Goal: Feedback & Contribution: Contribute content

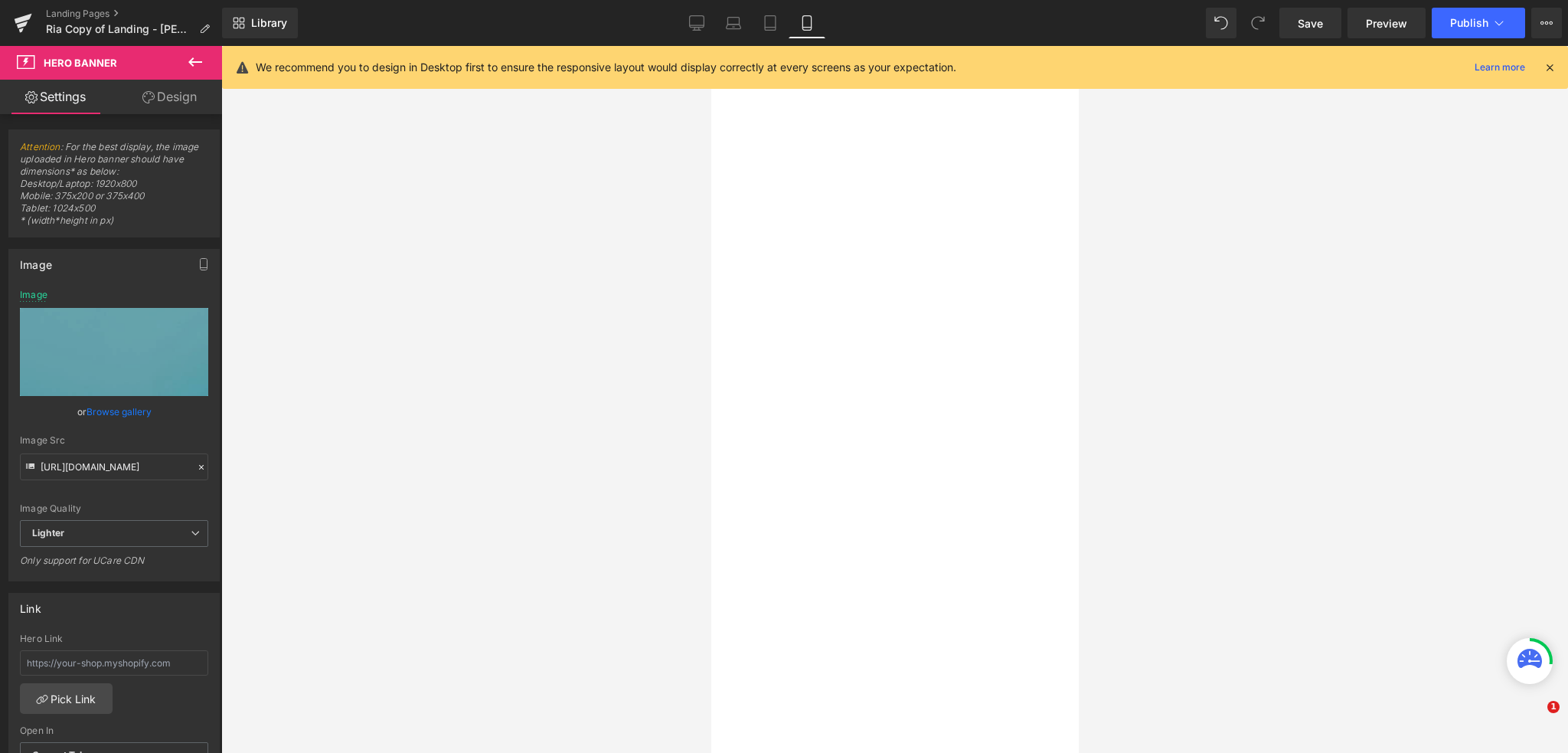
select select "30-lb"
select select "15-lb"
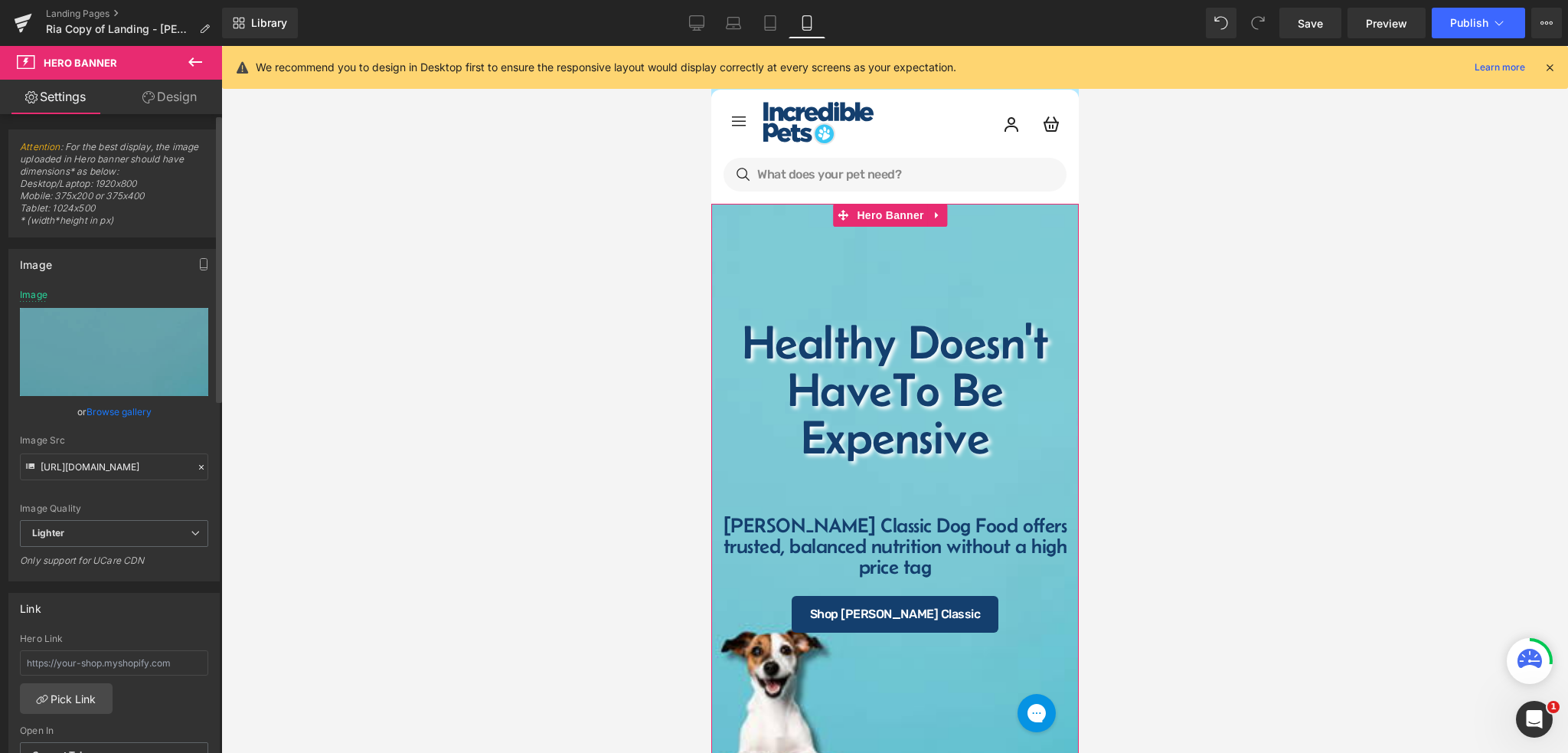
click at [116, 411] on link "Browse gallery" at bounding box center [118, 412] width 65 height 27
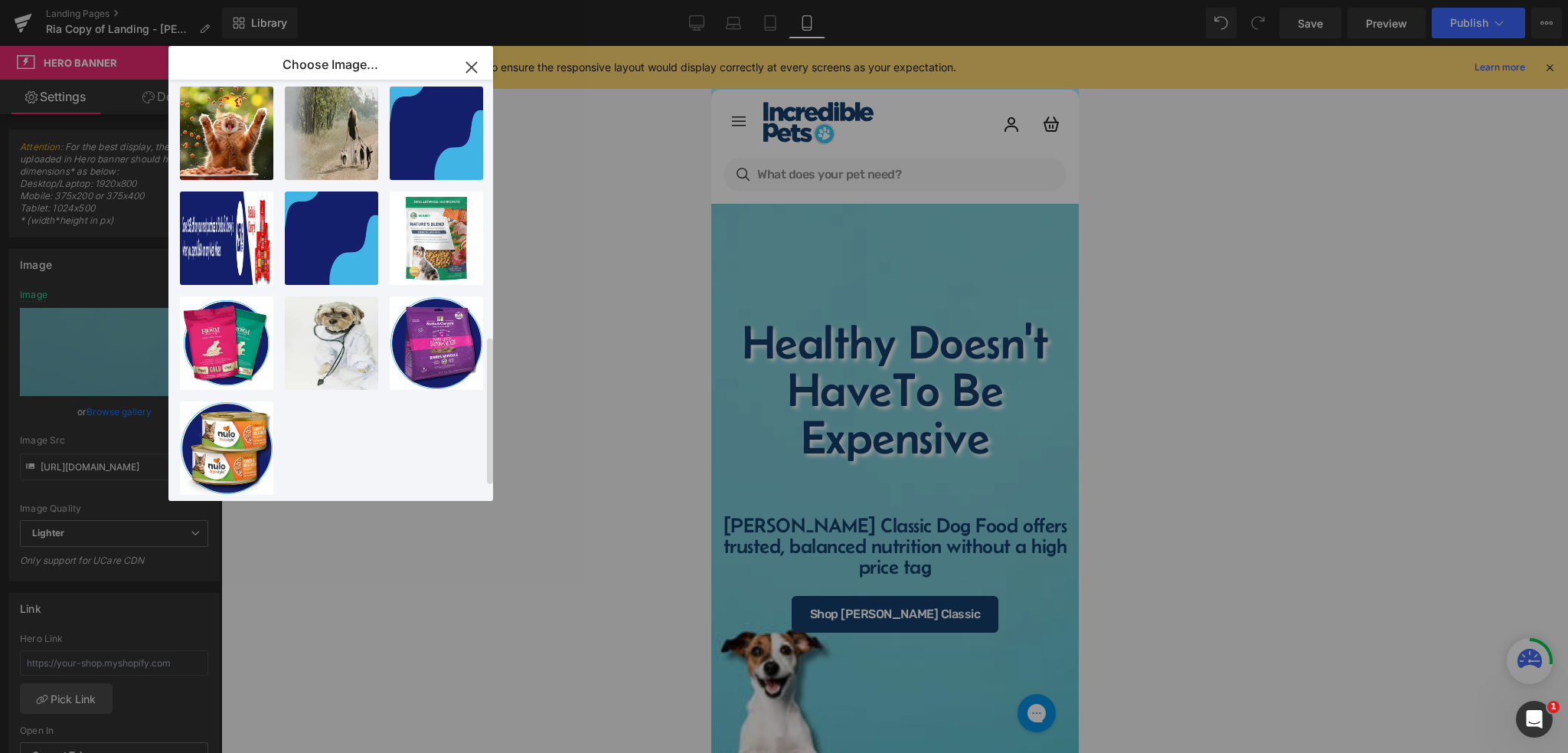
scroll to position [761, 0]
click at [477, 66] on icon "button" at bounding box center [471, 67] width 24 height 24
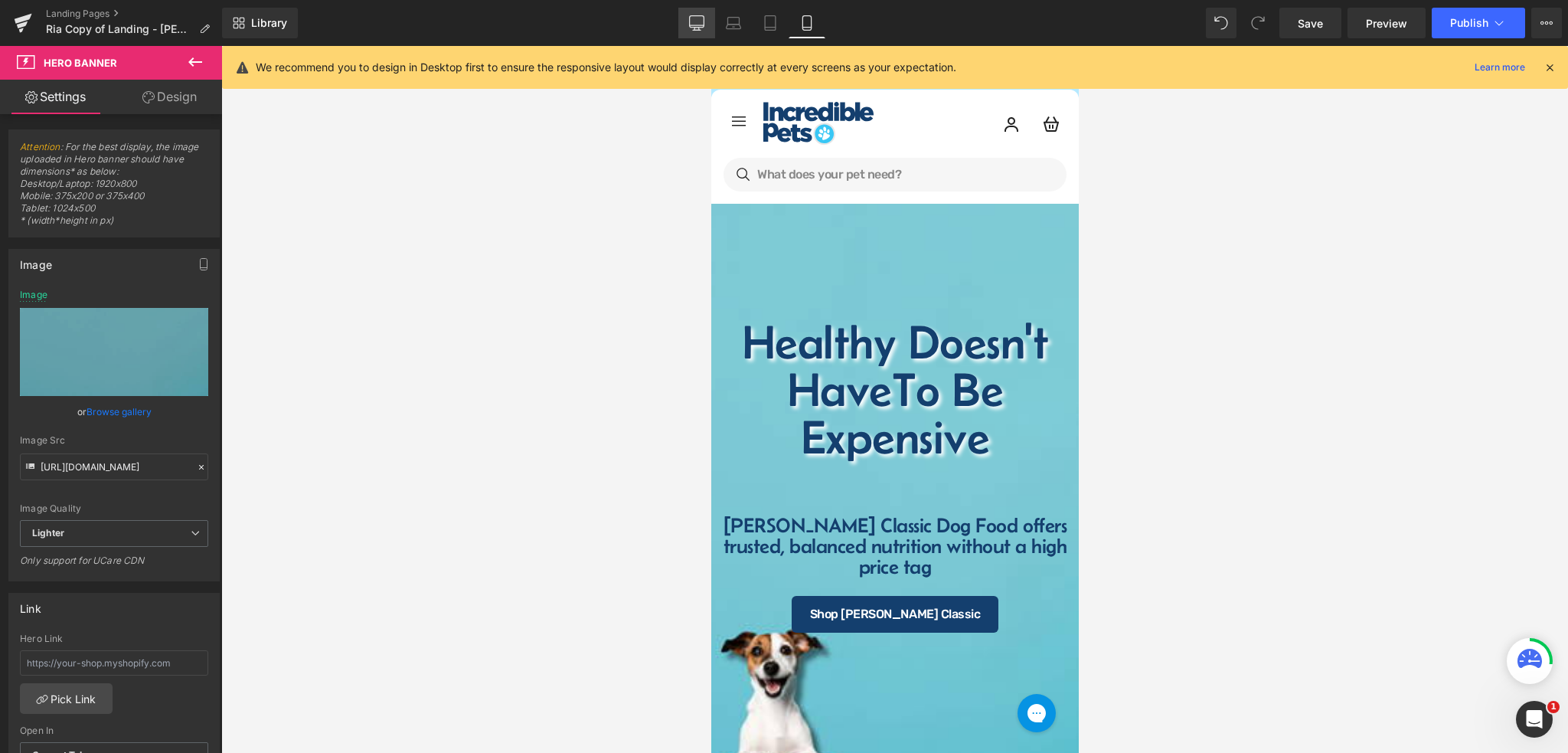
click at [695, 27] on icon at bounding box center [697, 24] width 16 height 16
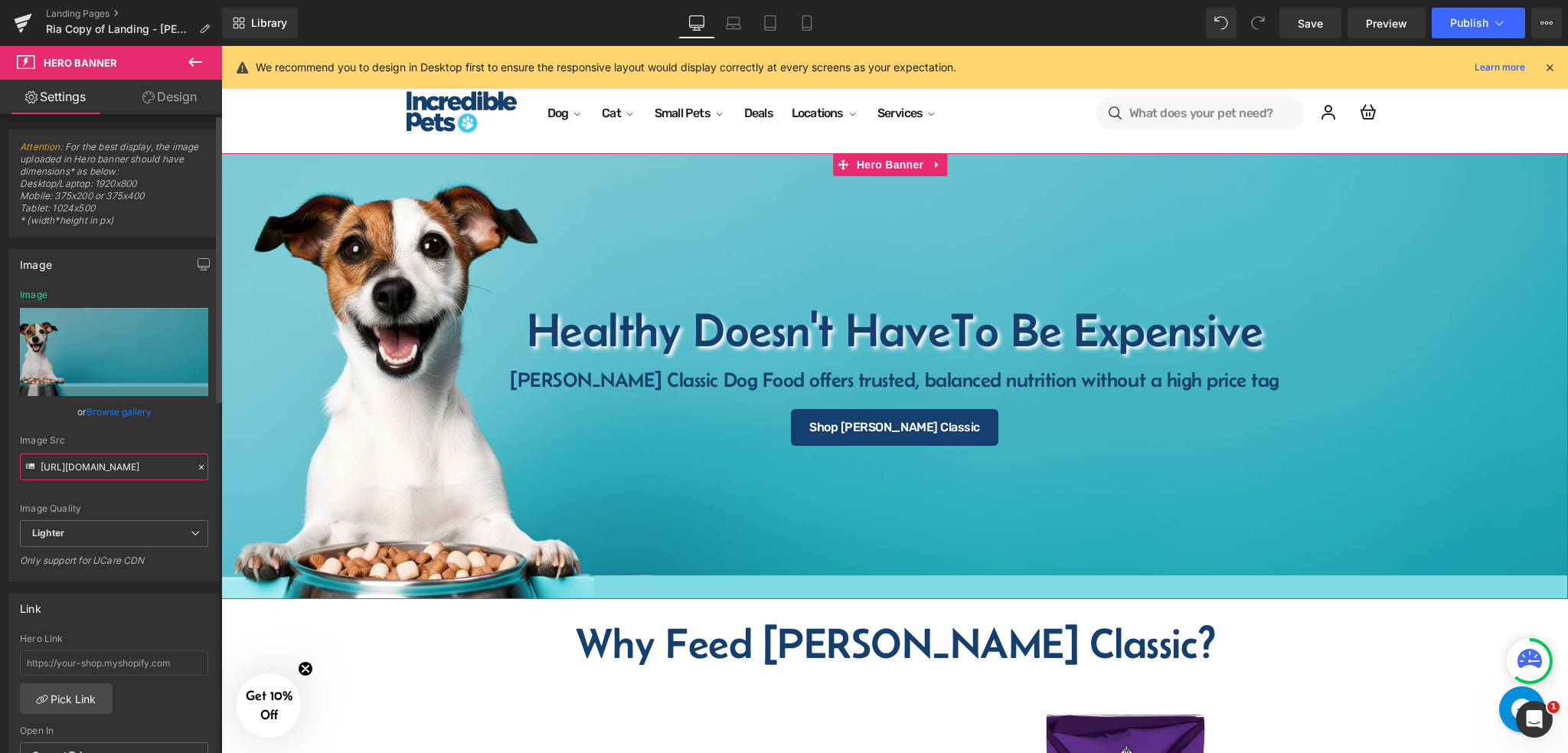
click at [113, 461] on input "[URL][DOMAIN_NAME]" at bounding box center [114, 467] width 188 height 27
click at [797, 23] on link "Mobile" at bounding box center [807, 23] width 37 height 31
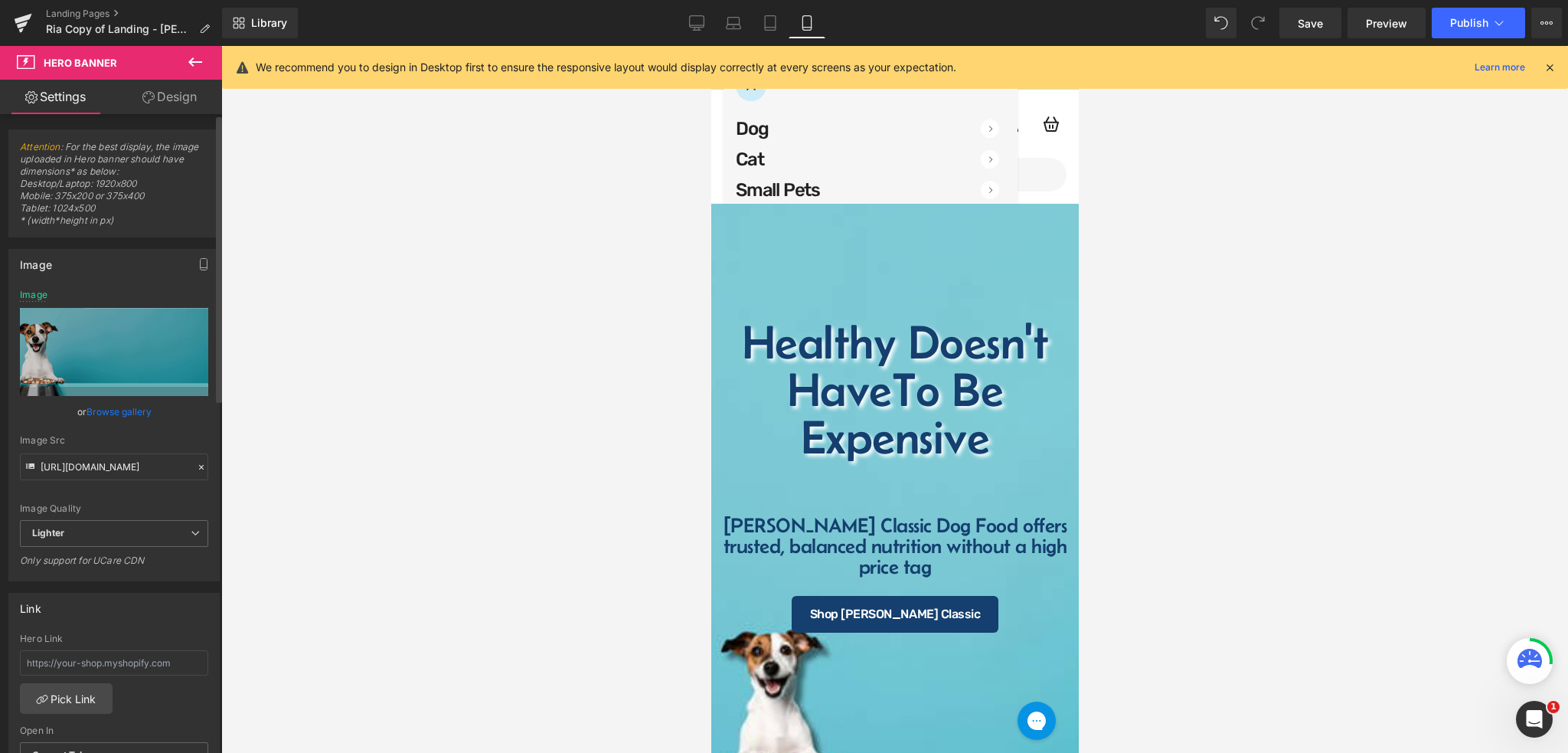
type input "https://ucarecdn.com/4efb776f-3fc8-4ac7-b155-46e3703cd83e/-/format/auto/-/previ…"
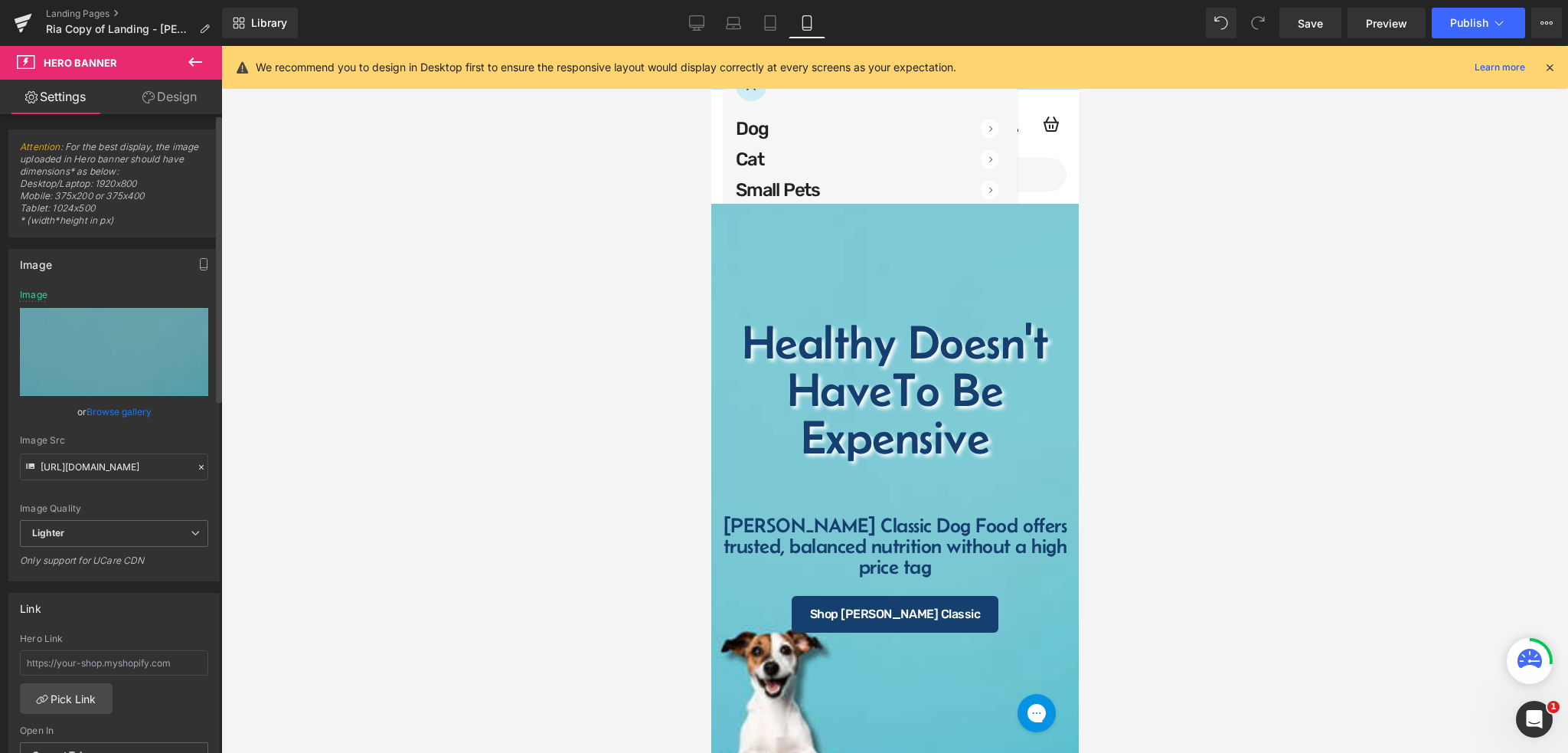
scroll to position [51, 0]
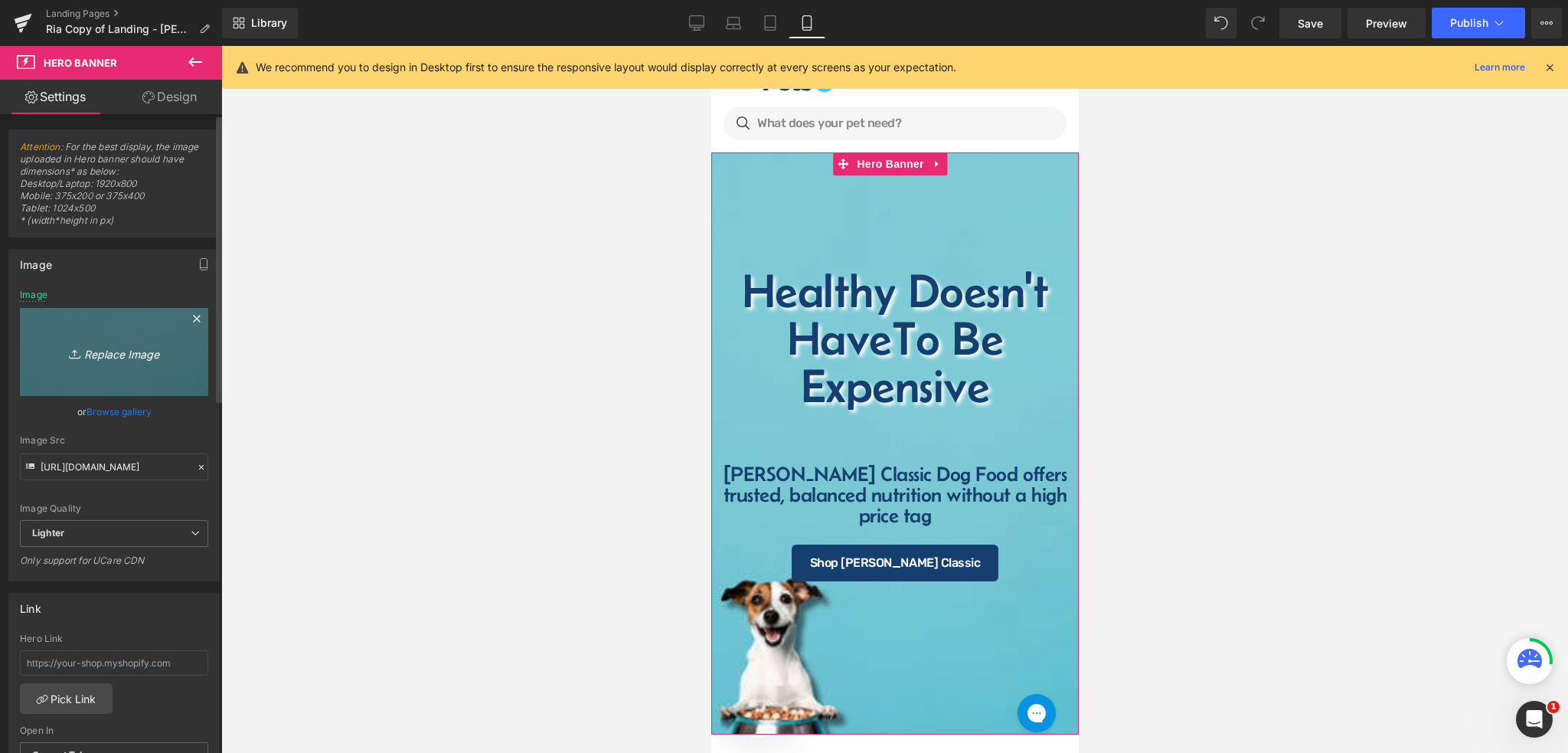
click at [108, 357] on icon "Replace Image" at bounding box center [114, 352] width 122 height 19
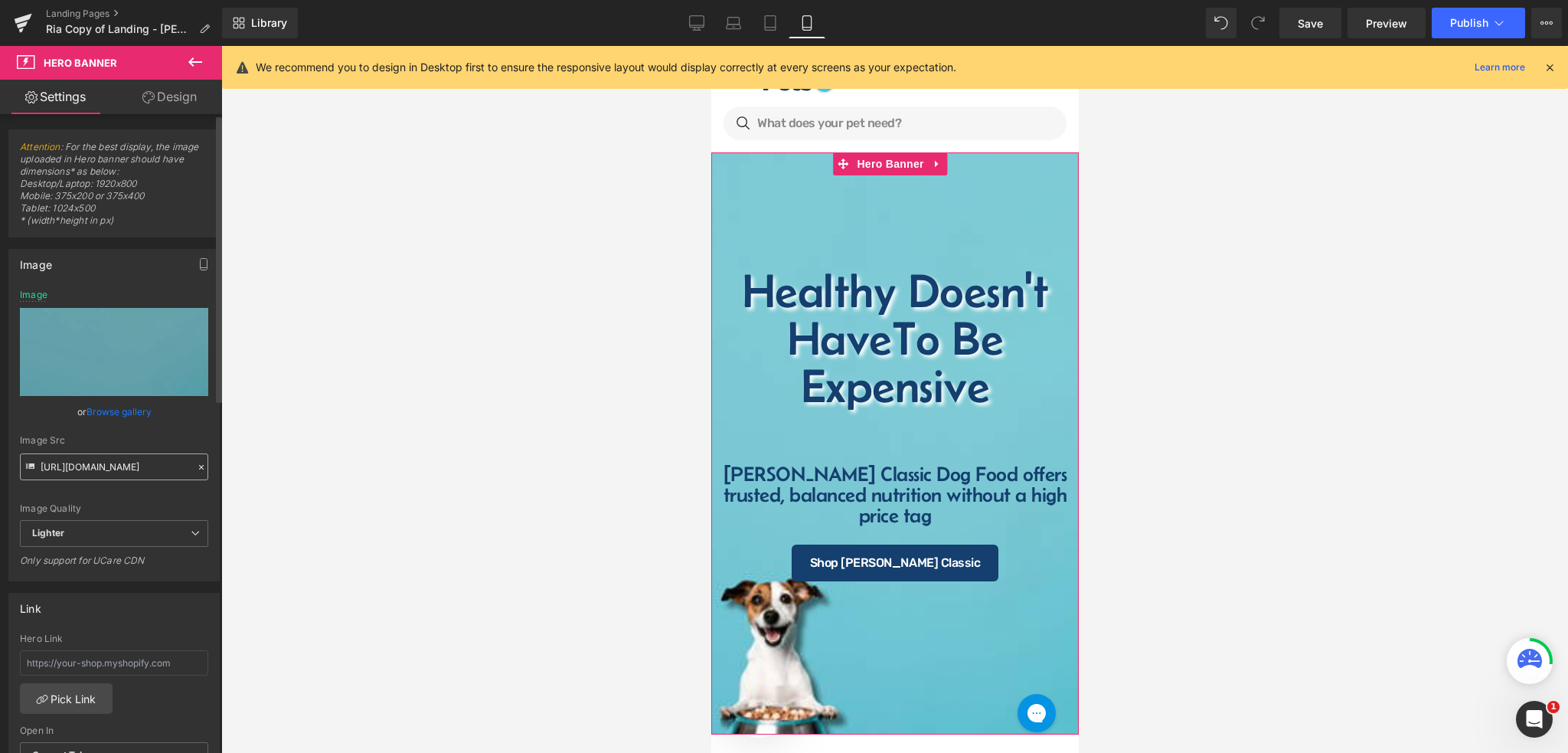
click at [189, 322] on icon at bounding box center [196, 318] width 18 height 18
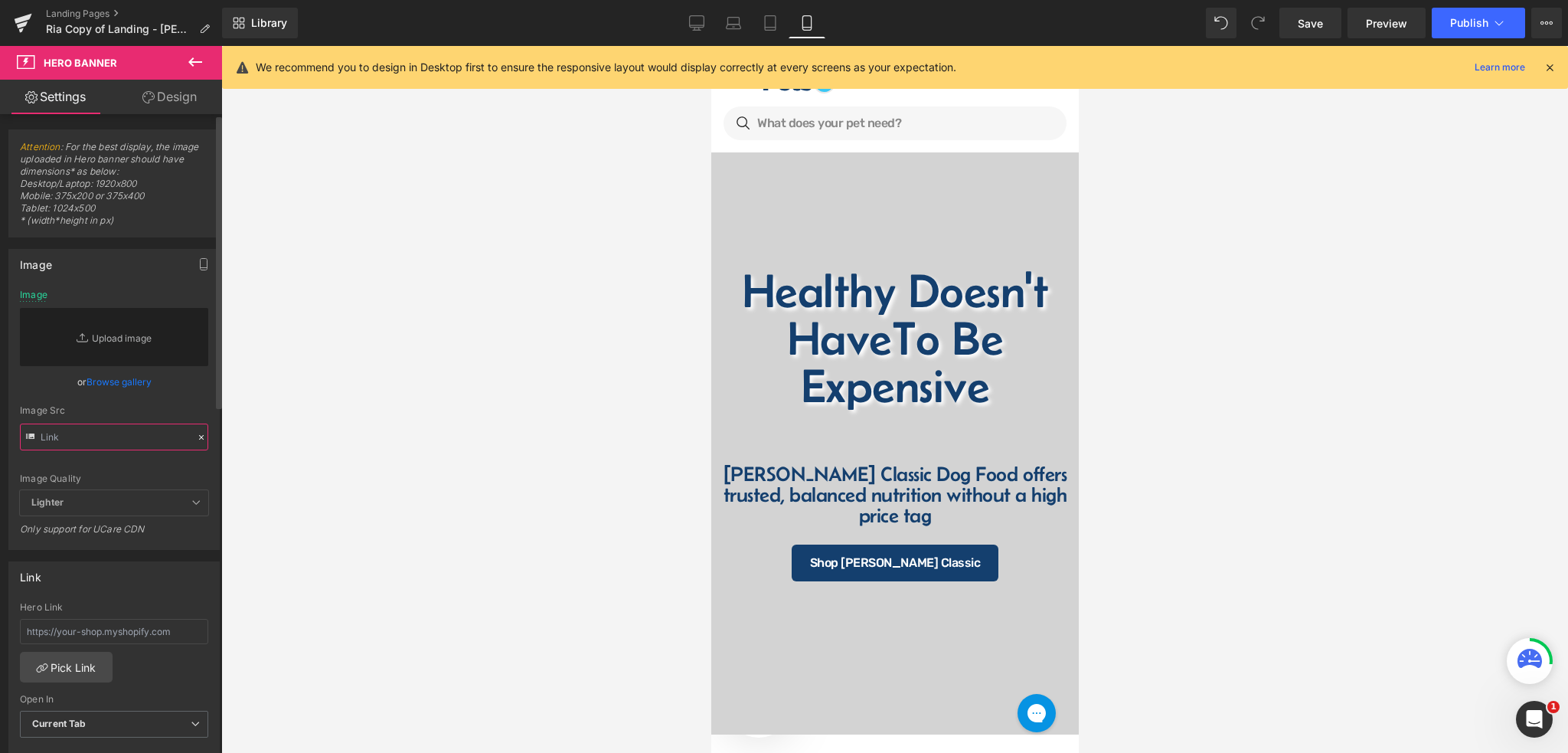
click at [125, 441] on input "text" at bounding box center [114, 437] width 188 height 27
paste input "[URL][DOMAIN_NAME]"
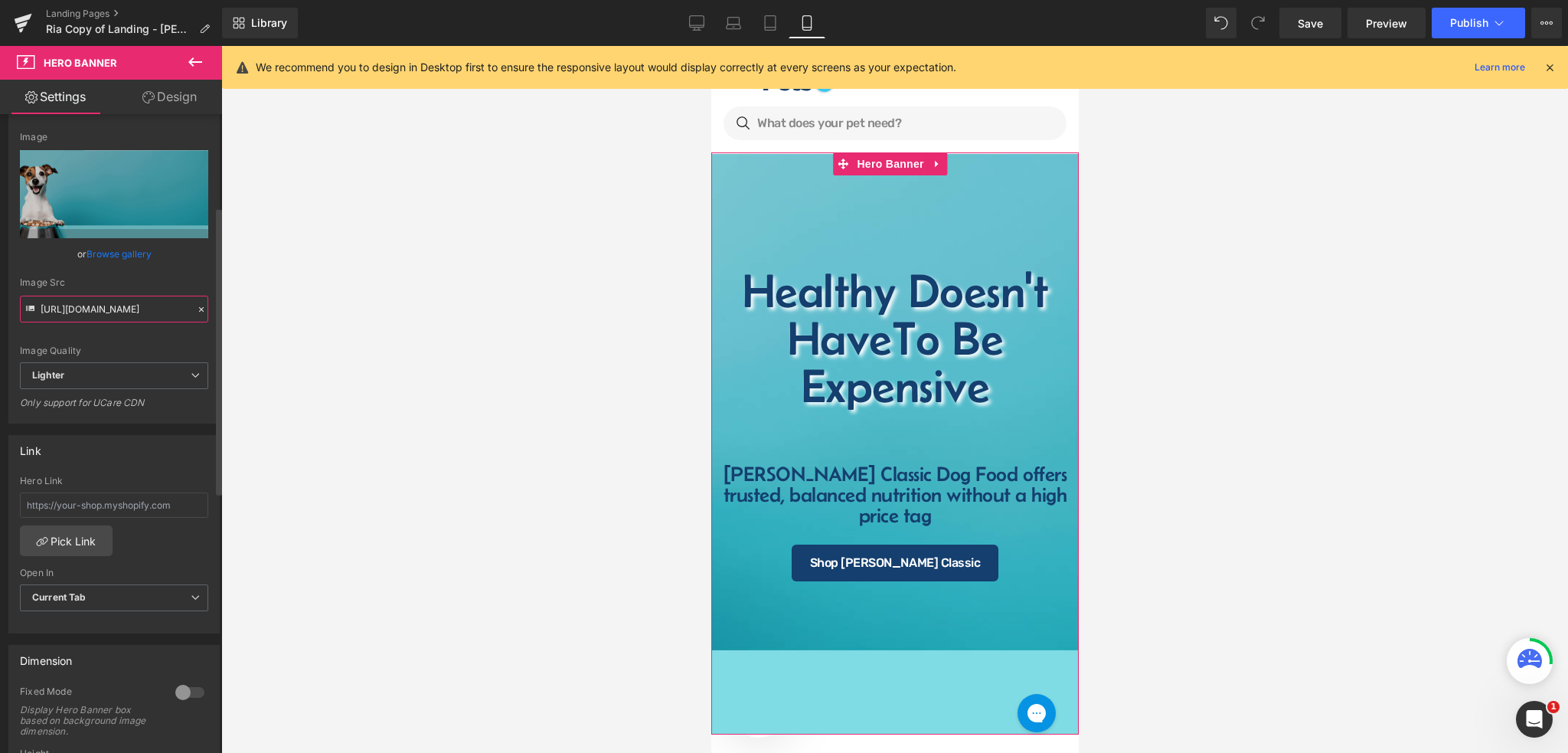
scroll to position [204, 0]
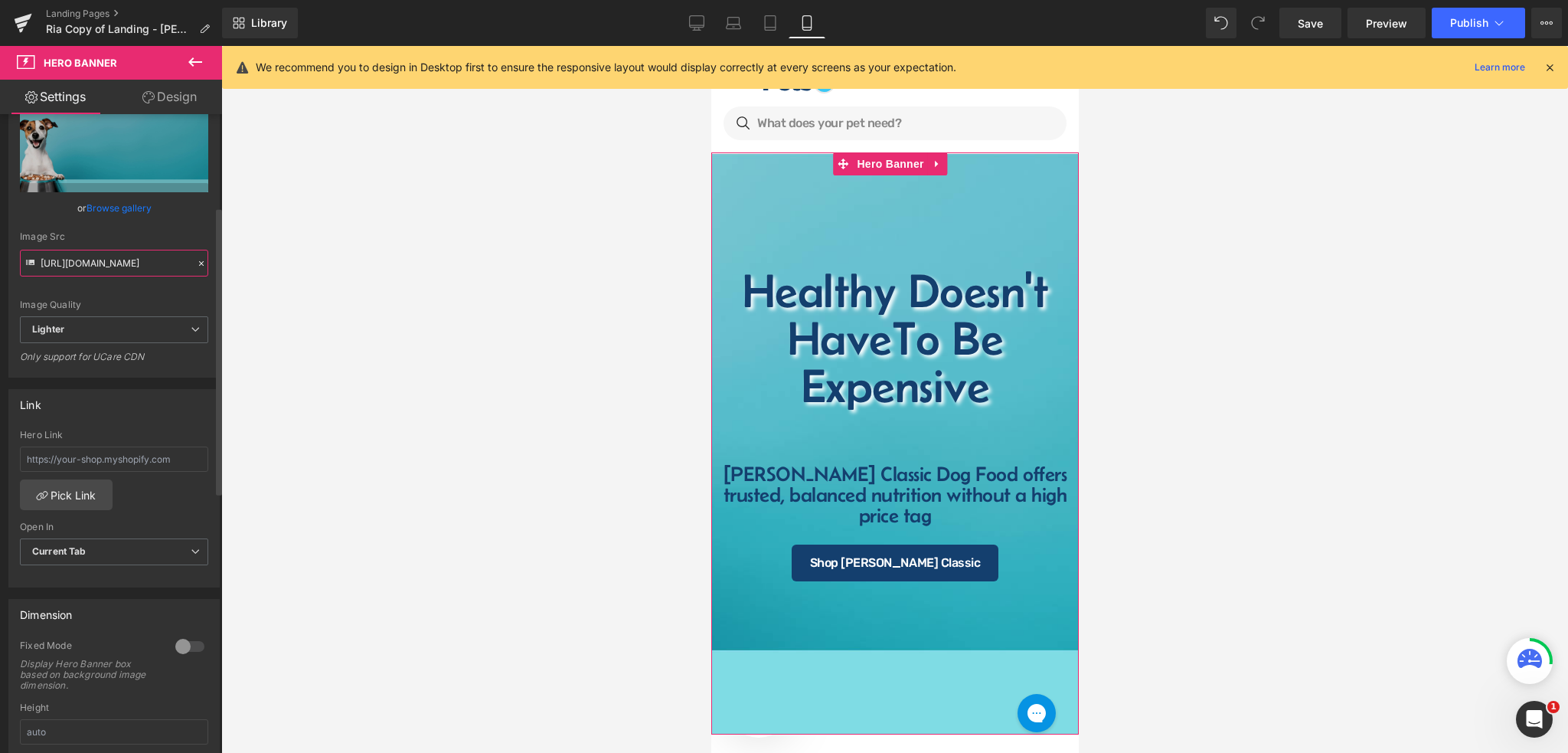
type input "[URL][DOMAIN_NAME]"
click at [187, 644] on div at bounding box center [190, 646] width 37 height 24
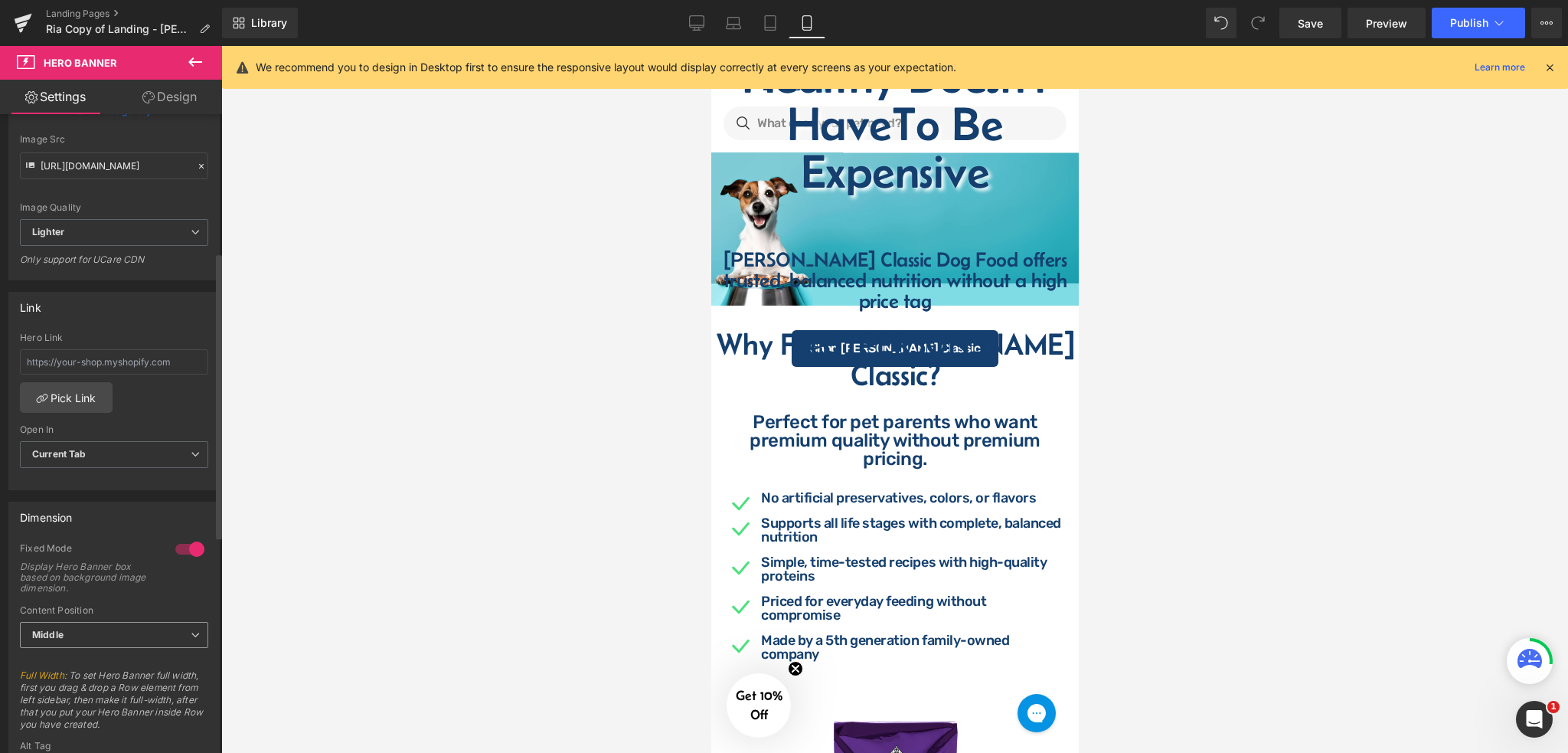
scroll to position [307, 0]
click at [153, 622] on span "Middle" at bounding box center [114, 630] width 188 height 27
click at [138, 645] on li "Top" at bounding box center [111, 656] width 182 height 23
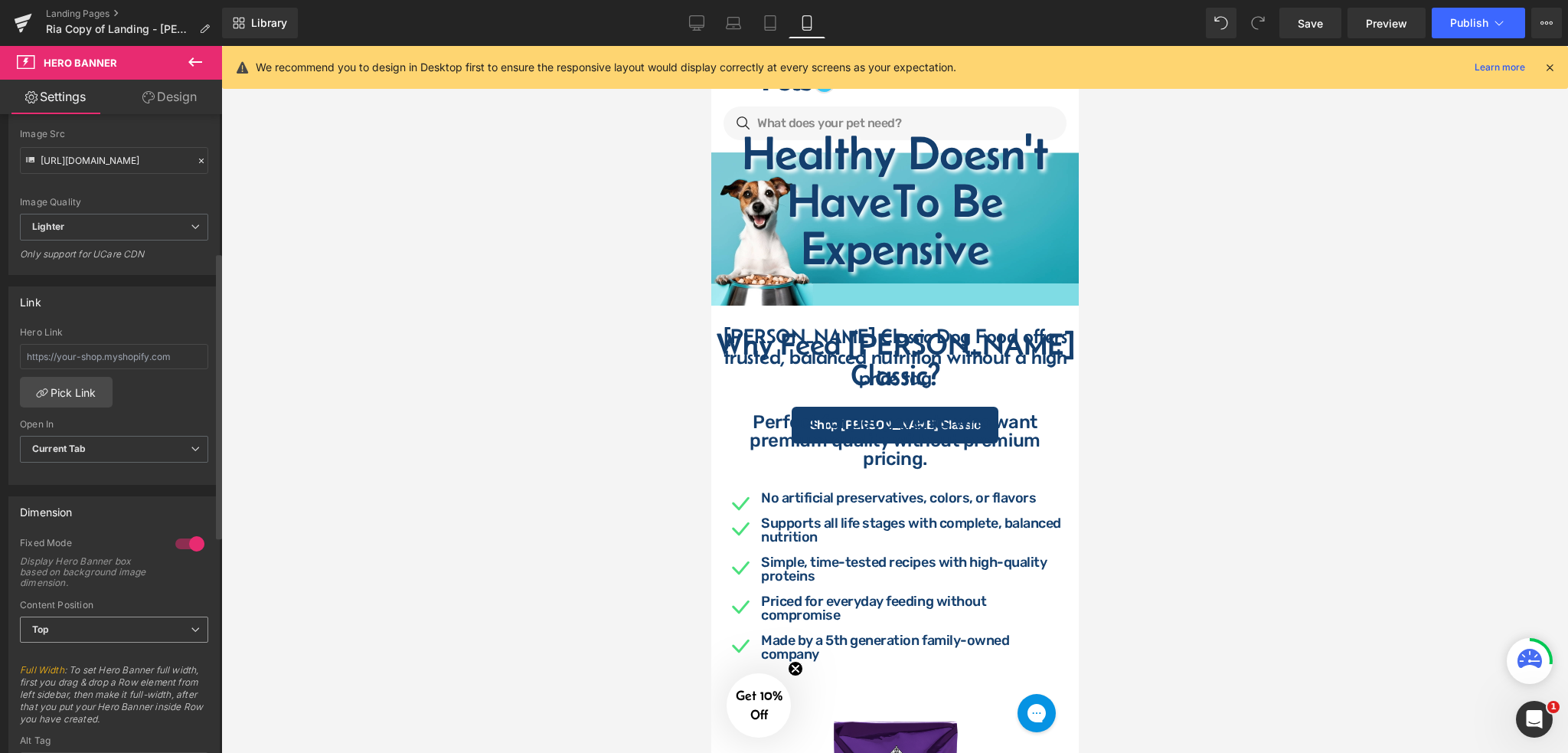
click at [176, 627] on span "Top" at bounding box center [114, 630] width 188 height 27
click at [135, 694] on li "Bottom" at bounding box center [111, 702] width 182 height 23
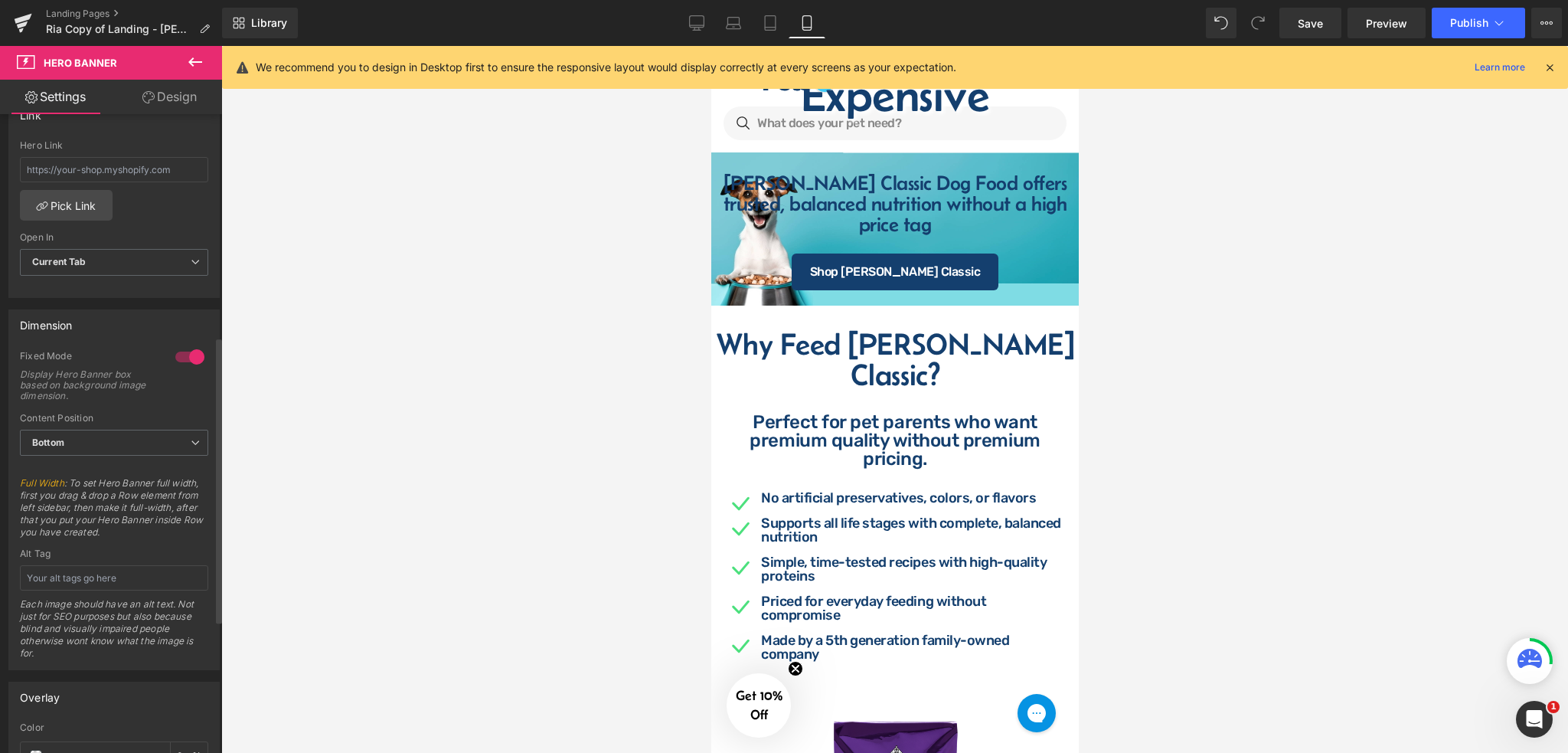
scroll to position [510, 0]
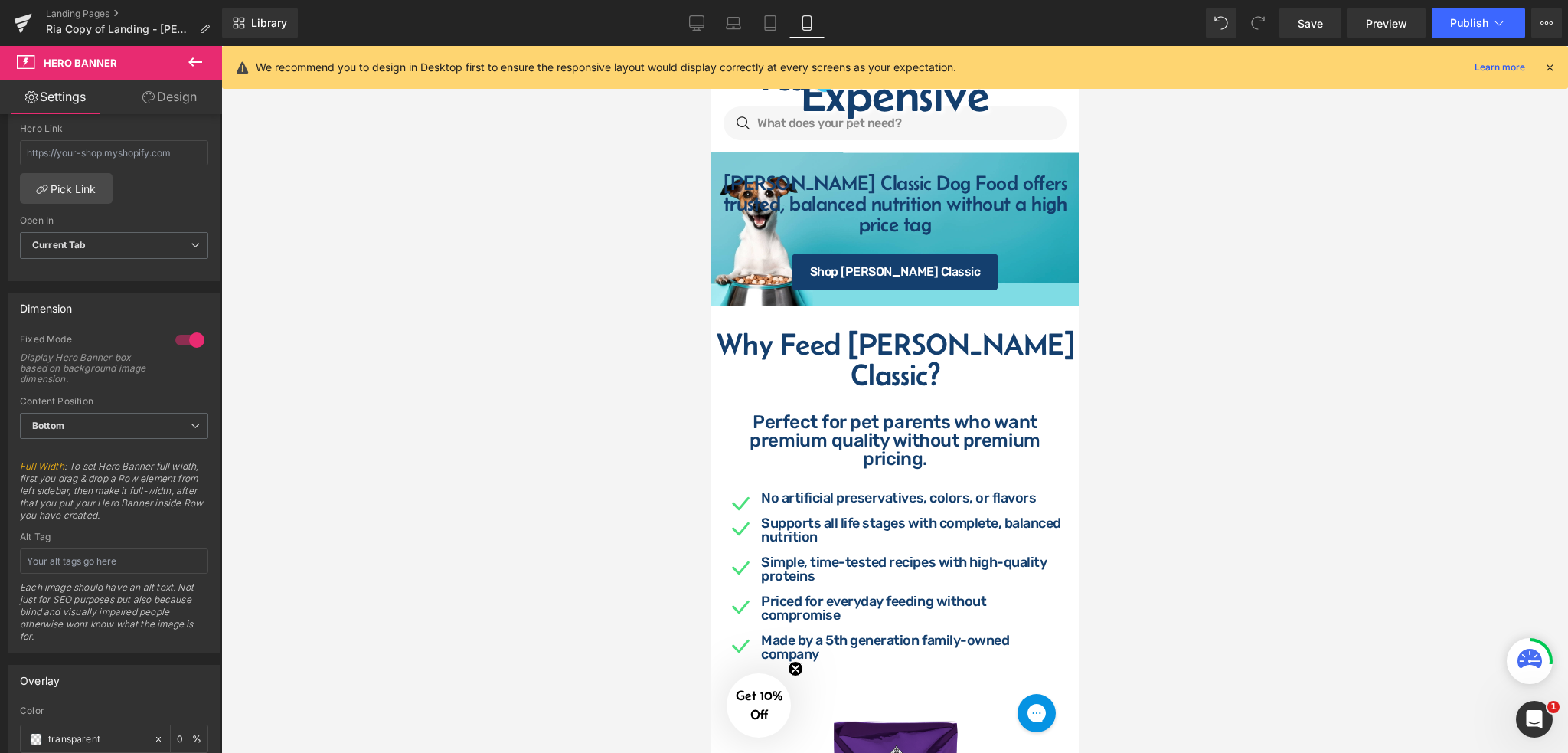
click at [202, 59] on icon at bounding box center [194, 61] width 18 height 18
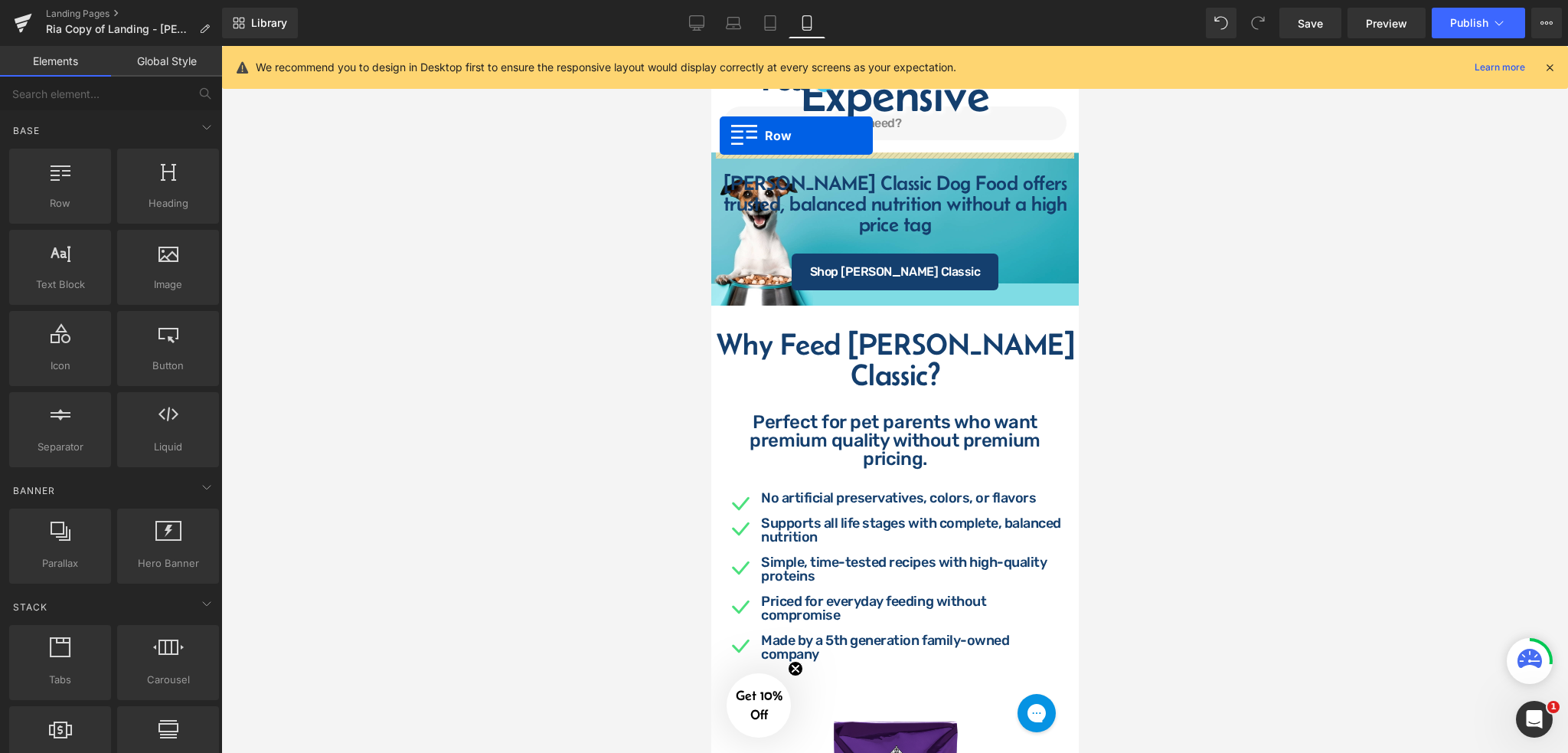
drag, startPoint x: 775, startPoint y: 237, endPoint x: 719, endPoint y: 136, distance: 115.5
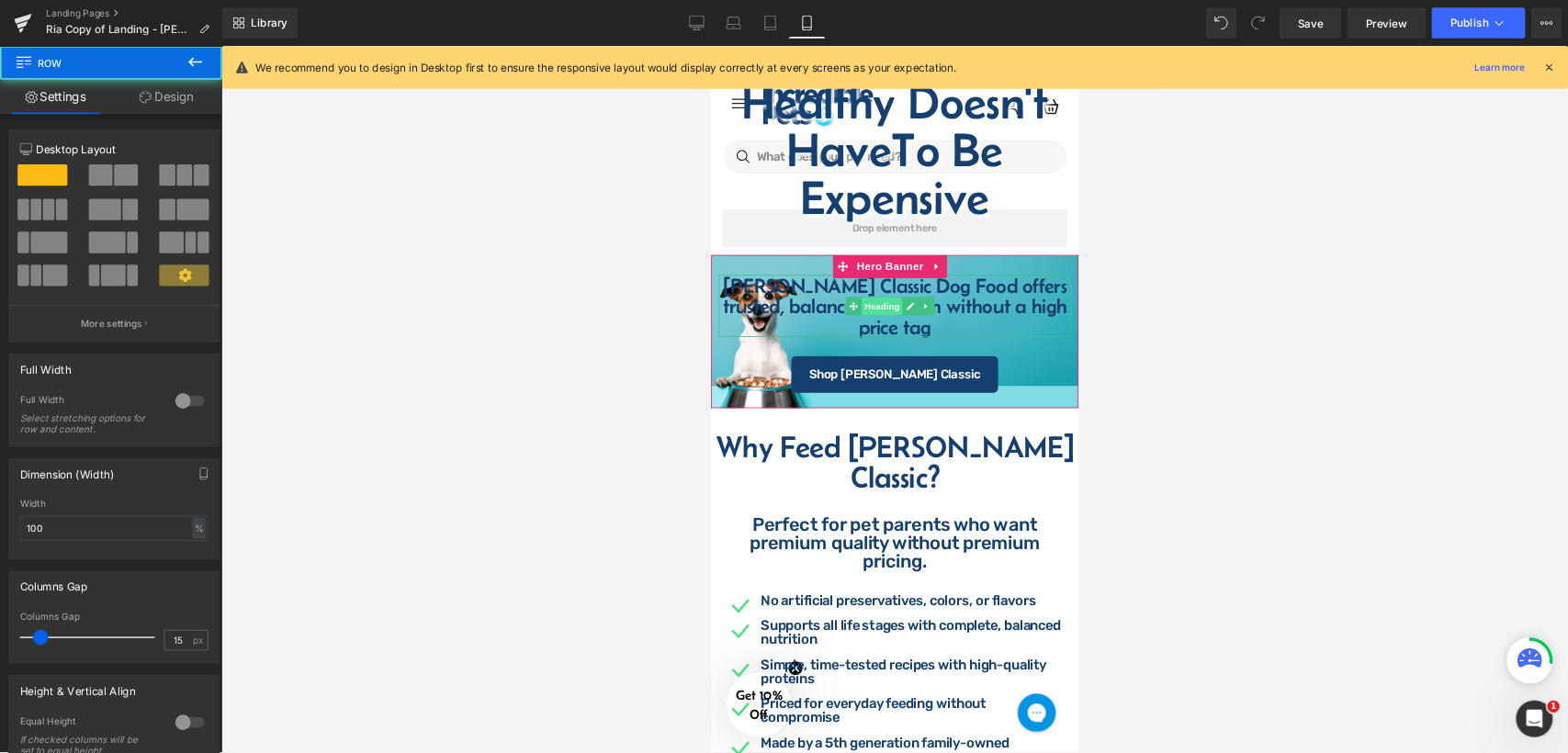
scroll to position [0, 0]
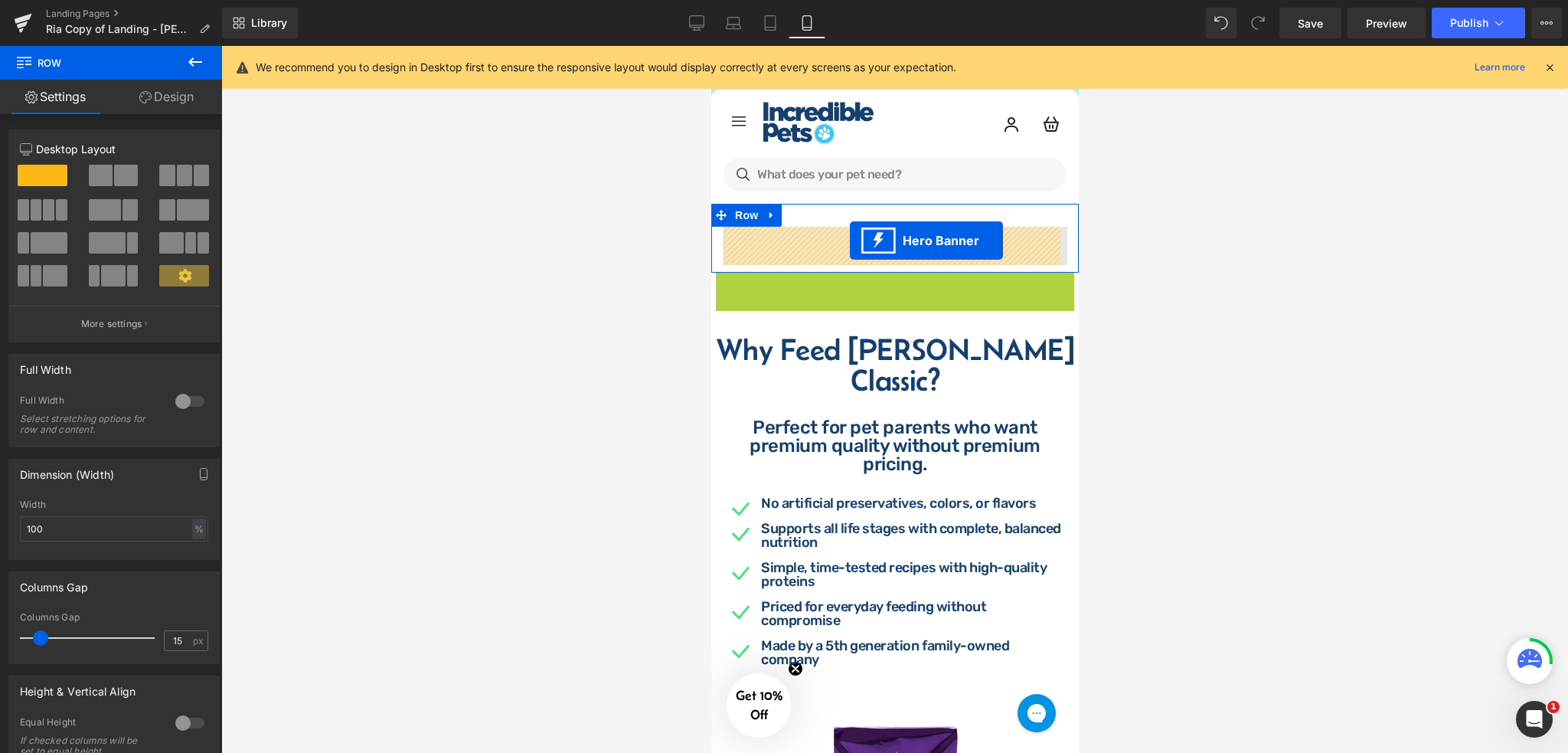
drag, startPoint x: 895, startPoint y: 275, endPoint x: 849, endPoint y: 241, distance: 57.2
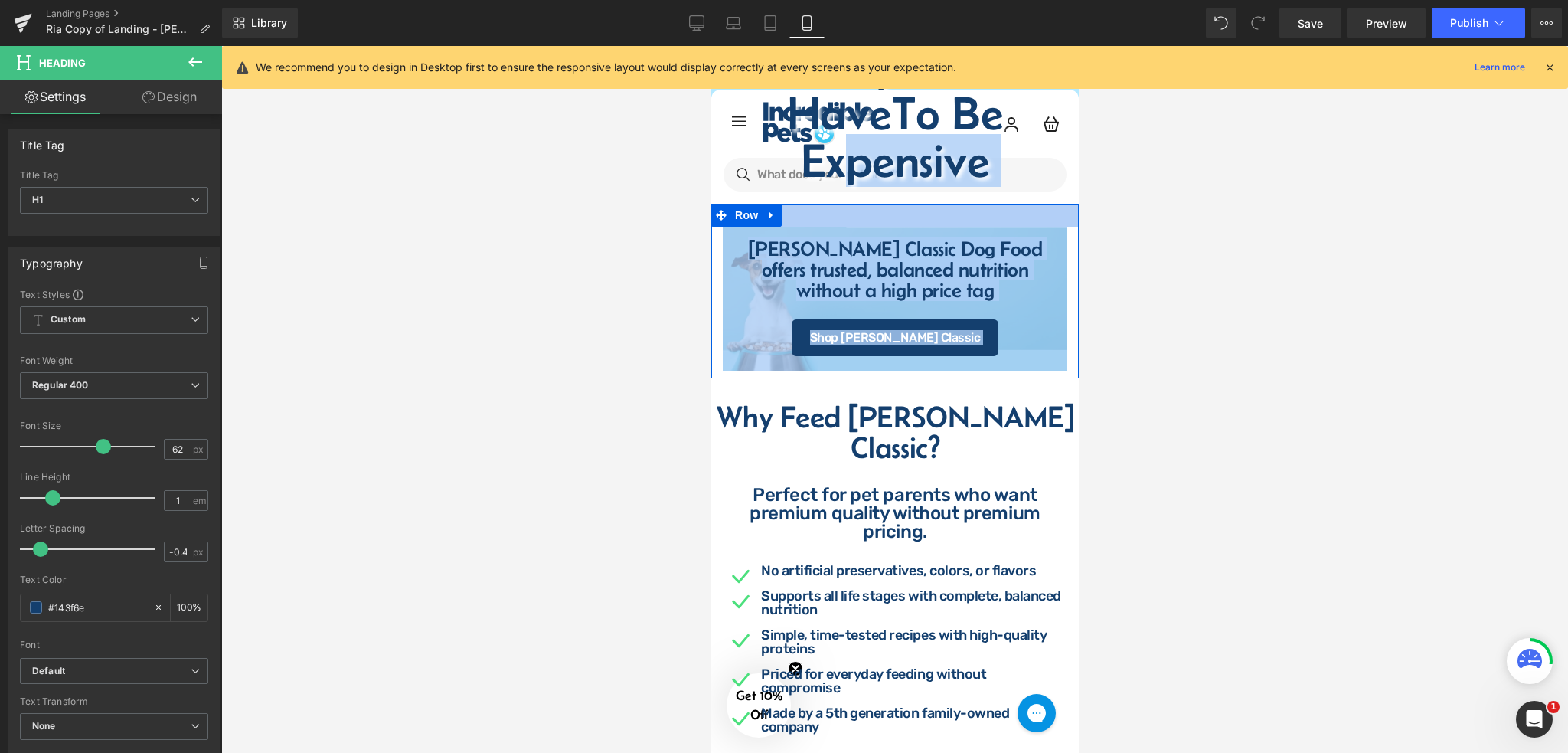
drag, startPoint x: 844, startPoint y: 171, endPoint x: 787, endPoint y: 220, distance: 75.2
click at [787, 220] on div "Healthy Doesn't Have To Be Expensive Heading Fromm Classic Dog Food offers trus…" at bounding box center [894, 291] width 368 height 175
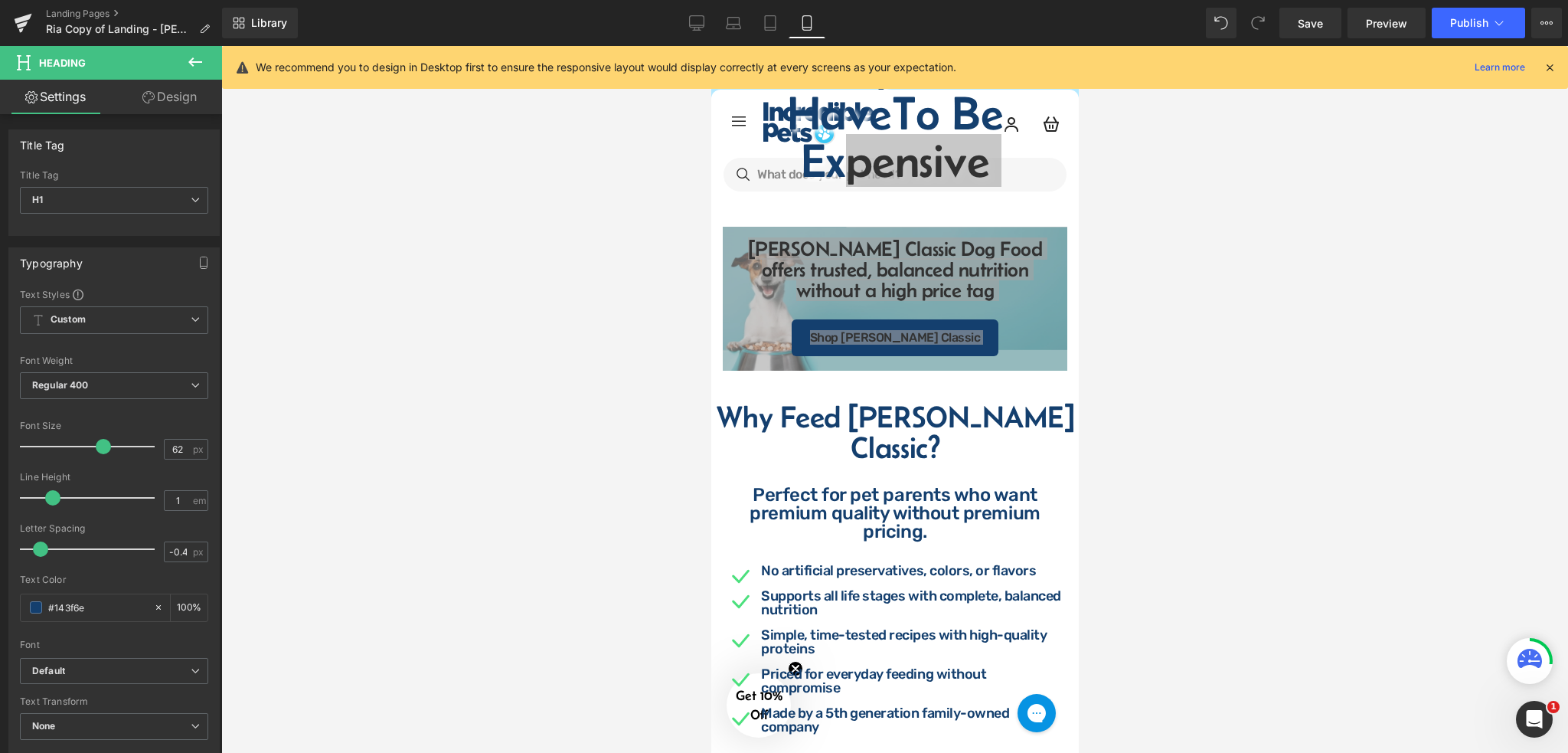
click at [1161, 331] on div at bounding box center [895, 399] width 1347 height 707
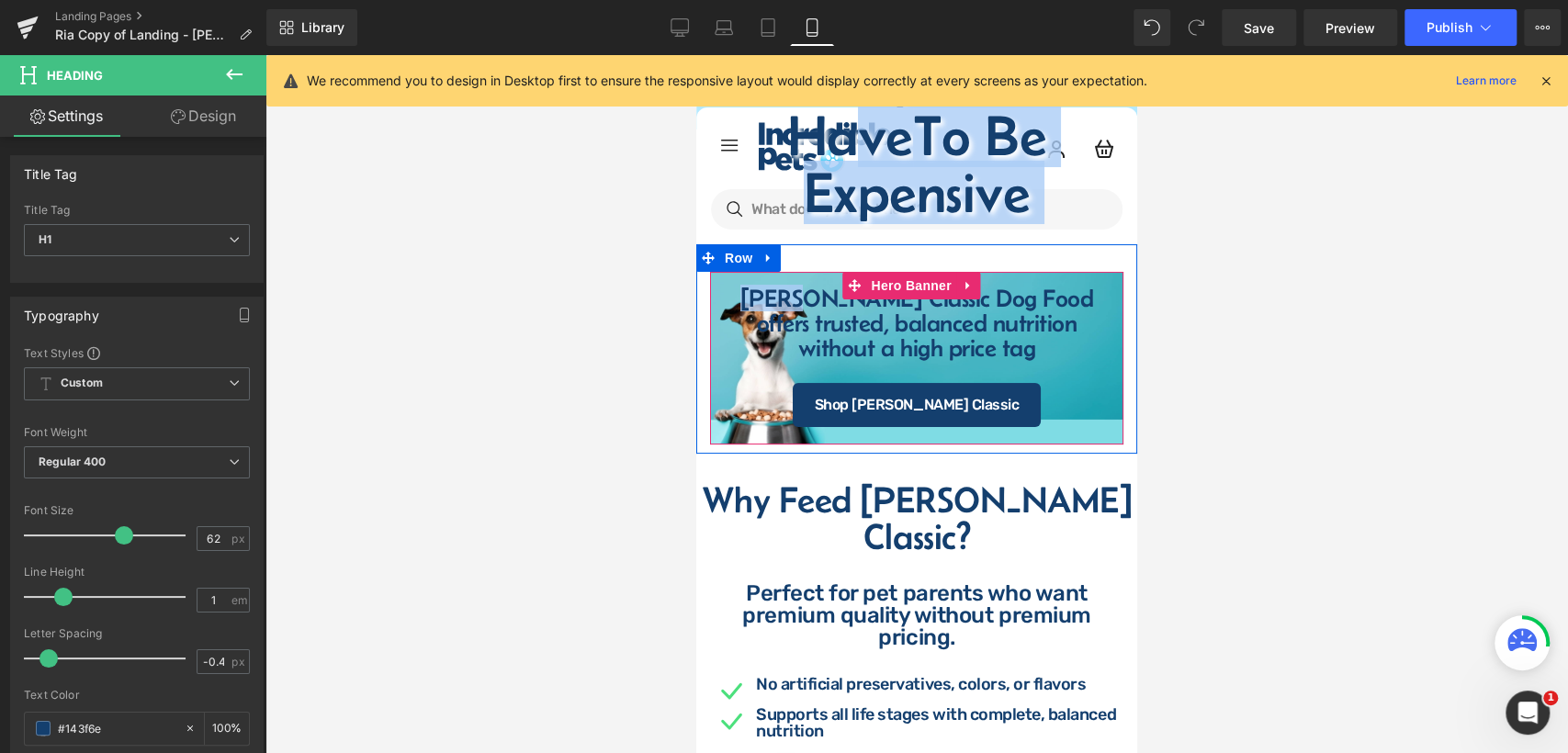
drag, startPoint x: 804, startPoint y: 156, endPoint x: 795, endPoint y: 274, distance: 118.3
click at [795, 274] on span "Healthy Doesn't Have To Be Expensive Heading Fromm Classic Dog Food offers trus…" at bounding box center [916, 262] width 413 height 331
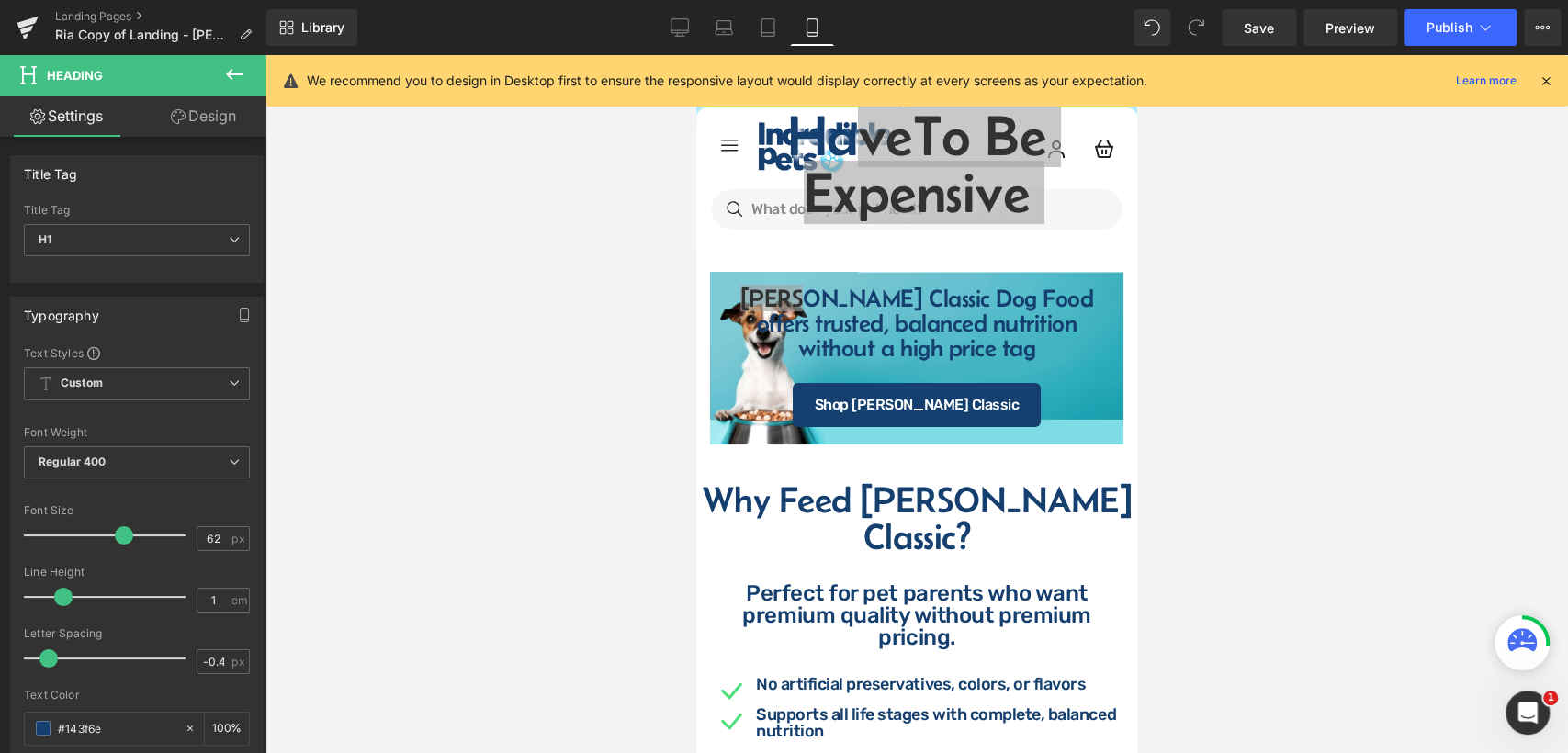
click at [1179, 243] on div at bounding box center [916, 404] width 1303 height 698
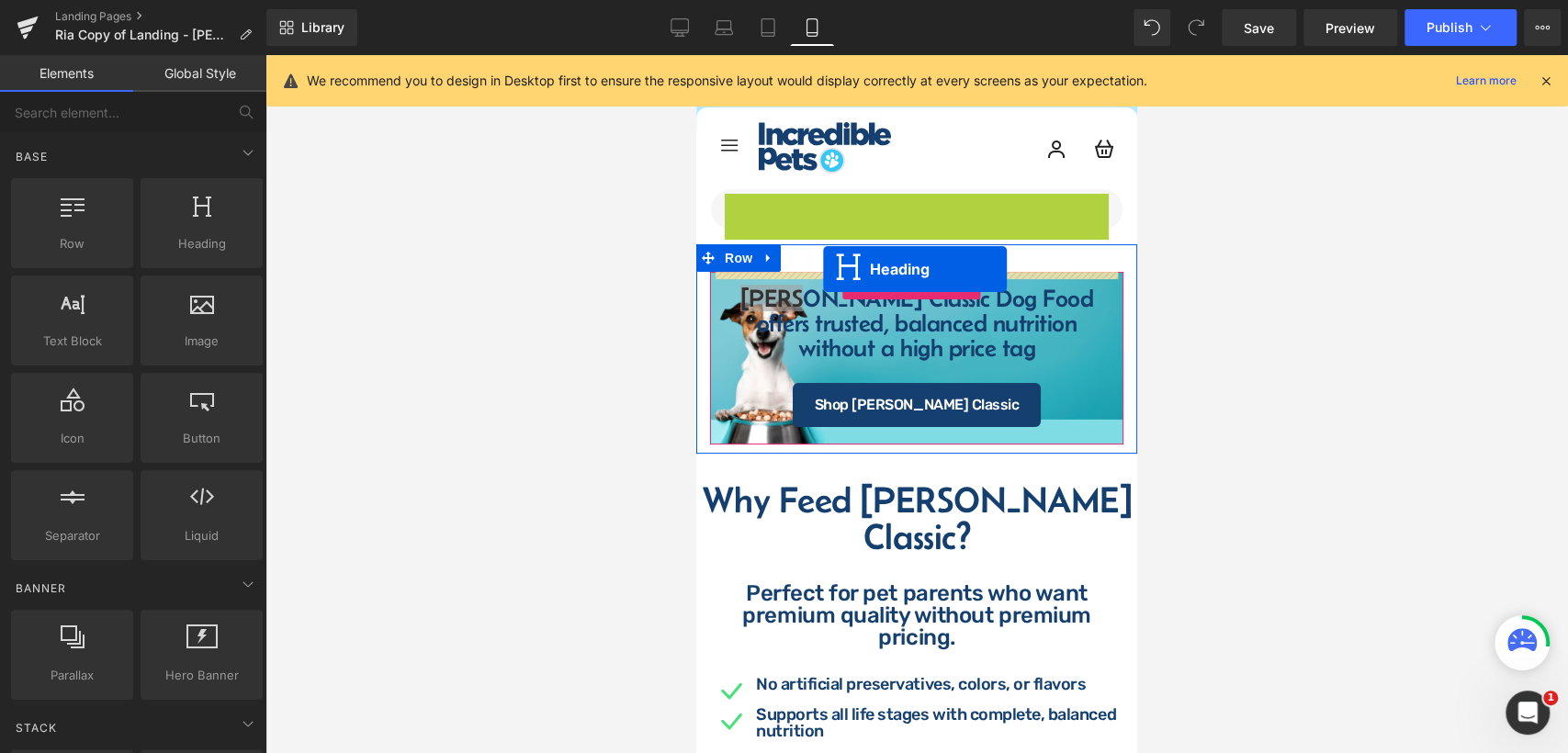
drag, startPoint x: 863, startPoint y: 133, endPoint x: 823, endPoint y: 269, distance: 141.8
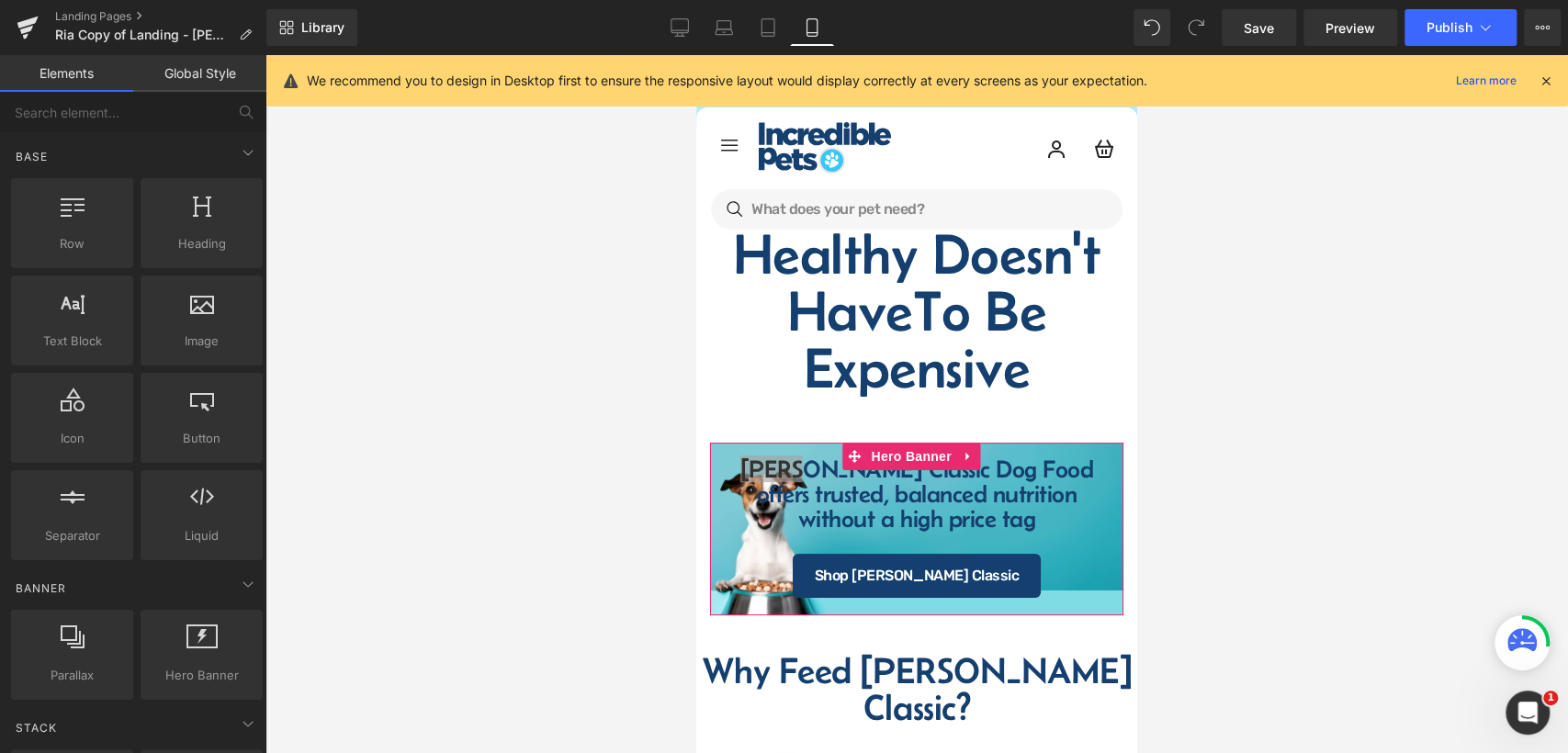
click at [1192, 352] on div at bounding box center [916, 404] width 1303 height 698
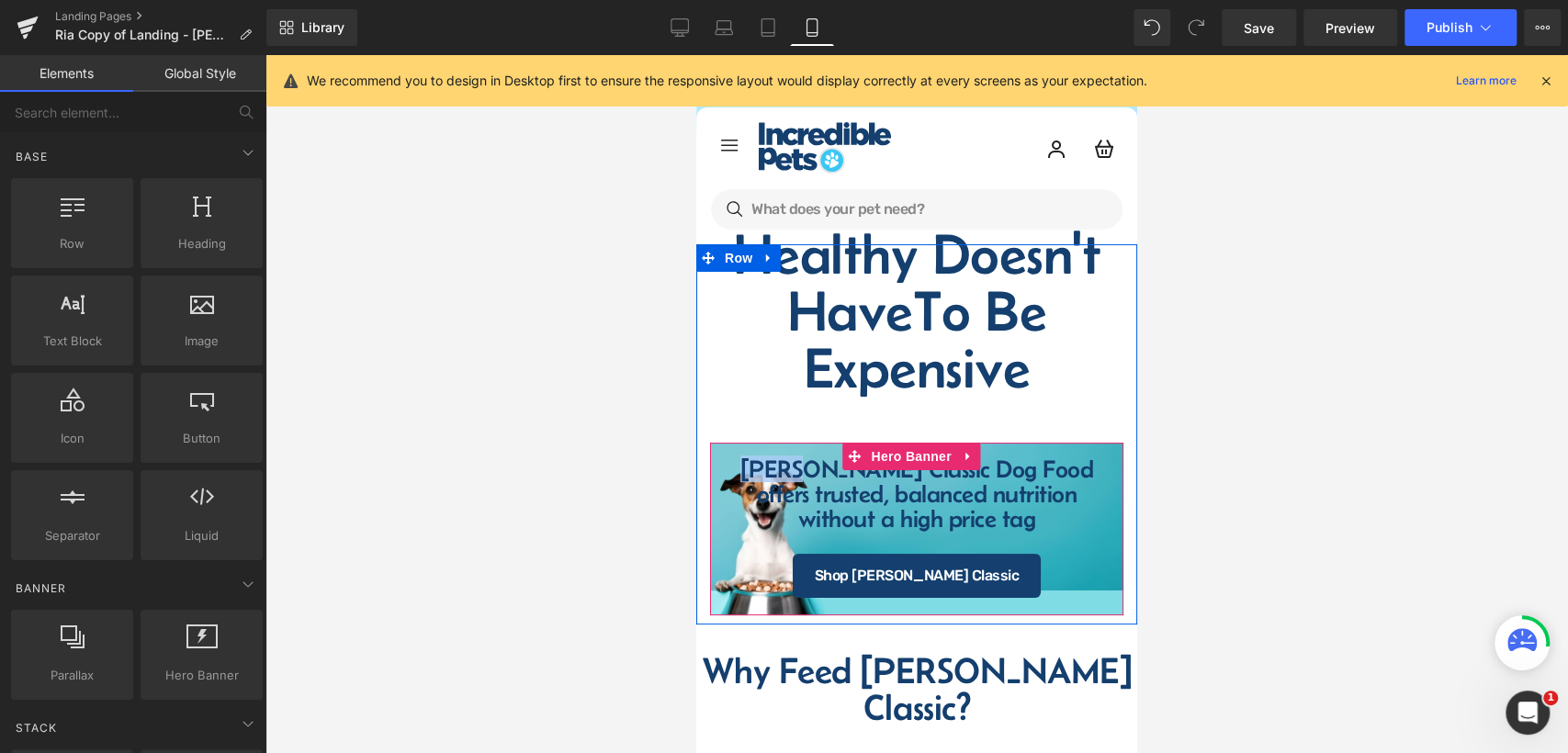
click at [720, 547] on span "Fromm Classic Dog Food offers trusted, balanced nutrition without a high price …" at bounding box center [916, 518] width 413 height 160
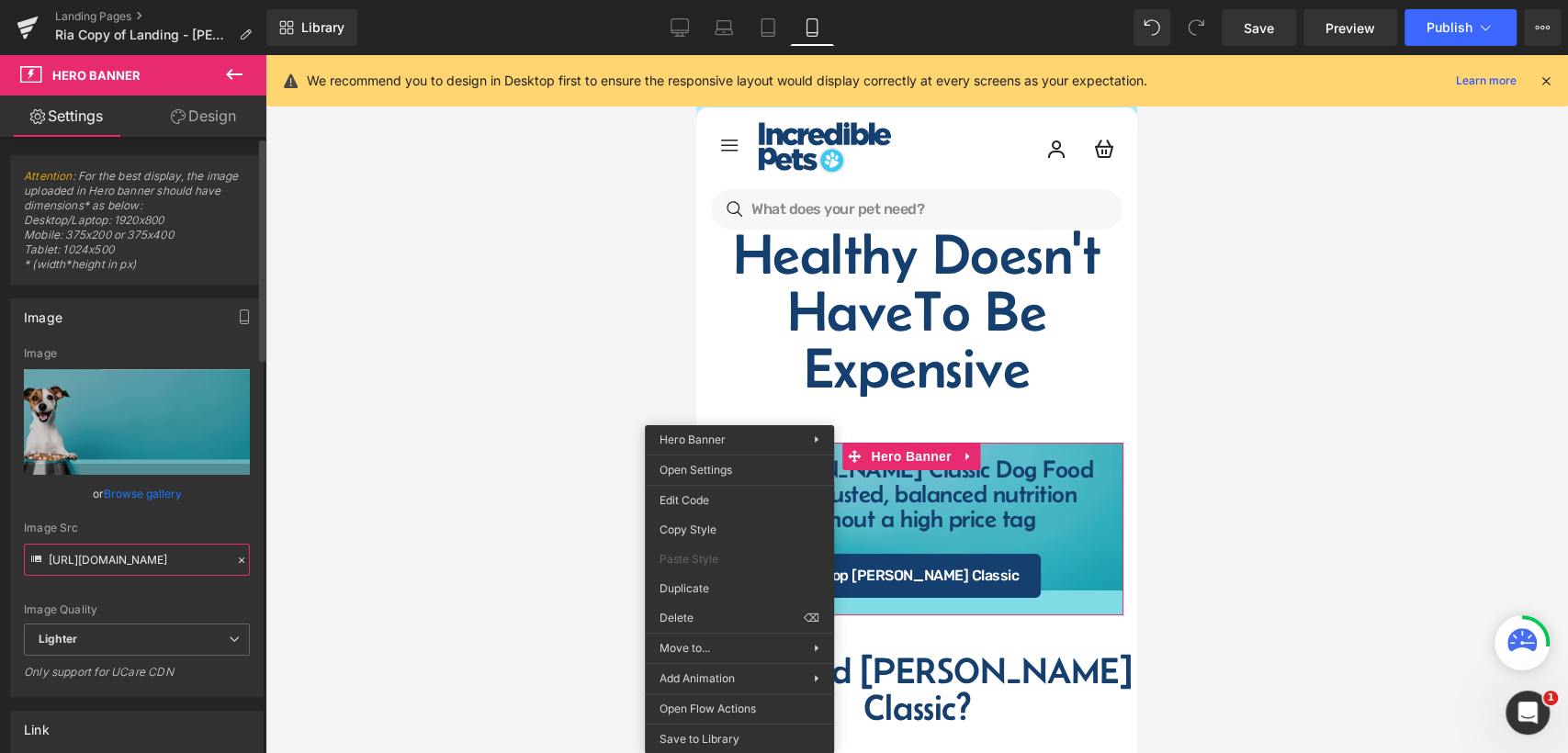
click at [149, 553] on input "[URL][DOMAIN_NAME]" at bounding box center [136, 559] width 226 height 32
click at [235, 554] on icon at bounding box center [242, 560] width 13 height 13
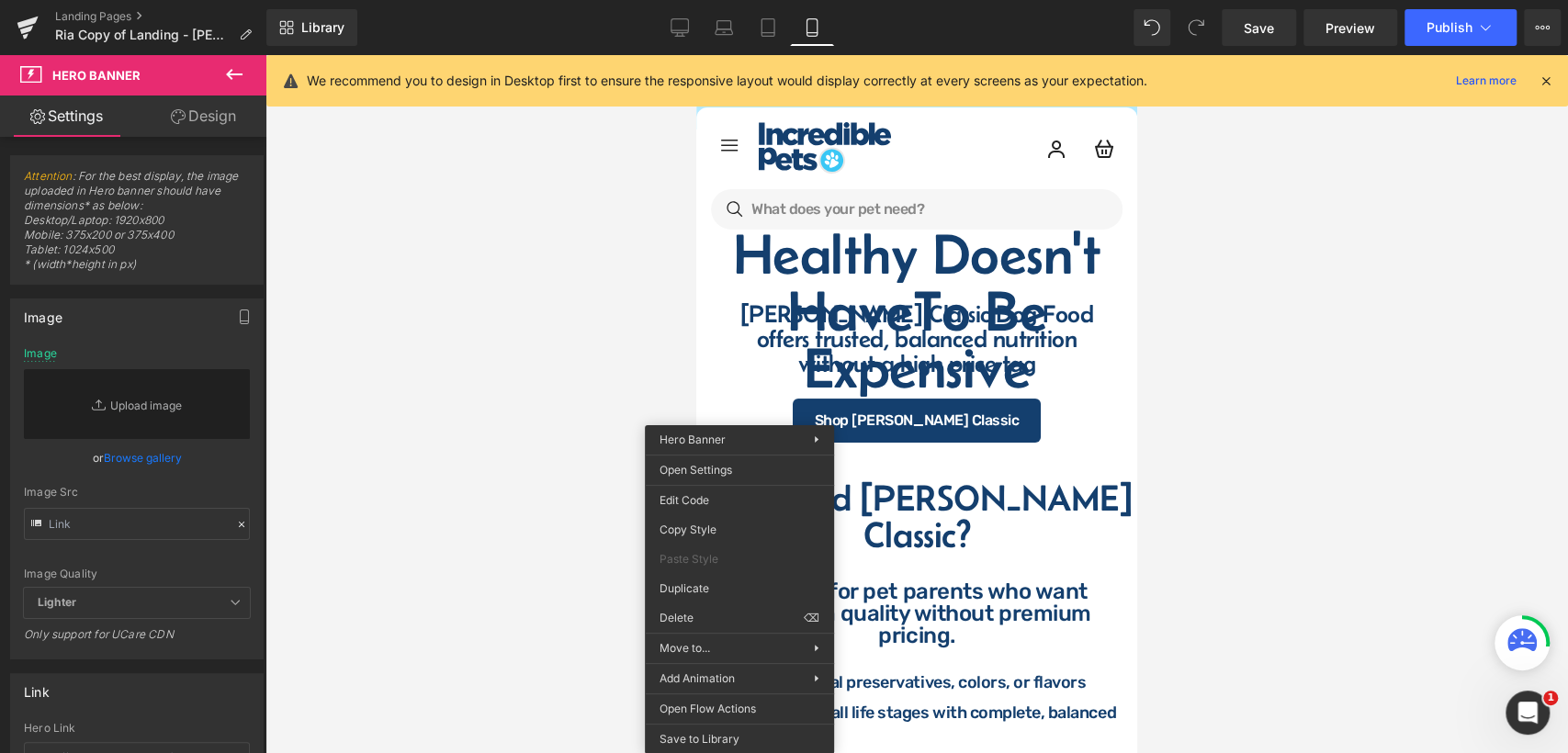
click at [585, 322] on div at bounding box center [916, 404] width 1303 height 698
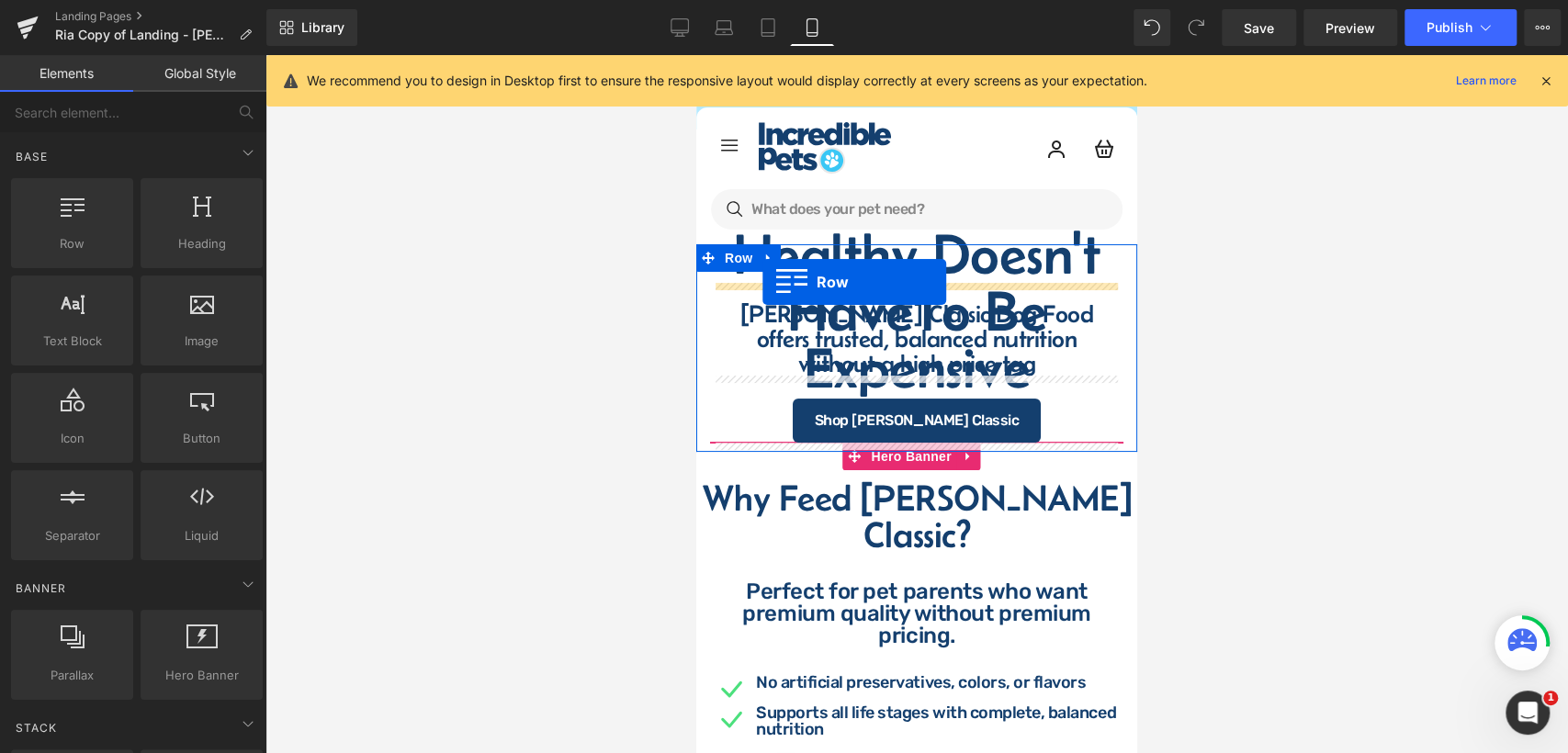
drag, startPoint x: 786, startPoint y: 291, endPoint x: 763, endPoint y: 282, distance: 24.7
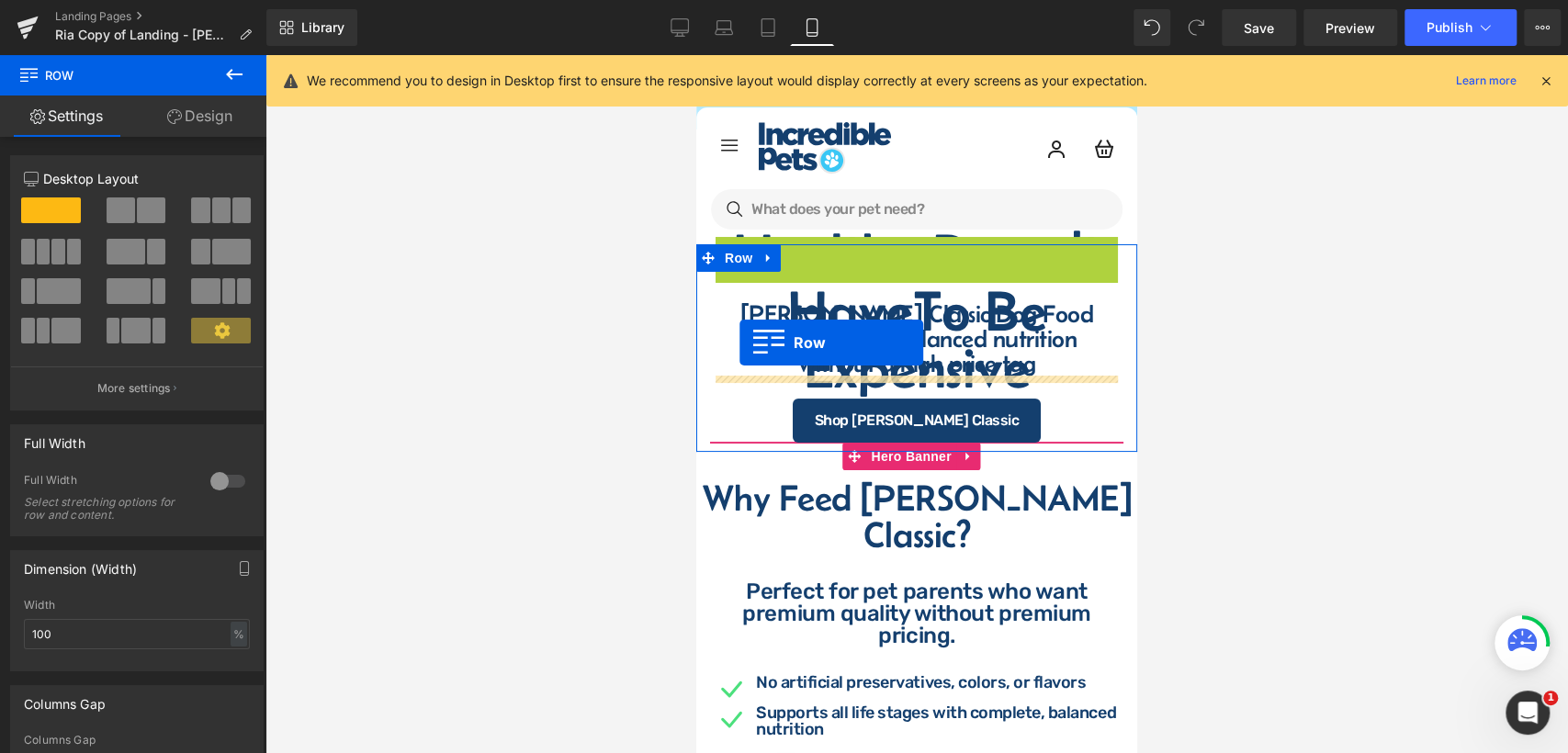
drag, startPoint x: 721, startPoint y: 208, endPoint x: 739, endPoint y: 342, distance: 135.2
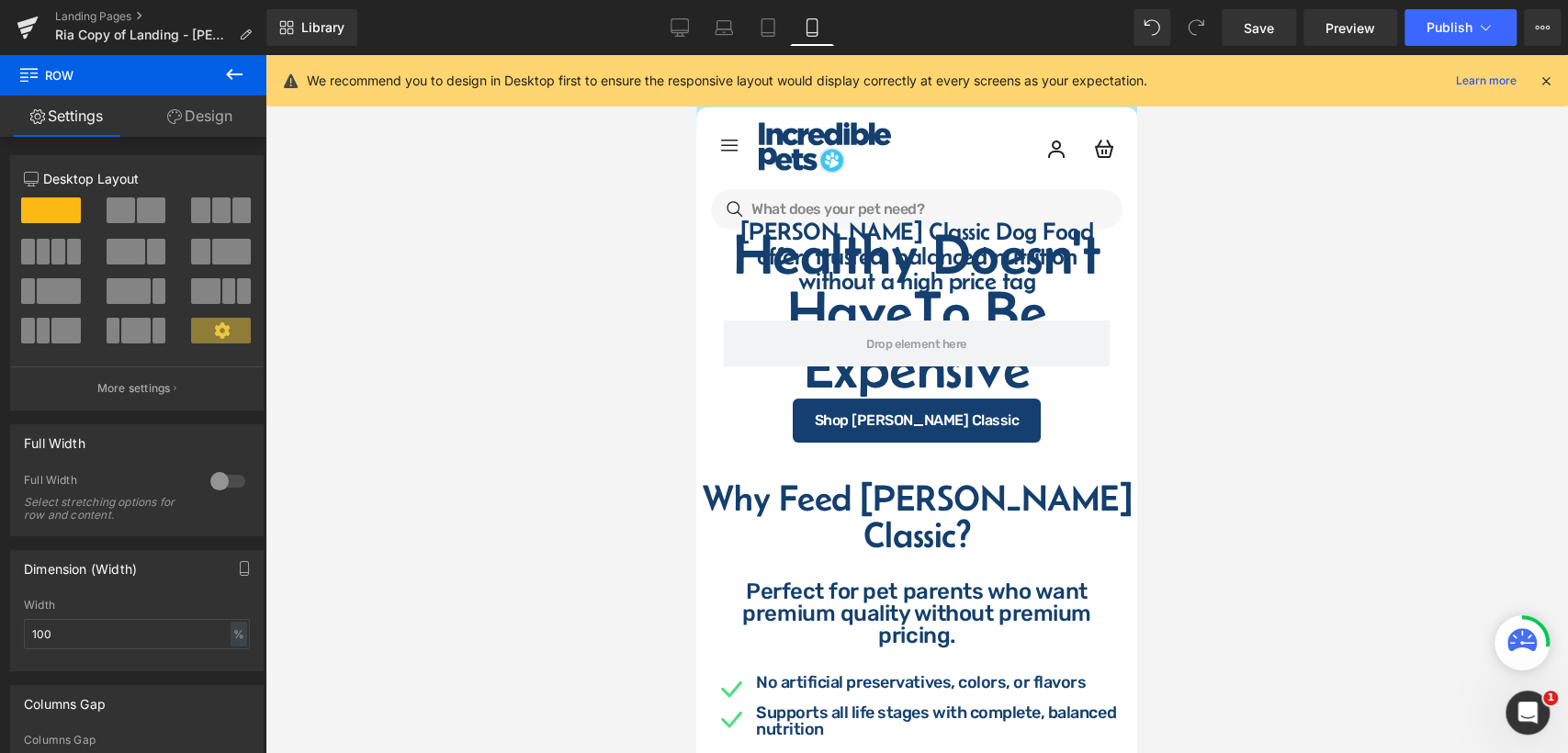
click at [1213, 340] on div at bounding box center [916, 404] width 1303 height 698
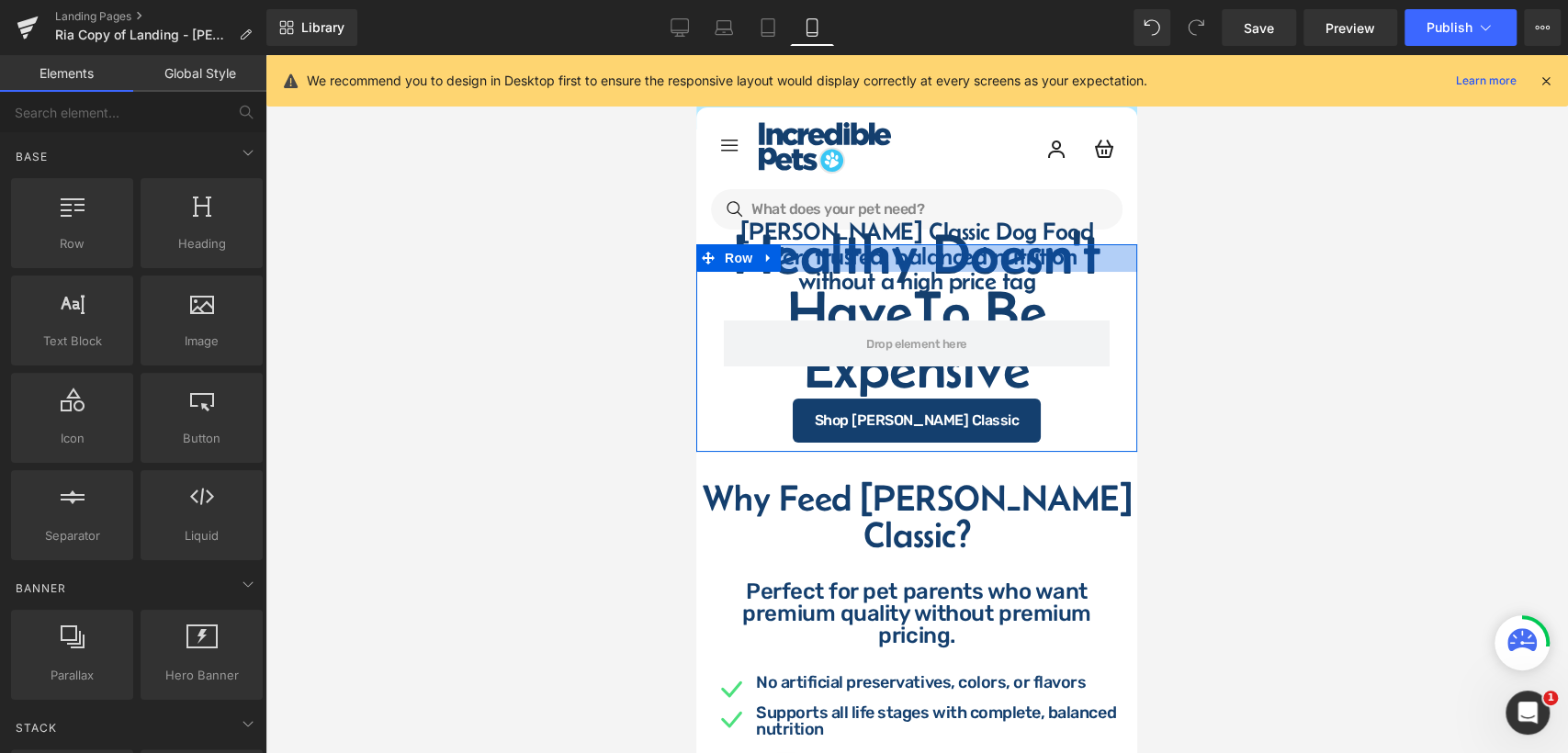
click at [879, 229] on h4 "[PERSON_NAME] Classic Dog Food offers trusted, balanced nutrition without a hig…" at bounding box center [917, 255] width 395 height 74
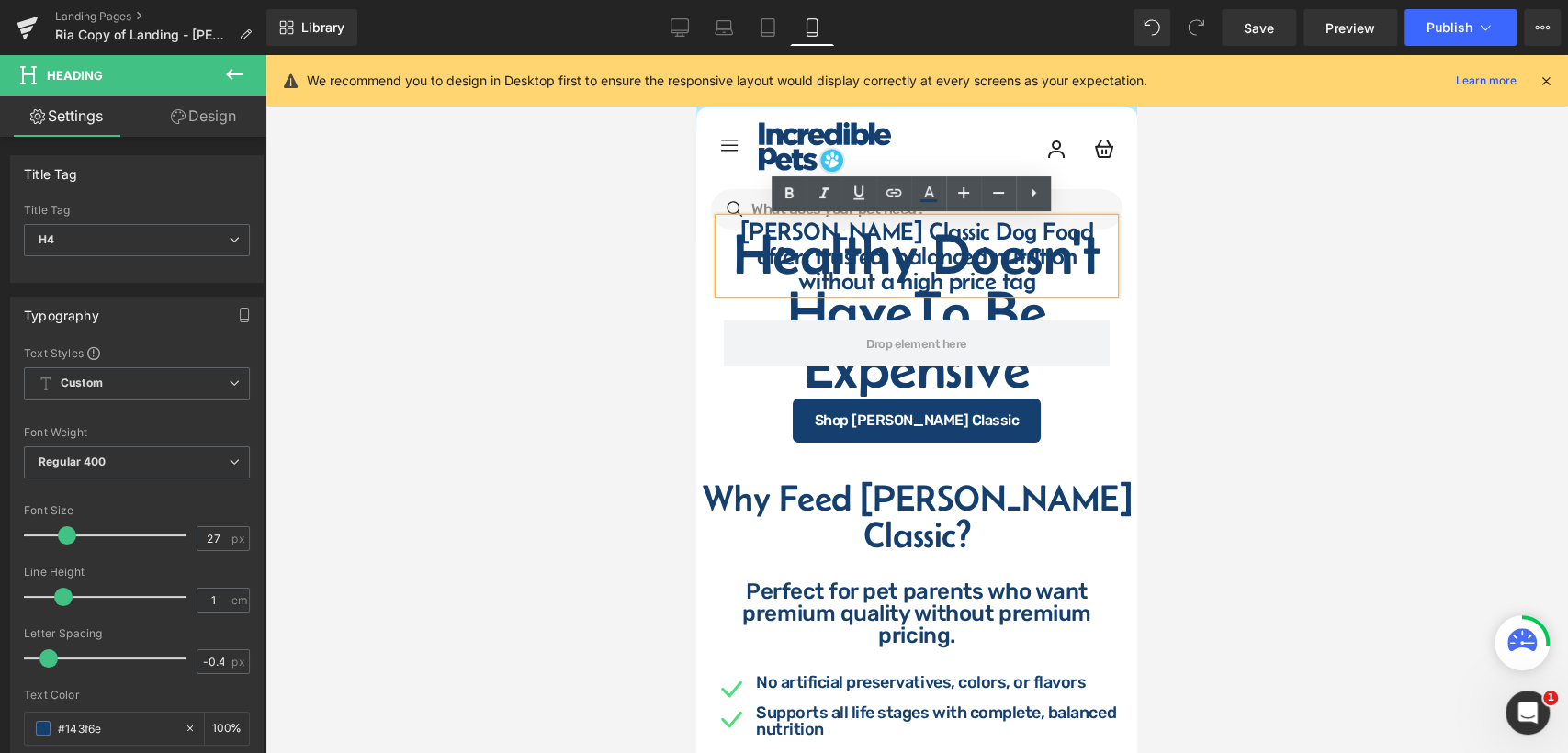
click at [1195, 417] on div at bounding box center [916, 404] width 1303 height 698
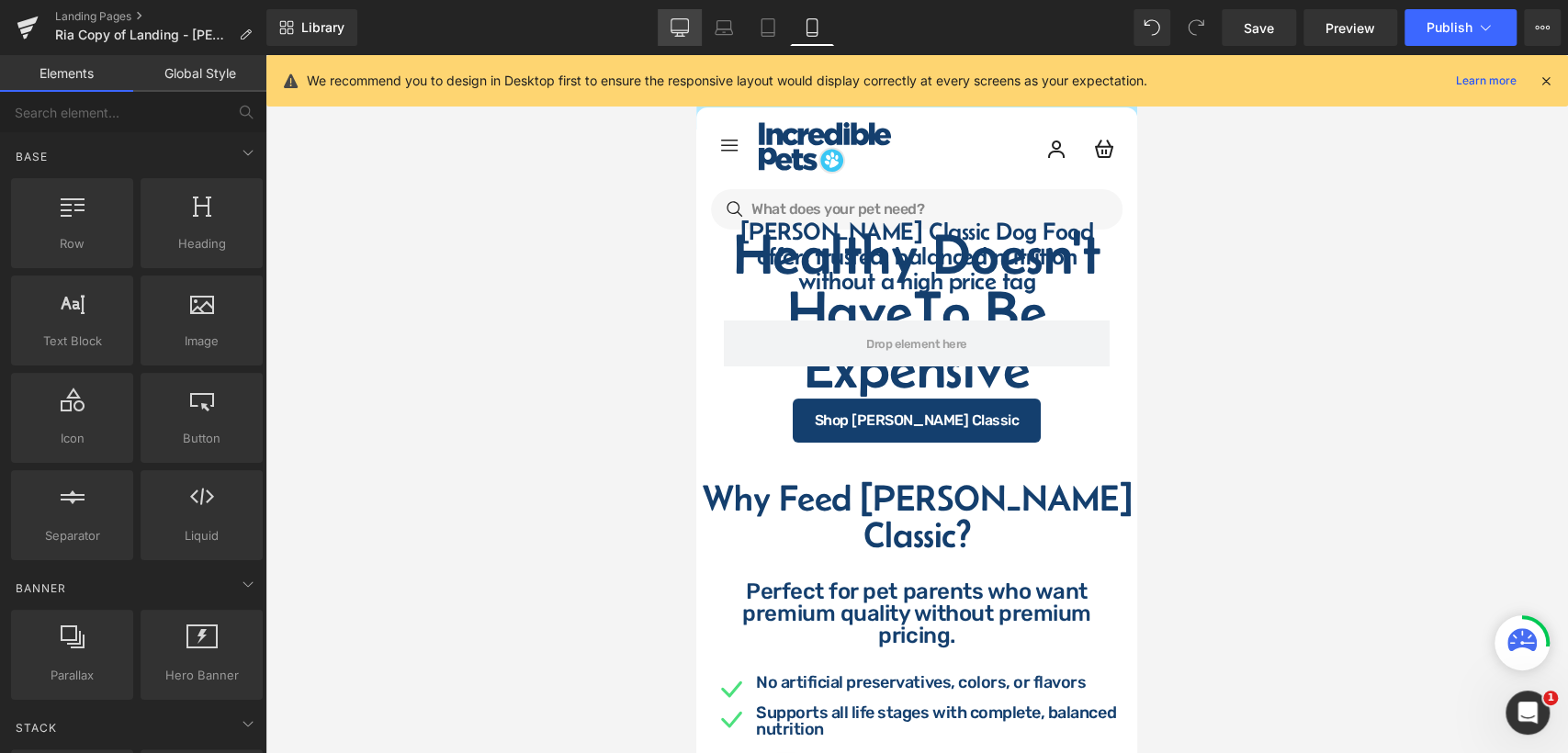
click at [659, 24] on link "Desktop" at bounding box center [679, 27] width 44 height 37
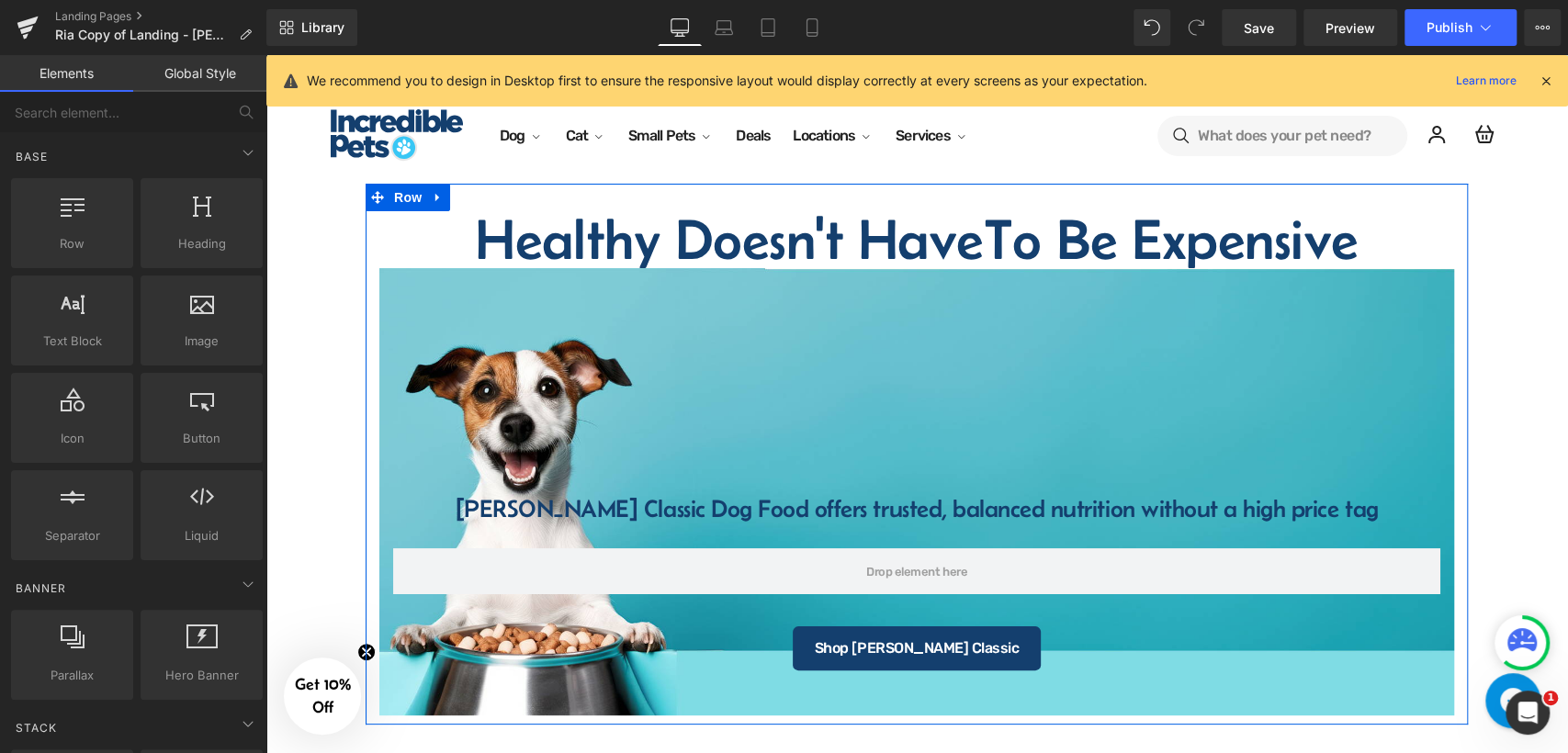
click at [792, 248] on h1 "Healthy Doesn't Have To Be Expensive" at bounding box center [916, 240] width 1075 height 57
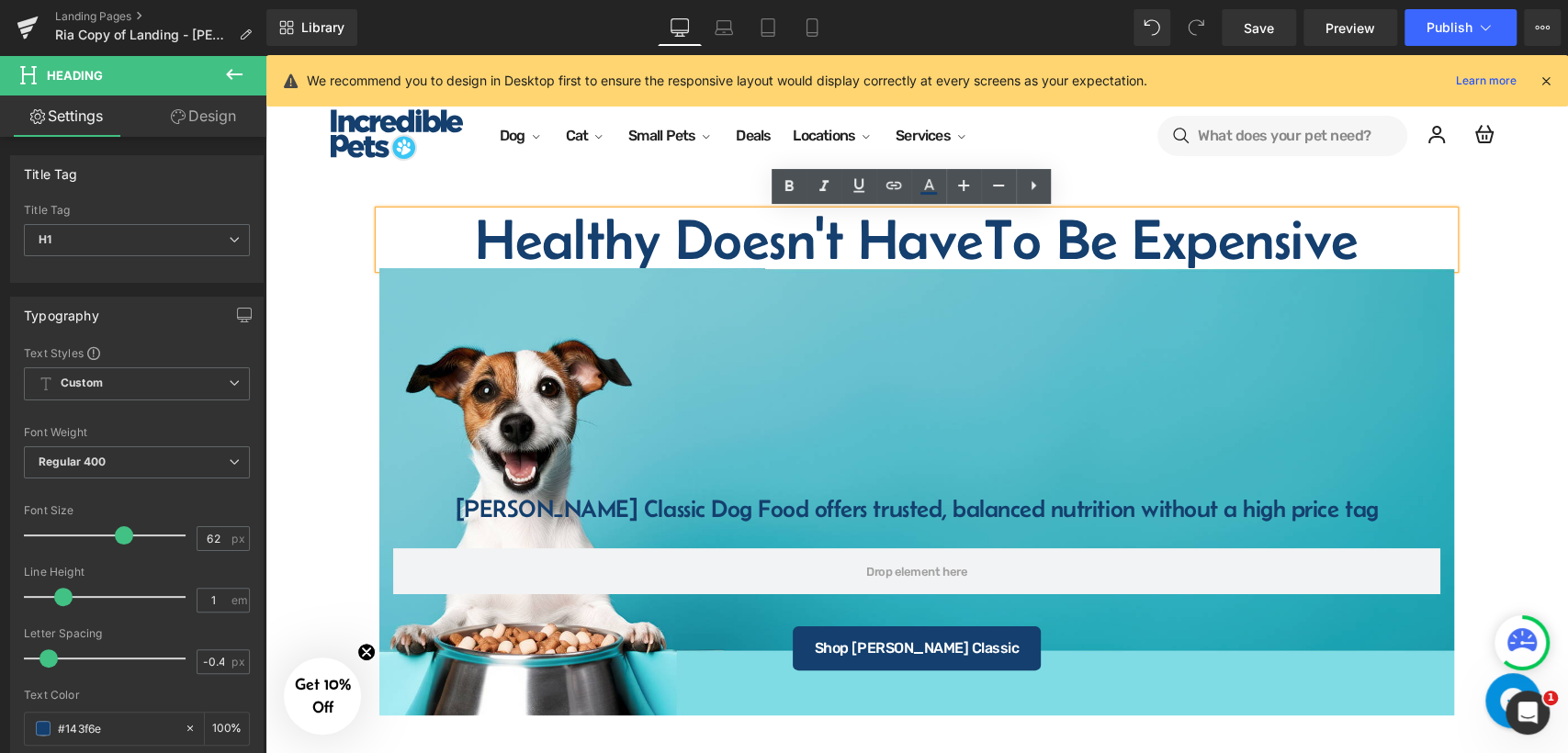
click at [493, 237] on h1 "Healthy Doesn't Have To Be Expensive" at bounding box center [916, 240] width 1075 height 57
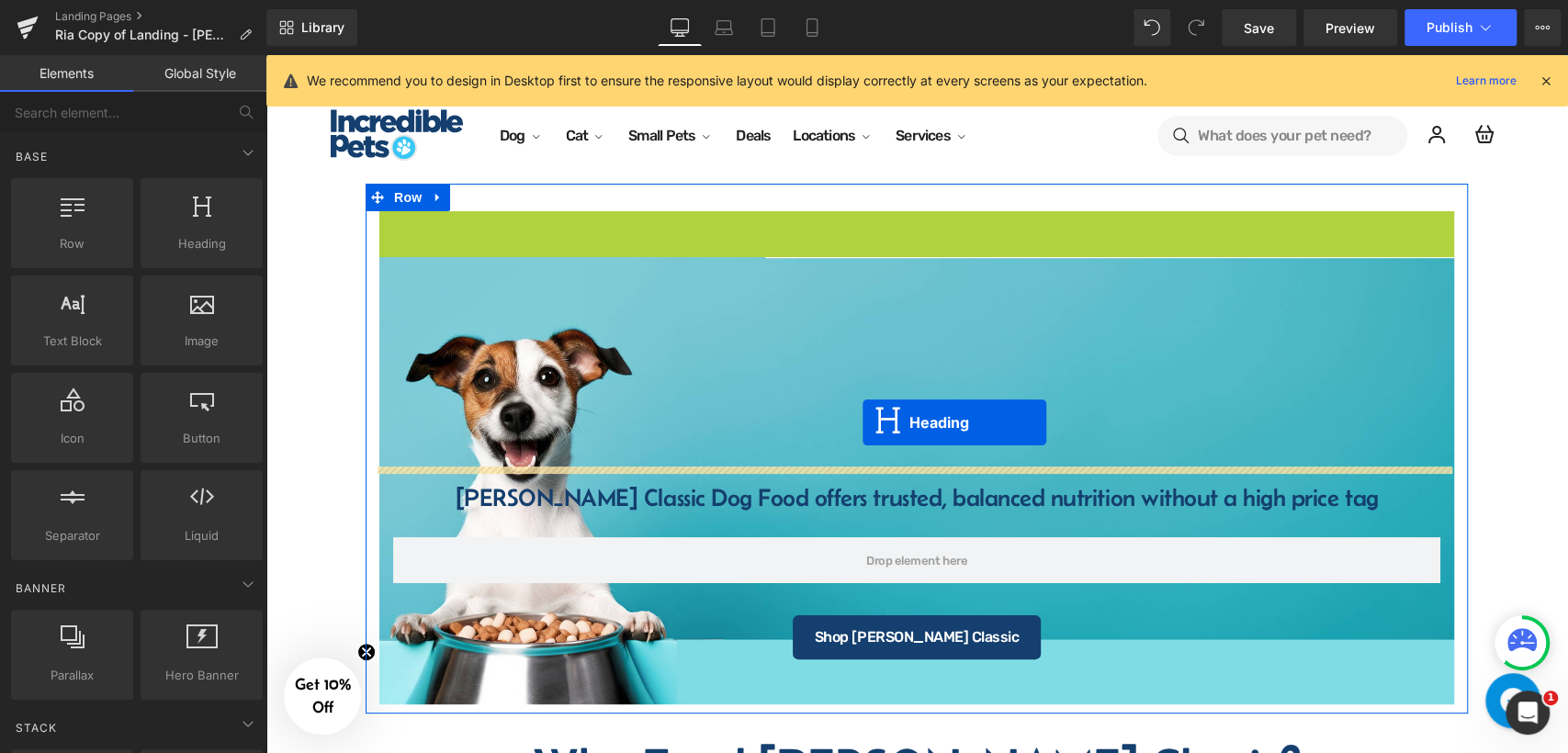
drag, startPoint x: 866, startPoint y: 239, endPoint x: 863, endPoint y: 422, distance: 183.0
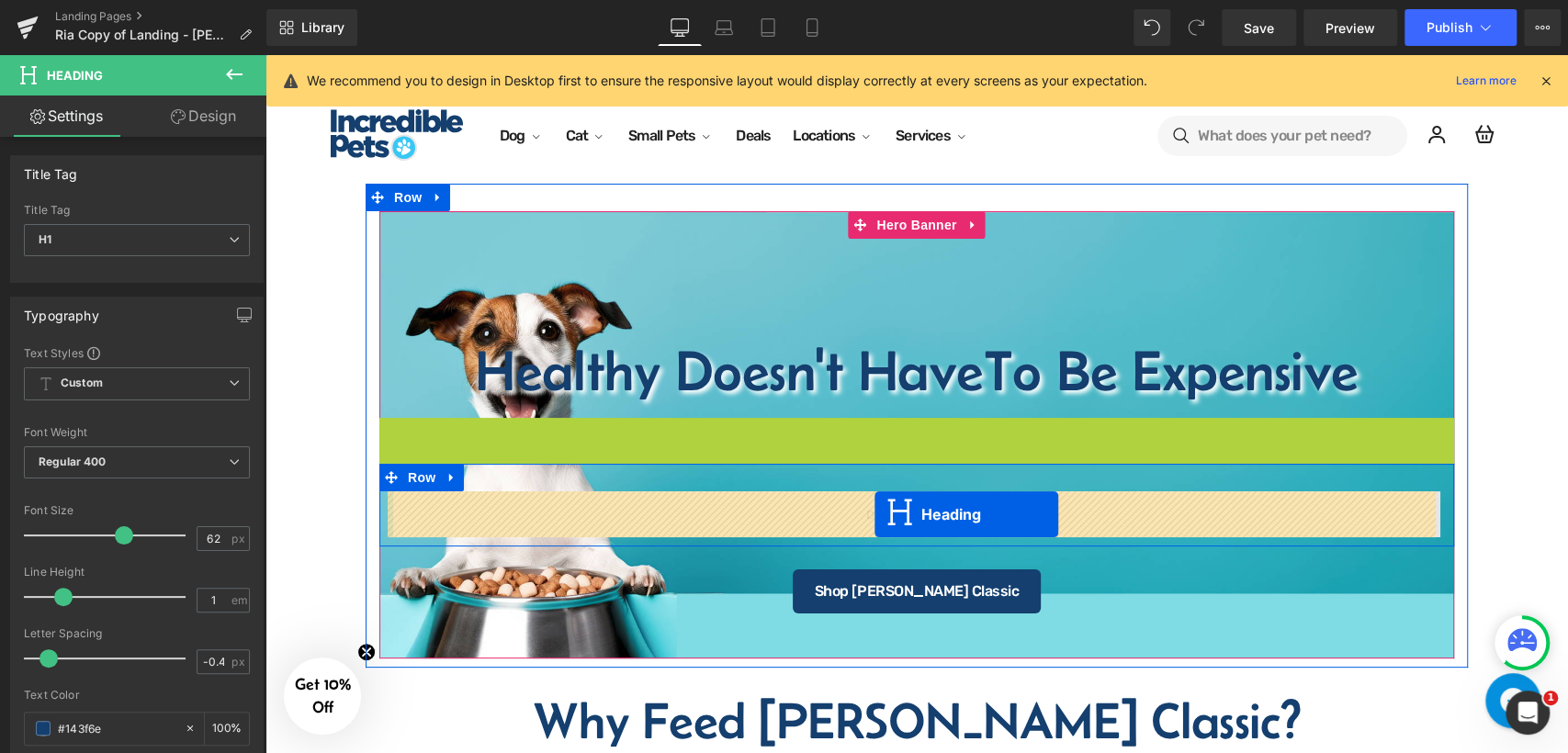
drag, startPoint x: 863, startPoint y: 451, endPoint x: 875, endPoint y: 514, distance: 64.1
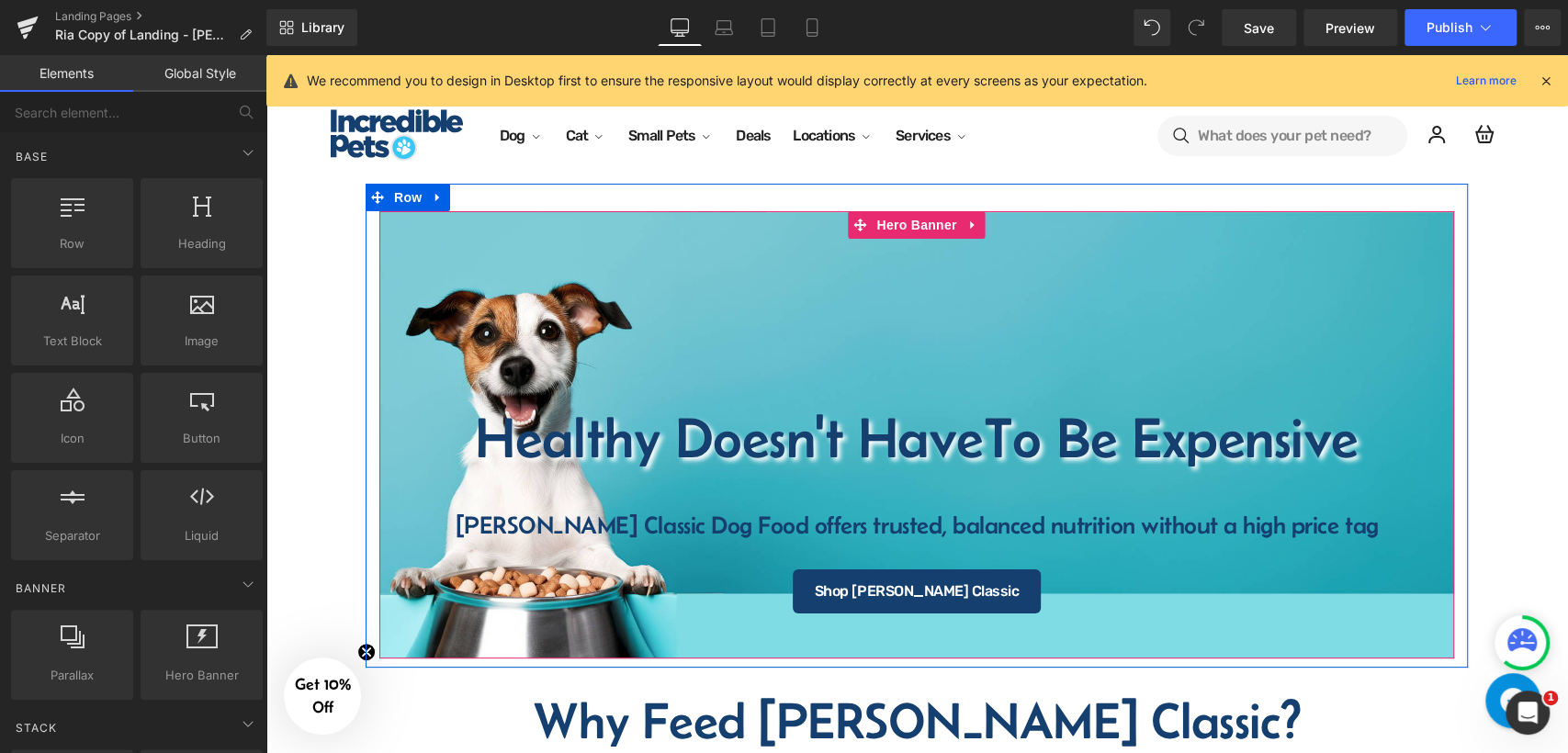
click at [576, 366] on div "Healthy Doesn't Have To Be Expensive Heading Fromm Classic Dog Food offers trus…" at bounding box center [916, 435] width 1075 height 448
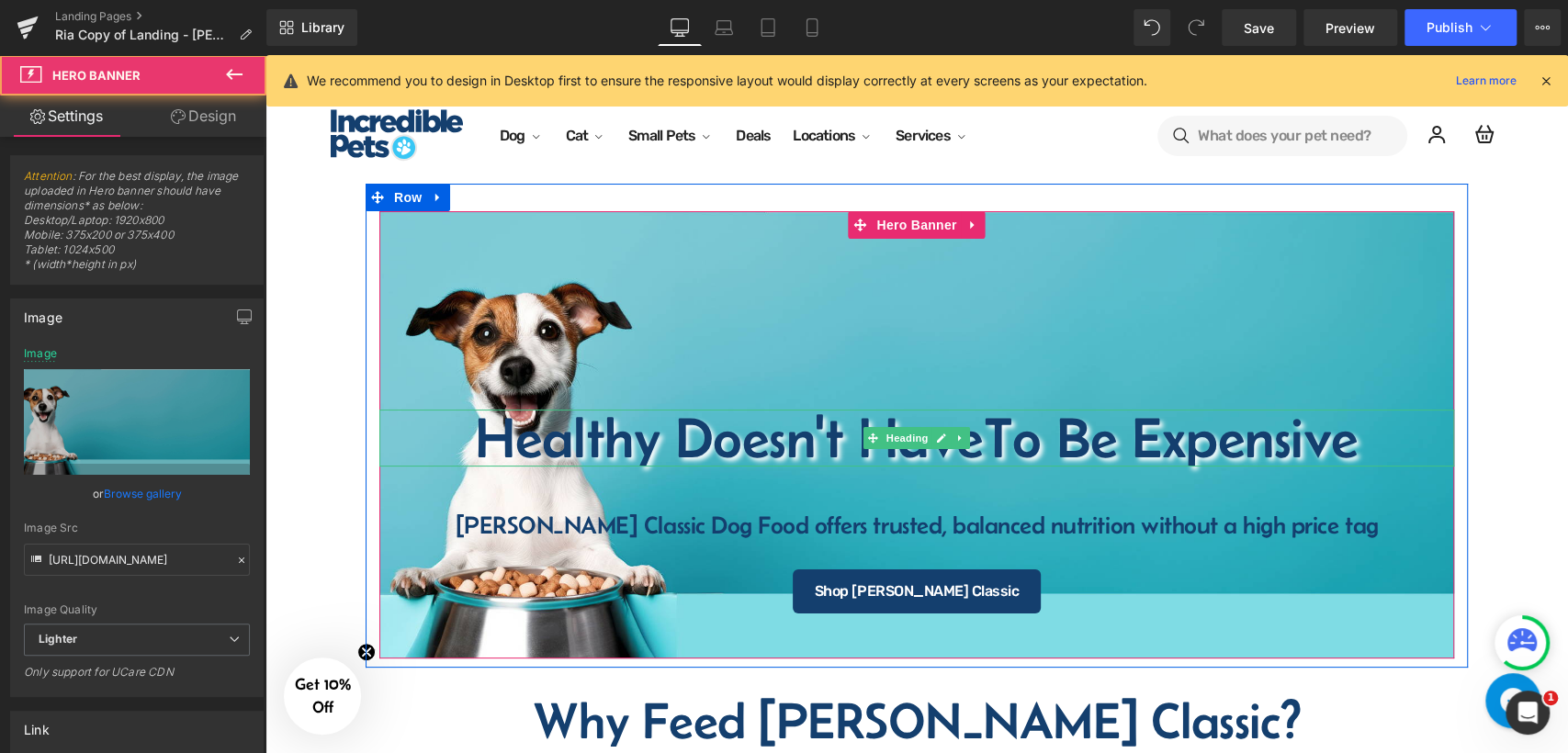
click at [604, 442] on h1 "Healthy Doesn't Have To Be Expensive" at bounding box center [916, 438] width 1075 height 57
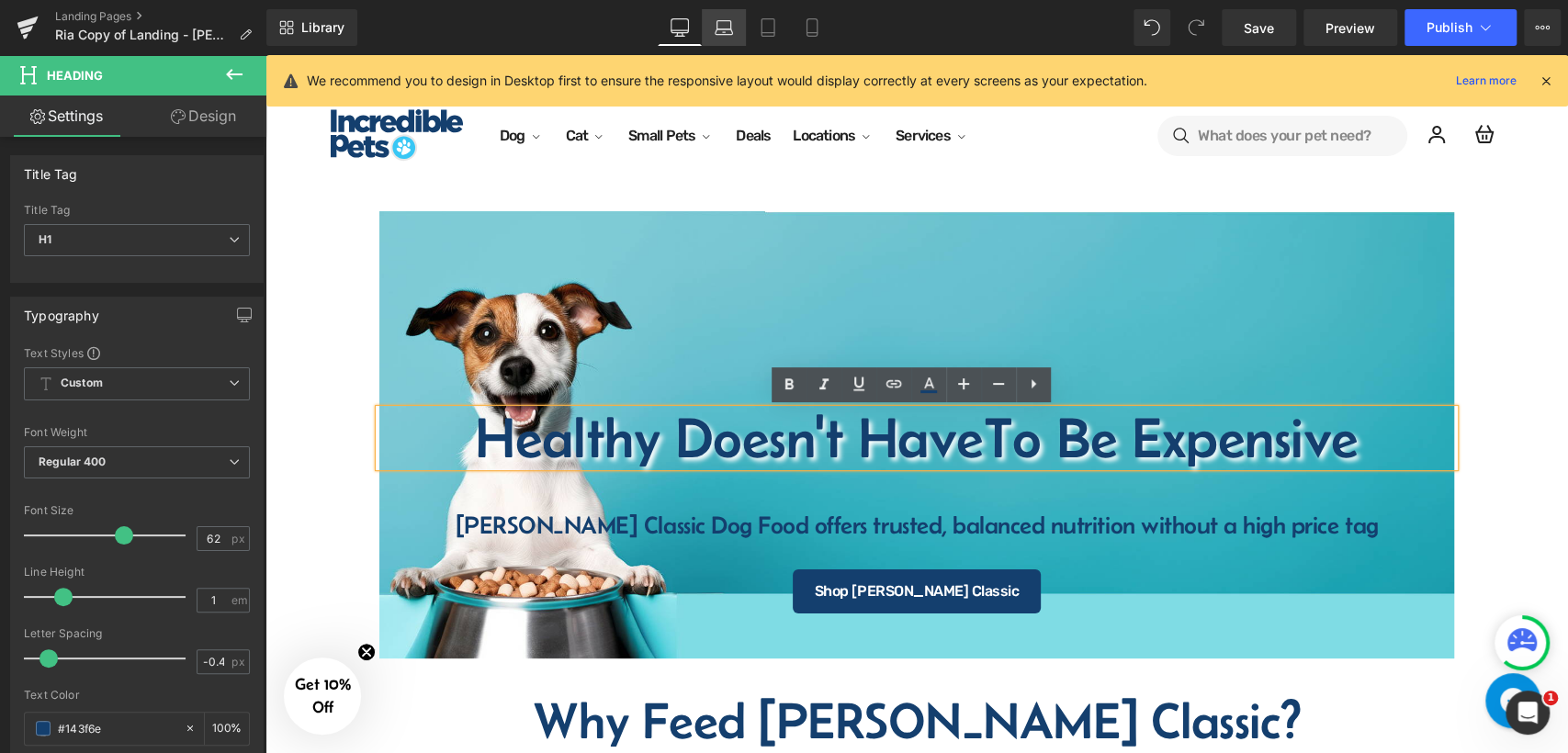
click at [734, 29] on link "Laptop" at bounding box center [723, 27] width 44 height 37
type input "100"
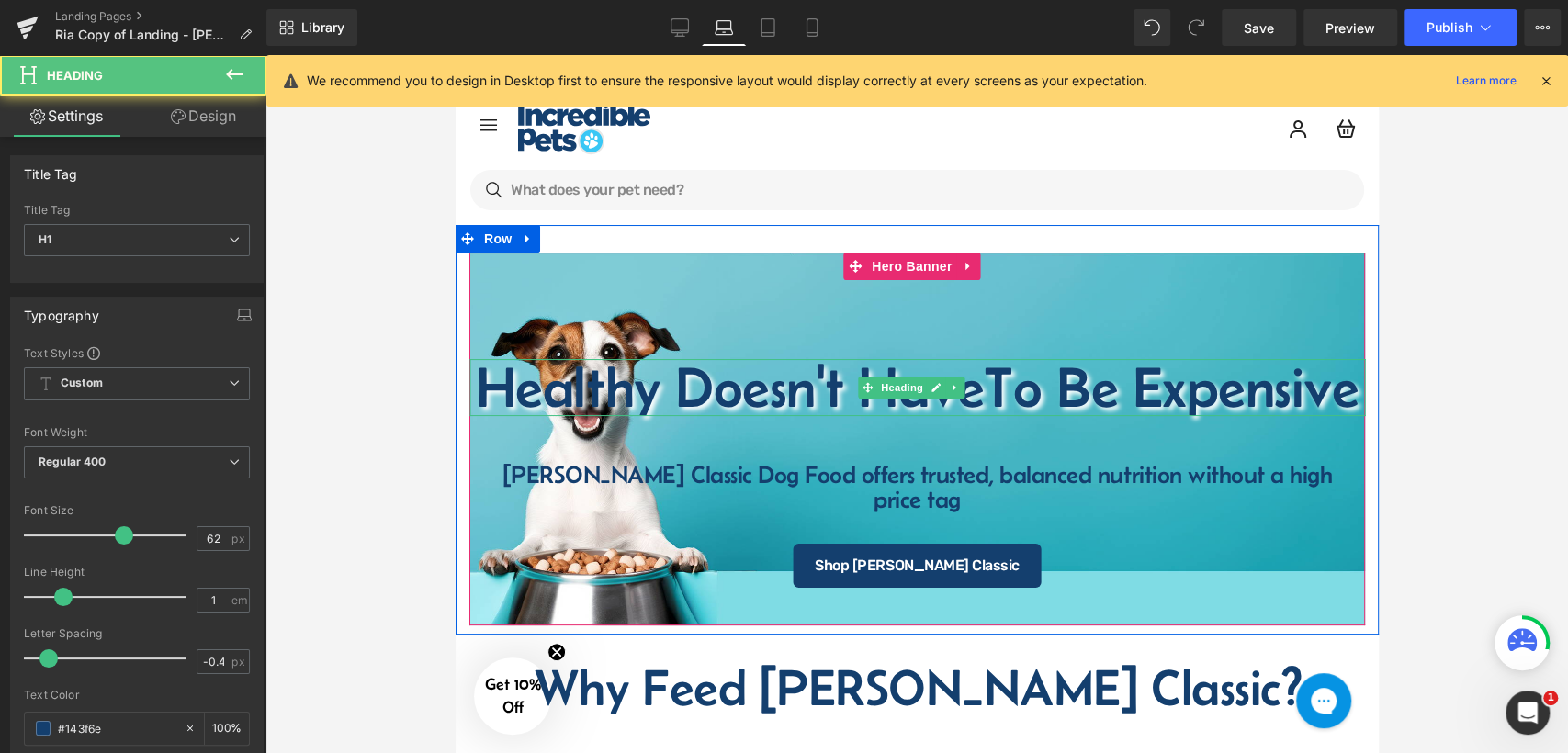
click at [983, 385] on span "To Be Expensive" at bounding box center [1170, 386] width 374 height 63
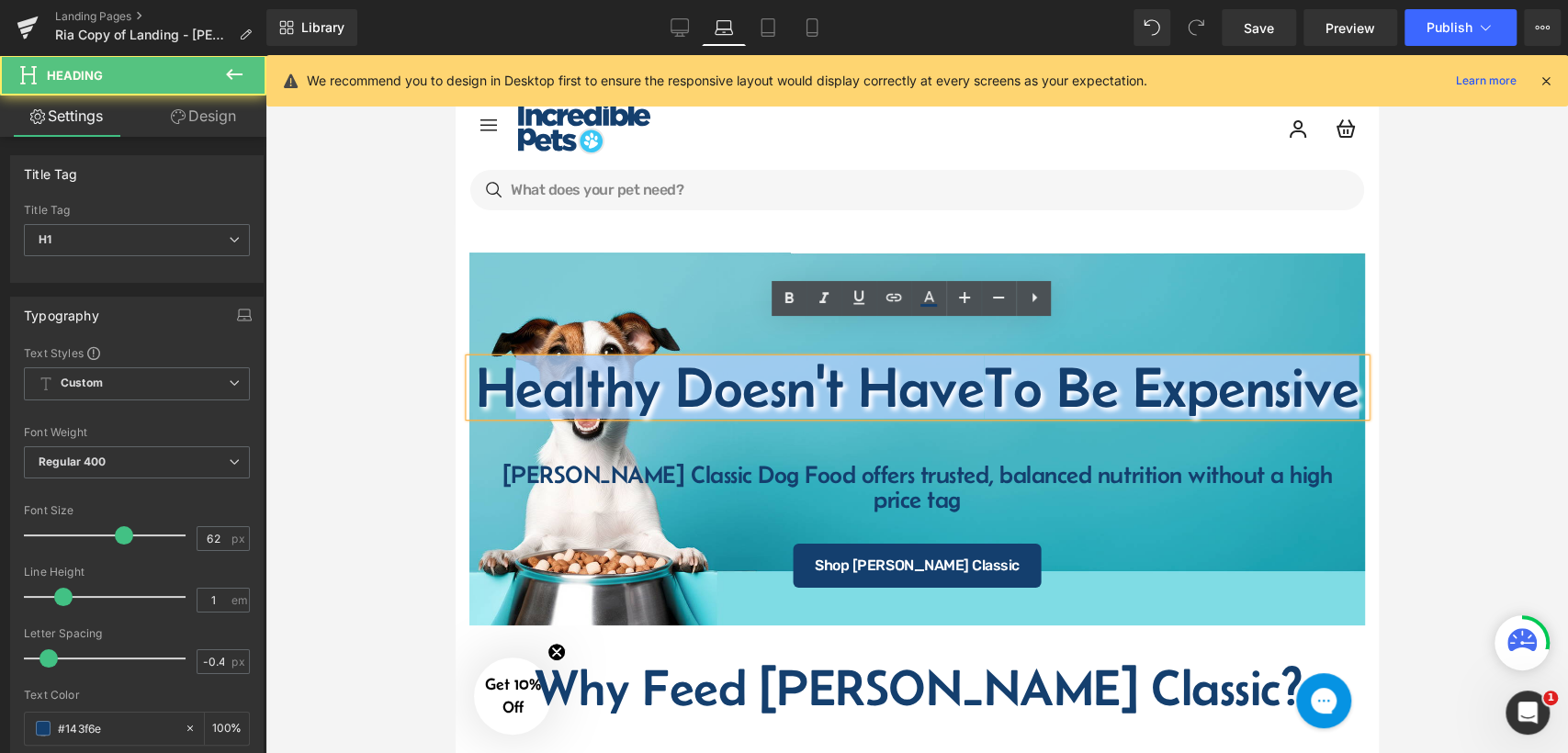
drag, startPoint x: 589, startPoint y: 353, endPoint x: 1058, endPoint y: 418, distance: 473.5
click at [1058, 416] on h1 "Healthy Doesn't Have To Be Expensive" at bounding box center [916, 387] width 895 height 57
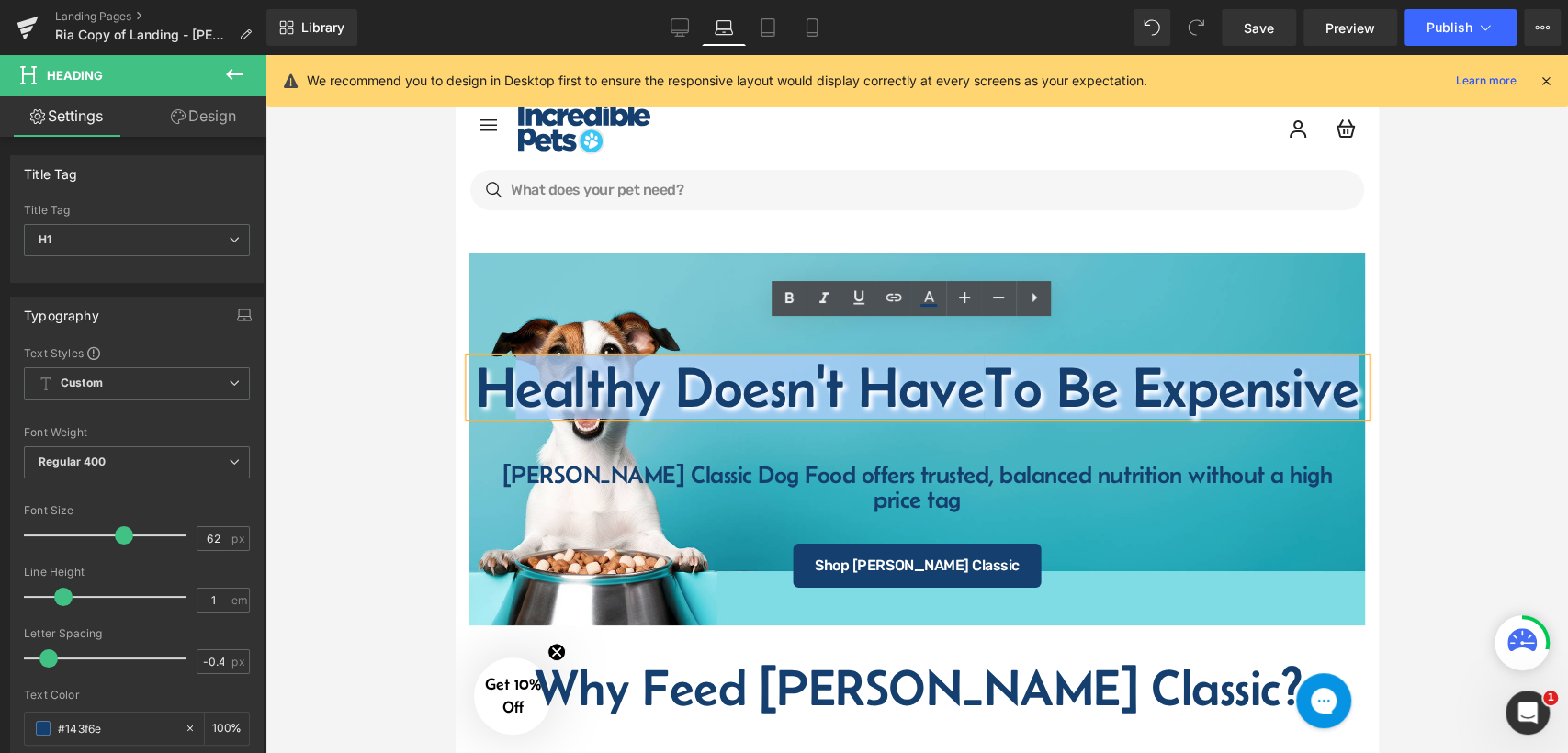
click at [495, 276] on div "Healthy Doesn't Have To Be Expensive Heading Fromm Classic Dog Food offers trus…" at bounding box center [916, 439] width 895 height 373
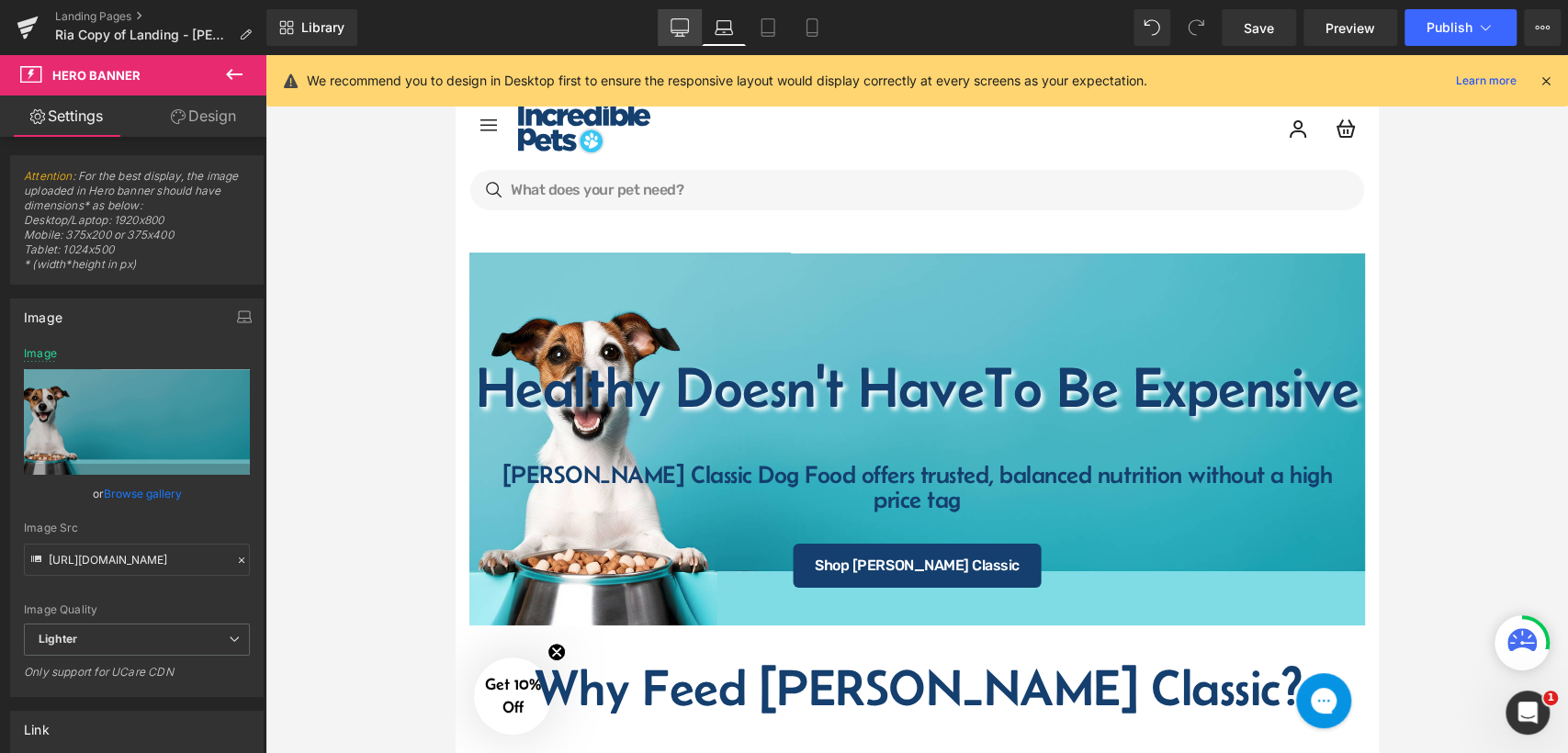
click at [663, 29] on link "Desktop" at bounding box center [679, 27] width 44 height 37
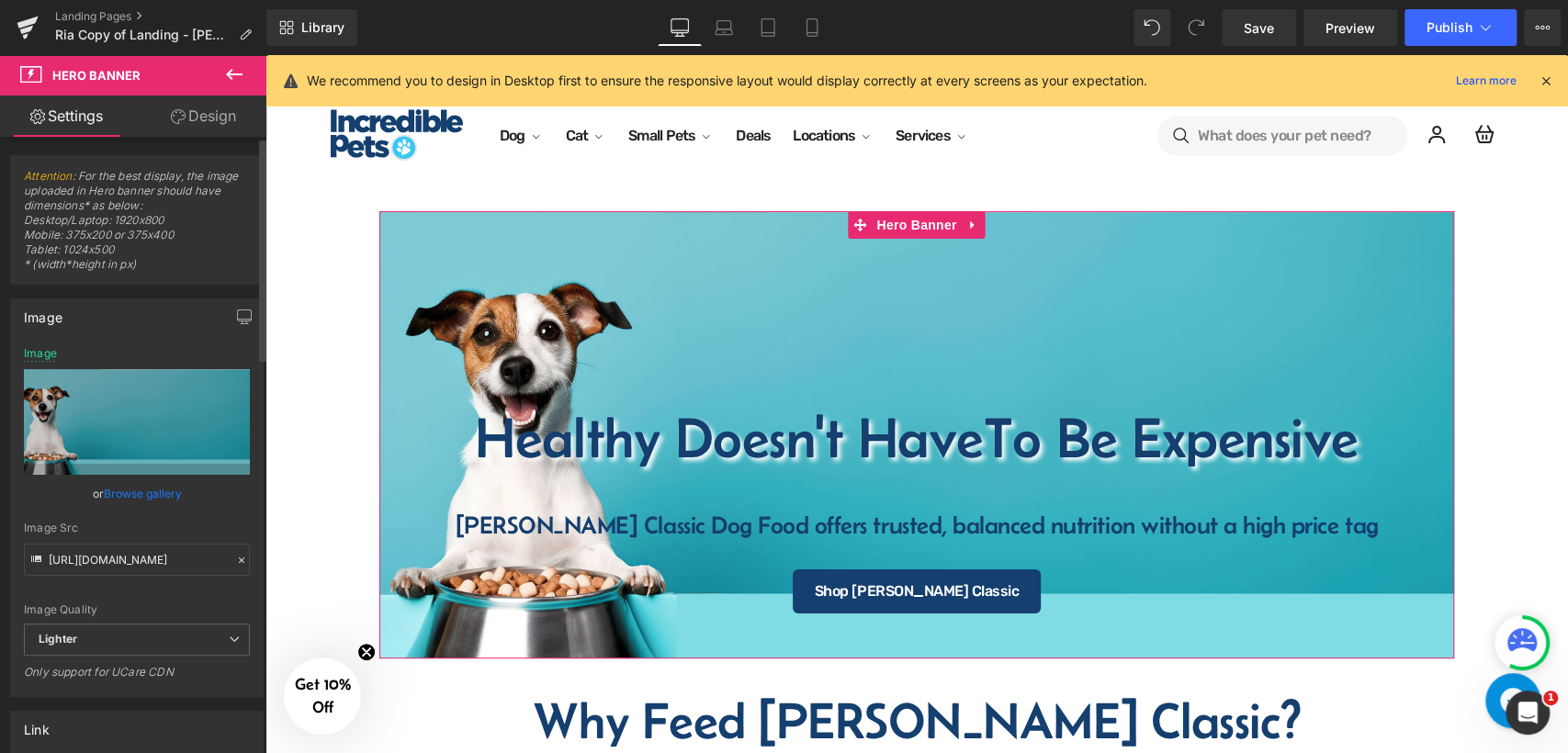
scroll to position [510, 0]
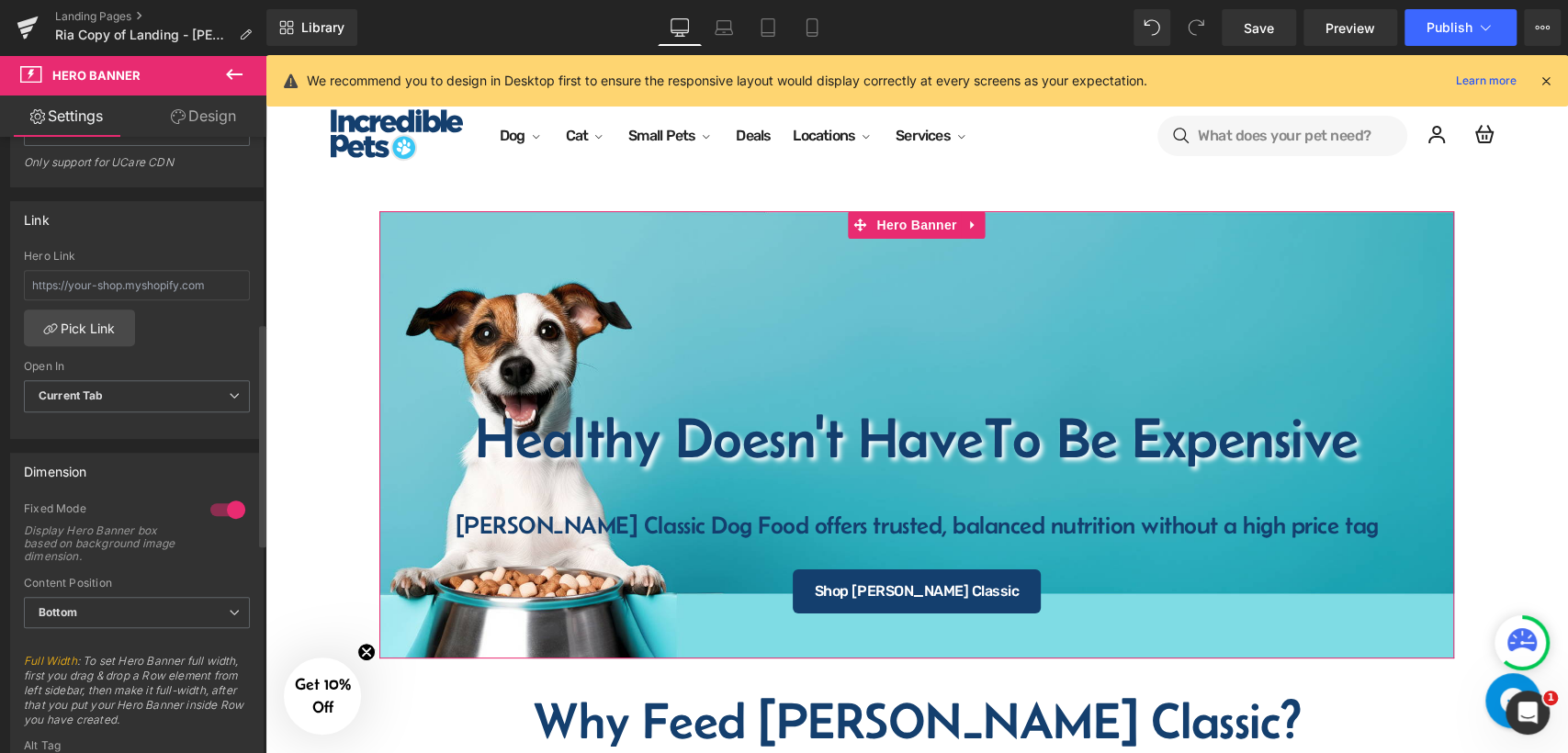
click at [214, 518] on div at bounding box center [228, 509] width 44 height 29
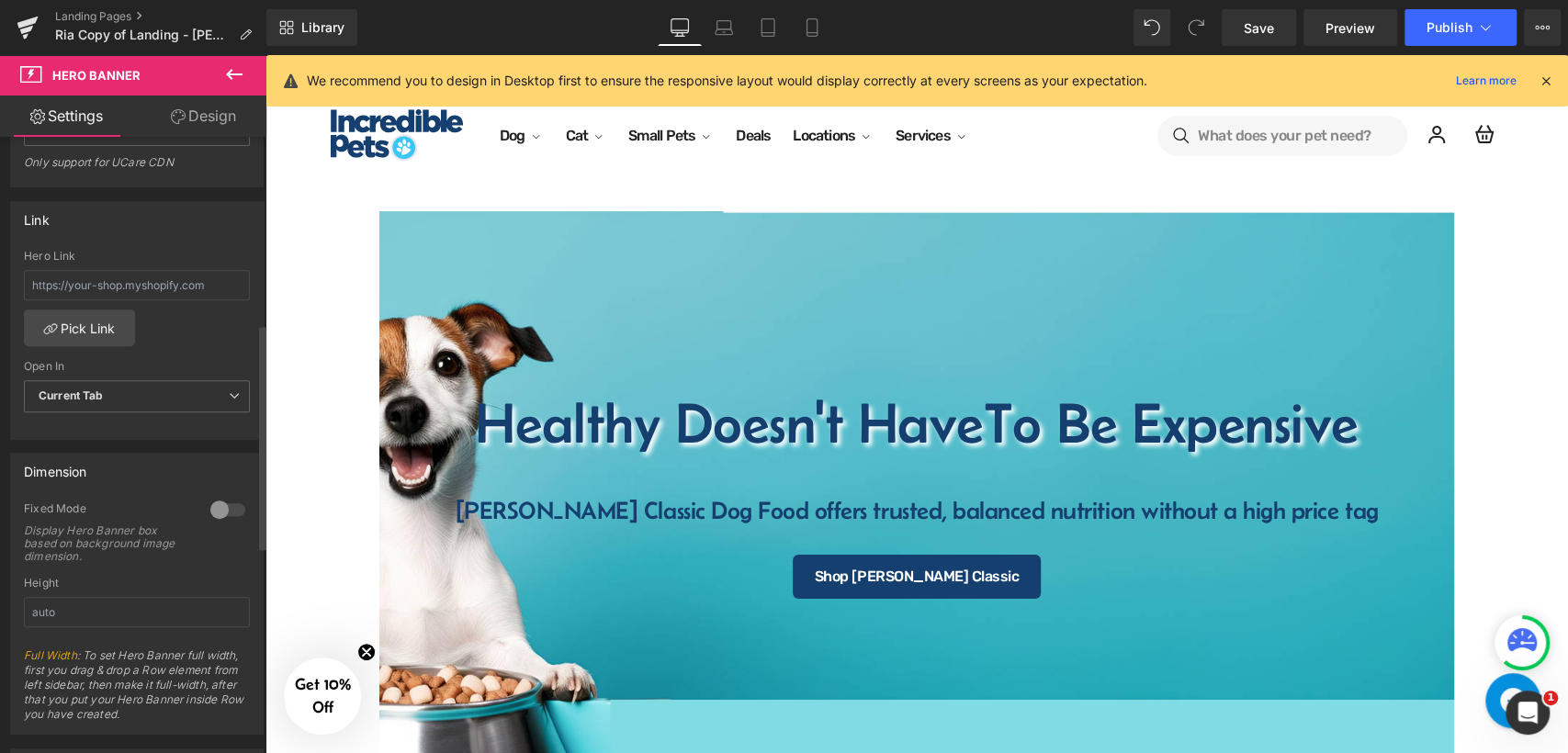
click at [216, 516] on div at bounding box center [228, 509] width 44 height 29
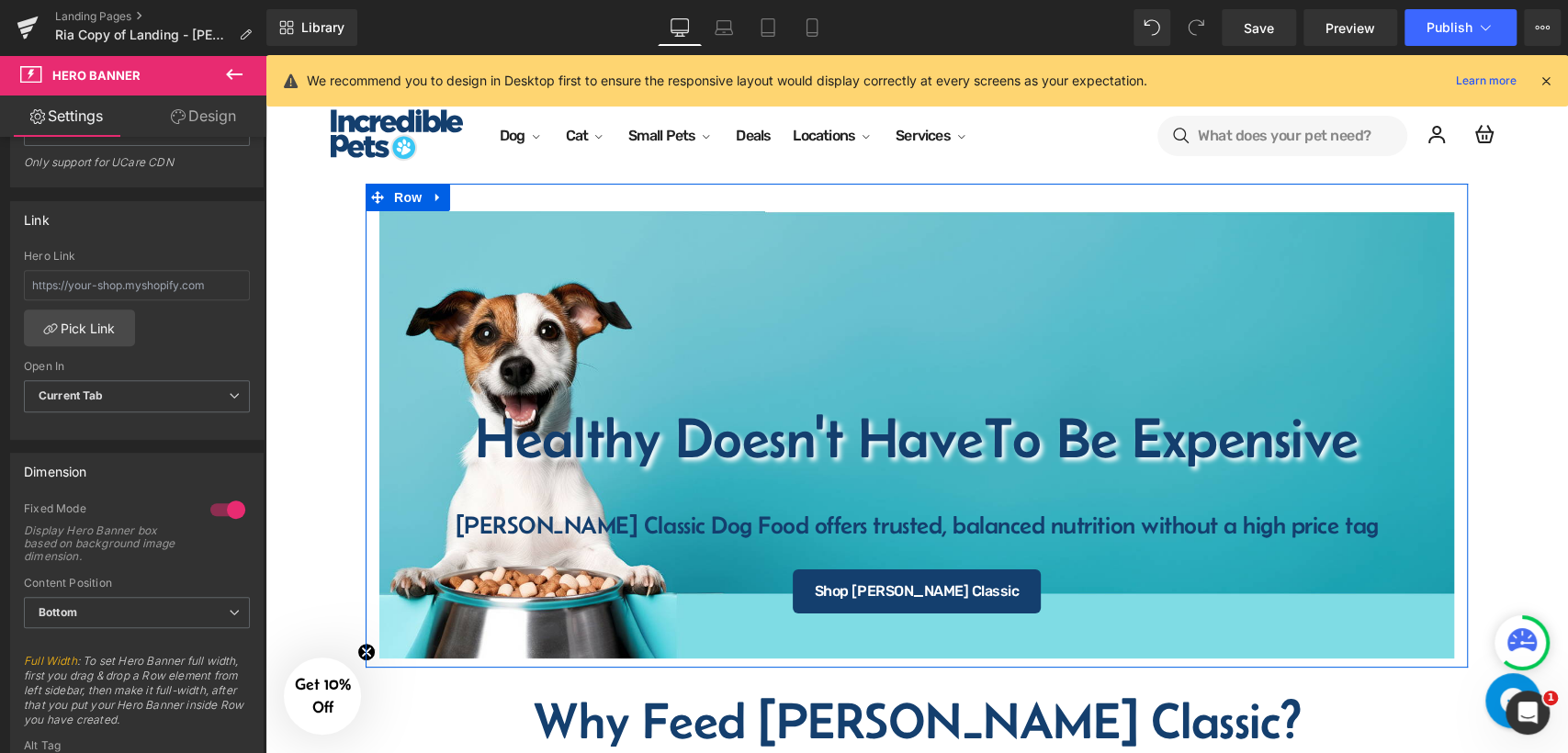
click at [371, 249] on div "Healthy Doesn't Have To Be Expensive Heading Fromm Classic Dog Food offers trus…" at bounding box center [917, 435] width 1102 height 448
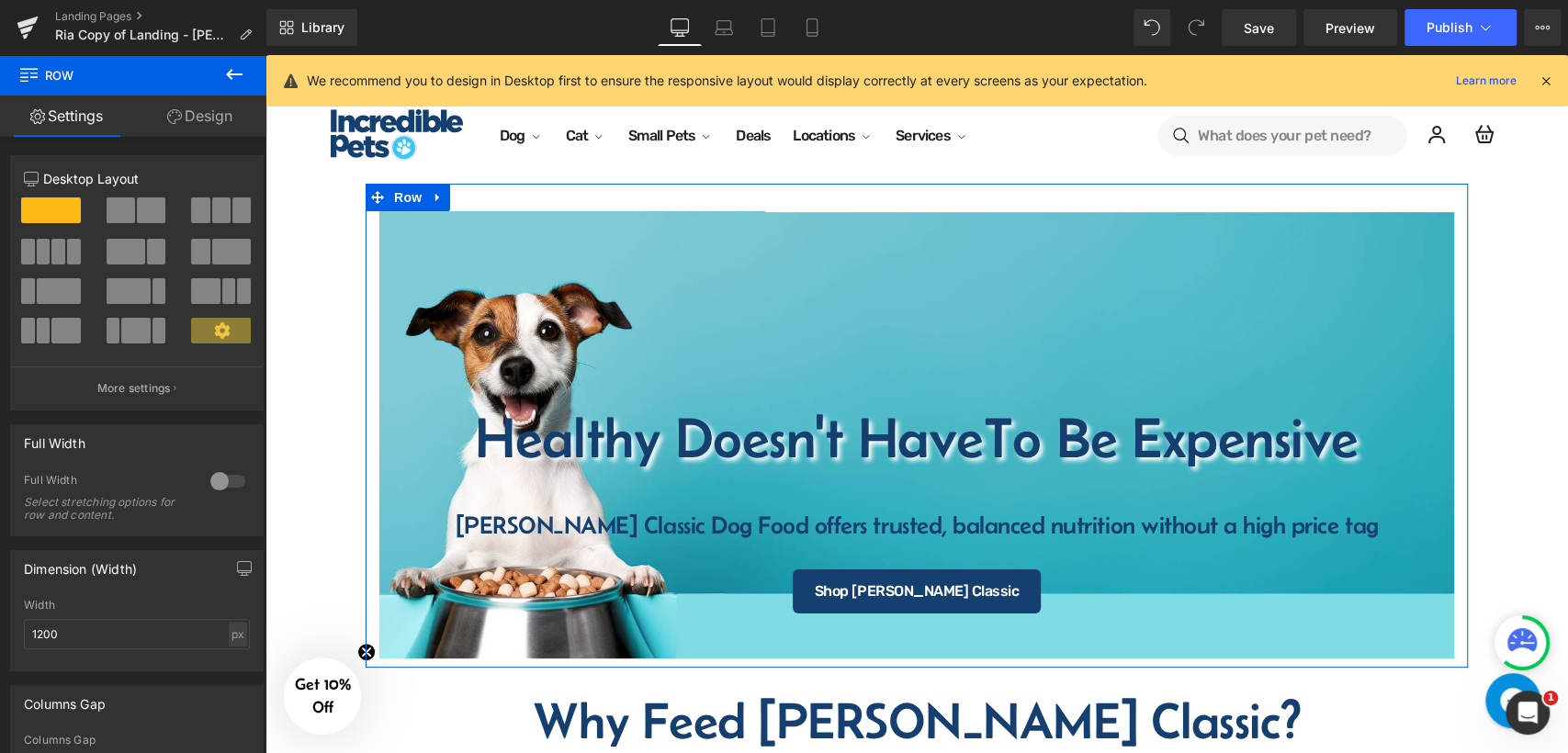
click at [207, 120] on link "Design" at bounding box center [200, 117] width 134 height 41
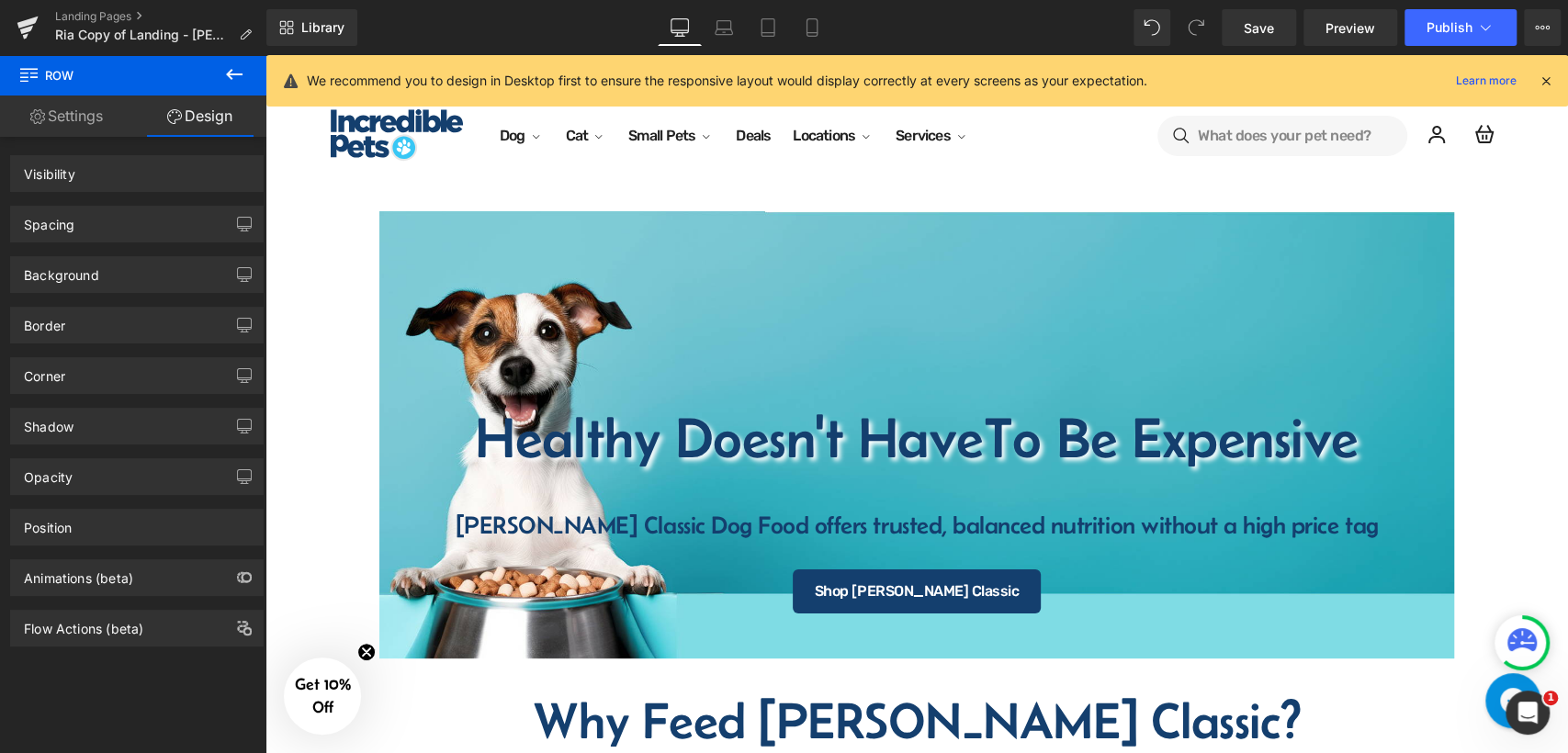
click at [406, 187] on div "Healthy Doesn't Have To Be Expensive Heading Fromm Classic Dog Food offers trus…" at bounding box center [917, 426] width 1102 height 485
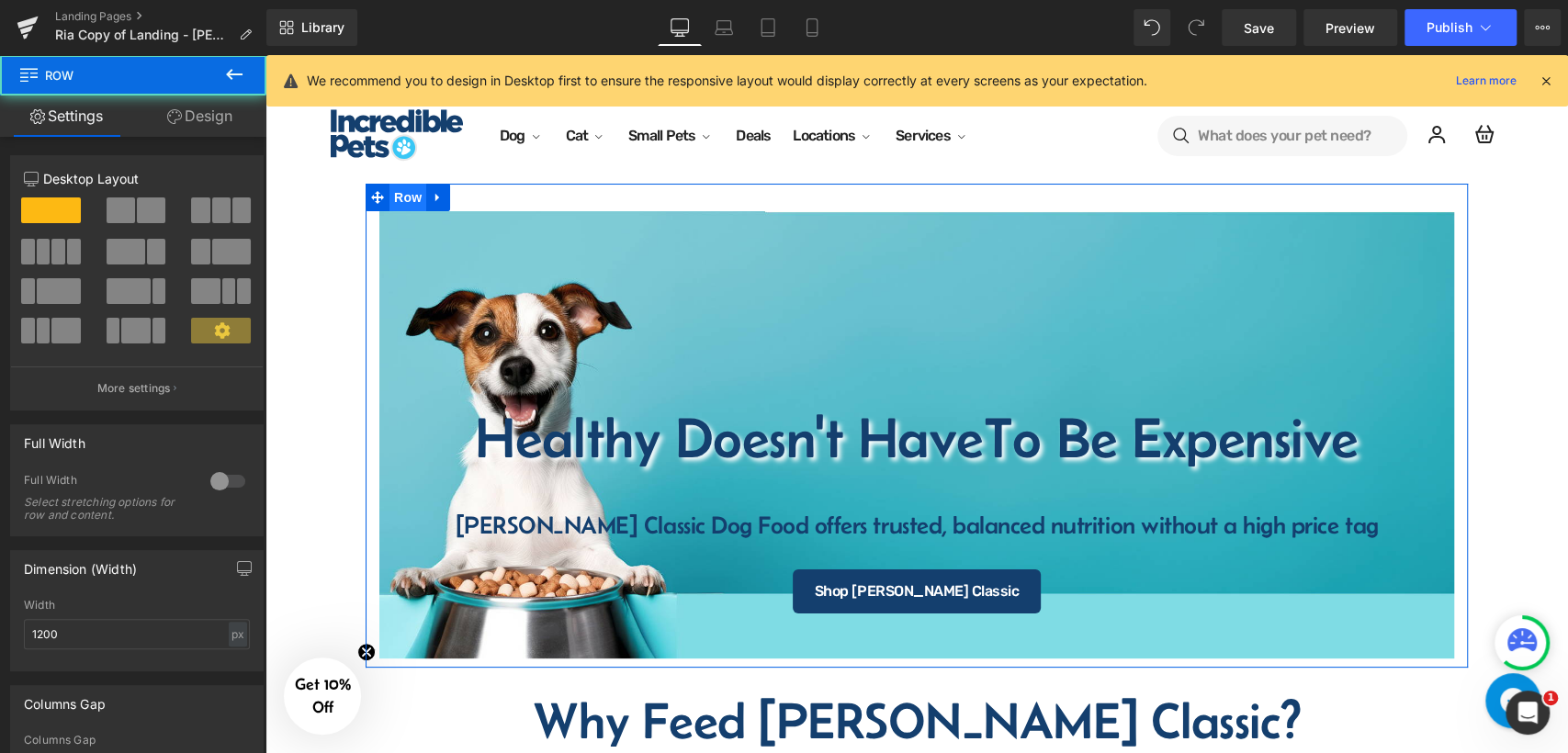
click at [407, 202] on span "Row" at bounding box center [407, 196] width 37 height 27
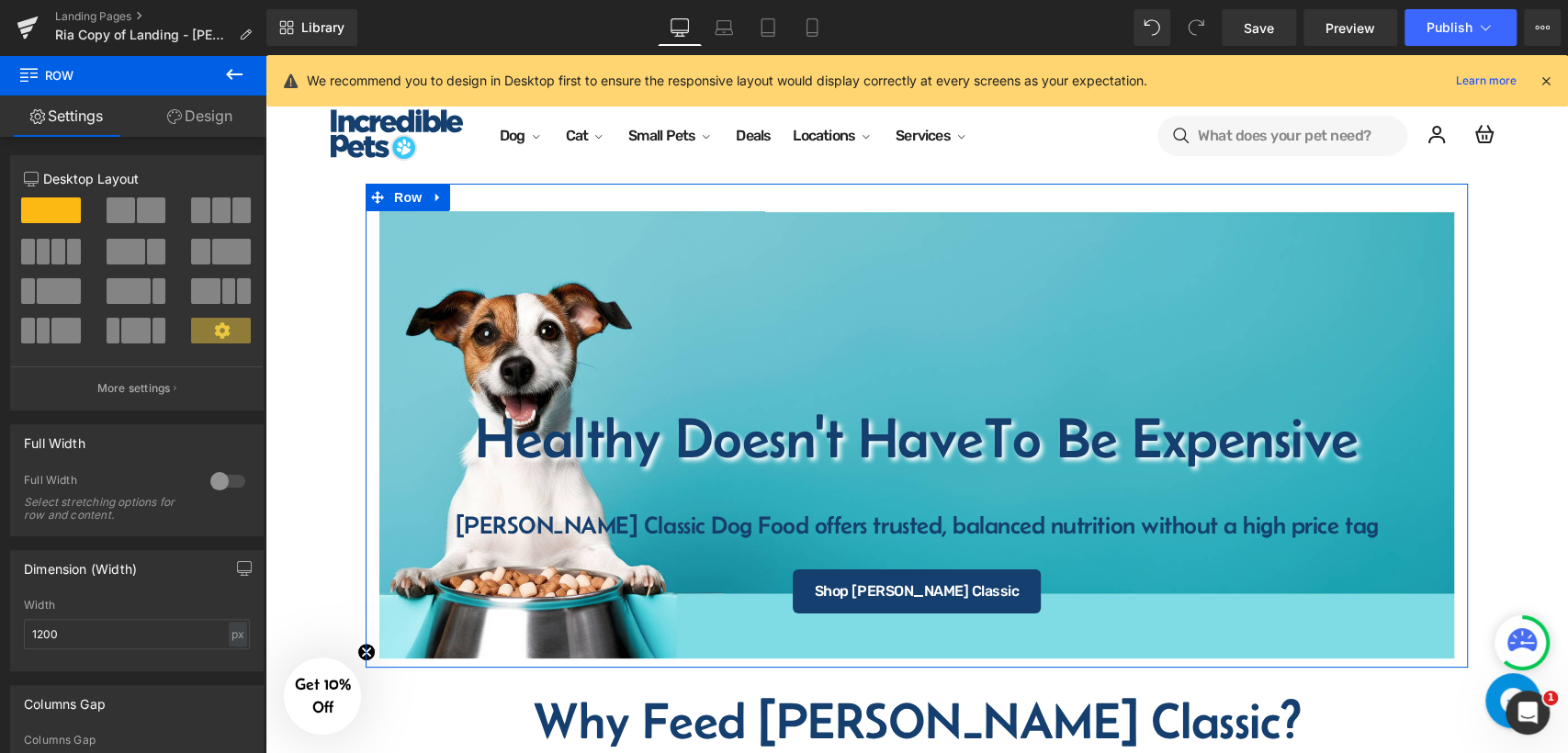
click at [215, 117] on link "Design" at bounding box center [200, 117] width 134 height 41
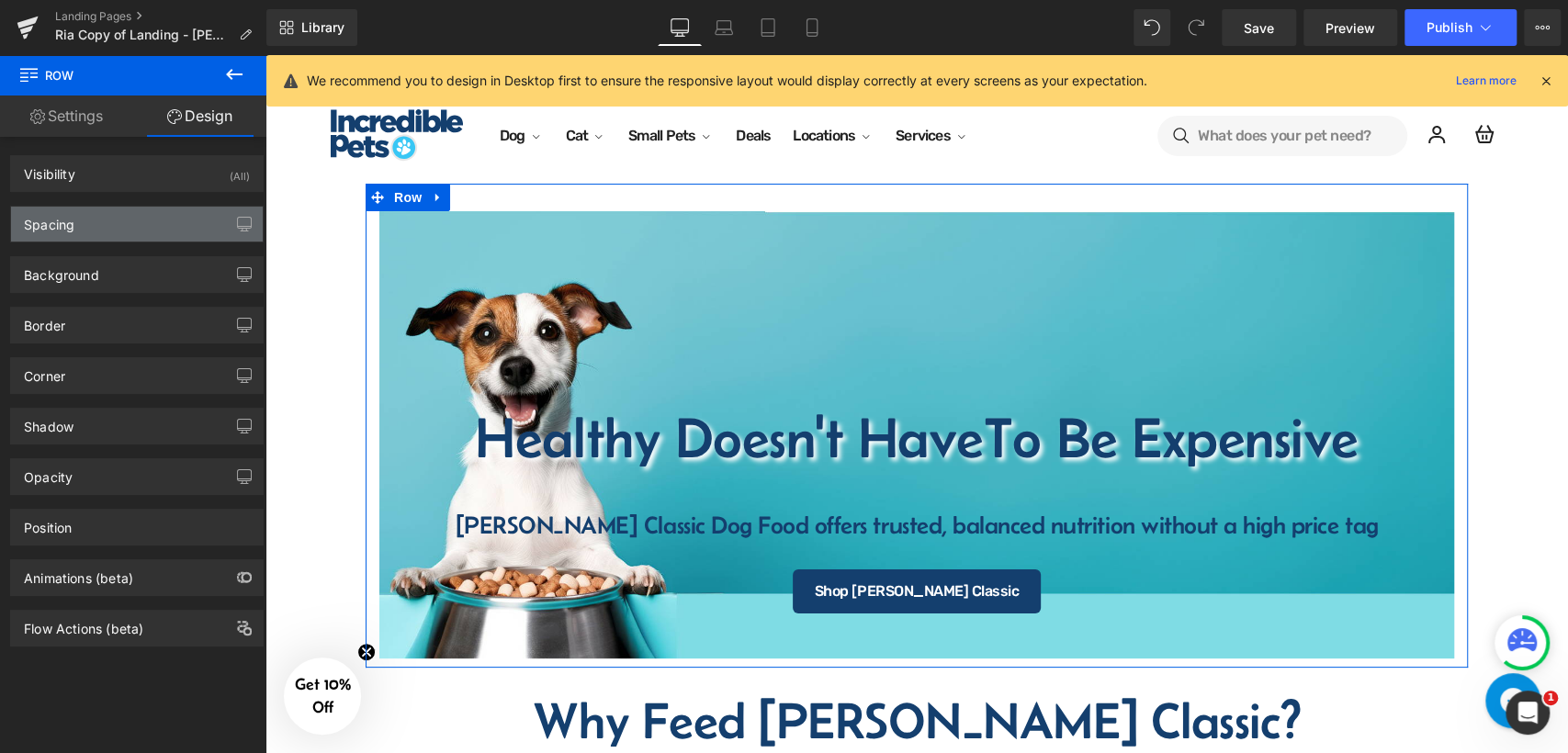
type input "0"
type input "30"
type input "0"
type input "10"
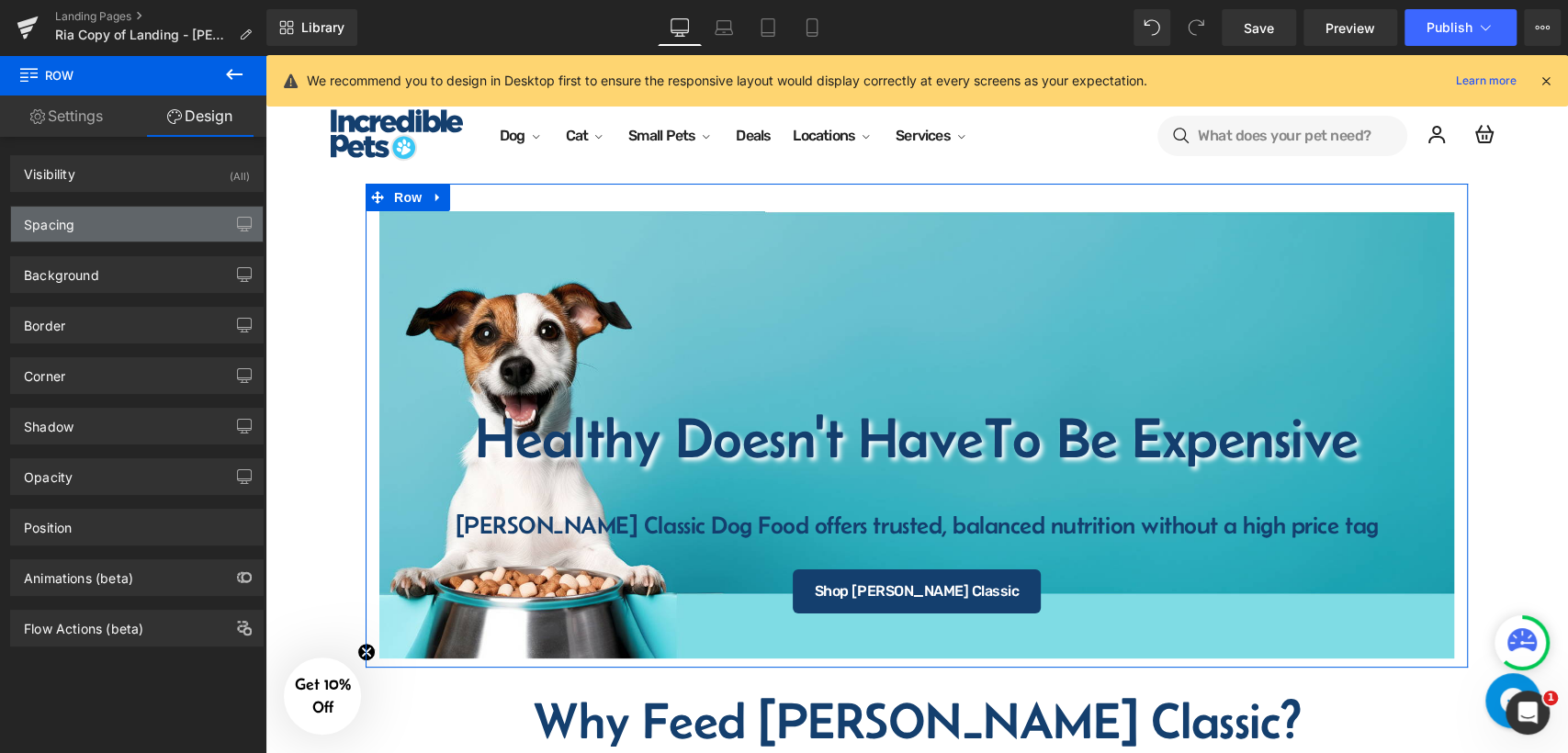
type input "0"
click at [188, 232] on div "Spacing" at bounding box center [137, 224] width 252 height 35
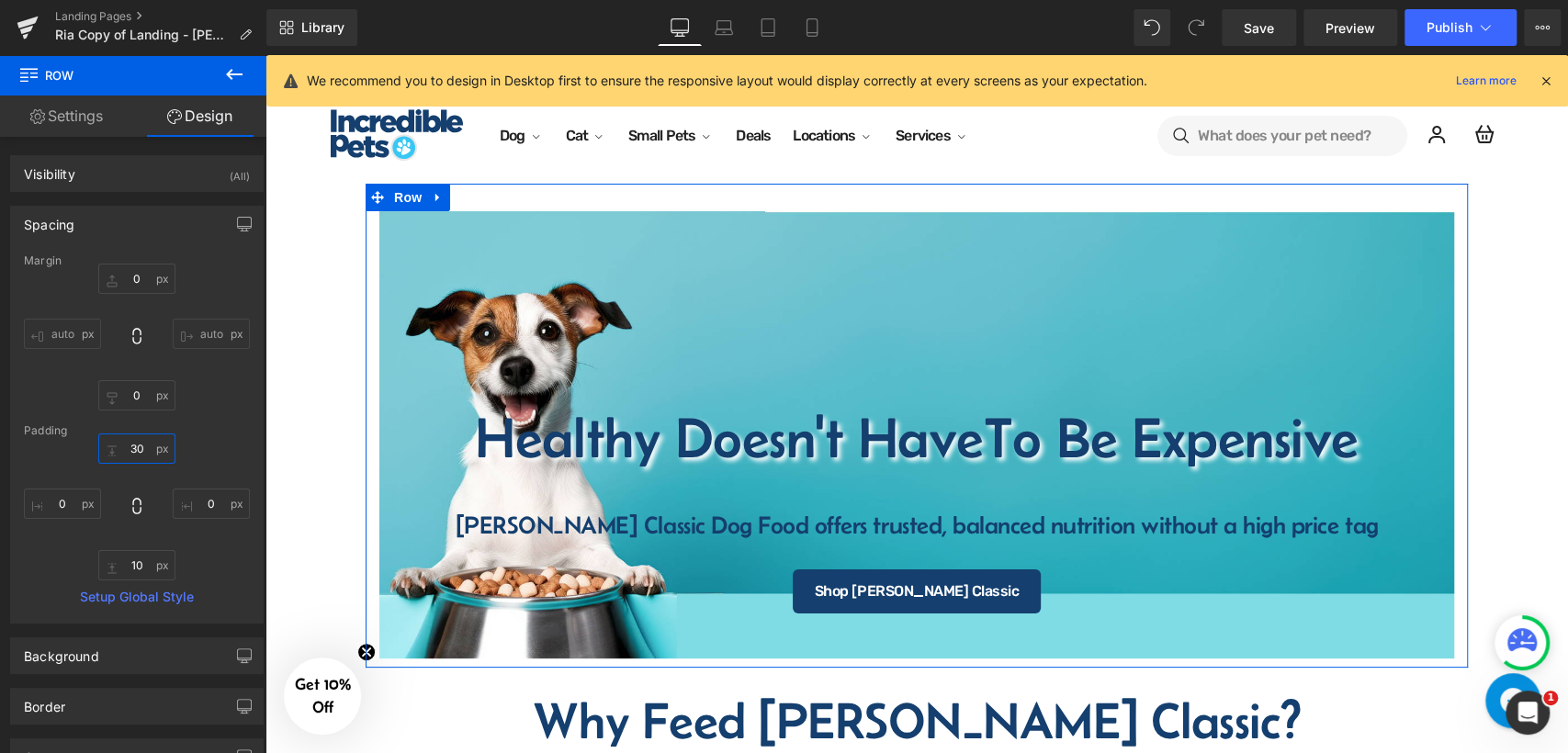
click at [141, 450] on input "30" at bounding box center [136, 448] width 77 height 30
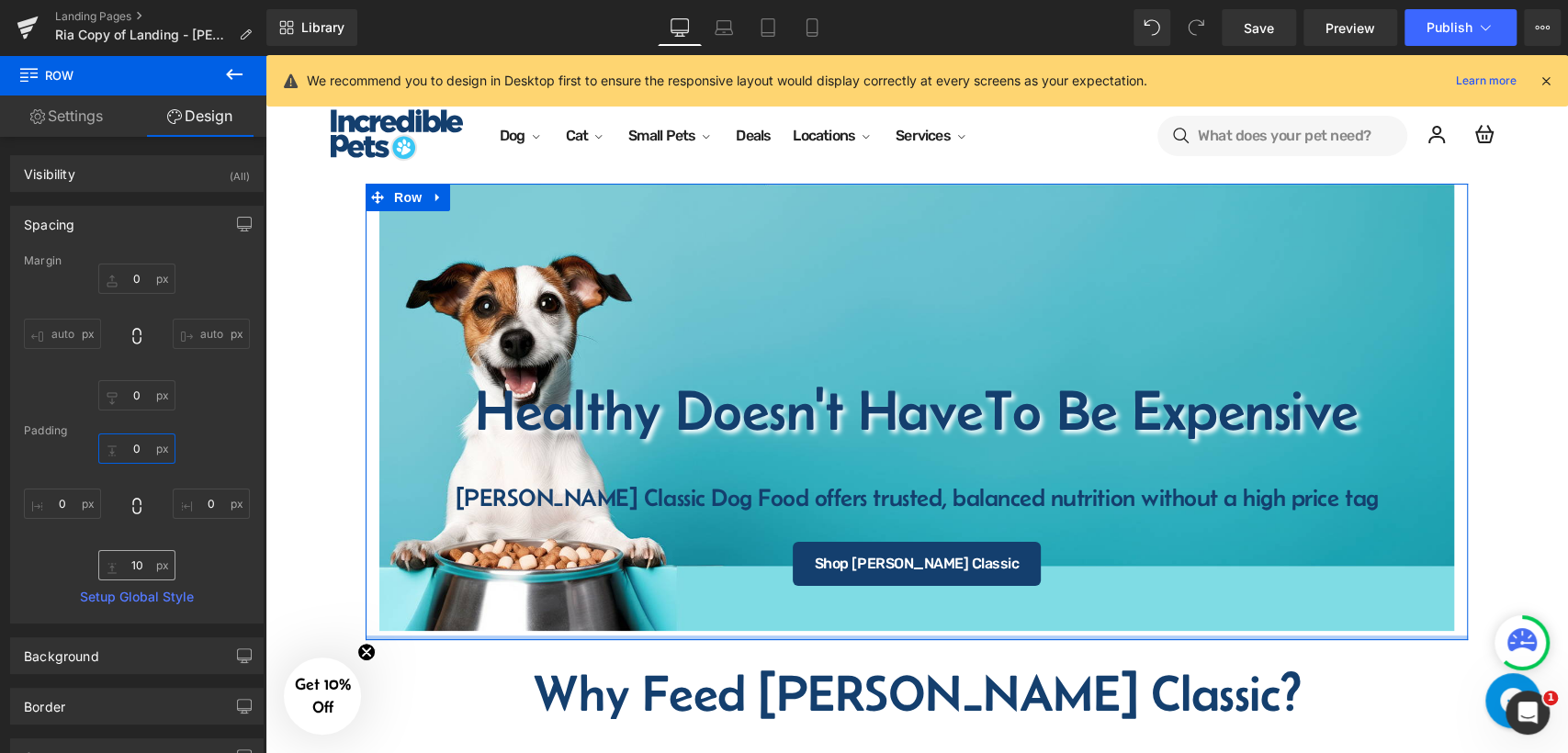
type input "0"
click at [152, 571] on input "10" at bounding box center [136, 565] width 77 height 30
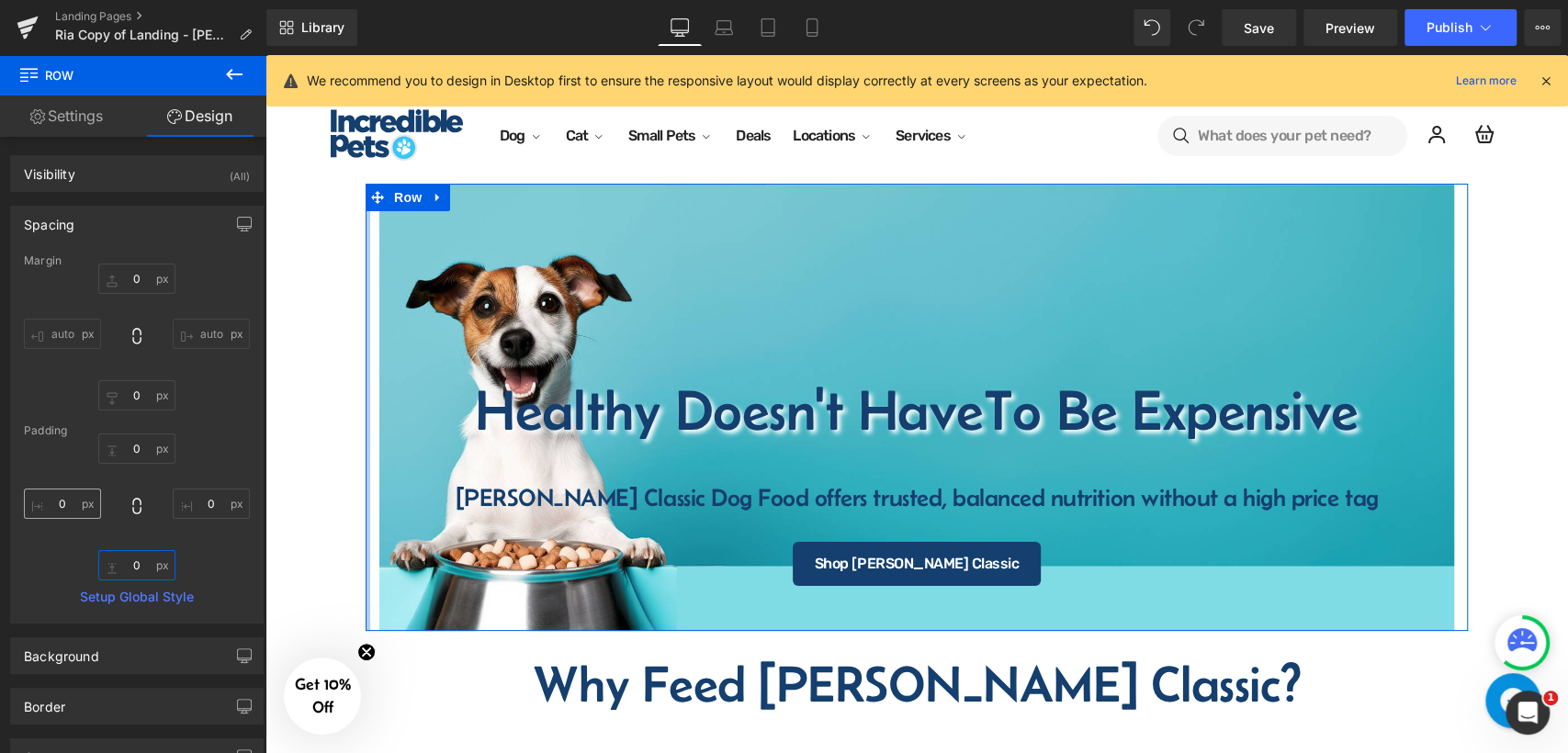
type input "0"
click at [77, 503] on input "0" at bounding box center [62, 504] width 77 height 30
click at [381, 356] on div "Healthy Doesn't Have To Be Expensive Heading Fromm Classic Dog Food offers trus…" at bounding box center [916, 407] width 1075 height 448
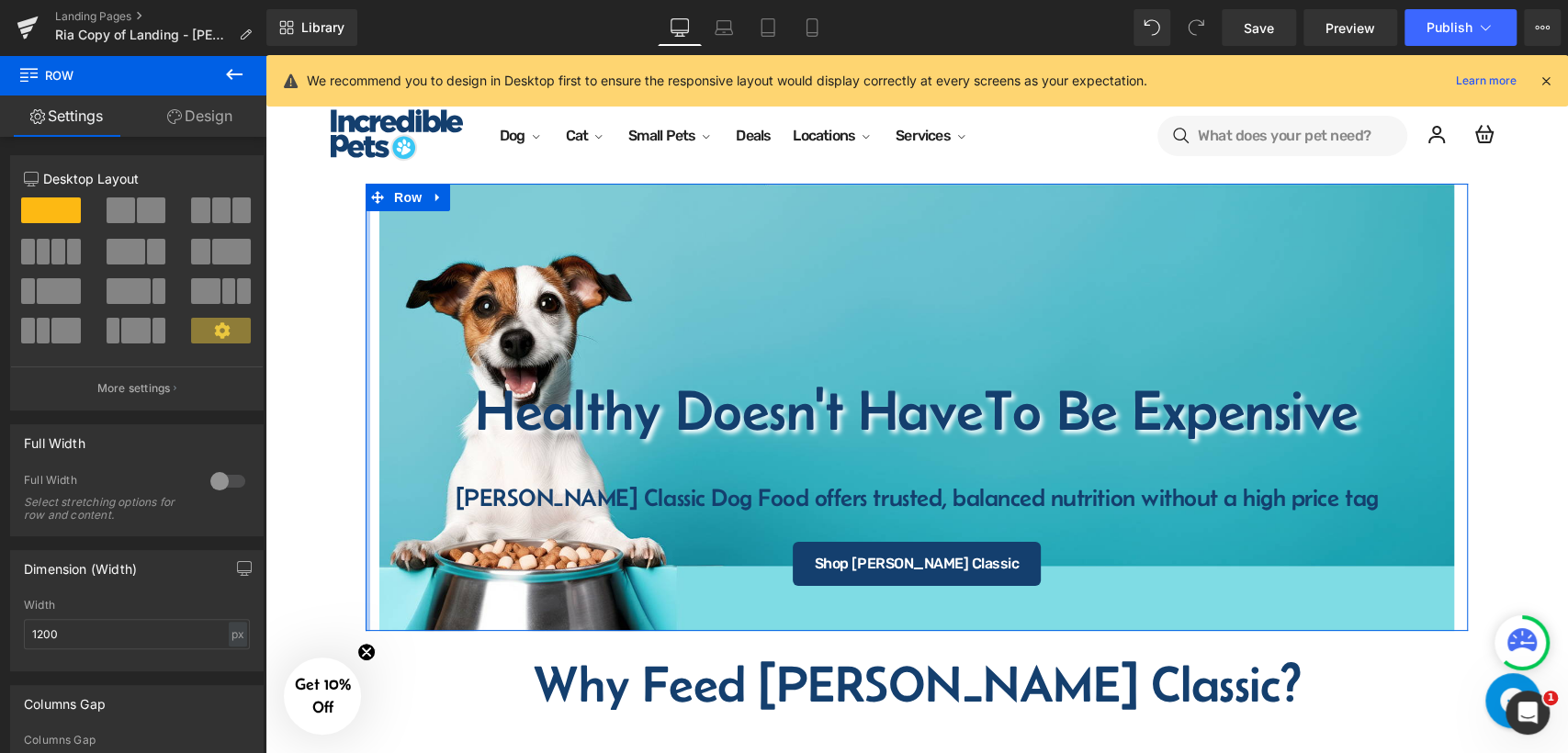
drag, startPoint x: 362, startPoint y: 604, endPoint x: 404, endPoint y: 589, distance: 44.6
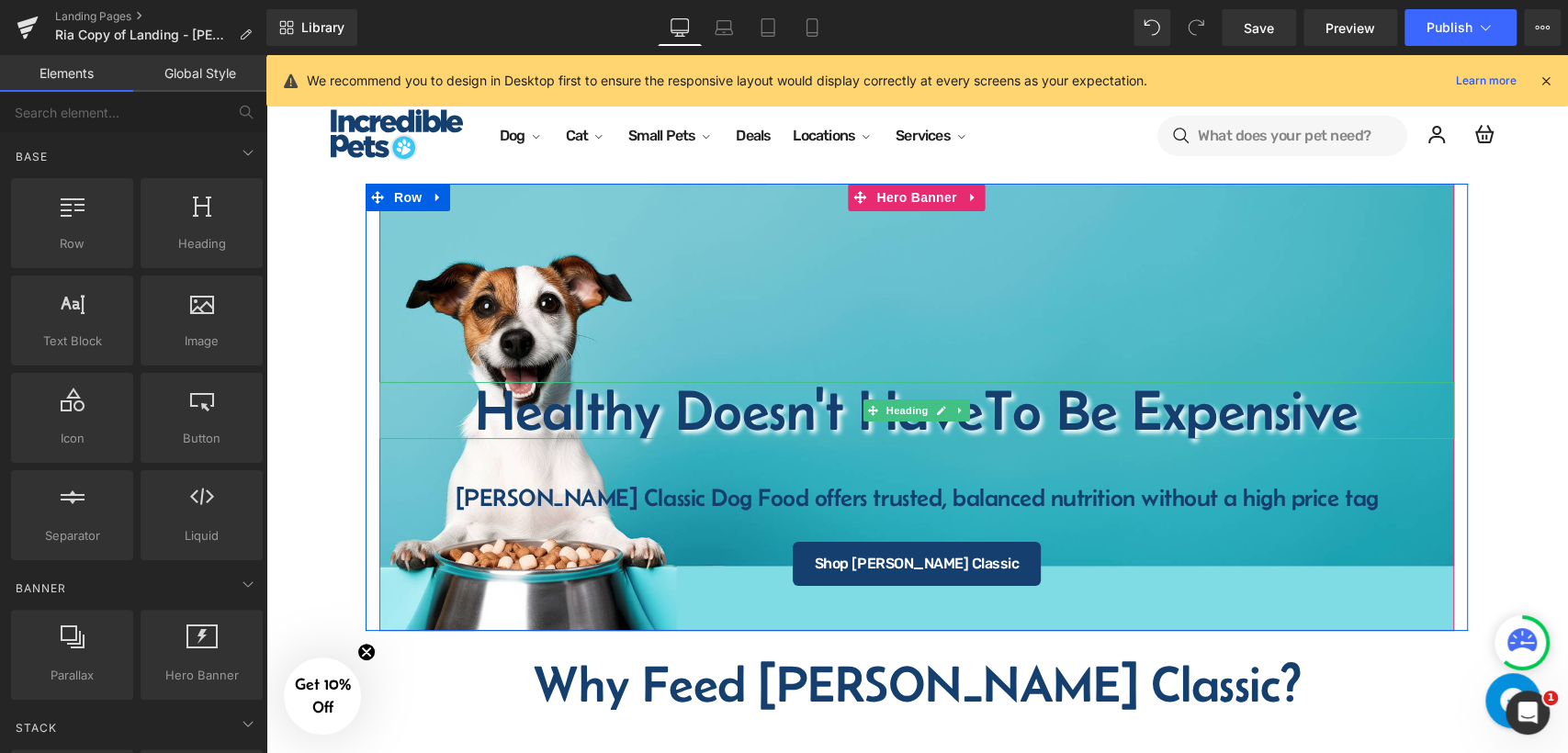
click at [777, 409] on h1 "Healthy Doesn't Have To Be Expensive" at bounding box center [916, 410] width 1075 height 57
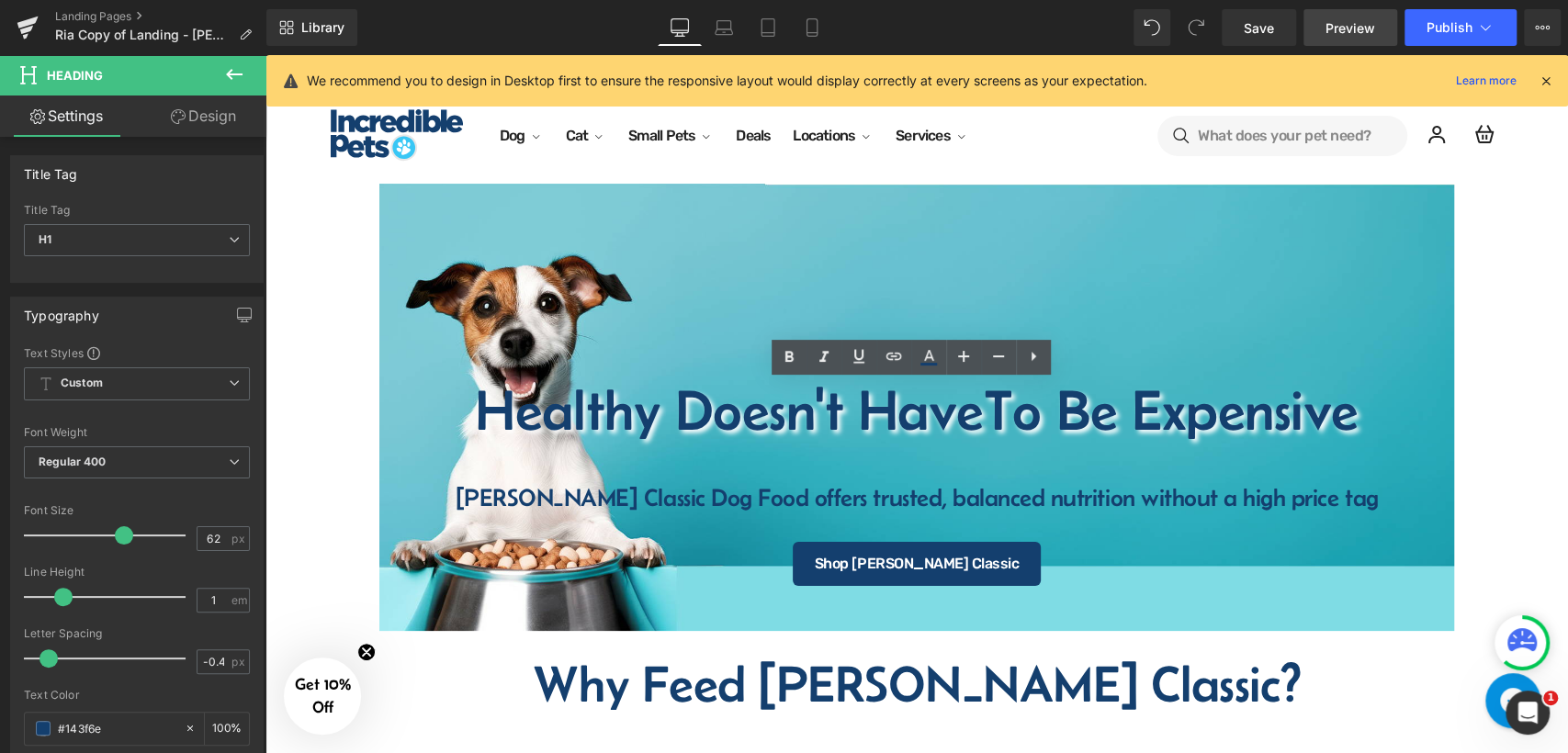
click at [1341, 30] on span "Preview" at bounding box center [1350, 28] width 50 height 20
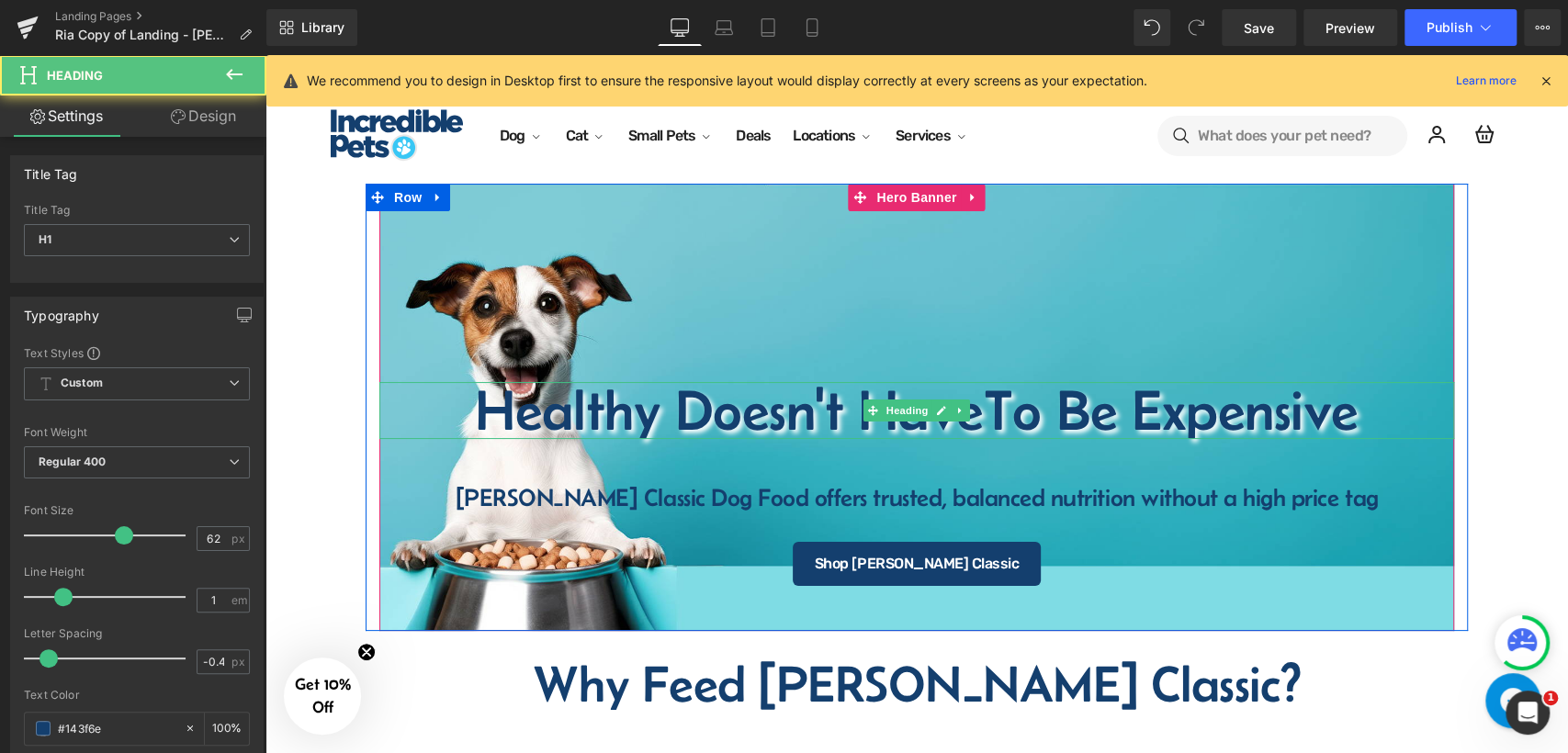
click at [782, 420] on h1 "Healthy Doesn't Have To Be Expensive" at bounding box center [916, 410] width 1075 height 57
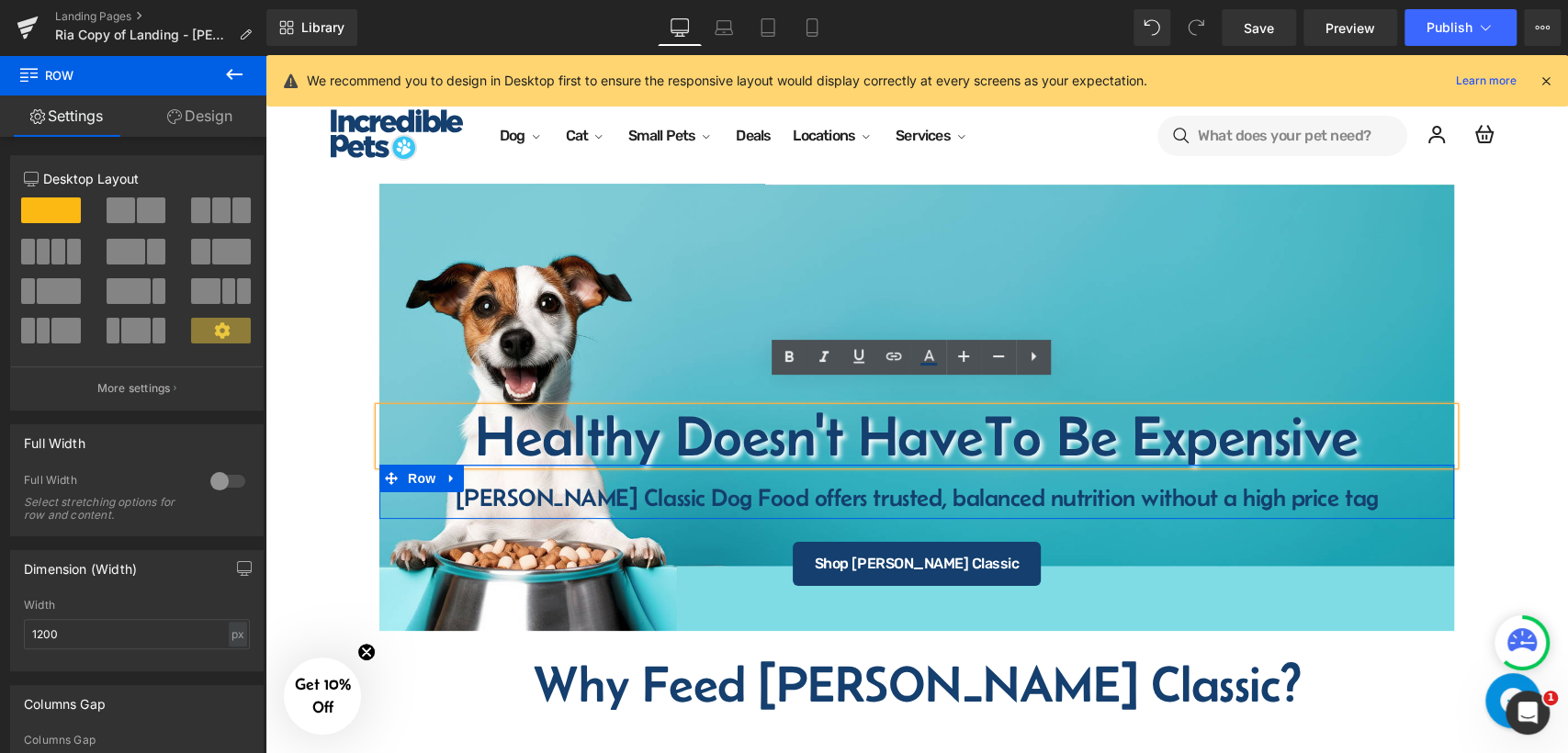
drag, startPoint x: 936, startPoint y: 461, endPoint x: 1247, endPoint y: 427, distance: 312.9
click at [944, 435] on span "Healthy Doesn't Have To Be Expensive Heading Fromm Classic Dog Food offers trus…" at bounding box center [916, 496] width 1075 height 178
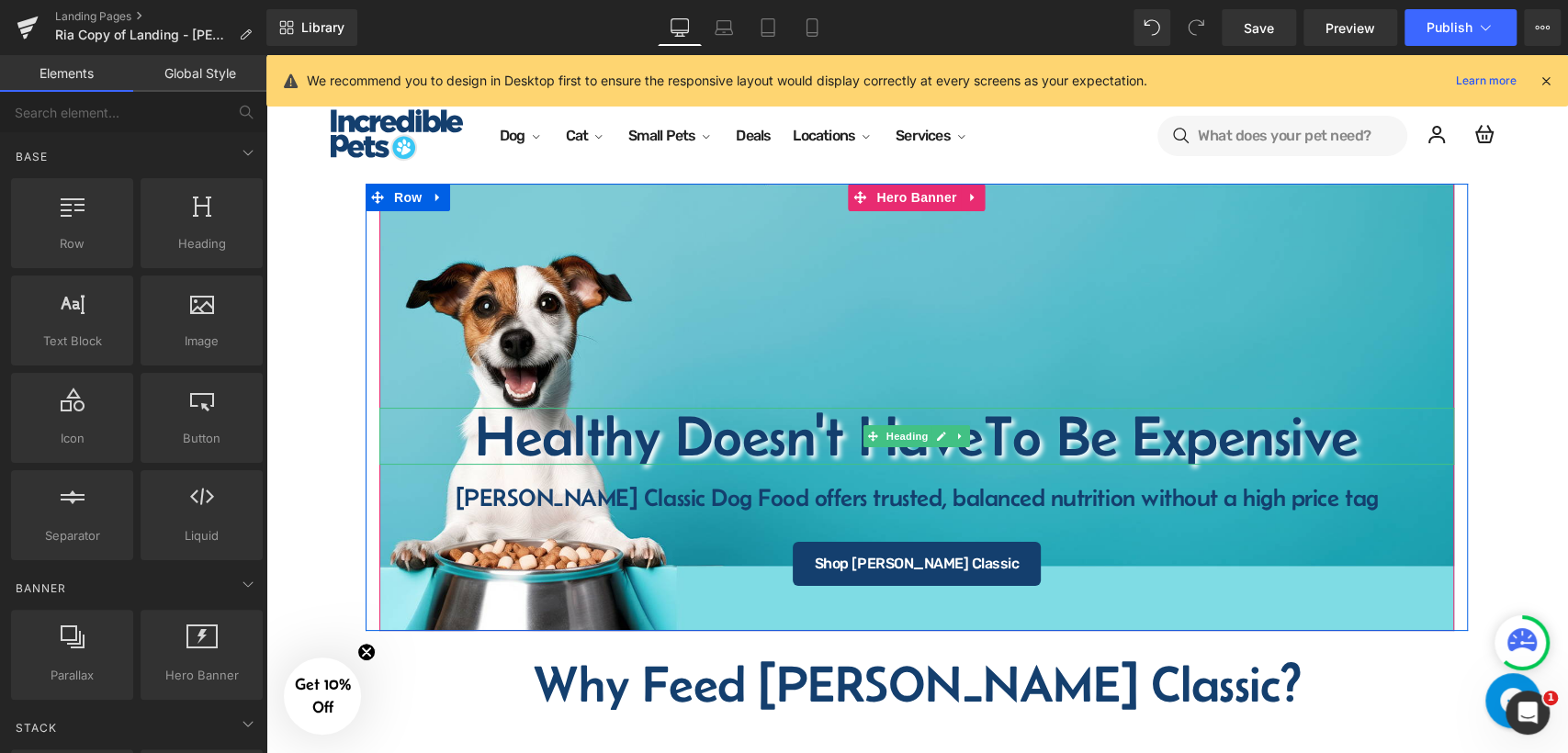
click at [818, 418] on h1 "Healthy Doesn't Have To Be Expensive" at bounding box center [916, 436] width 1075 height 57
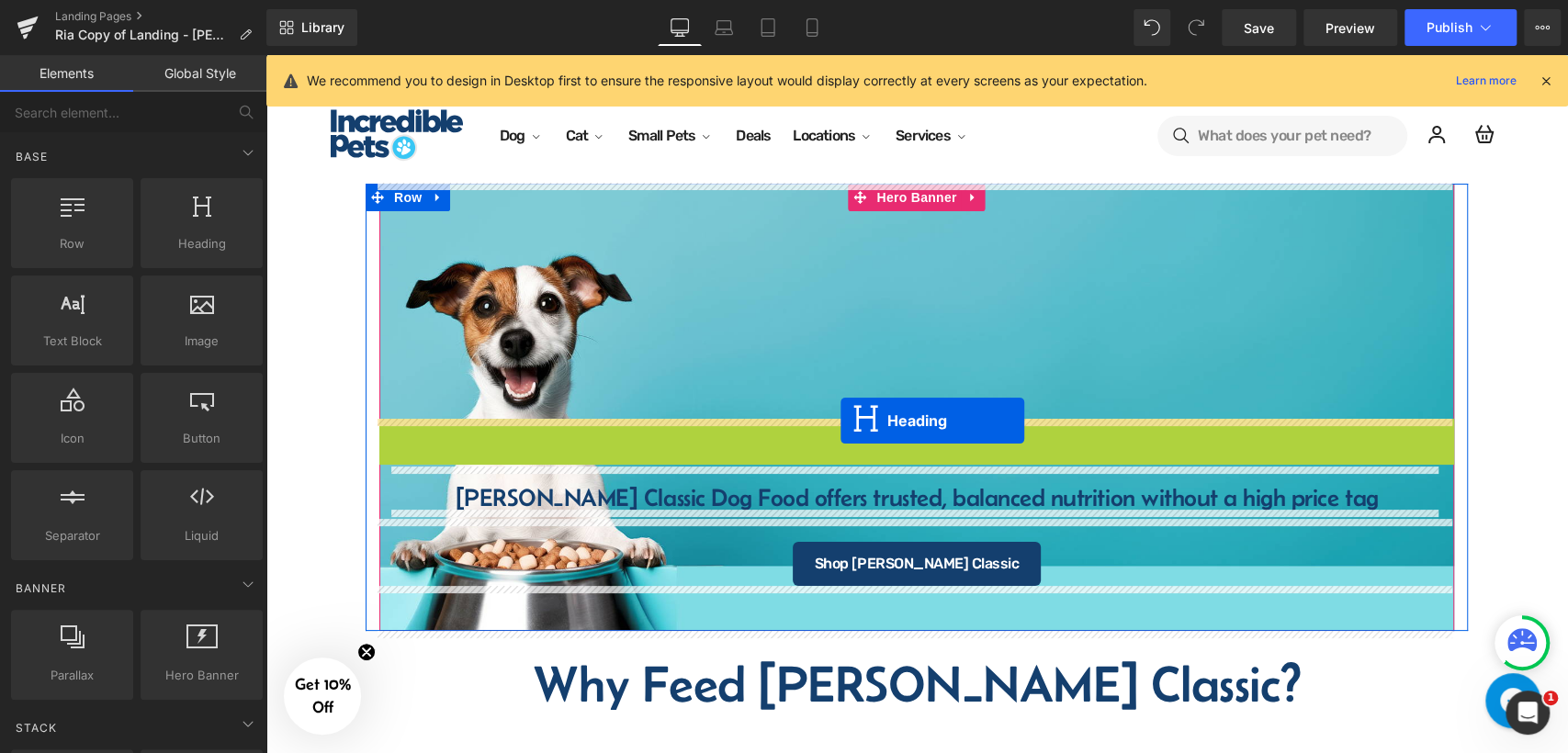
drag, startPoint x: 869, startPoint y: 440, endPoint x: 1415, endPoint y: 354, distance: 552.7
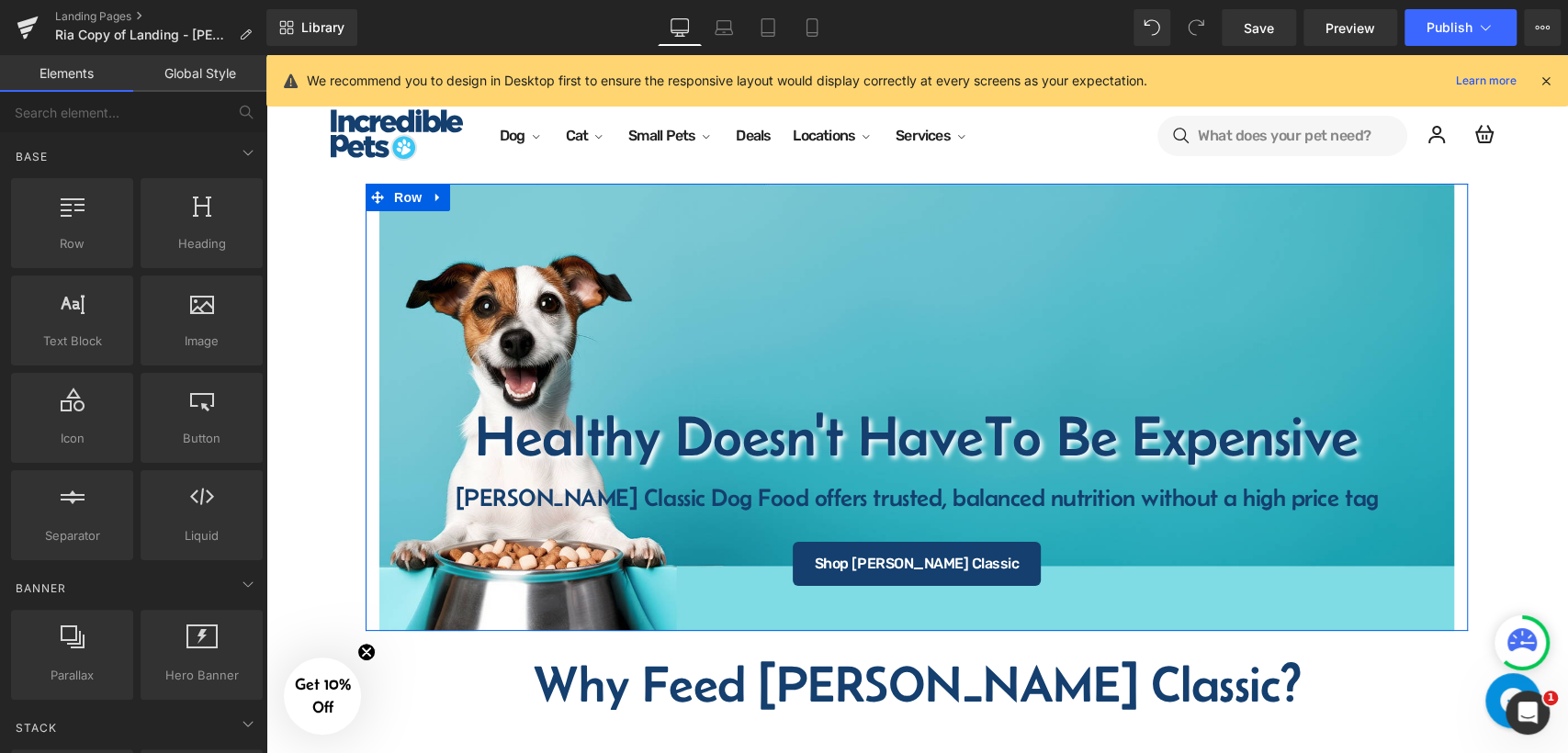
click at [366, 300] on div "Healthy Doesn't Have To Be Expensive Heading Fromm Classic Dog Food offers trus…" at bounding box center [917, 407] width 1102 height 448
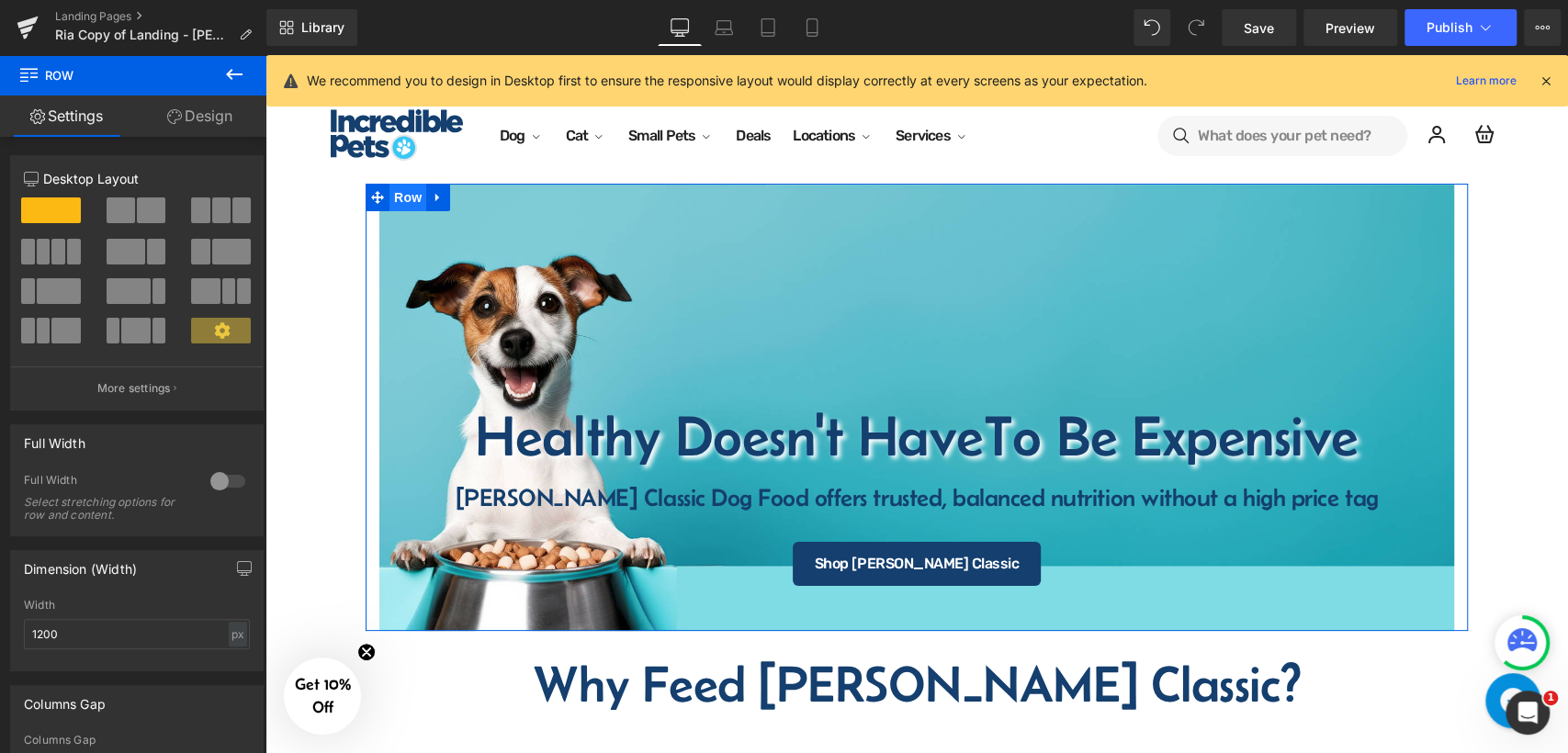
click at [396, 193] on span "Row" at bounding box center [407, 196] width 37 height 27
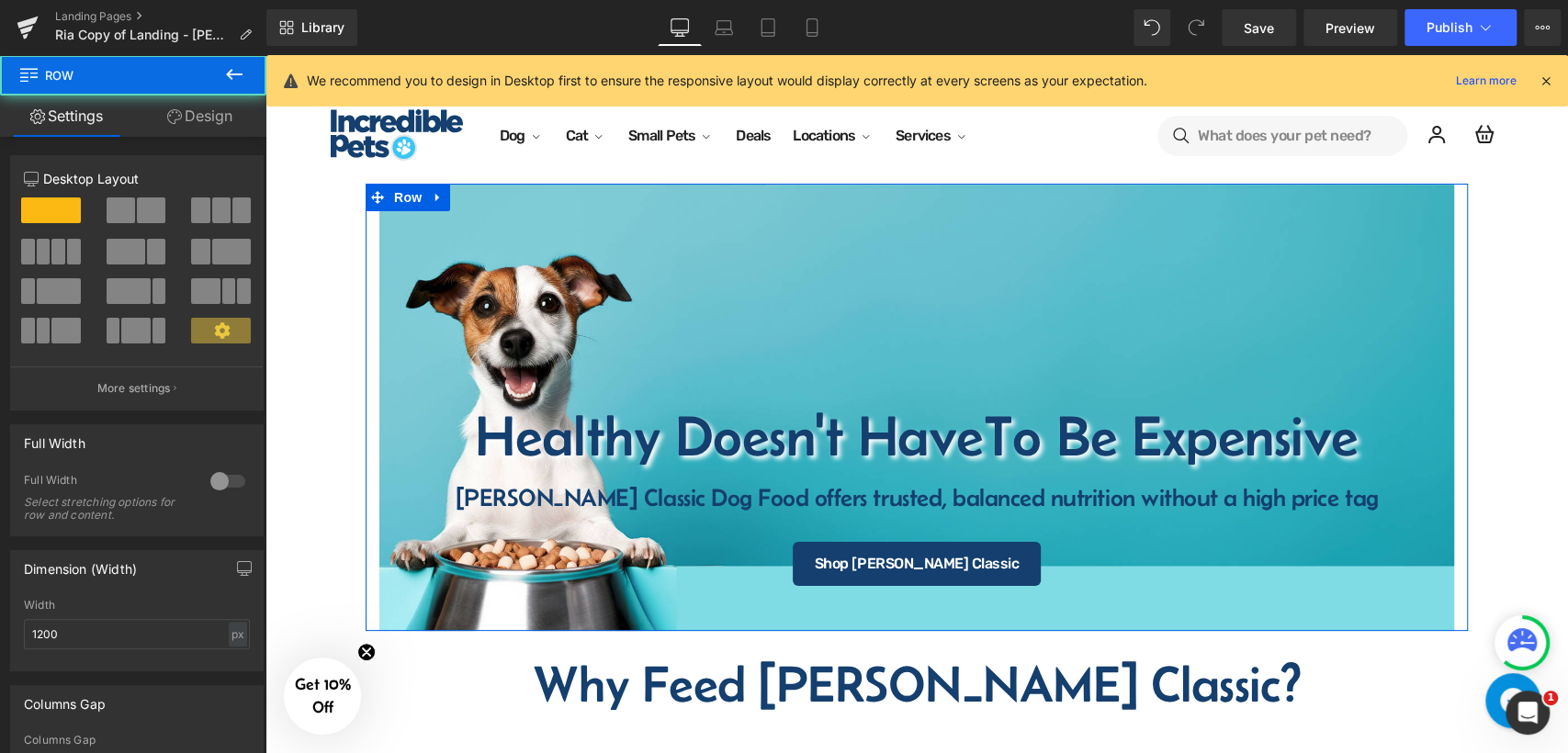
click at [197, 117] on link "Design" at bounding box center [200, 117] width 134 height 41
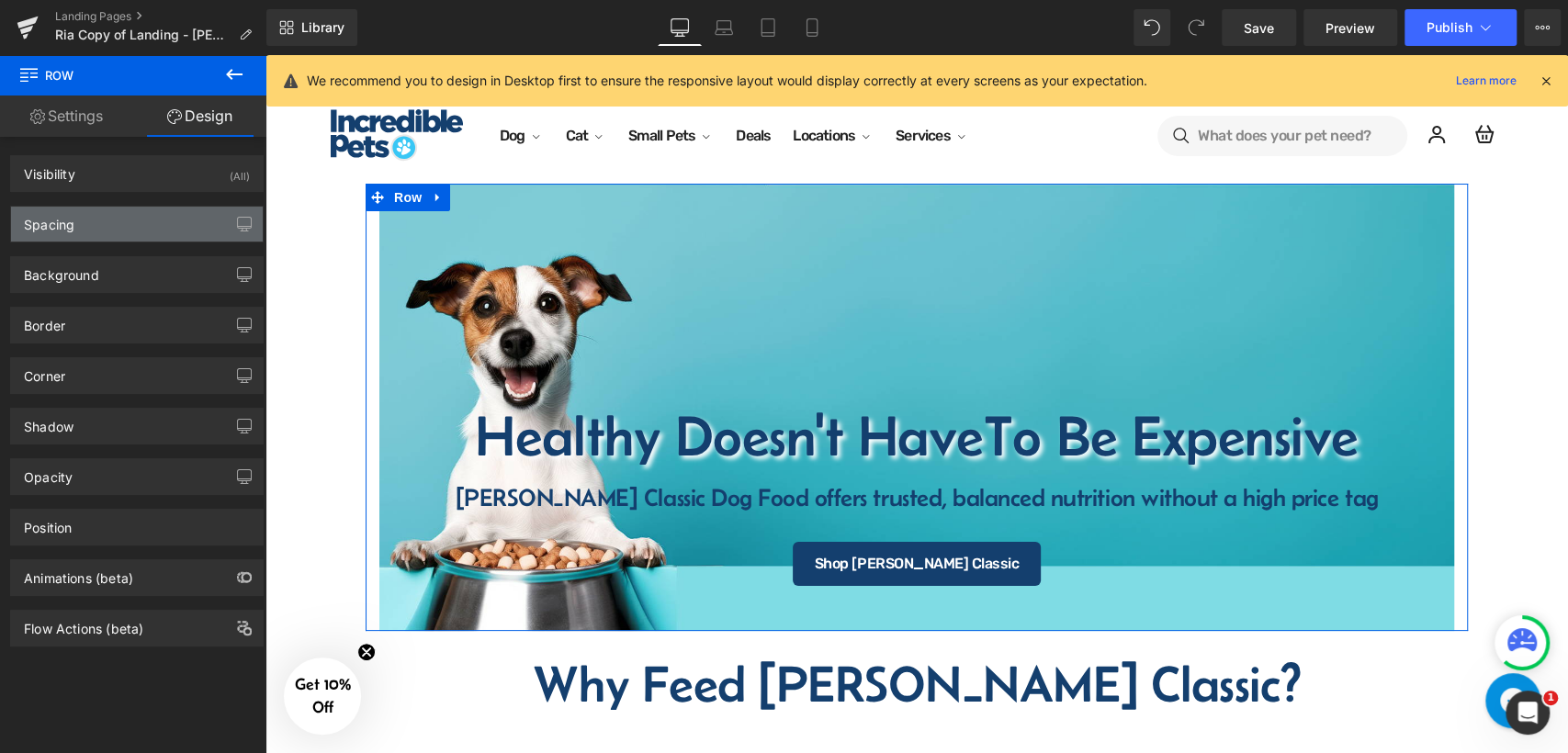
click at [163, 222] on div "Spacing" at bounding box center [137, 224] width 252 height 35
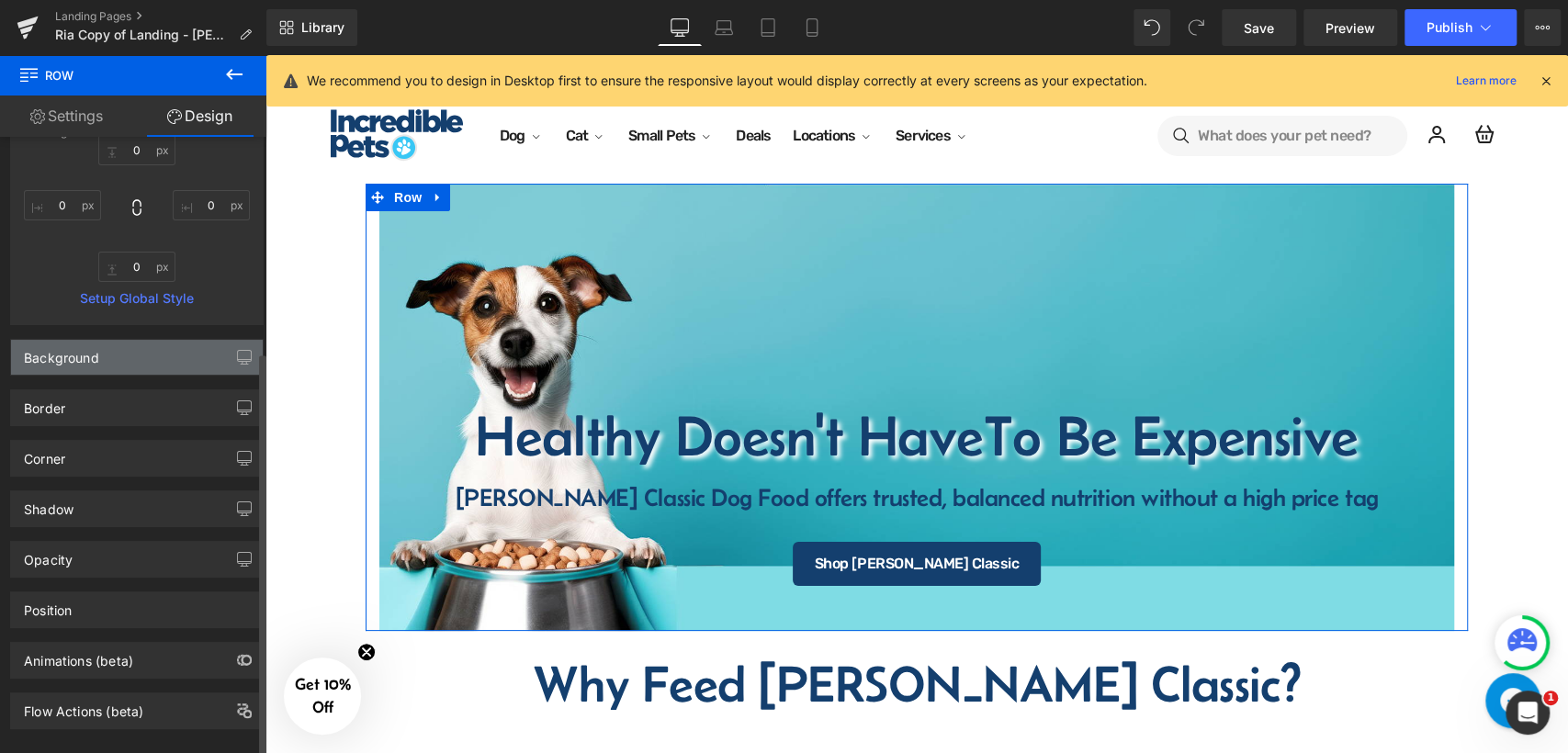
scroll to position [325, 0]
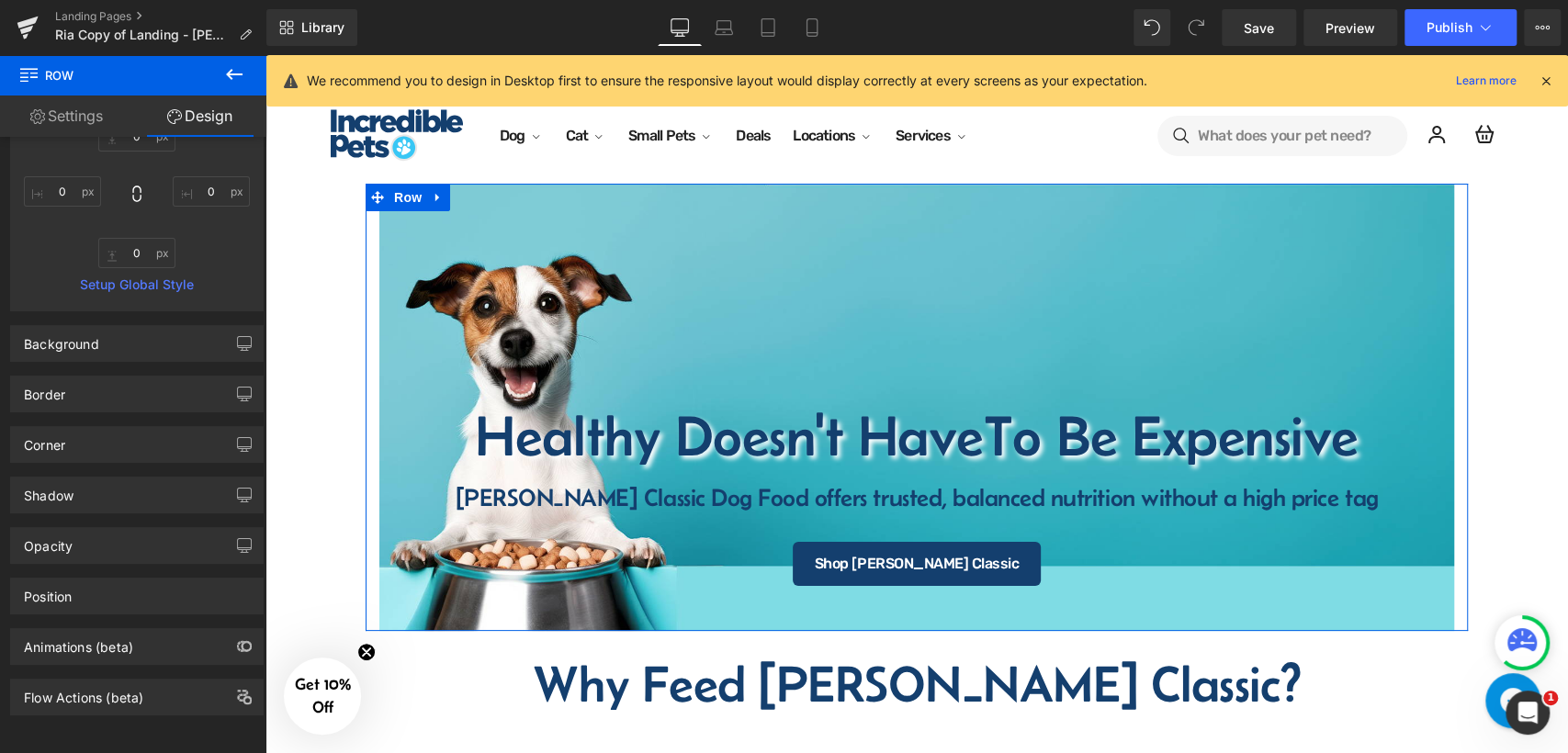
click at [54, 106] on link "Settings" at bounding box center [67, 117] width 134 height 41
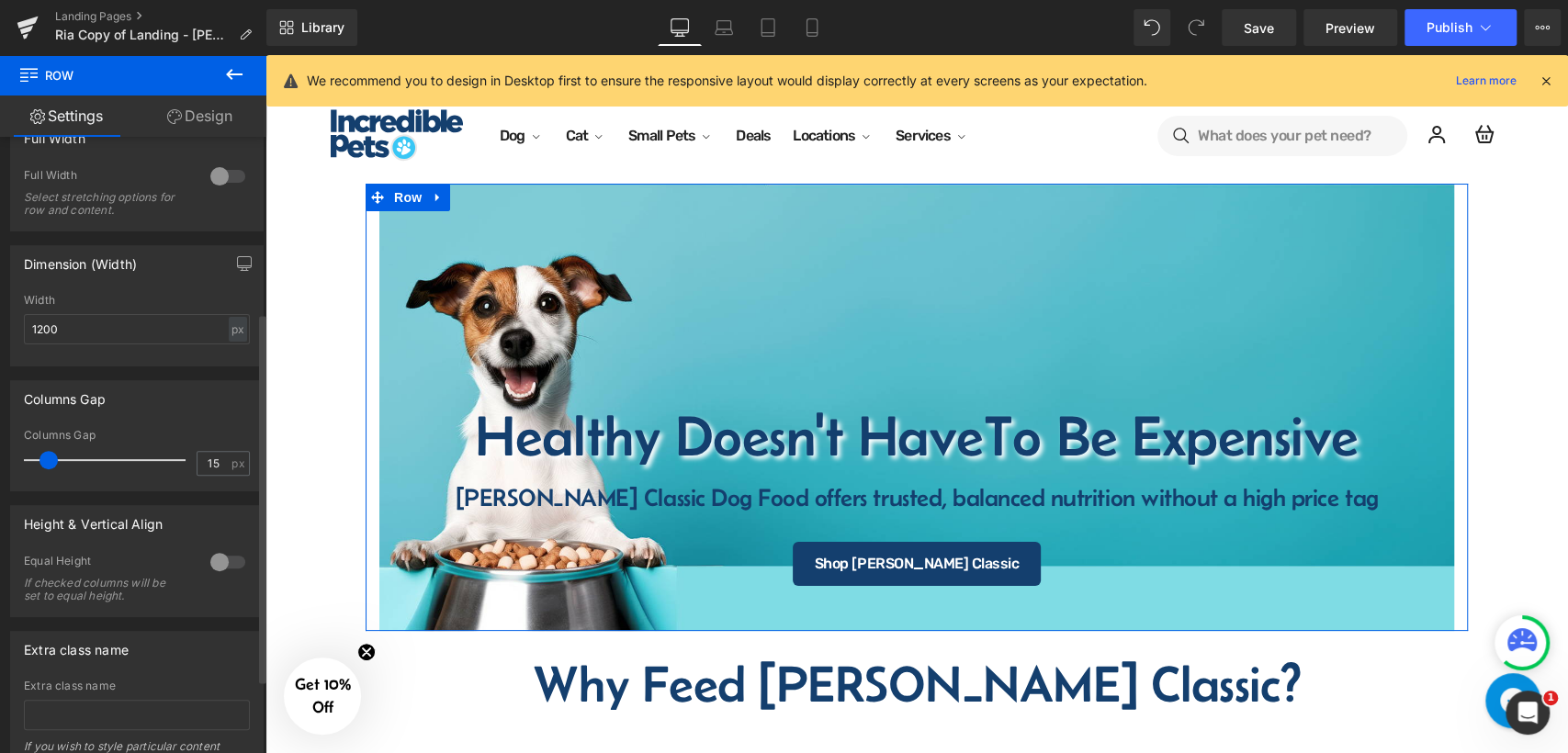
scroll to position [306, 0]
click at [230, 175] on div at bounding box center [228, 175] width 44 height 29
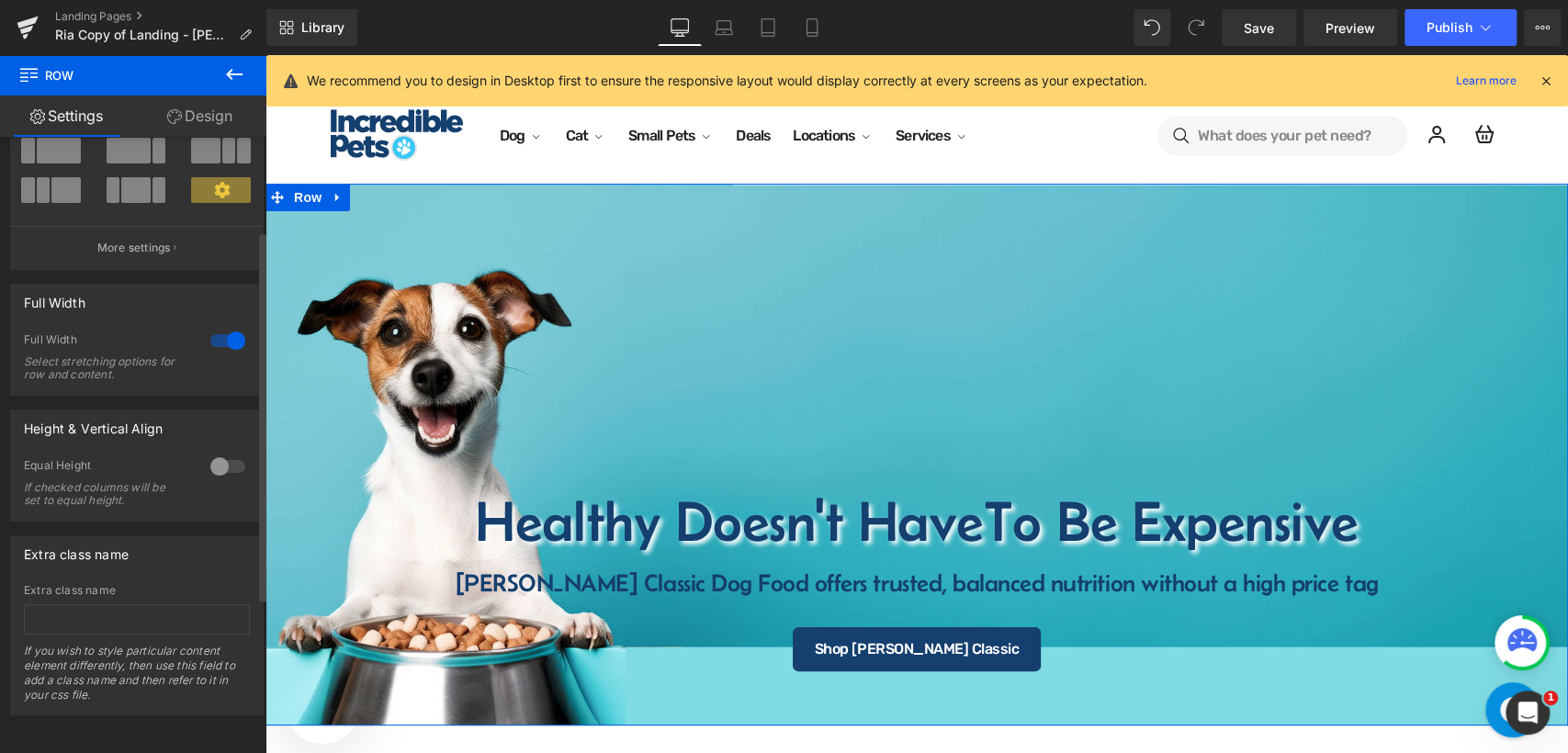
scroll to position [155, 0]
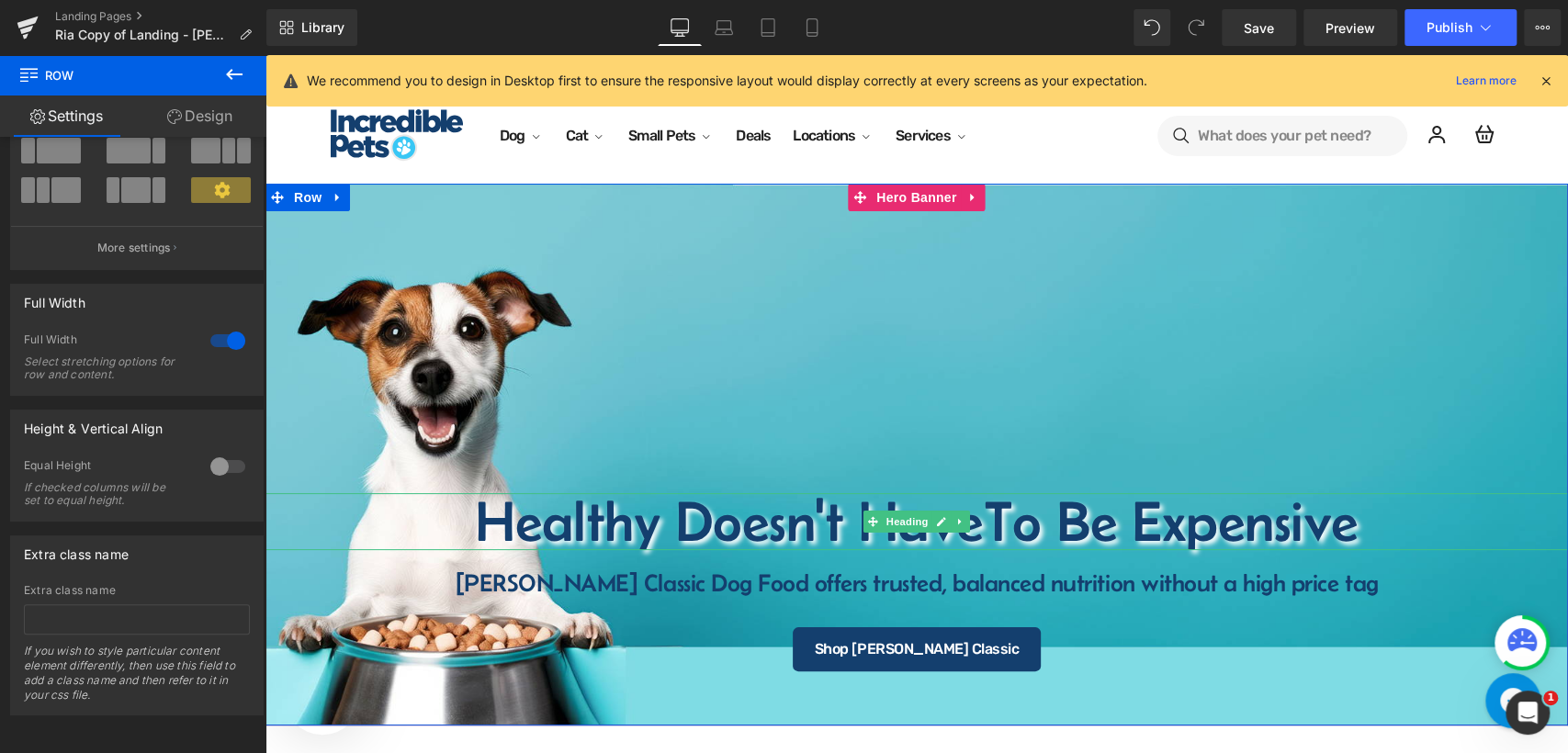
click at [733, 527] on h1 "Healthy Doesn't Have To Be Expensive" at bounding box center [916, 521] width 1303 height 57
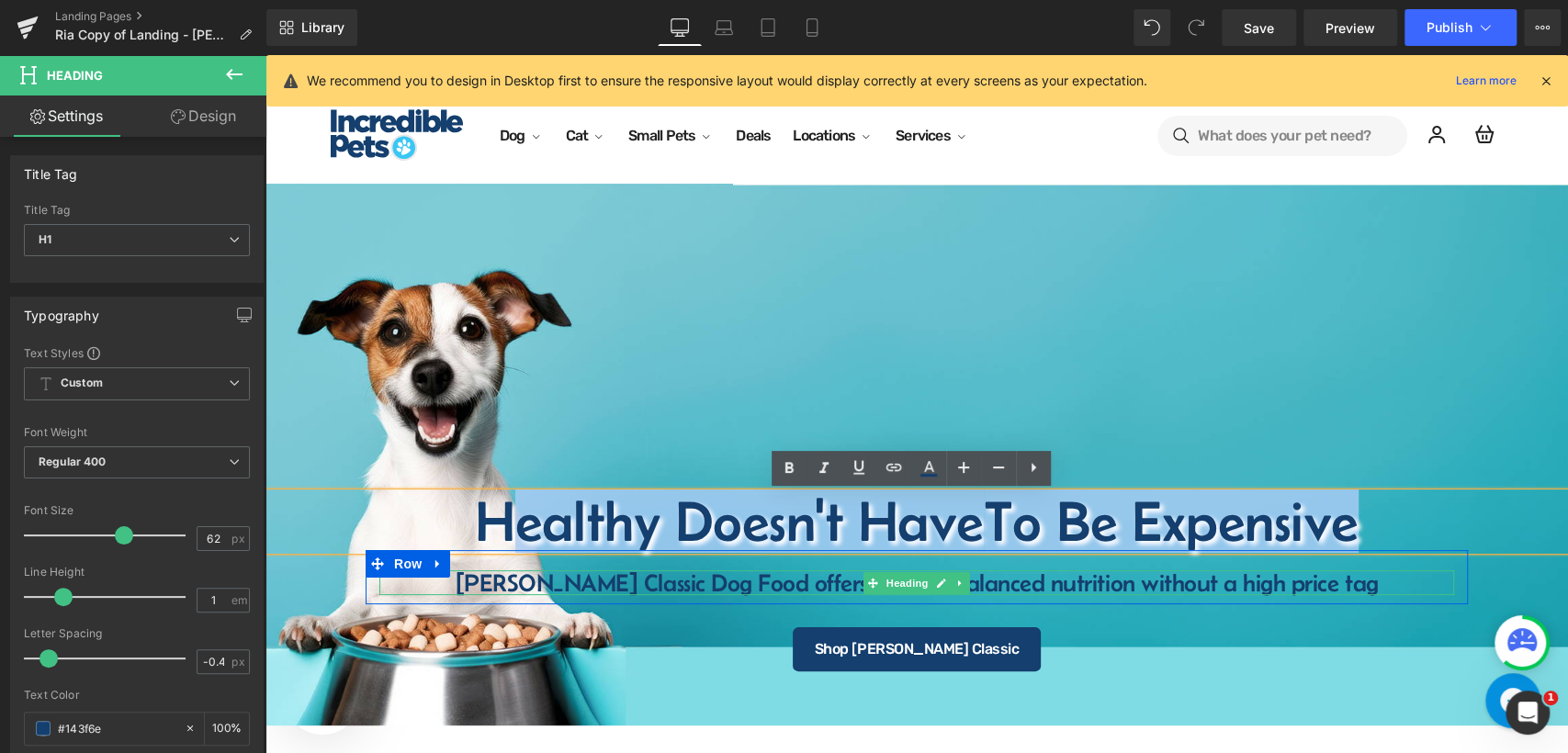
drag, startPoint x: 466, startPoint y: 517, endPoint x: 1395, endPoint y: 588, distance: 931.7
click at [1395, 588] on span "Healthy Doesn't Have To Be Expensive Heading Fromm Classic Dog Food offers trus…" at bounding box center [916, 581] width 1303 height 178
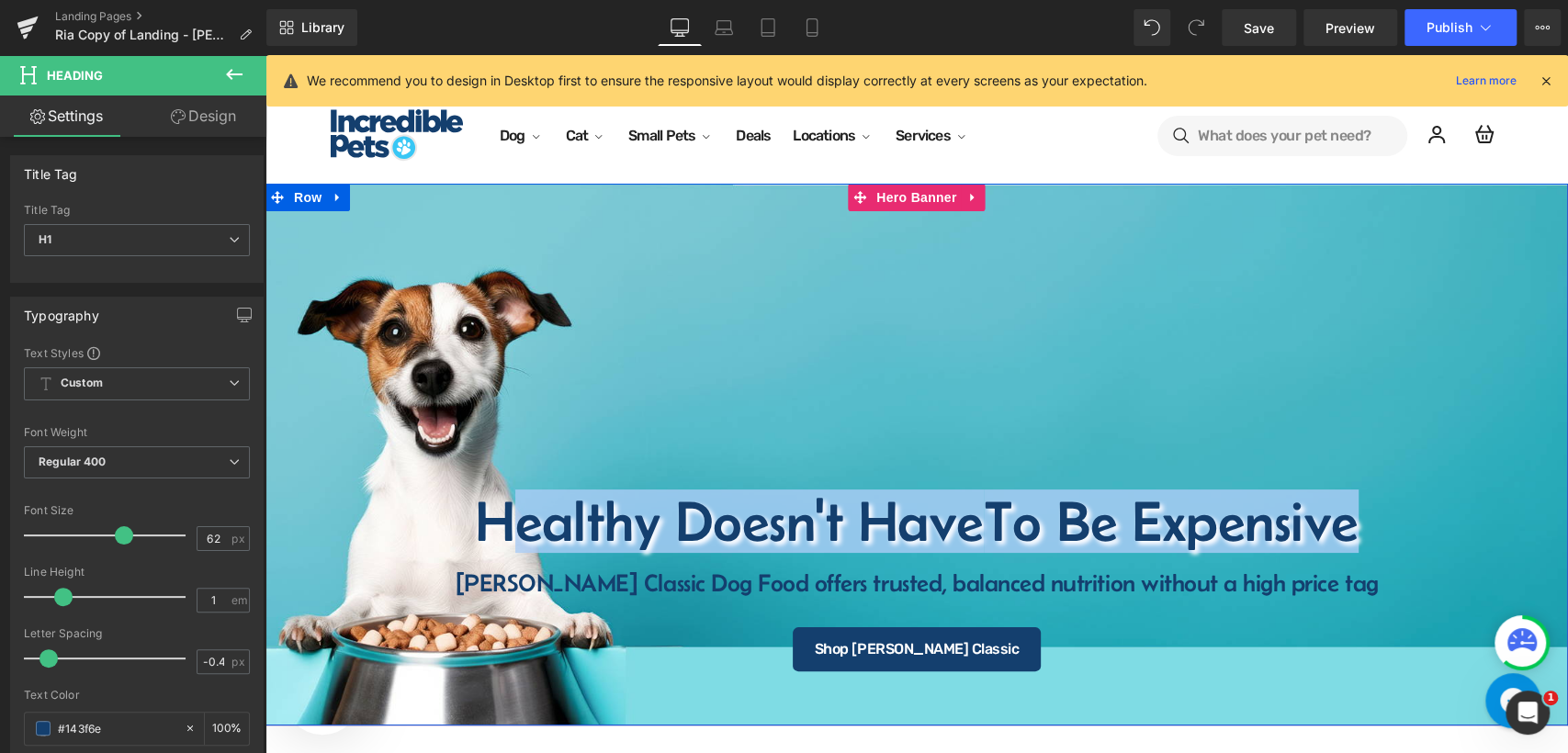
click at [988, 404] on div "Healthy Doesn't Have To Be Expensive Heading Fromm Classic Dog Food offers trus…" at bounding box center [916, 454] width 1303 height 542
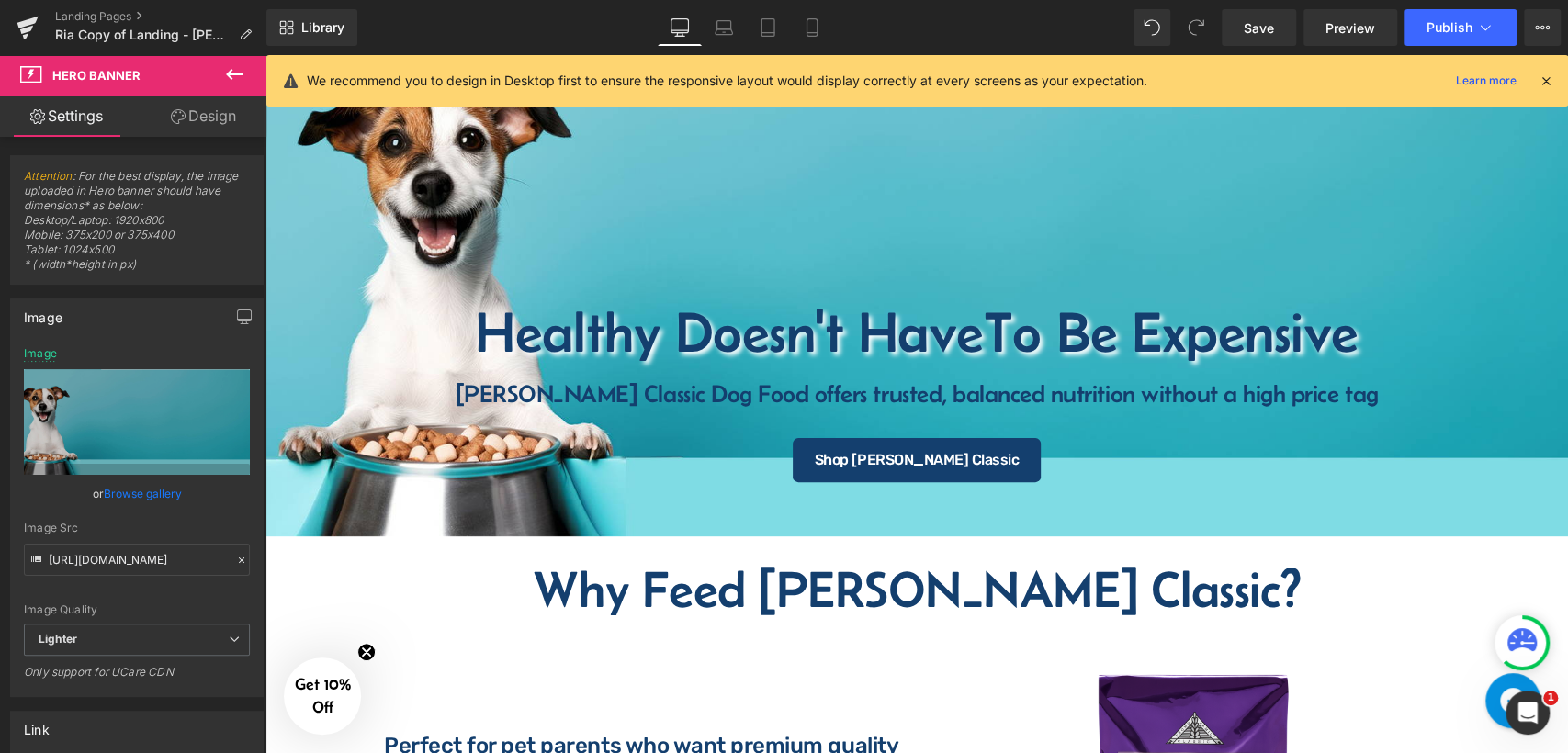
scroll to position [102, 0]
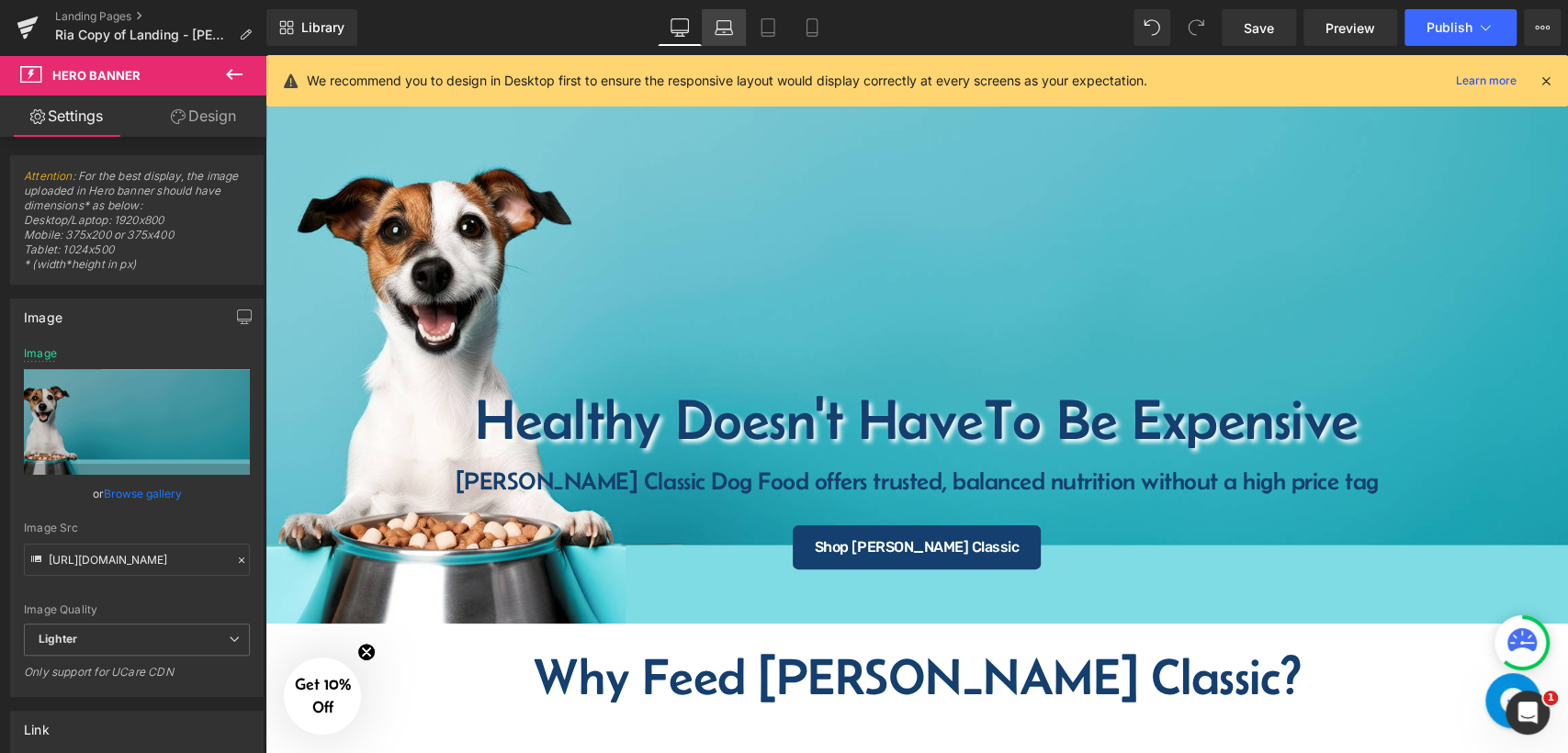
click at [713, 32] on link "Laptop" at bounding box center [723, 27] width 44 height 37
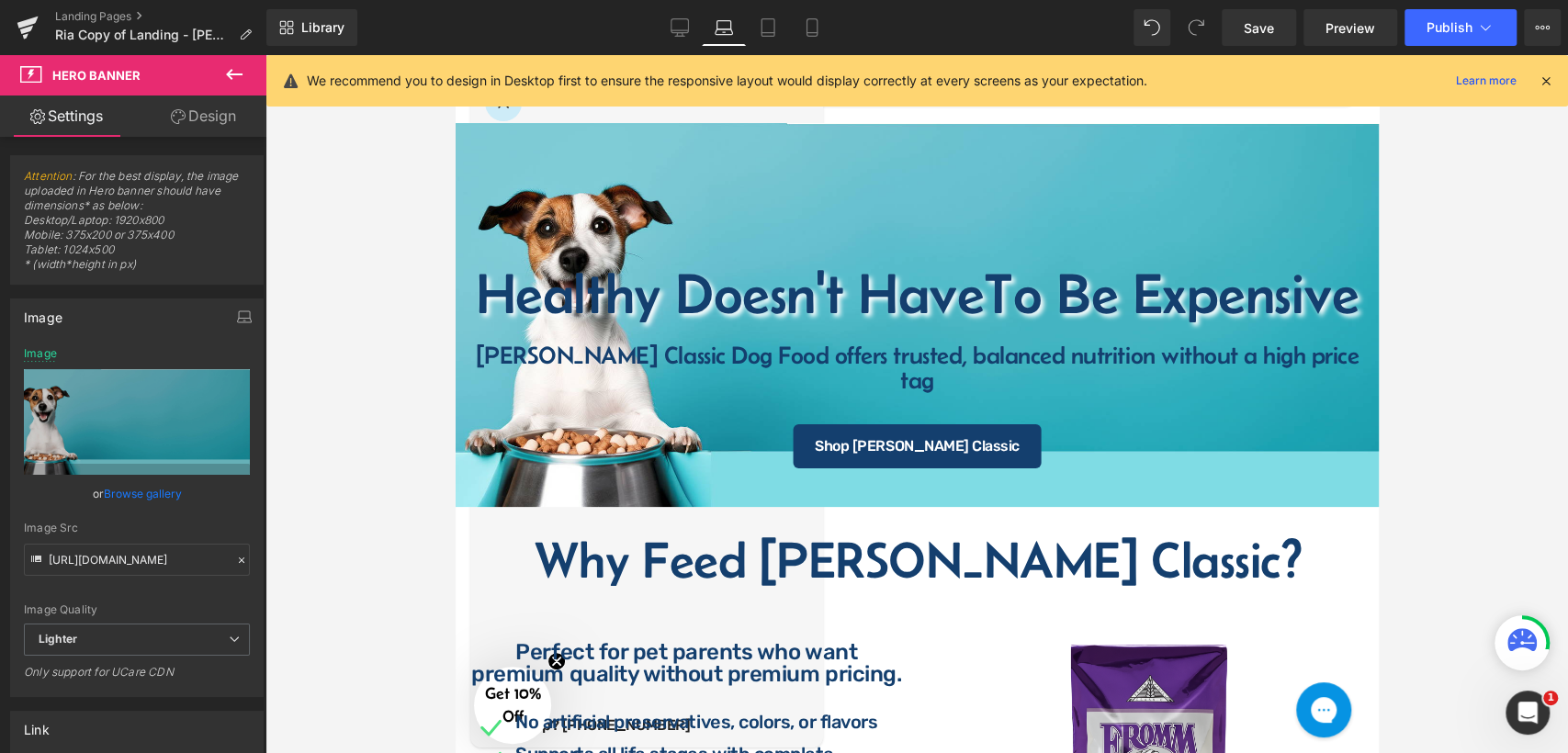
scroll to position [143, 0]
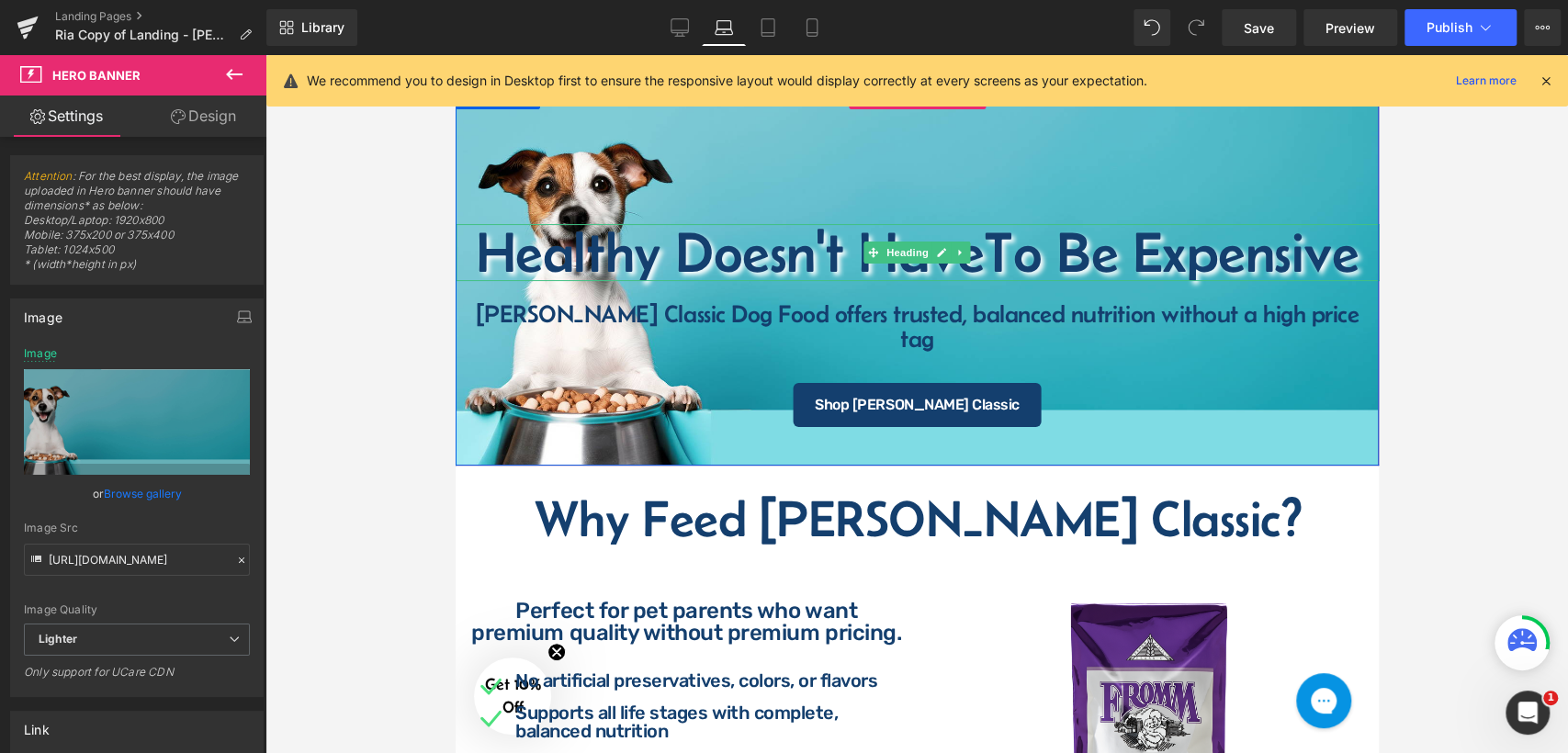
click at [794, 276] on h1 "Healthy Doesn't Have To Be Expensive" at bounding box center [916, 252] width 924 height 57
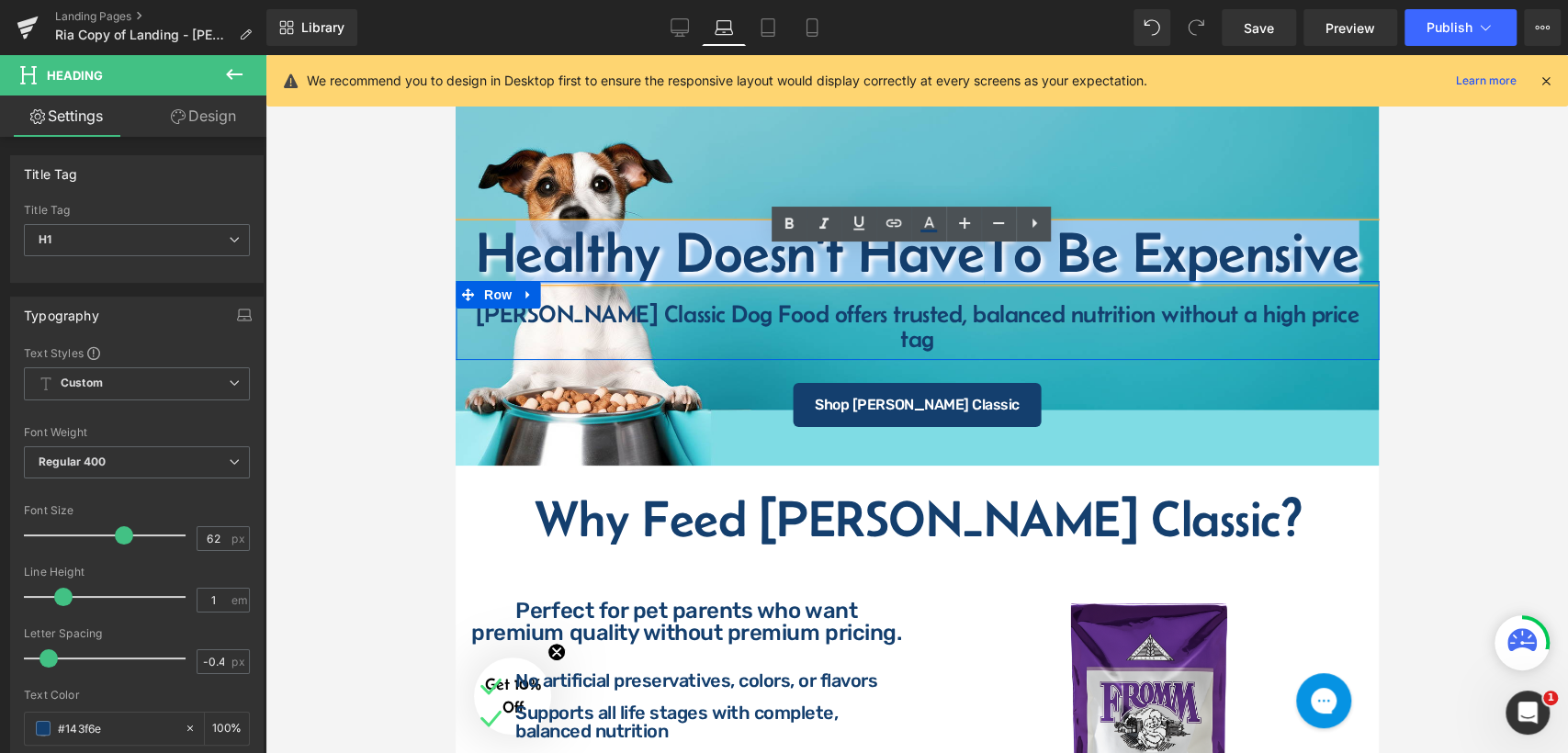
drag, startPoint x: 474, startPoint y: 279, endPoint x: 1358, endPoint y: 305, distance: 884.4
click at [1358, 305] on span "Healthy Doesn't Have To Be Expensive Heading Fromm Classic Dog Food offers trus…" at bounding box center [916, 325] width 924 height 203
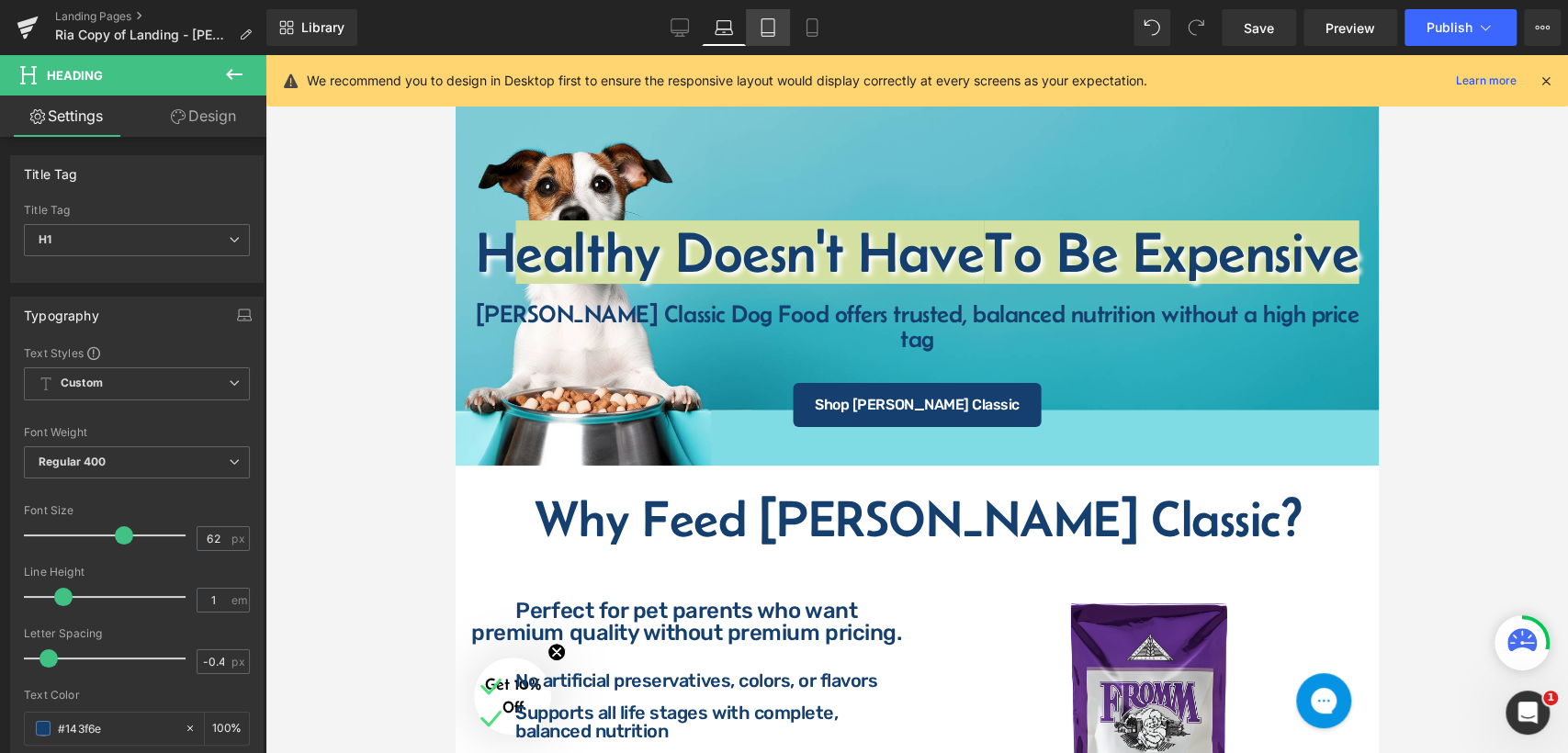
click at [765, 30] on icon at bounding box center [768, 28] width 19 height 19
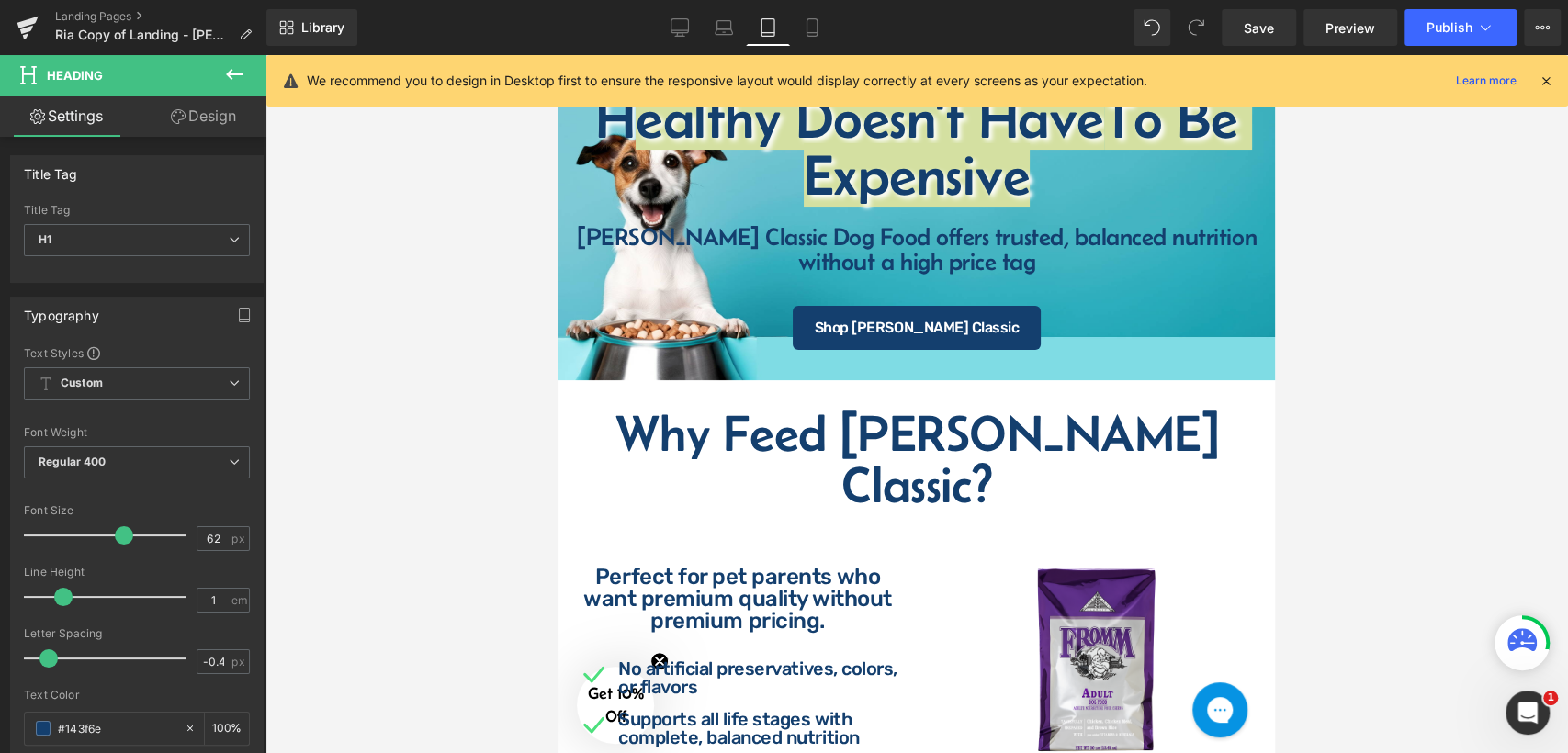
type input "100"
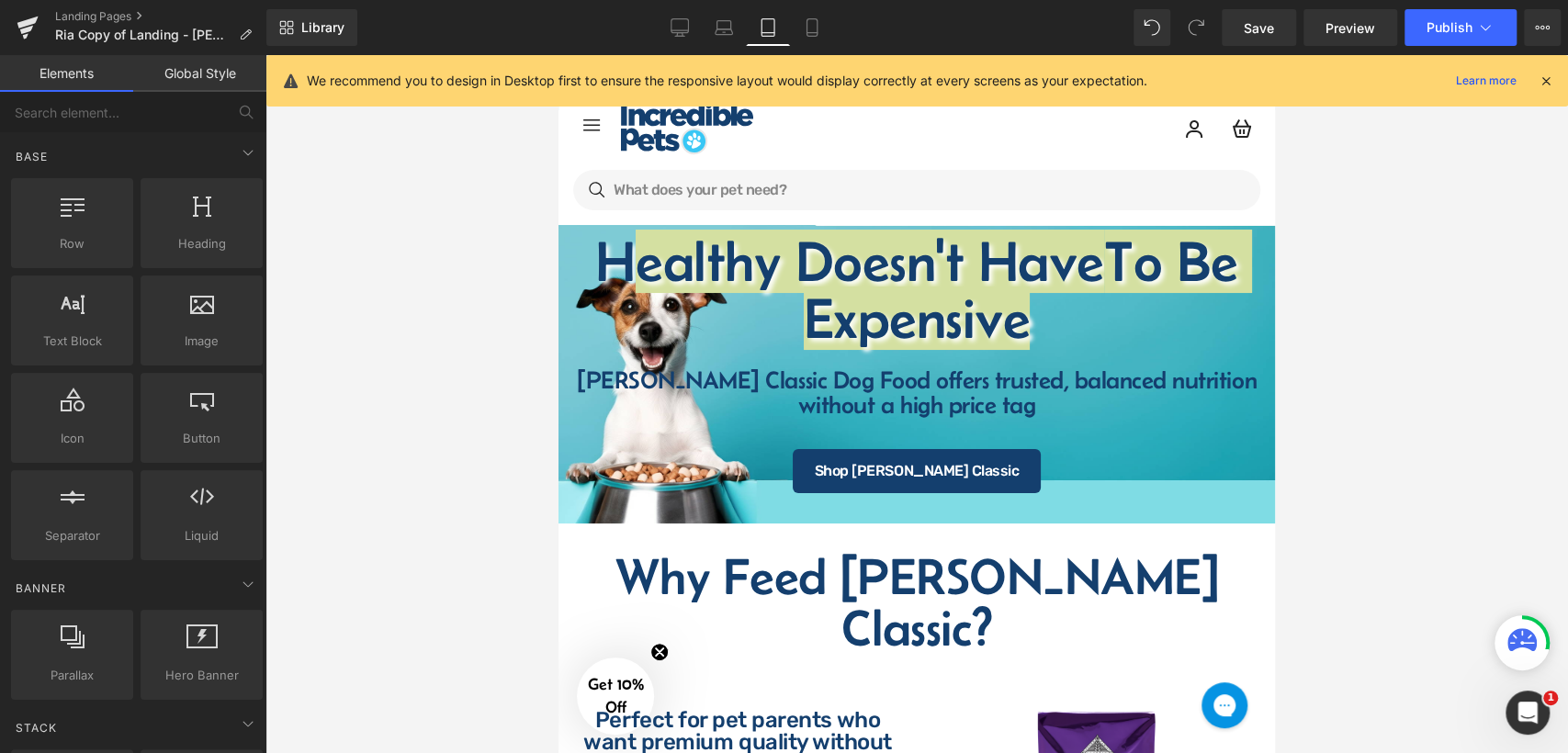
click at [1354, 395] on div at bounding box center [916, 404] width 1303 height 698
click at [1297, 296] on div at bounding box center [916, 404] width 1303 height 698
click at [1291, 286] on div at bounding box center [916, 404] width 1303 height 698
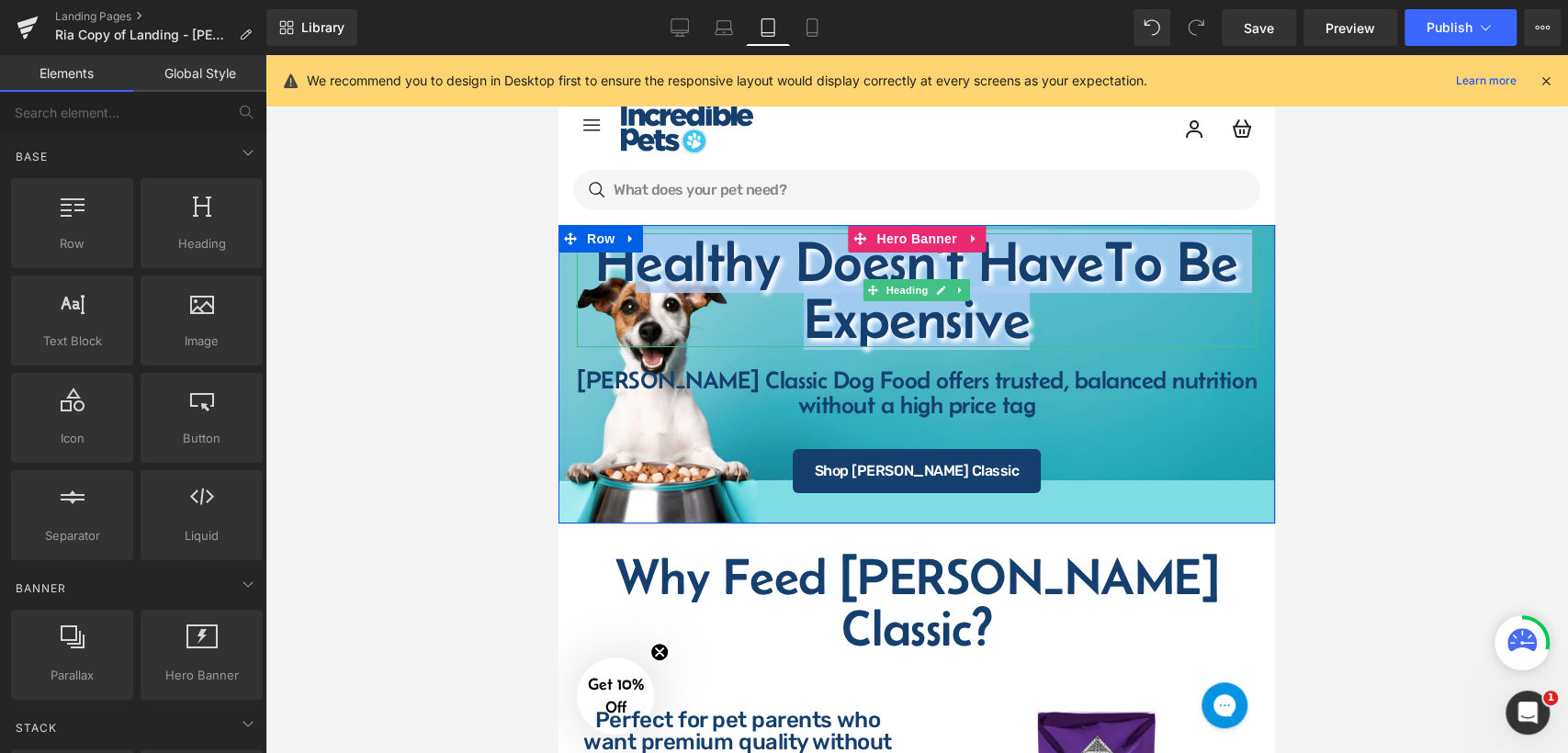
click at [997, 264] on h1 "Healthy Doesn't Have To Be Expensive" at bounding box center [916, 290] width 680 height 114
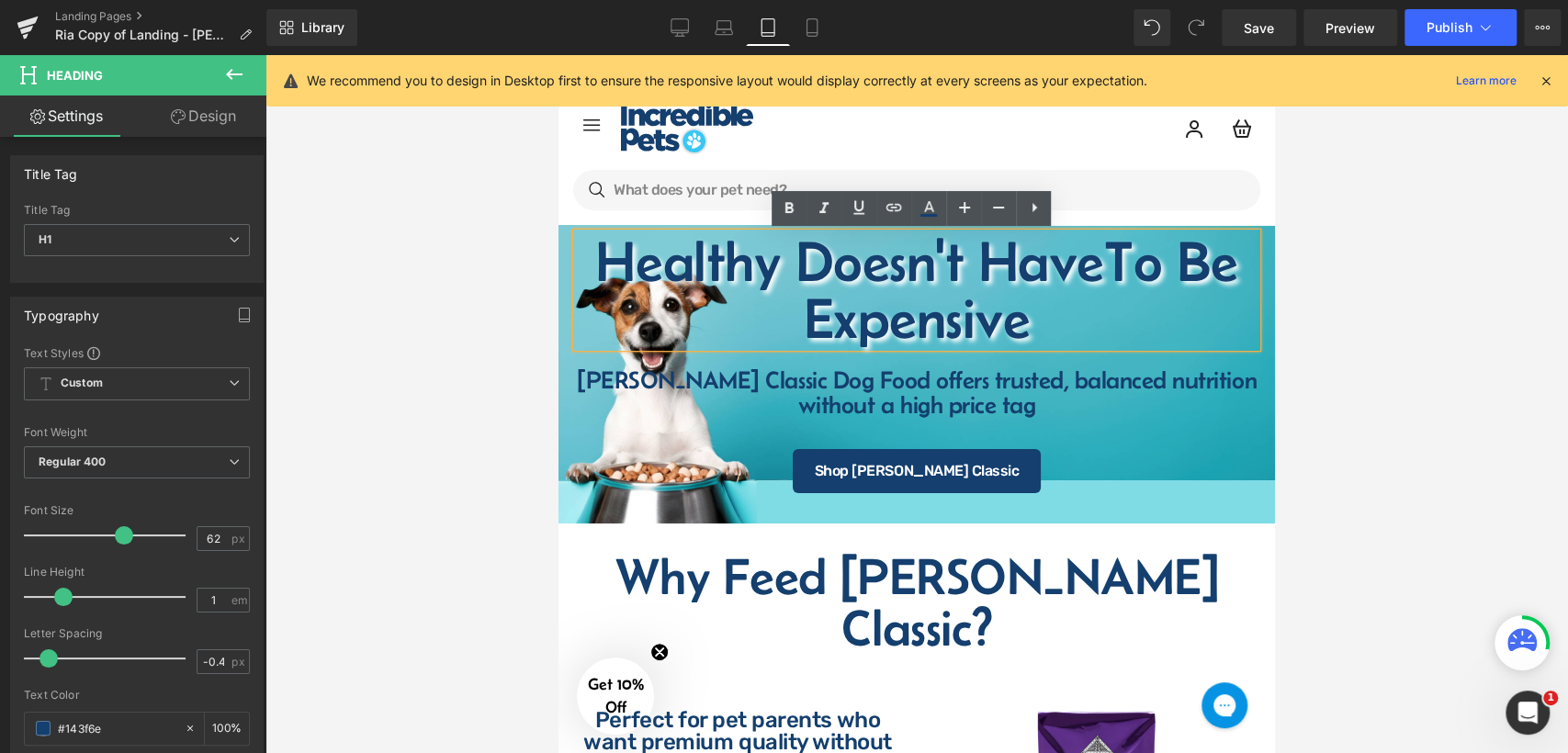
click at [1332, 325] on div at bounding box center [916, 404] width 1303 height 698
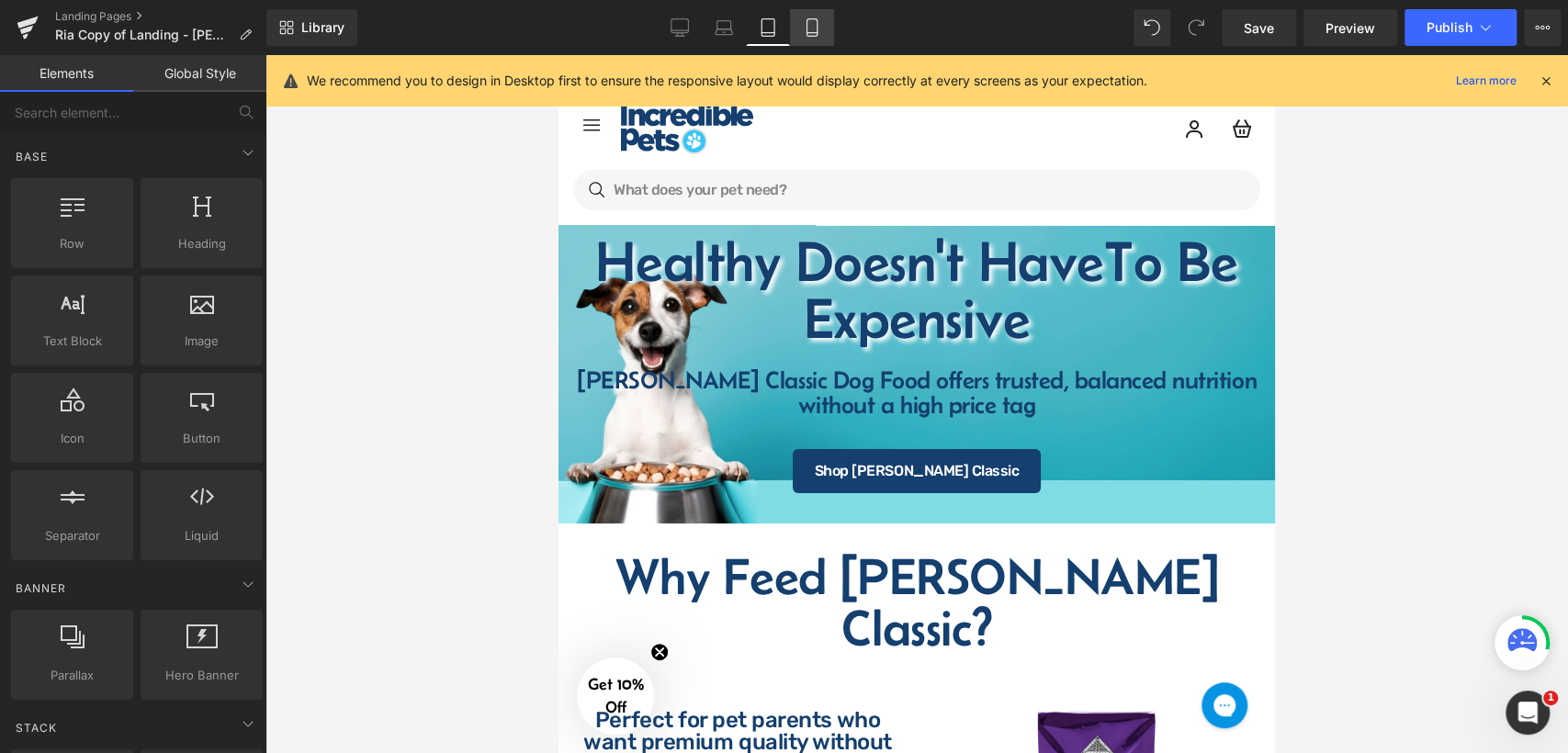
click at [807, 42] on link "Mobile" at bounding box center [812, 27] width 44 height 37
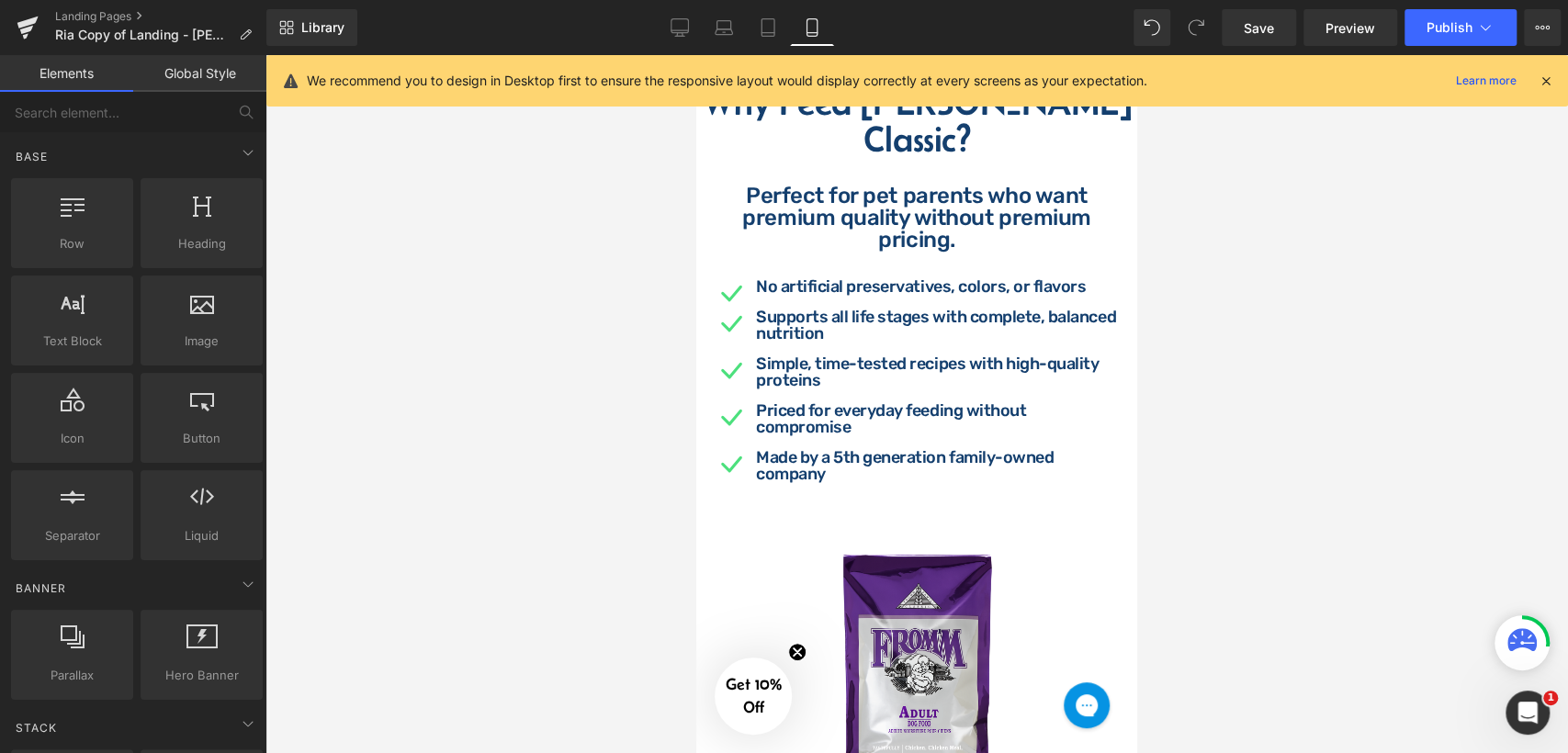
click at [1301, 329] on div at bounding box center [916, 404] width 1303 height 698
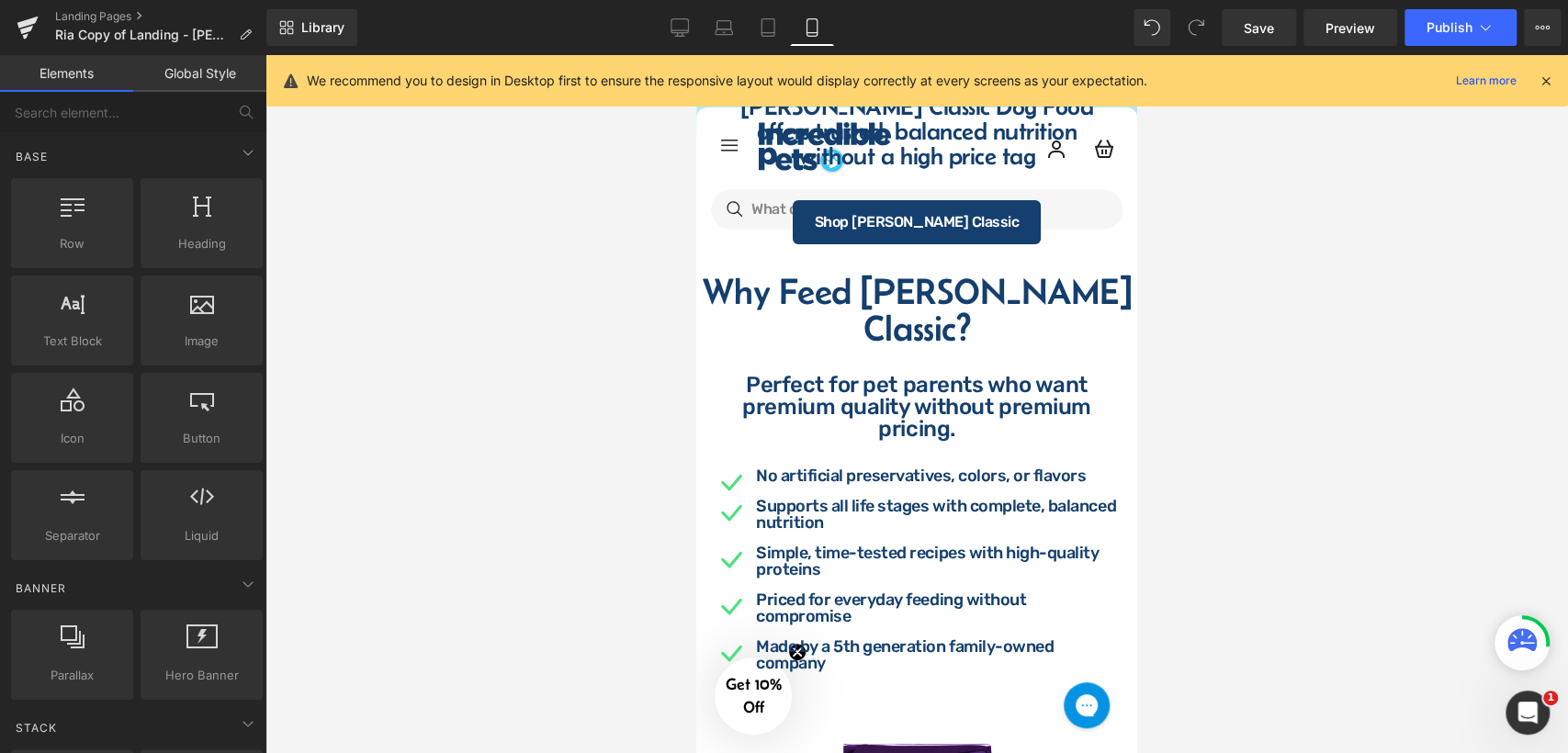
drag, startPoint x: 1128, startPoint y: 120, endPoint x: 1827, endPoint y: 146, distance: 699.5
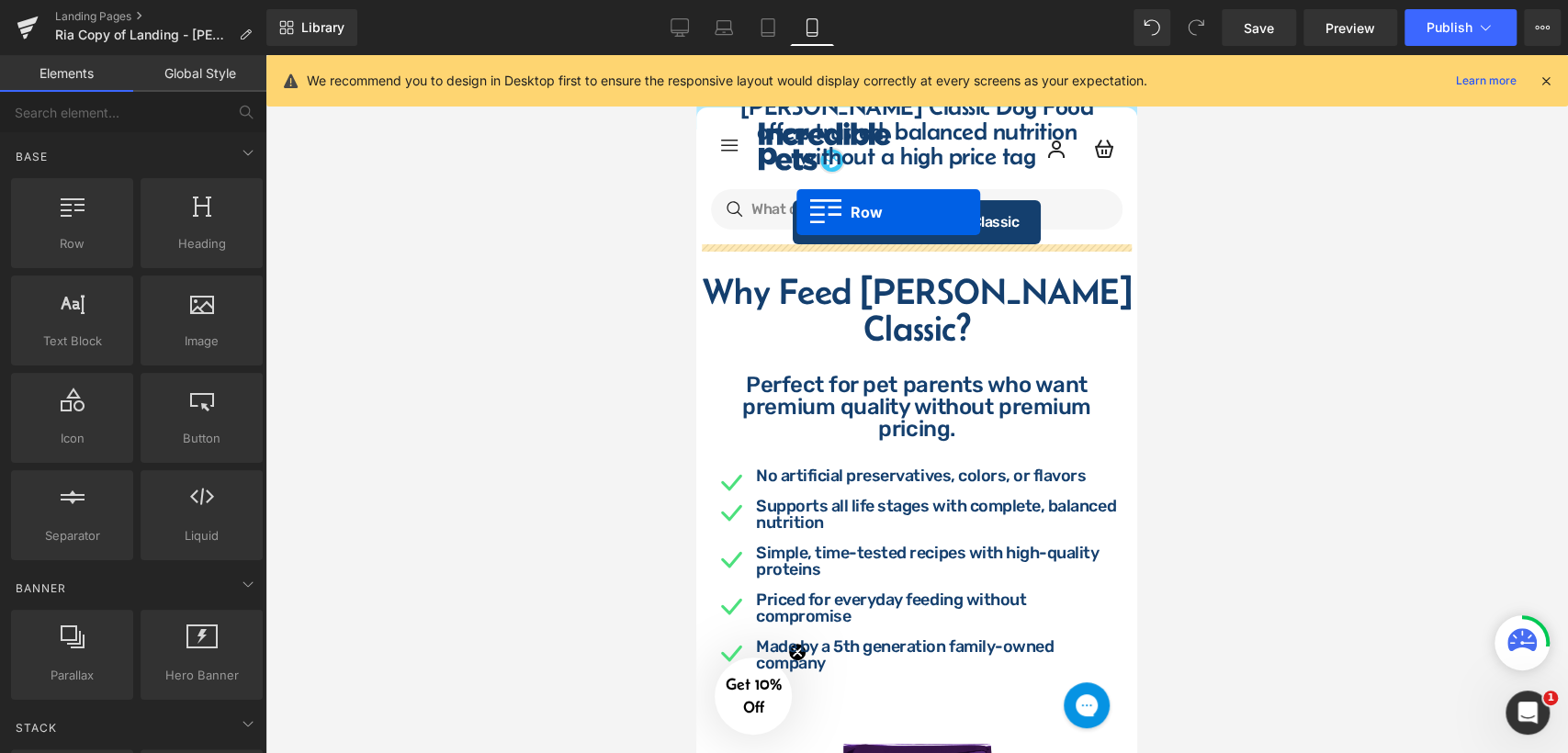
drag, startPoint x: 774, startPoint y: 281, endPoint x: 797, endPoint y: 212, distance: 72.7
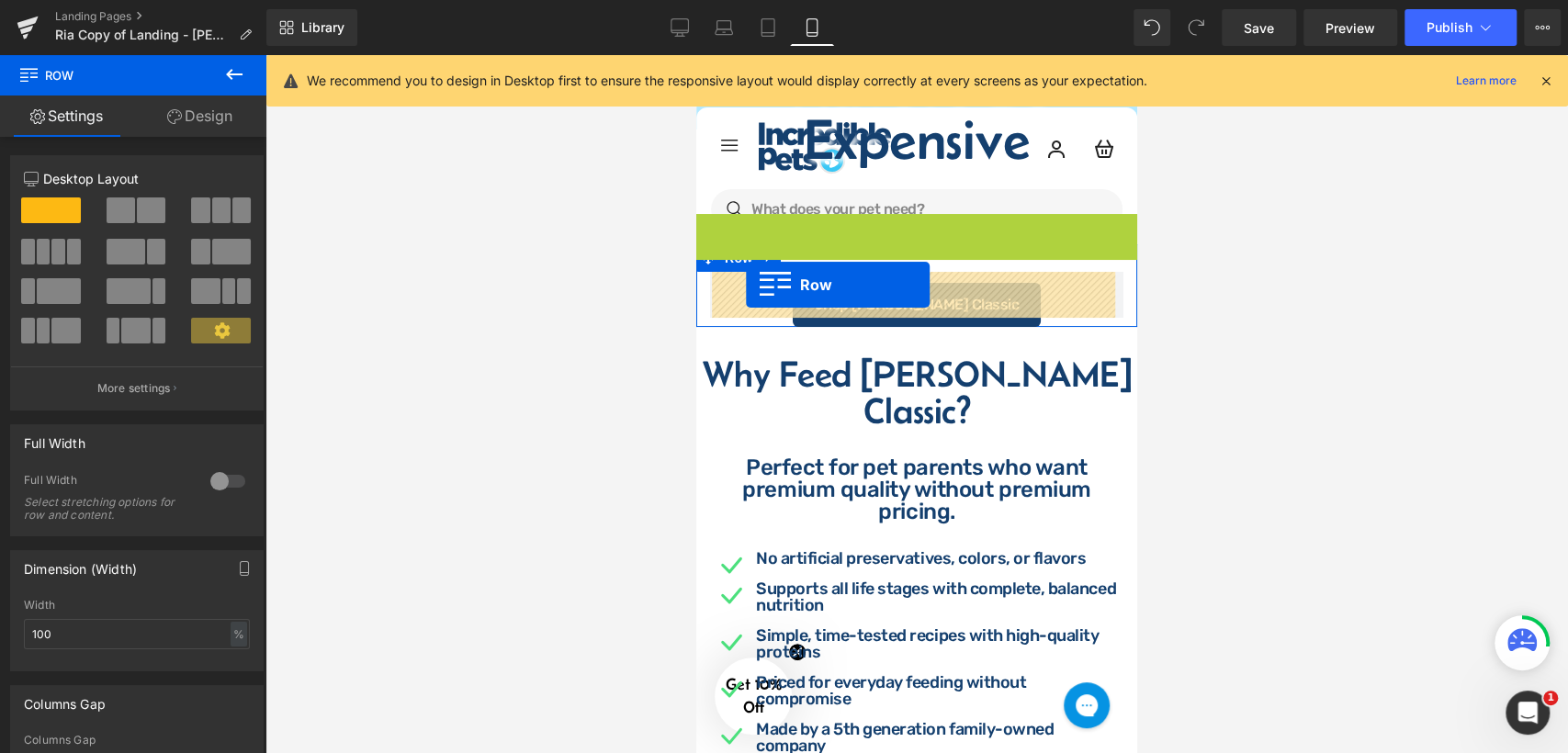
drag, startPoint x: 707, startPoint y: 168, endPoint x: 746, endPoint y: 285, distance: 123.3
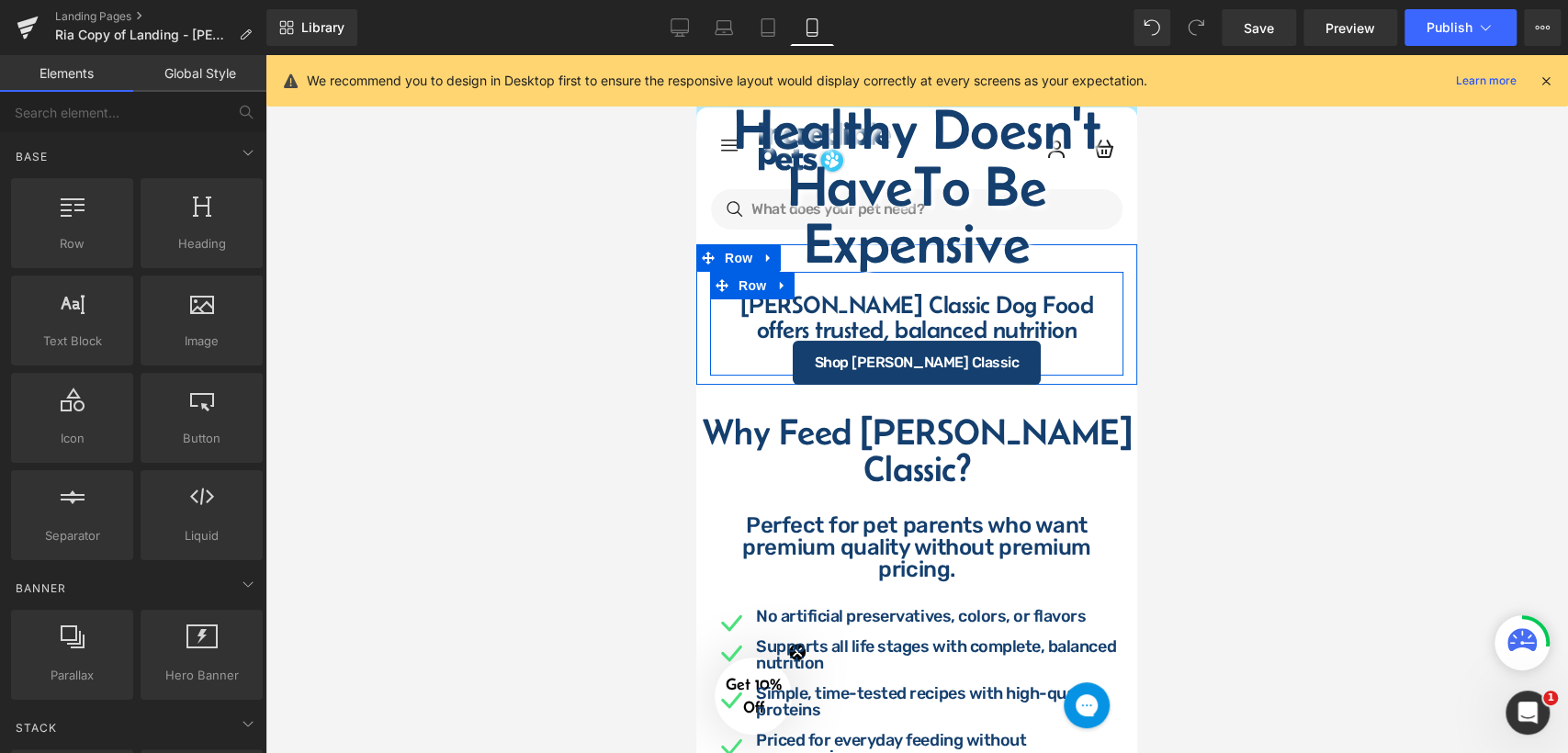
click at [1198, 282] on div at bounding box center [916, 404] width 1303 height 698
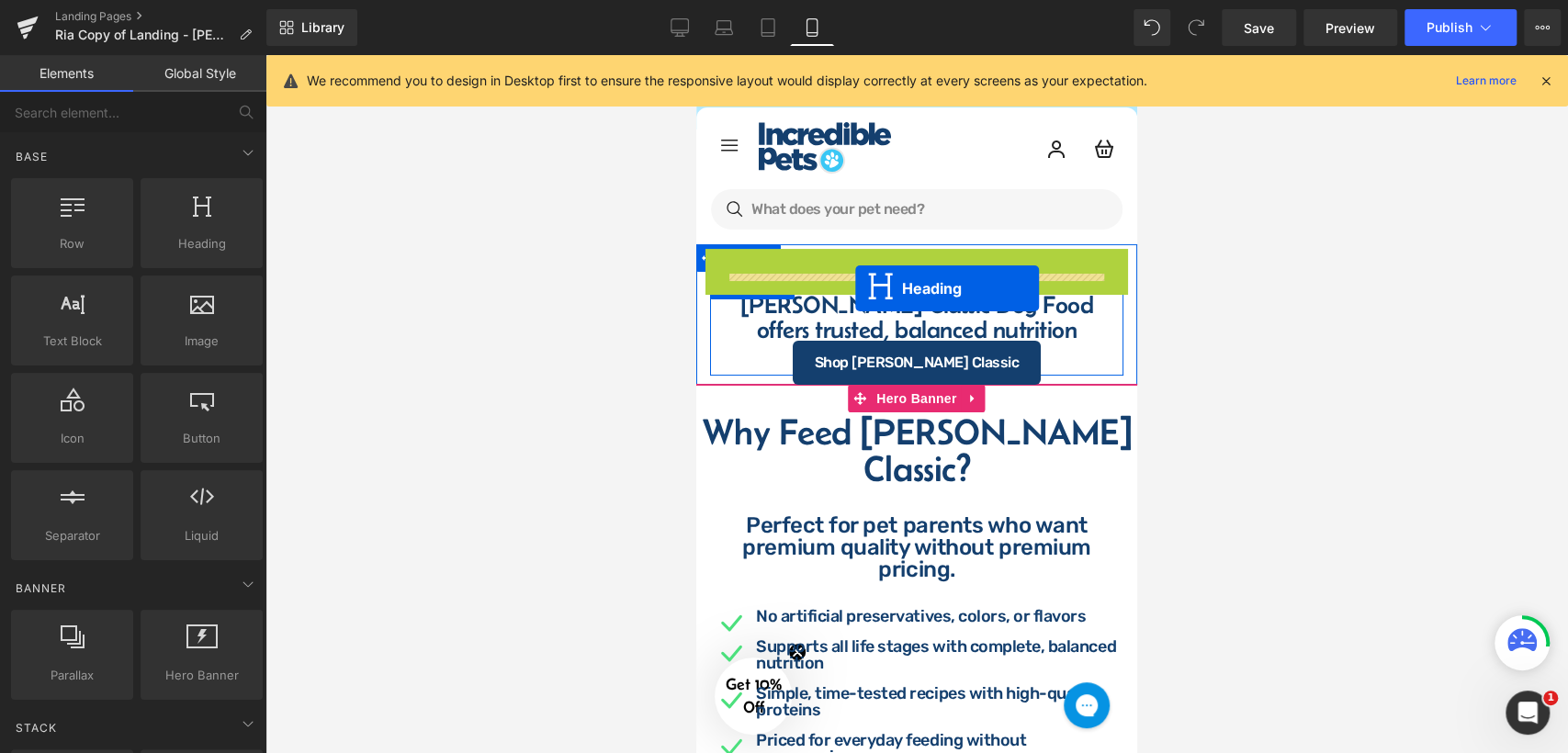
drag, startPoint x: 864, startPoint y: 185, endPoint x: 855, endPoint y: 289, distance: 104.4
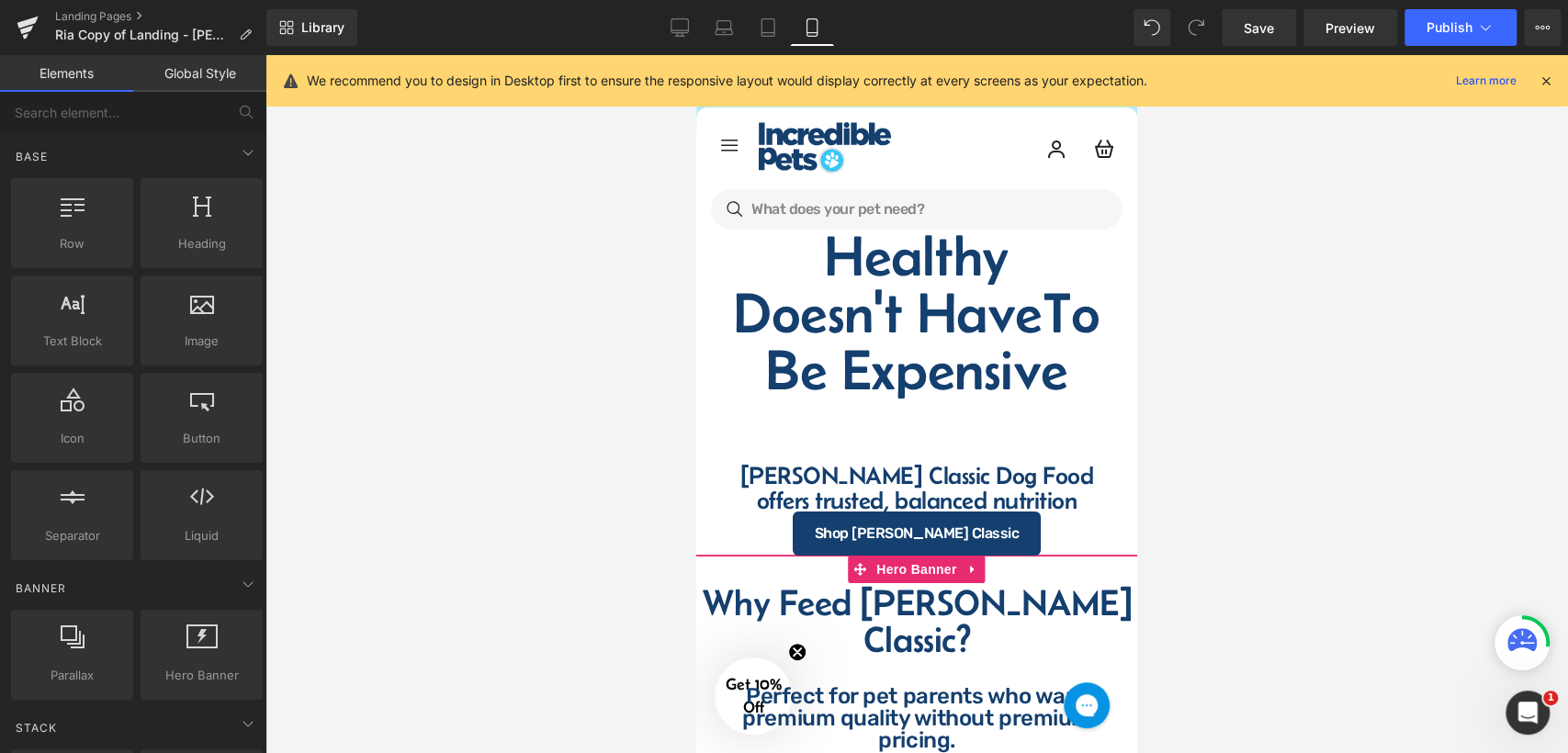
click at [1247, 339] on div at bounding box center [916, 404] width 1303 height 698
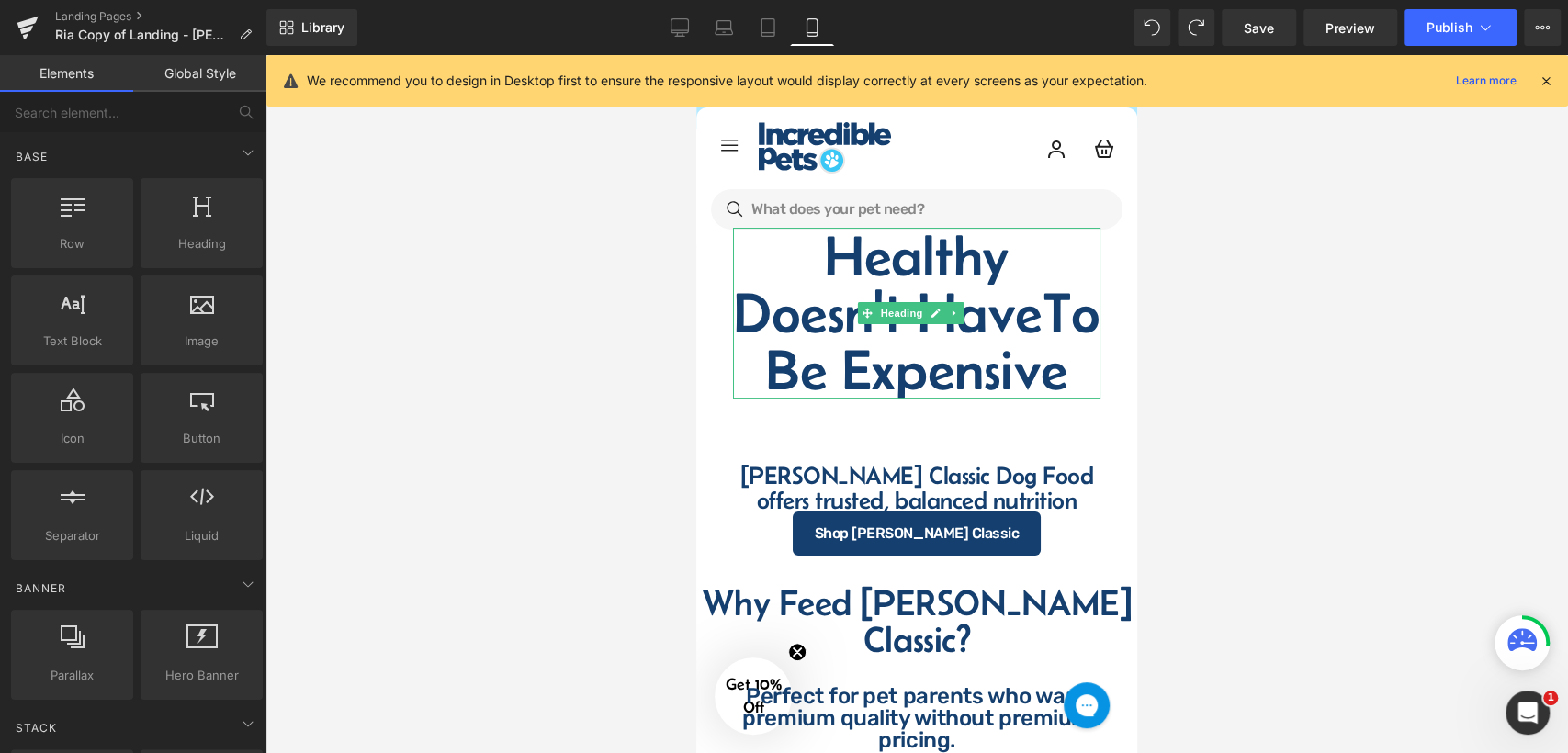
click at [1190, 376] on div at bounding box center [916, 404] width 1303 height 698
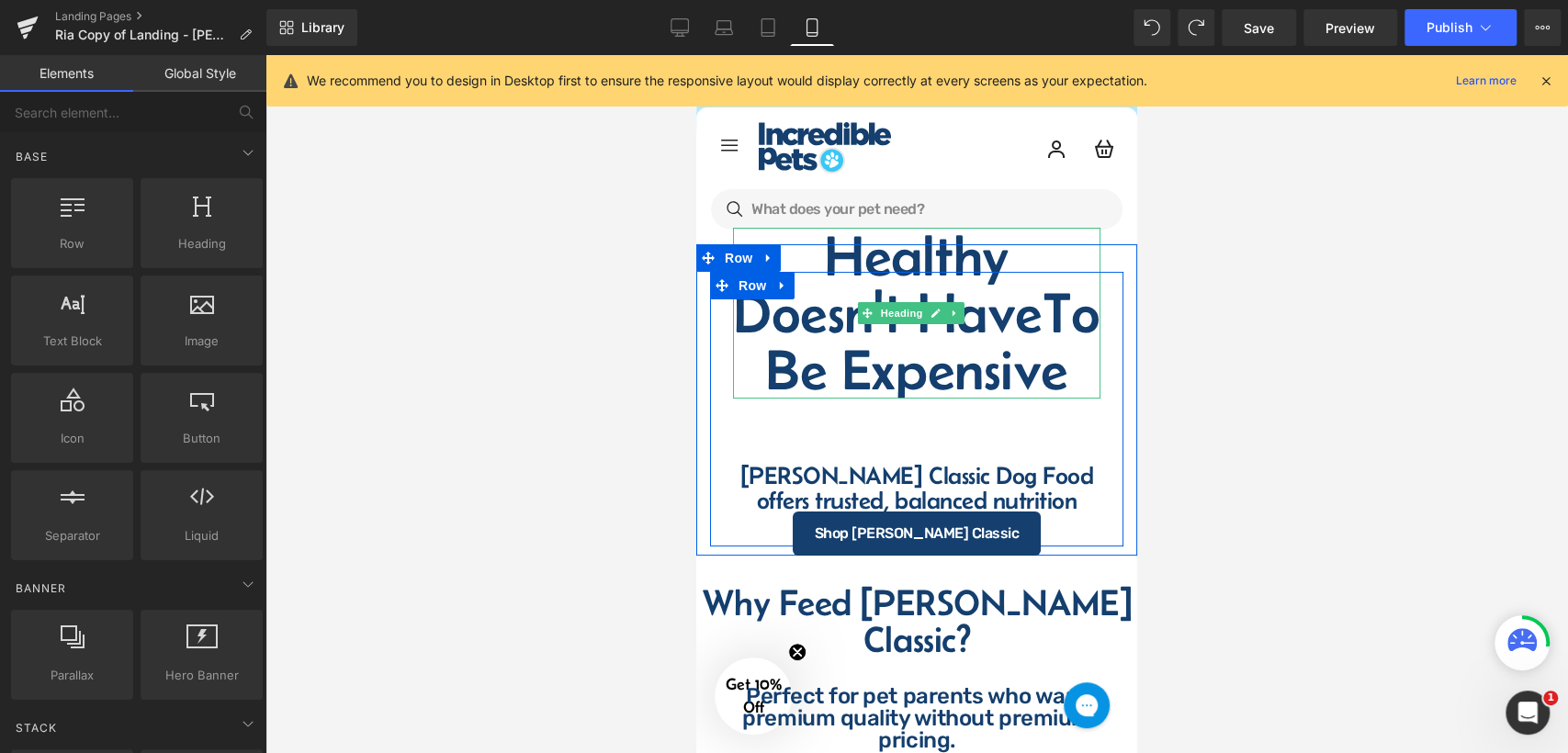
click at [843, 350] on h1 "Healthy Doesn't Have To Be Expensive" at bounding box center [916, 313] width 368 height 171
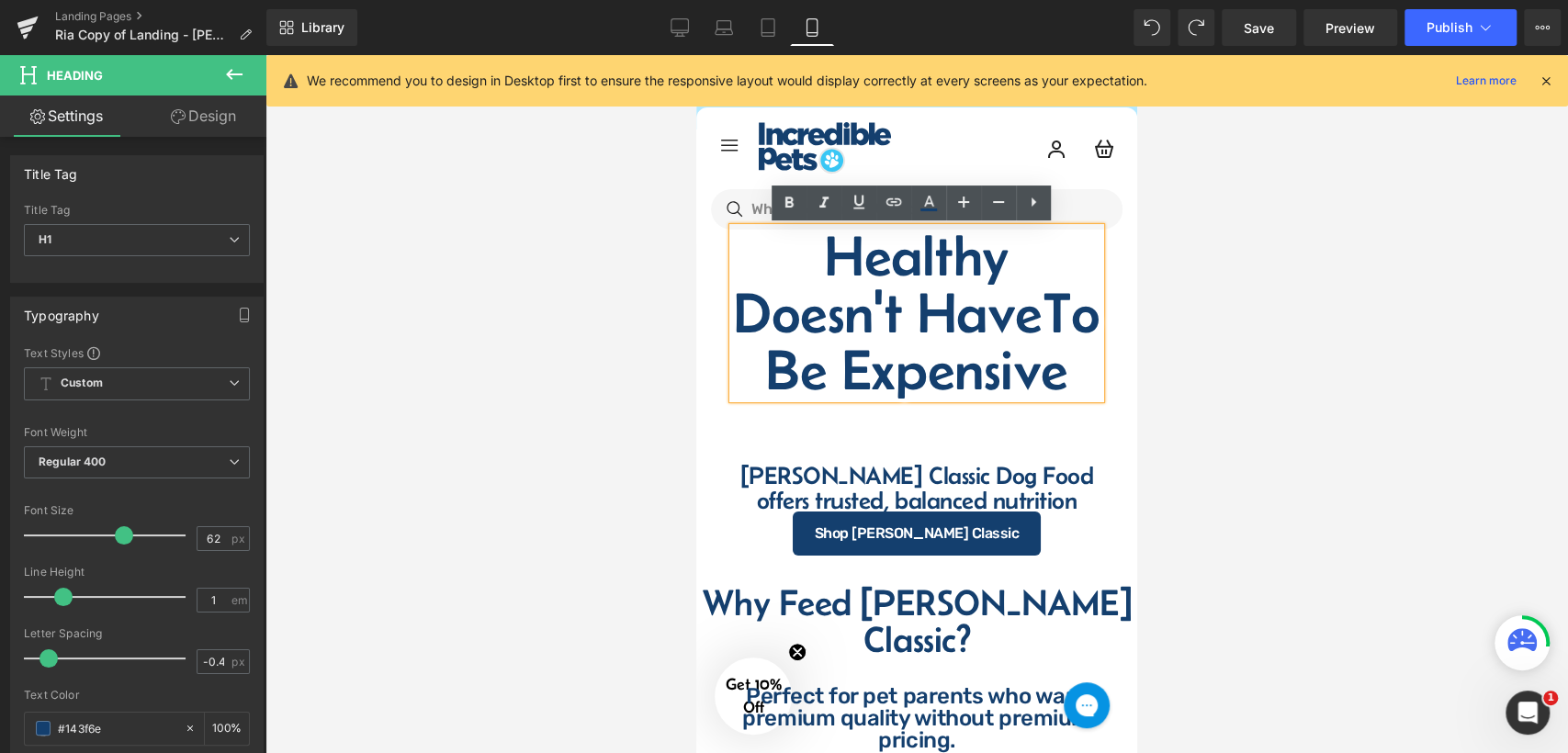
click at [1216, 463] on div at bounding box center [916, 404] width 1303 height 698
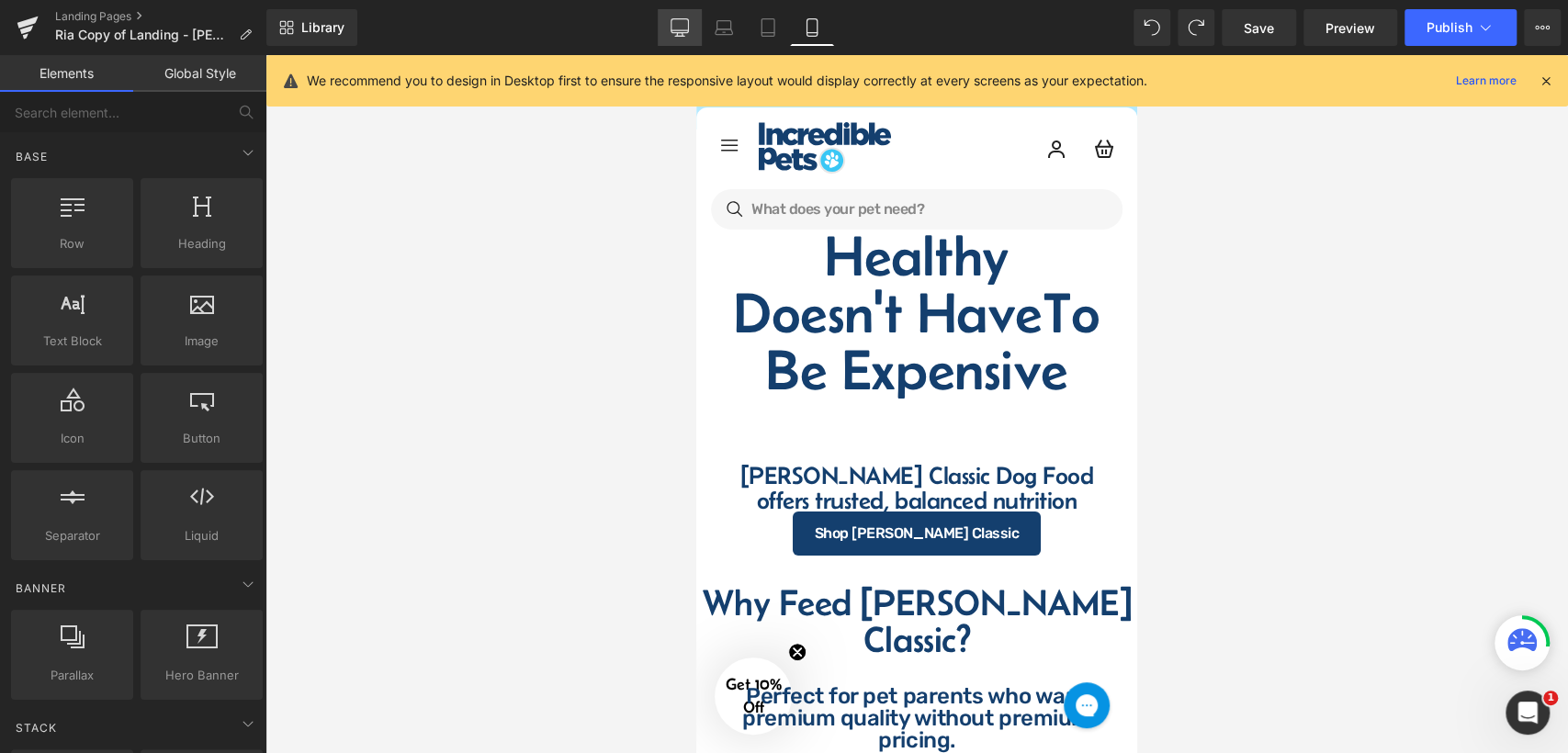
click at [673, 31] on icon at bounding box center [680, 28] width 19 height 19
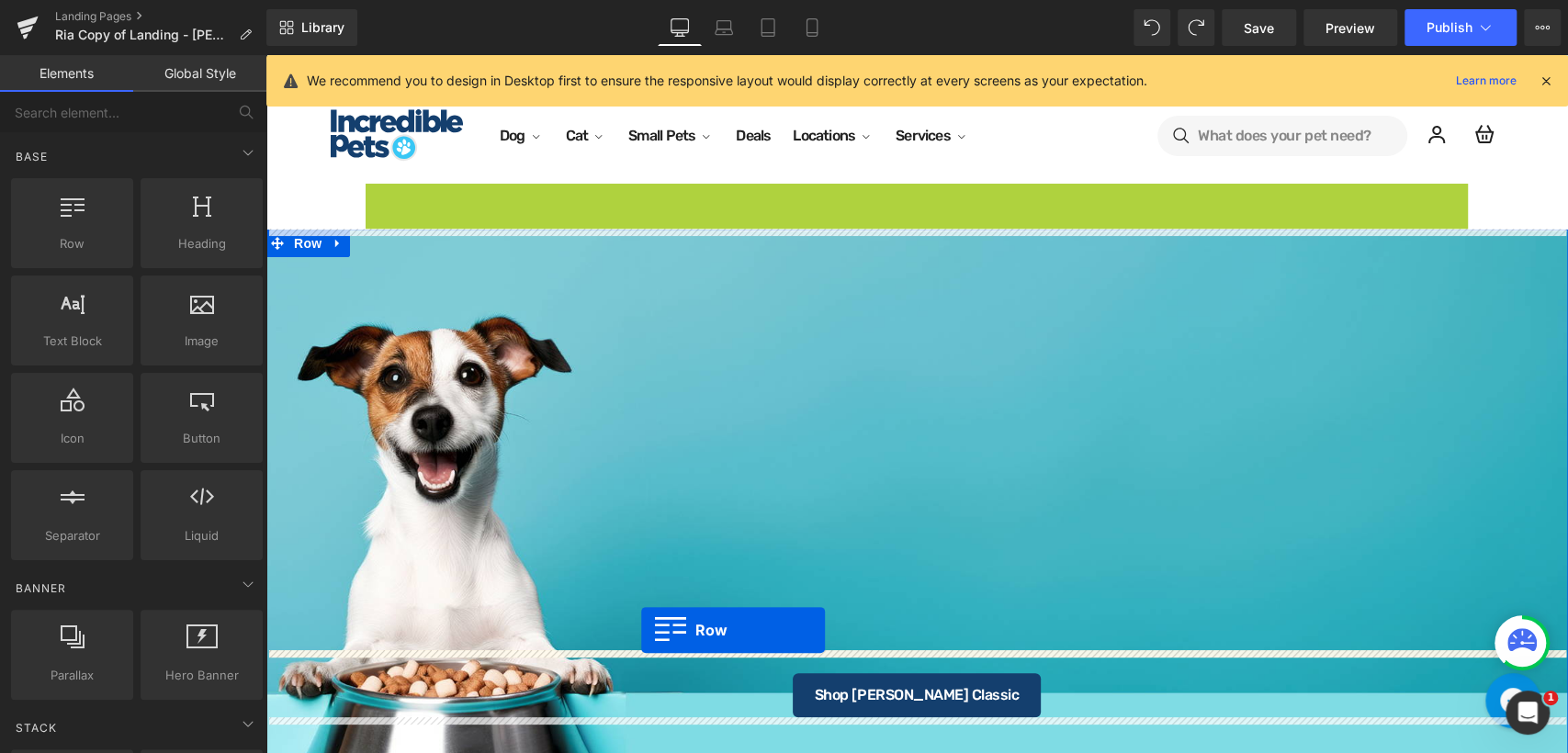
drag, startPoint x: 373, startPoint y: 196, endPoint x: 641, endPoint y: 630, distance: 510.1
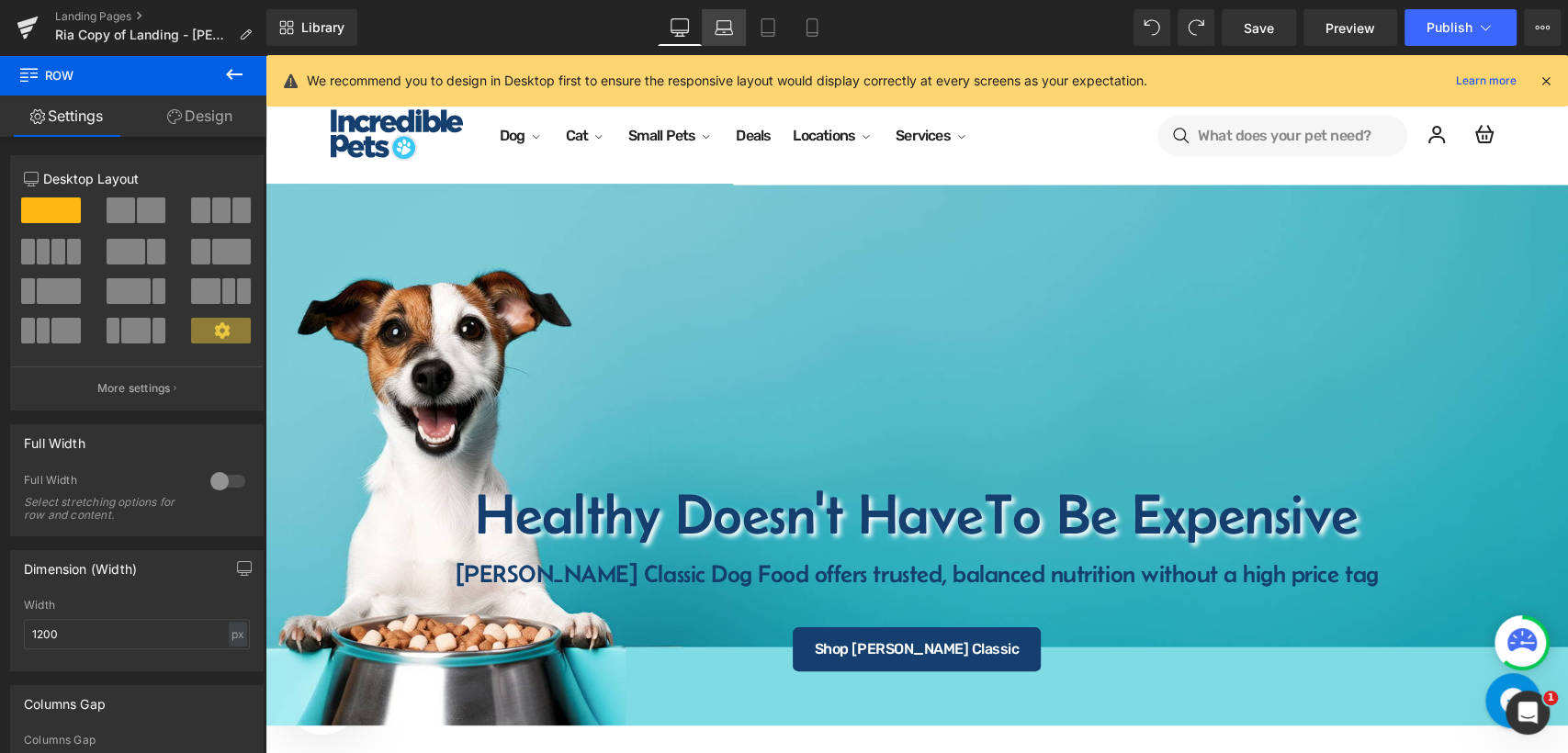
click at [721, 29] on icon at bounding box center [723, 32] width 18 height 6
type input "100"
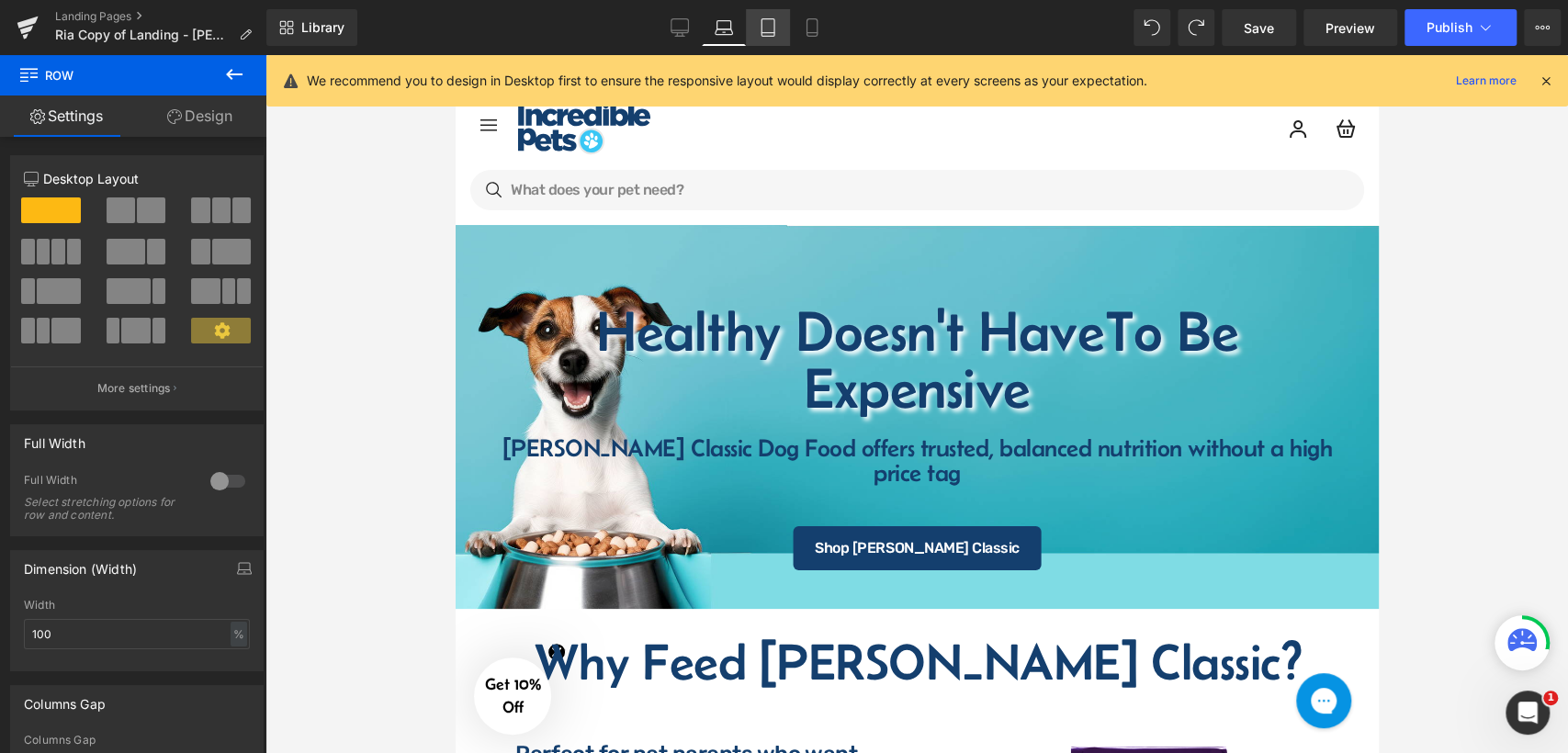
click at [758, 38] on link "Tablet" at bounding box center [768, 27] width 44 height 37
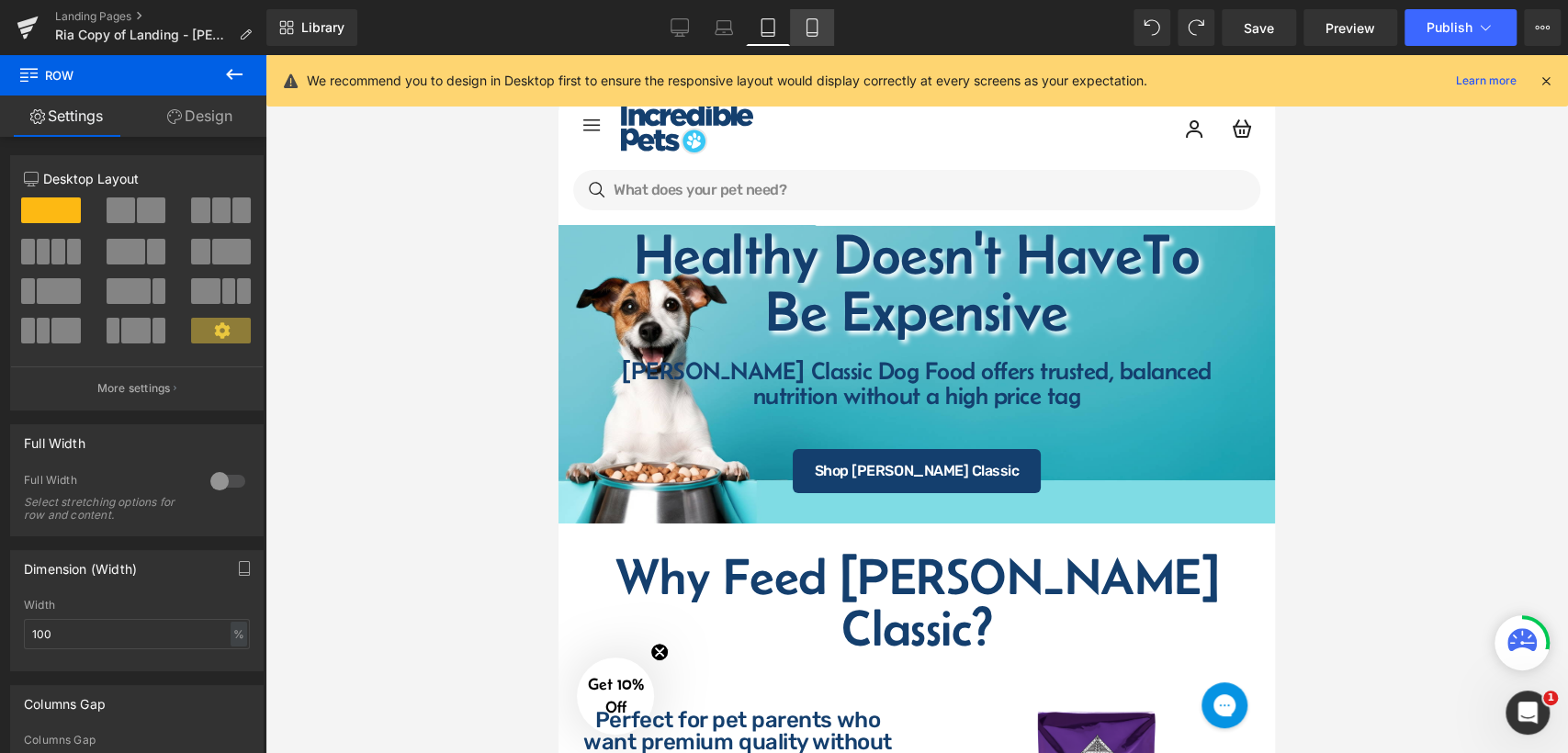
click at [808, 27] on icon at bounding box center [813, 28] width 19 height 19
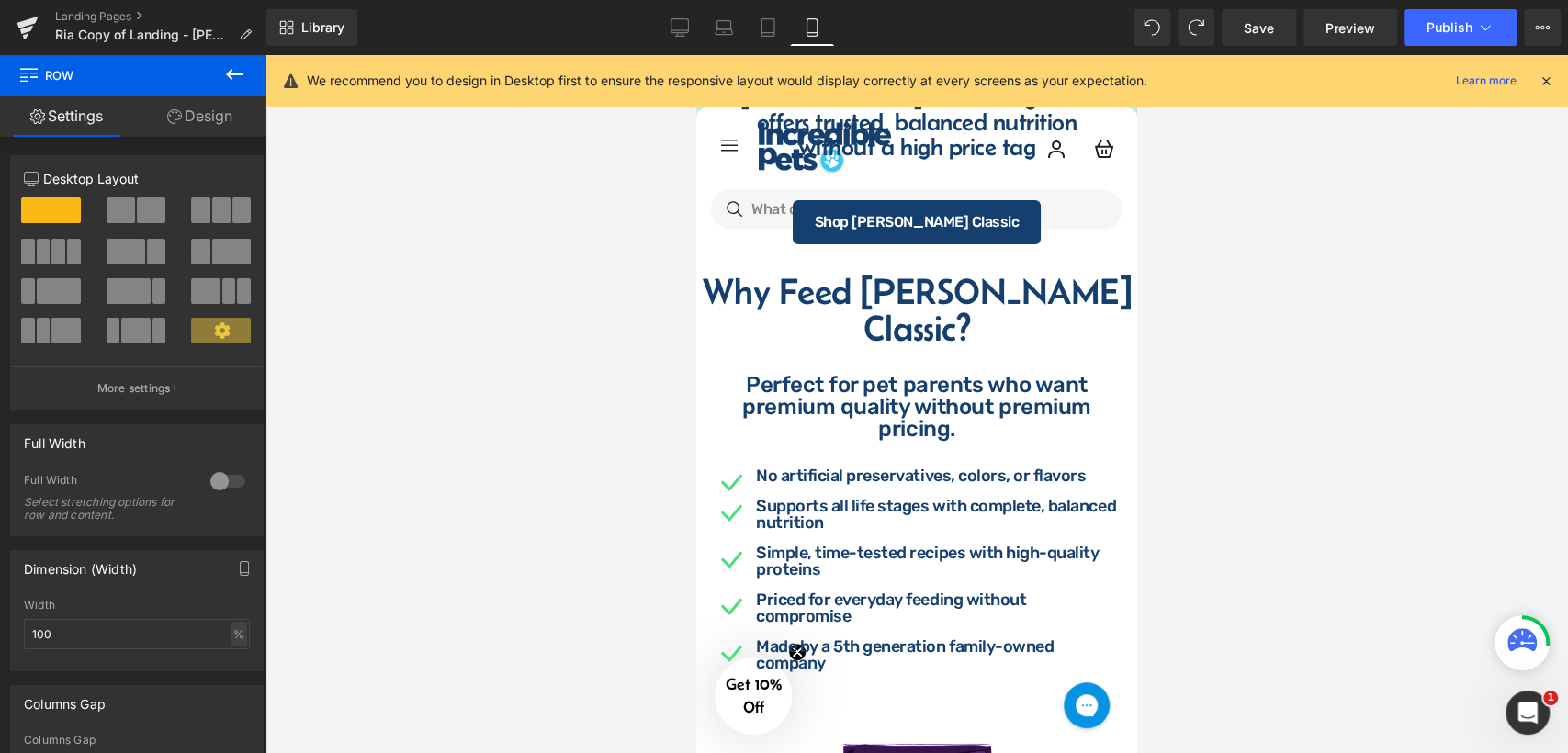
click at [1330, 406] on div at bounding box center [916, 404] width 1303 height 698
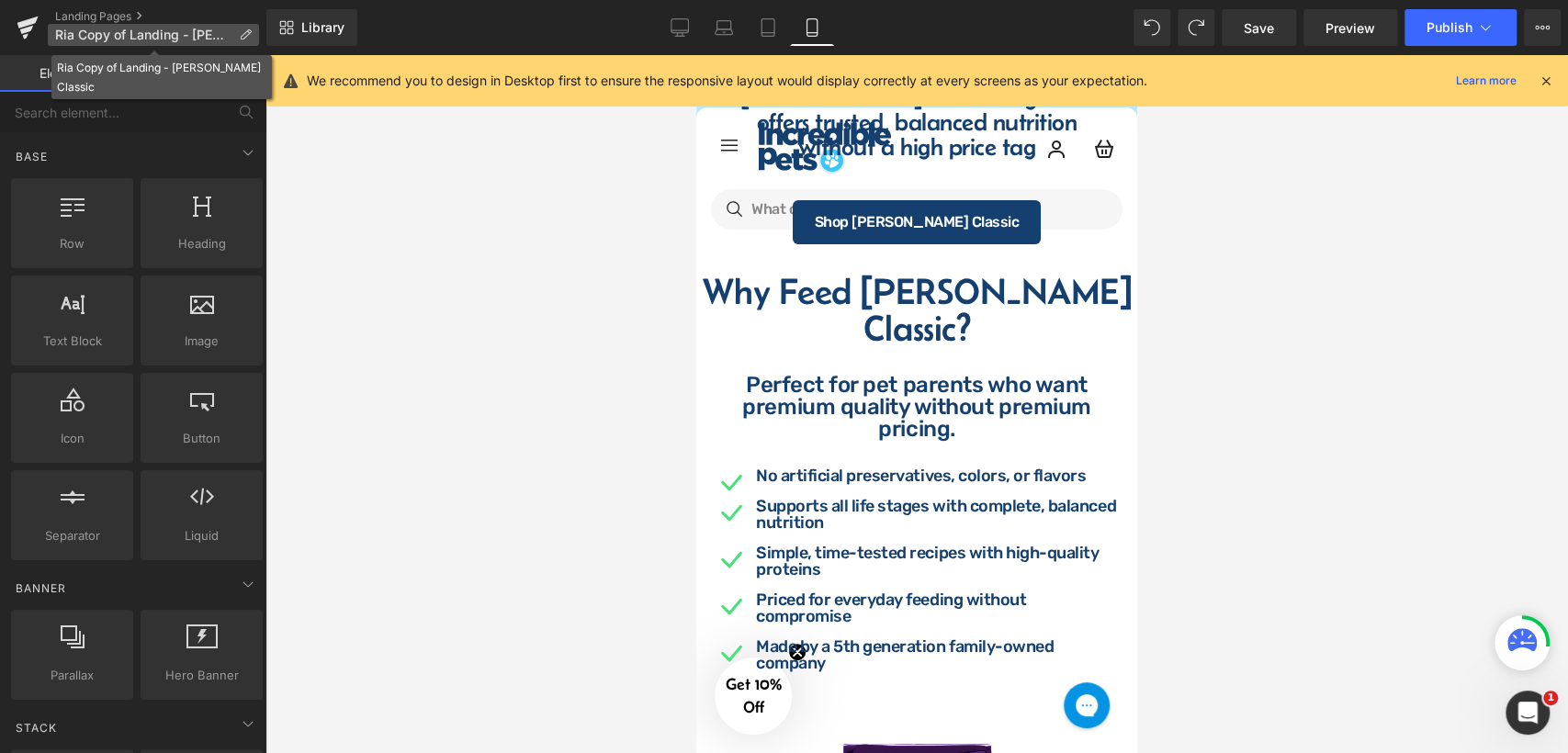
click at [109, 34] on span "Ria Copy of Landing - [PERSON_NAME] Classic" at bounding box center [144, 35] width 177 height 15
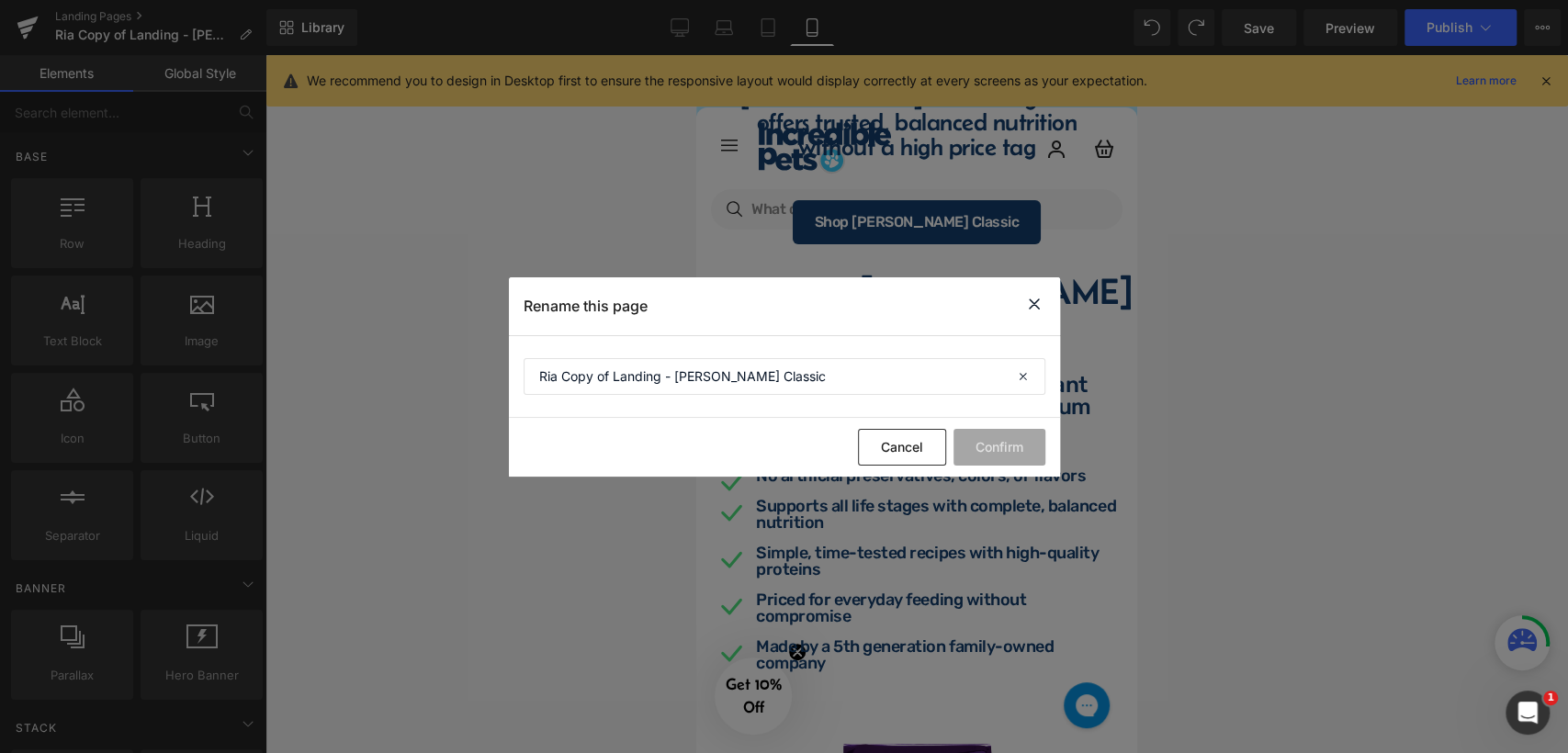
drag, startPoint x: 1037, startPoint y: 300, endPoint x: 187, endPoint y: 212, distance: 854.5
click at [1037, 300] on icon at bounding box center [1034, 305] width 22 height 23
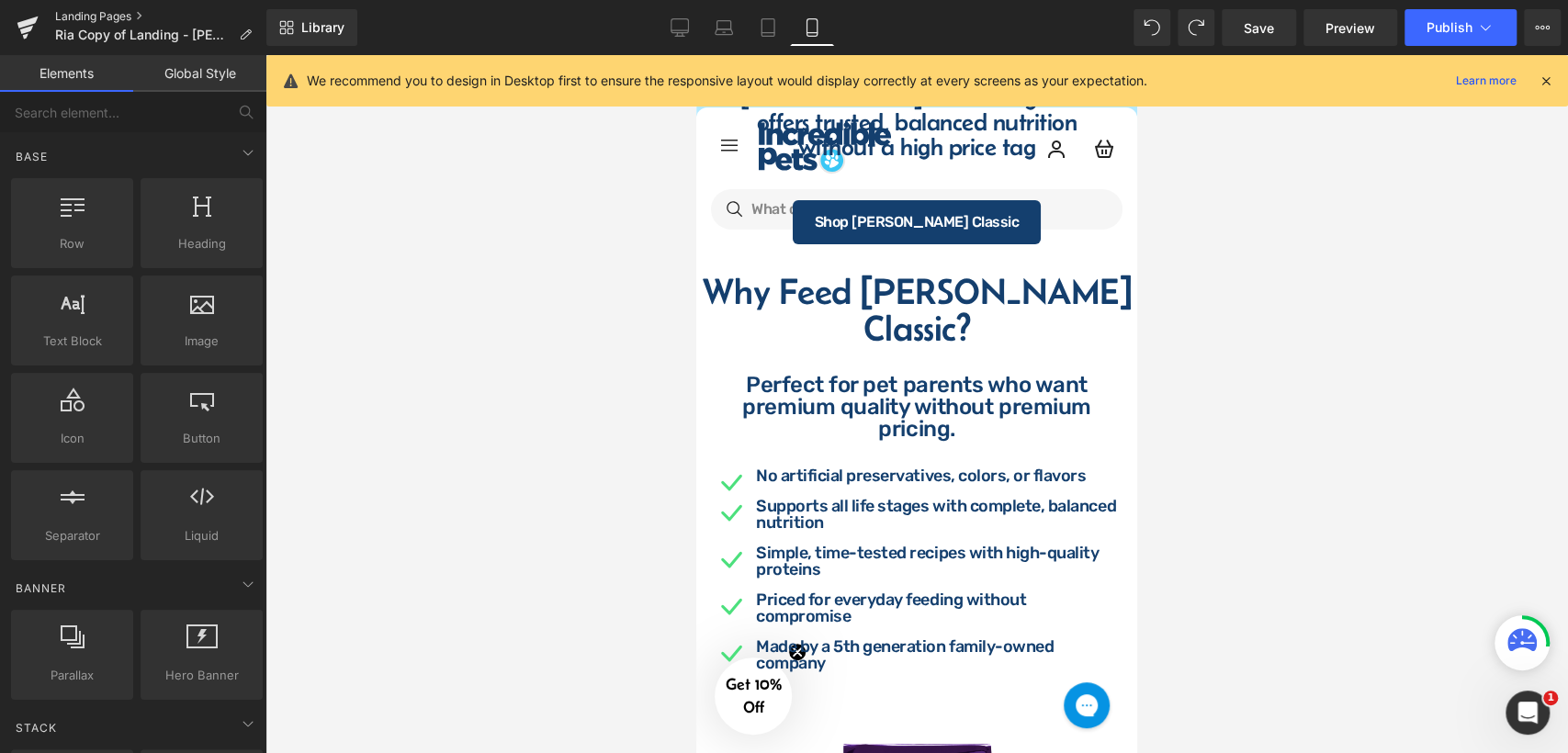
click at [85, 9] on link "Landing Pages" at bounding box center [161, 17] width 212 height 15
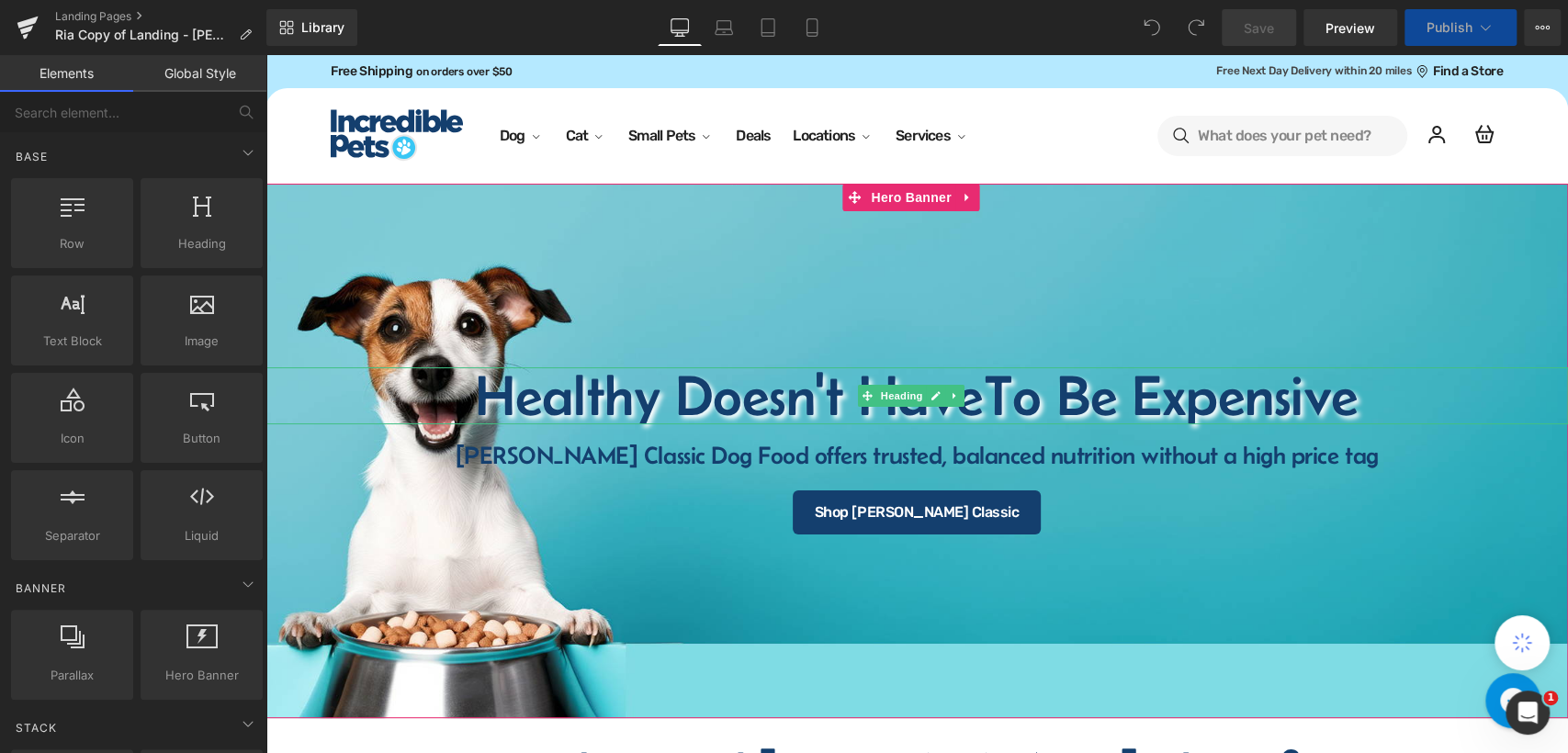
select select "30-lb"
select select "15-lb"
click at [760, 270] on div at bounding box center [916, 450] width 1303 height 534
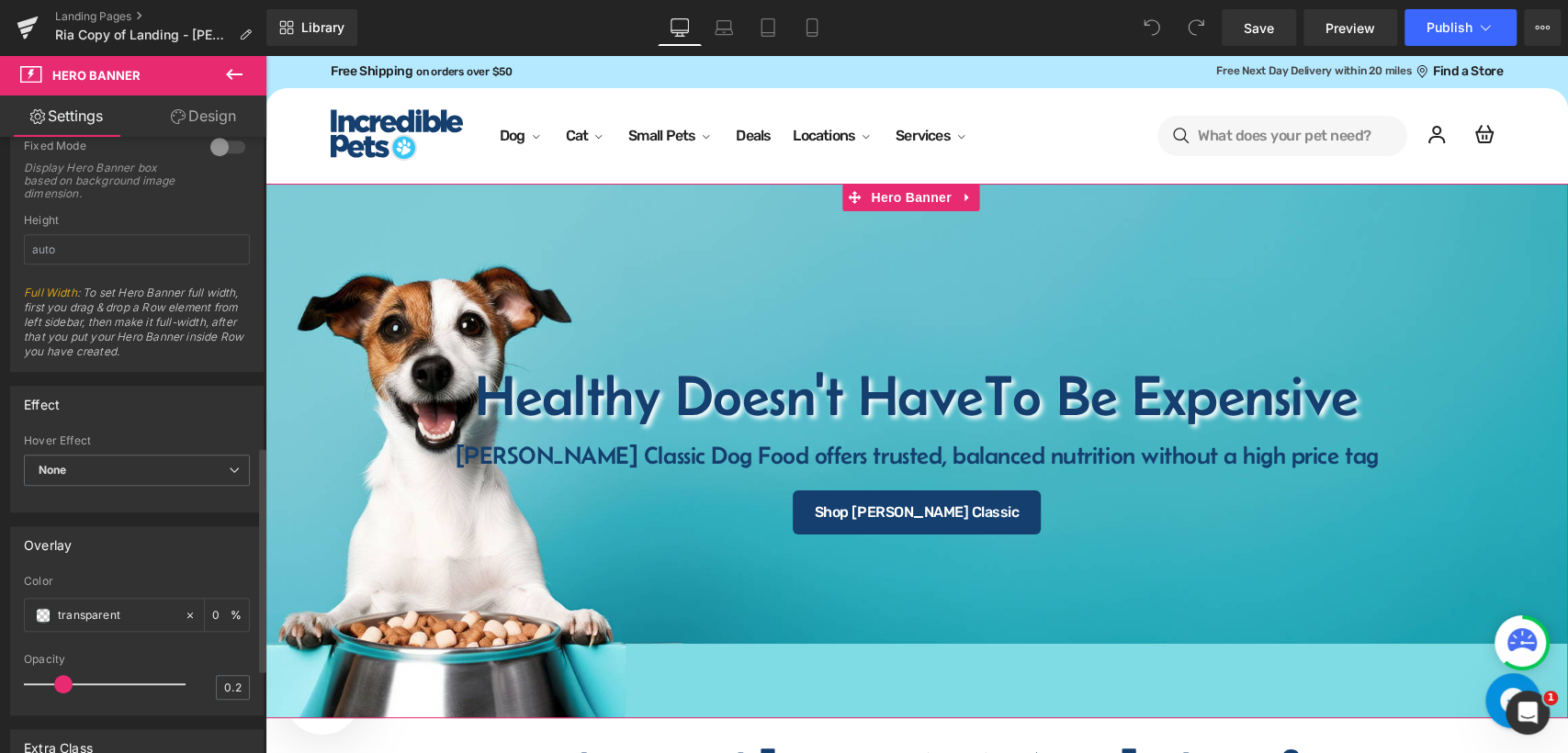
scroll to position [668, 0]
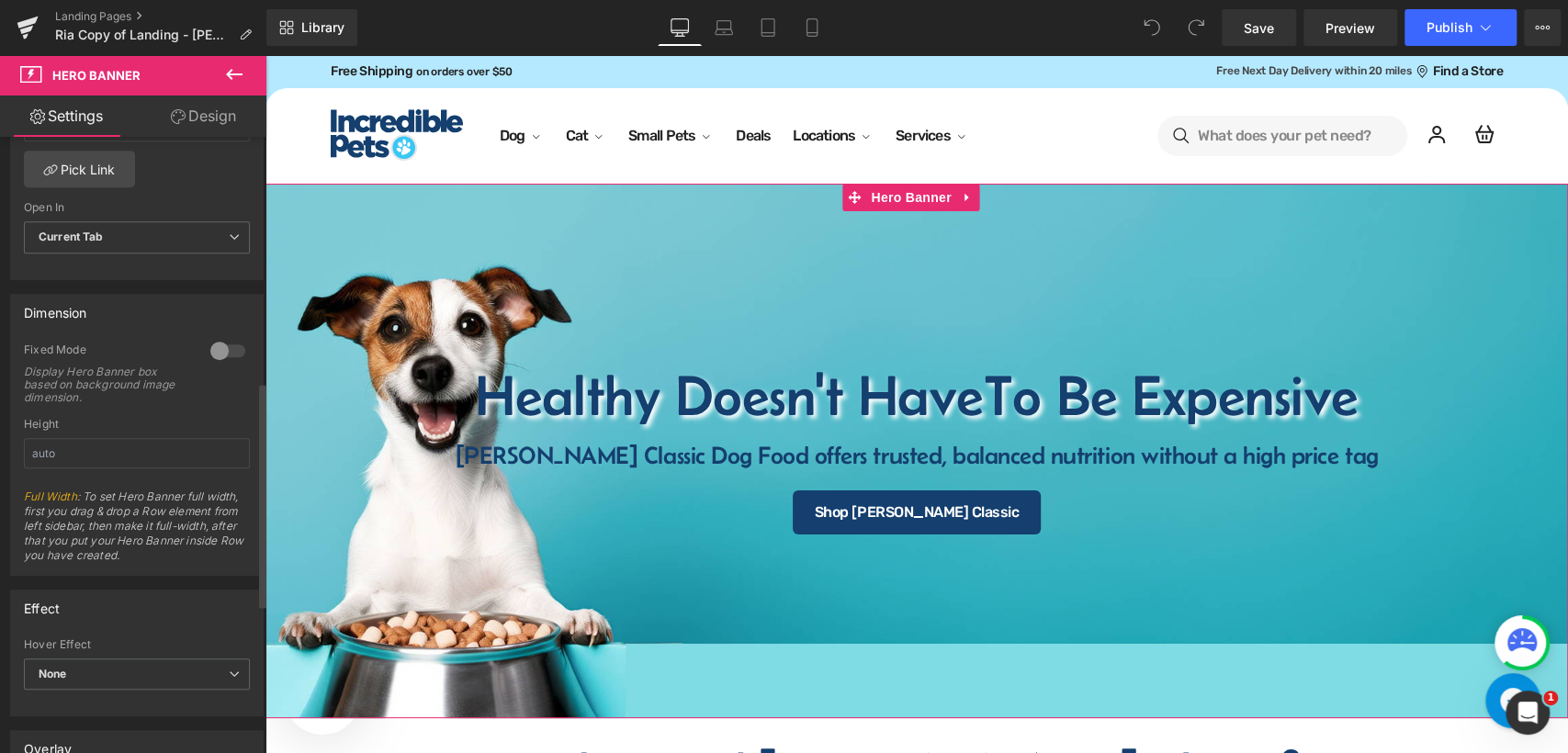
click at [224, 354] on div at bounding box center [228, 350] width 44 height 29
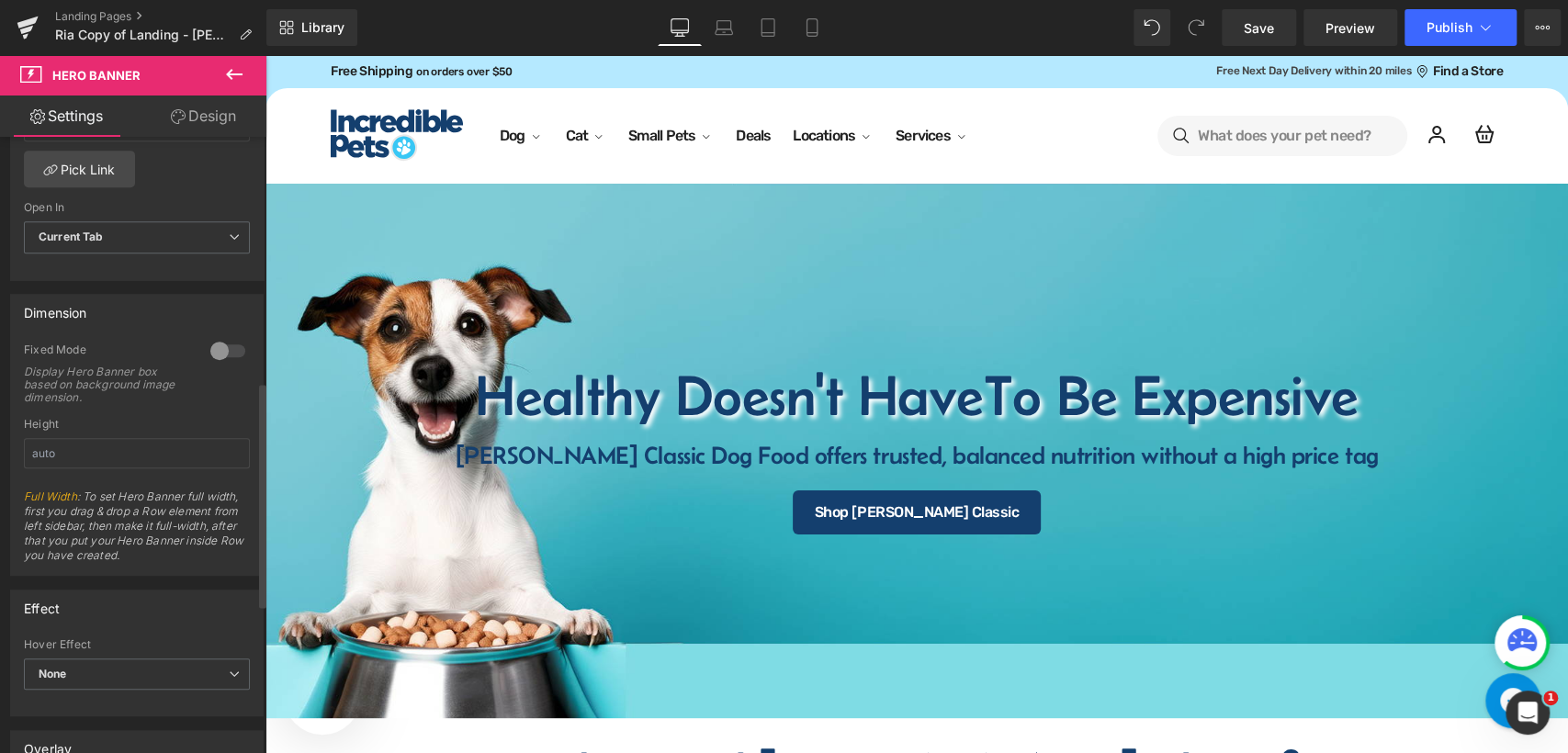
click at [231, 353] on div at bounding box center [228, 350] width 44 height 29
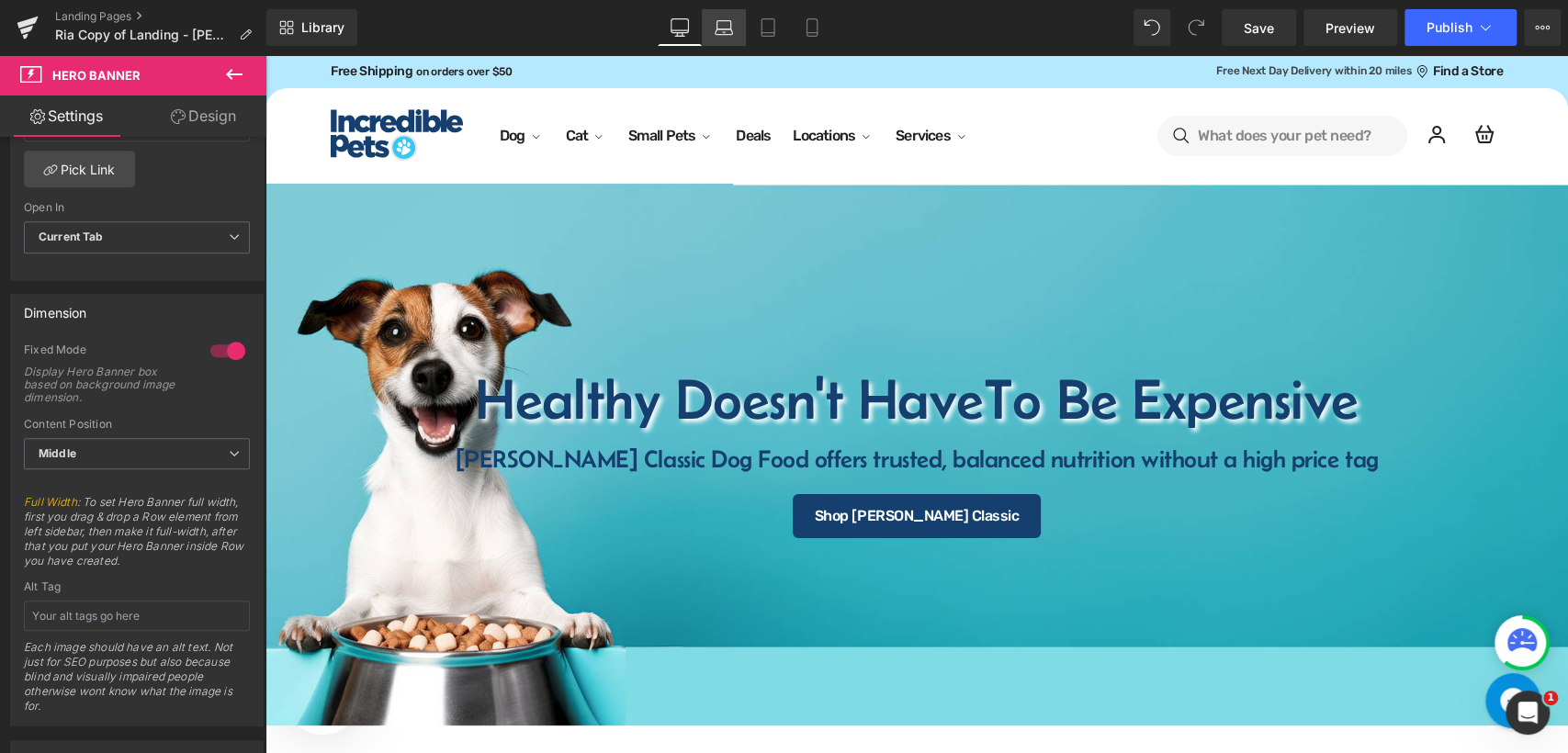
click at [724, 24] on icon at bounding box center [724, 28] width 19 height 19
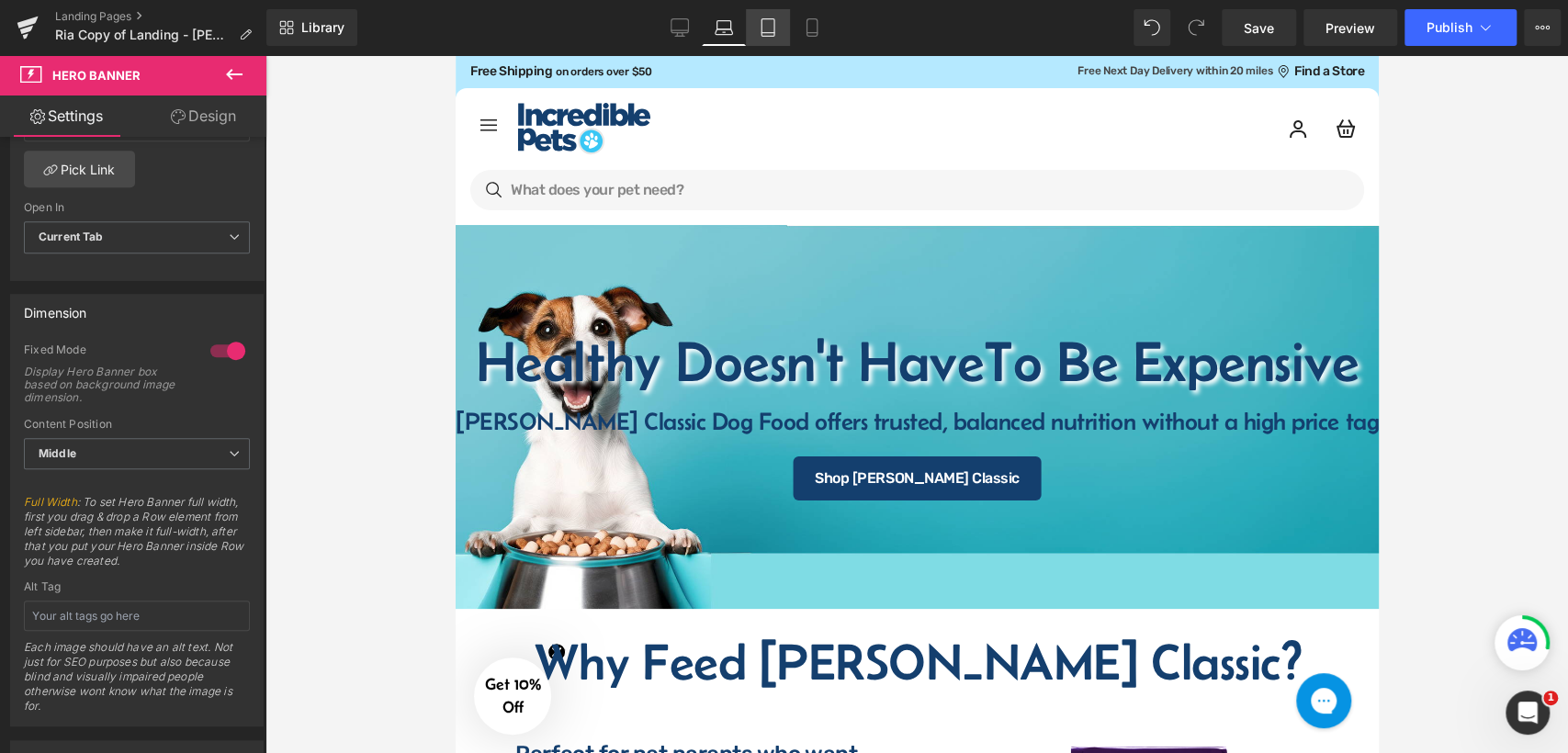
click at [765, 33] on icon at bounding box center [768, 33] width 13 height 0
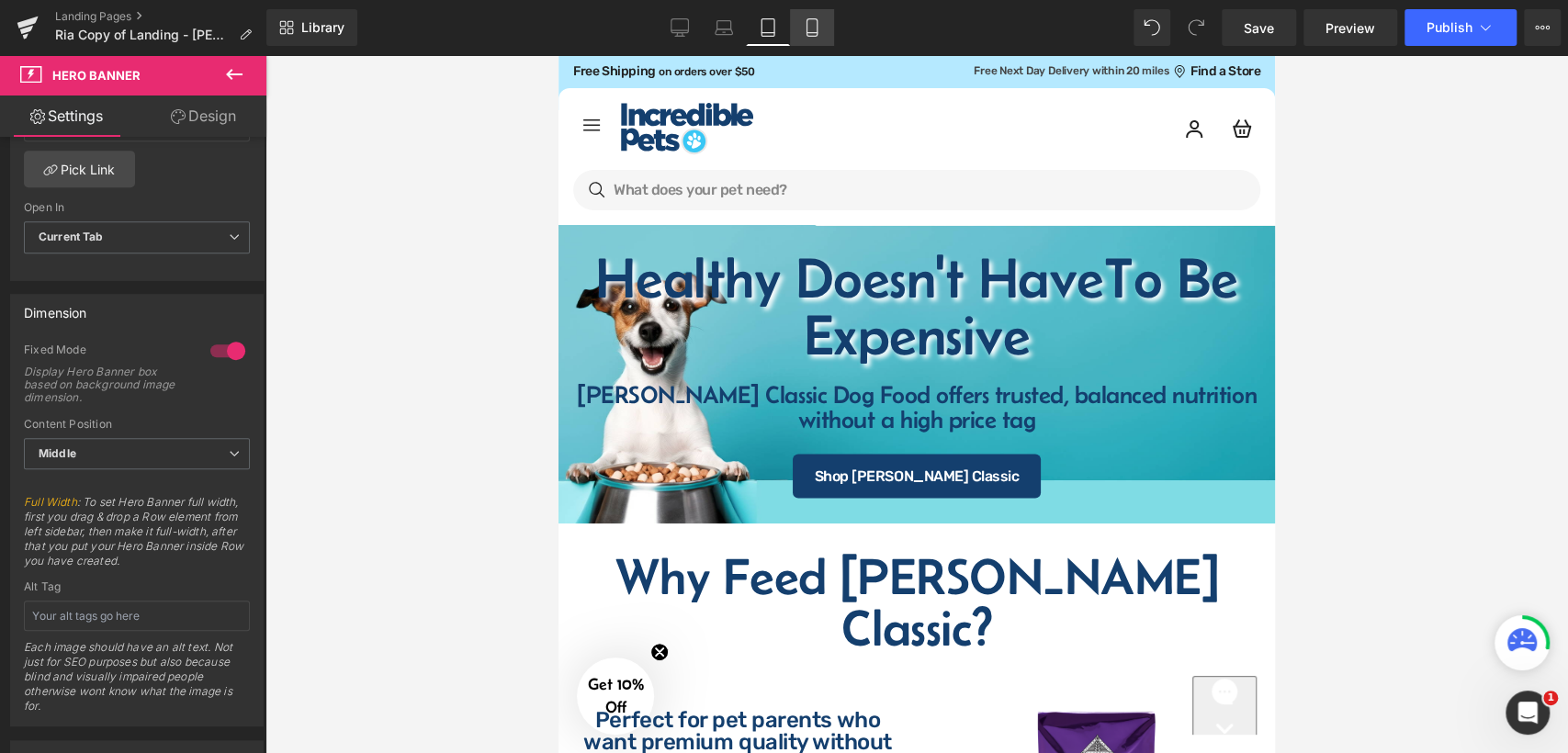
click at [810, 33] on icon at bounding box center [811, 33] width 10 height 0
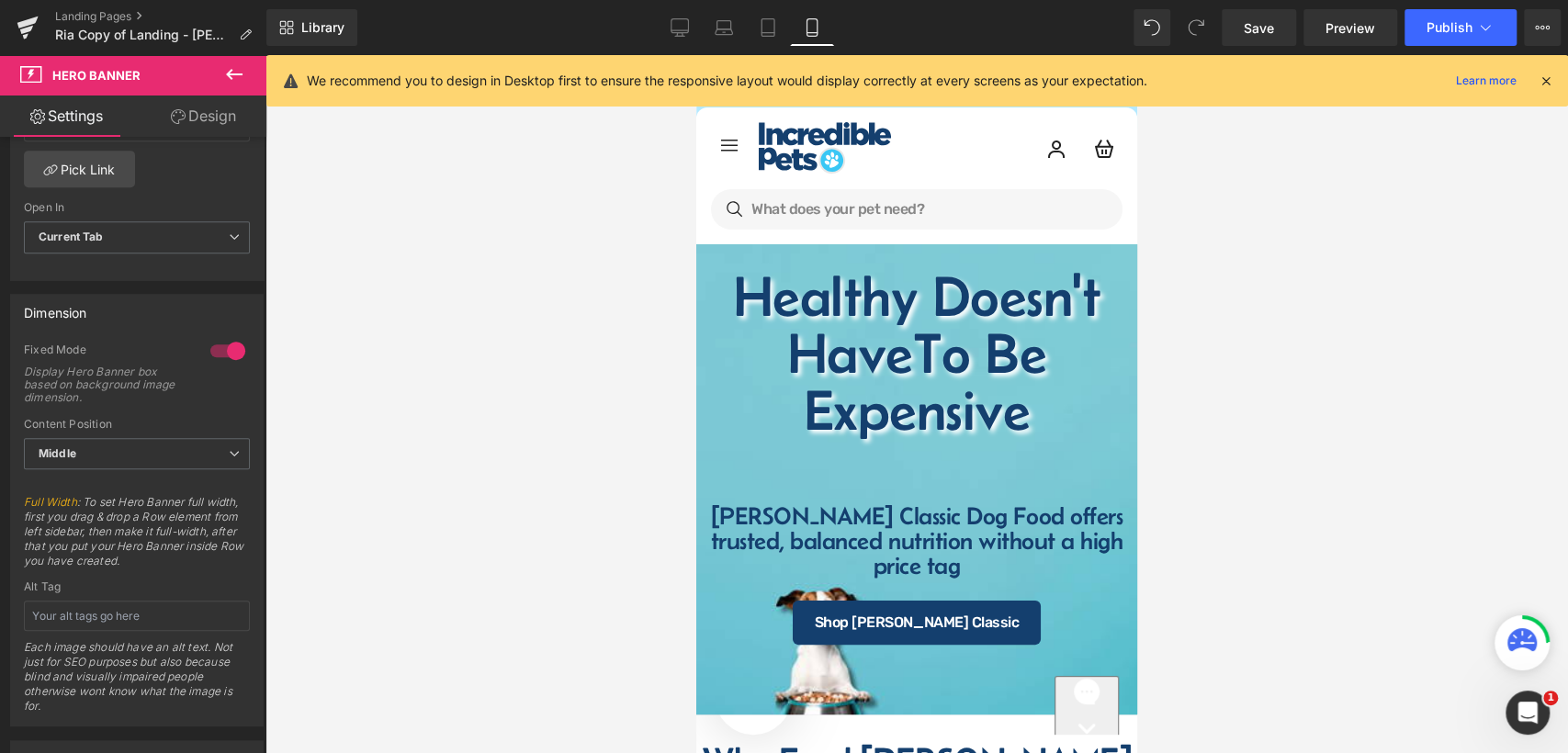
scroll to position [20, 0]
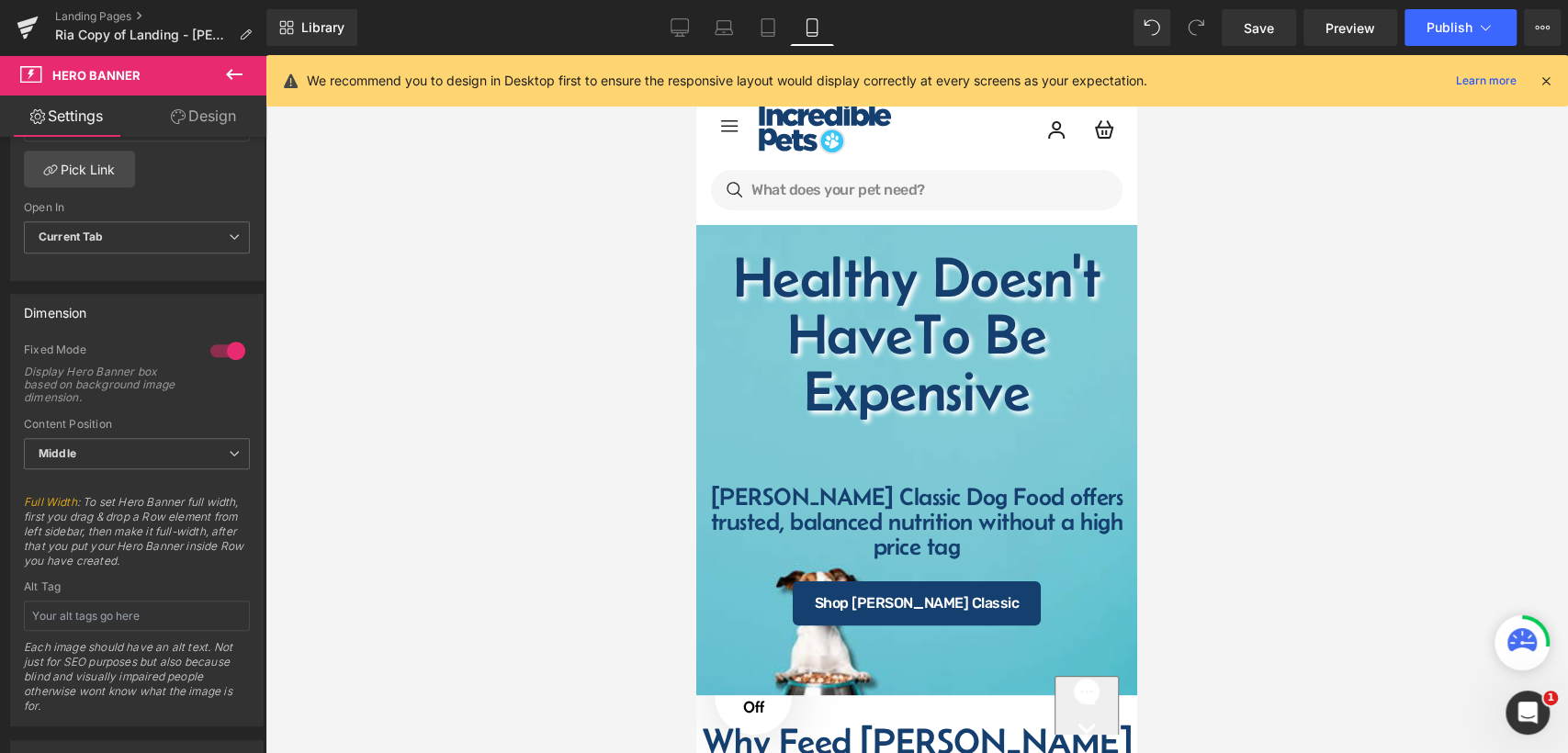
click at [1233, 447] on div at bounding box center [916, 404] width 1303 height 698
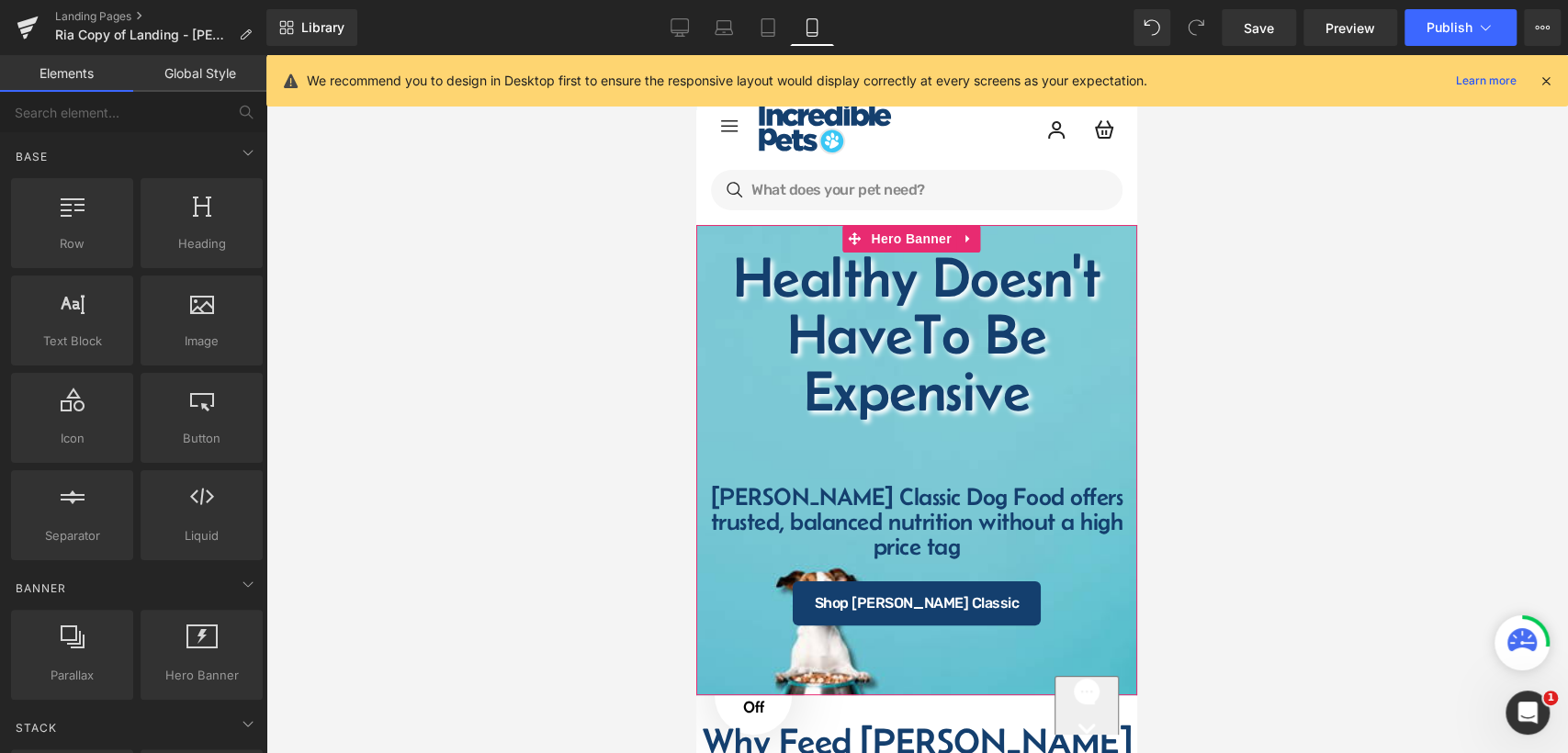
click at [705, 435] on span "Healthy Doesn't Have To Be Expensive Heading Fromm Classic Dog Food offers trus…" at bounding box center [916, 460] width 441 height 331
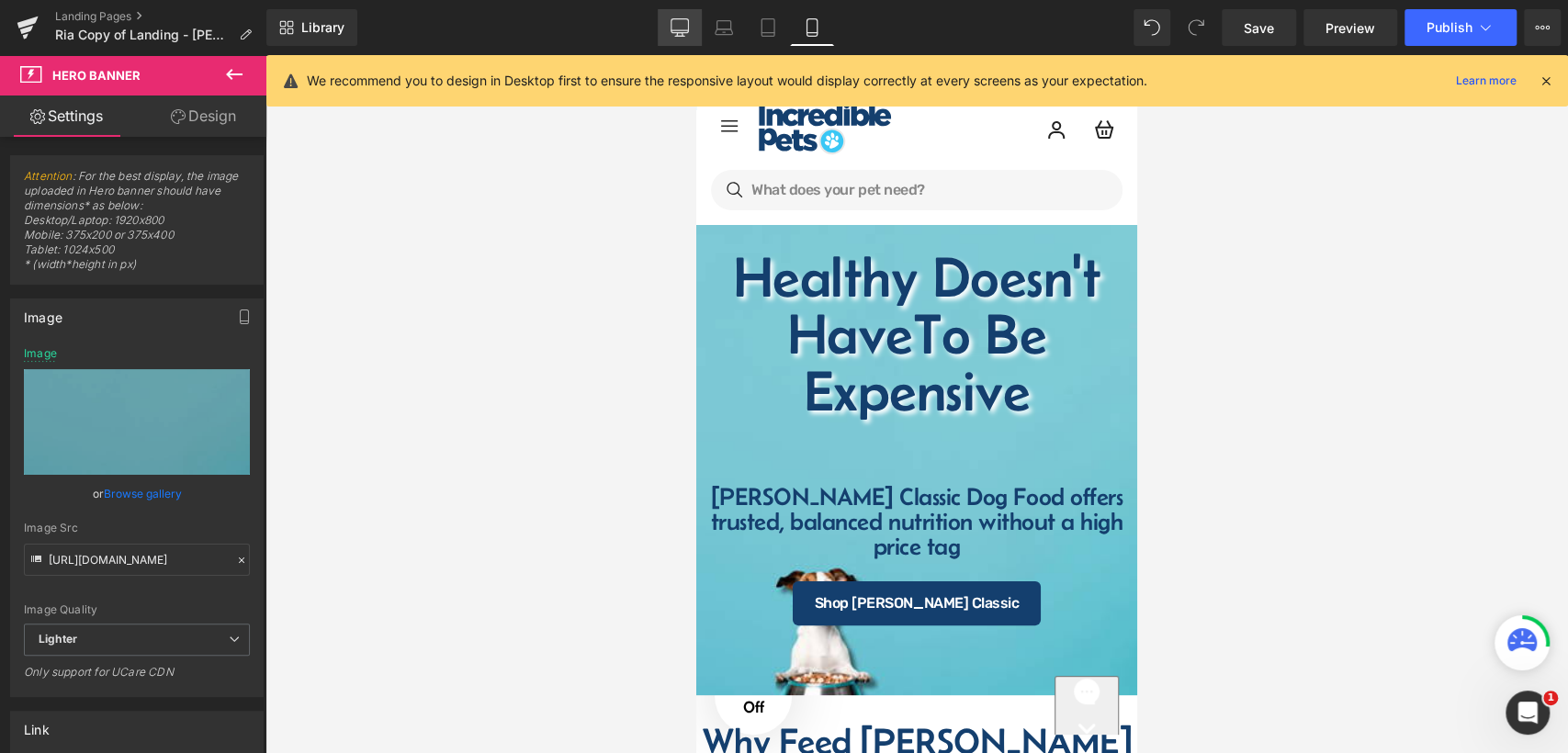
click at [692, 24] on link "Desktop" at bounding box center [679, 27] width 44 height 37
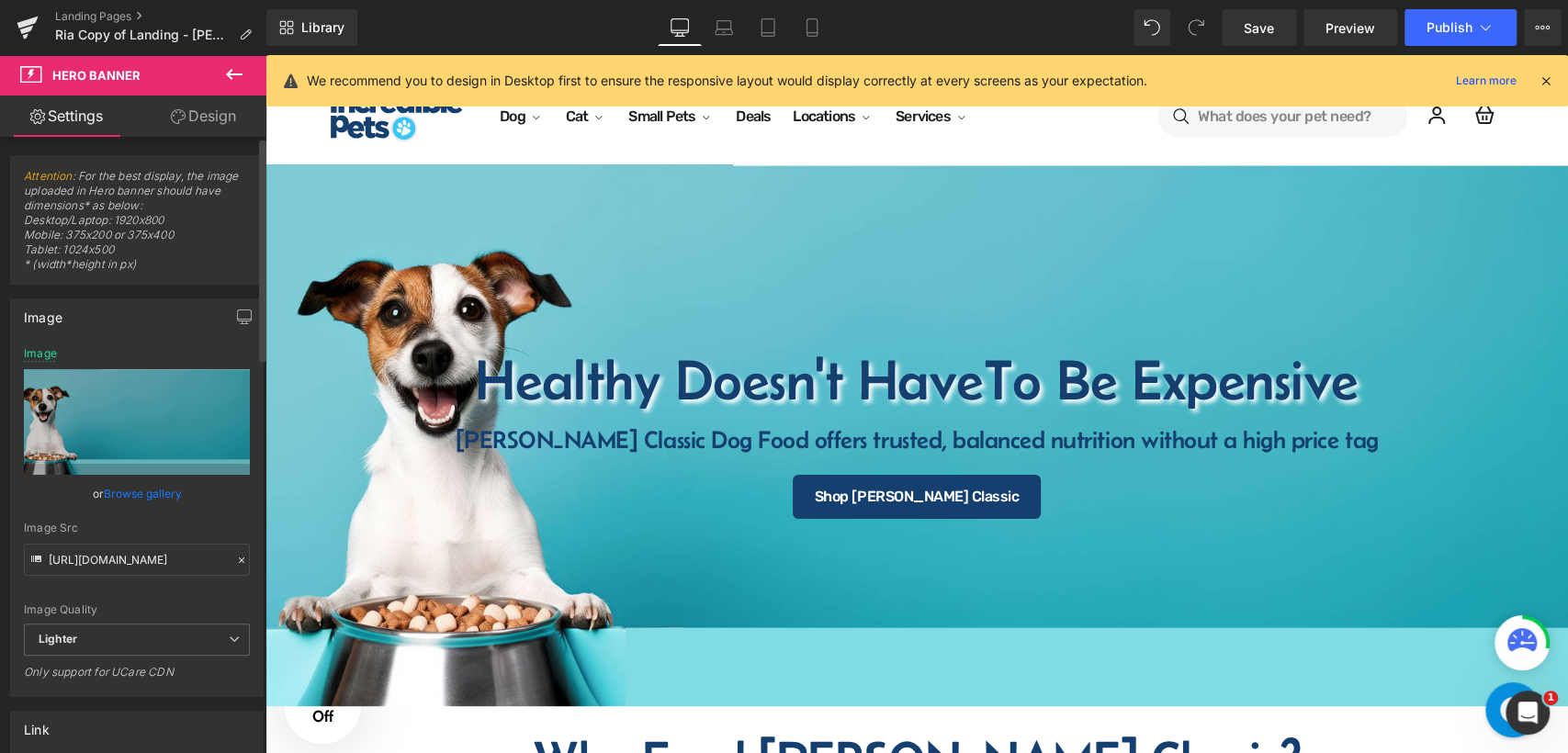
scroll to position [0, 0]
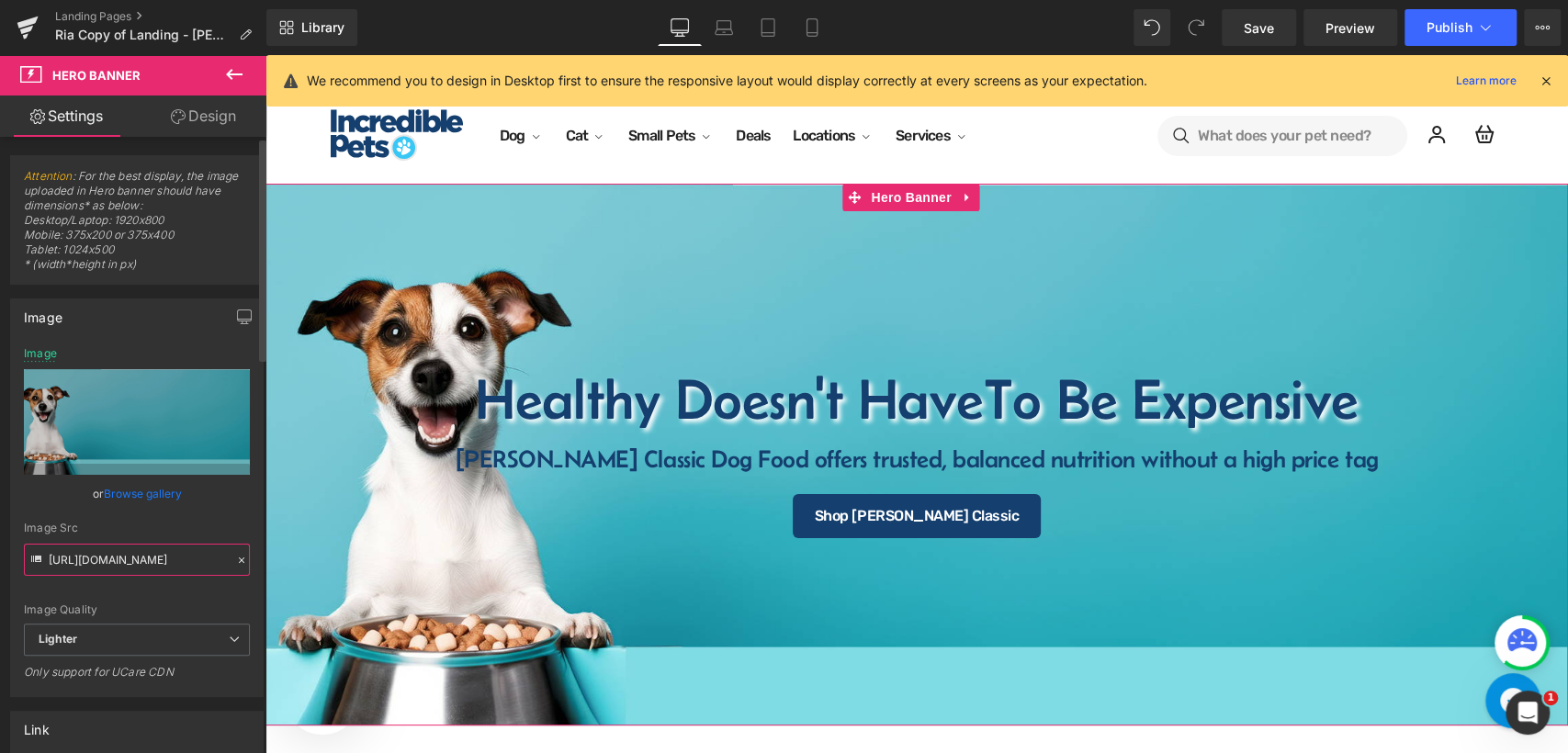
click at [160, 563] on input "https://ucarecdn.com/4efb776f-3fc8-4ac7-b155-46e3703cd83e/-/format/auto/-/previ…" at bounding box center [136, 559] width 226 height 32
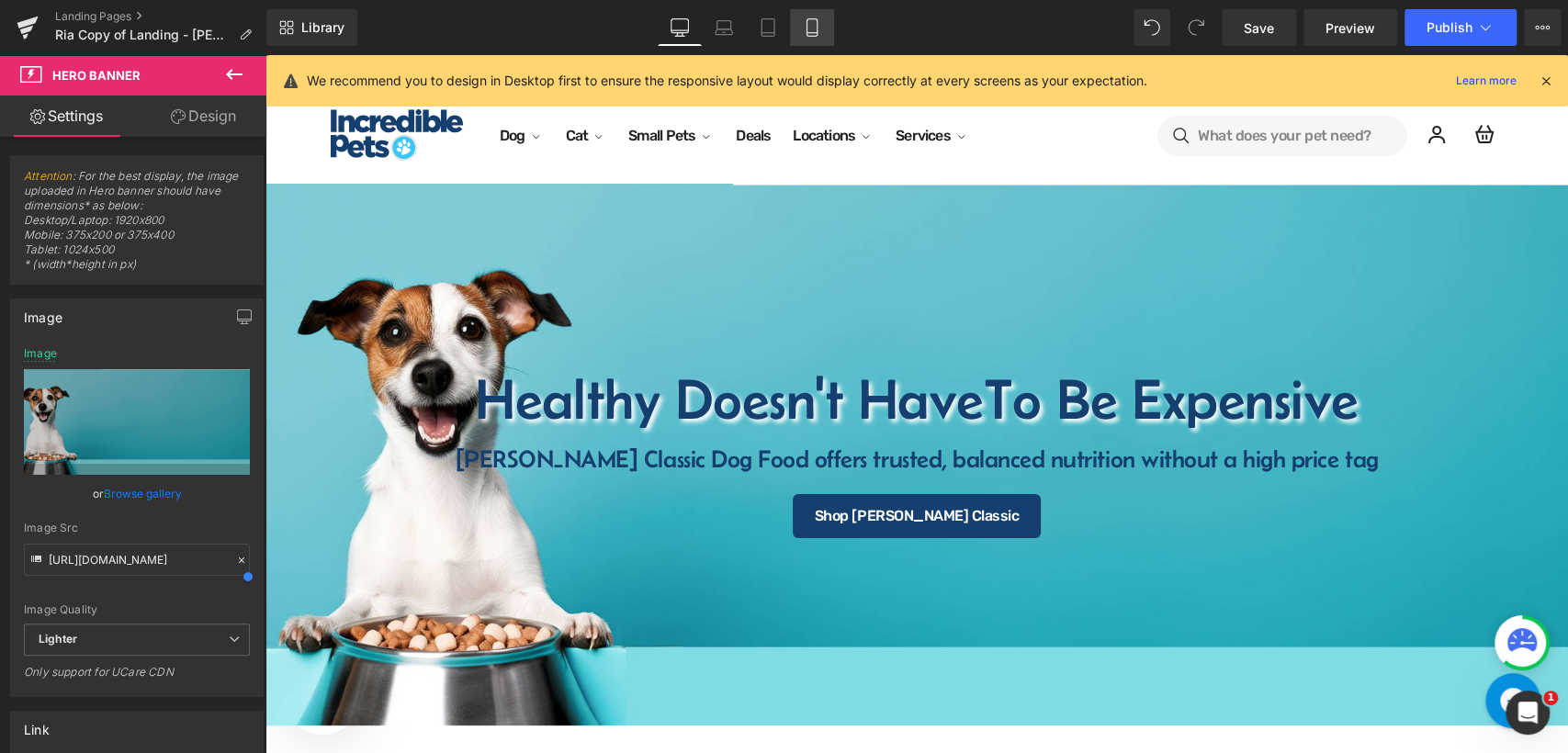
click at [801, 36] on link "Mobile" at bounding box center [812, 27] width 44 height 37
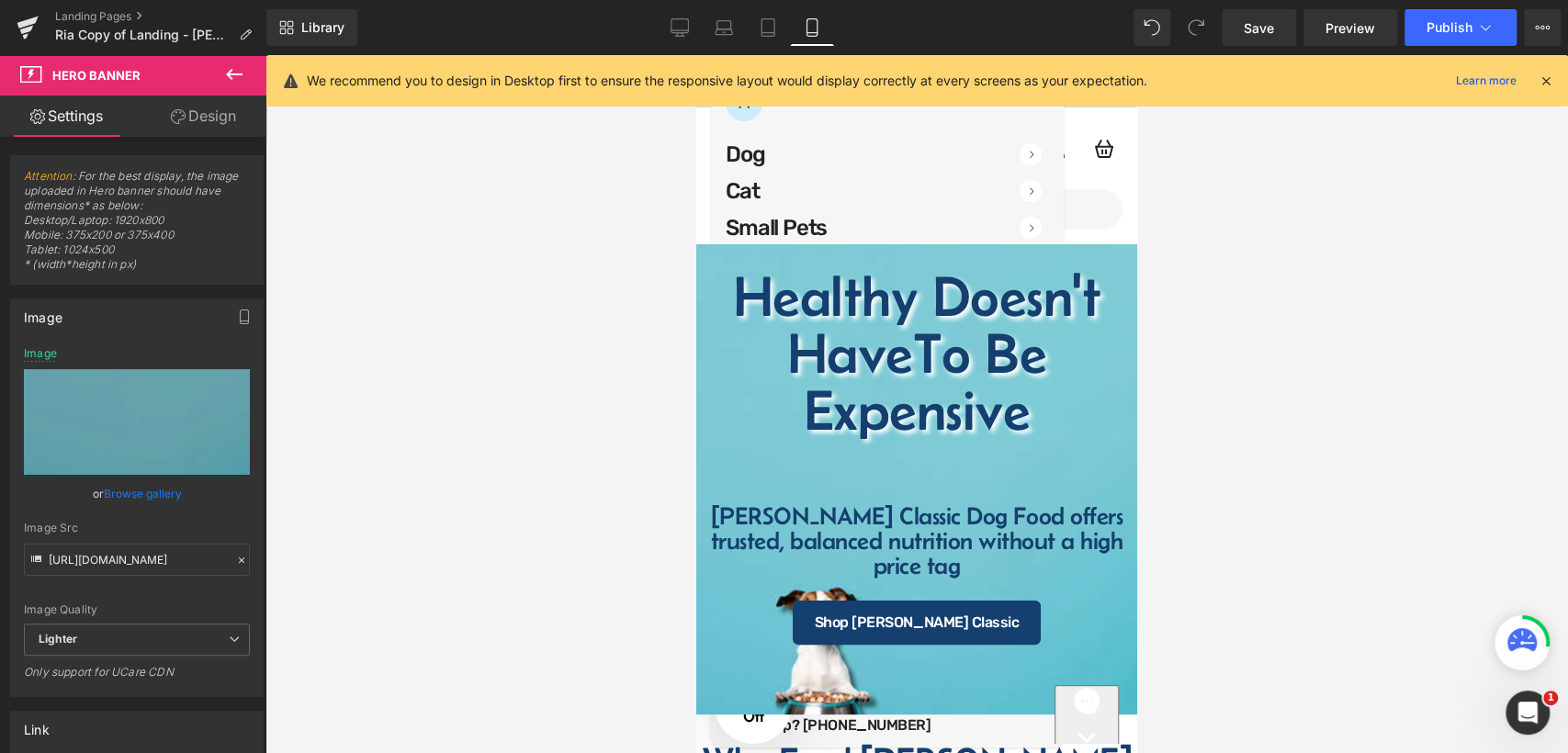
scroll to position [60, 0]
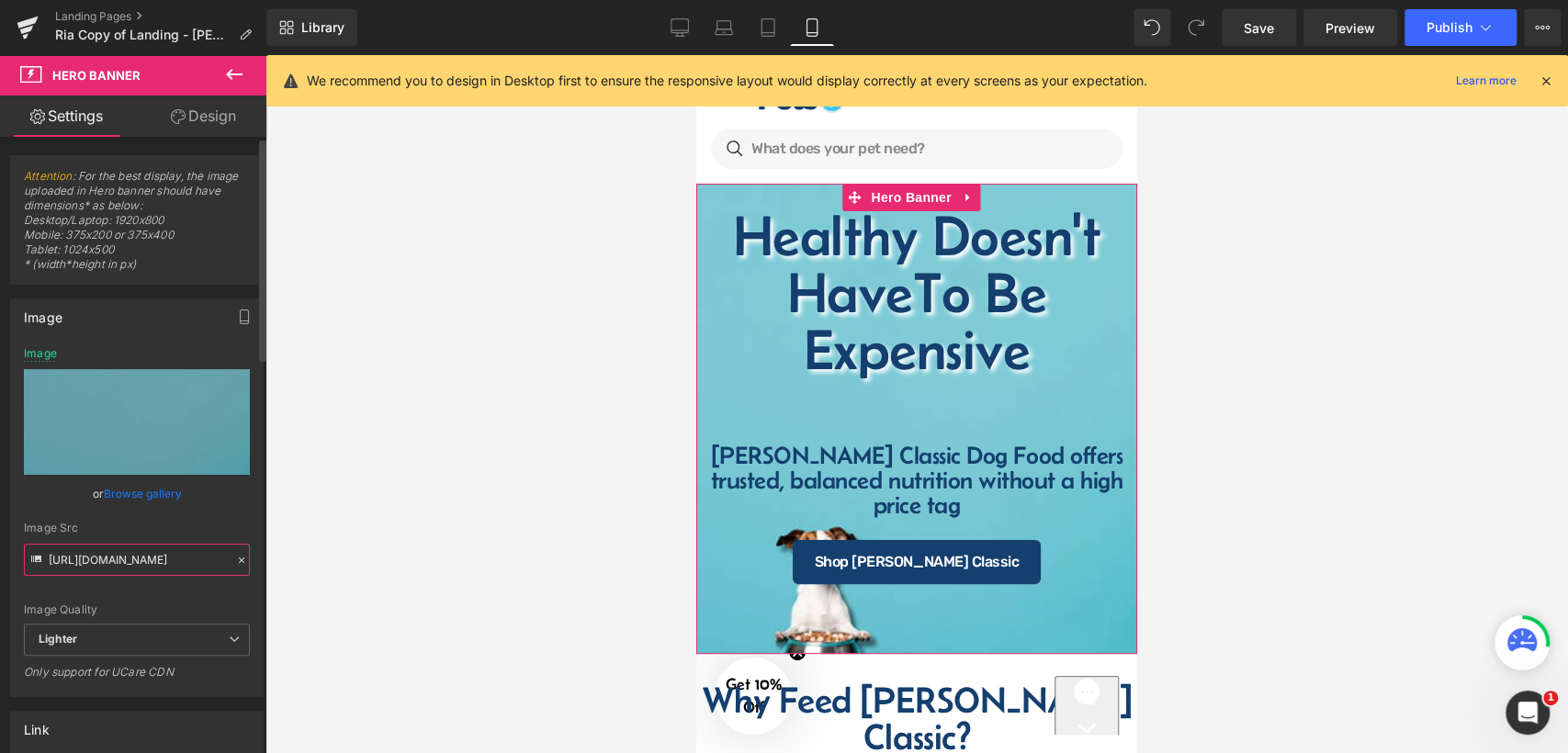
click at [139, 553] on input "[URL][DOMAIN_NAME]" at bounding box center [136, 559] width 226 height 32
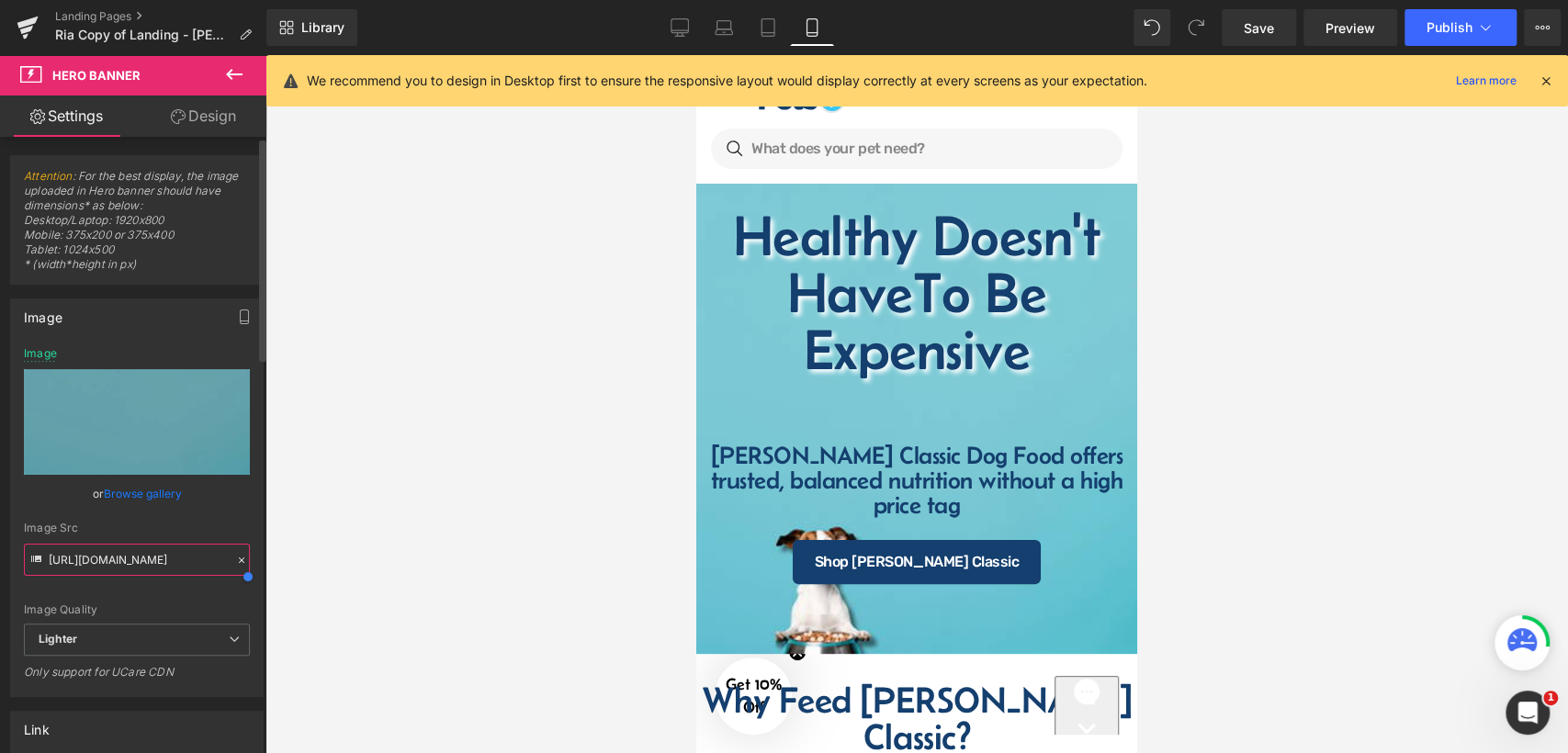
paste input "6aa0bad3-30ac-4d65-a820-301a3c9f4c0e/-/format/auto/-/preview/3000x3000/-/qualit…"
type input "[URL][DOMAIN_NAME]"
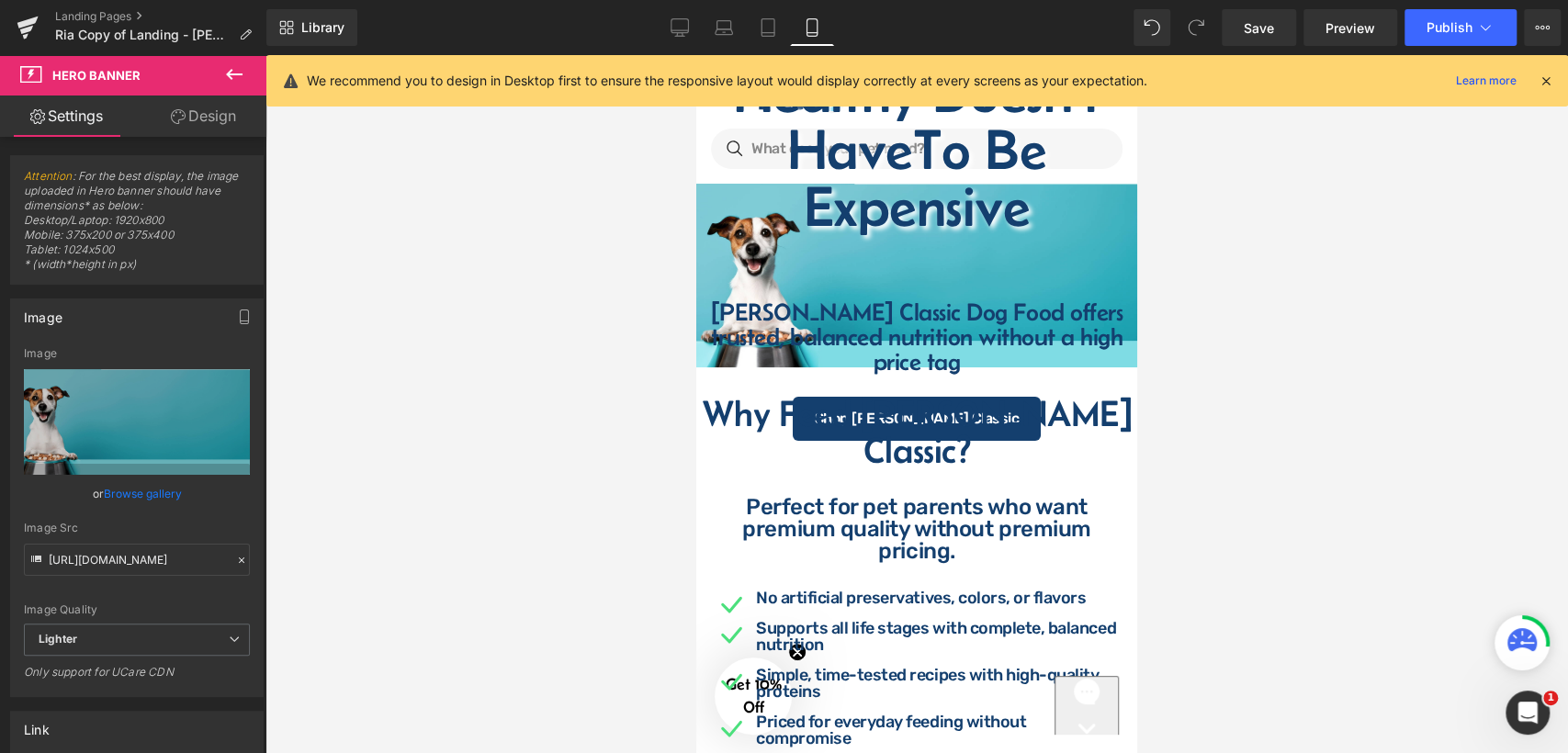
click at [1264, 404] on div at bounding box center [916, 404] width 1303 height 698
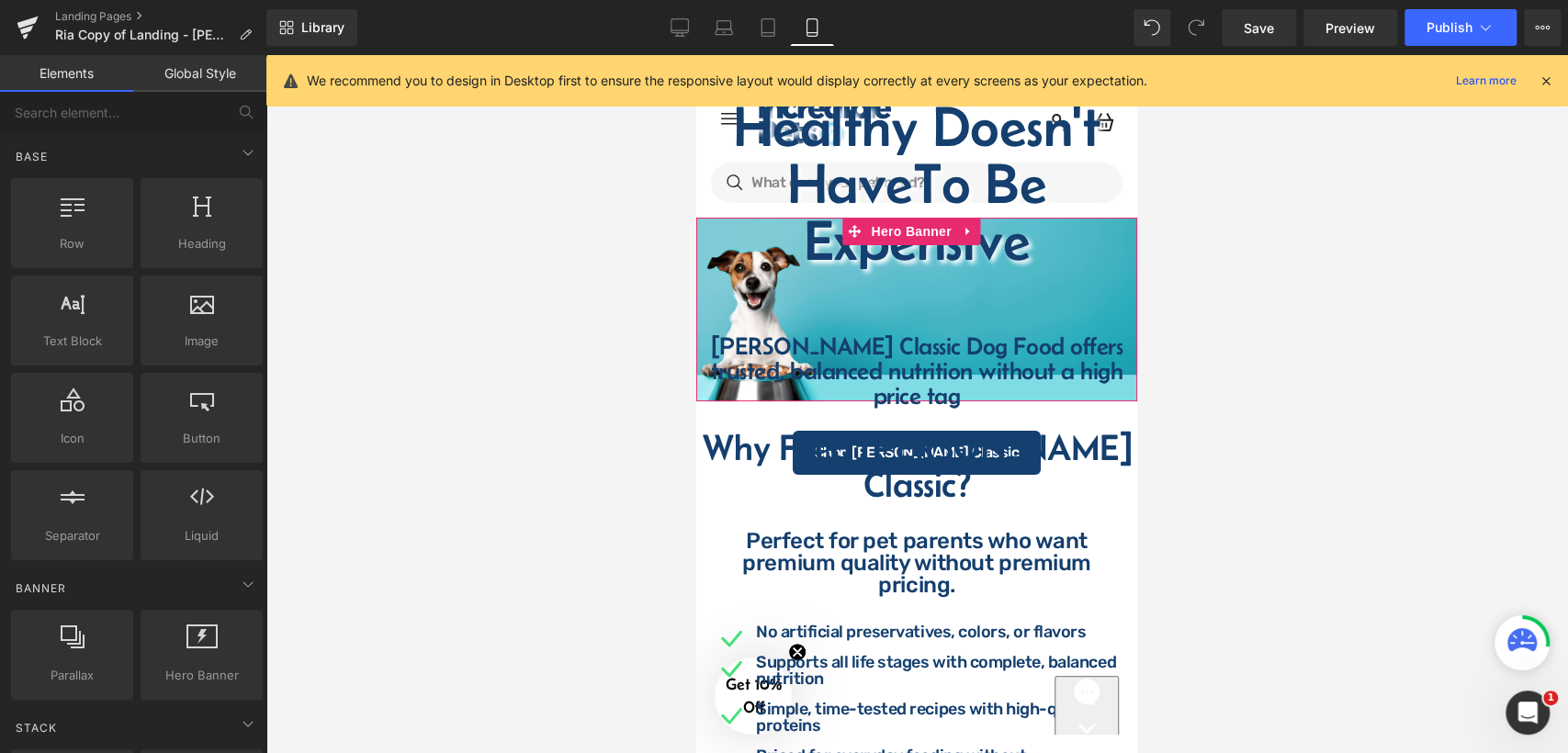
scroll to position [0, 0]
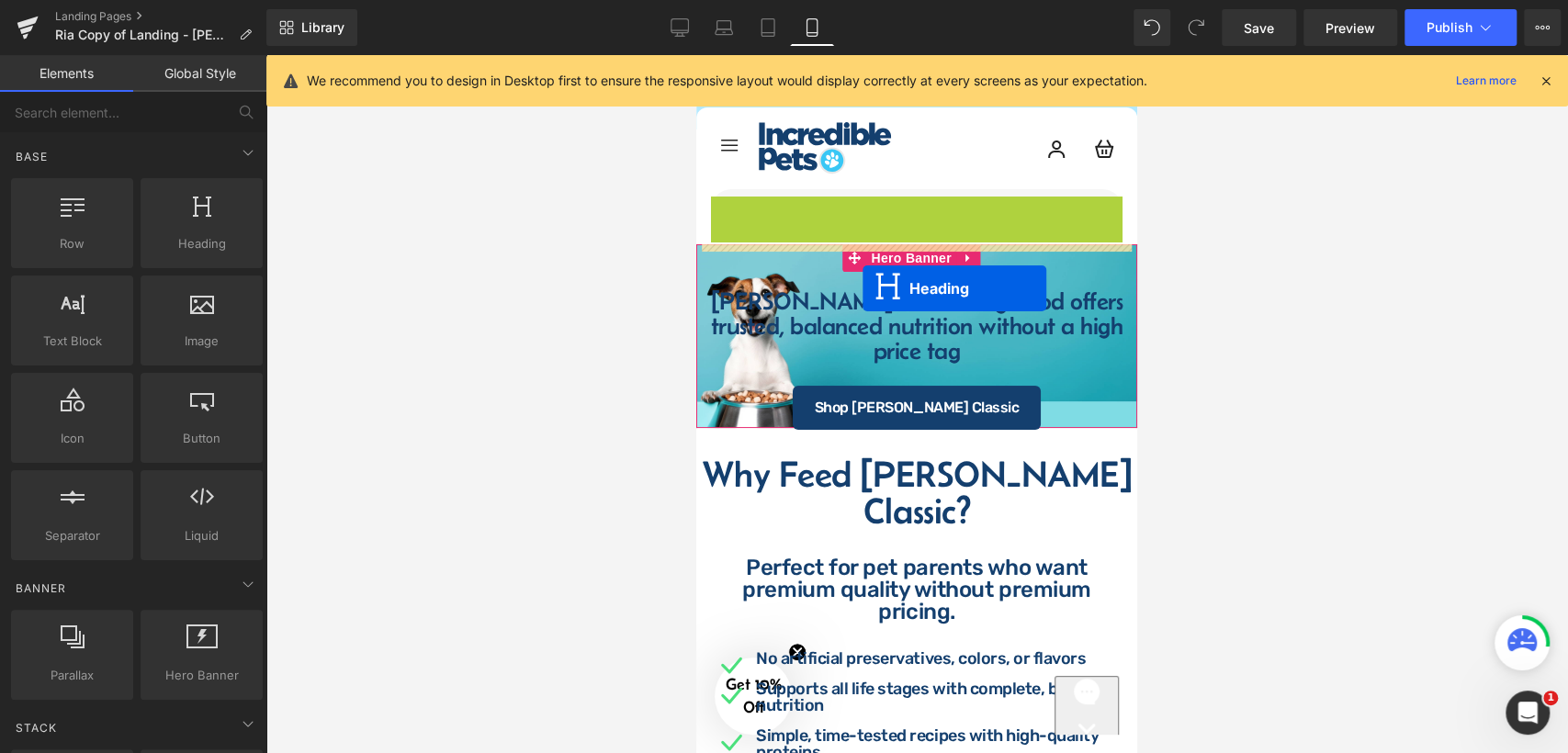
drag, startPoint x: 868, startPoint y: 212, endPoint x: 863, endPoint y: 289, distance: 77.2
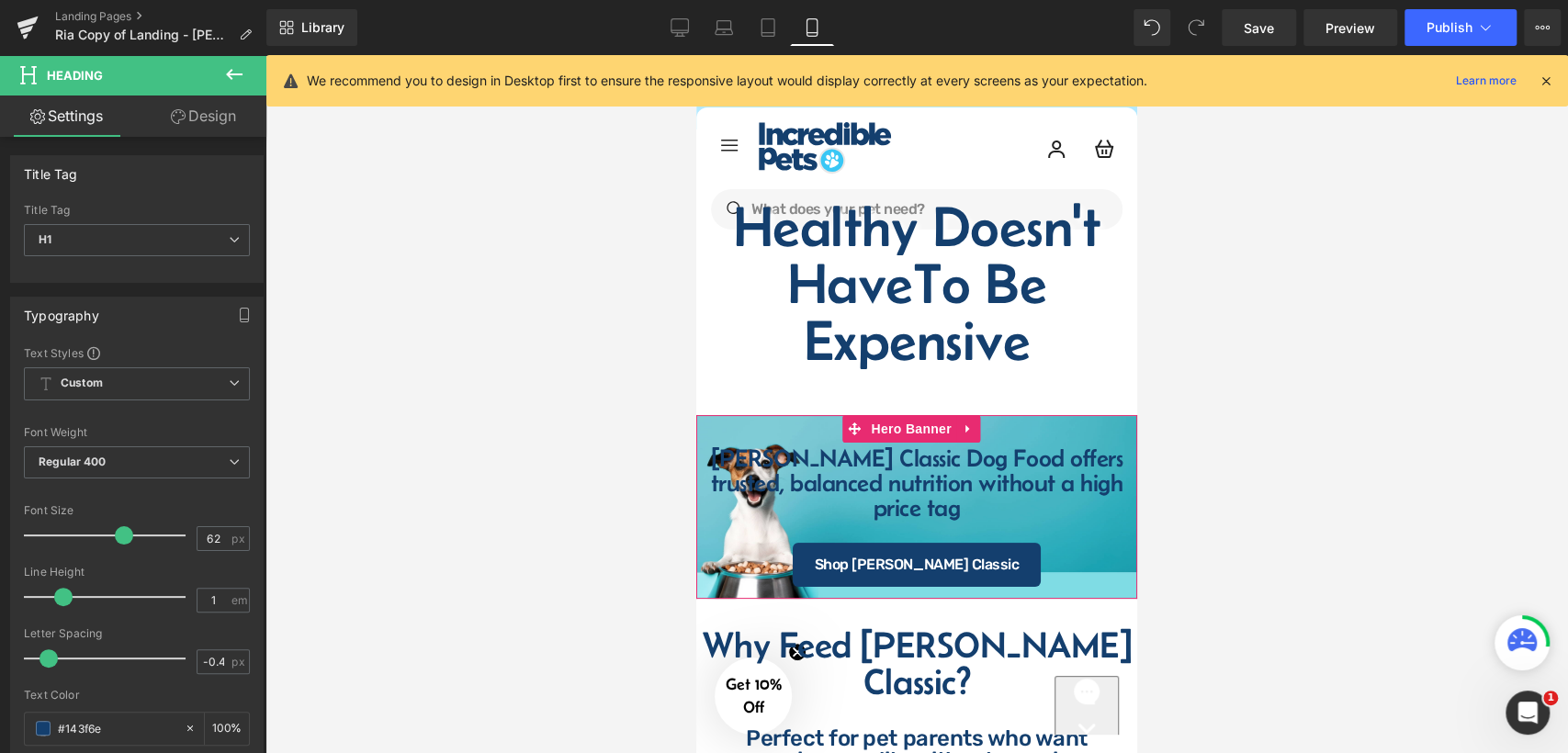
click at [817, 420] on div "Fromm Classic Dog Food offers trusted, balanced nutrition without a high price …" at bounding box center [916, 506] width 441 height 183
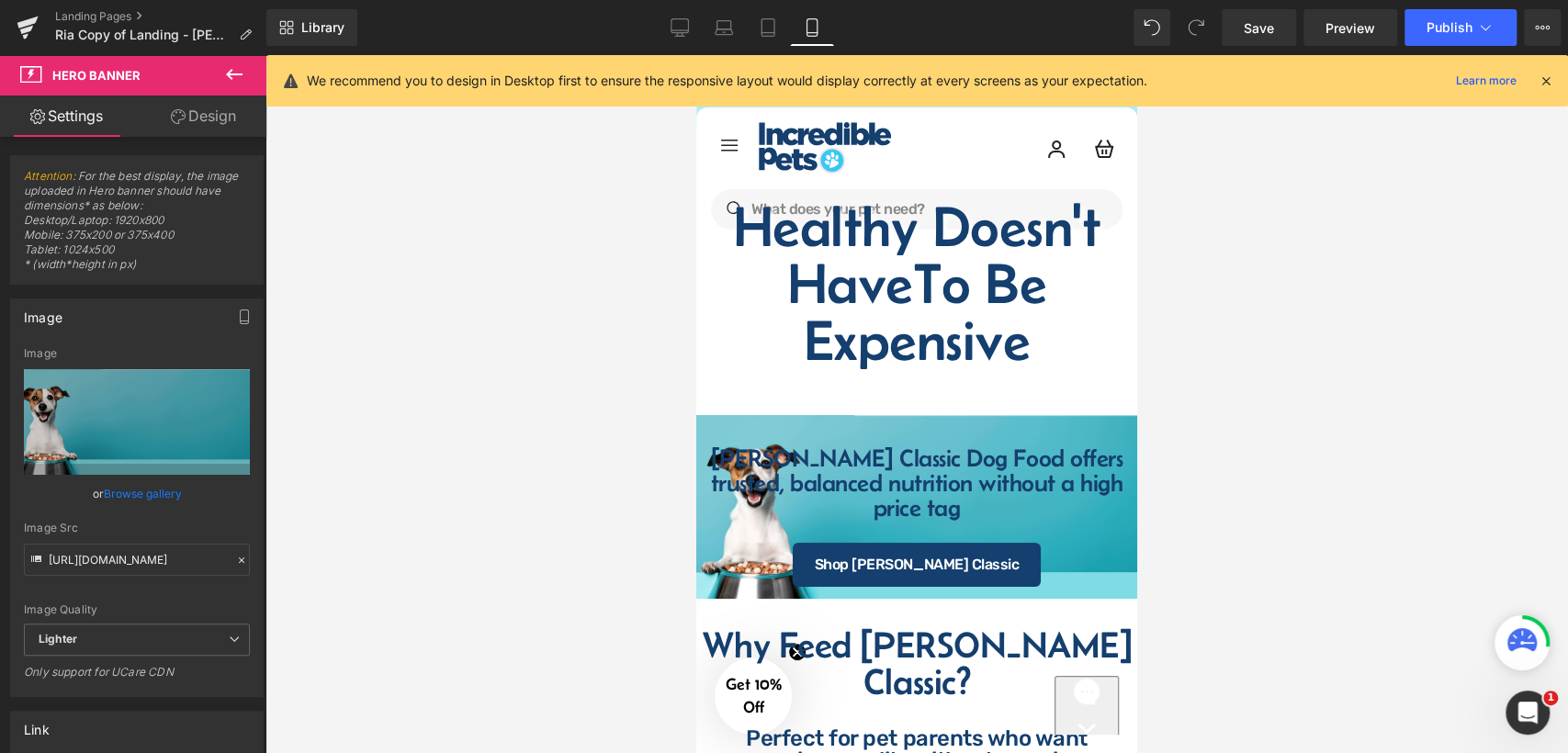
click at [247, 66] on button at bounding box center [234, 75] width 64 height 40
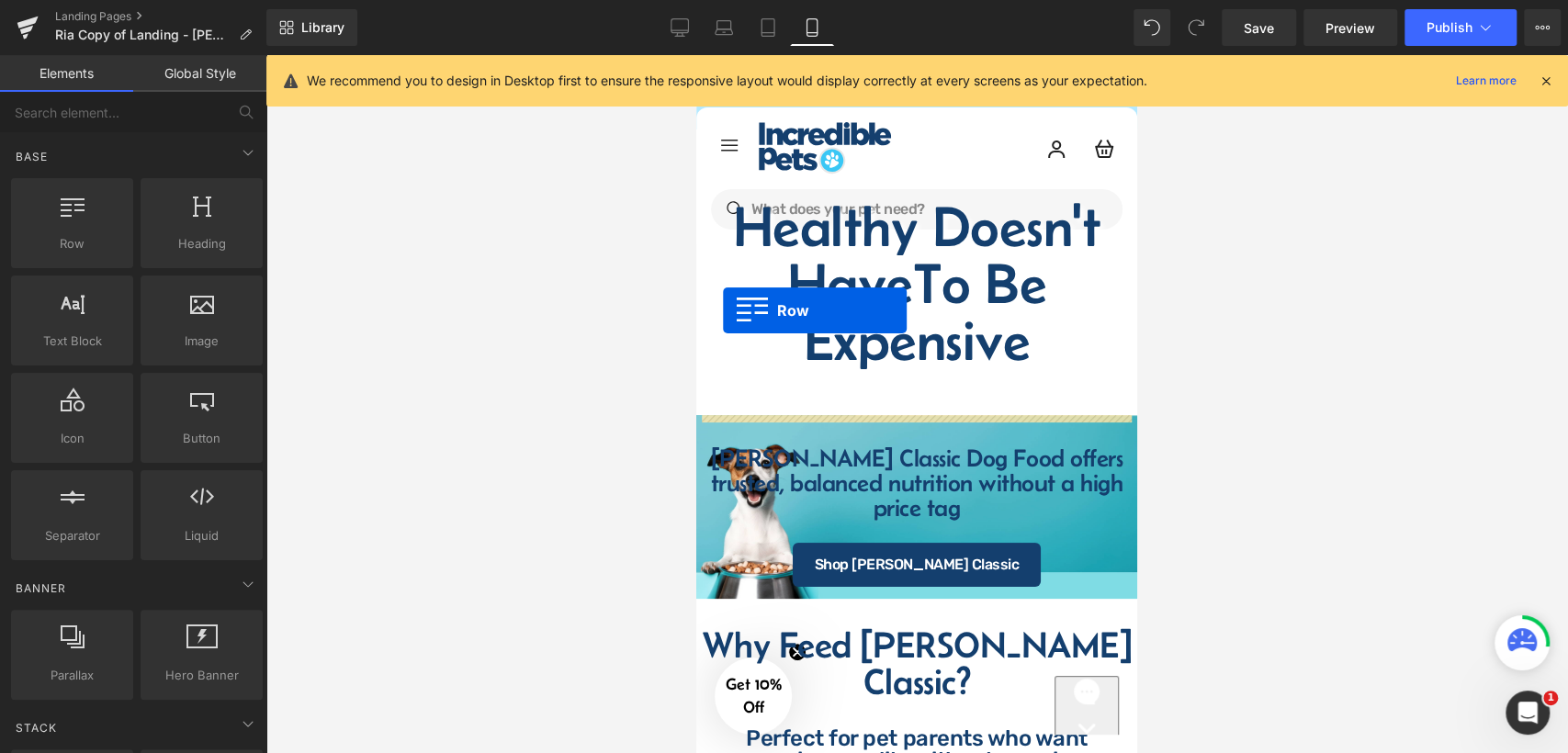
drag, startPoint x: 767, startPoint y: 264, endPoint x: 723, endPoint y: 310, distance: 63.7
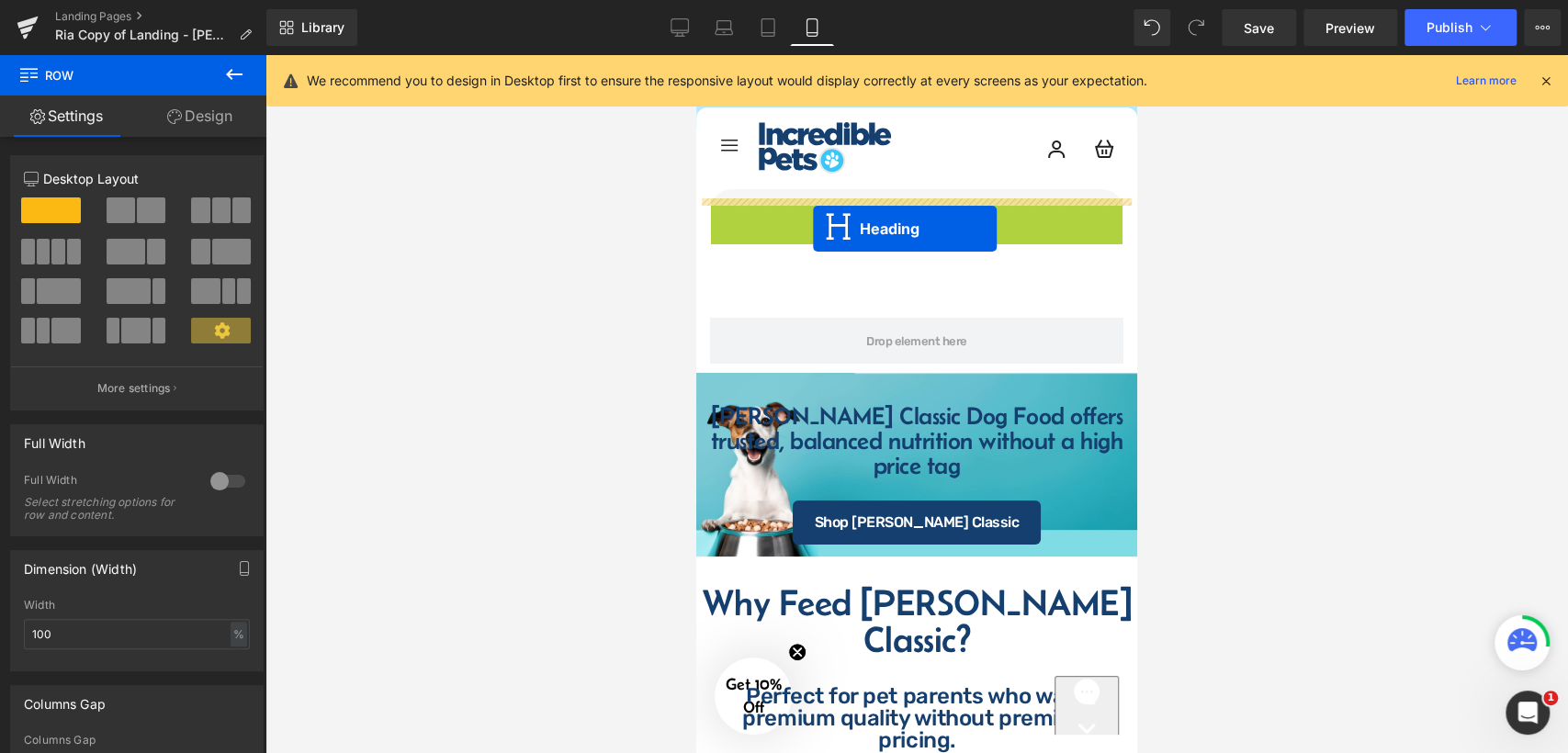
drag, startPoint x: 868, startPoint y: 287, endPoint x: 813, endPoint y: 228, distance: 80.7
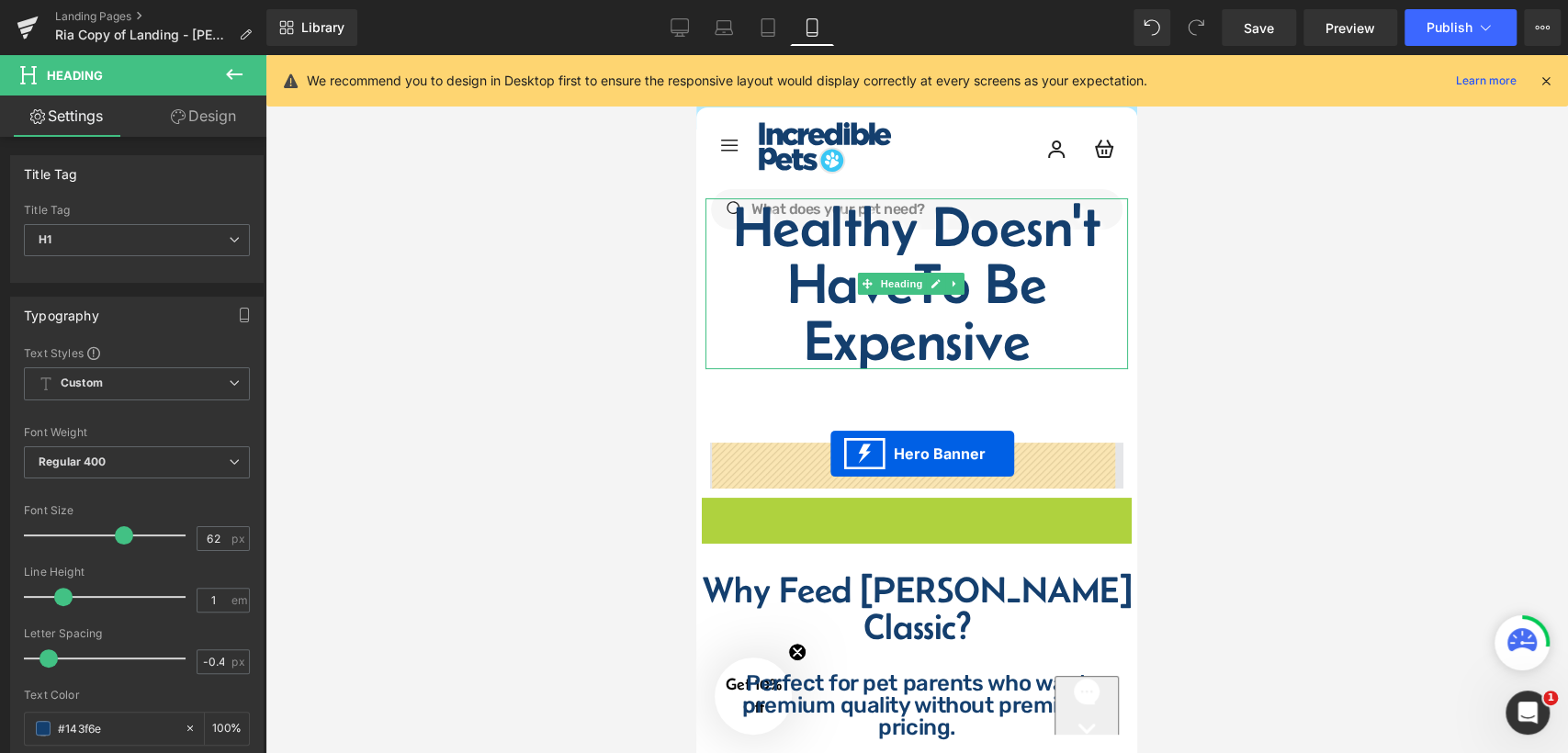
drag, startPoint x: 855, startPoint y: 509, endPoint x: 831, endPoint y: 453, distance: 60.9
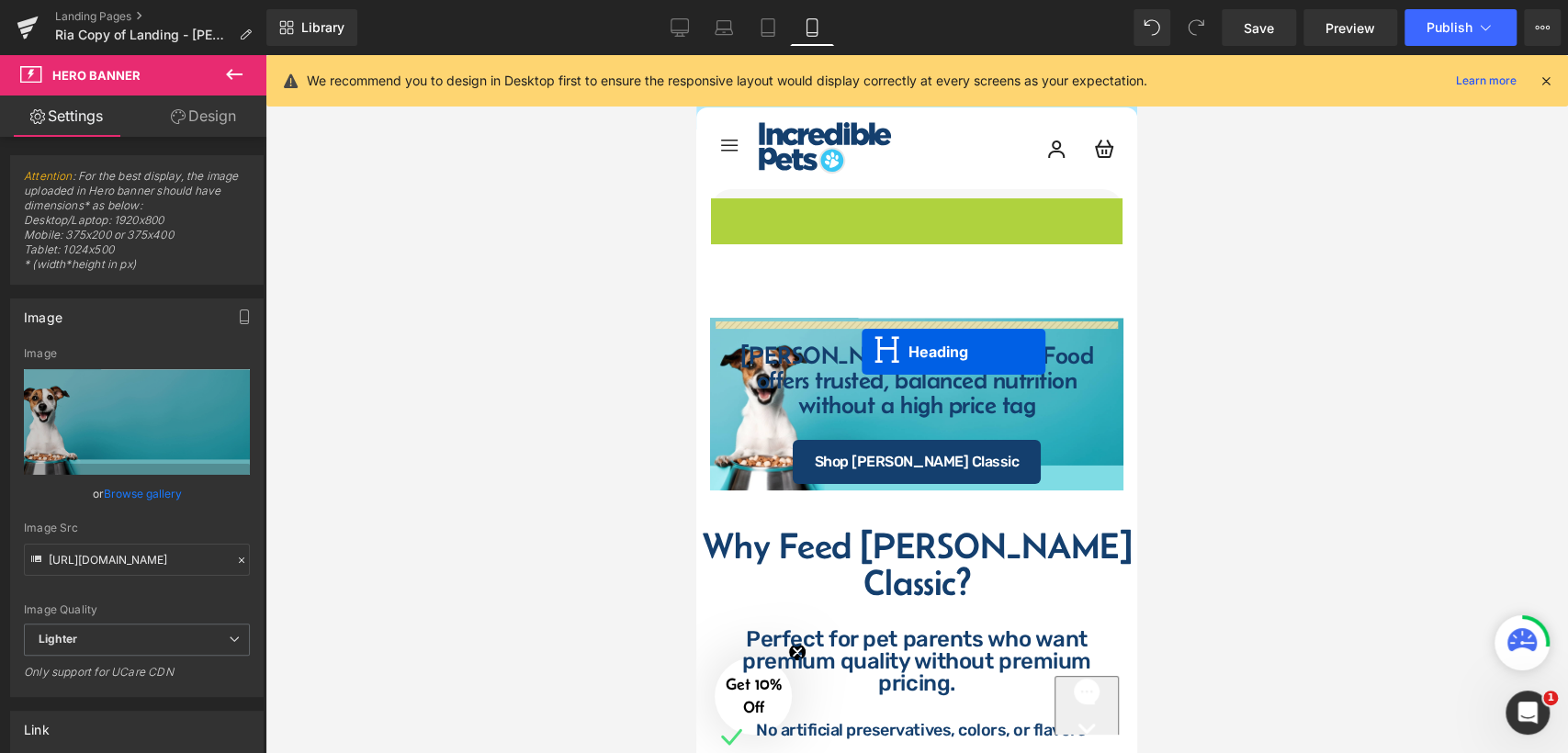
drag, startPoint x: 861, startPoint y: 283, endPoint x: 862, endPoint y: 352, distance: 69.0
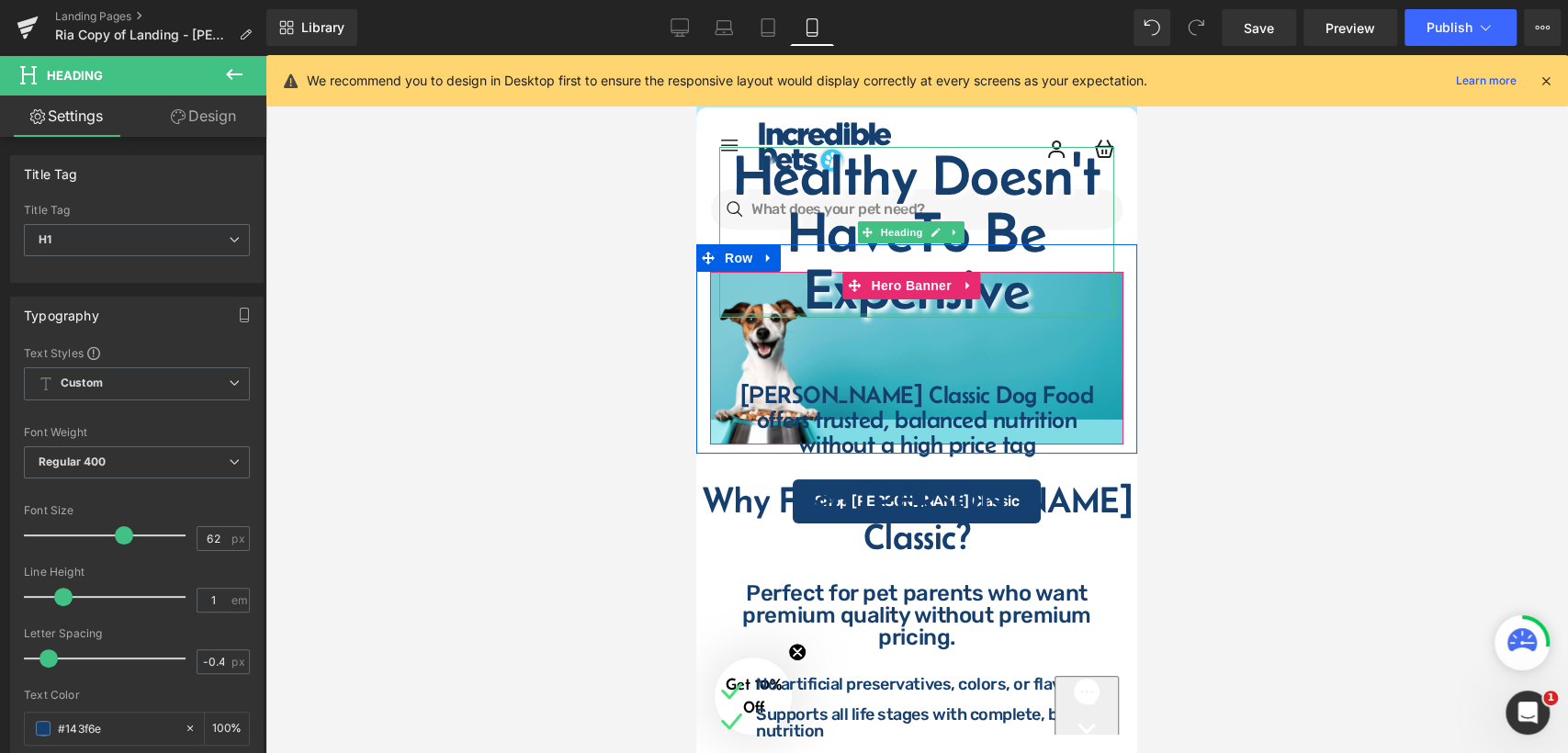
click at [1025, 316] on span "Healthy Doesn't Have To Be Expensive Heading Fromm Classic Dog Food offers trus…" at bounding box center [916, 358] width 413 height 331
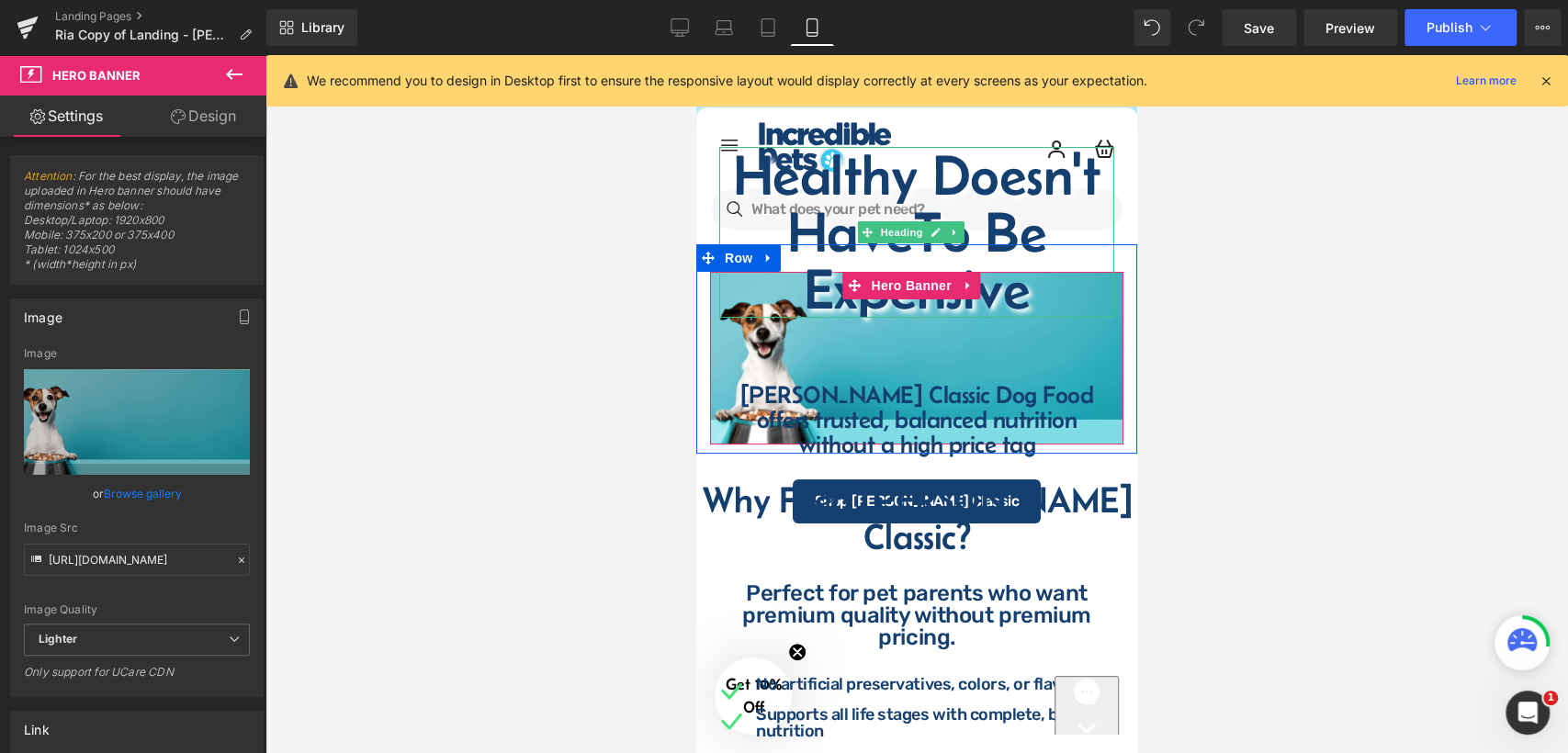
click at [1028, 291] on h1 "Healthy Doesn't Have To Be Expensive" at bounding box center [917, 232] width 395 height 171
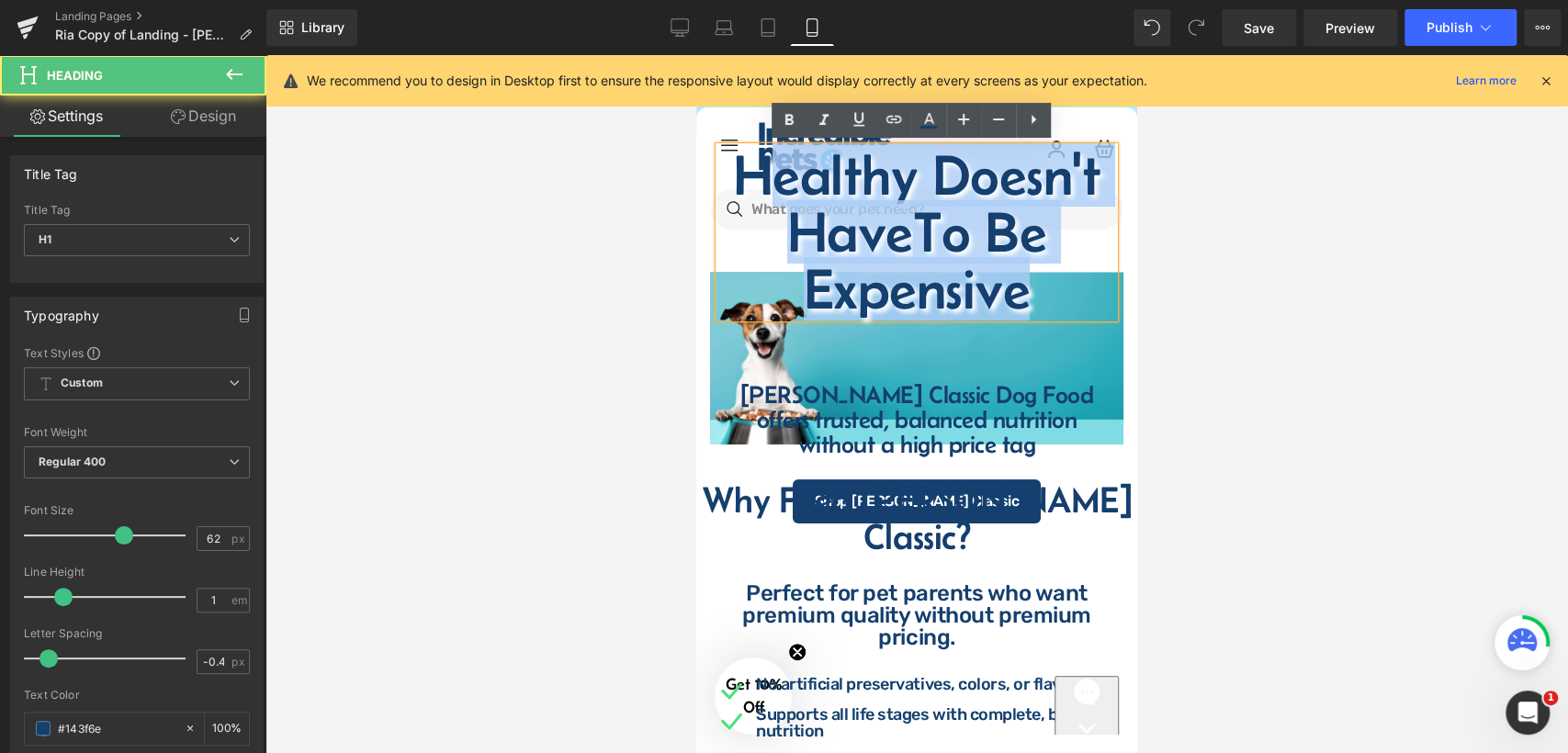
drag, startPoint x: 1036, startPoint y: 309, endPoint x: 736, endPoint y: 189, distance: 323.1
click at [736, 189] on h1 "Healthy Doesn't Have To Be Expensive" at bounding box center [917, 232] width 395 height 171
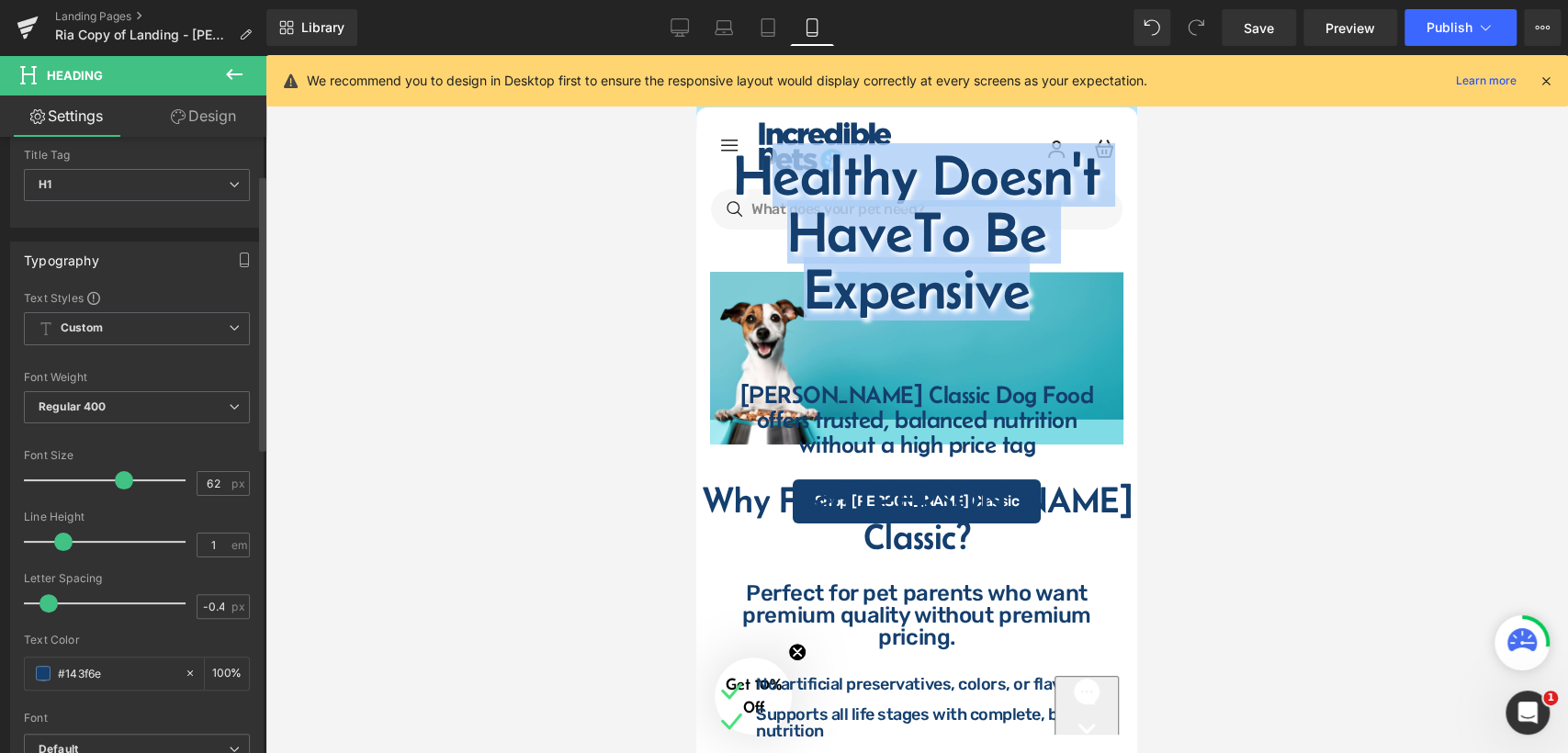
scroll to position [102, 0]
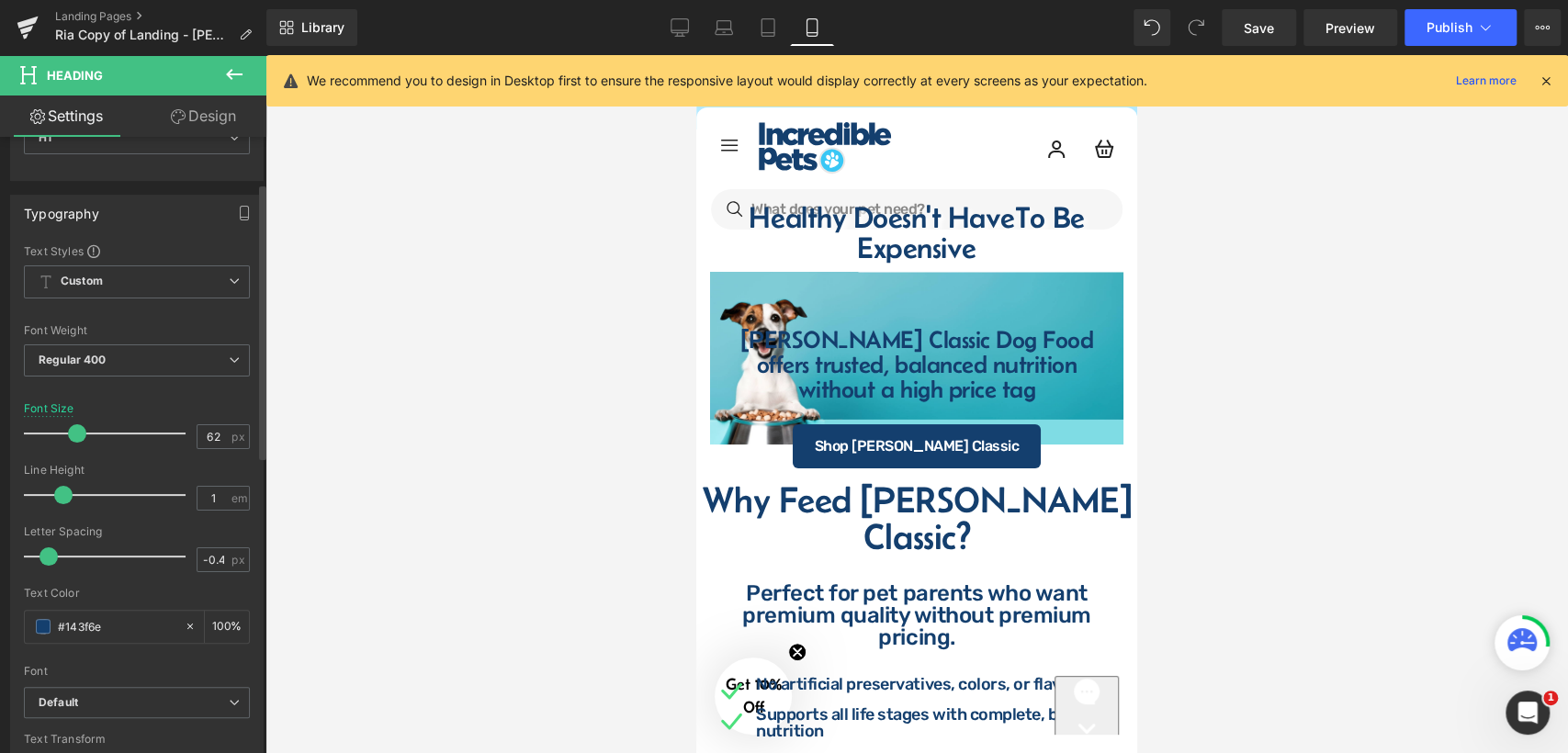
drag, startPoint x: 117, startPoint y: 436, endPoint x: 72, endPoint y: 447, distance: 46.3
click at [72, 447] on div at bounding box center [109, 432] width 152 height 37
click at [225, 74] on icon at bounding box center [233, 73] width 22 height 22
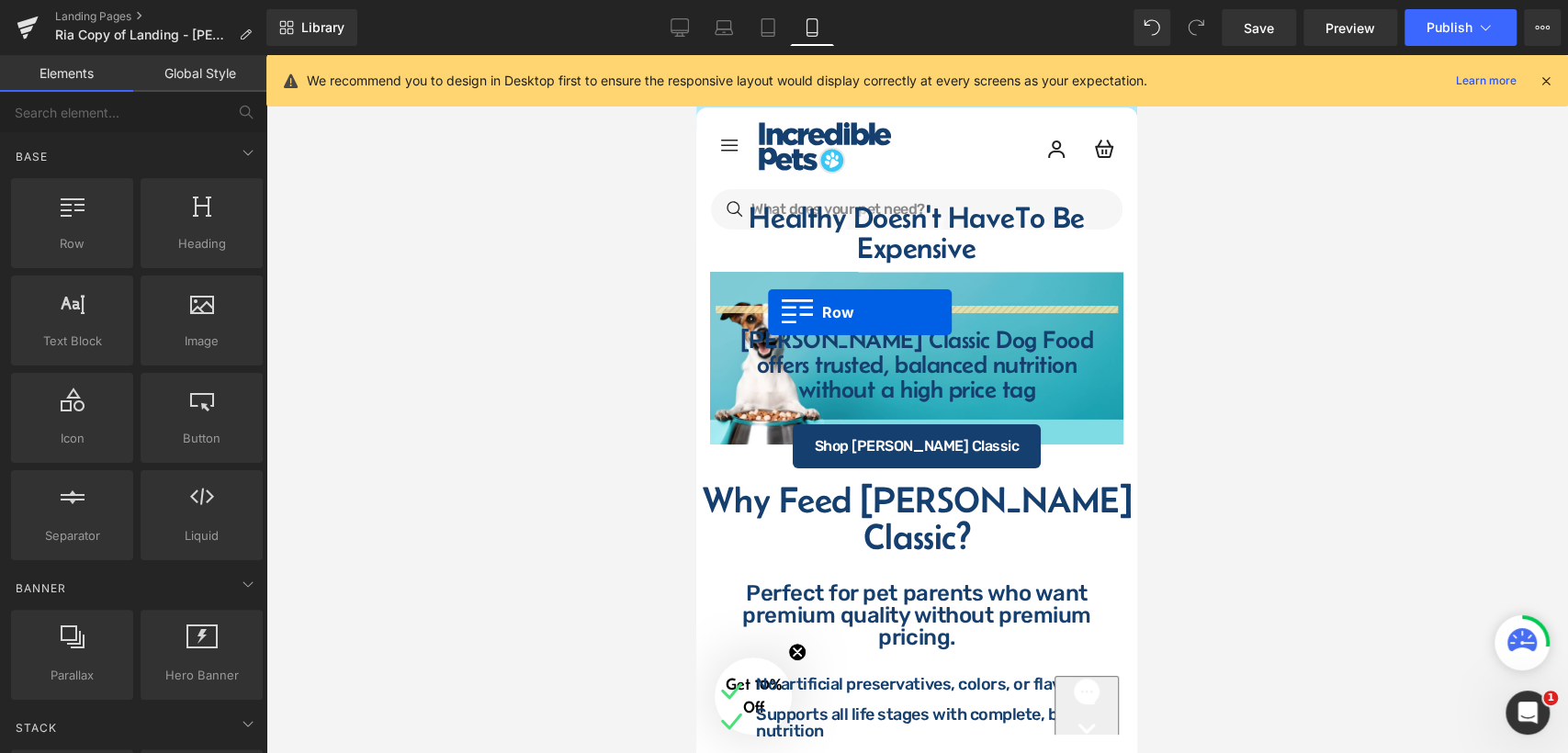
drag, startPoint x: 780, startPoint y: 262, endPoint x: 768, endPoint y: 312, distance: 51.4
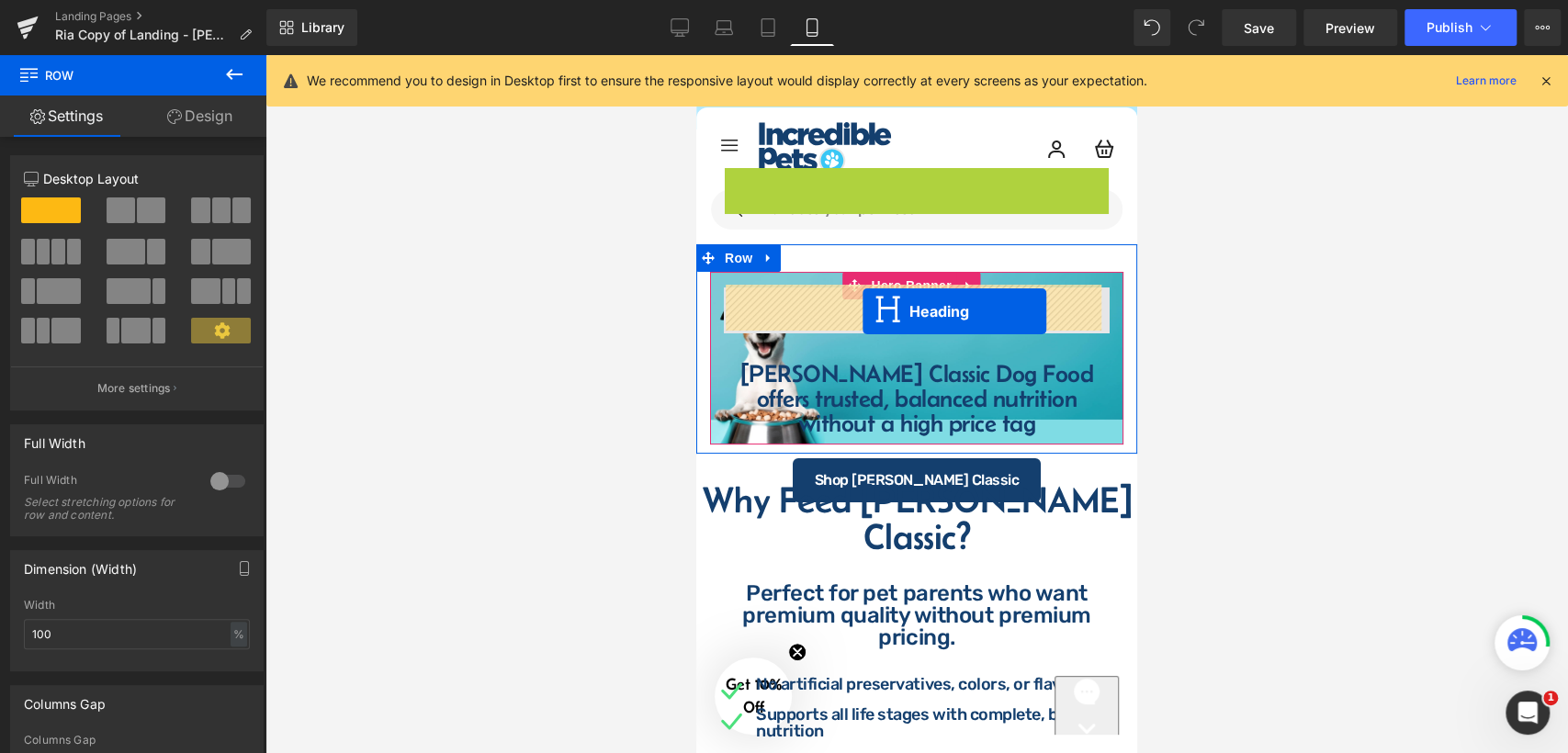
drag, startPoint x: 869, startPoint y: 186, endPoint x: 863, endPoint y: 311, distance: 125.1
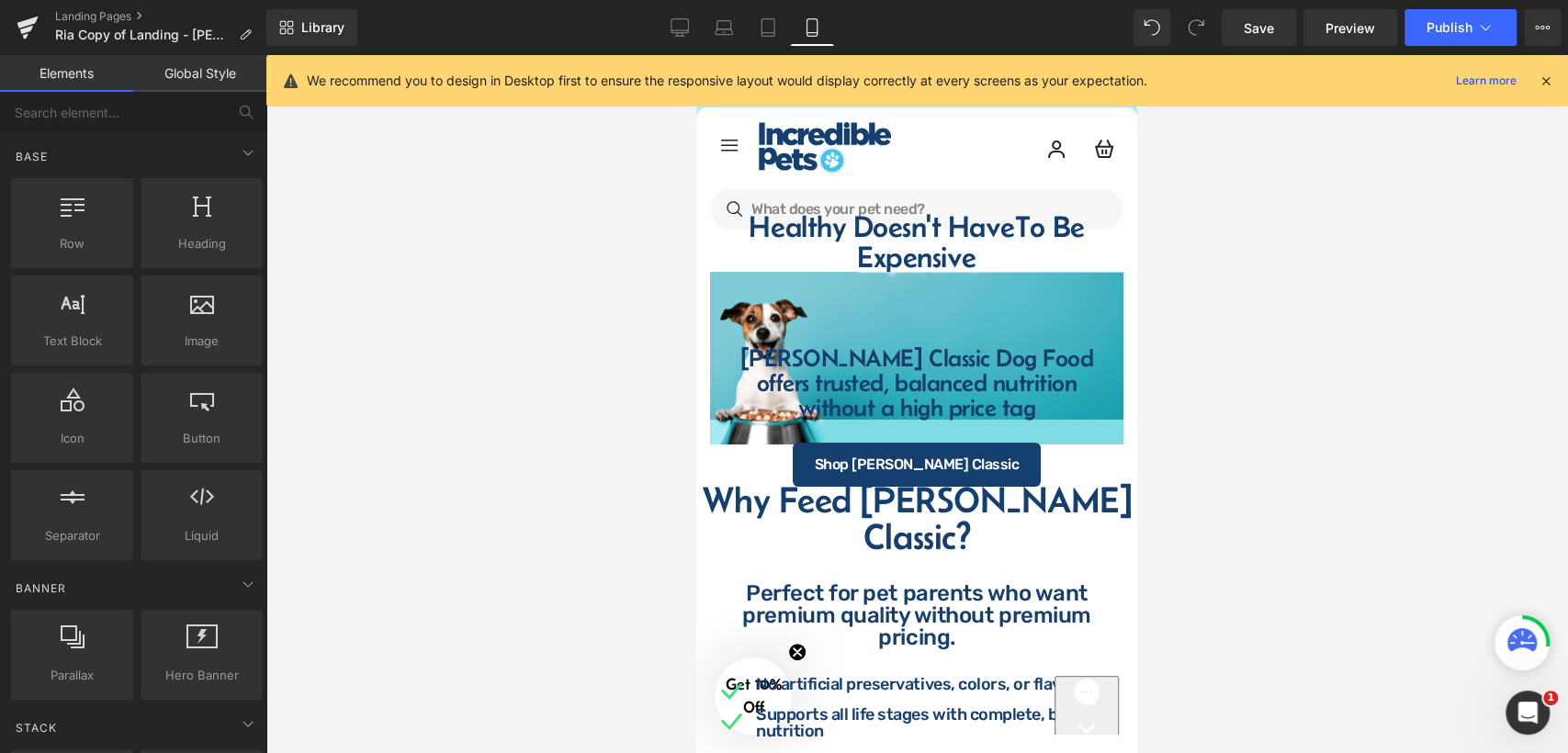
click at [1192, 263] on div at bounding box center [916, 404] width 1303 height 698
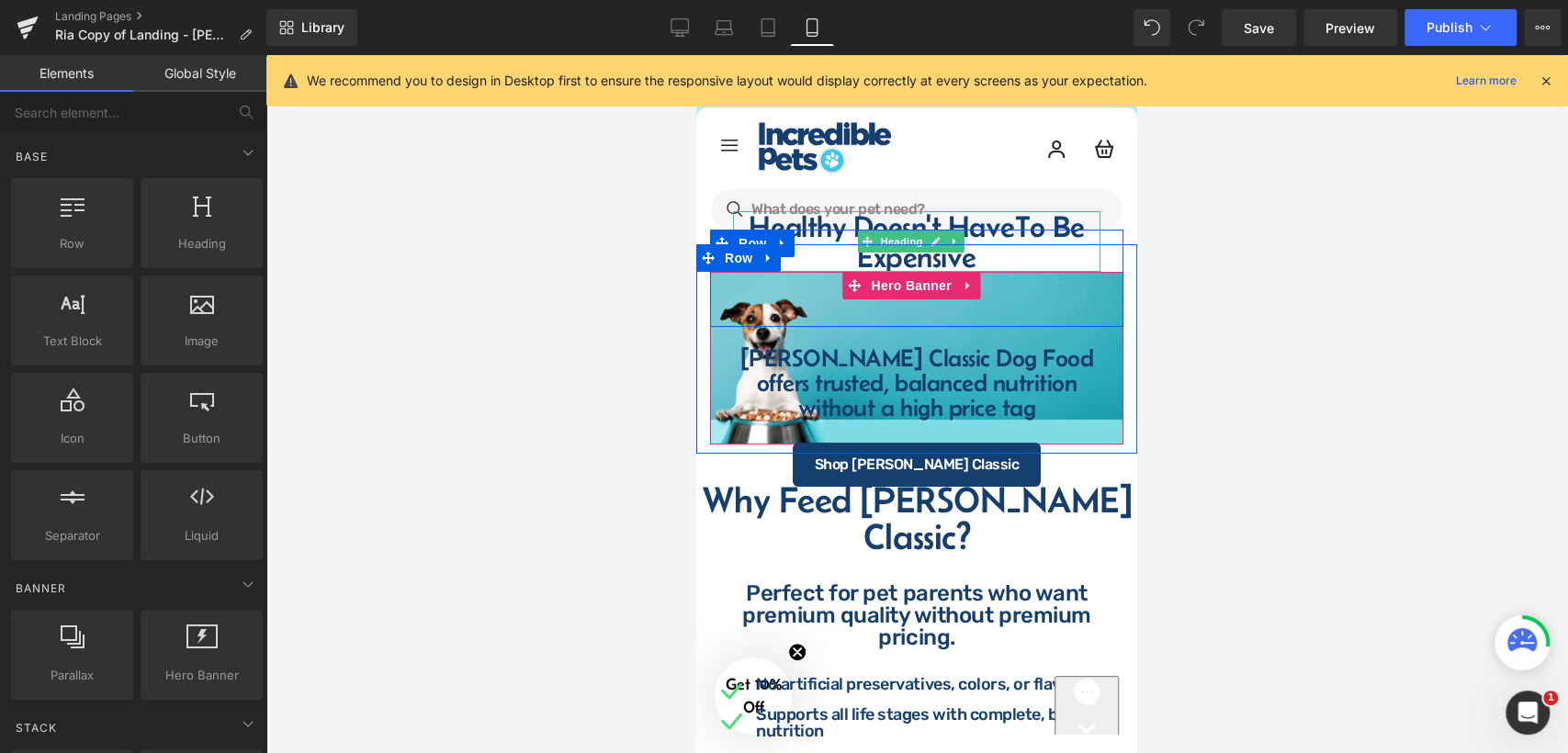
click at [881, 219] on h1 "Healthy Doesn't Have To Be Expensive" at bounding box center [916, 242] width 368 height 60
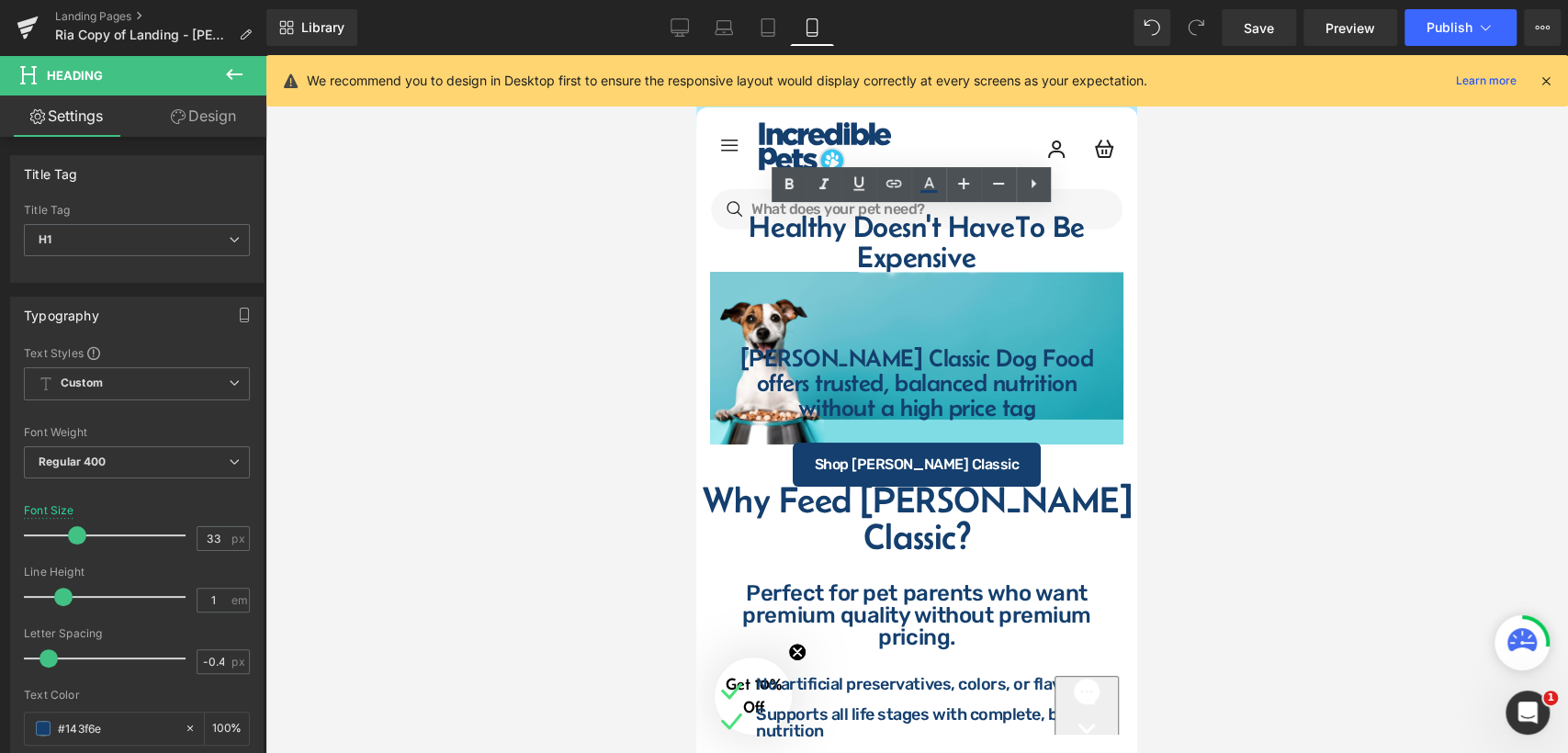
click at [1170, 263] on div at bounding box center [916, 404] width 1303 height 698
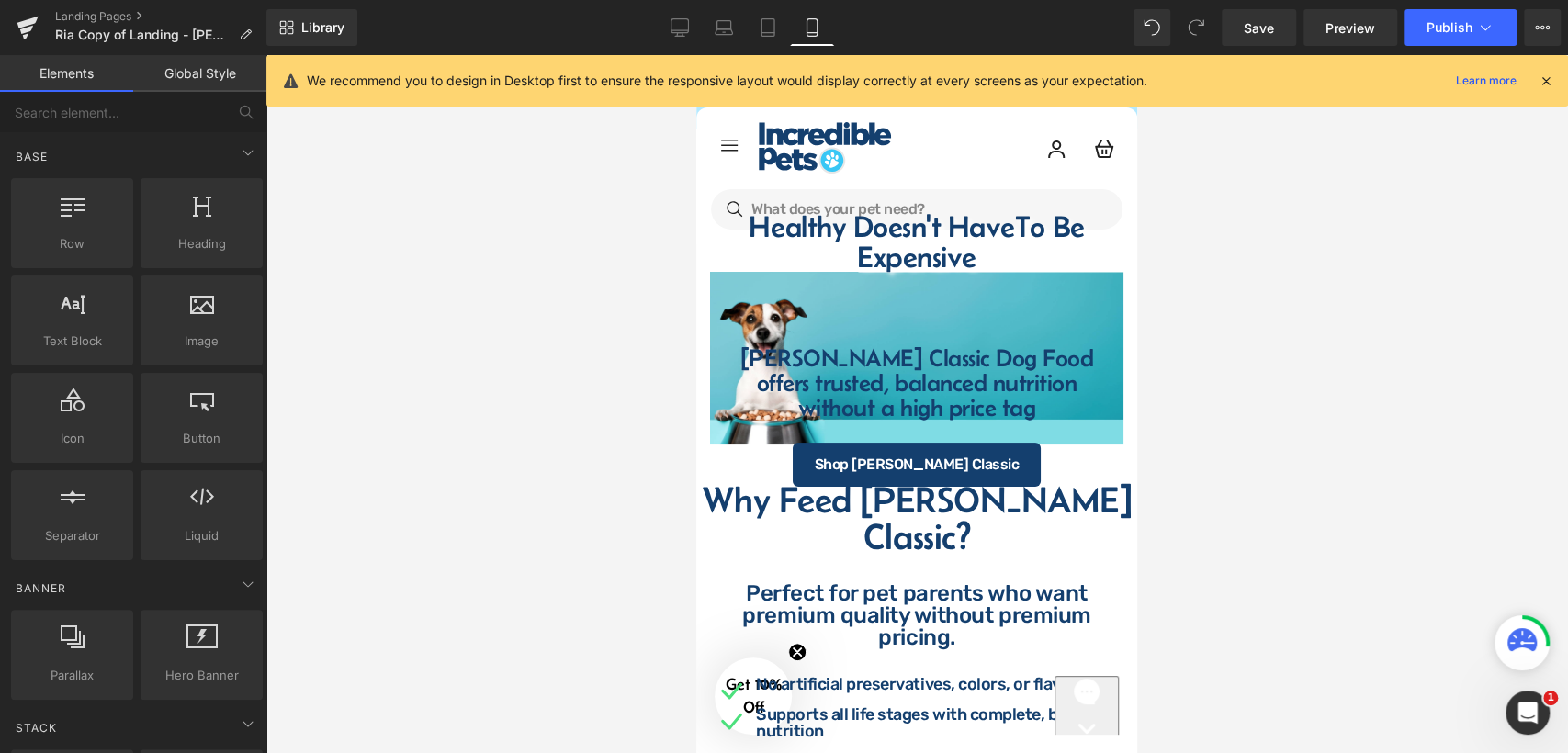
click at [1212, 260] on div at bounding box center [916, 404] width 1303 height 698
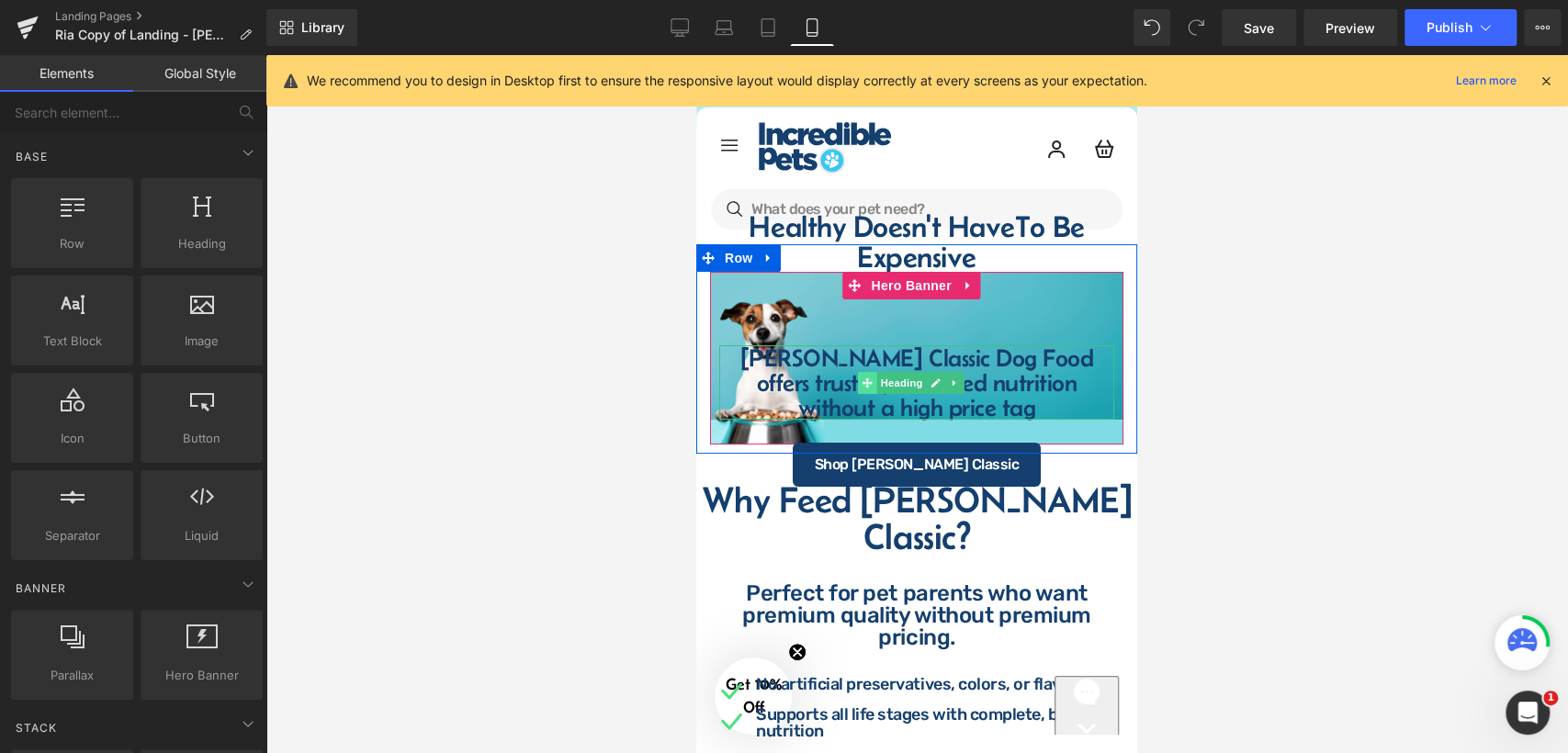
click at [870, 382] on icon at bounding box center [867, 382] width 10 height 10
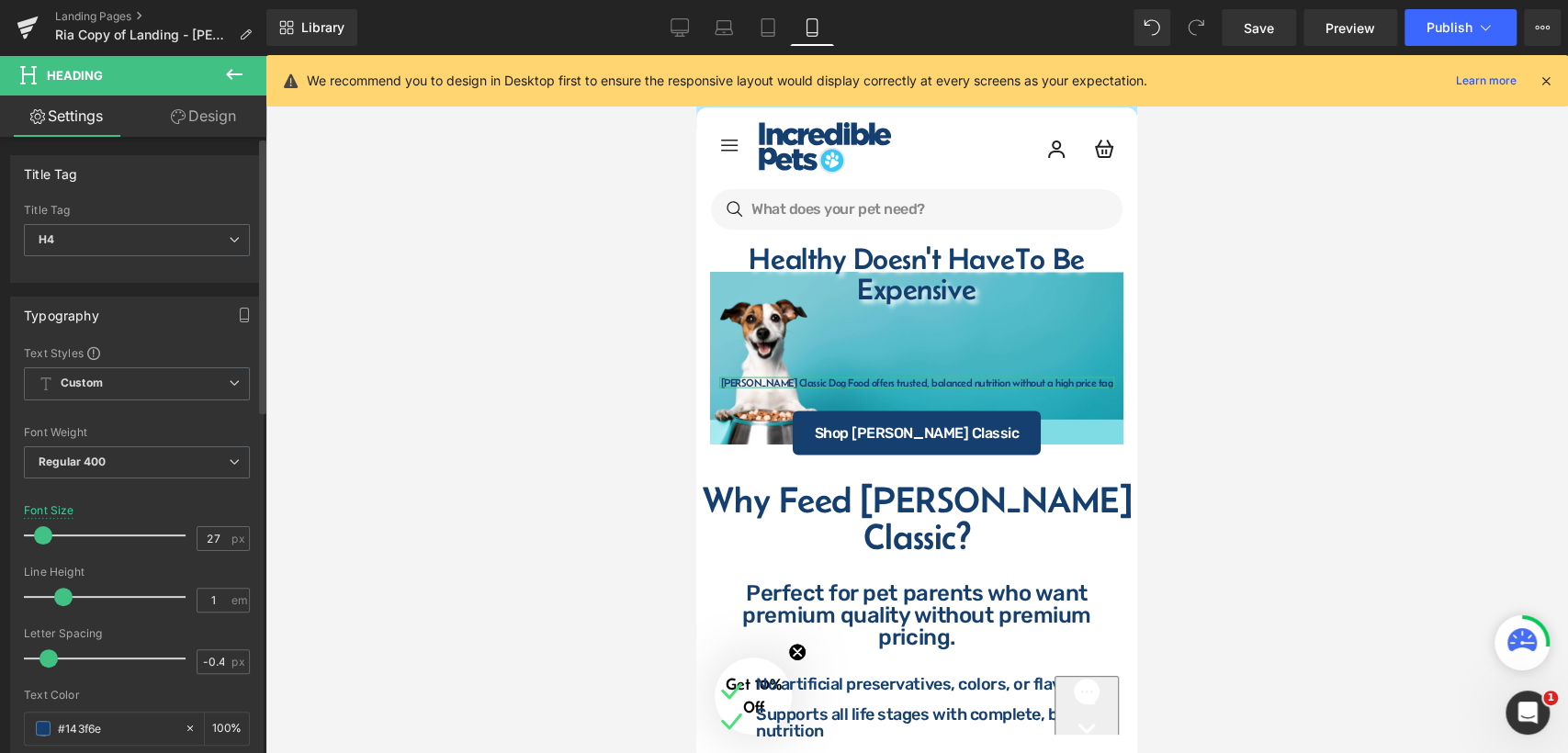
drag, startPoint x: 61, startPoint y: 532, endPoint x: 39, endPoint y: 540, distance: 23.4
click at [39, 540] on span at bounding box center [43, 536] width 19 height 19
click at [1245, 333] on div at bounding box center [916, 404] width 1303 height 698
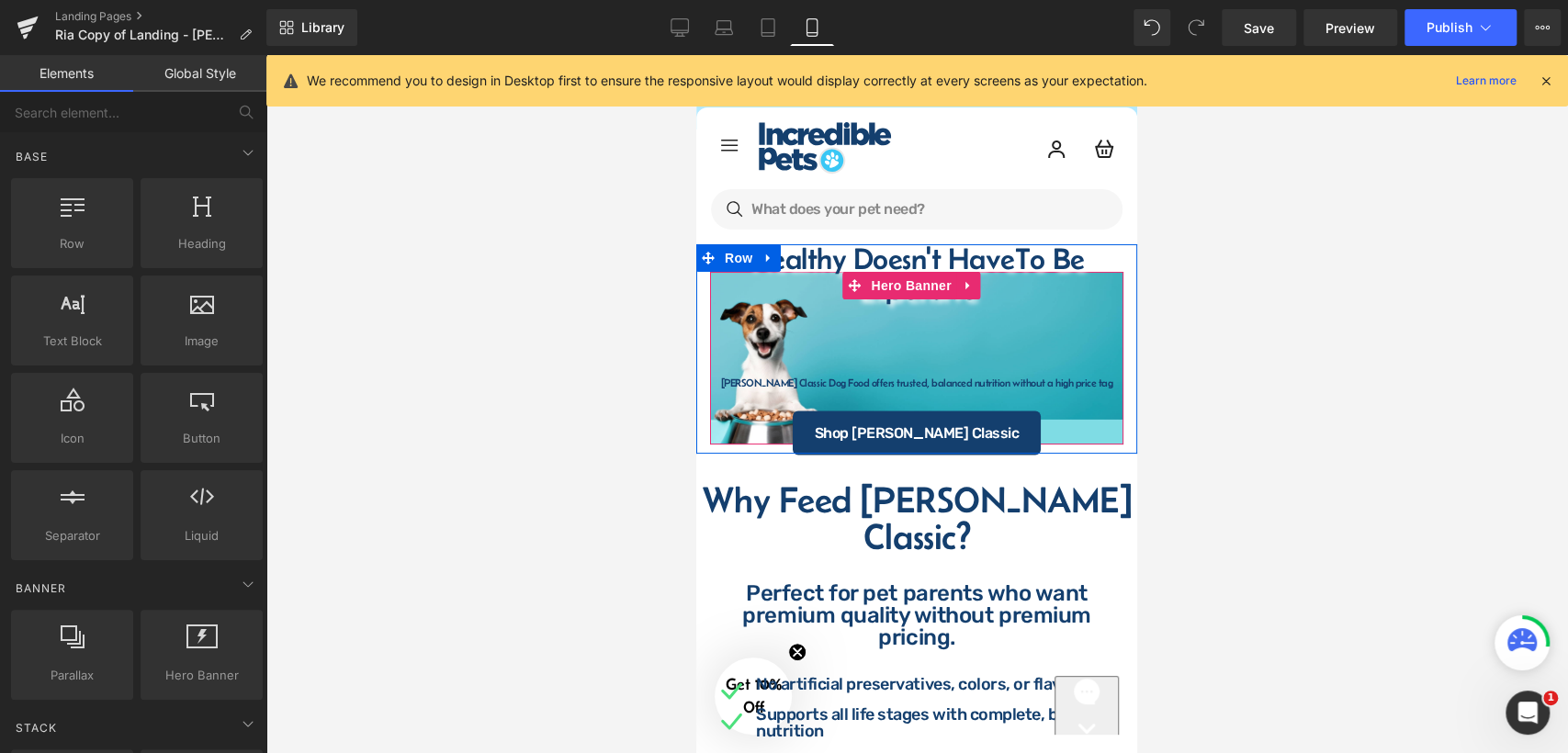
click at [719, 367] on span "Healthy Doesn't Have To Be Expensive Heading Row Fromm Classic Dog Food offers …" at bounding box center [916, 358] width 413 height 194
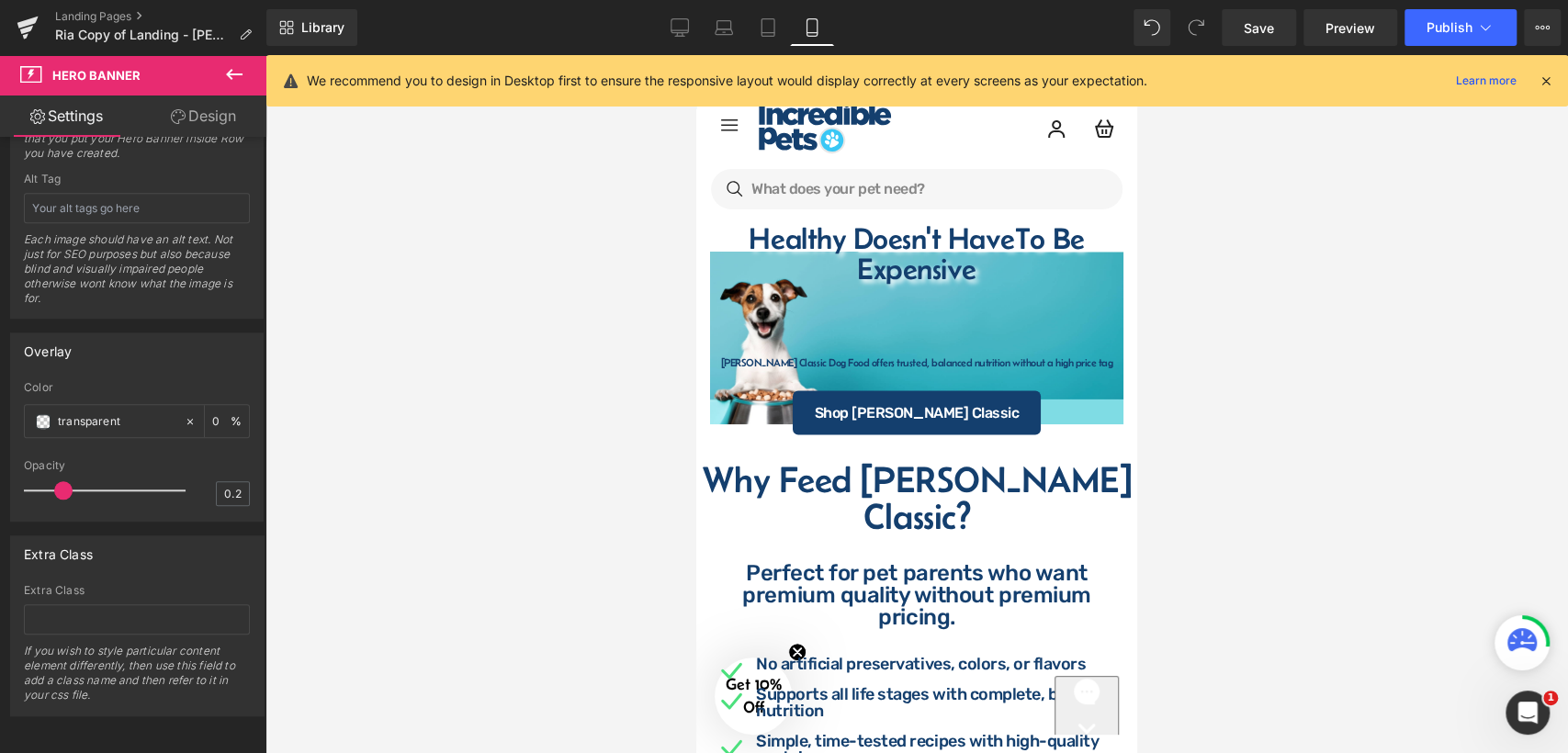
scroll to position [0, 0]
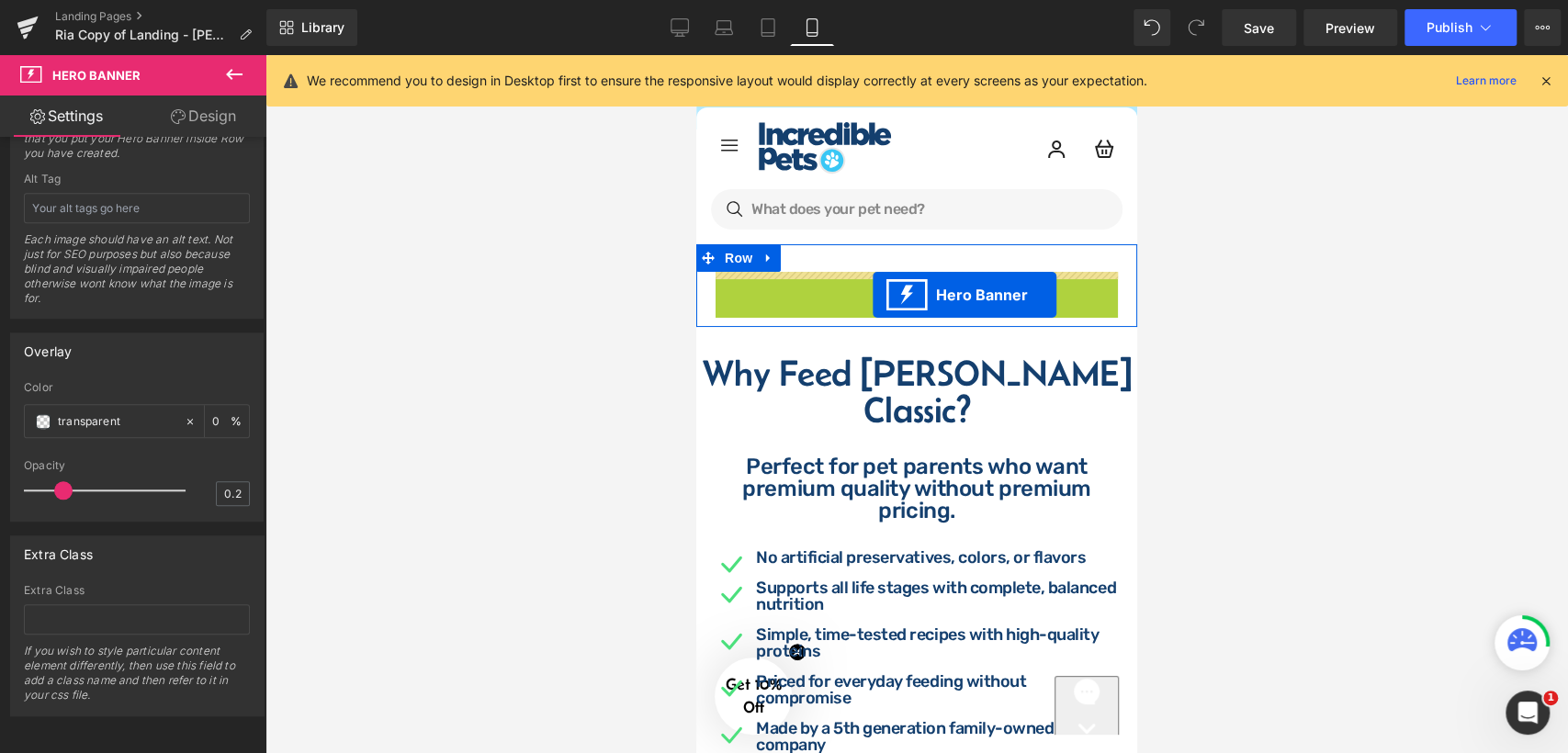
drag, startPoint x: 857, startPoint y: 287, endPoint x: 873, endPoint y: 294, distance: 17.5
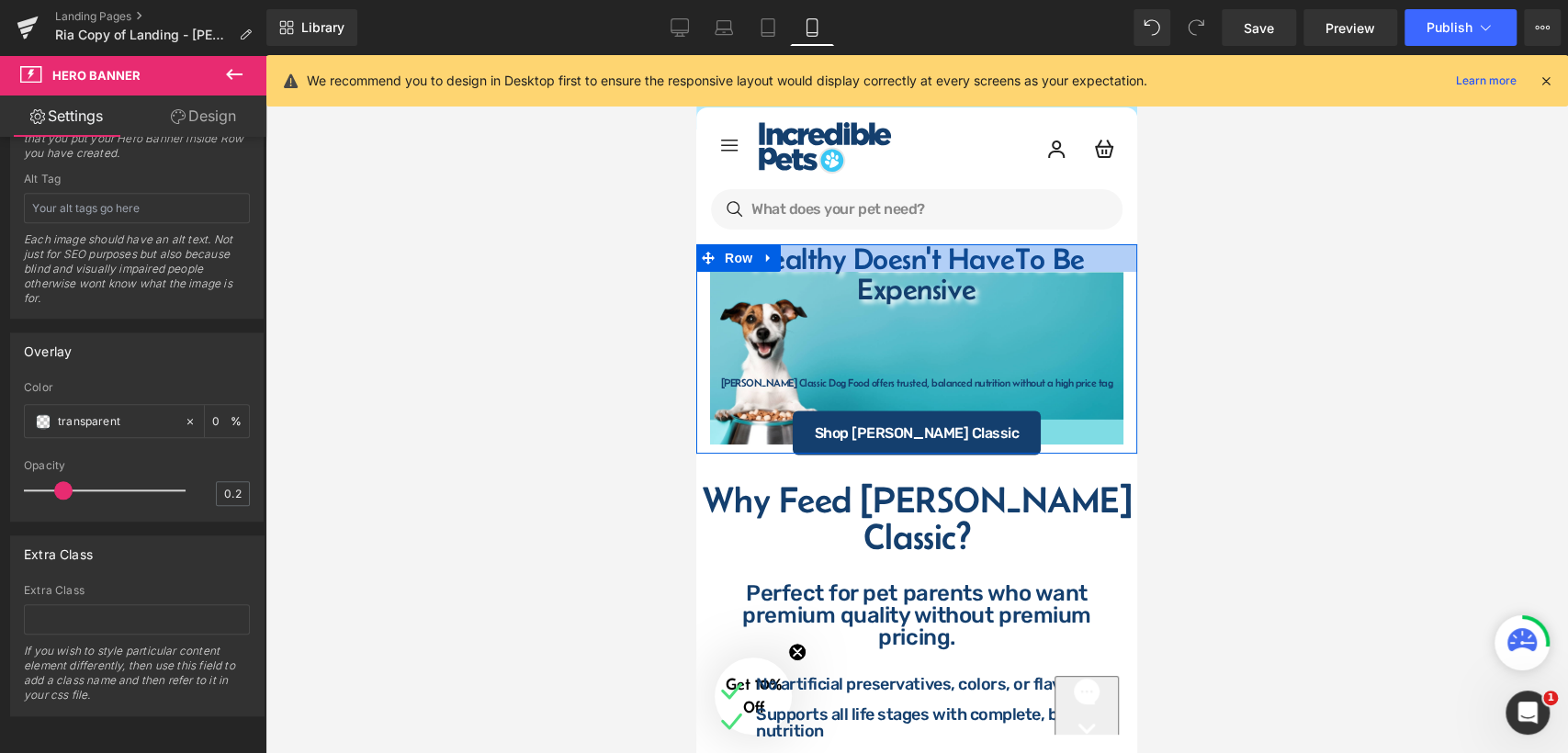
click at [841, 259] on div at bounding box center [916, 258] width 441 height 27
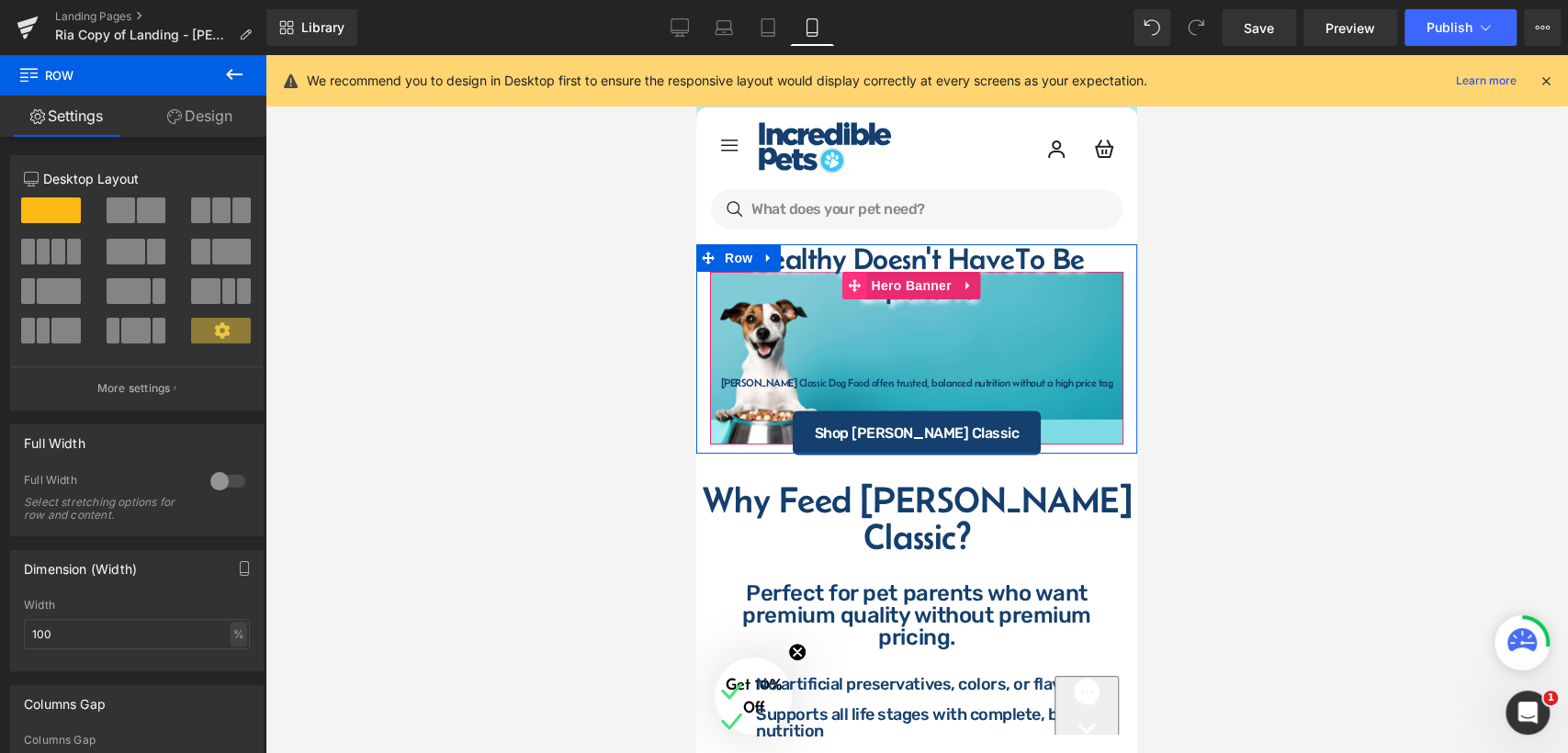
click at [854, 295] on span at bounding box center [855, 285] width 24 height 27
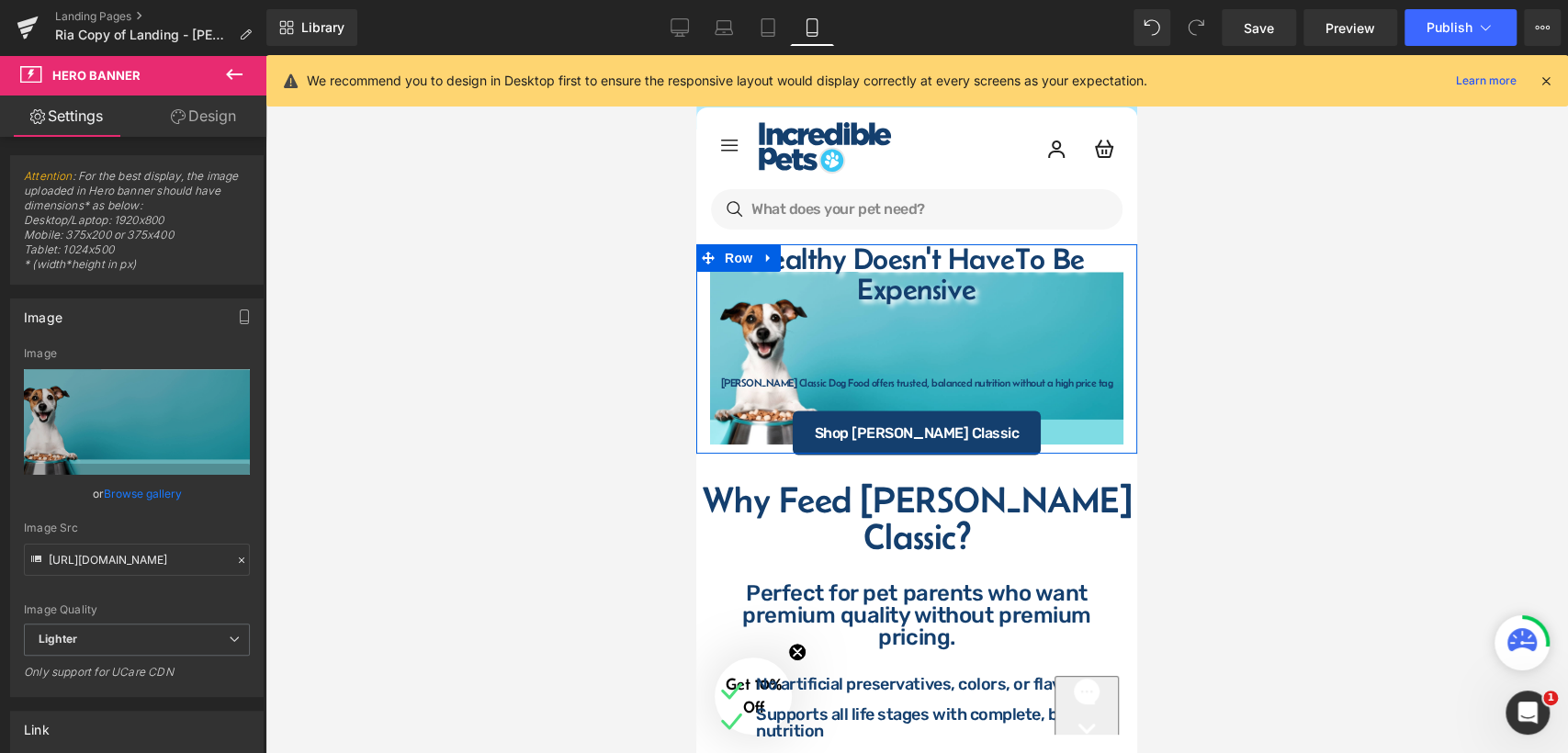
click at [704, 345] on div "Healthy Doesn't Have To Be Expensive Heading Row Fromm Classic Dog Food offers …" at bounding box center [916, 358] width 441 height 173
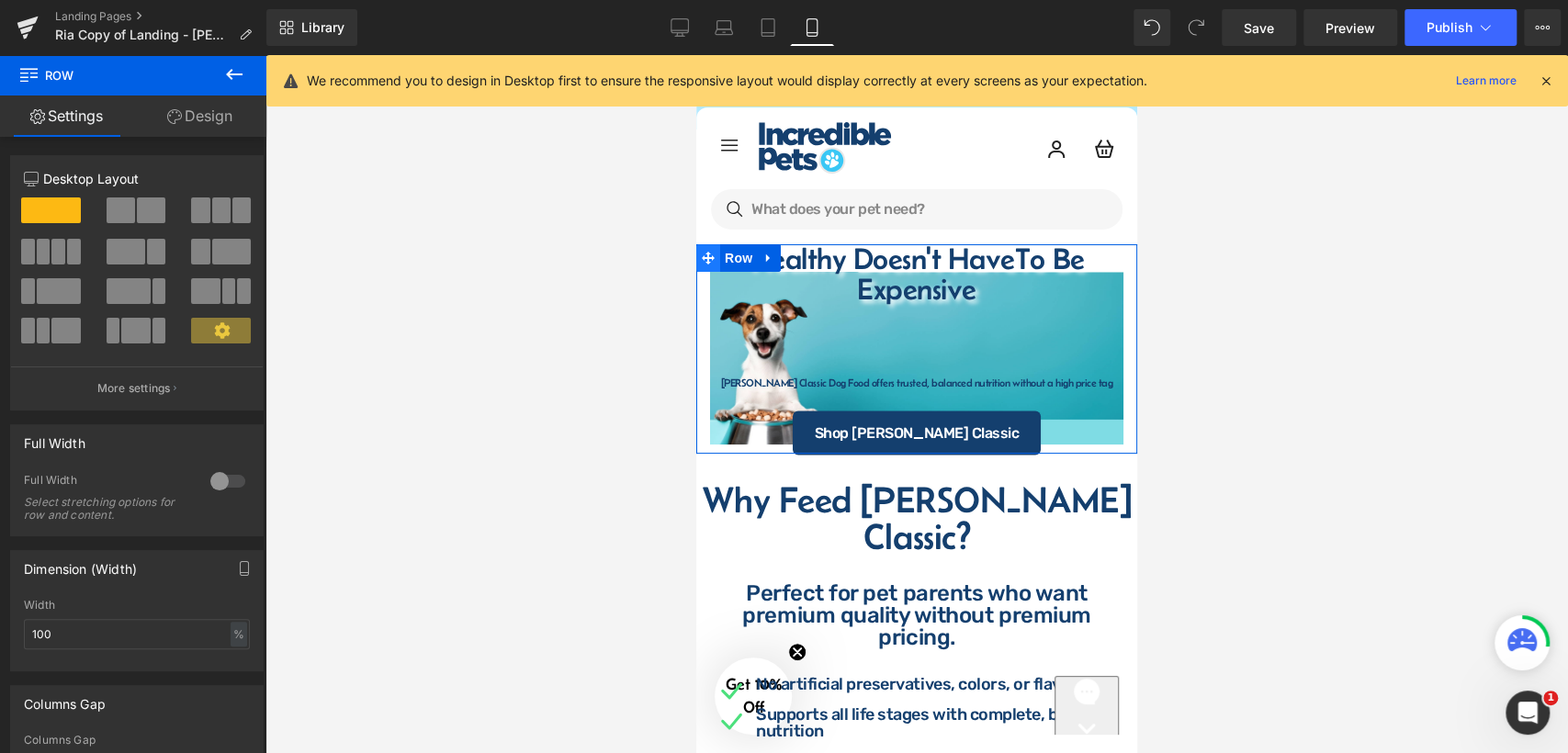
click at [705, 257] on icon at bounding box center [708, 259] width 13 height 13
click at [709, 259] on icon at bounding box center [708, 259] width 13 height 14
click at [213, 114] on link "Design" at bounding box center [200, 117] width 134 height 41
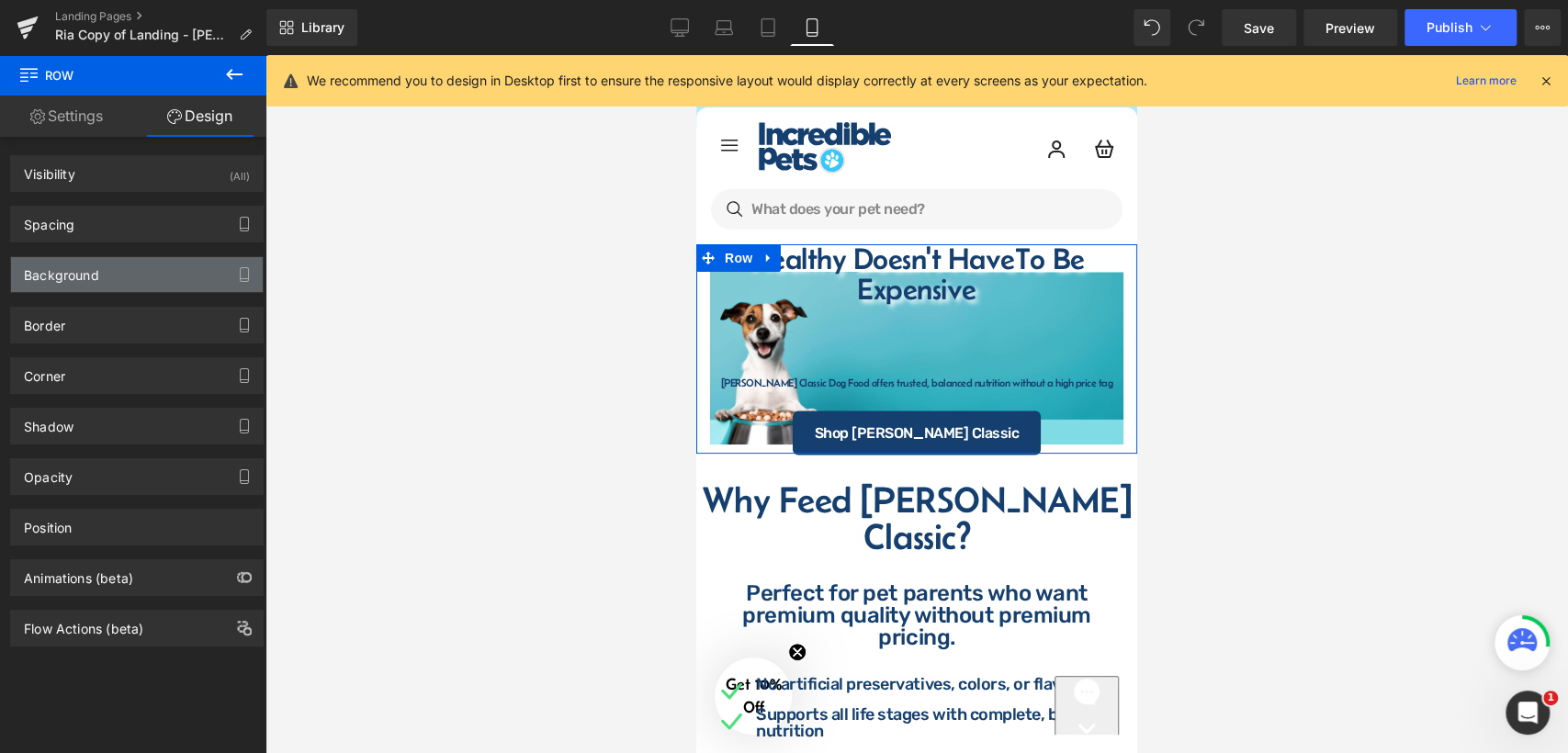
click at [147, 273] on div "Background" at bounding box center [137, 274] width 252 height 35
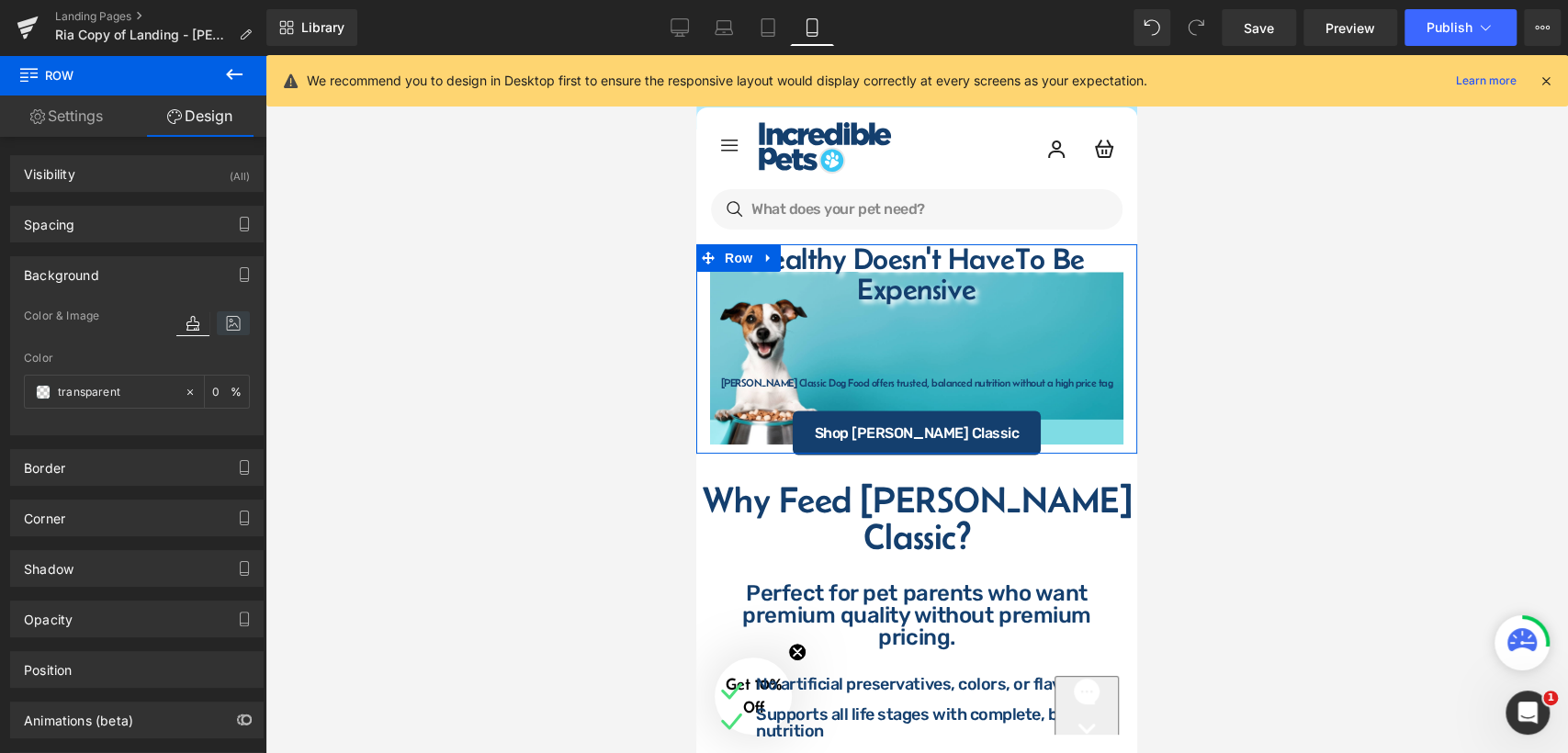
click at [221, 320] on icon at bounding box center [232, 322] width 33 height 24
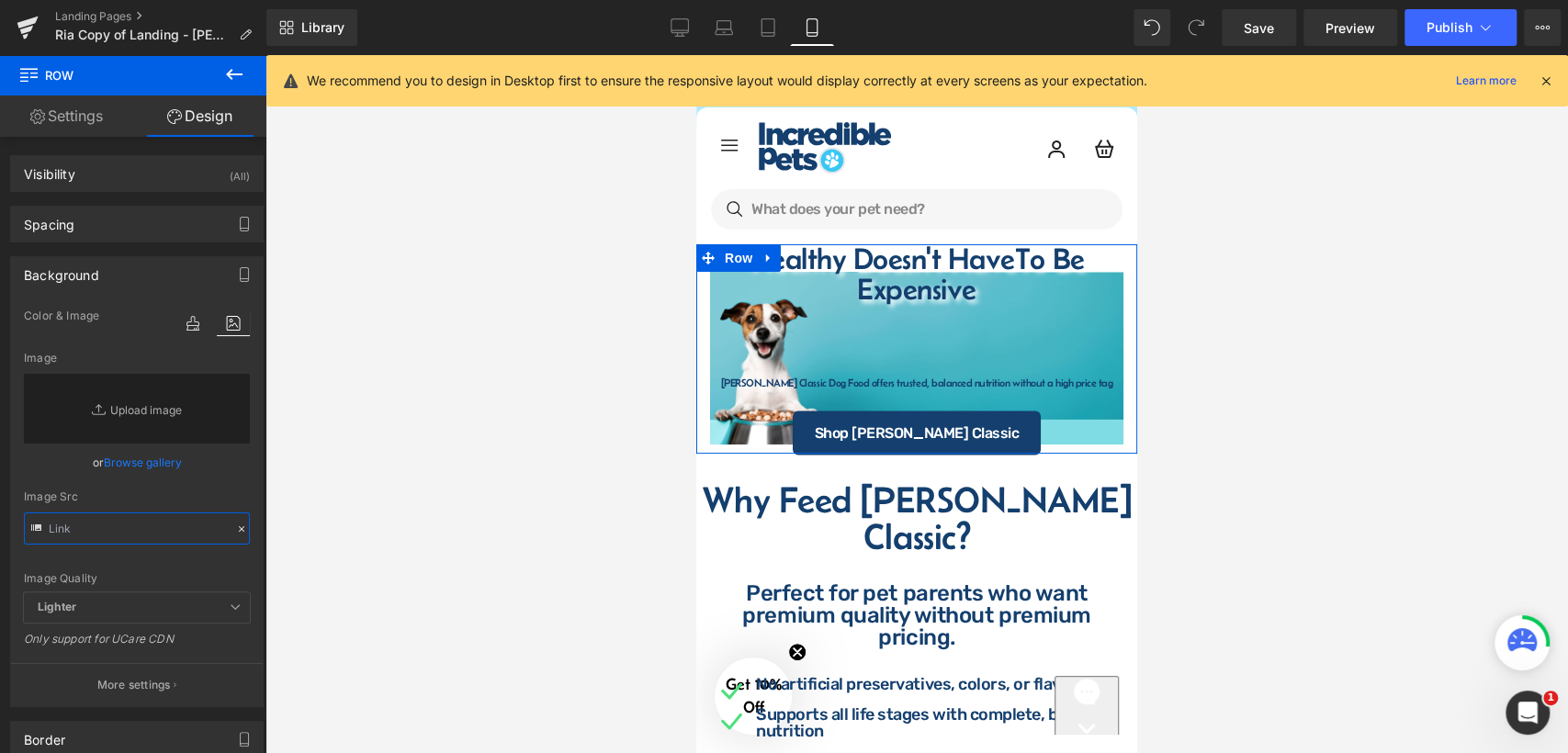
click at [134, 521] on input "text" at bounding box center [136, 528] width 226 height 32
click at [684, 20] on icon at bounding box center [680, 28] width 19 height 19
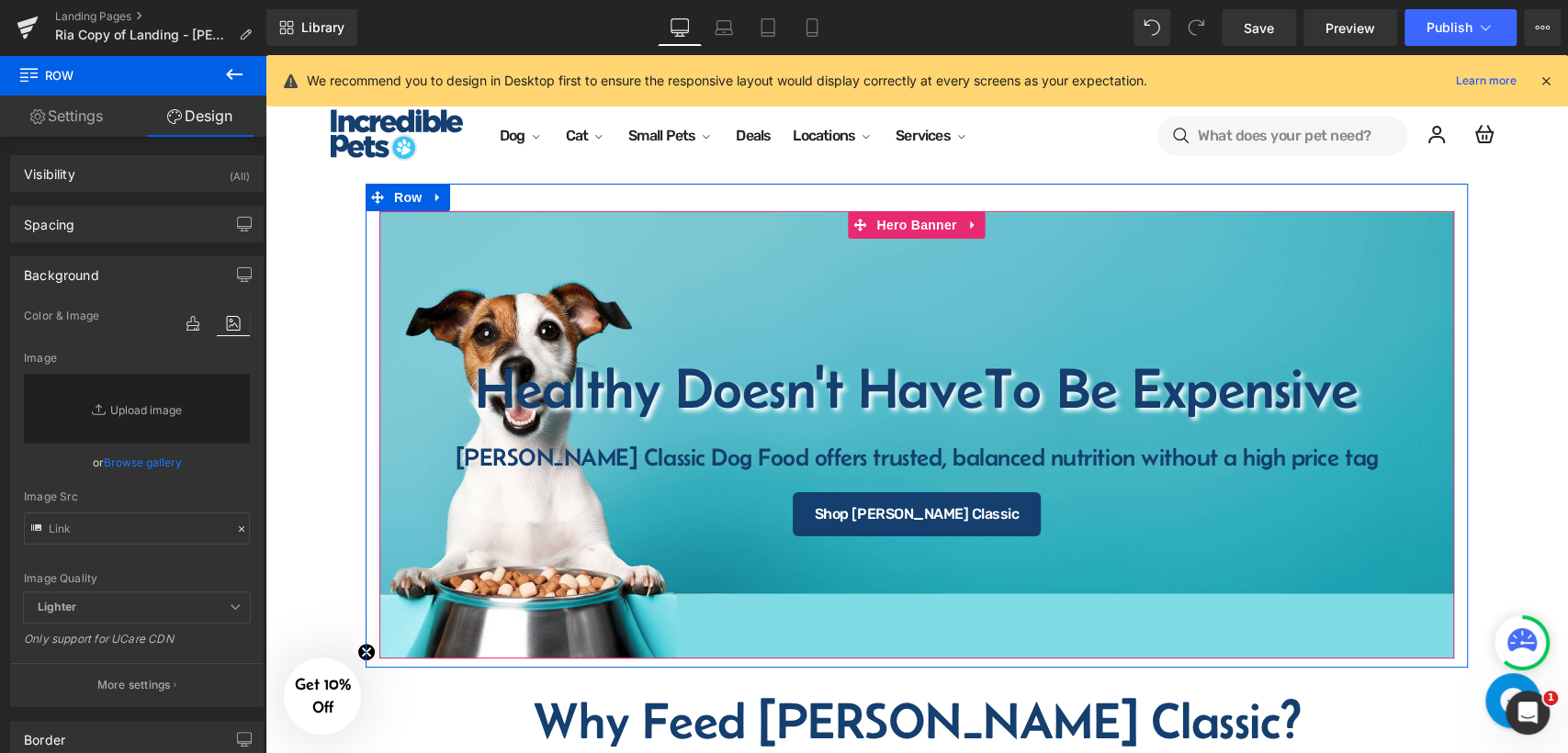
click at [453, 259] on div "Healthy Doesn't Have To Be Expensive Heading Row Fromm Classic Dog Food offers …" at bounding box center [916, 435] width 1075 height 448
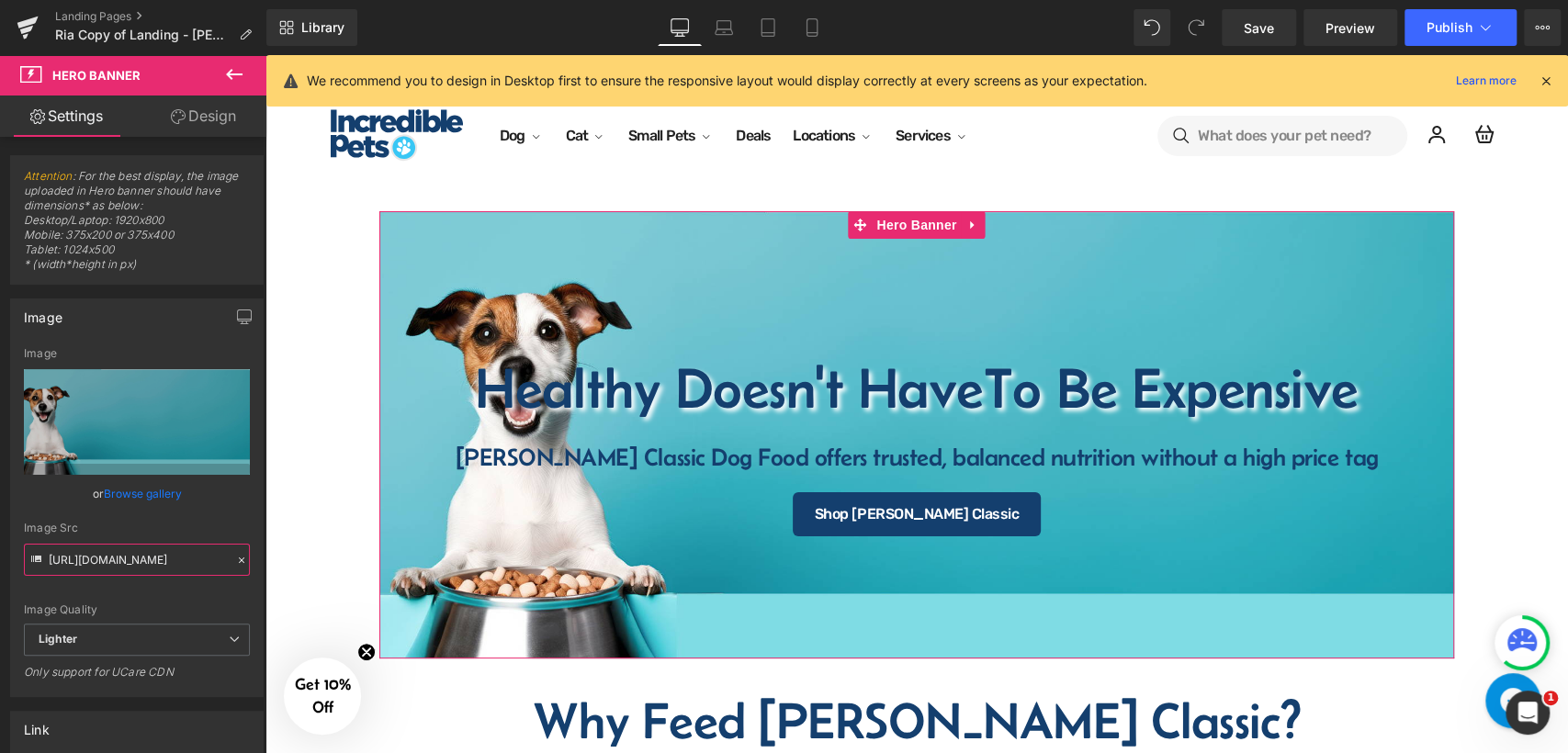
click at [130, 564] on input "[URL][DOMAIN_NAME]" at bounding box center [136, 559] width 226 height 32
drag, startPoint x: 806, startPoint y: 38, endPoint x: 127, endPoint y: 114, distance: 683.2
click at [807, 36] on link "Mobile" at bounding box center [812, 27] width 44 height 37
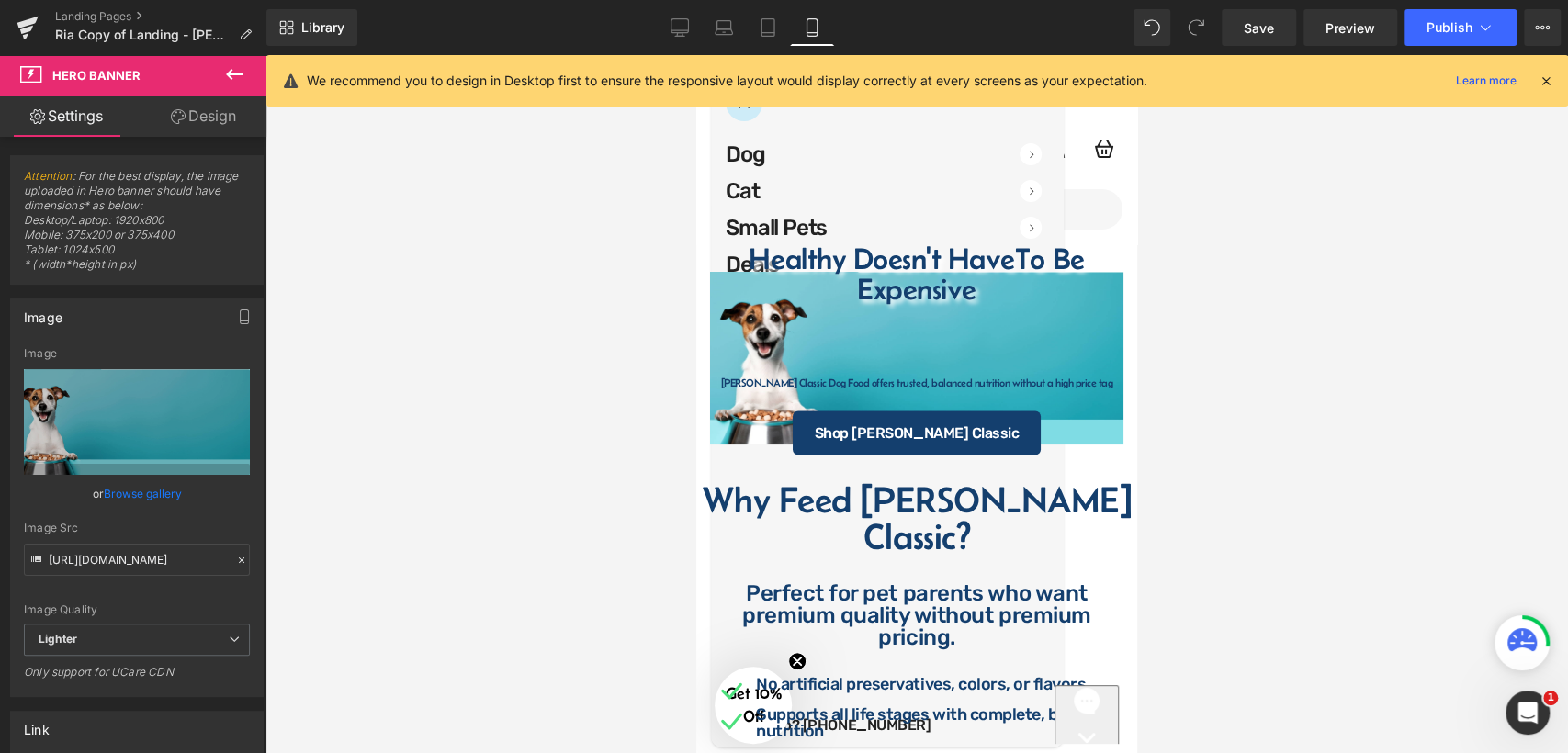
scroll to position [60, 0]
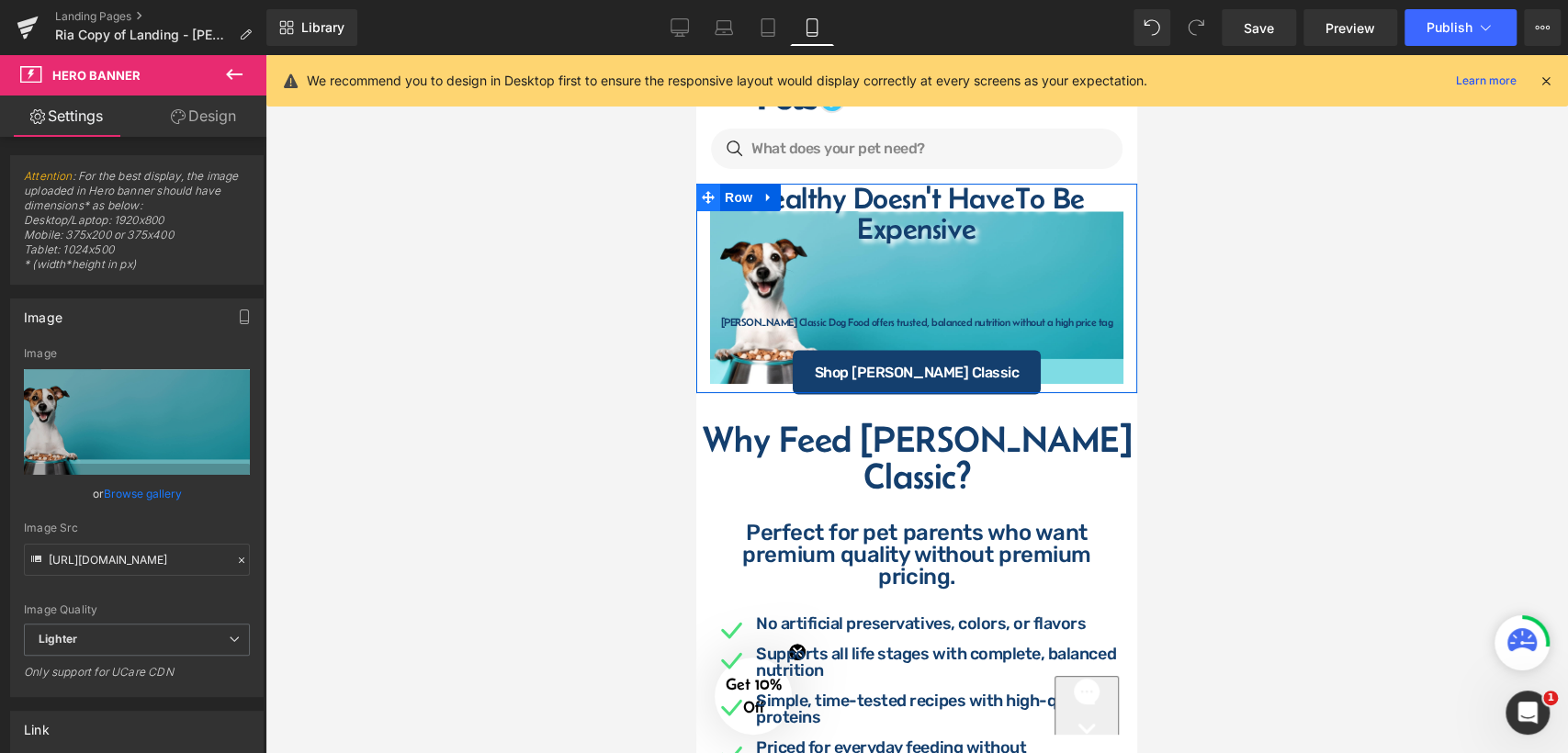
click at [708, 199] on icon at bounding box center [708, 197] width 13 height 13
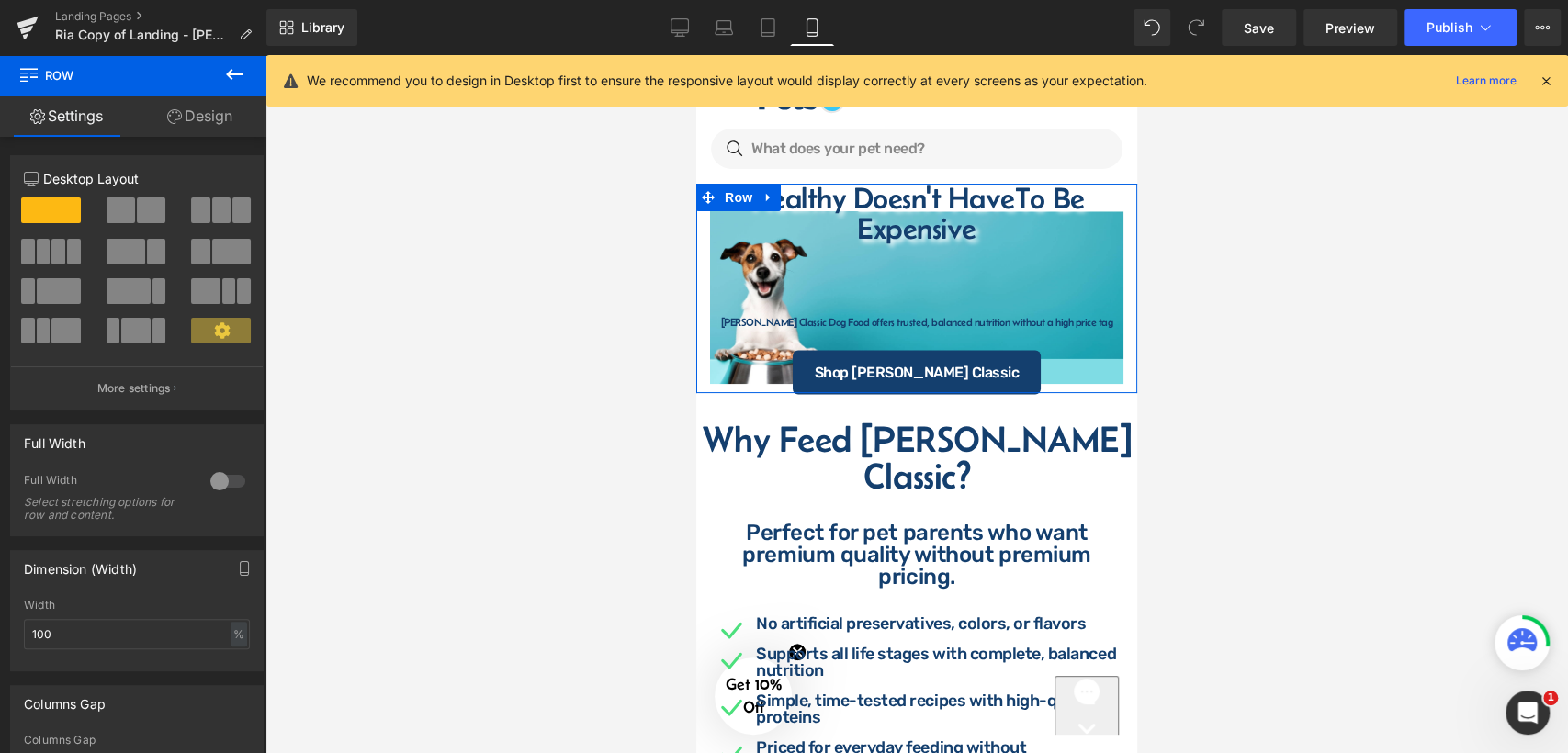
click at [198, 118] on link "Design" at bounding box center [200, 117] width 134 height 41
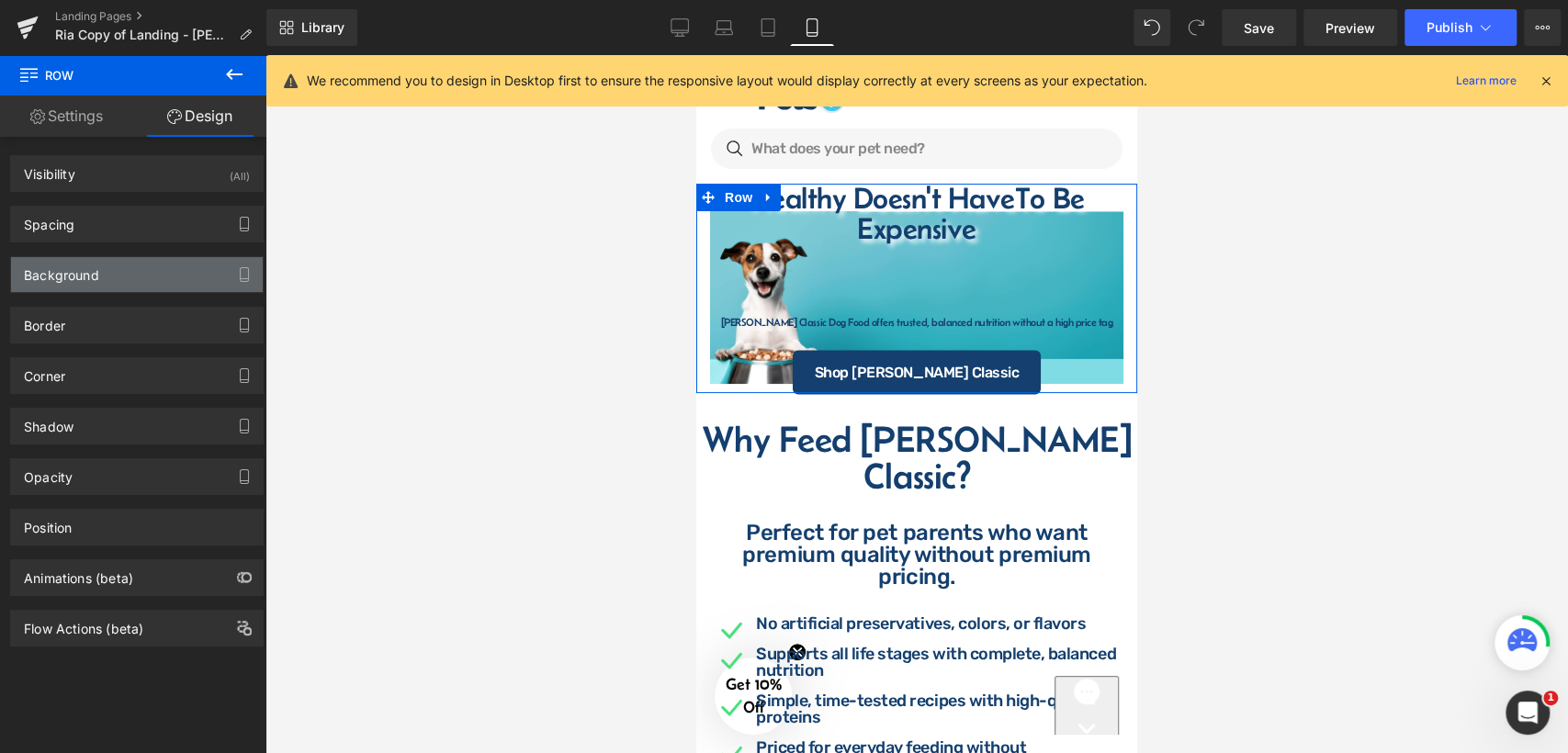
click at [111, 267] on div "Background" at bounding box center [137, 274] width 252 height 35
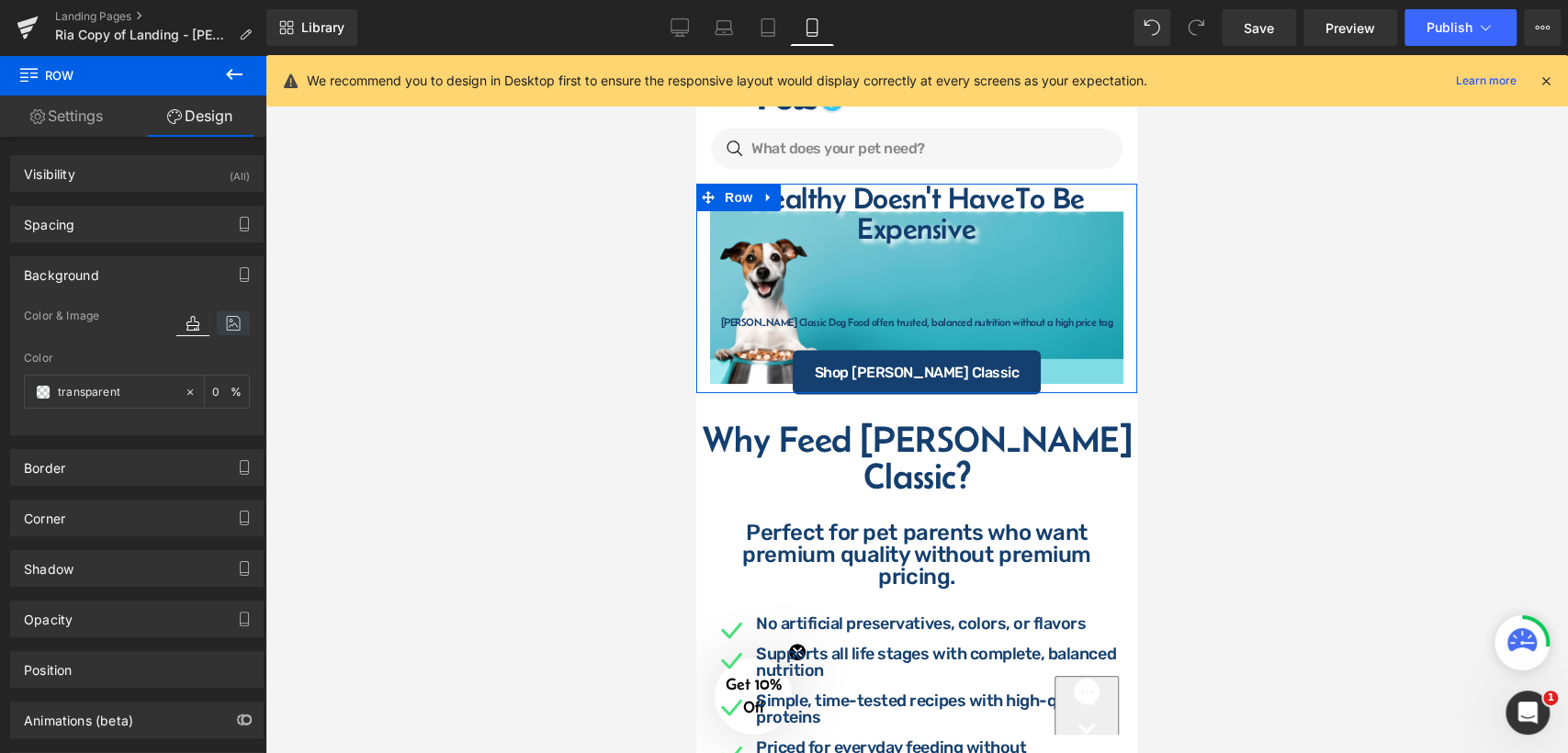
click at [230, 327] on icon at bounding box center [232, 322] width 33 height 24
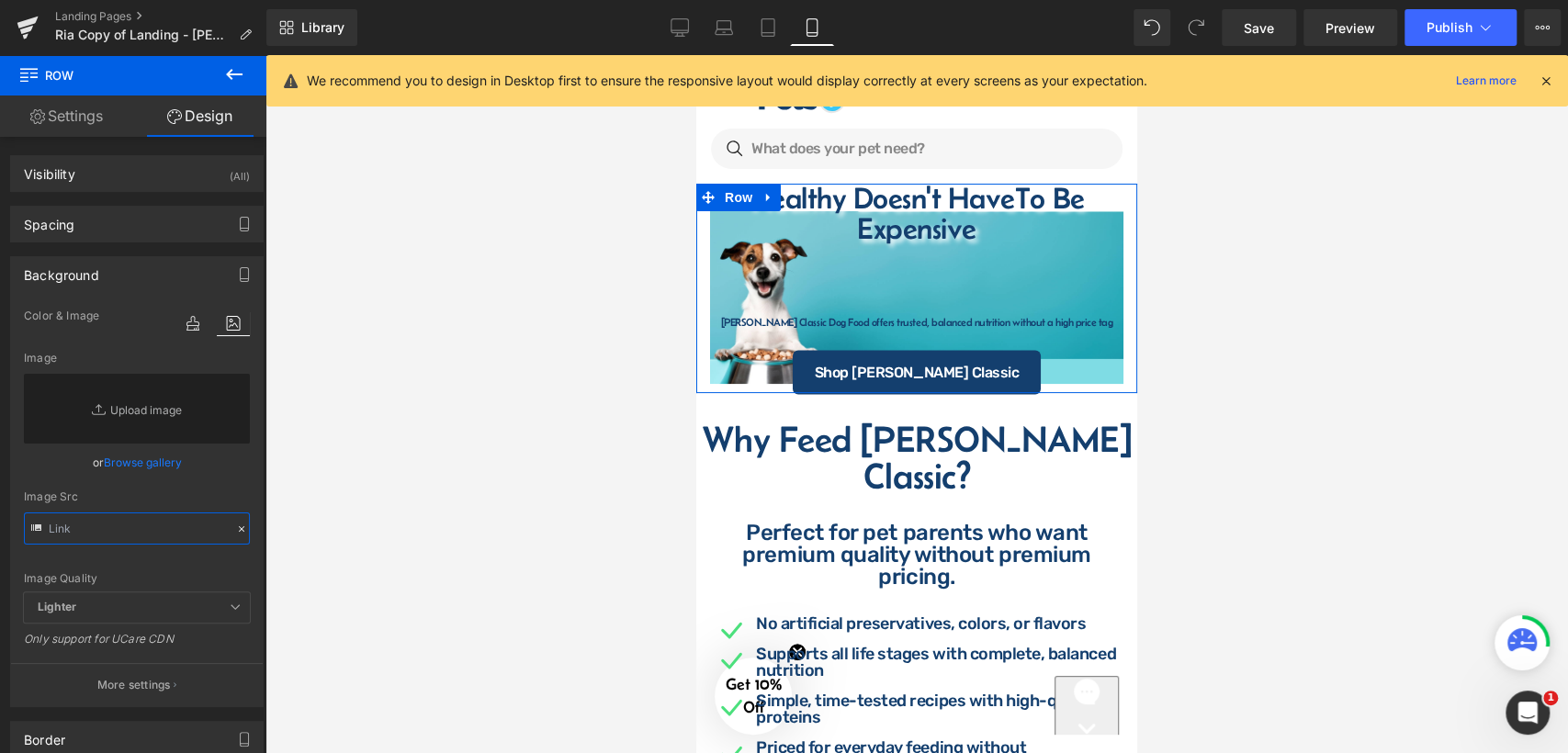
click at [135, 524] on input "text" at bounding box center [136, 528] width 226 height 32
paste input "[URL][DOMAIN_NAME]"
type input "[URL][DOMAIN_NAME]"
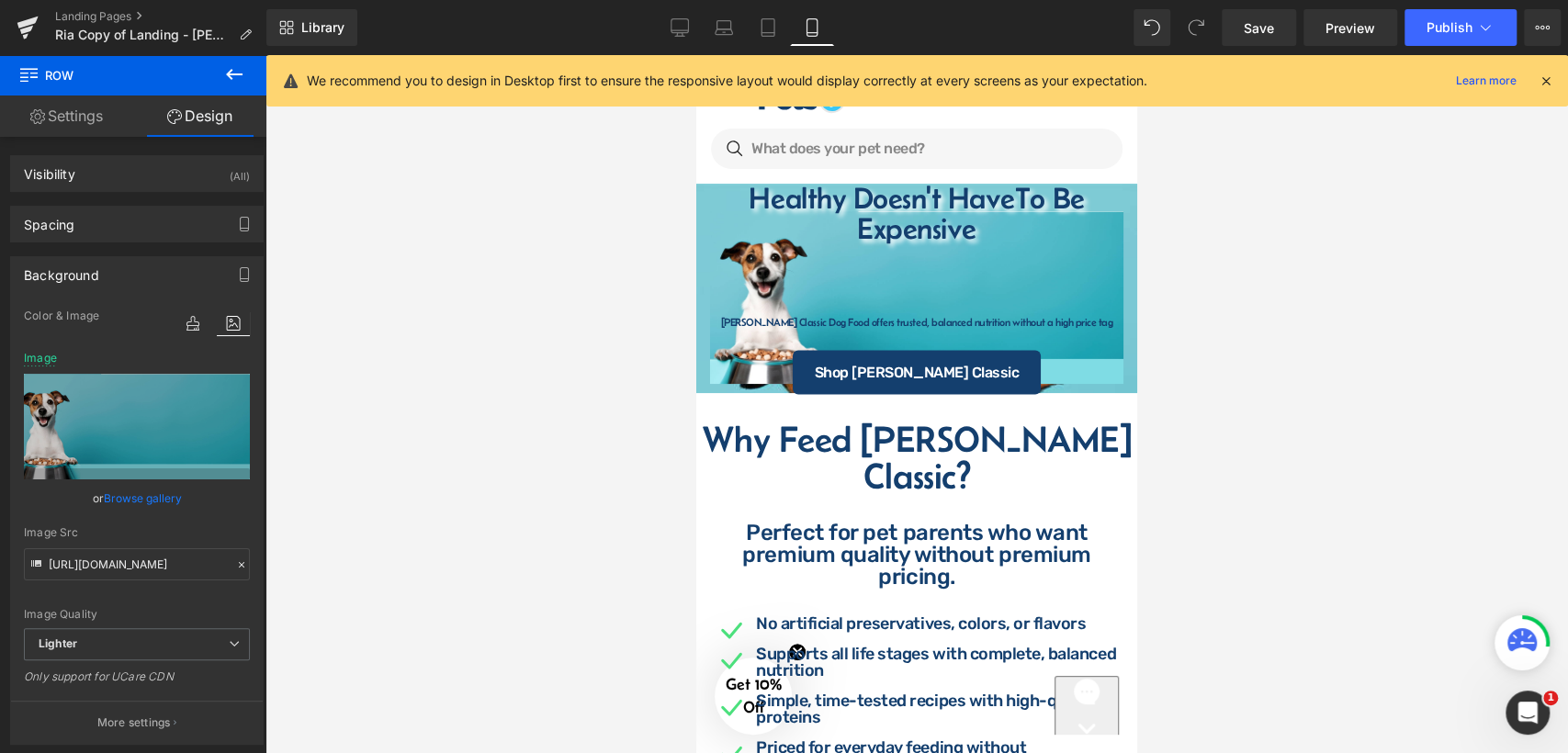
click at [1201, 208] on div at bounding box center [916, 404] width 1303 height 698
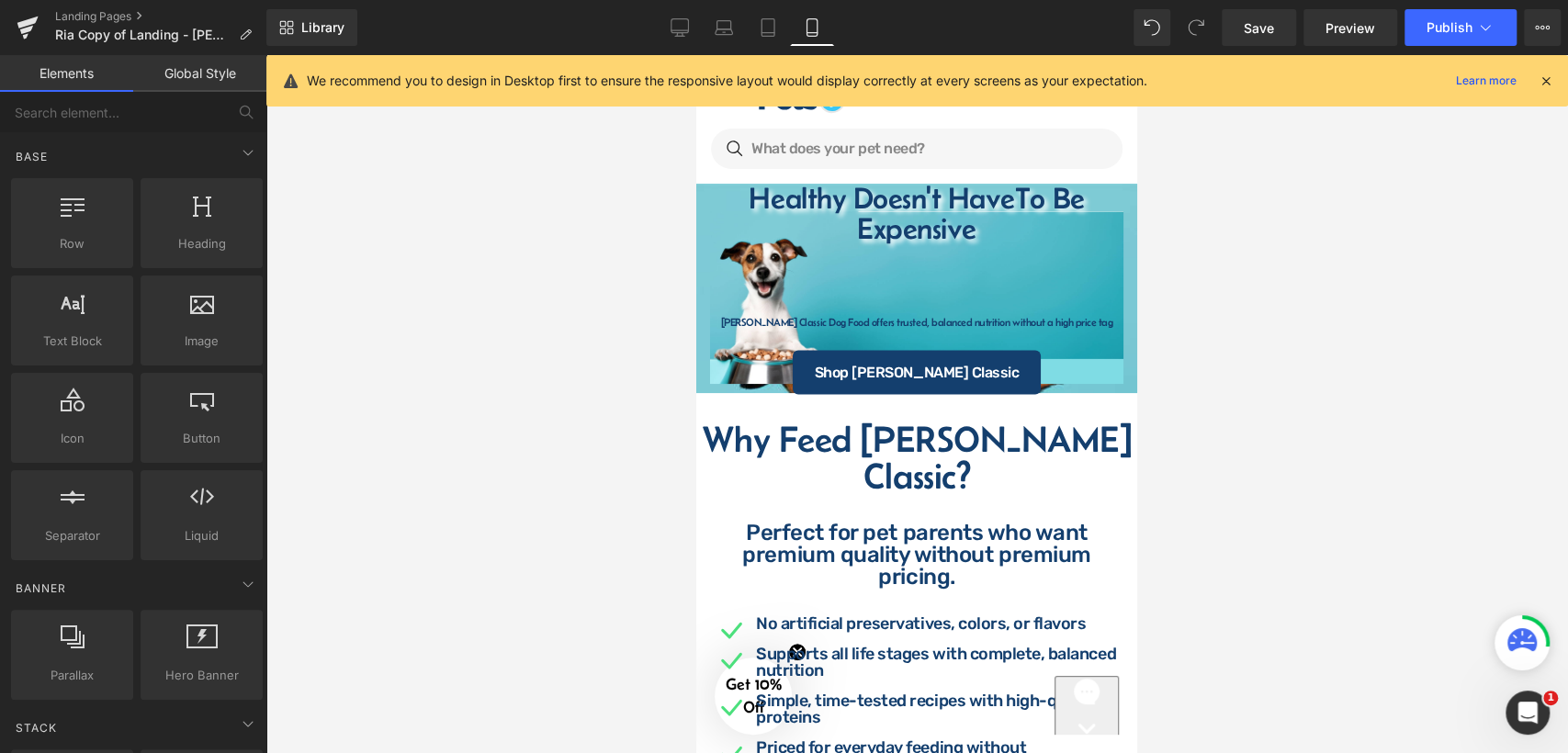
scroll to position [0, 0]
click at [1249, 256] on div at bounding box center [916, 404] width 1303 height 698
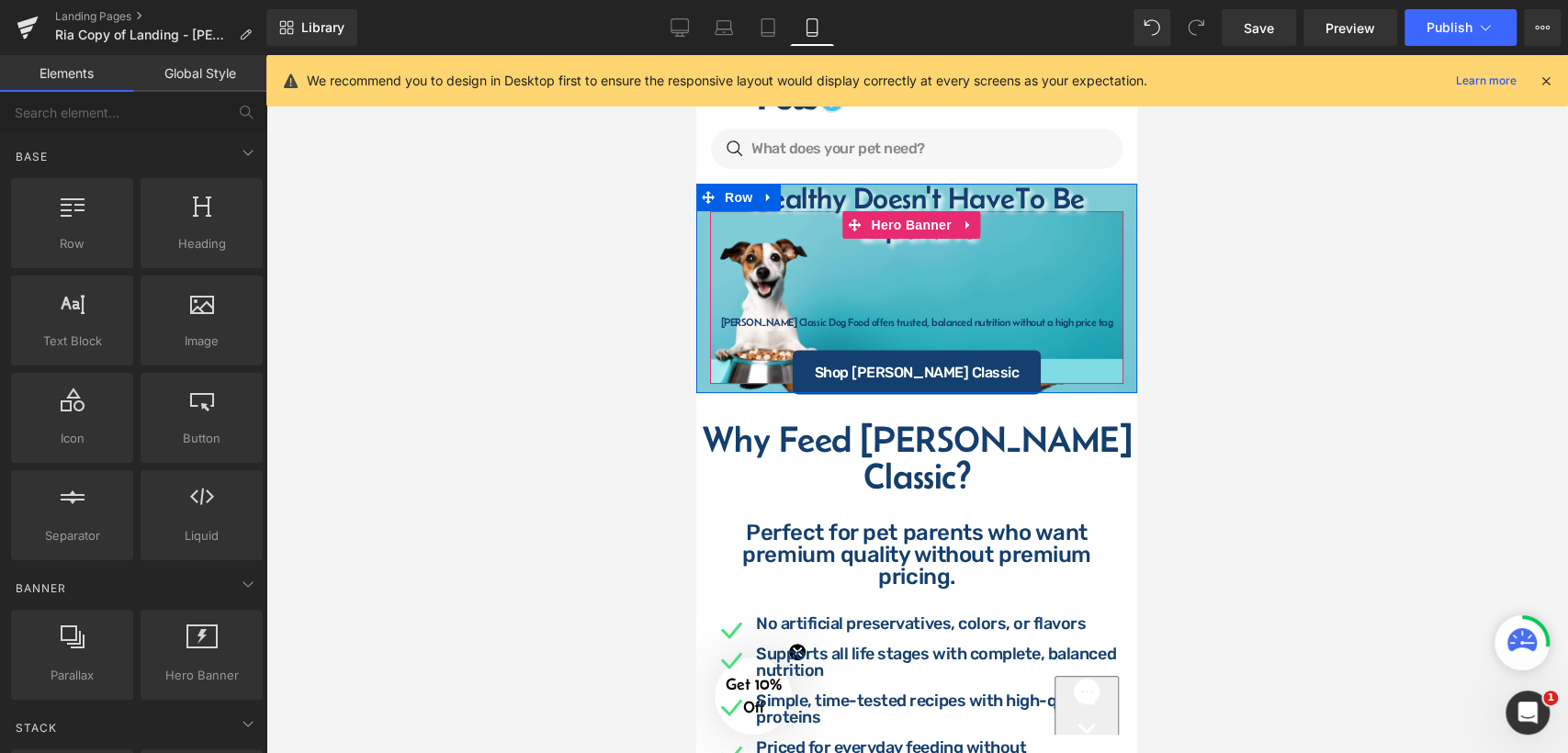
click at [715, 310] on span "Healthy Doesn't Have To Be Expensive Heading Row Fromm Classic Dog Food offers …" at bounding box center [916, 298] width 413 height 194
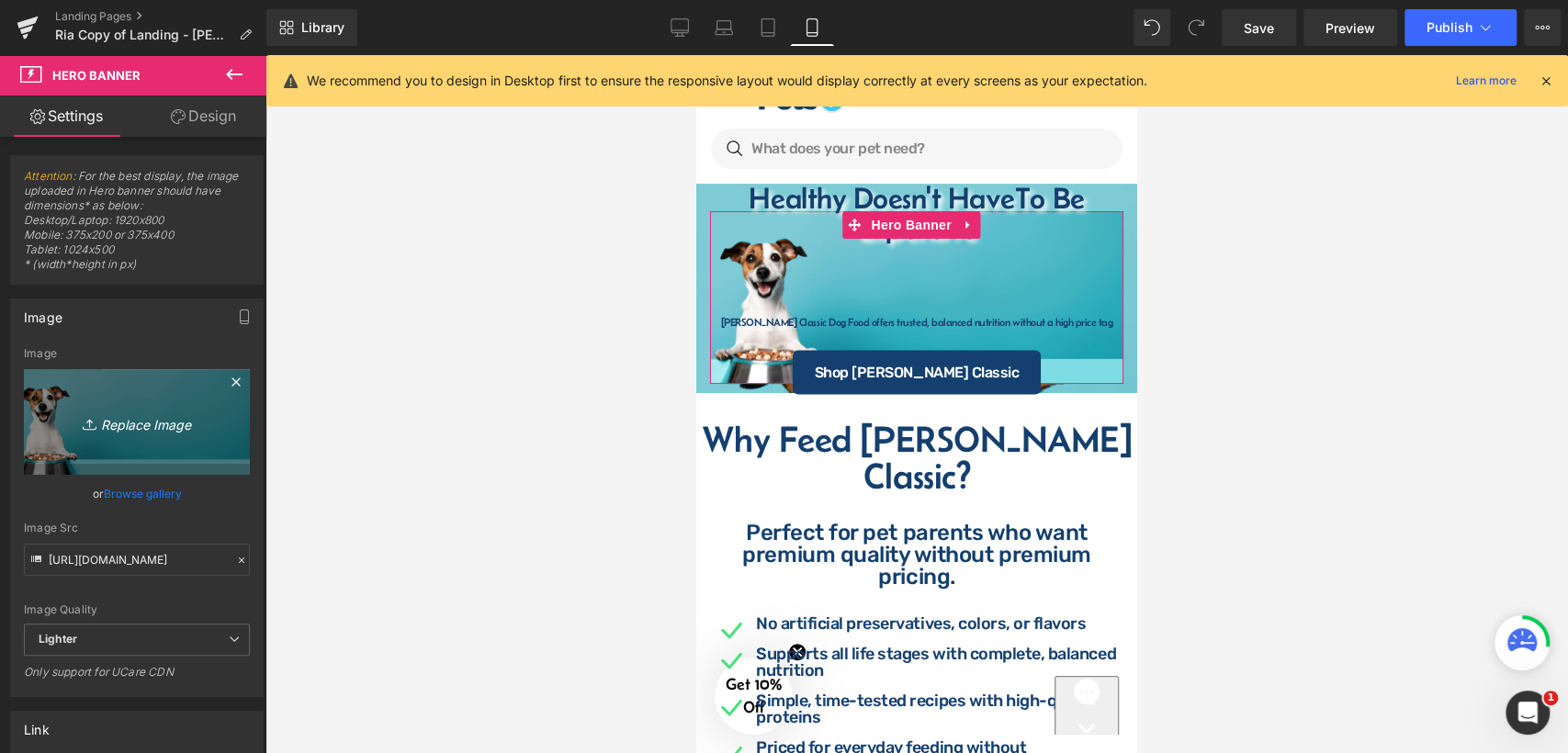
click at [230, 373] on icon at bounding box center [235, 382] width 22 height 22
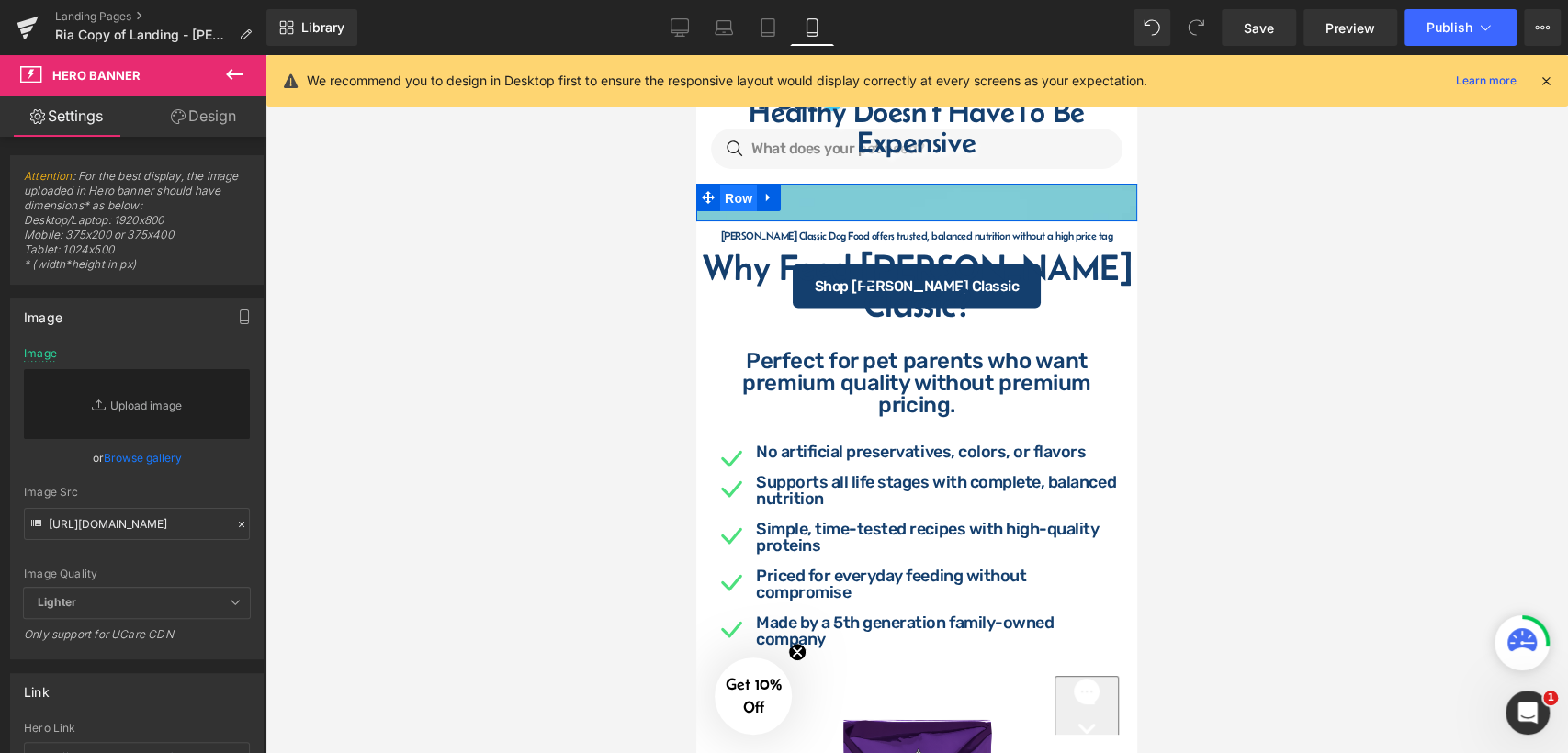
click at [727, 200] on span "Row" at bounding box center [738, 197] width 37 height 27
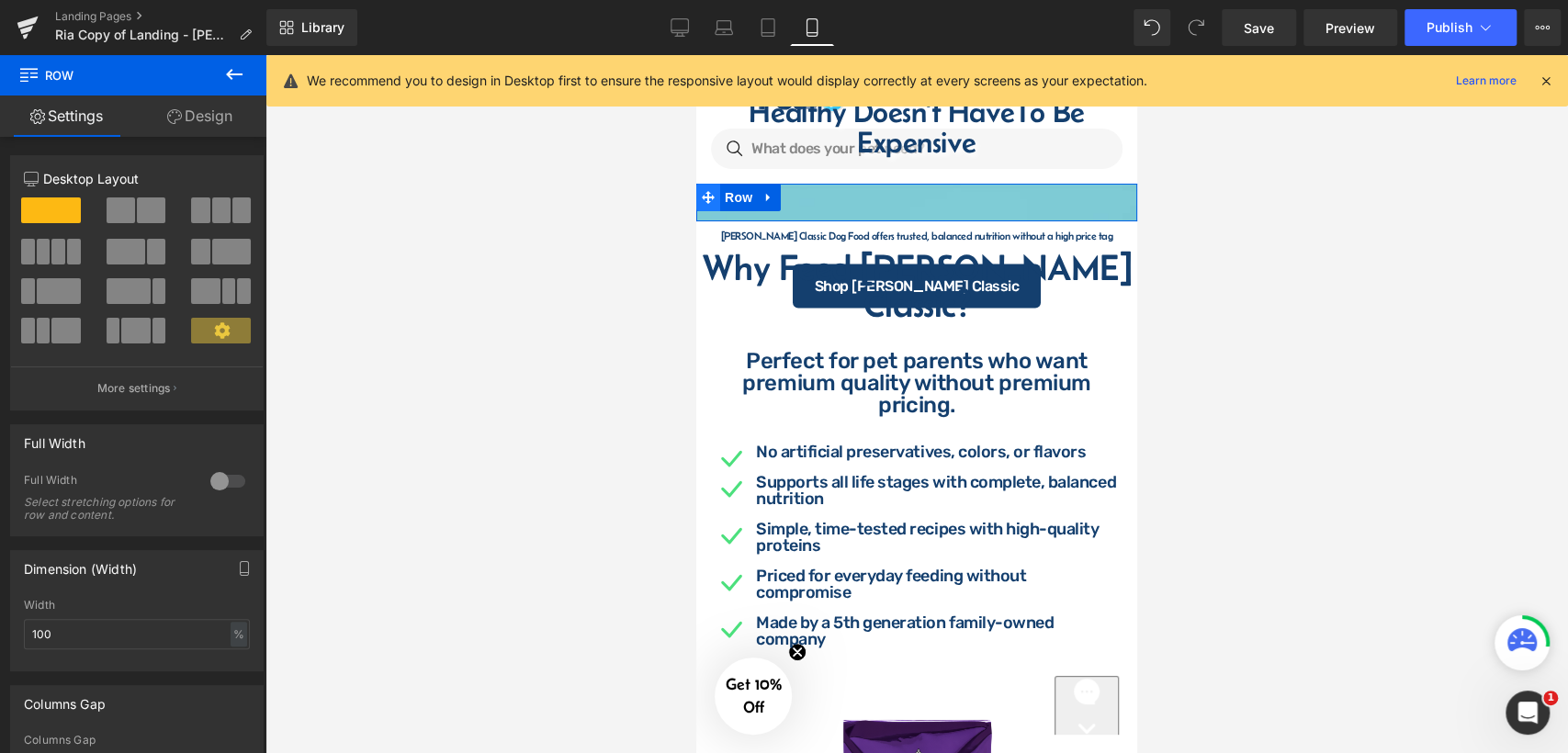
click at [711, 203] on icon at bounding box center [708, 197] width 13 height 14
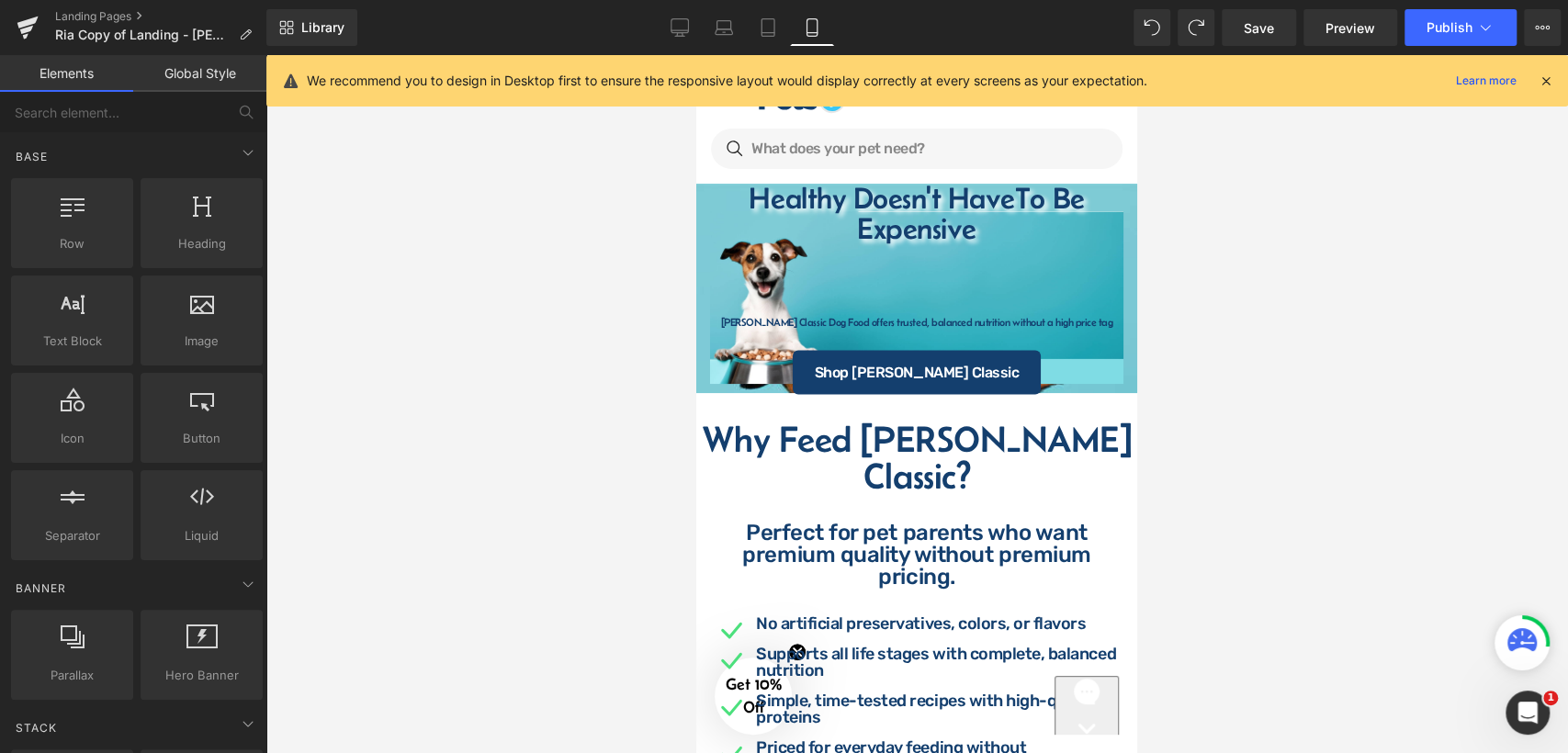
click at [1270, 281] on div at bounding box center [916, 404] width 1303 height 698
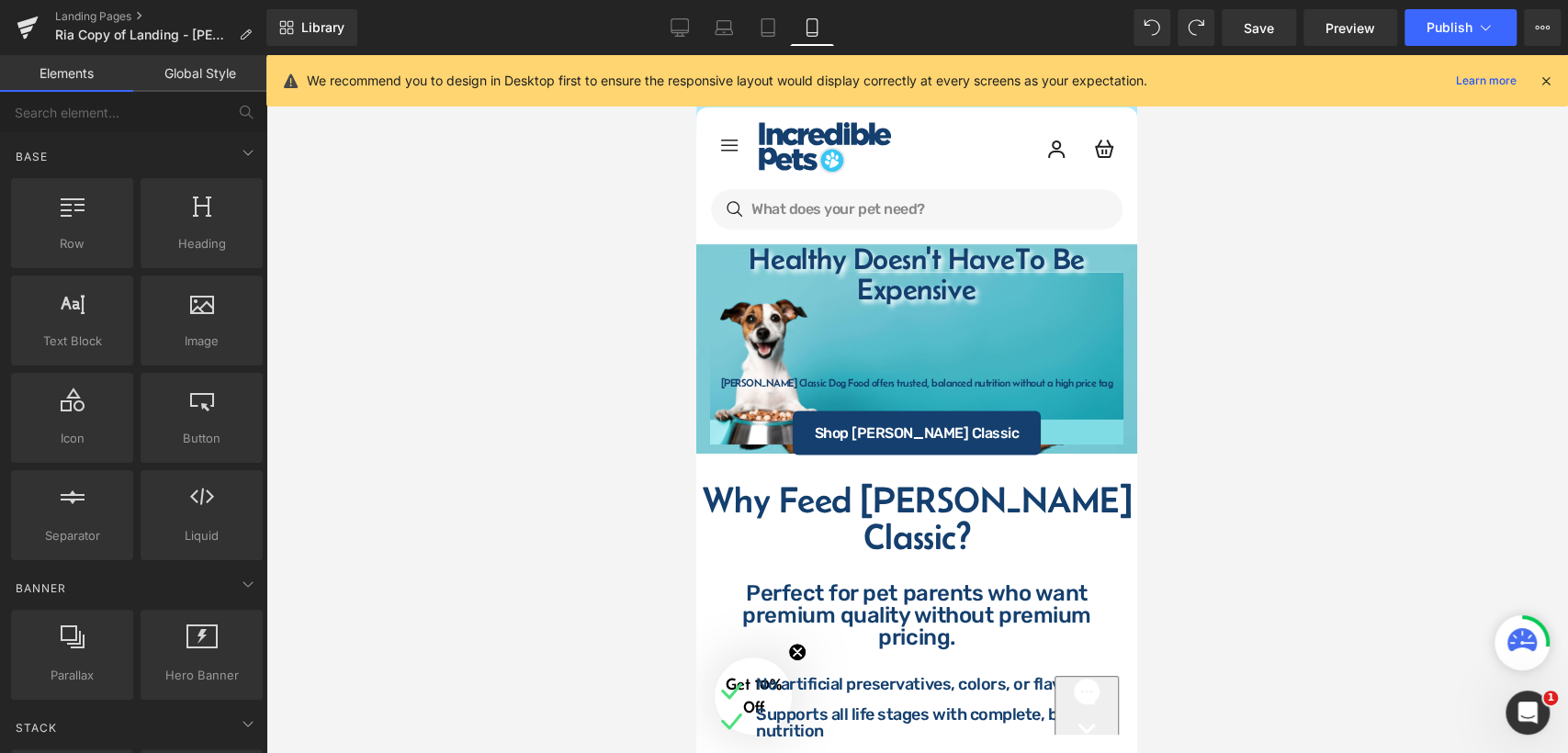
drag, startPoint x: 1130, startPoint y: 146, endPoint x: 1835, endPoint y: 193, distance: 706.6
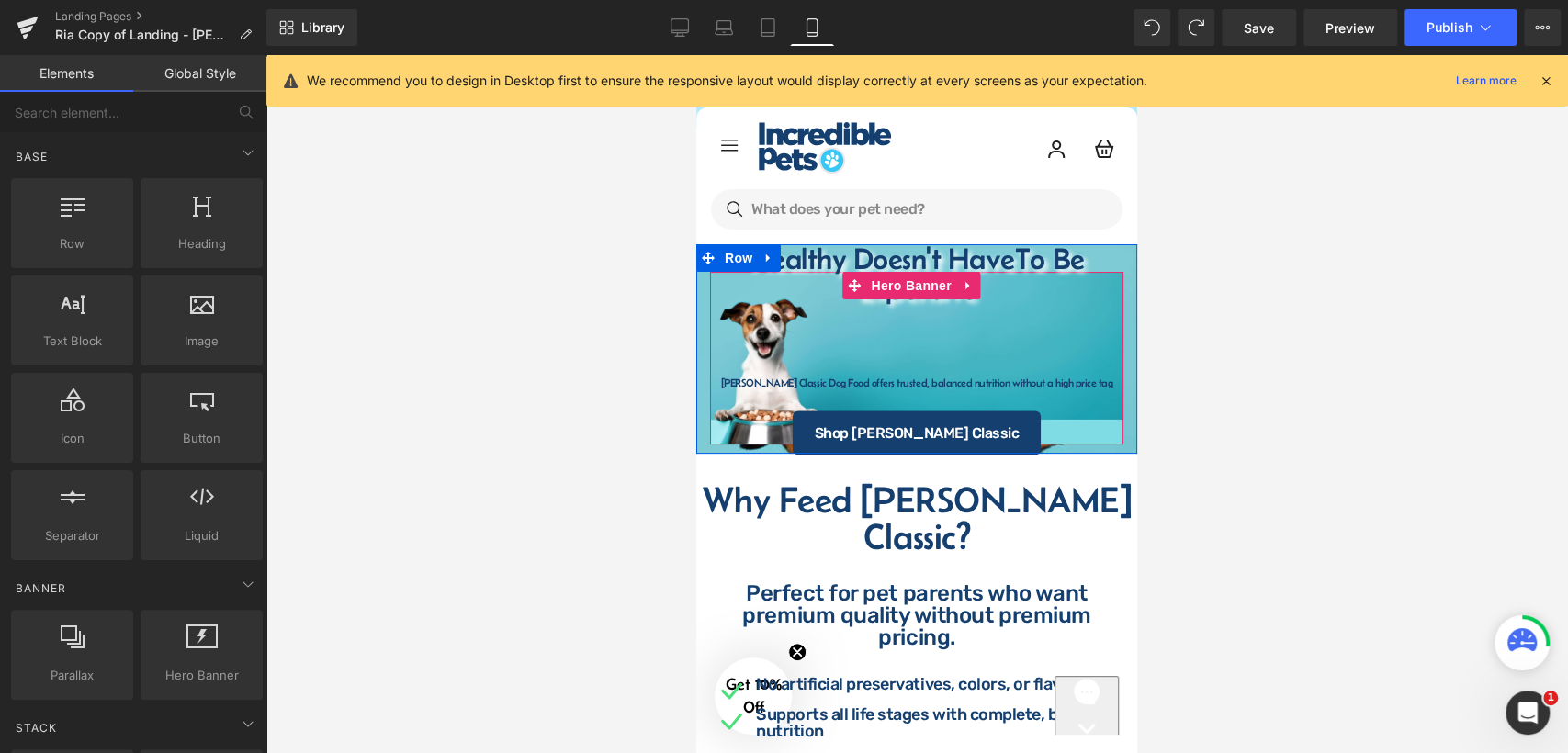
click at [1101, 391] on span "Healthy Doesn't Have To Be Expensive Heading Row Fromm Classic Dog Food offers …" at bounding box center [916, 358] width 413 height 194
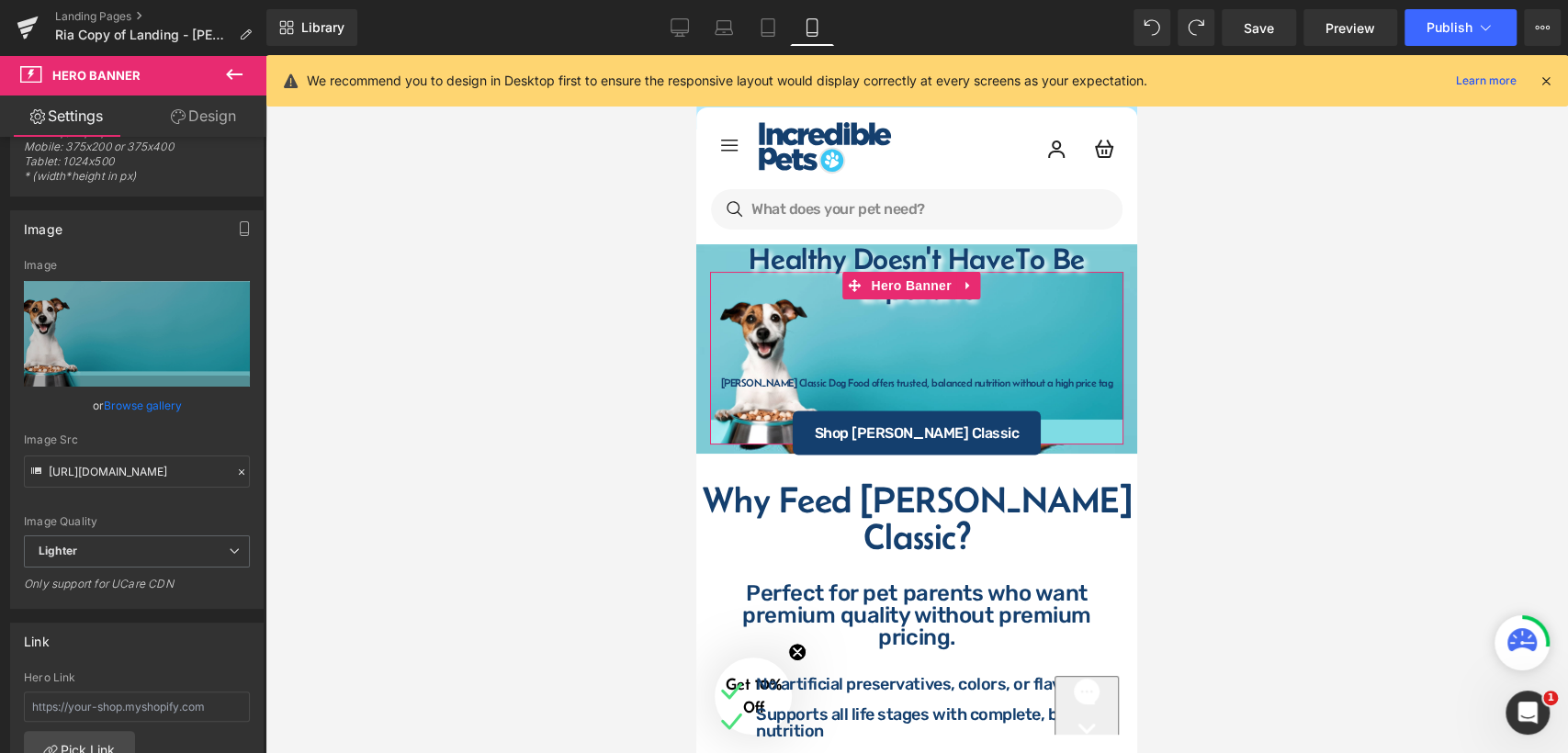
scroll to position [204, 0]
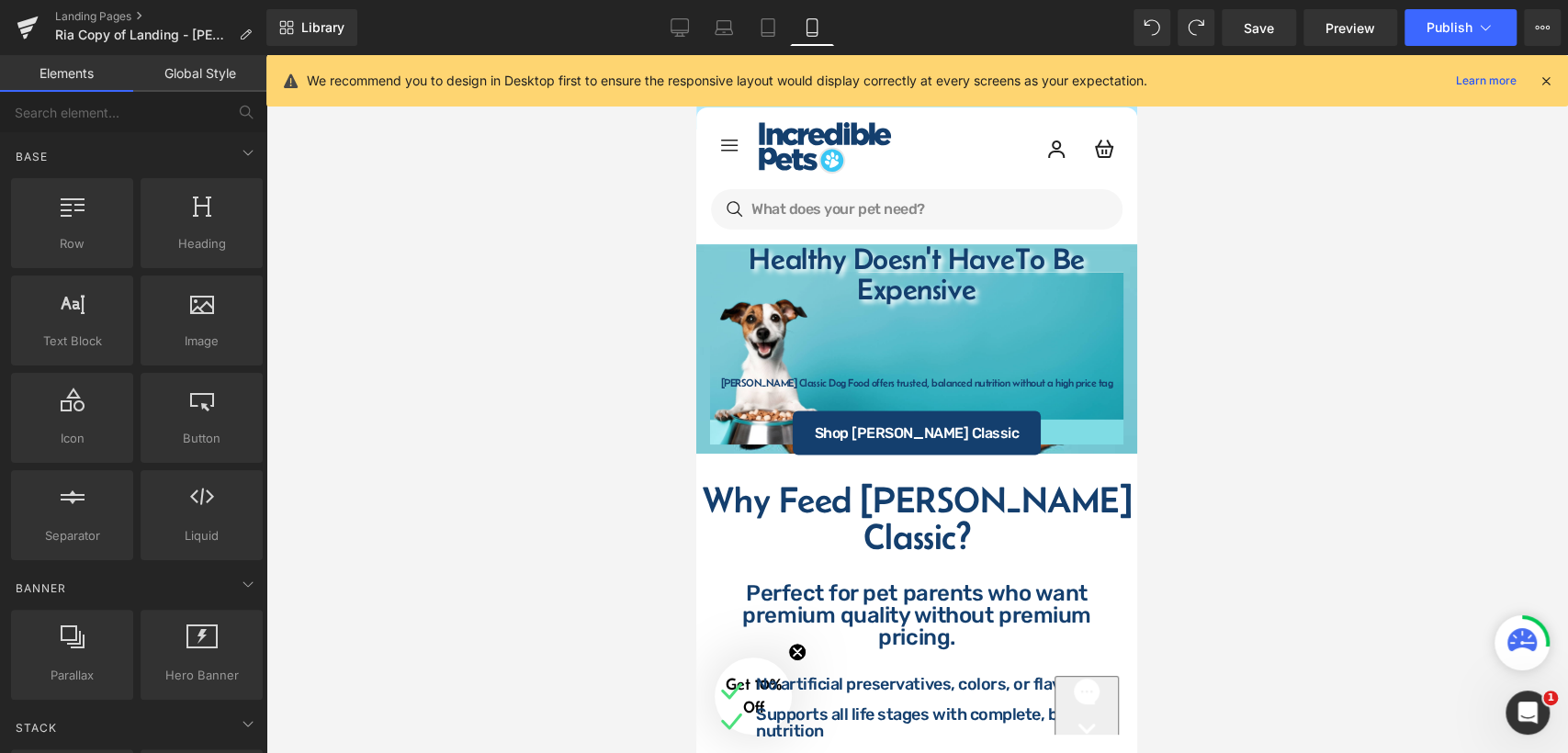
click at [1250, 274] on div at bounding box center [916, 404] width 1303 height 698
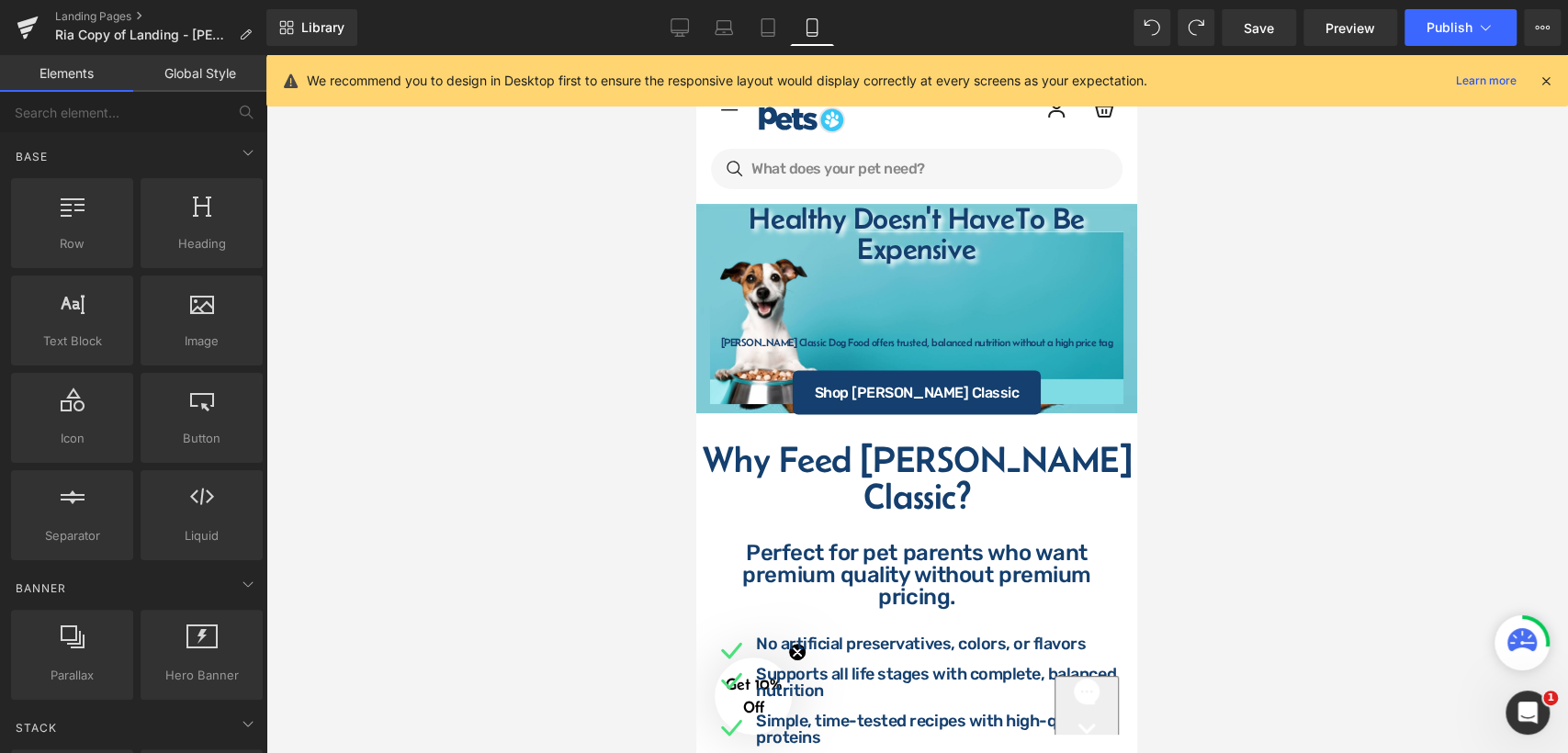
scroll to position [0, 0]
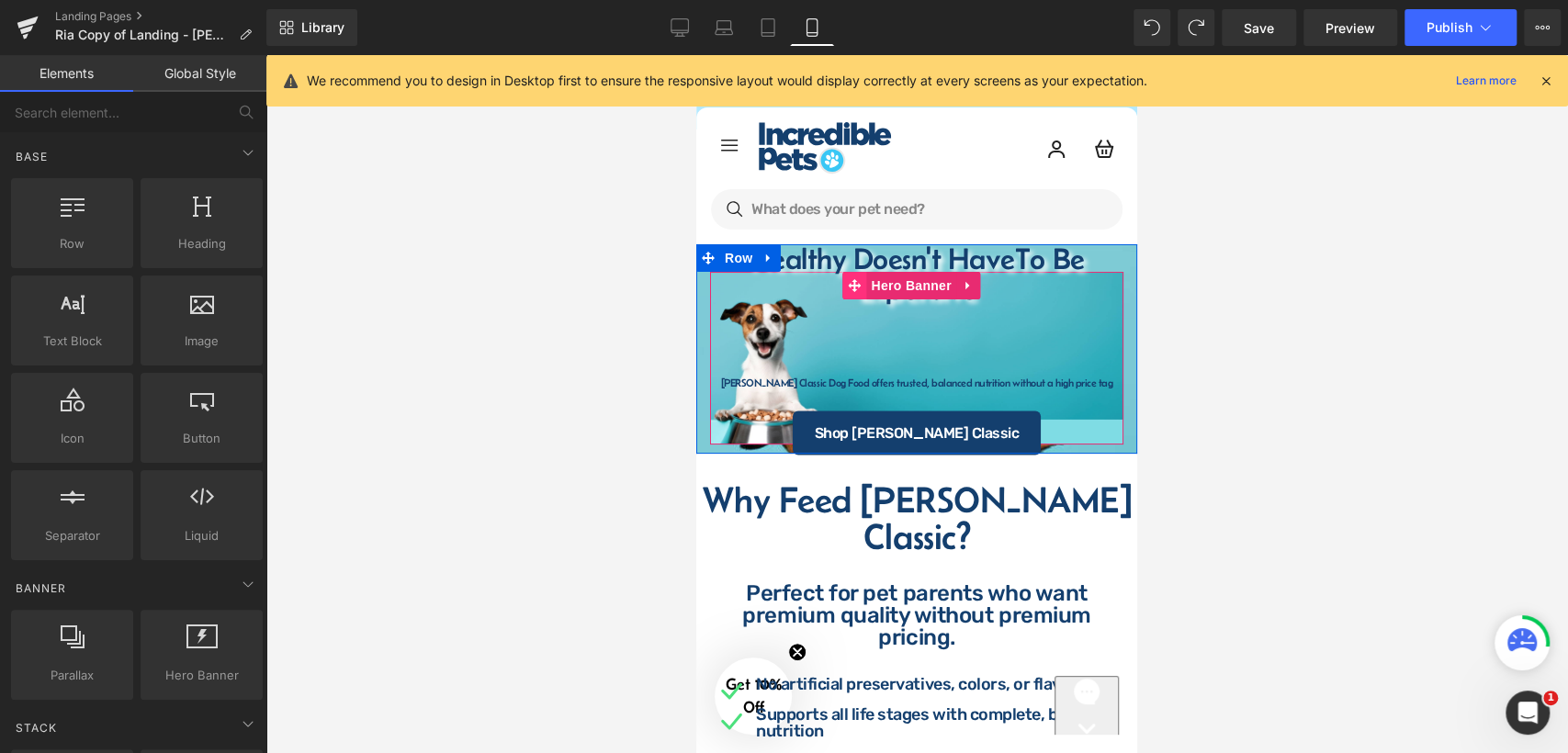
click at [850, 290] on icon at bounding box center [855, 286] width 13 height 14
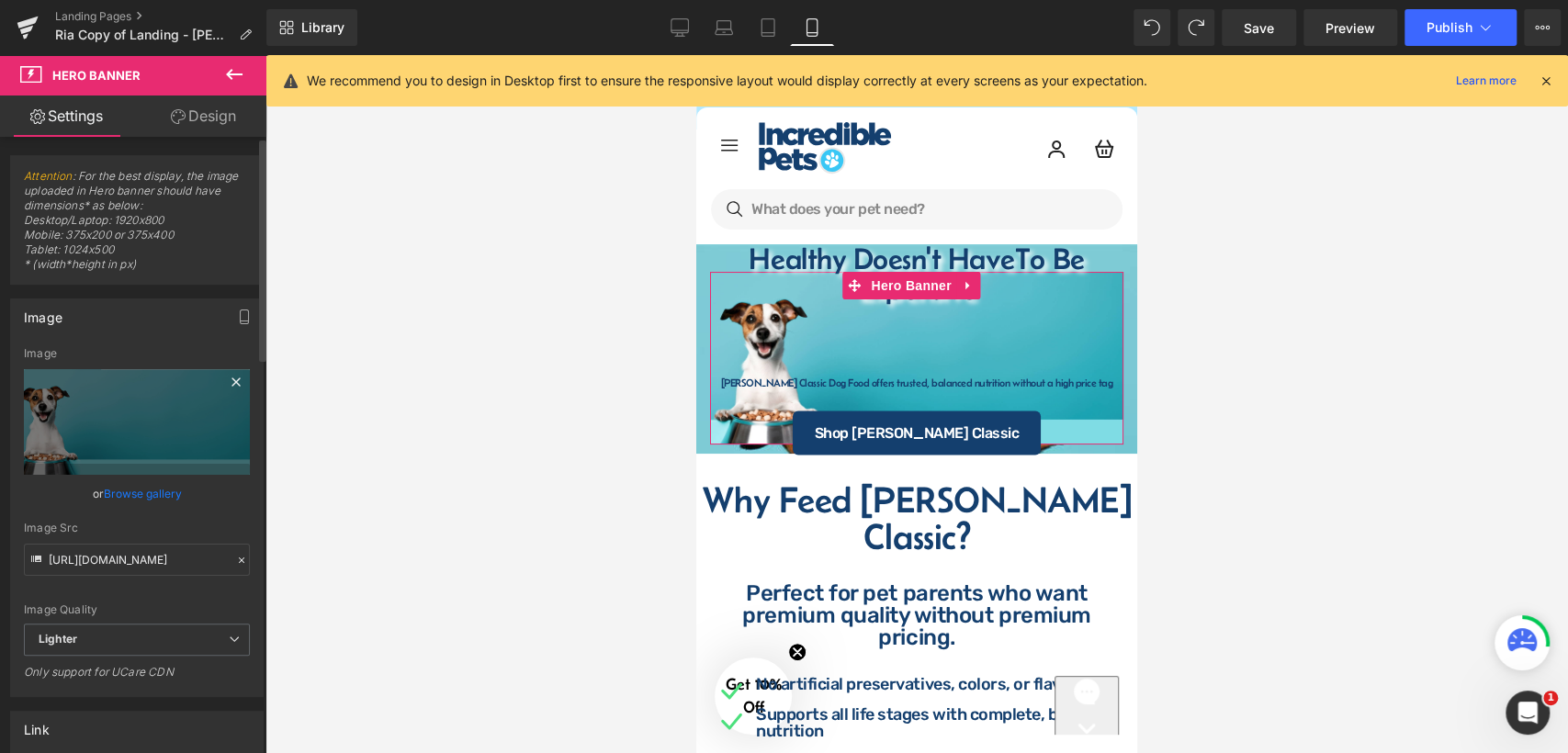
click at [231, 381] on icon at bounding box center [235, 381] width 8 height 8
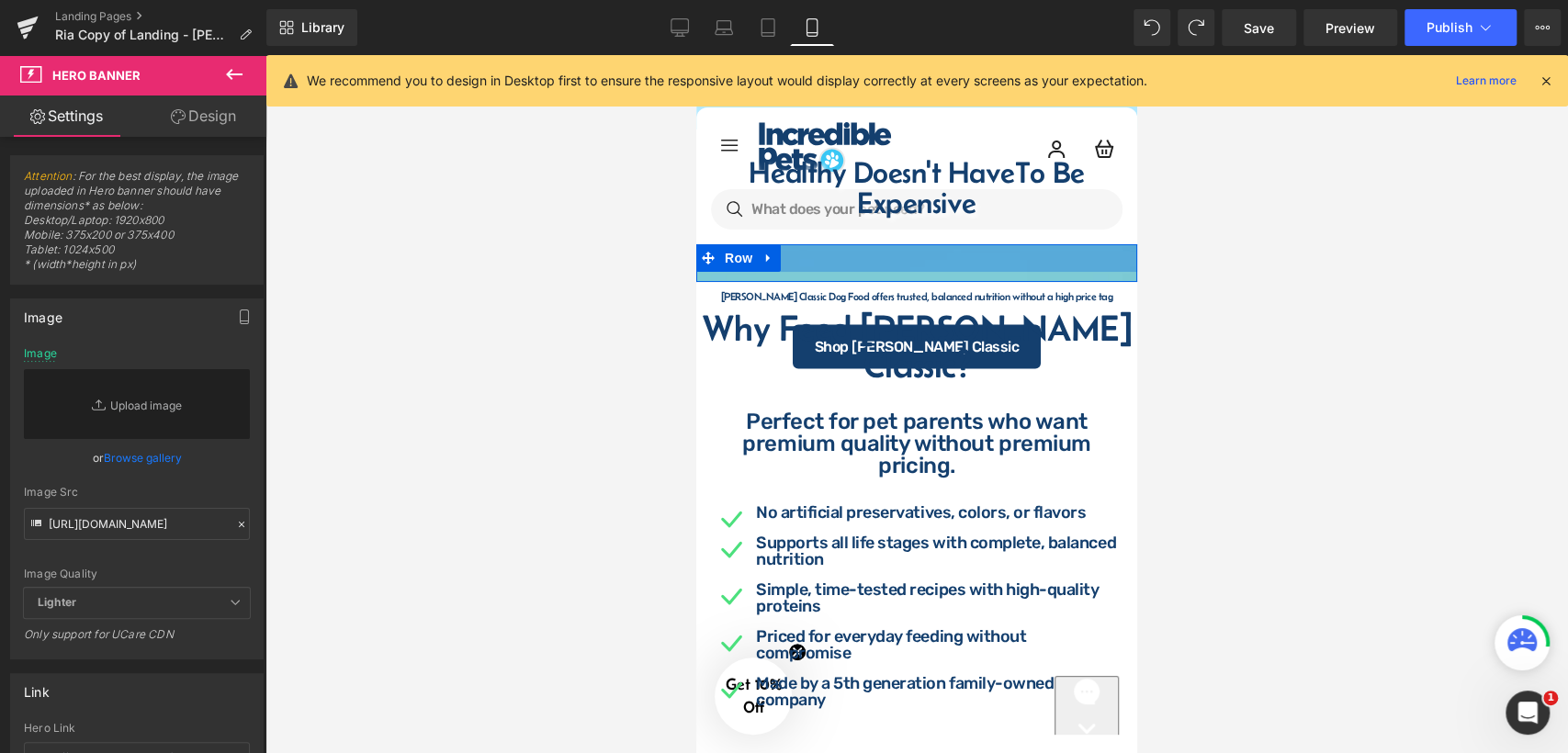
click at [836, 254] on div at bounding box center [916, 258] width 441 height 27
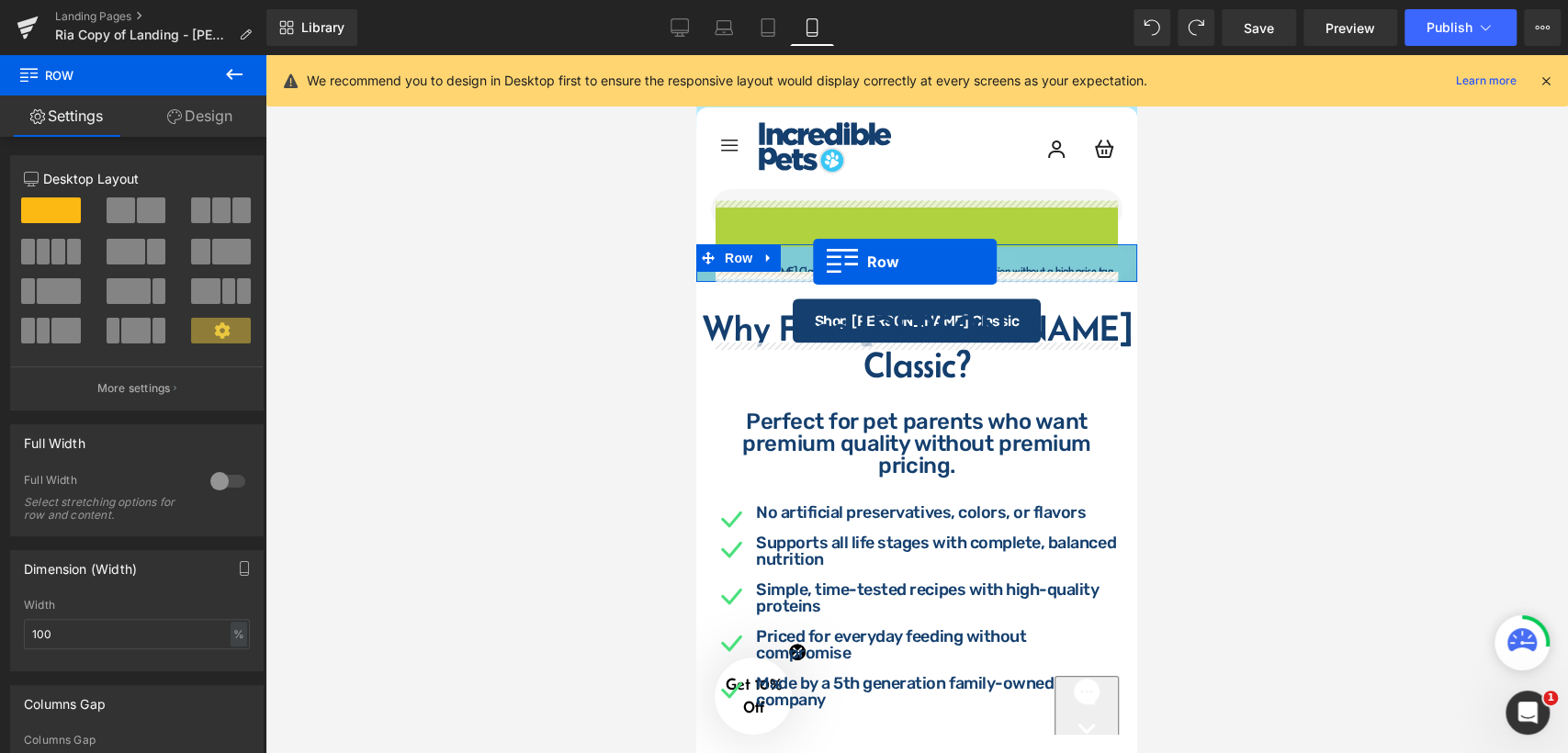
drag, startPoint x: 722, startPoint y: 187, endPoint x: 813, endPoint y: 261, distance: 117.3
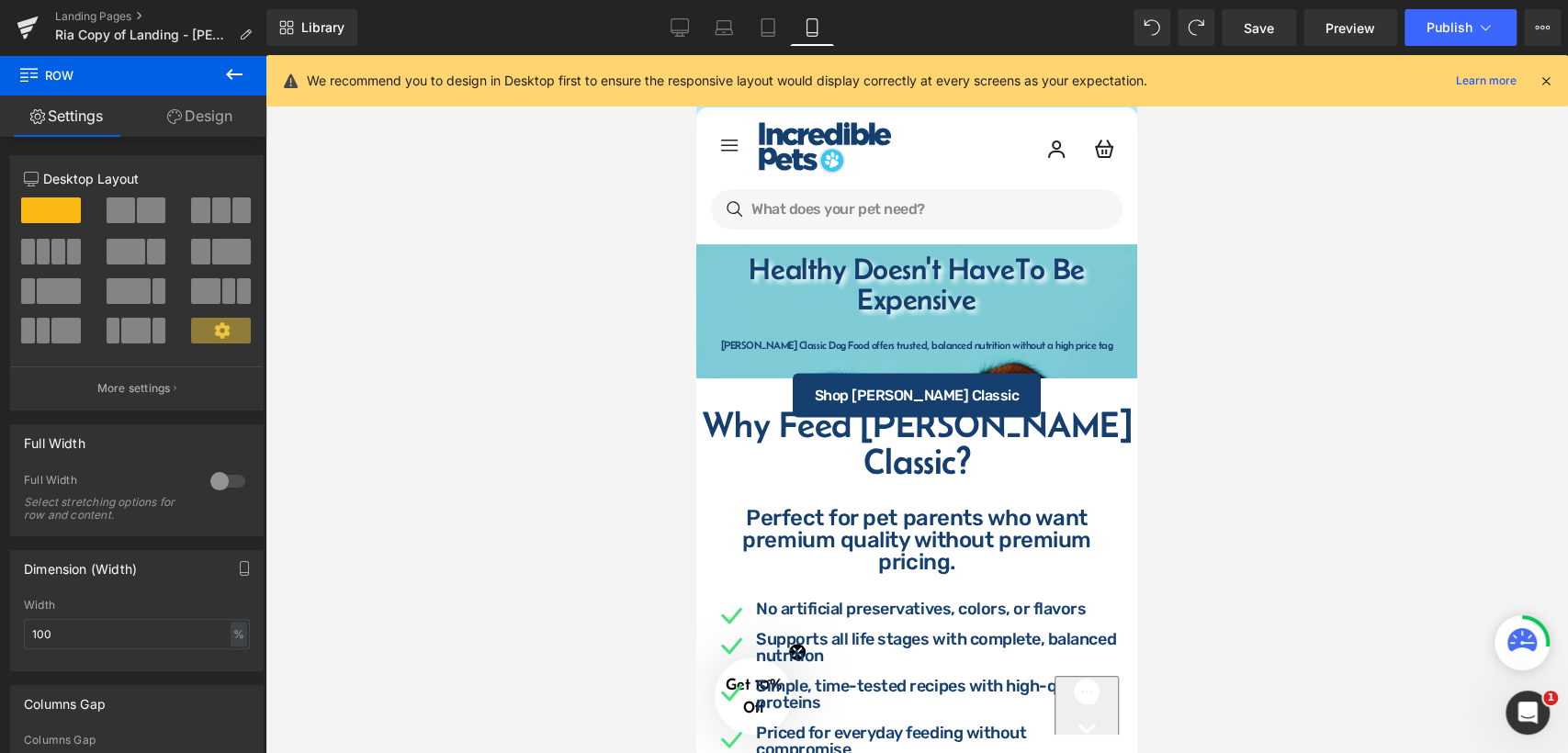
click at [1245, 342] on div at bounding box center [916, 404] width 1303 height 698
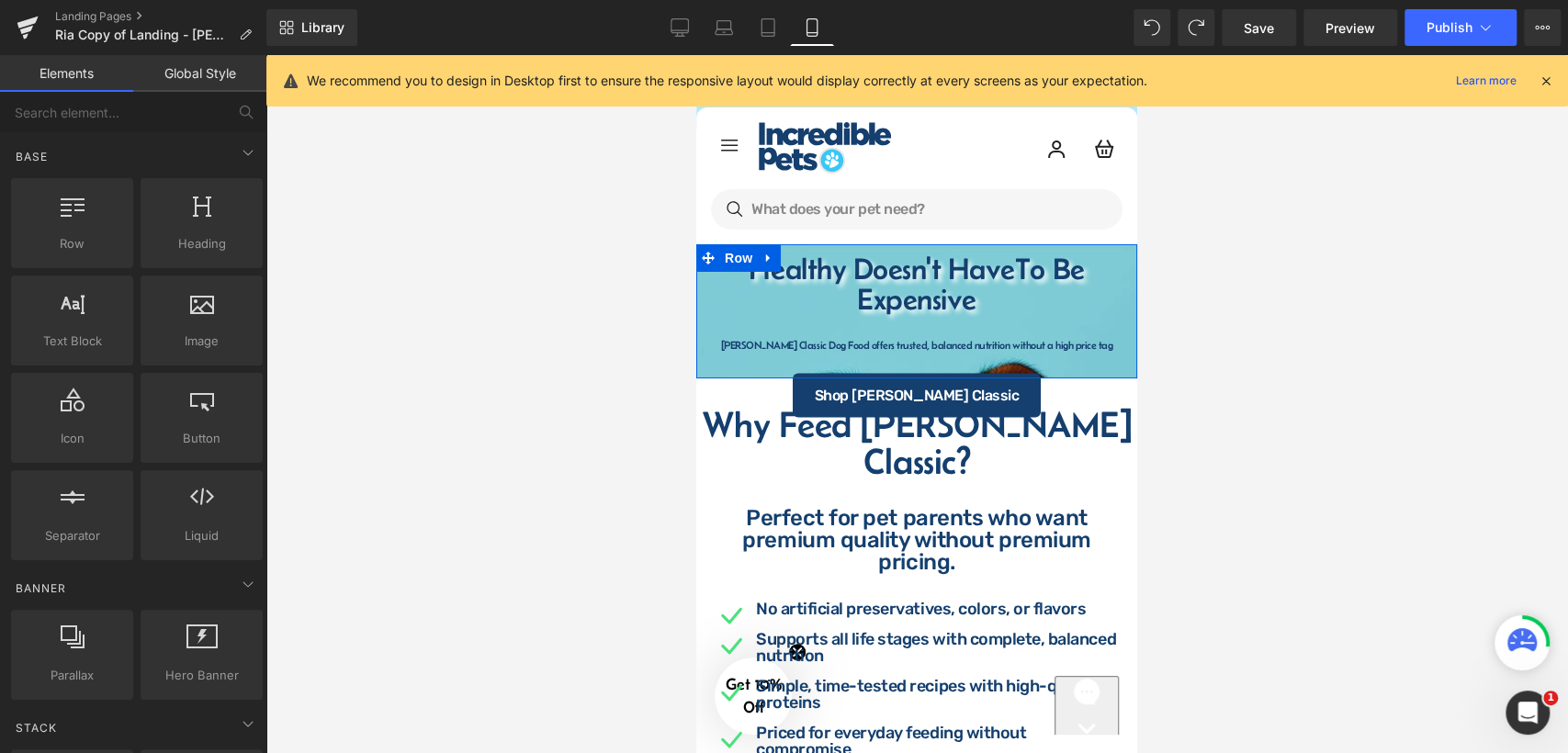
click at [703, 309] on div "Healthy Doesn't Have To Be Expensive Heading Row Fromm Classic Dog Food offers …" at bounding box center [916, 321] width 441 height 98
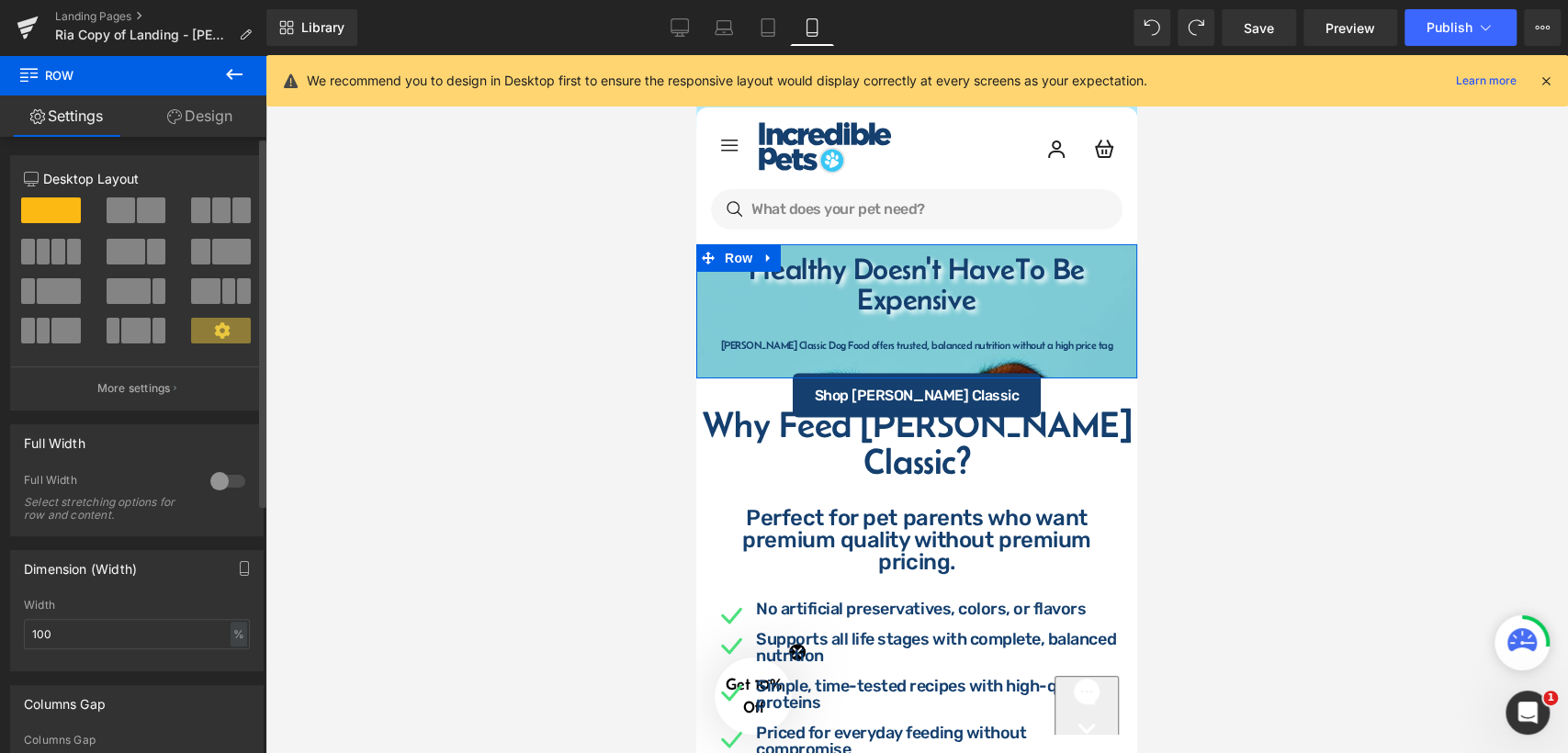
click at [234, 482] on div at bounding box center [228, 480] width 44 height 29
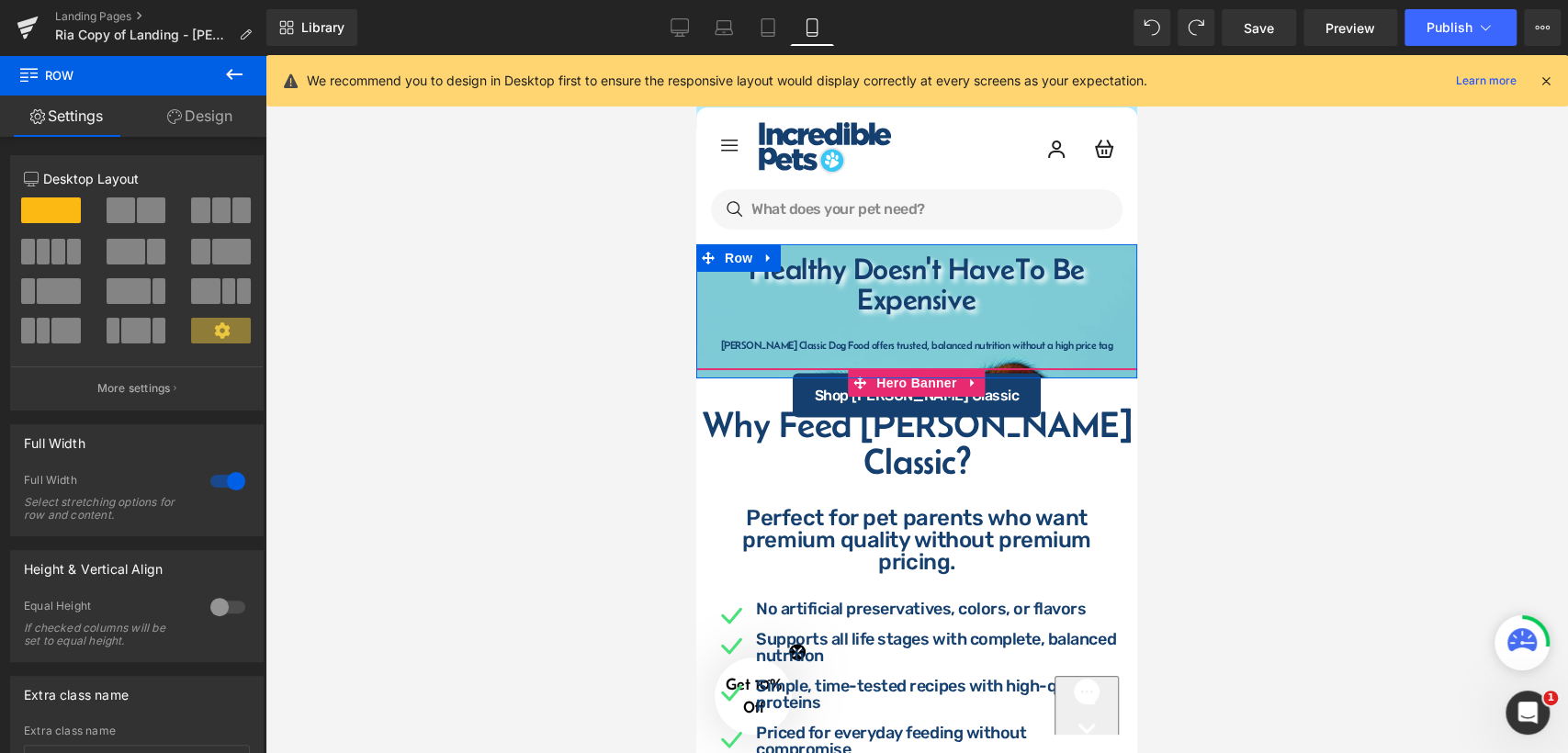
click at [706, 333] on span "Fromm Classic Dog Food offers trusted, balanced nutrition without a high price …" at bounding box center [916, 369] width 441 height 97
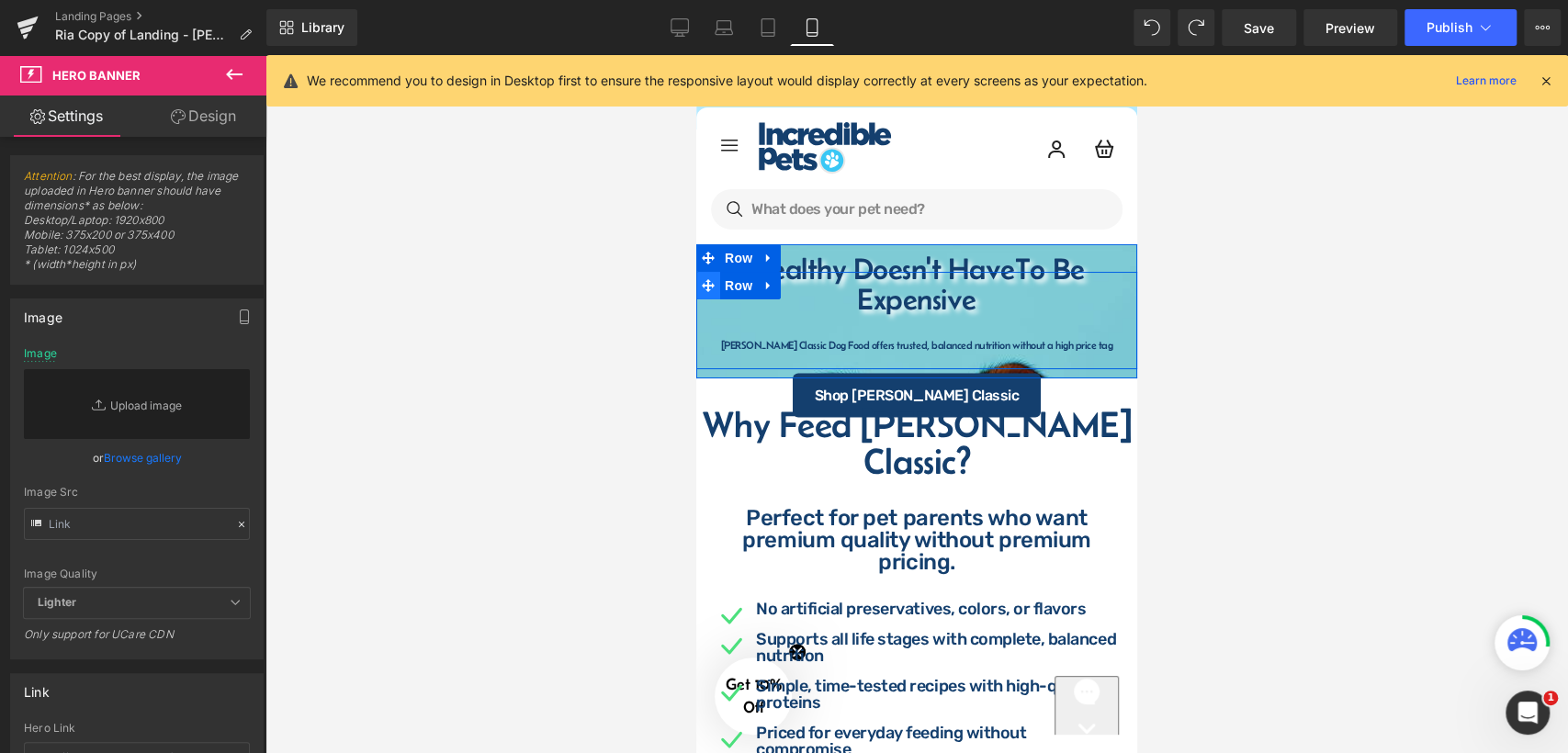
click at [713, 290] on span at bounding box center [707, 285] width 24 height 27
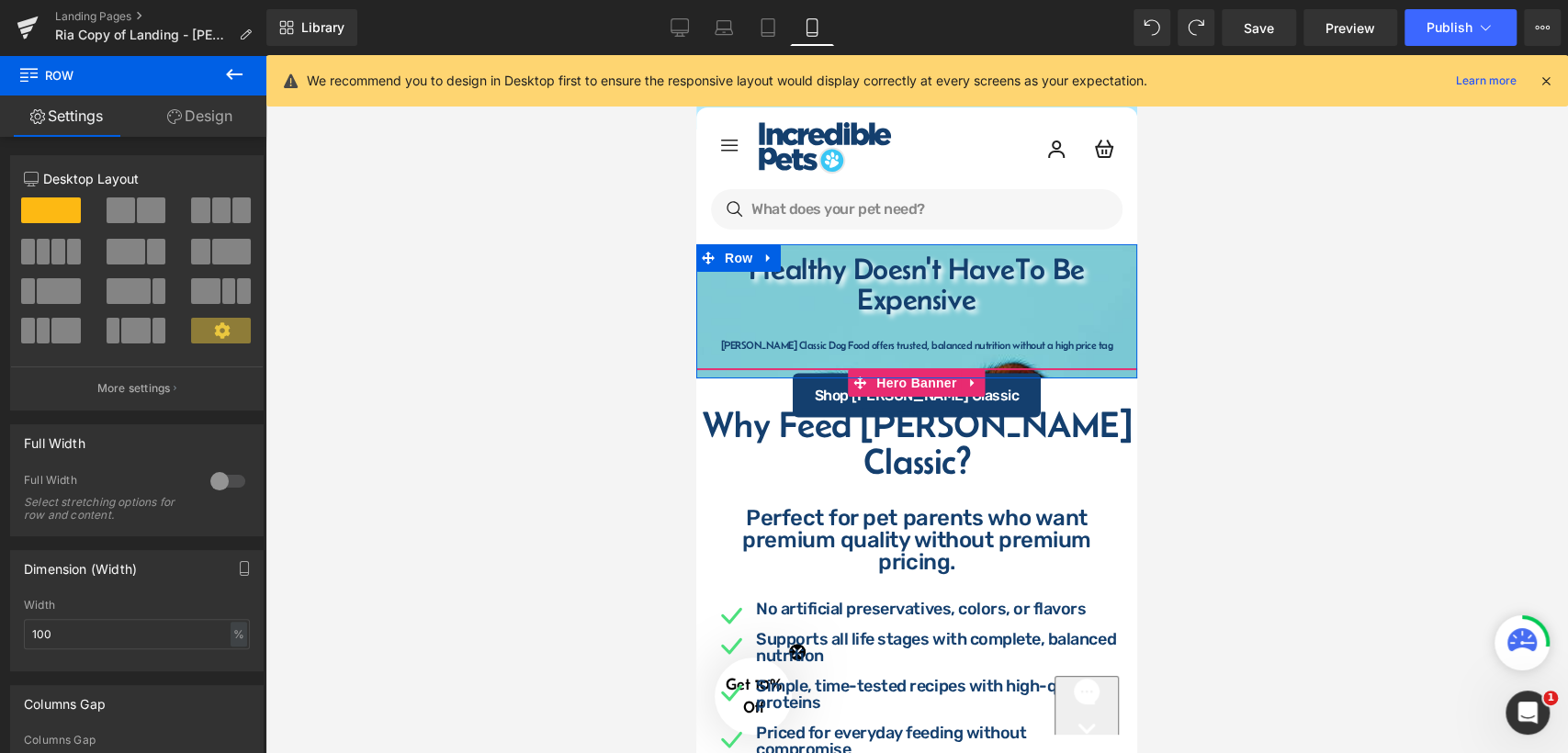
click at [712, 334] on span "Fromm Classic Dog Food offers trusted, balanced nutrition without a high price …" at bounding box center [916, 369] width 441 height 97
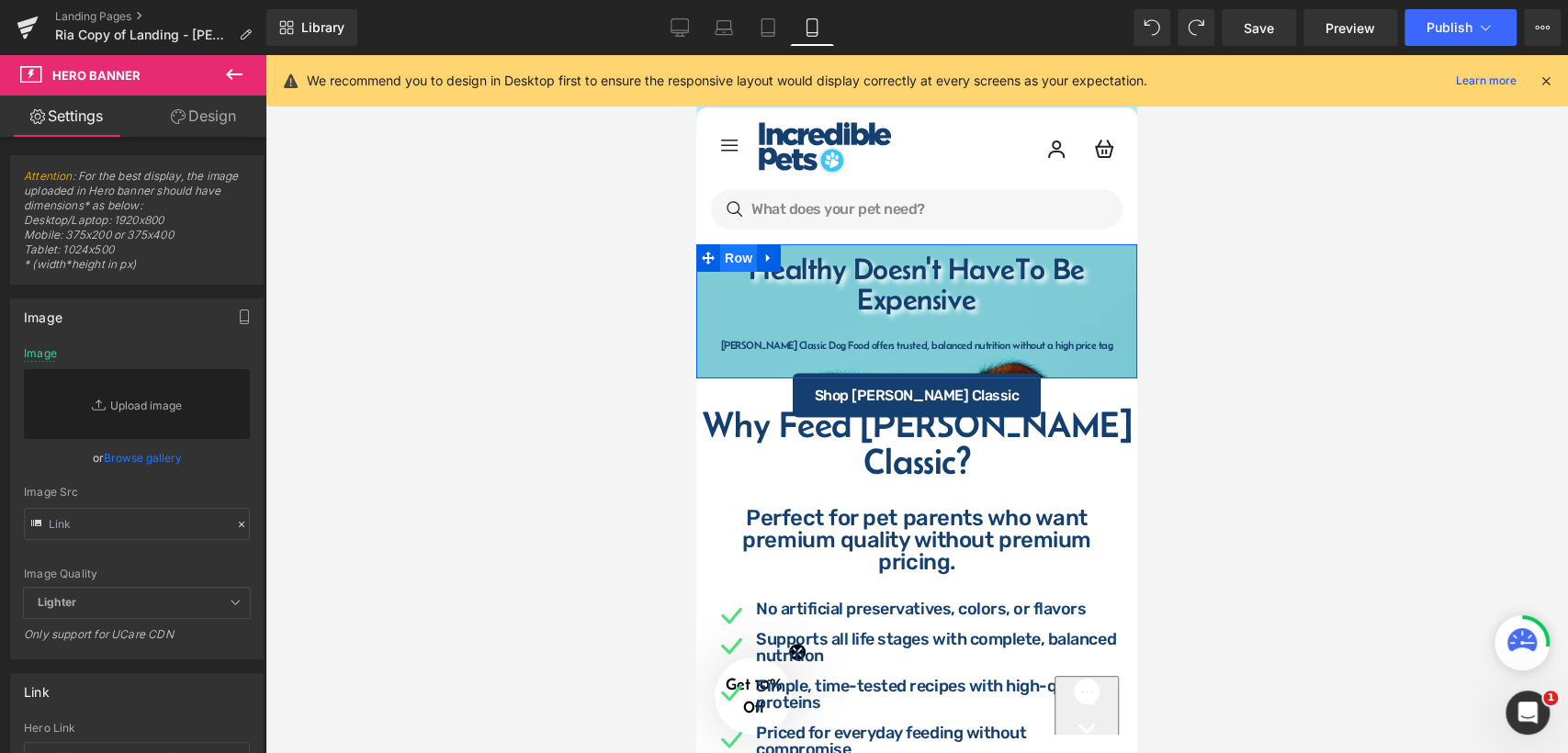
click at [730, 260] on span "Row" at bounding box center [738, 258] width 37 height 27
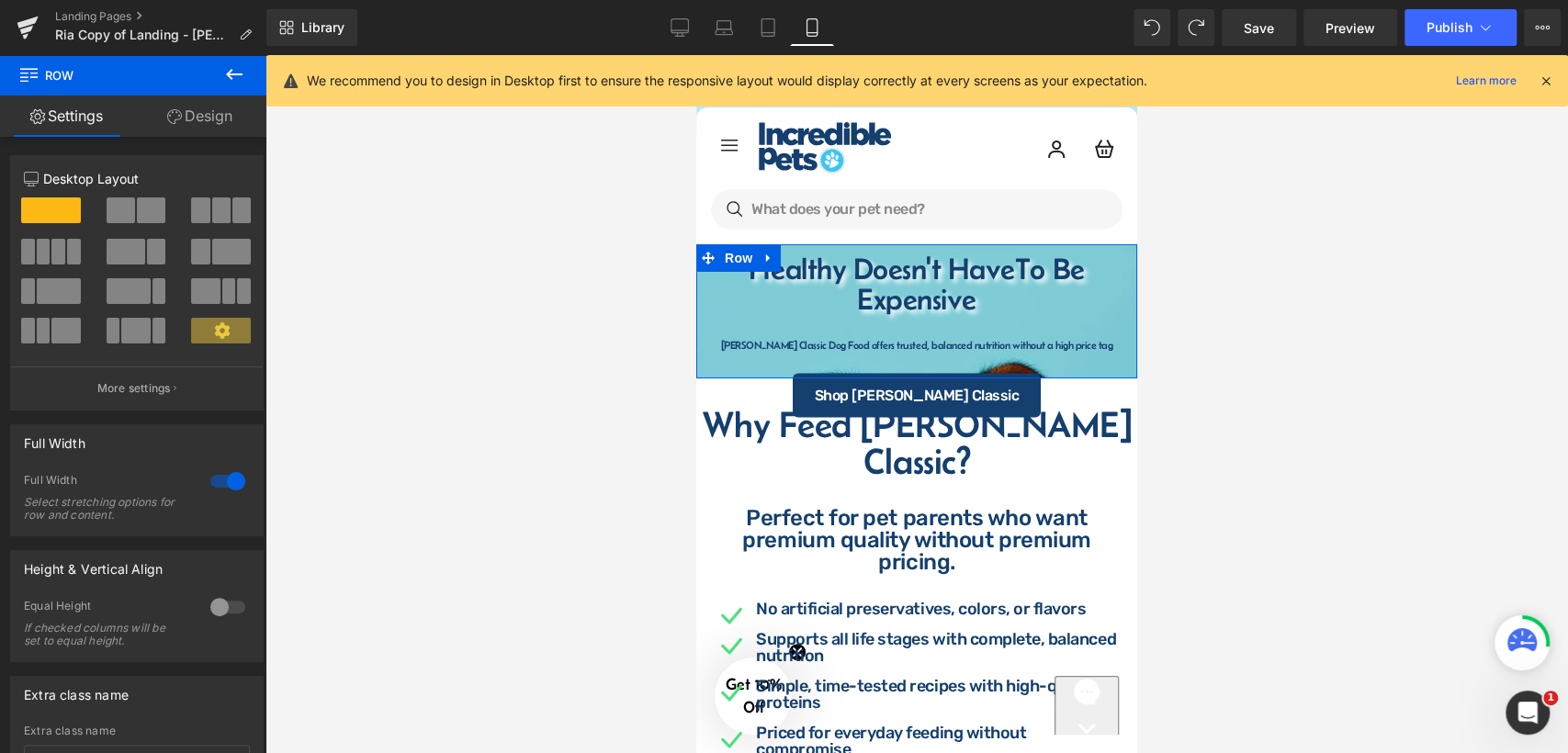
click at [197, 109] on link "Design" at bounding box center [200, 117] width 134 height 41
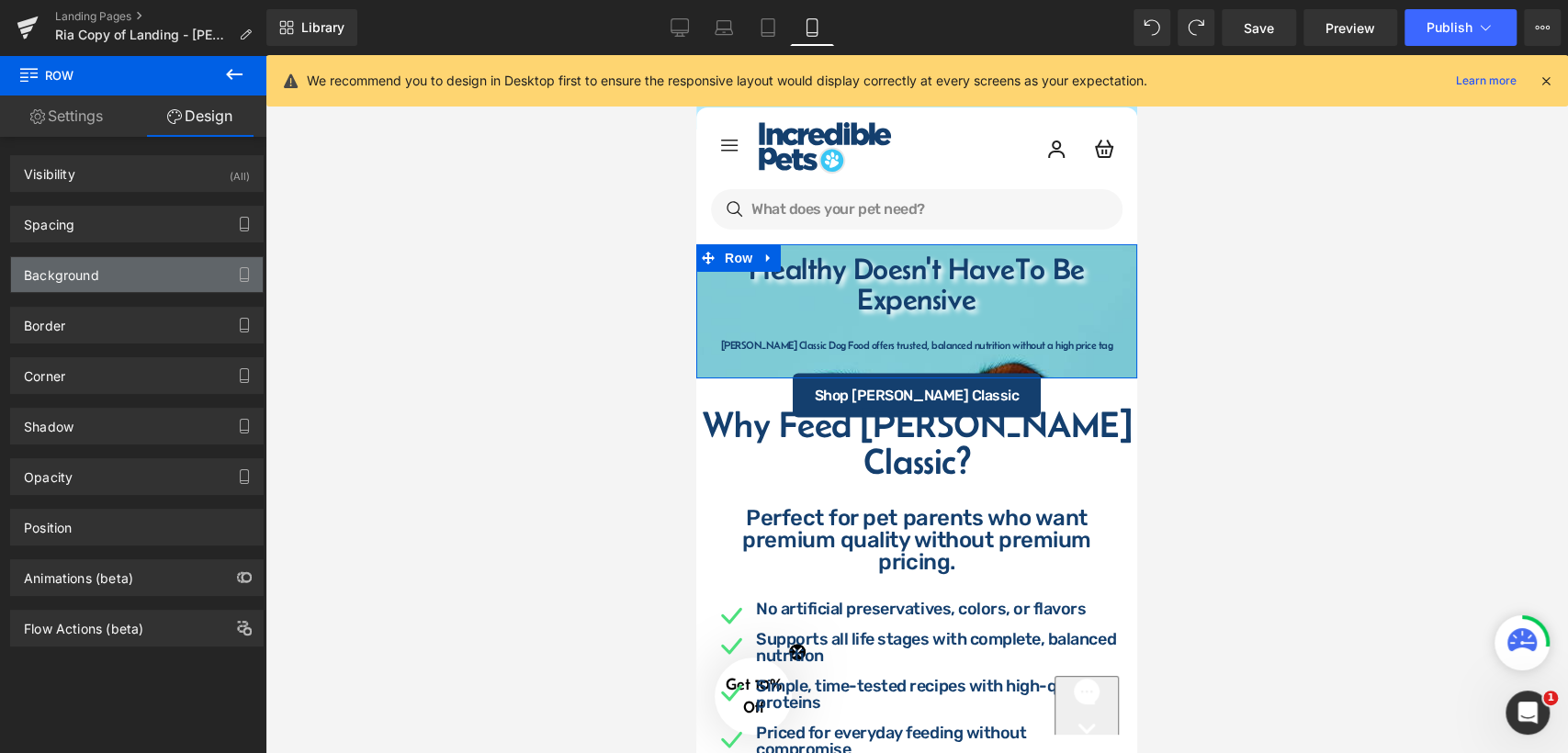
click at [117, 274] on div "Background" at bounding box center [137, 274] width 252 height 35
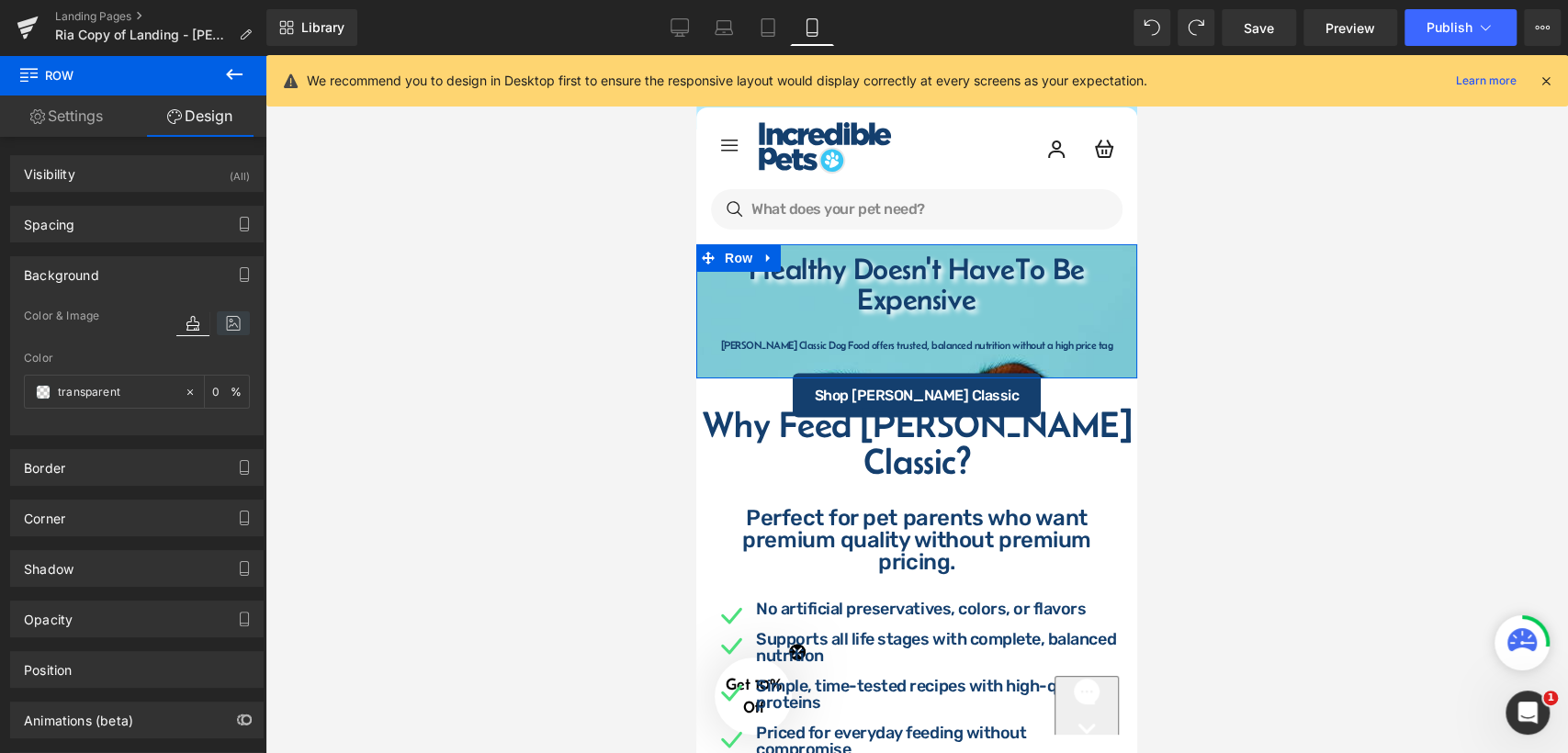
click at [231, 322] on icon at bounding box center [232, 322] width 33 height 24
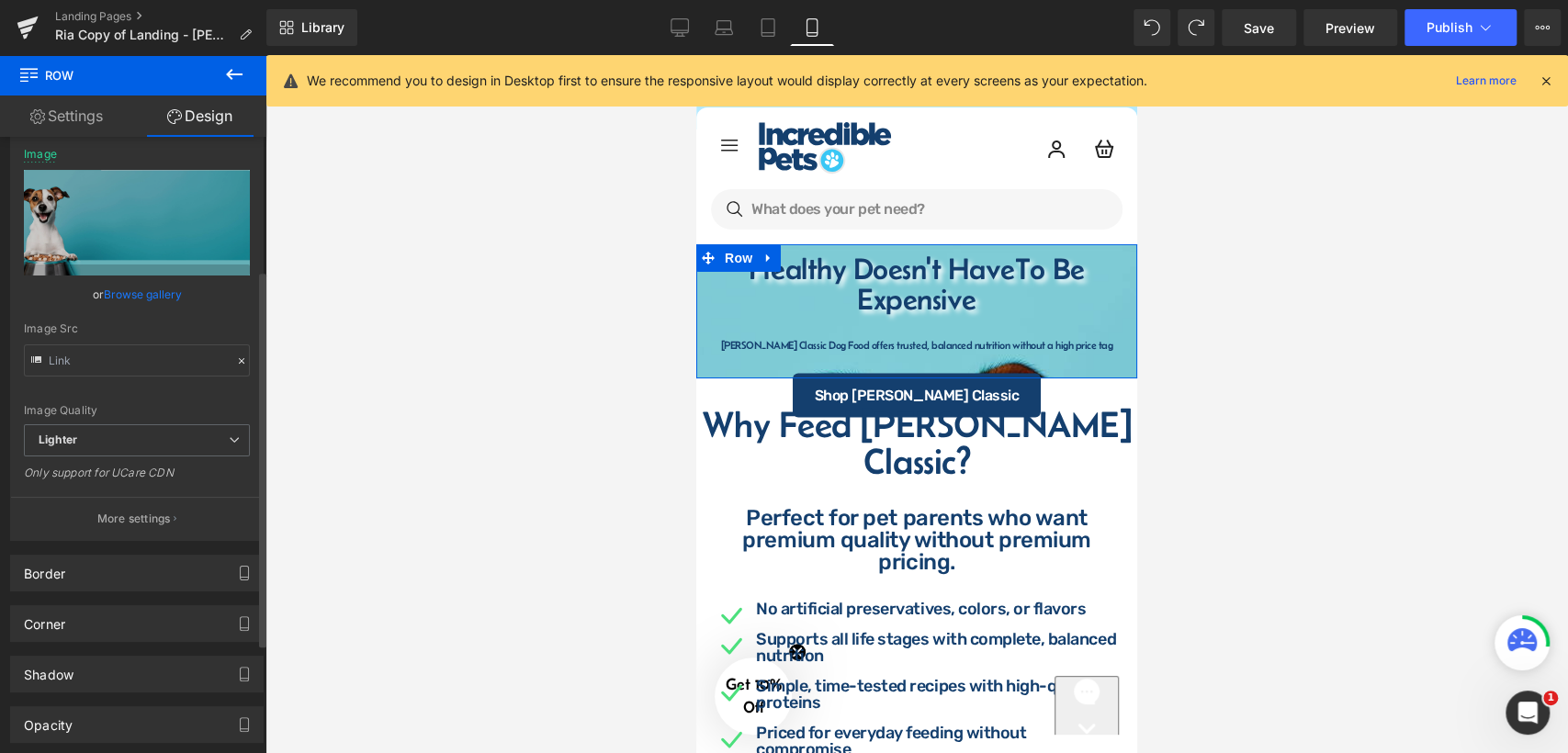
scroll to position [306, 0]
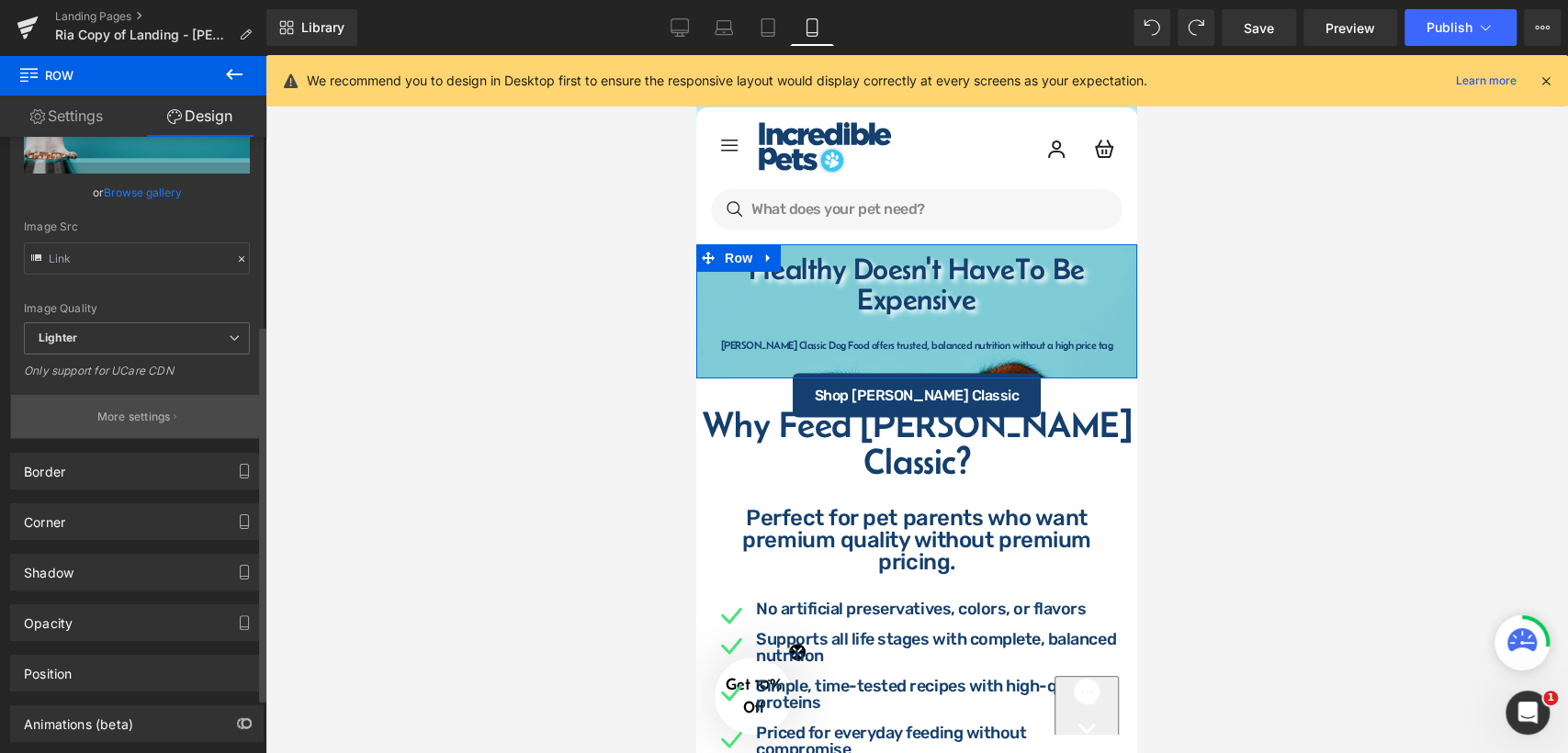
click at [166, 414] on p "More settings" at bounding box center [135, 417] width 73 height 17
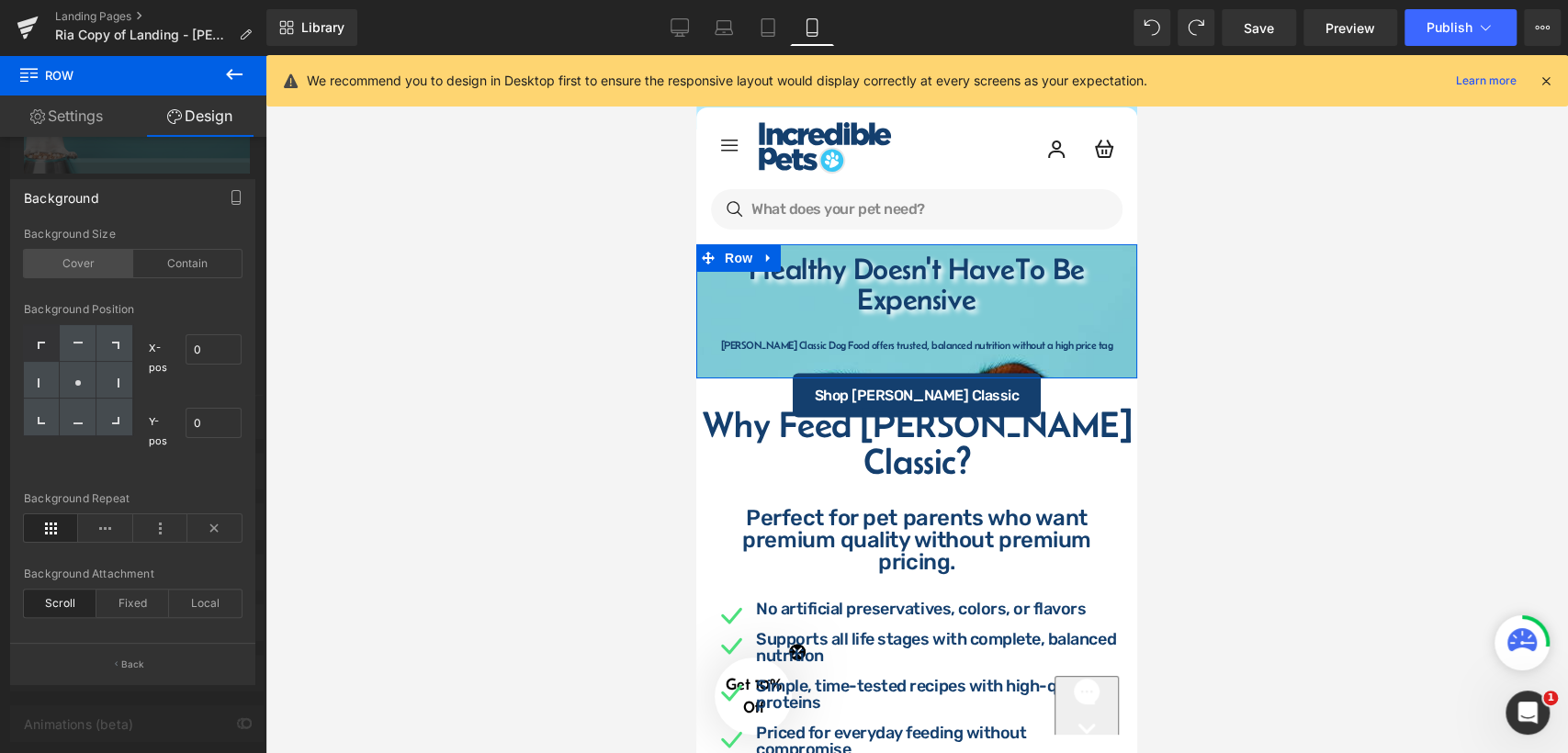
click at [110, 268] on div "Cover" at bounding box center [78, 263] width 109 height 27
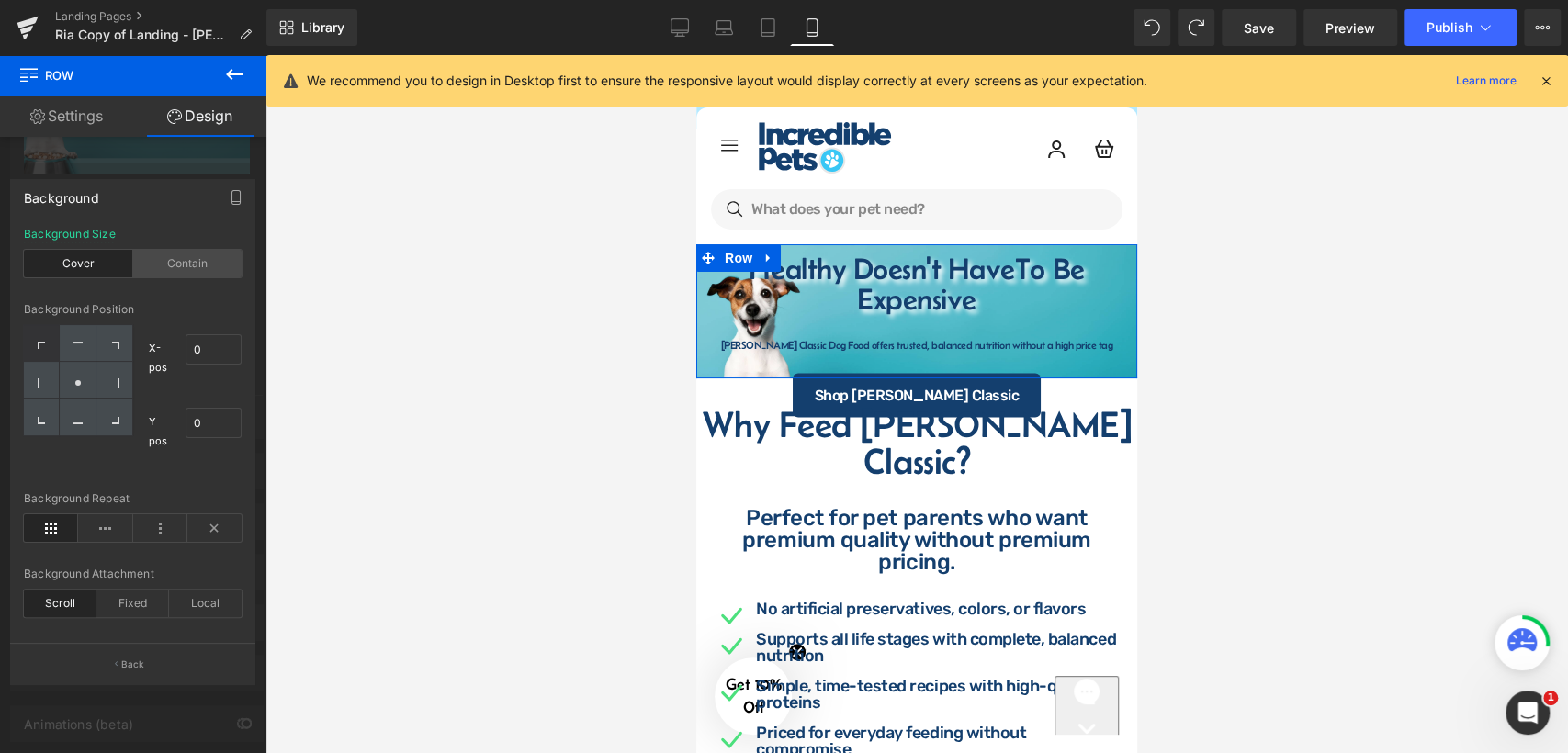
click at [211, 275] on div "Contain" at bounding box center [188, 263] width 109 height 27
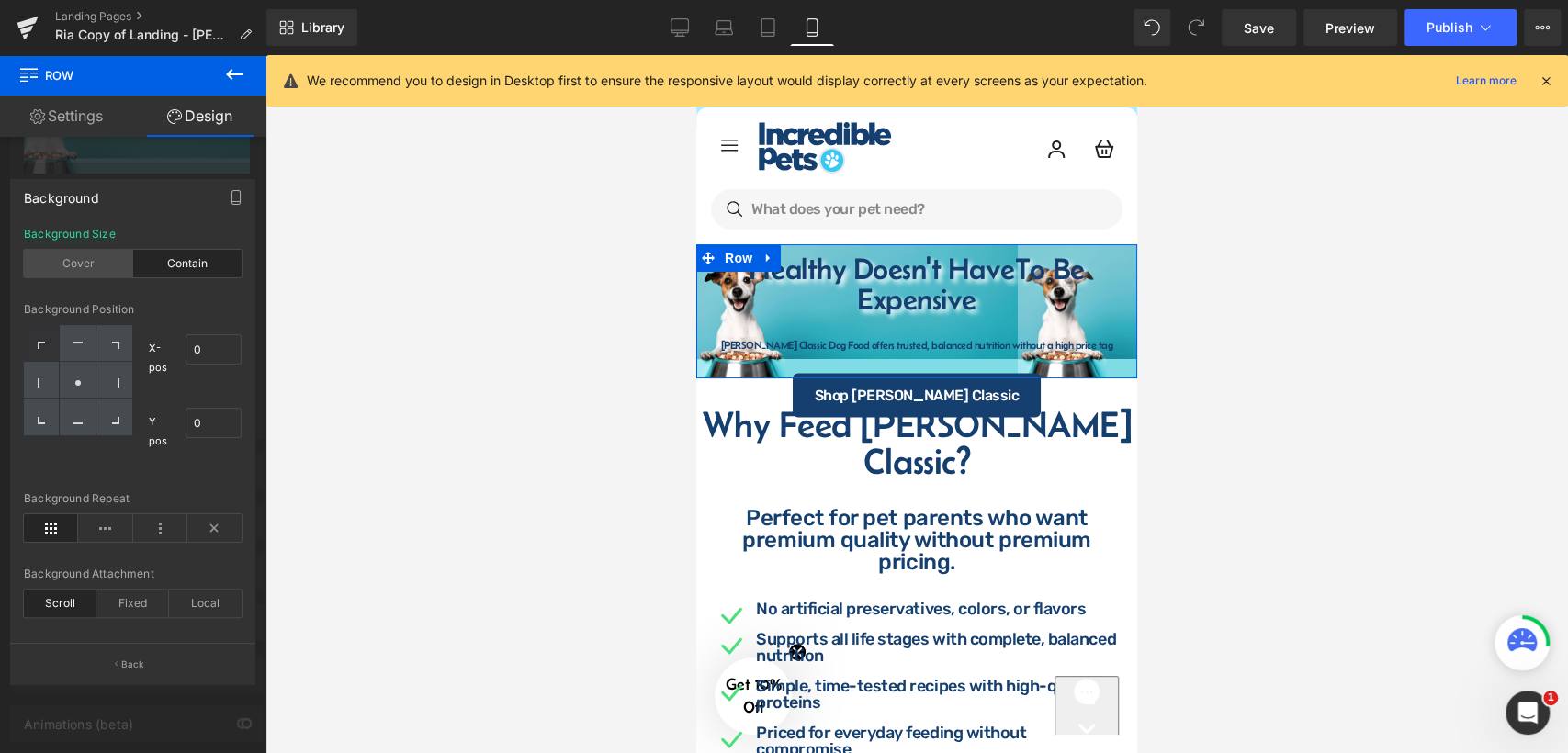
click at [95, 259] on div "Cover" at bounding box center [78, 263] width 109 height 27
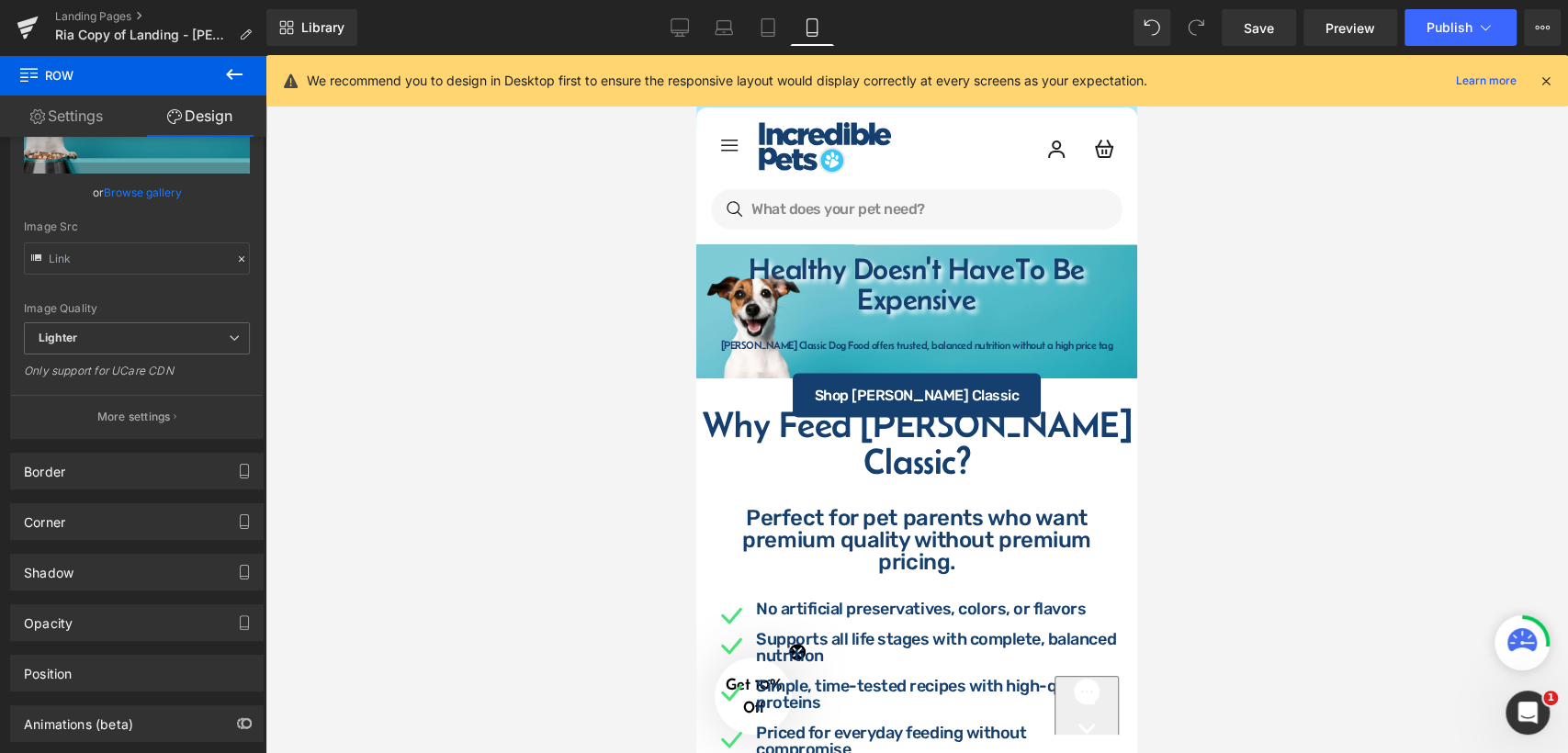
click at [1287, 281] on div at bounding box center [916, 404] width 1303 height 698
click at [230, 68] on icon at bounding box center [233, 73] width 22 height 22
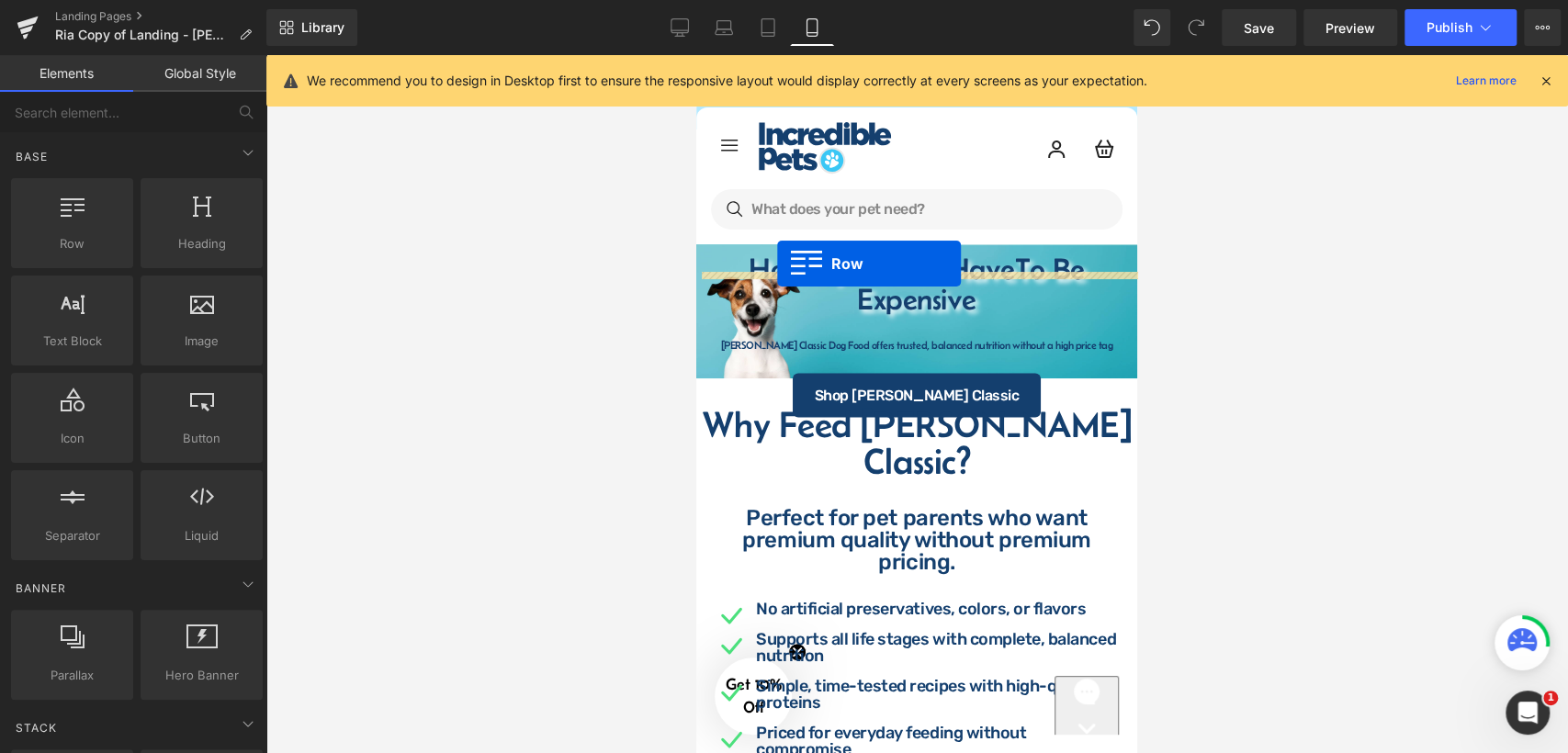
drag, startPoint x: 1100, startPoint y: 321, endPoint x: 777, endPoint y: 263, distance: 328.2
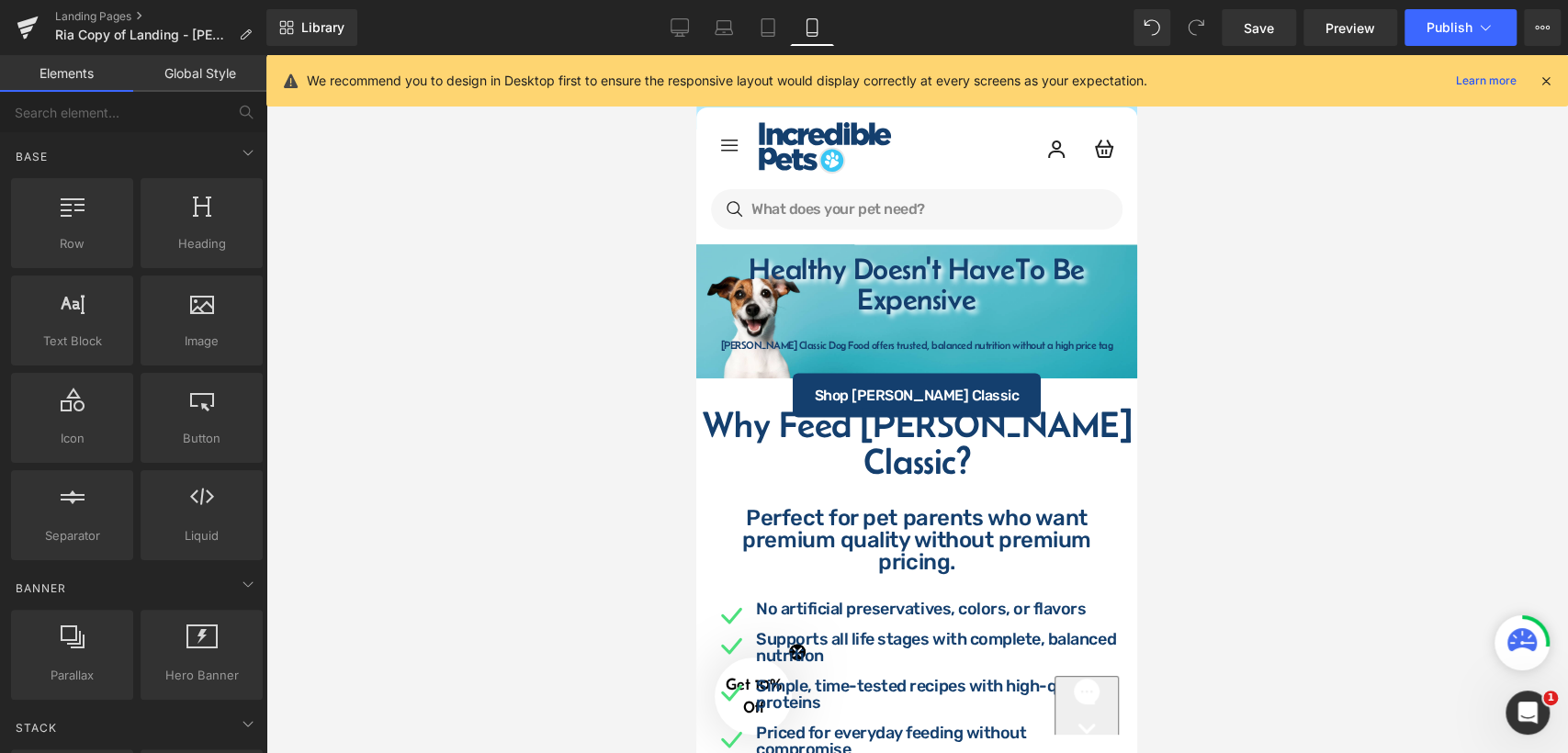
click at [696, 55] on div at bounding box center [696, 55] width 0 height 0
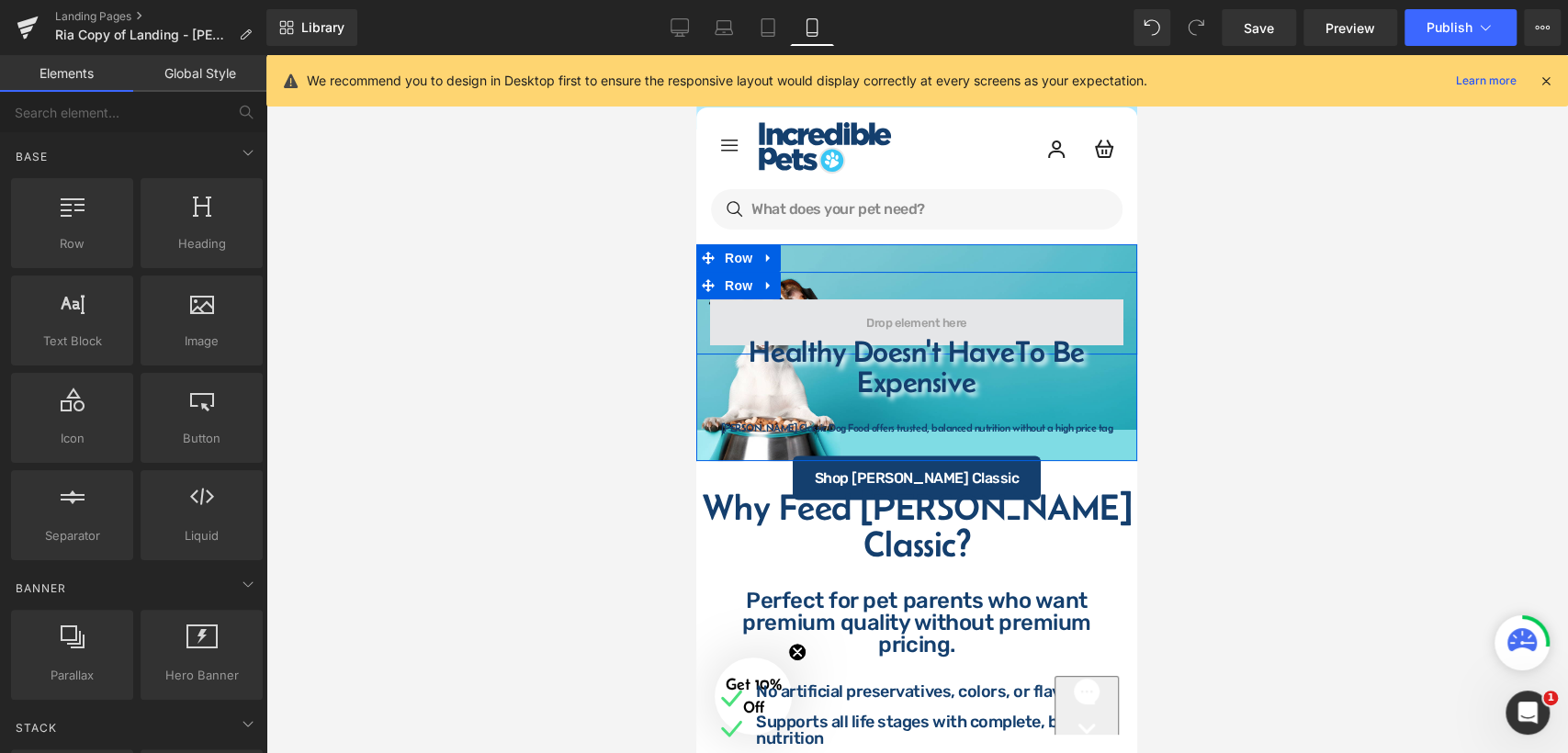
click at [885, 312] on span at bounding box center [916, 322] width 114 height 21
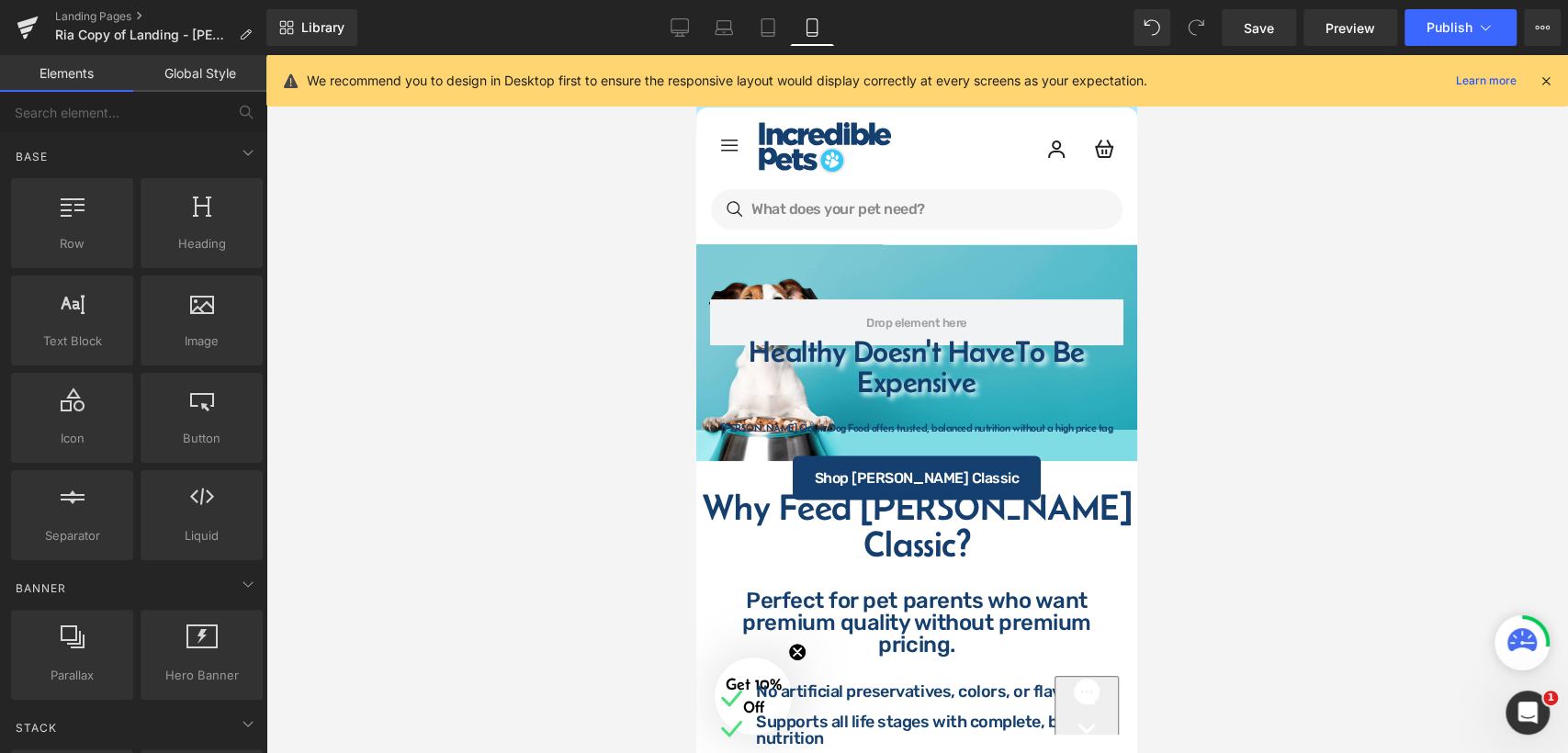
click at [1244, 340] on div at bounding box center [916, 404] width 1303 height 698
click at [1268, 345] on div at bounding box center [916, 404] width 1303 height 698
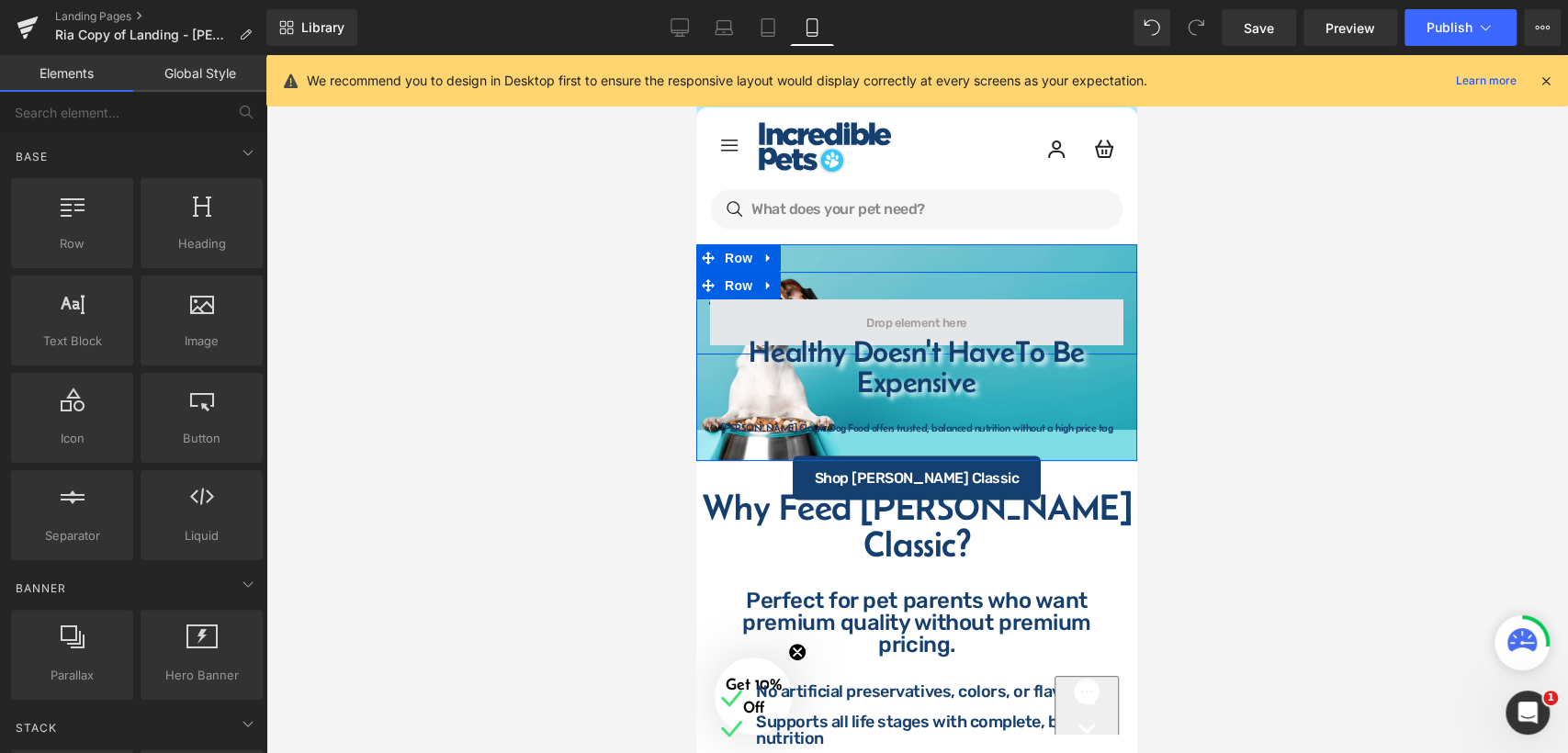
click at [745, 315] on span at bounding box center [916, 322] width 413 height 46
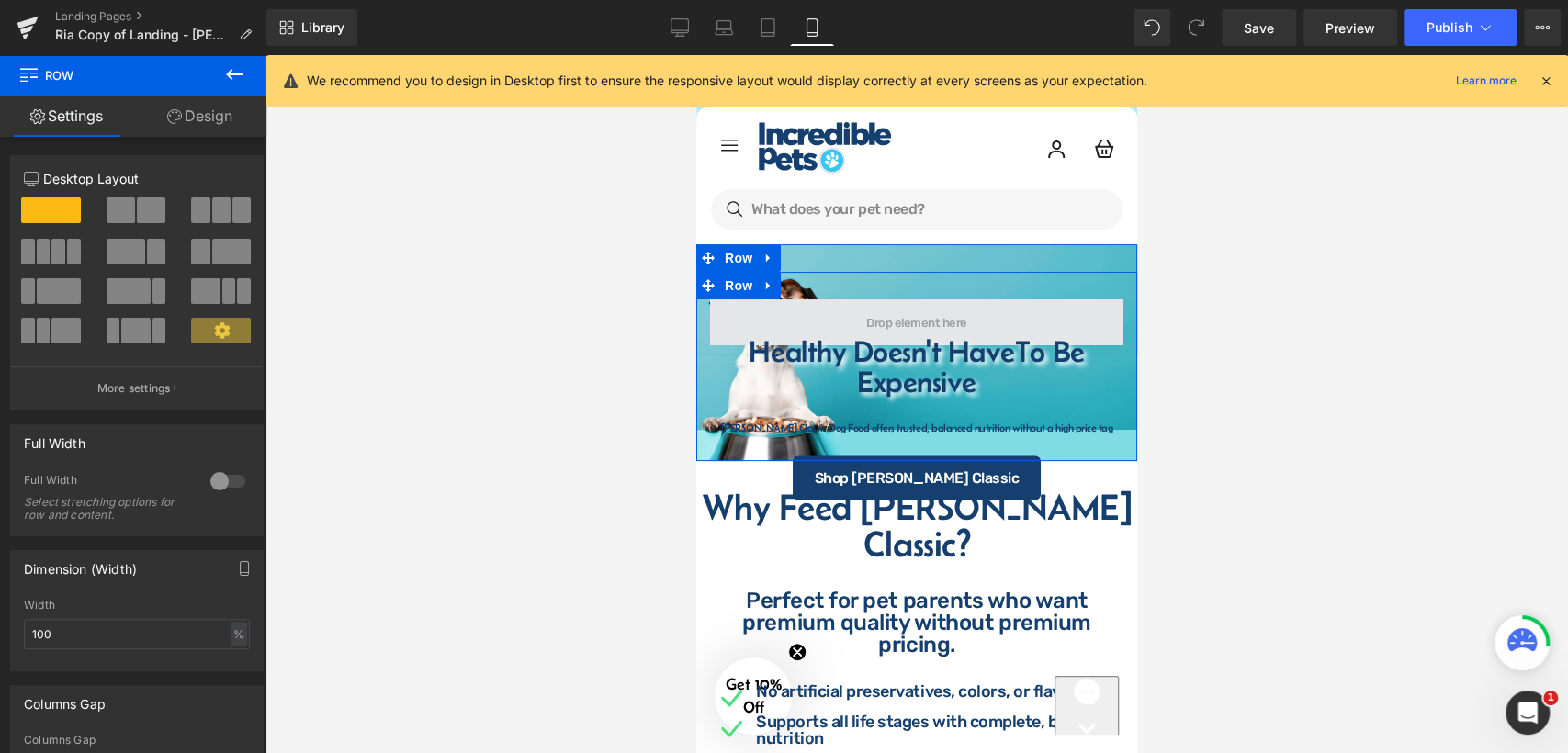
click at [852, 327] on span at bounding box center [916, 322] width 413 height 46
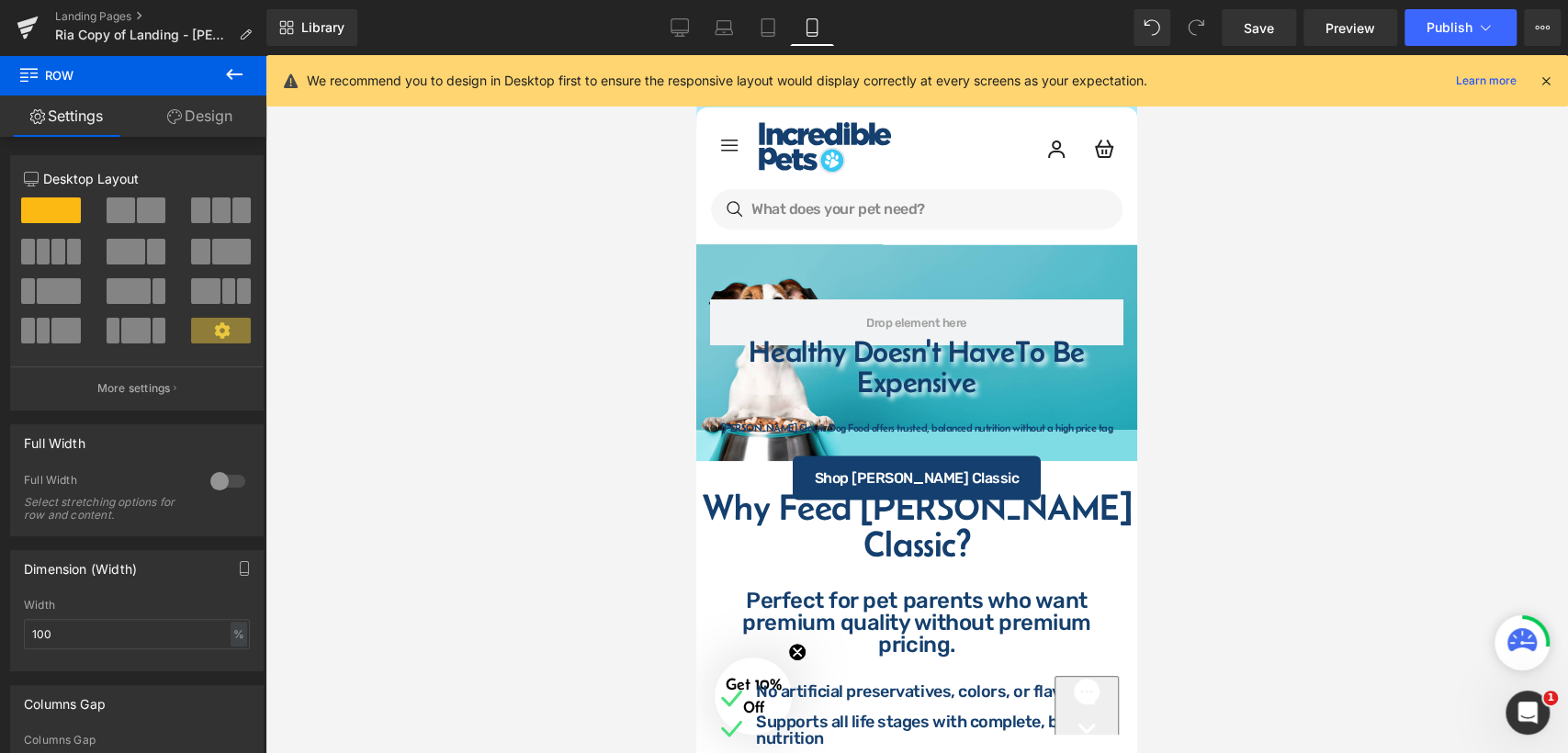
click at [1178, 340] on div at bounding box center [916, 404] width 1303 height 698
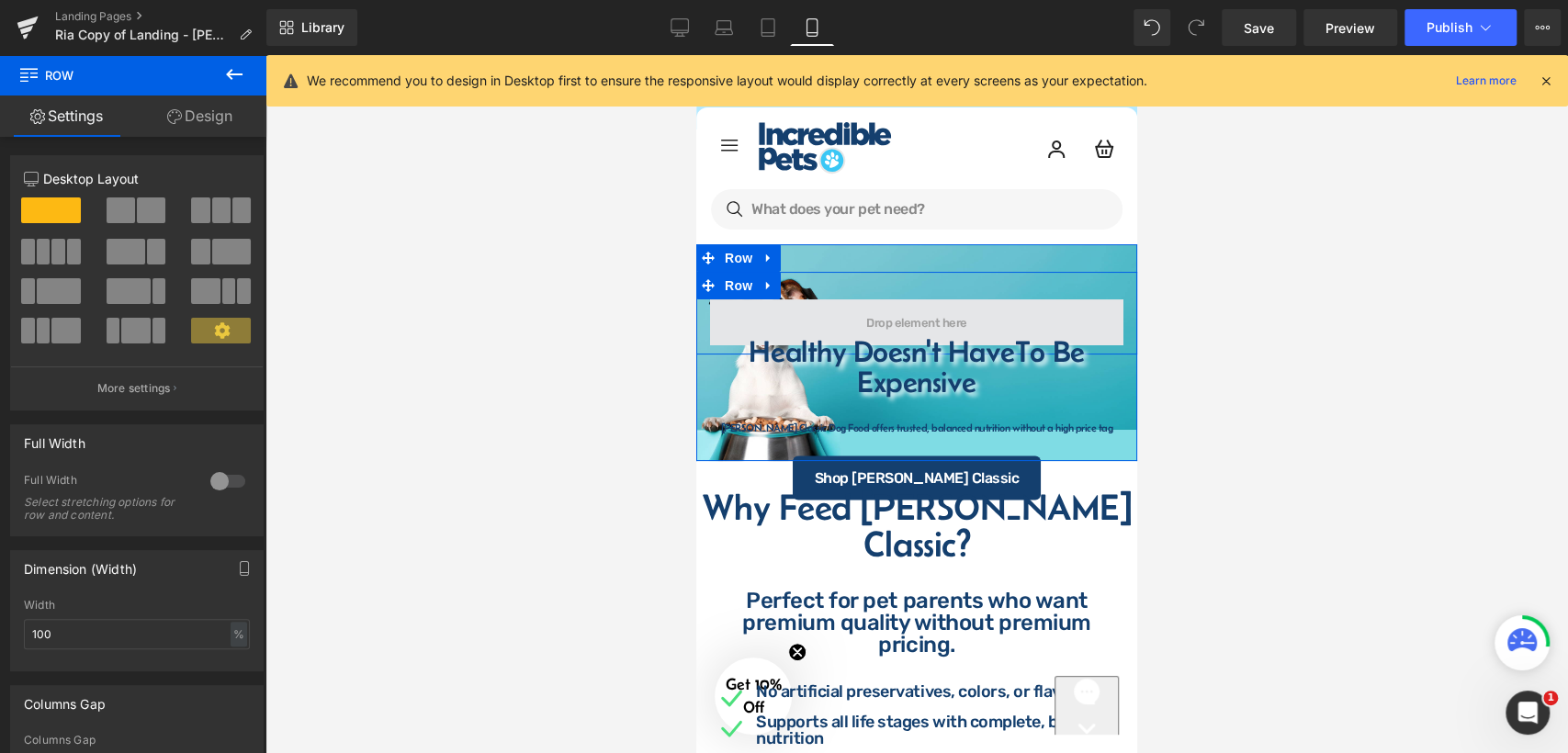
click at [954, 310] on span at bounding box center [916, 322] width 413 height 46
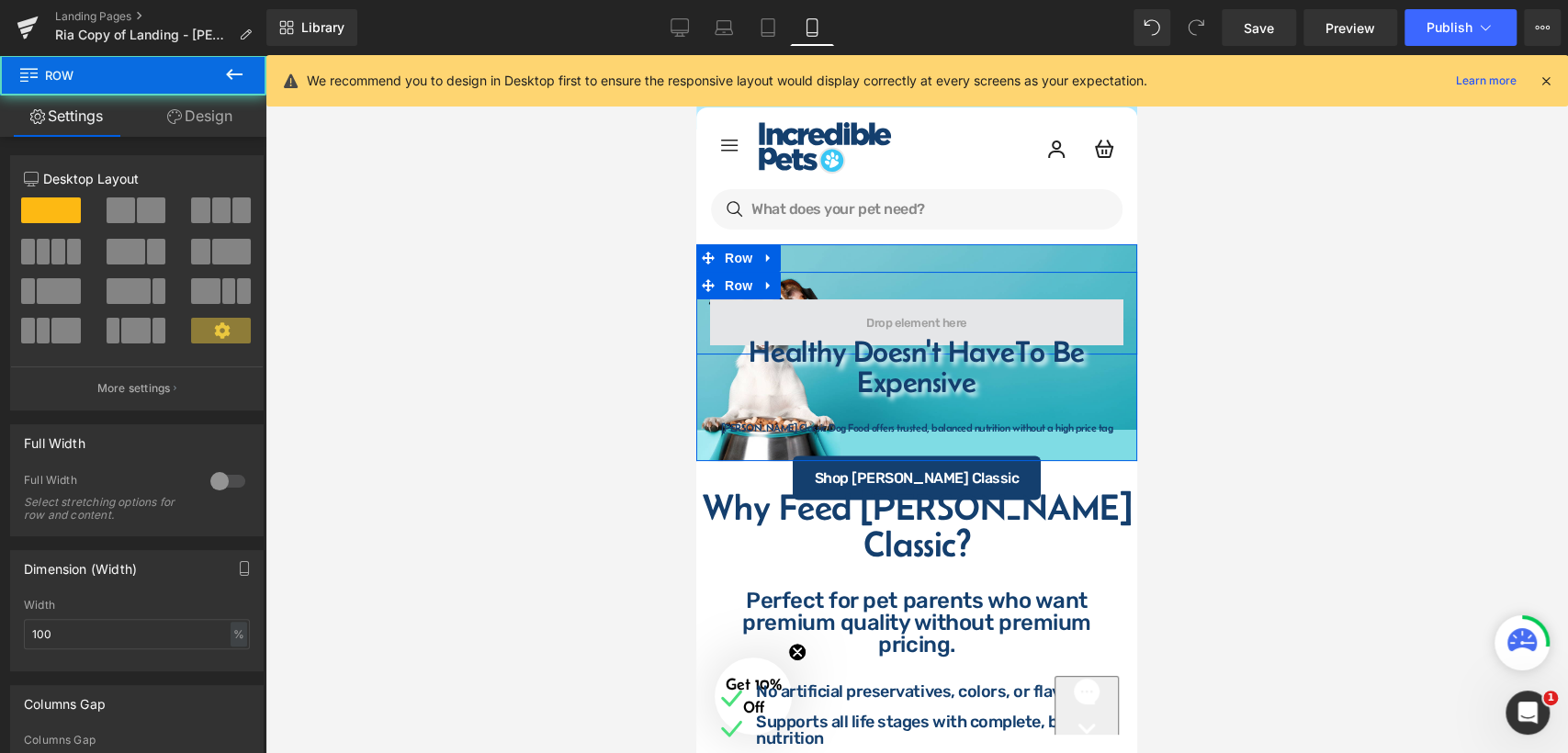
click at [710, 330] on span at bounding box center [916, 322] width 413 height 46
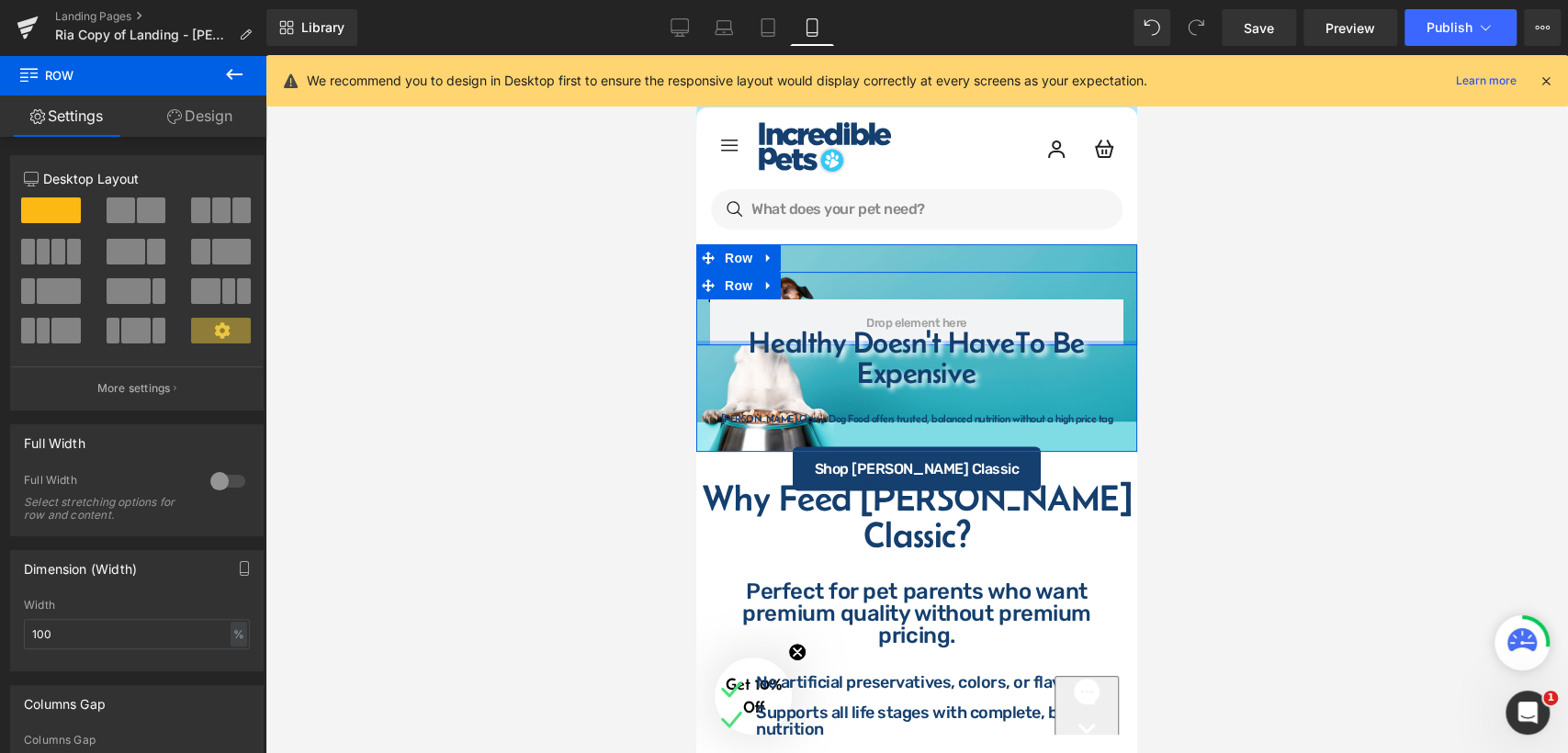
drag, startPoint x: 710, startPoint y: 350, endPoint x: 719, endPoint y: 337, distance: 15.8
click at [719, 337] on div "Row Healthy Doesn't Have To Be Expensive Heading Row Fromm Classic Dog Food off…" at bounding box center [916, 357] width 441 height 171
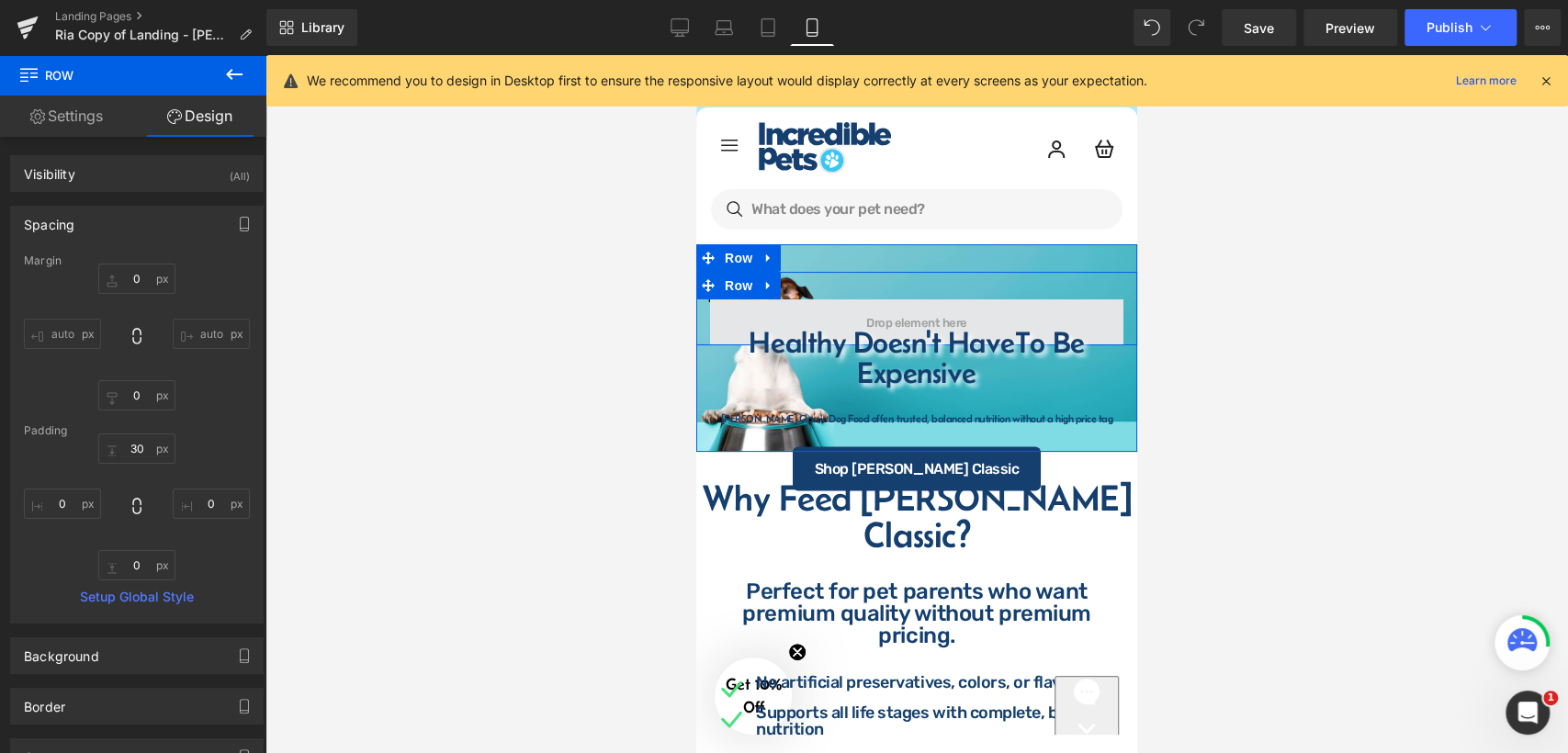
click at [1012, 303] on span at bounding box center [916, 322] width 413 height 46
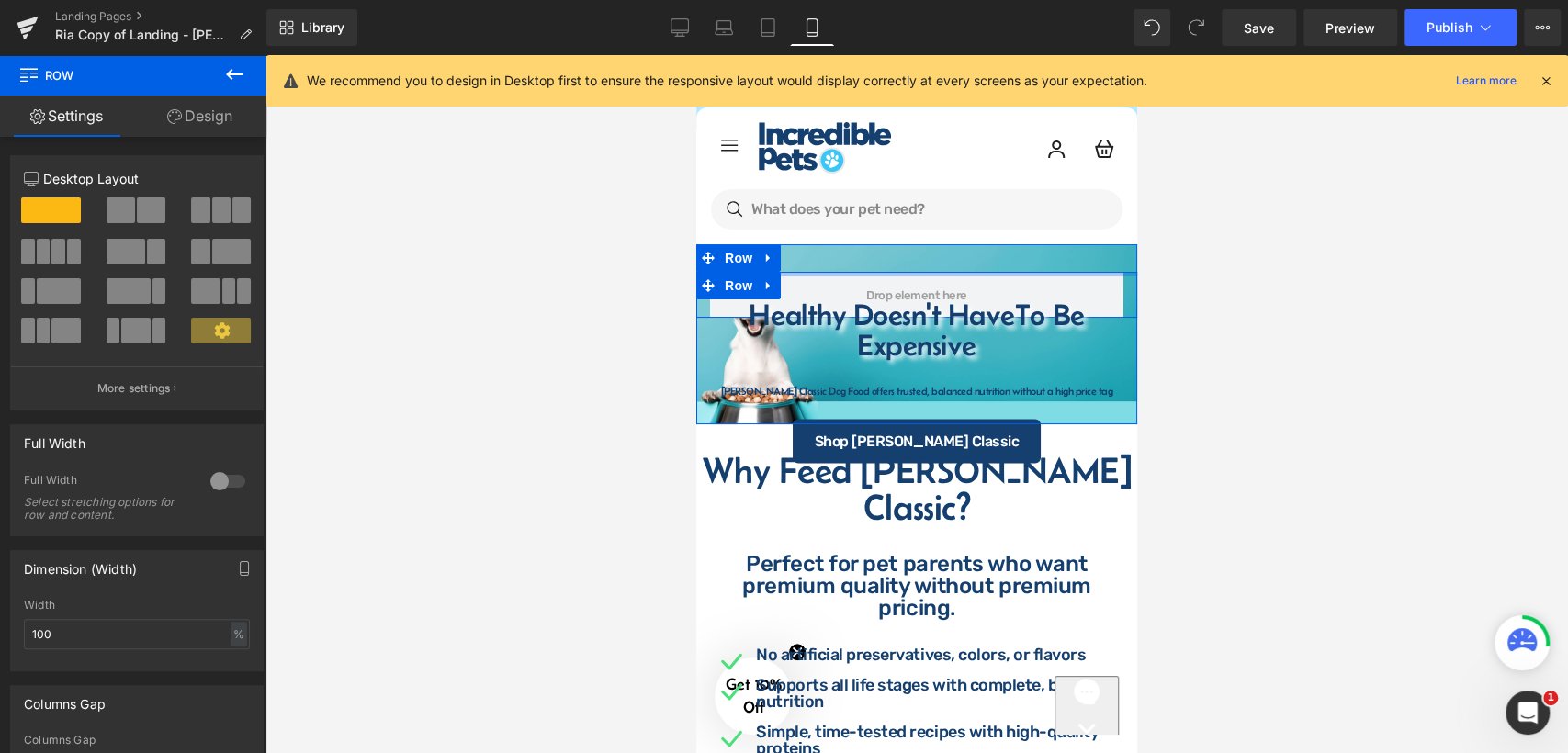
drag, startPoint x: 1050, startPoint y: 295, endPoint x: 1061, endPoint y: 260, distance: 36.7
click at [1061, 260] on div "Row Healthy Doesn't Have To Be Expensive Heading Row Fromm Classic Dog Food off…" at bounding box center [916, 334] width 441 height 180
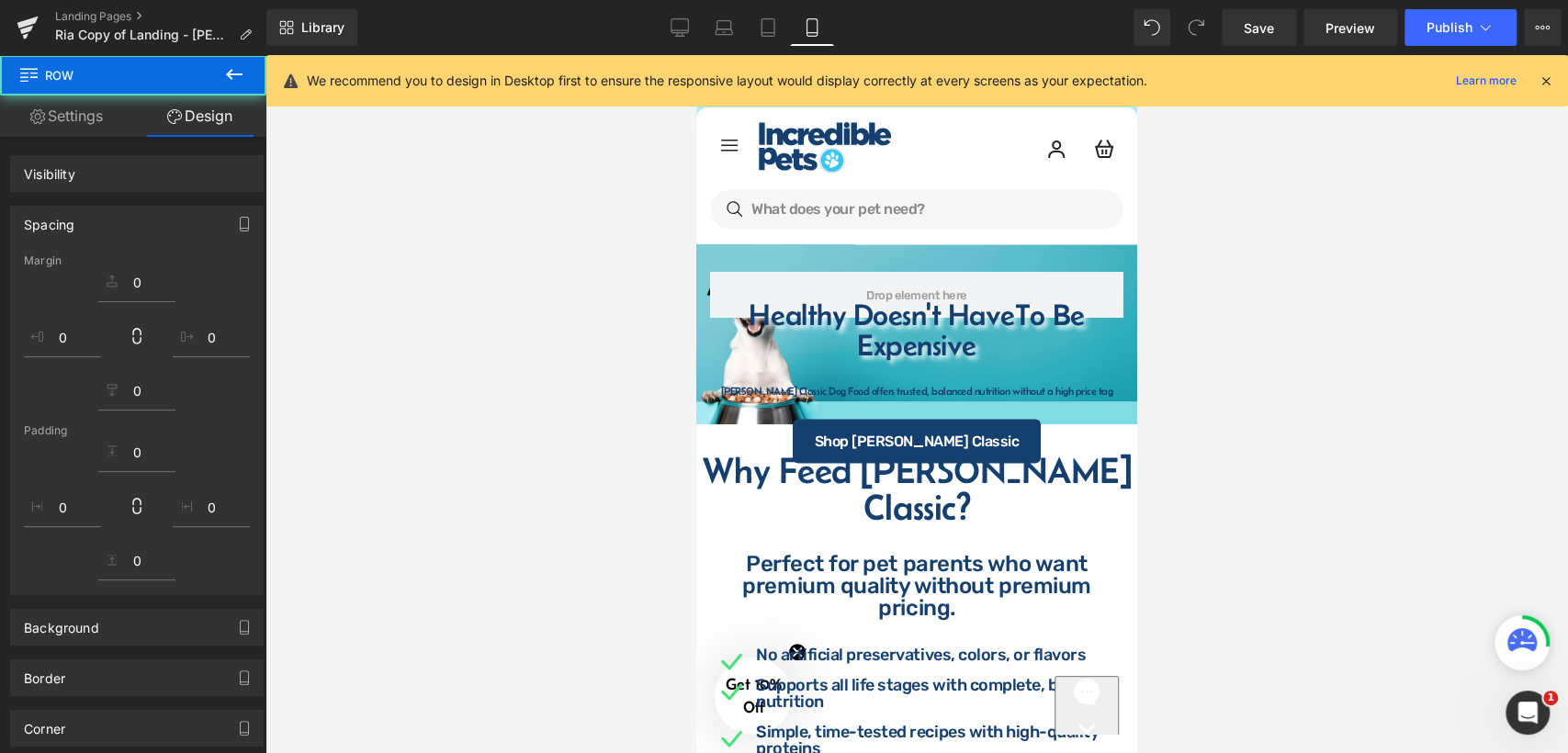
click at [1186, 321] on div at bounding box center [916, 404] width 1303 height 698
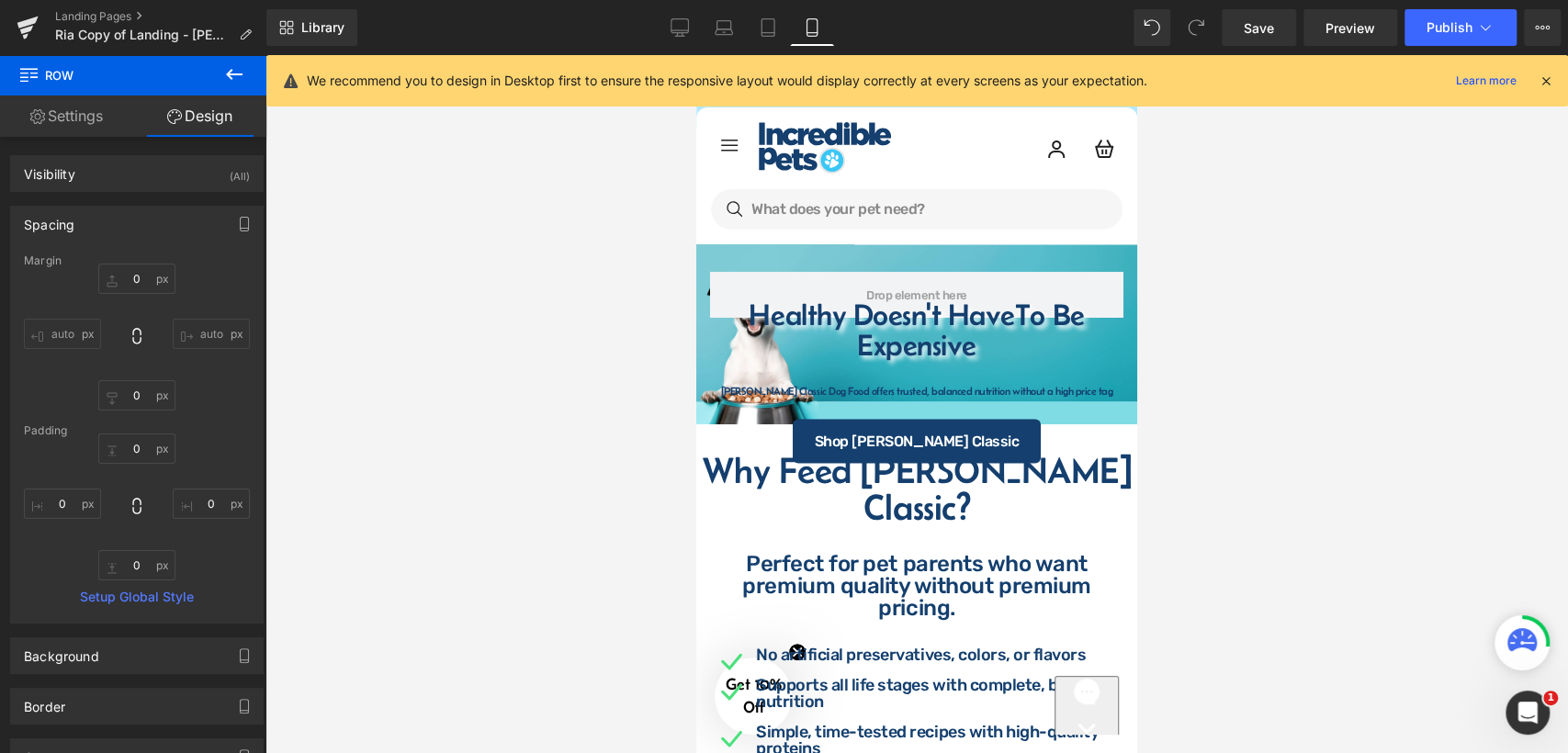
click at [1264, 335] on div at bounding box center [916, 404] width 1303 height 698
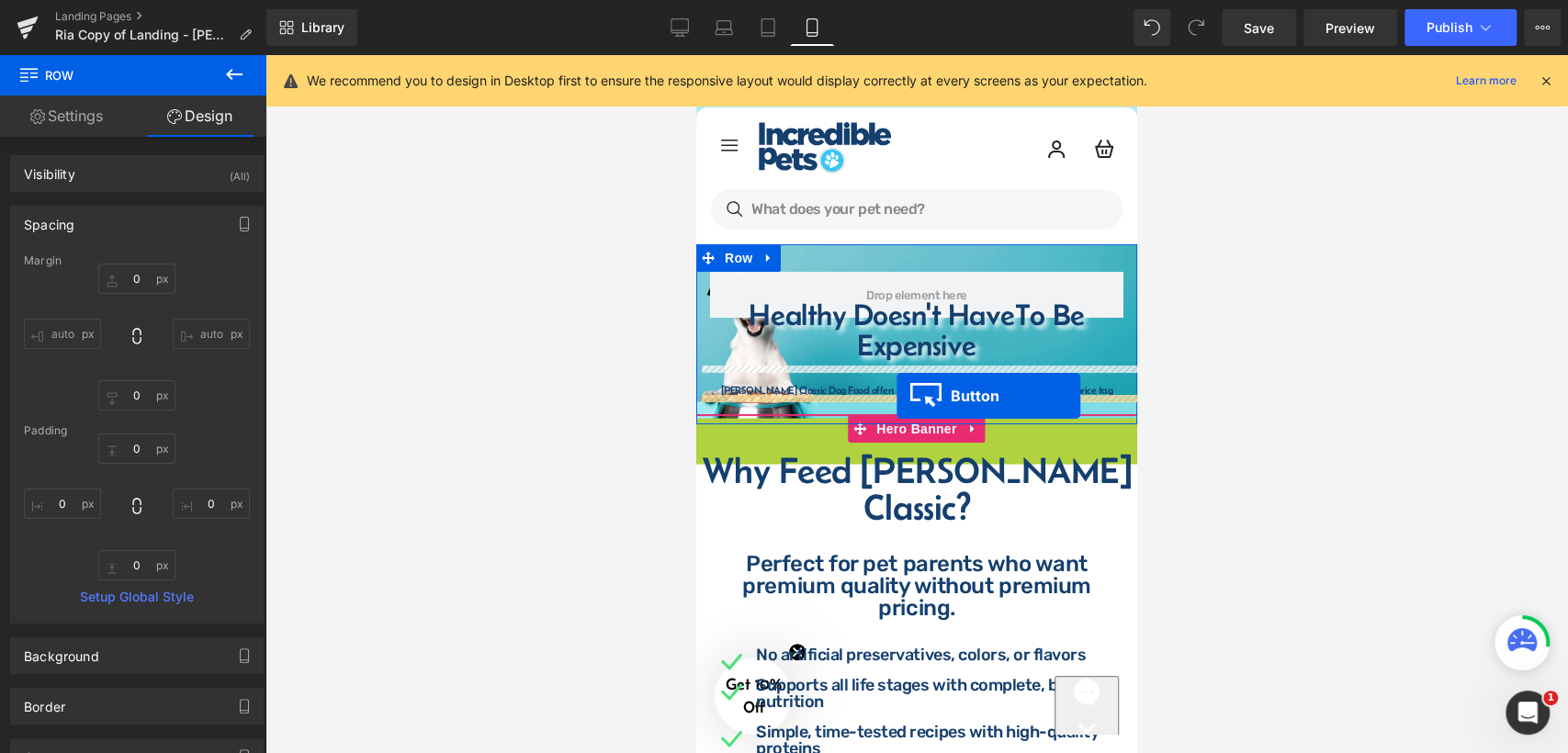
drag, startPoint x: 880, startPoint y: 448, endPoint x: 896, endPoint y: 396, distance: 54.4
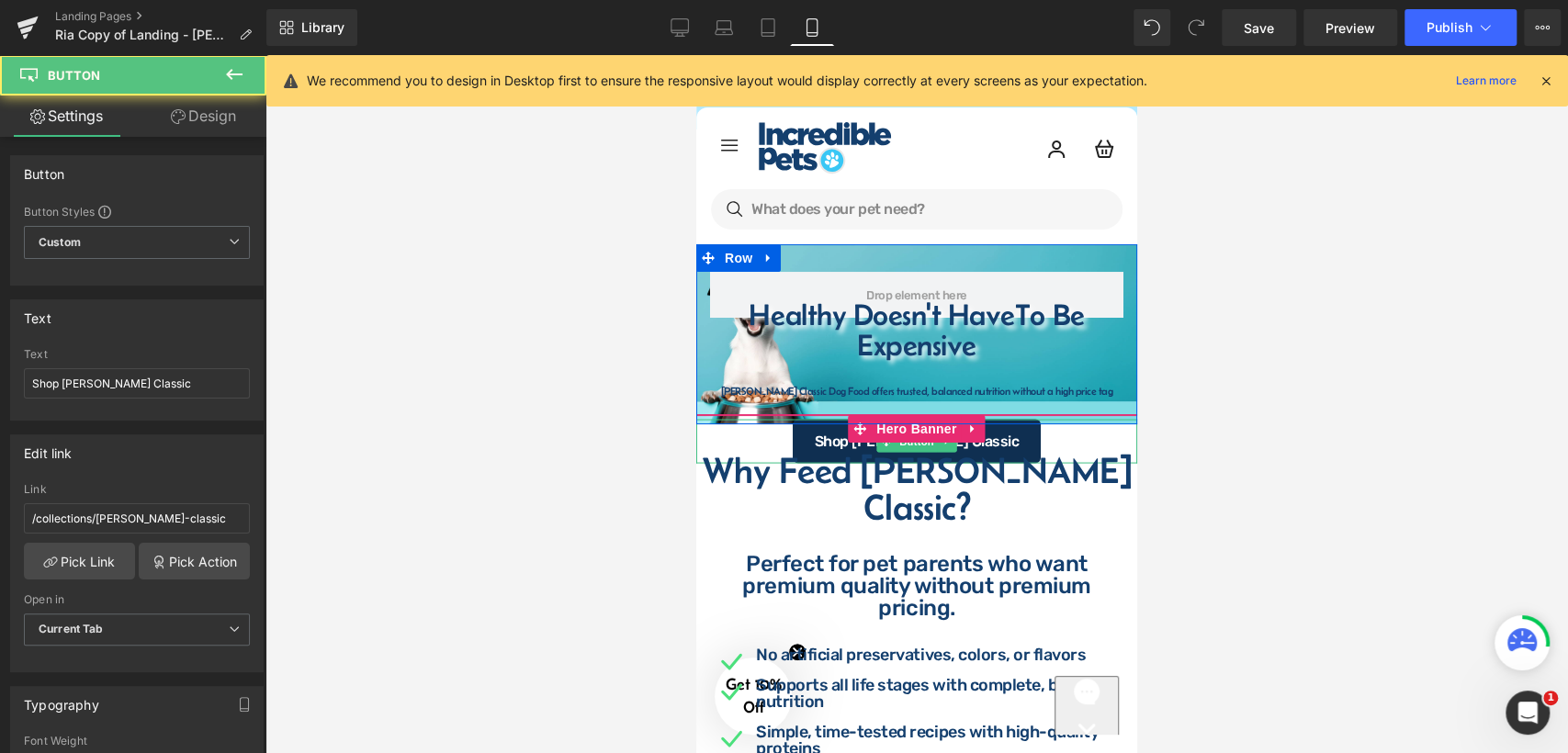
click at [838, 446] on link "Shop [PERSON_NAME] Classic" at bounding box center [917, 441] width 249 height 44
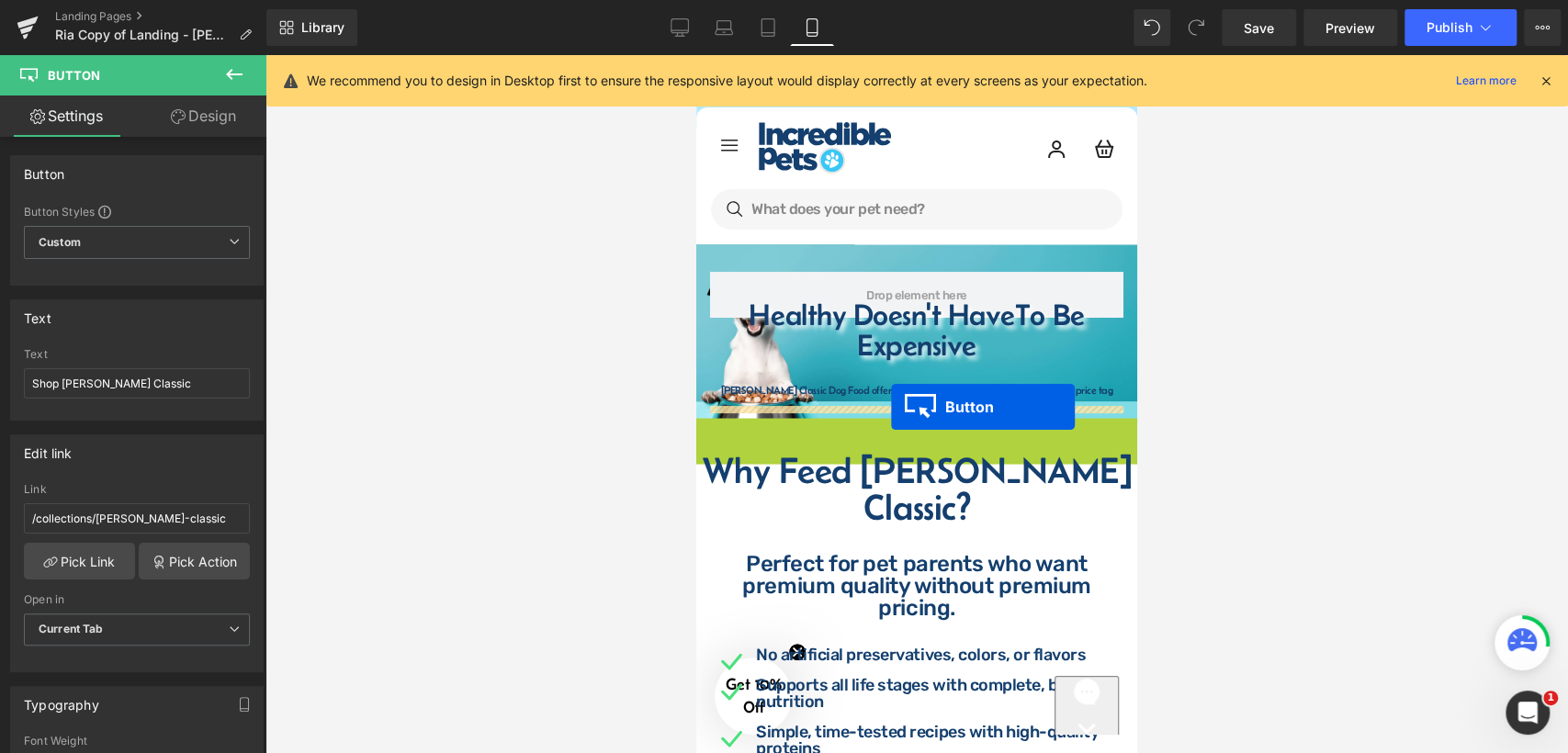
drag, startPoint x: 881, startPoint y: 448, endPoint x: 891, endPoint y: 407, distance: 42.2
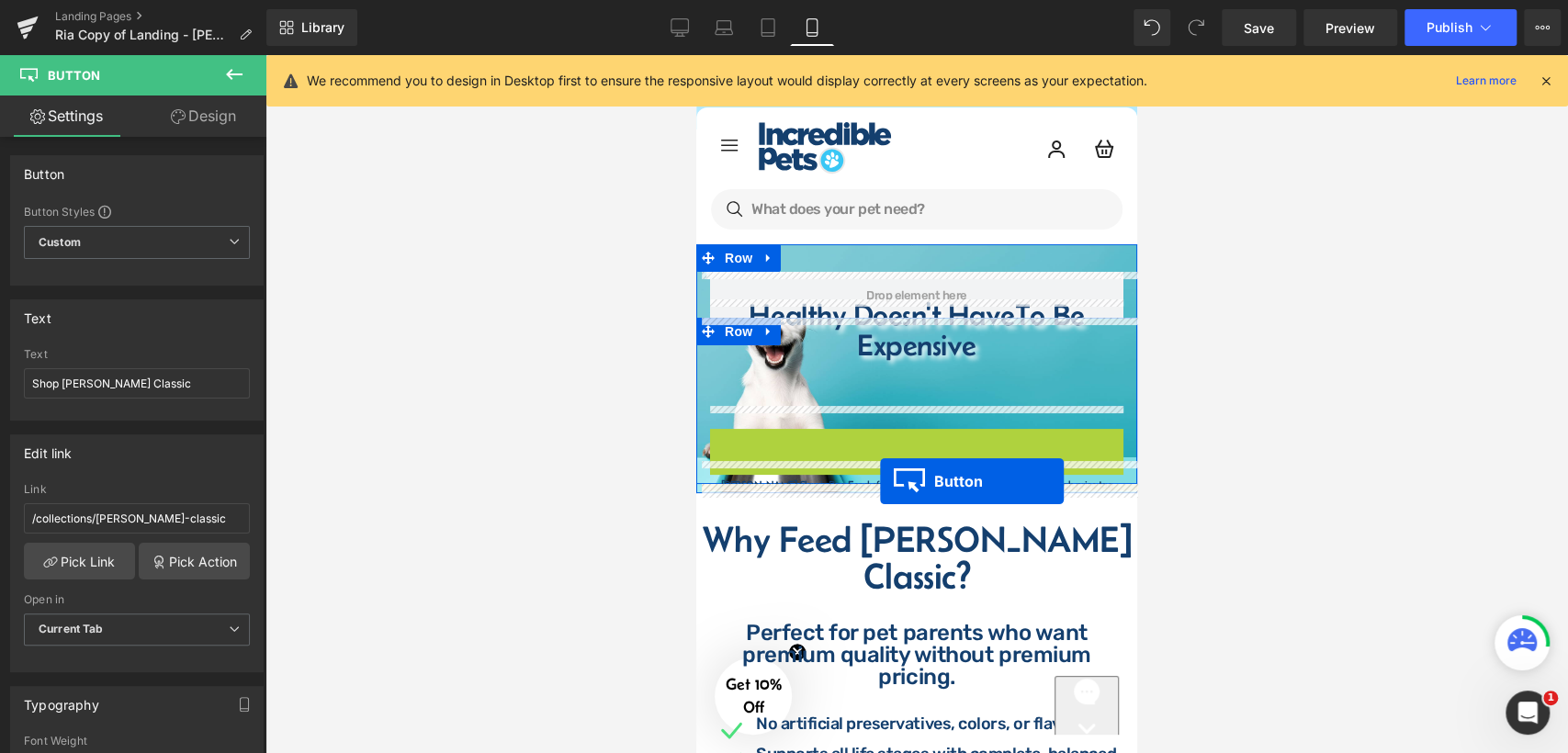
drag, startPoint x: 878, startPoint y: 444, endPoint x: 880, endPoint y: 481, distance: 37.1
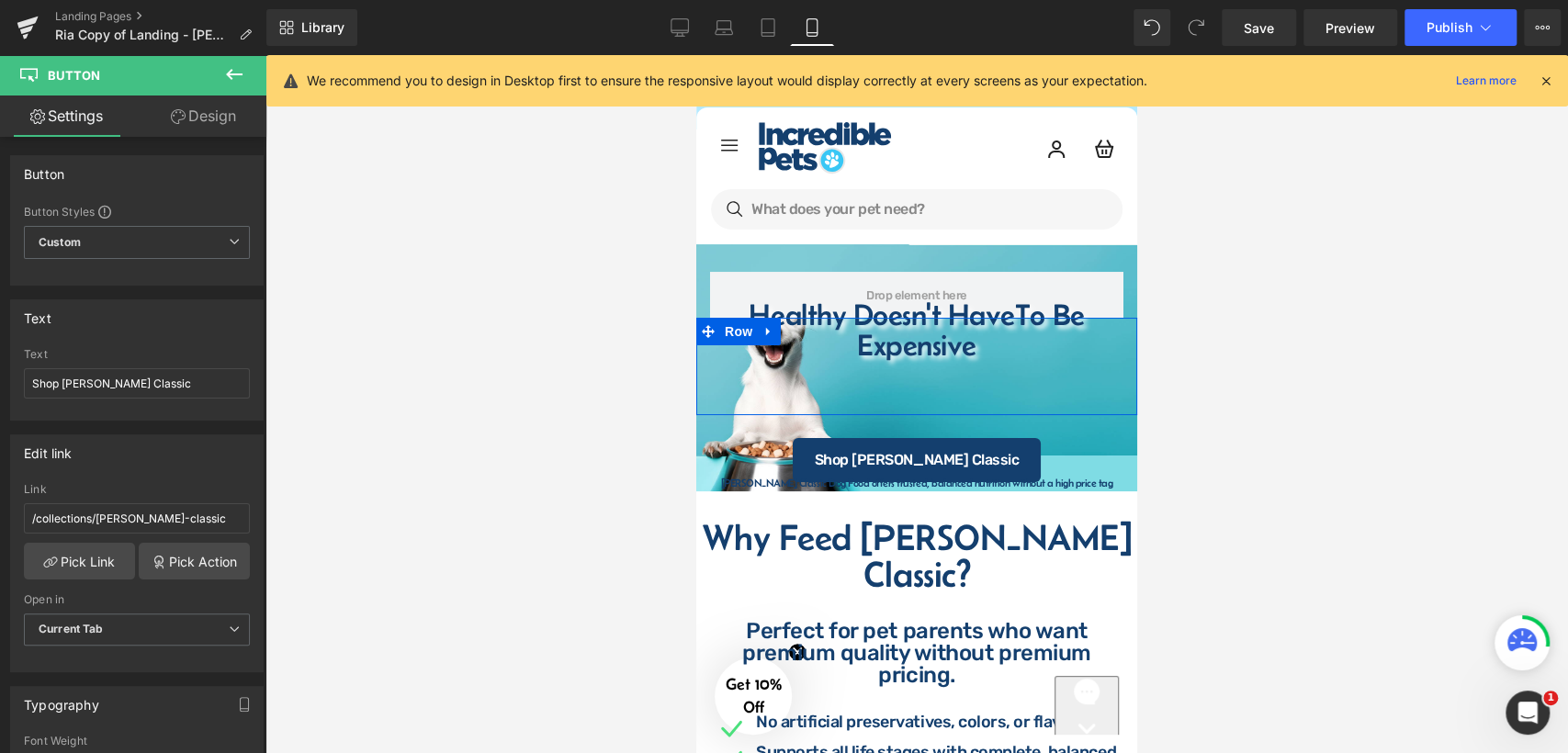
click at [1182, 404] on div at bounding box center [916, 404] width 1303 height 698
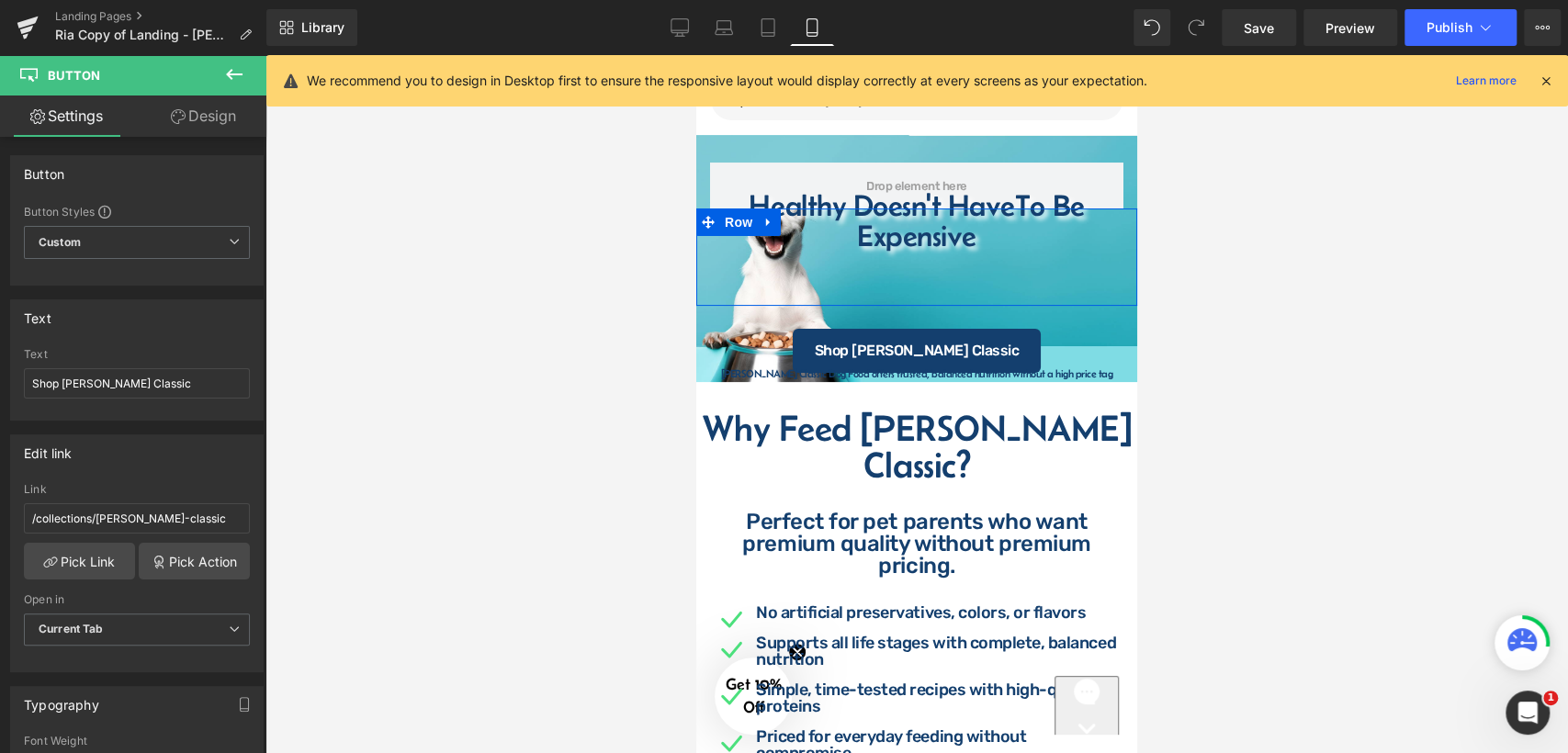
scroll to position [129, 0]
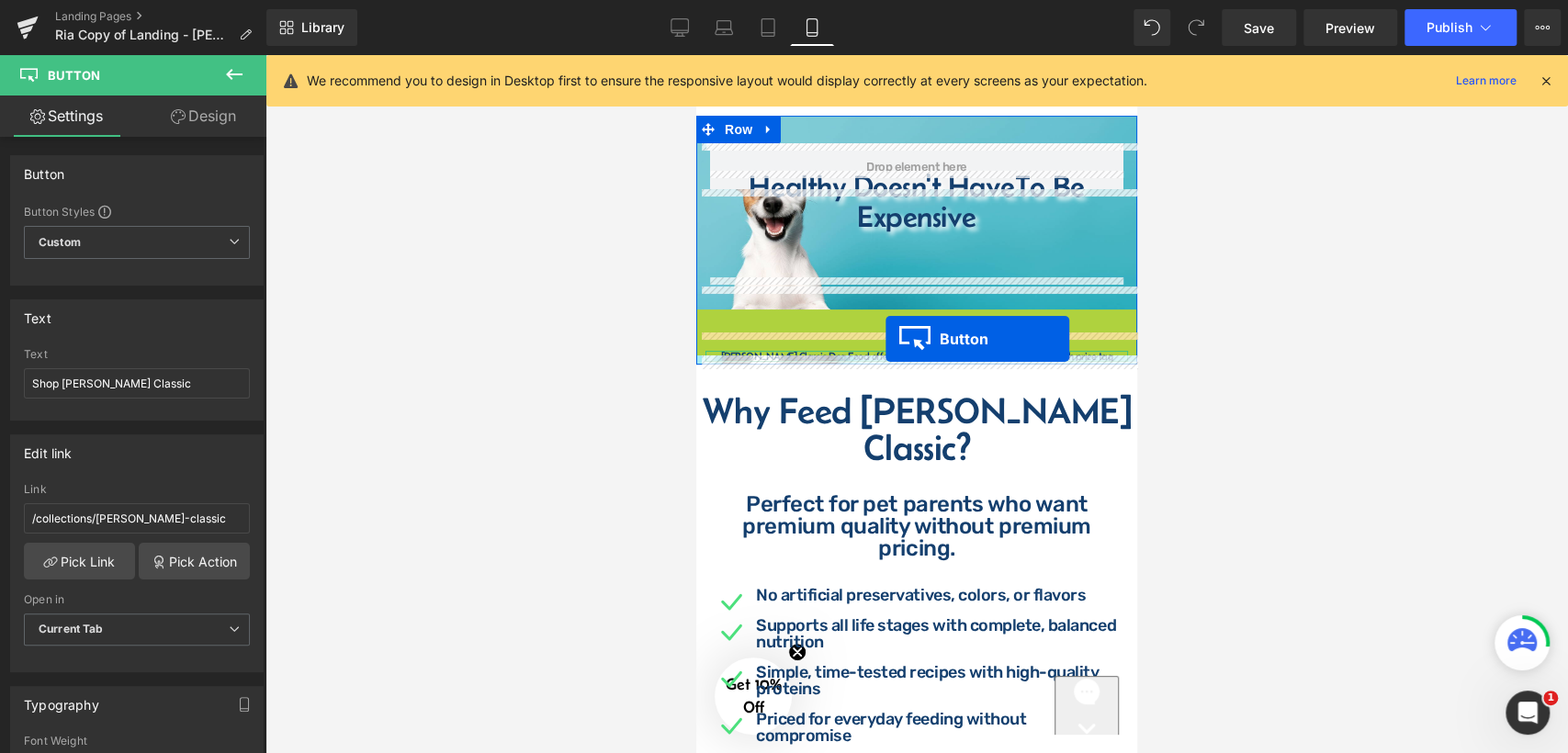
drag, startPoint x: 878, startPoint y: 324, endPoint x: 885, endPoint y: 338, distance: 15.7
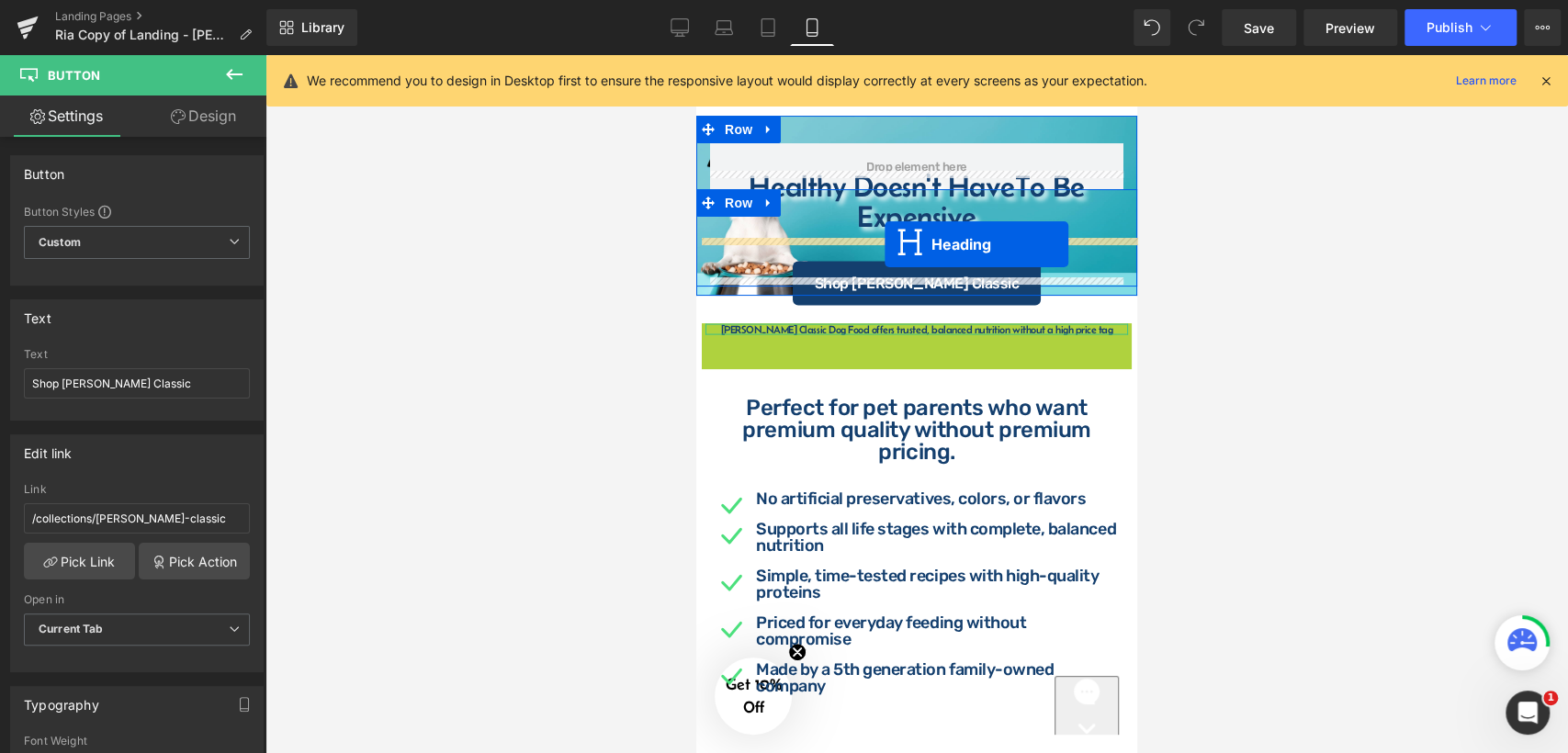
drag, startPoint x: 864, startPoint y: 347, endPoint x: 884, endPoint y: 244, distance: 104.9
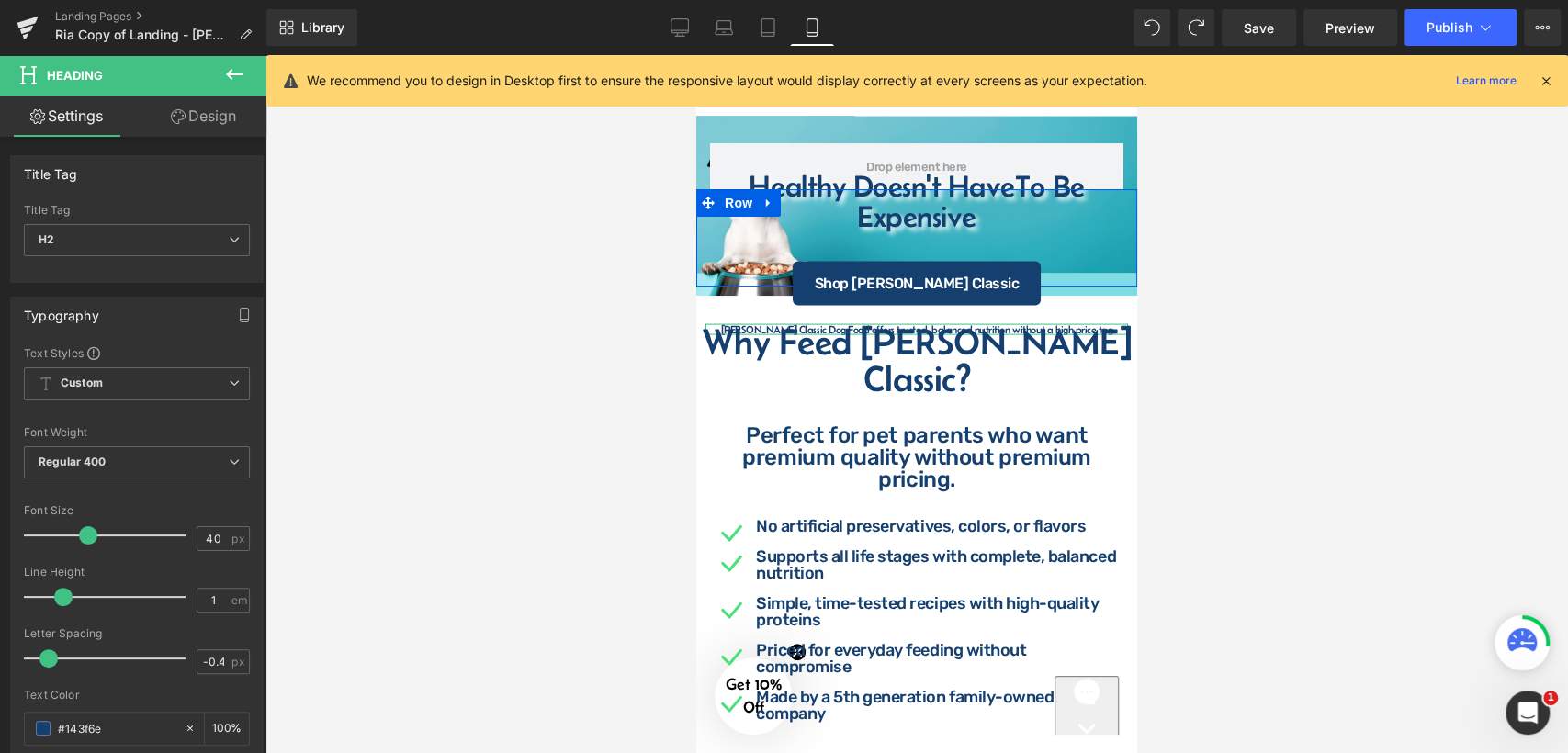
click at [1145, 327] on div at bounding box center [916, 404] width 1303 height 698
click at [1070, 327] on div at bounding box center [916, 325] width 441 height 5
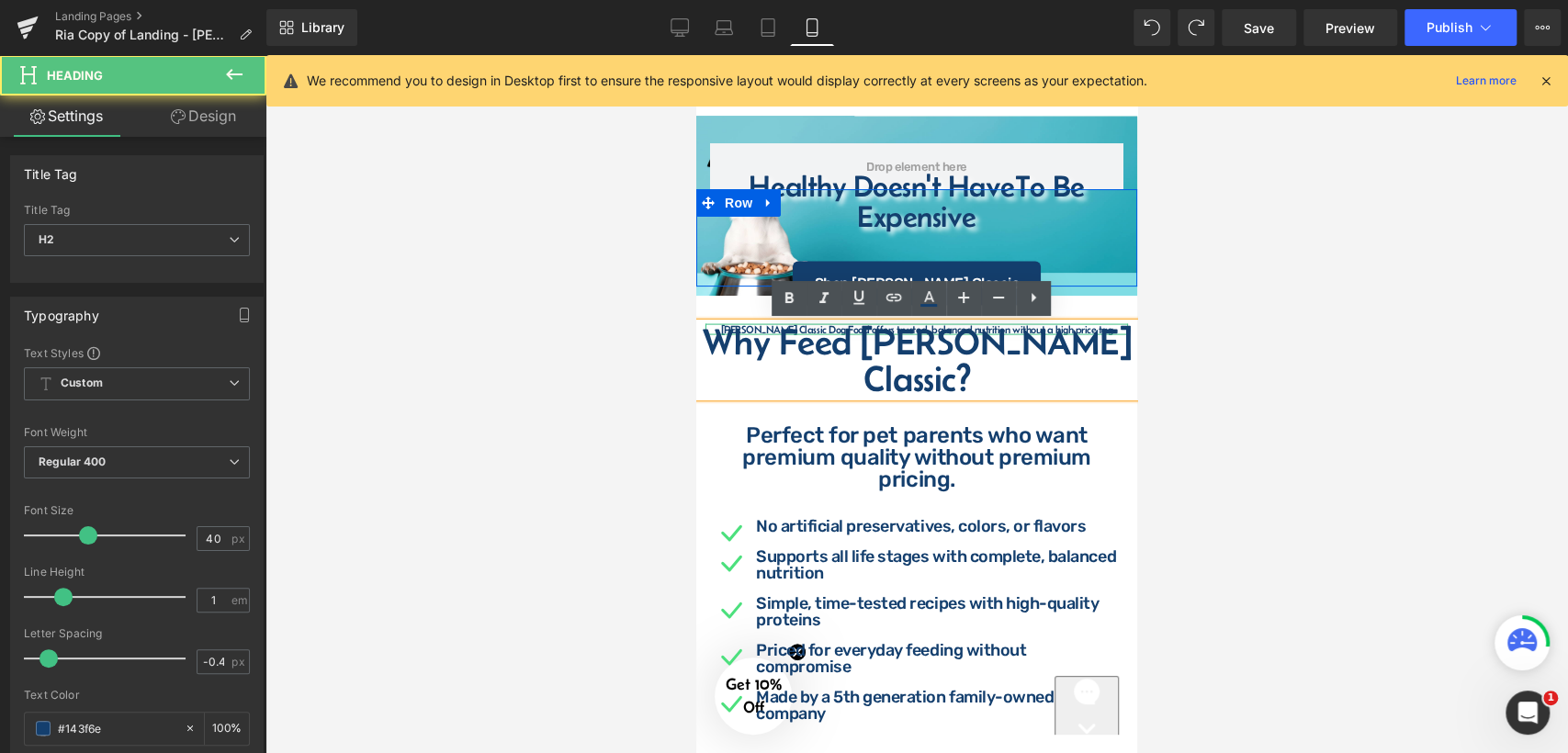
click at [707, 332] on h2 "Why Feed [PERSON_NAME] Classic?" at bounding box center [916, 360] width 441 height 73
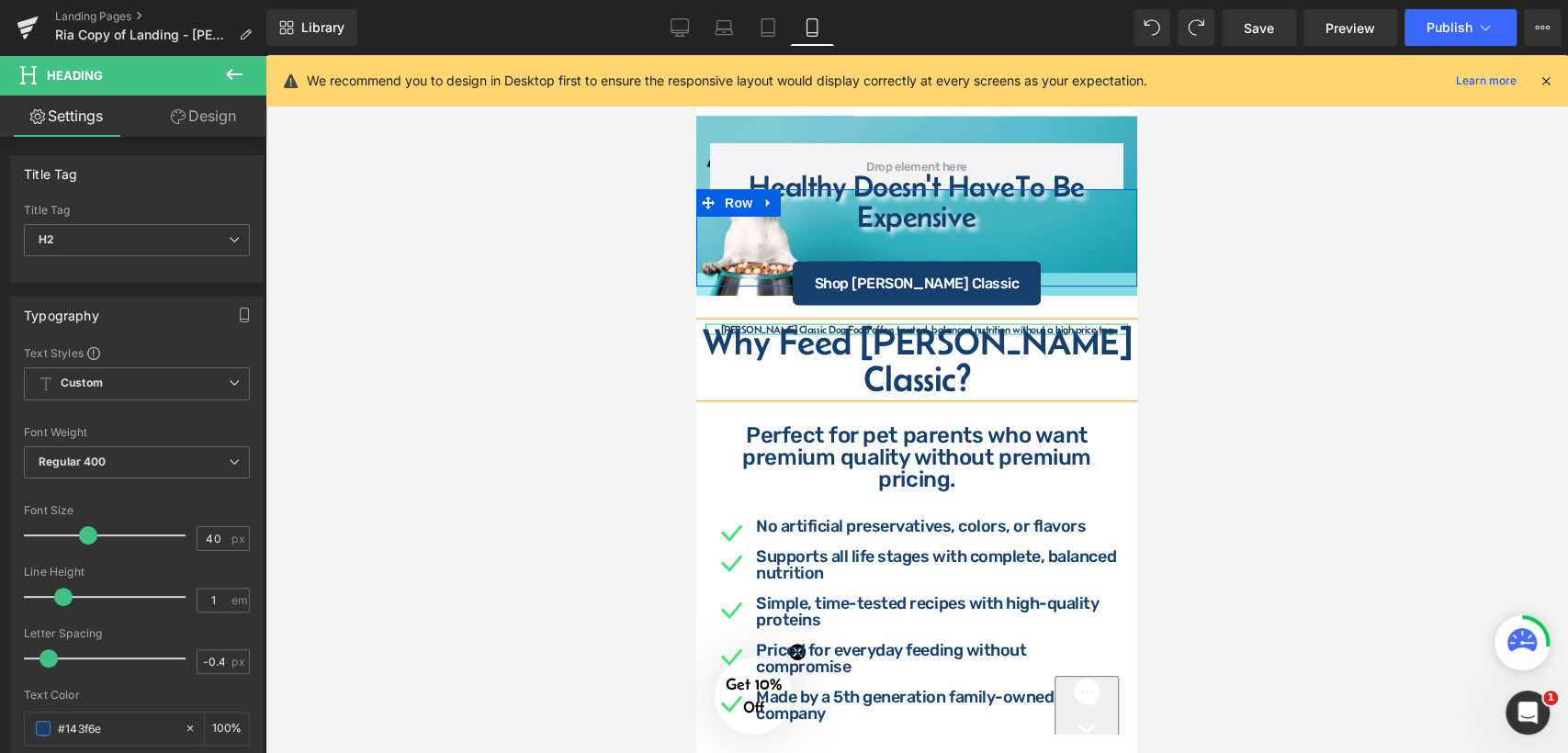
click at [1146, 348] on div at bounding box center [916, 404] width 1303 height 698
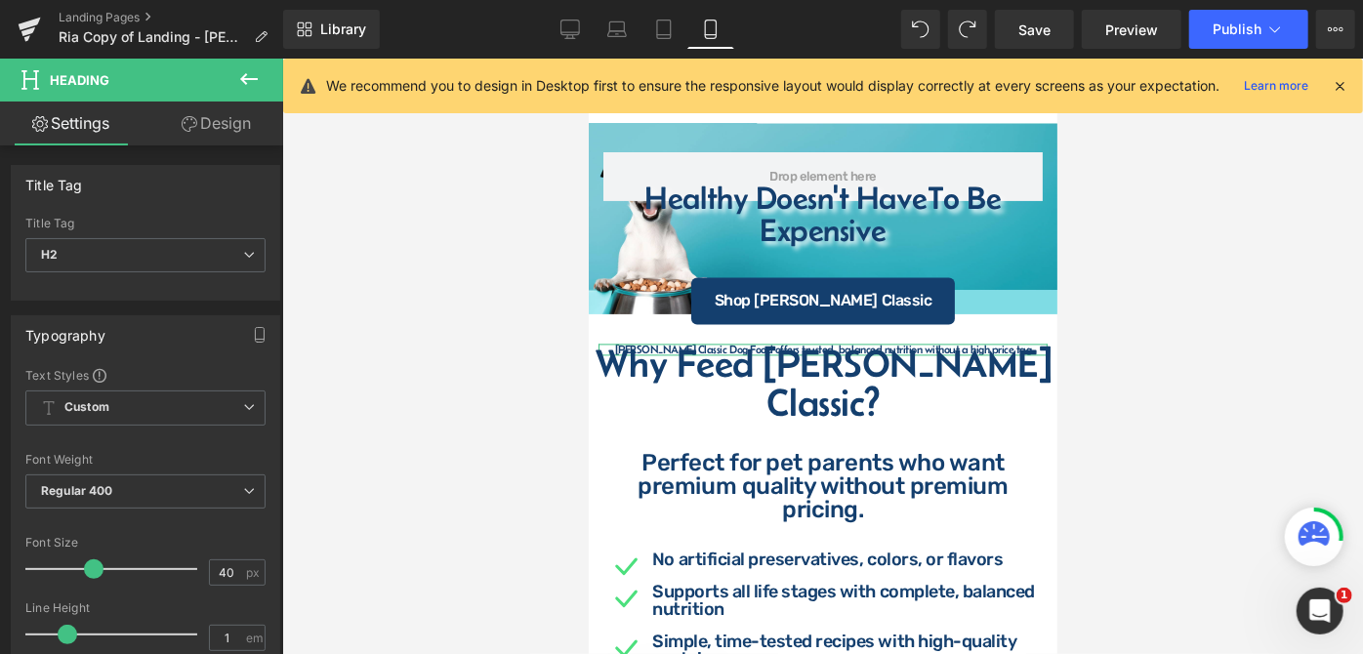
scroll to position [138, 0]
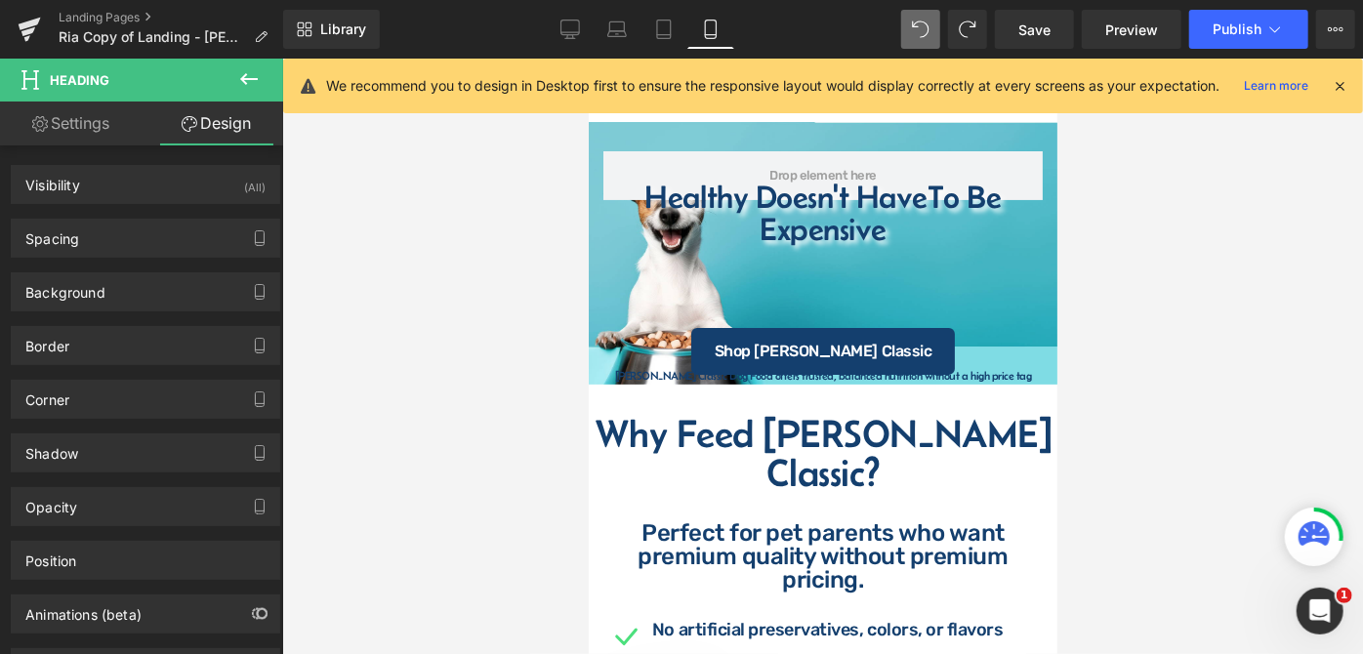
click at [1136, 405] on div at bounding box center [822, 357] width 1081 height 596
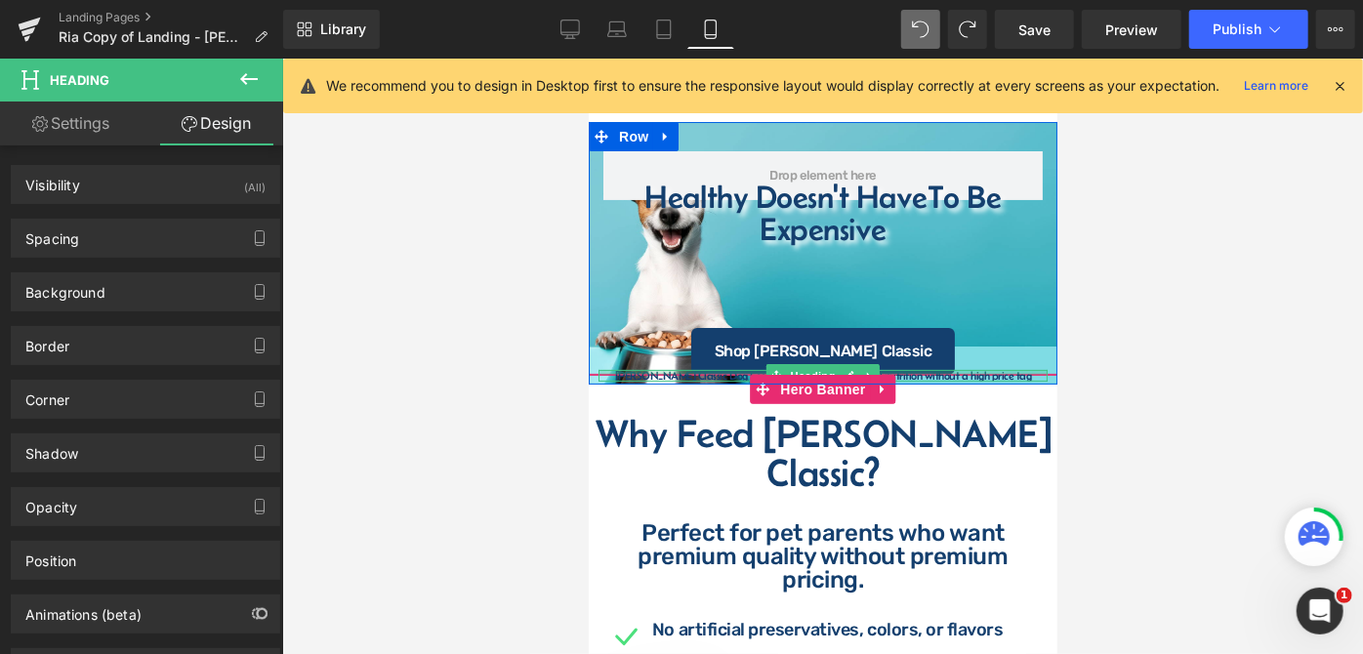
click at [971, 371] on div at bounding box center [822, 371] width 449 height 5
click at [971, 371] on h4 "[PERSON_NAME] Classic Dog Food offers trusted, balanced nutrition without a hig…" at bounding box center [822, 375] width 449 height 12
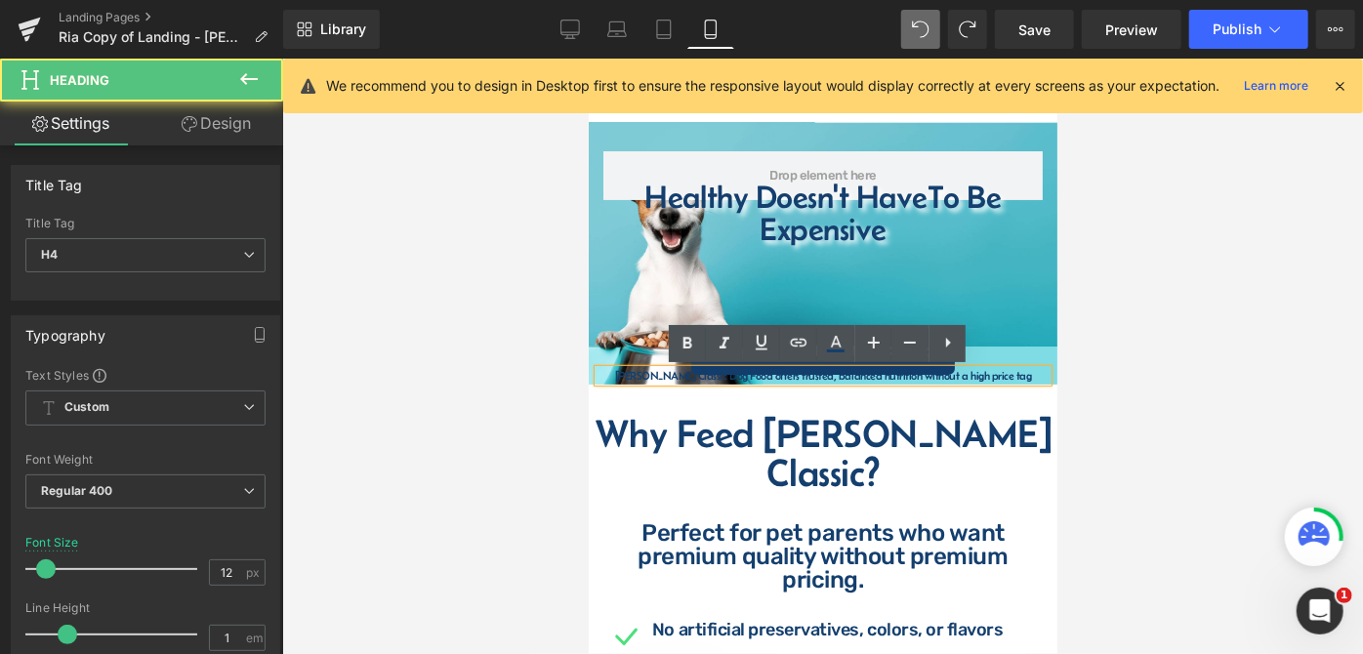
click at [991, 372] on h4 "[PERSON_NAME] Classic Dog Food offers trusted, balanced nutrition without a hig…" at bounding box center [822, 375] width 449 height 12
click at [1039, 360] on span "Fromm Classic Dog Food offers trusted, balanced nutrition without a high price …" at bounding box center [822, 374] width 469 height 49
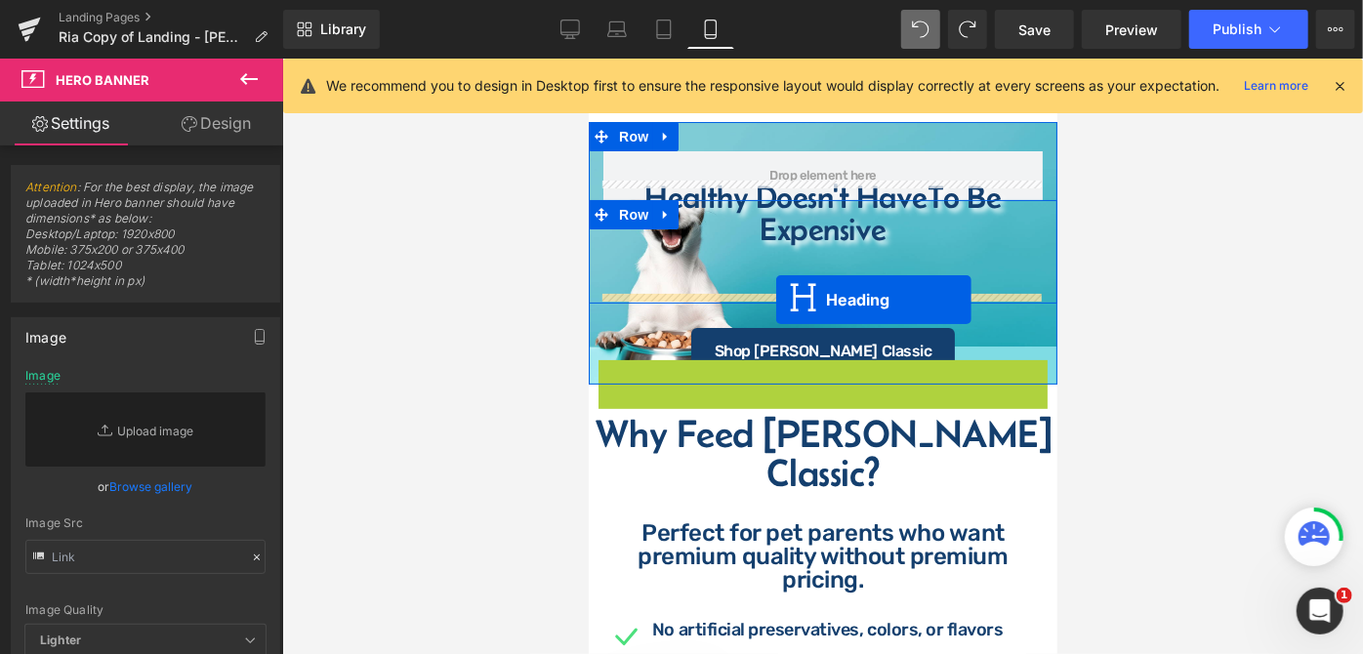
drag, startPoint x: 768, startPoint y: 368, endPoint x: 775, endPoint y: 299, distance: 69.8
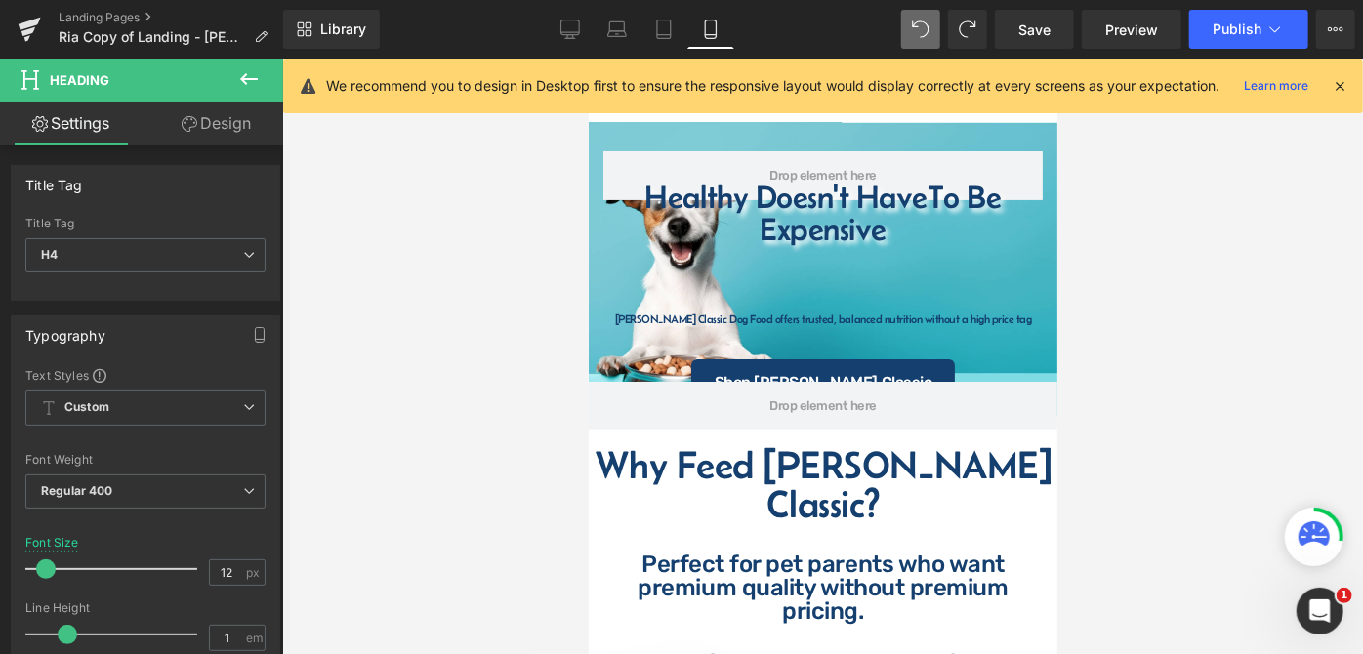
click at [1099, 339] on div at bounding box center [822, 357] width 1081 height 596
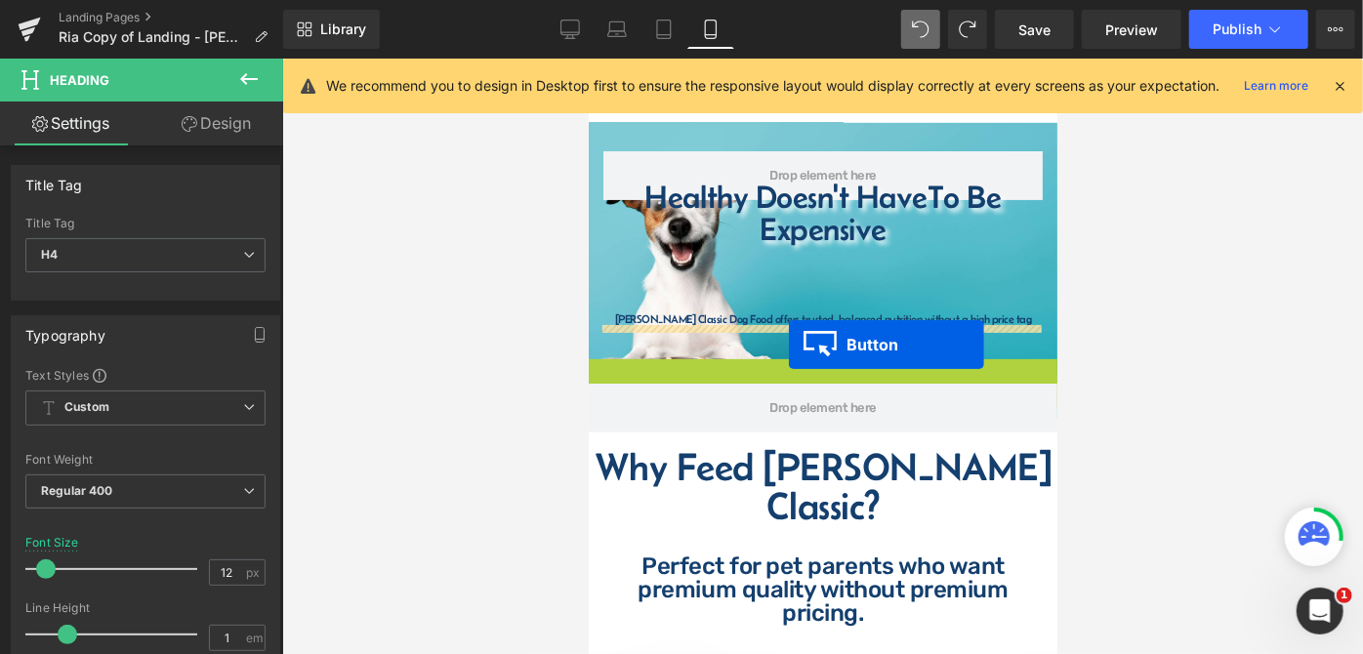
drag, startPoint x: 780, startPoint y: 375, endPoint x: 788, endPoint y: 343, distance: 33.2
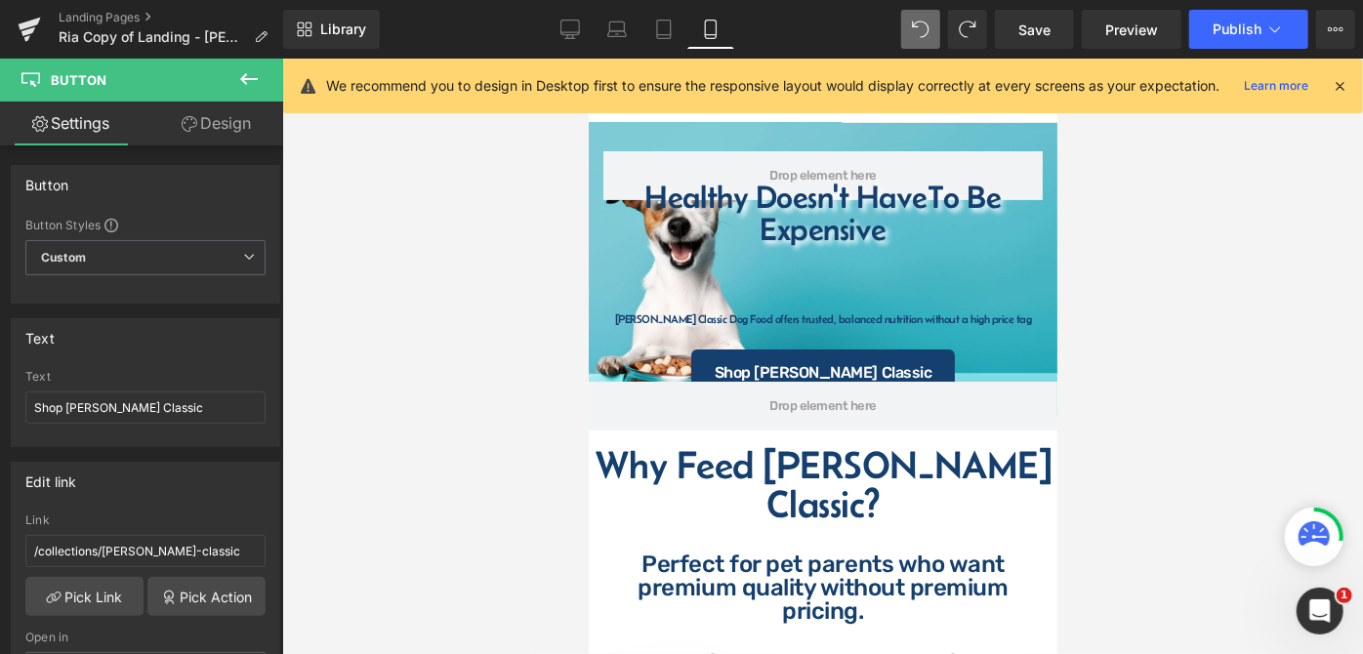
click at [252, 78] on icon at bounding box center [249, 79] width 18 height 12
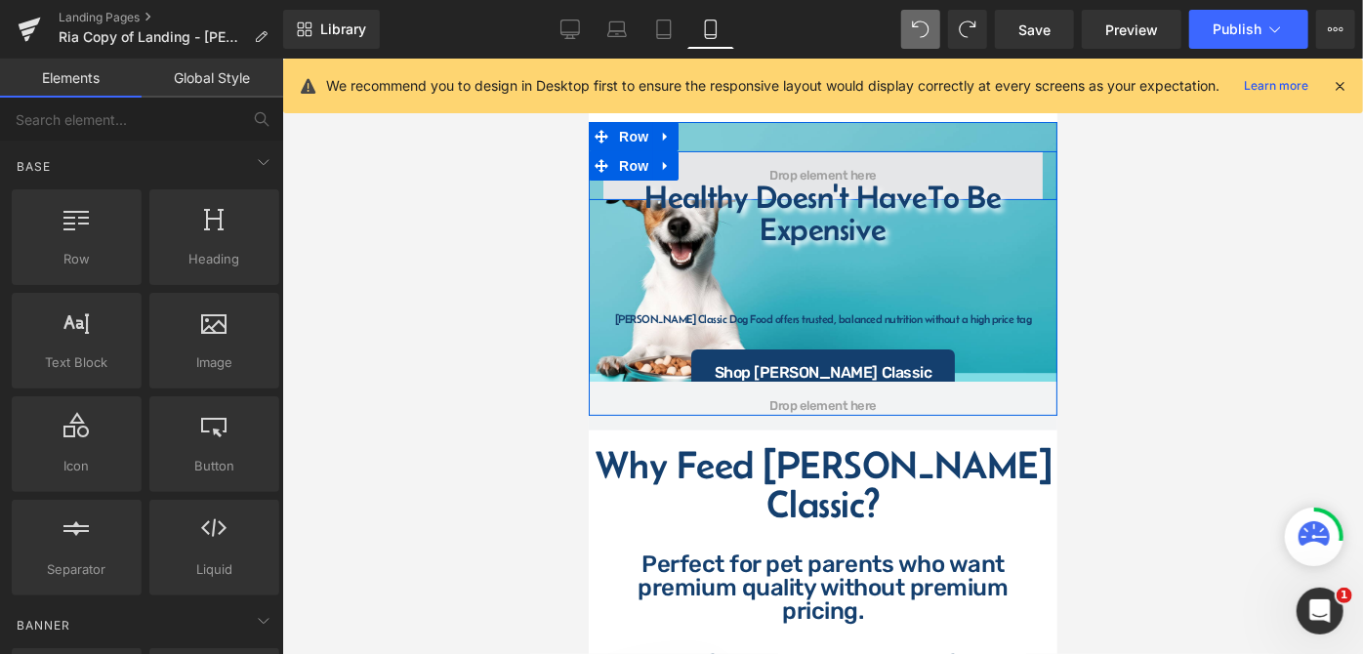
click at [693, 161] on span at bounding box center [822, 174] width 439 height 49
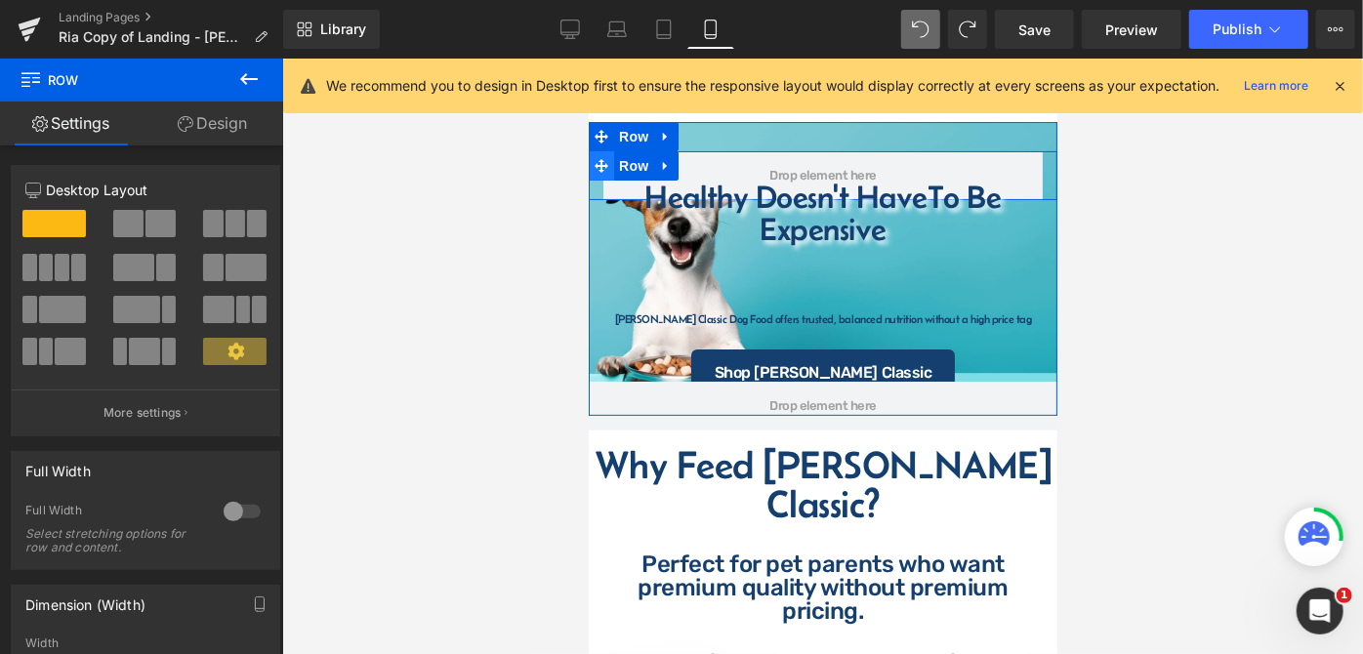
click at [595, 166] on icon at bounding box center [601, 165] width 14 height 14
click at [613, 163] on span "Row" at bounding box center [632, 164] width 39 height 29
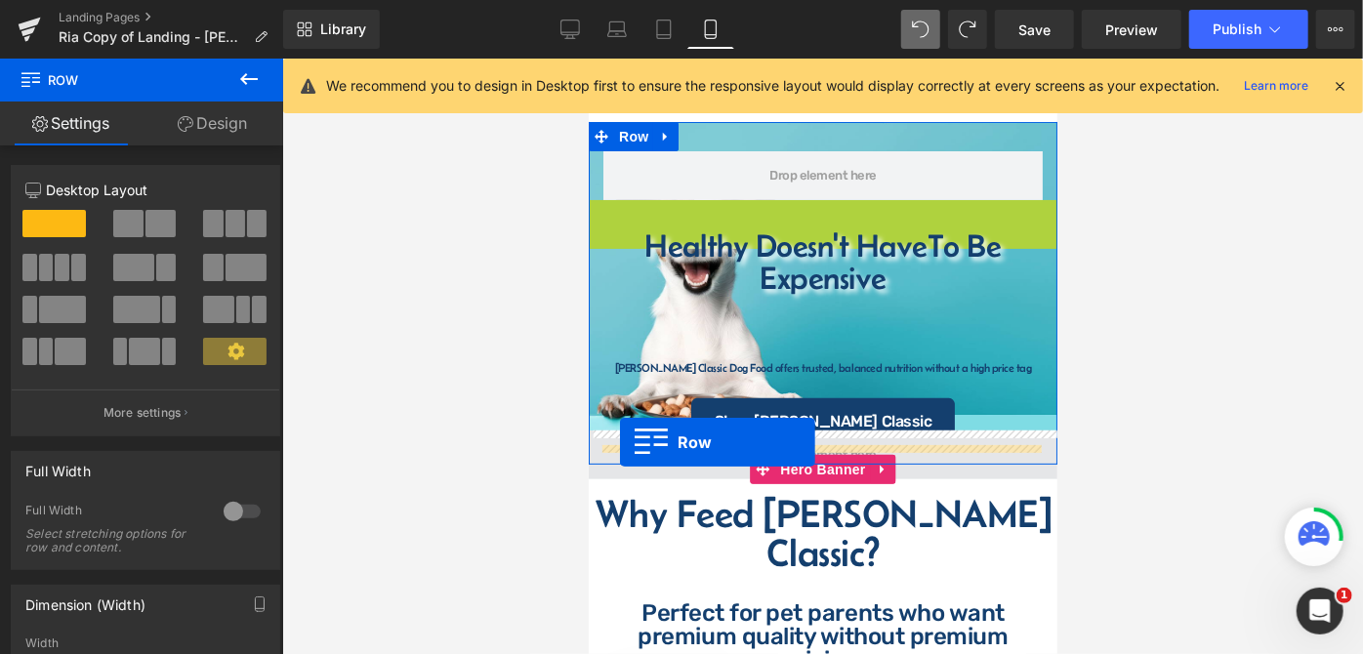
drag, startPoint x: 590, startPoint y: 208, endPoint x: 619, endPoint y: 441, distance: 235.2
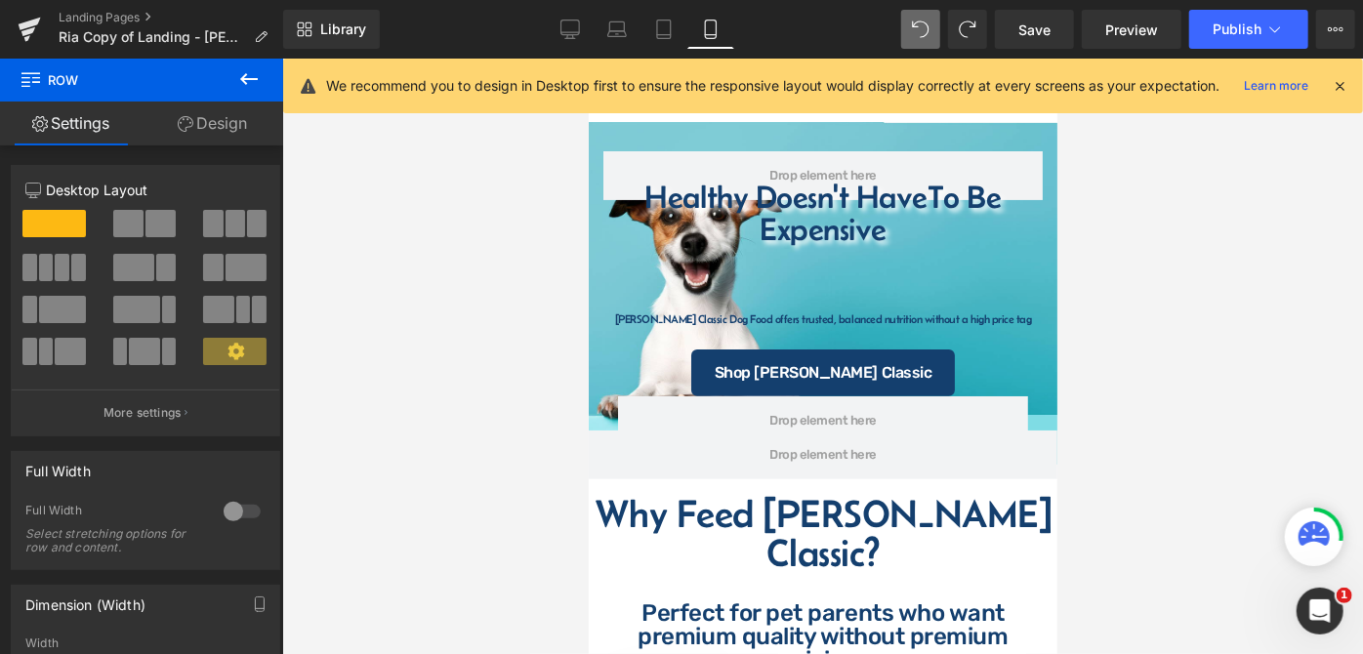
click at [1100, 366] on div at bounding box center [822, 357] width 1081 height 596
click at [1089, 320] on div at bounding box center [822, 357] width 1081 height 596
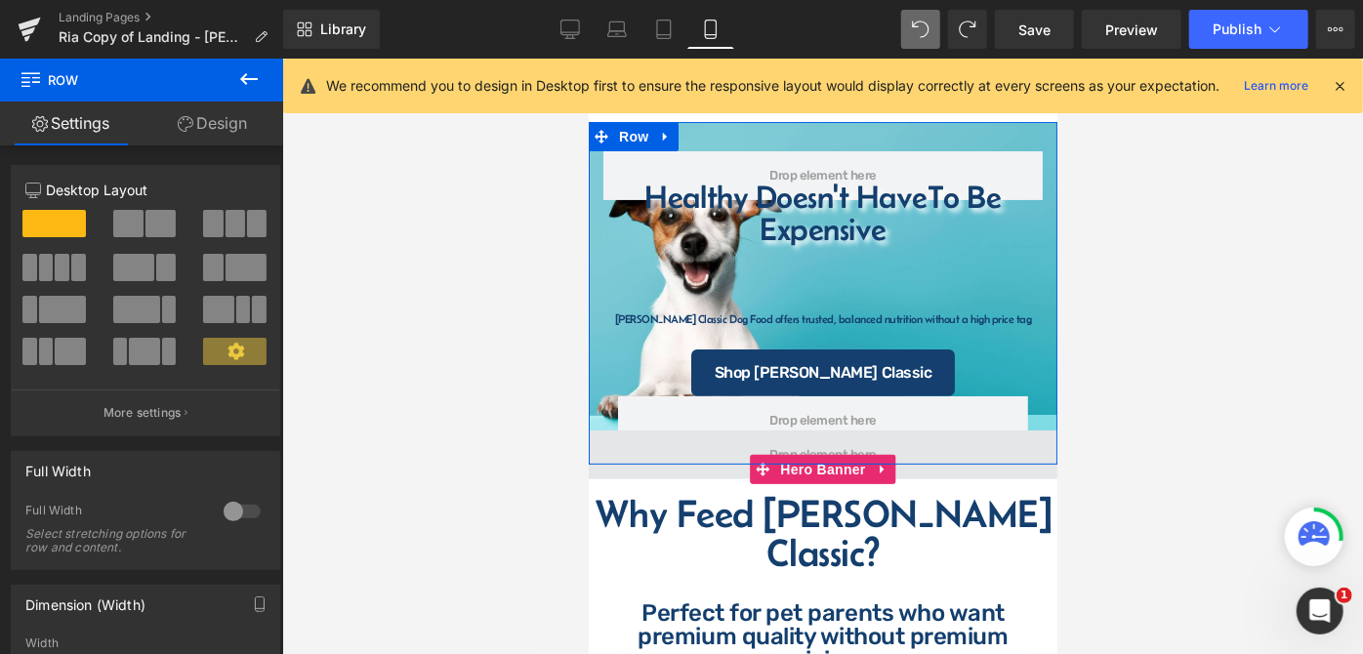
click at [822, 444] on span at bounding box center [822, 454] width 121 height 22
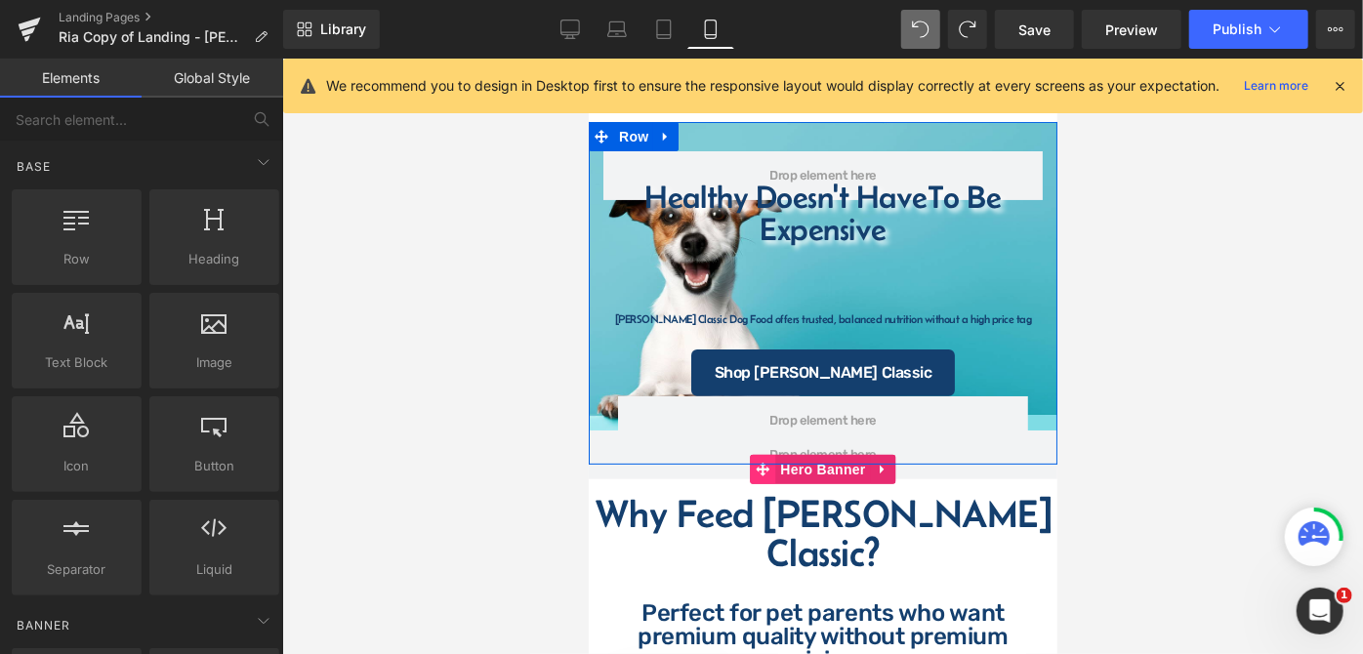
click at [757, 476] on span at bounding box center [761, 468] width 25 height 29
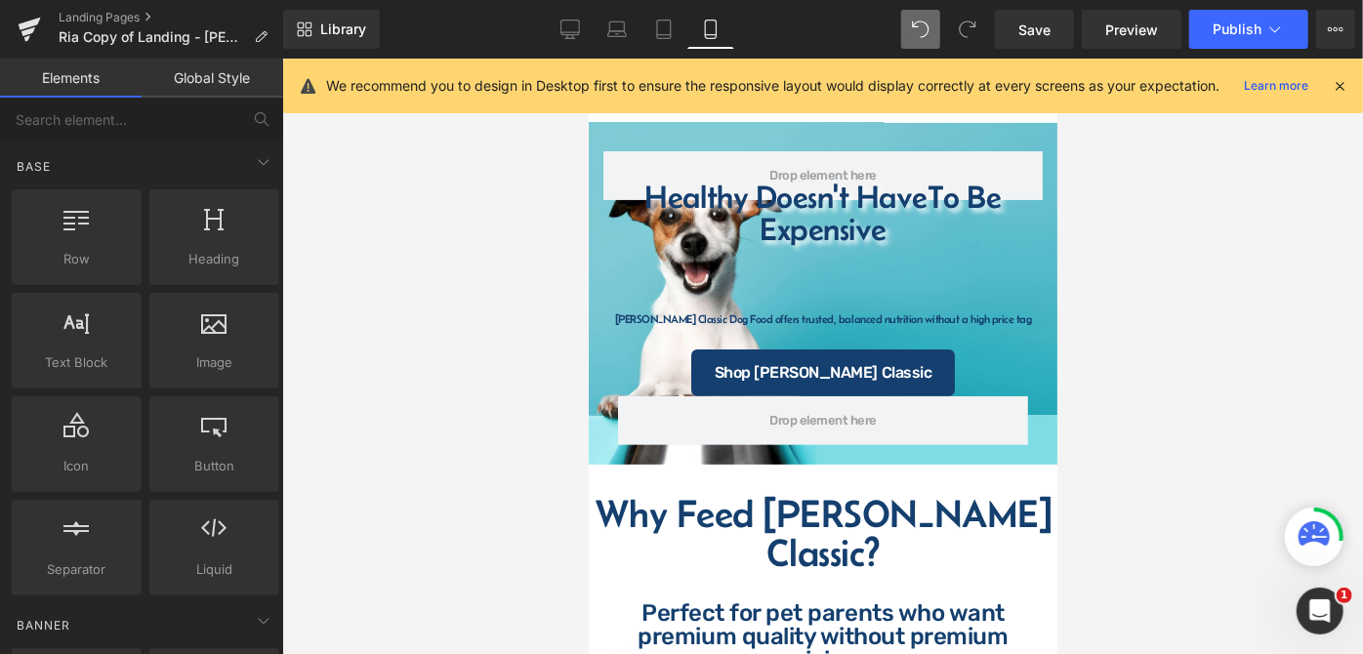
click at [1153, 414] on div at bounding box center [822, 357] width 1081 height 596
click at [1153, 336] on div at bounding box center [822, 357] width 1081 height 596
click at [1230, 258] on div at bounding box center [822, 357] width 1081 height 596
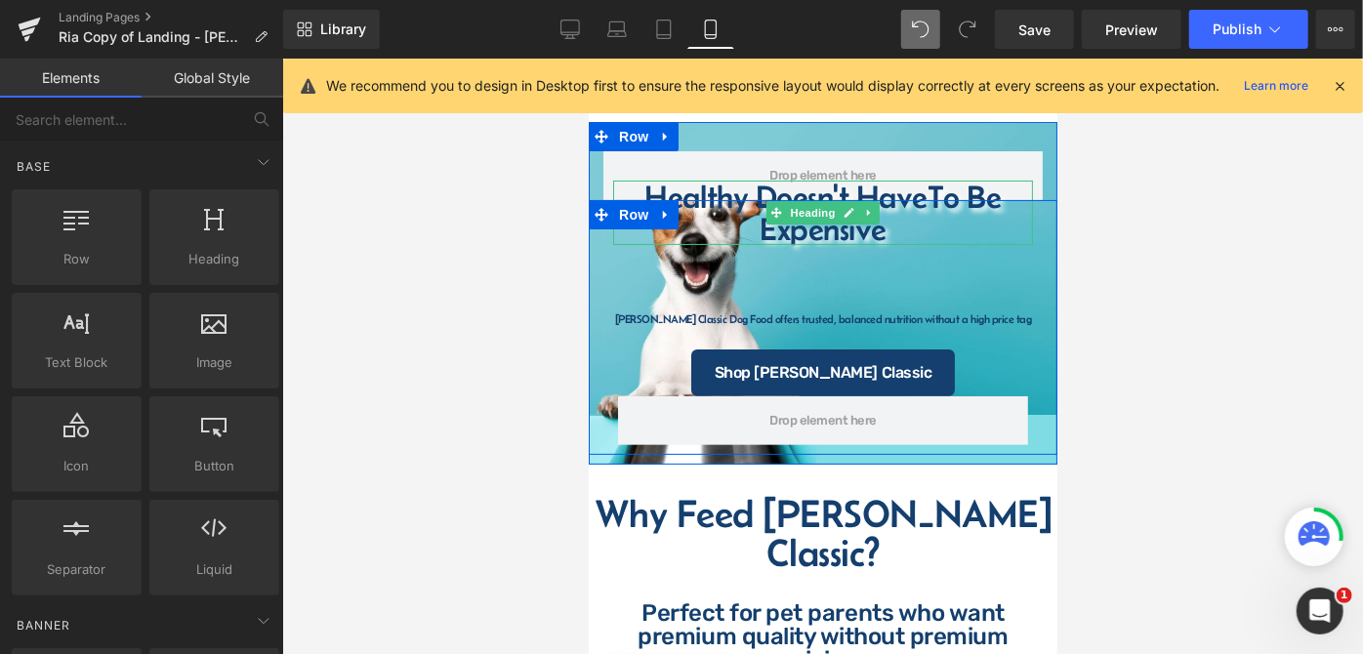
click at [844, 189] on h1 "Healthy Doesn't Have To Be Expensive" at bounding box center [822, 212] width 420 height 64
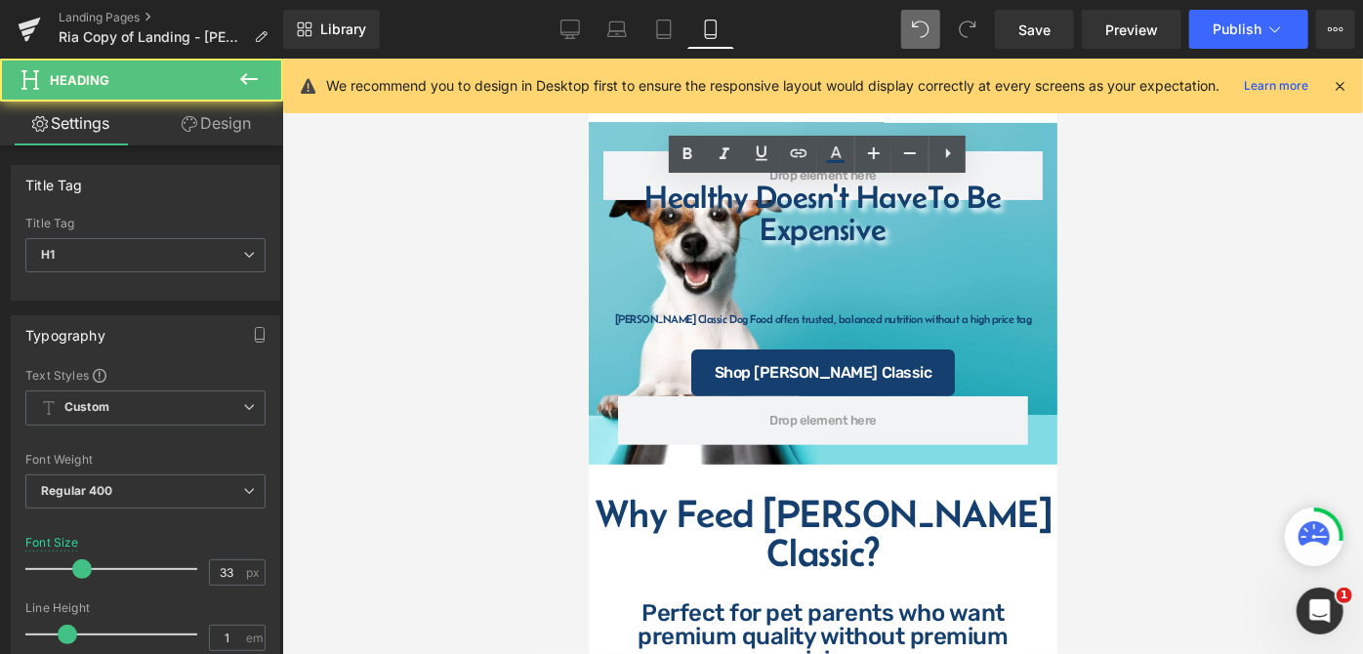
click at [1216, 300] on div at bounding box center [822, 357] width 1081 height 596
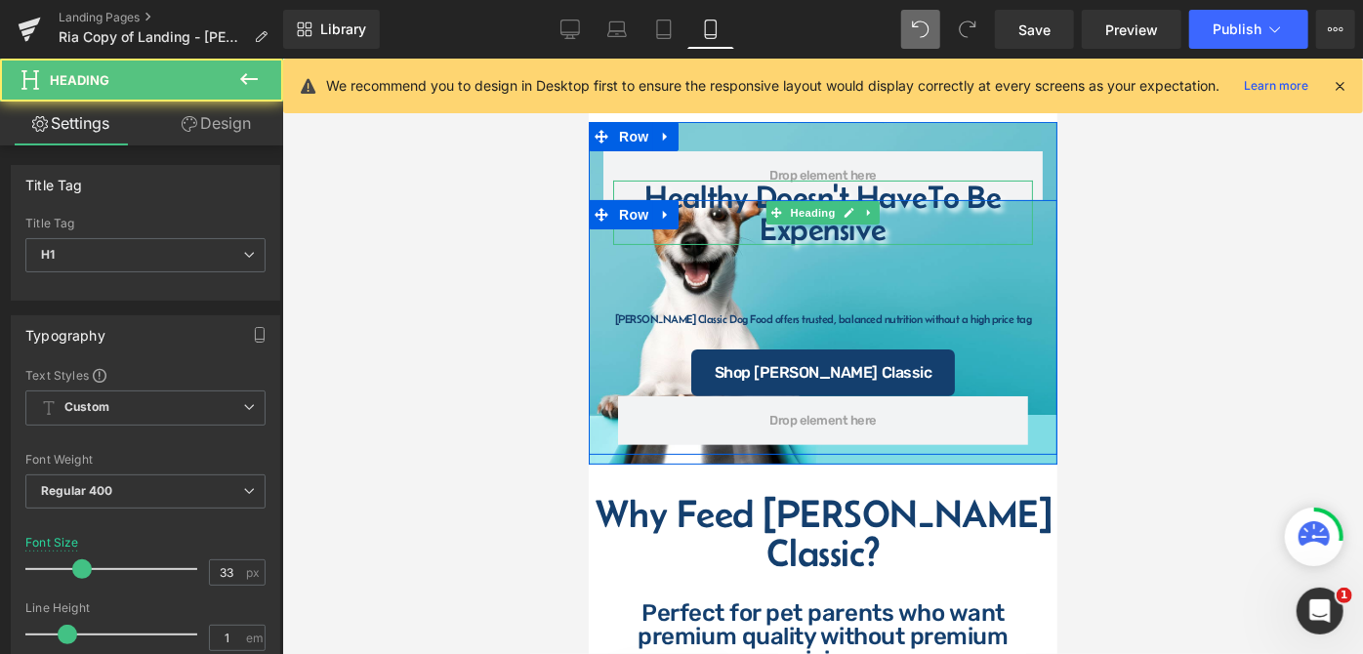
click at [785, 187] on h1 "Healthy Doesn't Have To Be Expensive" at bounding box center [822, 212] width 420 height 64
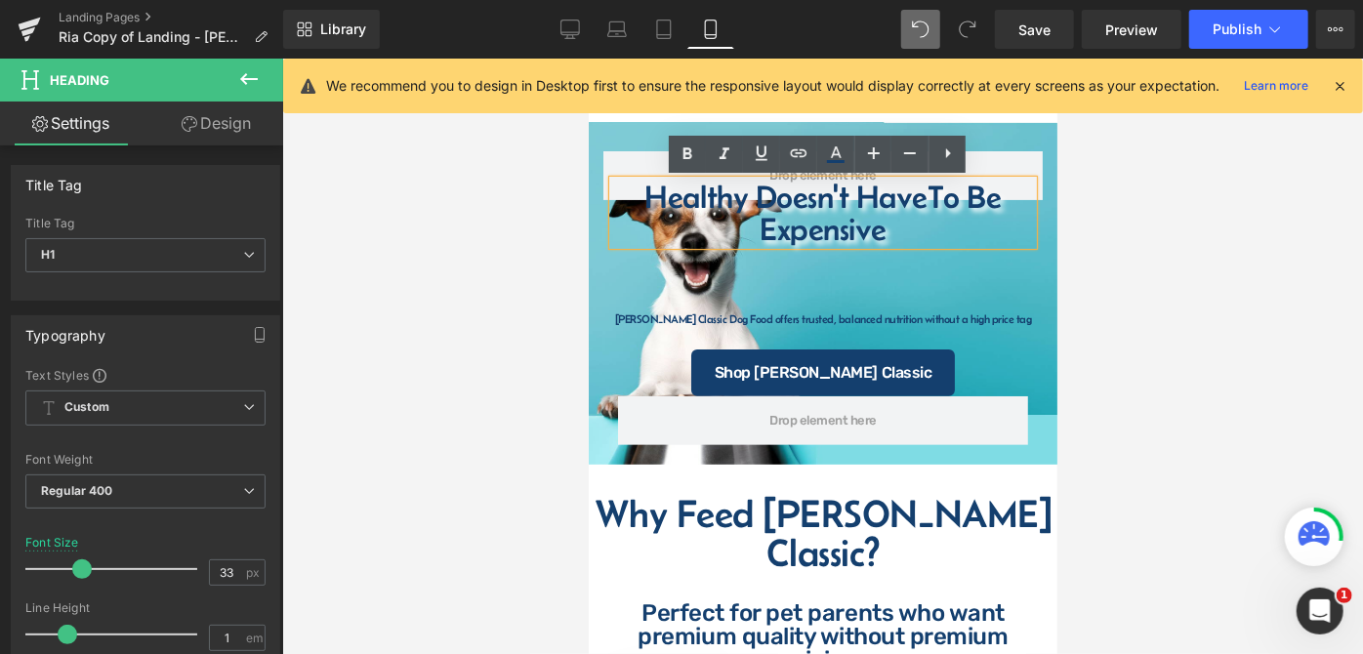
click at [538, 186] on div at bounding box center [822, 357] width 1081 height 596
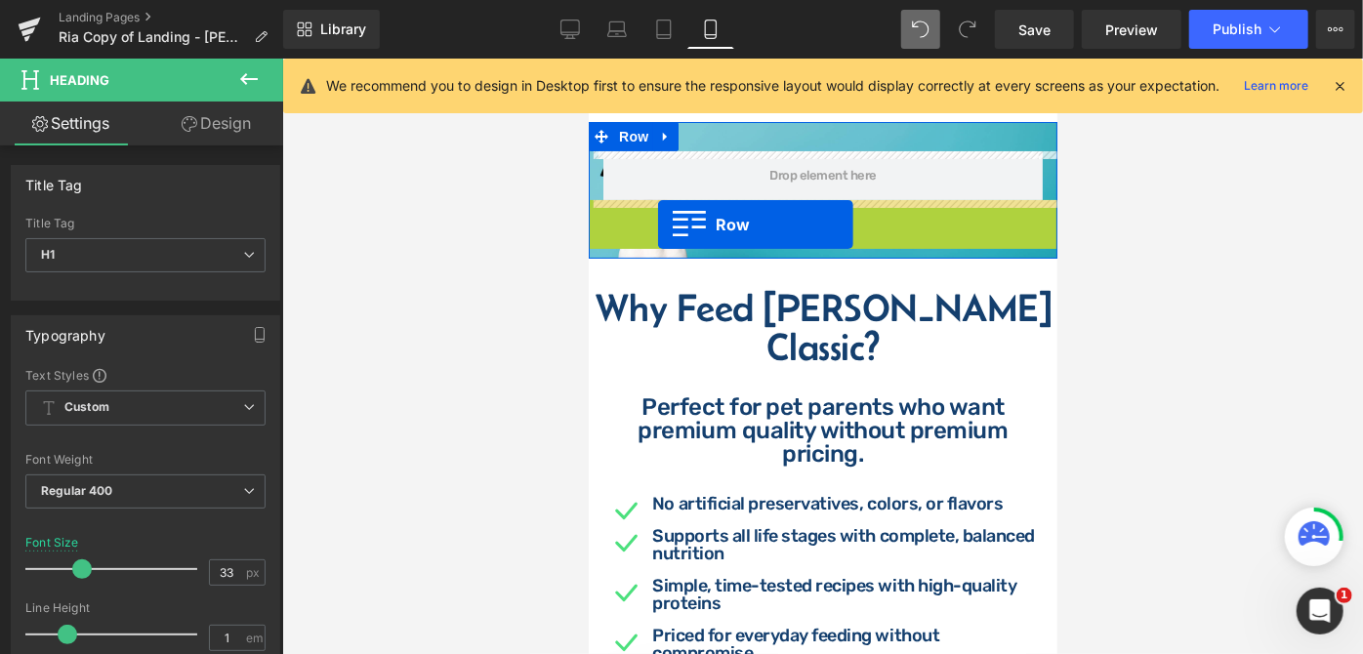
drag, startPoint x: 596, startPoint y: 215, endPoint x: 657, endPoint y: 224, distance: 62.2
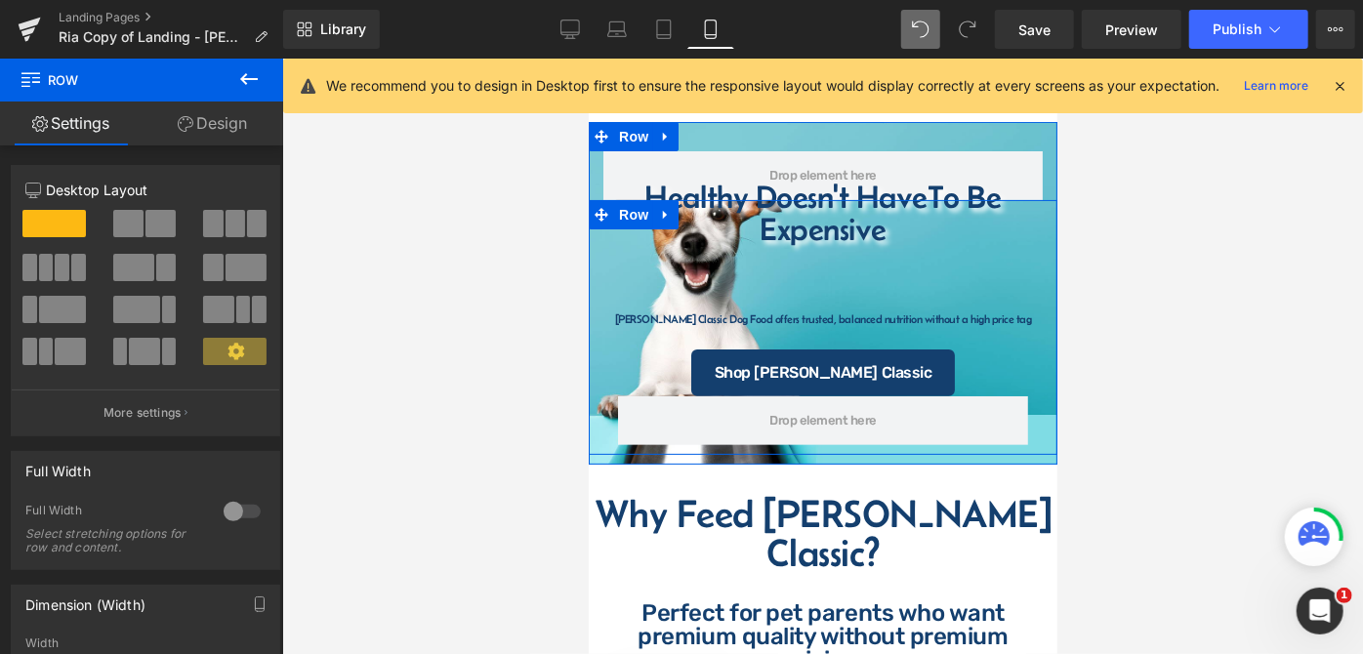
click at [804, 282] on div "Healthy Doesn't Have To Be Expensive Heading Fromm Classic Dog Food offers trus…" at bounding box center [822, 337] width 469 height 216
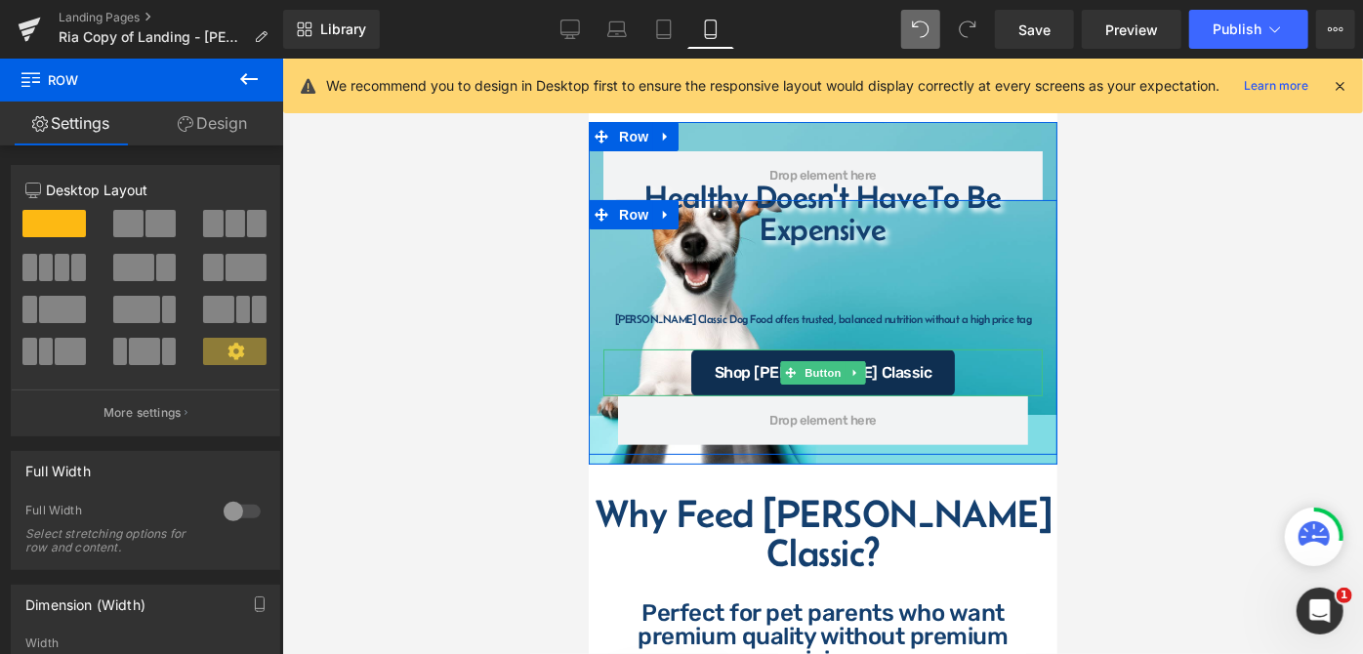
click at [893, 374] on link "Shop [PERSON_NAME] Classic" at bounding box center [822, 372] width 265 height 47
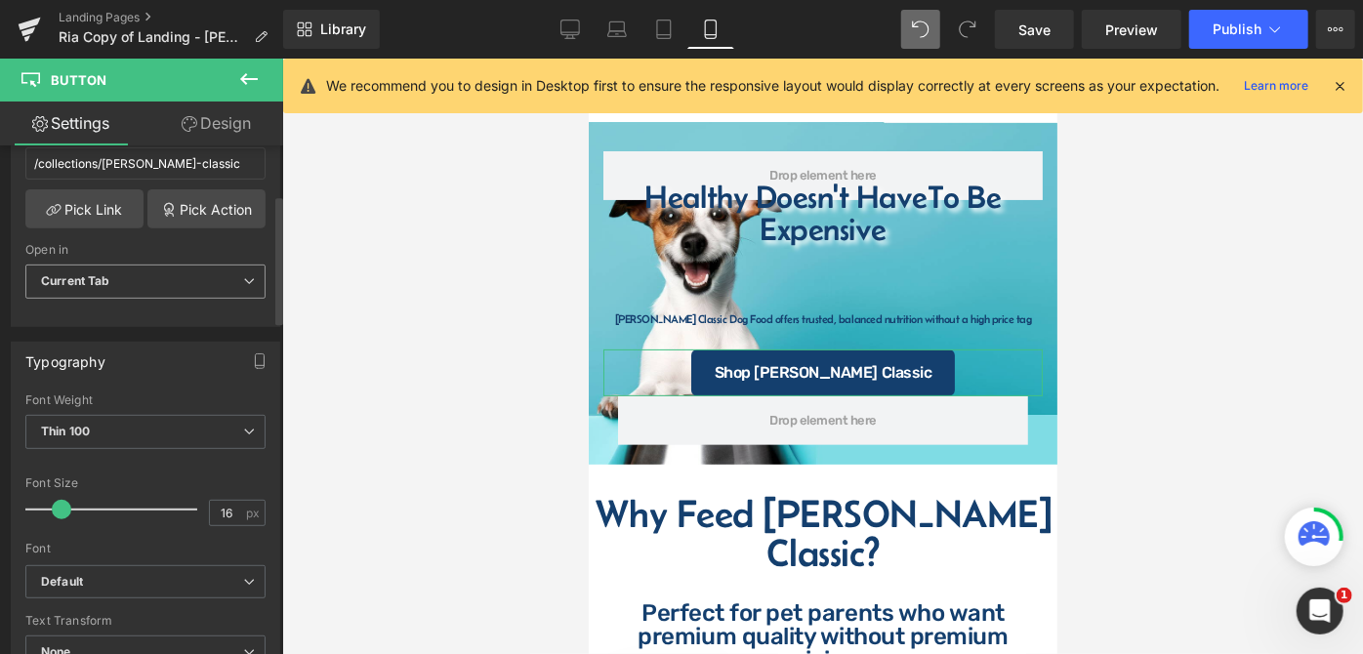
scroll to position [443, 0]
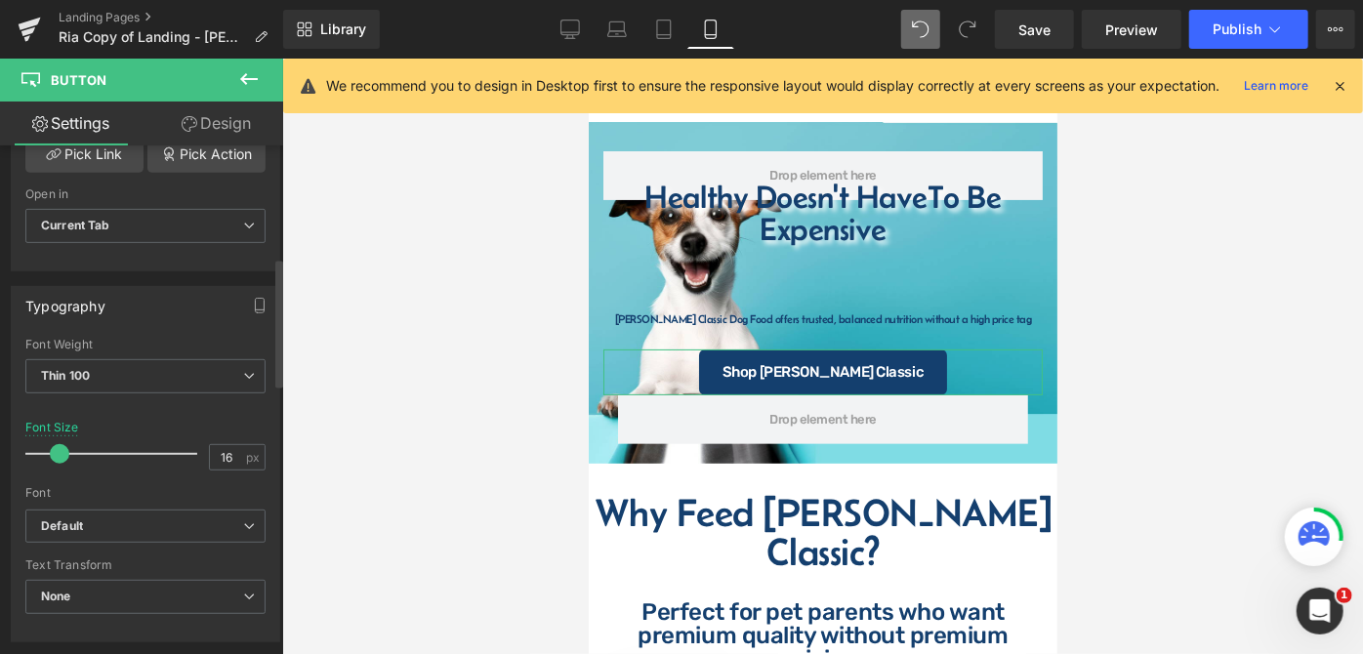
click at [55, 451] on span at bounding box center [60, 454] width 20 height 20
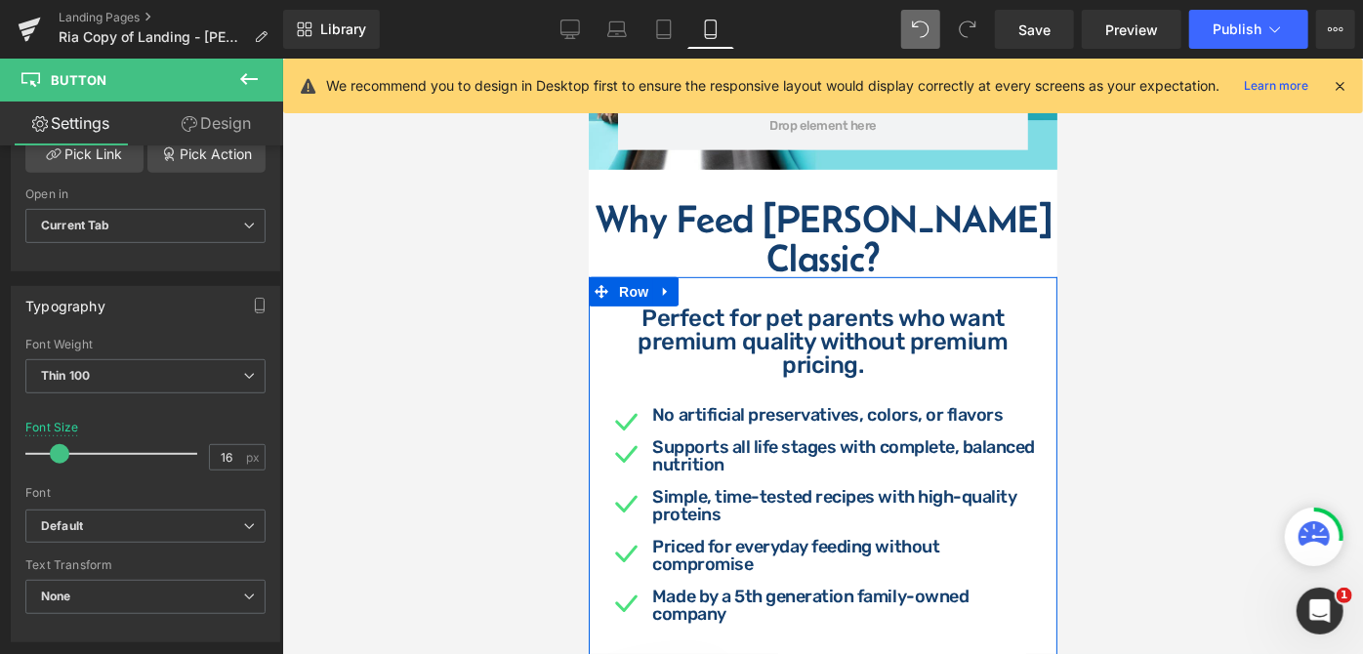
scroll to position [165, 0]
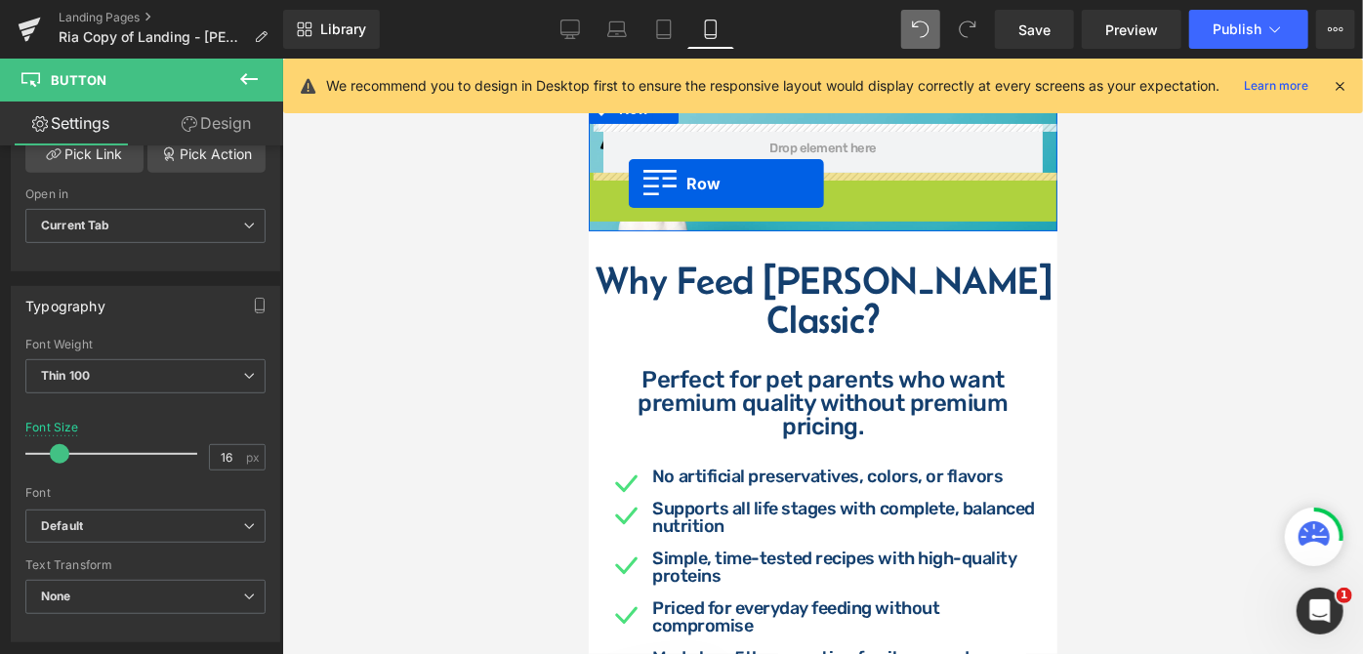
drag, startPoint x: 599, startPoint y: 187, endPoint x: 628, endPoint y: 182, distance: 29.7
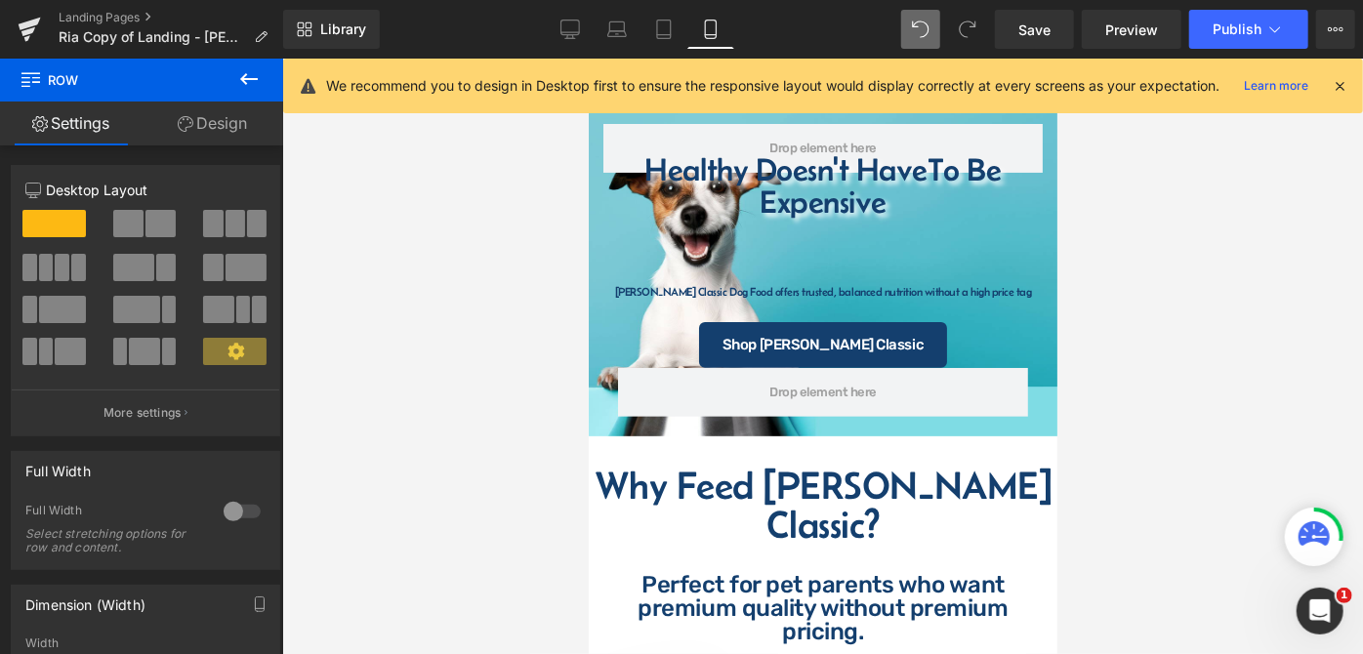
click at [1083, 246] on div at bounding box center [822, 357] width 1081 height 596
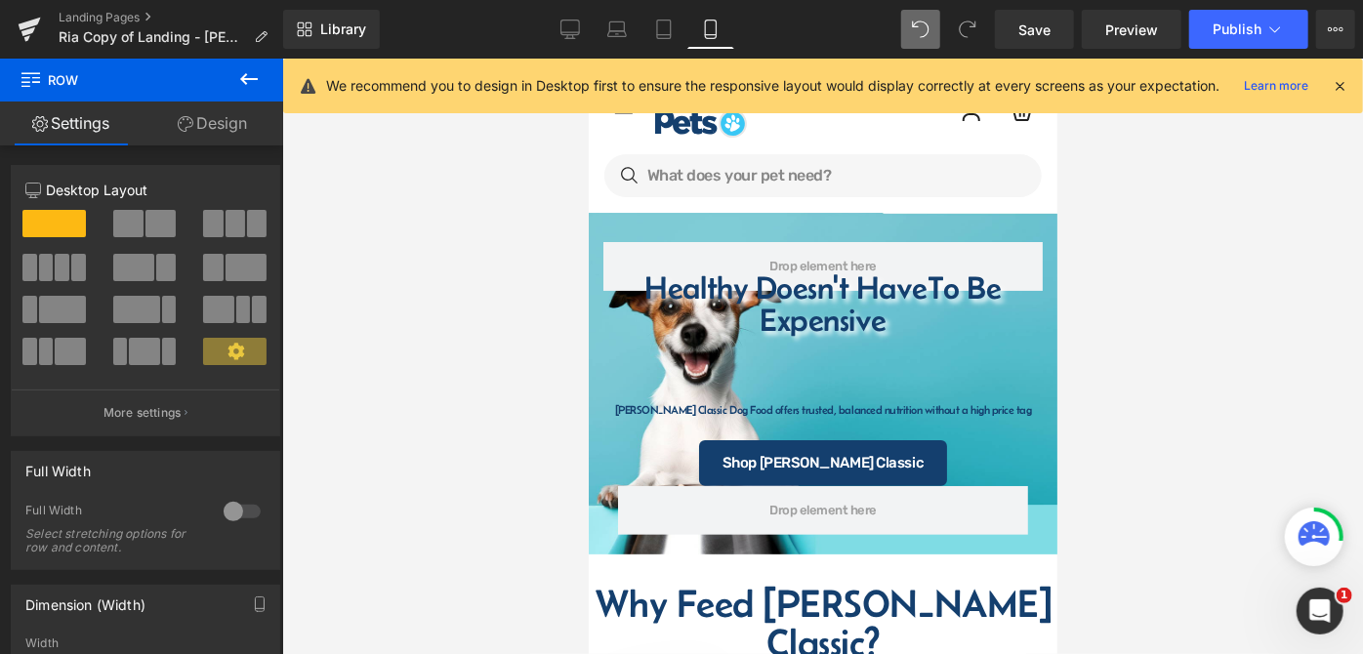
scroll to position [60, 0]
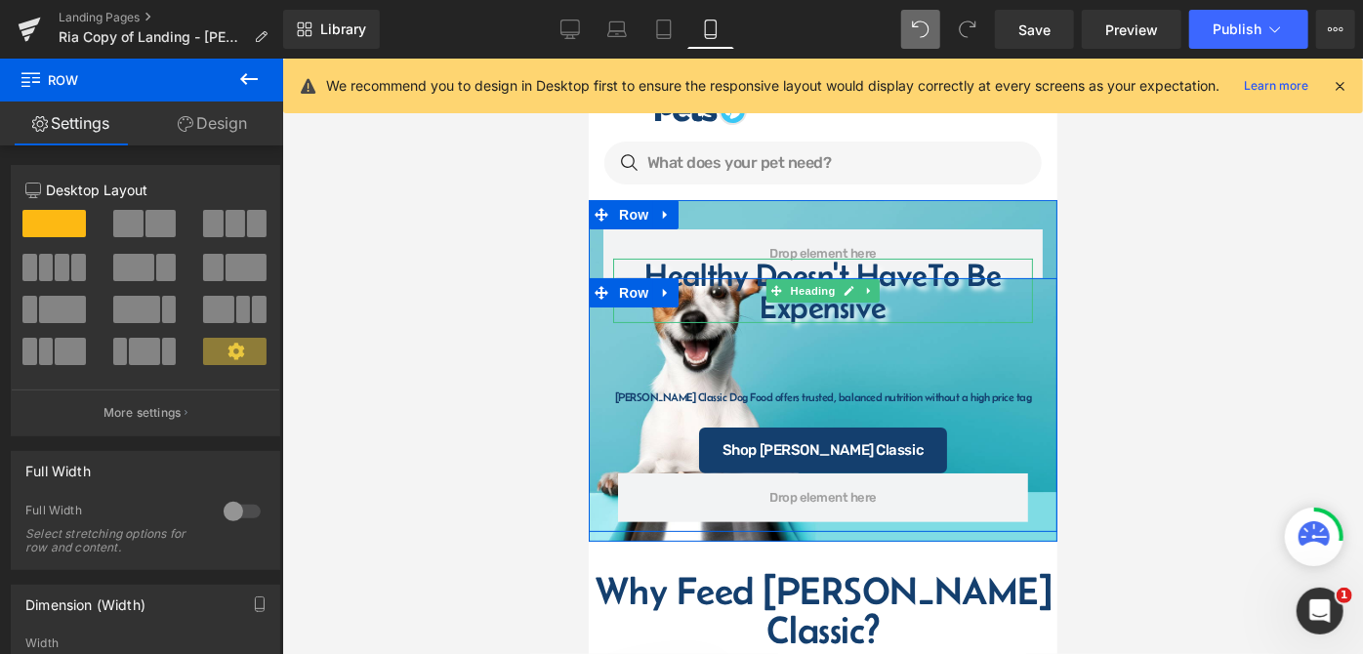
click at [758, 265] on h1 "Healthy Doesn't Have To Be Expensive" at bounding box center [822, 290] width 420 height 64
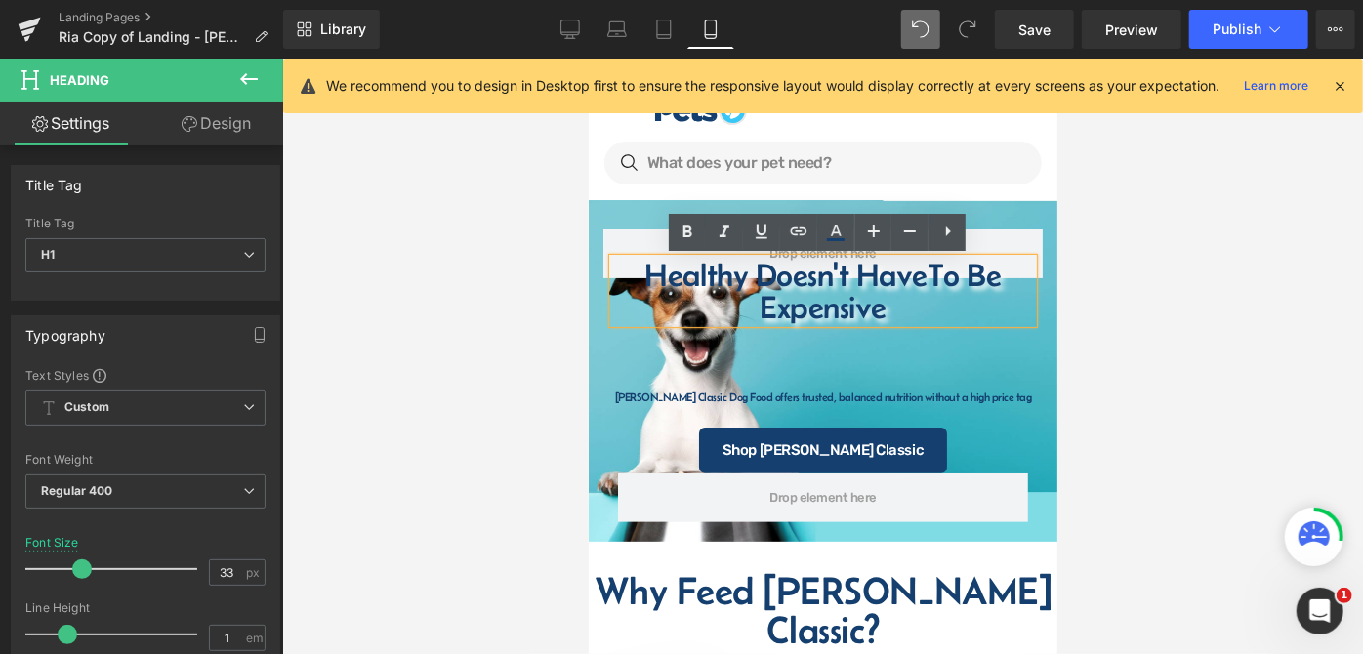
click at [1077, 323] on div at bounding box center [822, 357] width 1081 height 596
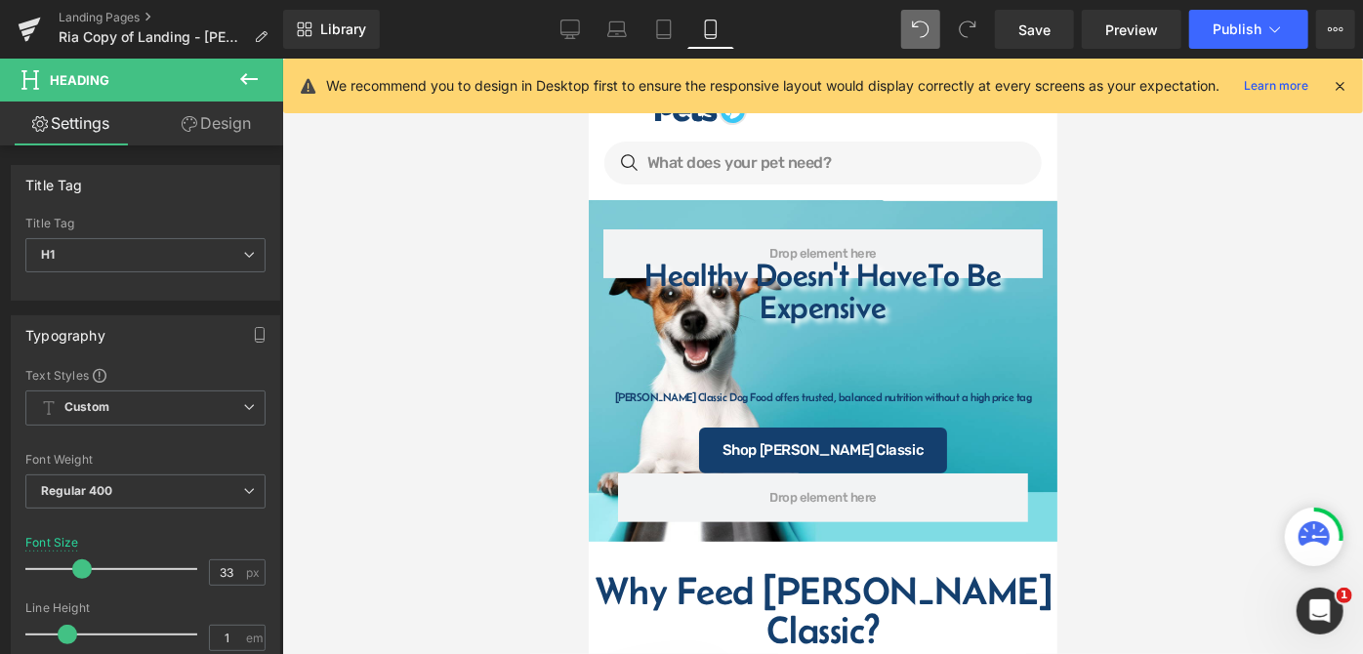
click at [1091, 219] on div at bounding box center [822, 357] width 1081 height 596
click at [571, 27] on icon at bounding box center [571, 30] width 20 height 20
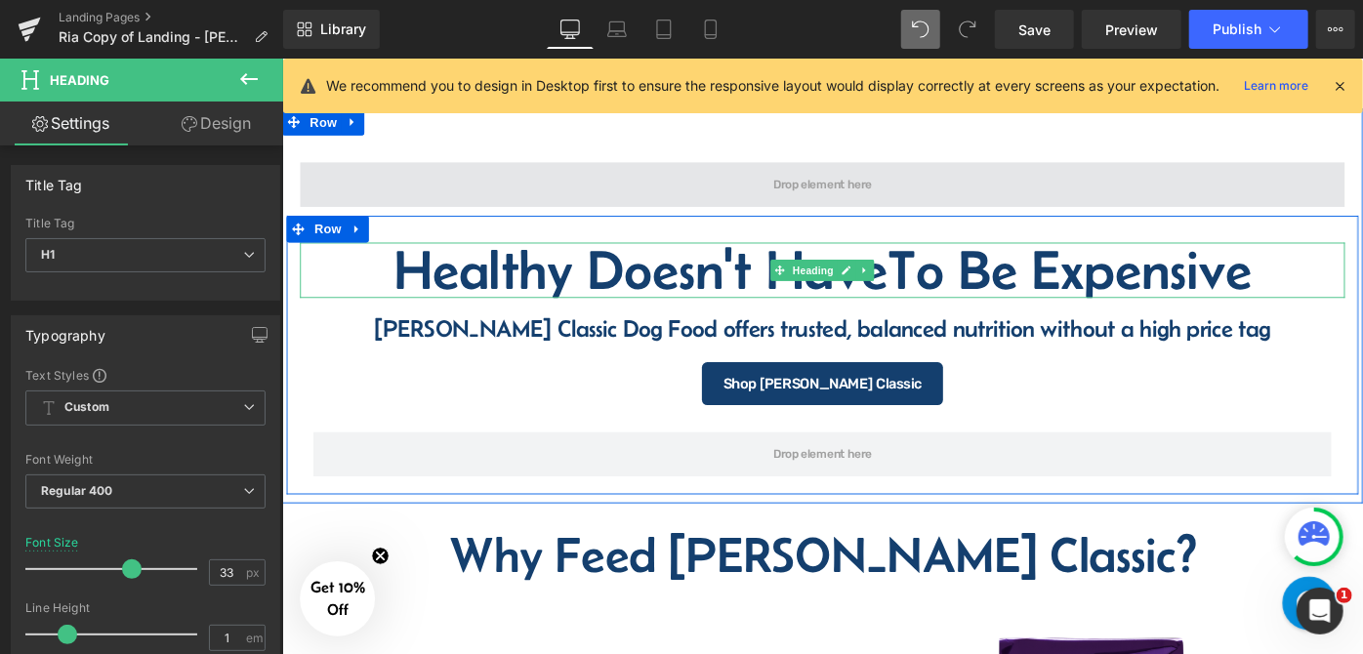
scroll to position [0, 0]
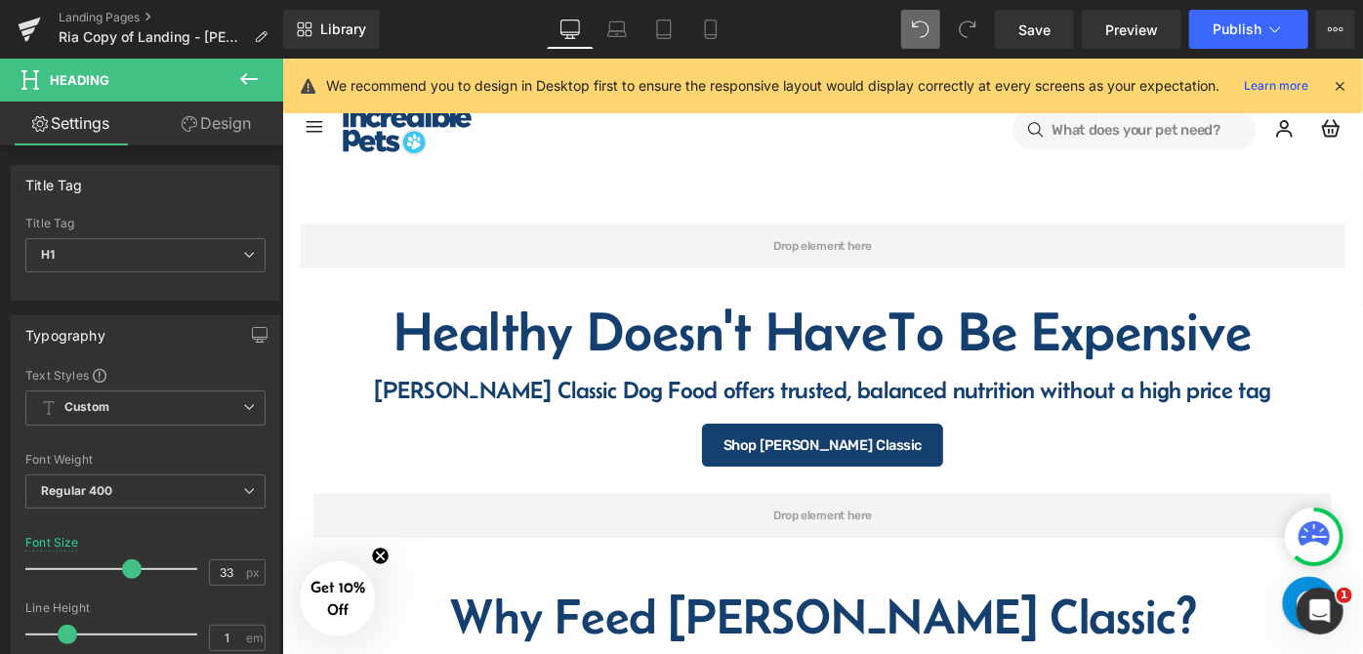
click at [241, 82] on icon at bounding box center [248, 78] width 23 height 23
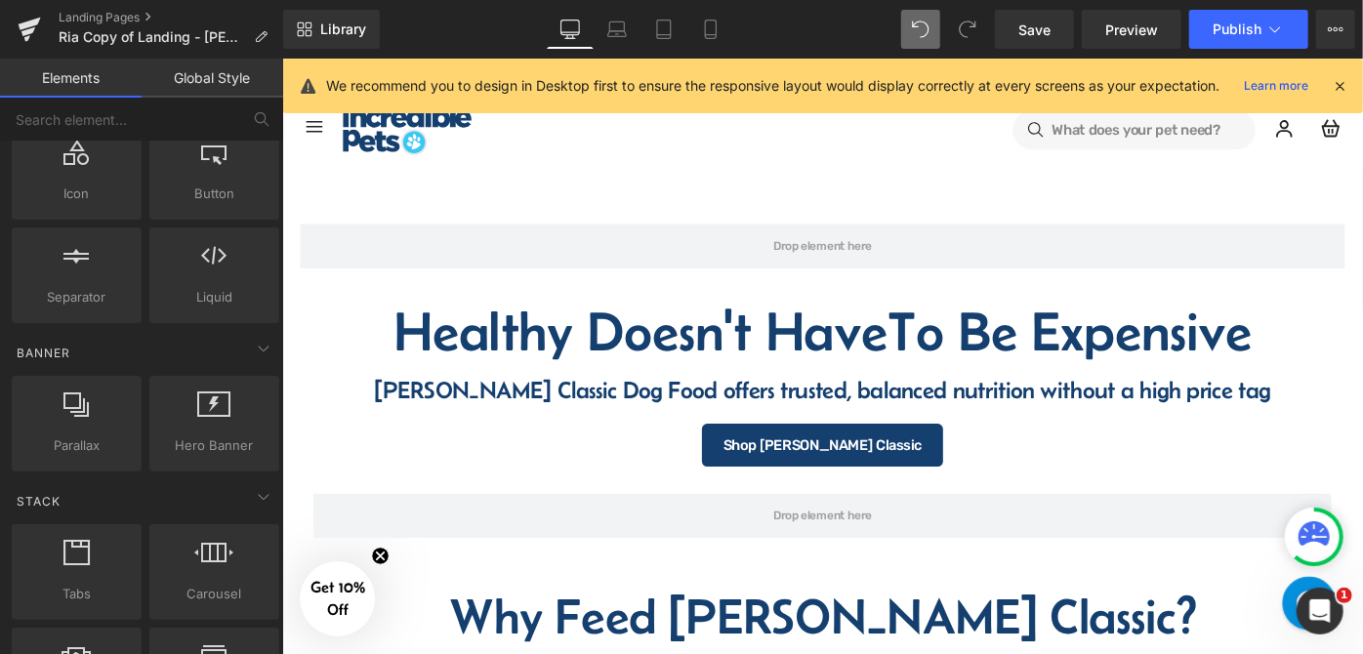
scroll to position [443, 0]
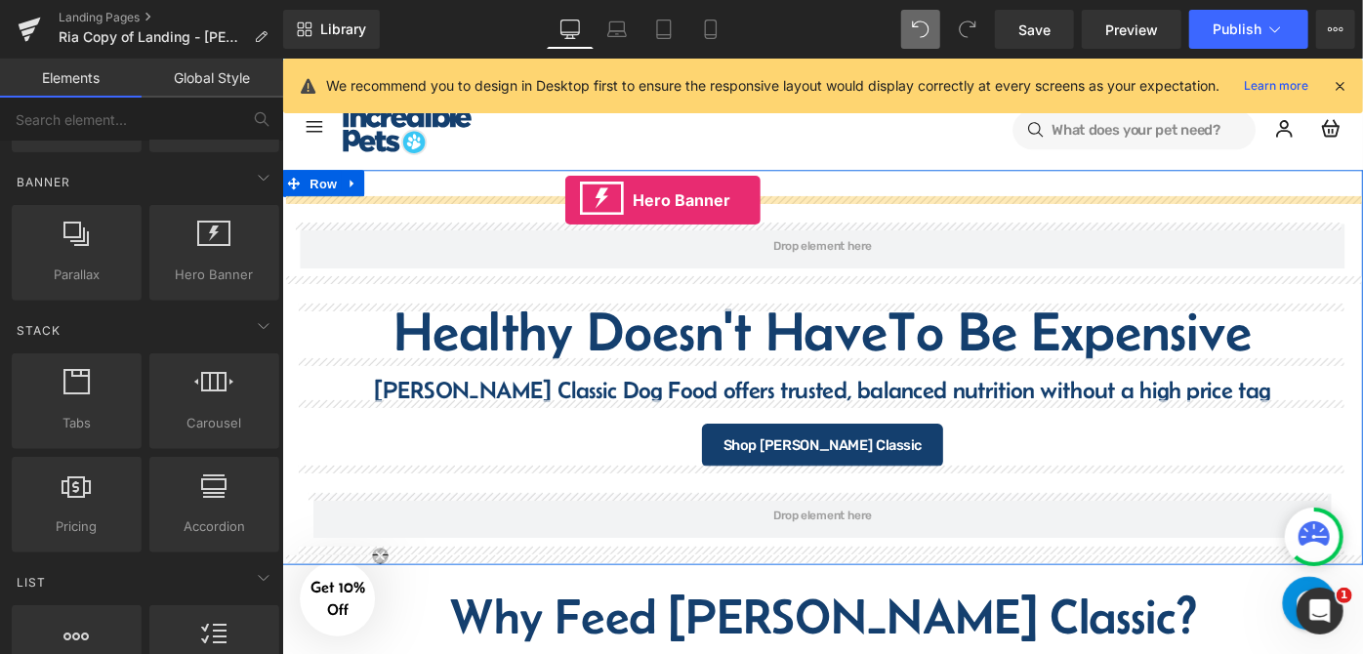
drag, startPoint x: 491, startPoint y: 327, endPoint x: 591, endPoint y: 213, distance: 151.6
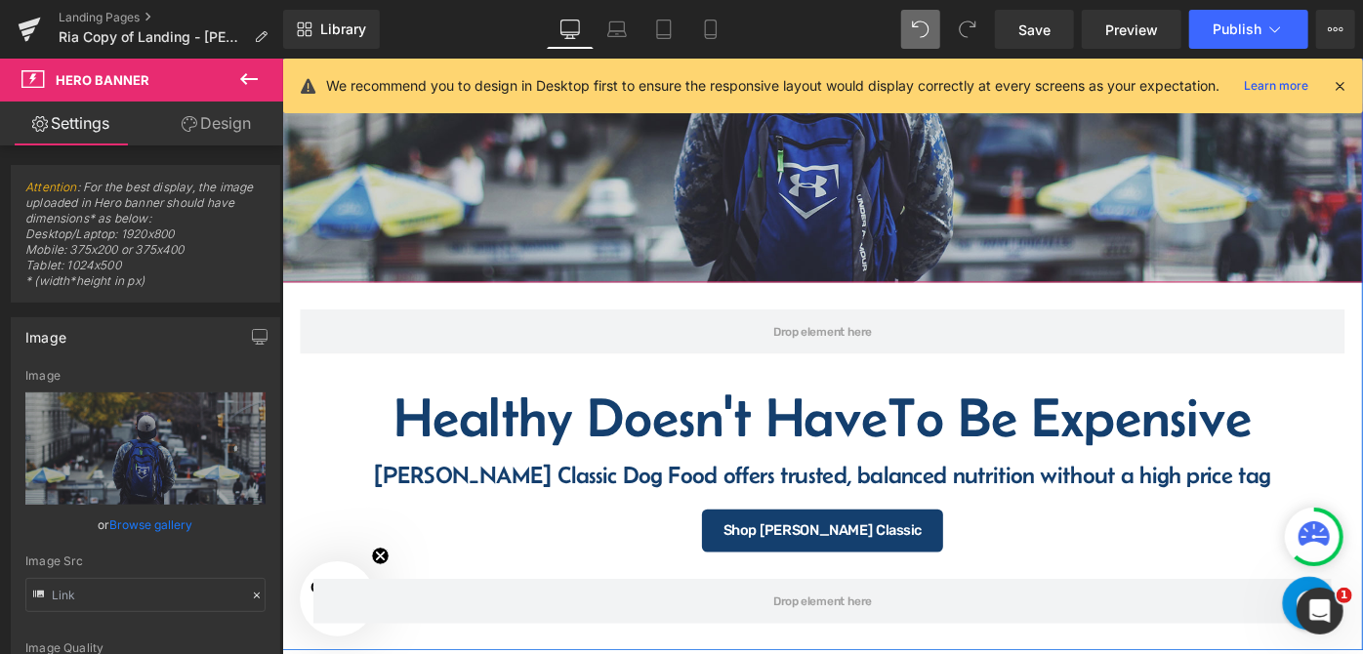
scroll to position [355, 0]
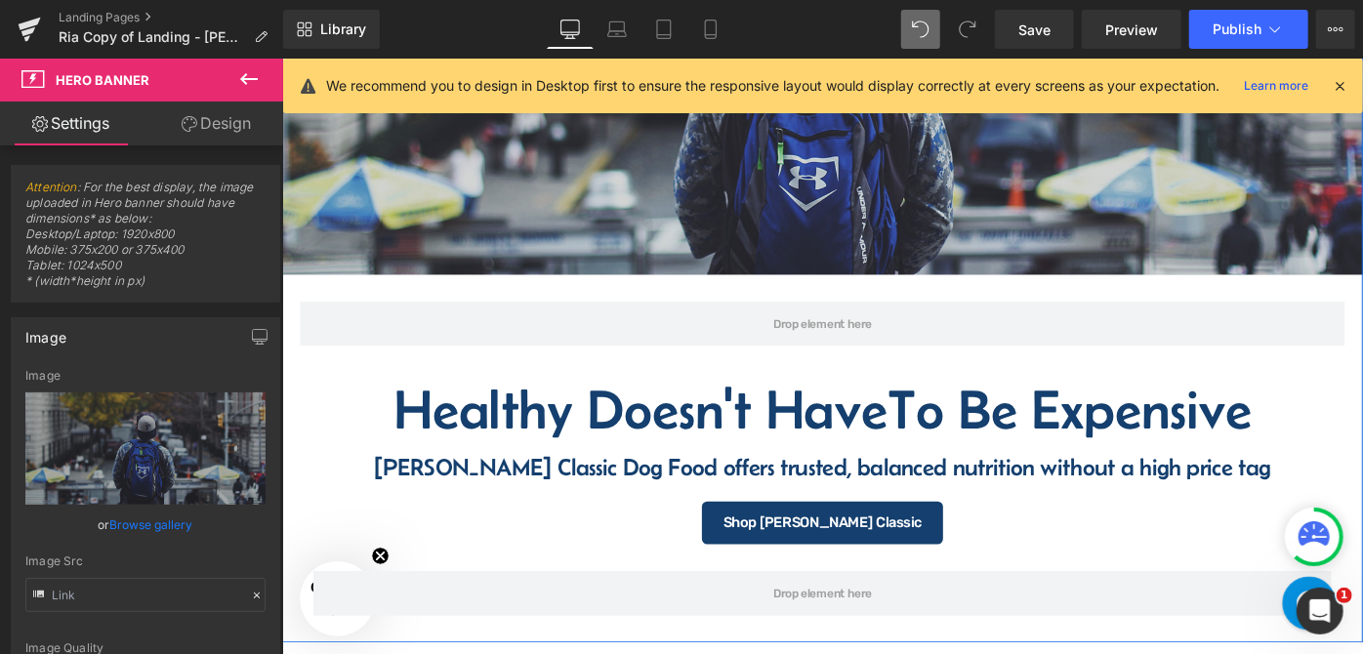
click at [637, 438] on h1 "Healthy Doesn't Have To Be Expensive" at bounding box center [872, 441] width 1143 height 61
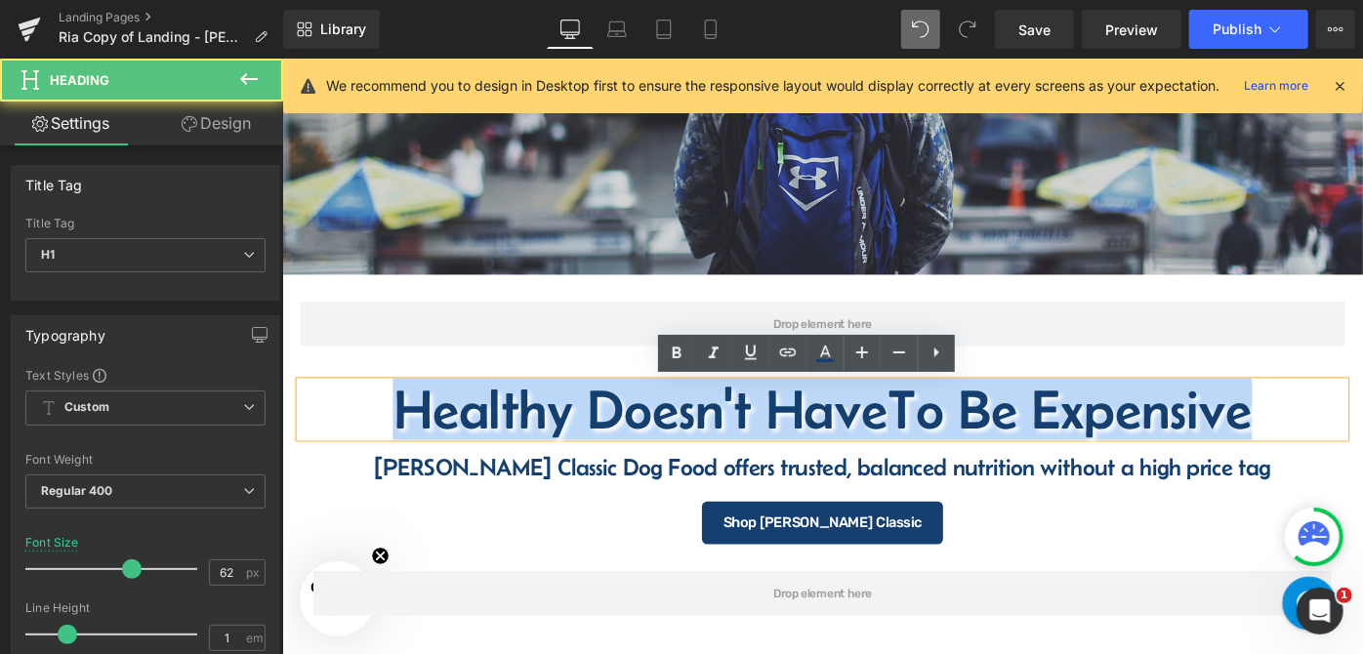
drag, startPoint x: 416, startPoint y: 434, endPoint x: 1377, endPoint y: 450, distance: 961.1
click at [1377, 450] on h1 "Healthy Doesn't Have To Be Expensive" at bounding box center [872, 441] width 1143 height 61
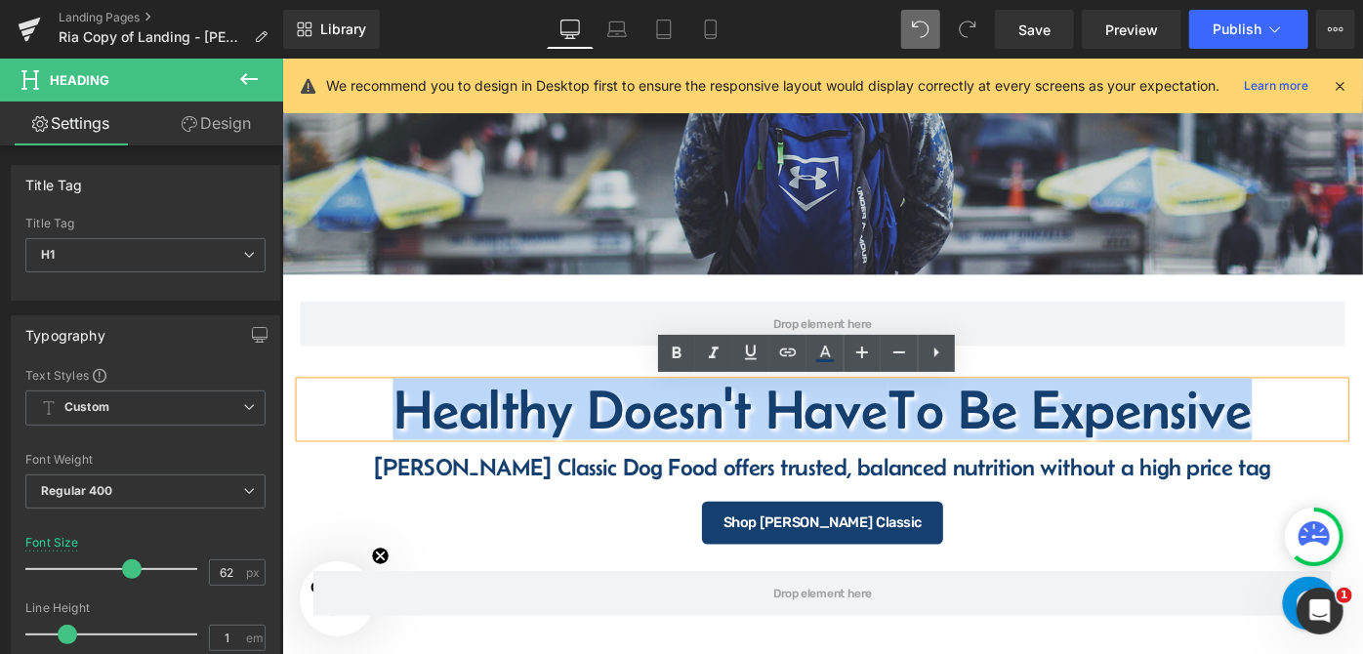
copy h1 "Healthy Doesn't Have To Be Expensive"
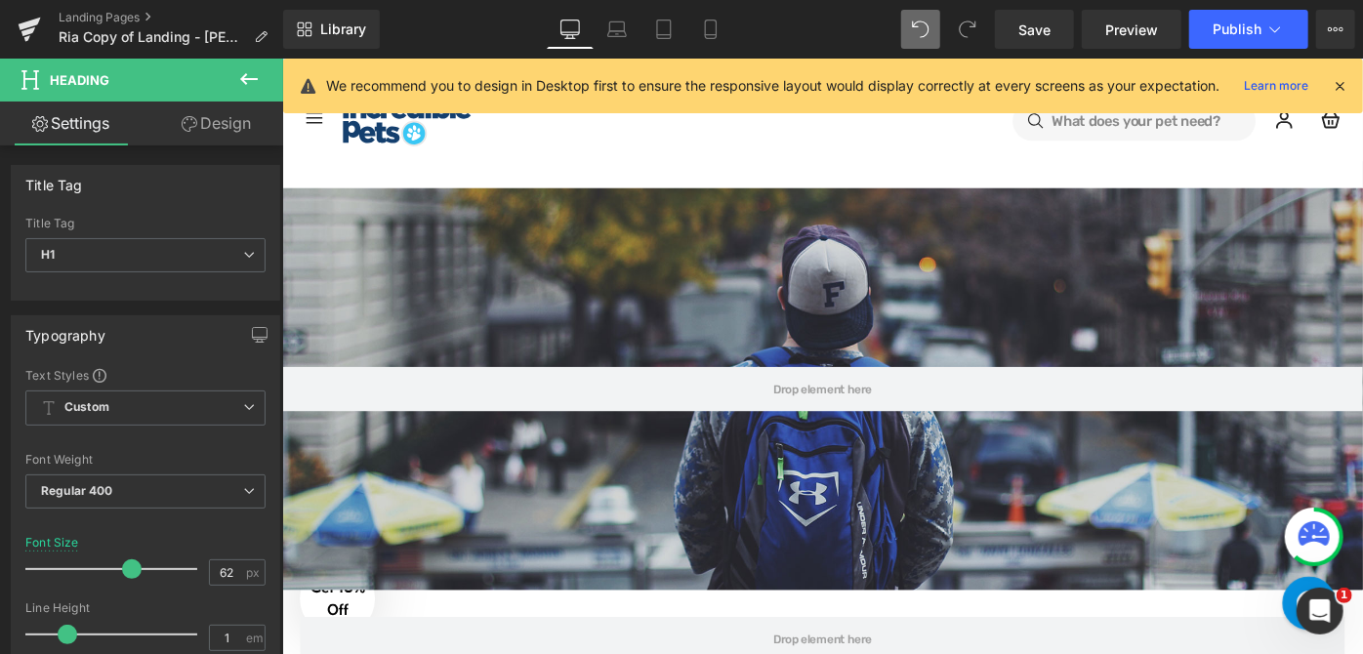
scroll to position [0, 0]
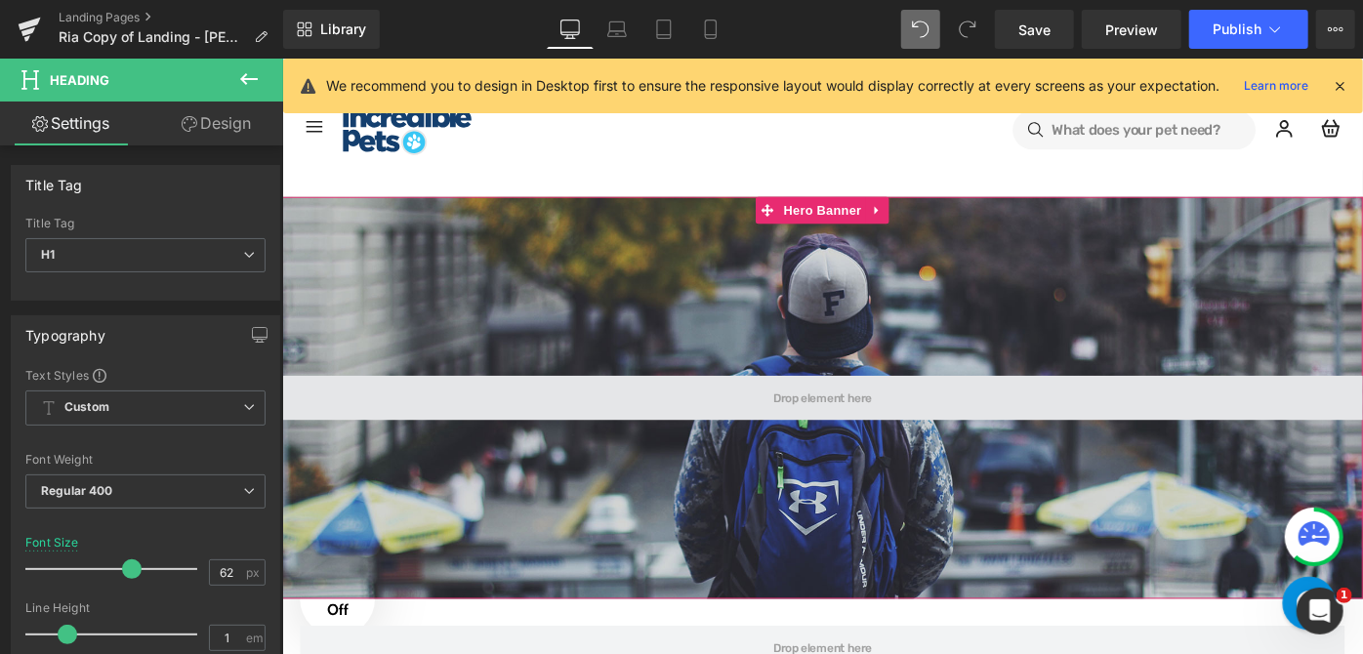
click at [937, 412] on span at bounding box center [872, 428] width 1182 height 49
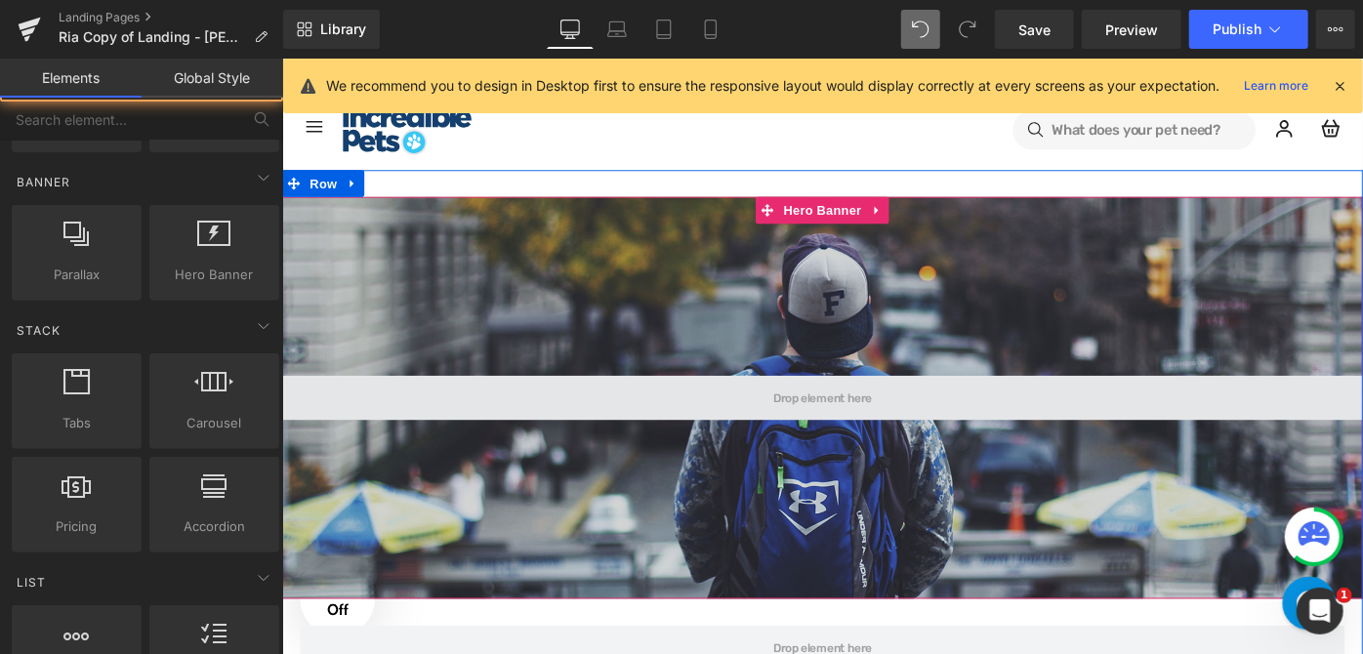
click at [923, 425] on span at bounding box center [872, 428] width 121 height 22
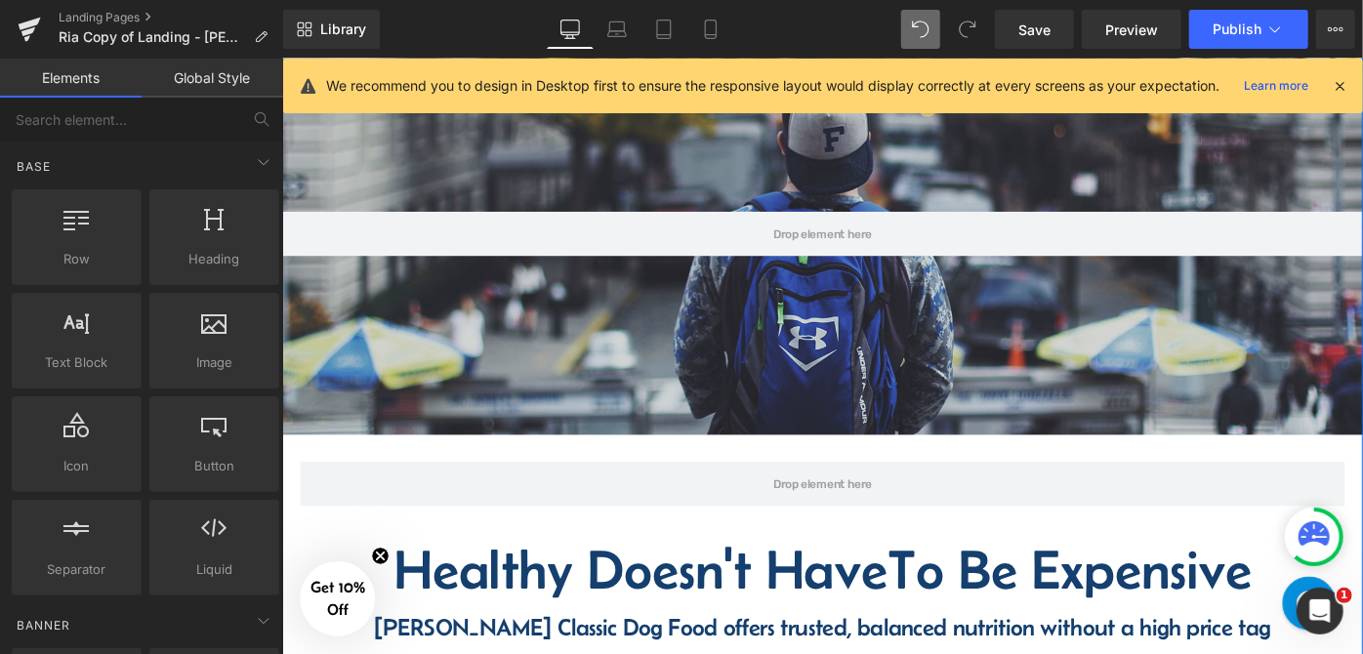
scroll to position [266, 0]
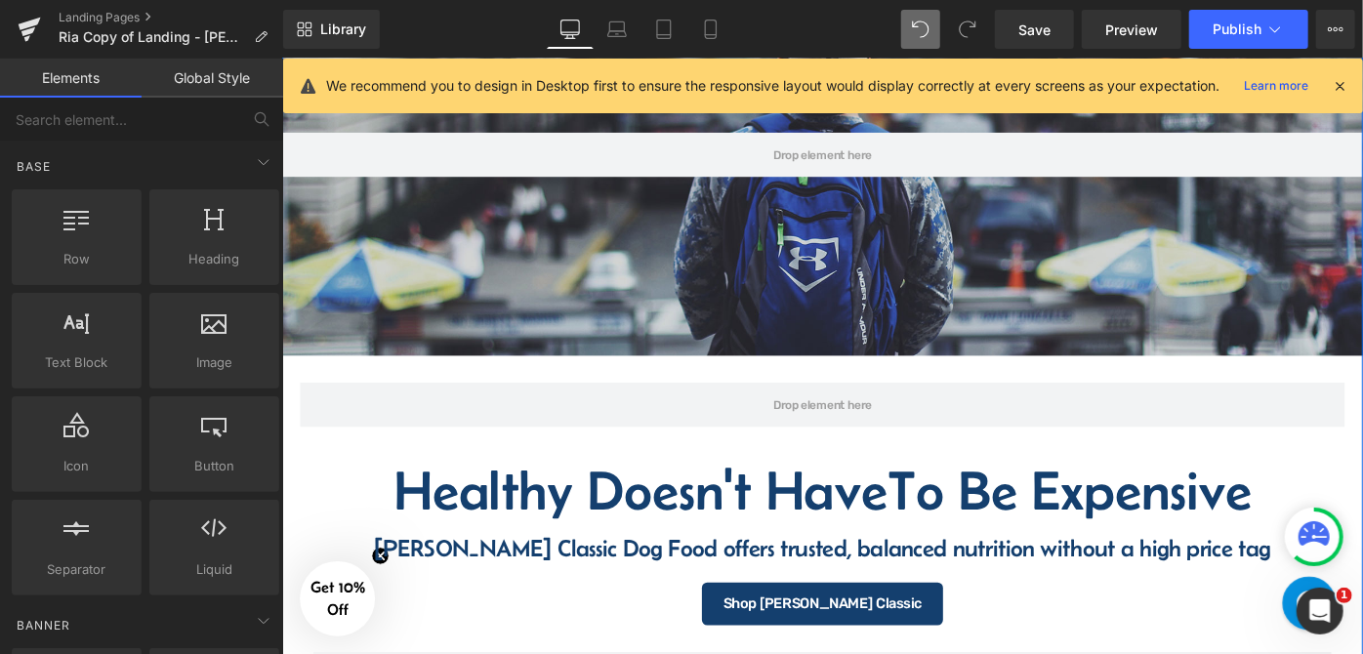
click at [401, 520] on h1 "Healthy Doesn't Have To Be Expensive" at bounding box center [872, 530] width 1143 height 61
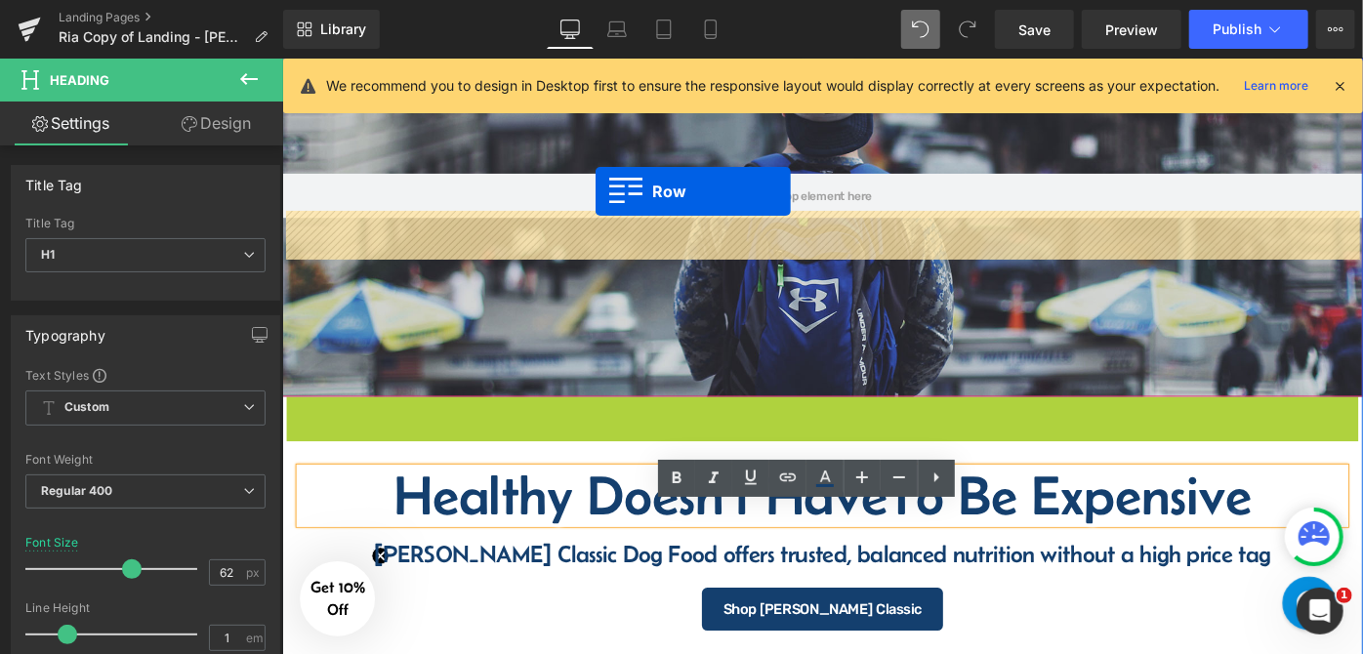
scroll to position [49, 0]
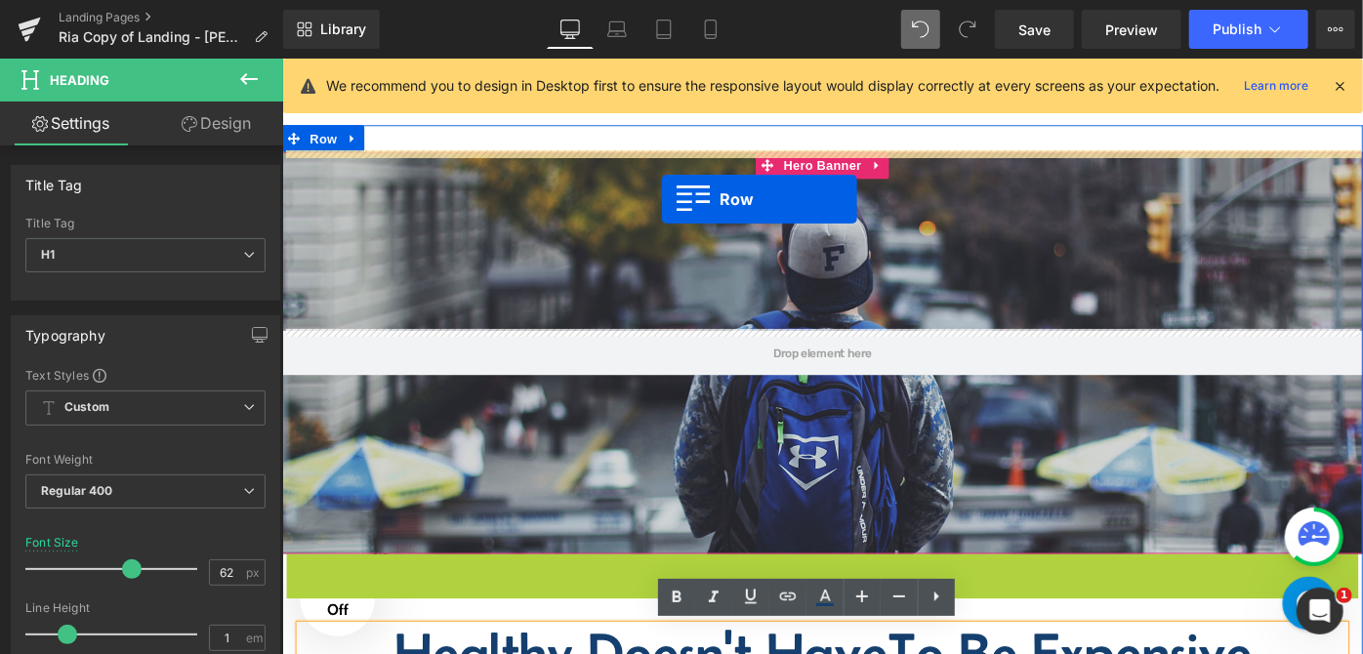
drag, startPoint x: 291, startPoint y: 398, endPoint x: 696, endPoint y: 211, distance: 446.6
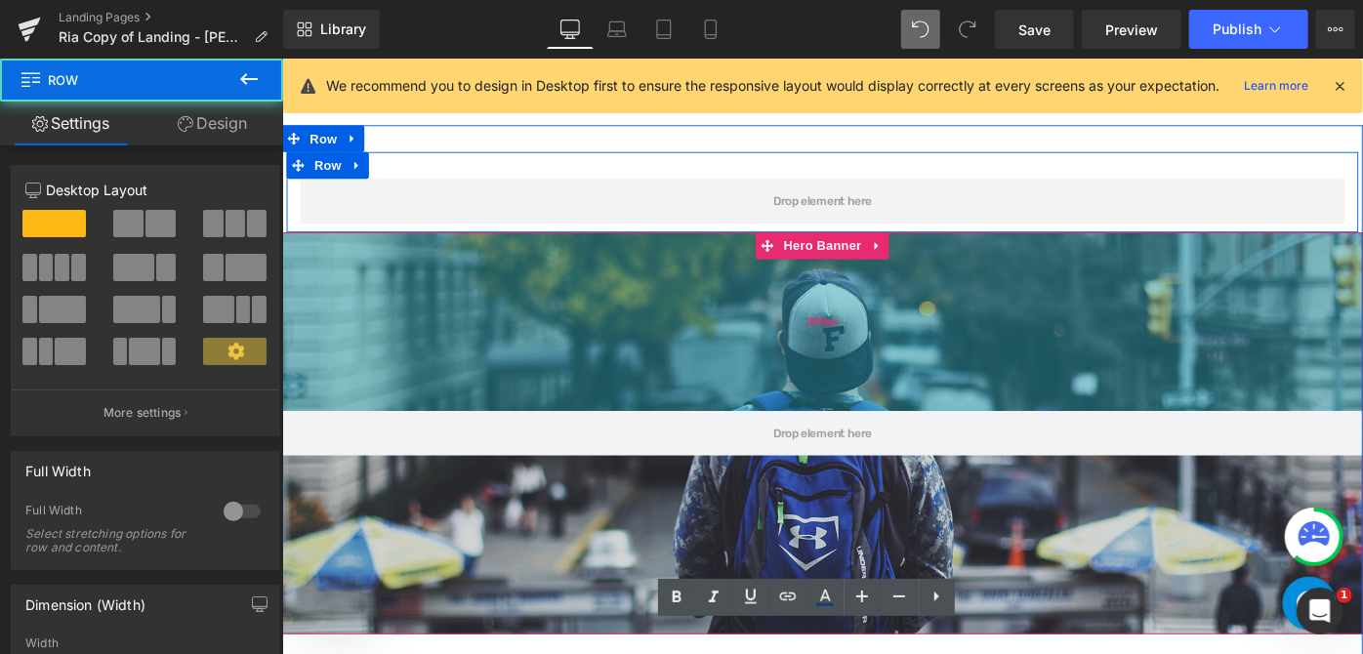
scroll to position [88, 0]
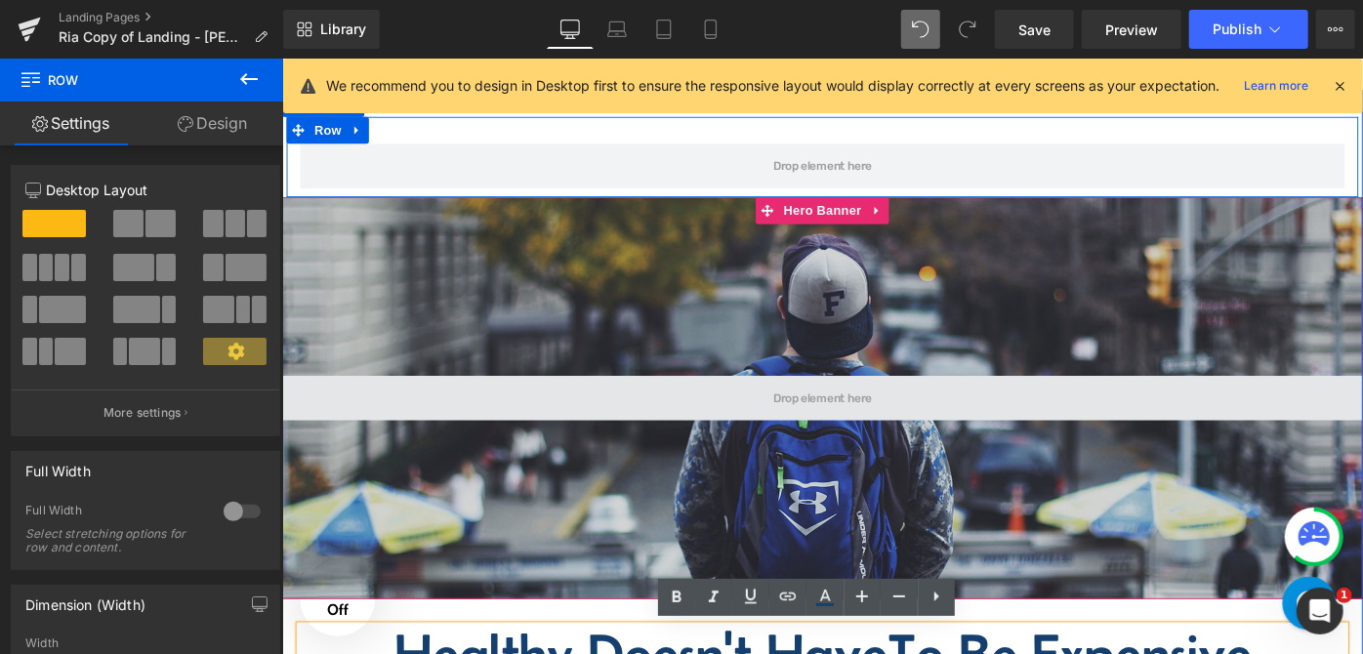
click at [719, 420] on span at bounding box center [872, 428] width 1182 height 49
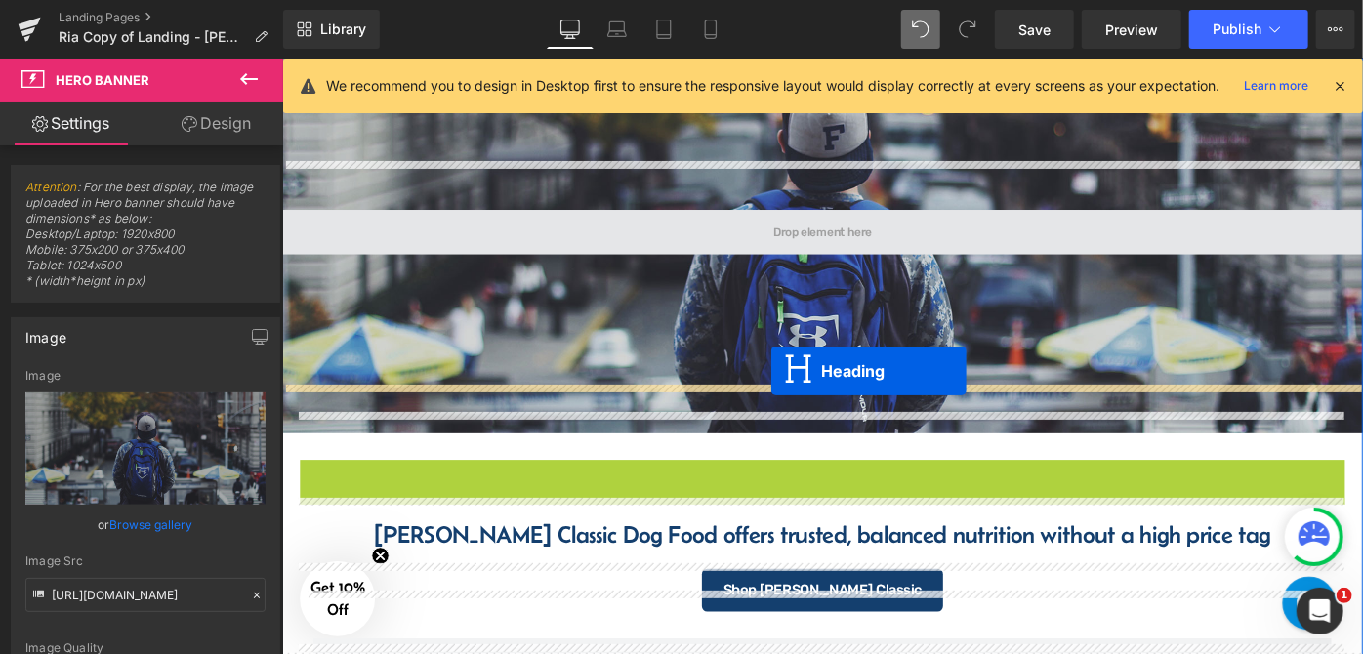
scroll to position [266, 0]
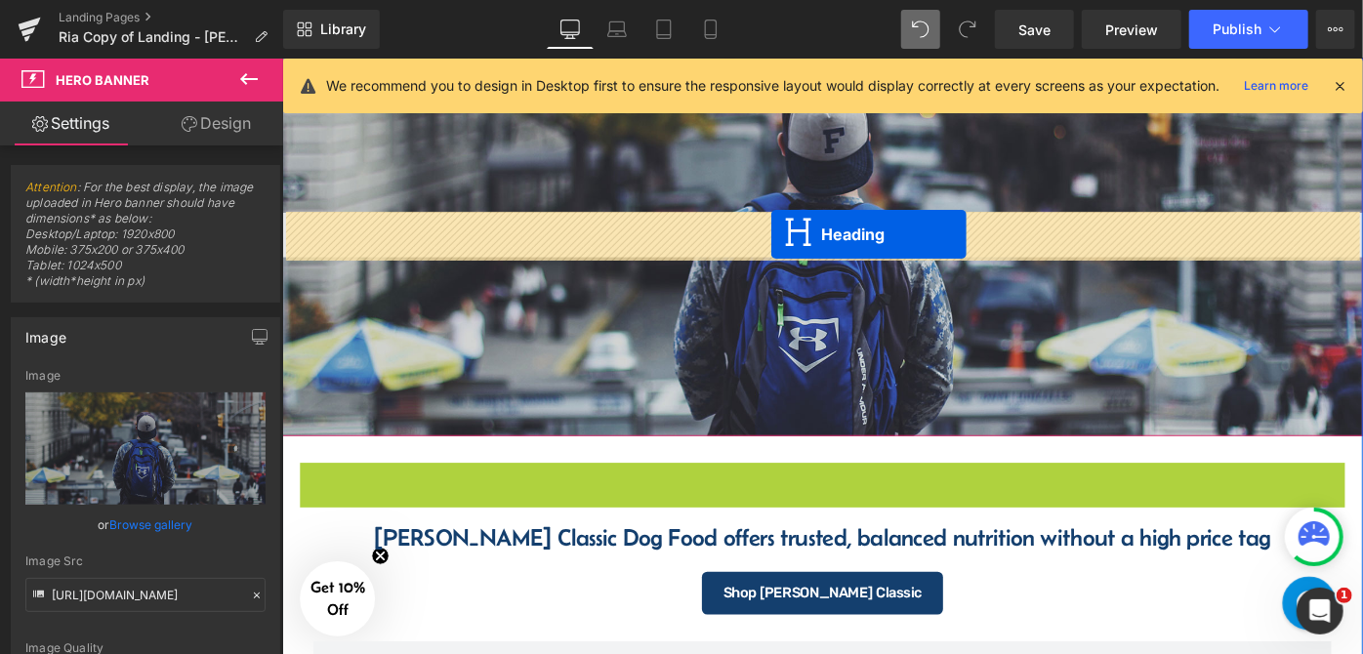
drag, startPoint x: 812, startPoint y: 260, endPoint x: 815, endPoint y: 249, distance: 11.4
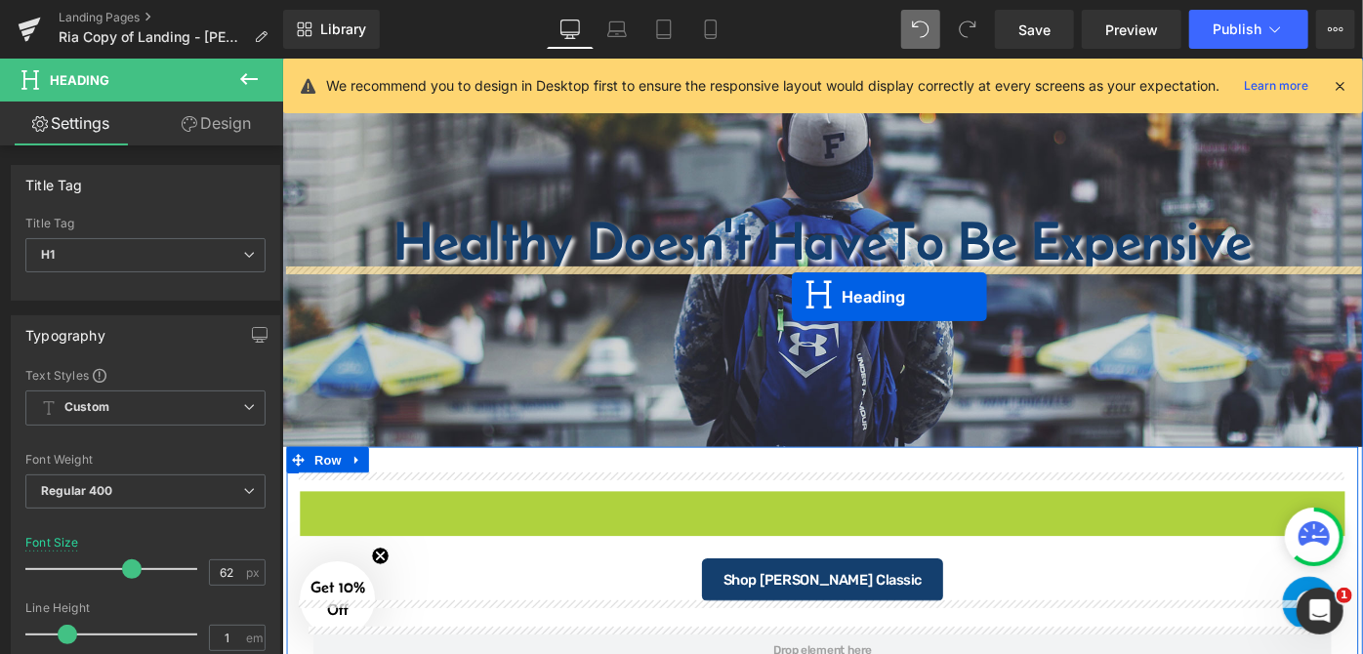
drag, startPoint x: 820, startPoint y: 536, endPoint x: 838, endPoint y: 317, distance: 219.5
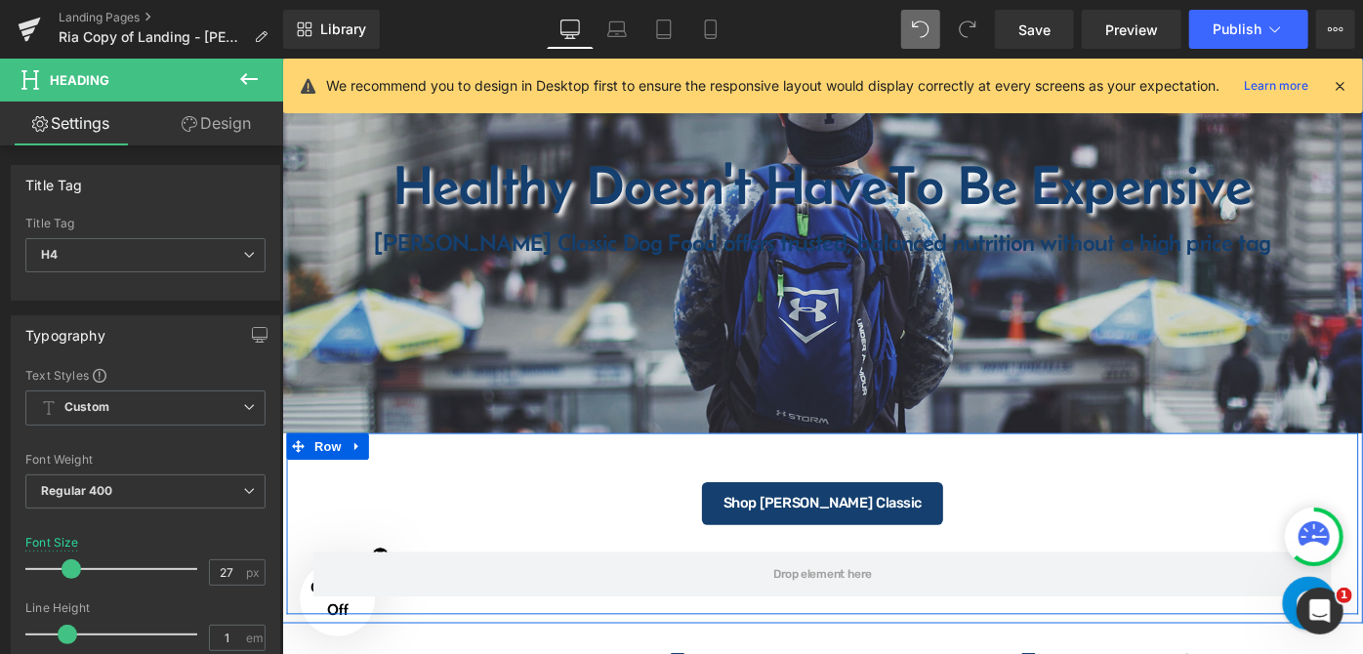
scroll to position [355, 0]
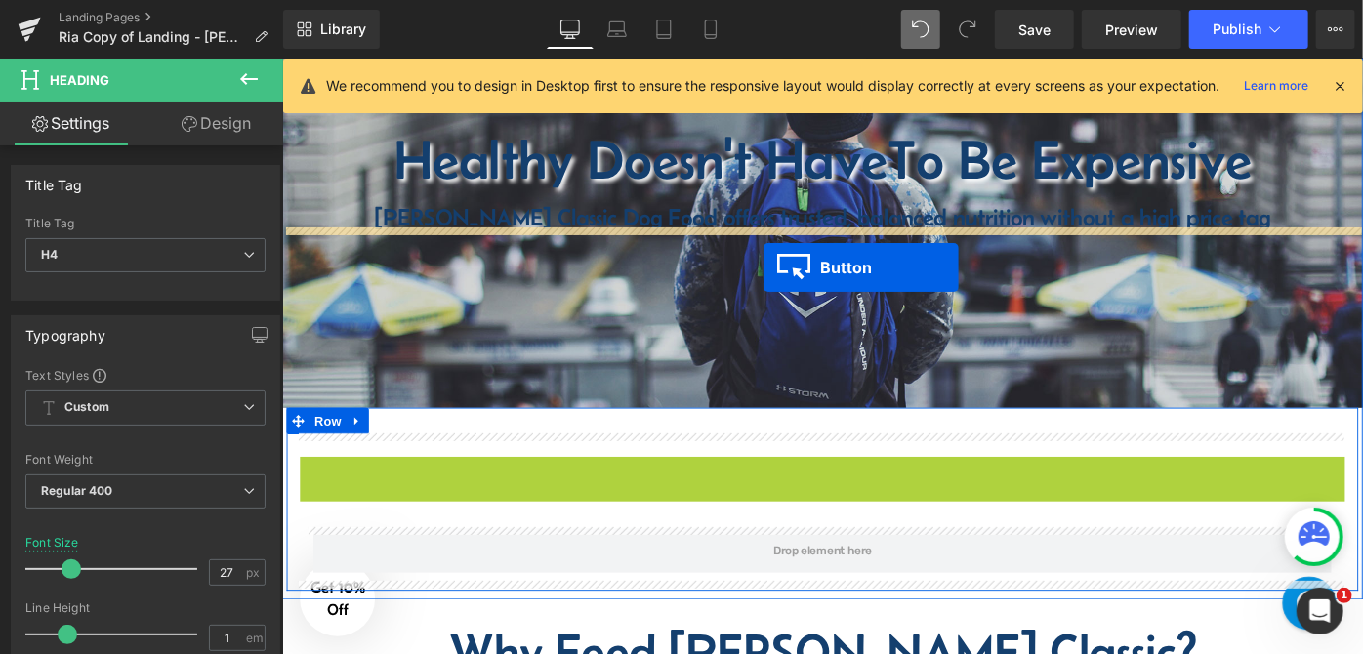
drag, startPoint x: 838, startPoint y: 514, endPoint x: 807, endPoint y: 287, distance: 228.7
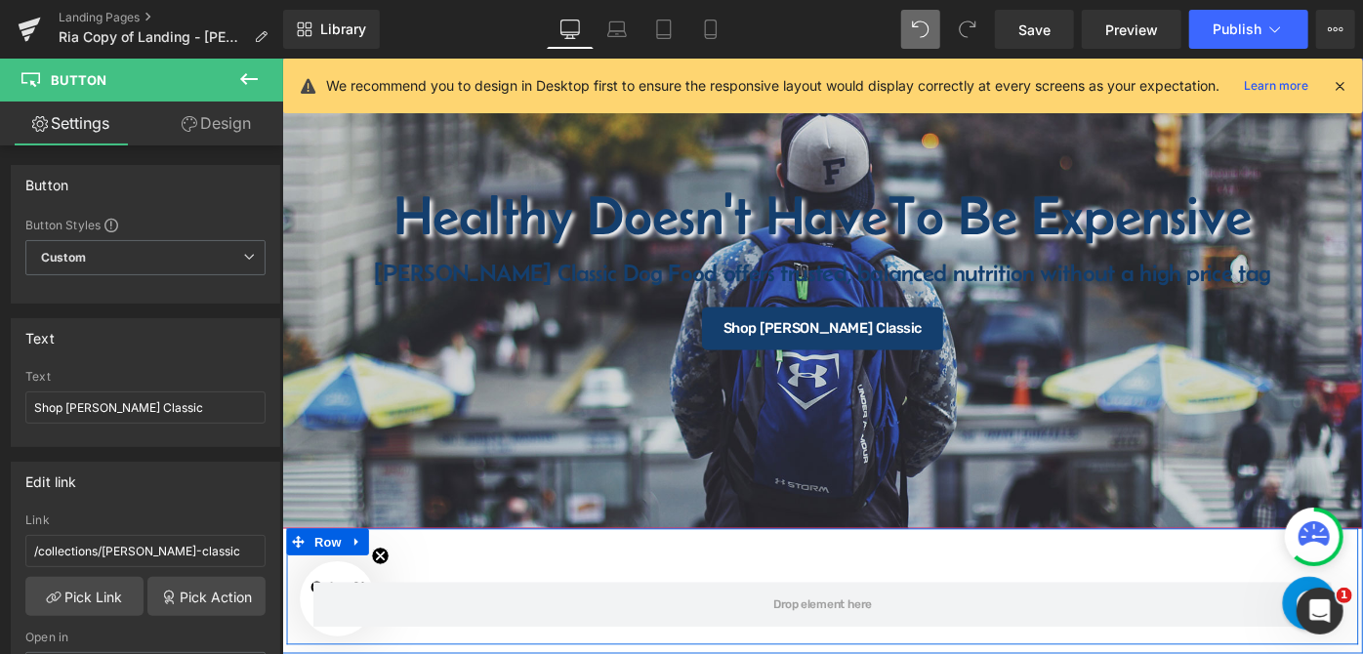
scroll to position [266, 0]
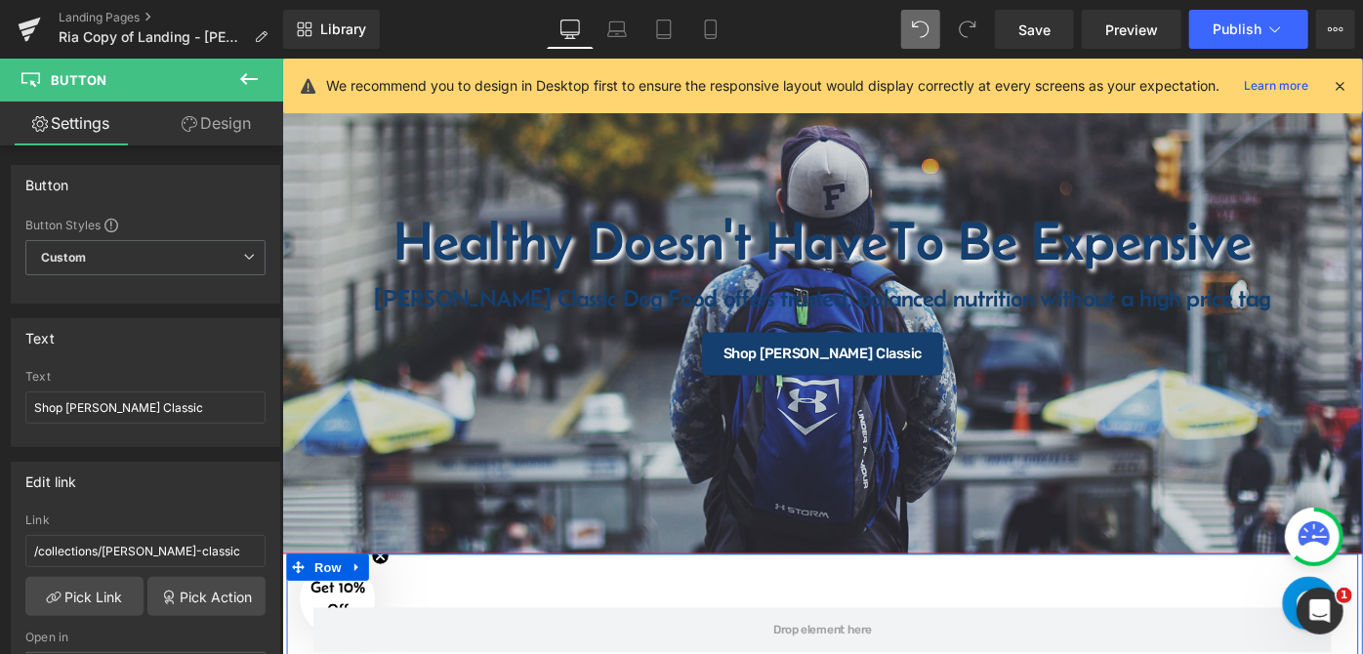
click at [355, 288] on span "Healthy Doesn't Have To Be Expensive Heading Fromm Classic Dog Food offers trus…" at bounding box center [872, 316] width 1182 height 178
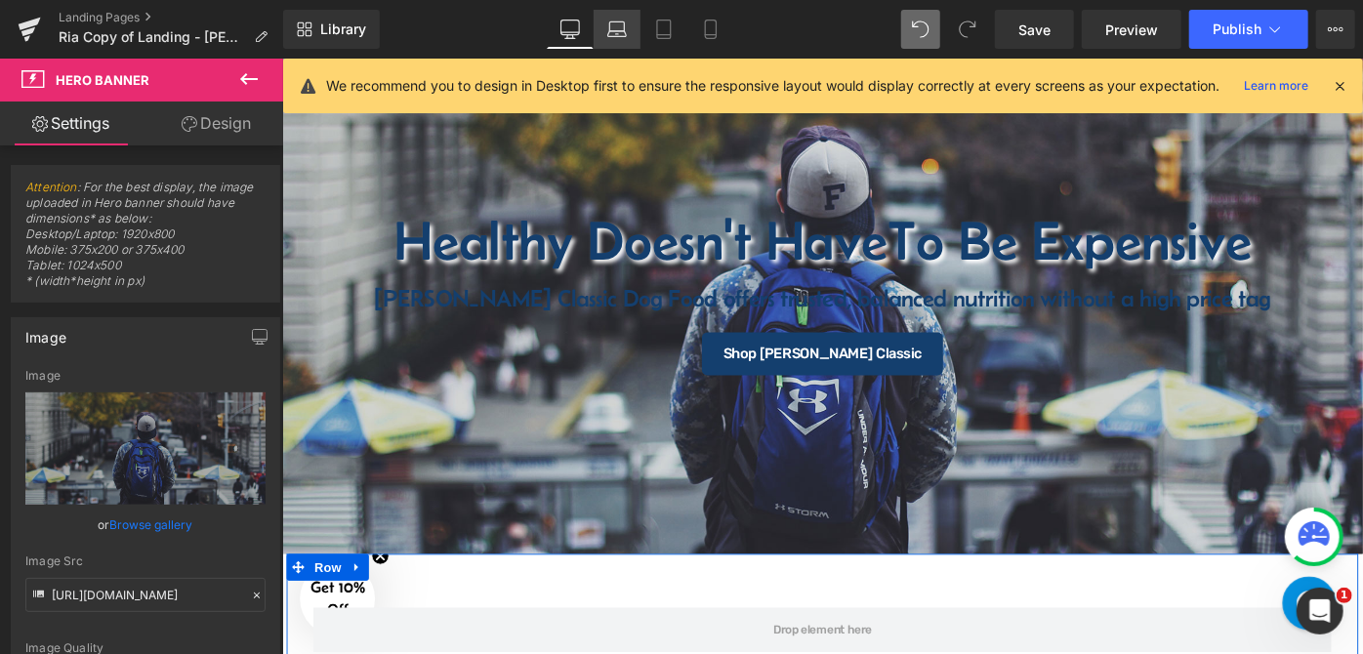
click at [633, 30] on link "Laptop" at bounding box center [617, 29] width 47 height 39
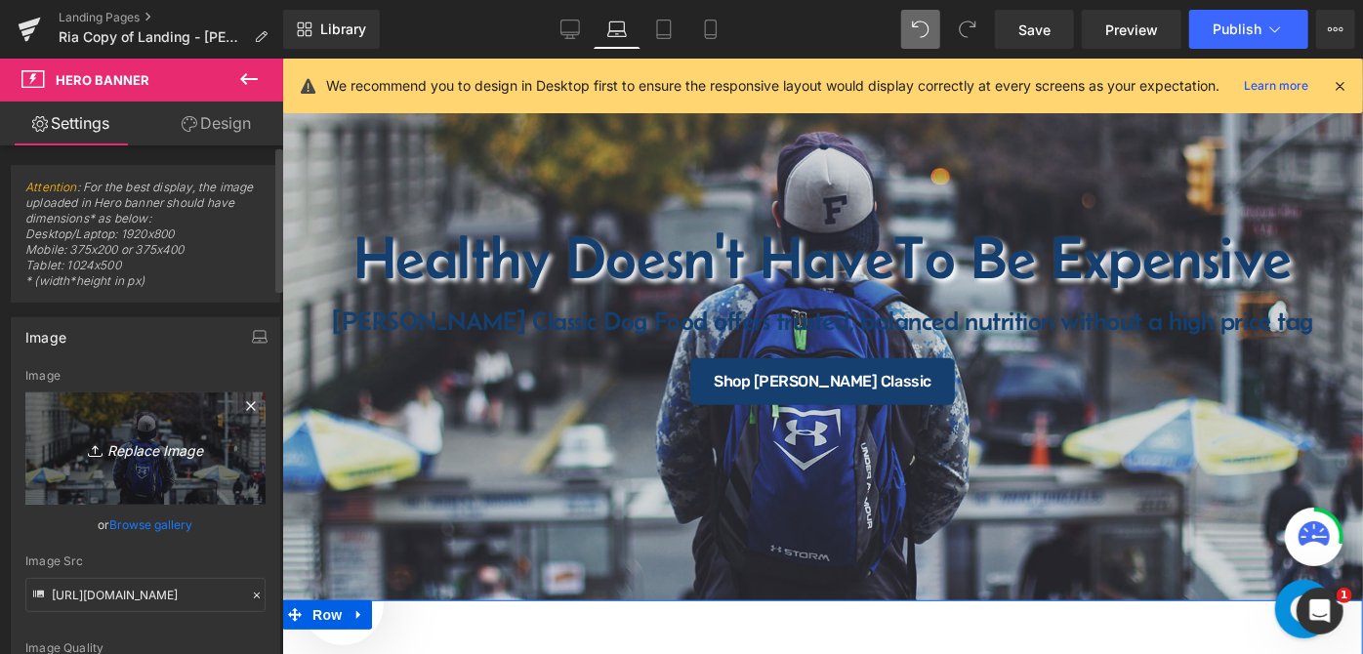
scroll to position [36, 0]
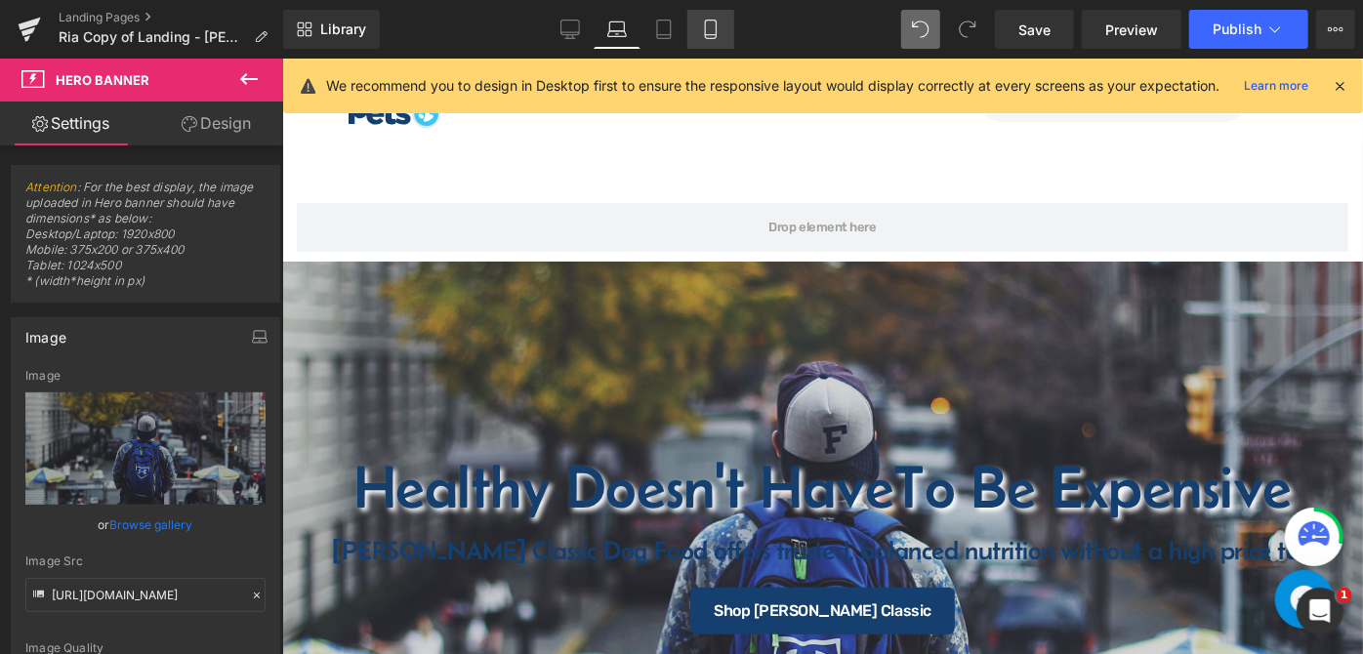
click at [697, 31] on link "Mobile" at bounding box center [711, 29] width 47 height 39
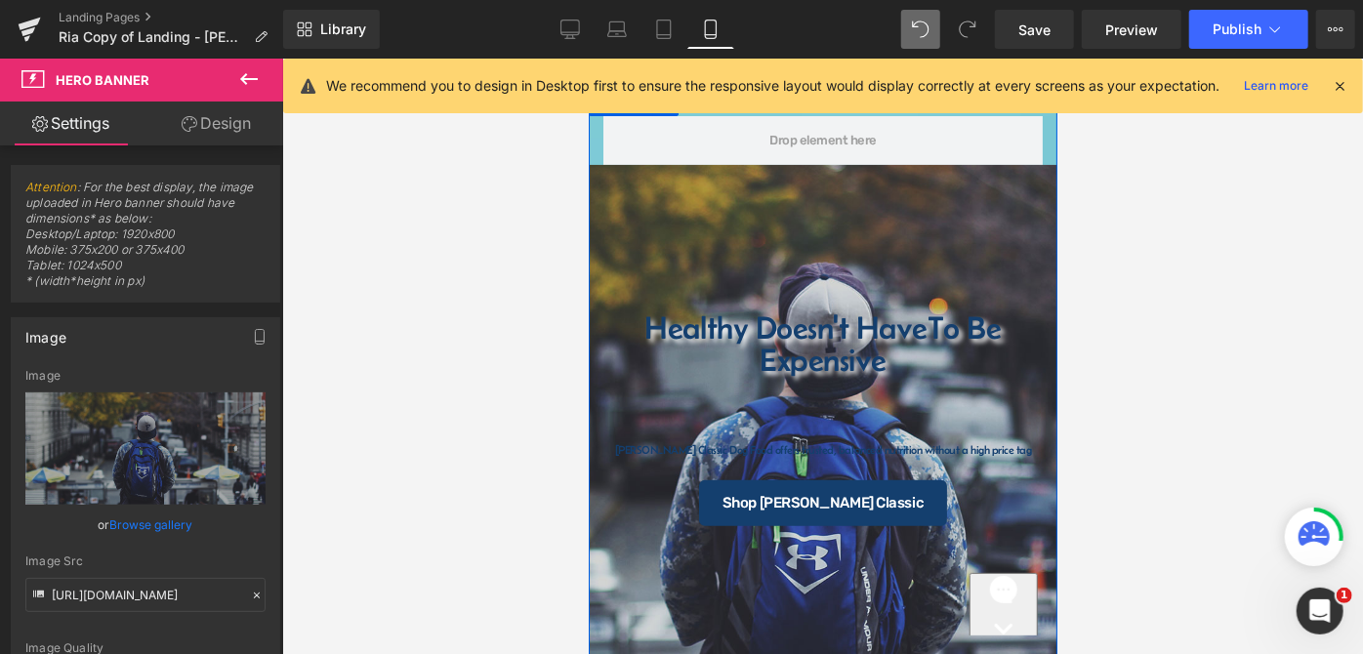
scroll to position [166, 0]
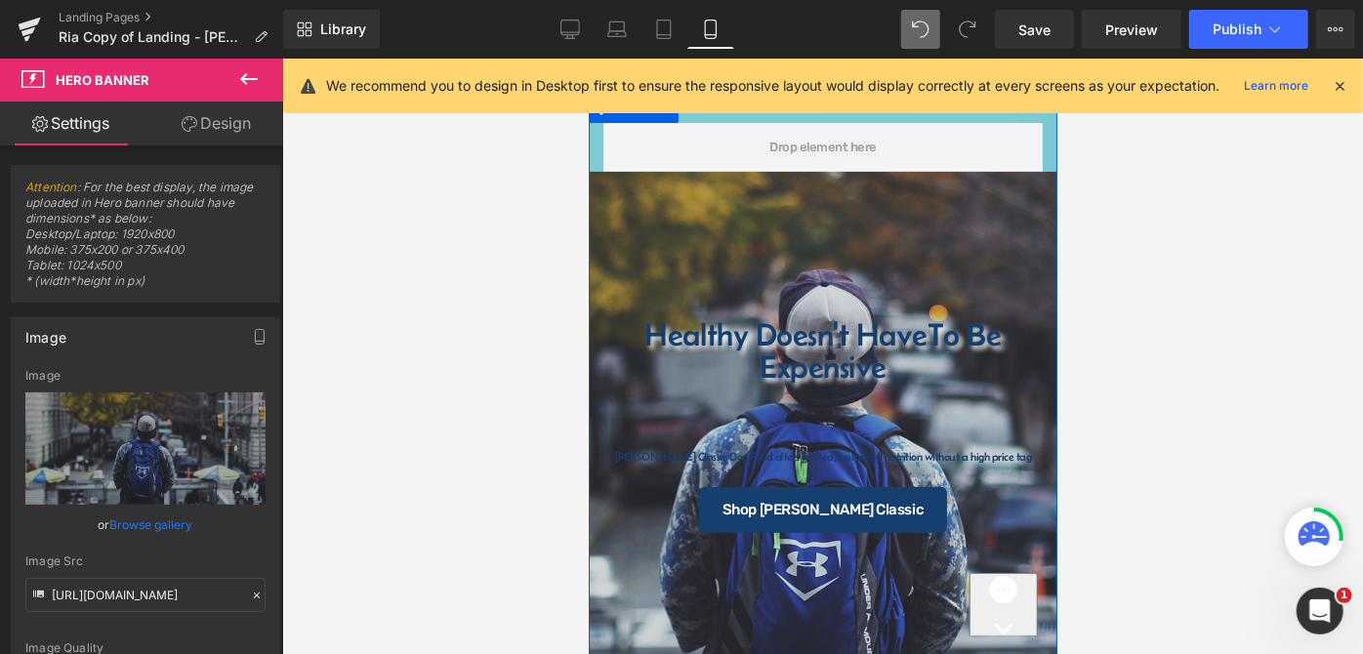
click at [666, 221] on div "Healthy Doesn't Have To Be Expensive Heading Fromm Classic Dog Food offers trus…" at bounding box center [822, 449] width 469 height 557
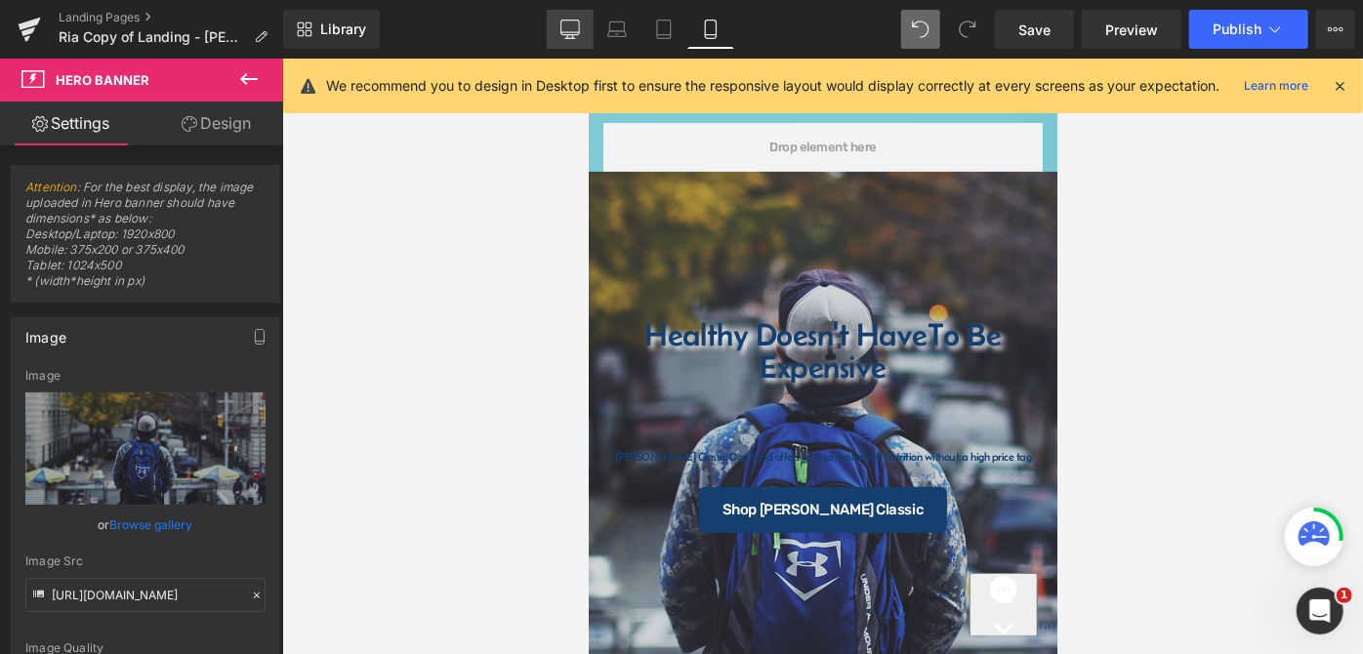
click at [585, 32] on link "Desktop" at bounding box center [570, 29] width 47 height 39
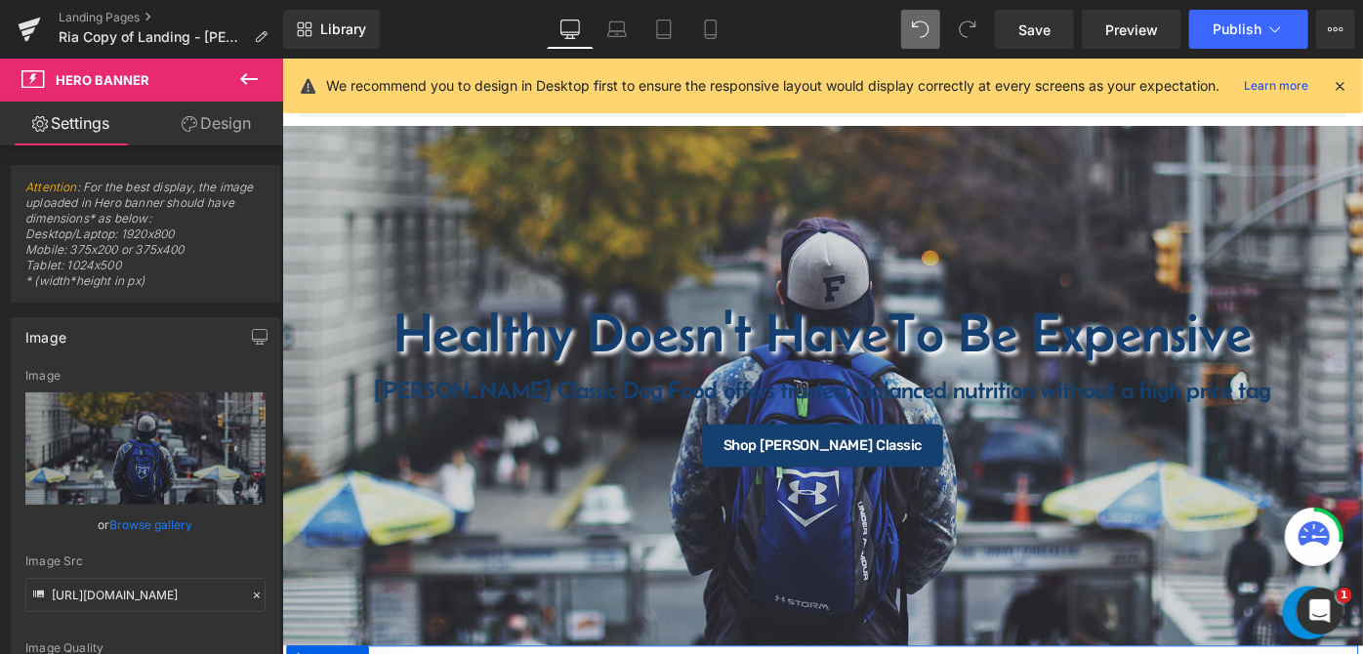
scroll to position [125, 0]
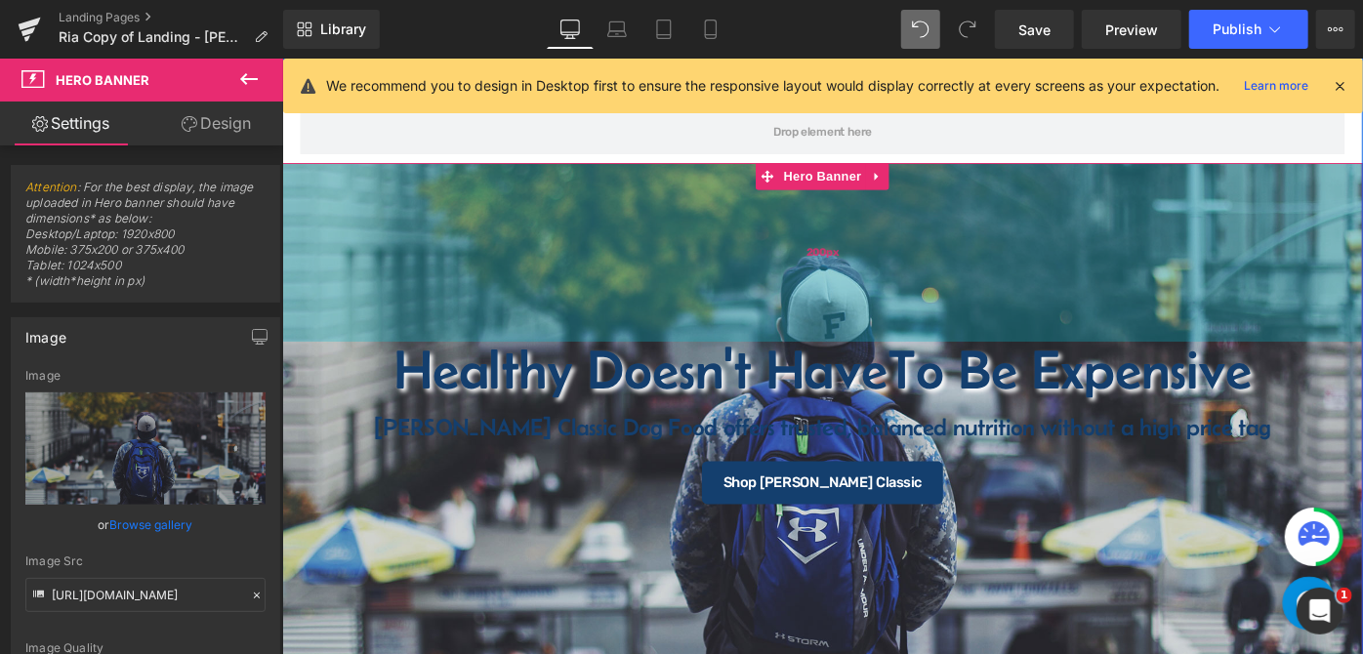
click at [353, 219] on div "200px" at bounding box center [872, 269] width 1182 height 195
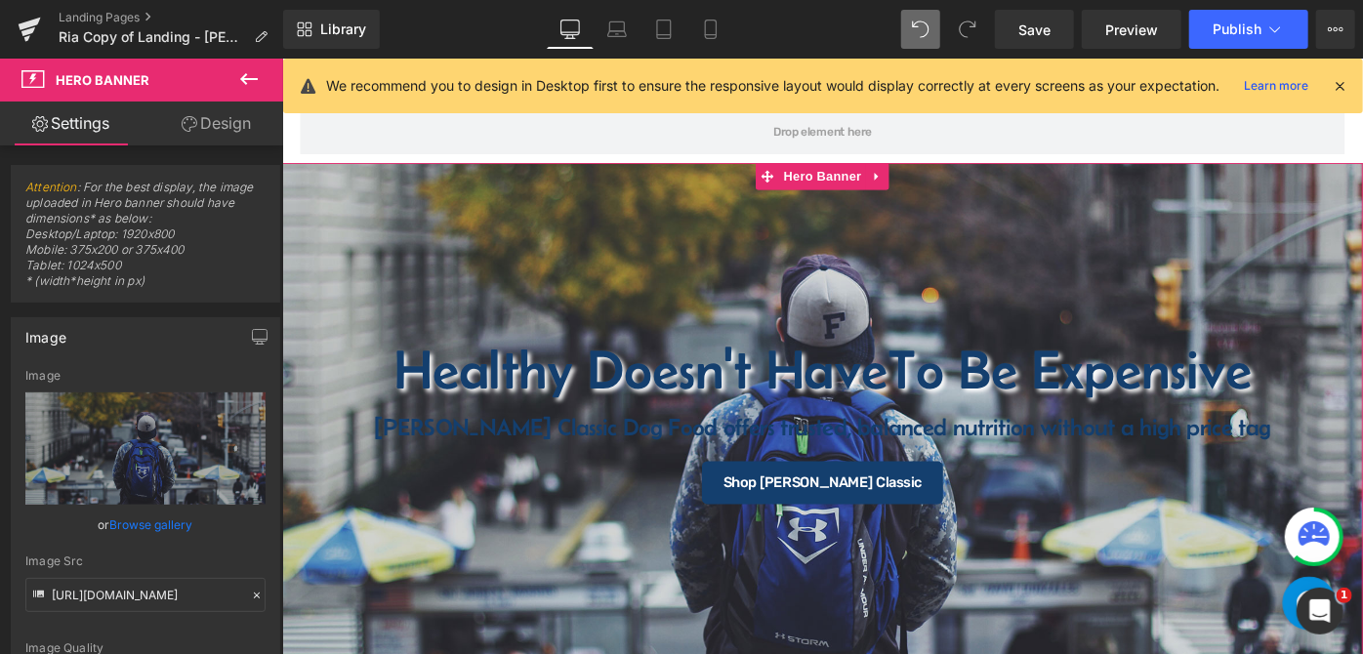
click at [224, 122] on link "Design" at bounding box center [217, 124] width 142 height 44
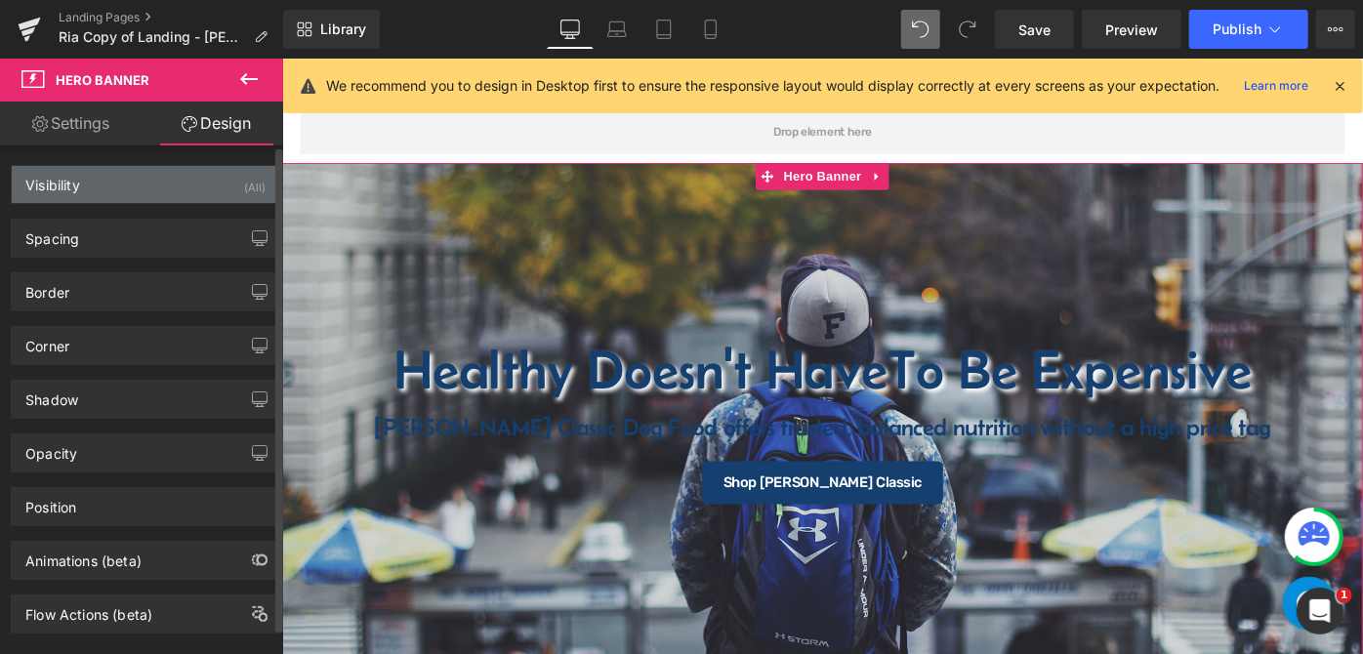
click at [159, 179] on div "Visibility (All)" at bounding box center [146, 184] width 268 height 37
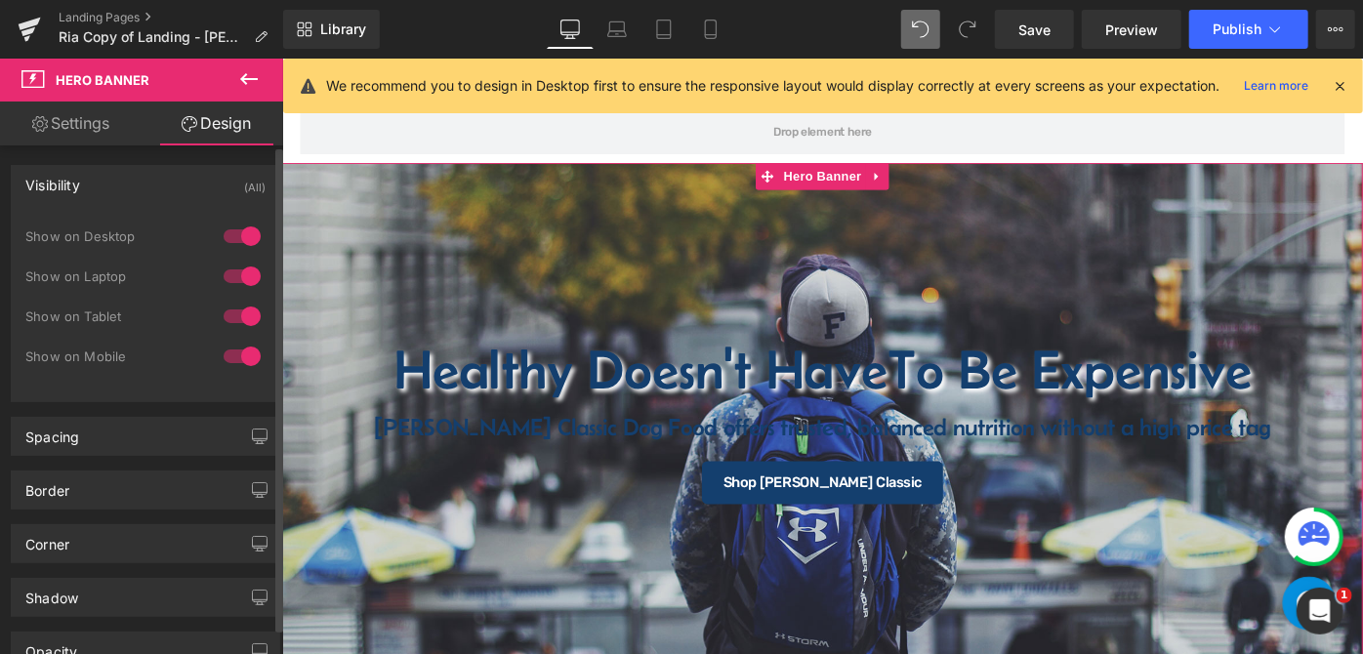
click at [231, 269] on div at bounding box center [242, 276] width 47 height 31
click at [231, 313] on div at bounding box center [242, 316] width 47 height 31
click at [231, 345] on div at bounding box center [242, 356] width 47 height 31
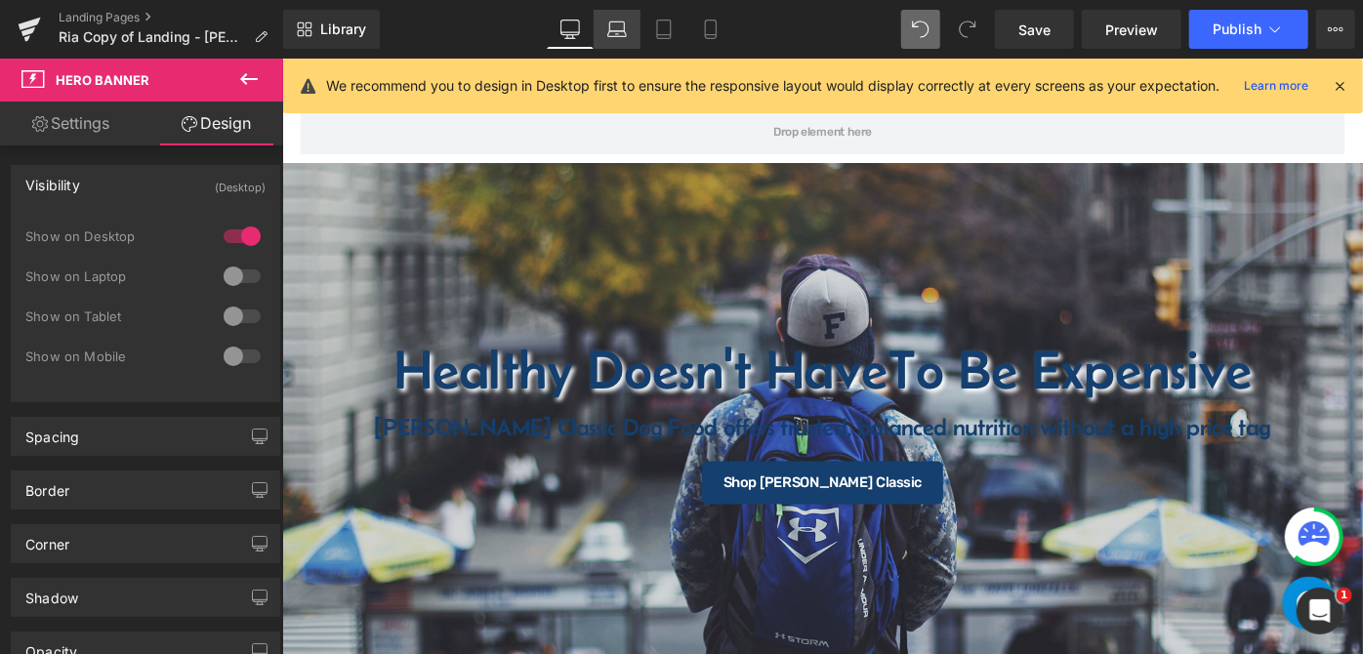
click at [617, 31] on icon at bounding box center [617, 30] width 20 height 20
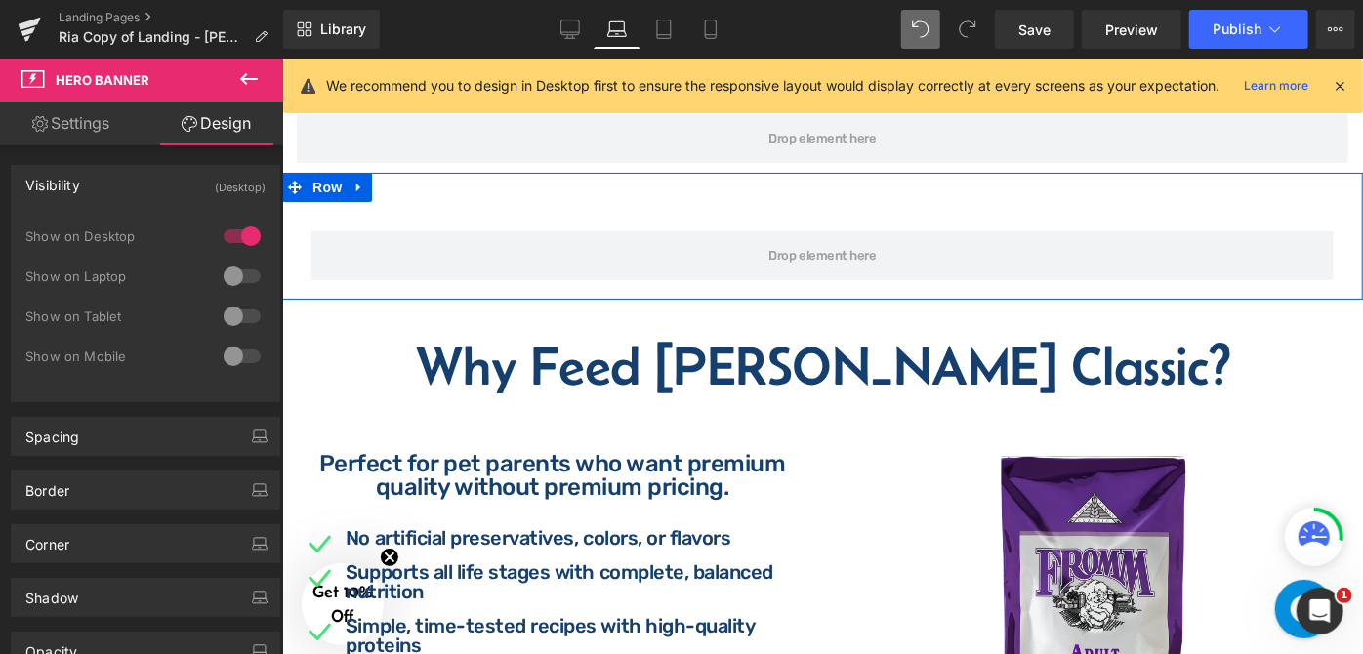
scroll to position [0, 0]
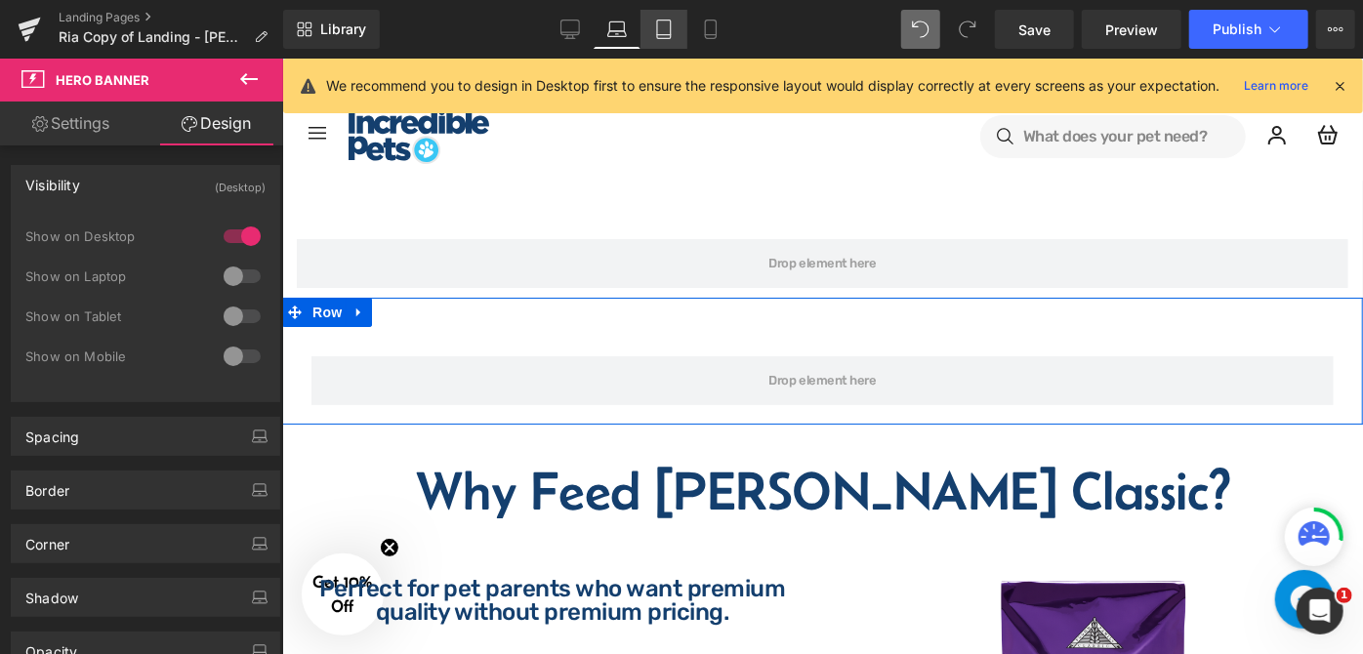
click at [653, 29] on link "Tablet" at bounding box center [664, 29] width 47 height 39
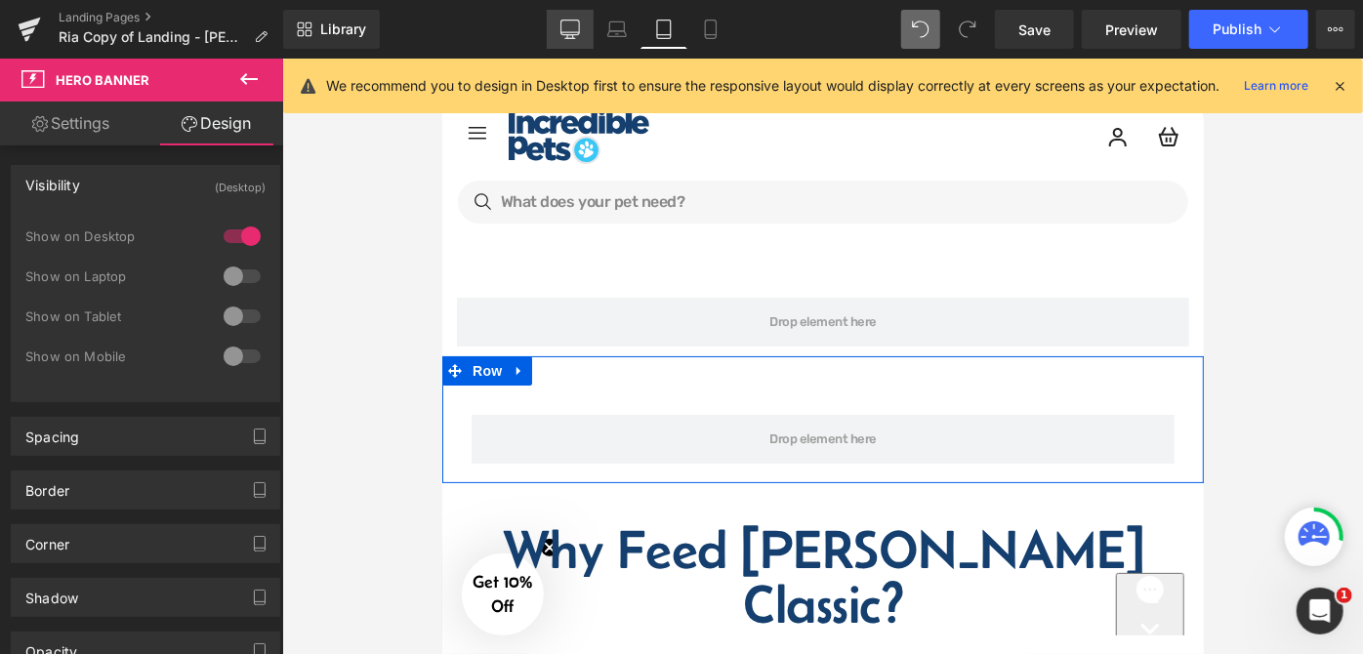
click at [564, 29] on icon at bounding box center [571, 30] width 20 height 20
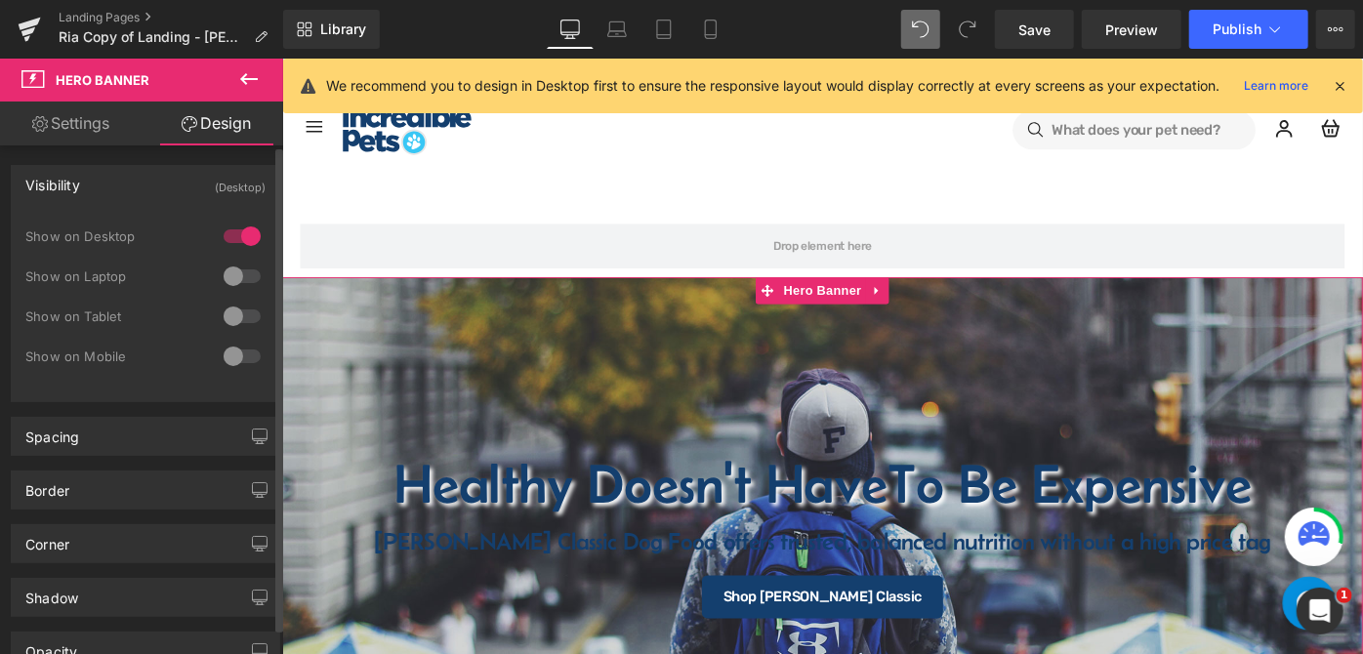
scroll to position [36, 0]
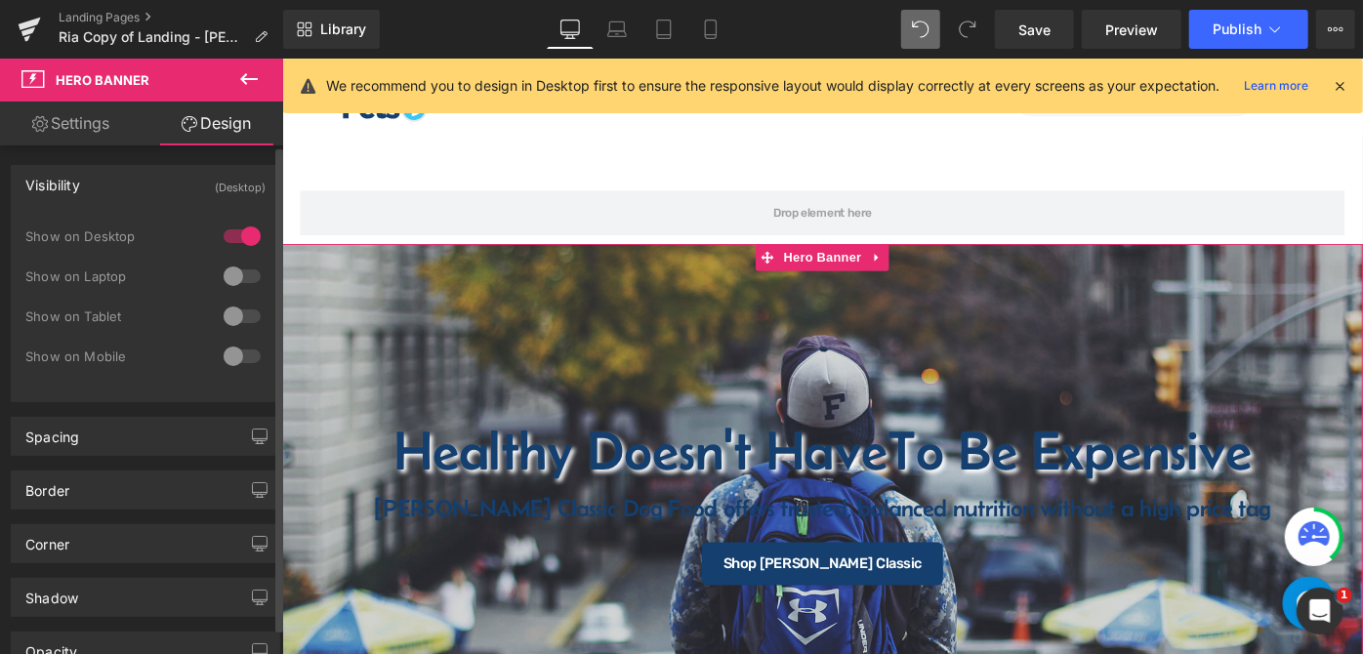
click at [250, 287] on div at bounding box center [242, 276] width 47 height 31
click at [244, 314] on div at bounding box center [242, 316] width 47 height 31
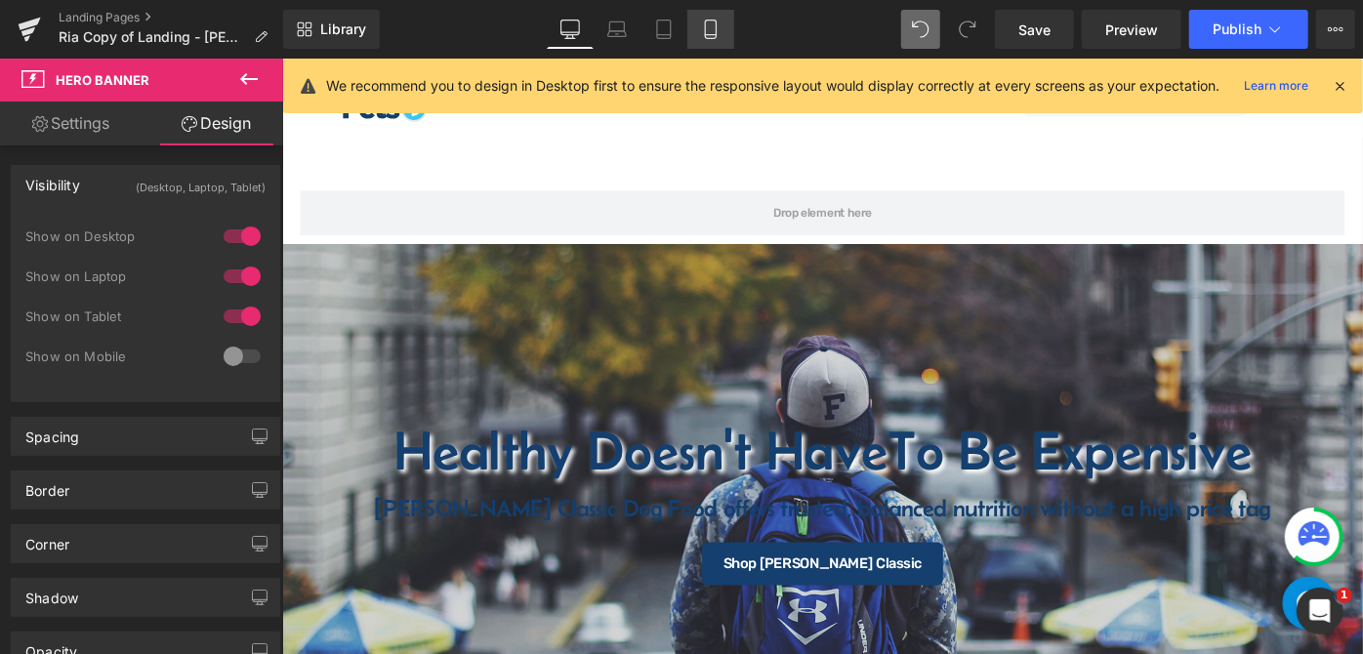
click at [713, 28] on icon at bounding box center [711, 30] width 20 height 20
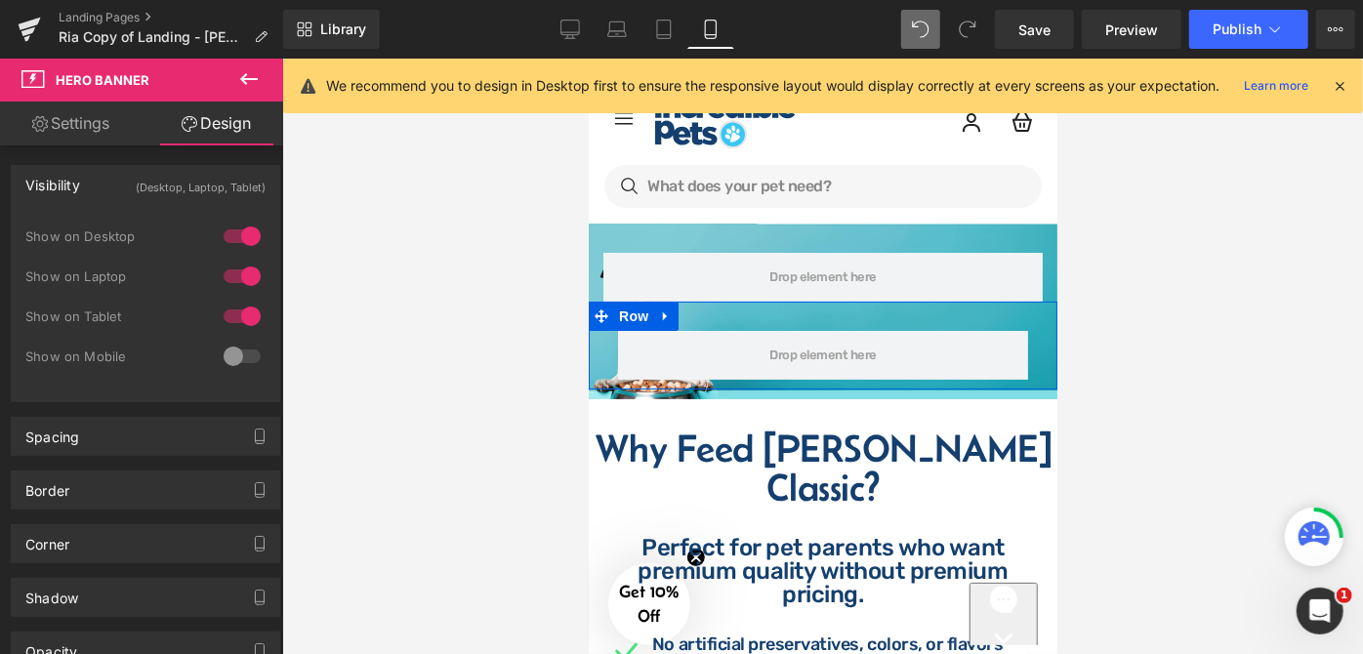
scroll to position [0, 0]
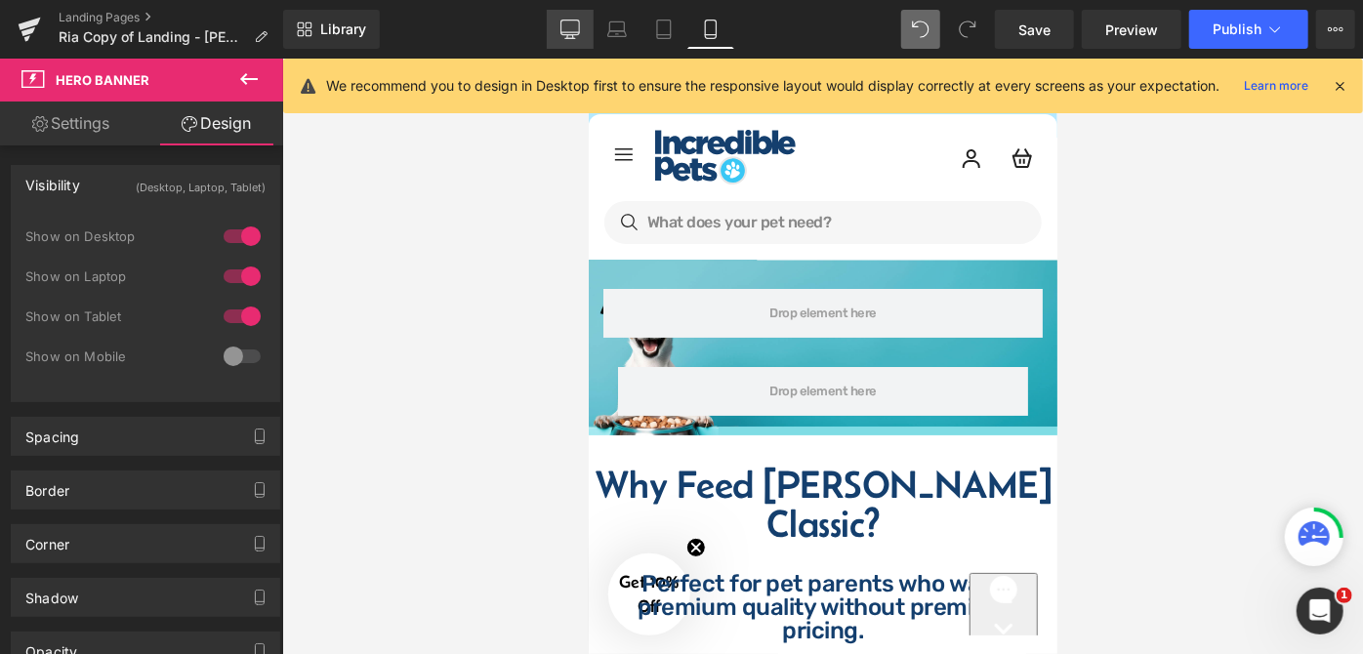
click at [586, 35] on link "Desktop" at bounding box center [570, 29] width 47 height 39
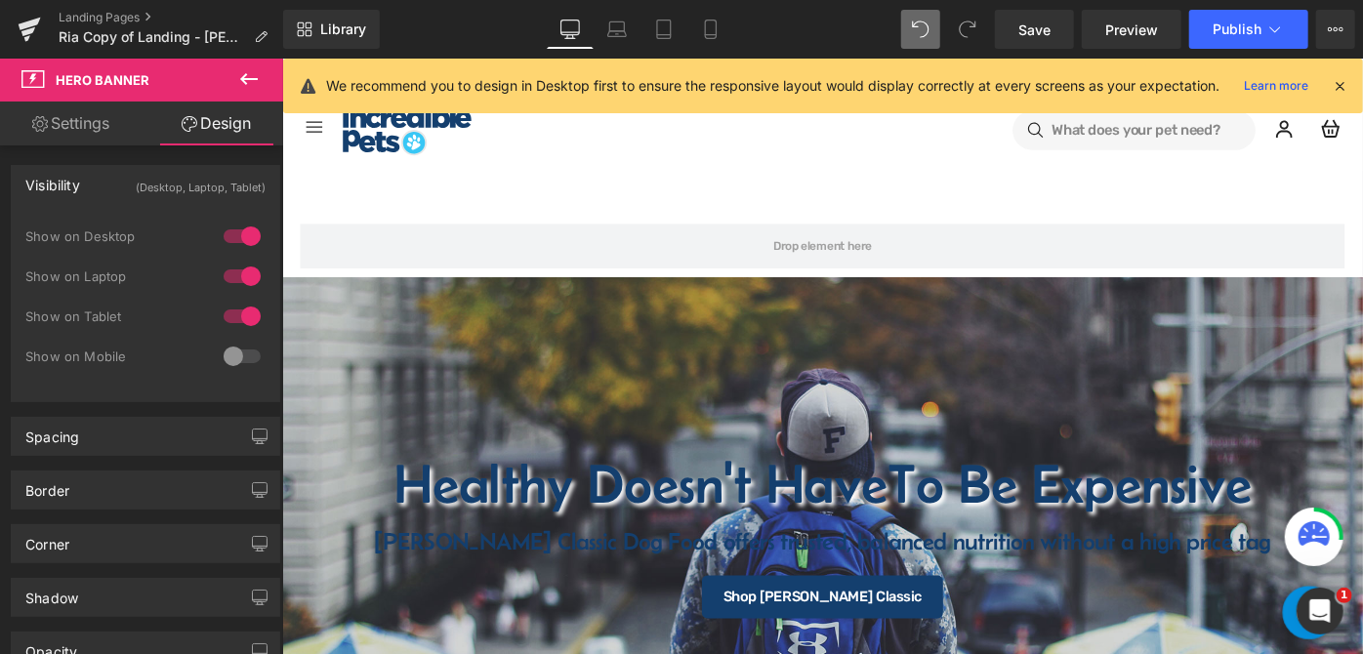
scroll to position [36, 0]
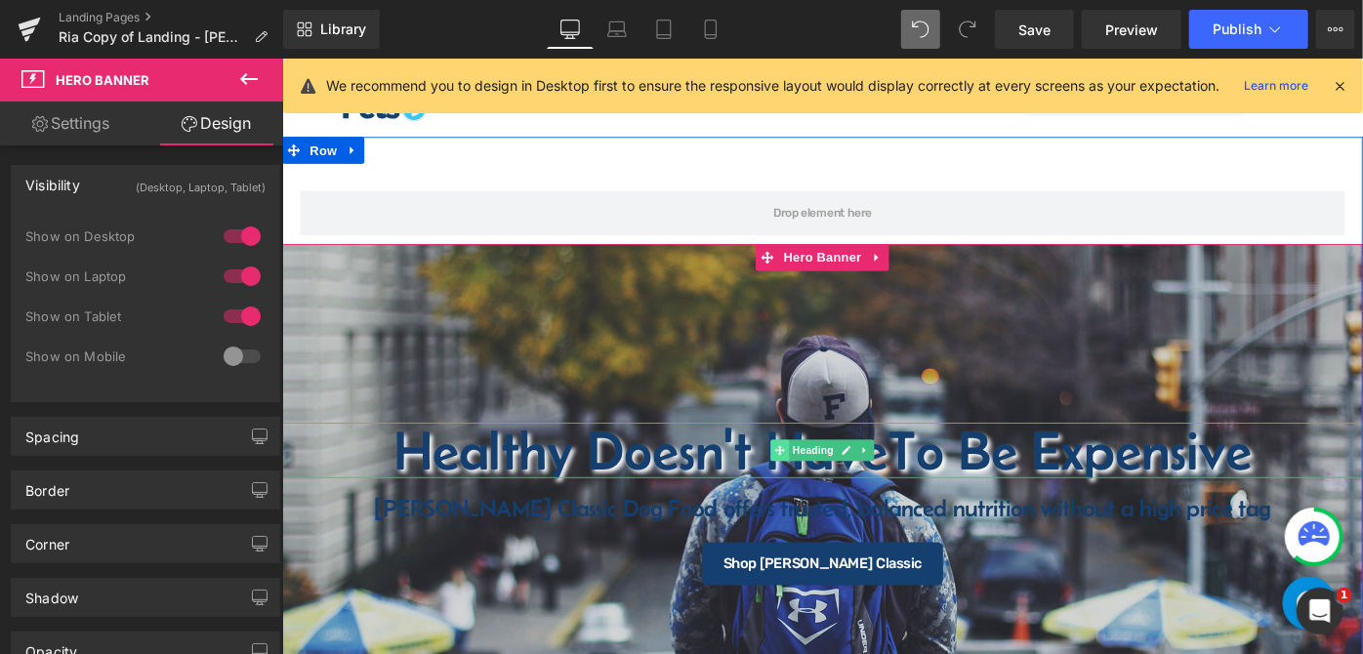
click at [820, 484] on icon at bounding box center [825, 486] width 11 height 11
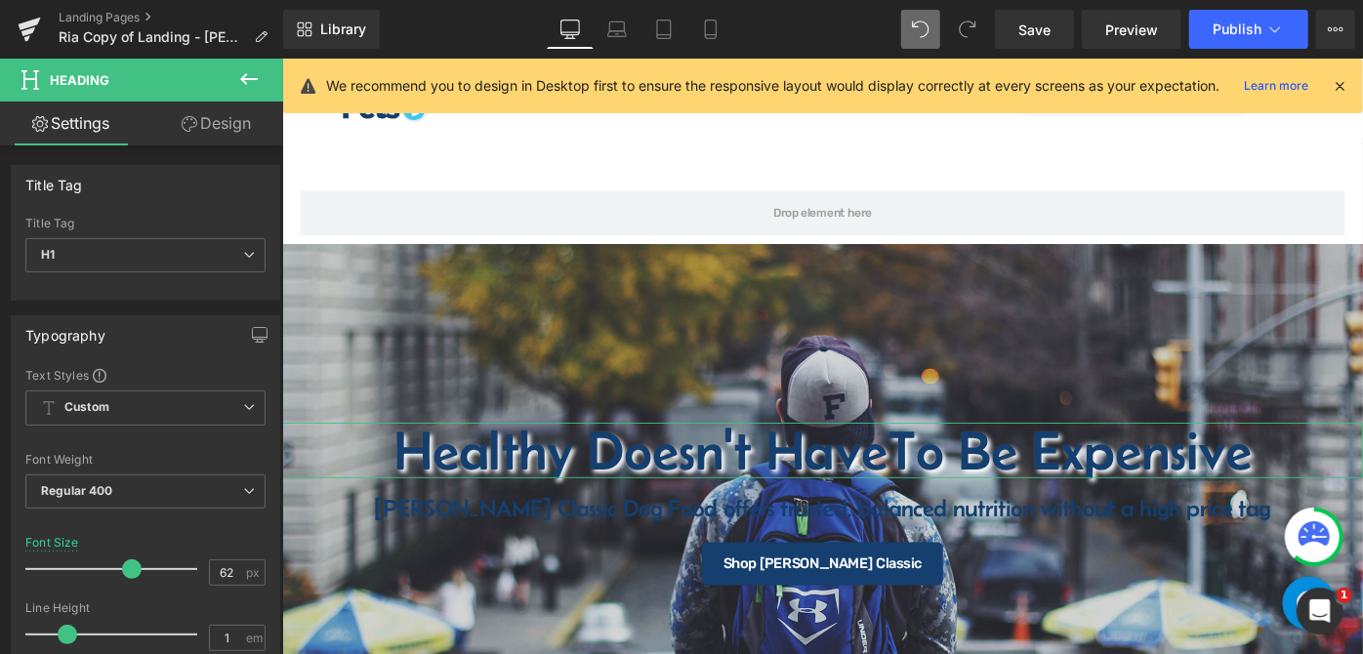
click at [217, 121] on link "Design" at bounding box center [217, 124] width 142 height 44
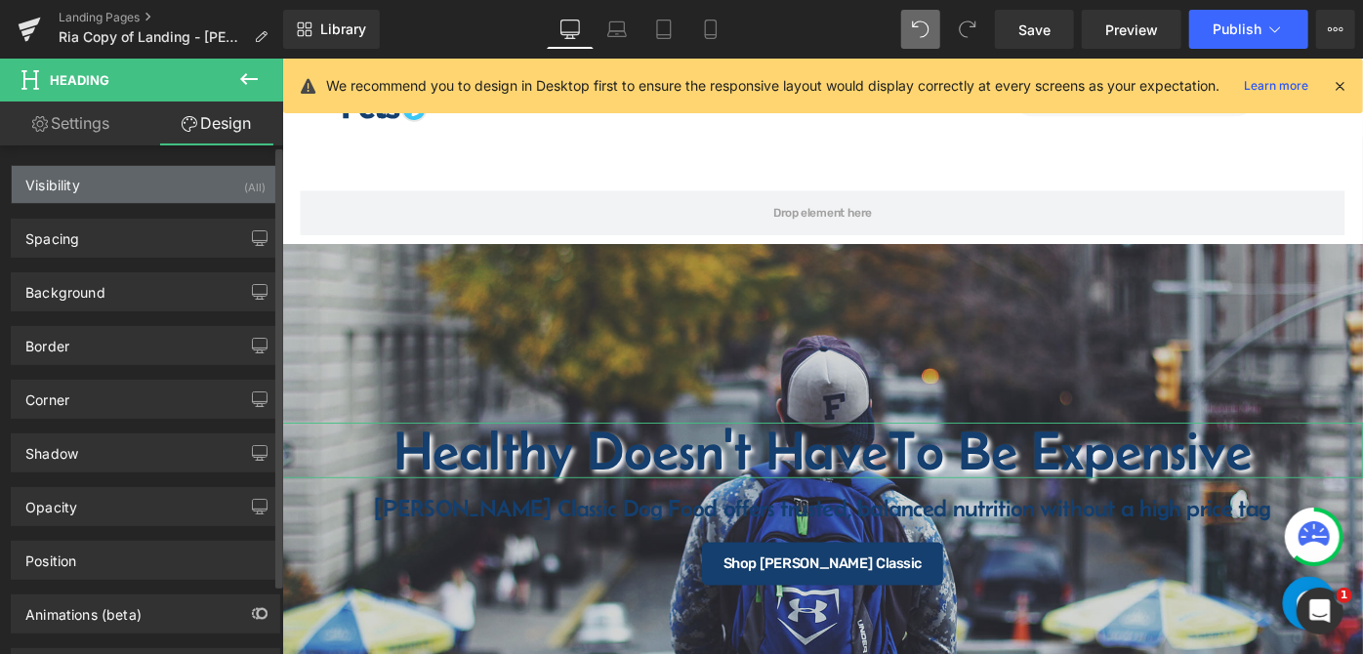
click at [133, 190] on div "Visibility (All)" at bounding box center [146, 184] width 268 height 37
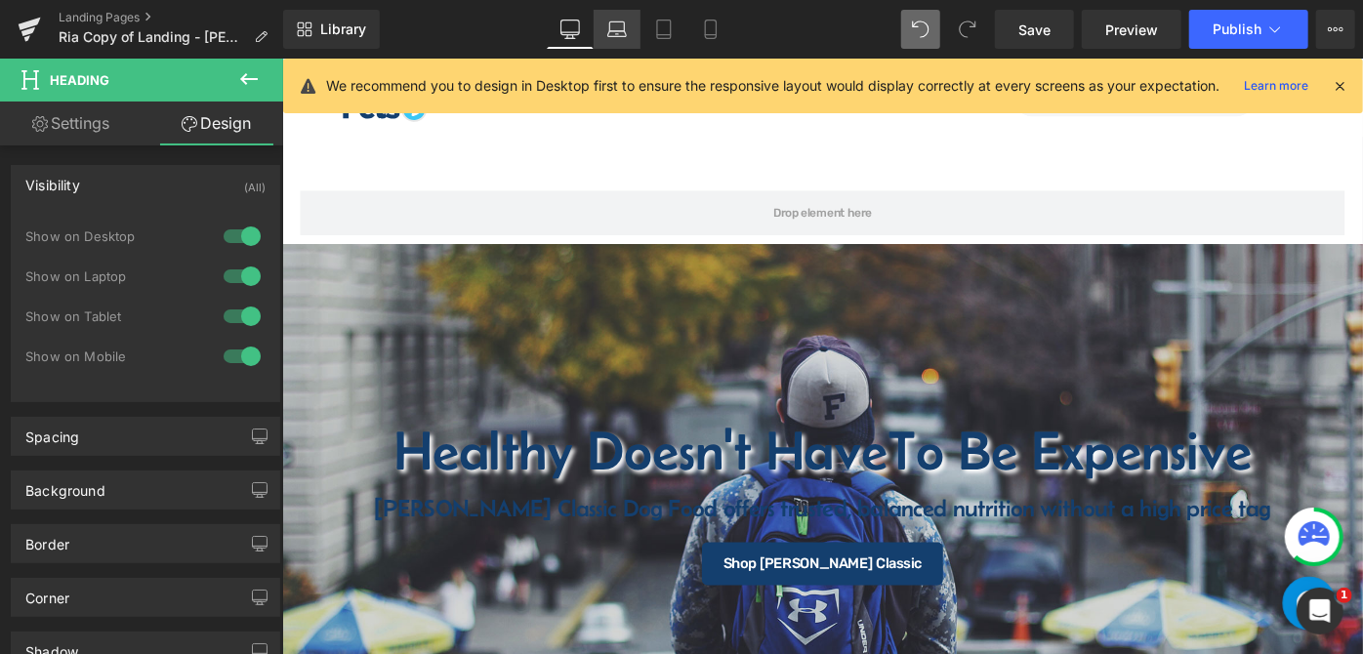
click at [616, 29] on icon at bounding box center [617, 30] width 20 height 20
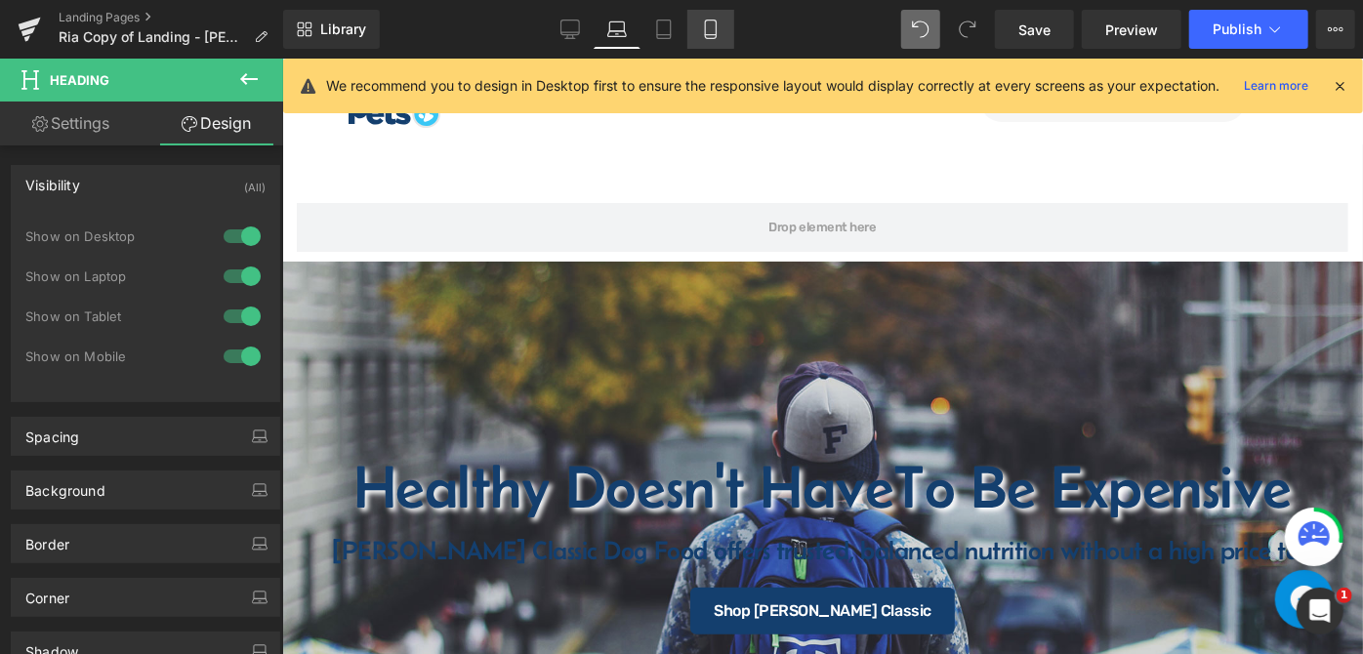
click at [708, 36] on icon at bounding box center [711, 30] width 20 height 20
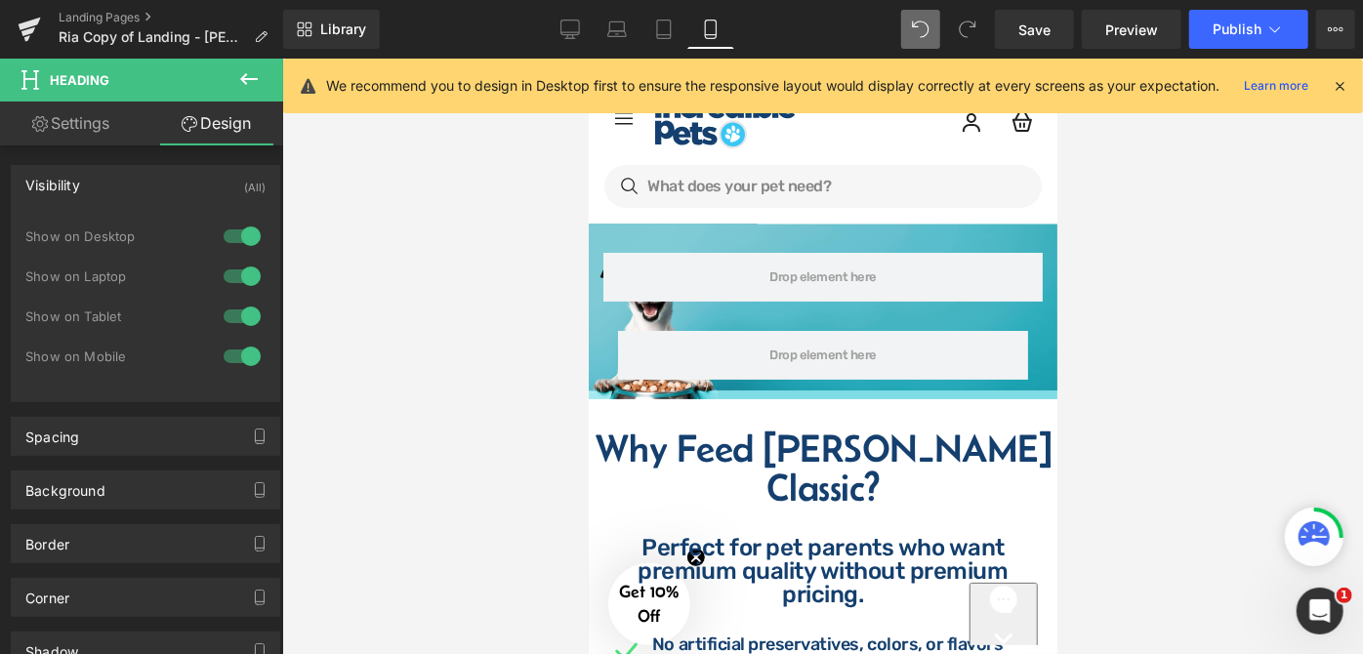
scroll to position [0, 0]
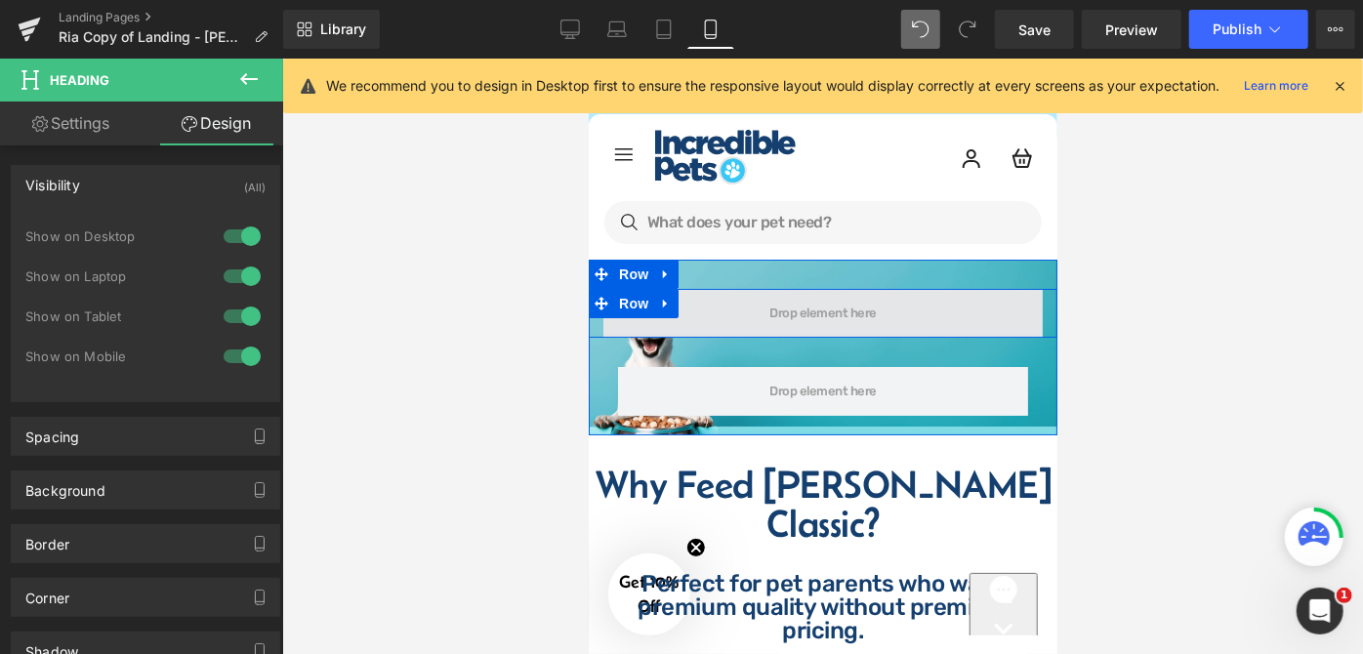
click at [776, 304] on span at bounding box center [822, 313] width 121 height 22
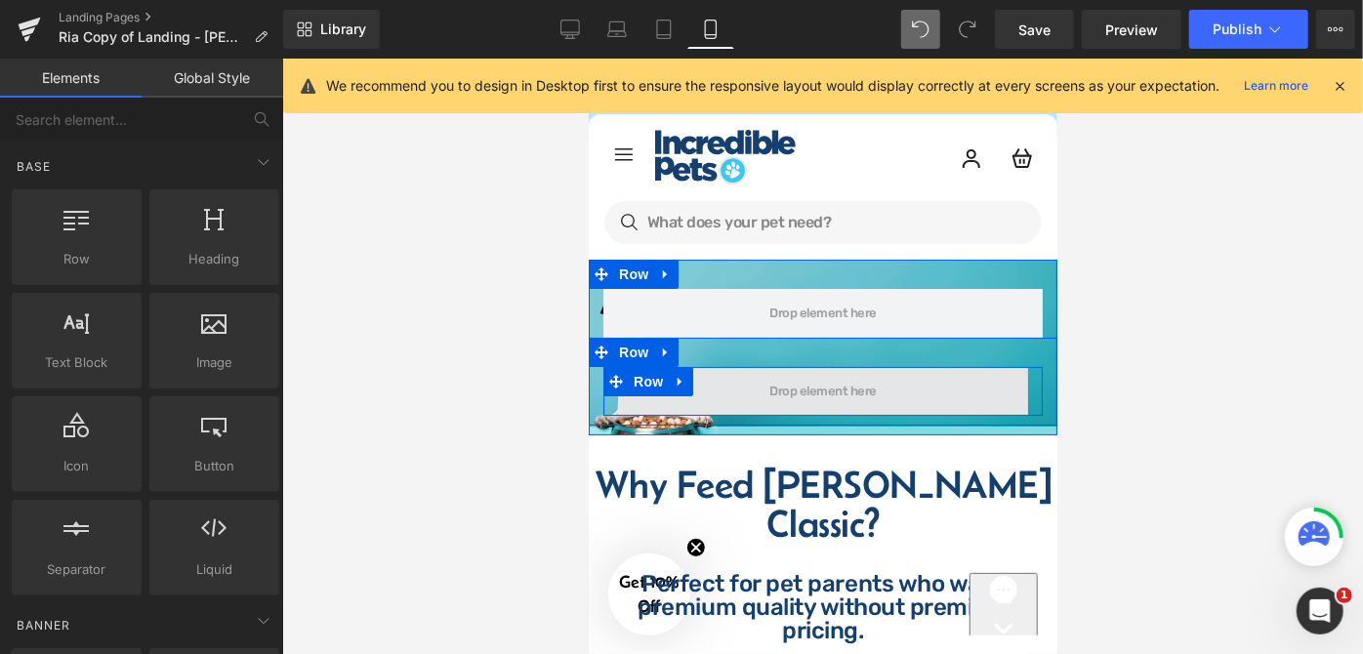
click at [775, 391] on span at bounding box center [822, 391] width 121 height 22
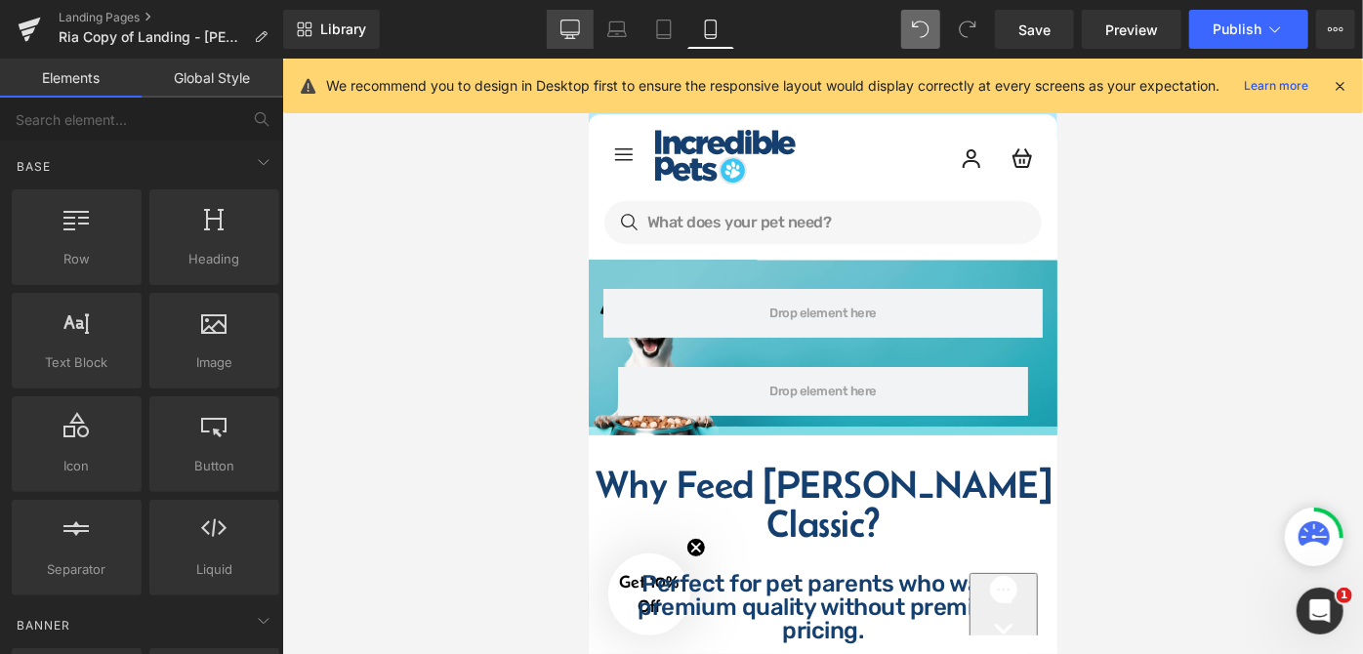
click at [577, 18] on link "Desktop" at bounding box center [570, 29] width 47 height 39
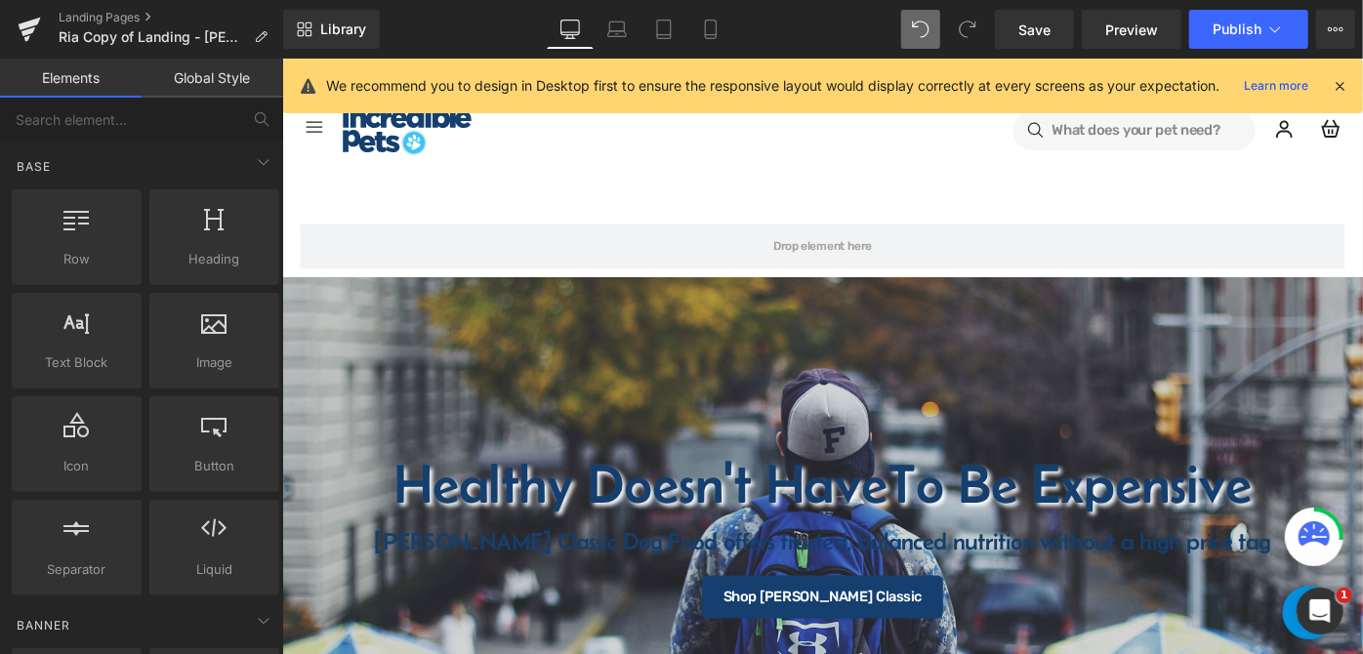
scroll to position [121, 0]
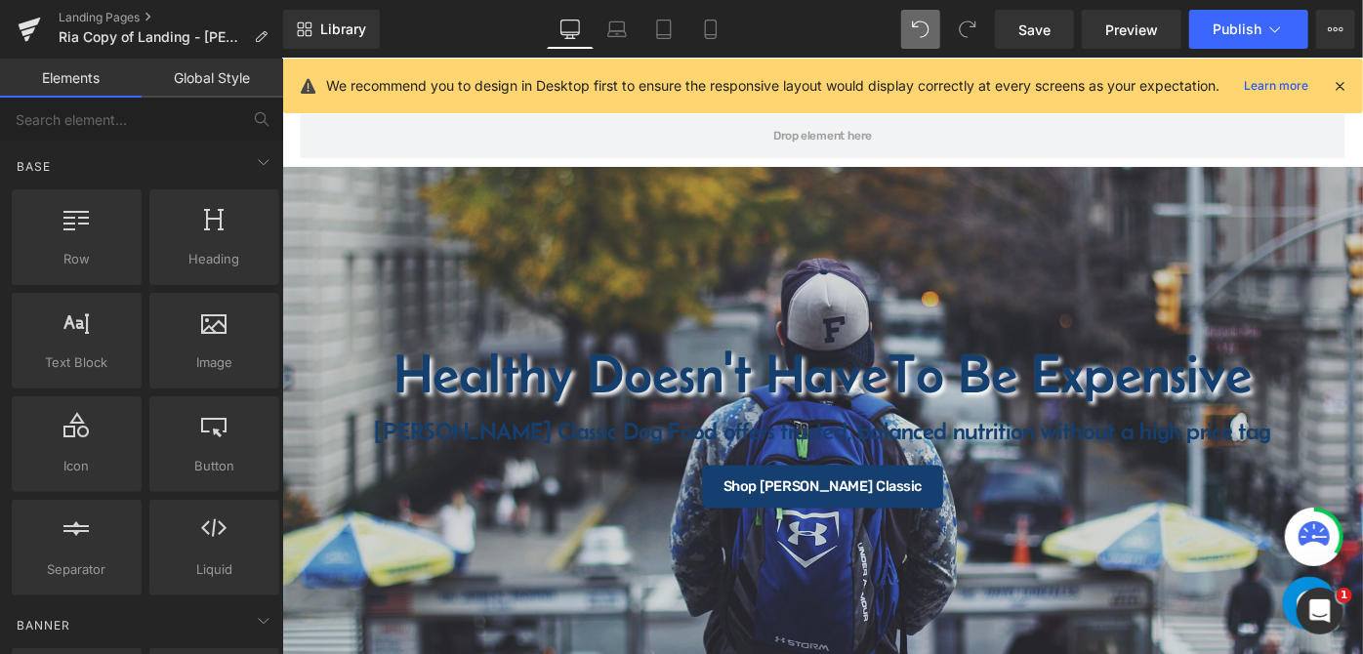
click at [794, 403] on h1 "Healthy Doesn't Have To Be Expensive" at bounding box center [872, 401] width 1182 height 61
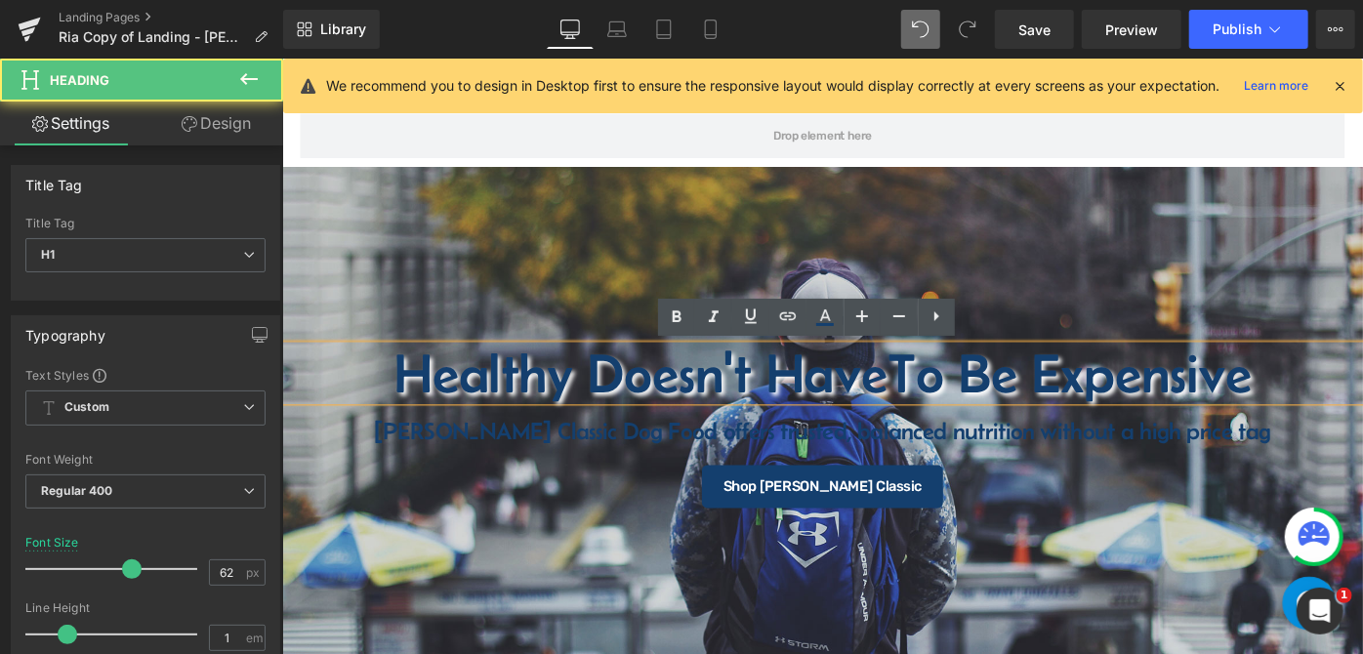
click at [1073, 410] on span "To Be Expensive" at bounding box center [1142, 400] width 398 height 67
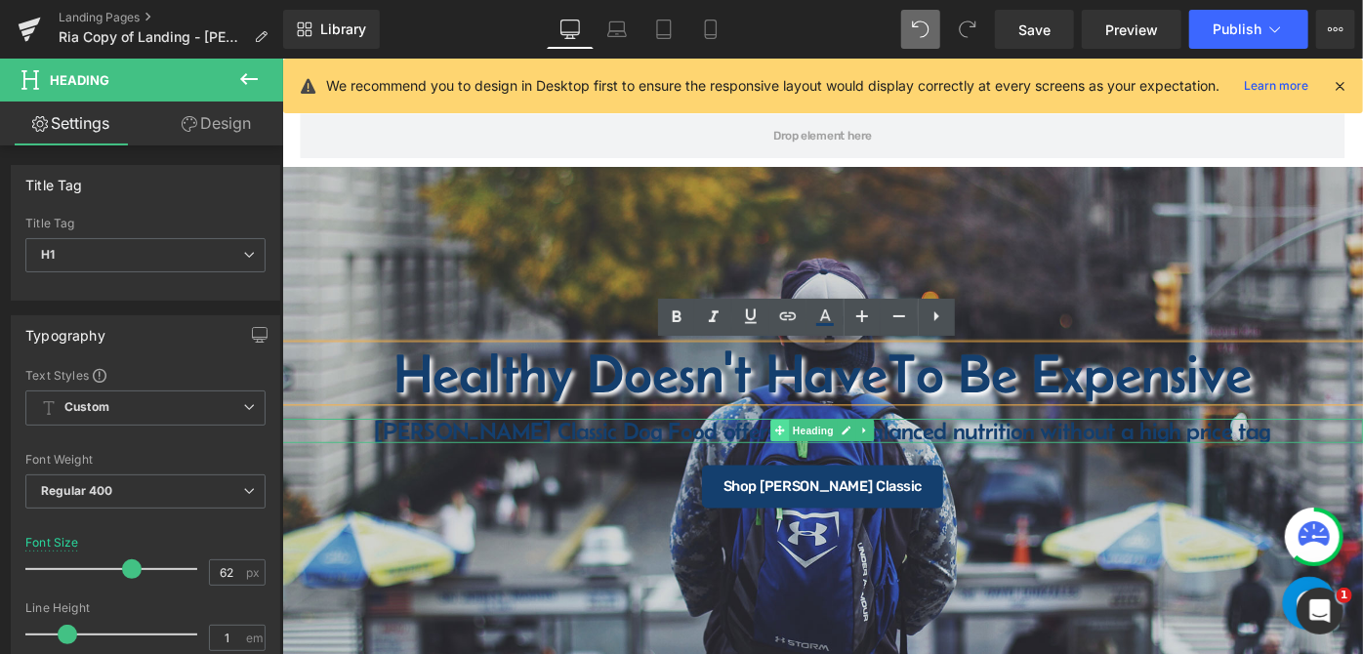
click at [820, 458] on icon at bounding box center [825, 464] width 11 height 12
click at [757, 465] on h4 "[PERSON_NAME] Classic Dog Food offers trusted, balanced nutrition without a hig…" at bounding box center [872, 464] width 1182 height 26
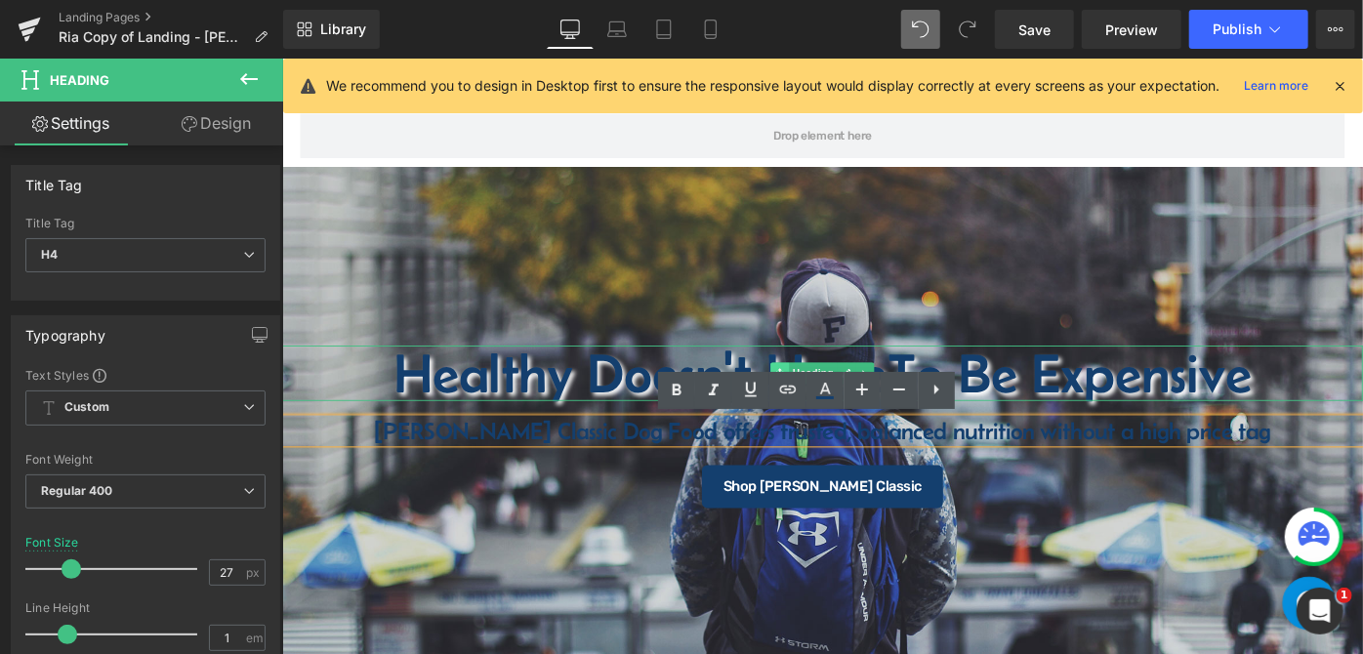
click at [821, 396] on icon at bounding box center [825, 402] width 11 height 12
click at [703, 10] on link "Mobile" at bounding box center [711, 29] width 47 height 39
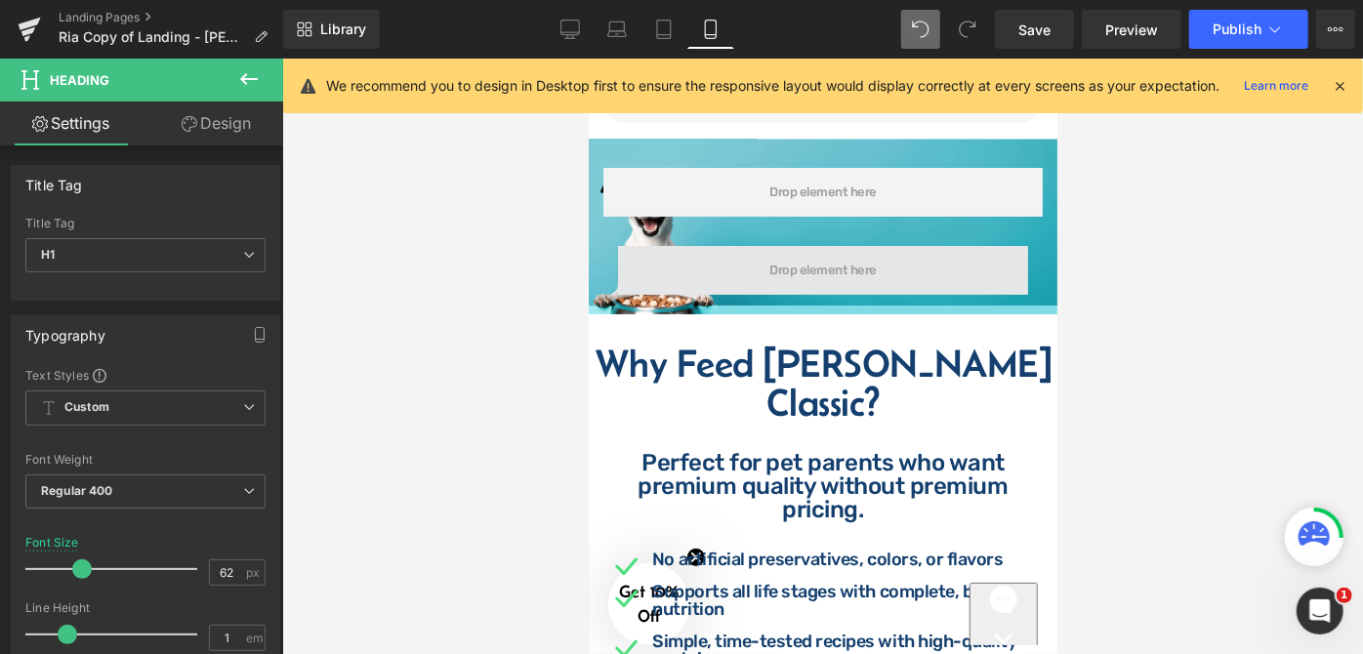
scroll to position [0, 0]
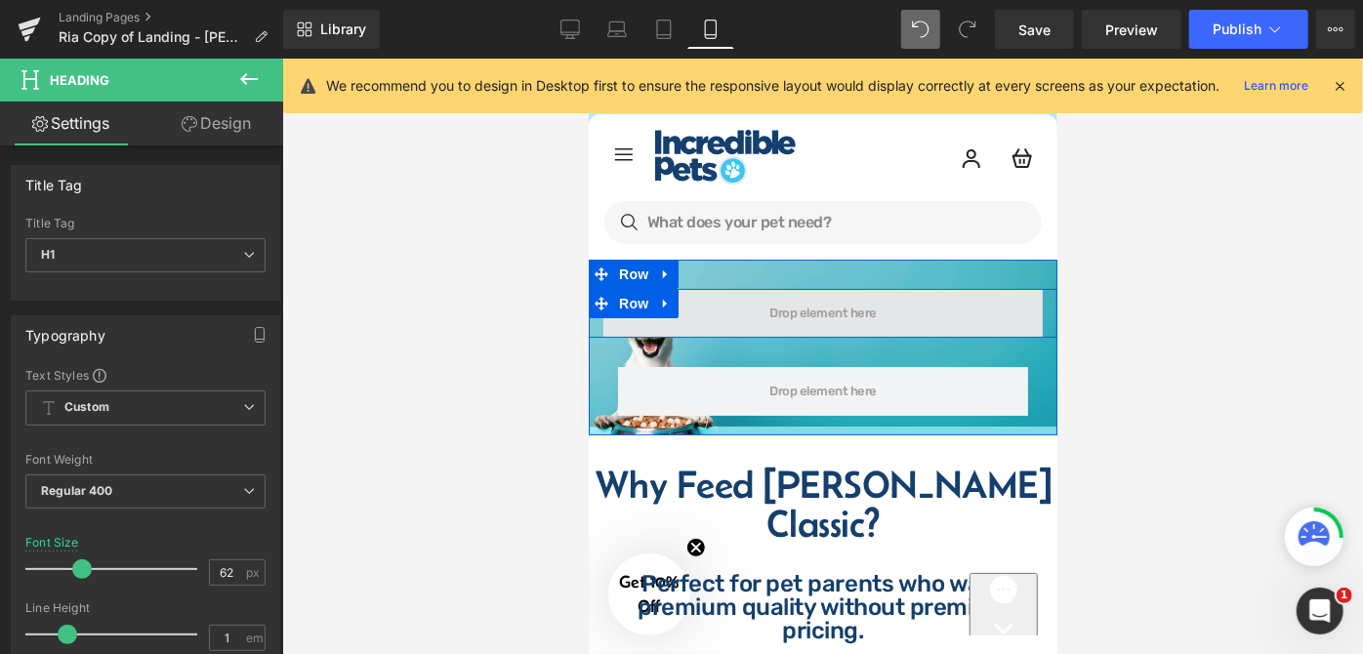
click at [843, 310] on span at bounding box center [822, 313] width 121 height 22
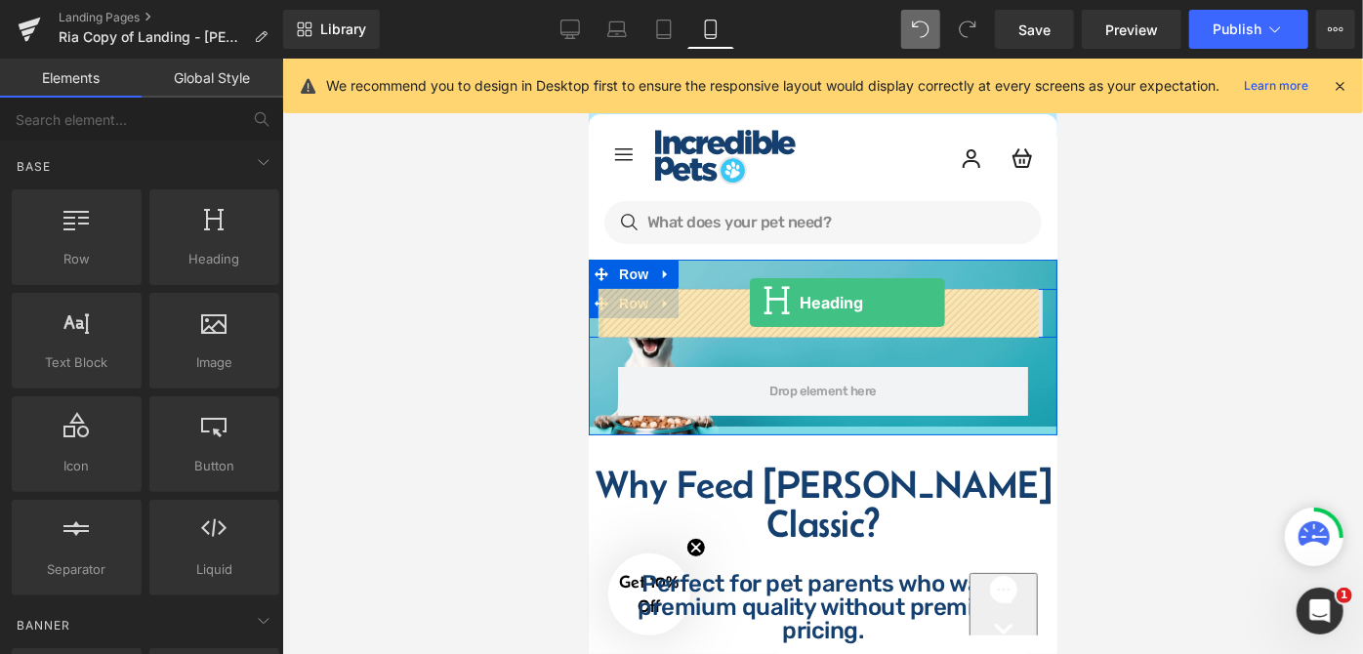
drag, startPoint x: 1098, startPoint y: 371, endPoint x: 749, endPoint y: 302, distance: 355.5
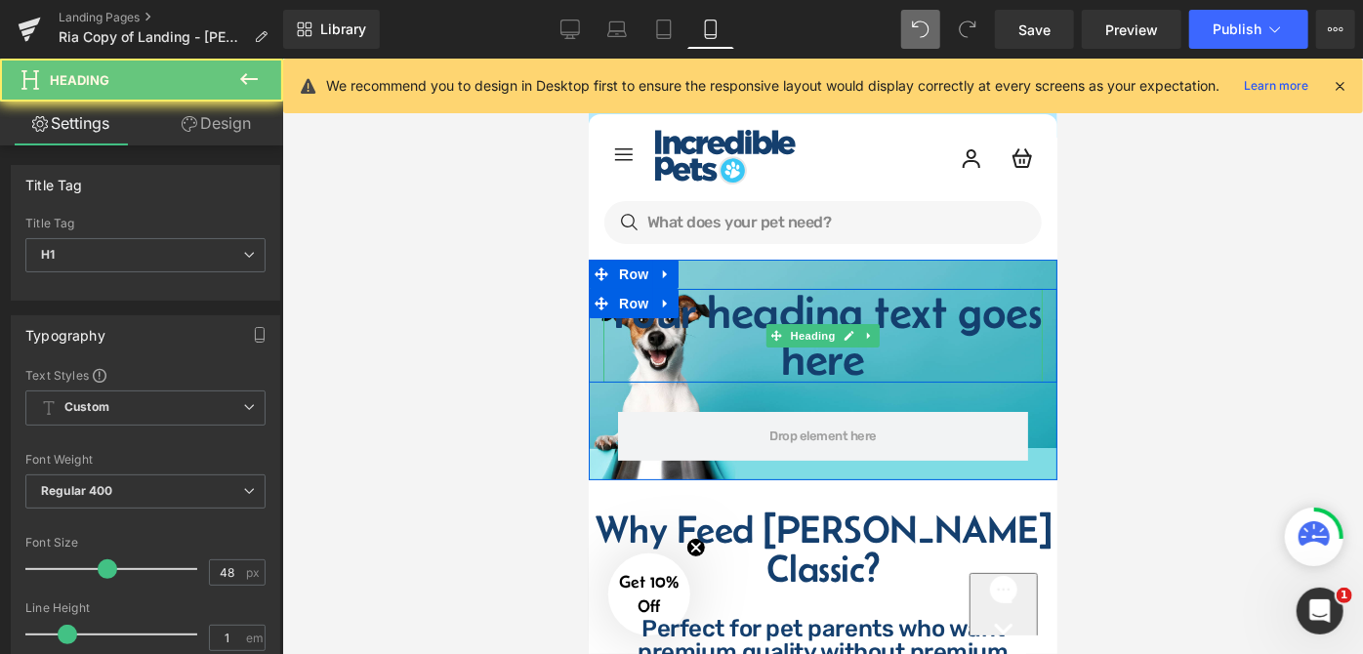
click at [900, 372] on h1 "Your heading text goes here" at bounding box center [822, 335] width 439 height 94
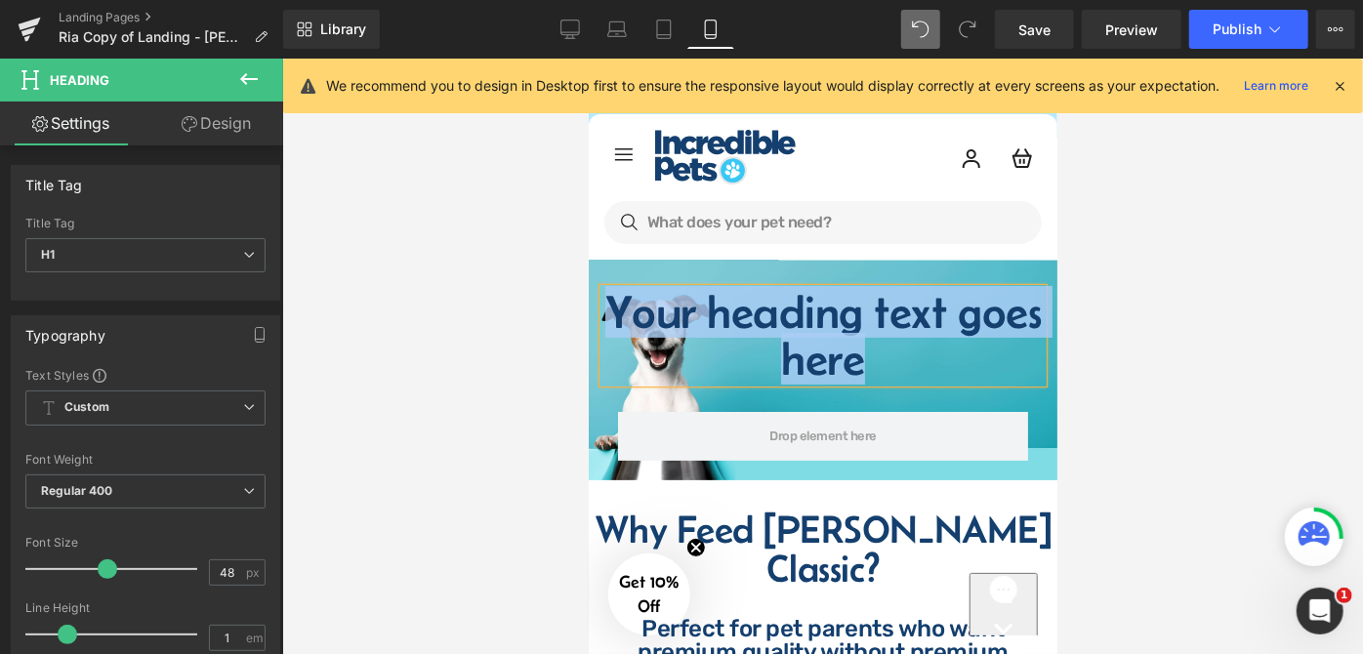
paste div
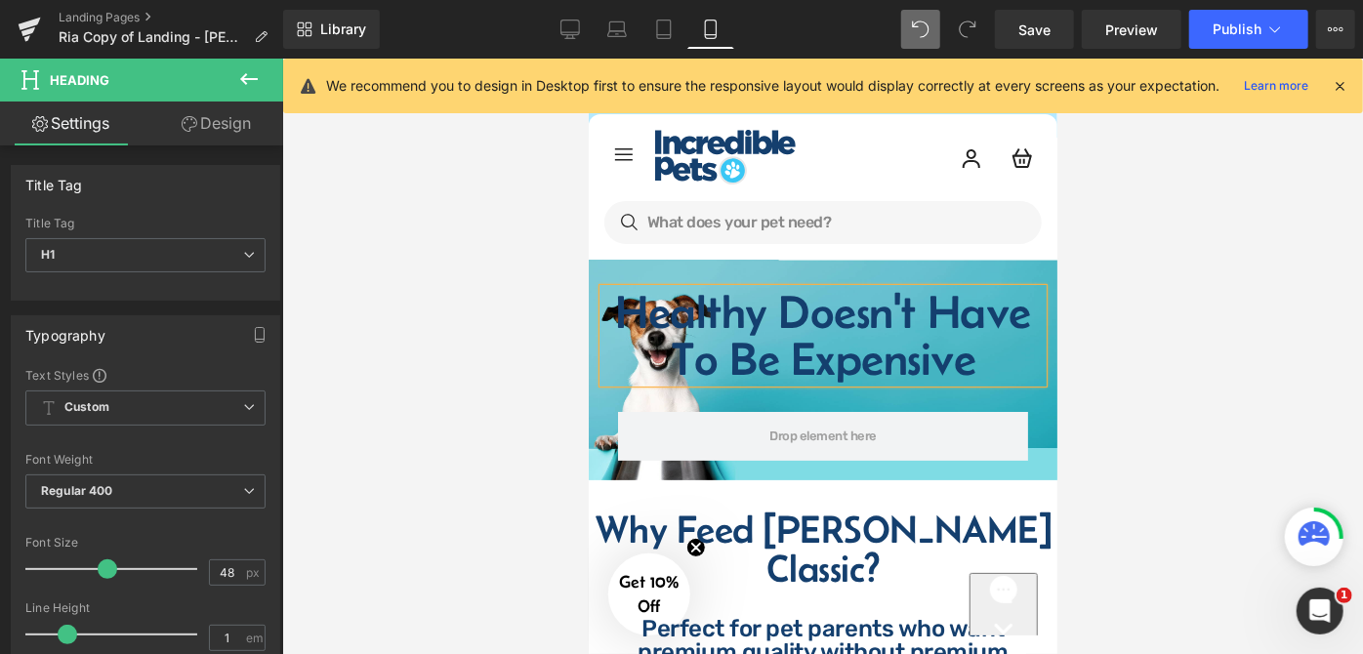
click at [608, 311] on h1 "Healthy Doesn't Have To Be Expensive" at bounding box center [822, 335] width 439 height 94
click at [219, 123] on link "Design" at bounding box center [217, 124] width 142 height 44
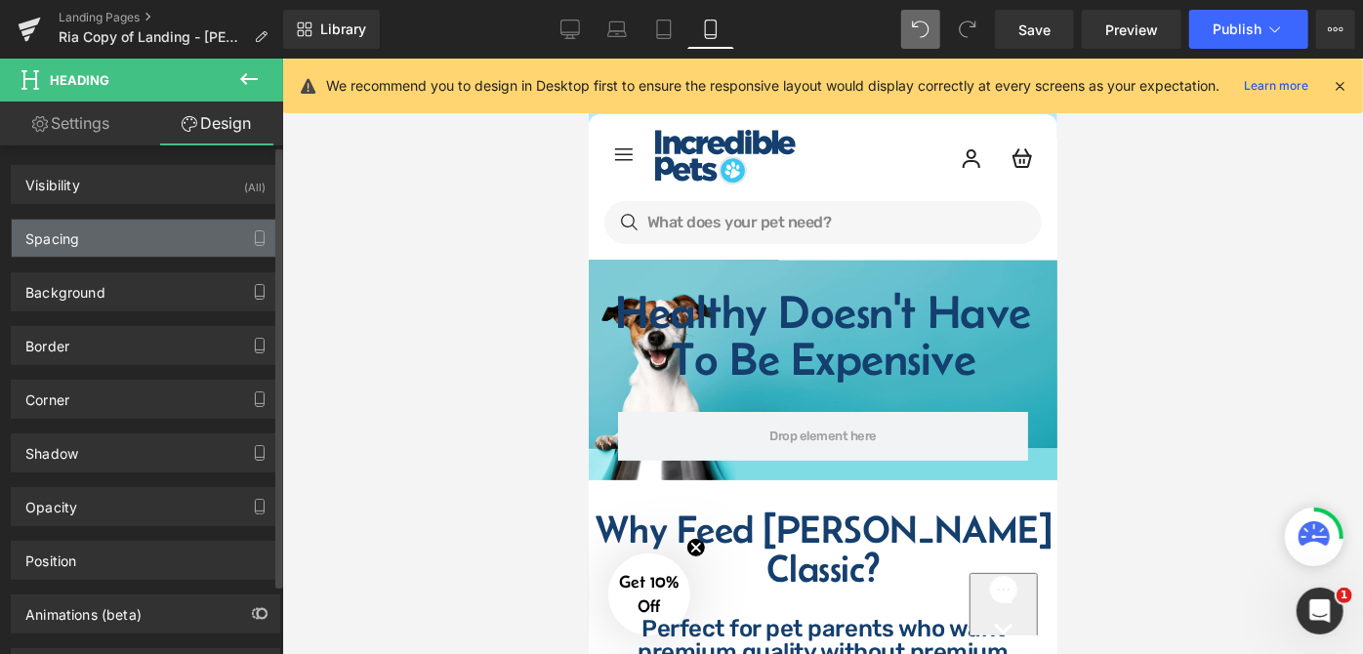
click at [156, 226] on div "Spacing" at bounding box center [146, 238] width 268 height 37
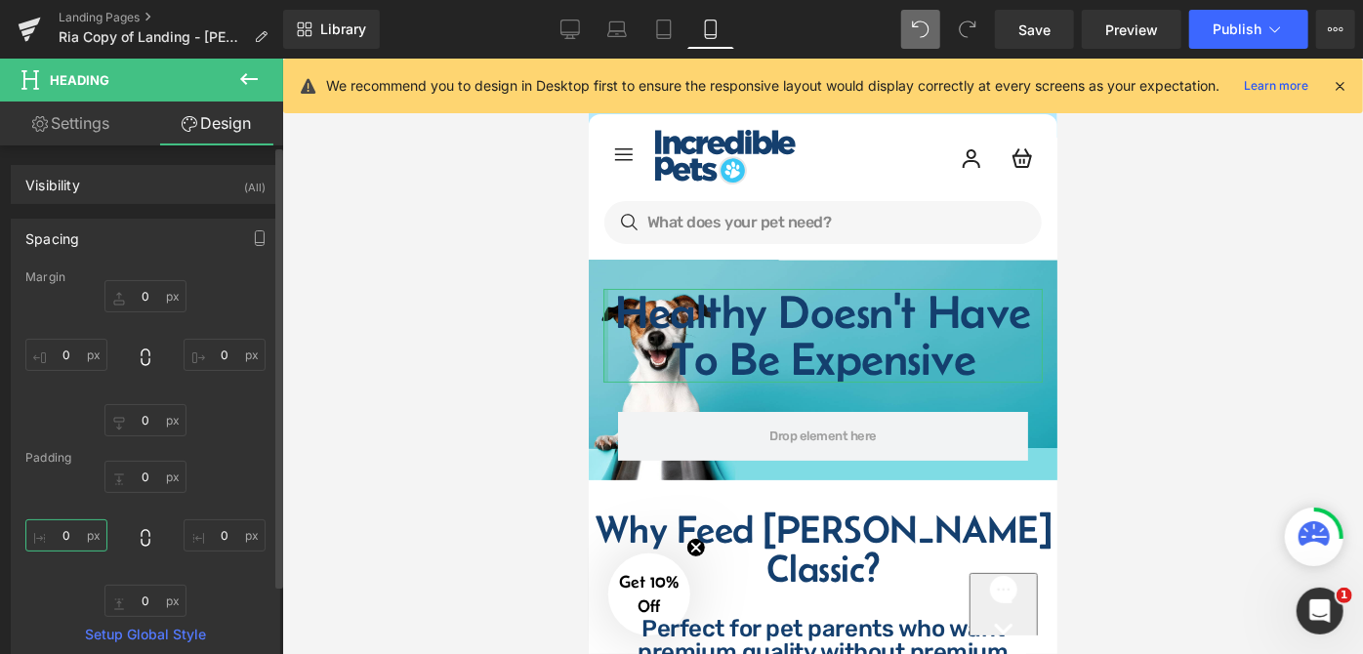
click at [75, 537] on input "text" at bounding box center [66, 536] width 82 height 32
type input "20"
click at [227, 533] on input "text" at bounding box center [225, 536] width 82 height 32
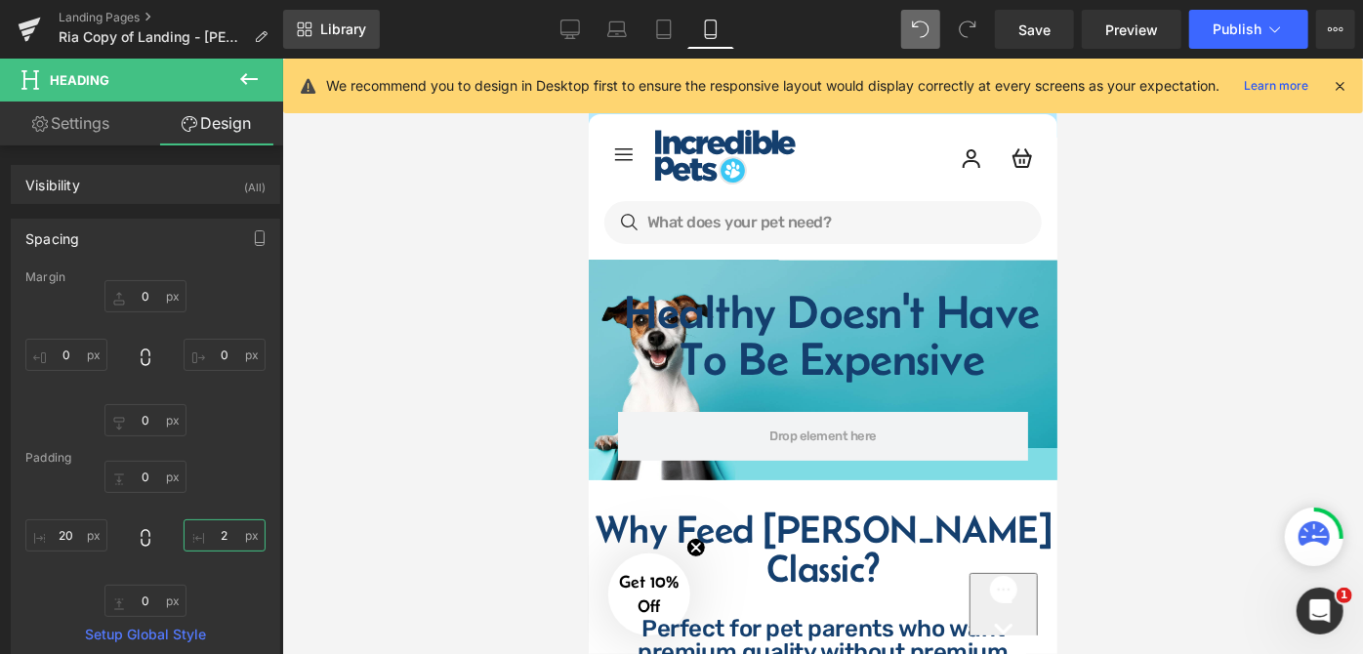
type input "20"
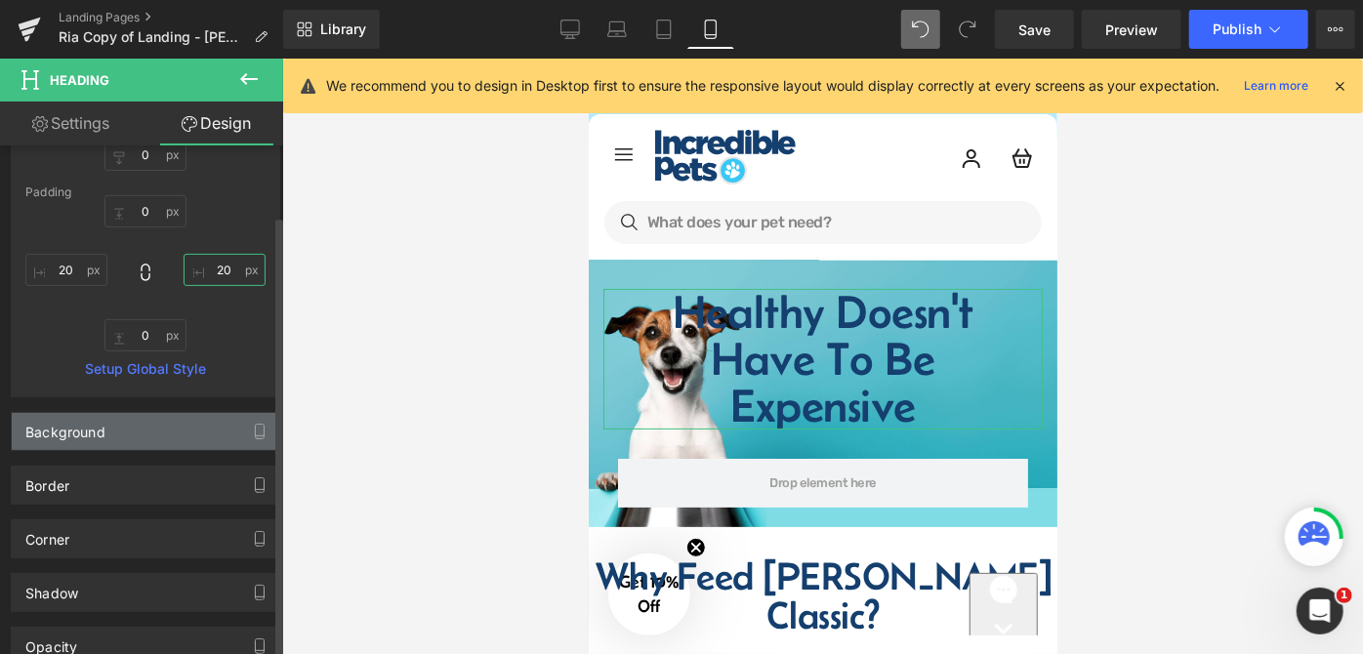
scroll to position [443, 0]
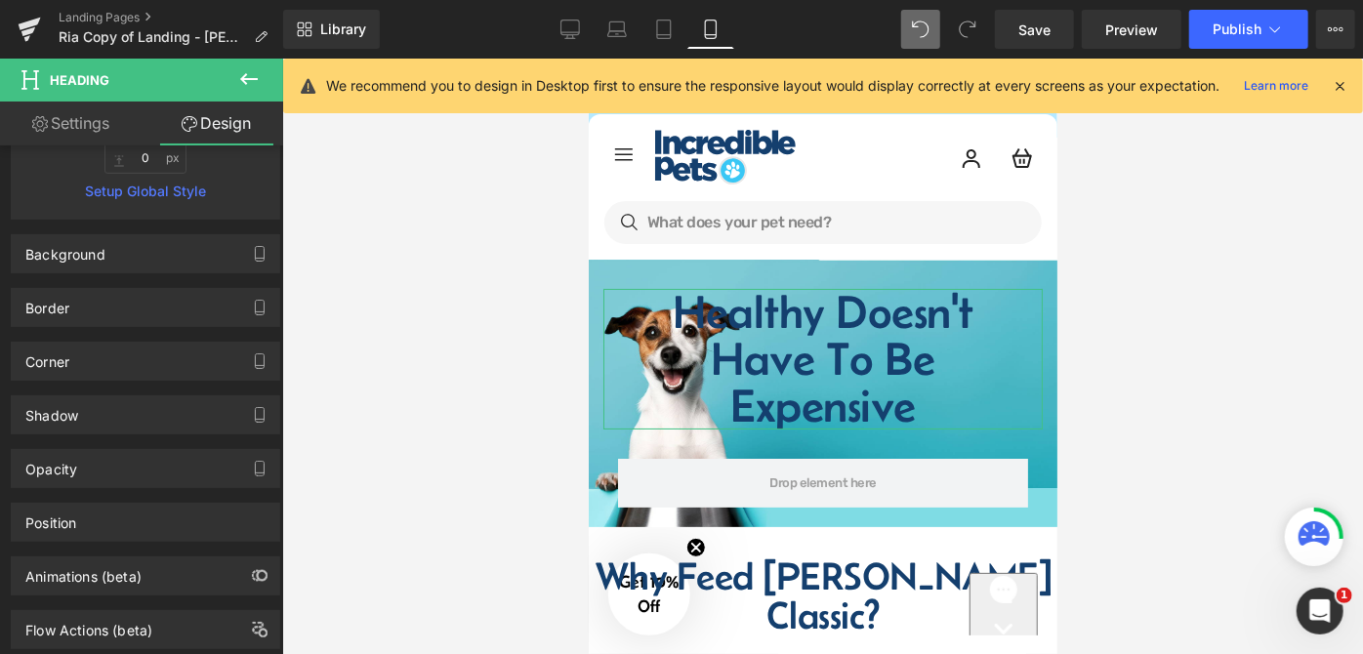
click at [75, 125] on link "Settings" at bounding box center [71, 124] width 142 height 44
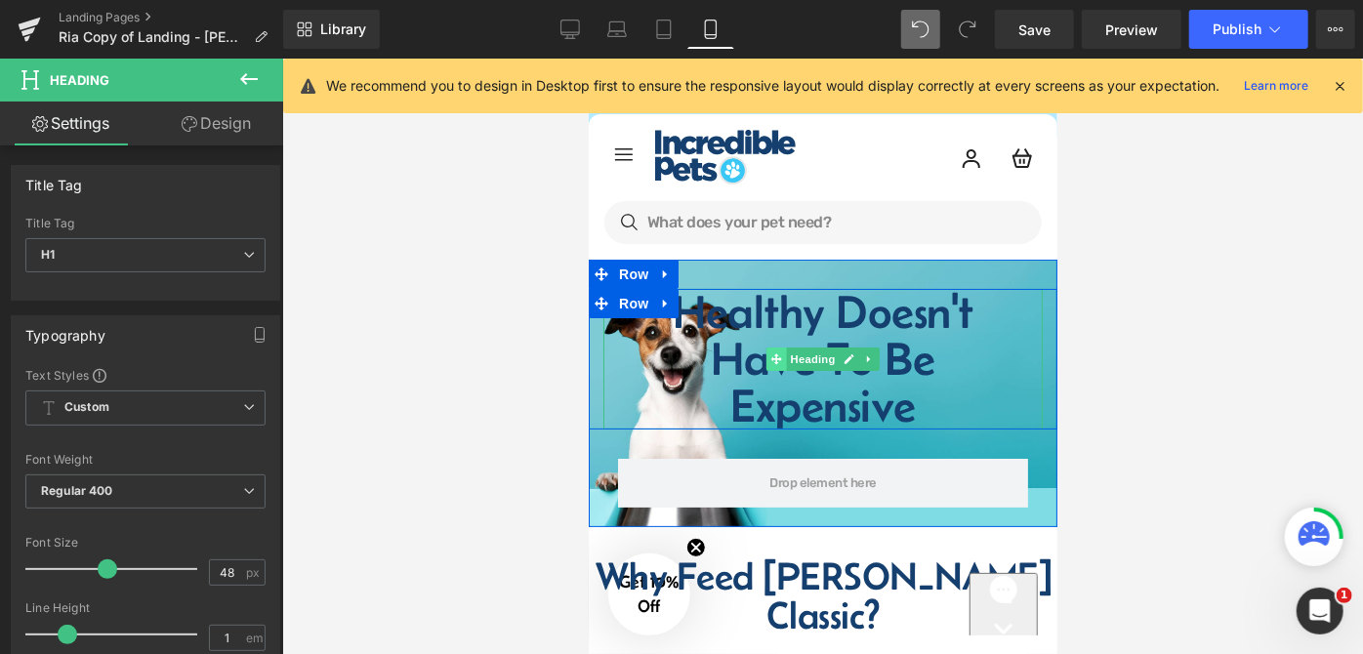
click at [772, 347] on span at bounding box center [776, 358] width 21 height 23
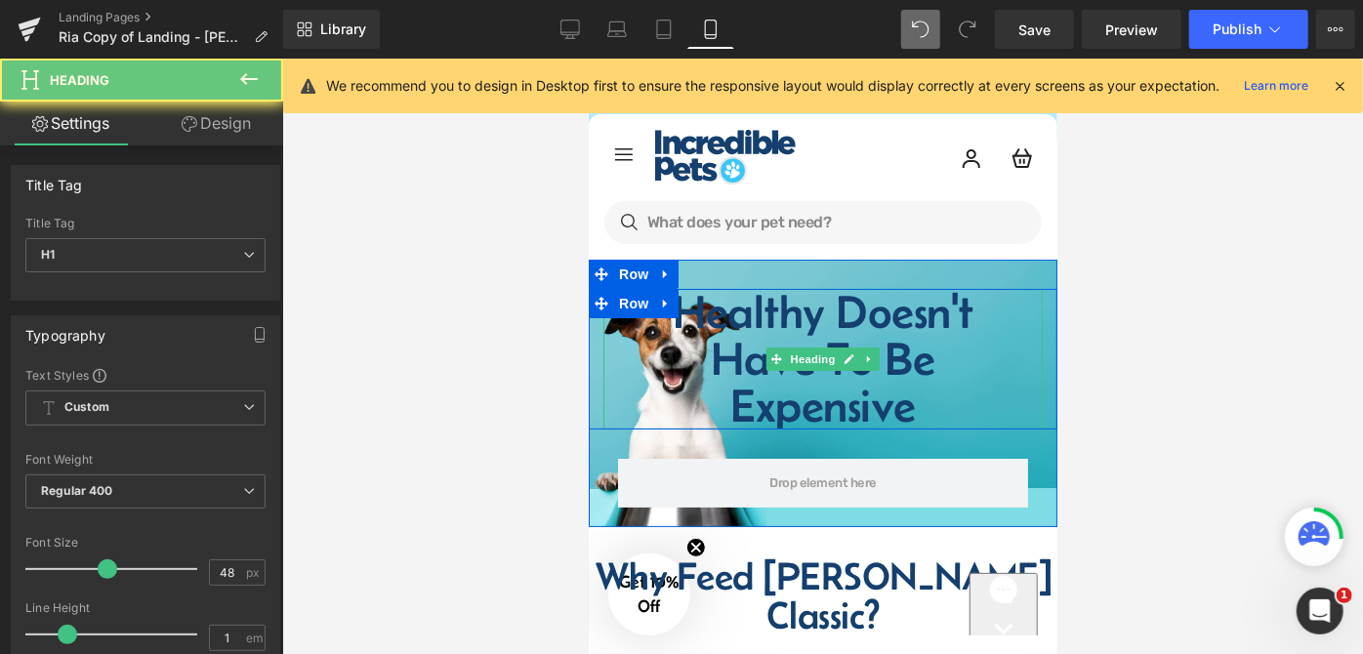
click at [791, 319] on h1 "Healthy Doesn't Have To Be Expensive" at bounding box center [822, 358] width 400 height 141
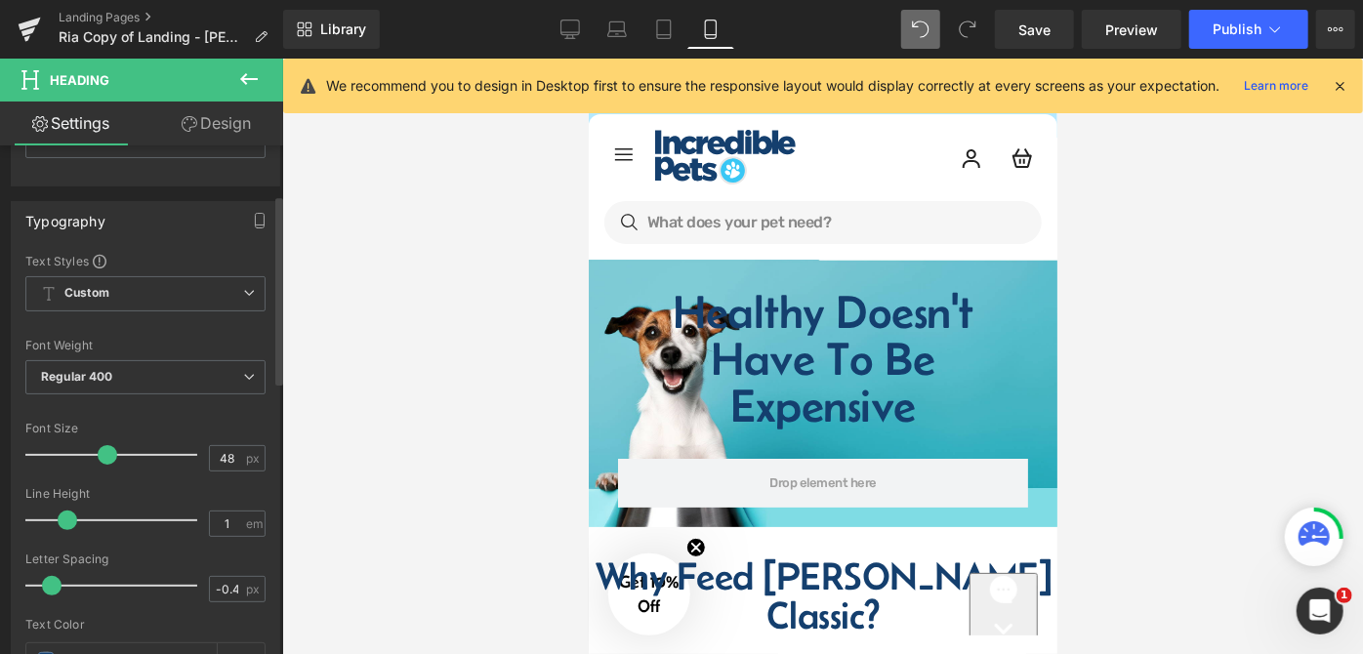
scroll to position [177, 0]
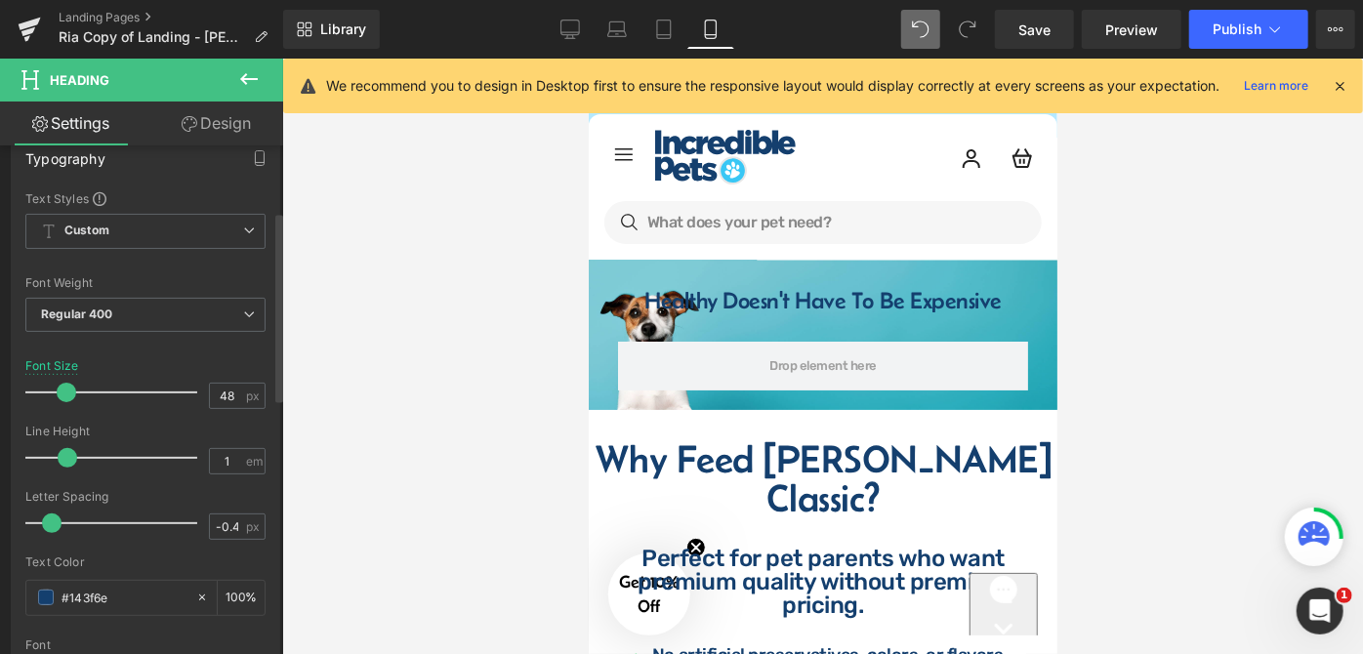
drag, startPoint x: 104, startPoint y: 392, endPoint x: 64, endPoint y: 397, distance: 39.4
click at [64, 397] on span at bounding box center [67, 393] width 20 height 20
click at [1158, 309] on div at bounding box center [822, 357] width 1081 height 596
click at [1078, 298] on div at bounding box center [822, 357] width 1081 height 596
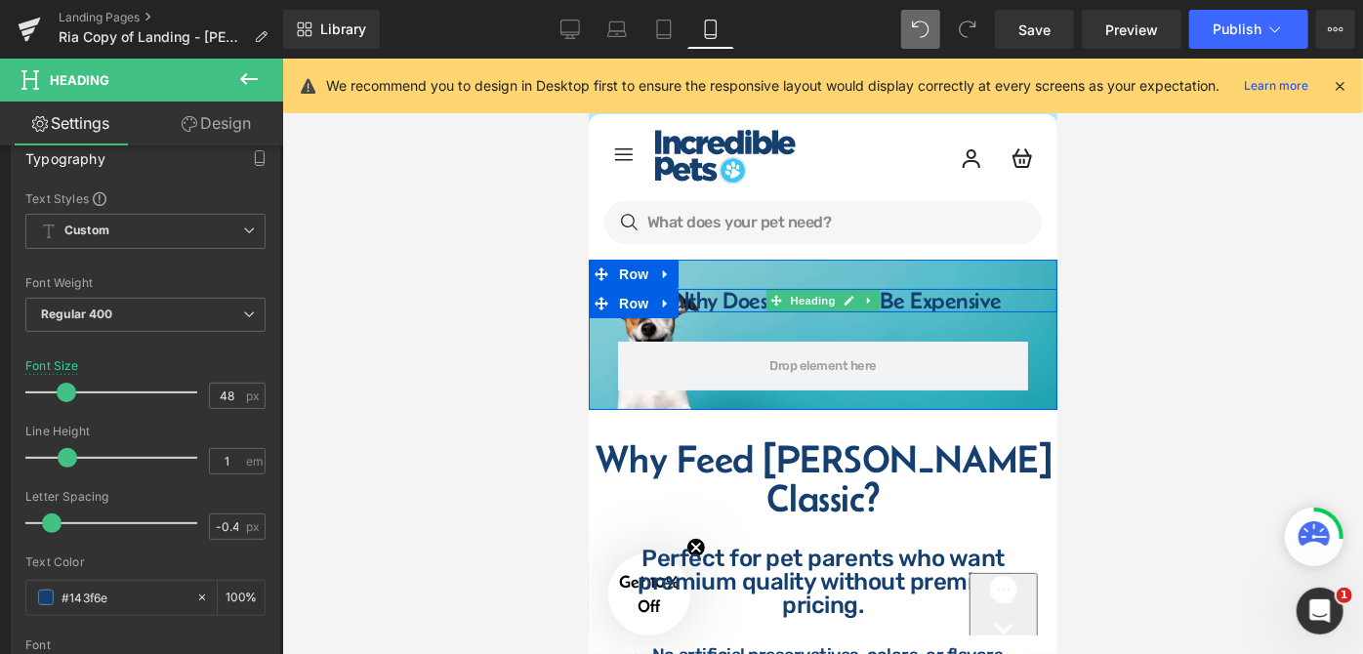
click at [971, 302] on h1 "Healthy Doesn't Have To Be Expensive" at bounding box center [822, 299] width 400 height 23
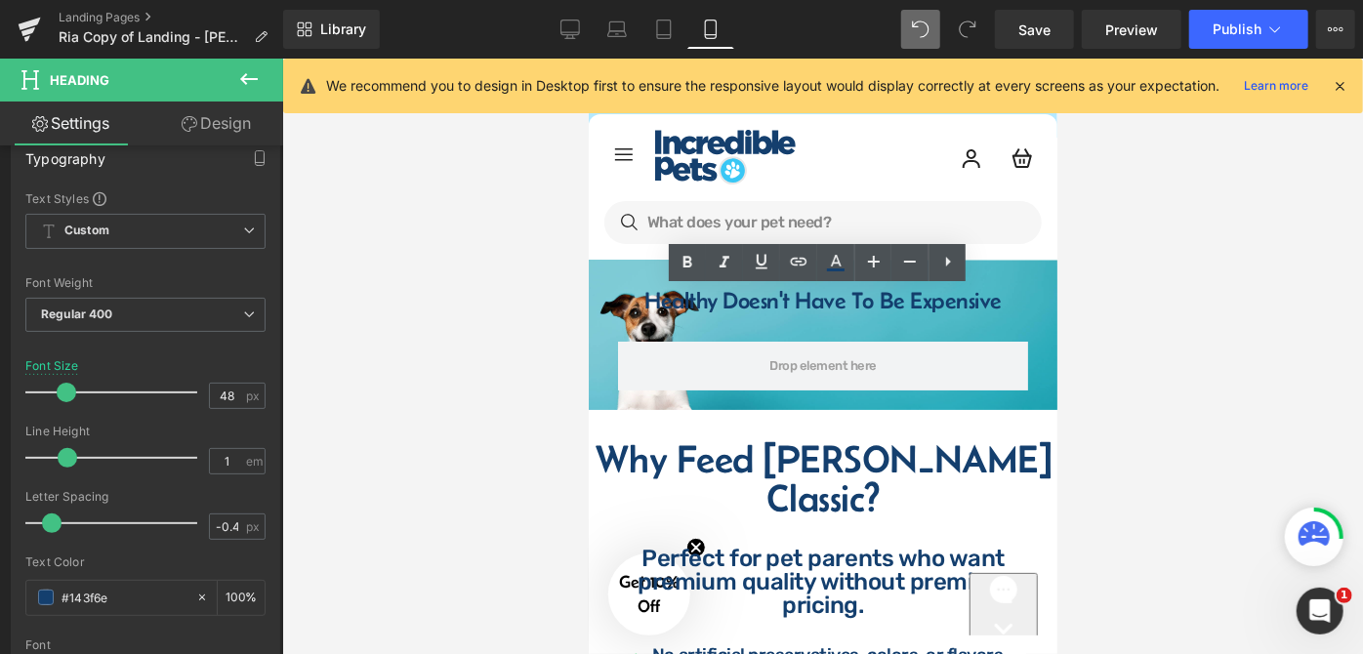
click at [1096, 311] on div at bounding box center [822, 357] width 1081 height 596
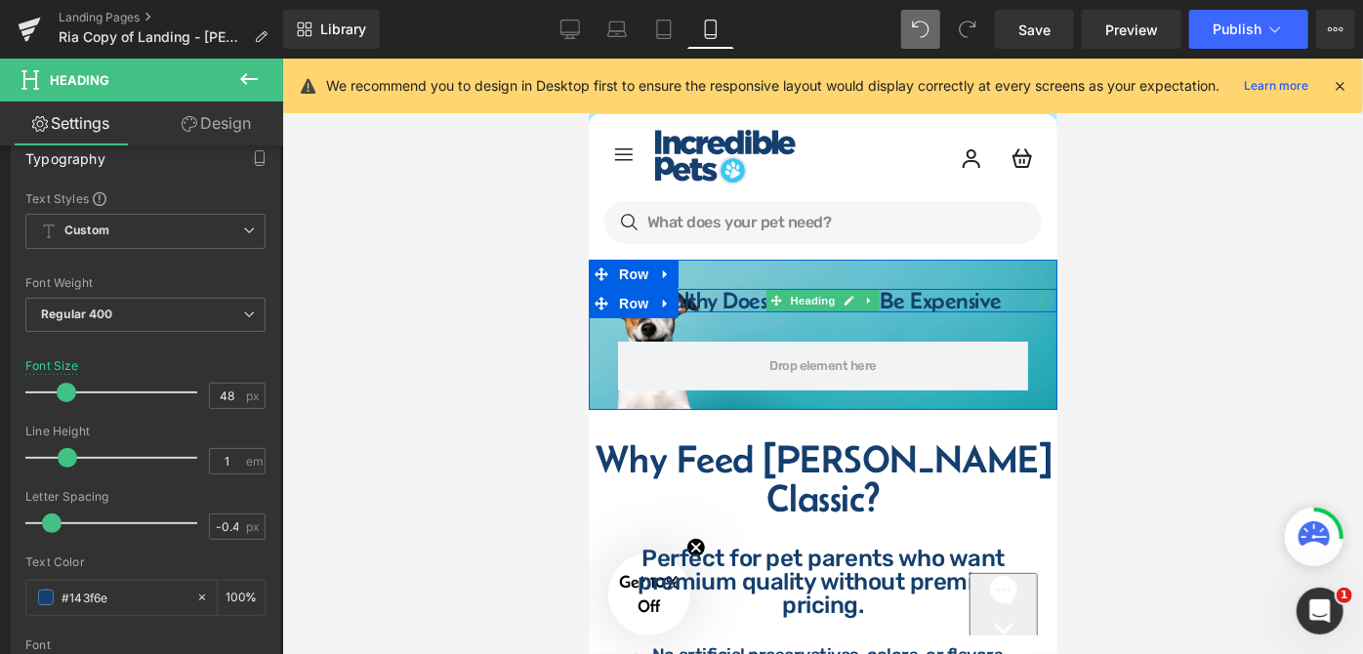
click at [824, 305] on div "Healthy Doesn't Have To Be Expensive Heading" at bounding box center [822, 299] width 439 height 23
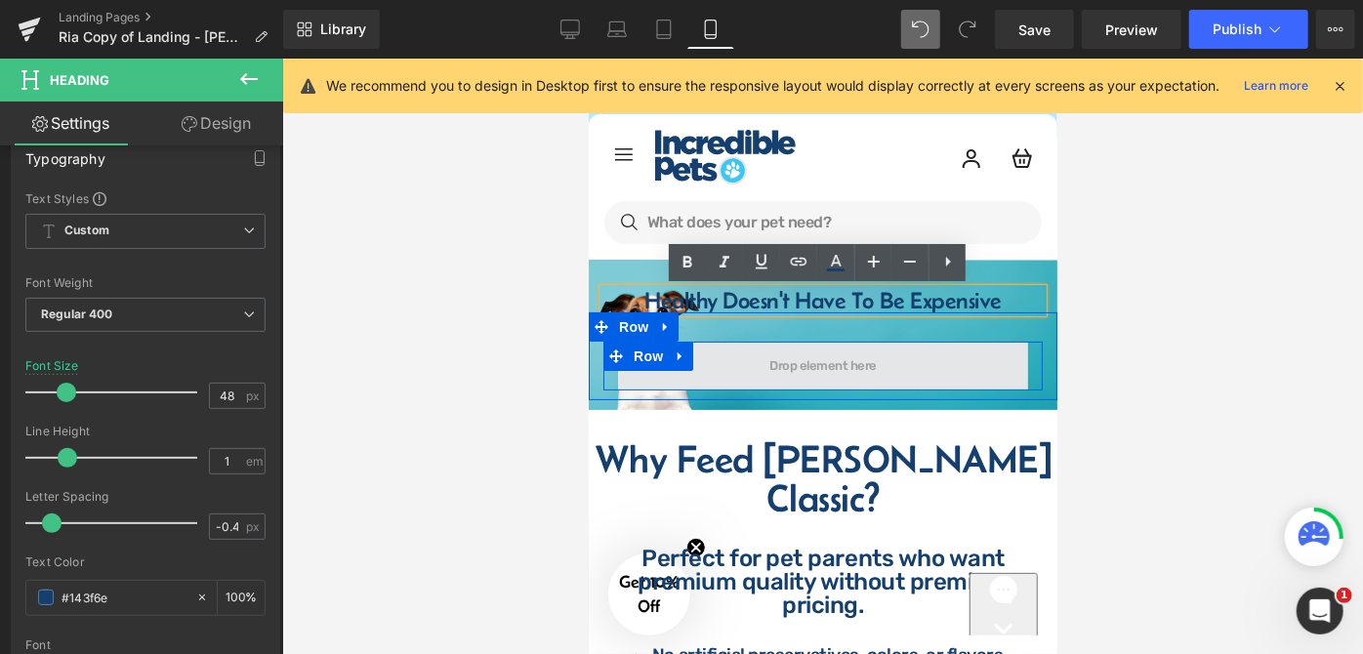
click at [713, 362] on span at bounding box center [822, 365] width 410 height 49
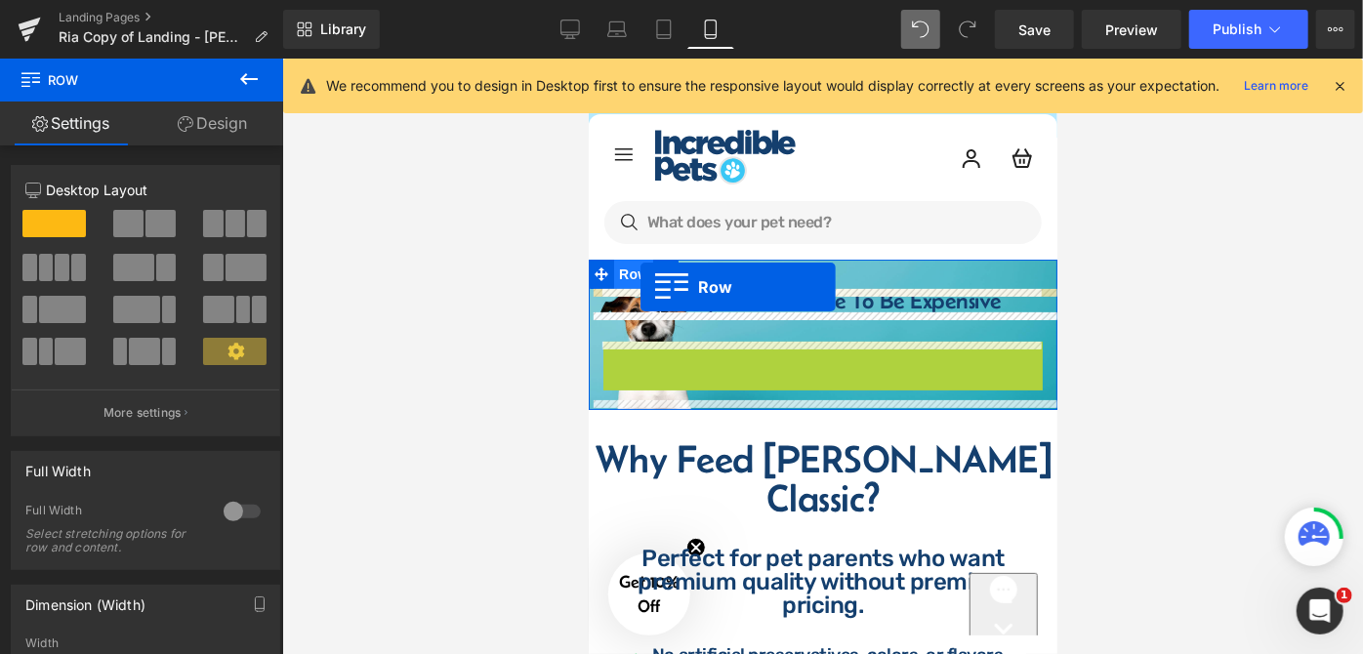
drag, startPoint x: 612, startPoint y: 354, endPoint x: 640, endPoint y: 286, distance: 72.7
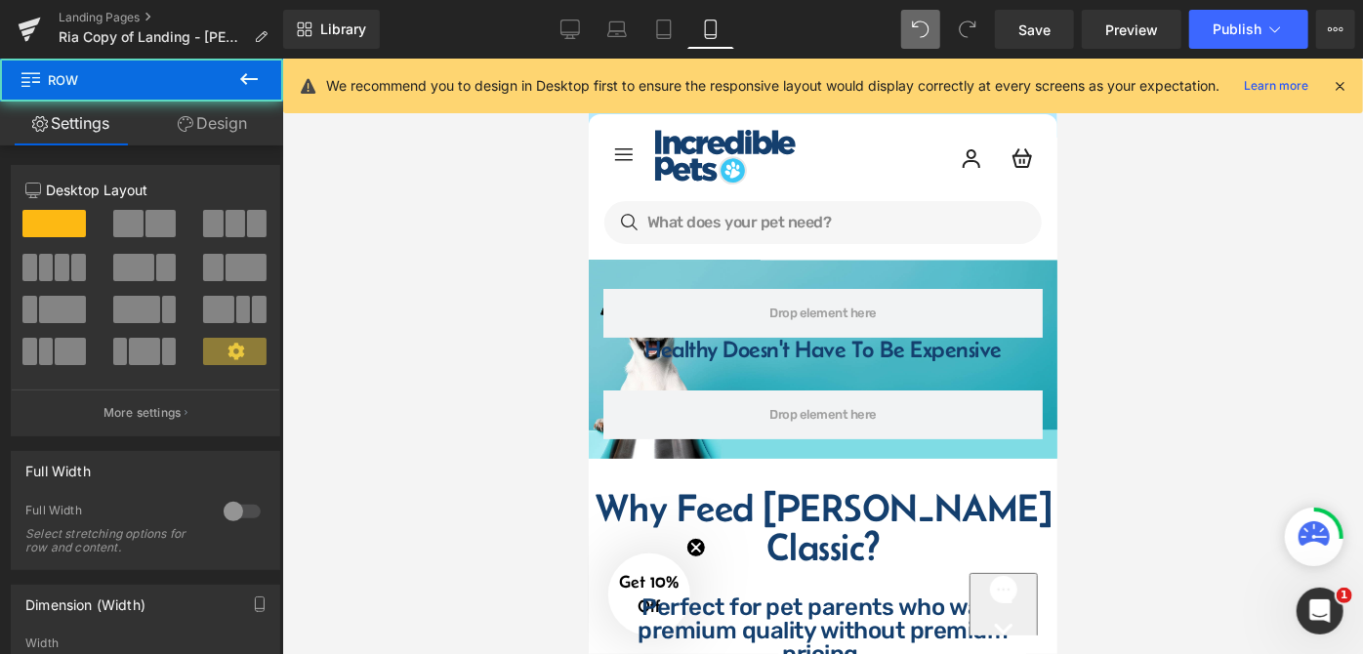
click at [1107, 359] on div at bounding box center [822, 357] width 1081 height 596
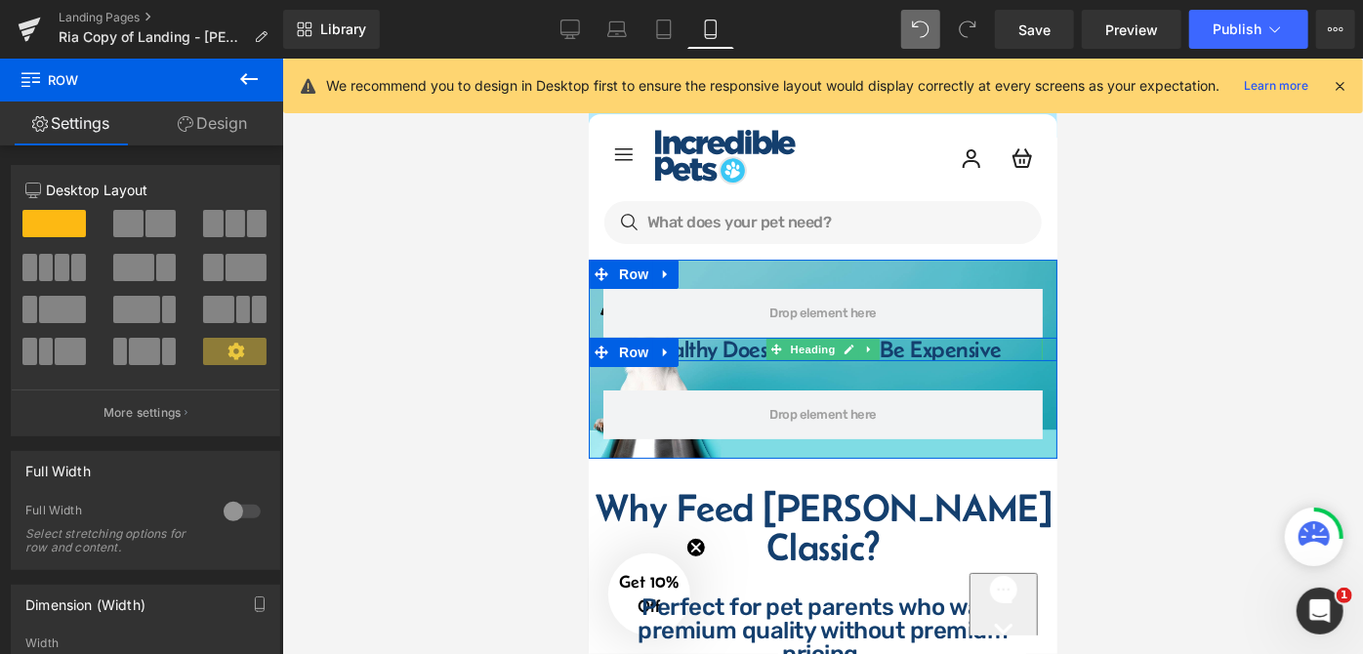
click at [879, 354] on h1 "Healthy Doesn't Have To Be Expensive" at bounding box center [822, 348] width 400 height 23
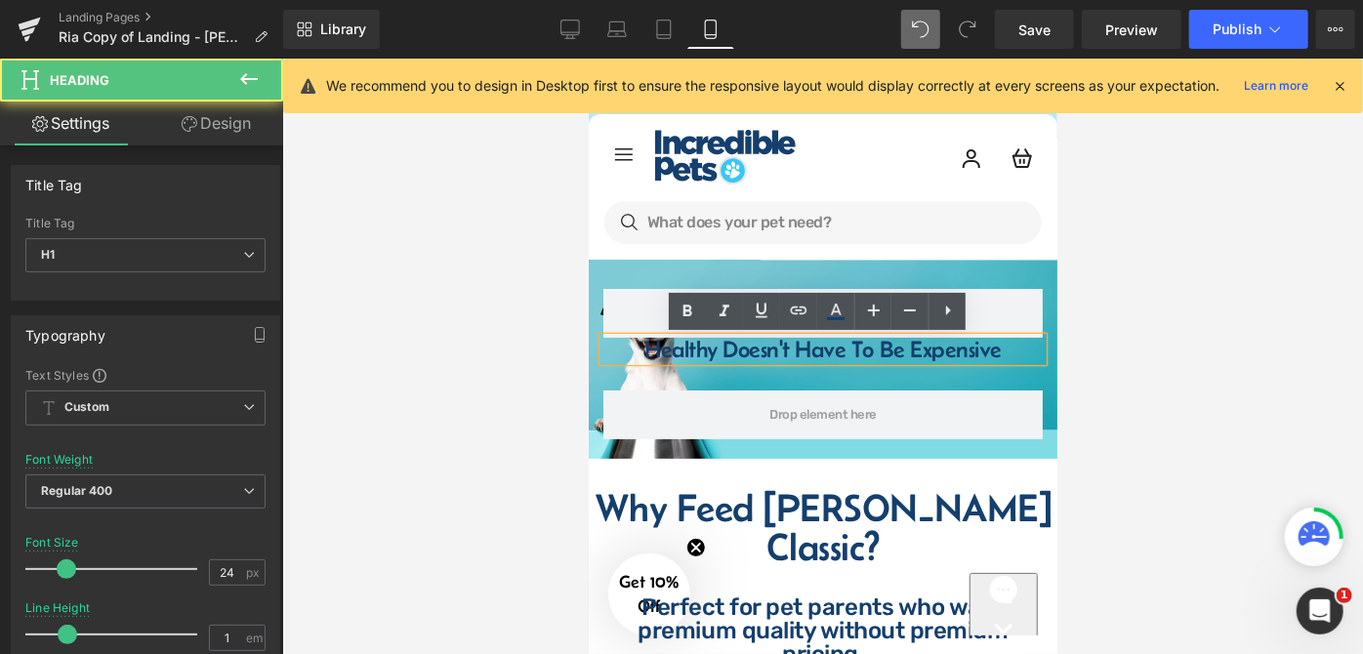
click at [1141, 346] on div at bounding box center [822, 357] width 1081 height 596
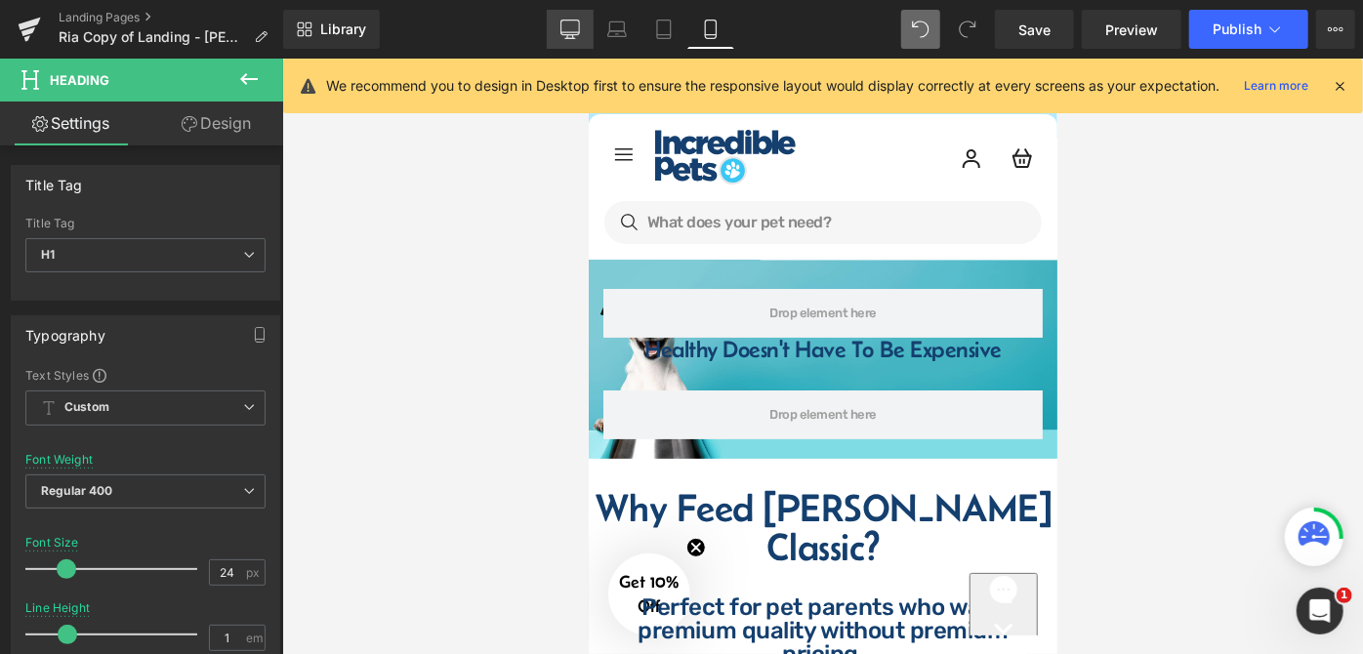
click at [560, 29] on link "Desktop" at bounding box center [570, 29] width 47 height 39
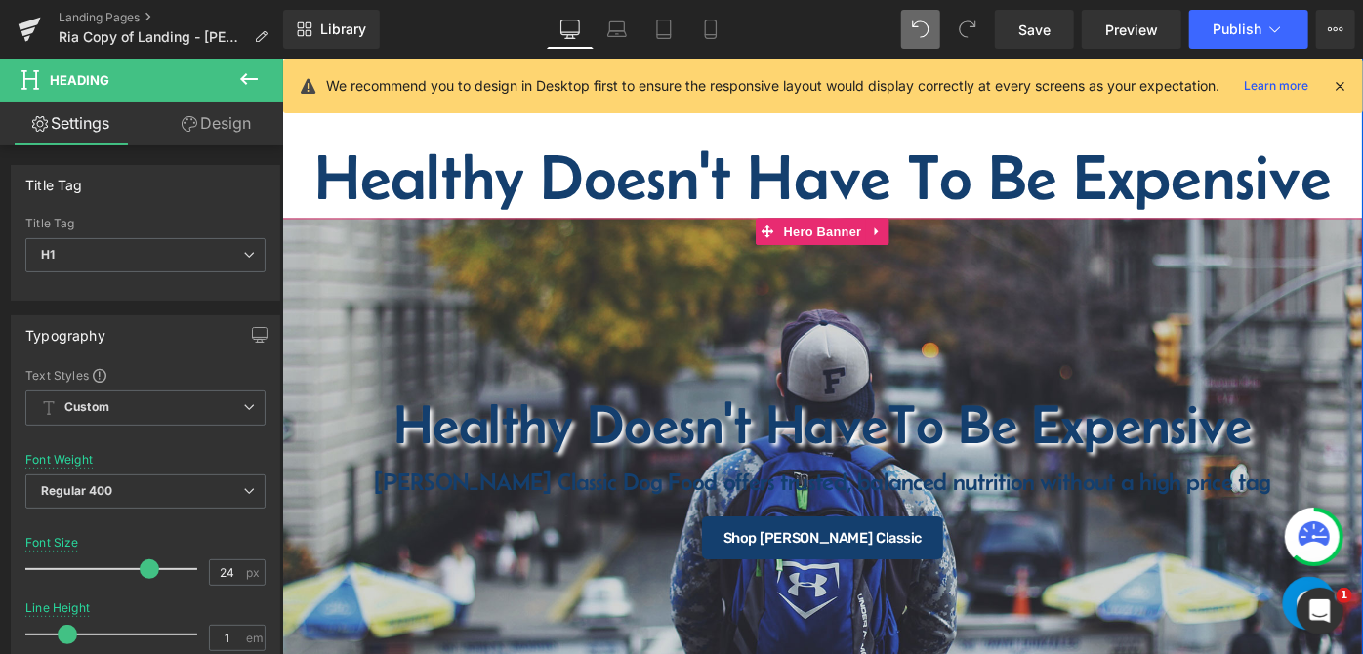
scroll to position [266, 0]
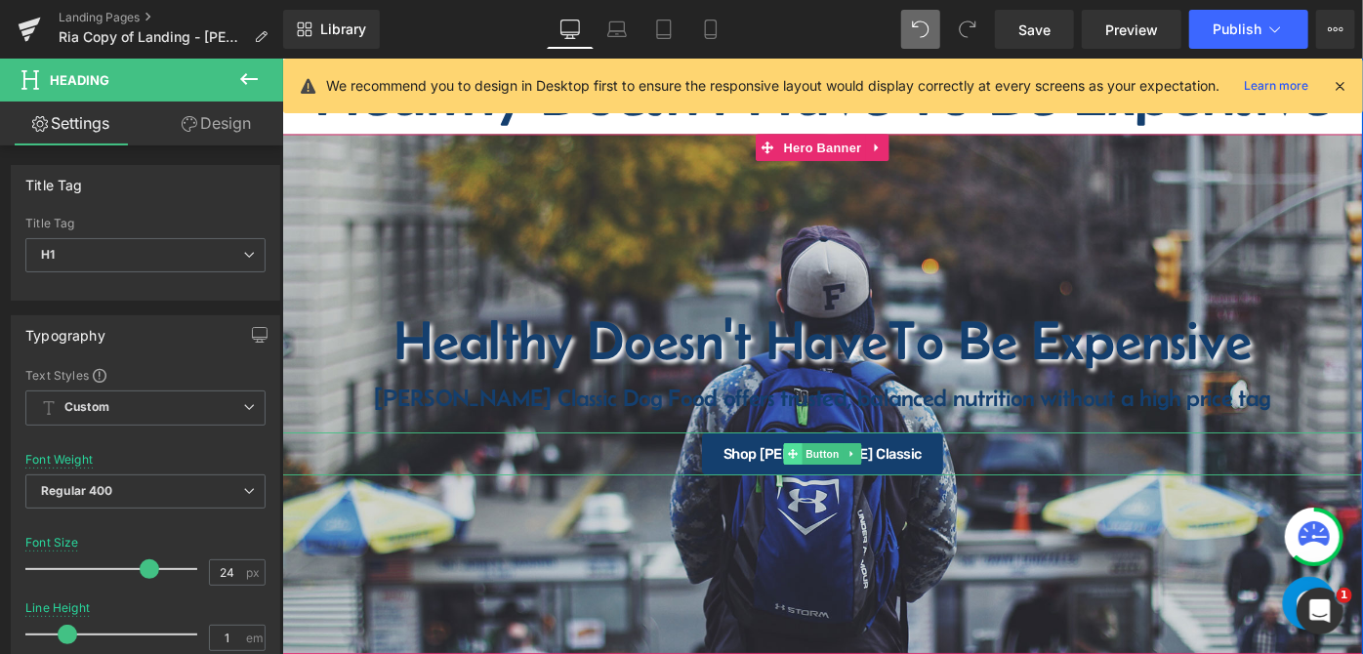
click at [838, 489] on icon at bounding box center [839, 489] width 11 height 11
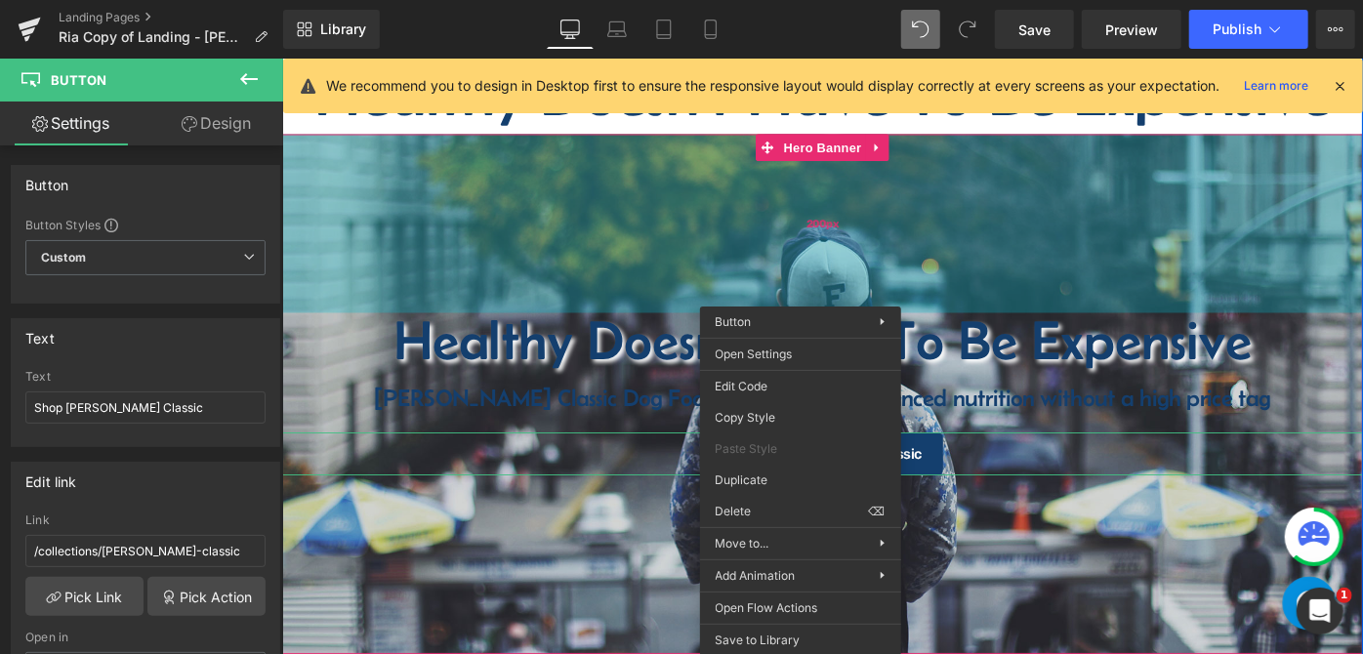
click at [1085, 291] on div "200px" at bounding box center [872, 238] width 1182 height 195
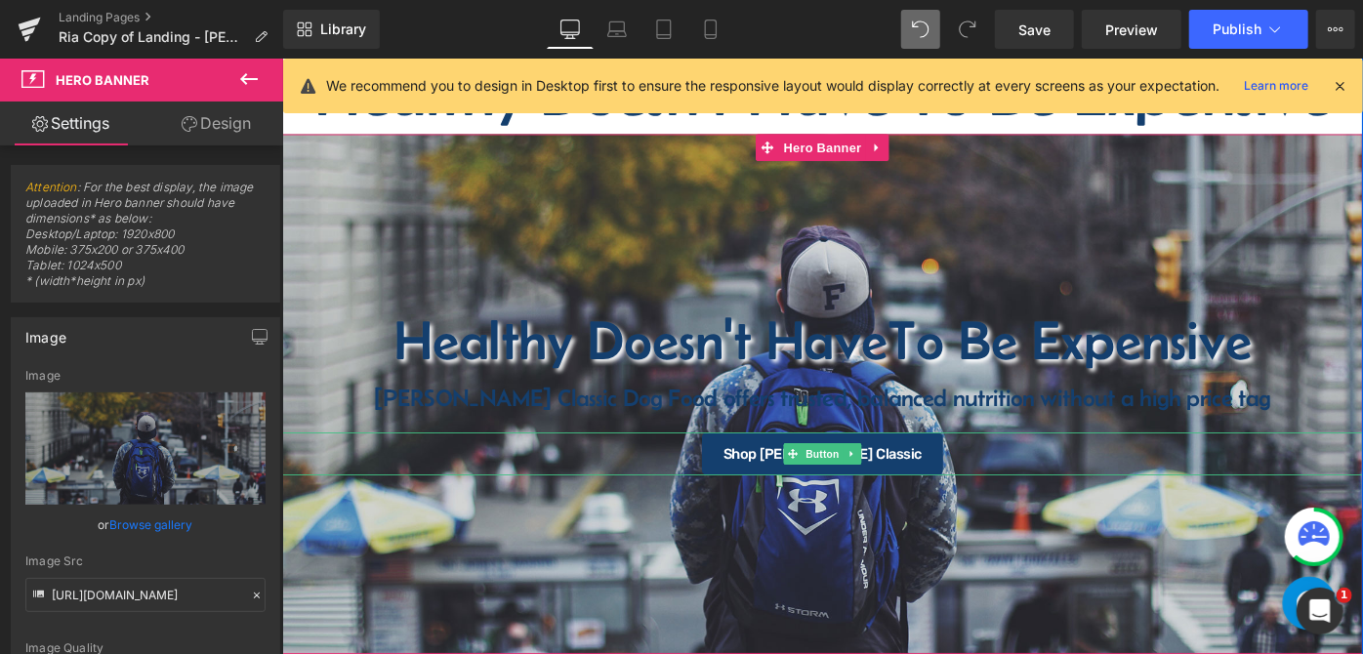
click at [754, 496] on div "Shop [PERSON_NAME] Classic" at bounding box center [872, 490] width 1182 height 47
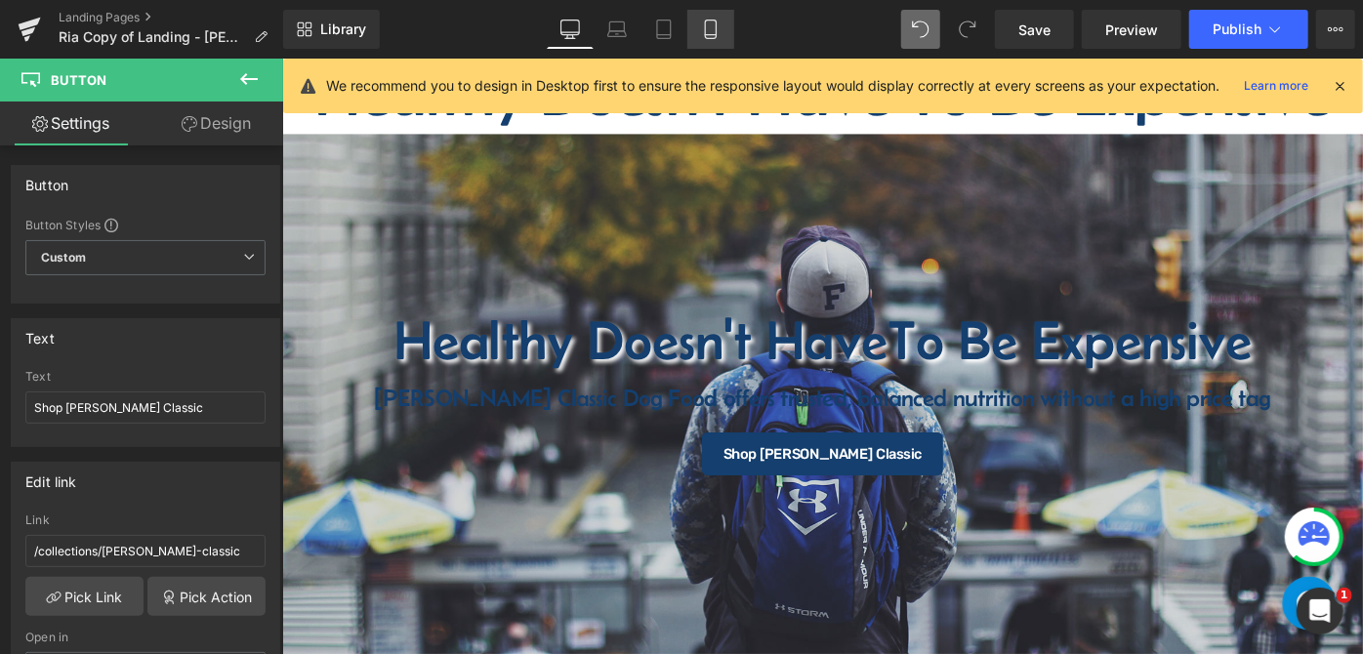
drag, startPoint x: 699, startPoint y: 37, endPoint x: 166, endPoint y: 99, distance: 536.8
click at [701, 36] on icon at bounding box center [711, 30] width 20 height 20
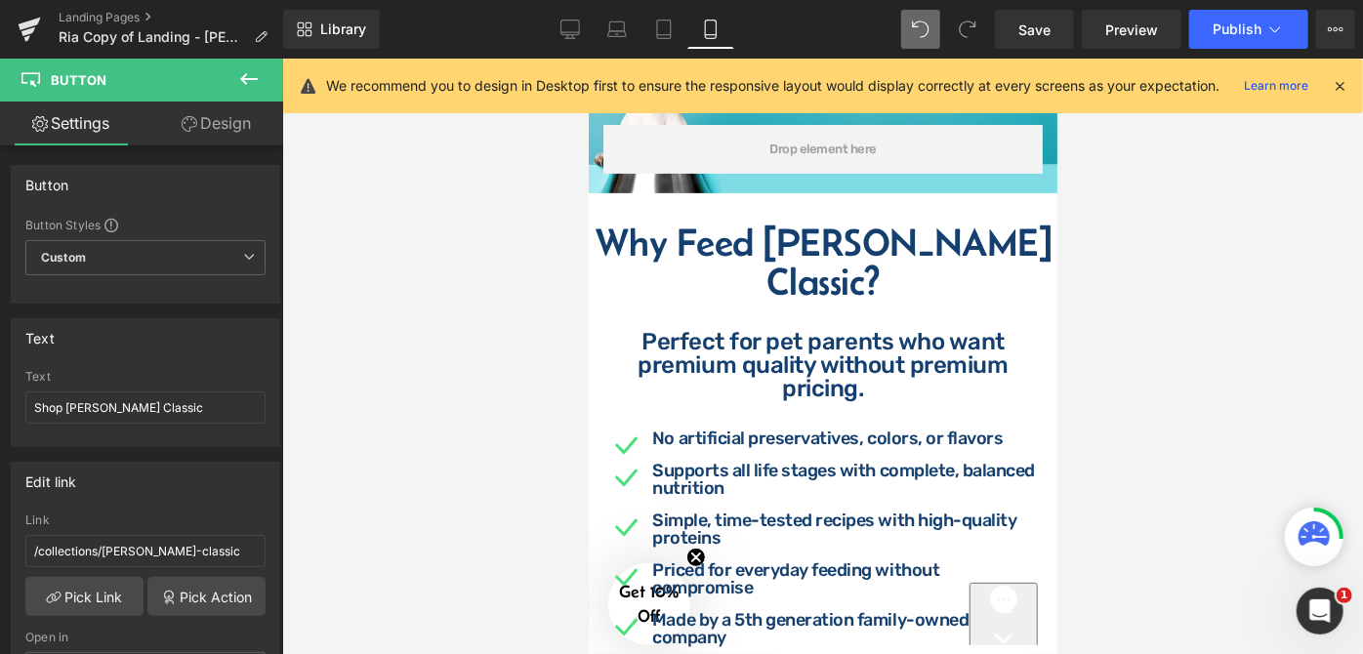
scroll to position [0, 0]
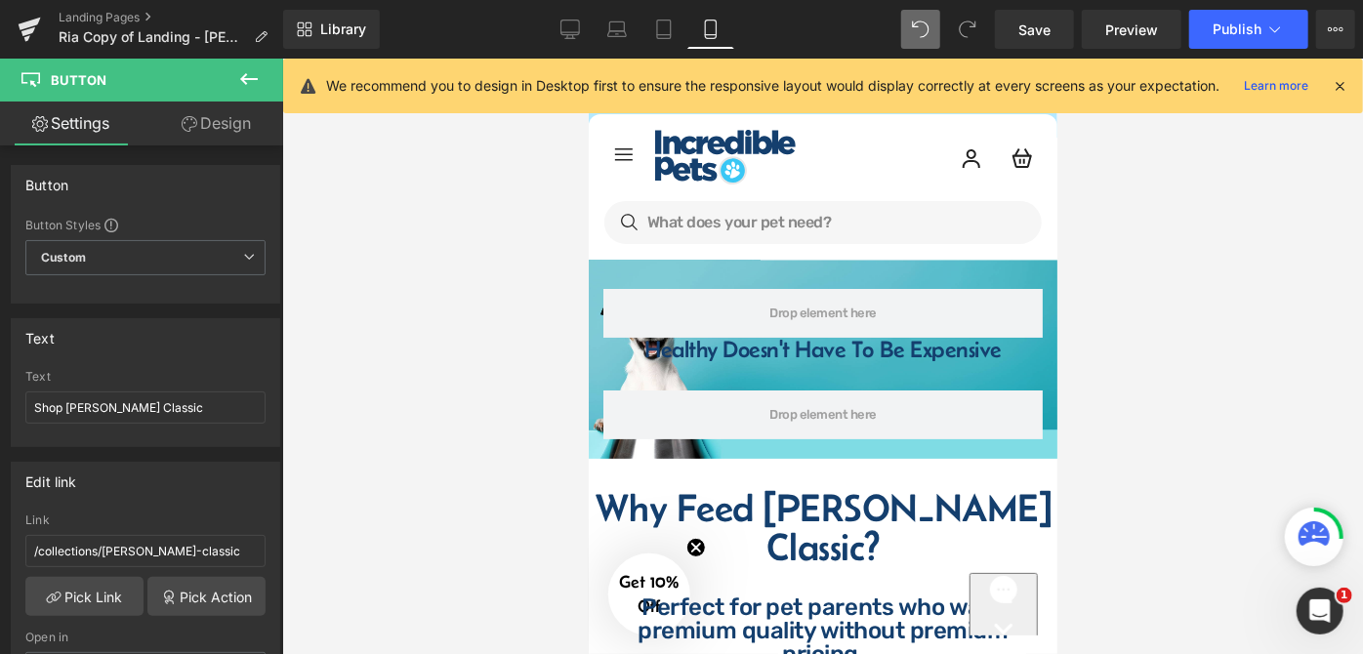
click at [232, 78] on button at bounding box center [249, 80] width 68 height 43
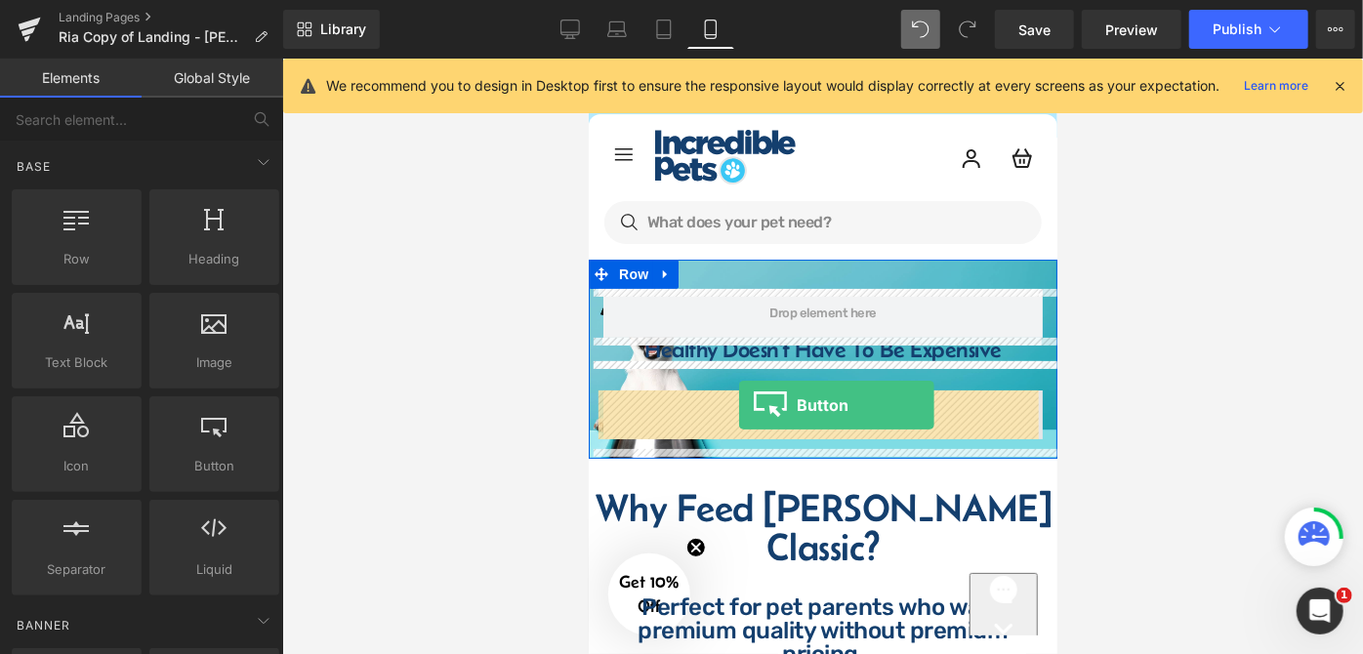
drag, startPoint x: 793, startPoint y: 506, endPoint x: 738, endPoint y: 404, distance: 115.4
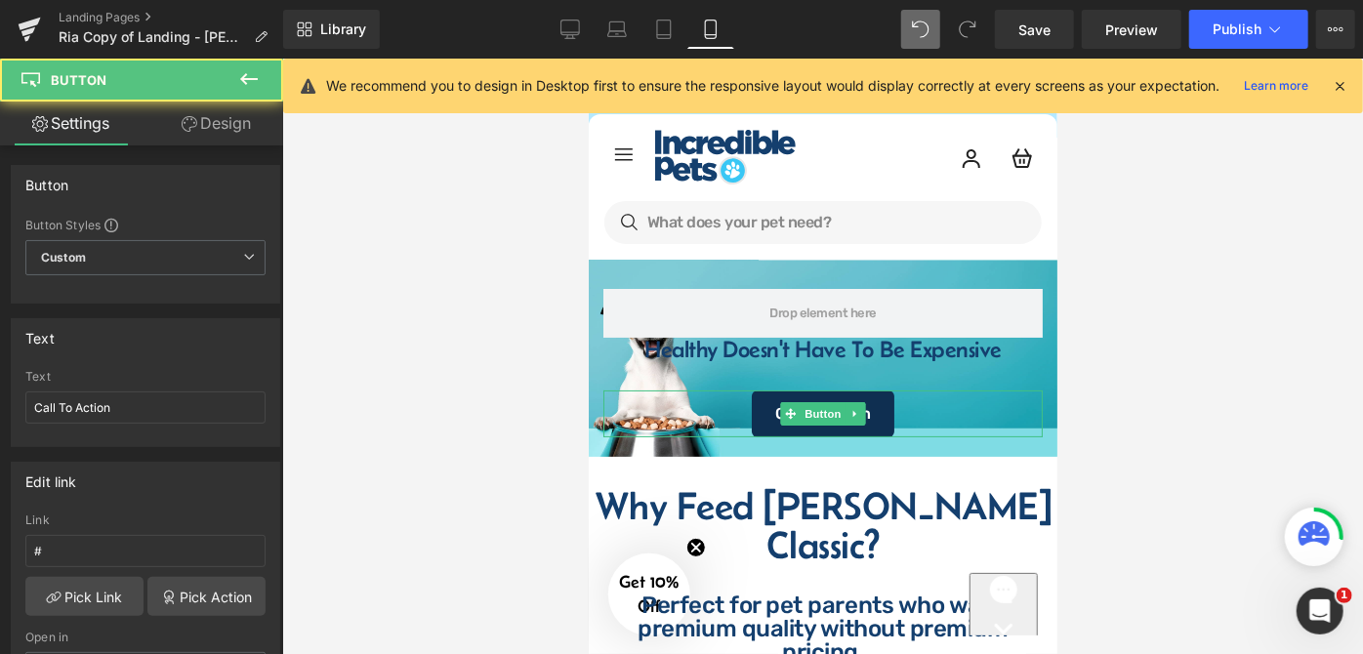
drag, startPoint x: 1343, startPoint y: 496, endPoint x: 754, endPoint y: 438, distance: 591.8
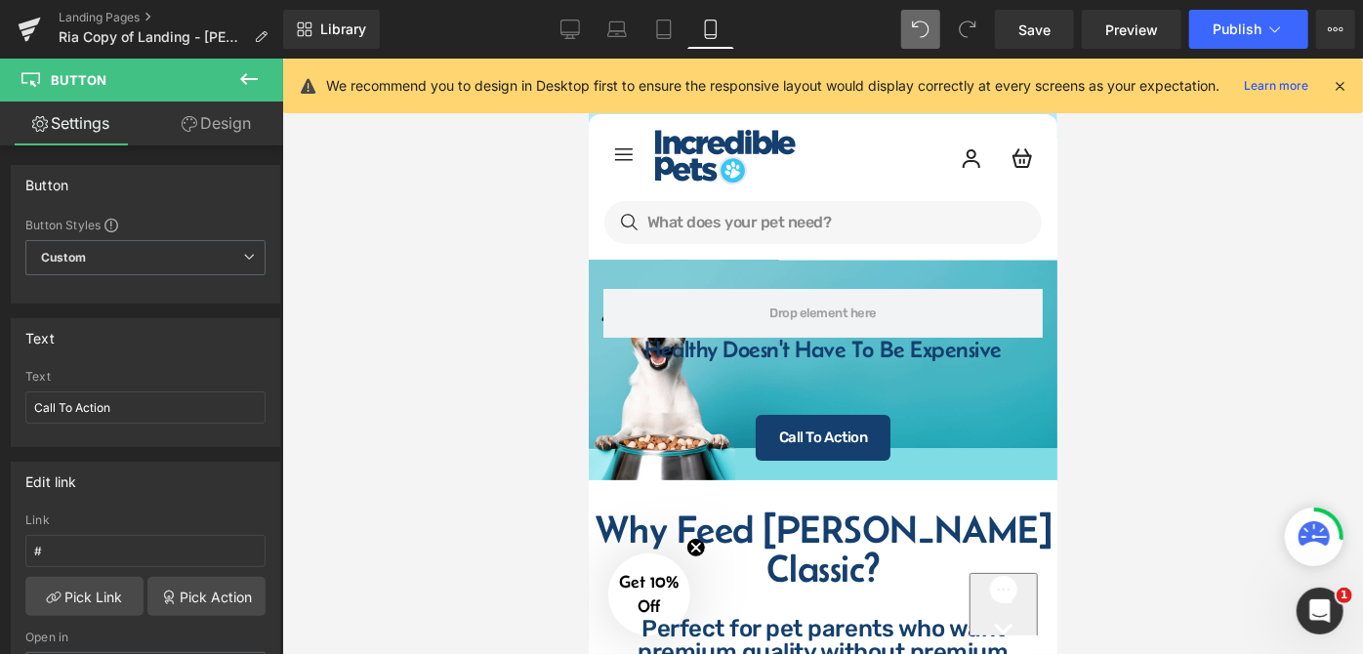
click at [1158, 407] on div at bounding box center [822, 357] width 1081 height 596
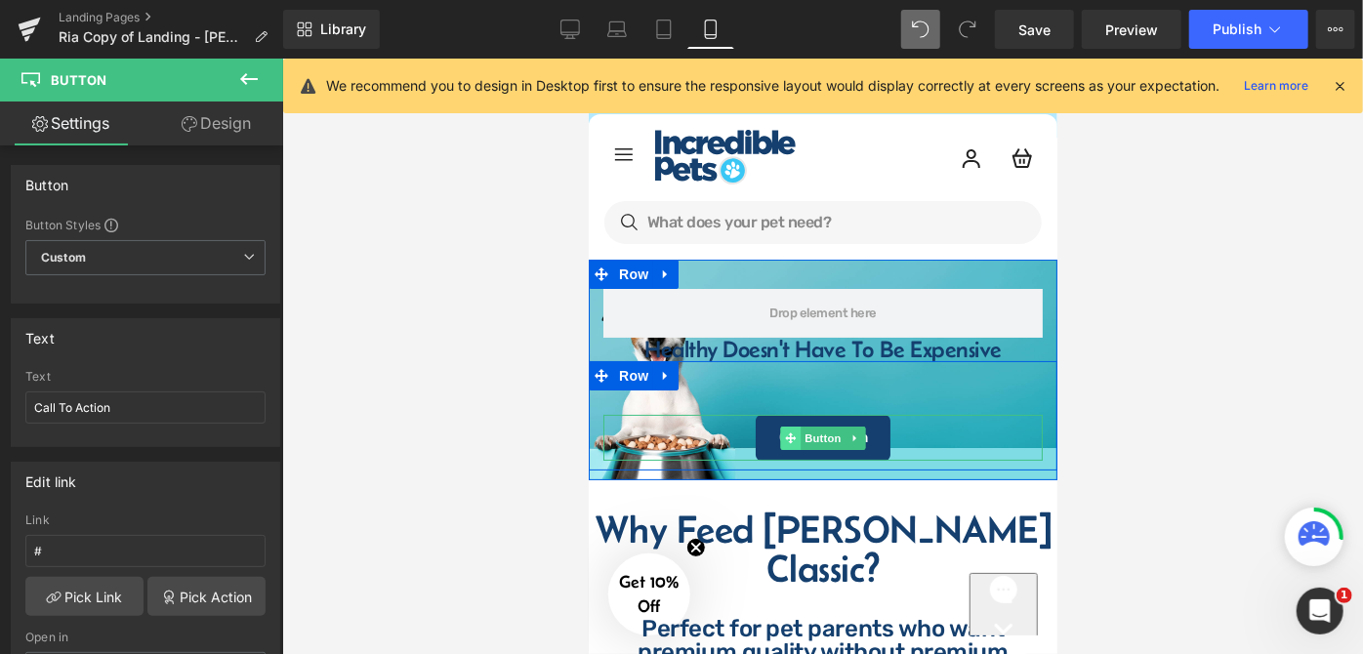
click at [779, 437] on span at bounding box center [789, 437] width 21 height 23
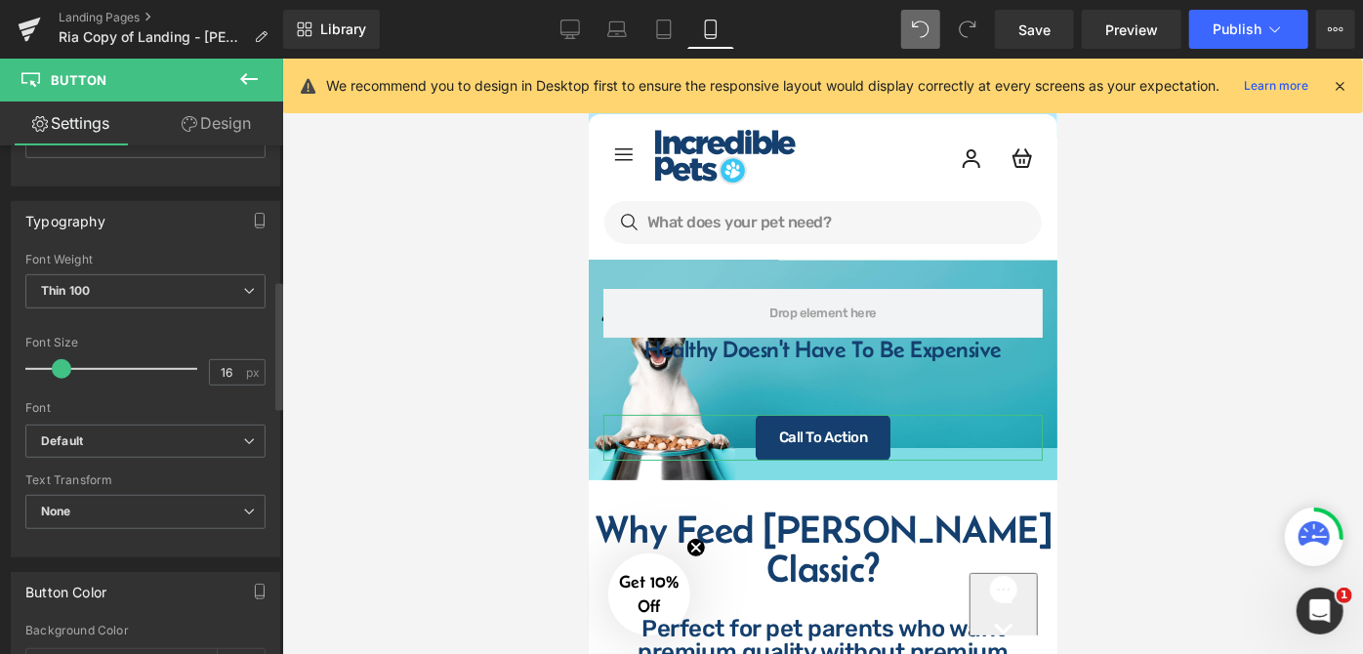
scroll to position [532, 0]
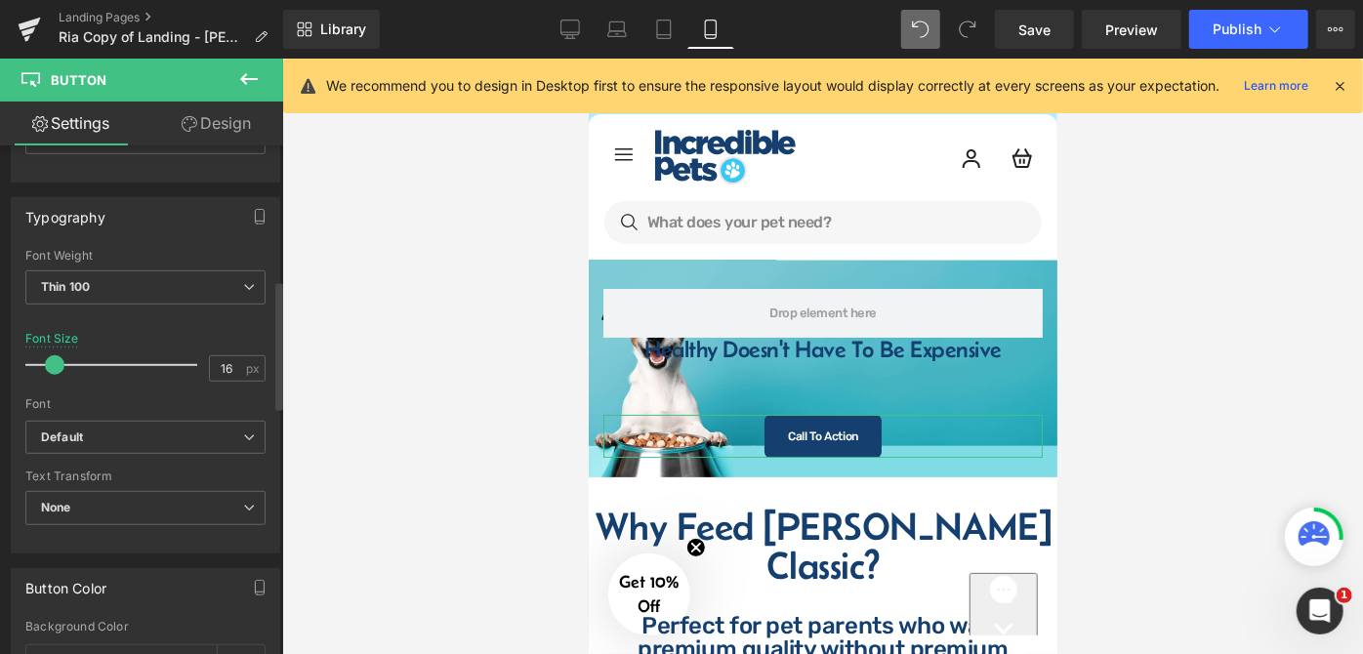
click at [51, 362] on span at bounding box center [55, 365] width 20 height 20
click at [564, 39] on link "Desktop" at bounding box center [570, 29] width 47 height 39
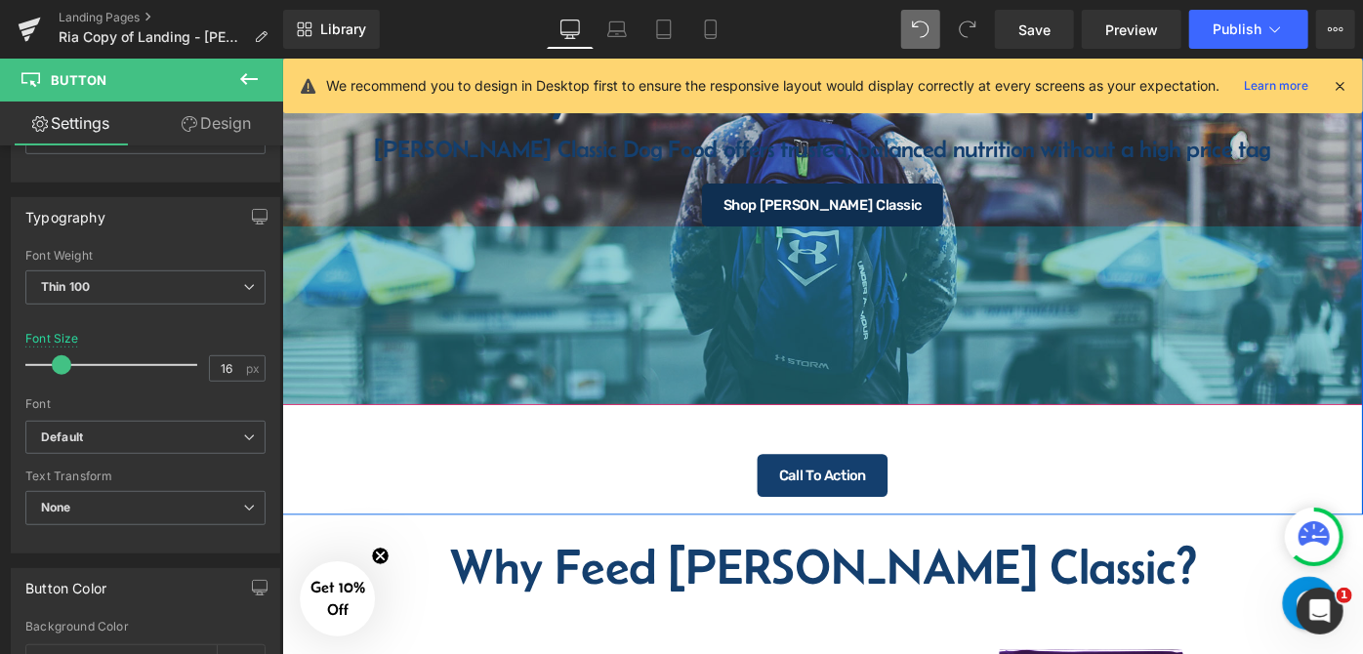
scroll to position [436, 0]
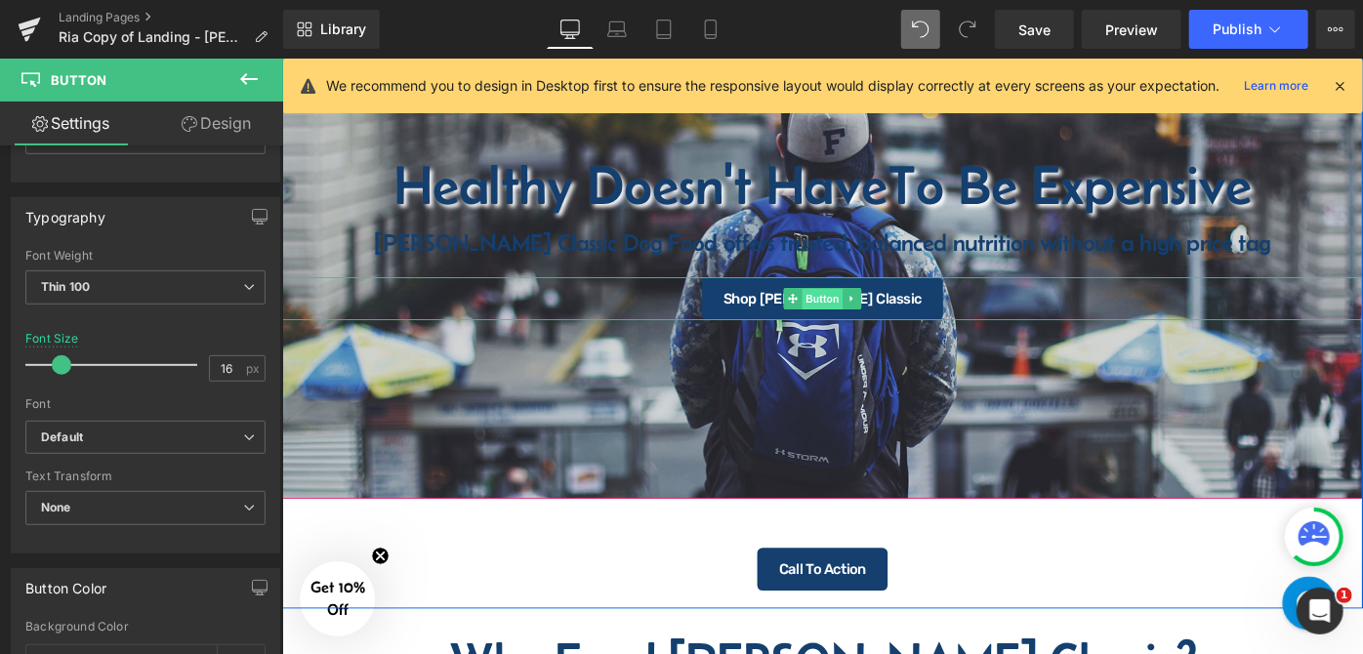
click at [883, 317] on span "Button" at bounding box center [872, 320] width 45 height 23
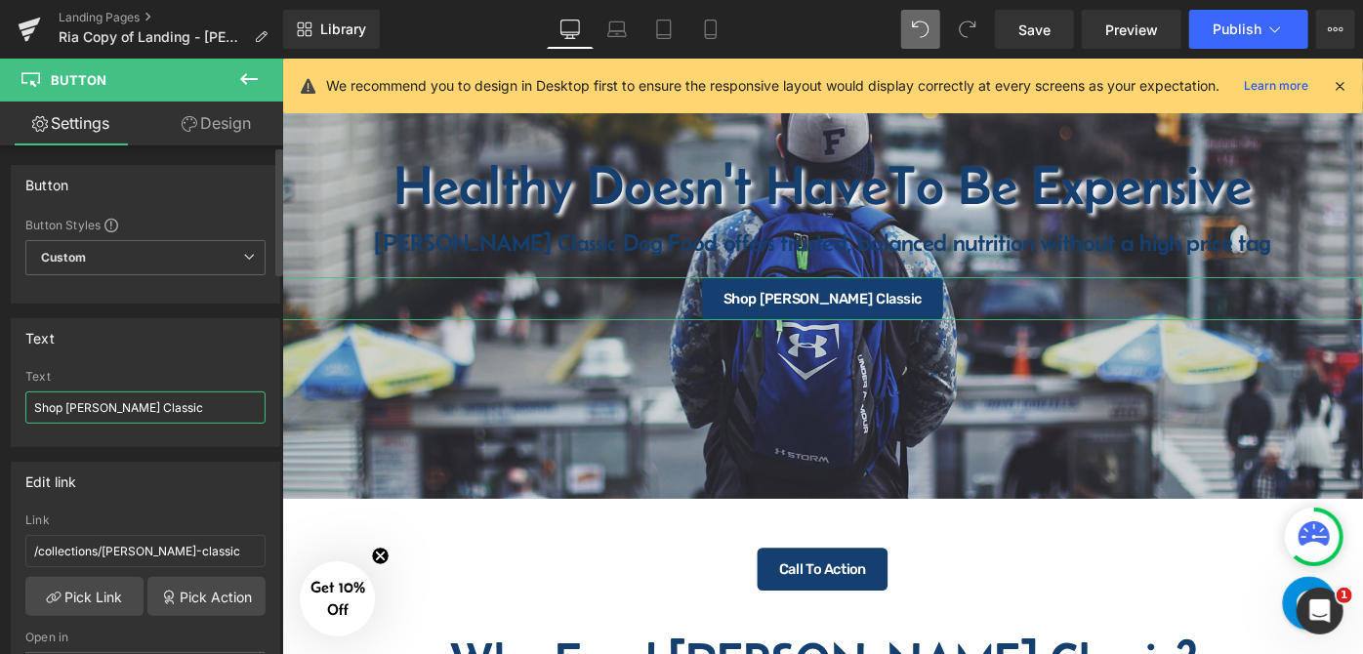
click at [181, 399] on input "Shop [PERSON_NAME] Classic" at bounding box center [145, 408] width 240 height 32
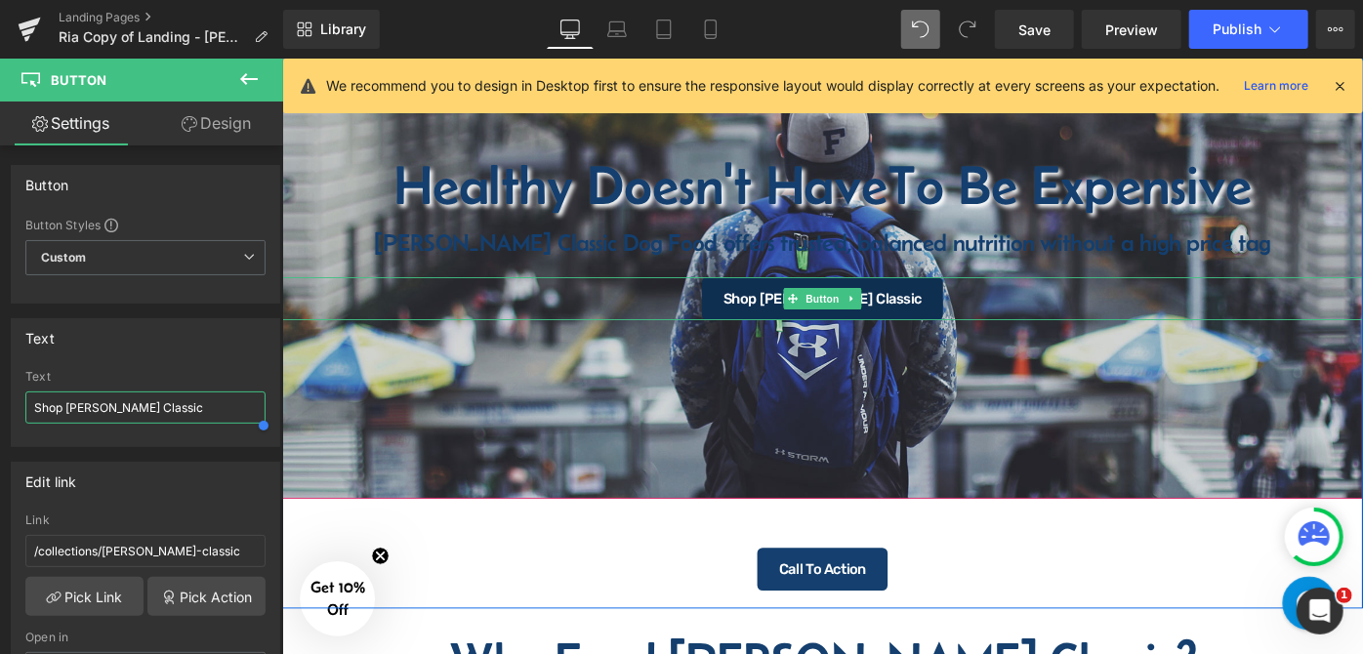
click at [834, 309] on span at bounding box center [840, 320] width 21 height 23
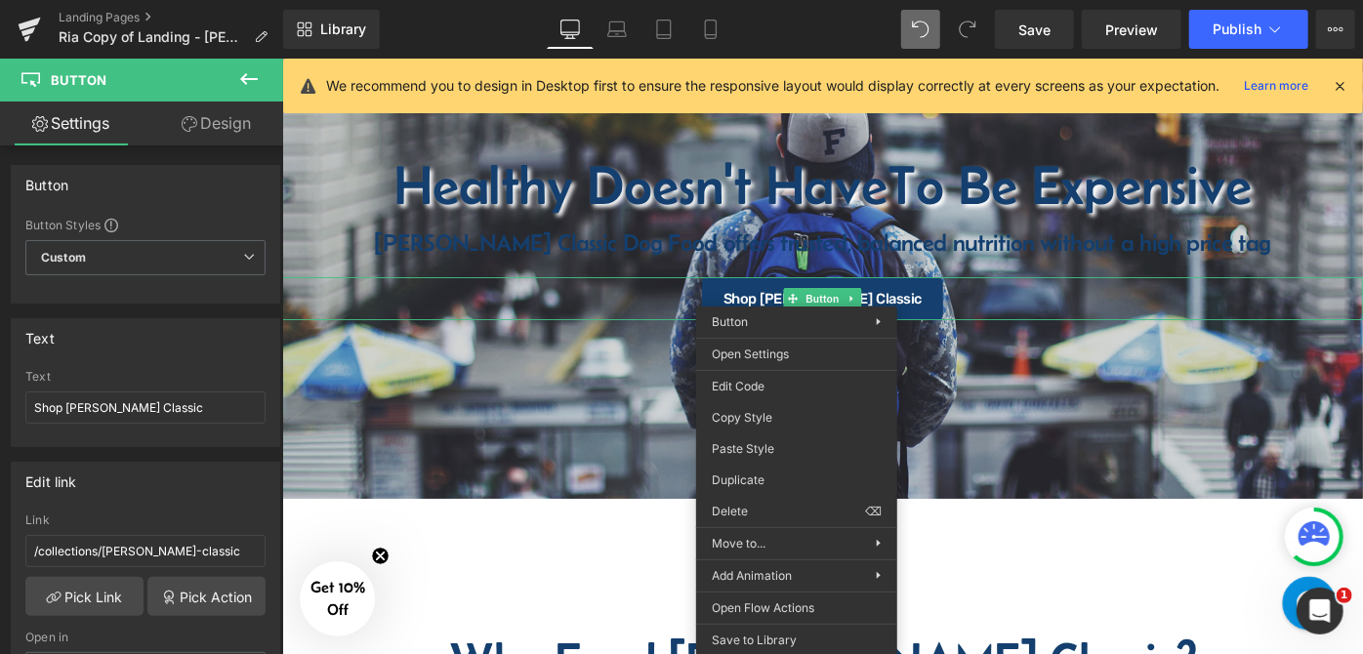
click at [242, 123] on link "Design" at bounding box center [217, 124] width 142 height 44
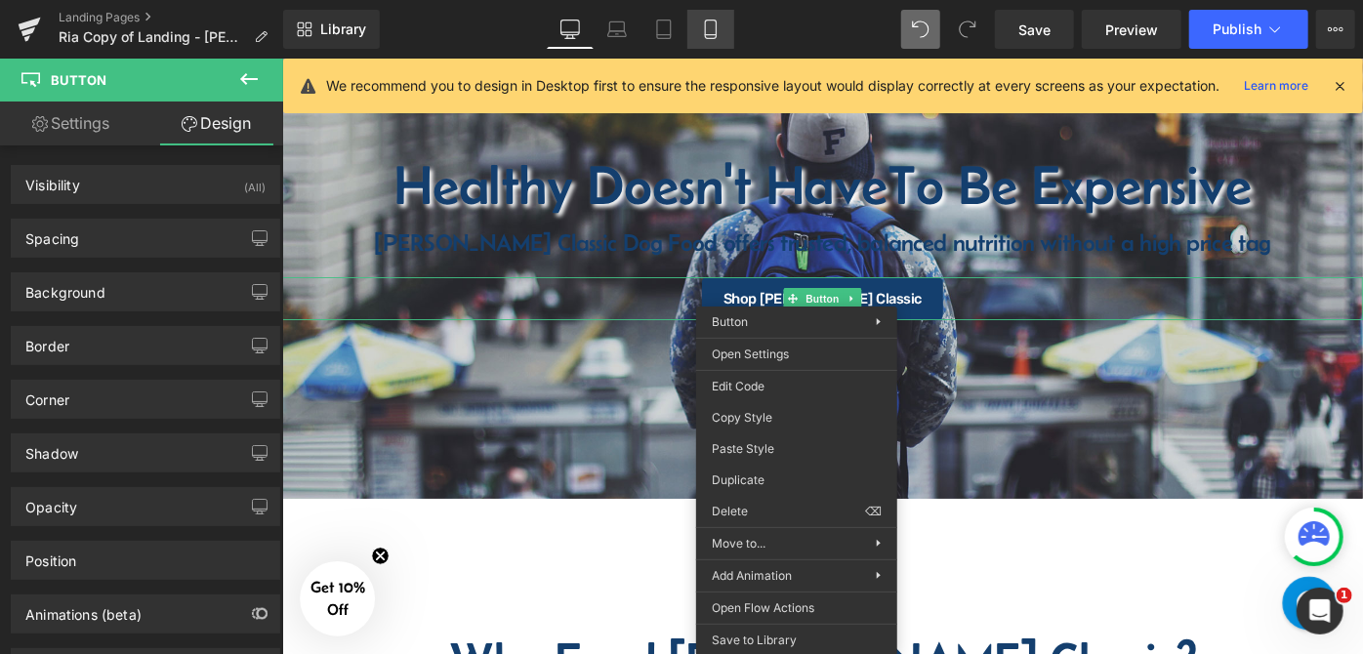
click at [703, 38] on icon at bounding box center [711, 30] width 20 height 20
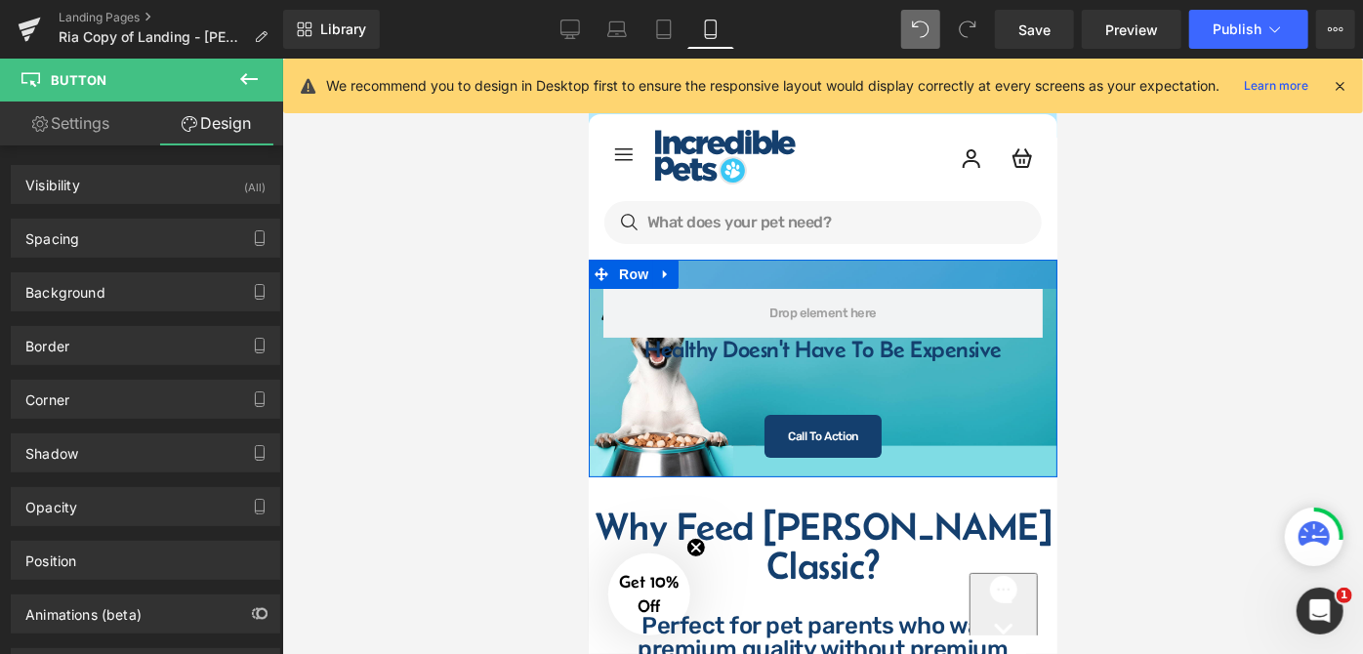
click at [701, 271] on div at bounding box center [822, 273] width 469 height 29
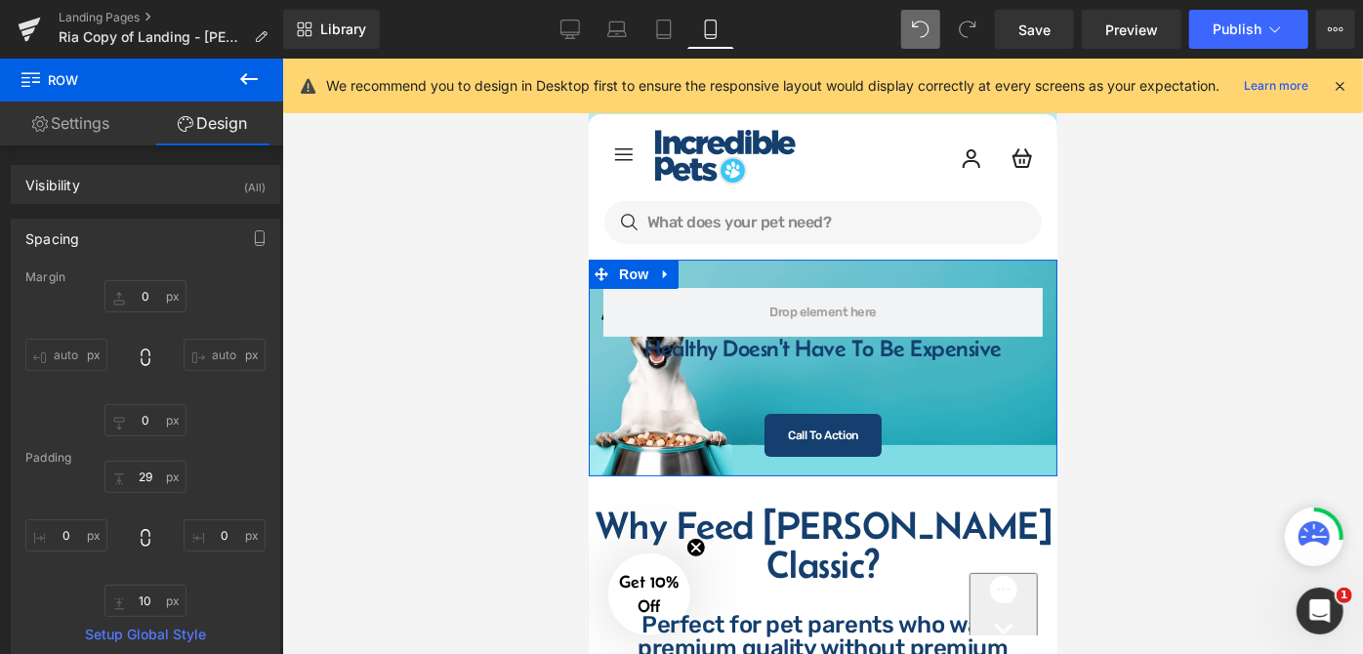
click at [95, 131] on link "Settings" at bounding box center [71, 124] width 142 height 44
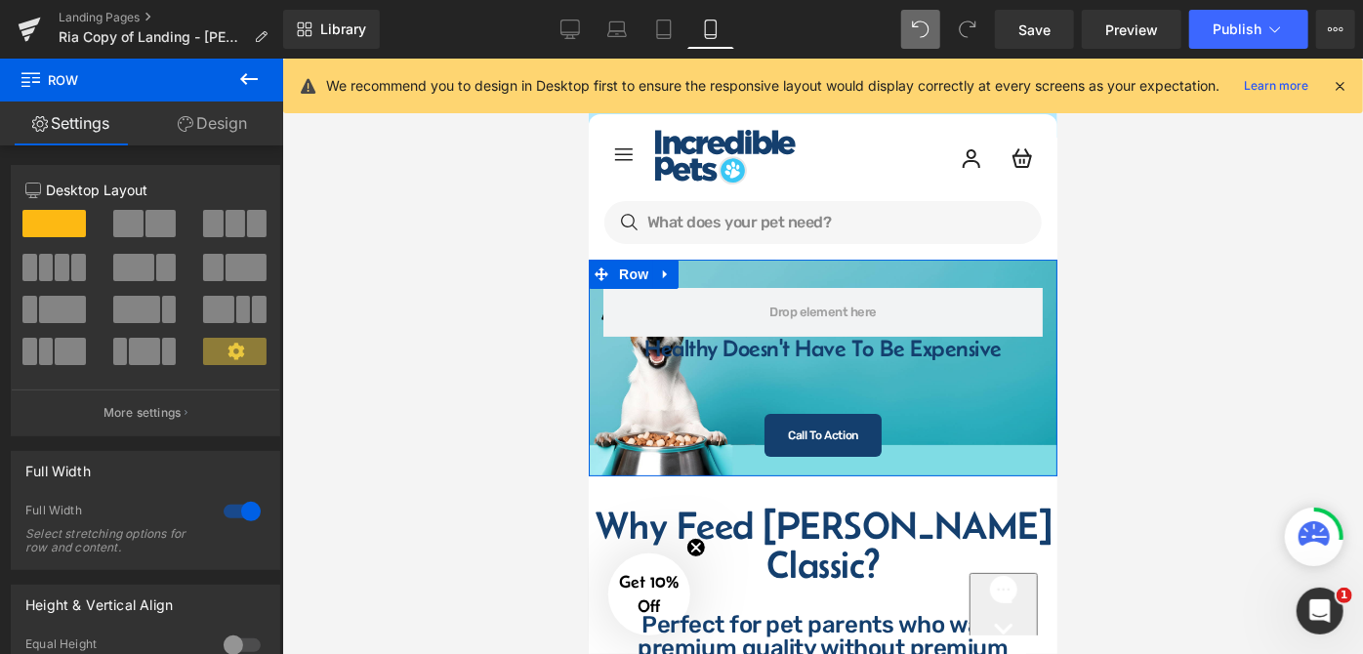
click at [221, 131] on link "Design" at bounding box center [213, 124] width 142 height 44
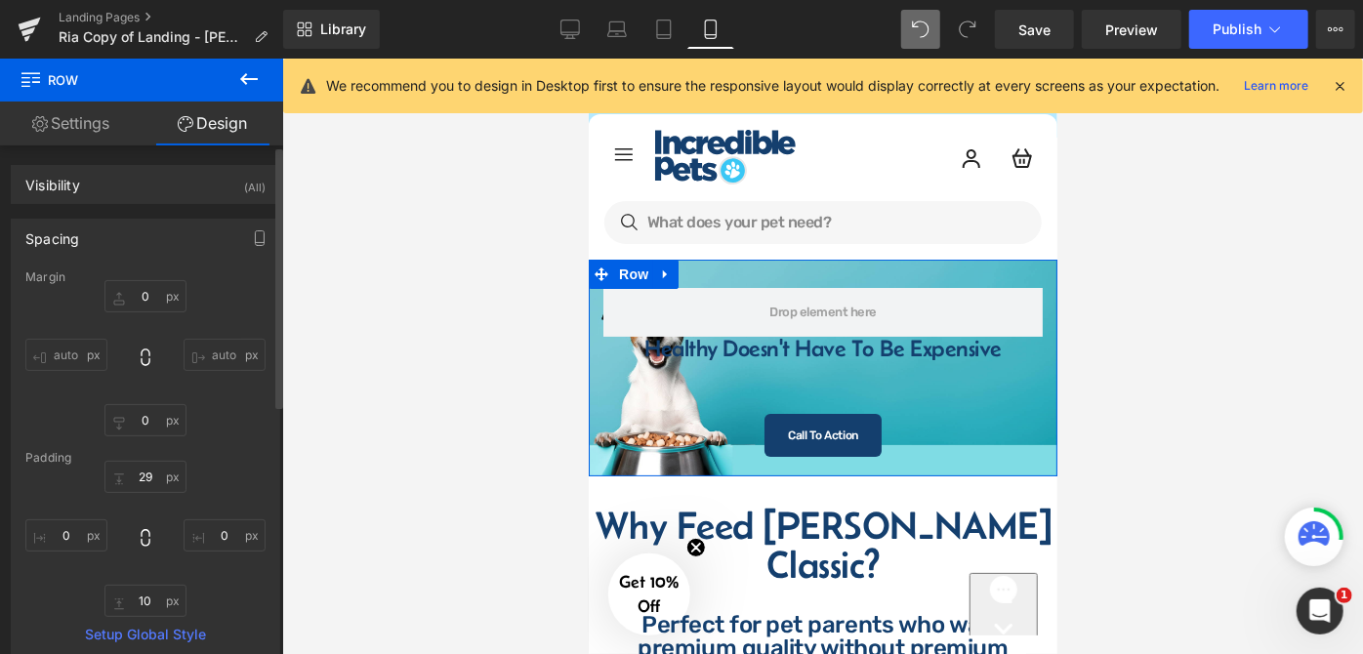
click at [166, 245] on div "Spacing" at bounding box center [146, 238] width 268 height 37
click at [174, 231] on div "Spacing" at bounding box center [146, 238] width 268 height 37
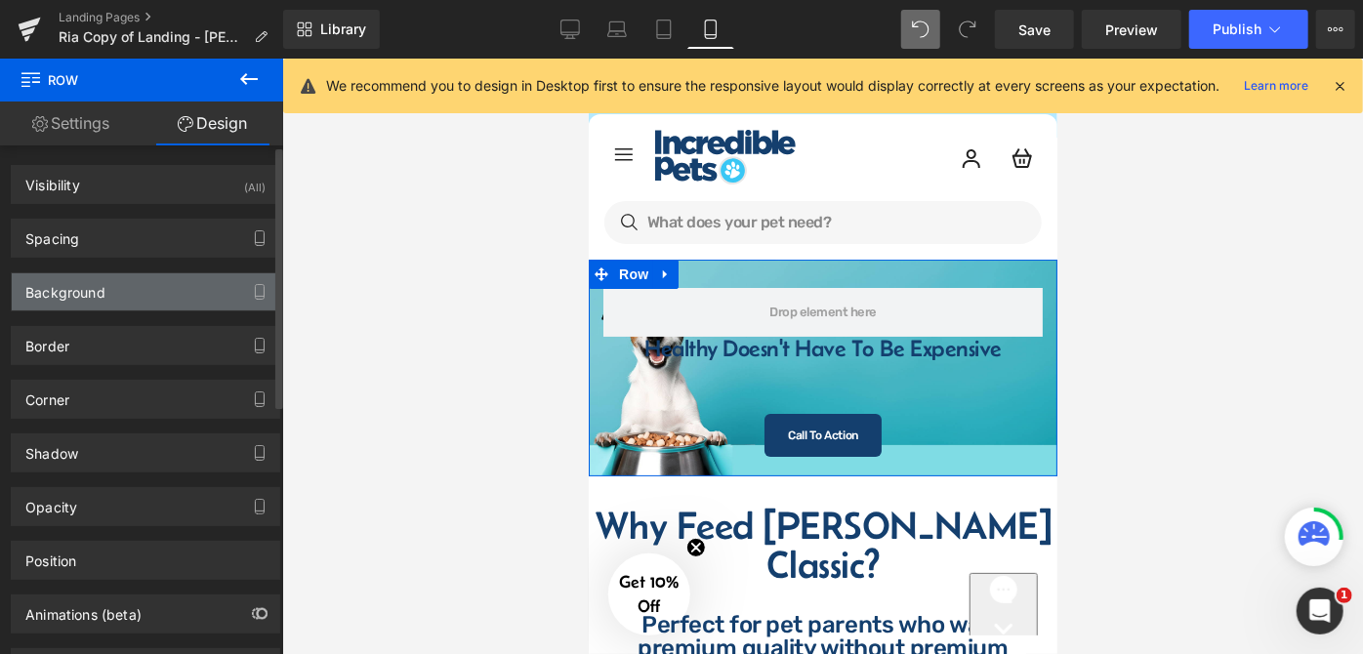
click at [185, 305] on div "Background" at bounding box center [146, 291] width 268 height 37
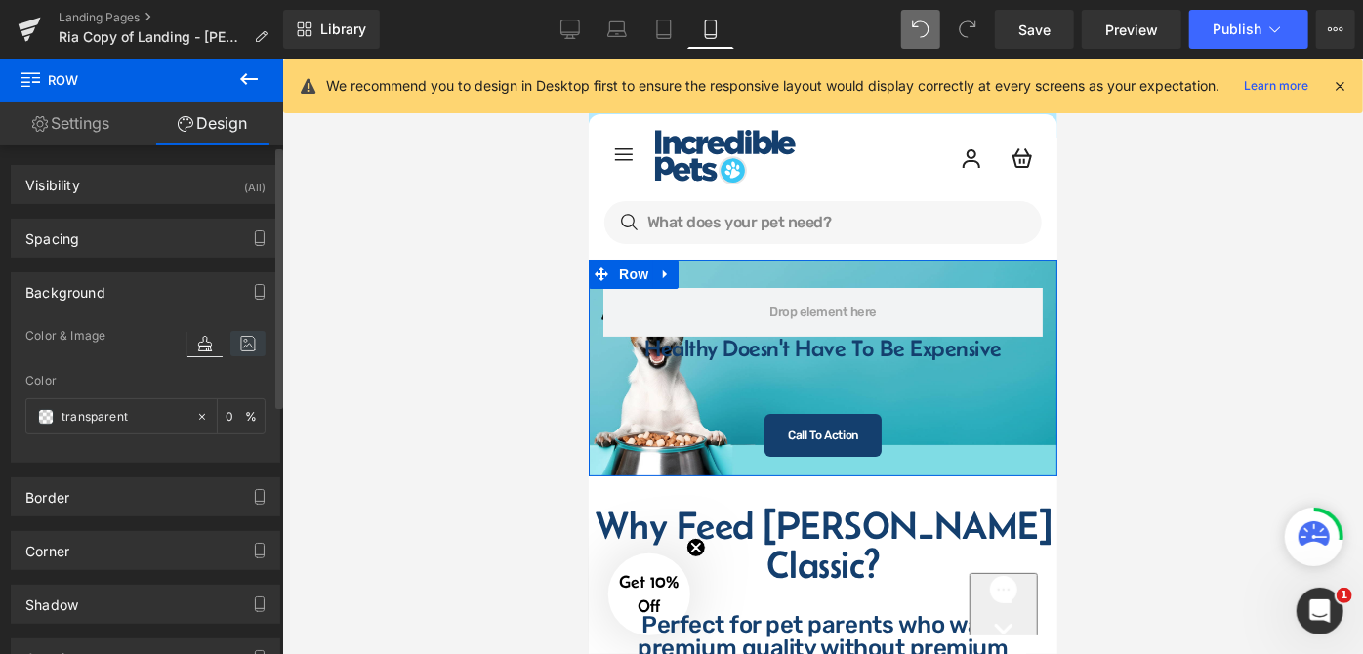
click at [241, 350] on icon at bounding box center [247, 343] width 35 height 25
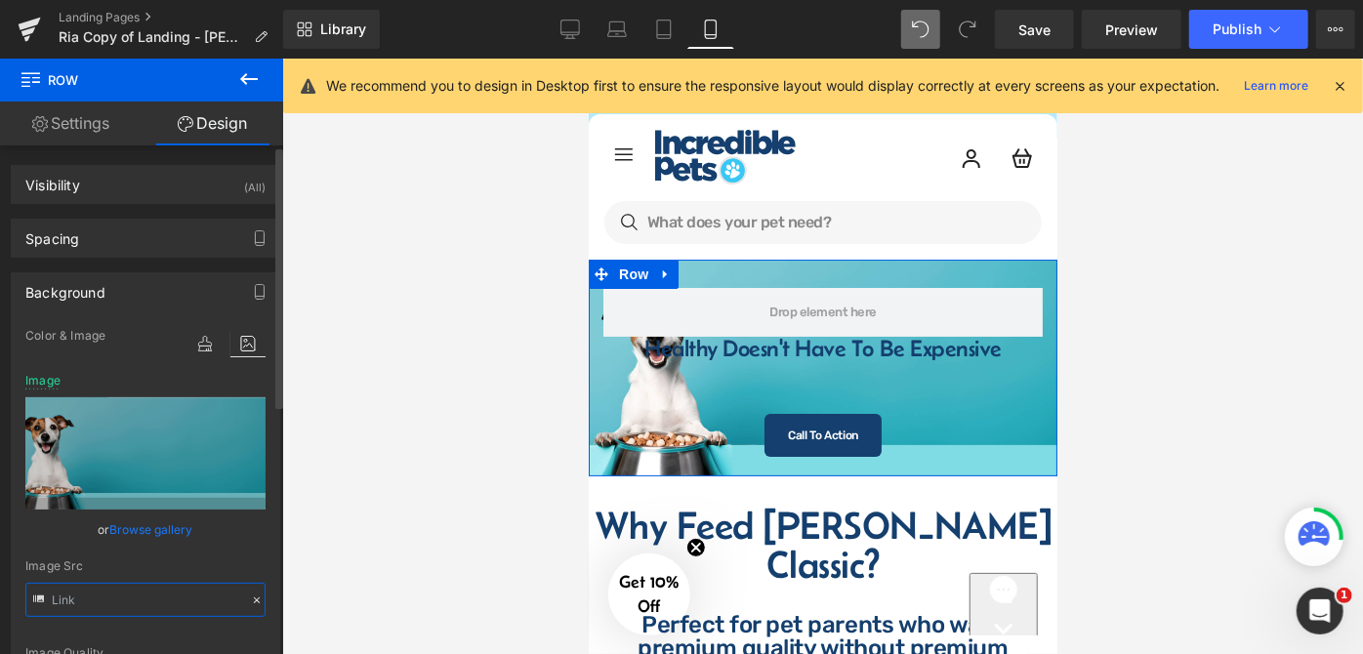
click at [170, 594] on input "text" at bounding box center [145, 600] width 240 height 34
type input "[URL][DOMAIN_NAME]"
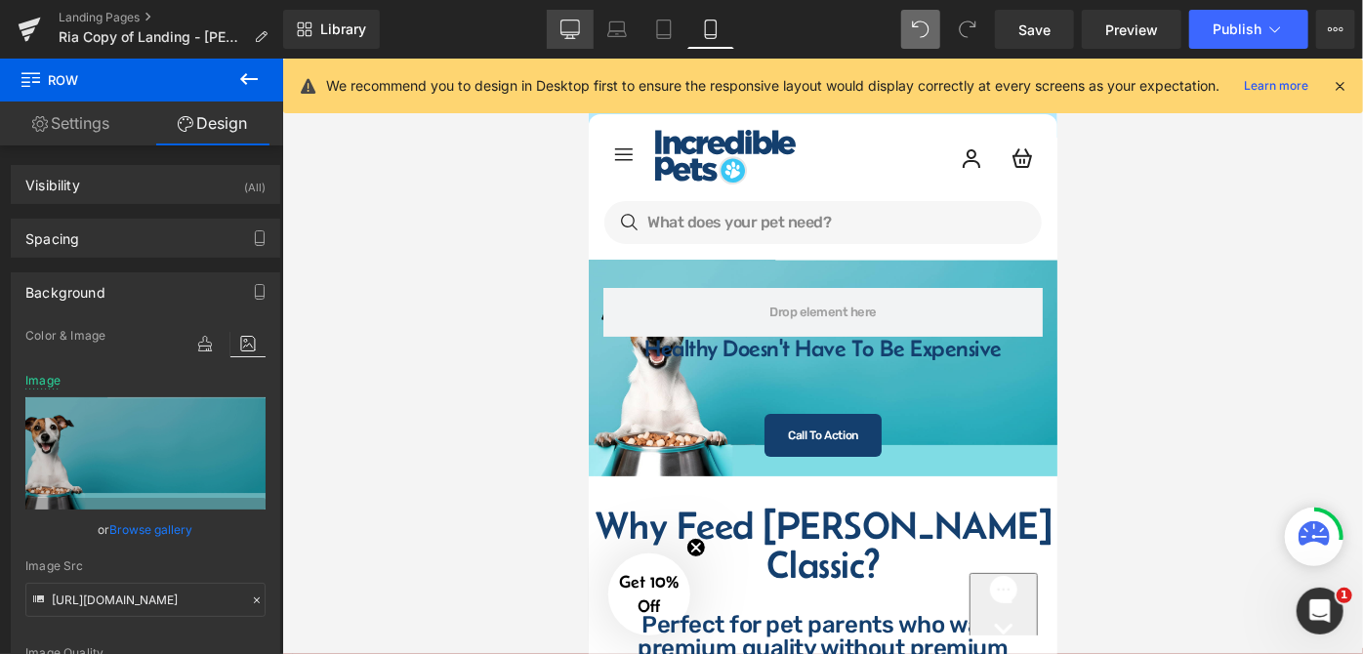
click at [583, 41] on link "Desktop" at bounding box center [570, 29] width 47 height 39
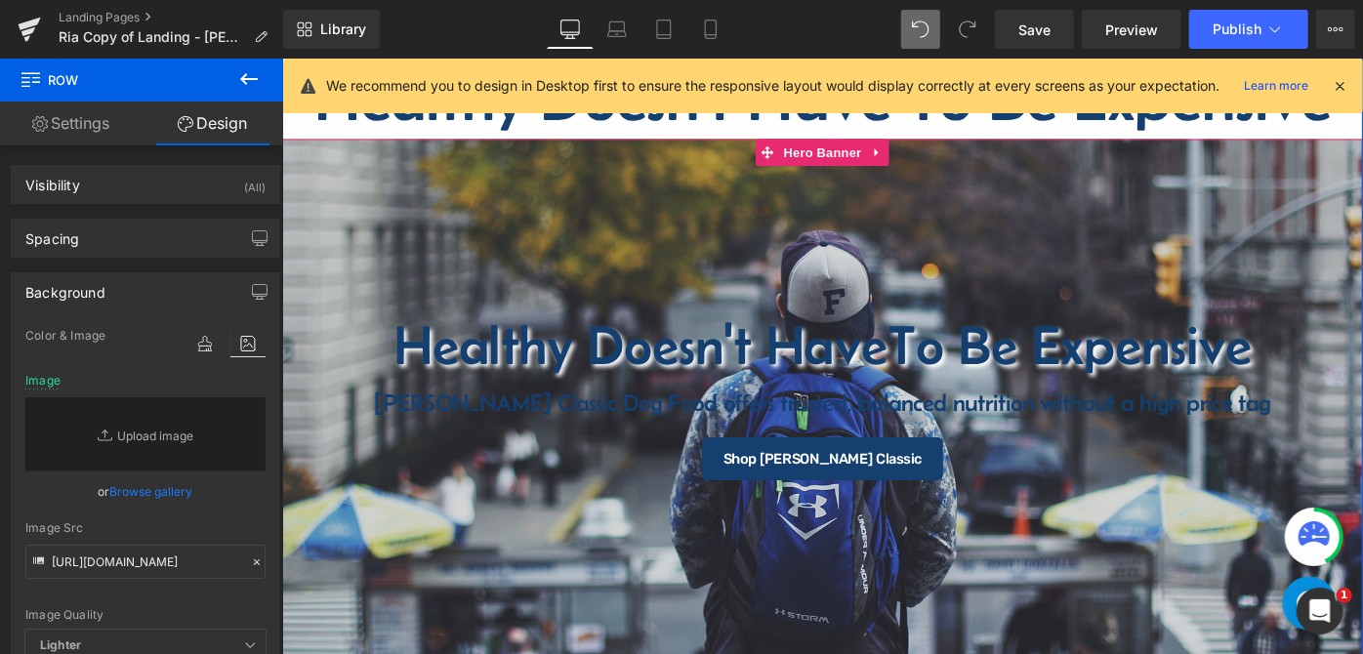
scroll to position [266, 0]
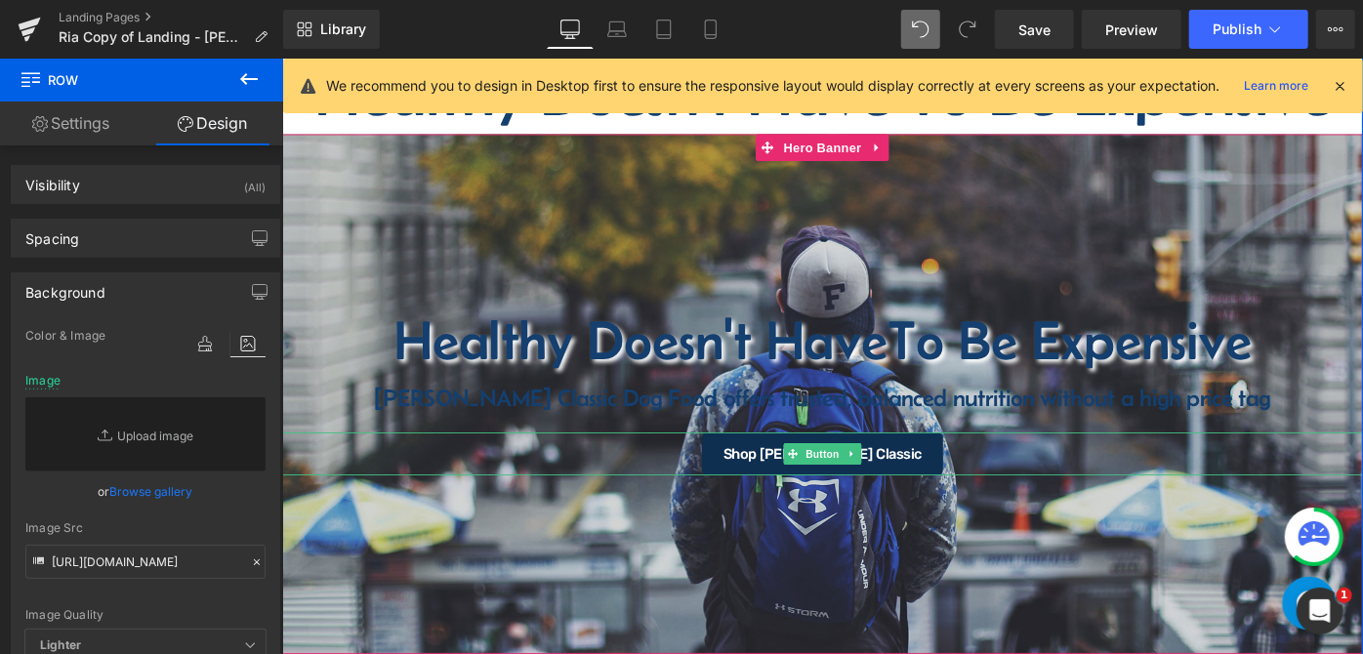
click at [804, 491] on span "Shop [PERSON_NAME] Classic" at bounding box center [873, 490] width 218 height 16
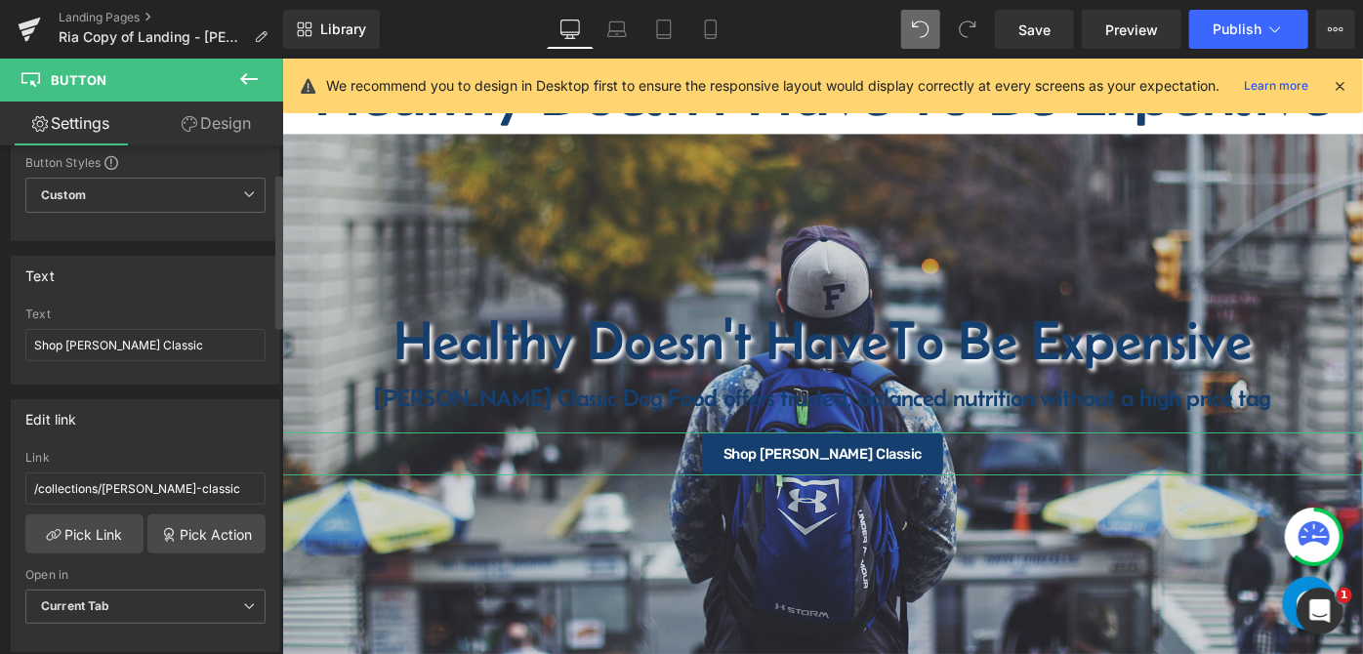
scroll to position [88, 0]
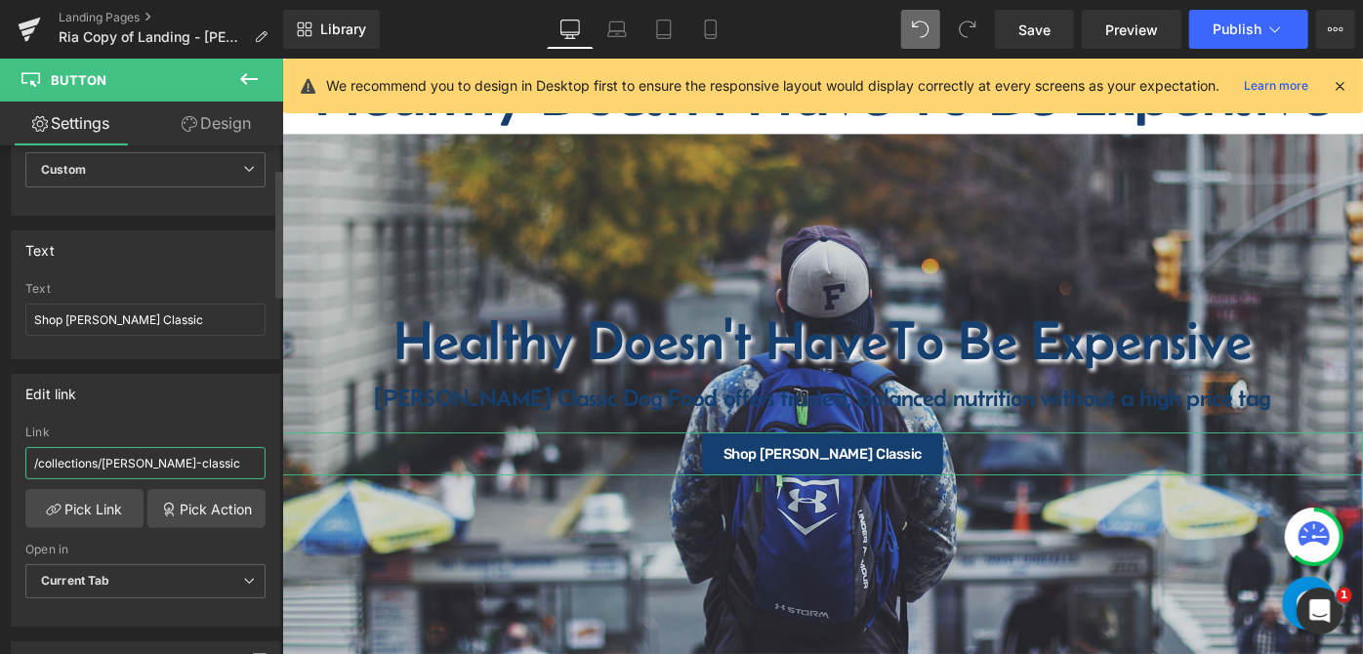
click at [195, 455] on input "/collections/[PERSON_NAME]-classic" at bounding box center [145, 463] width 240 height 32
drag, startPoint x: 713, startPoint y: 27, endPoint x: 124, endPoint y: 57, distance: 589.6
click at [713, 27] on icon at bounding box center [711, 30] width 20 height 20
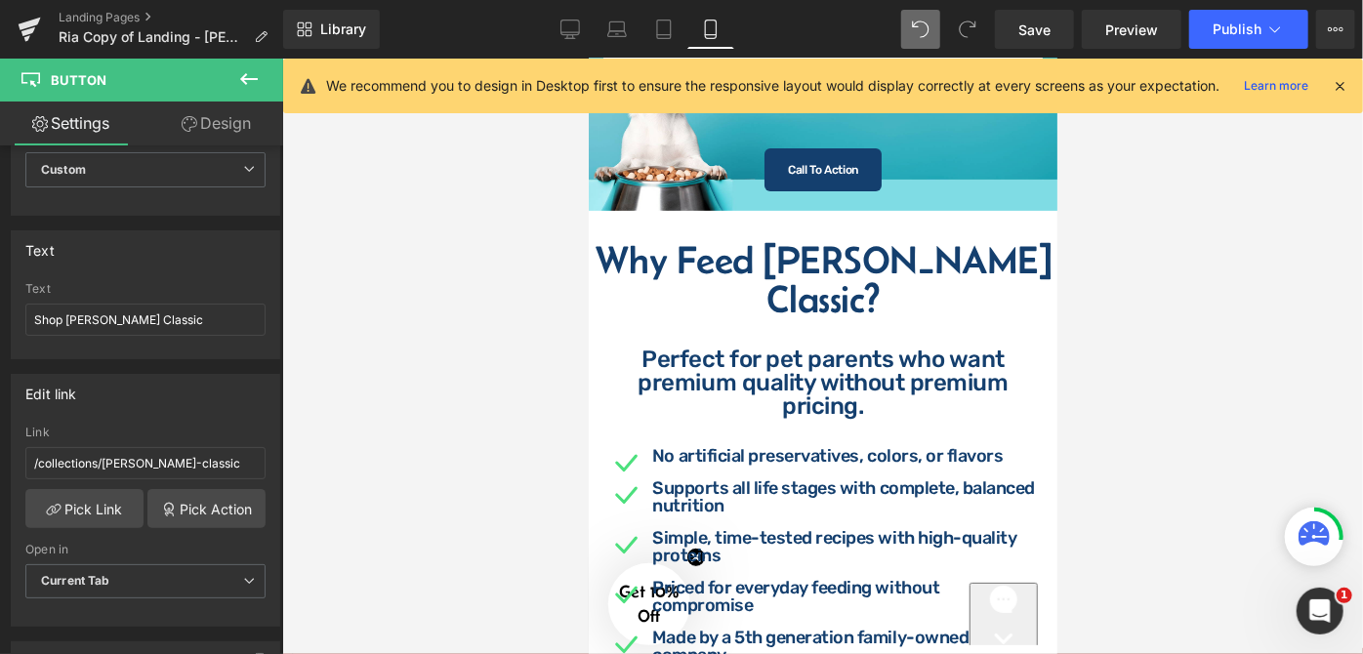
scroll to position [0, 0]
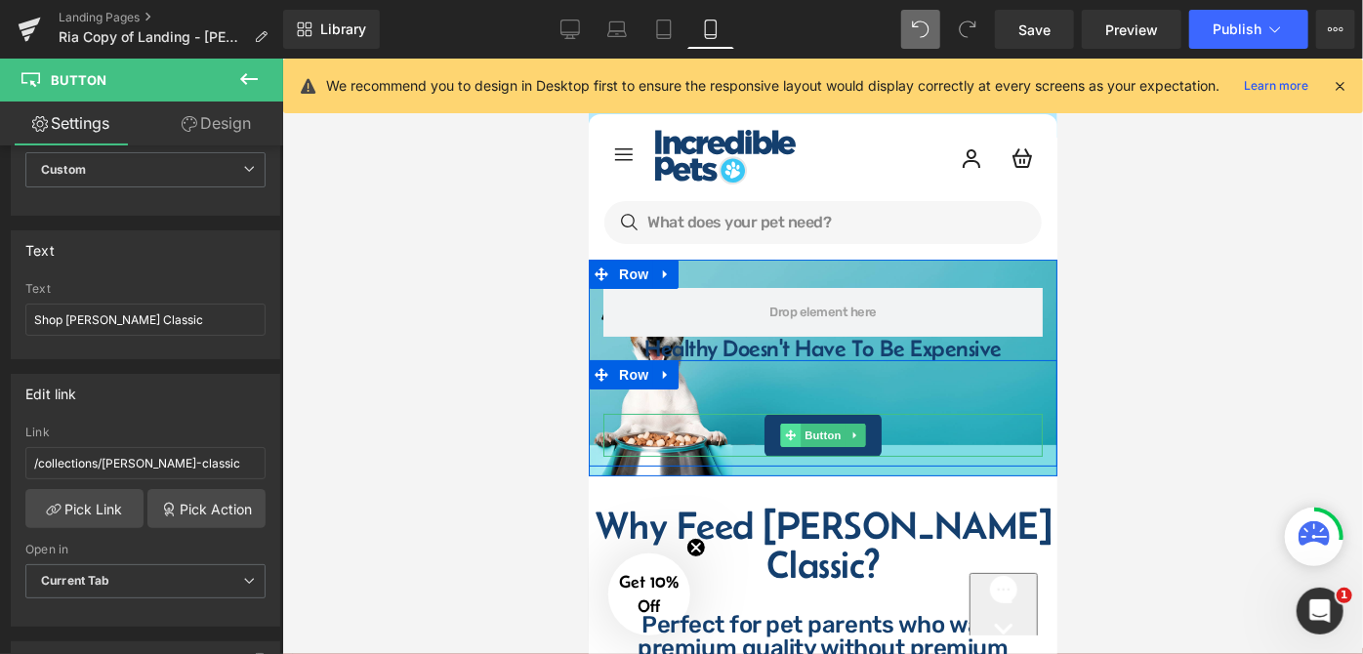
click at [779, 432] on span at bounding box center [789, 434] width 21 height 23
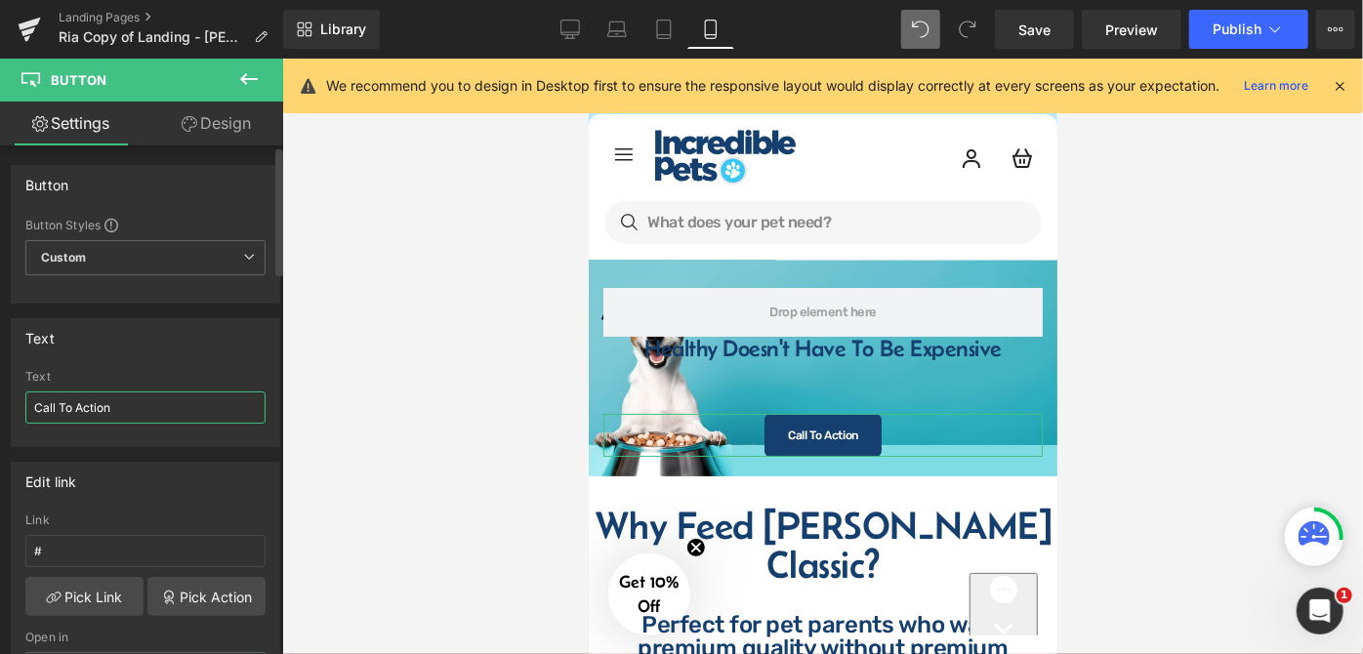
click at [166, 401] on input "Call To Action" at bounding box center [145, 408] width 240 height 32
click at [127, 555] on input "#" at bounding box center [145, 551] width 240 height 32
paste input "/collections/[PERSON_NAME]-classic"
type input "/collections/[PERSON_NAME]-classic"
click at [149, 404] on input "Call To Action" at bounding box center [145, 408] width 240 height 32
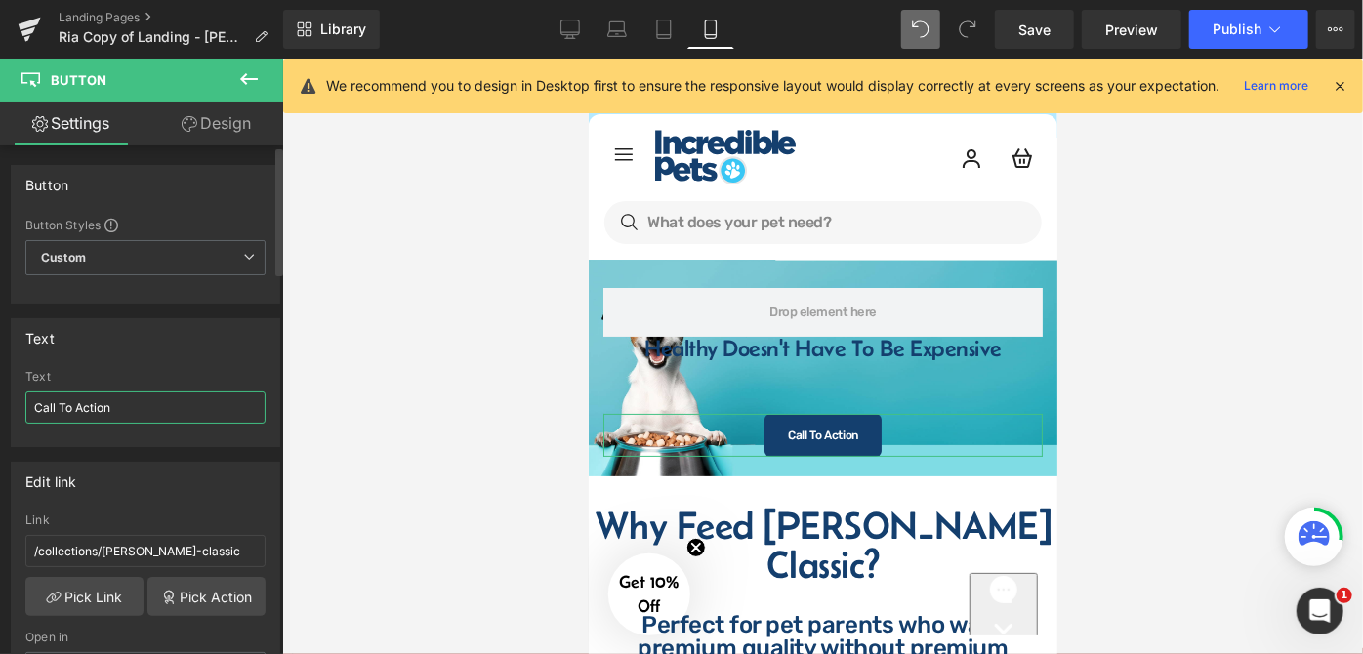
drag, startPoint x: 148, startPoint y: 404, endPoint x: 104, endPoint y: 414, distance: 45.0
click at [104, 414] on input "Call To Action" at bounding box center [145, 408] width 240 height 32
click at [571, 21] on icon at bounding box center [571, 30] width 20 height 20
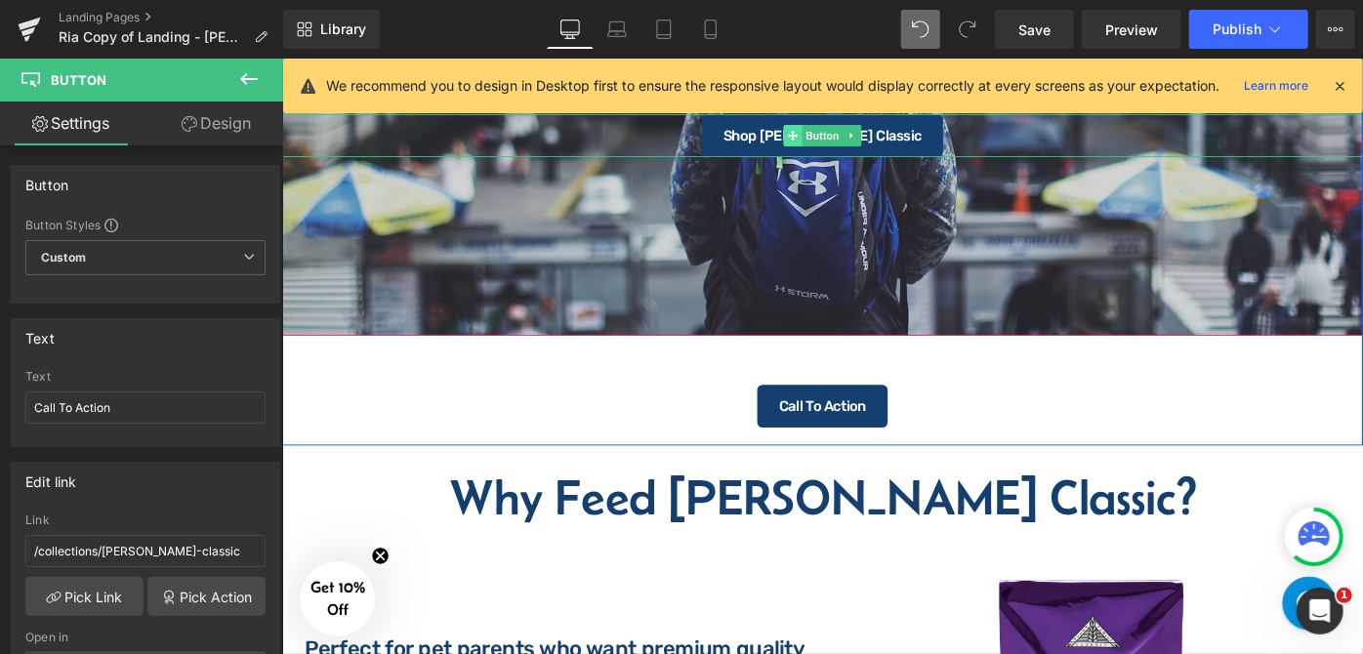
click at [830, 139] on span at bounding box center [840, 141] width 21 height 23
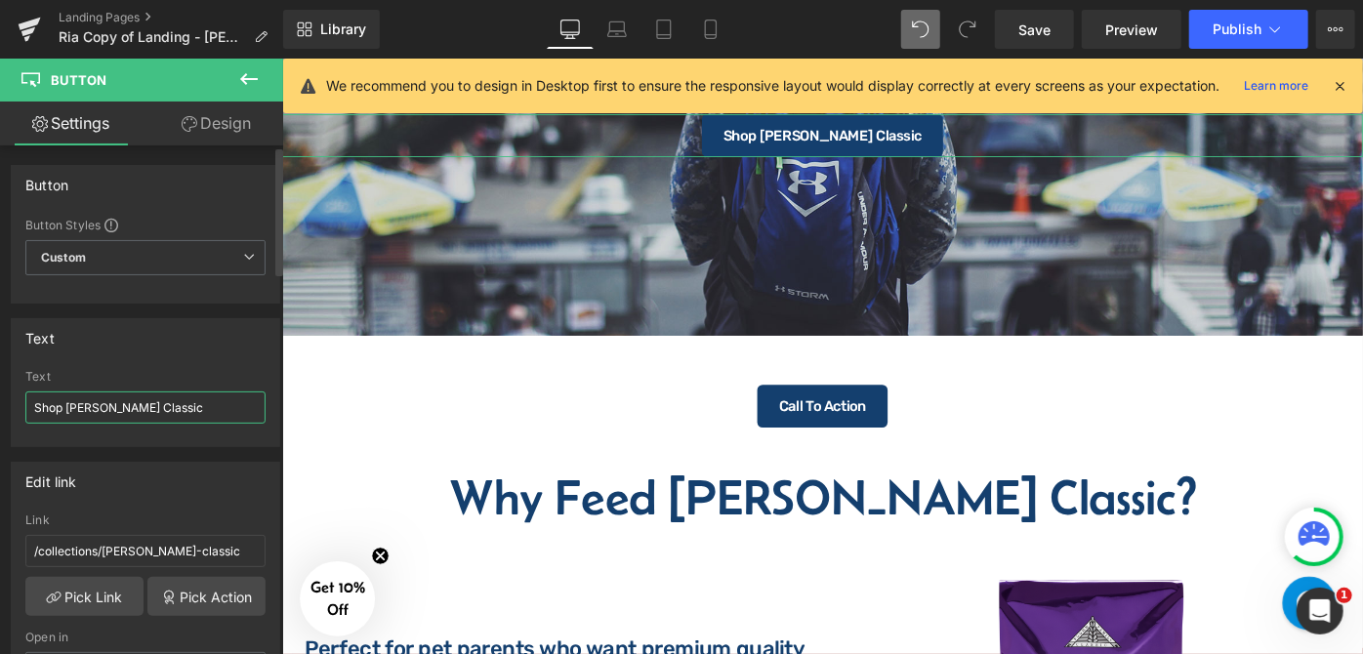
click at [177, 412] on input "Shop [PERSON_NAME] Classic" at bounding box center [145, 408] width 240 height 32
click at [698, 18] on link "Mobile" at bounding box center [711, 29] width 47 height 39
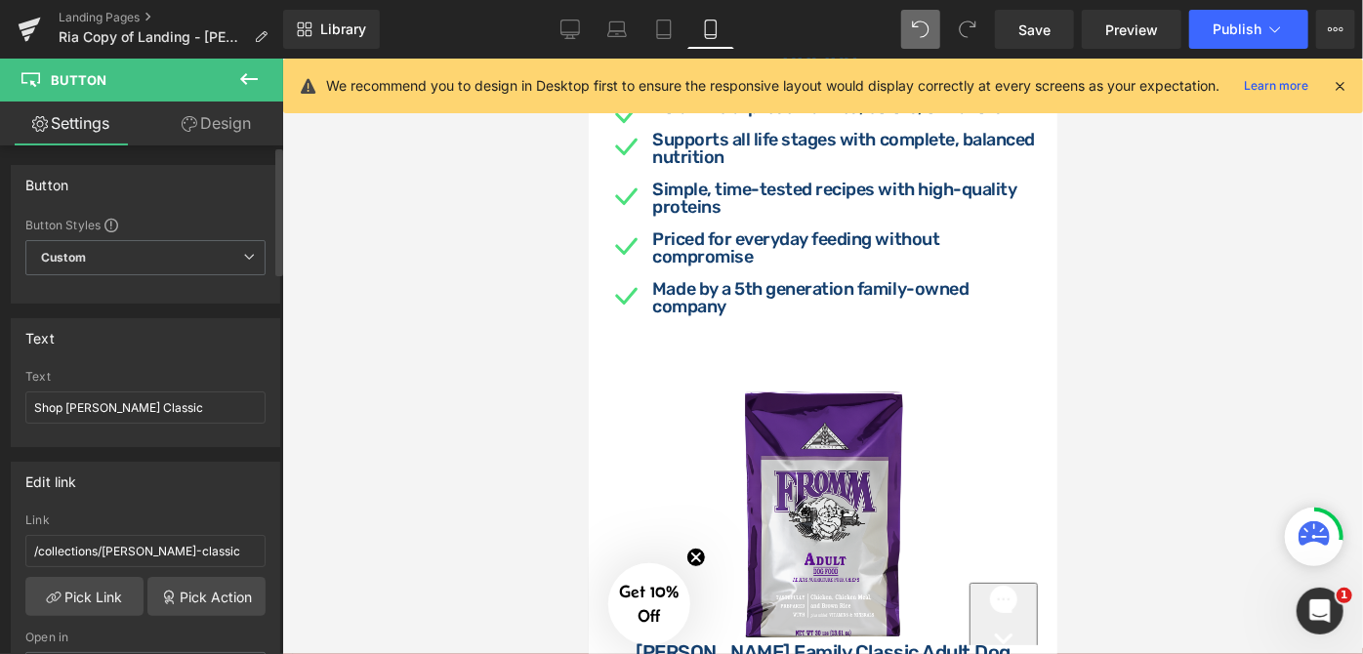
scroll to position [0, 0]
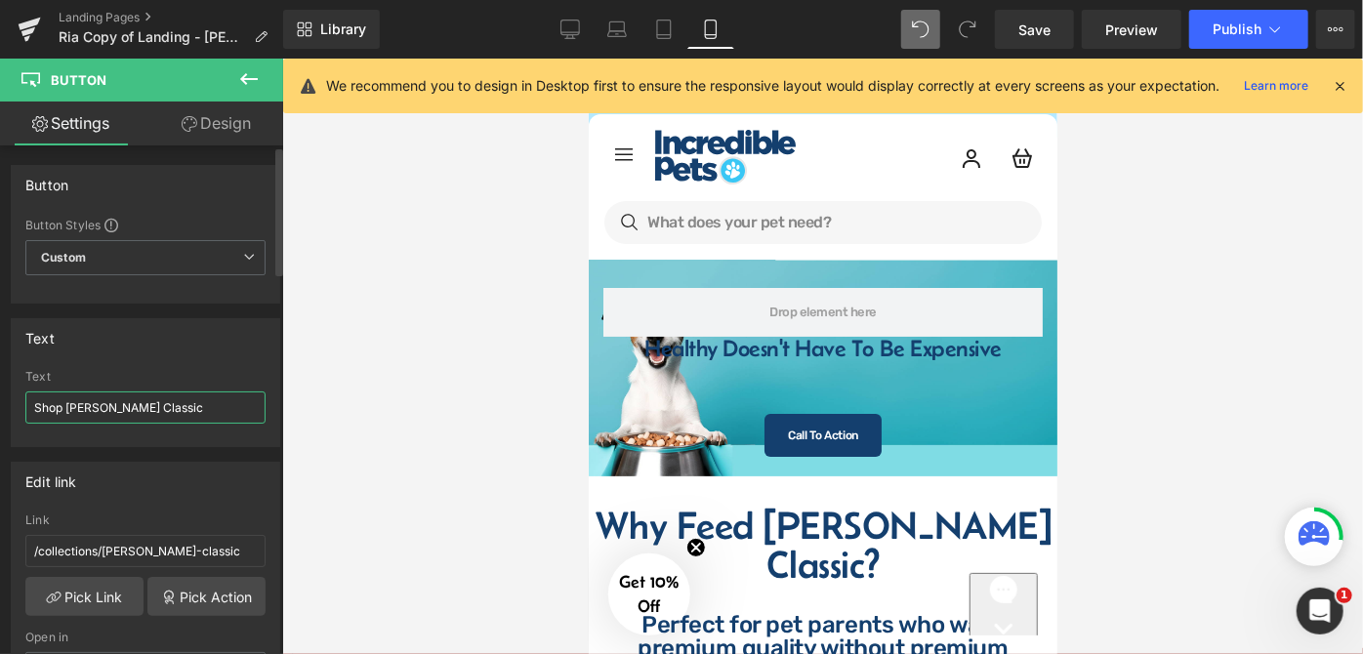
click at [145, 408] on input "Shop [PERSON_NAME] Classic" at bounding box center [145, 408] width 240 height 32
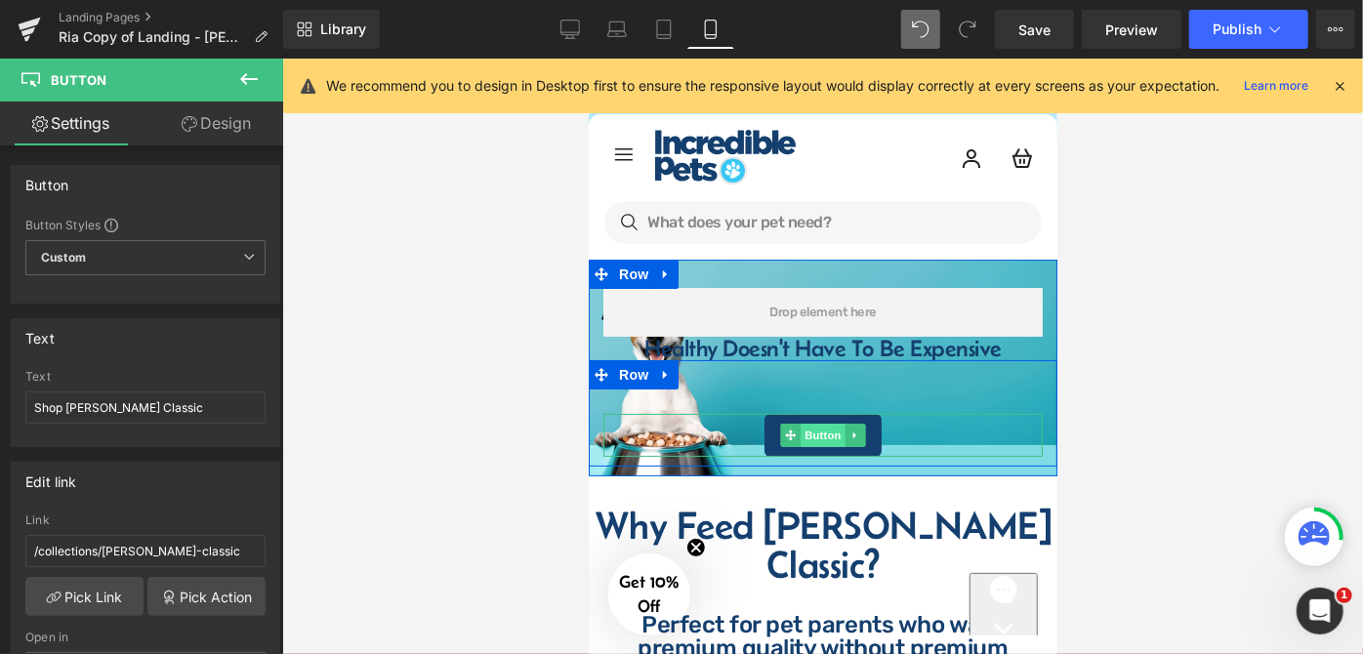
click at [826, 425] on span "Button" at bounding box center [822, 434] width 45 height 23
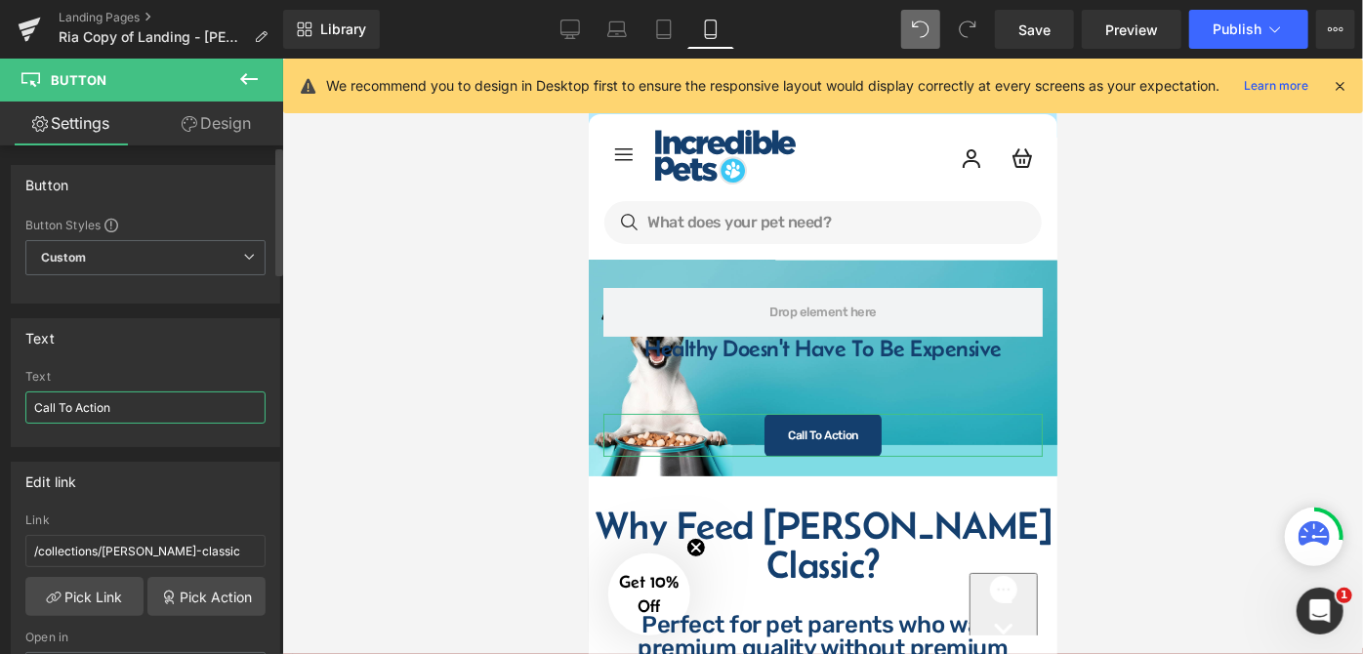
click at [160, 394] on input "Call To Action" at bounding box center [145, 408] width 240 height 32
paste input "Shop [PERSON_NAME] Classic"
type input "Shop [PERSON_NAME] Classic"
click at [1107, 375] on div at bounding box center [822, 357] width 1081 height 596
click at [1127, 298] on div at bounding box center [822, 357] width 1081 height 596
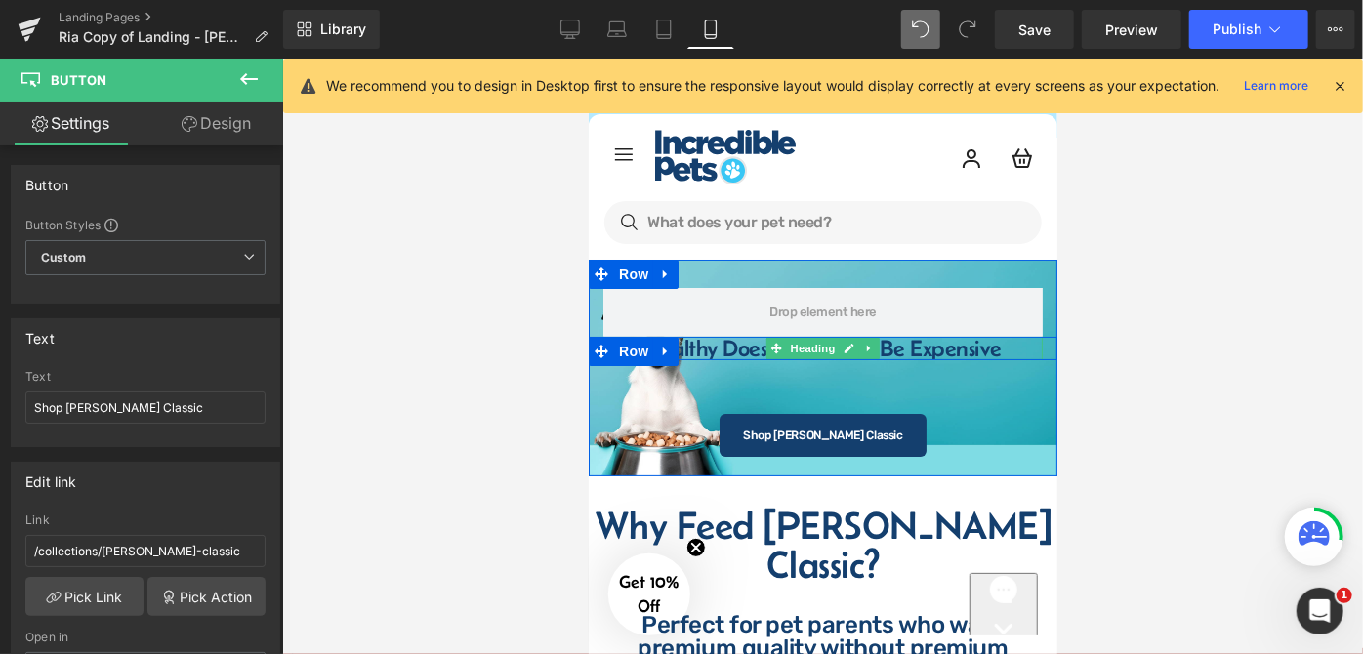
click at [691, 348] on h1 "Healthy Doesn't Have To Be Expensive" at bounding box center [822, 347] width 400 height 23
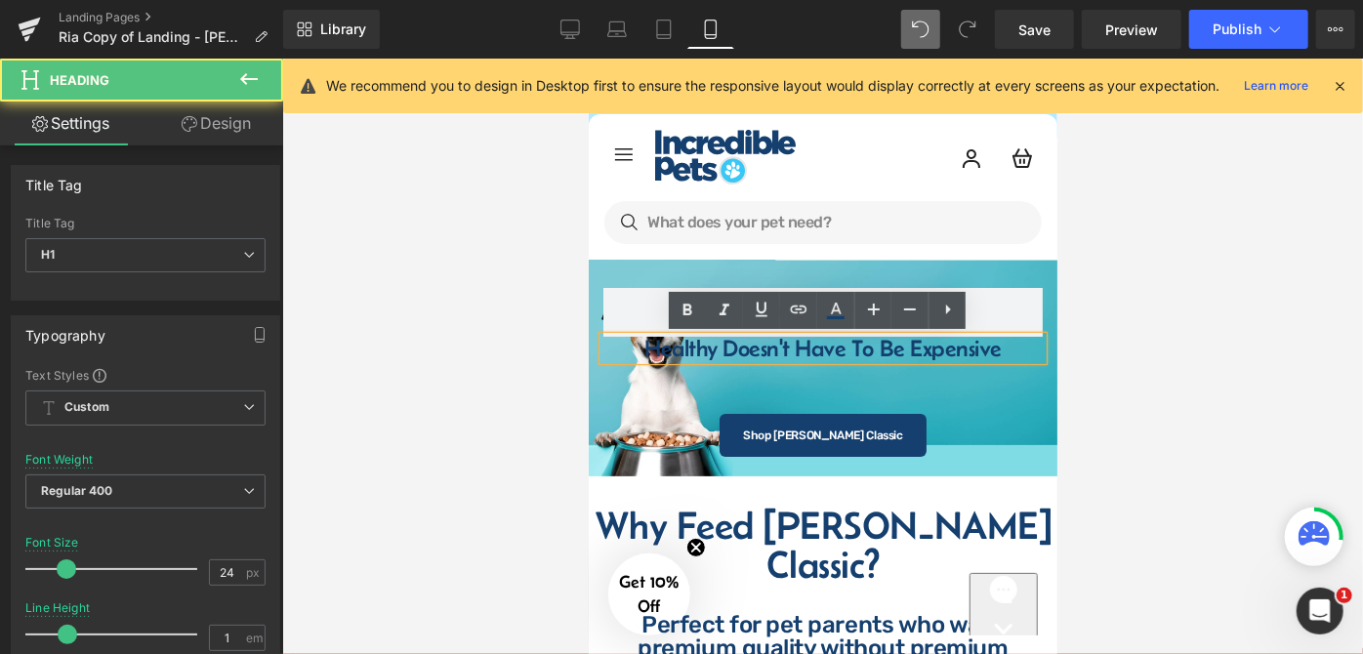
click at [754, 347] on h1 "Healthy Doesn't Have To Be Expensive" at bounding box center [822, 347] width 400 height 23
click at [854, 346] on h1 "Healthy Doesn't Have To Be Expensive" at bounding box center [822, 347] width 400 height 23
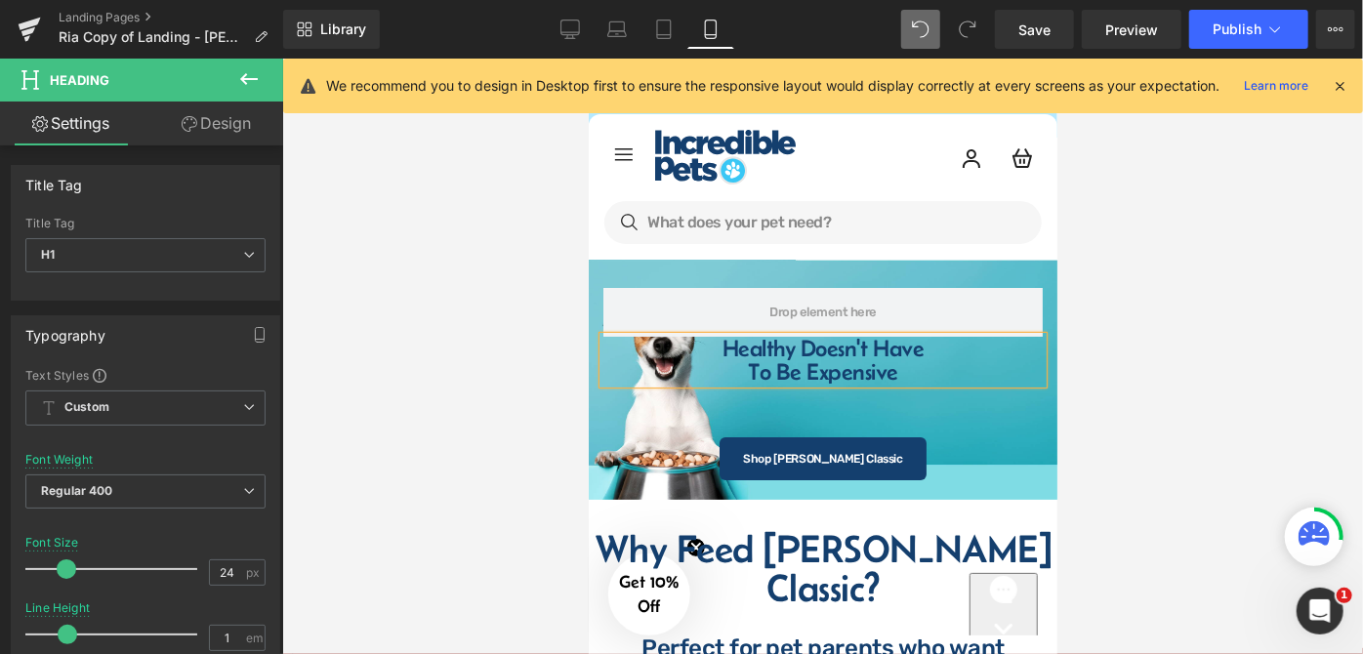
click at [1118, 359] on div at bounding box center [822, 357] width 1081 height 596
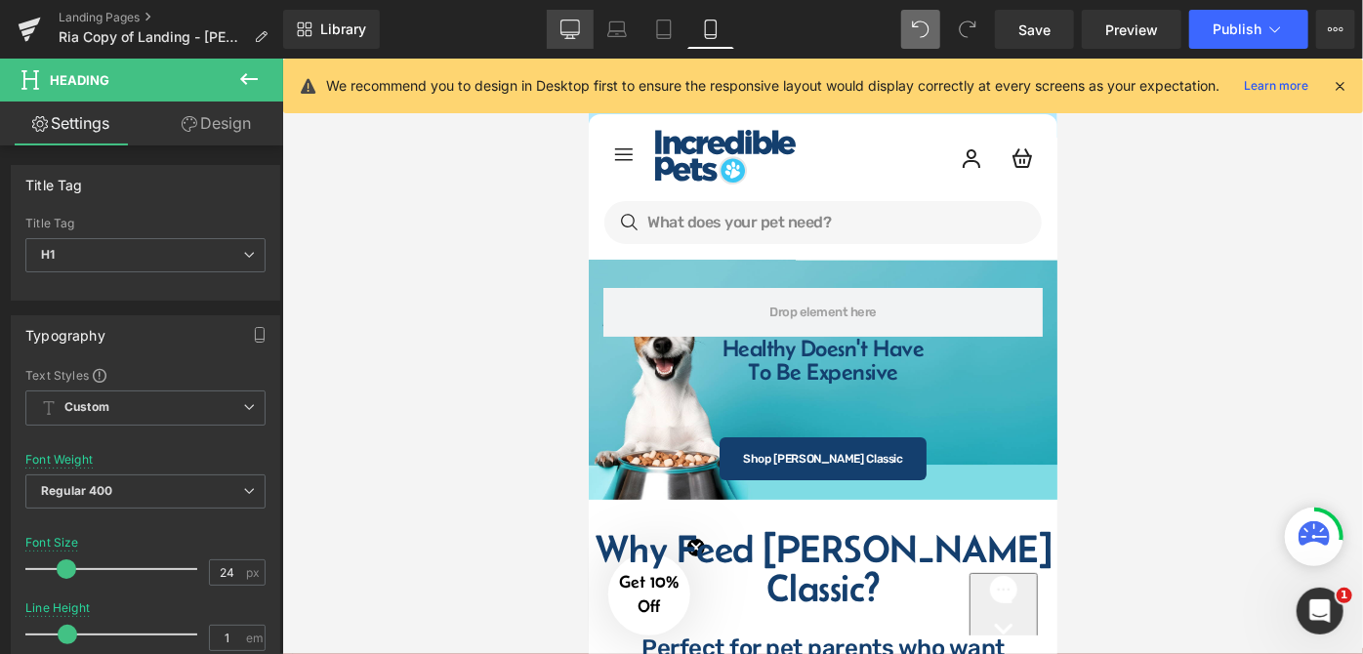
click at [571, 39] on link "Desktop" at bounding box center [570, 29] width 47 height 39
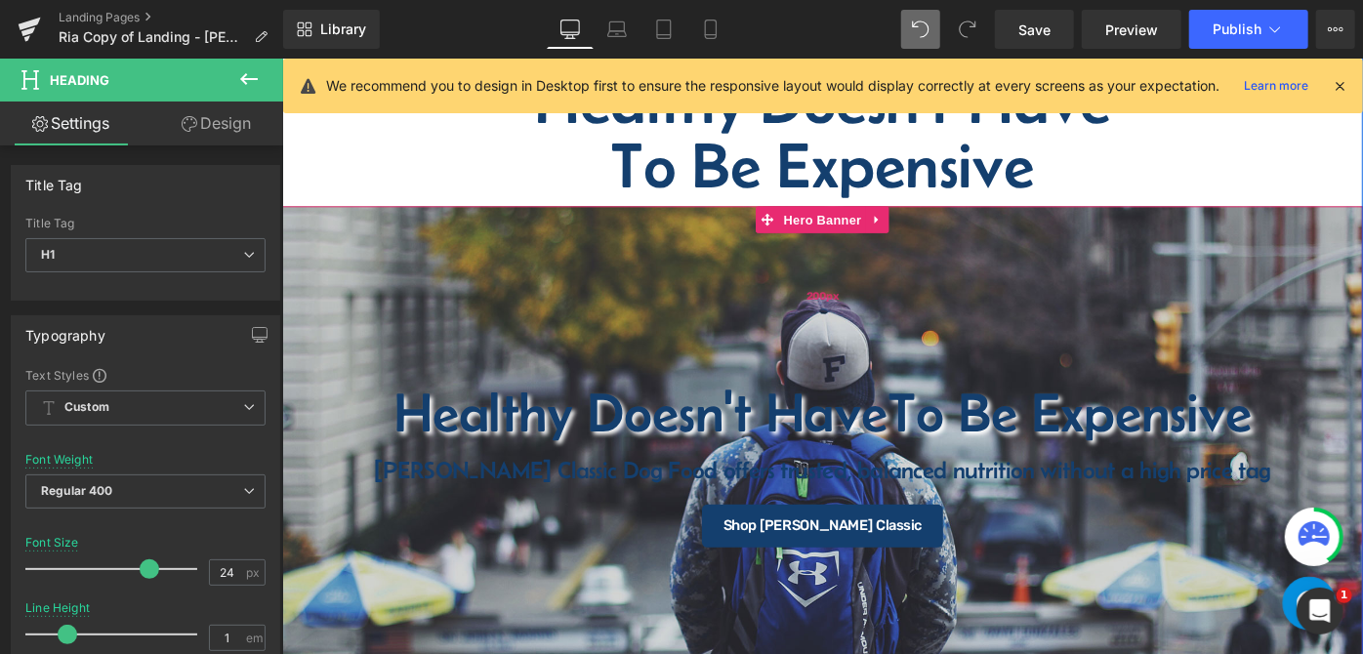
scroll to position [355, 0]
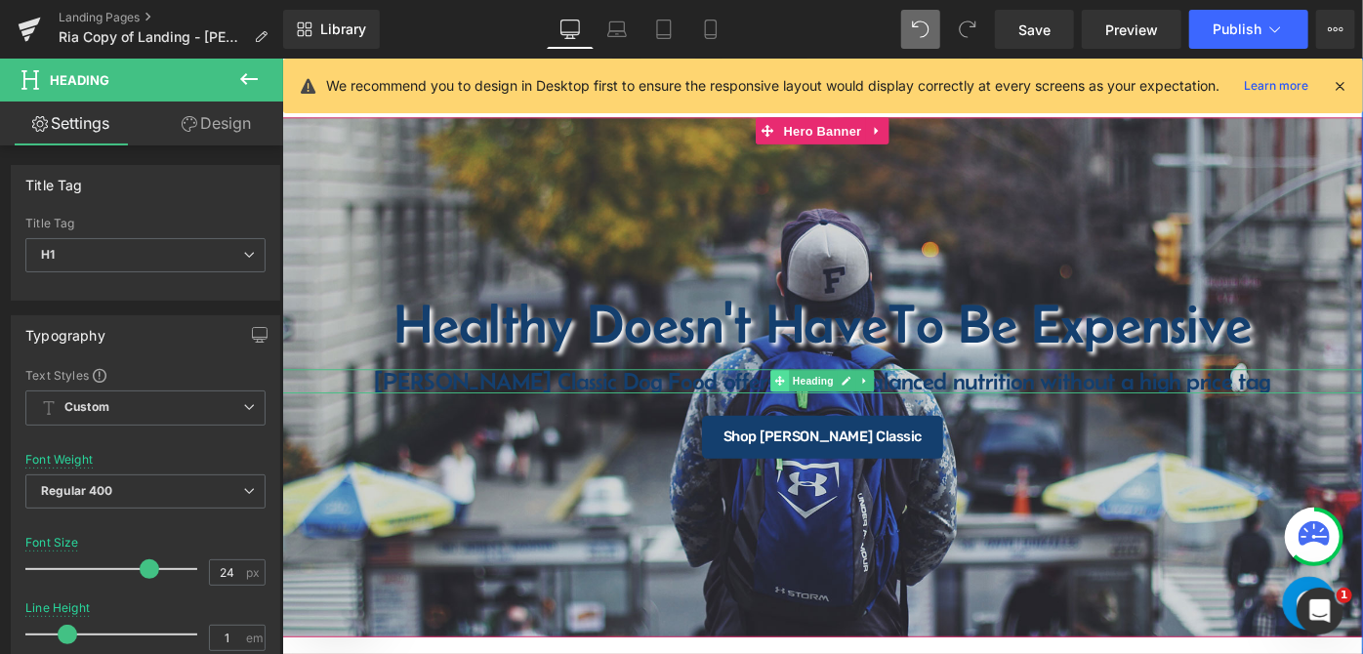
click at [820, 410] on icon at bounding box center [825, 409] width 11 height 11
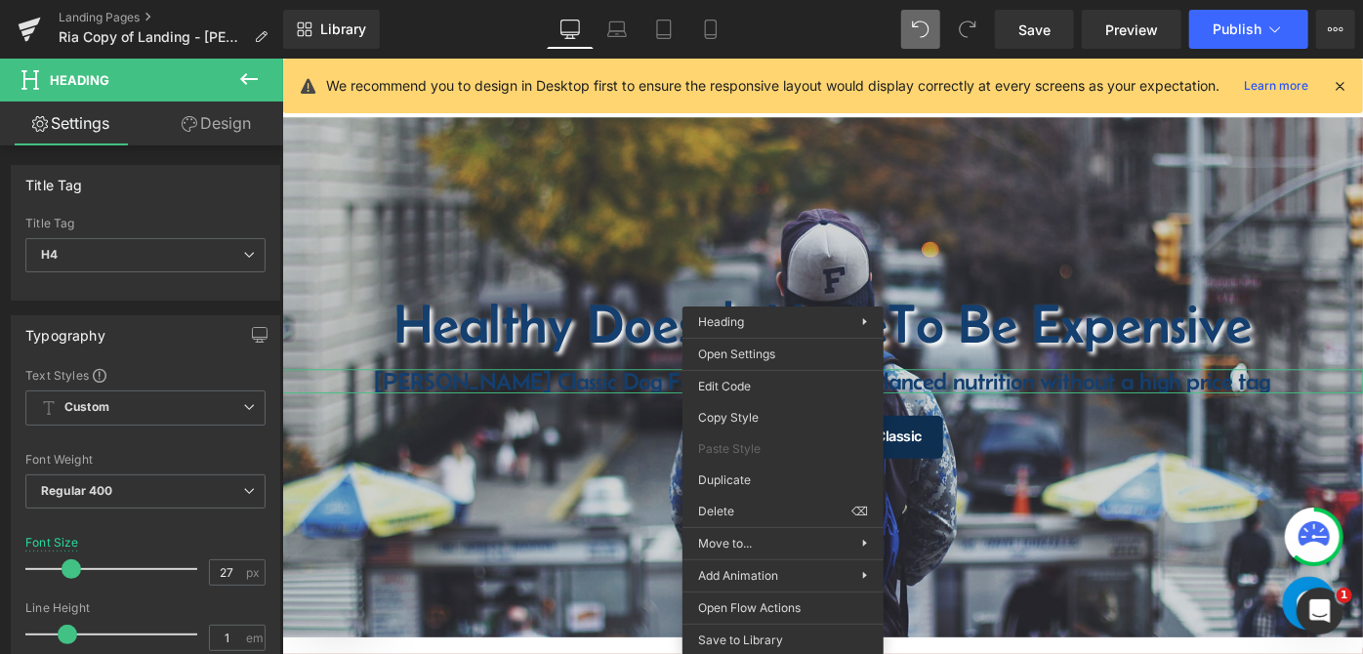
drag, startPoint x: 1021, startPoint y: 480, endPoint x: 781, endPoint y: 454, distance: 240.6
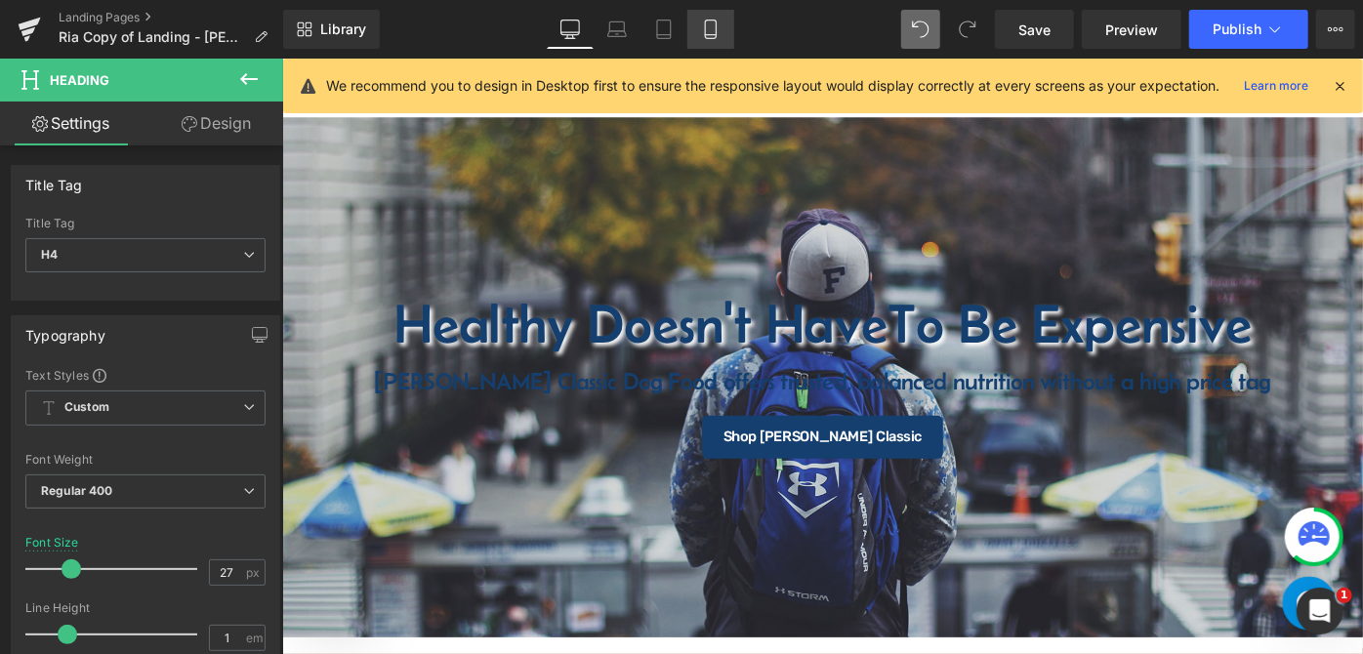
click at [695, 29] on link "Mobile" at bounding box center [711, 29] width 47 height 39
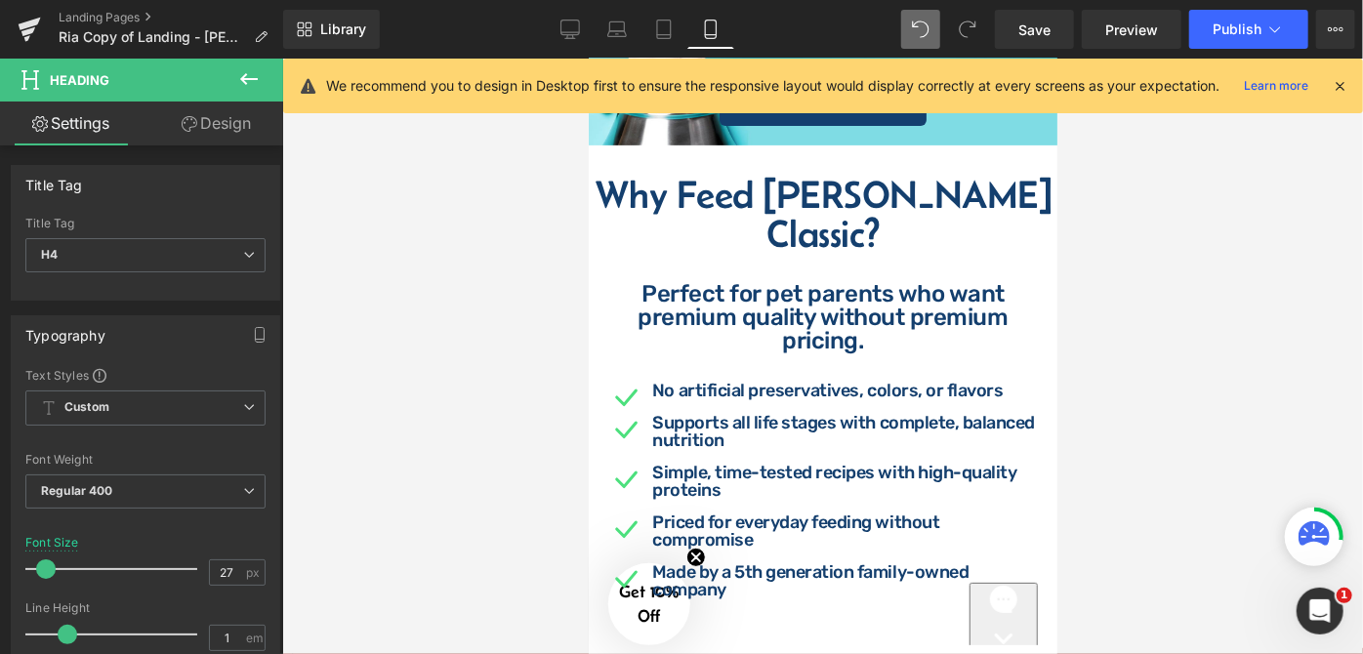
scroll to position [0, 0]
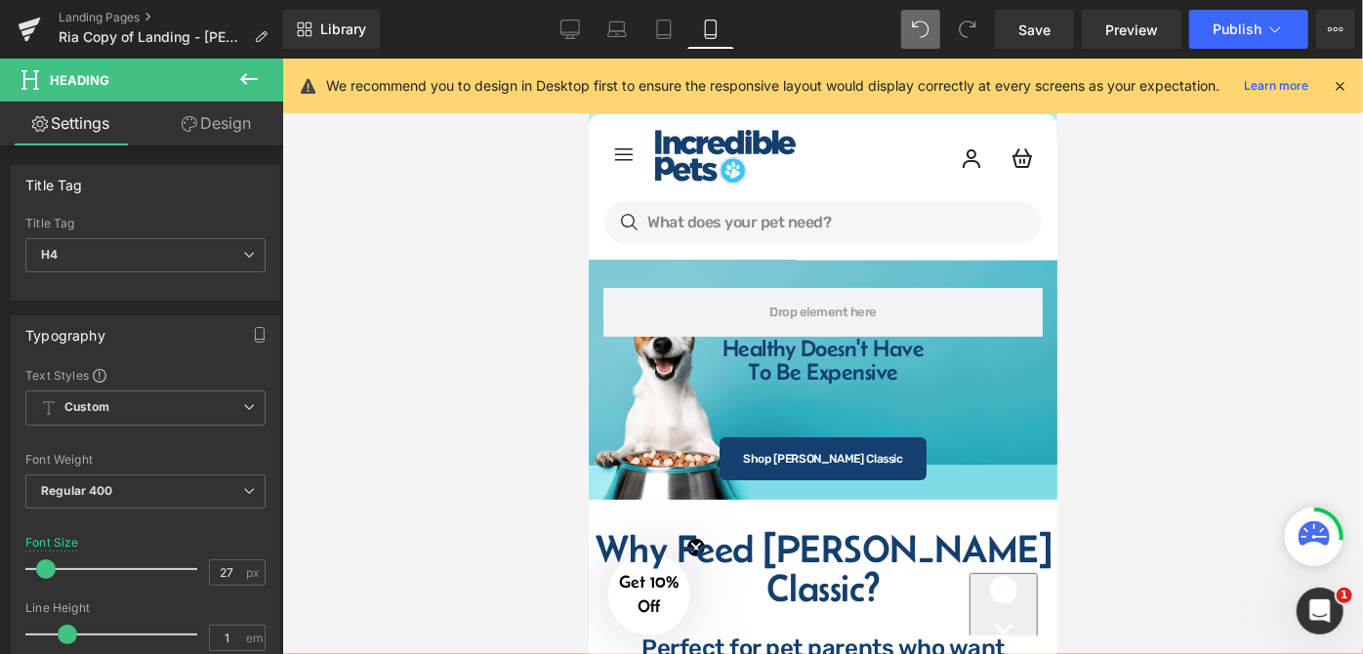
click at [247, 76] on icon at bounding box center [248, 78] width 23 height 23
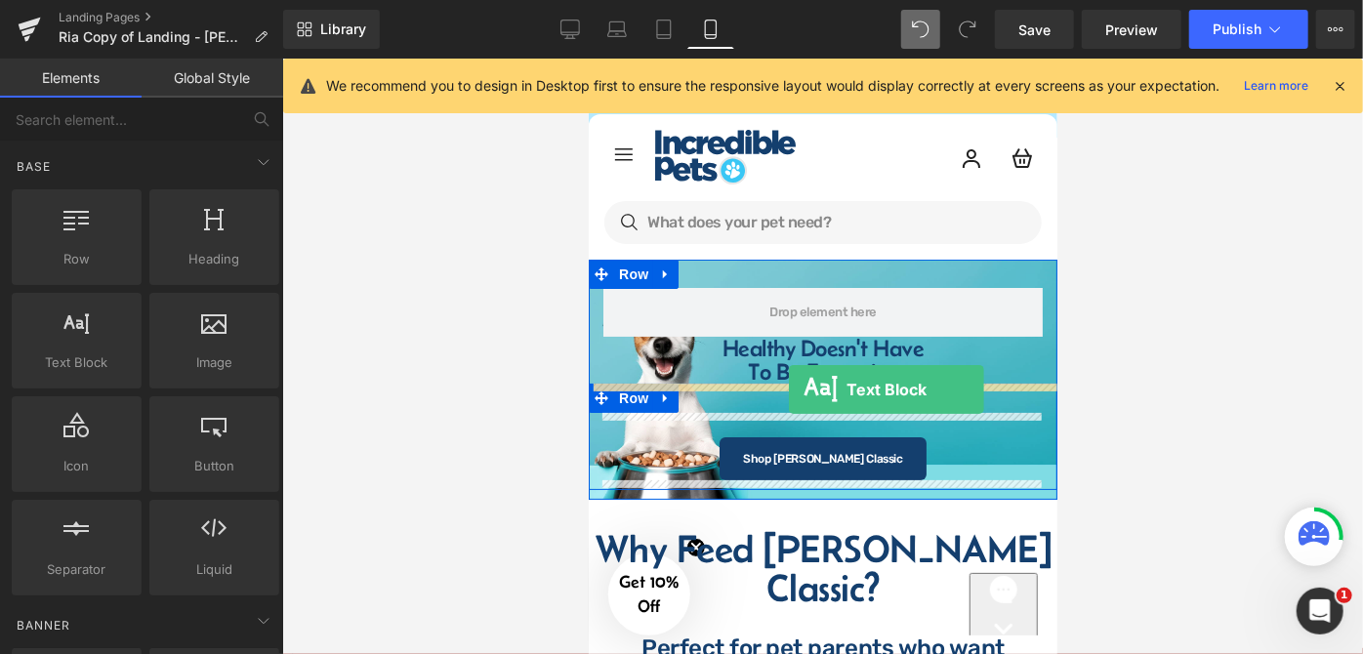
drag, startPoint x: 682, startPoint y: 396, endPoint x: 788, endPoint y: 389, distance: 106.7
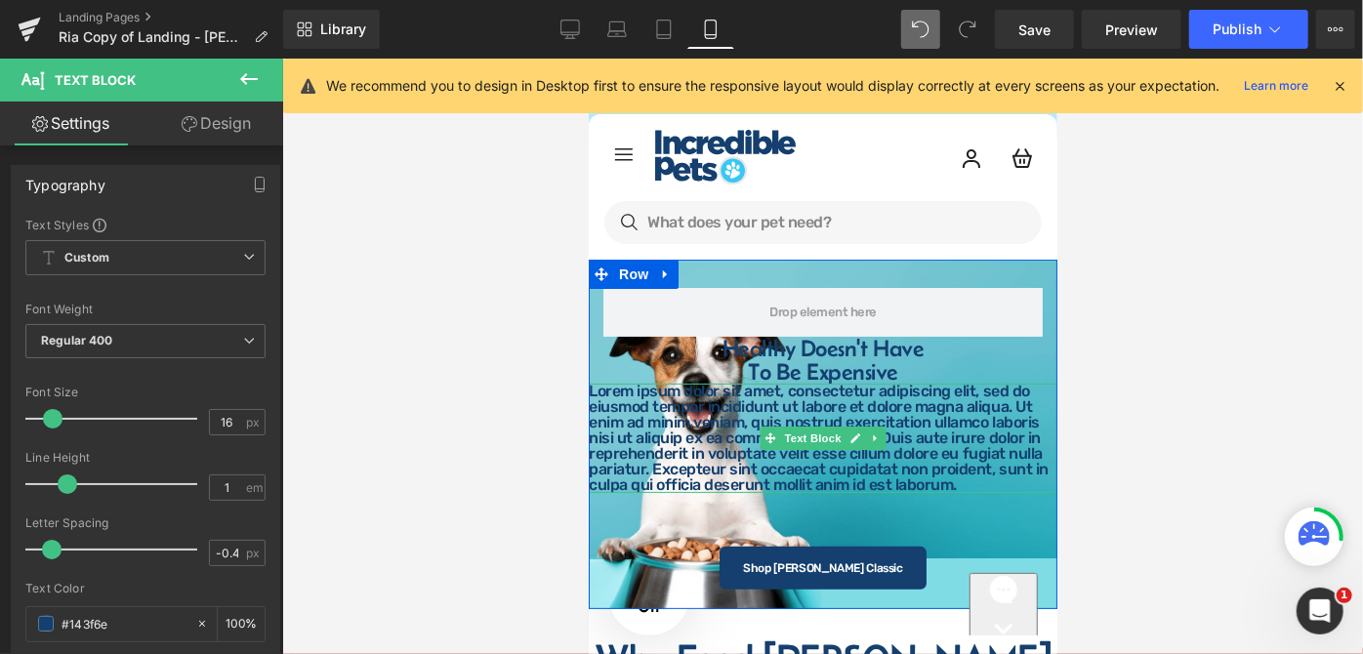
click at [697, 405] on p "Lorem ipsum dolor sit amet, consectetur adipiscing elit, sed do eiusmod tempor …" at bounding box center [822, 437] width 469 height 109
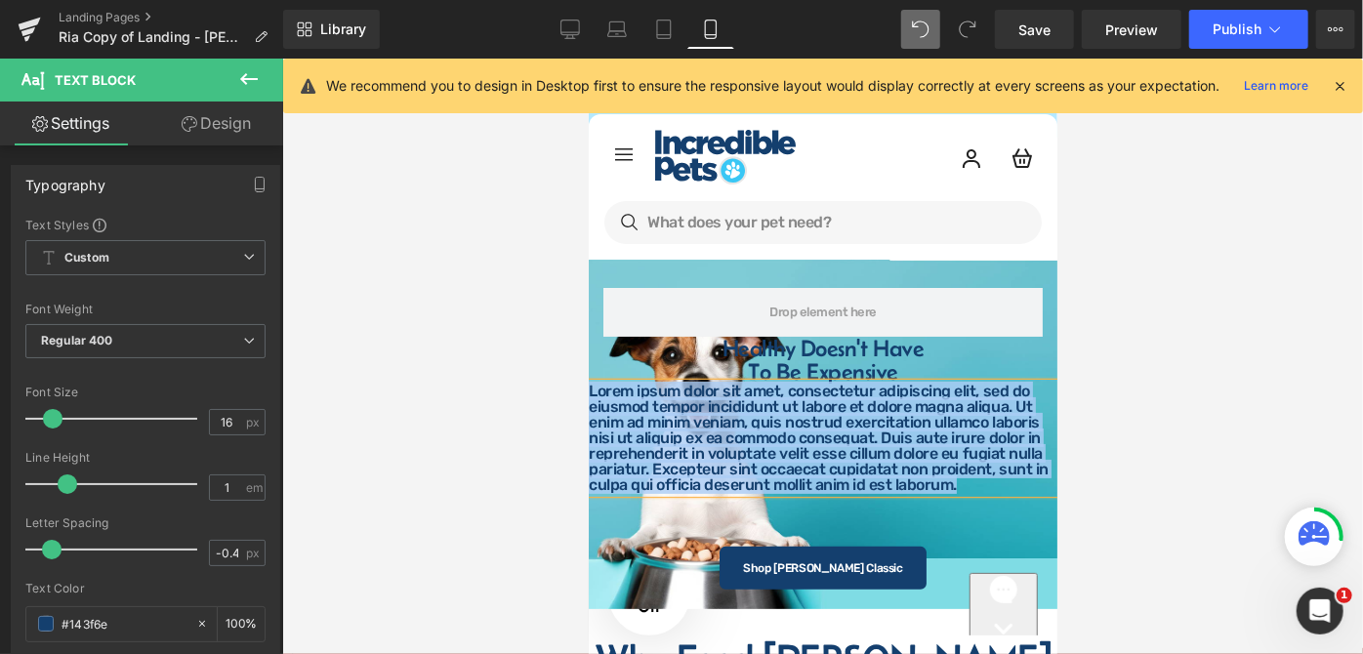
paste div
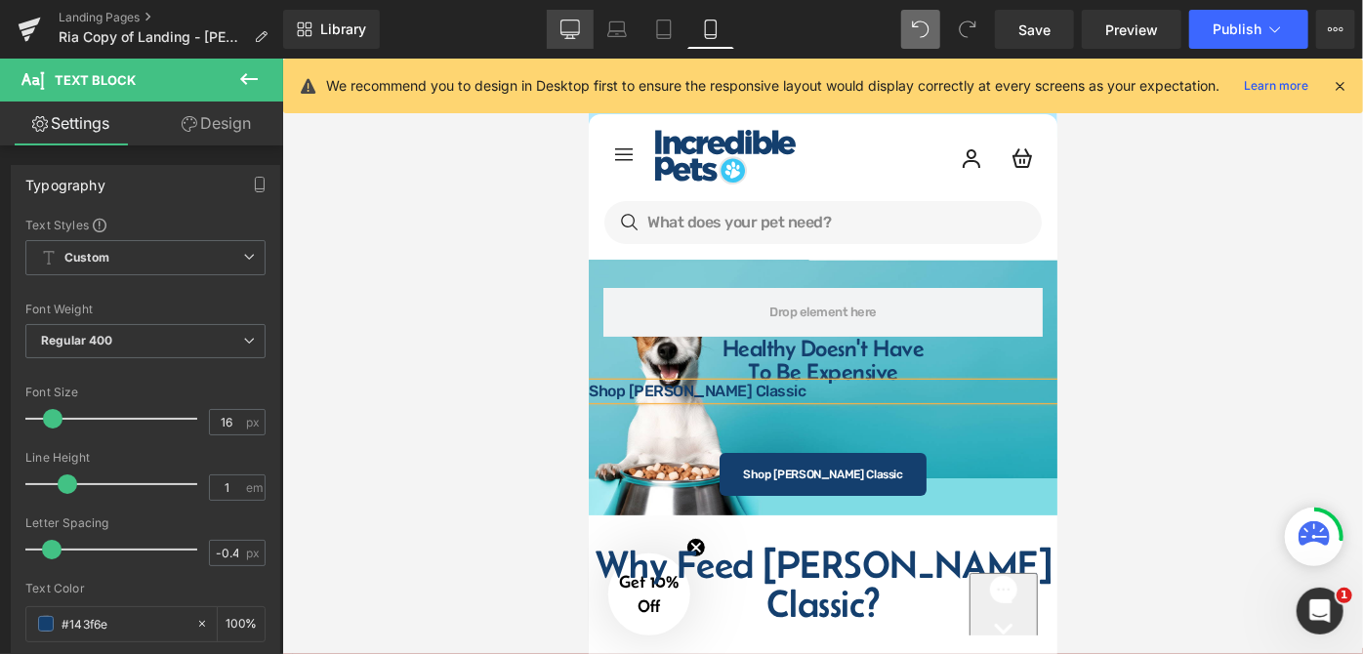
click at [573, 35] on icon at bounding box center [570, 37] width 6 height 4
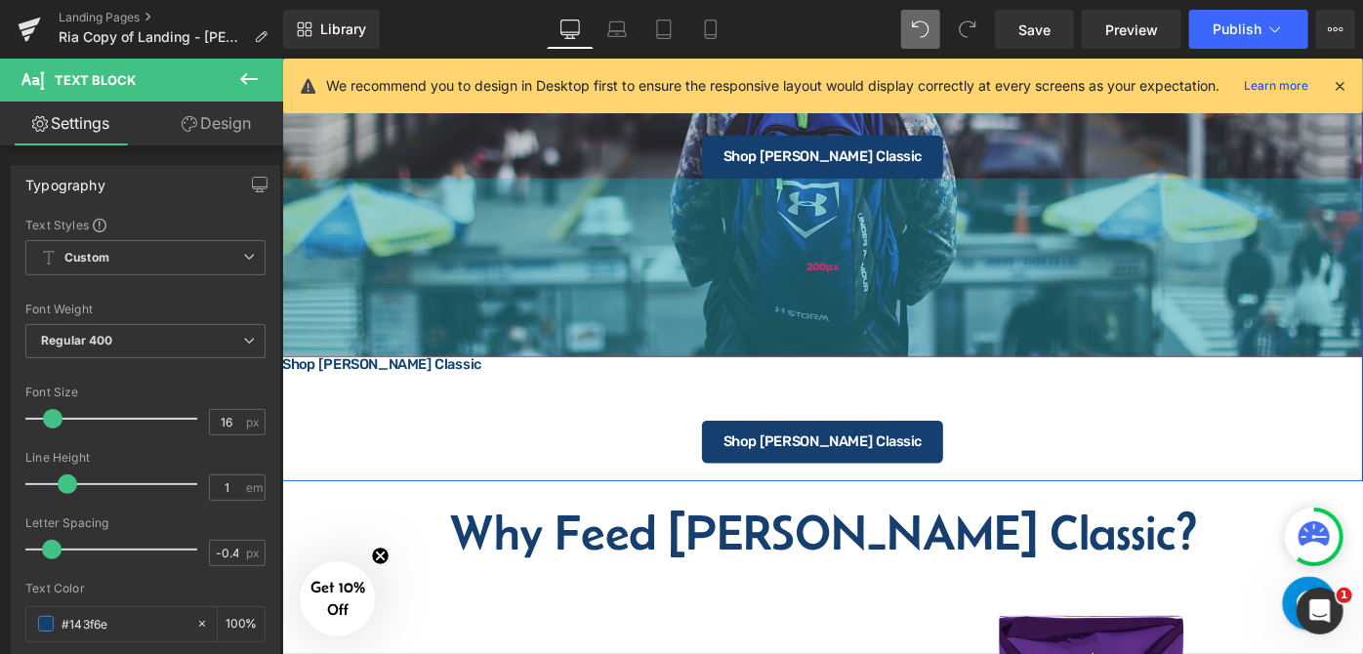
scroll to position [484, 0]
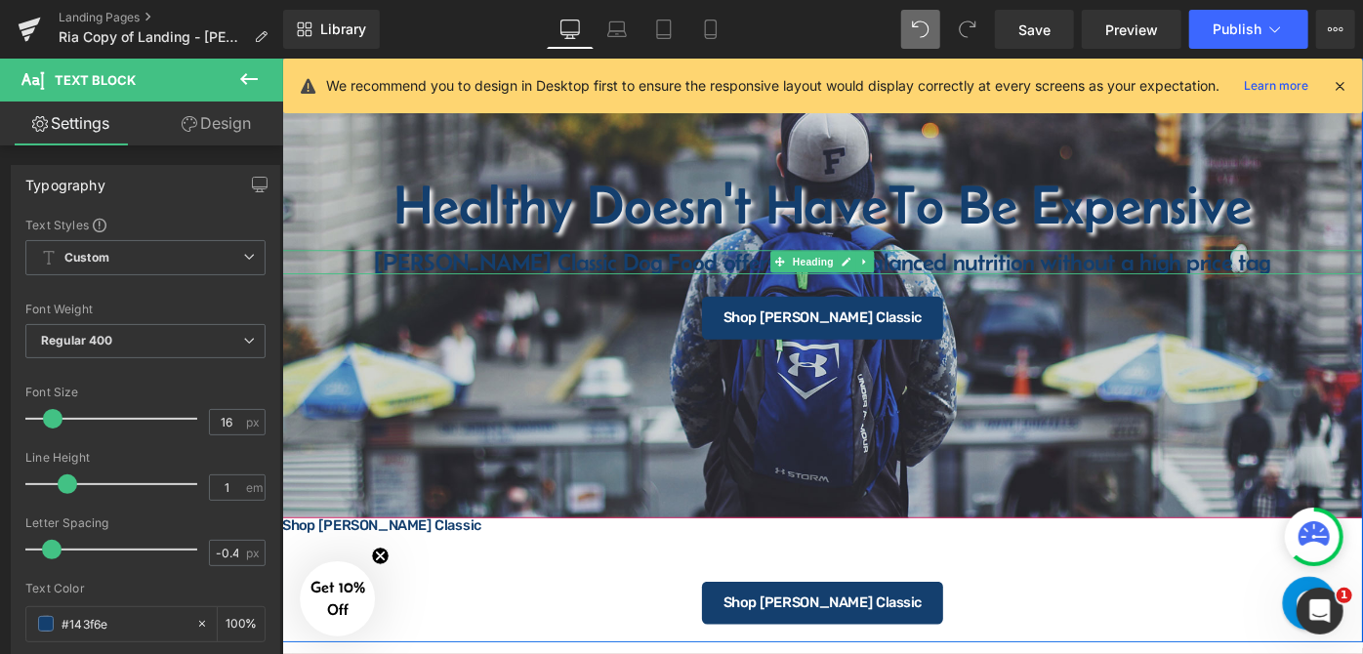
click at [968, 279] on h4 "[PERSON_NAME] Classic Dog Food offers trusted, balanced nutrition without a hig…" at bounding box center [872, 281] width 1182 height 26
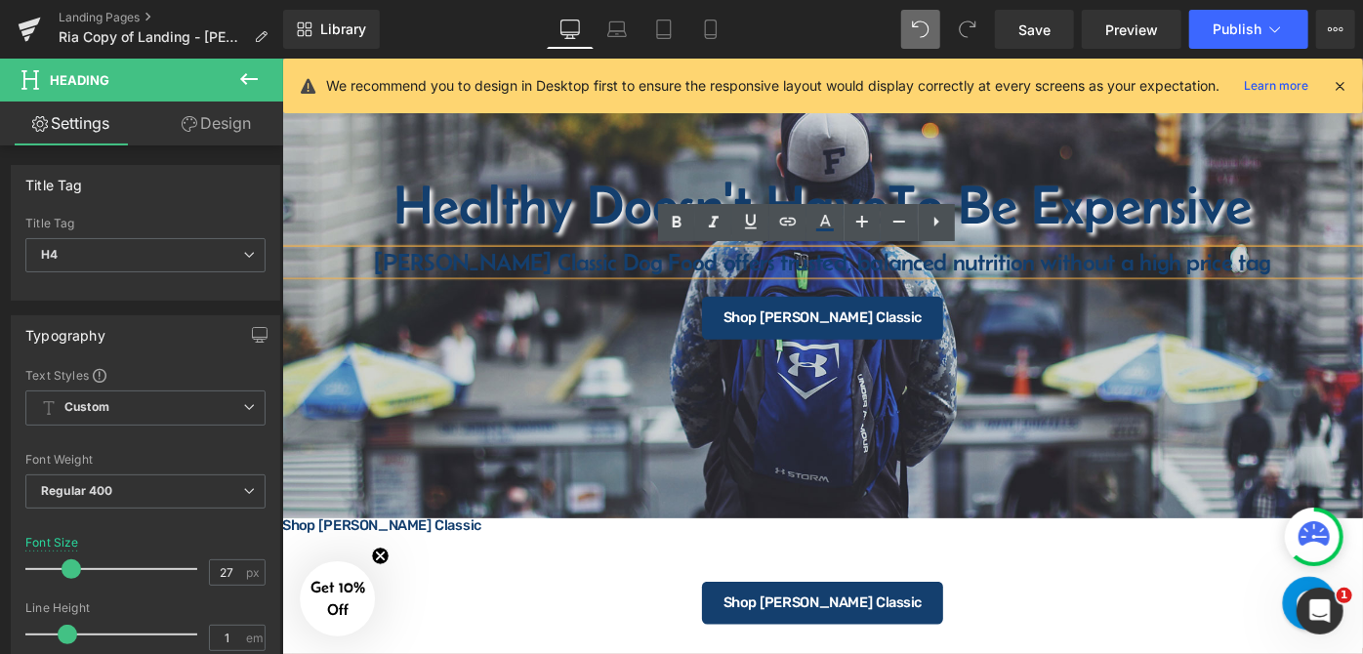
click at [1015, 378] on div at bounding box center [872, 276] width 1182 height 568
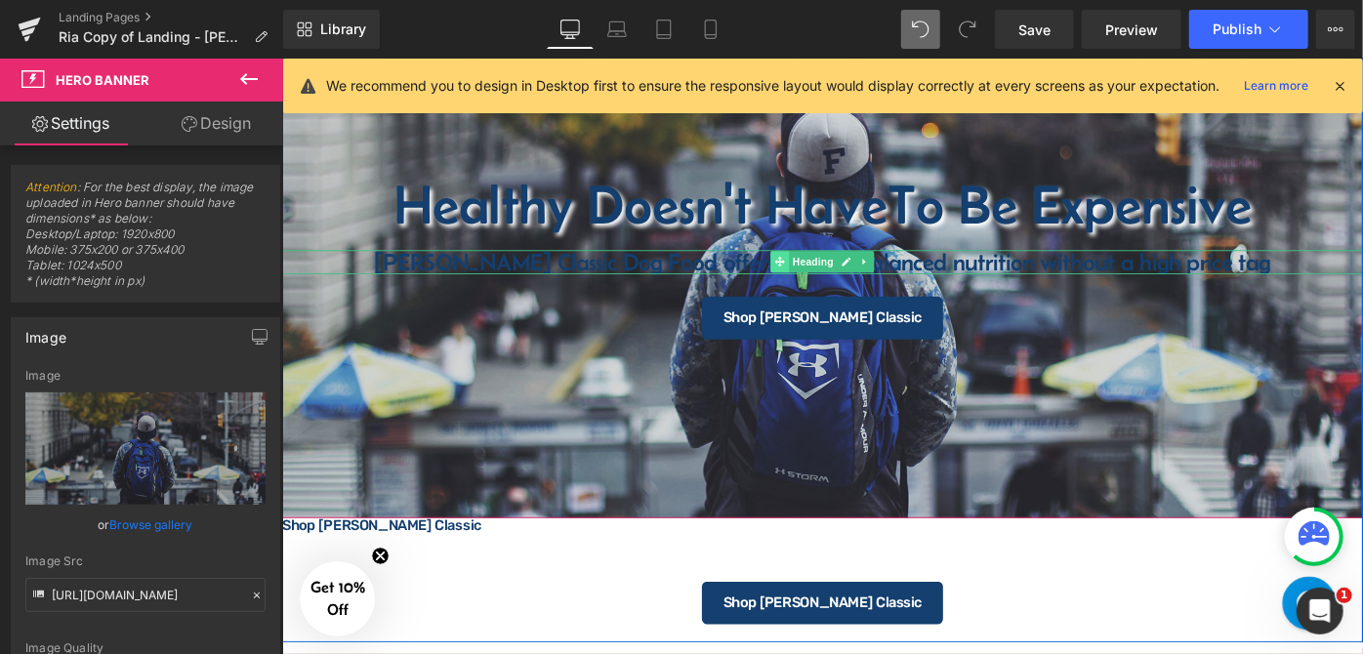
click at [824, 280] on icon at bounding box center [825, 279] width 11 height 11
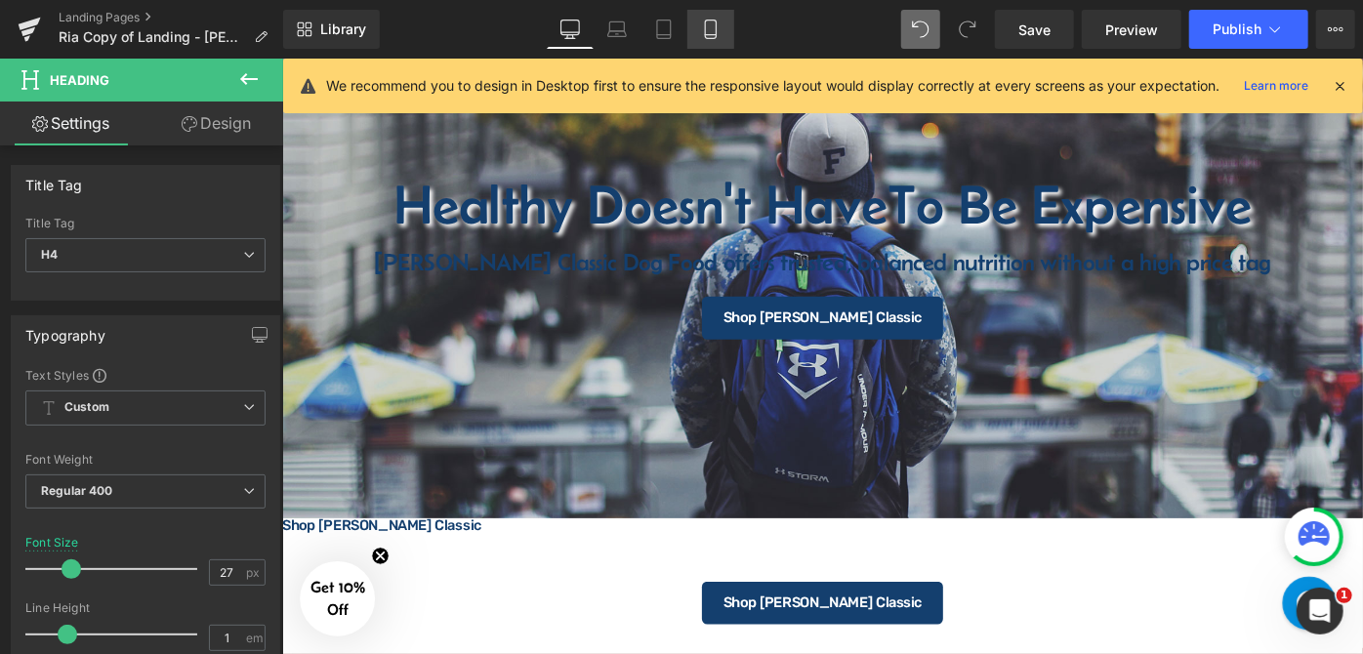
click at [705, 23] on icon at bounding box center [711, 30] width 20 height 20
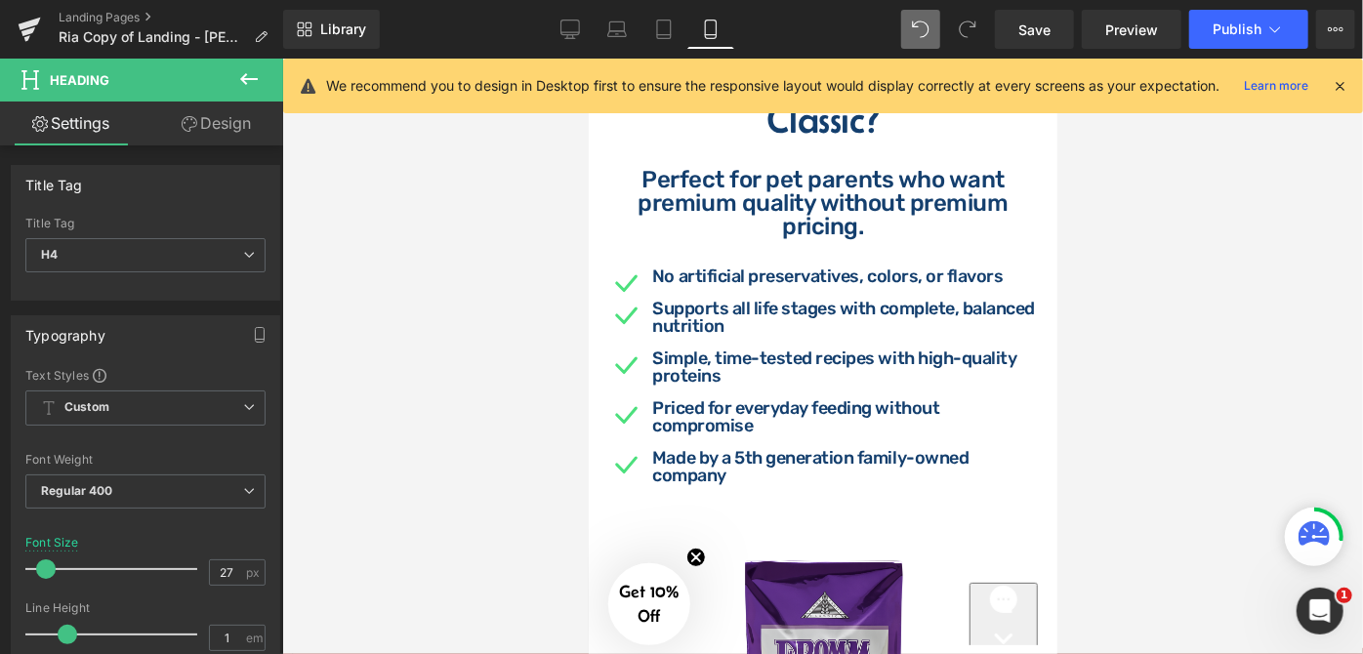
scroll to position [0, 0]
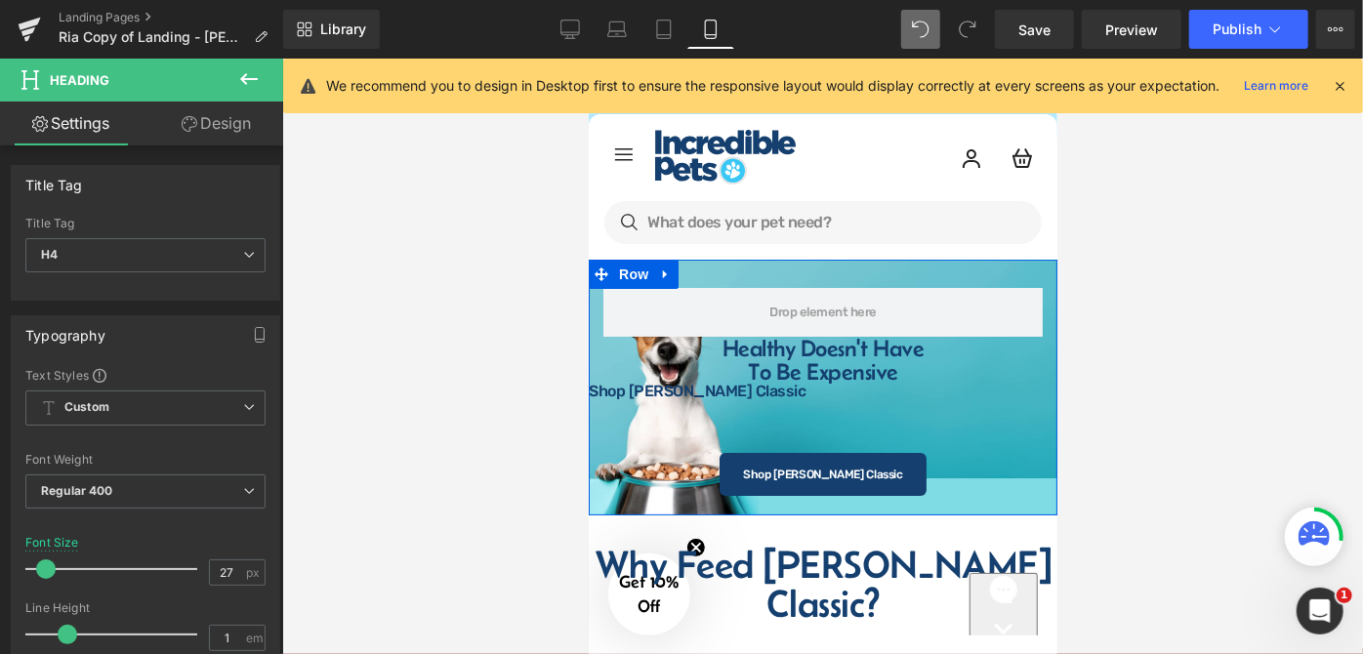
click at [768, 397] on span at bounding box center [770, 390] width 21 height 23
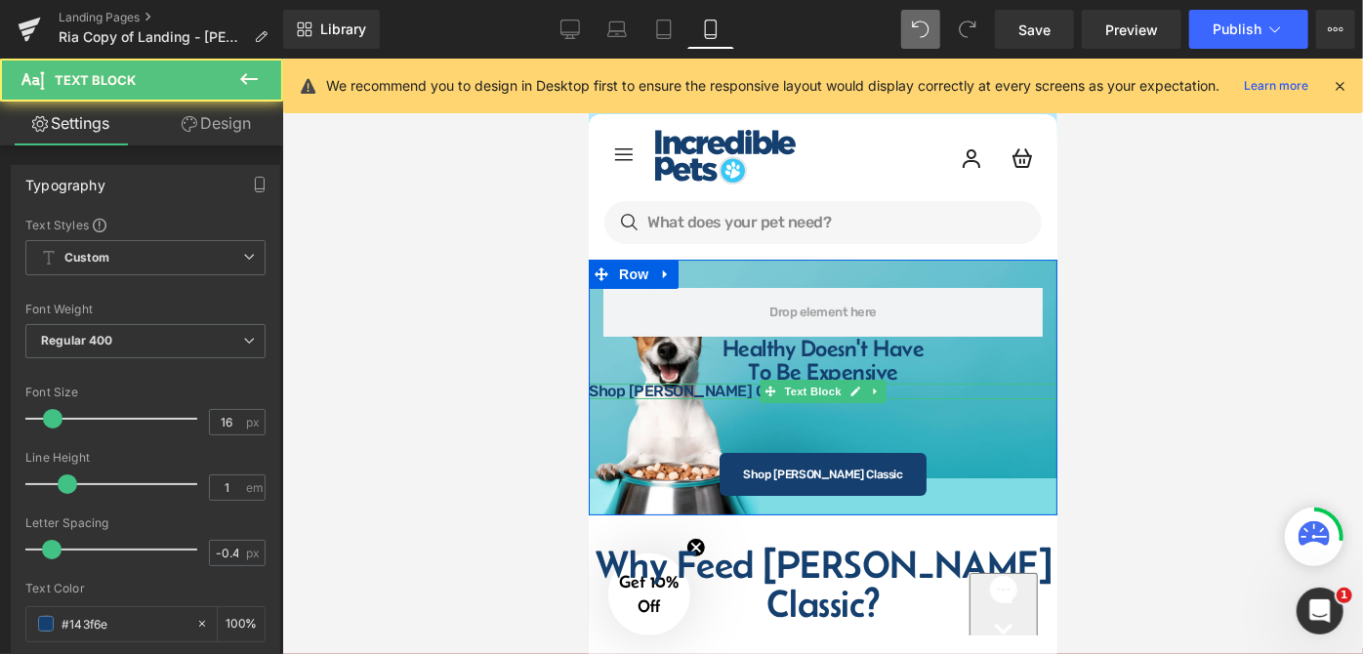
click at [768, 397] on span at bounding box center [770, 390] width 21 height 23
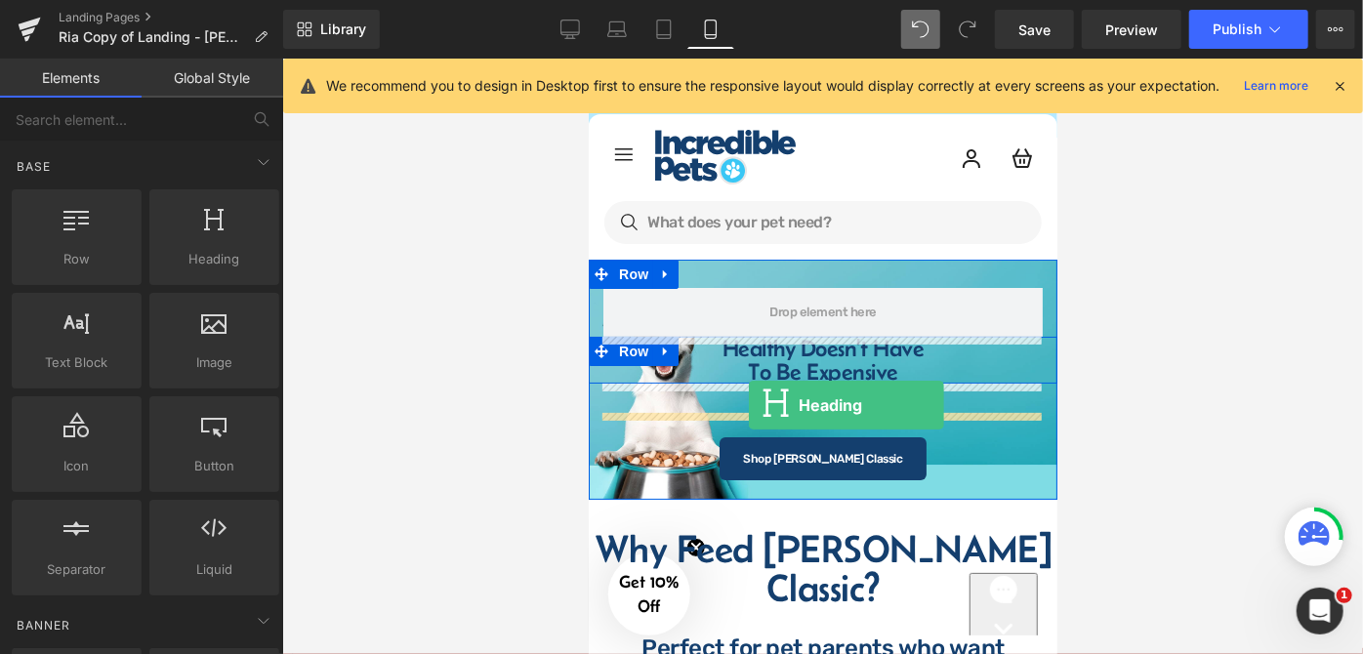
drag, startPoint x: 788, startPoint y: 290, endPoint x: 748, endPoint y: 404, distance: 121.1
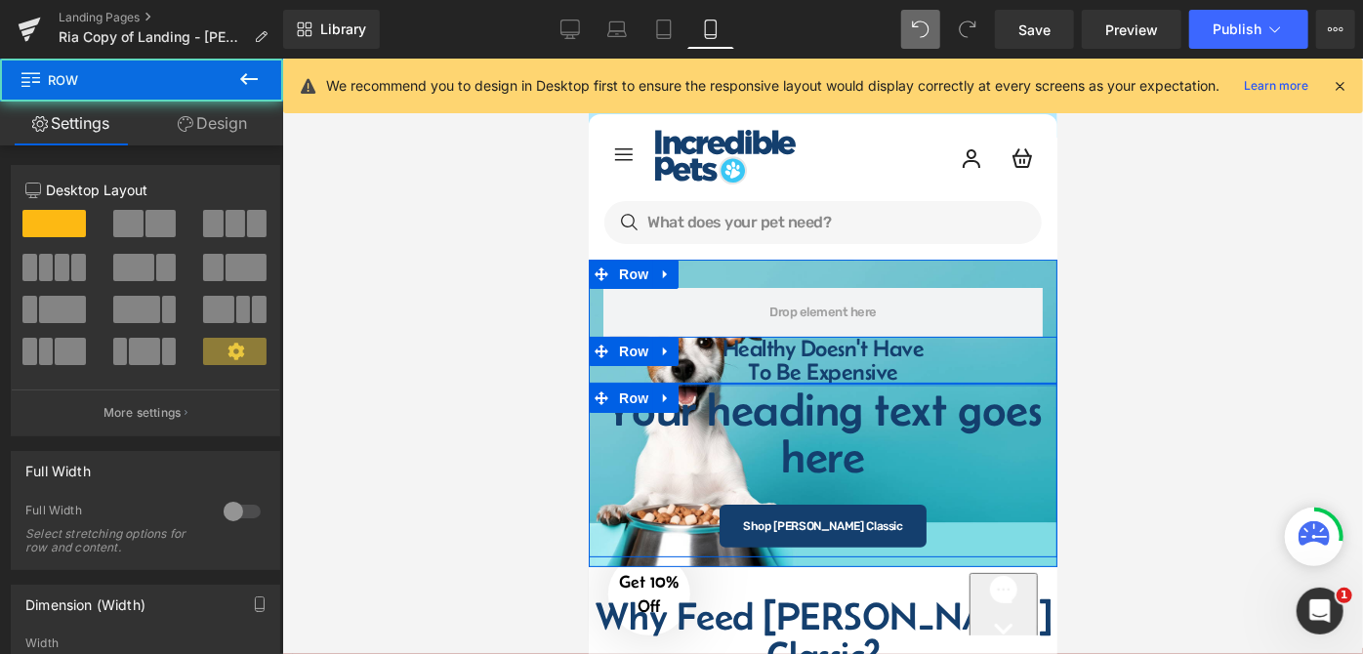
drag, startPoint x: 851, startPoint y: 410, endPoint x: 876, endPoint y: 418, distance: 26.6
click at [856, 384] on div at bounding box center [822, 384] width 469 height 3
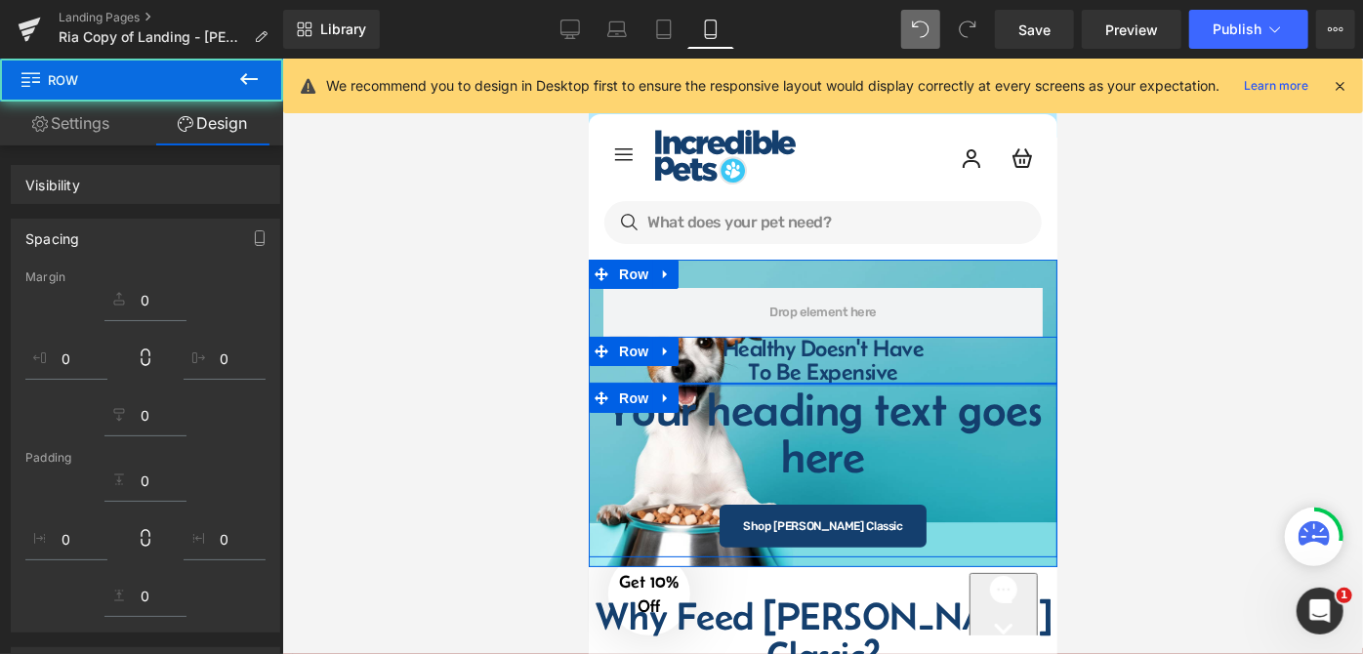
click at [879, 447] on h1 "Your heading text goes here" at bounding box center [822, 433] width 439 height 94
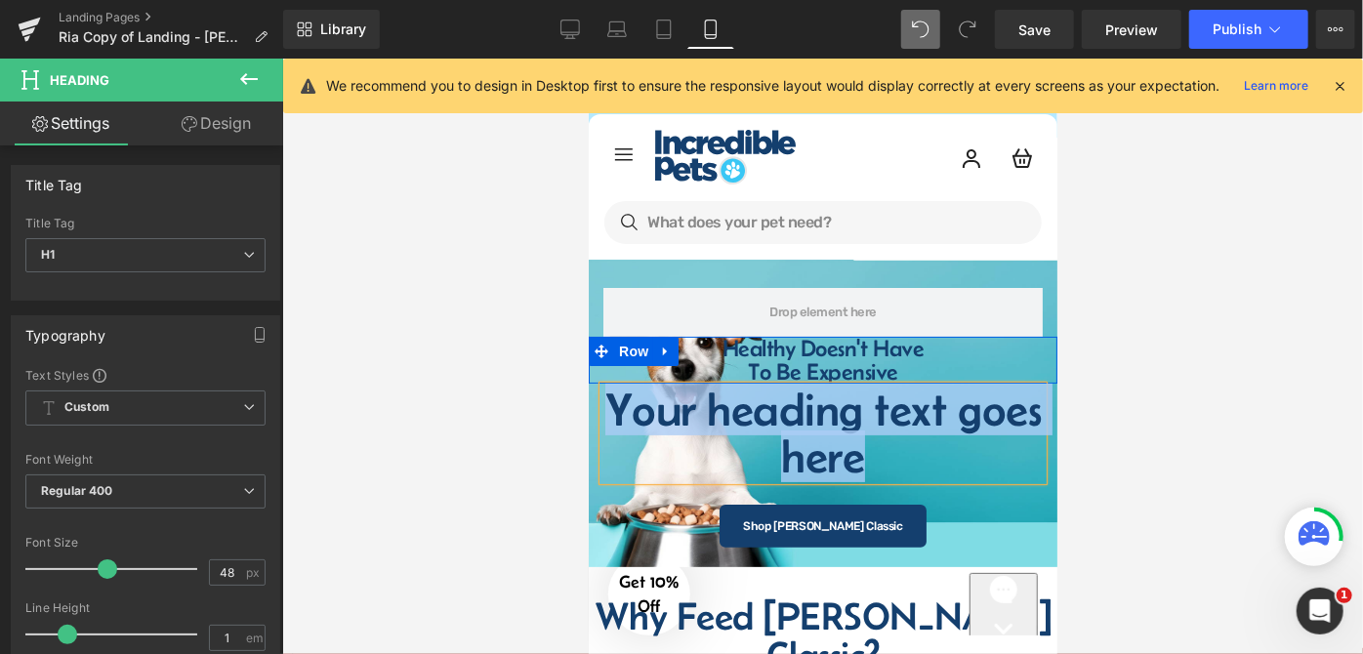
paste div
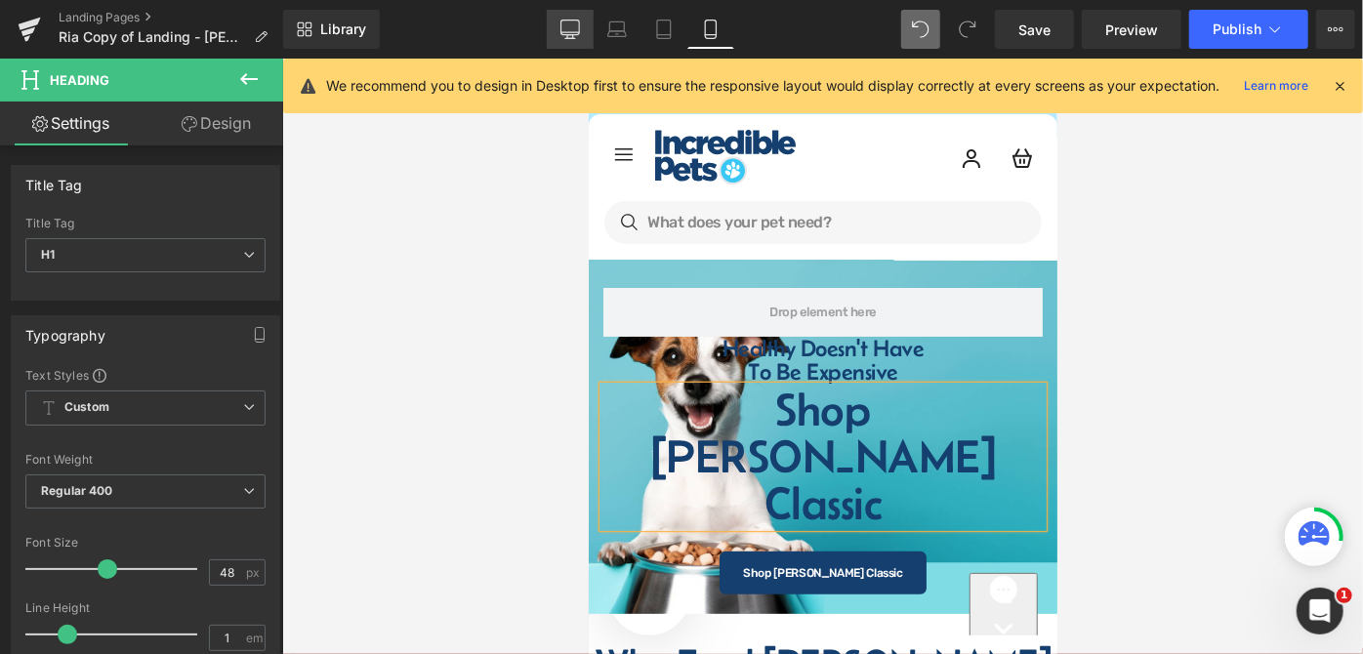
click at [563, 21] on link "Desktop" at bounding box center [570, 29] width 47 height 39
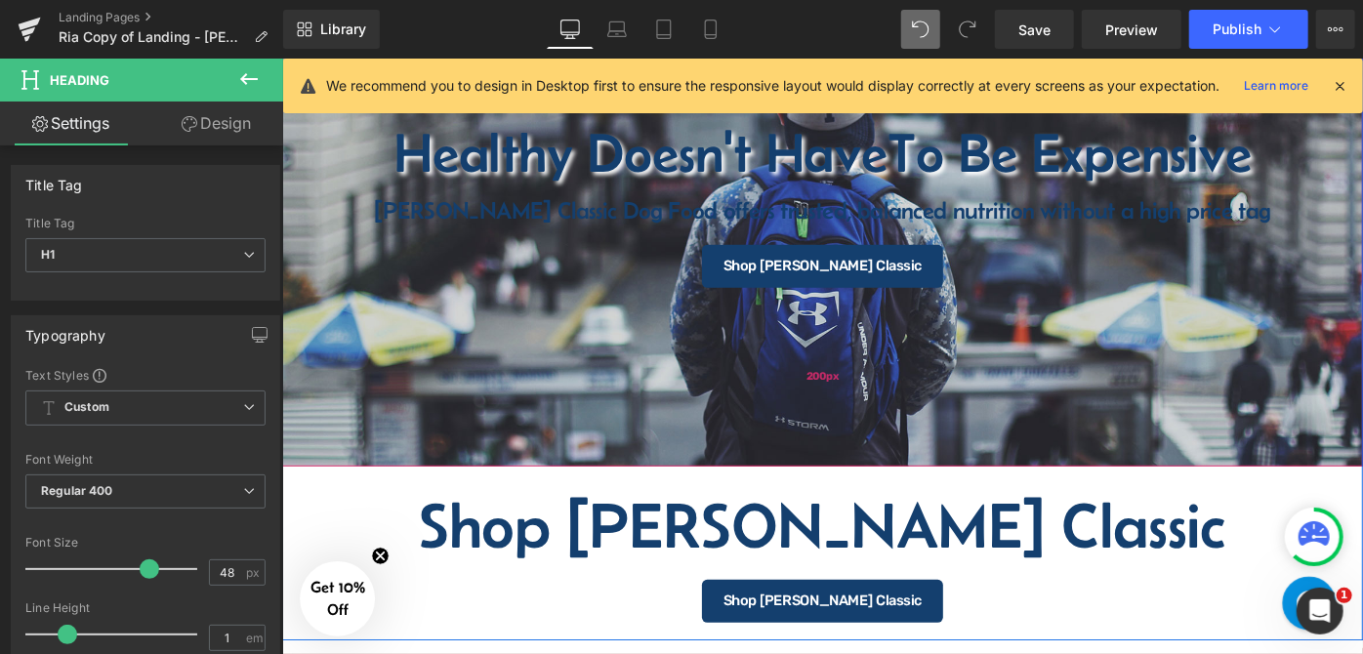
scroll to position [510, 0]
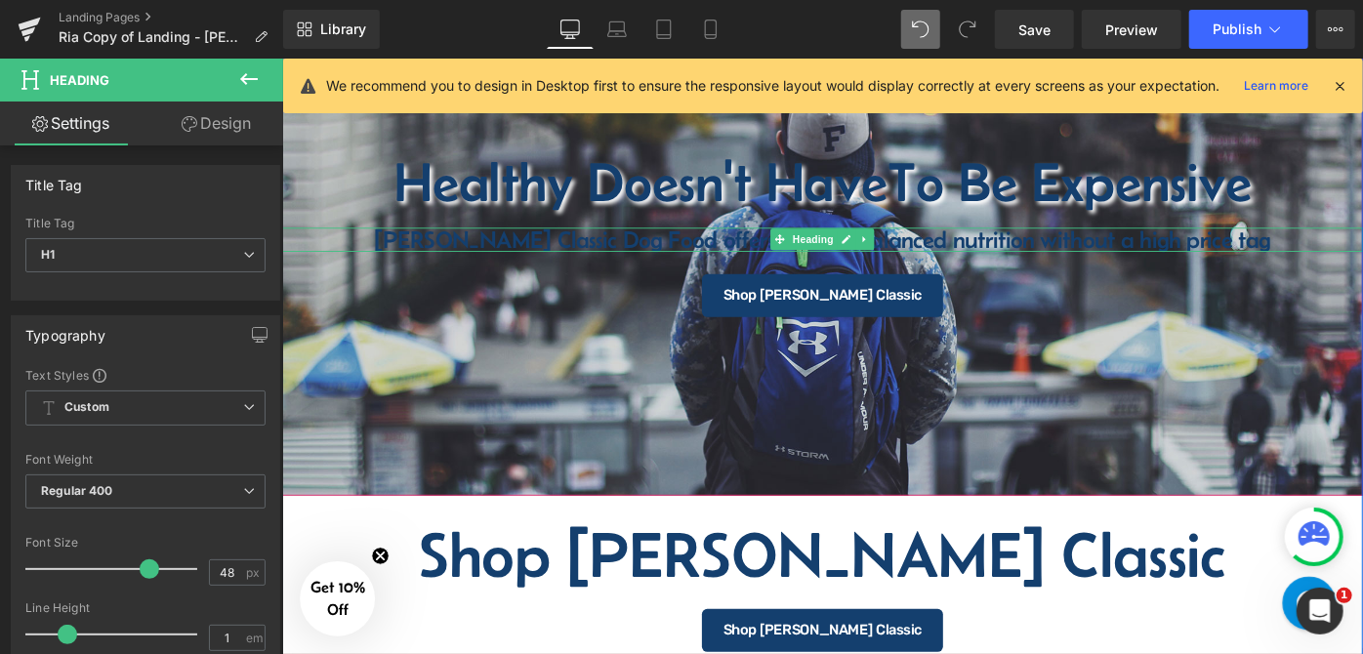
click at [1034, 261] on h4 "[PERSON_NAME] Classic Dog Food offers trusted, balanced nutrition without a hig…" at bounding box center [872, 255] width 1182 height 26
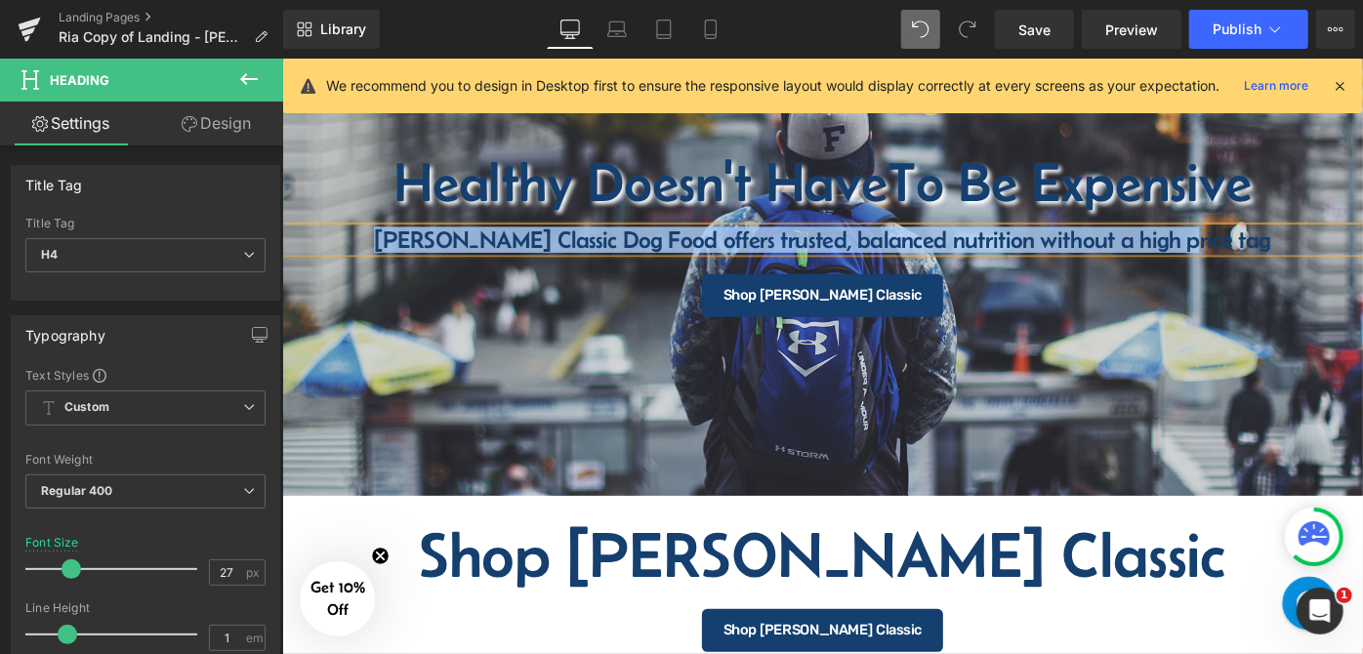
copy h4 "[PERSON_NAME] Classic Dog Food offers trusted, balanced nutrition without a hig…"
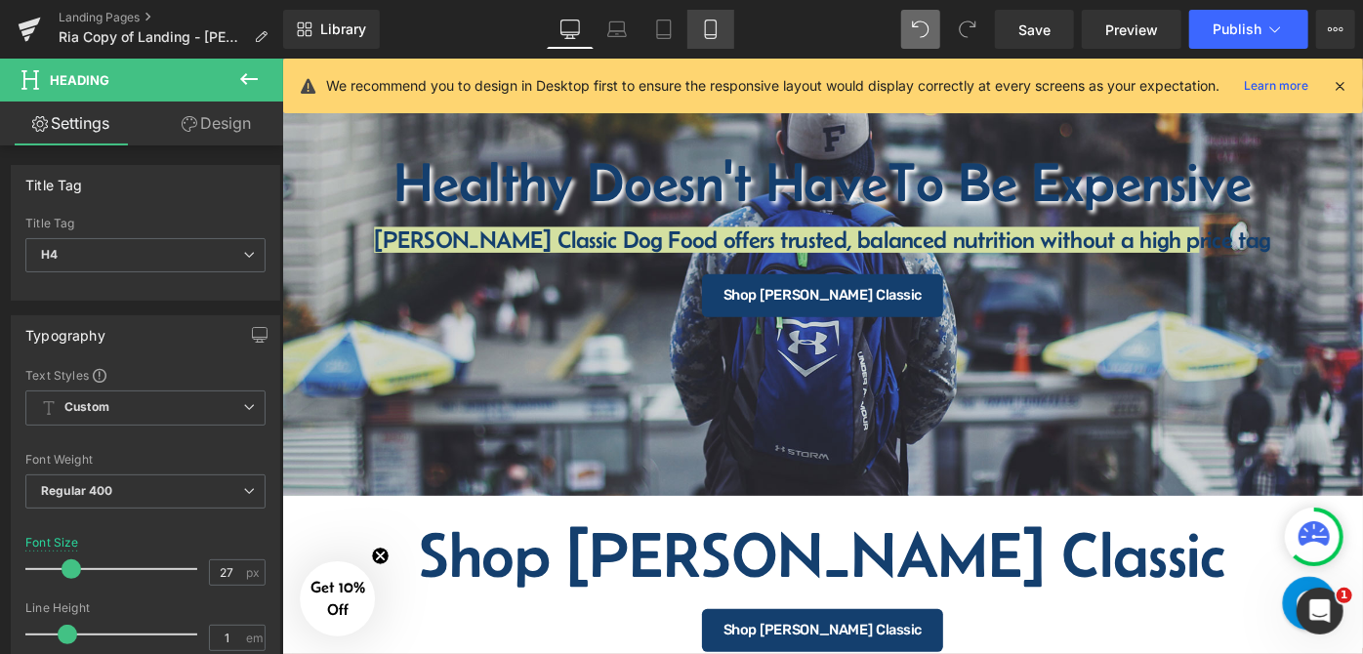
click at [705, 29] on icon at bounding box center [710, 30] width 11 height 19
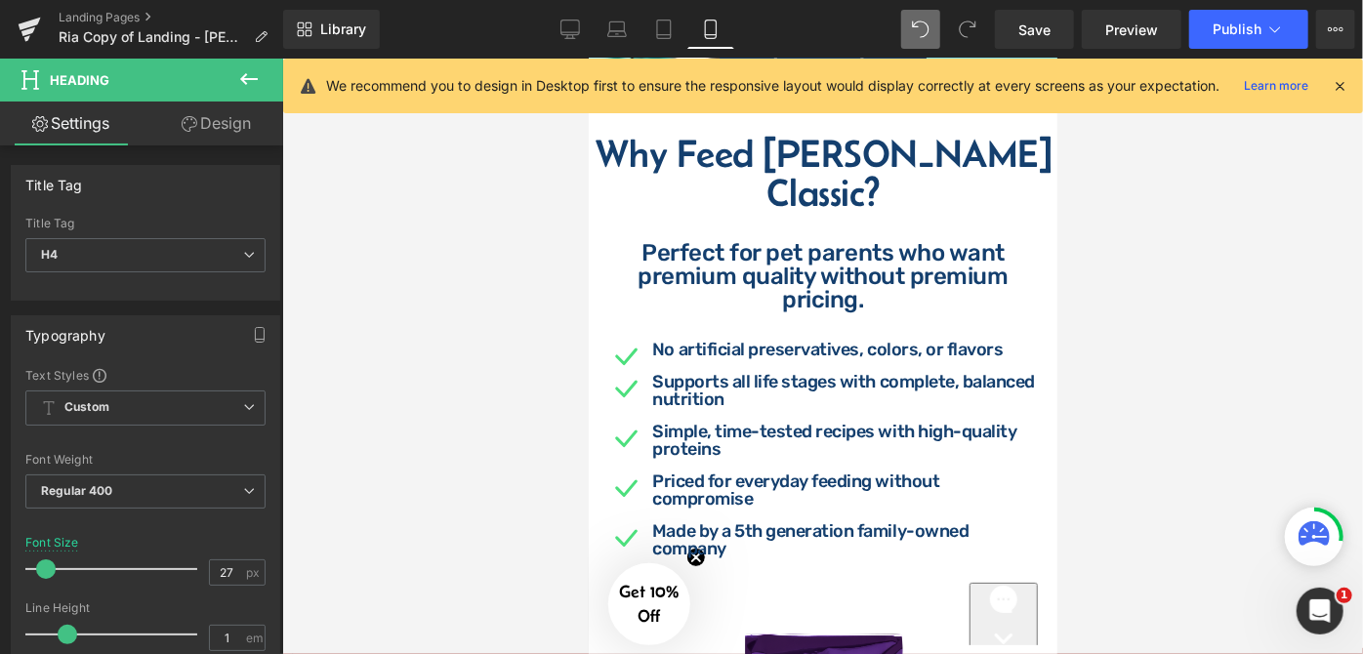
scroll to position [0, 0]
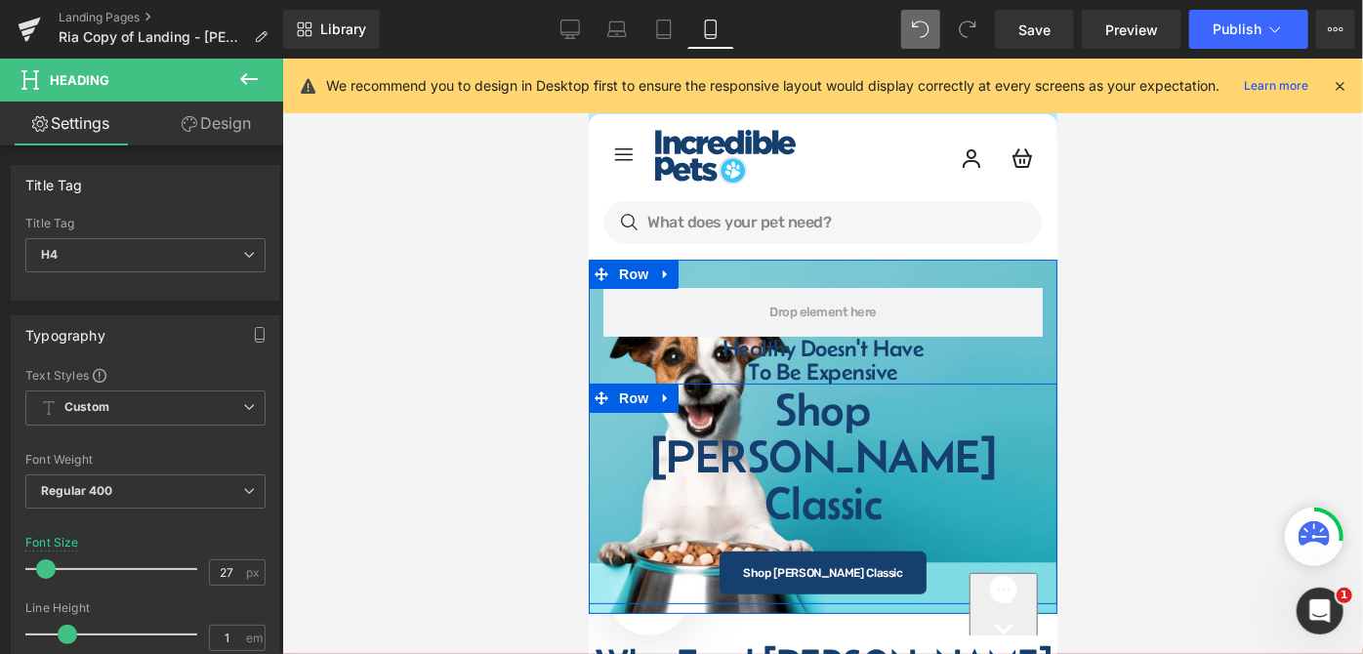
click at [910, 400] on h1 "Shop [PERSON_NAME] Classic" at bounding box center [822, 456] width 439 height 141
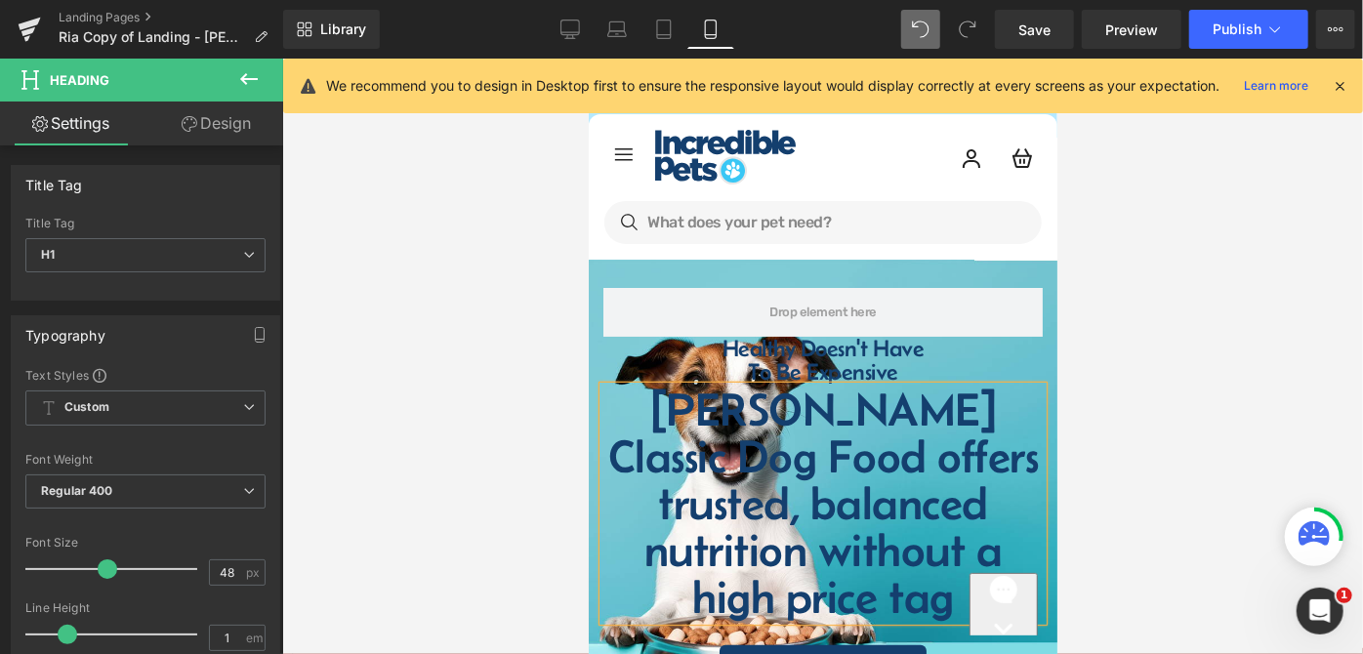
click at [809, 405] on h1 "[PERSON_NAME] Classic Dog Food offers trusted, balanced nutrition without a hig…" at bounding box center [822, 503] width 439 height 234
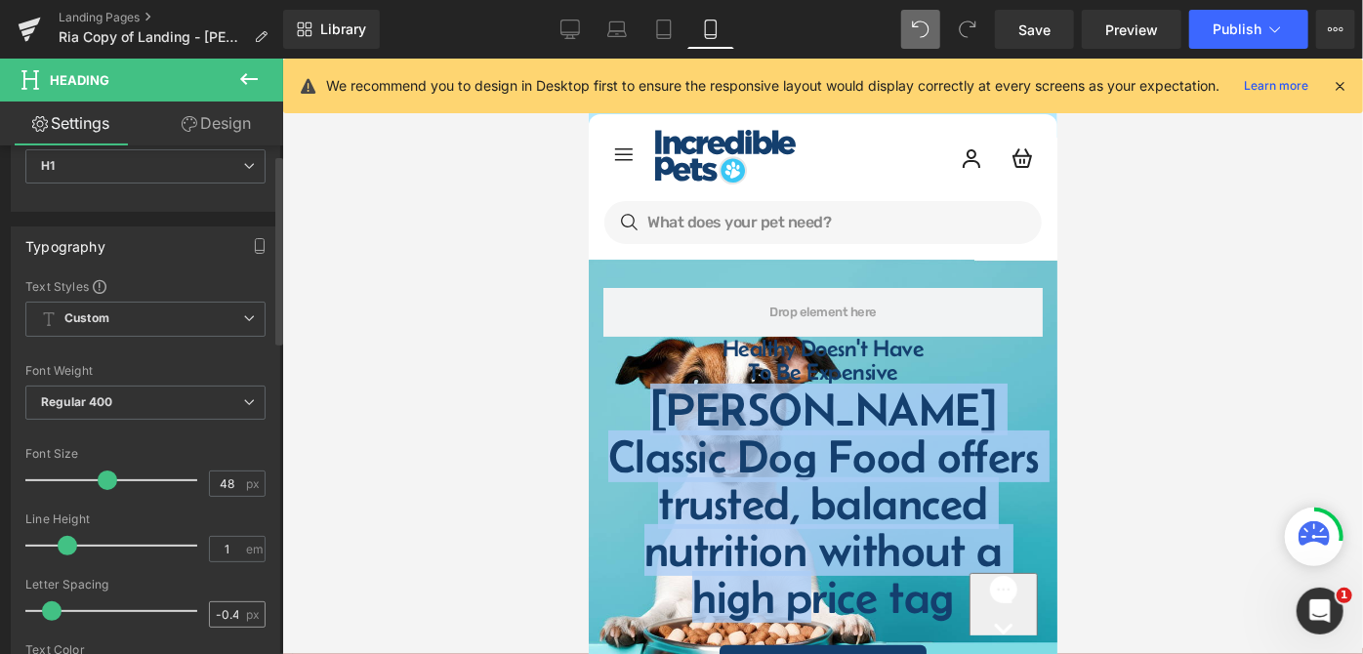
scroll to position [177, 0]
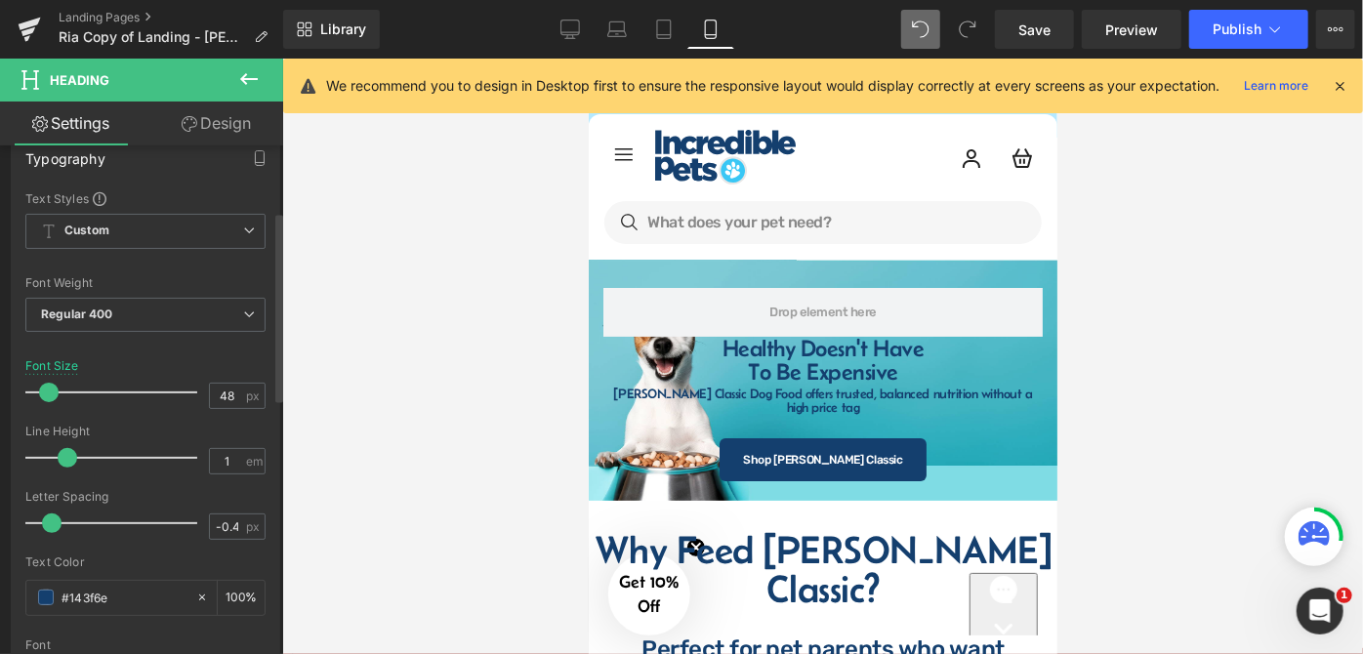
drag, startPoint x: 104, startPoint y: 389, endPoint x: 47, endPoint y: 388, distance: 56.7
click at [47, 388] on span at bounding box center [49, 393] width 20 height 20
click at [1195, 391] on div at bounding box center [822, 357] width 1081 height 596
click at [1150, 349] on div at bounding box center [822, 357] width 1081 height 596
click at [1169, 373] on div at bounding box center [822, 357] width 1081 height 596
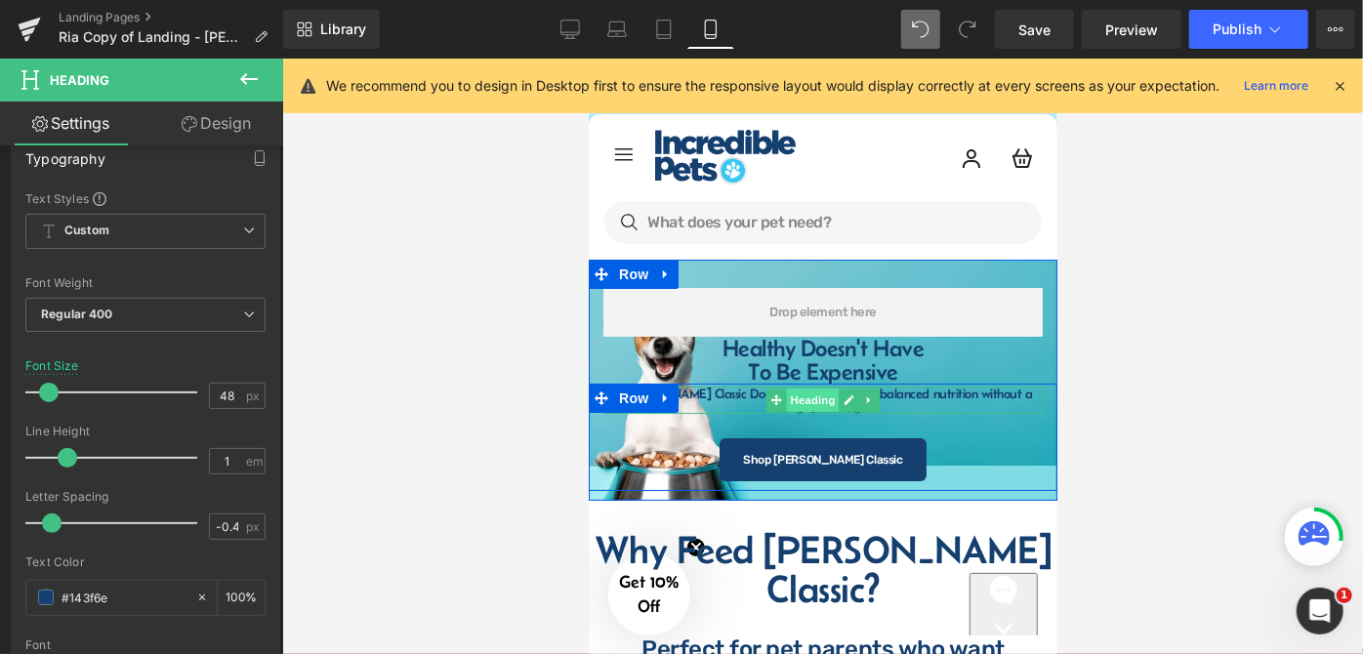
click at [792, 391] on span "Heading" at bounding box center [812, 399] width 53 height 23
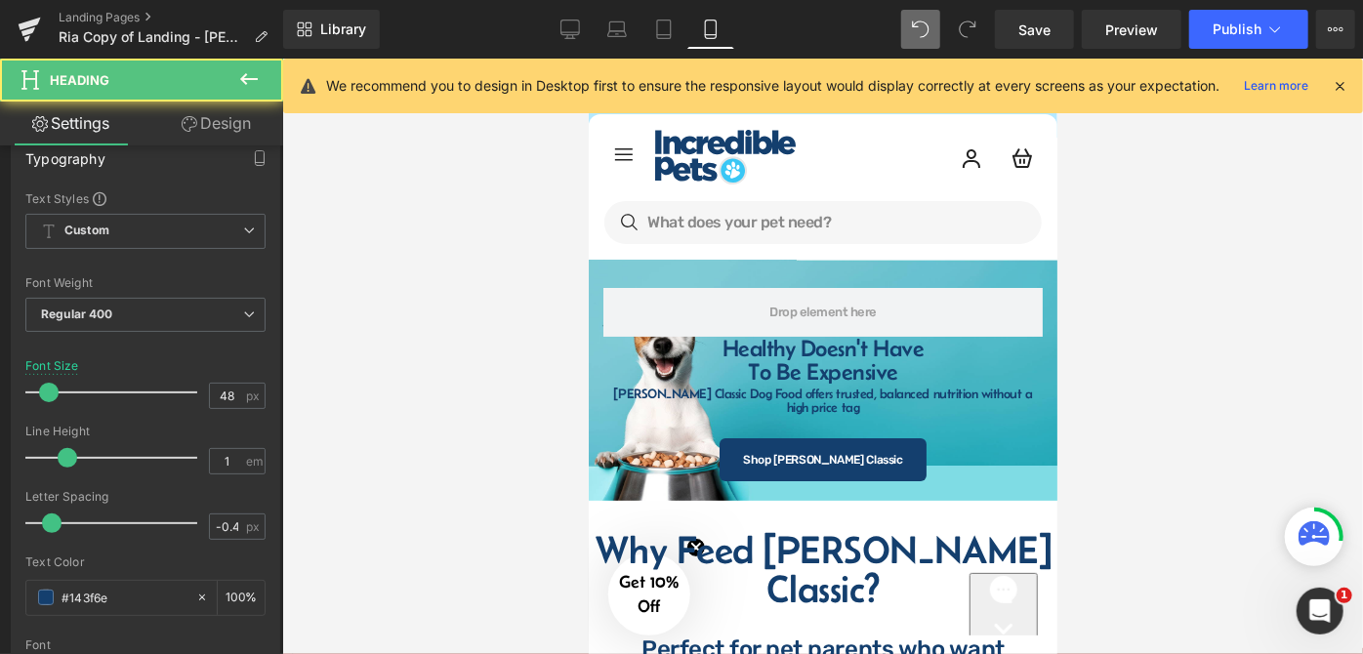
click at [1218, 376] on div at bounding box center [822, 357] width 1081 height 596
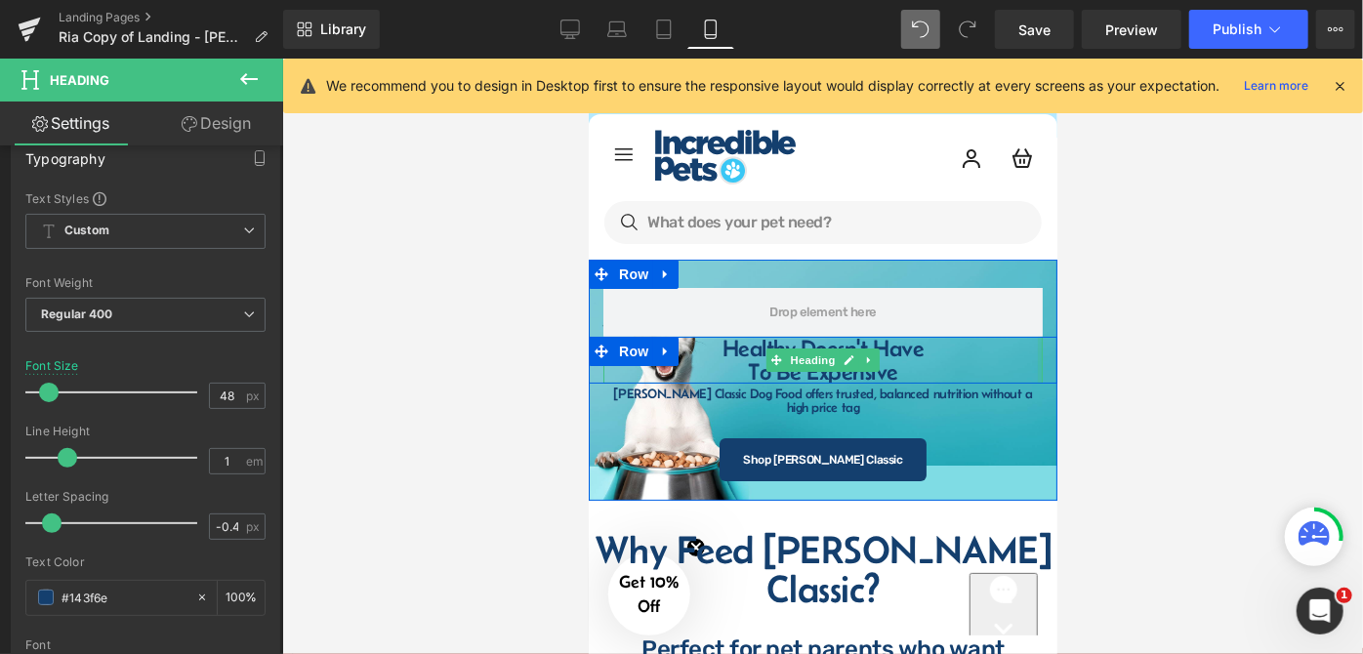
click at [1037, 351] on div at bounding box center [1039, 359] width 5 height 47
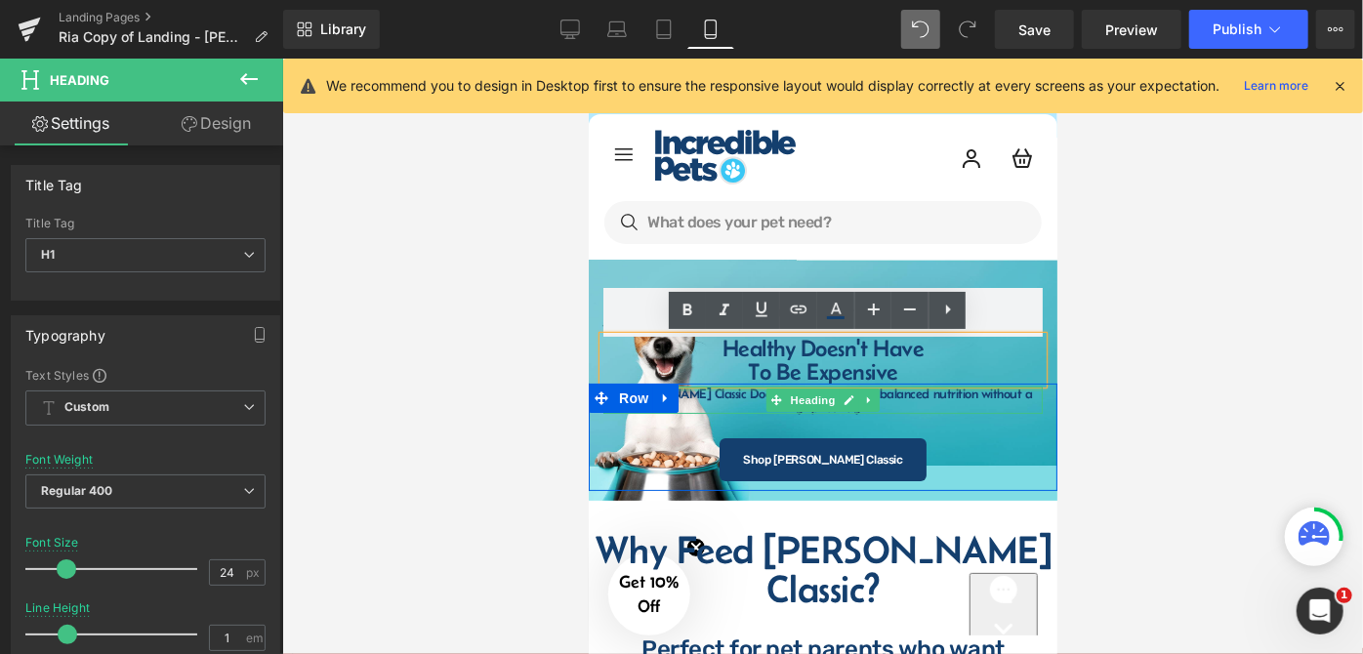
click at [979, 391] on h1 "[PERSON_NAME] Classic Dog Food offers trusted, balanced nutrition without a hig…" at bounding box center [822, 399] width 439 height 27
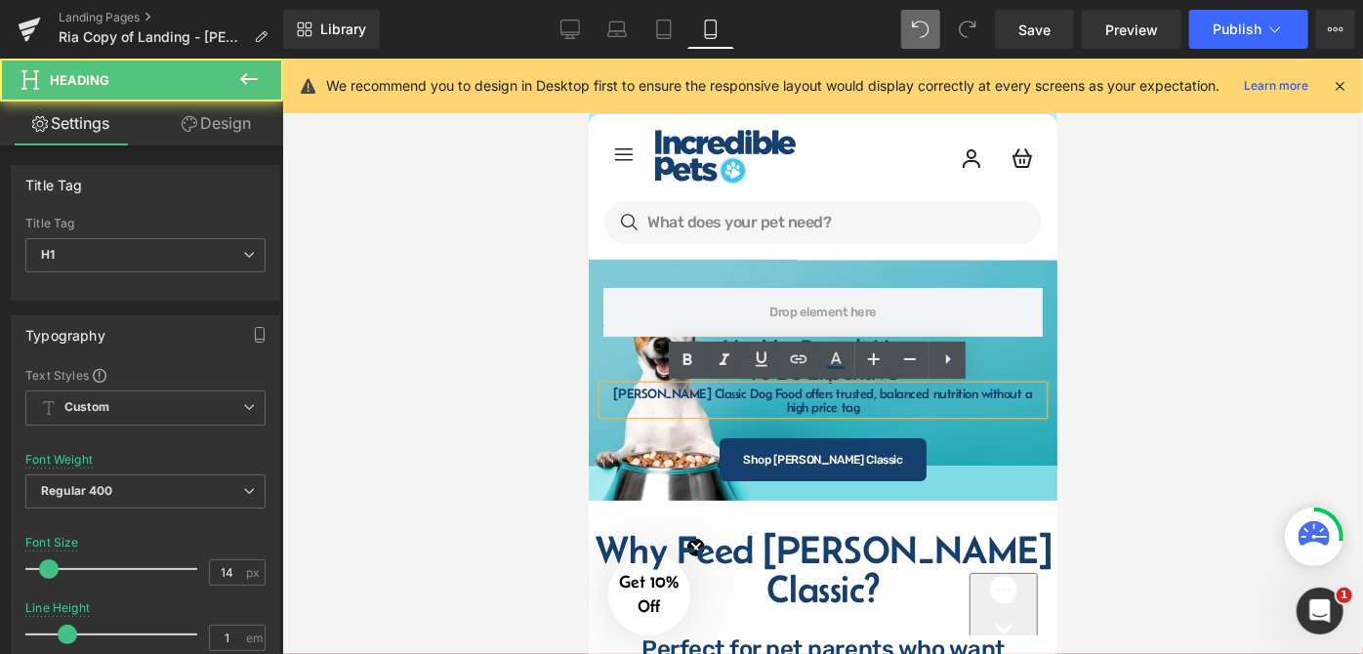
click at [979, 391] on h1 "[PERSON_NAME] Classic Dog Food offers trusted, balanced nutrition without a hig…" at bounding box center [822, 399] width 439 height 27
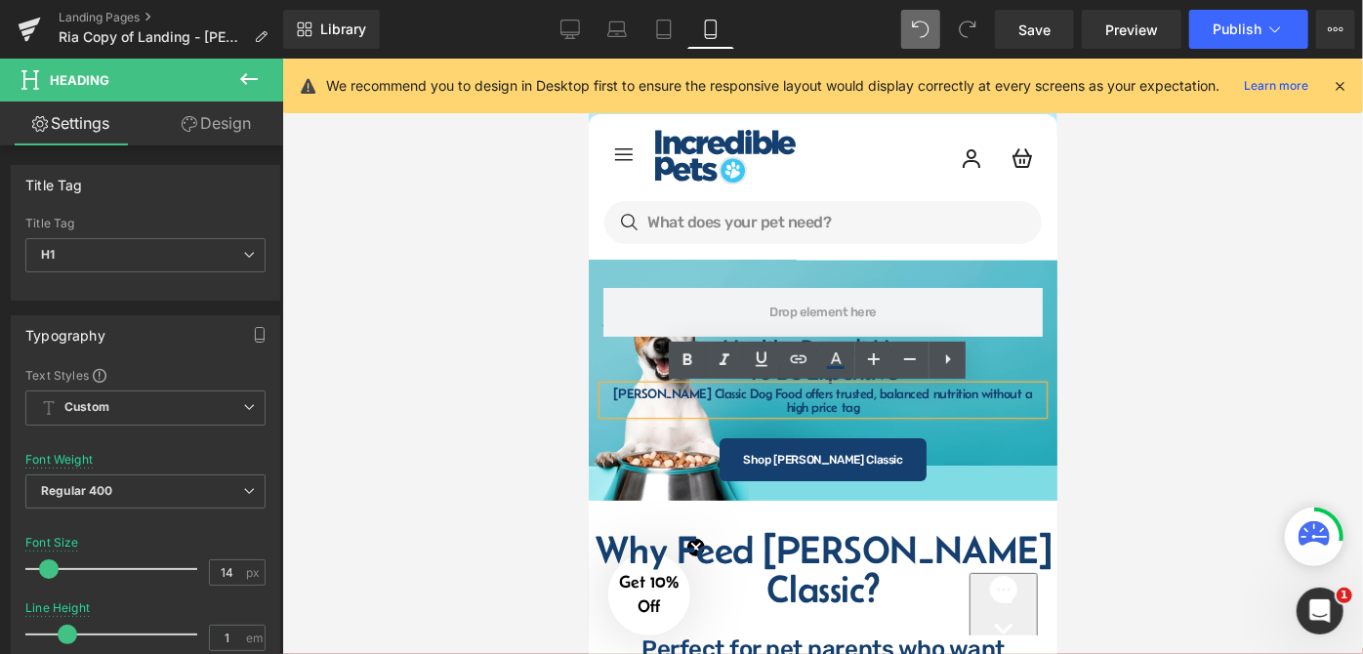
click at [808, 392] on h1 "[PERSON_NAME] Classic Dog Food offers trusted, balanced nutrition without a hig…" at bounding box center [822, 399] width 439 height 27
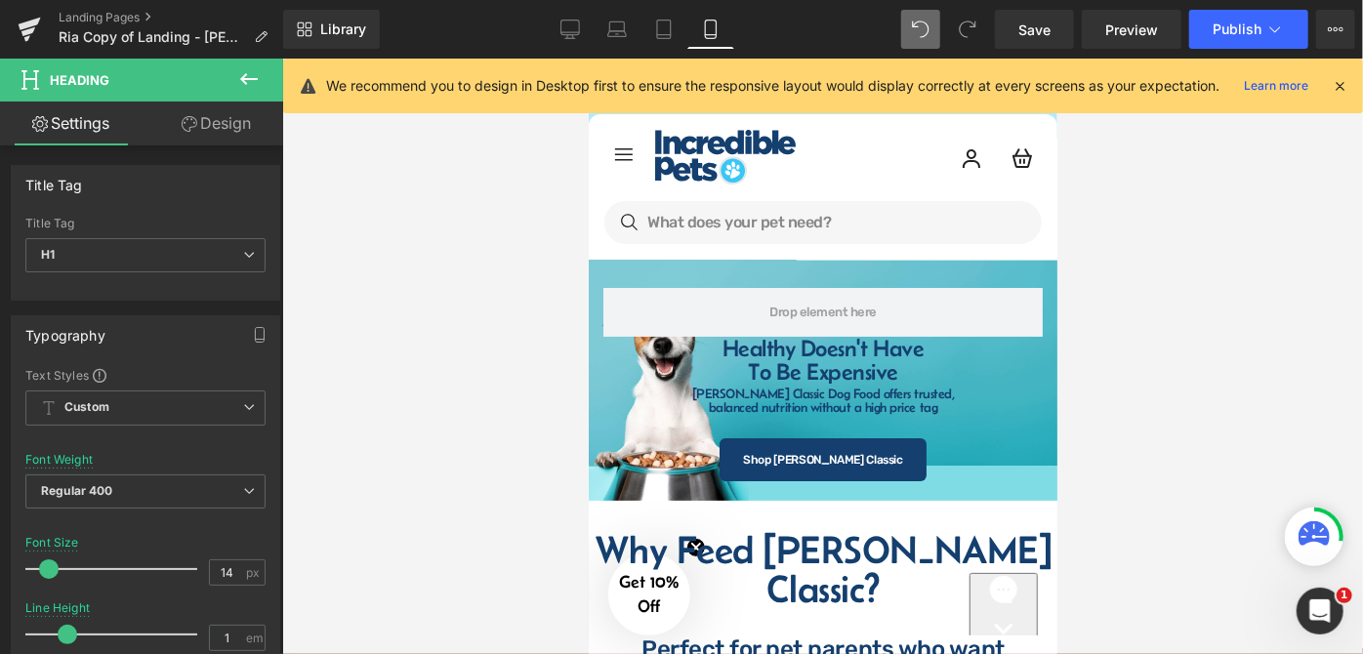
click at [1166, 359] on div at bounding box center [822, 357] width 1081 height 596
click at [1164, 359] on div at bounding box center [822, 357] width 1081 height 596
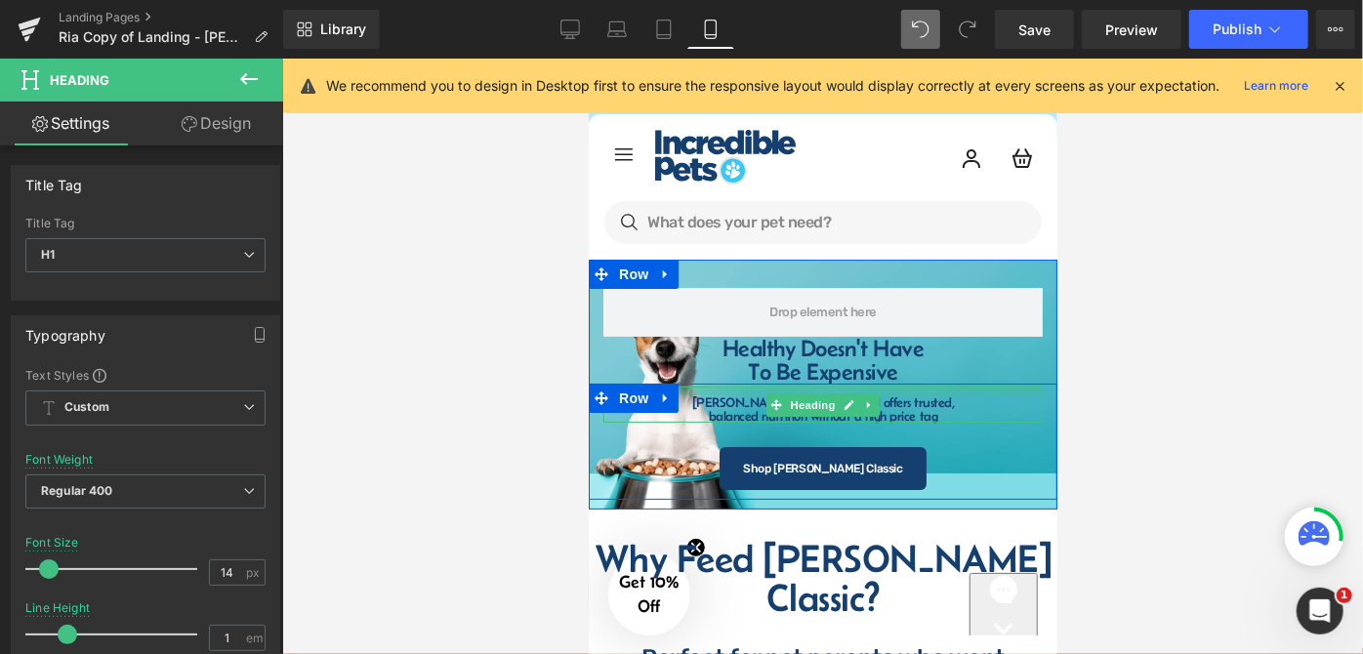
click at [924, 396] on div "Fromm Classic Dog Food offers trusted, balanced nutrition without a high price …" at bounding box center [822, 404] width 439 height 36
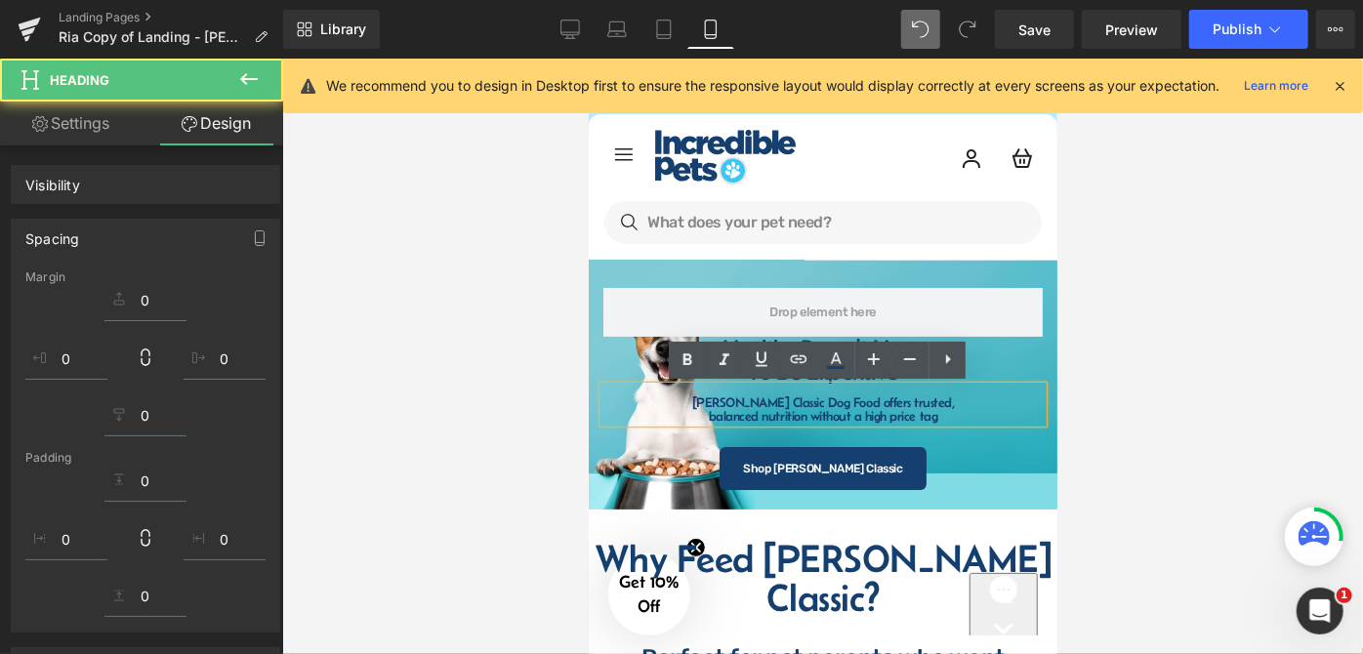
click at [1111, 367] on div at bounding box center [822, 357] width 1081 height 596
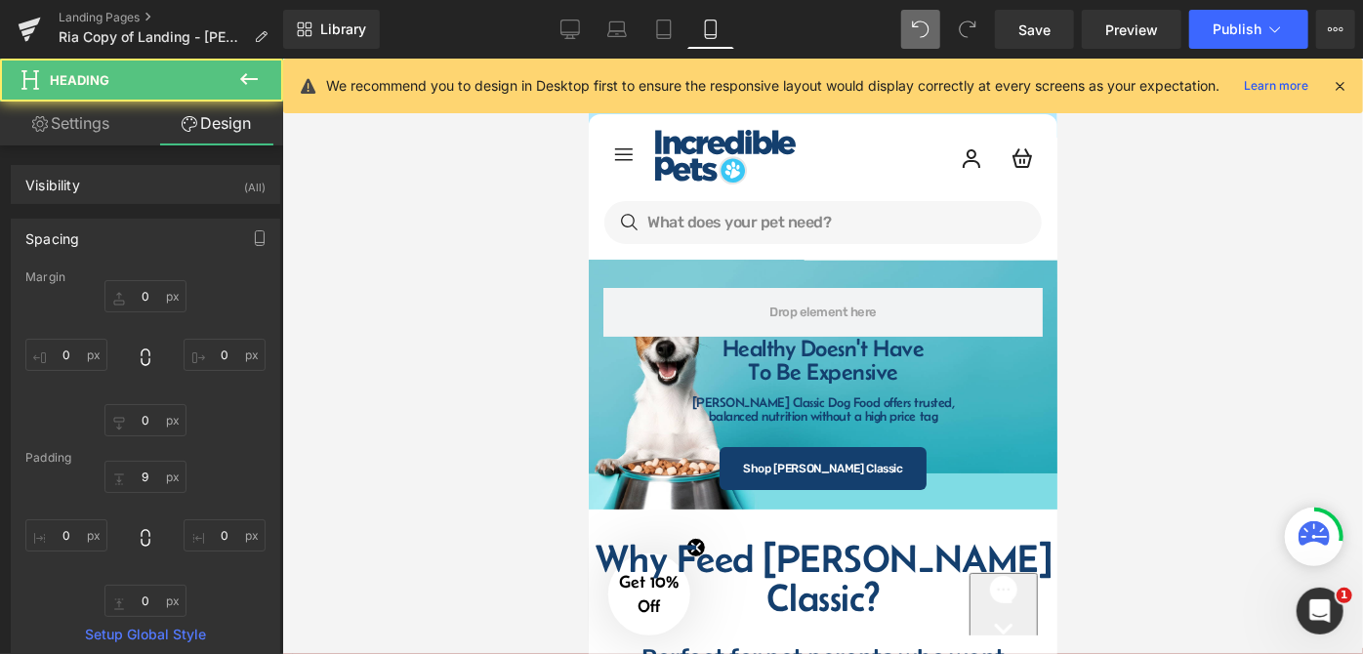
click at [1130, 352] on div at bounding box center [822, 357] width 1081 height 596
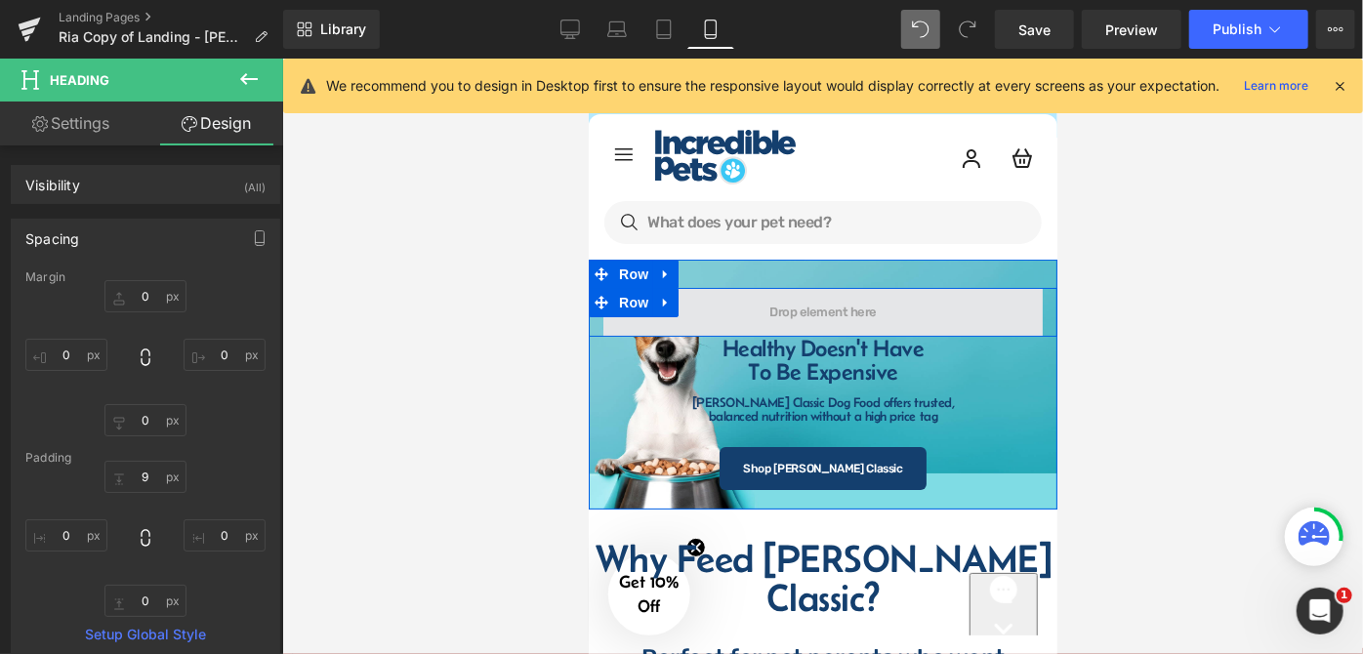
click at [905, 304] on span at bounding box center [822, 311] width 439 height 49
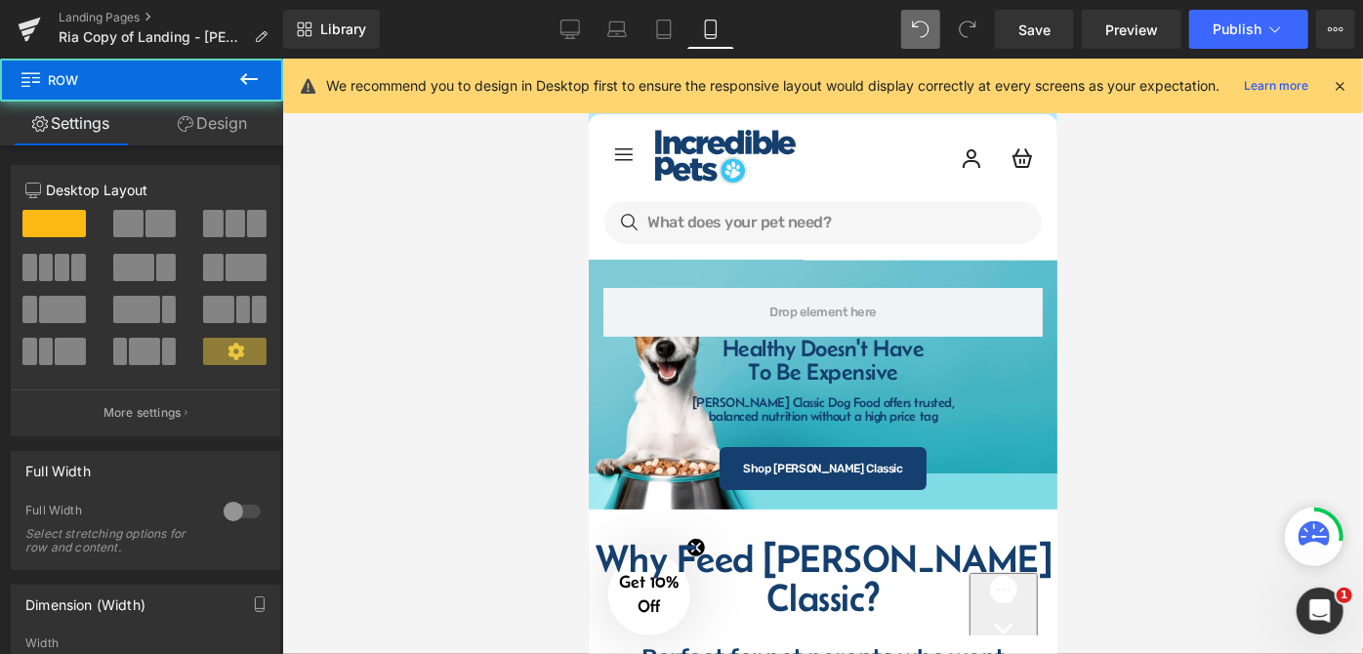
click at [1172, 347] on div at bounding box center [822, 357] width 1081 height 596
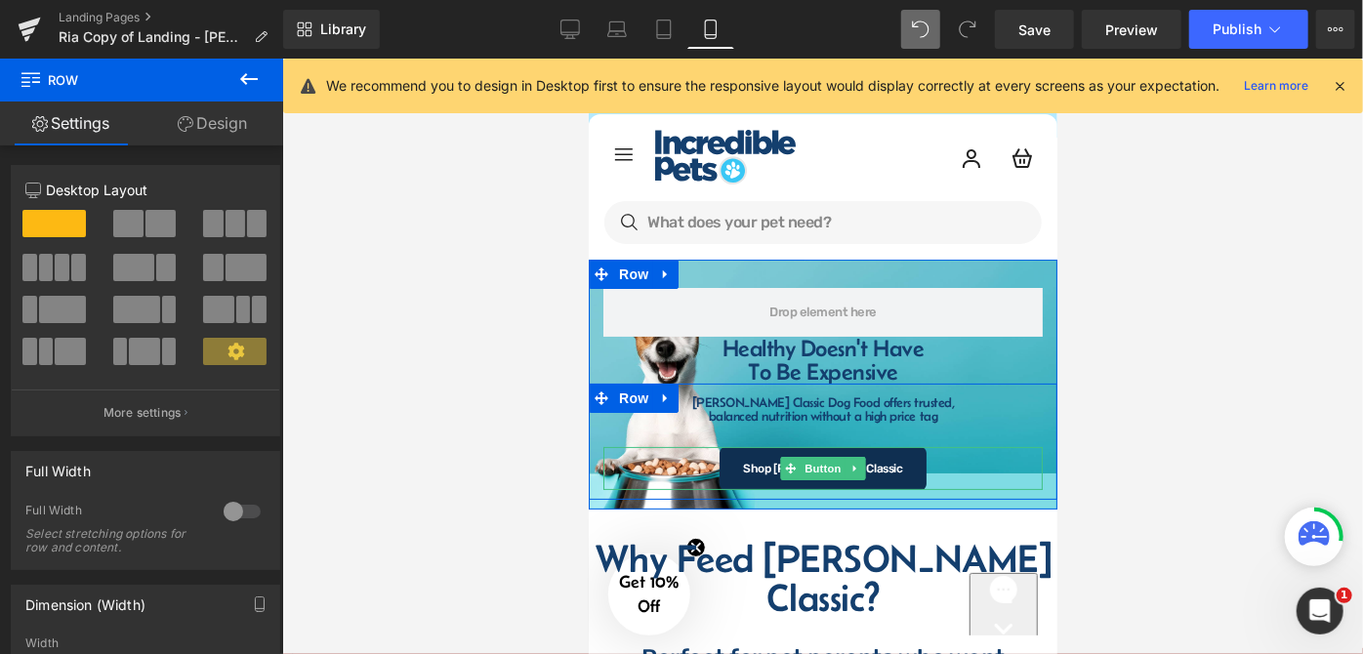
click at [889, 460] on link "Shop [PERSON_NAME] Classic" at bounding box center [822, 467] width 207 height 43
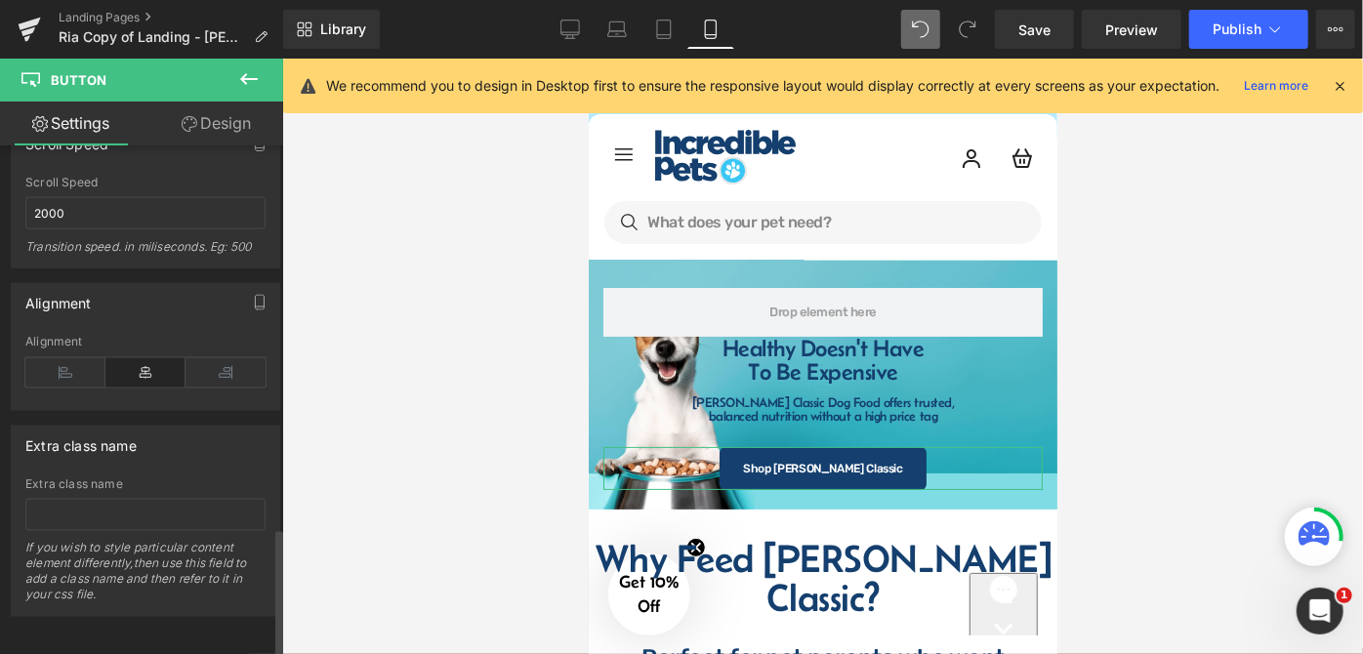
scroll to position [1518, 0]
click at [1132, 397] on div at bounding box center [822, 357] width 1081 height 596
click at [581, 42] on link "Desktop" at bounding box center [570, 29] width 47 height 39
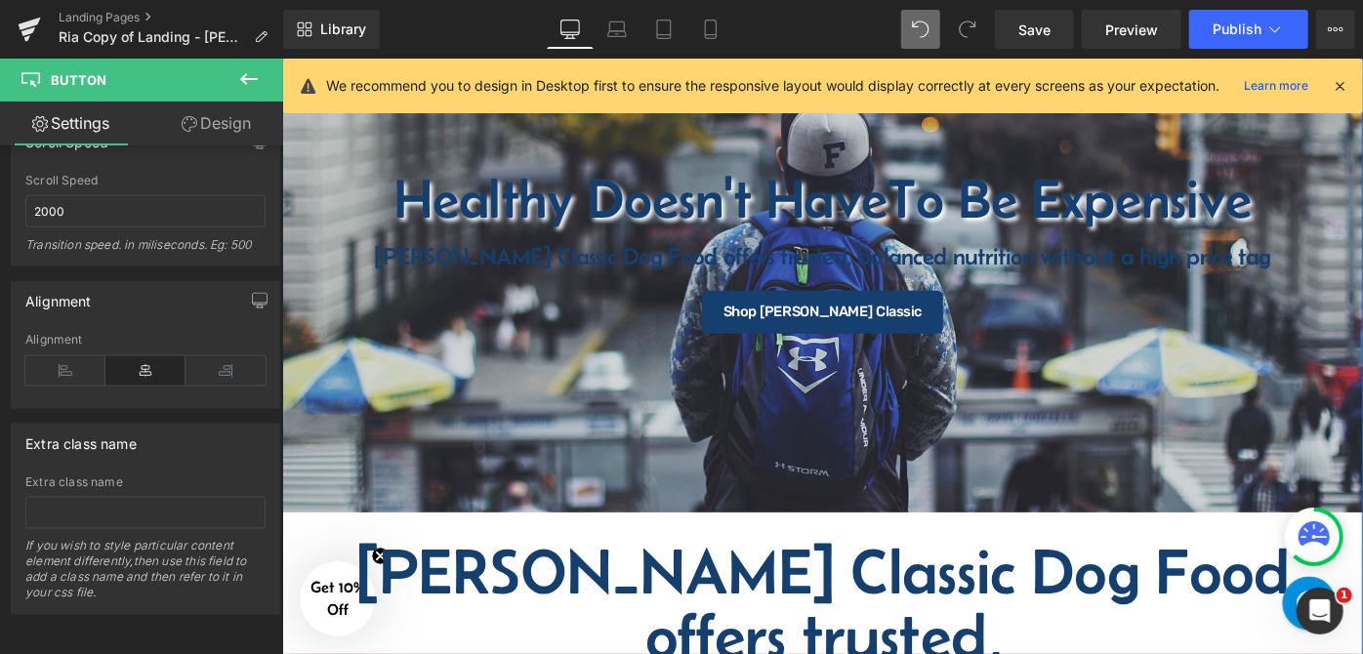
scroll to position [330, 0]
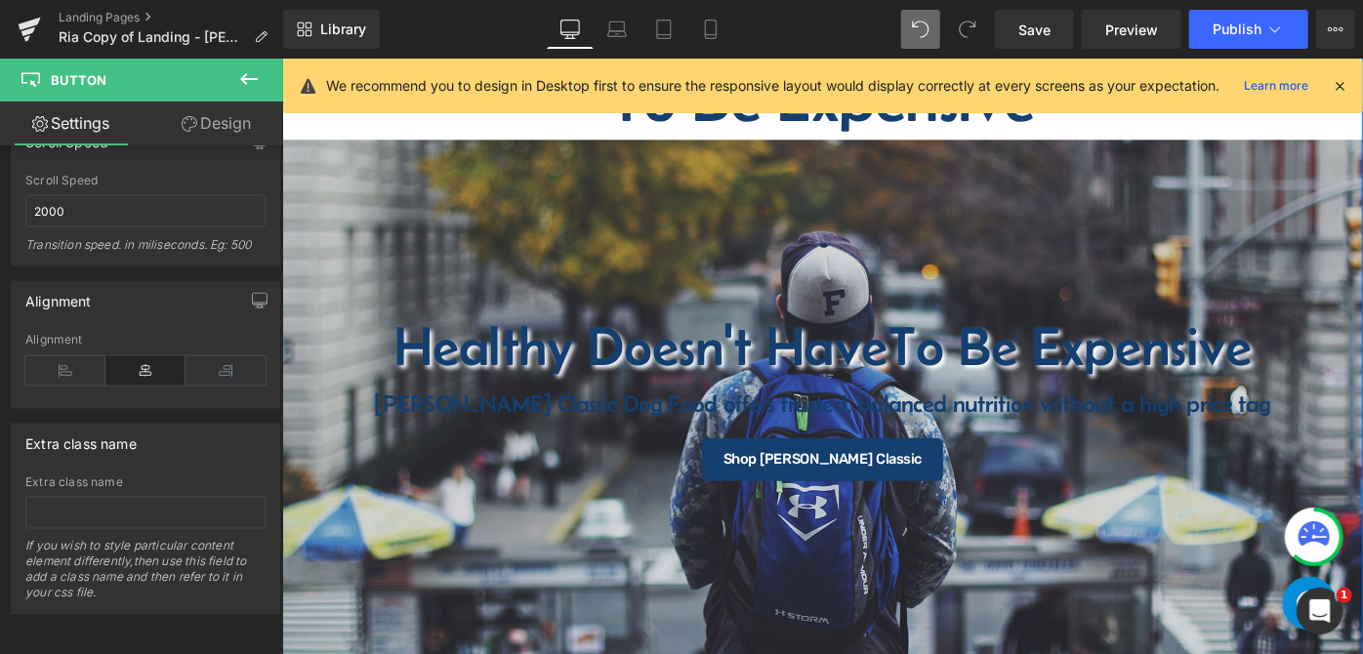
click at [551, 230] on div "Healthy Doesn't Have To Be Expensive Heading Fromm Classic Dog Food offers trus…" at bounding box center [872, 430] width 1182 height 568
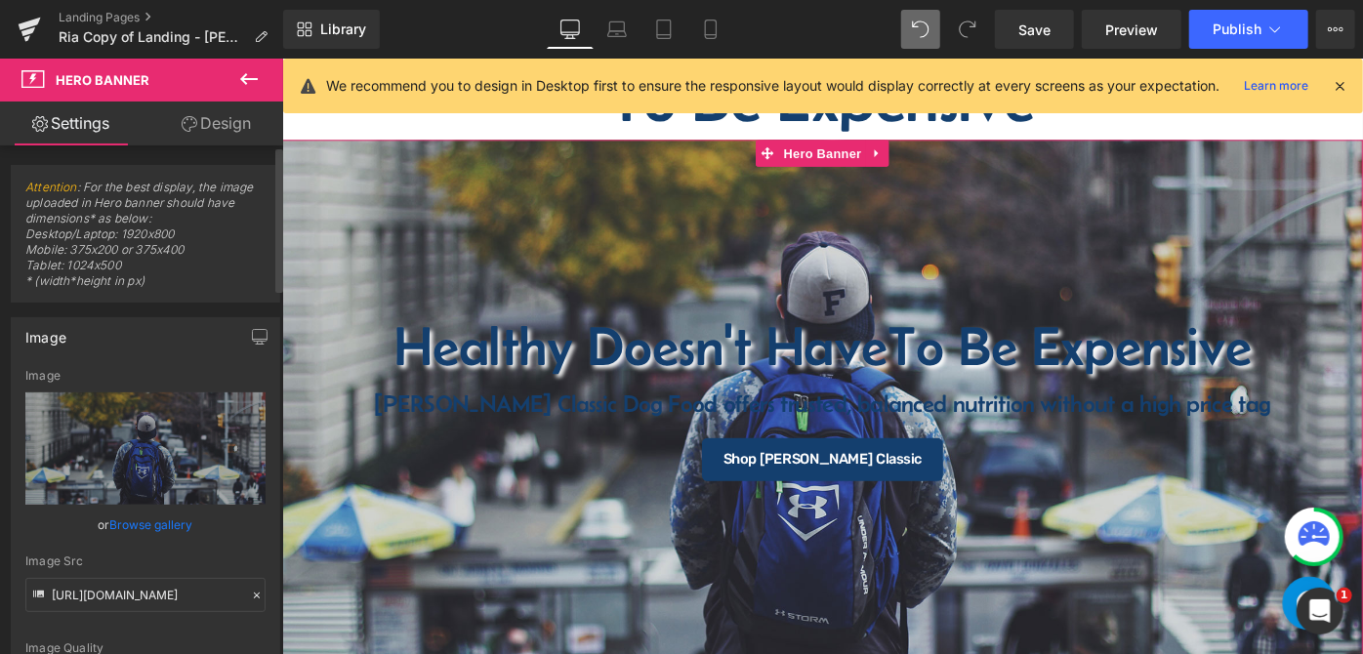
click at [250, 597] on icon at bounding box center [257, 596] width 14 height 14
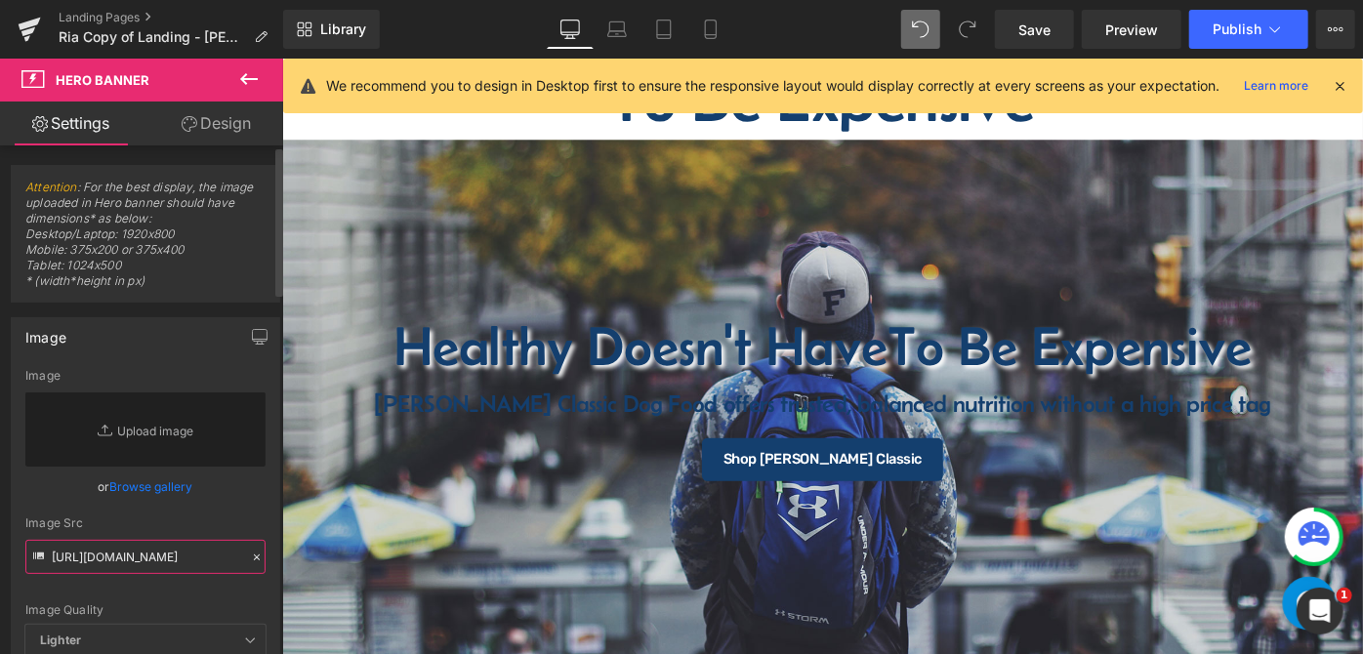
click at [157, 570] on input "https://d1um8515vdn9kb.cloudfront.net/images/hero.jpg" at bounding box center [145, 557] width 240 height 34
paste input "[URL][DOMAIN_NAME]"
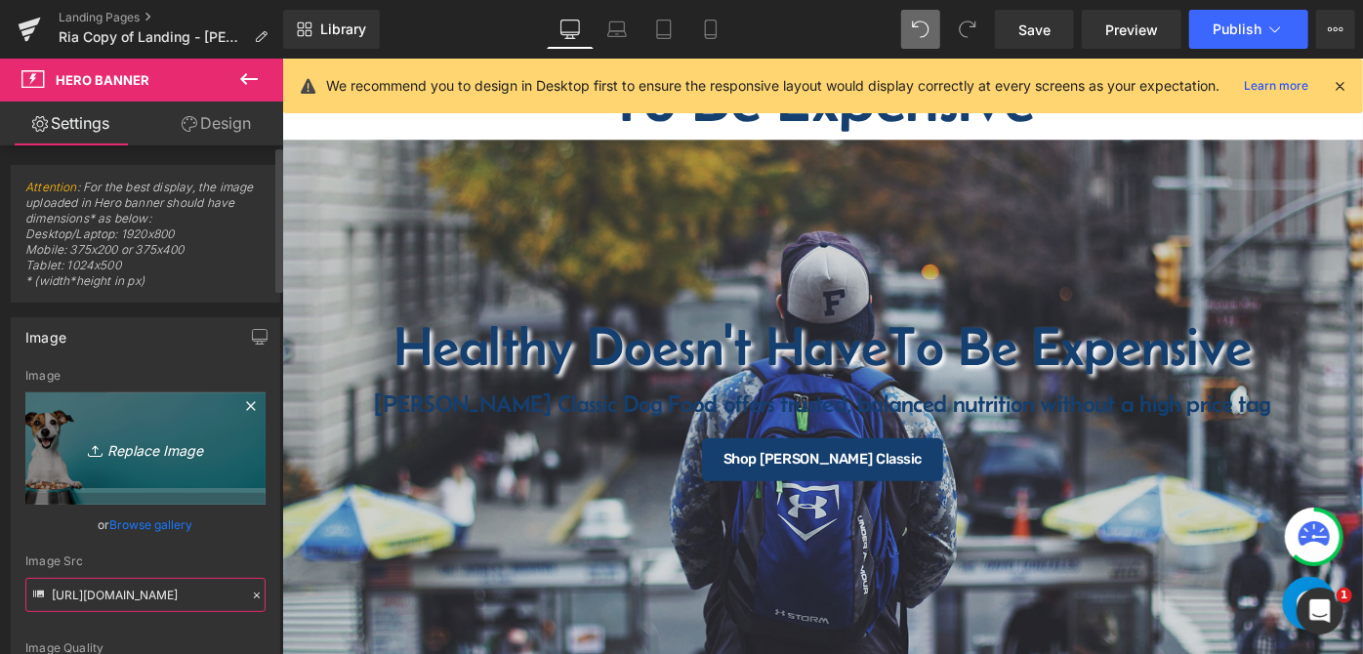
type input "[URL][DOMAIN_NAME]"
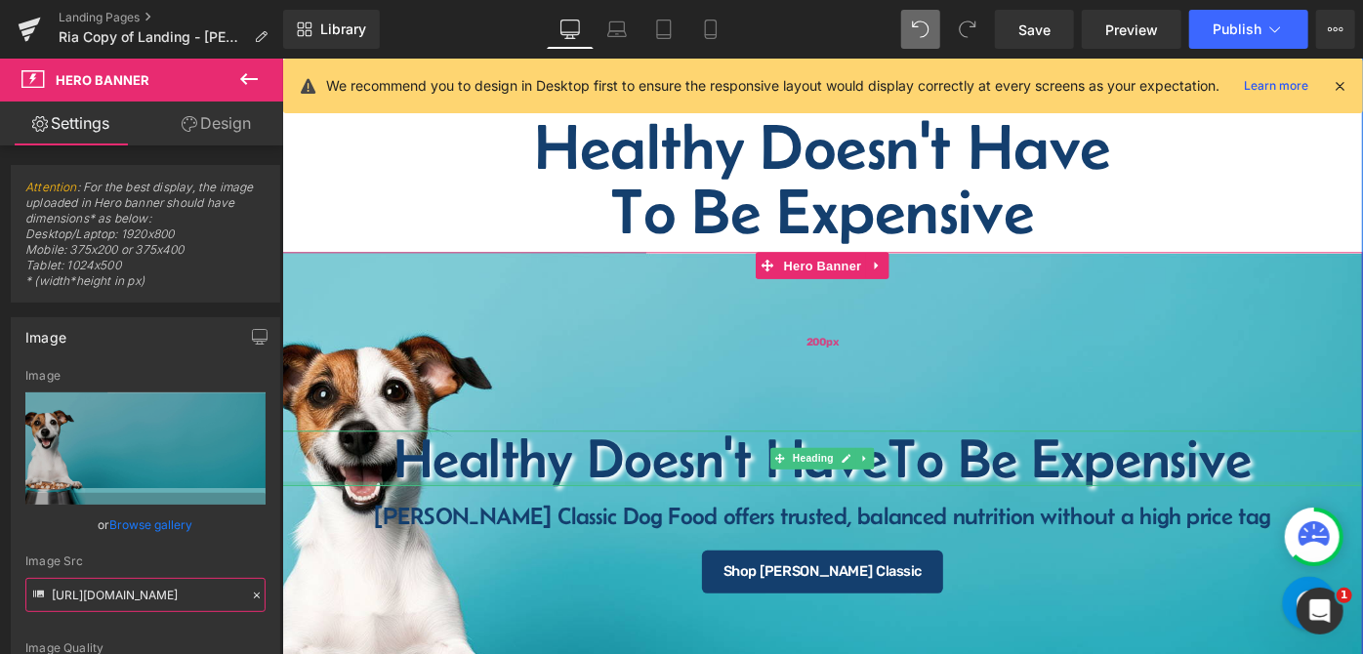
scroll to position [177, 0]
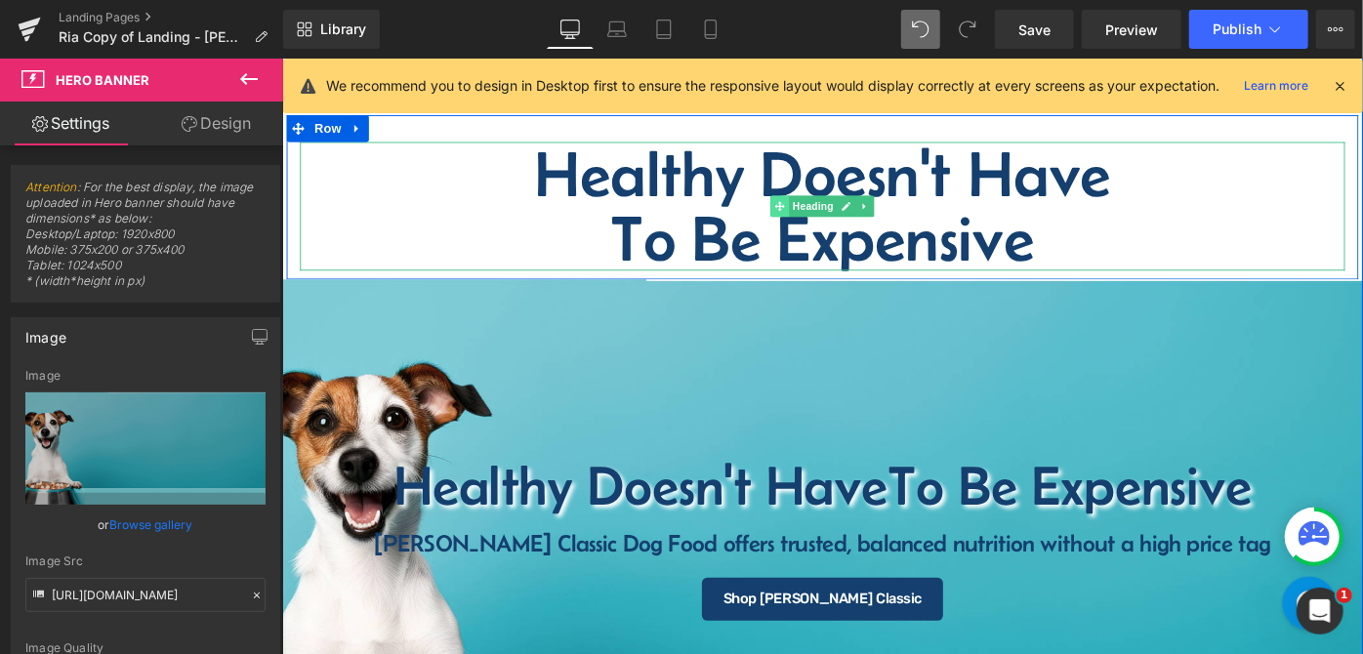
click at [820, 214] on icon at bounding box center [825, 219] width 11 height 11
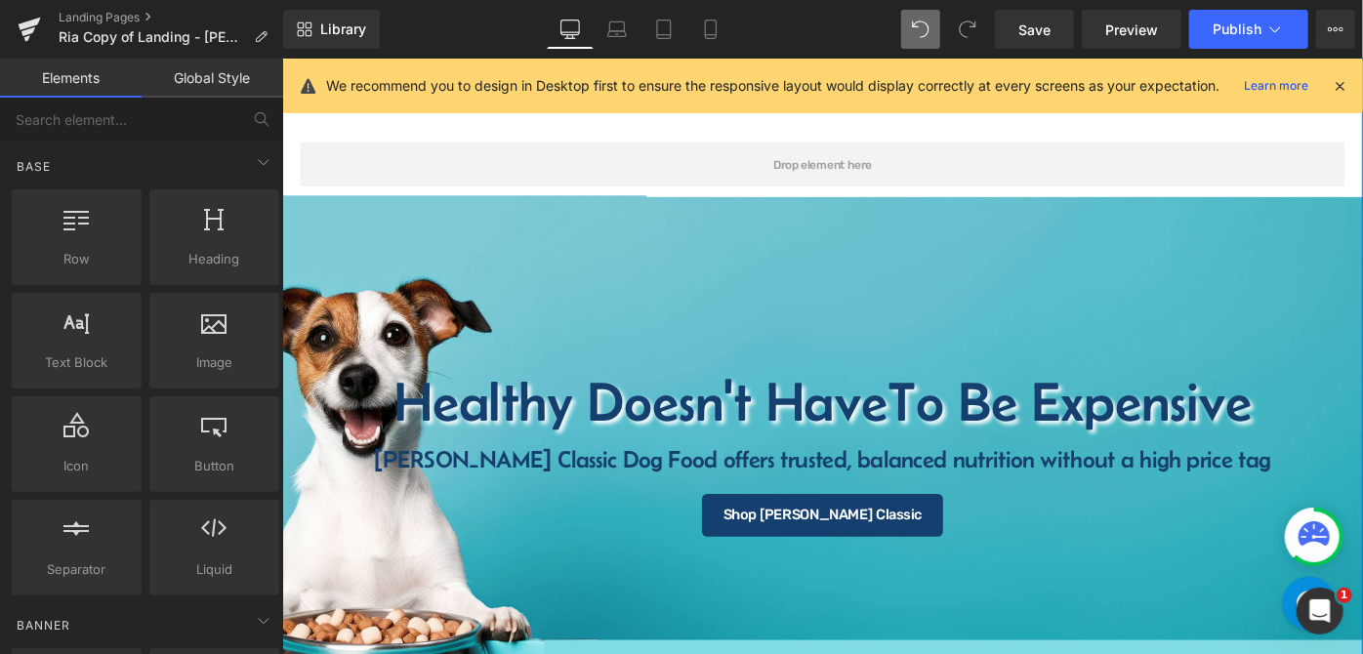
scroll to position [0, 0]
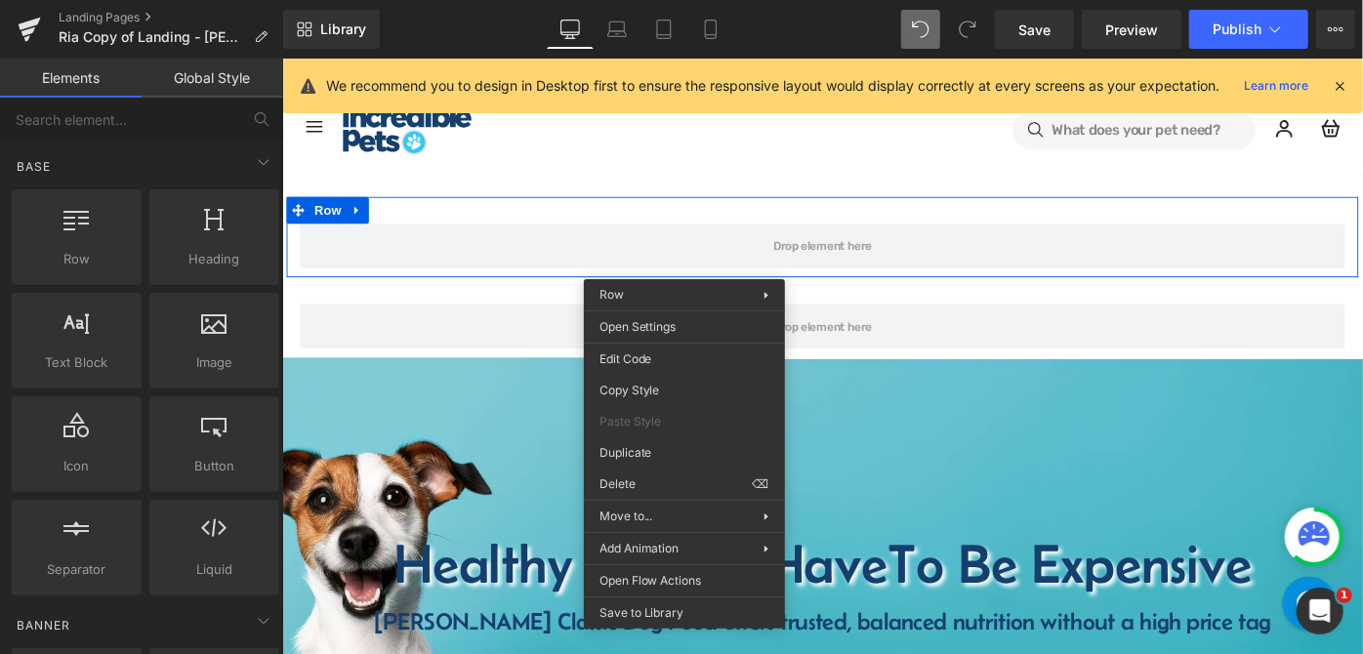
drag, startPoint x: 909, startPoint y: 547, endPoint x: 660, endPoint y: 527, distance: 249.8
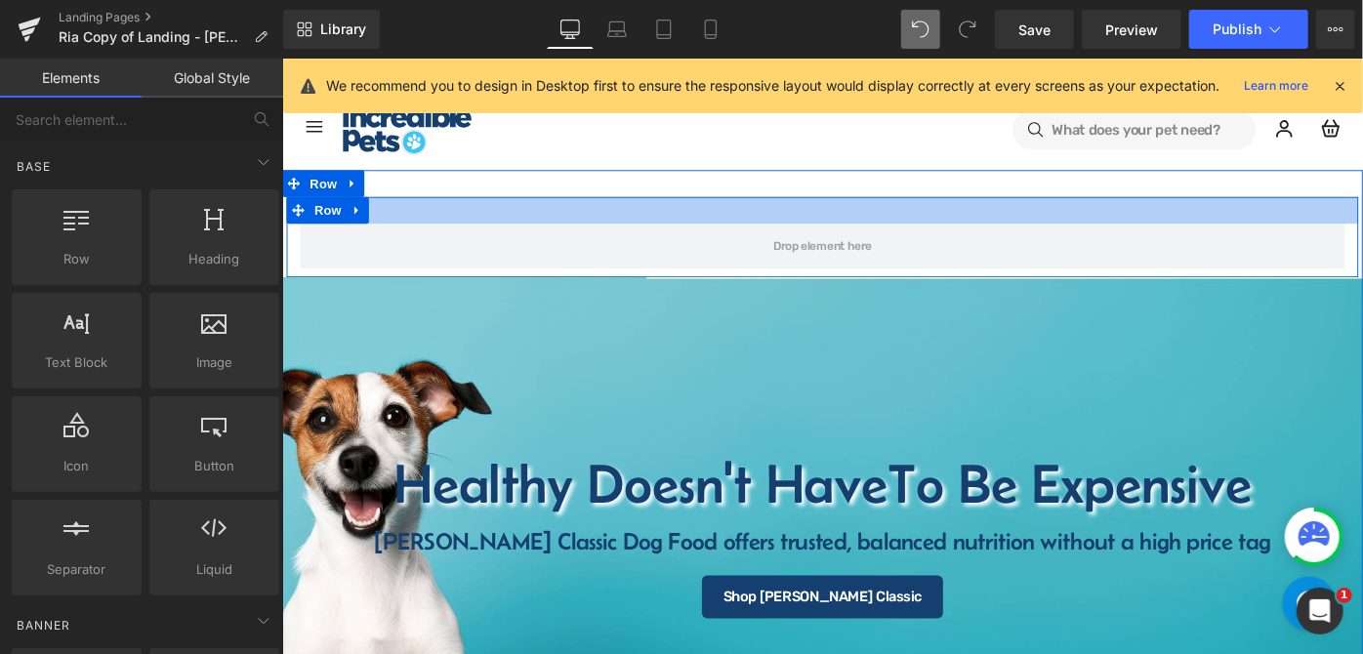
click at [480, 233] on div at bounding box center [872, 223] width 1172 height 29
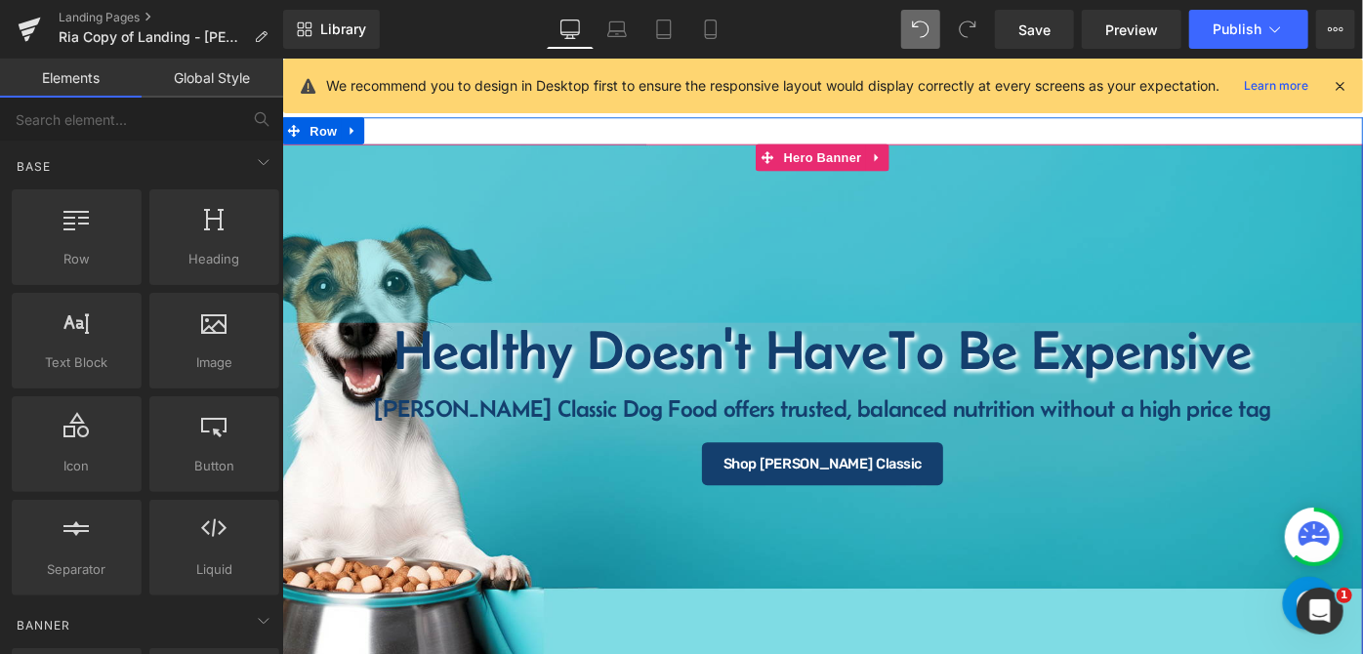
scroll to position [88, 0]
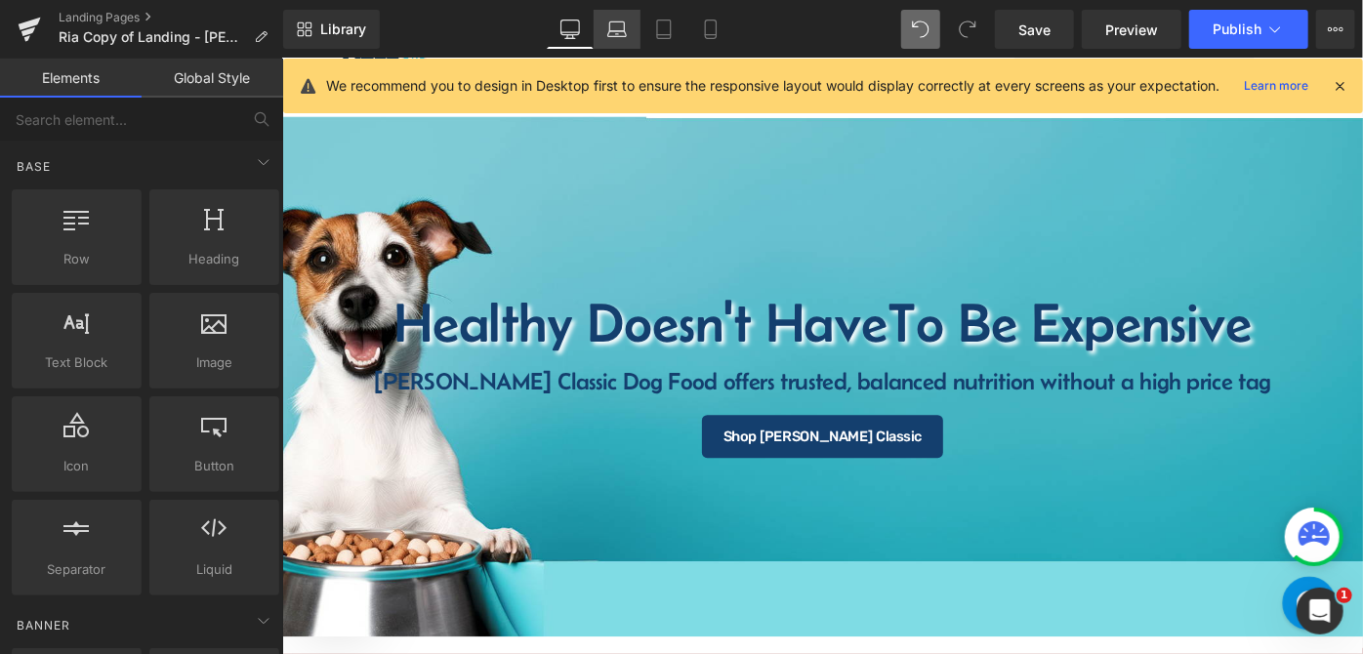
click at [626, 36] on icon at bounding box center [617, 34] width 19 height 6
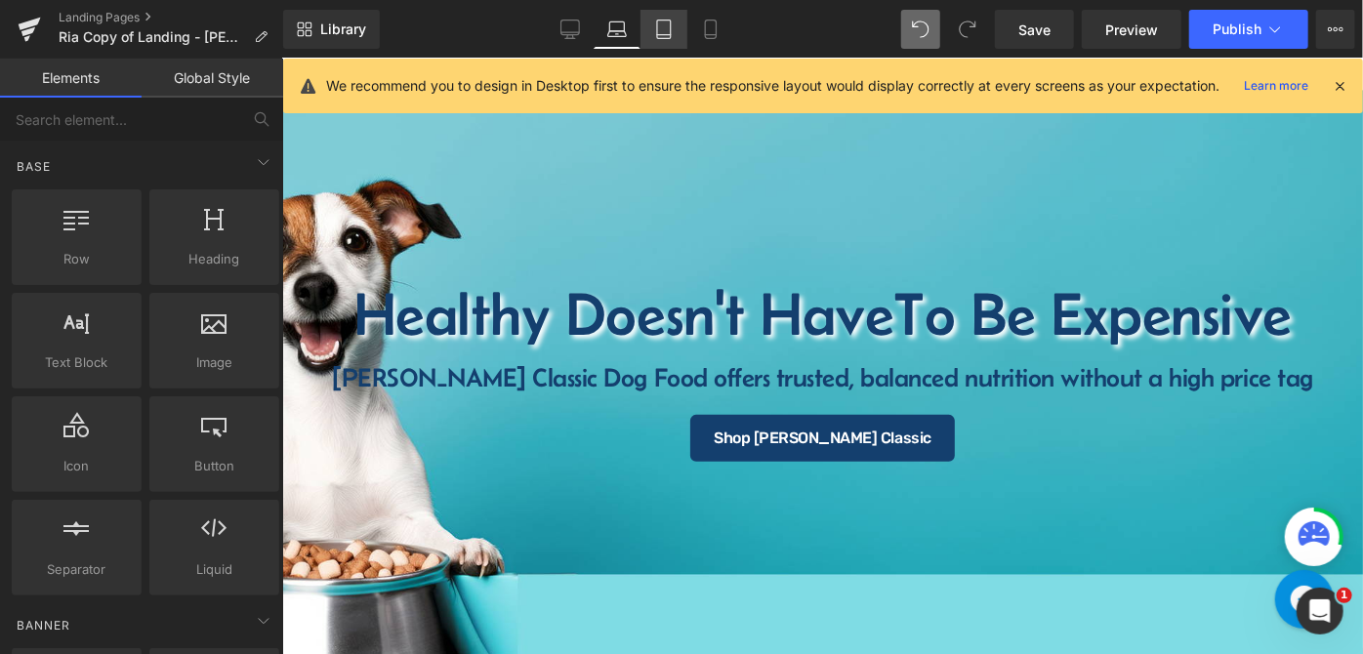
click at [664, 37] on icon at bounding box center [664, 30] width 20 height 20
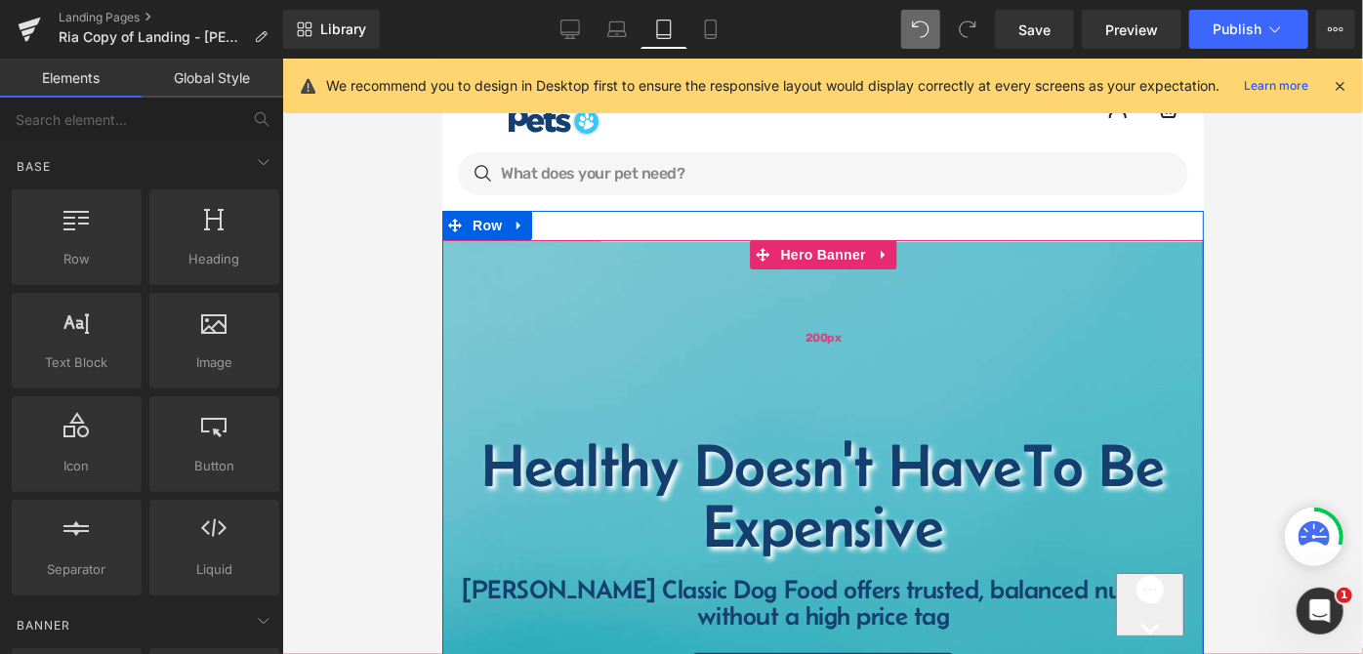
scroll to position [0, 0]
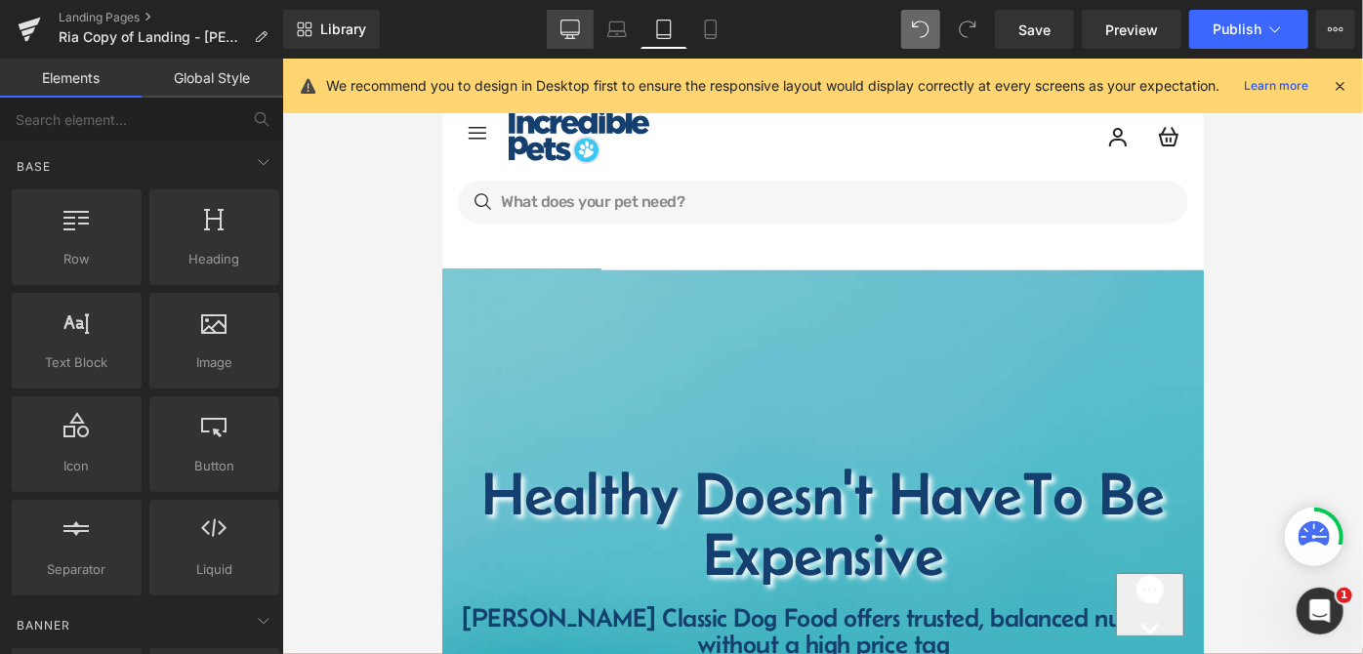
click at [563, 26] on icon at bounding box center [571, 30] width 20 height 20
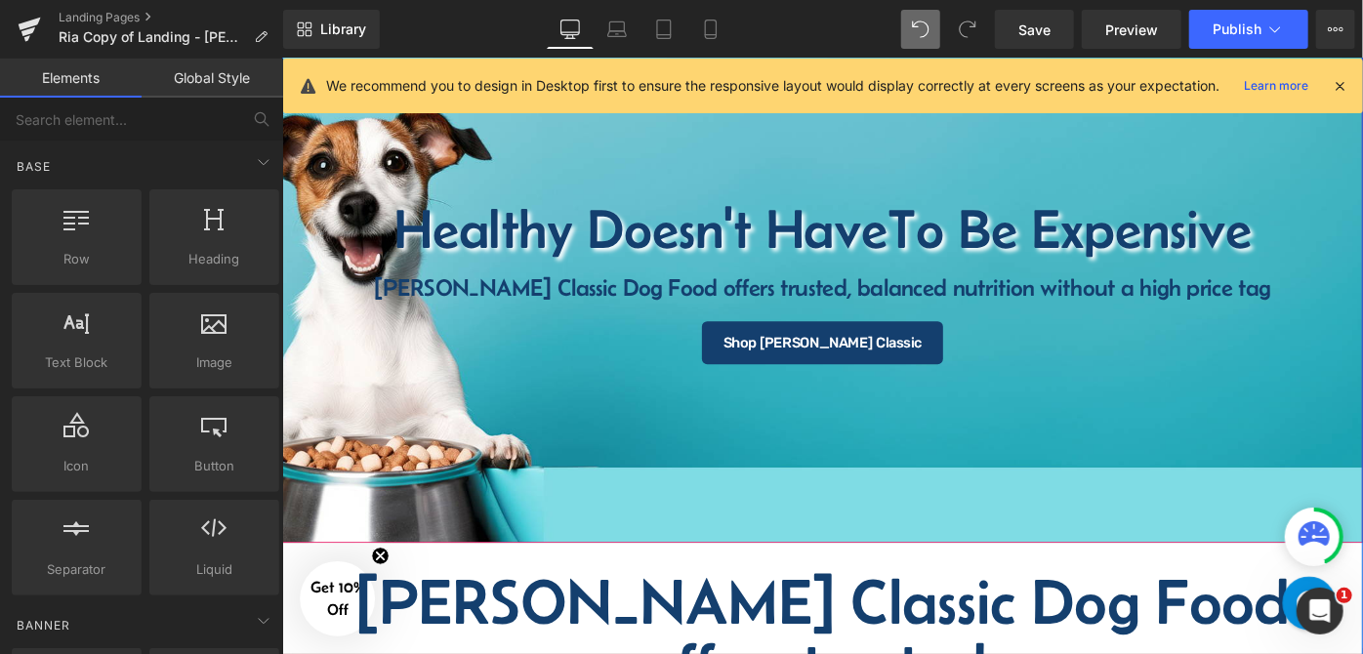
scroll to position [210, 0]
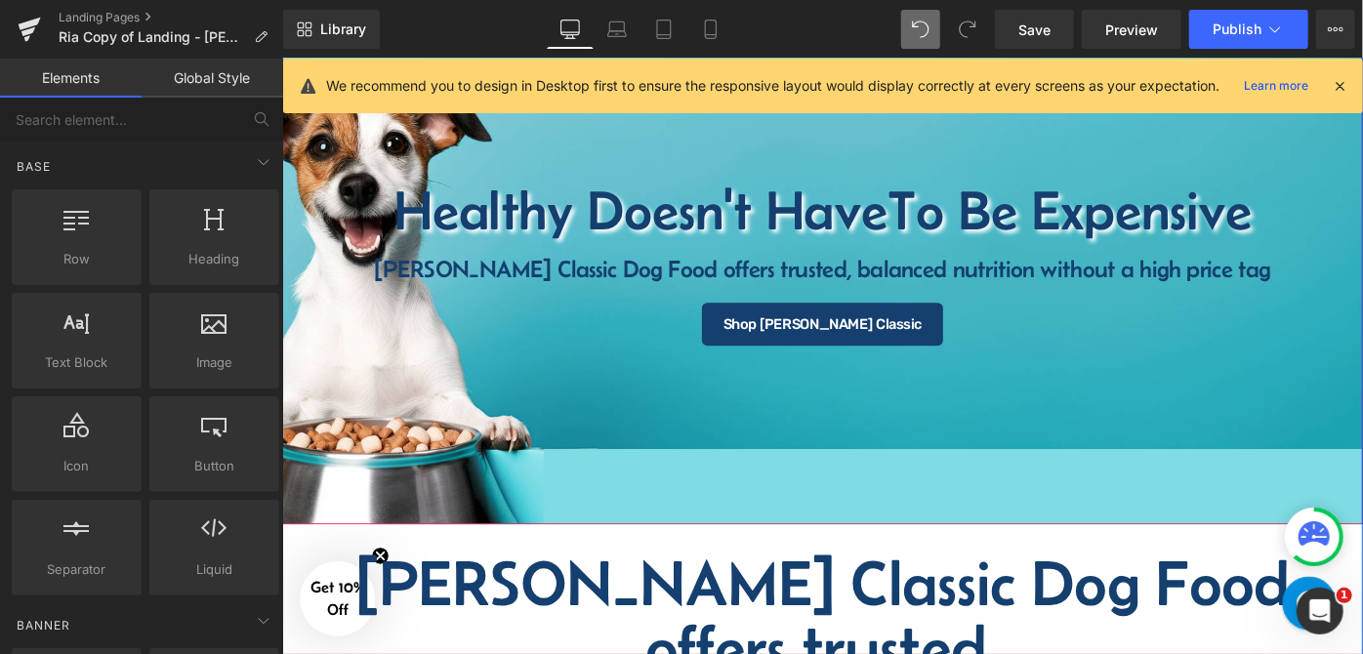
click at [395, 161] on div "200px" at bounding box center [872, 96] width 1182 height 195
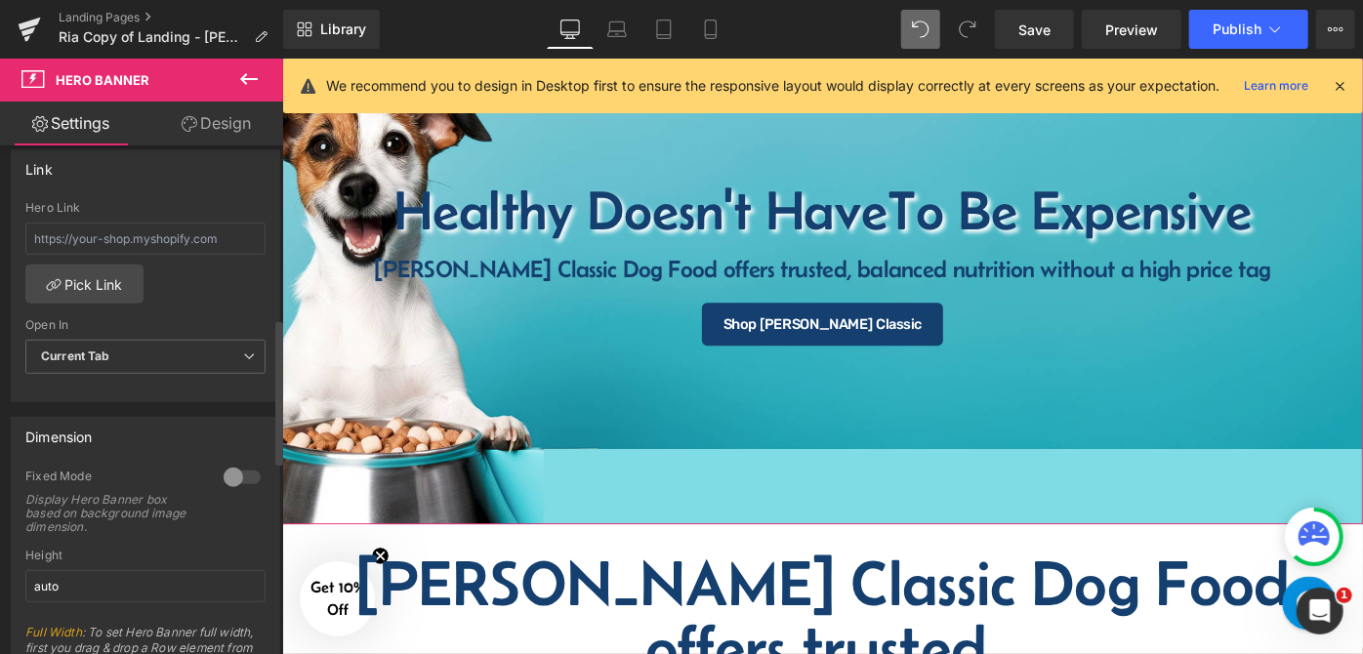
scroll to position [710, 0]
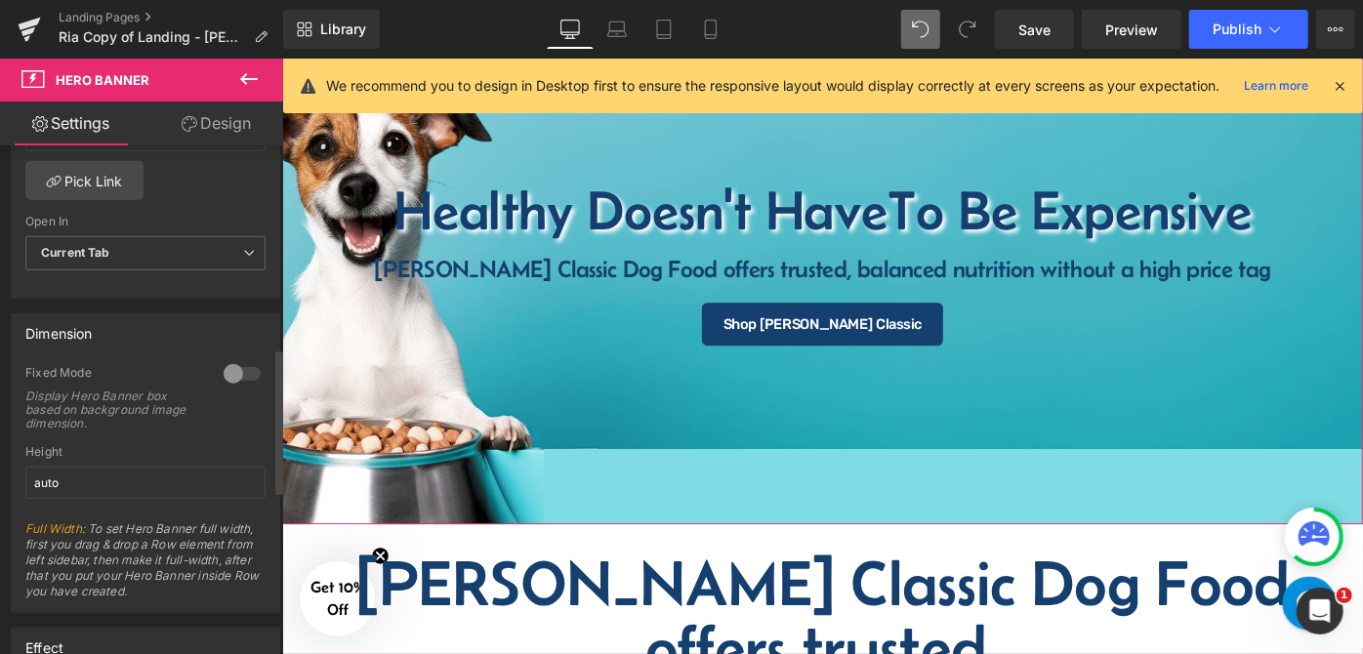
click at [242, 369] on div at bounding box center [242, 373] width 47 height 31
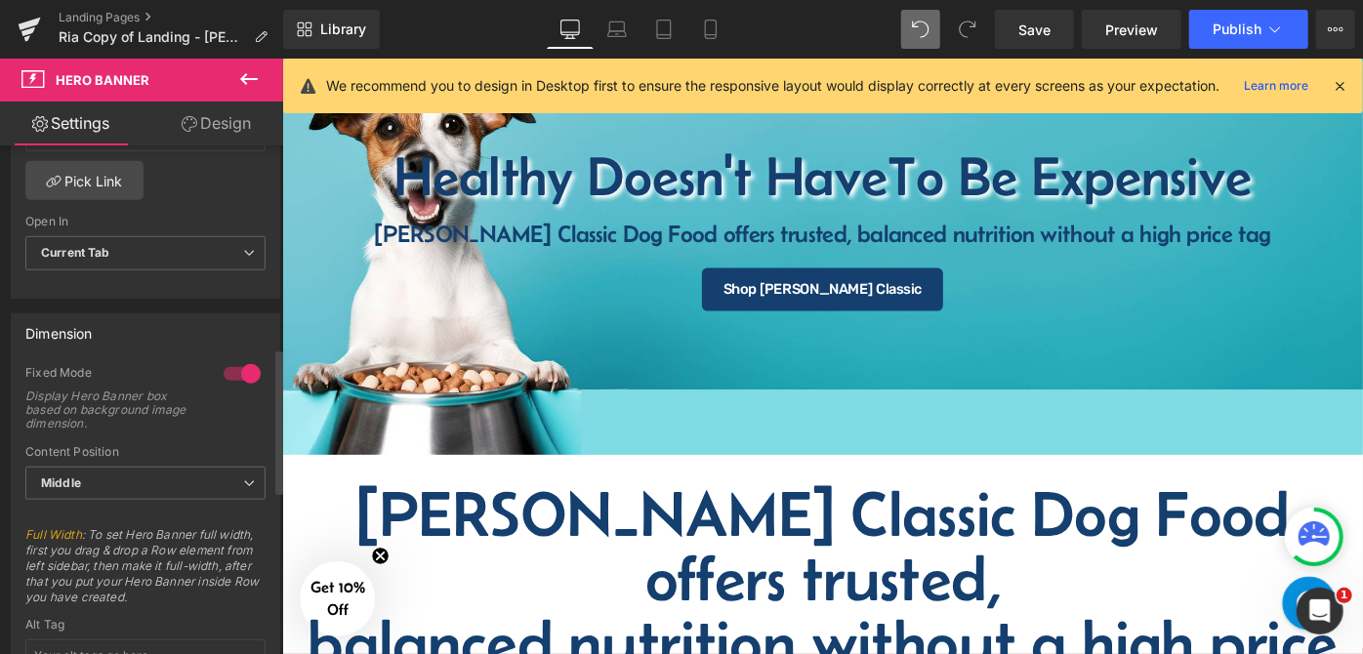
scroll to position [134, 0]
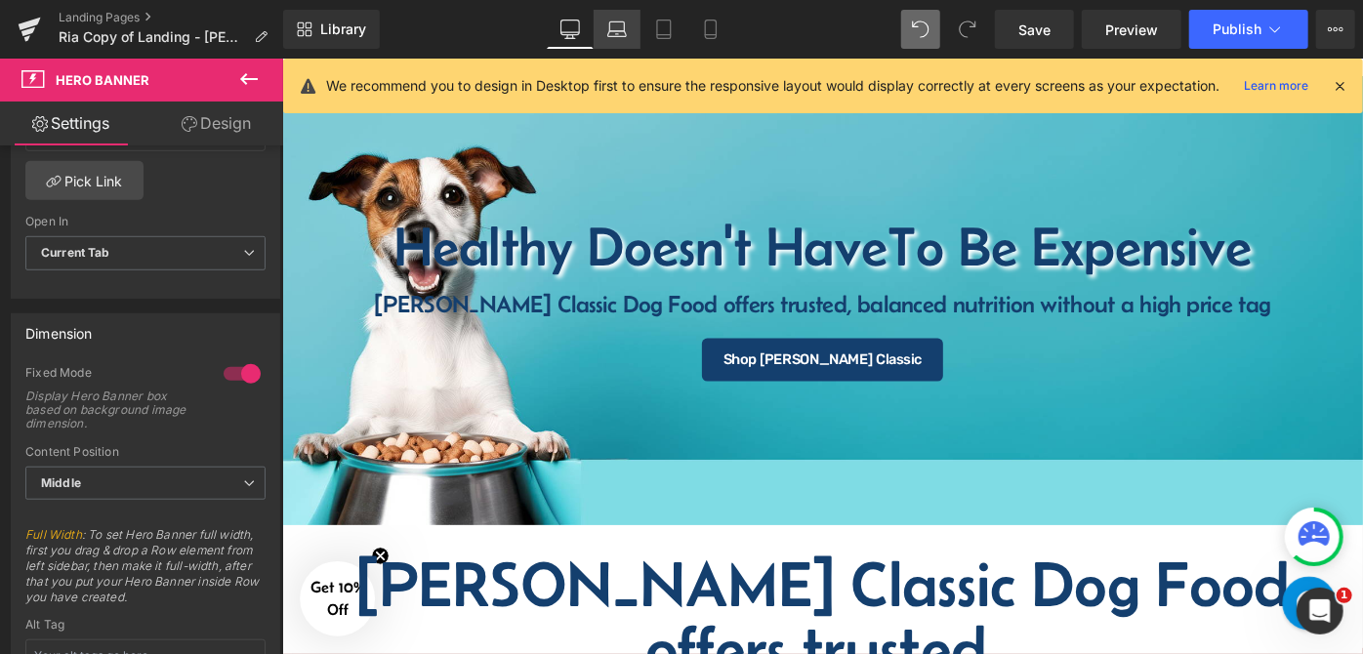
click at [629, 34] on link "Laptop" at bounding box center [617, 29] width 47 height 39
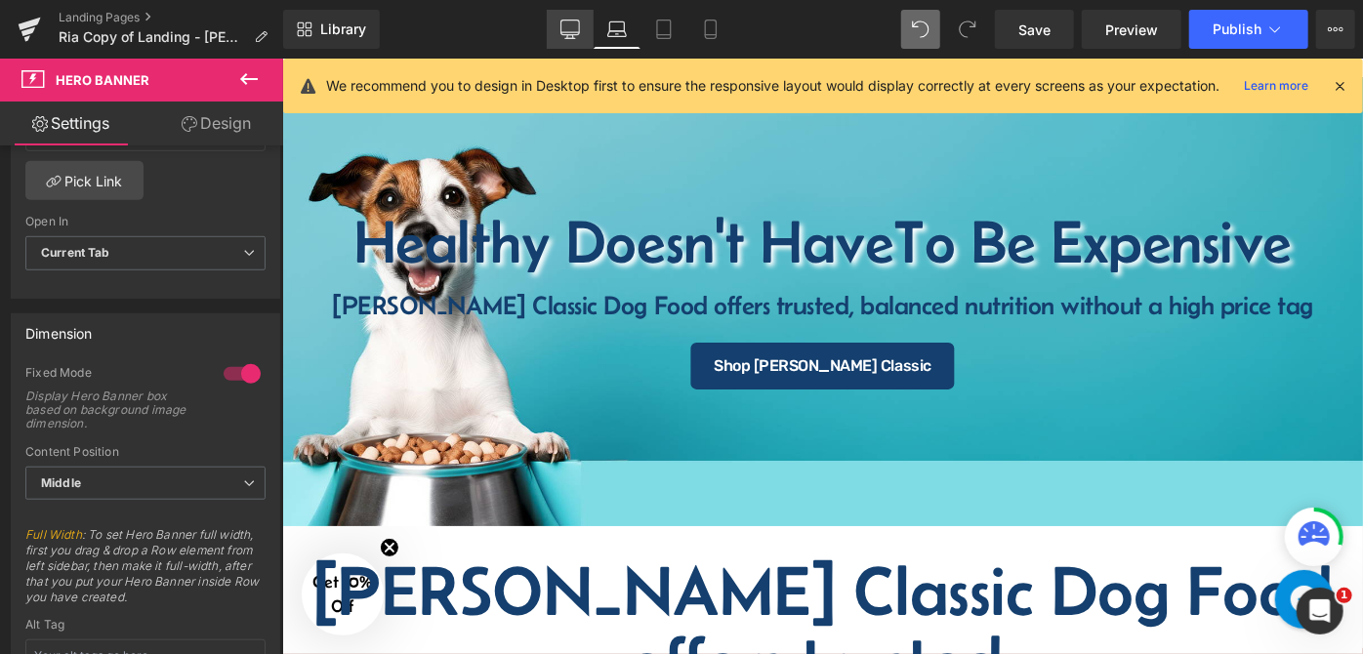
click at [566, 26] on icon at bounding box center [571, 30] width 20 height 20
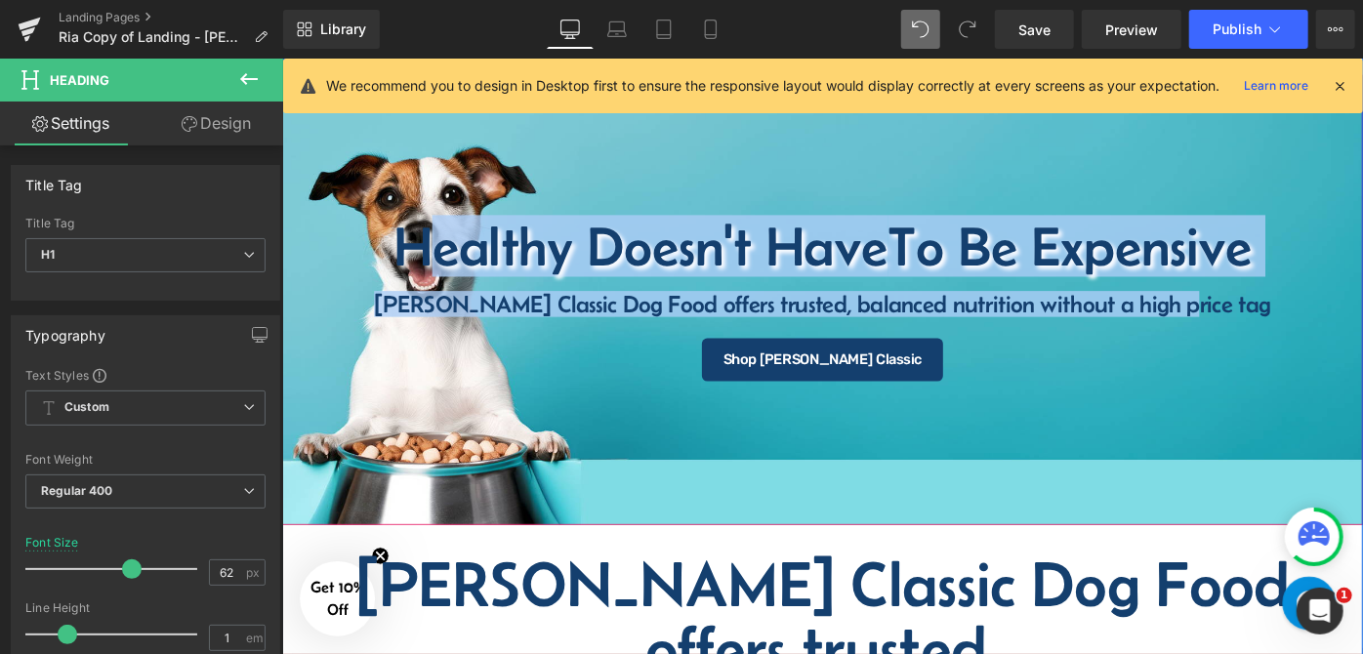
drag, startPoint x: 406, startPoint y: 268, endPoint x: 1347, endPoint y: 303, distance: 941.1
click at [1347, 303] on span "Healthy Doesn't Have To Be Expensive Heading Fromm Classic Dog Food offers trus…" at bounding box center [872, 321] width 1182 height 178
click at [1212, 272] on span "To Be Expensive" at bounding box center [1142, 262] width 398 height 67
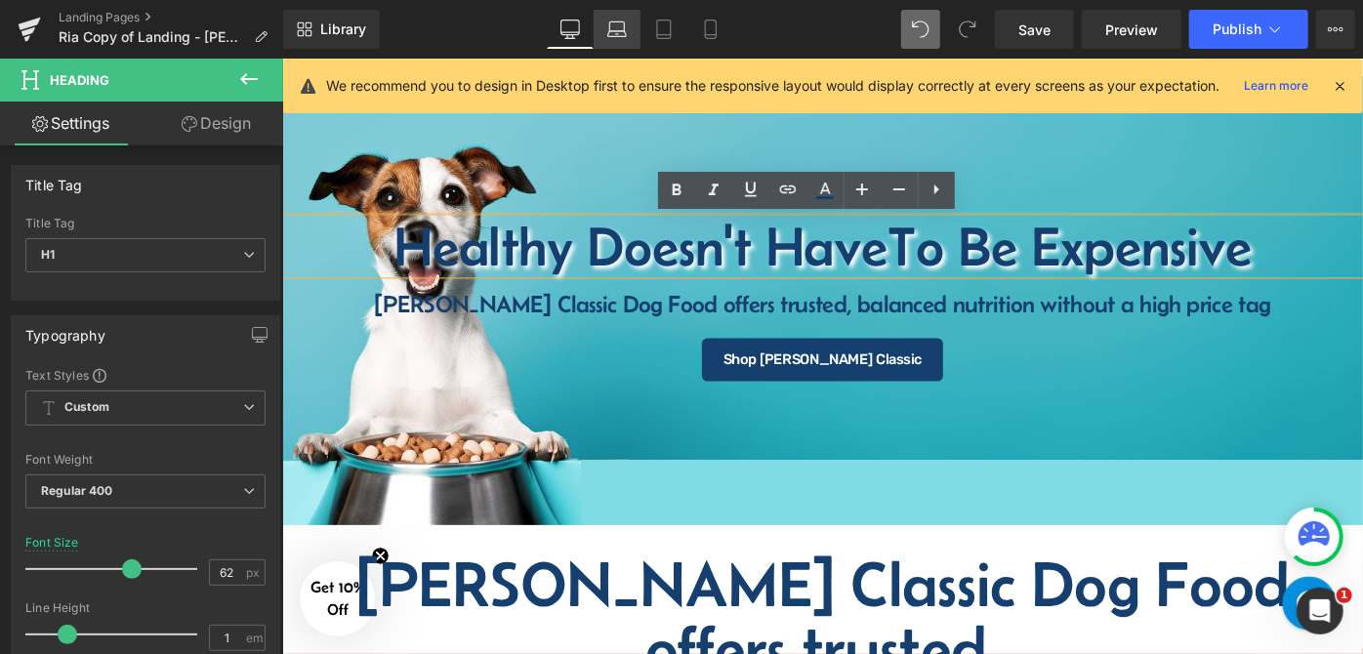
click at [626, 31] on icon at bounding box center [617, 34] width 19 height 6
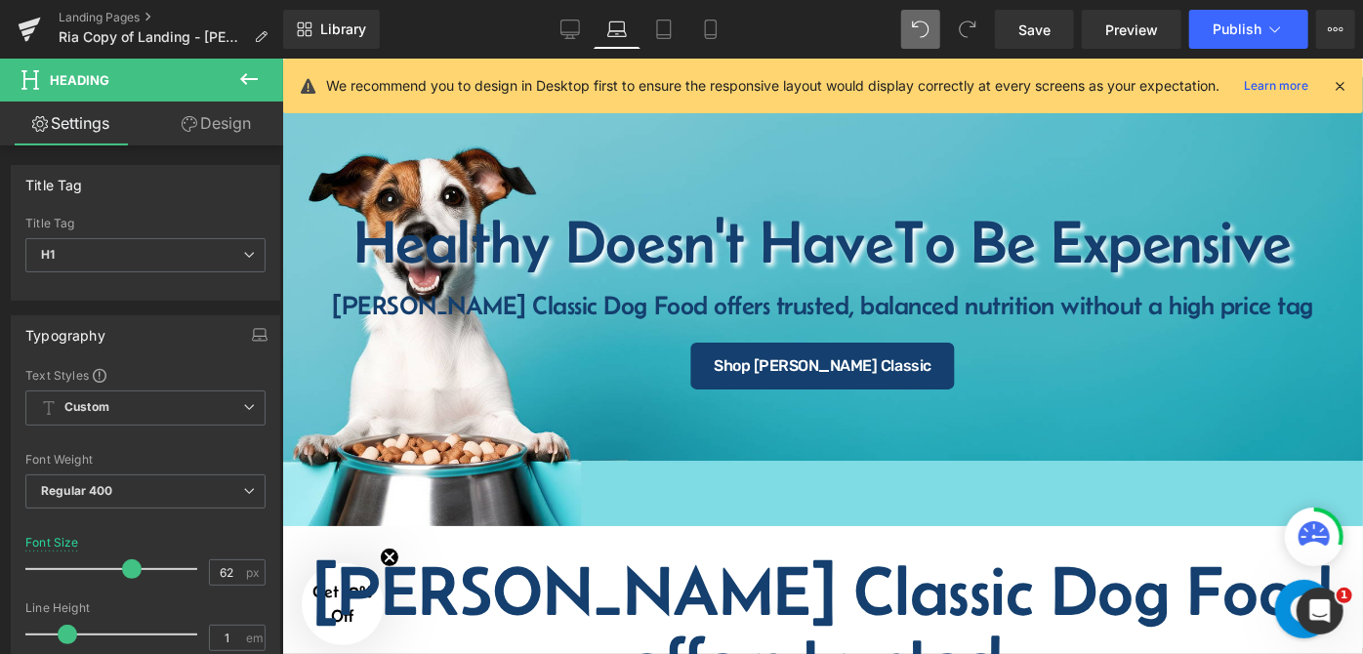
scroll to position [112, 0]
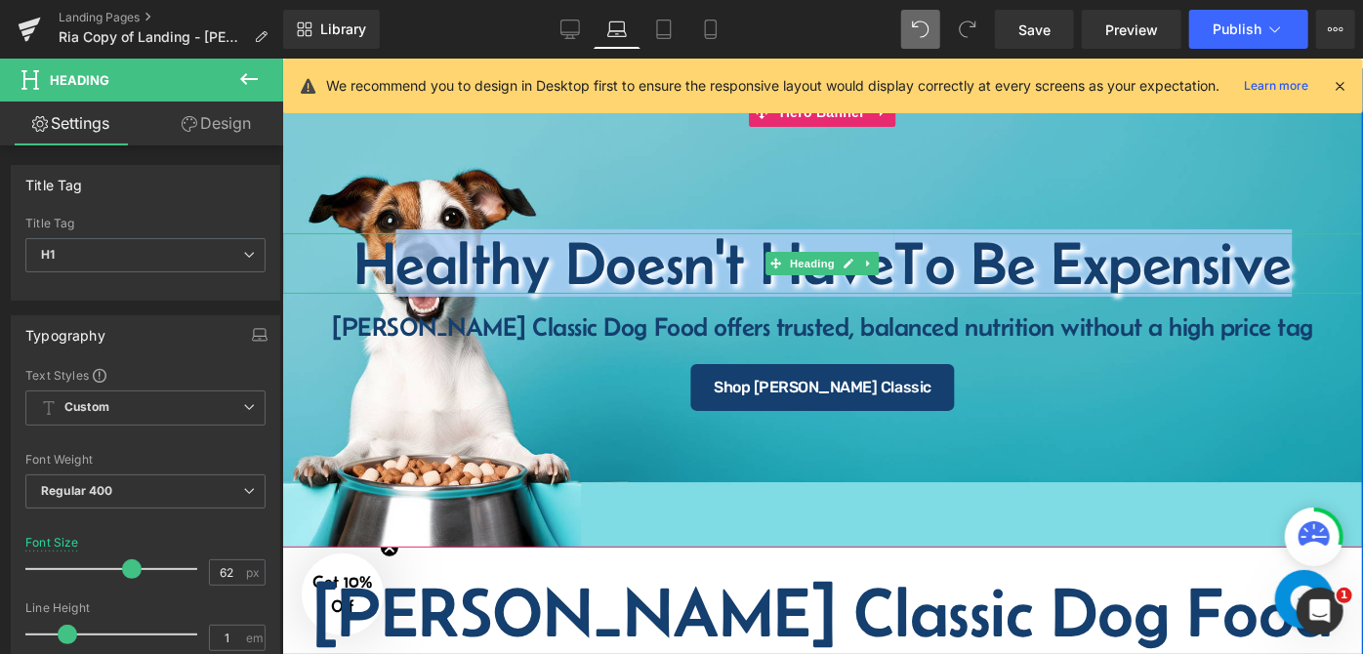
drag, startPoint x: 357, startPoint y: 254, endPoint x: 1310, endPoint y: 270, distance: 952.3
click at [1310, 270] on h1 "Healthy Doesn't Have To Be Expensive" at bounding box center [821, 262] width 1081 height 61
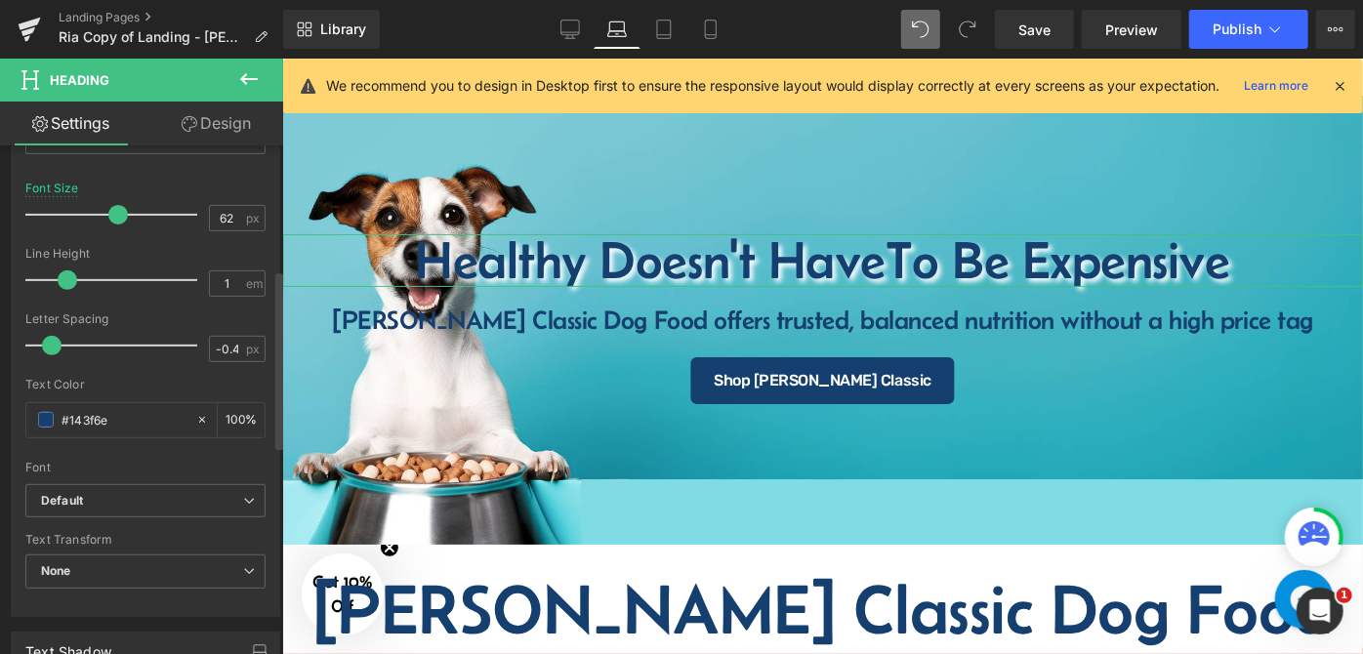
scroll to position [117, 0]
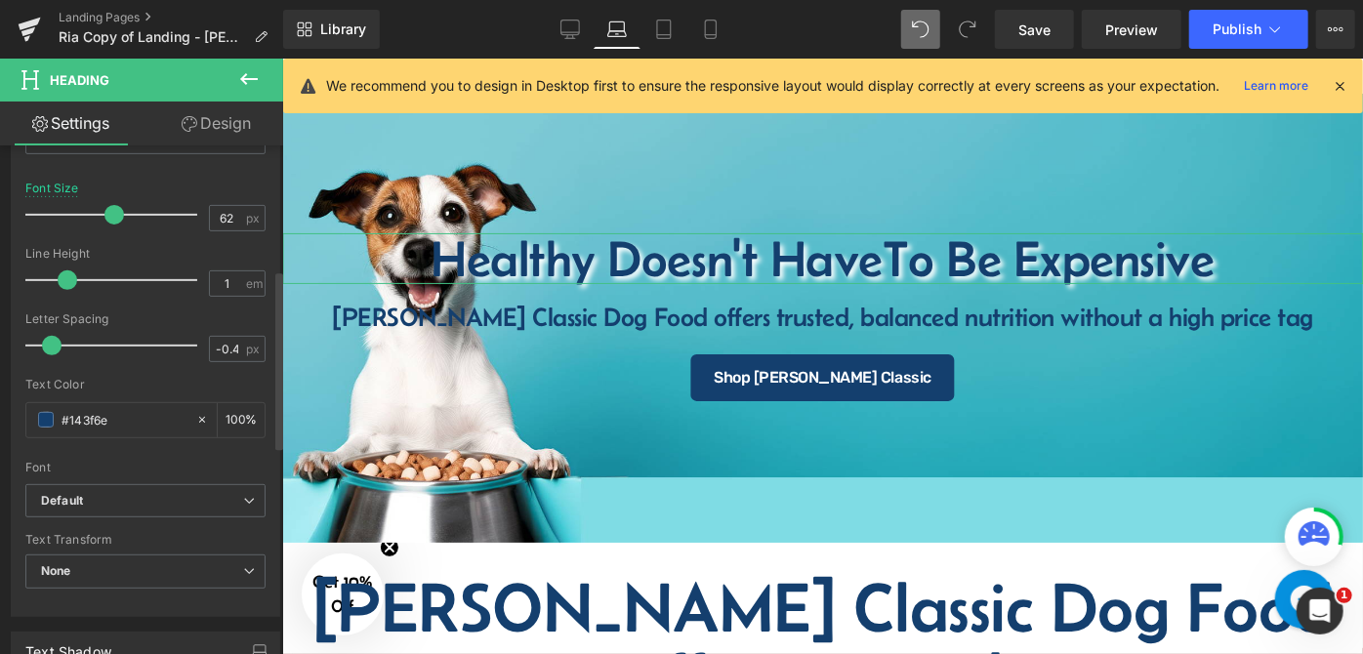
drag, startPoint x: 124, startPoint y: 209, endPoint x: 107, endPoint y: 218, distance: 18.8
click at [107, 218] on span at bounding box center [114, 215] width 20 height 20
click at [669, 24] on icon at bounding box center [664, 30] width 20 height 20
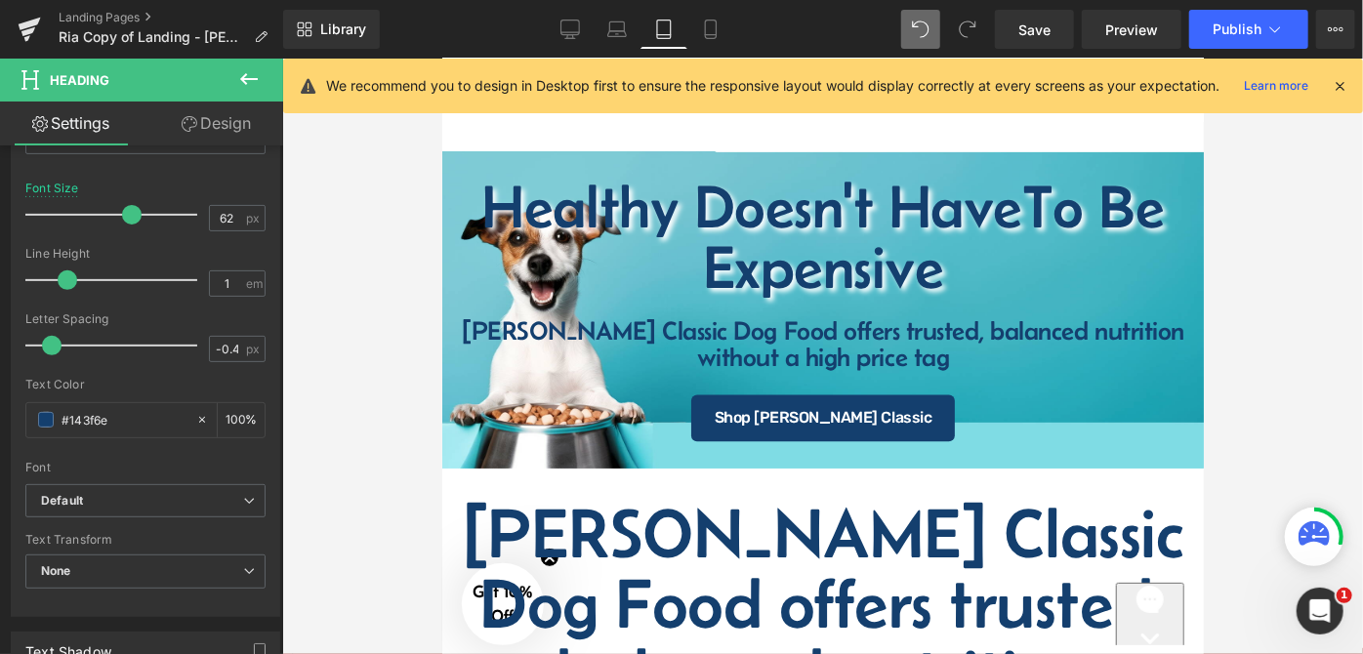
scroll to position [61, 0]
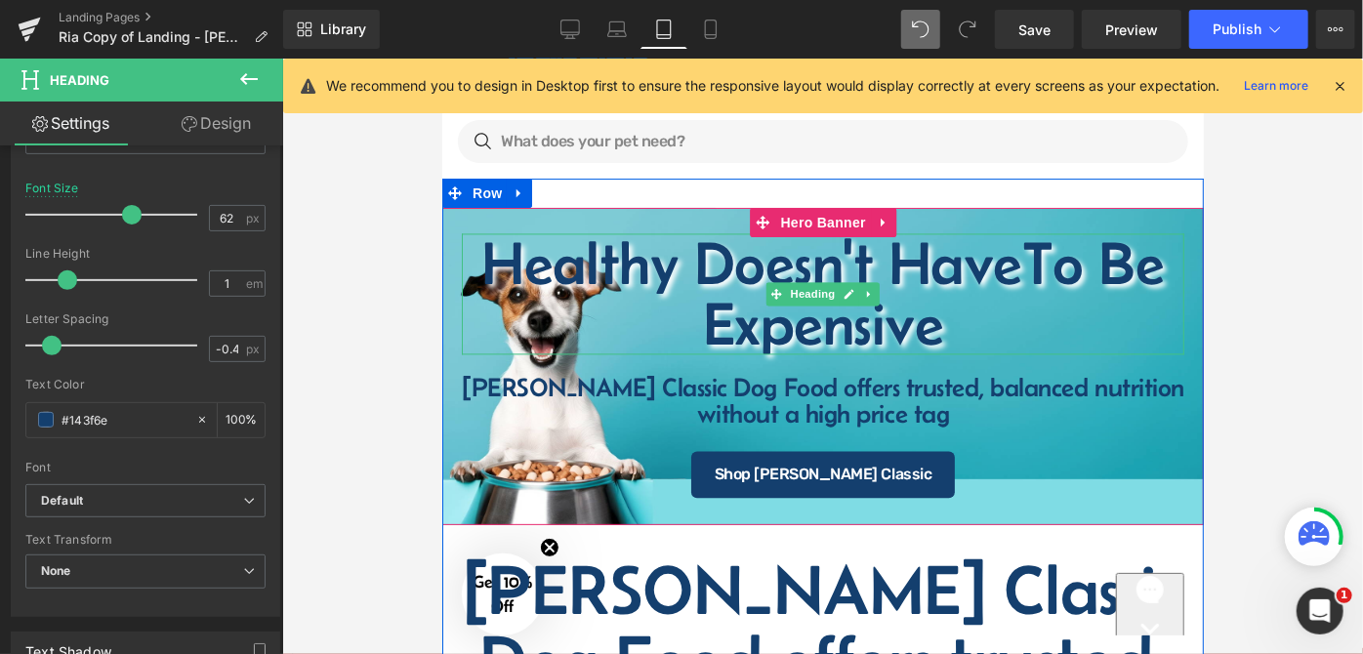
click at [714, 279] on h1 "Healthy Doesn't Have To Be Expensive" at bounding box center [822, 293] width 723 height 121
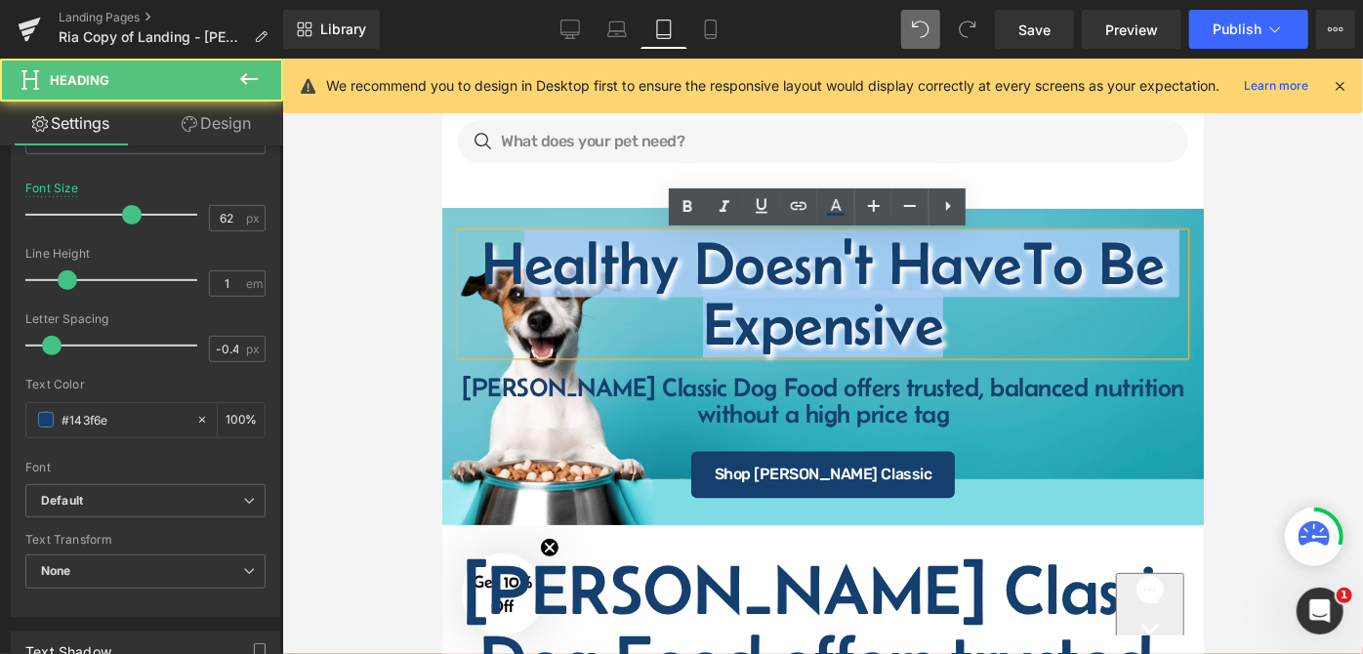
drag, startPoint x: 478, startPoint y: 258, endPoint x: 944, endPoint y: 351, distance: 476.0
click at [944, 351] on h1 "Healthy Doesn't Have To Be Expensive" at bounding box center [822, 293] width 723 height 121
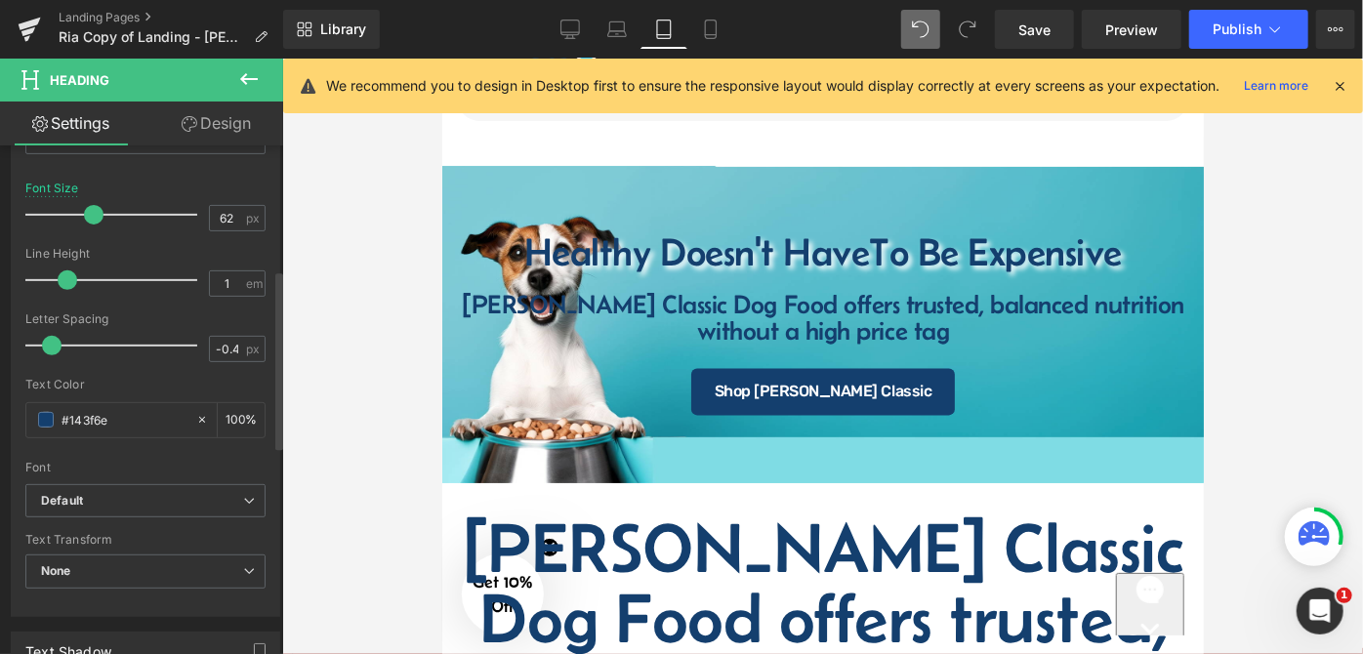
scroll to position [102, 0]
drag, startPoint x: 122, startPoint y: 209, endPoint x: 86, endPoint y: 230, distance: 41.5
click at [86, 230] on div at bounding box center [116, 214] width 162 height 39
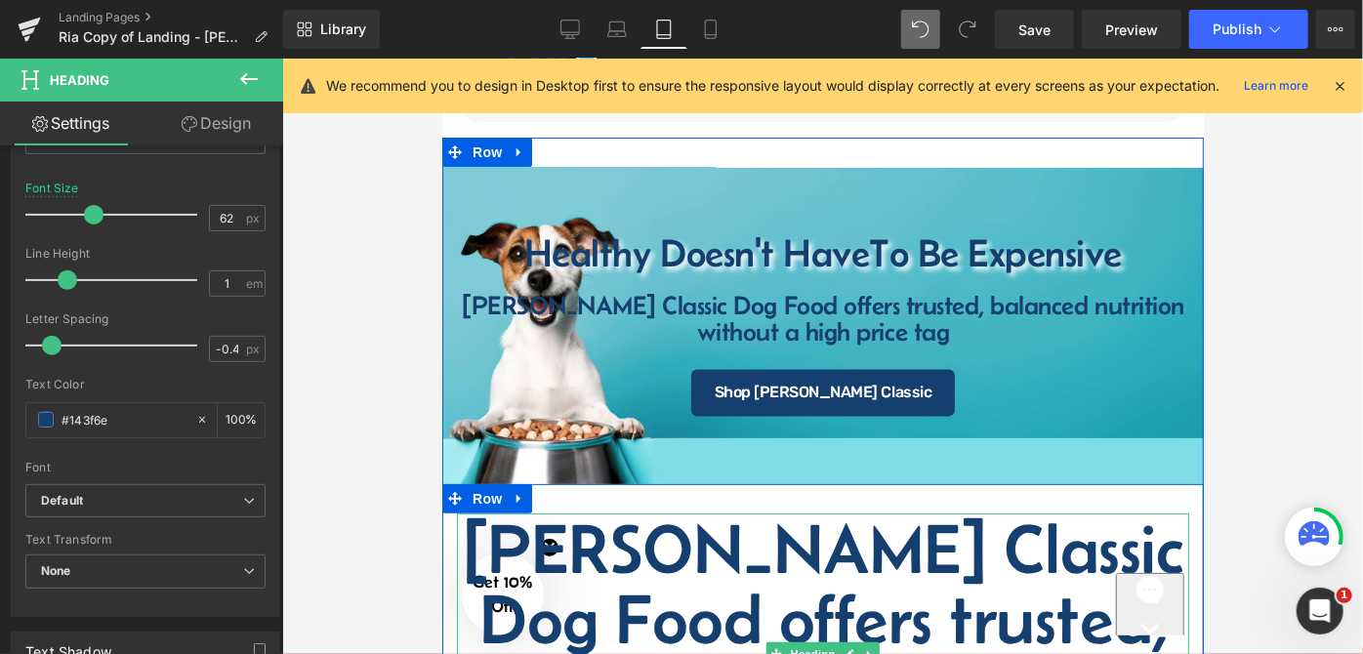
click at [874, 554] on h1 "[PERSON_NAME] Classic Dog Food offers trusted," at bounding box center [822, 583] width 732 height 141
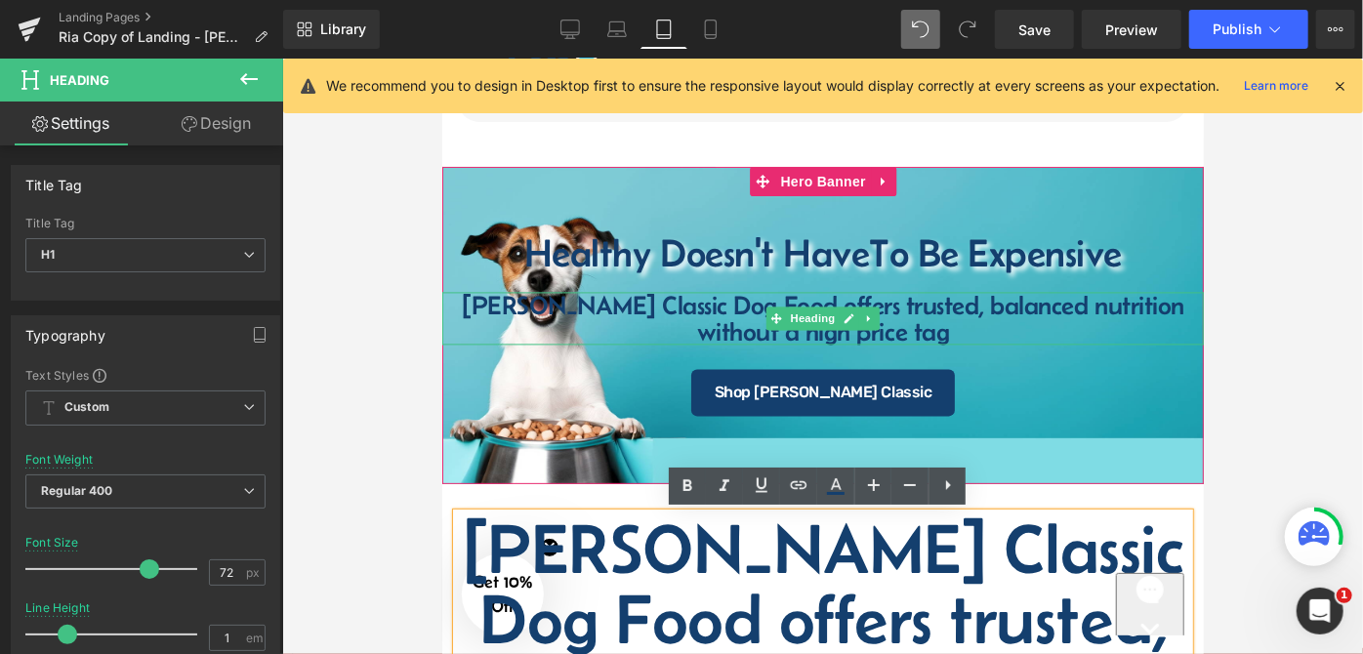
click at [601, 302] on h4 "[PERSON_NAME] Classic Dog Food offers trusted, balanced nutrition without a hig…" at bounding box center [822, 318] width 762 height 53
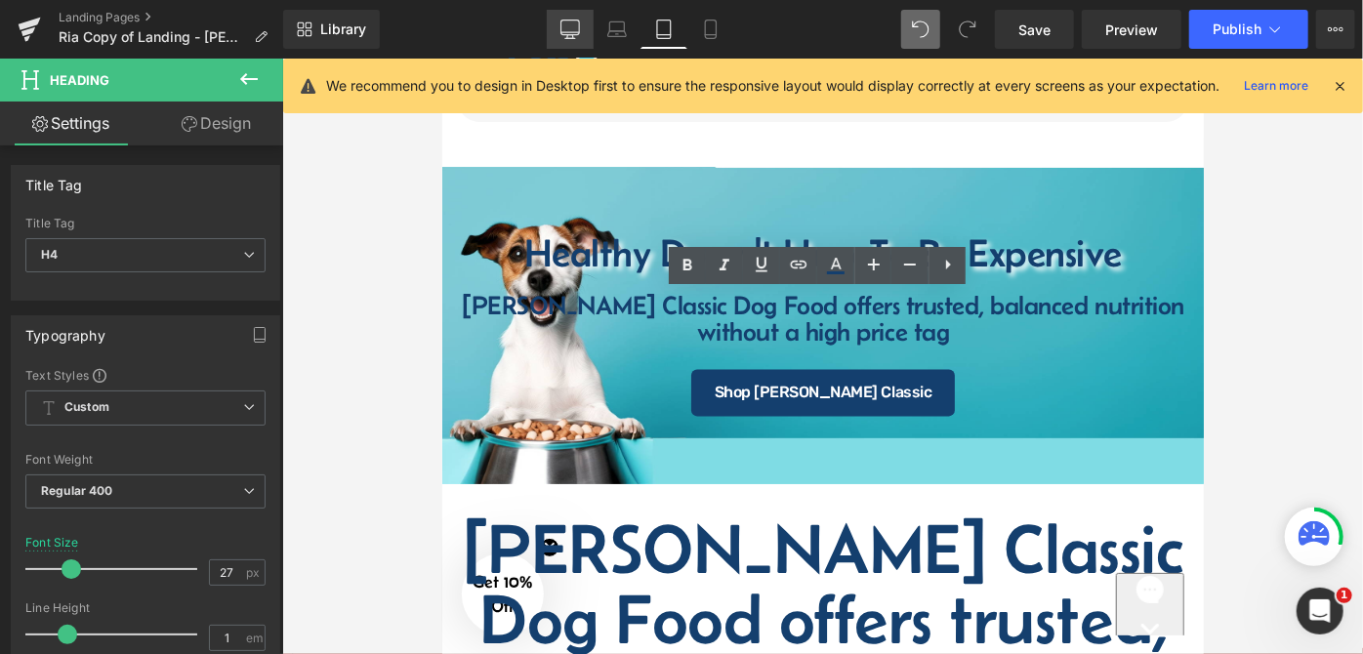
click at [580, 34] on icon at bounding box center [571, 28] width 19 height 15
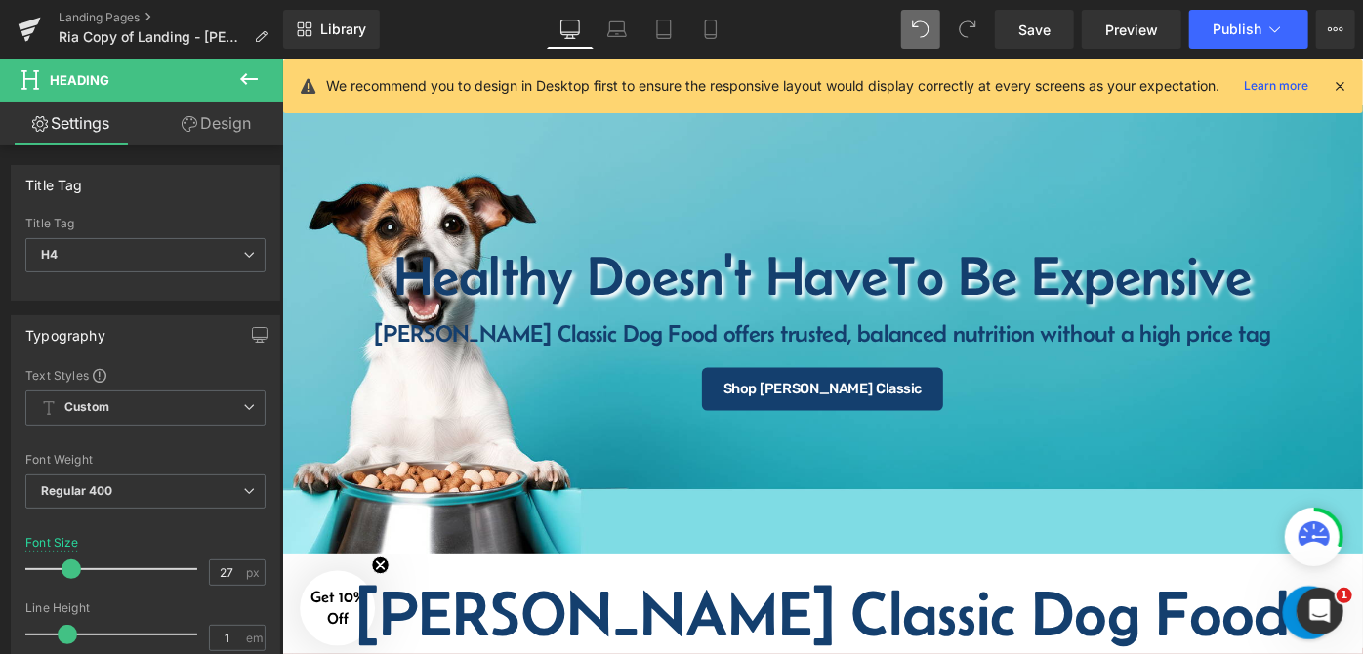
scroll to position [154, 0]
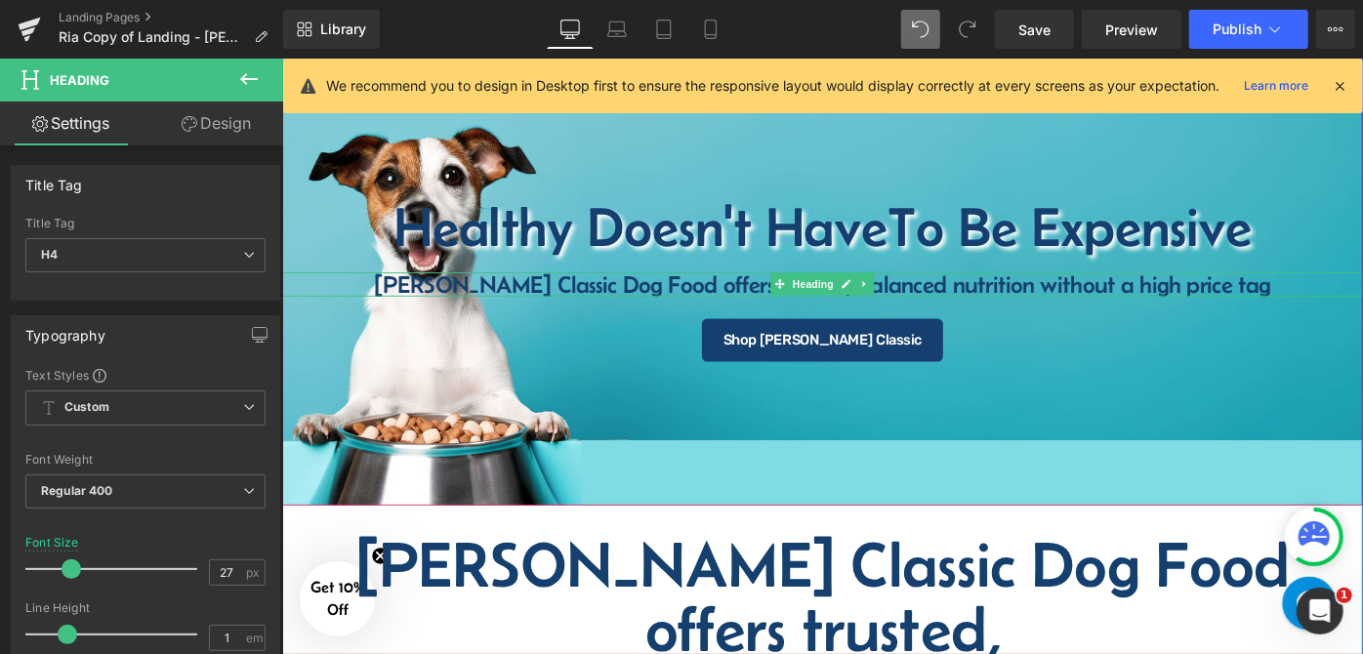
click at [880, 303] on span "Heading" at bounding box center [862, 305] width 53 height 23
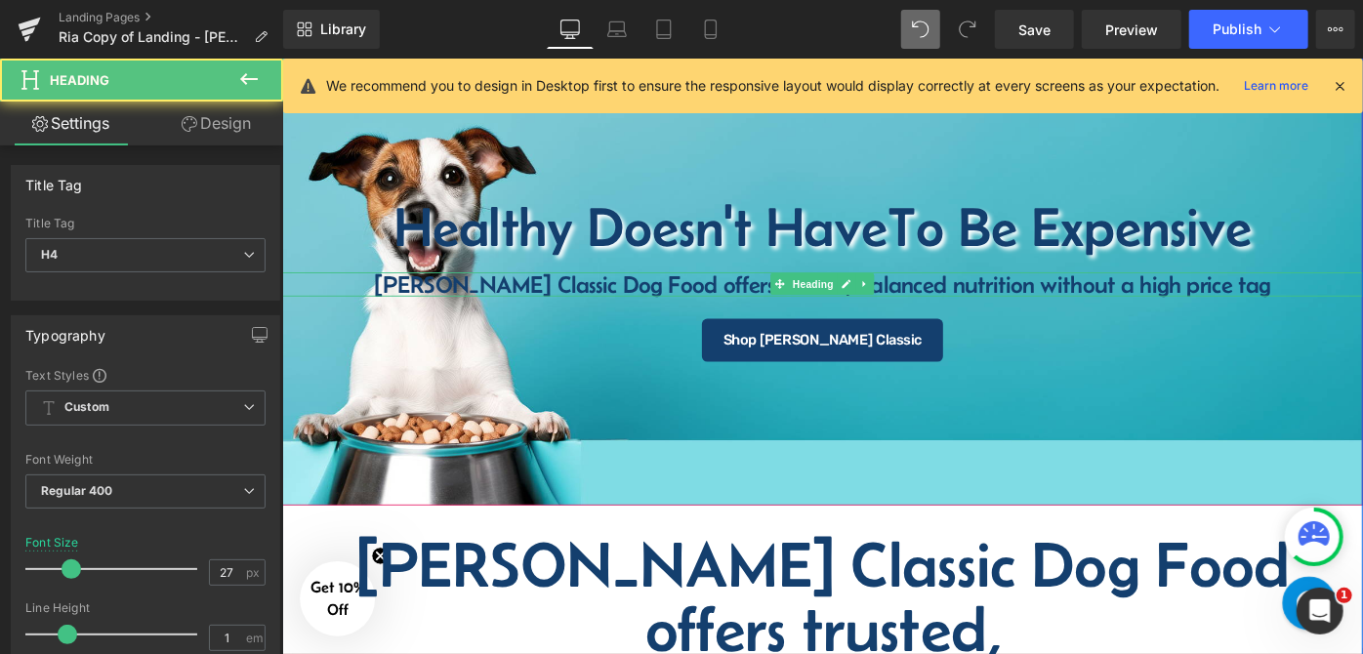
click at [635, 302] on h4 "[PERSON_NAME] Classic Dog Food offers trusted, balanced nutrition without a hig…" at bounding box center [872, 305] width 1182 height 26
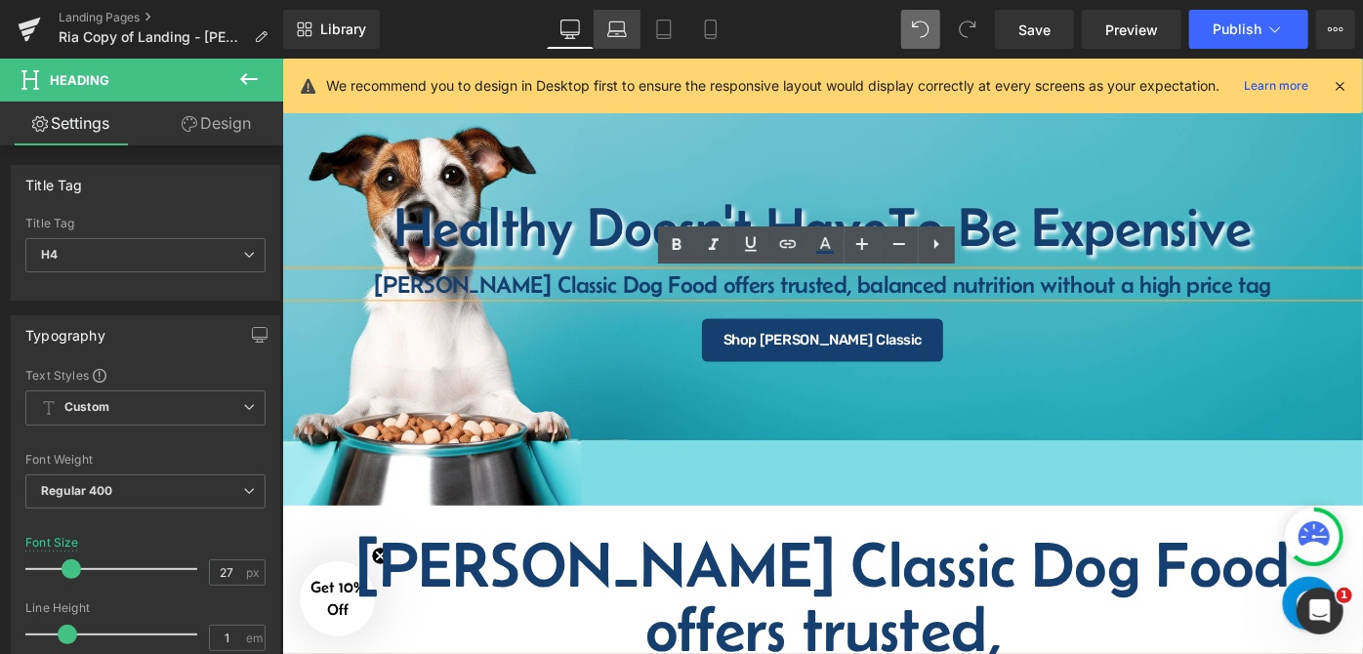
click at [614, 20] on icon at bounding box center [617, 30] width 20 height 20
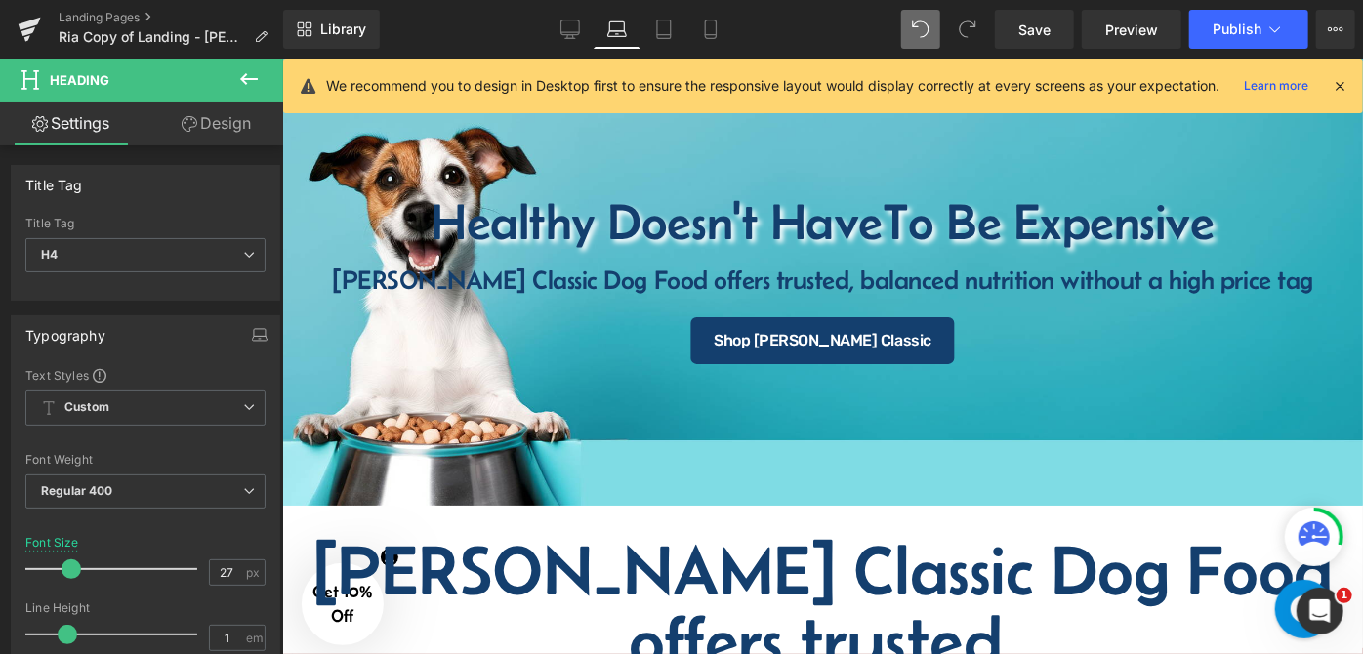
scroll to position [129, 0]
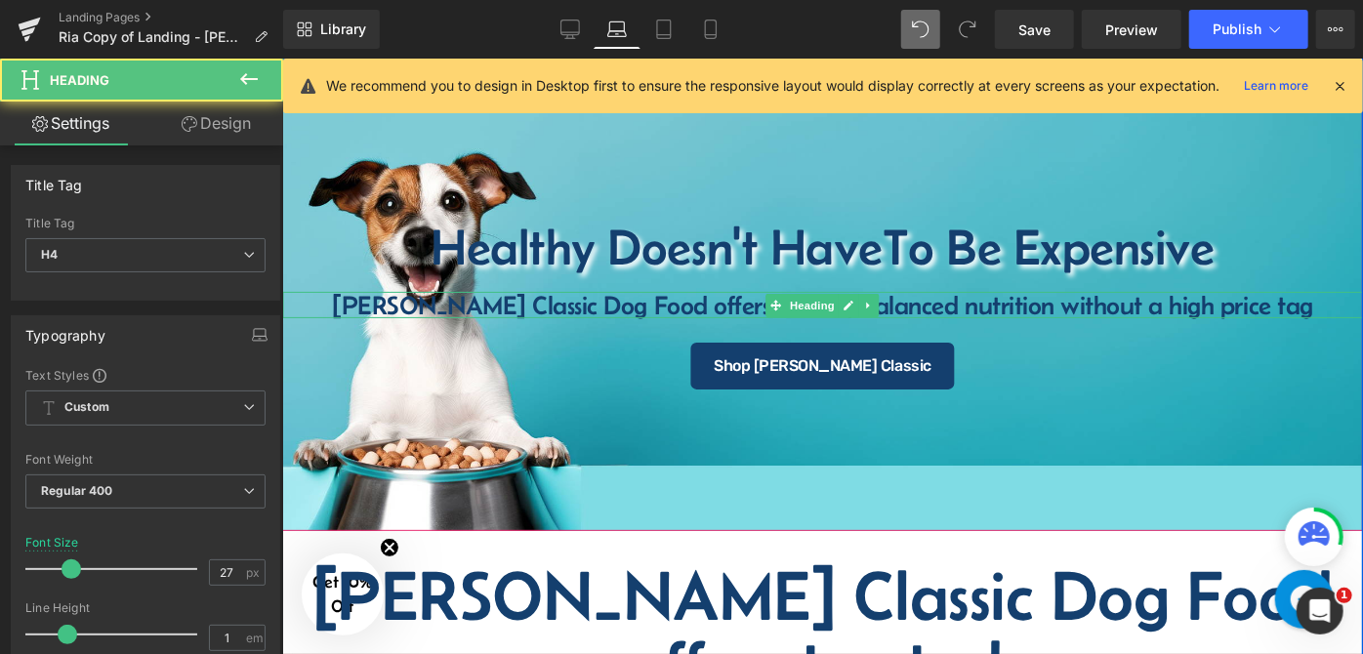
click at [708, 310] on h4 "[PERSON_NAME] Classic Dog Food offers trusted, balanced nutrition without a hig…" at bounding box center [821, 304] width 1081 height 26
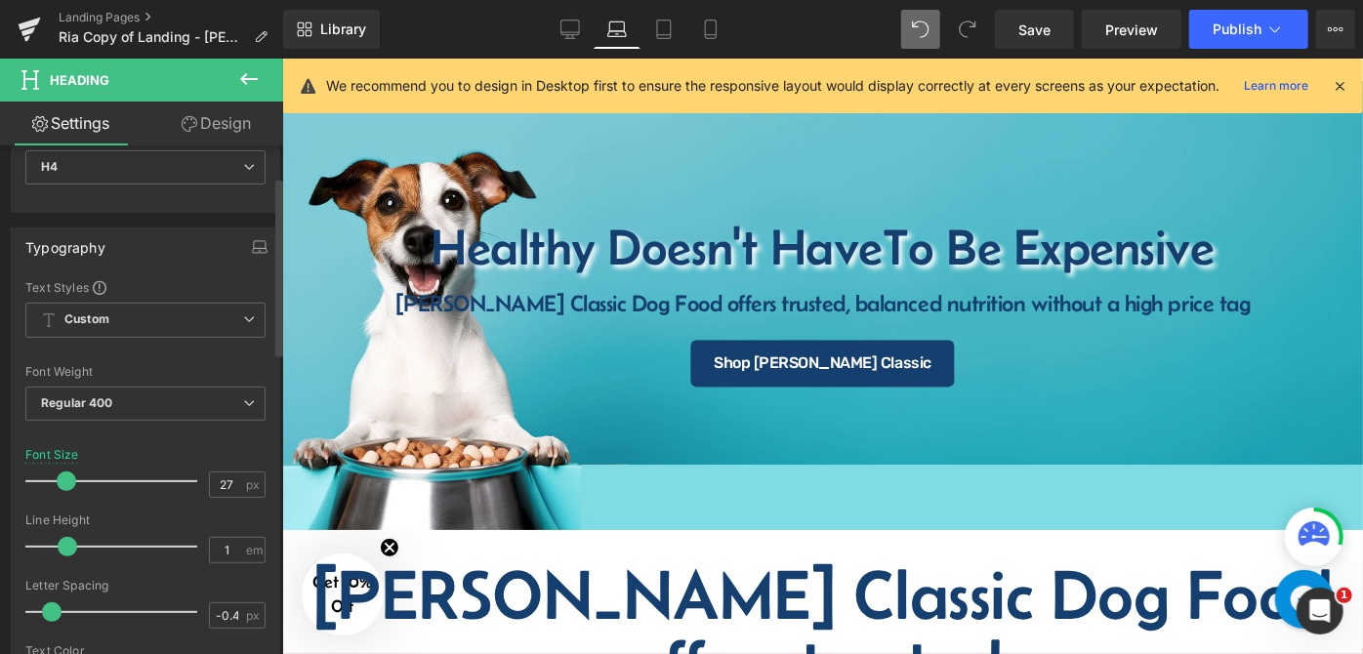
scroll to position [131, 0]
click at [64, 483] on span at bounding box center [69, 482] width 20 height 20
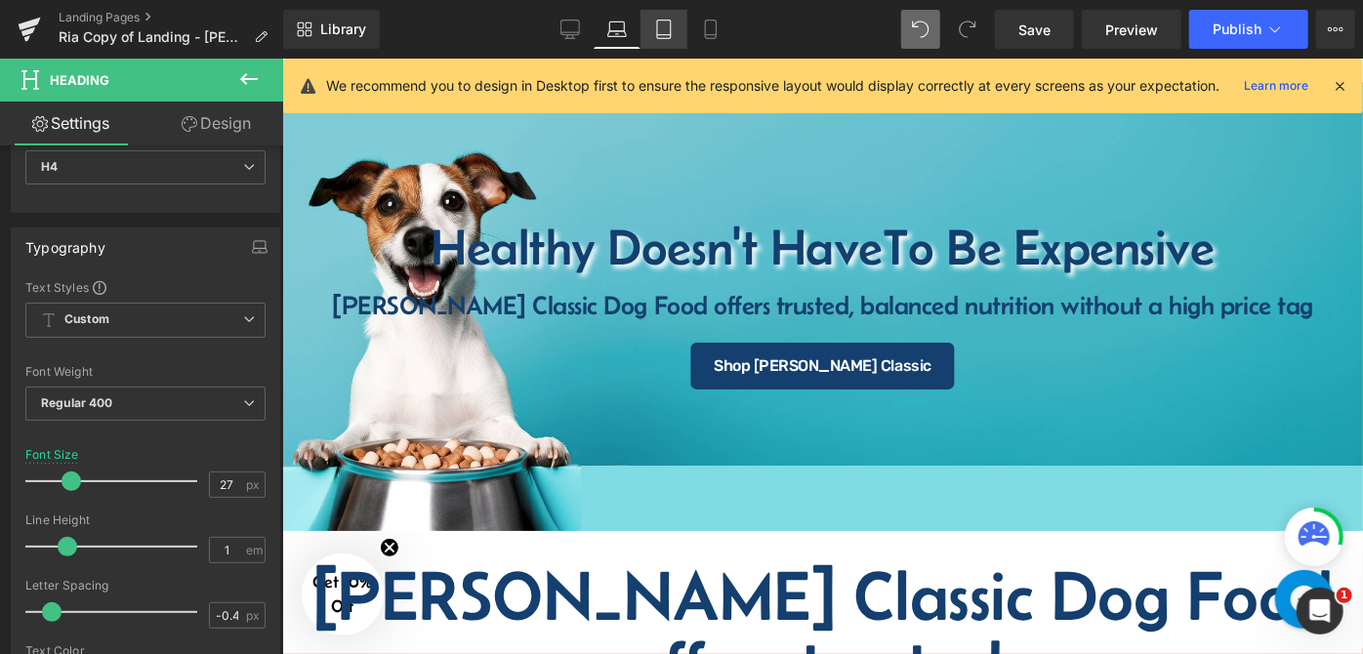
click at [667, 35] on icon at bounding box center [664, 35] width 14 height 0
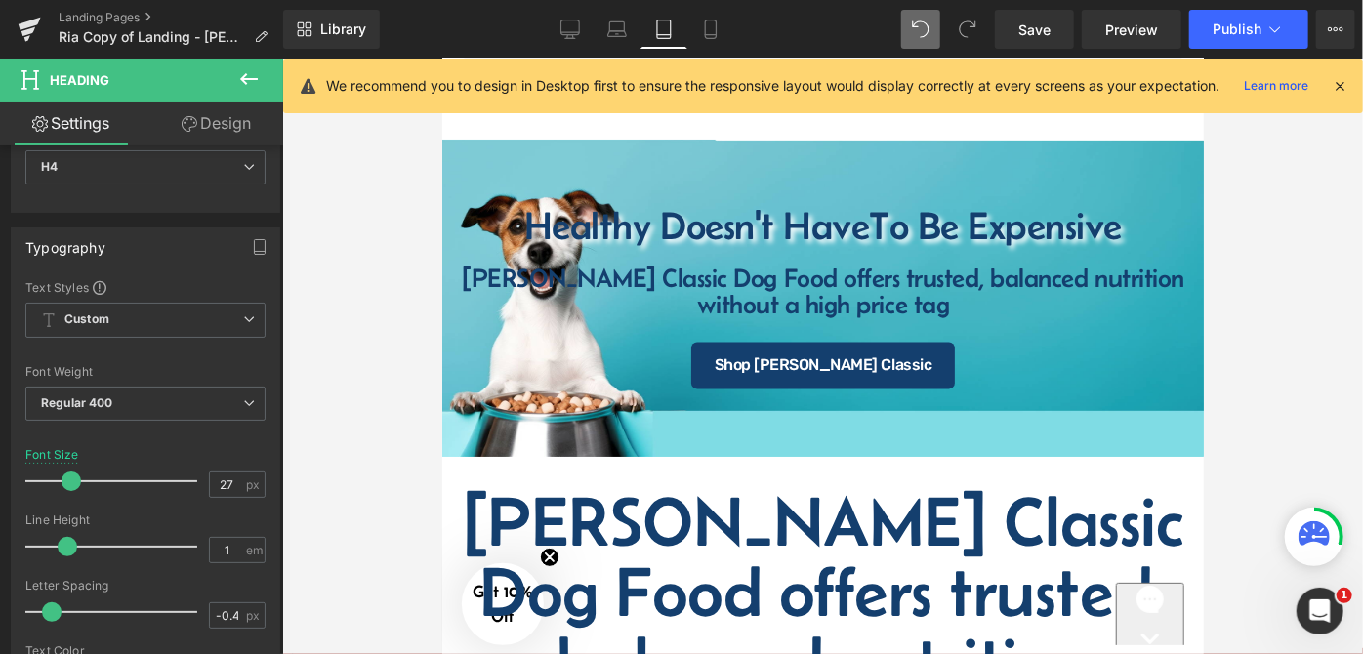
scroll to position [102, 0]
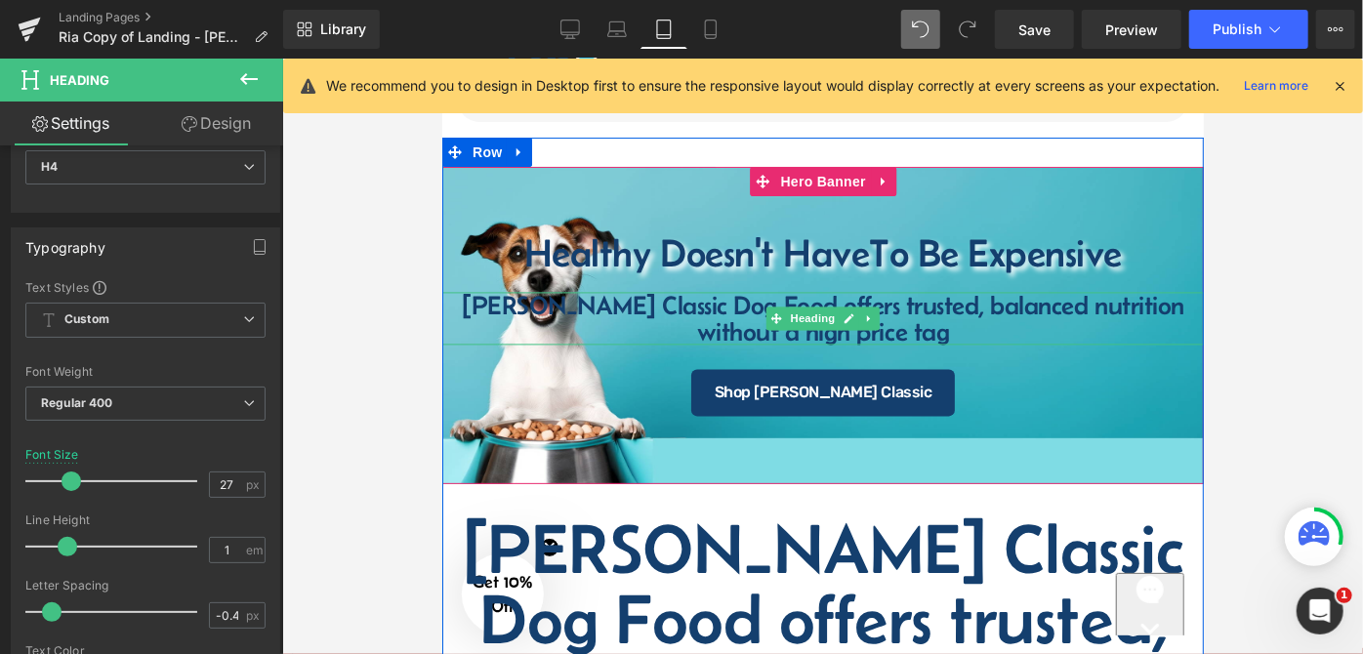
click at [617, 317] on h4 "[PERSON_NAME] Classic Dog Food offers trusted, balanced nutrition without a hig…" at bounding box center [822, 318] width 762 height 53
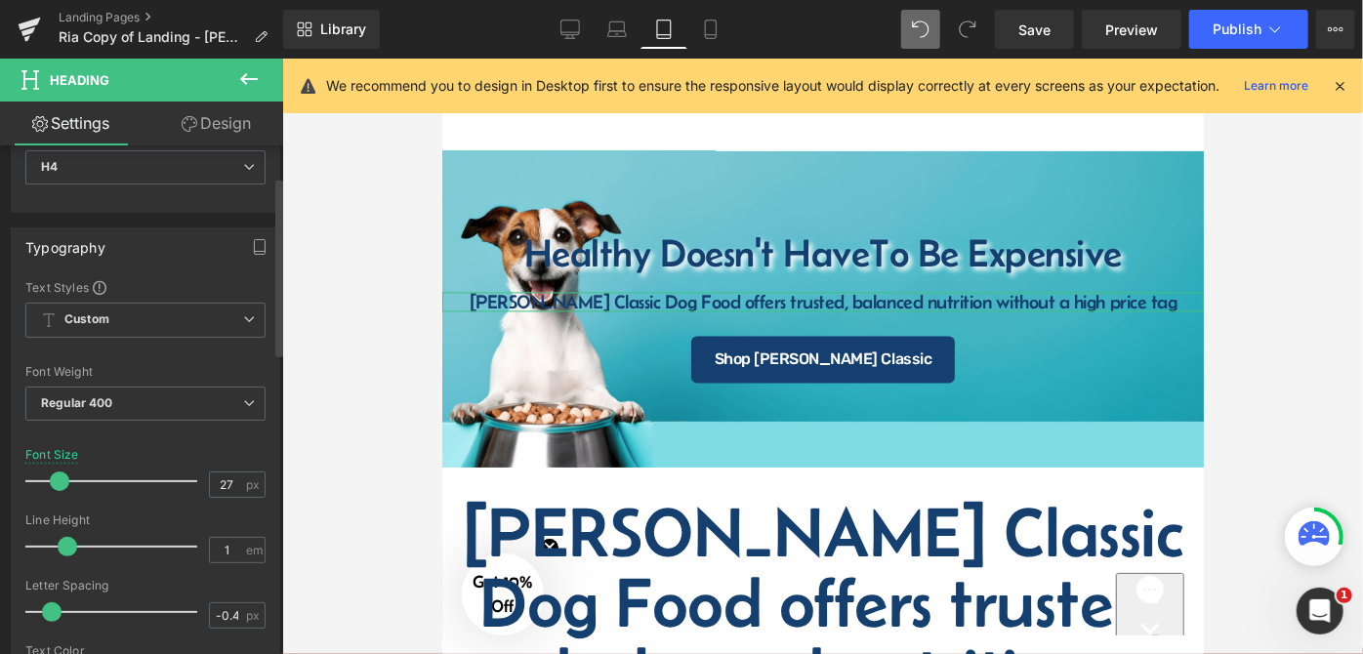
scroll to position [119, 0]
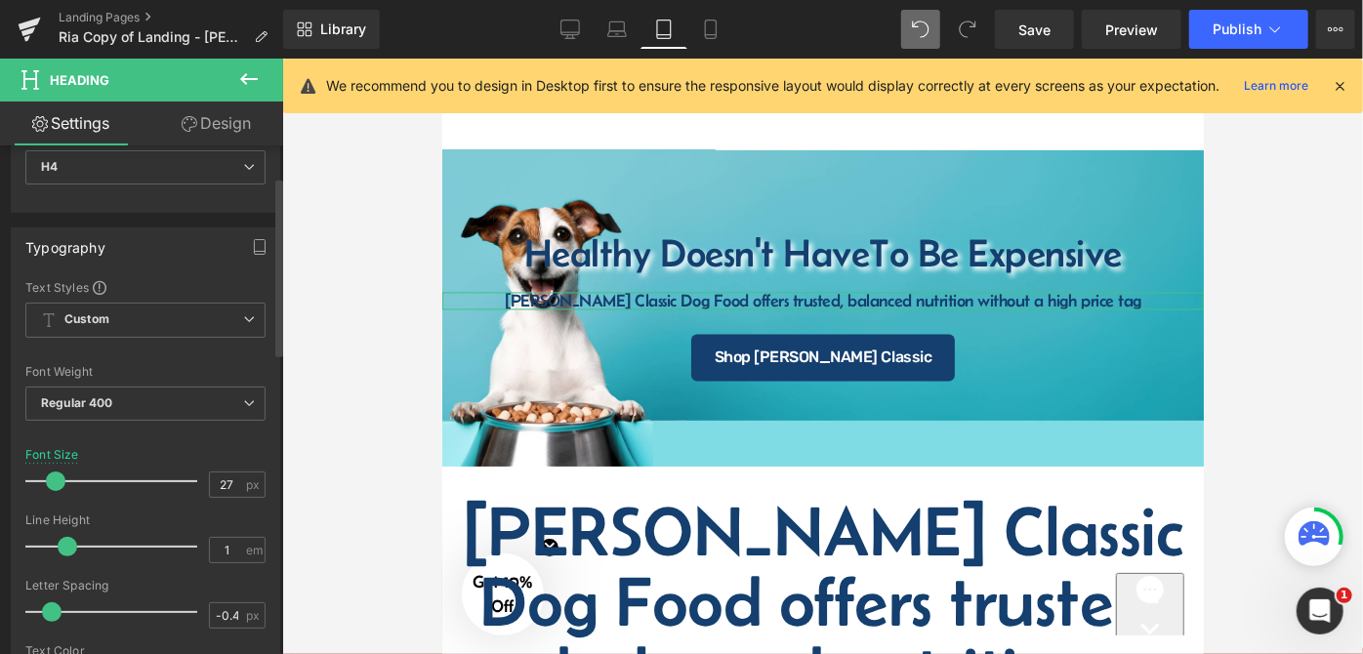
drag, startPoint x: 71, startPoint y: 479, endPoint x: 56, endPoint y: 477, distance: 15.7
click at [56, 477] on span at bounding box center [56, 482] width 20 height 20
click at [709, 32] on icon at bounding box center [711, 30] width 20 height 20
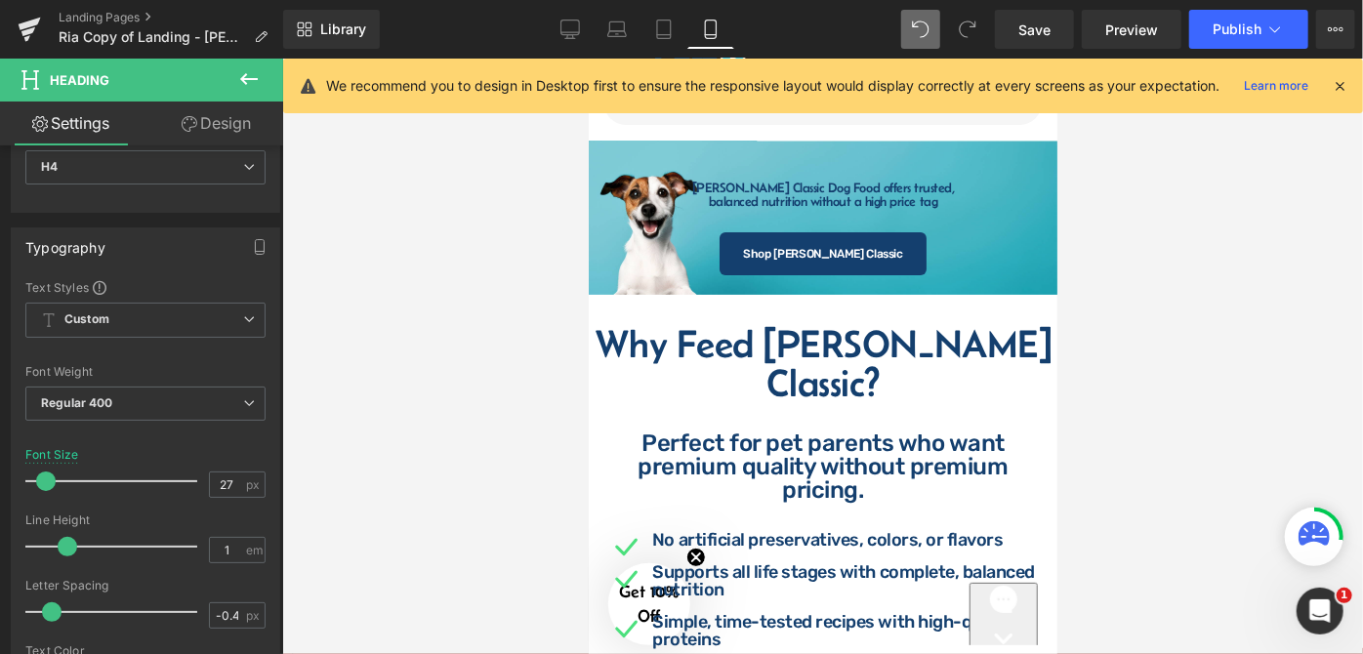
scroll to position [0, 0]
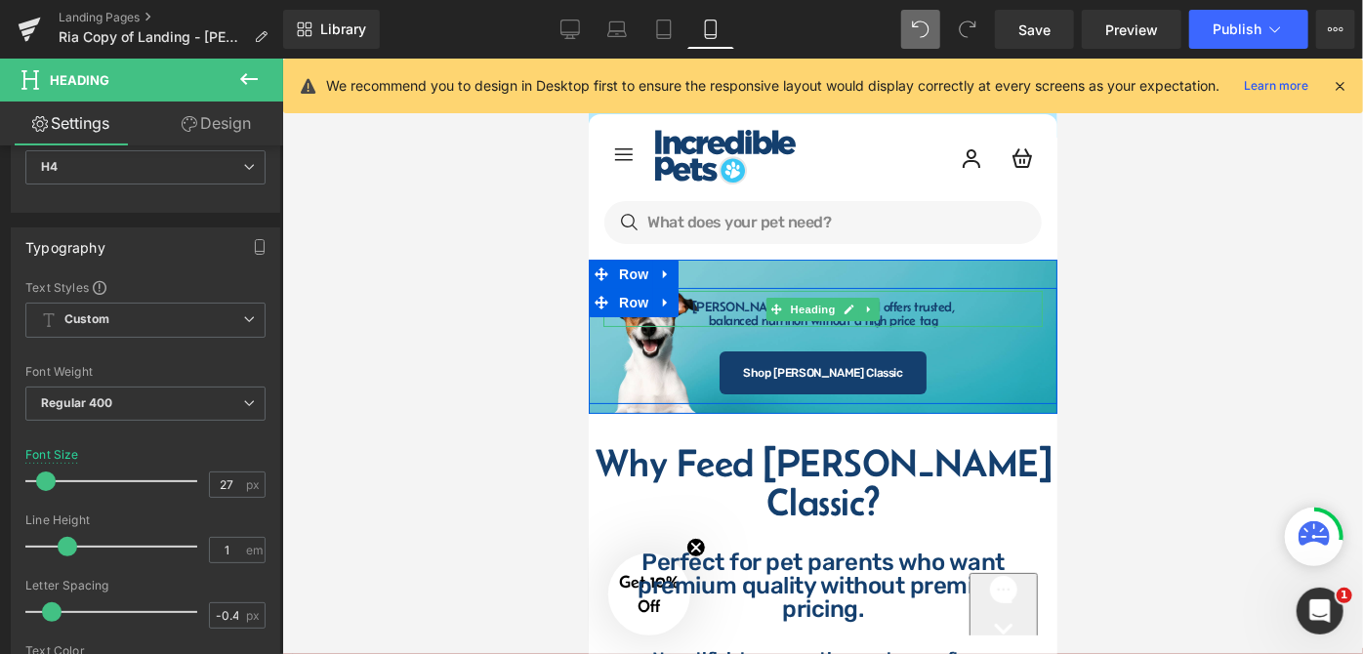
click at [727, 313] on h1 "balanced nutrition without a high price tag" at bounding box center [822, 320] width 439 height 14
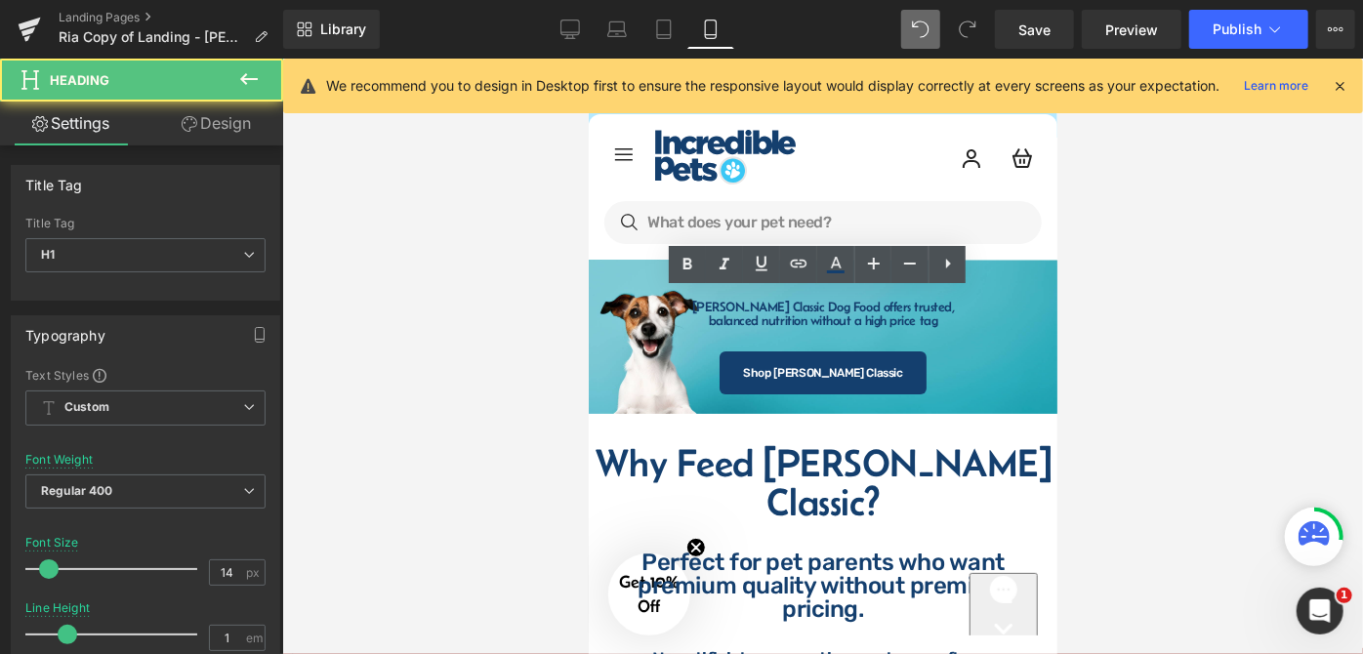
click at [1135, 313] on div at bounding box center [822, 357] width 1081 height 596
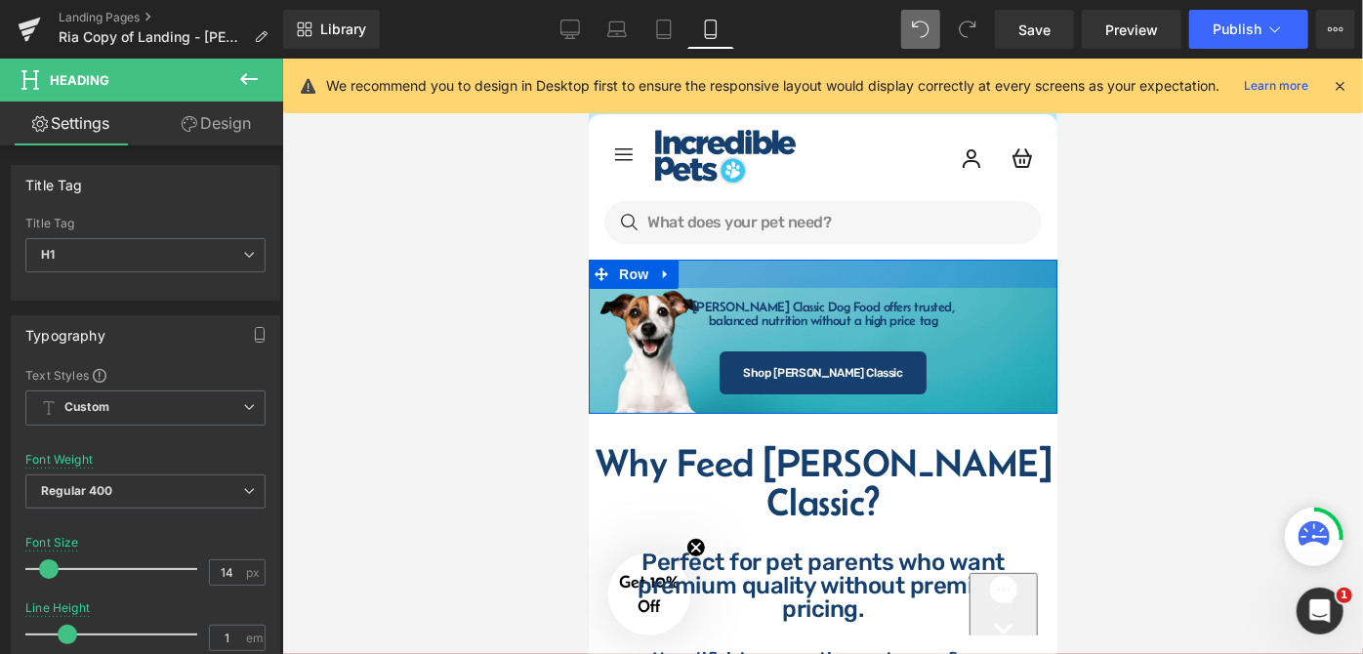
click at [764, 276] on div at bounding box center [822, 273] width 469 height 28
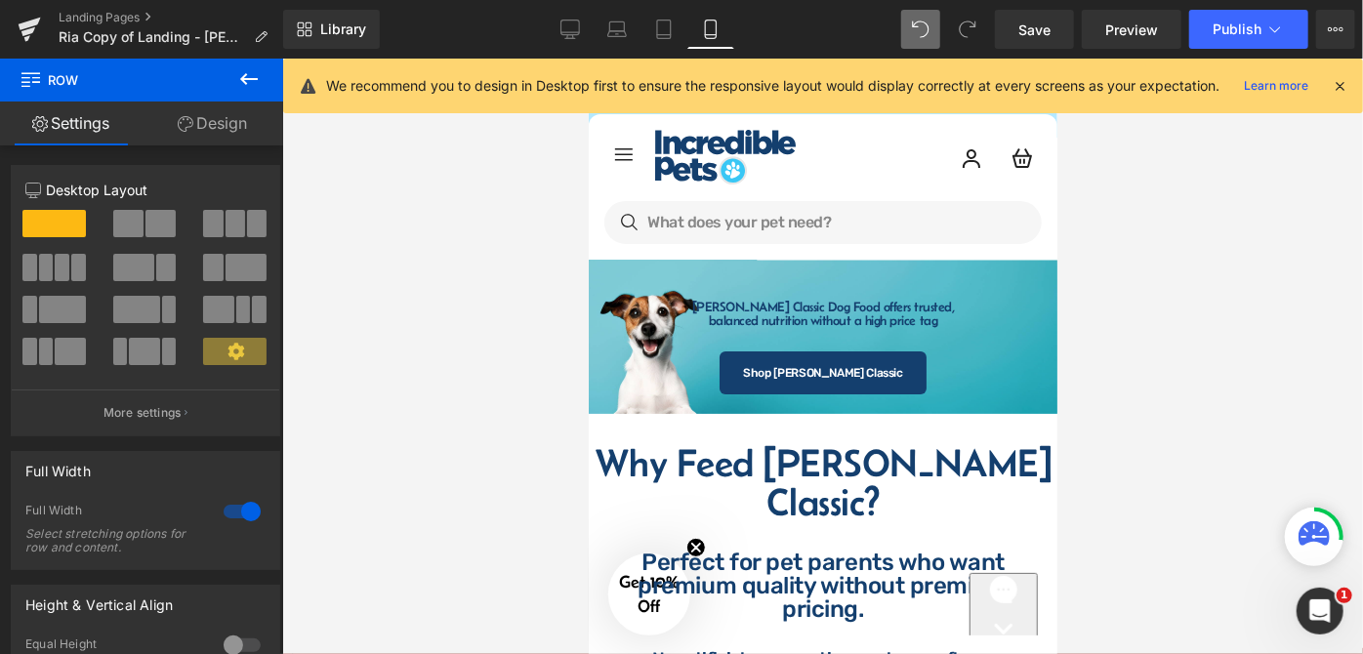
click at [1205, 304] on div at bounding box center [822, 357] width 1081 height 596
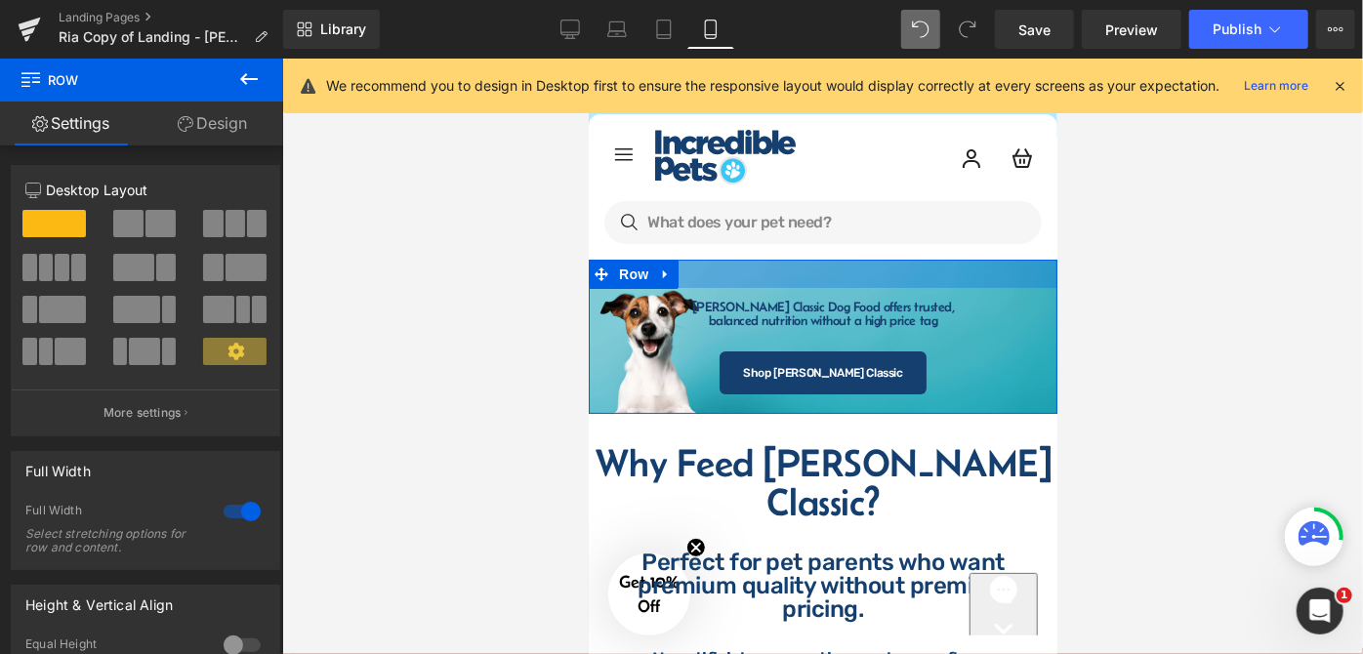
click at [824, 280] on div at bounding box center [822, 273] width 469 height 28
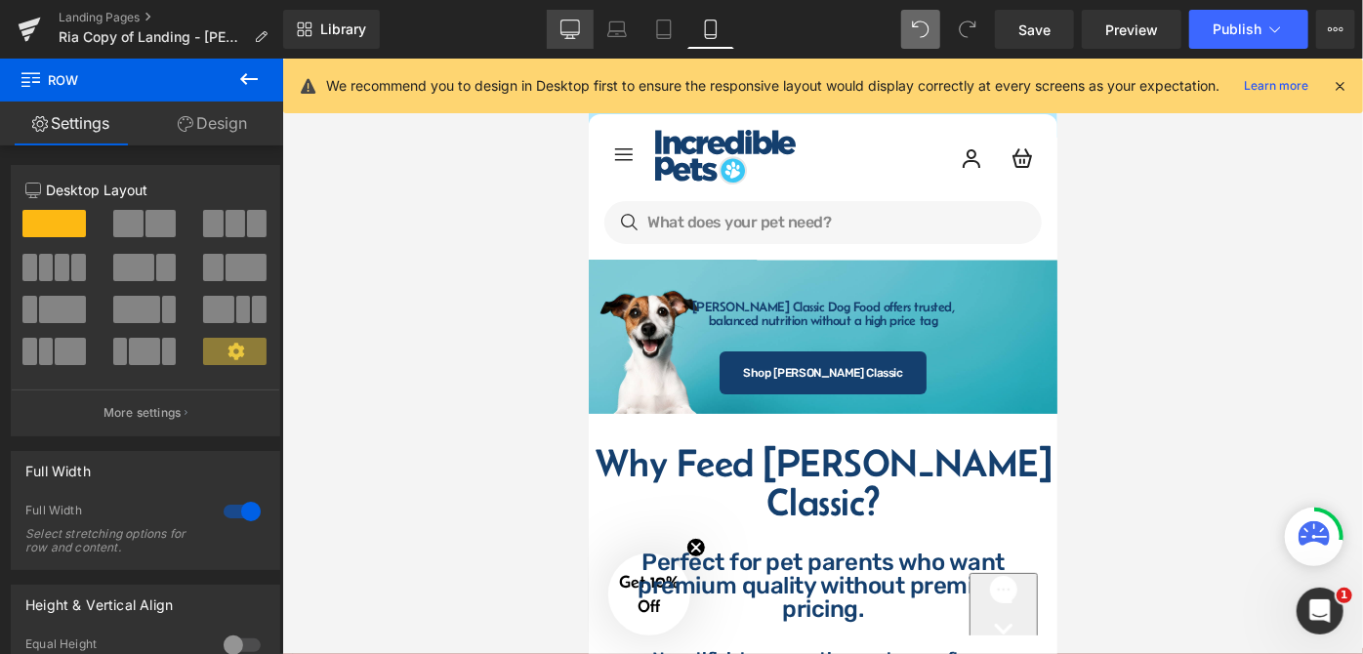
click at [565, 45] on link "Desktop" at bounding box center [570, 29] width 47 height 39
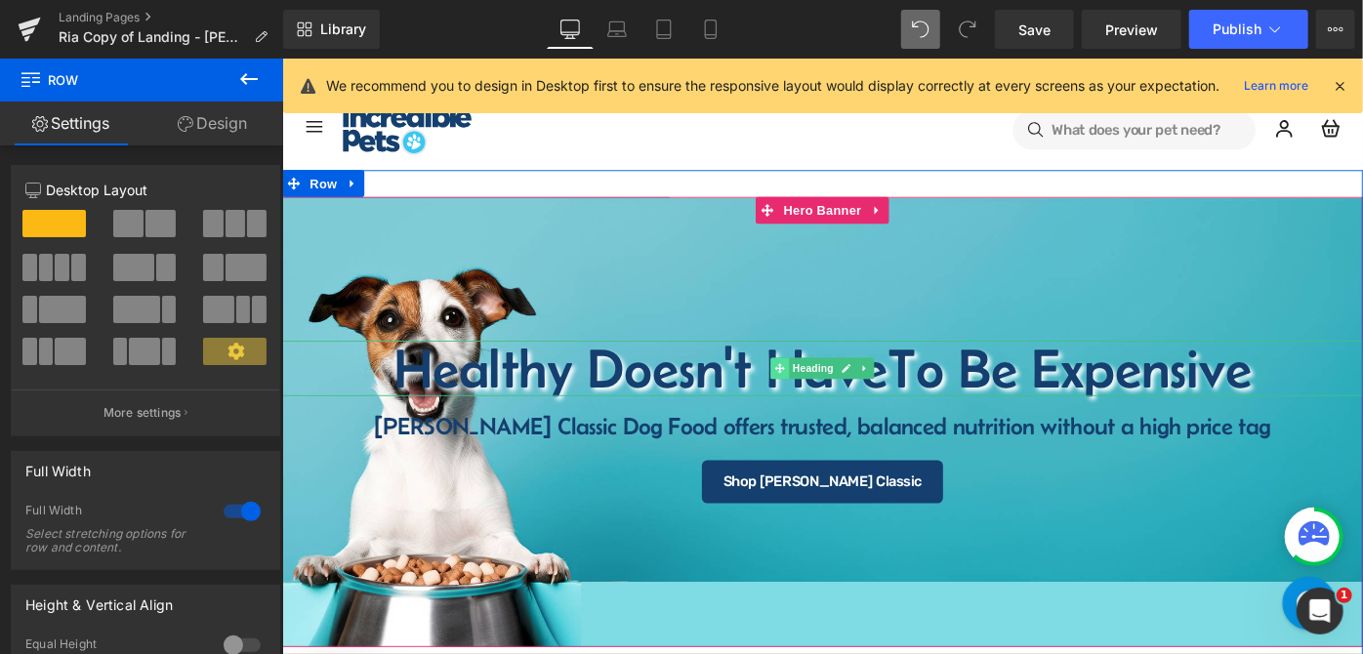
click at [820, 393] on icon at bounding box center [825, 396] width 11 height 11
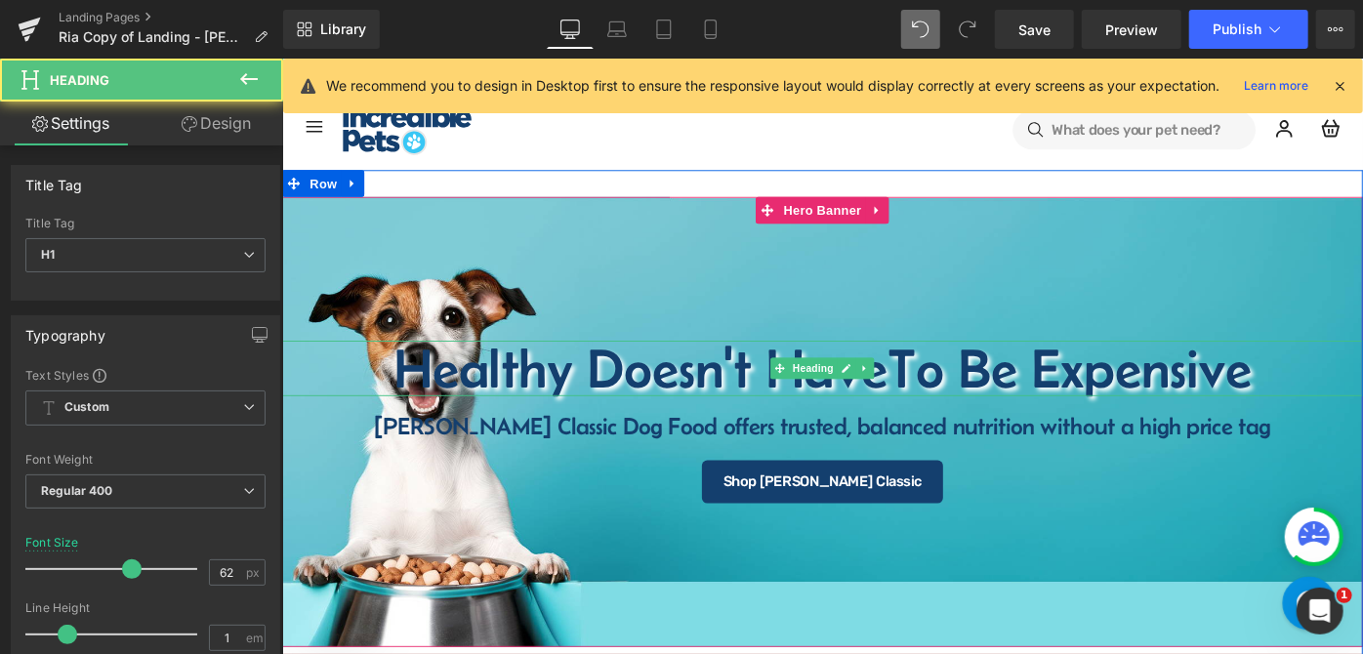
click at [1163, 393] on span "To Be Expensive" at bounding box center [1142, 395] width 398 height 67
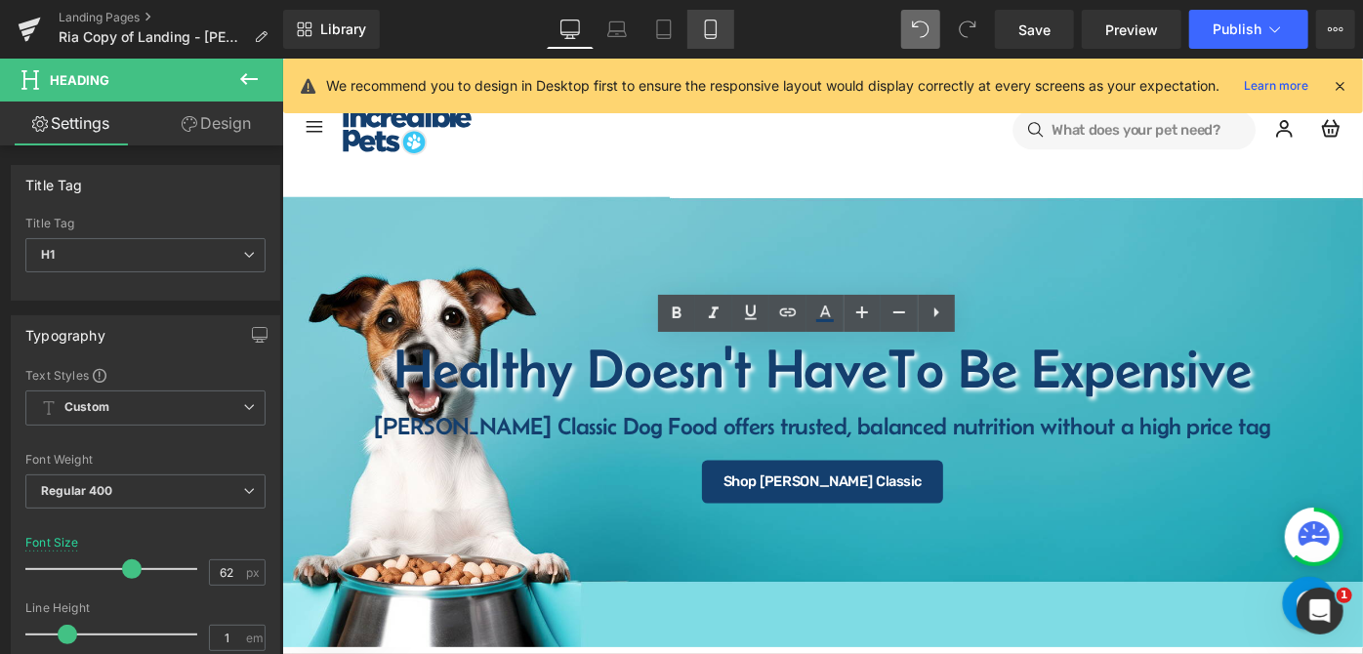
click at [705, 23] on icon at bounding box center [710, 30] width 11 height 19
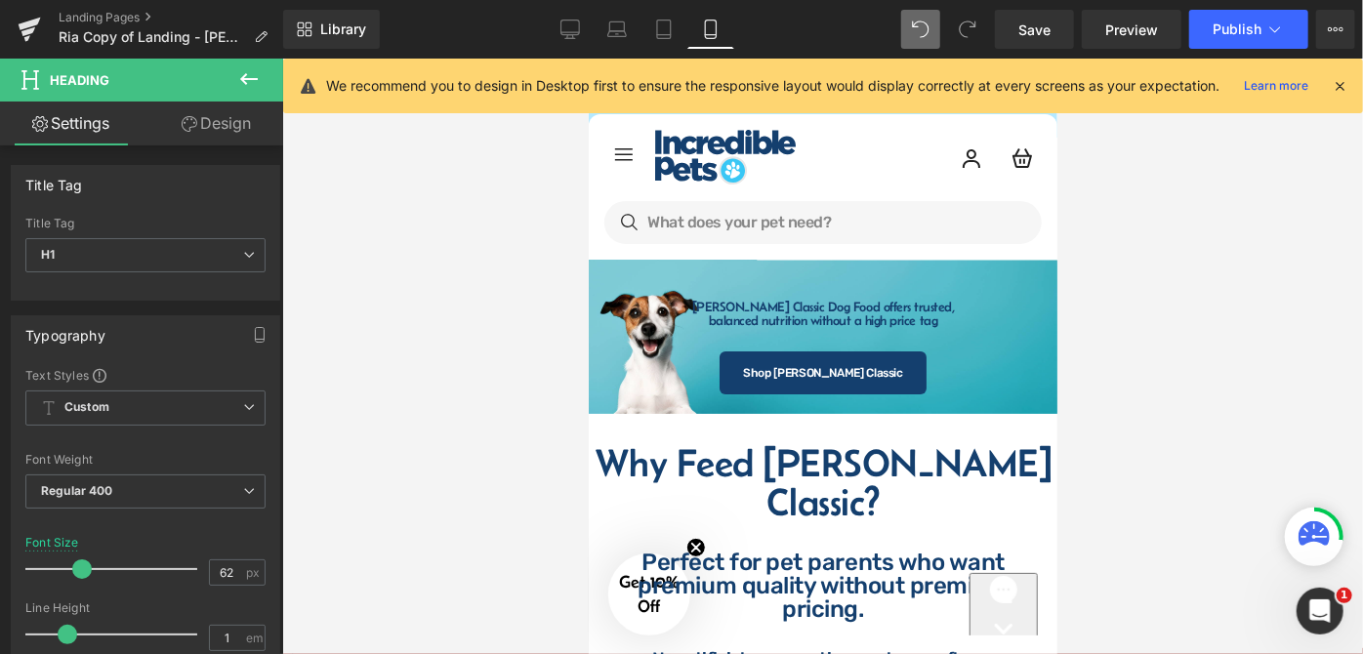
click at [241, 84] on icon at bounding box center [248, 78] width 23 height 23
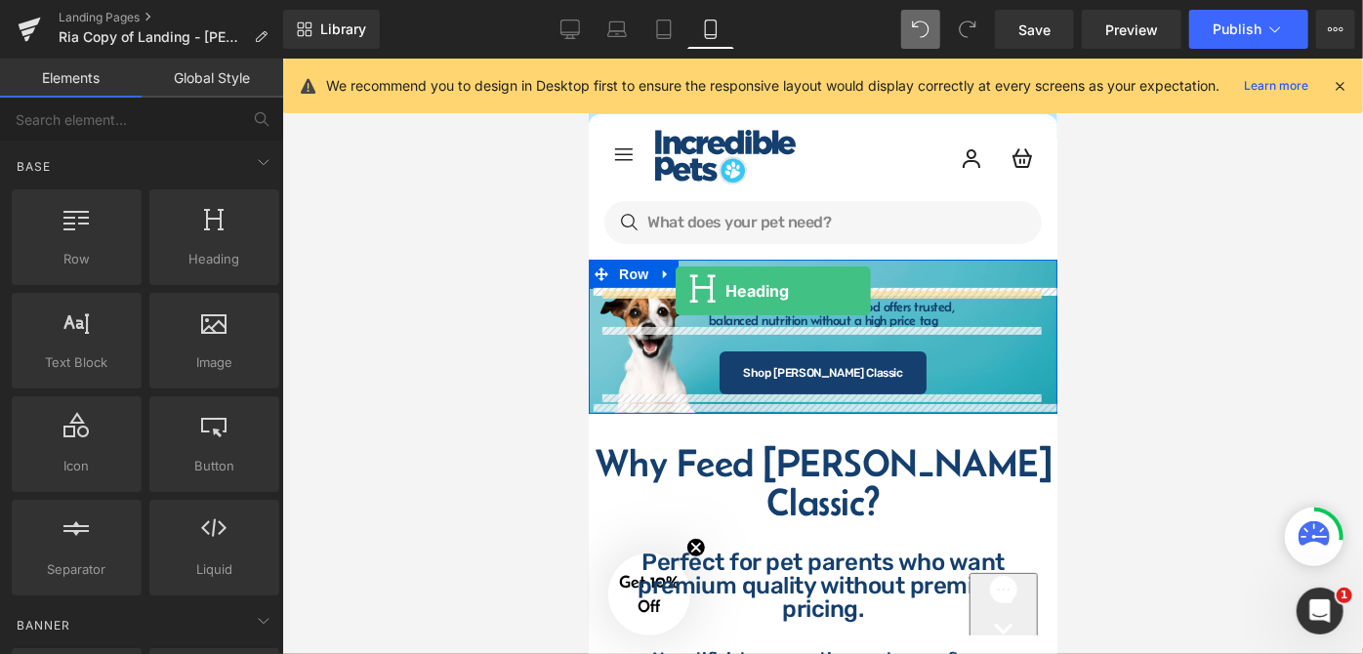
drag, startPoint x: 775, startPoint y: 283, endPoint x: 675, endPoint y: 290, distance: 100.8
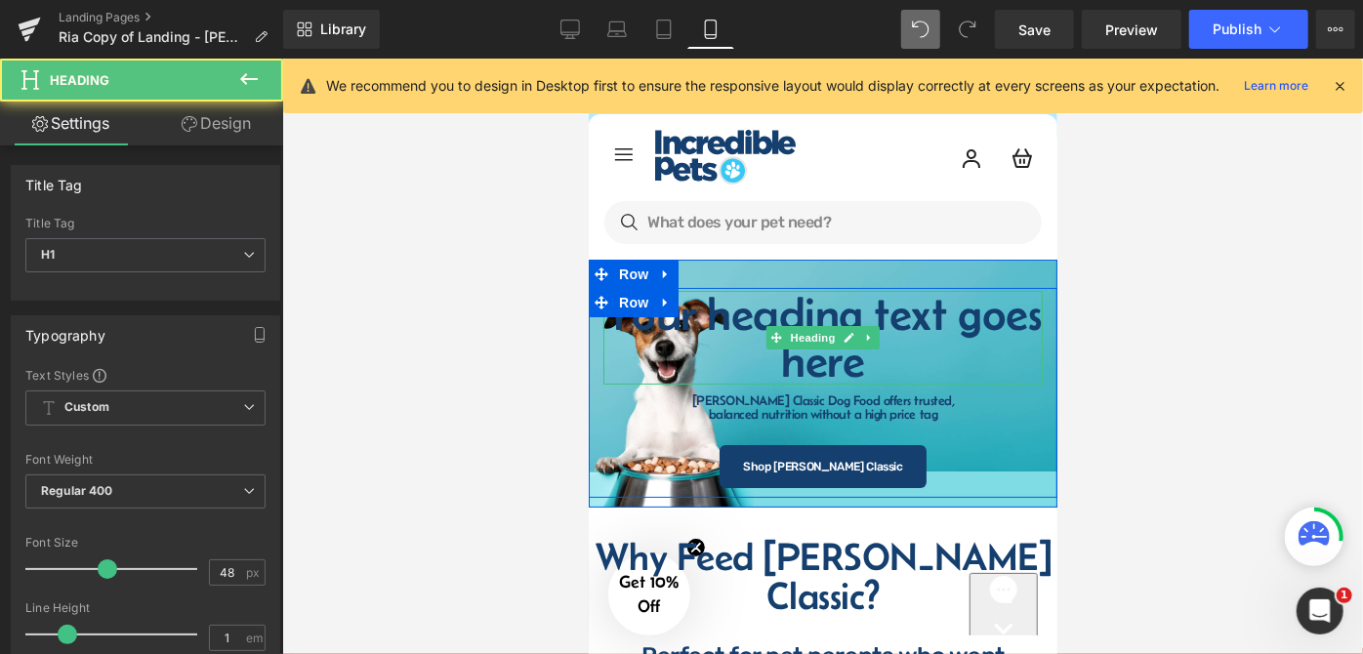
click at [868, 368] on h1 "Your heading text goes here" at bounding box center [822, 337] width 439 height 94
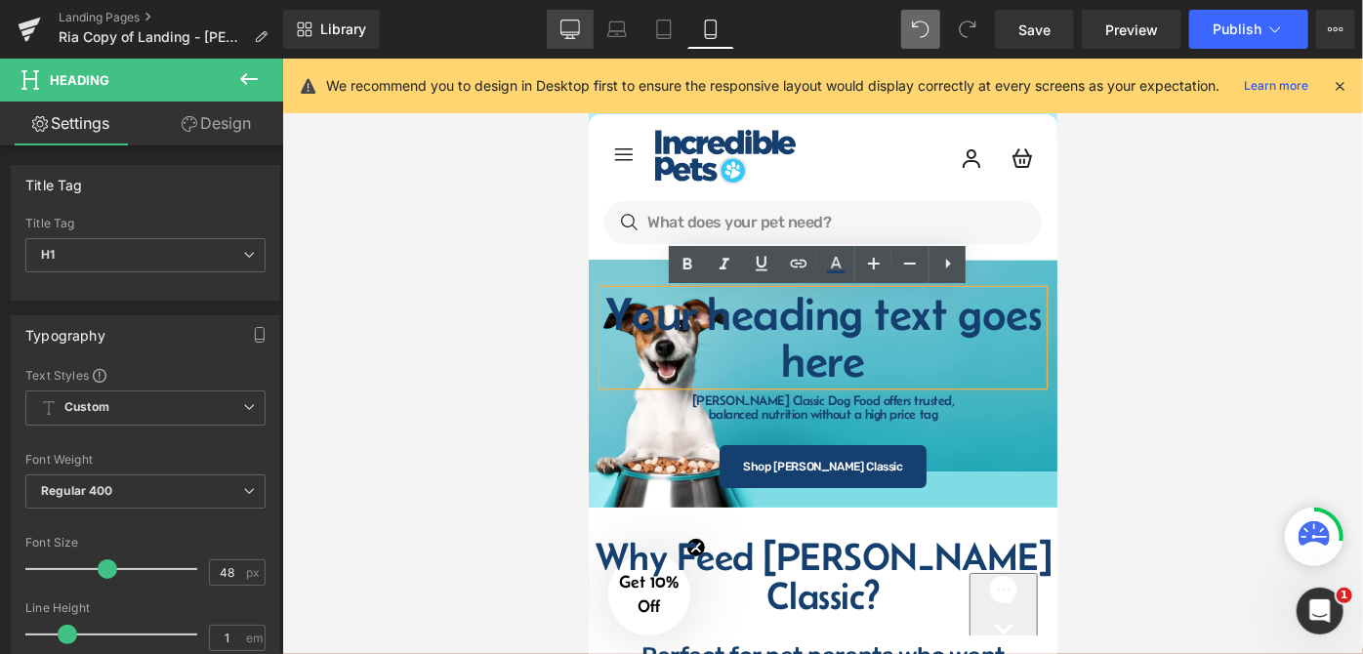
click at [578, 32] on icon at bounding box center [571, 32] width 19 height 0
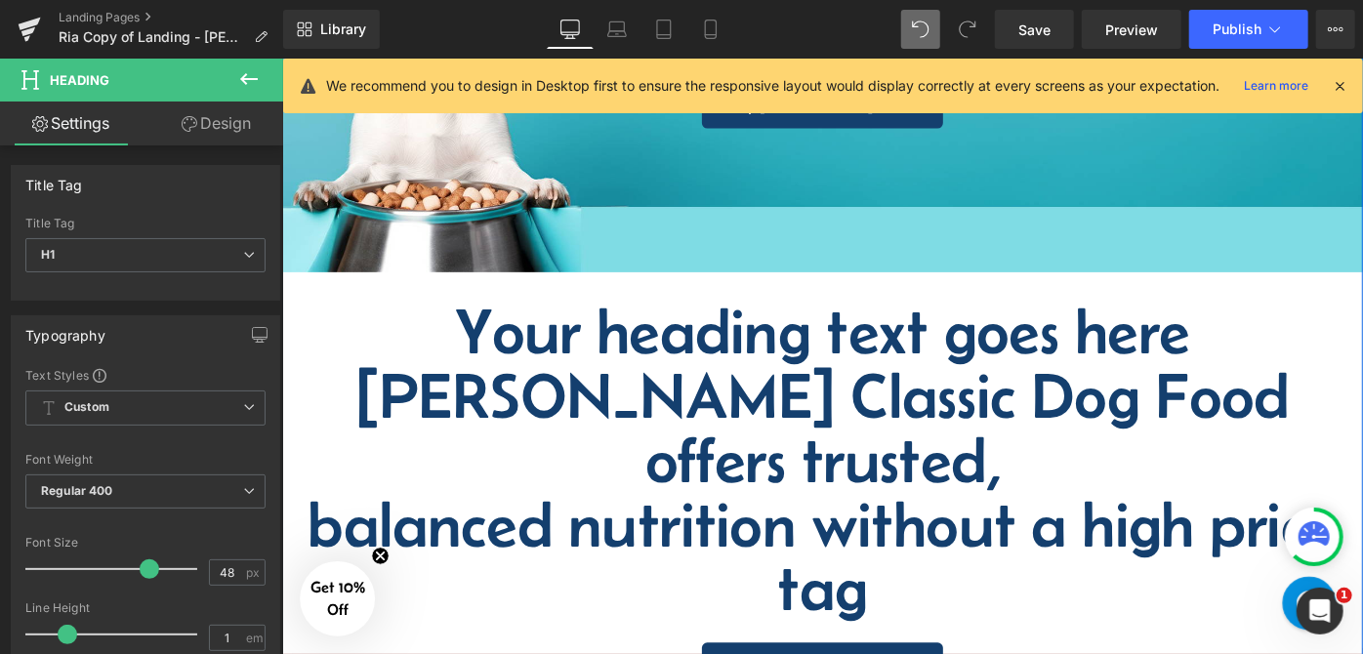
scroll to position [439, 0]
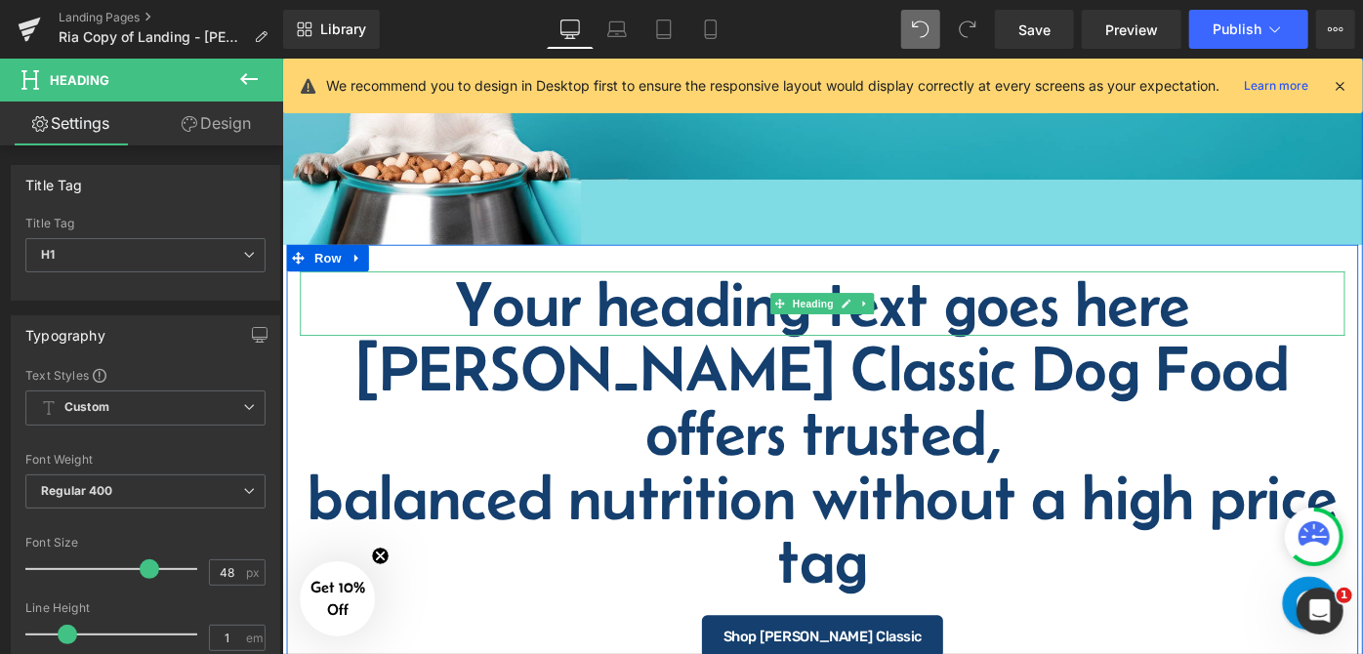
click at [830, 317] on div "Your heading text goes here Heading" at bounding box center [872, 326] width 1143 height 70
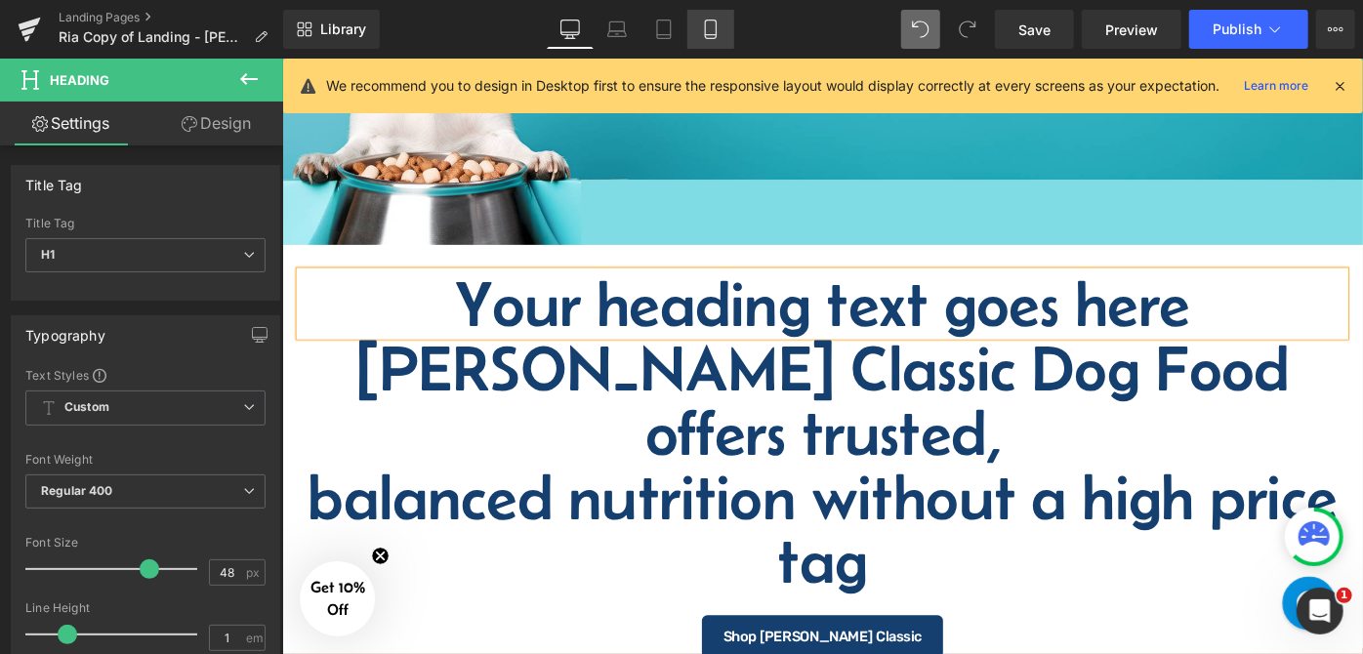
click at [724, 29] on link "Mobile" at bounding box center [711, 29] width 47 height 39
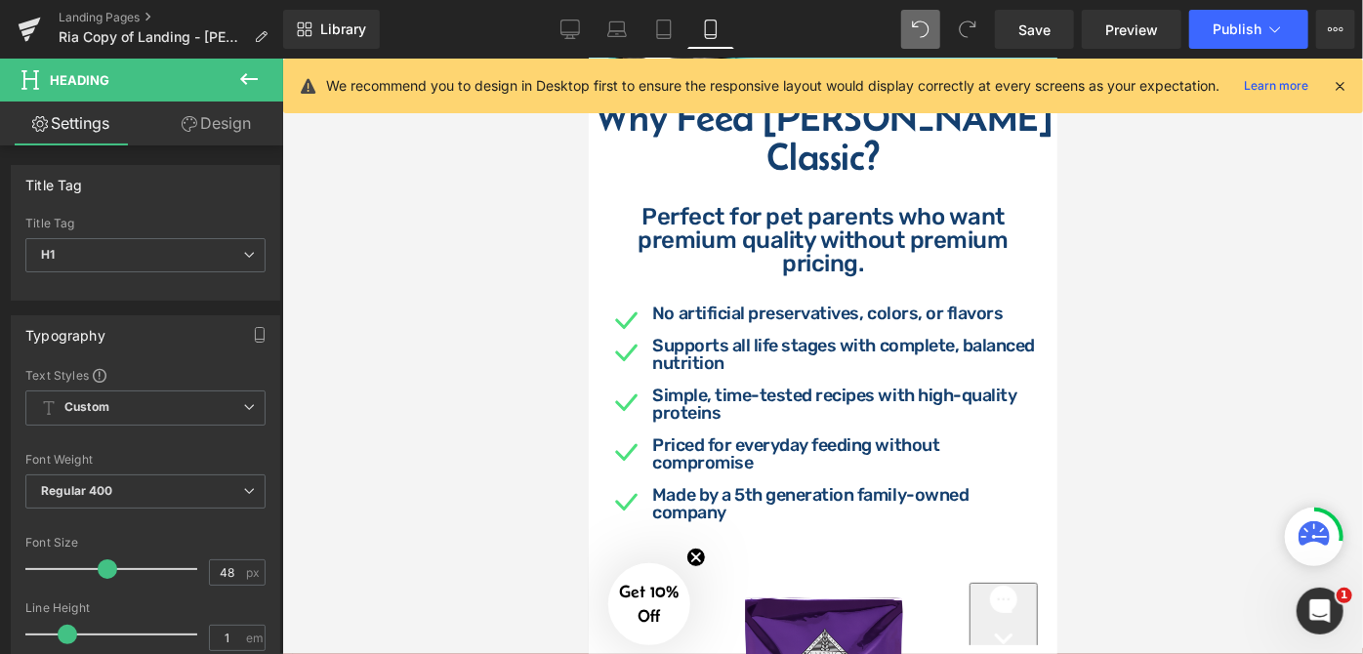
scroll to position [0, 0]
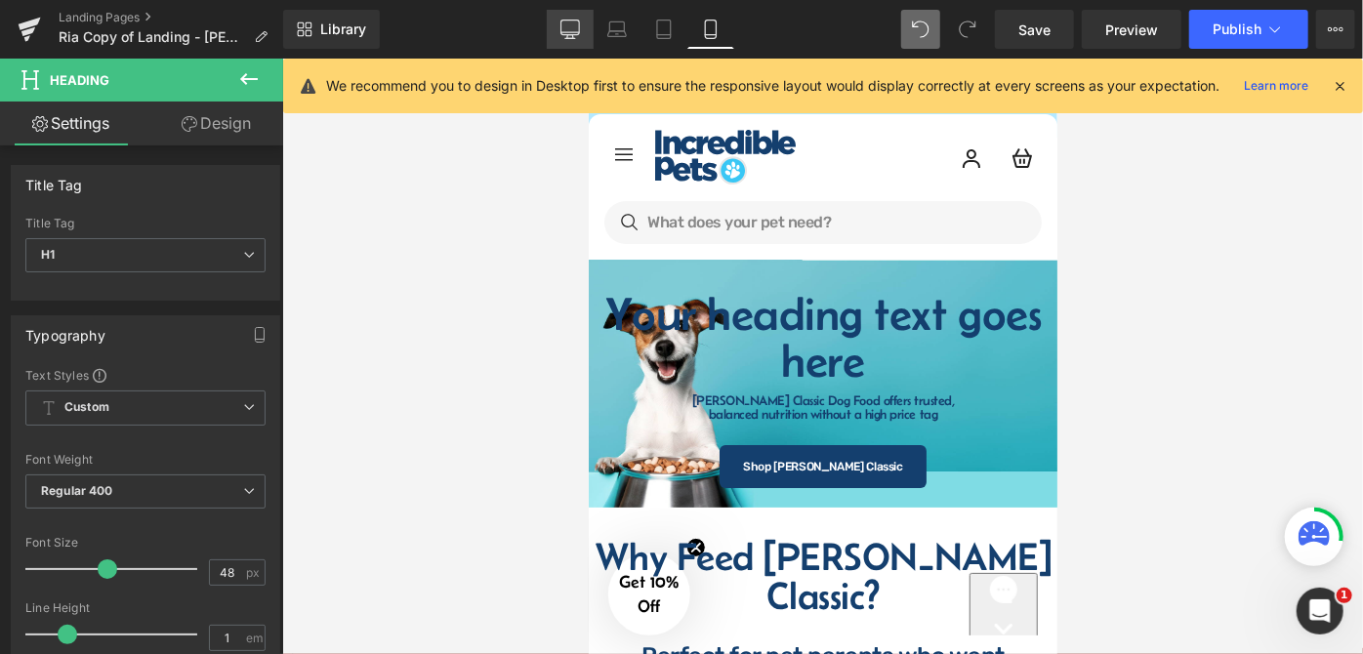
click at [578, 27] on icon at bounding box center [571, 30] width 20 height 20
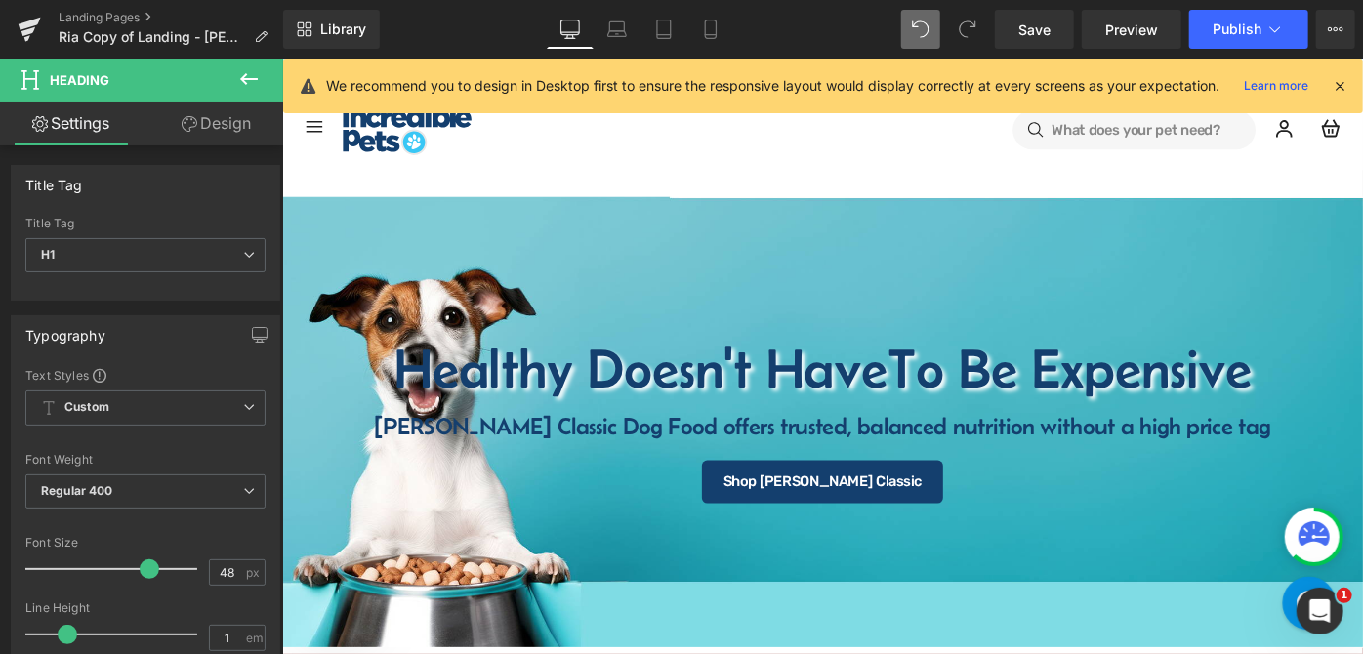
click at [707, 233] on div "Healthy Doesn't Have To Be Expensive Heading Fromm Classic Dog Food offers trus…" at bounding box center [872, 455] width 1182 height 492
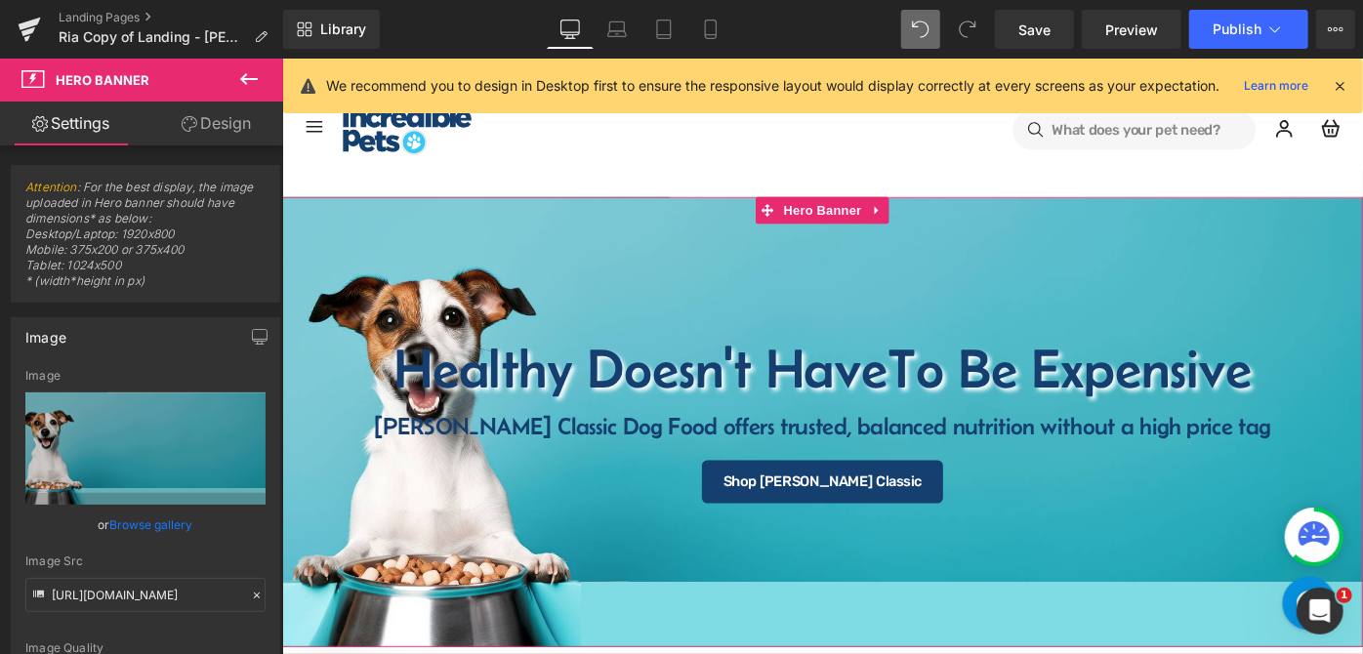
click at [228, 119] on link "Design" at bounding box center [217, 124] width 142 height 44
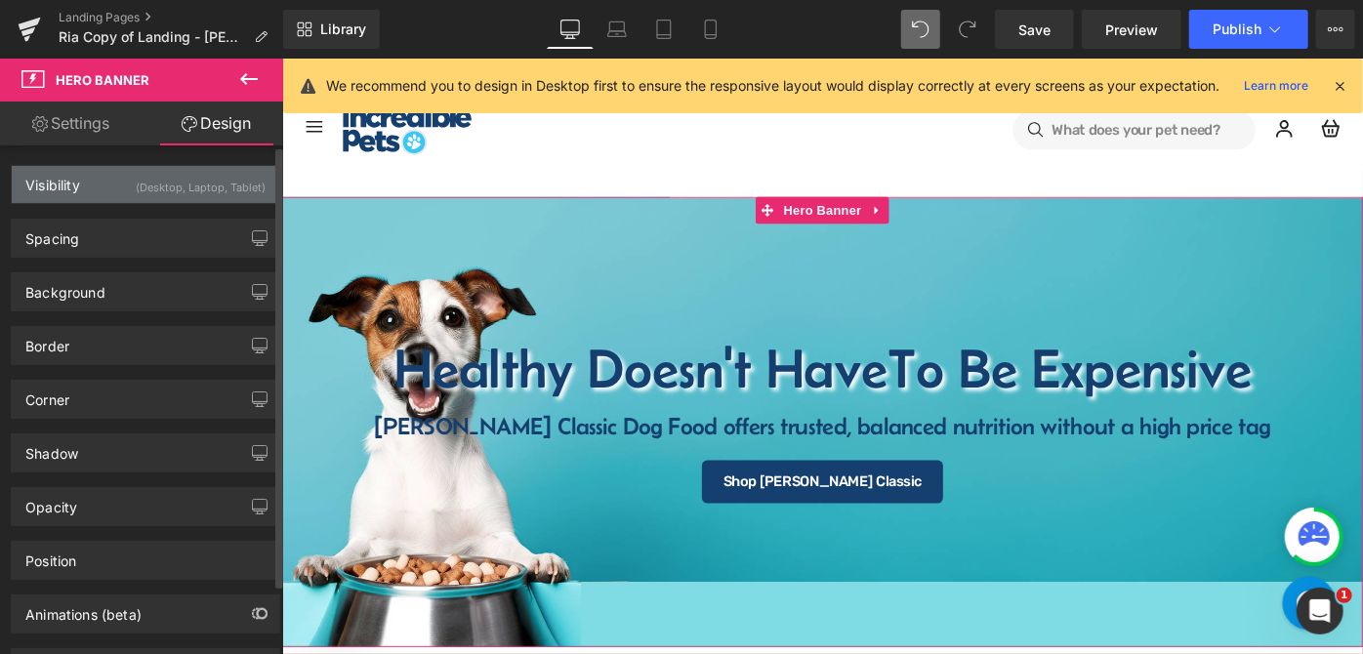
click at [147, 175] on div "(Desktop, Laptop, Tablet)" at bounding box center [201, 182] width 130 height 32
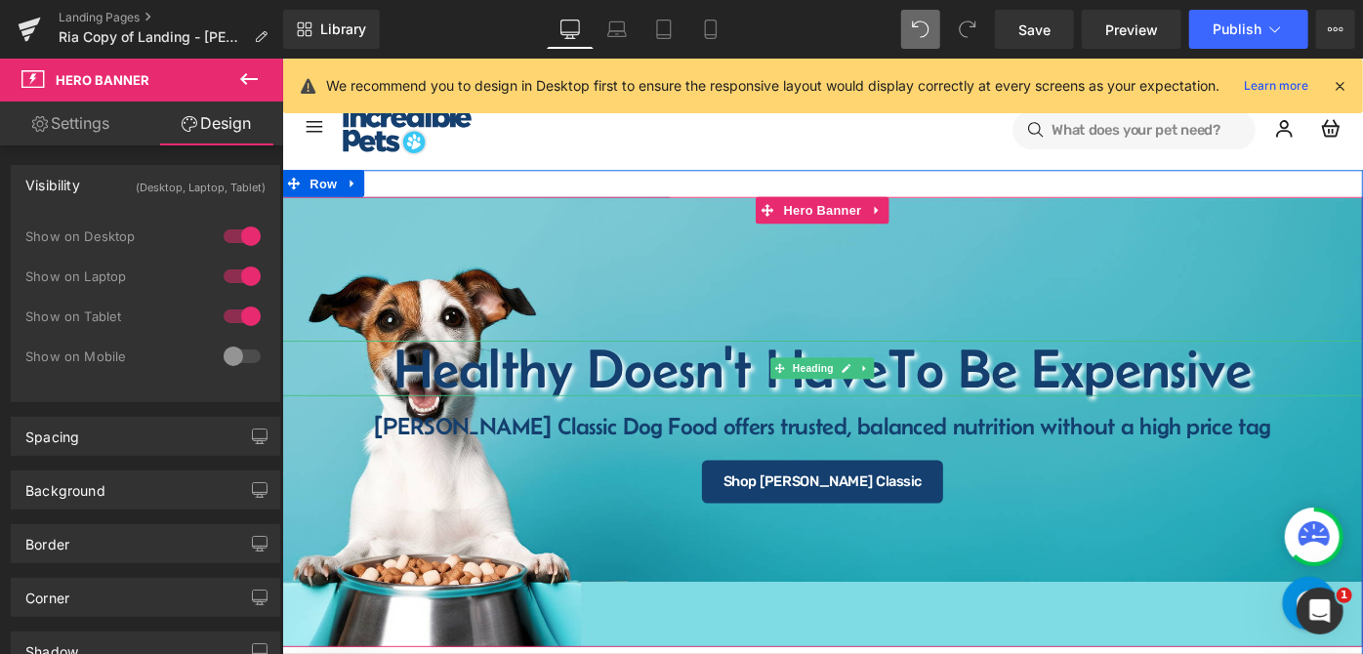
click at [671, 396] on h1 "Healthy Doesn't Have To Be Expensive" at bounding box center [872, 396] width 1182 height 61
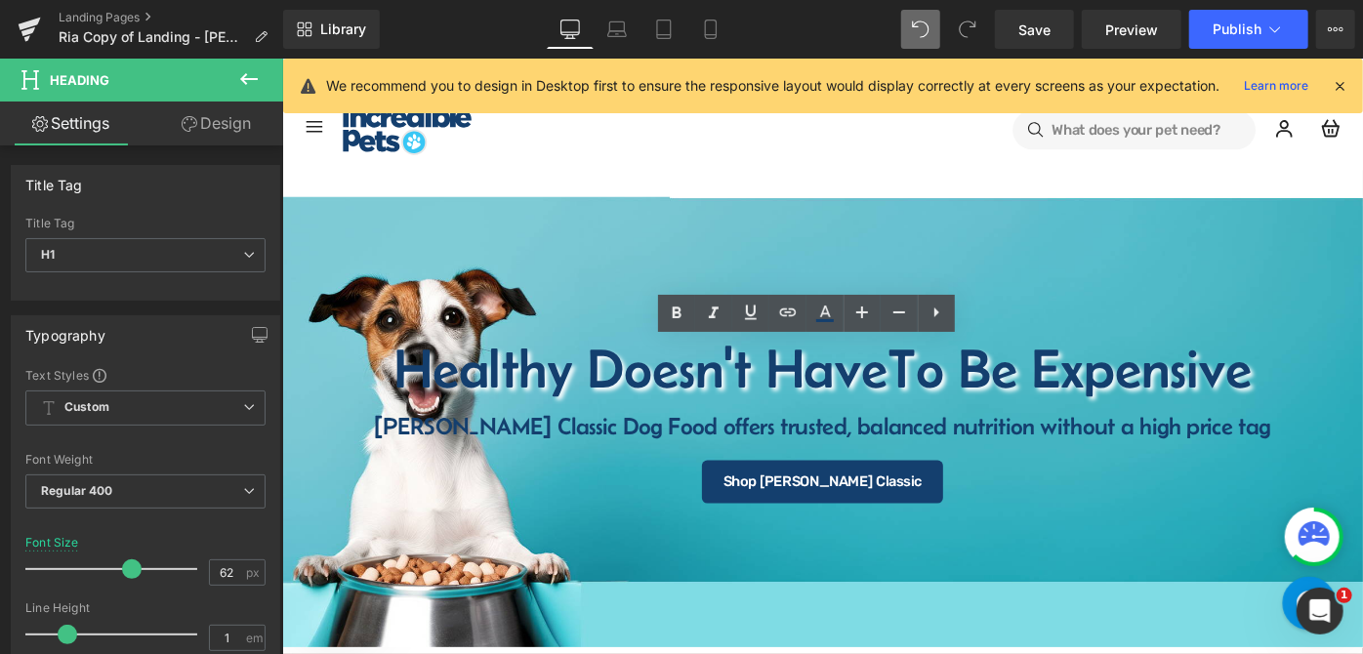
click at [214, 120] on link "Design" at bounding box center [217, 124] width 142 height 44
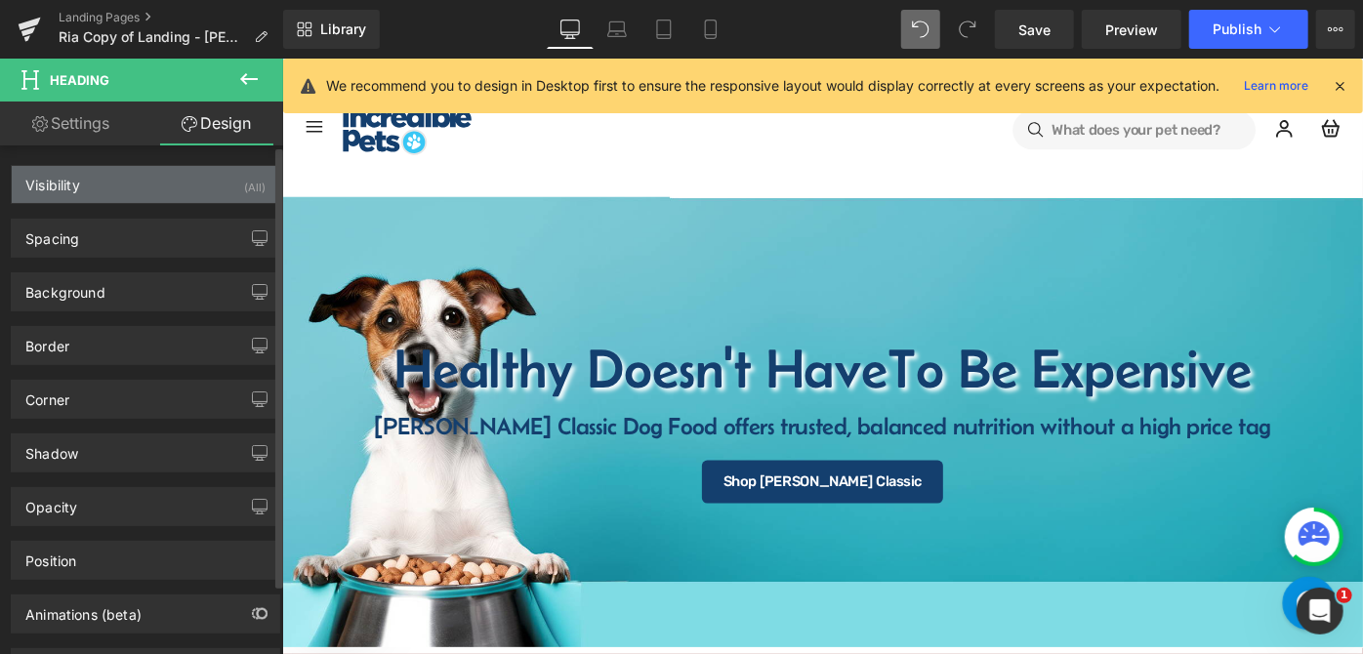
click at [146, 177] on div "Visibility (All)" at bounding box center [146, 184] width 268 height 37
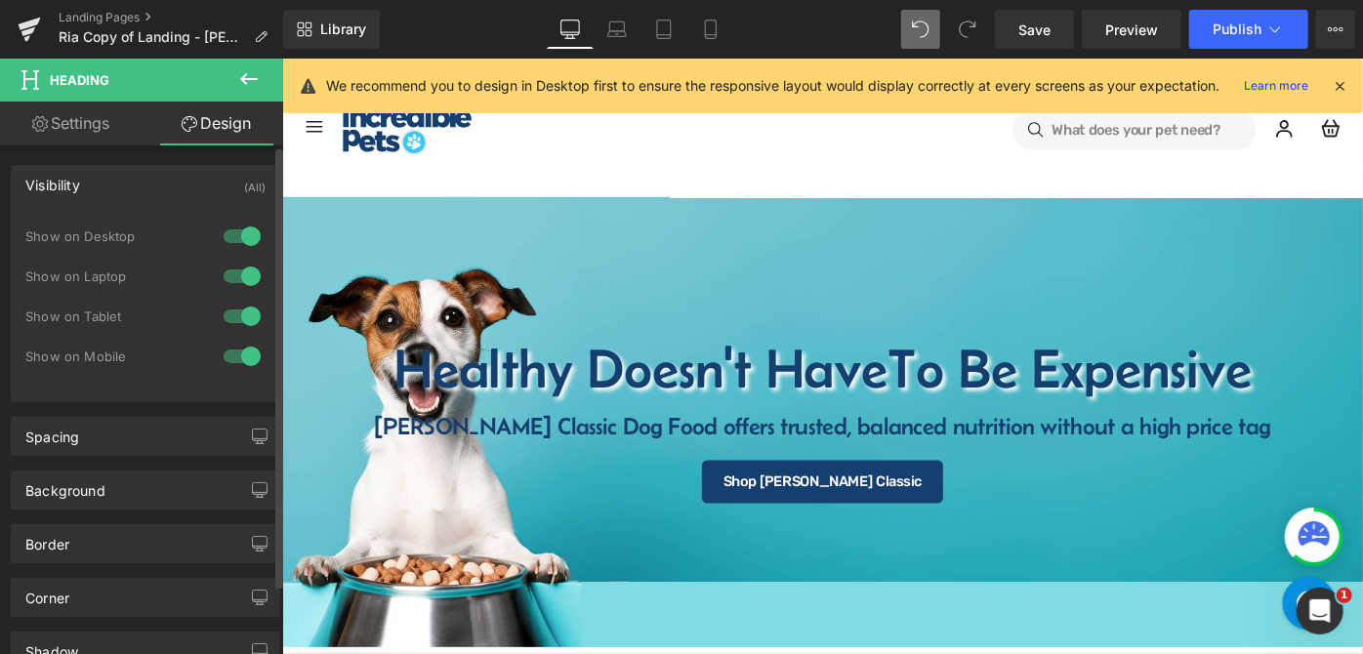
click at [227, 351] on div at bounding box center [242, 356] width 47 height 31
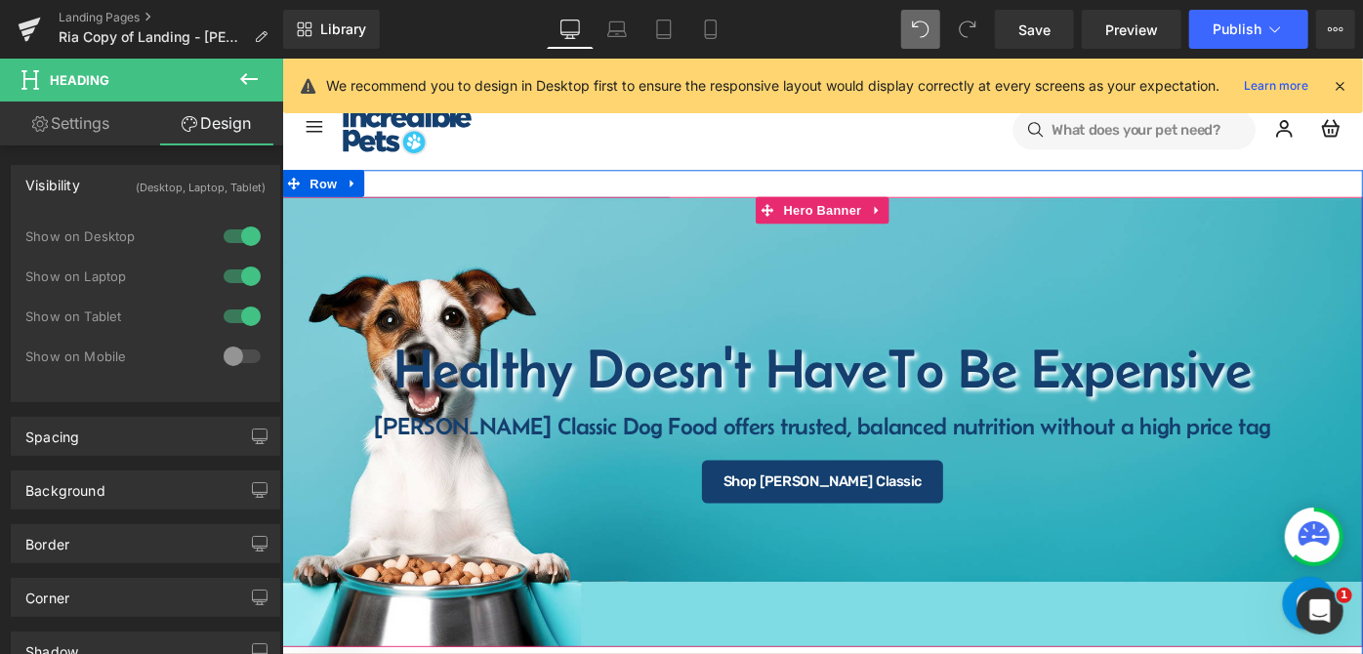
click at [739, 454] on h4 "[PERSON_NAME] Classic Dog Food offers trusted, balanced nutrition without a hig…" at bounding box center [872, 459] width 1182 height 26
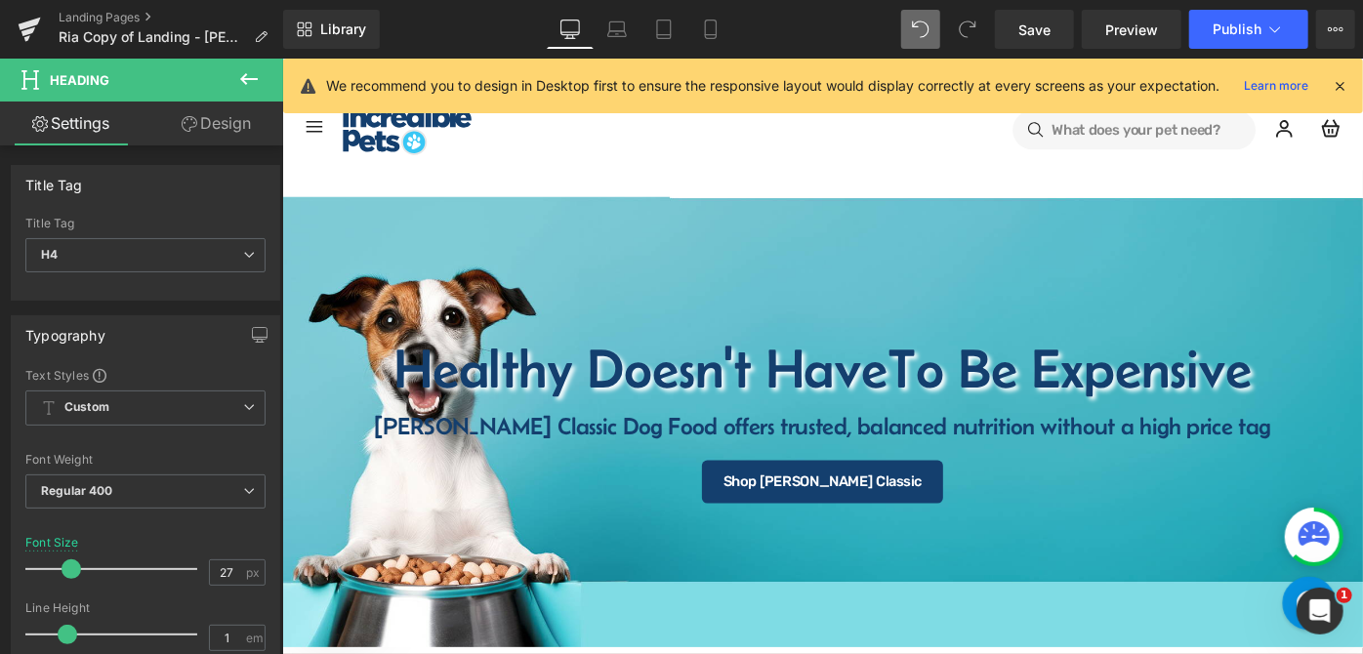
click at [216, 124] on link "Design" at bounding box center [217, 124] width 142 height 44
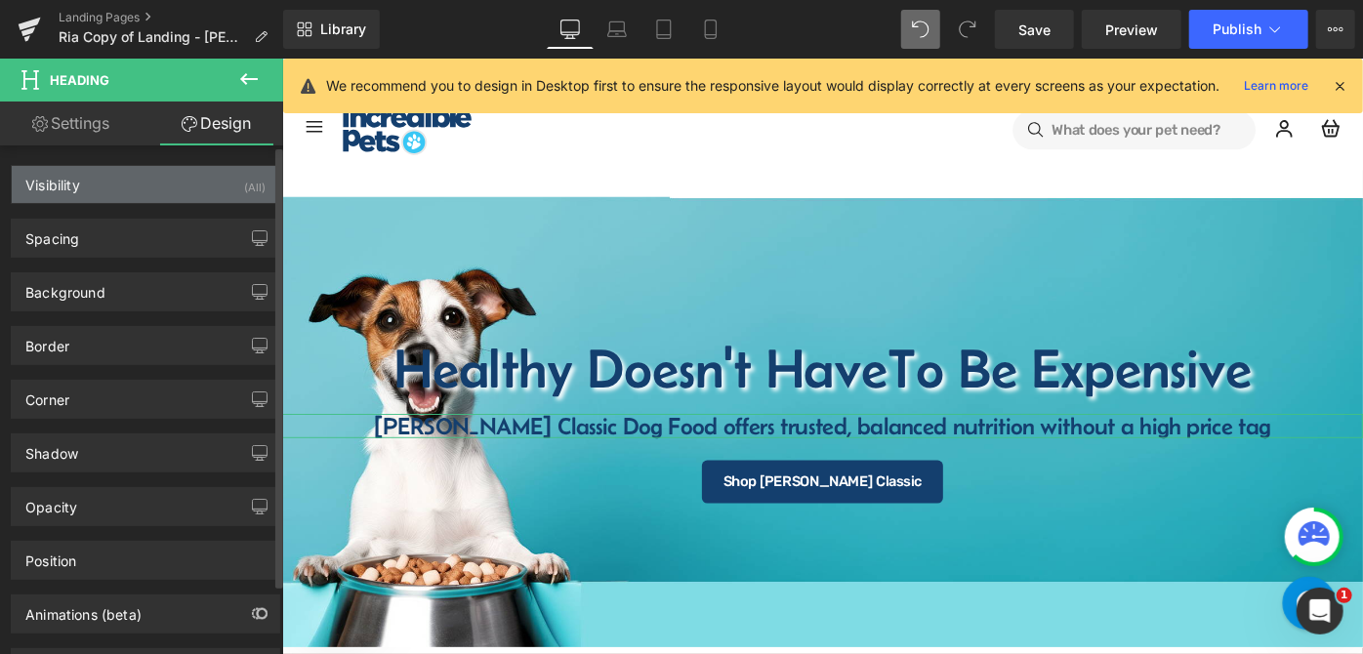
click at [141, 168] on div "Visibility (All)" at bounding box center [146, 184] width 268 height 37
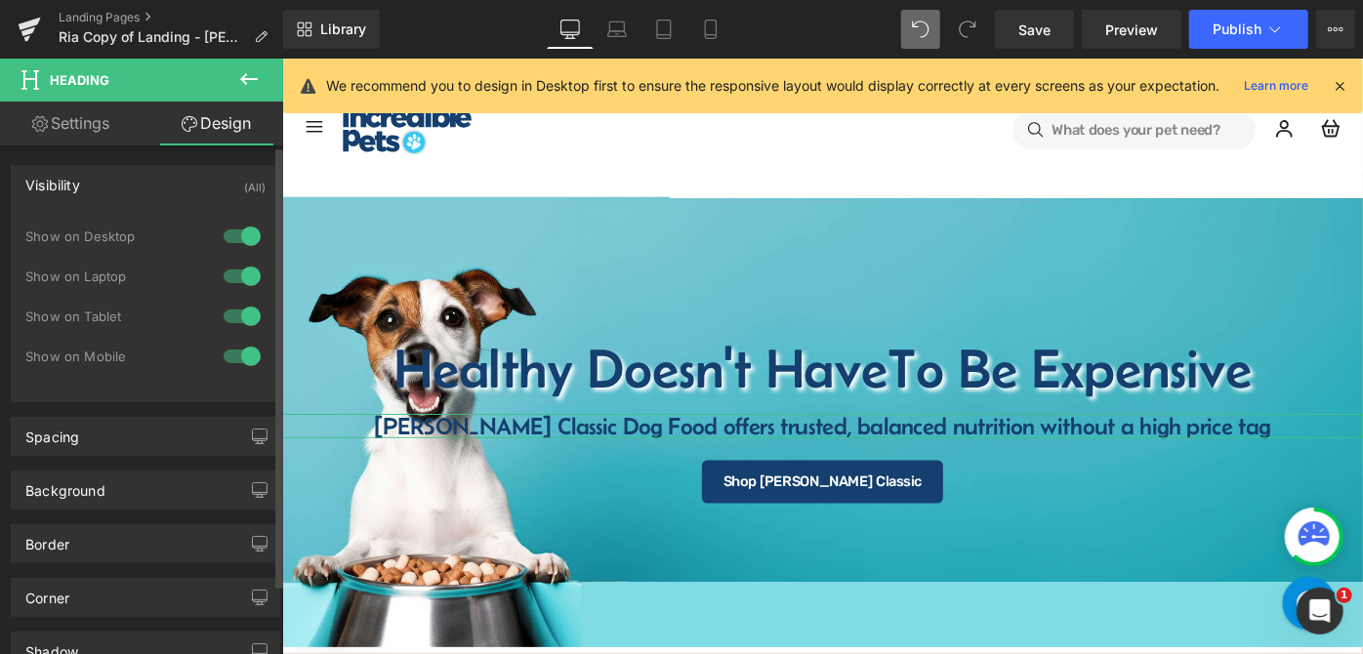
click at [229, 354] on div at bounding box center [242, 356] width 47 height 31
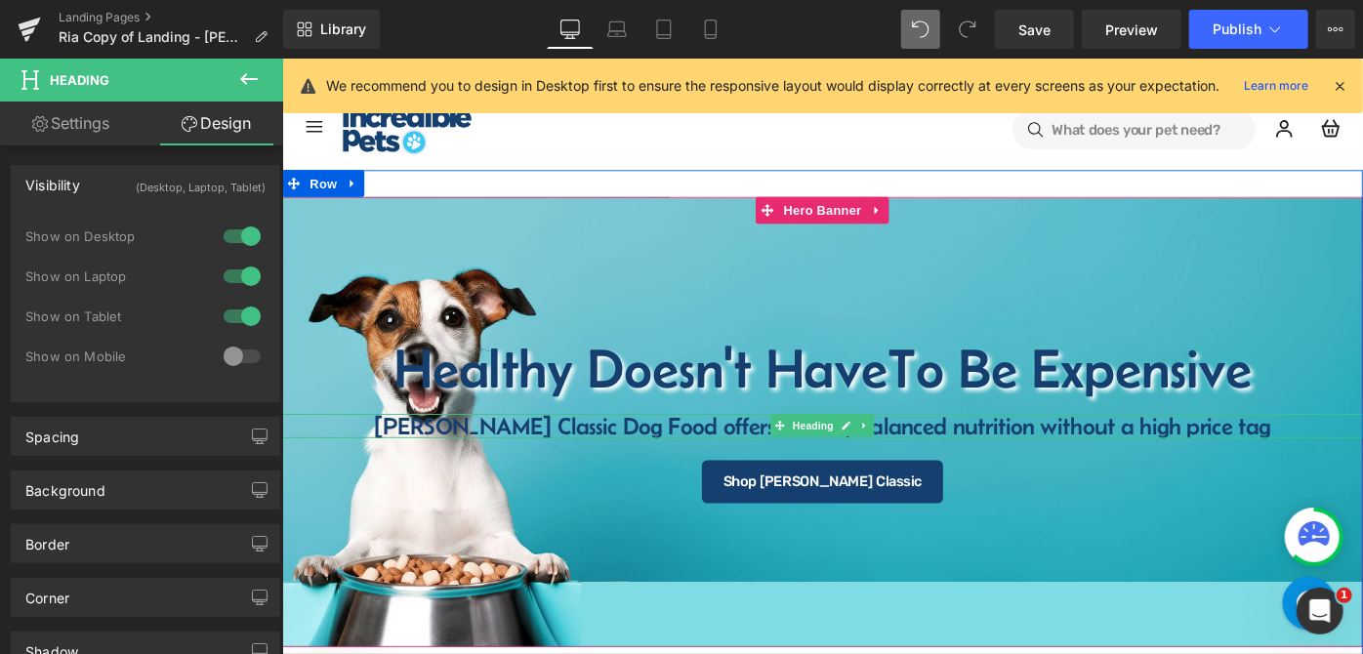
click at [605, 457] on h4 "[PERSON_NAME] Classic Dog Food offers trusted, balanced nutrition without a hig…" at bounding box center [872, 459] width 1182 height 26
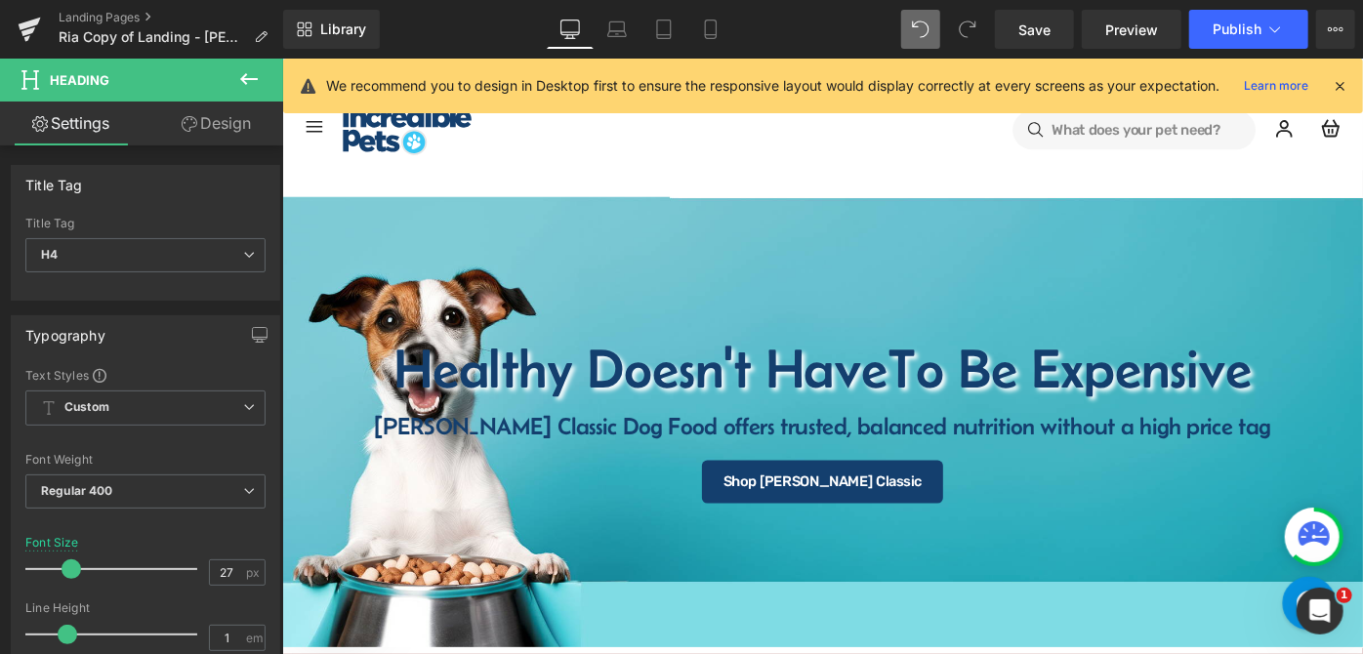
click at [201, 117] on link "Design" at bounding box center [217, 124] width 142 height 44
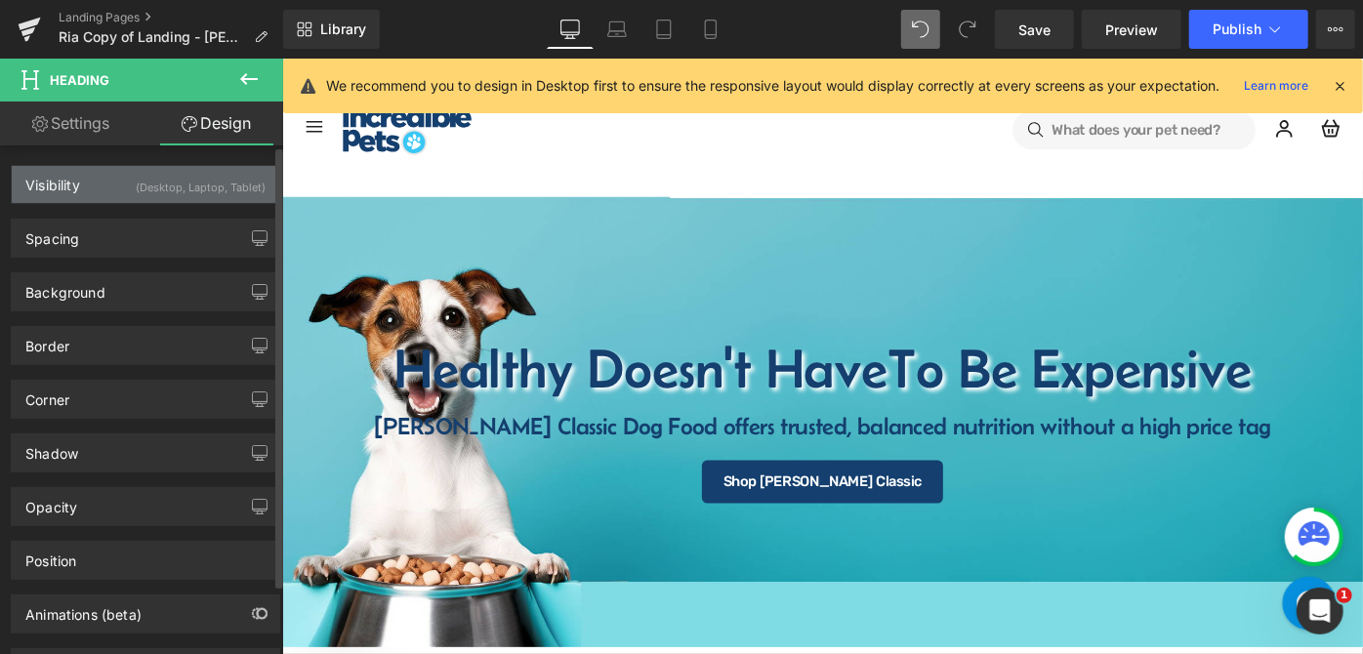
click at [158, 190] on div "(Desktop, Laptop, Tablet)" at bounding box center [201, 182] width 130 height 32
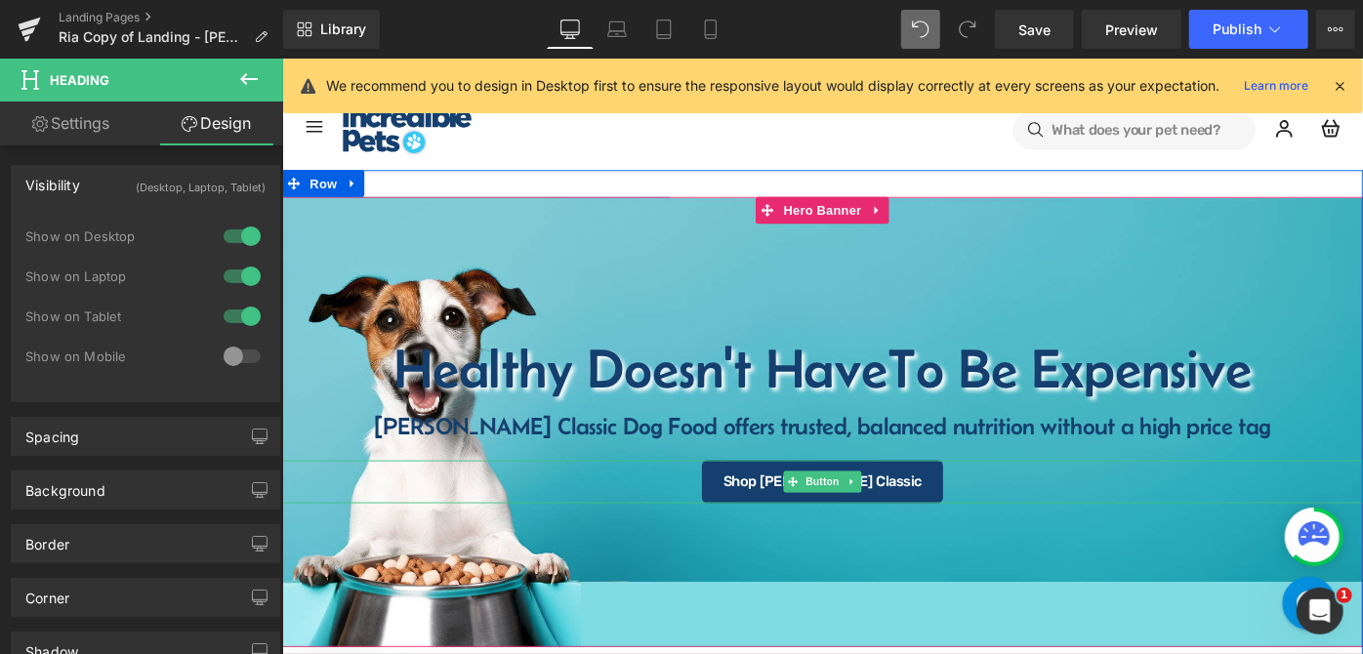
click at [1011, 517] on div "Shop [PERSON_NAME] Classic" at bounding box center [872, 520] width 1182 height 47
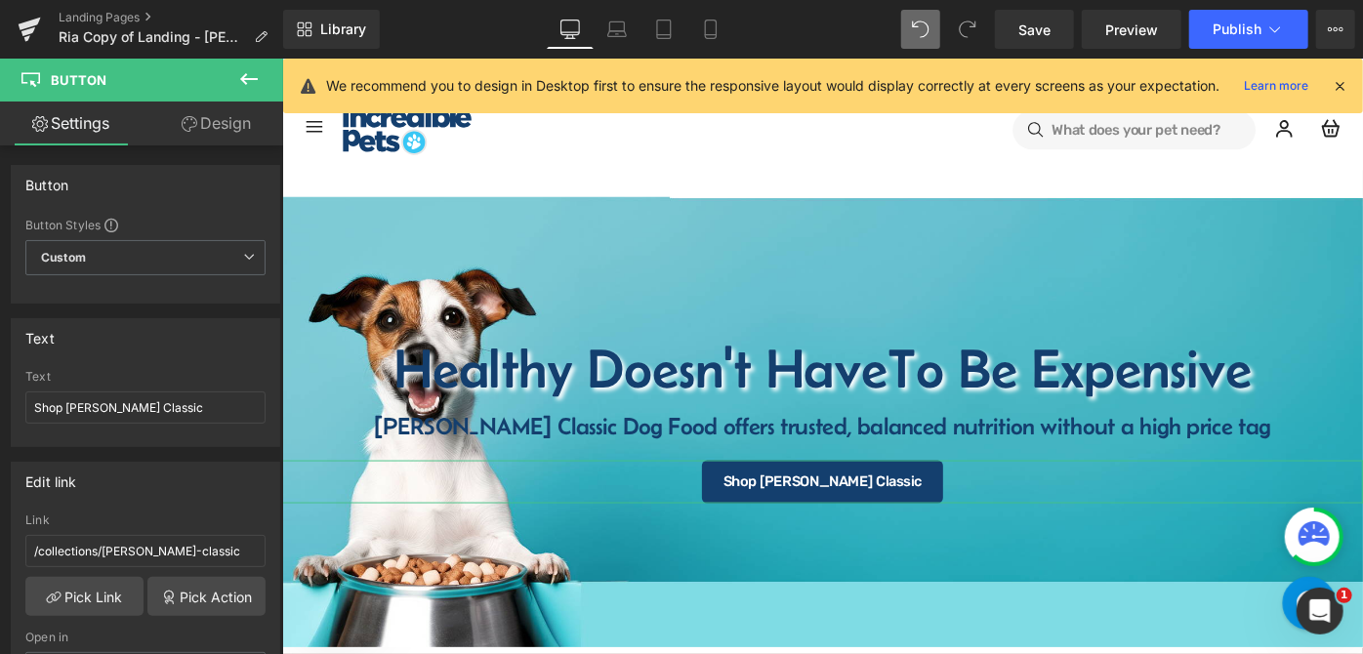
click at [222, 123] on link "Design" at bounding box center [217, 124] width 142 height 44
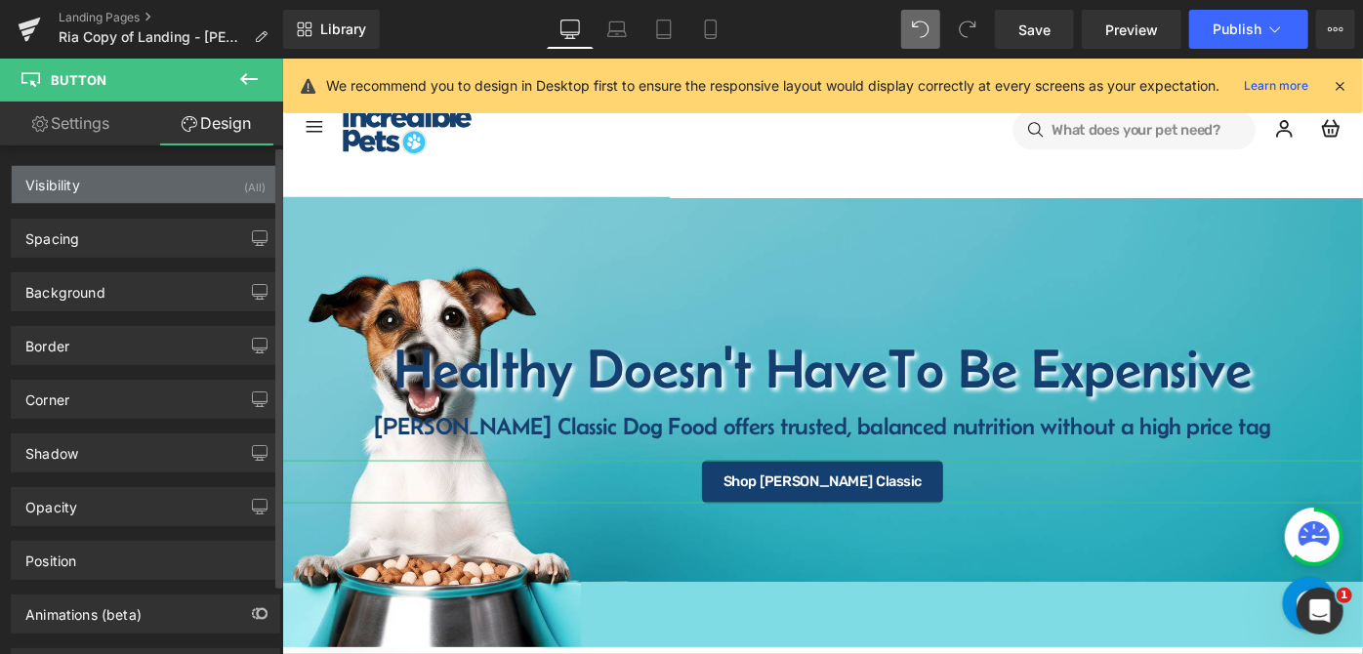
click at [180, 186] on div "Visibility (All)" at bounding box center [146, 184] width 268 height 37
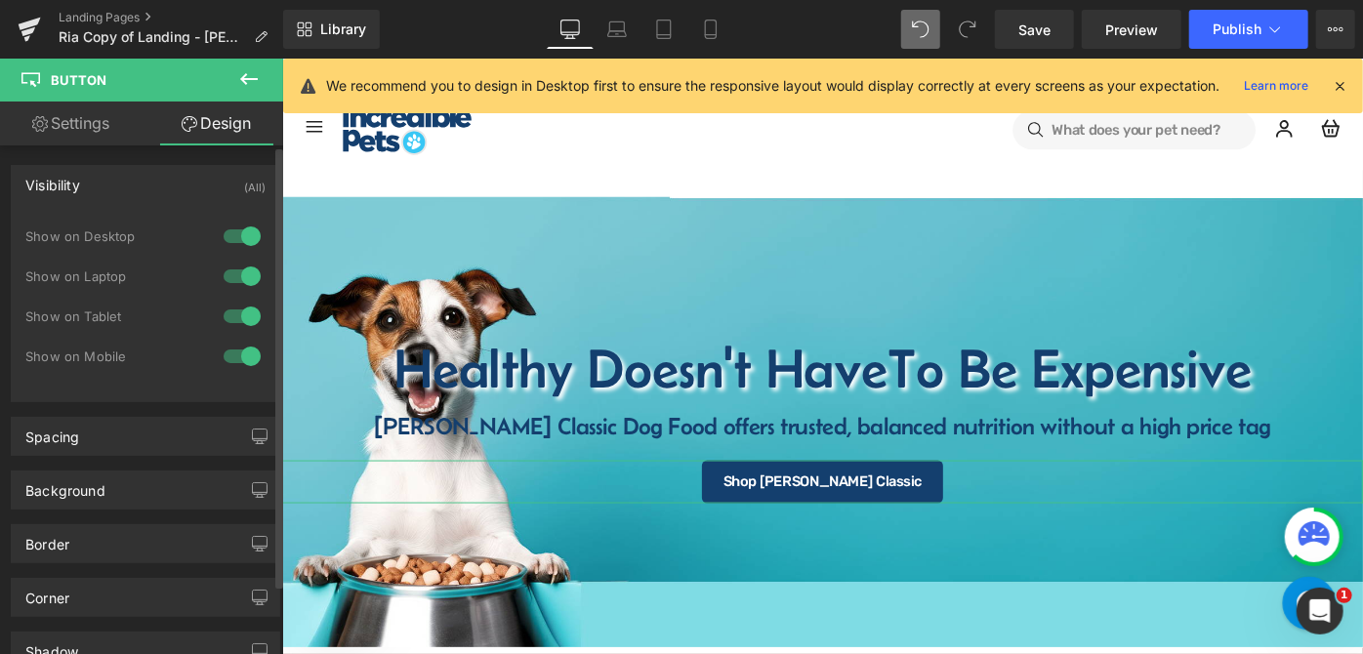
click at [231, 354] on div at bounding box center [242, 356] width 47 height 31
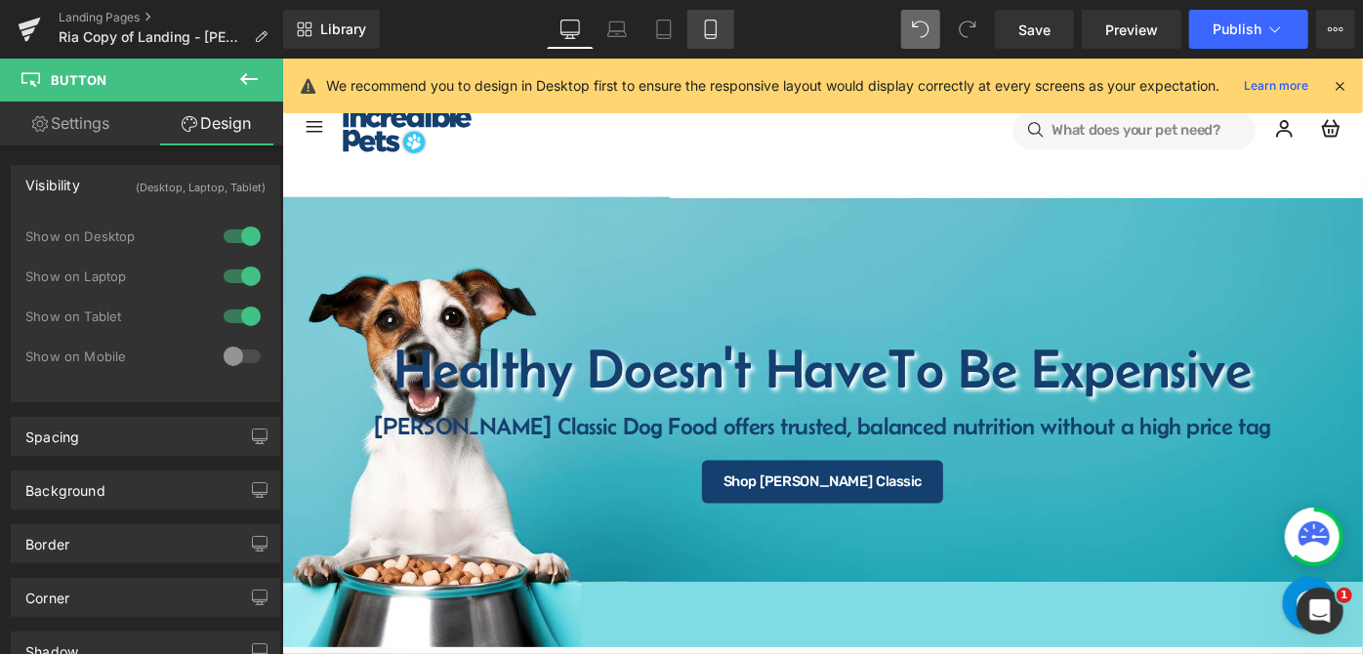
click at [714, 39] on link "Mobile" at bounding box center [711, 29] width 47 height 39
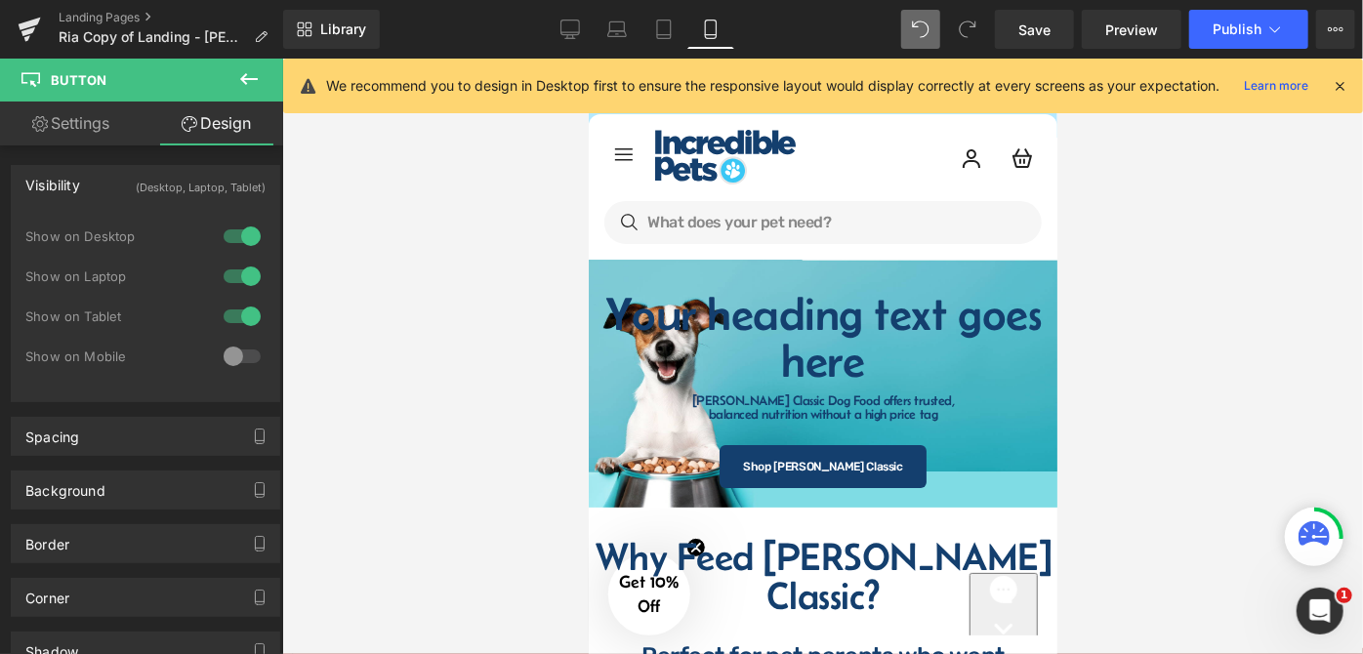
click at [1185, 307] on div at bounding box center [822, 357] width 1081 height 596
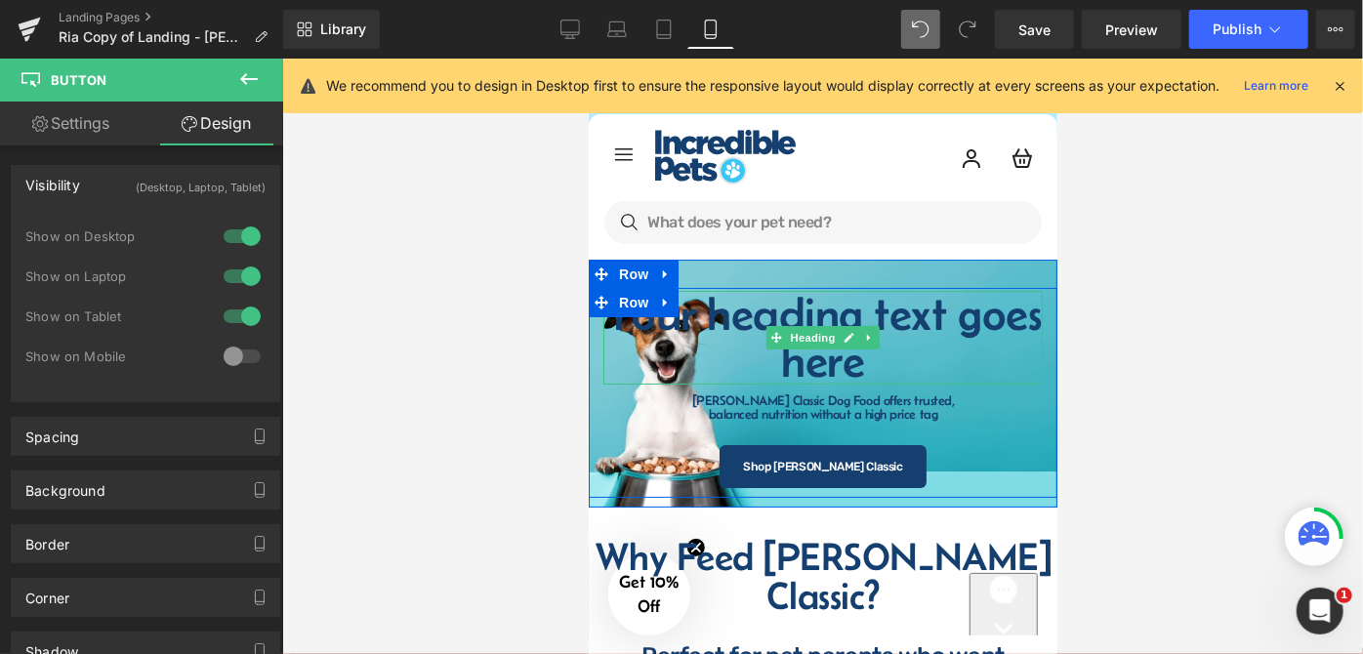
click at [923, 360] on h1 "Your heading text goes here" at bounding box center [822, 337] width 439 height 94
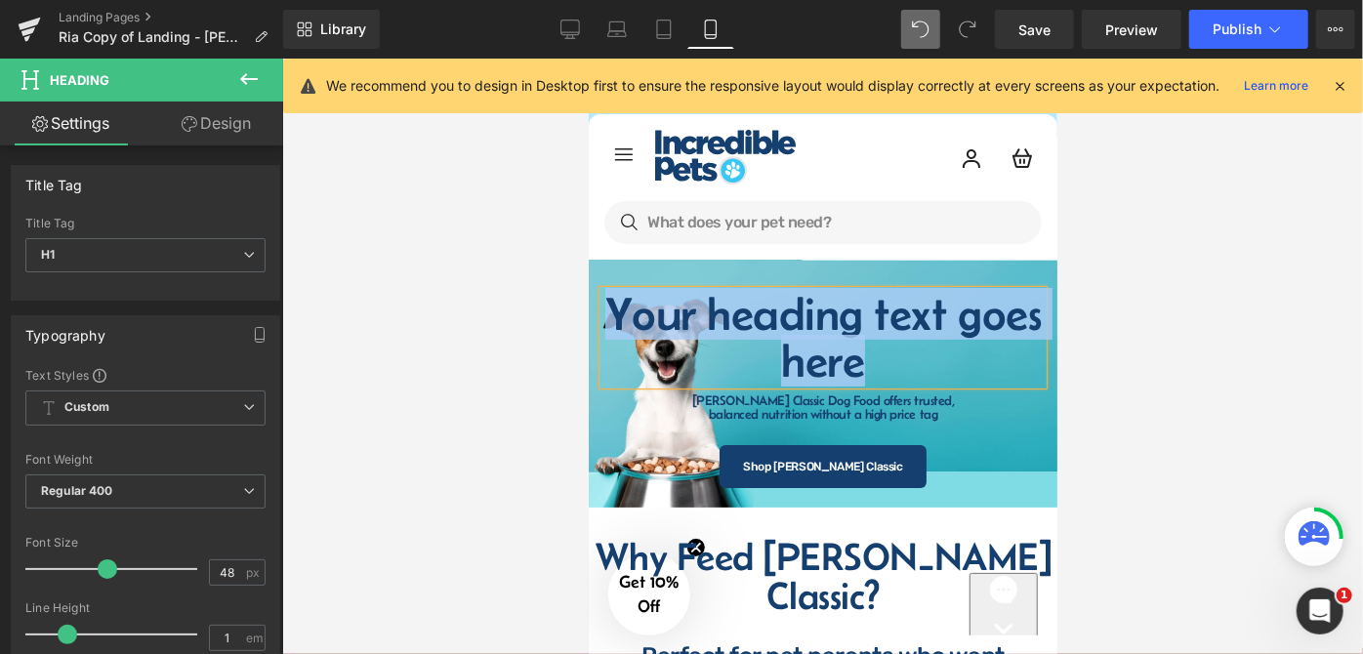
paste div
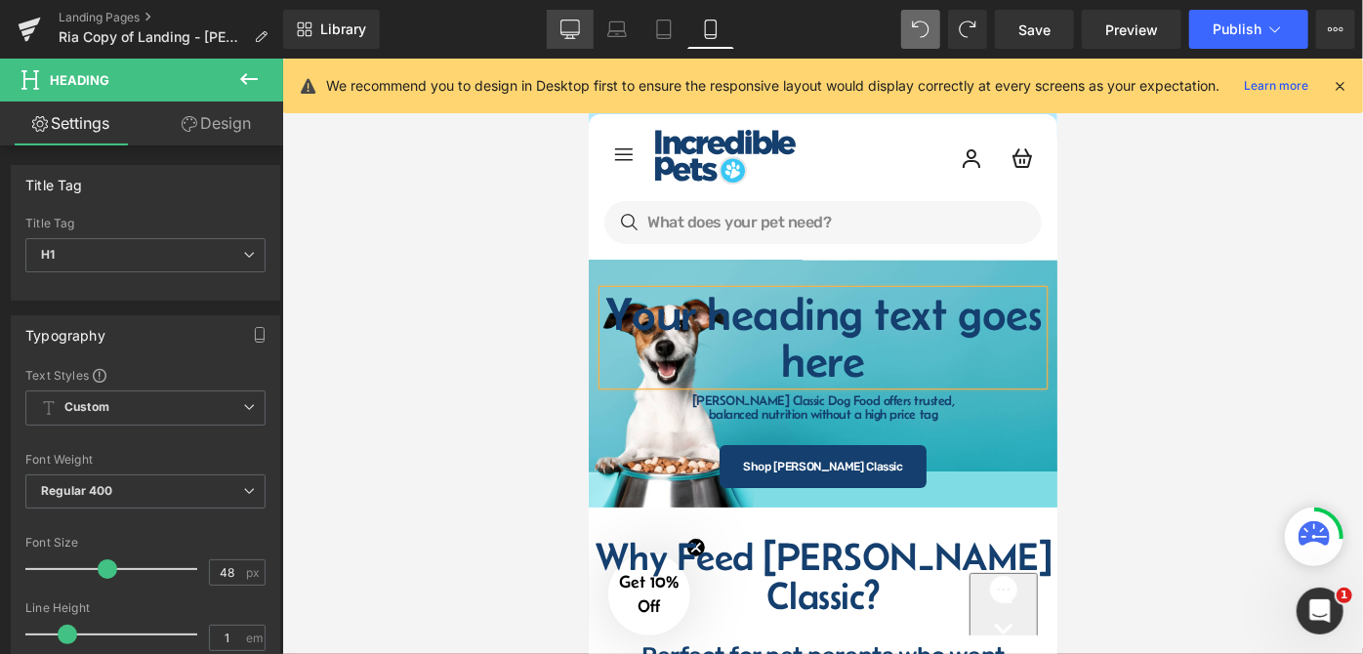
drag, startPoint x: 580, startPoint y: 34, endPoint x: 565, endPoint y: 163, distance: 129.7
click at [580, 34] on icon at bounding box center [571, 28] width 19 height 15
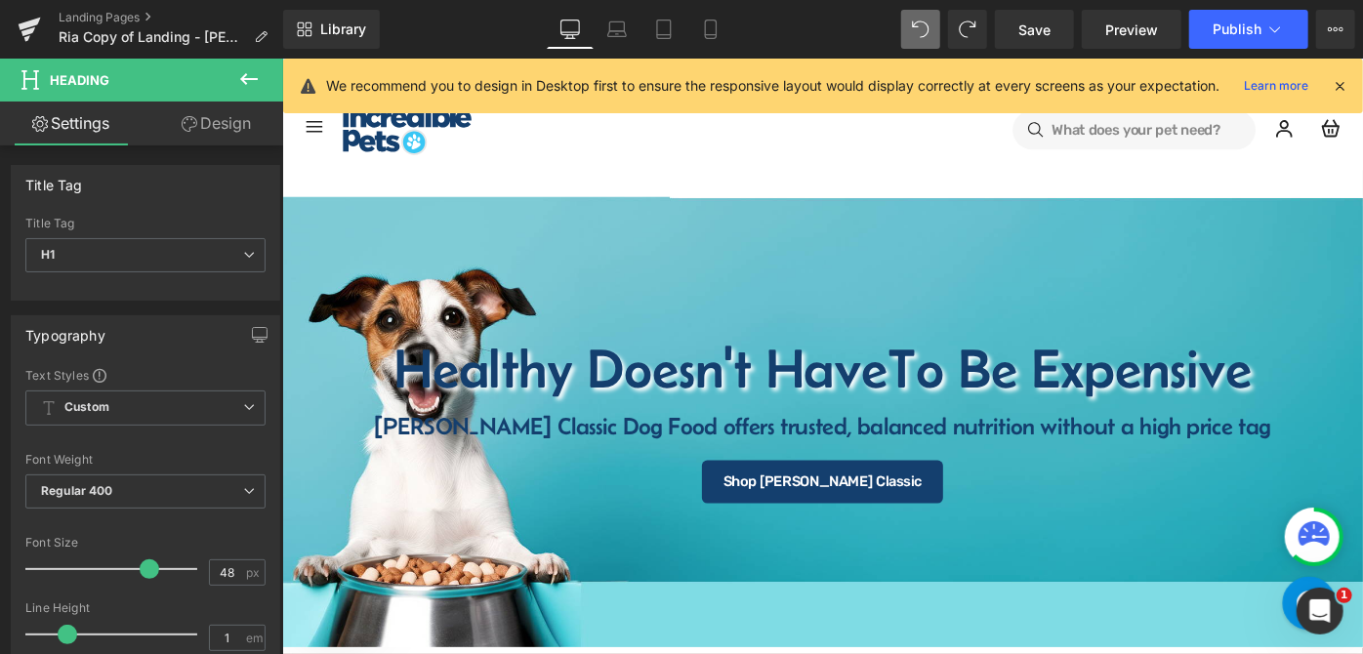
click at [898, 395] on div "Healthy Doesn't Have To Be Expensive Heading" at bounding box center [872, 396] width 1182 height 61
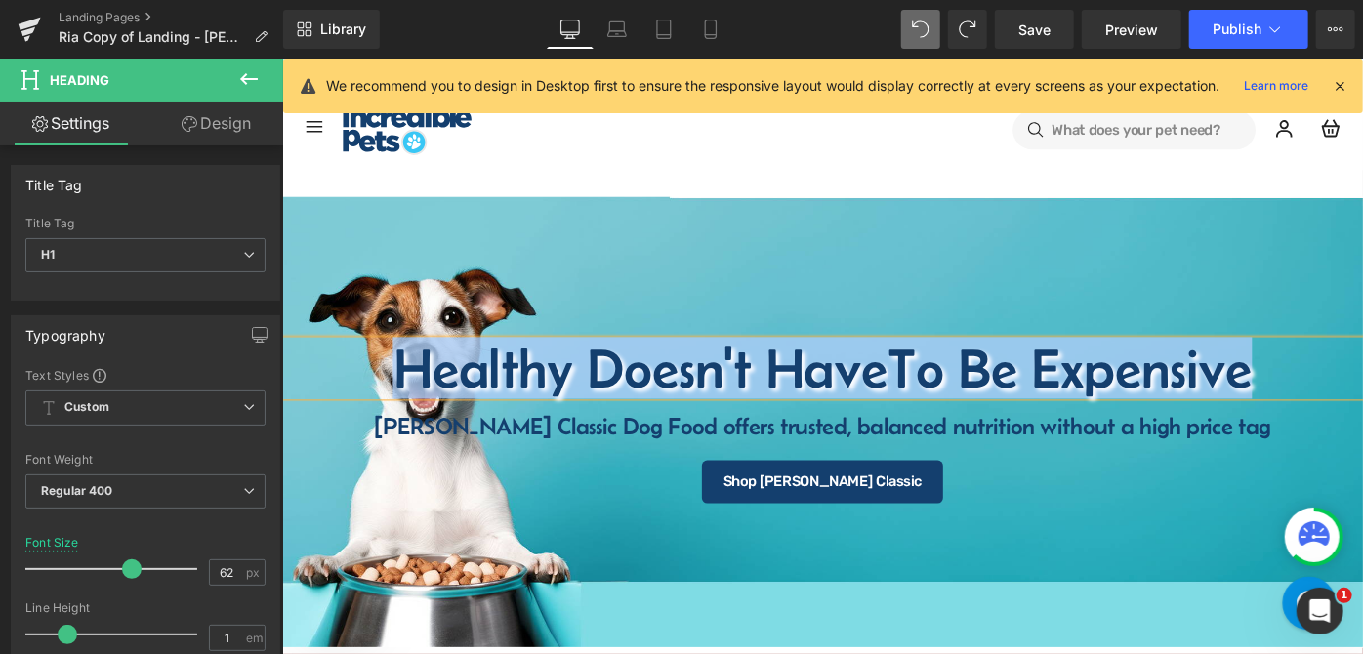
copy h1 "Healthy Doesn't Have To Be Expensive"
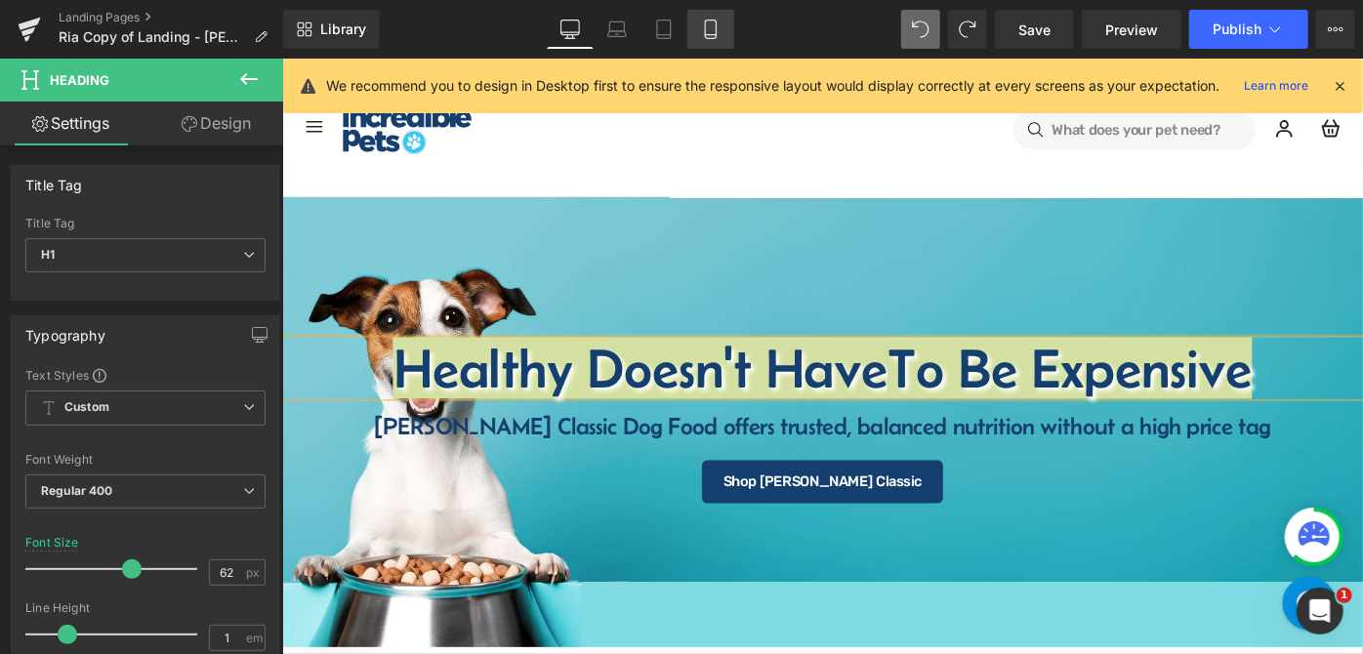
drag, startPoint x: 700, startPoint y: 26, endPoint x: 169, endPoint y: 187, distance: 554.9
click at [701, 26] on icon at bounding box center [711, 30] width 20 height 20
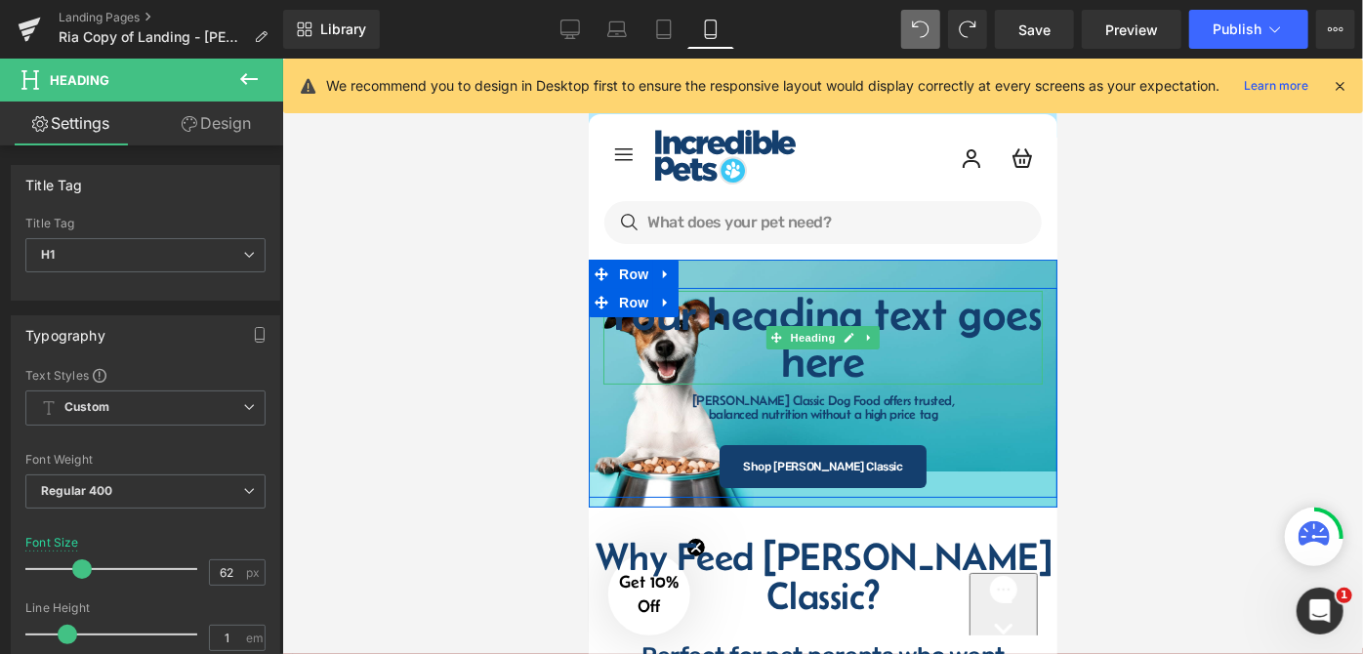
click at [878, 311] on h1 "Your heading text goes here" at bounding box center [822, 337] width 439 height 94
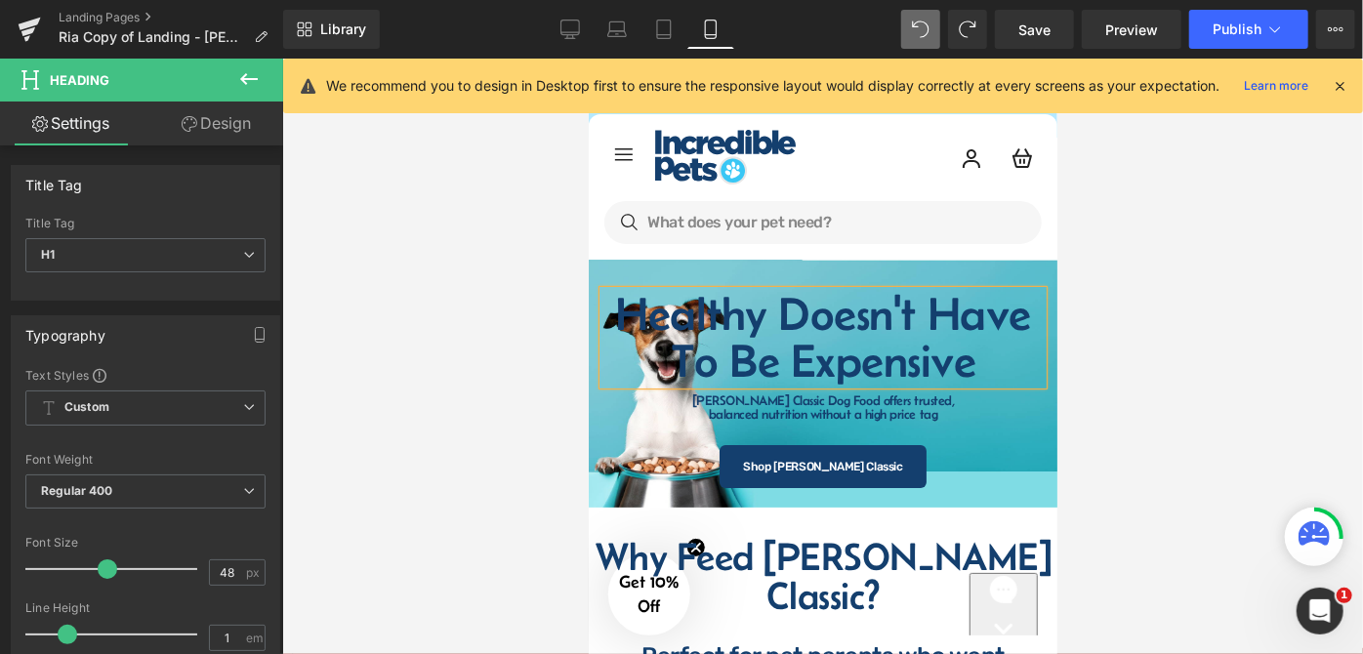
click at [858, 330] on h1 "Healthy Doesn't Have To Be Expensive" at bounding box center [822, 337] width 439 height 94
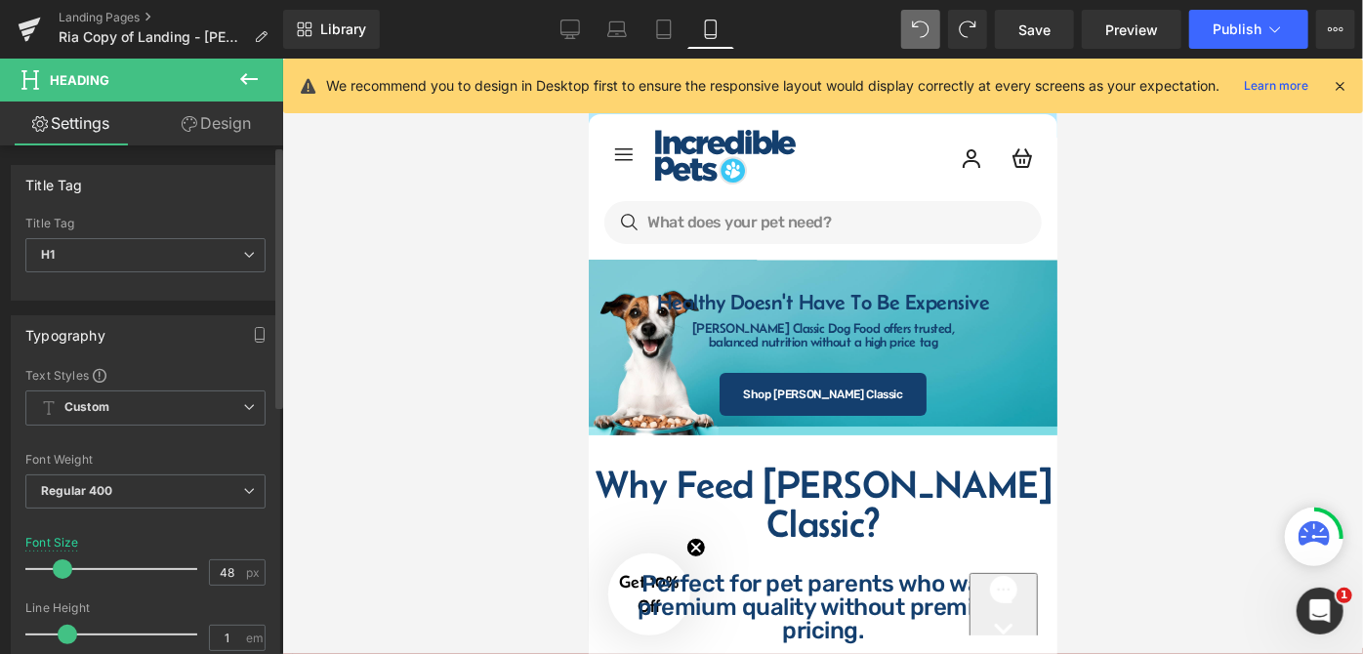
drag, startPoint x: 97, startPoint y: 567, endPoint x: 55, endPoint y: 562, distance: 42.4
click at [55, 562] on span at bounding box center [63, 570] width 20 height 20
click at [1142, 311] on div at bounding box center [822, 357] width 1081 height 596
click at [1150, 266] on div at bounding box center [822, 357] width 1081 height 596
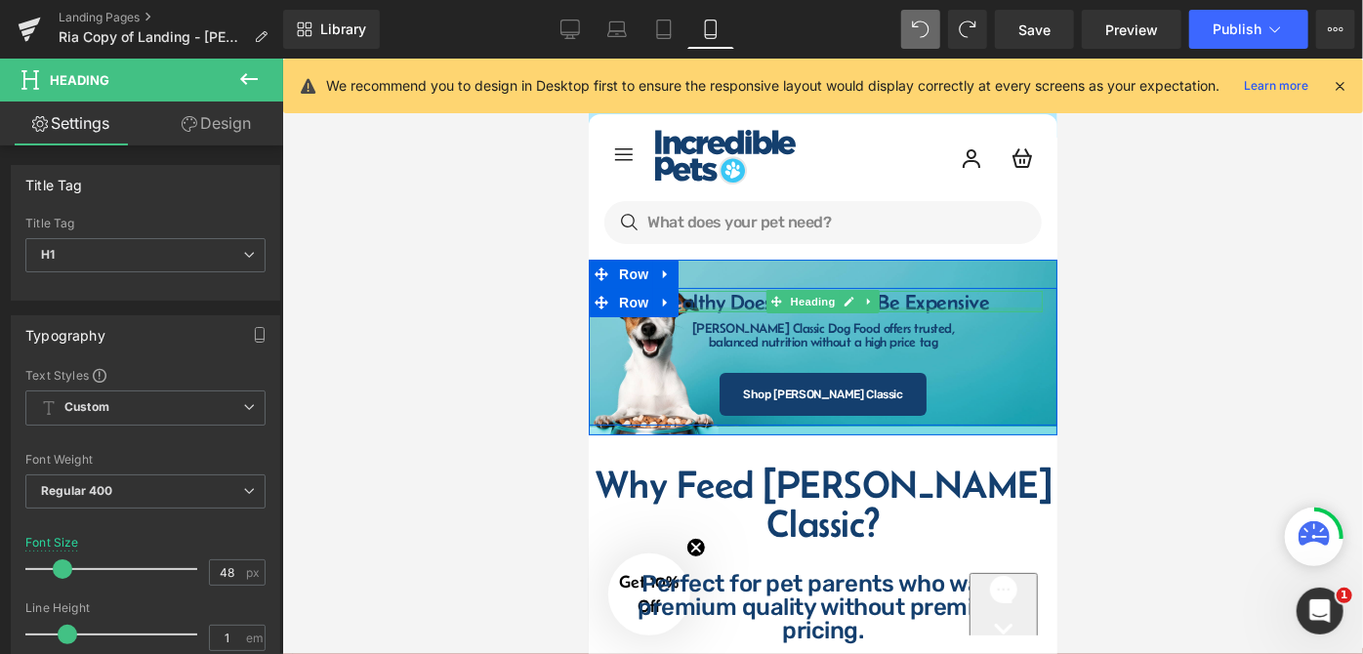
click at [1007, 307] on div at bounding box center [822, 309] width 439 height 5
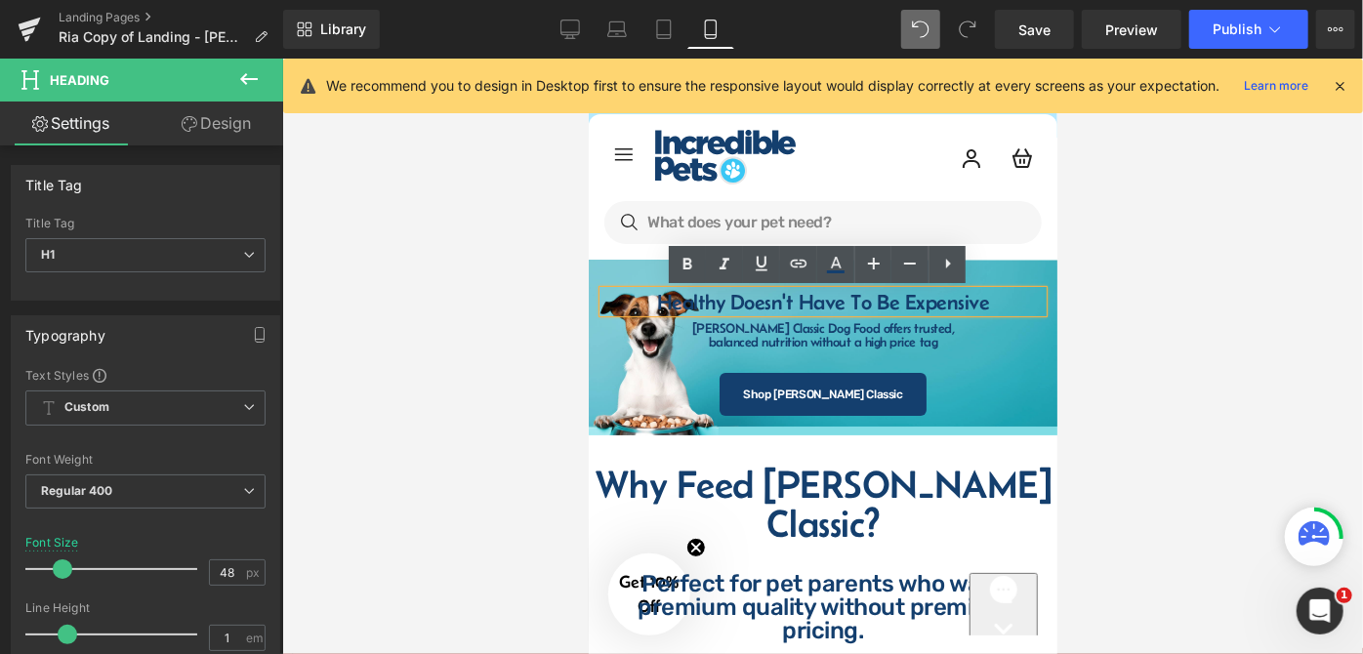
click at [1148, 297] on div at bounding box center [822, 357] width 1081 height 596
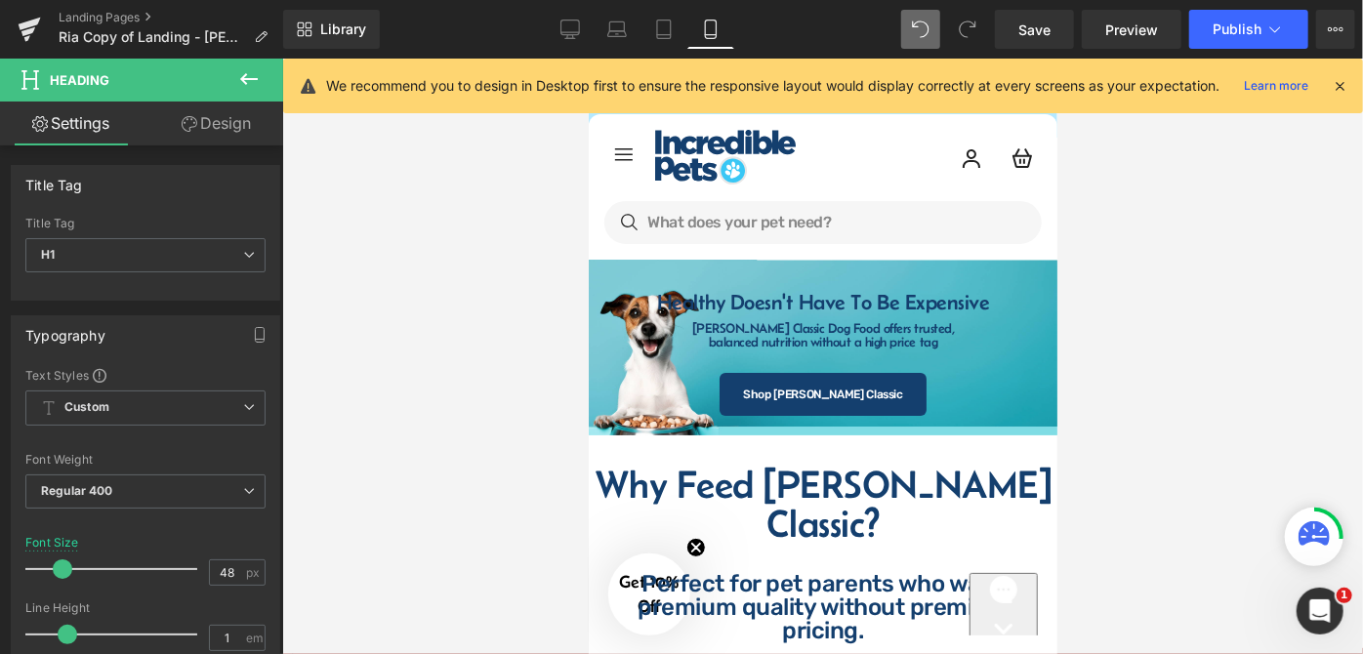
click at [1101, 284] on div at bounding box center [822, 357] width 1081 height 596
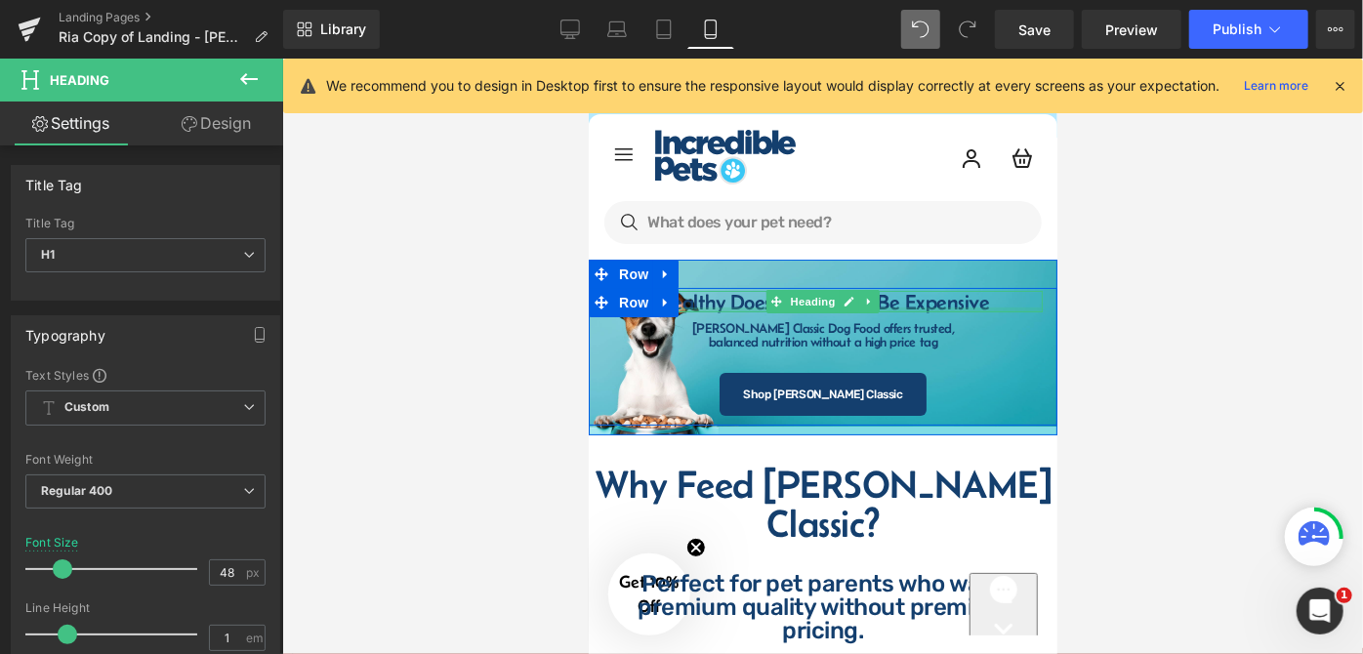
click at [964, 305] on div "Healthy Doesn't Have To Be Expensive Heading" at bounding box center [822, 300] width 439 height 21
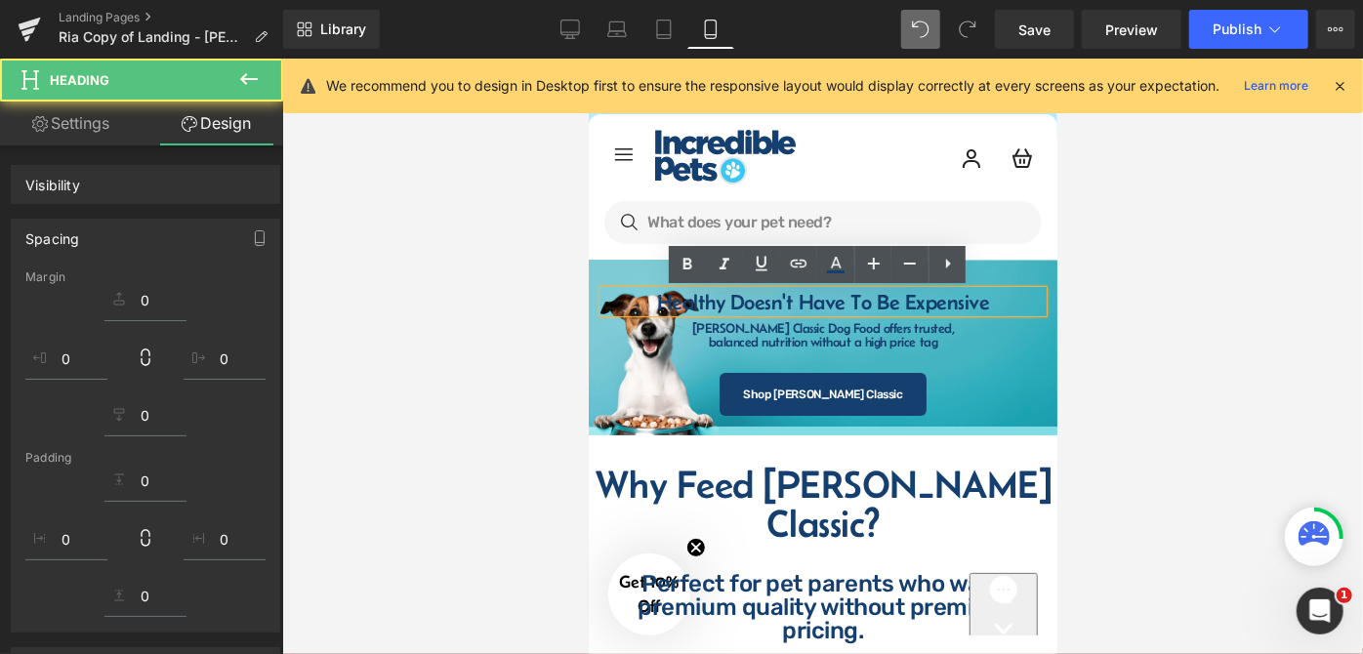
click at [968, 299] on h1 "Healthy Doesn't Have To Be Expensive" at bounding box center [822, 300] width 439 height 21
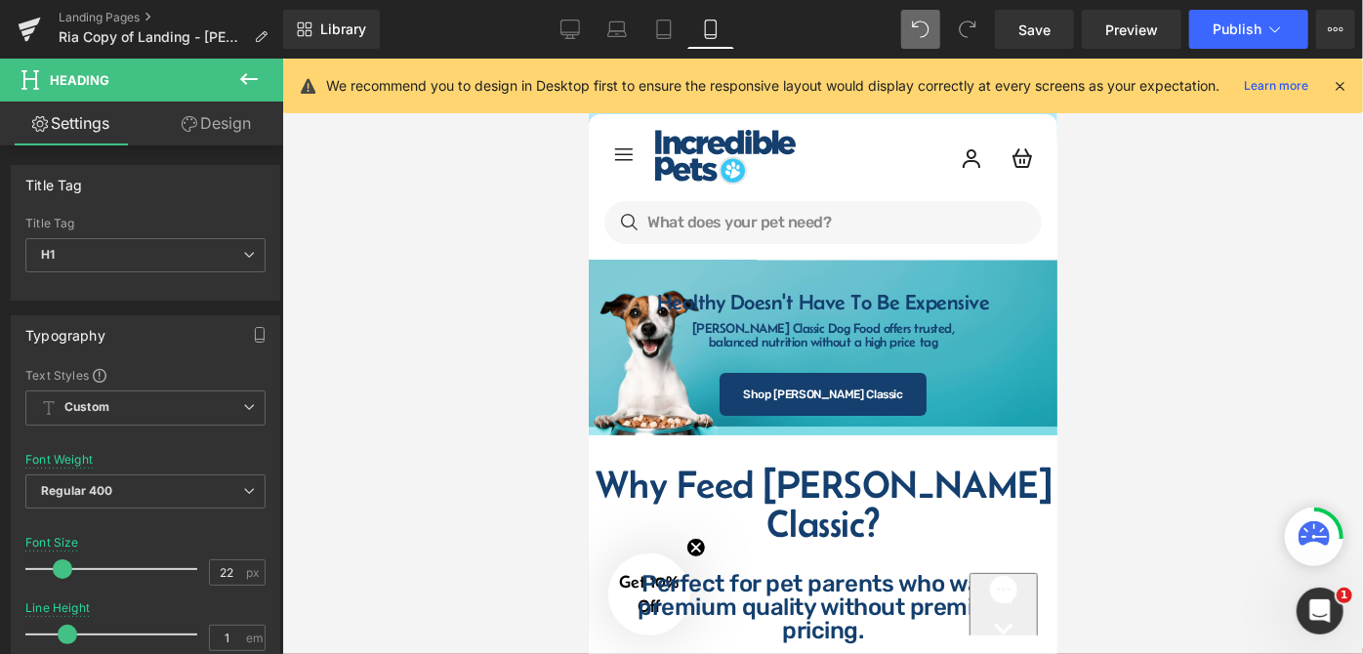
click at [1139, 299] on div at bounding box center [822, 357] width 1081 height 596
click at [1105, 395] on div at bounding box center [822, 357] width 1081 height 596
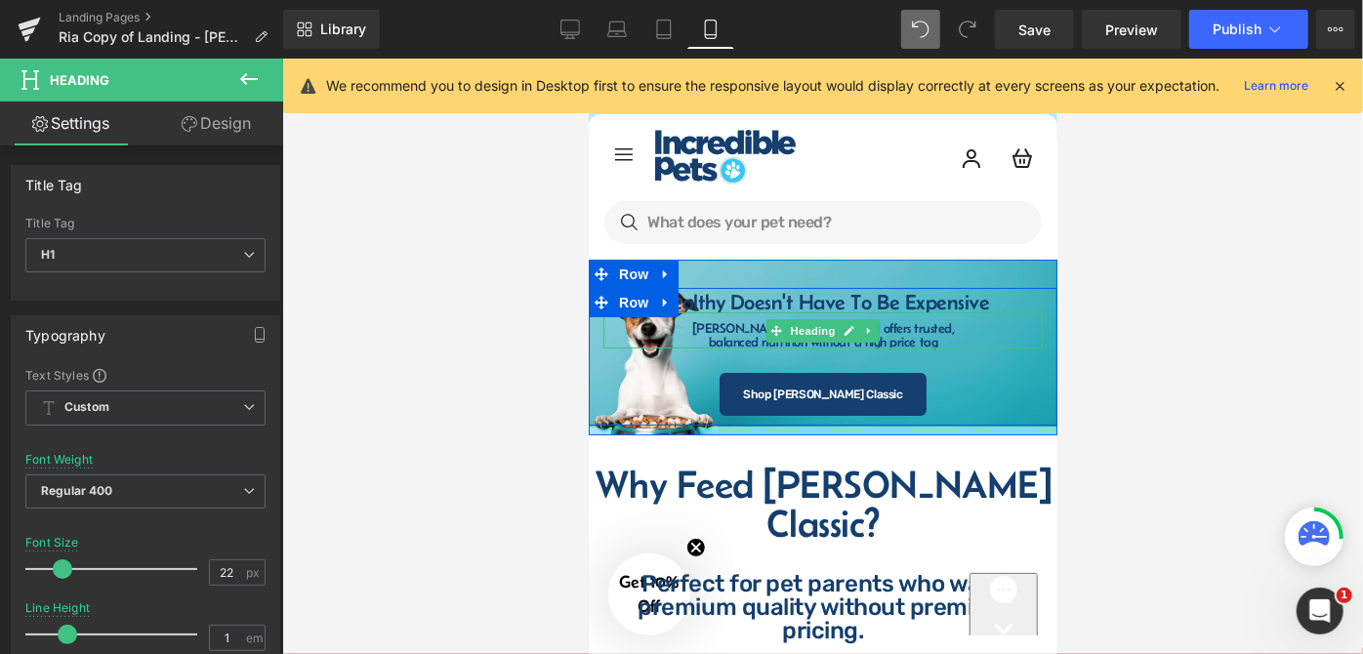
click at [930, 328] on h1 "[PERSON_NAME] Classic Dog Food offers trusted," at bounding box center [822, 327] width 439 height 14
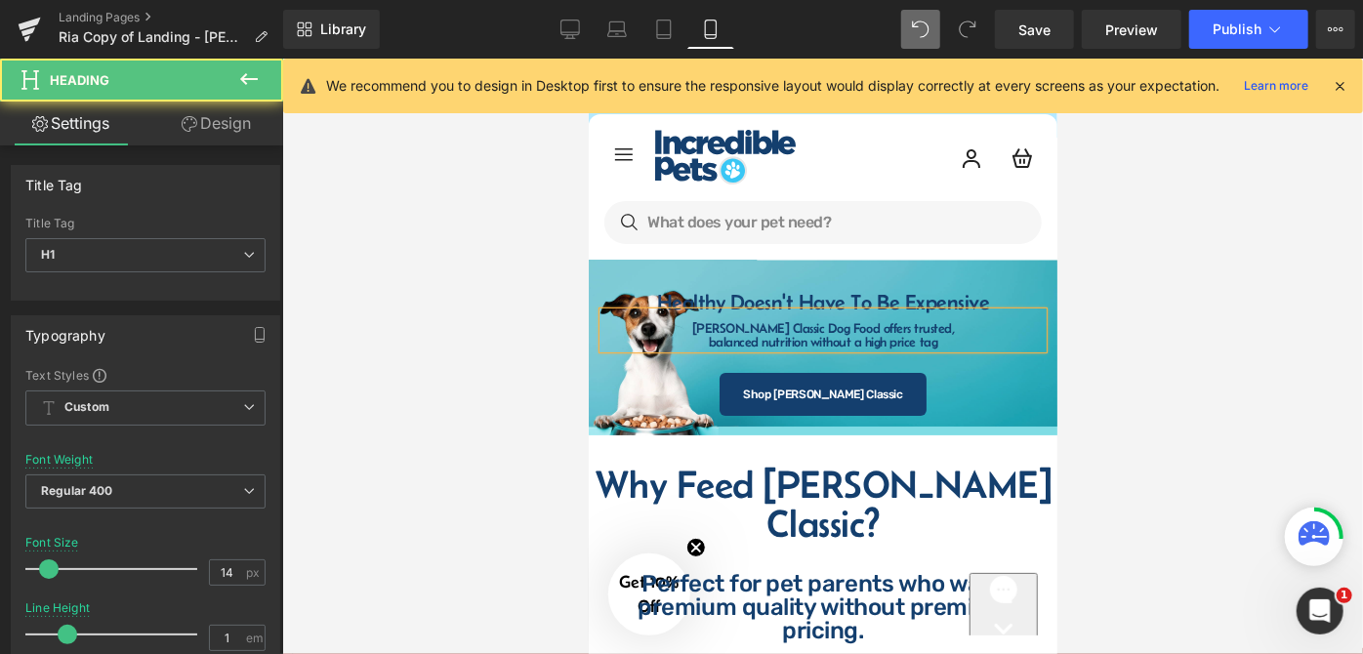
click at [1135, 344] on div at bounding box center [822, 357] width 1081 height 596
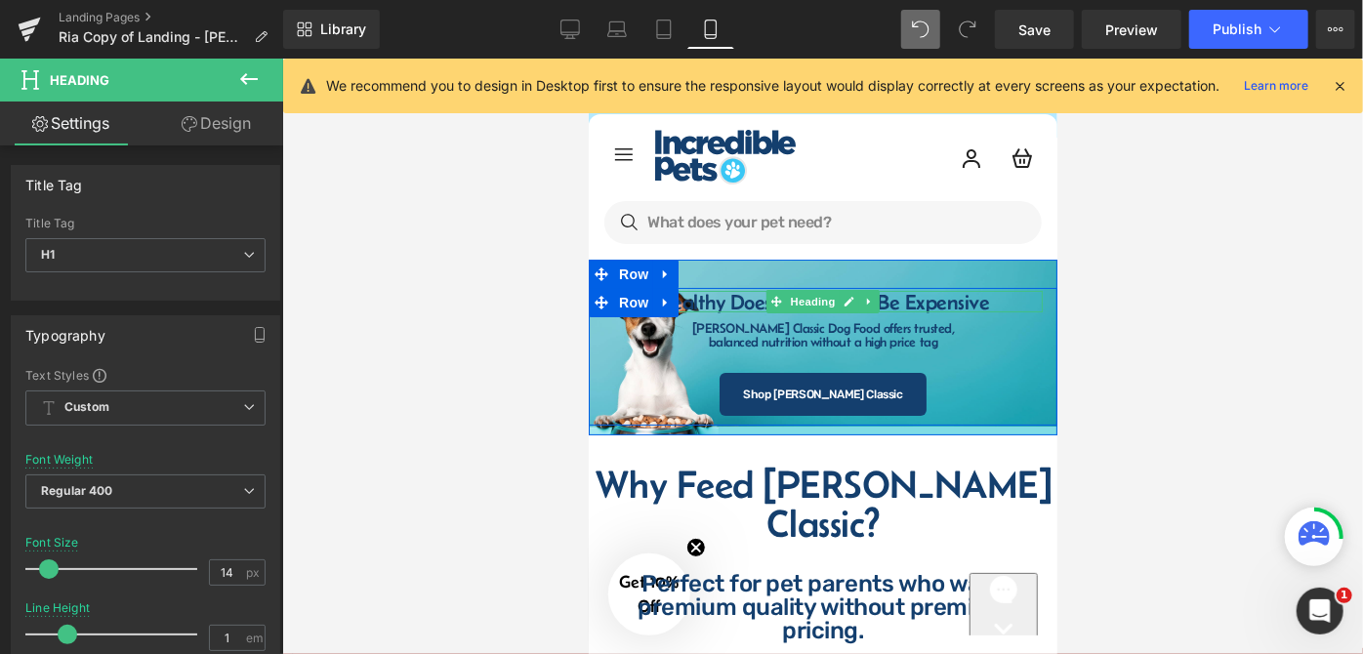
click at [947, 303] on h1 "Healthy Doesn't Have To Be Expensive" at bounding box center [822, 300] width 439 height 21
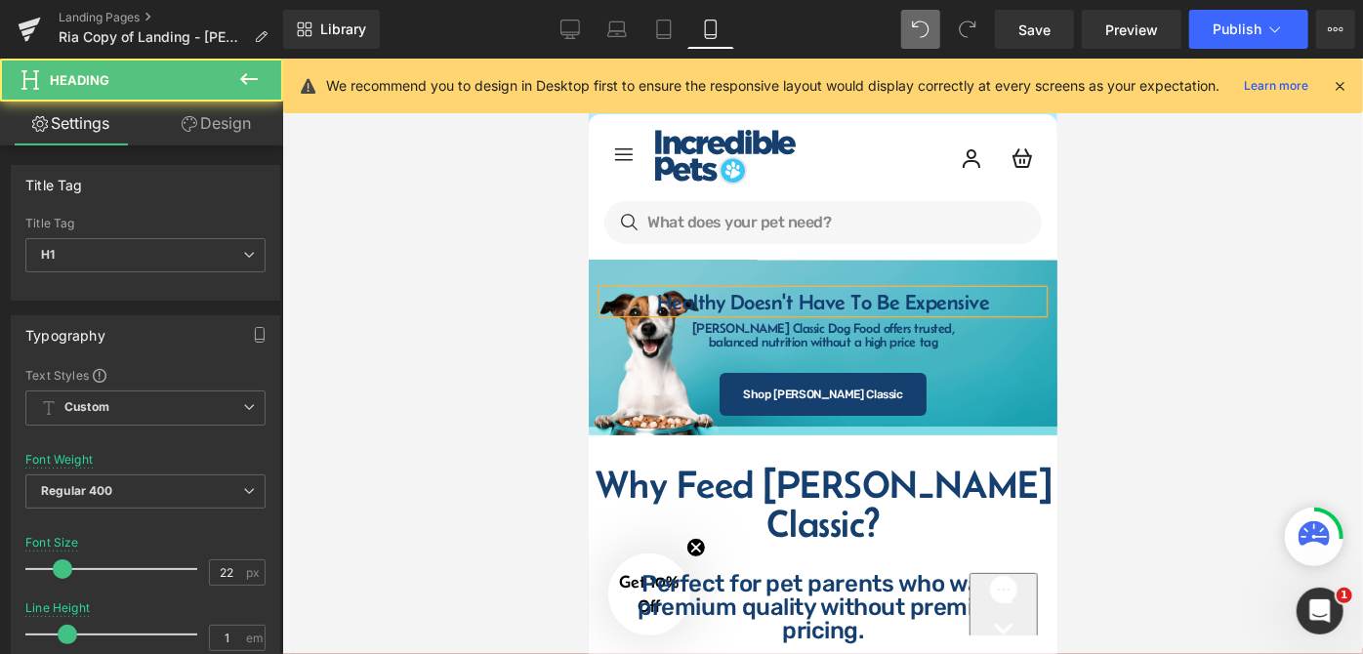
click at [1161, 317] on div at bounding box center [822, 357] width 1081 height 596
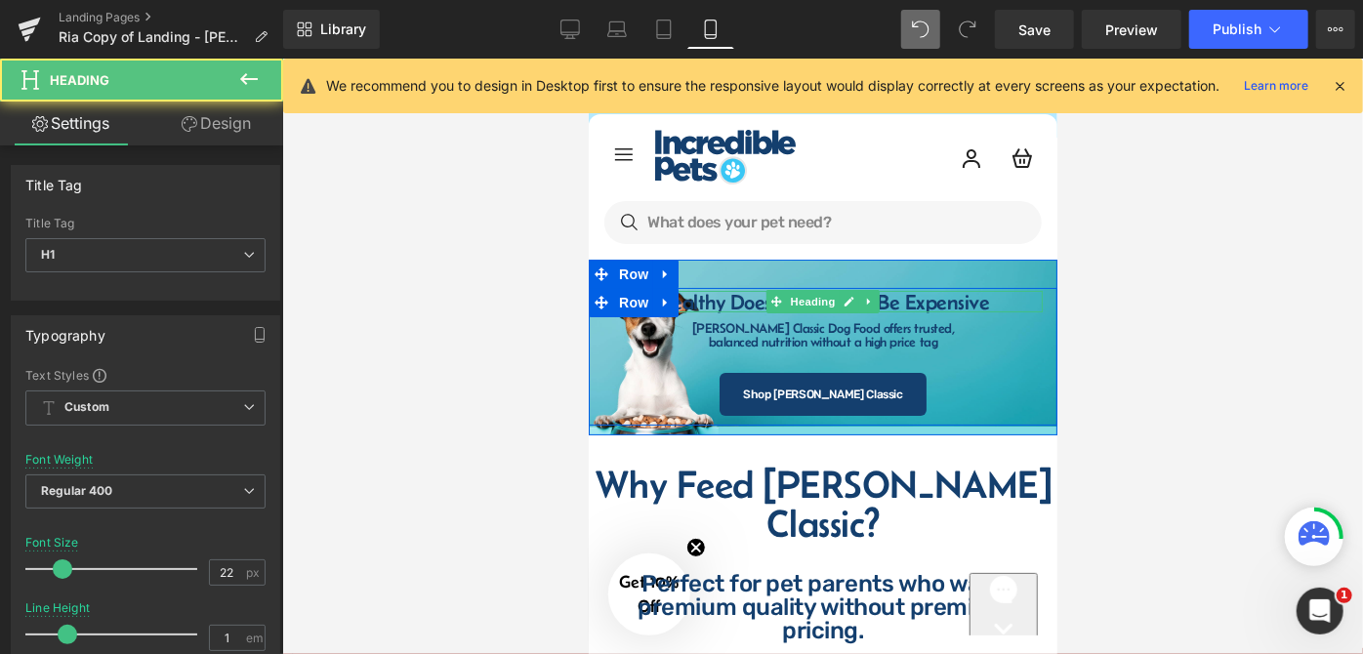
click at [896, 298] on h1 "Healthy Doesn't Have To Be Expensive" at bounding box center [822, 300] width 439 height 21
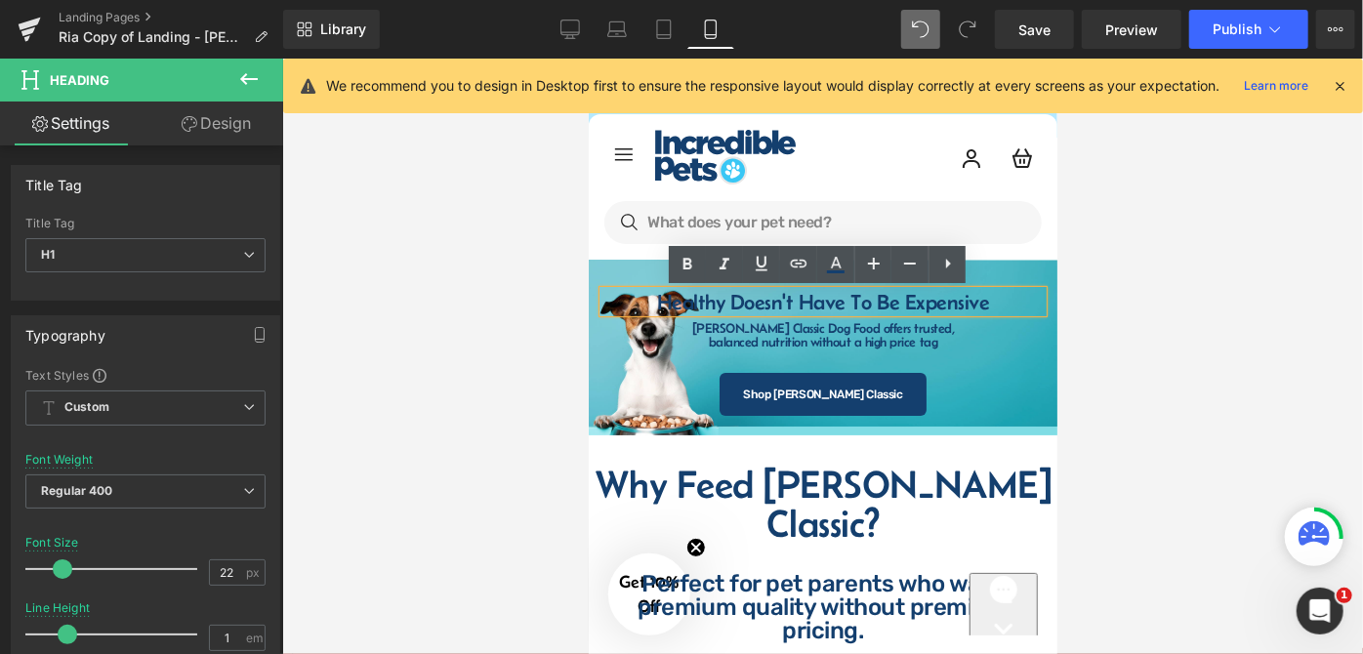
click at [851, 302] on h1 "Healthy Doesn't Have To Be Expensive" at bounding box center [822, 300] width 439 height 21
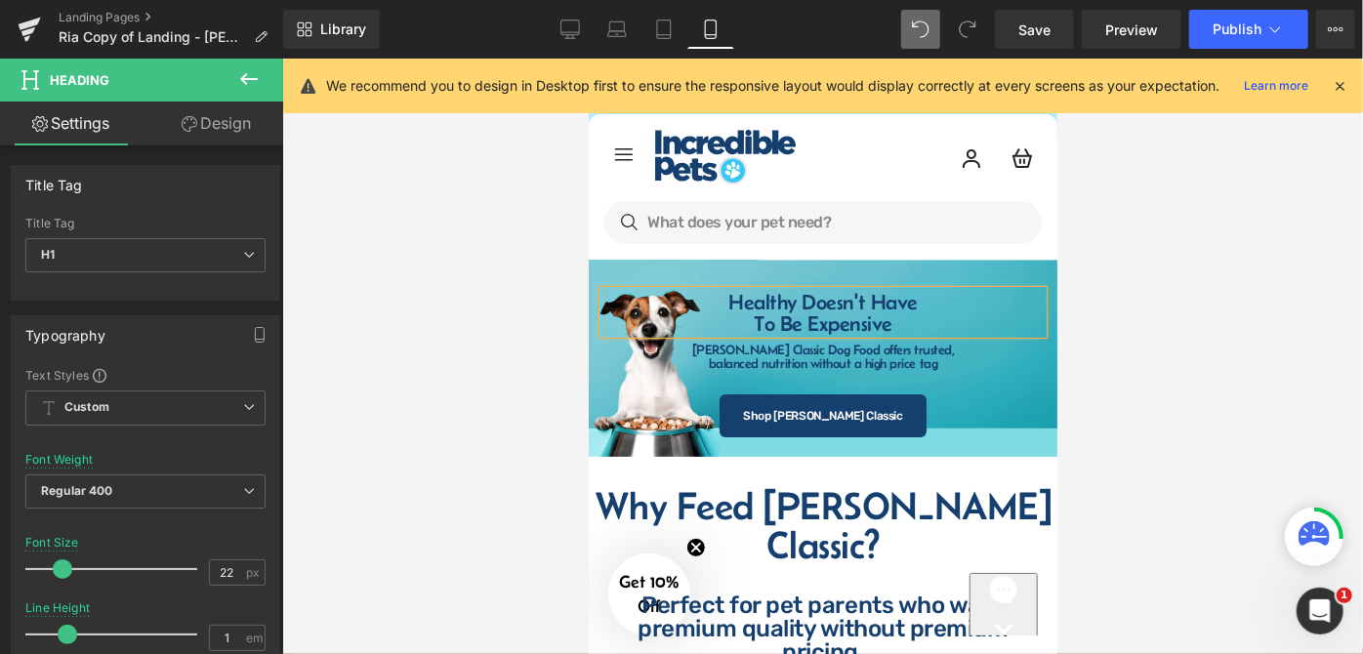
click at [1112, 382] on div at bounding box center [822, 357] width 1081 height 596
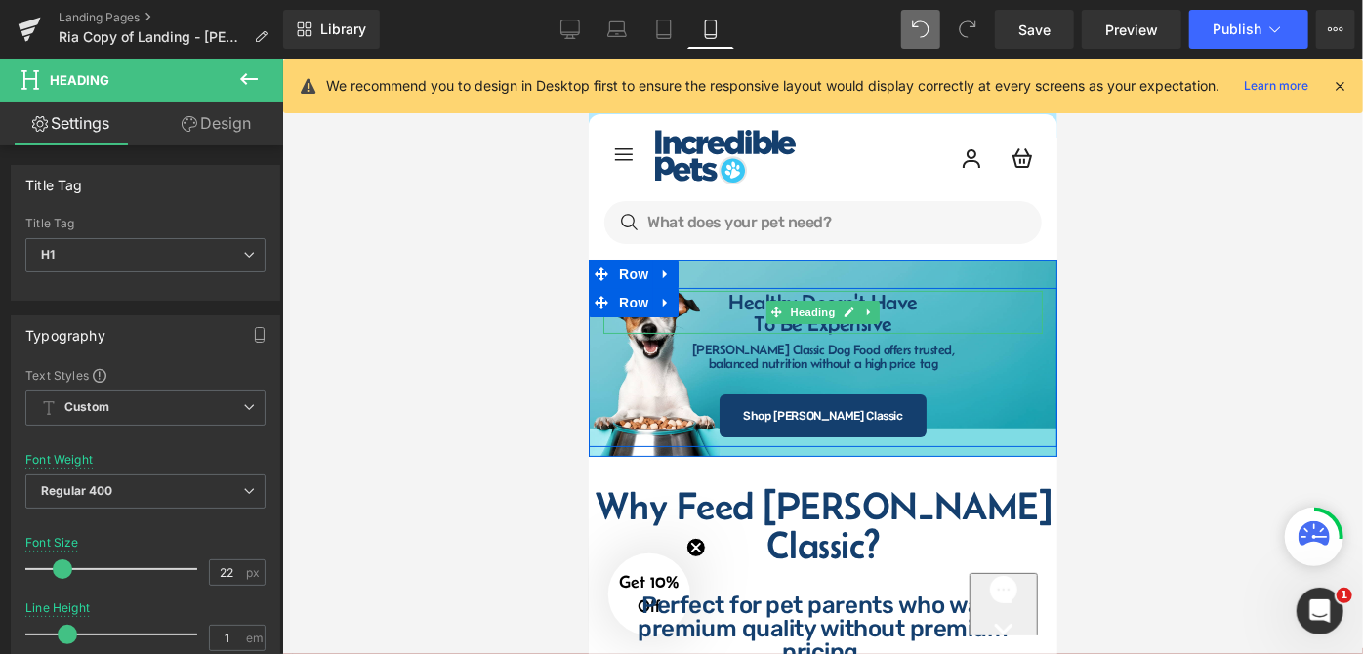
click at [719, 305] on h1 "Healthy Doesn't Have" at bounding box center [822, 300] width 439 height 21
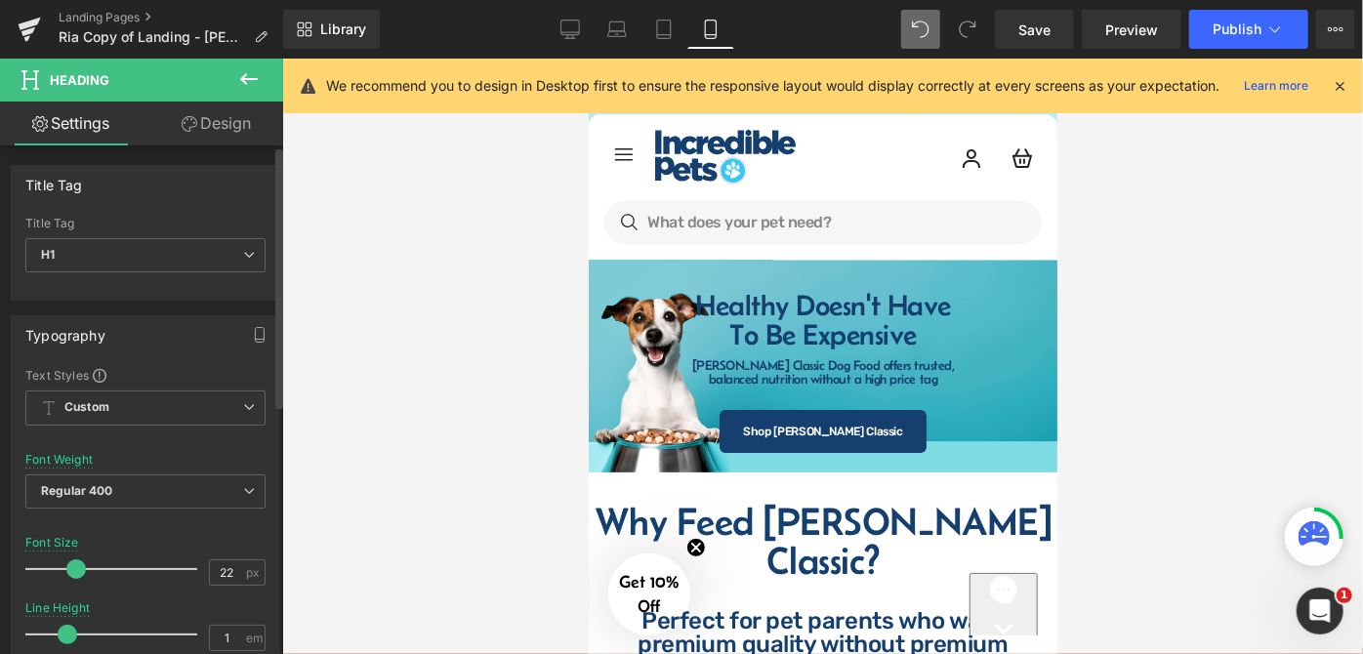
drag, startPoint x: 61, startPoint y: 570, endPoint x: 70, endPoint y: 571, distance: 9.8
click at [72, 571] on span at bounding box center [76, 570] width 20 height 20
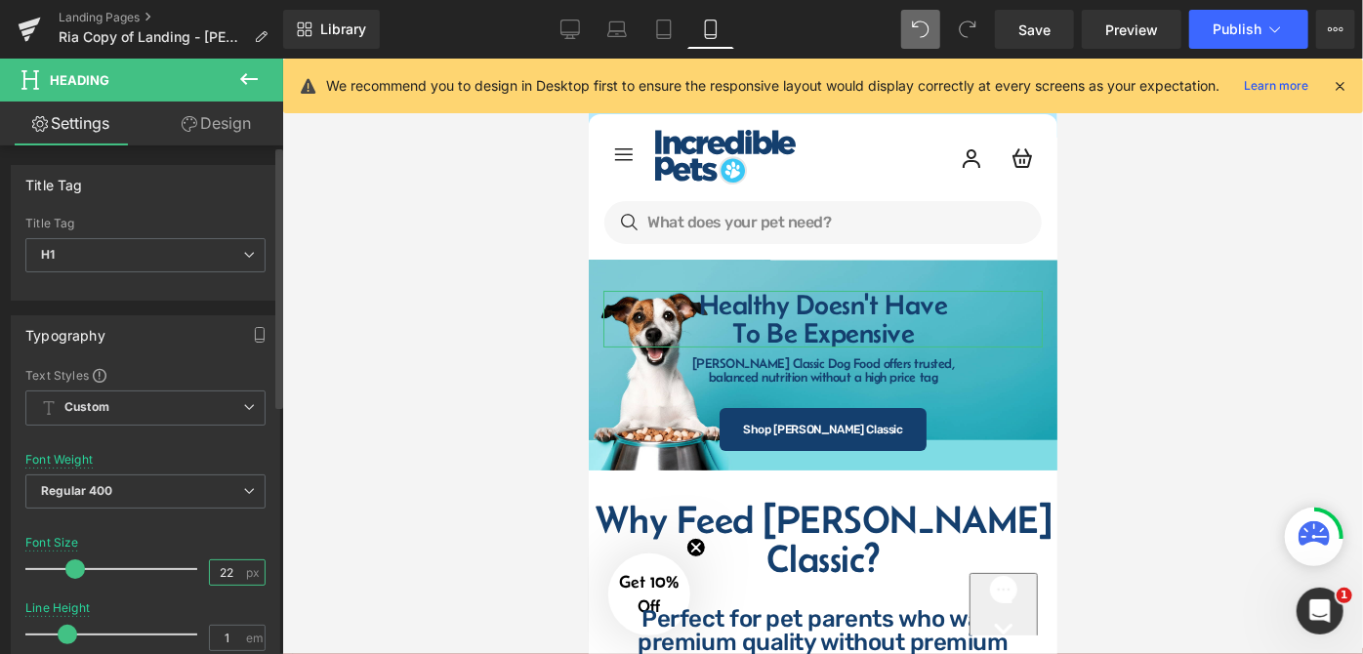
click at [219, 568] on input "22" at bounding box center [227, 573] width 34 height 24
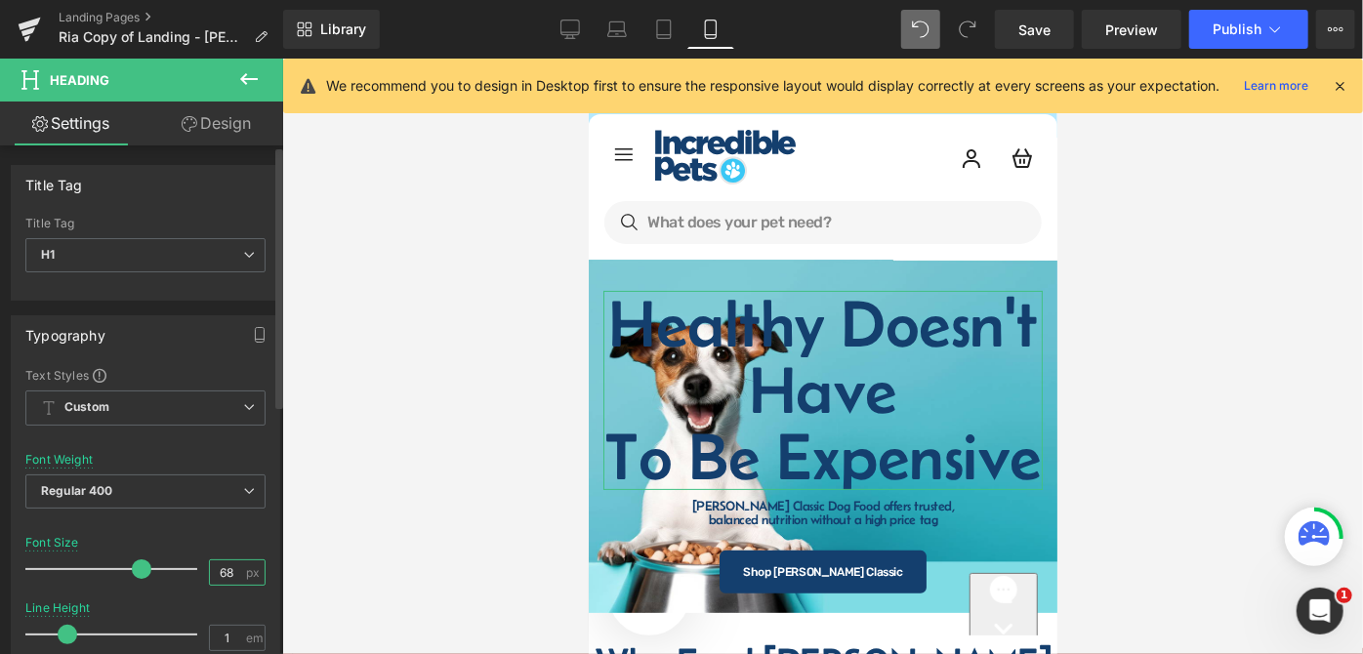
type input "6"
type input "28"
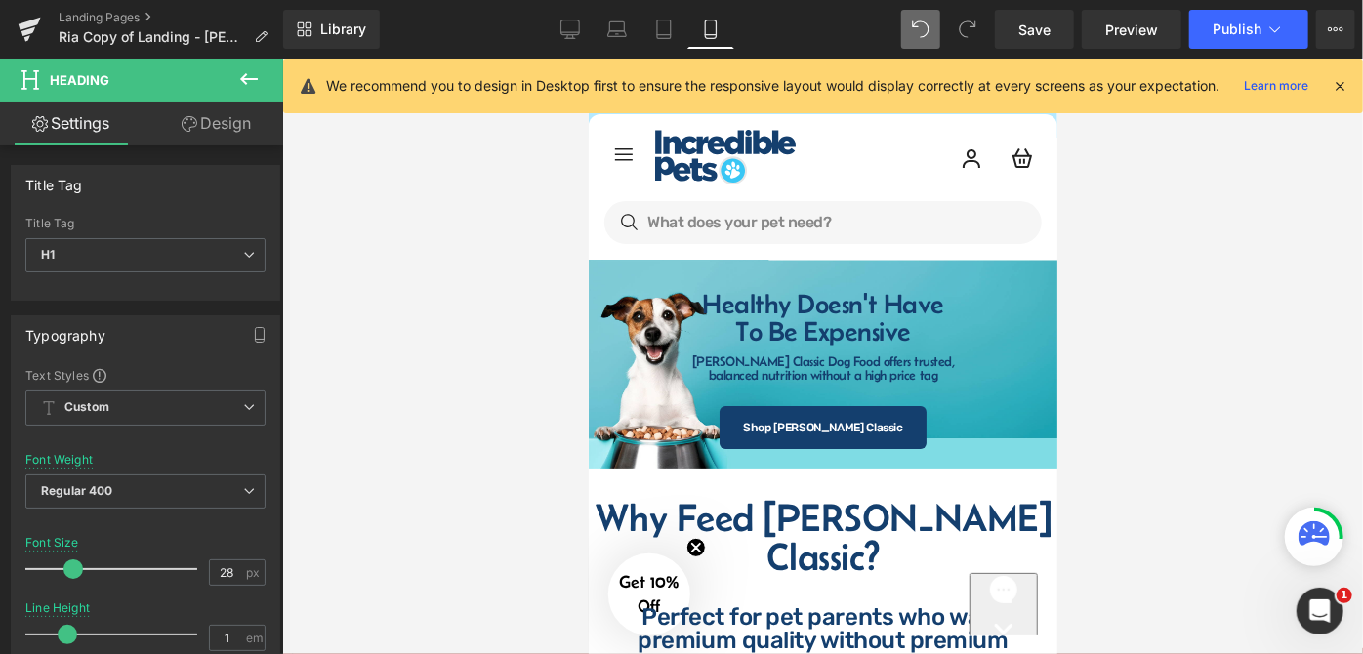
click at [1153, 348] on div at bounding box center [822, 357] width 1081 height 596
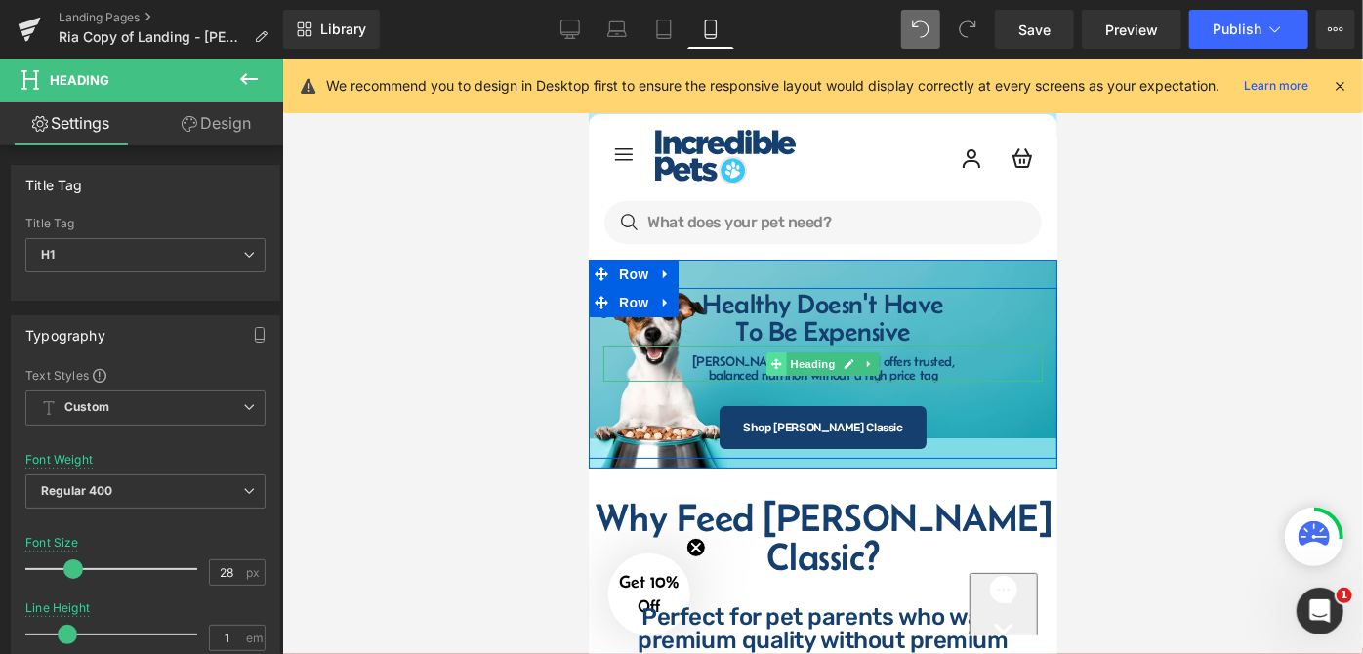
click at [766, 358] on span at bounding box center [776, 363] width 21 height 23
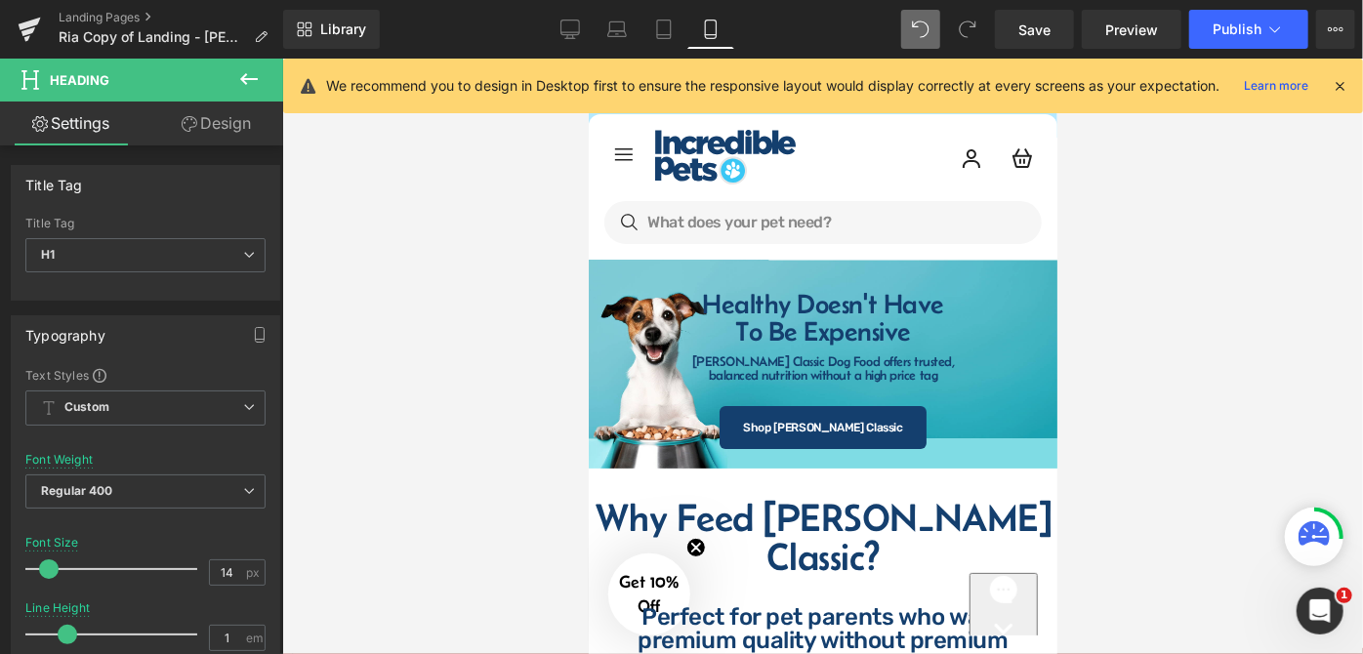
click at [1159, 349] on div at bounding box center [822, 357] width 1081 height 596
click at [1131, 359] on div at bounding box center [822, 357] width 1081 height 596
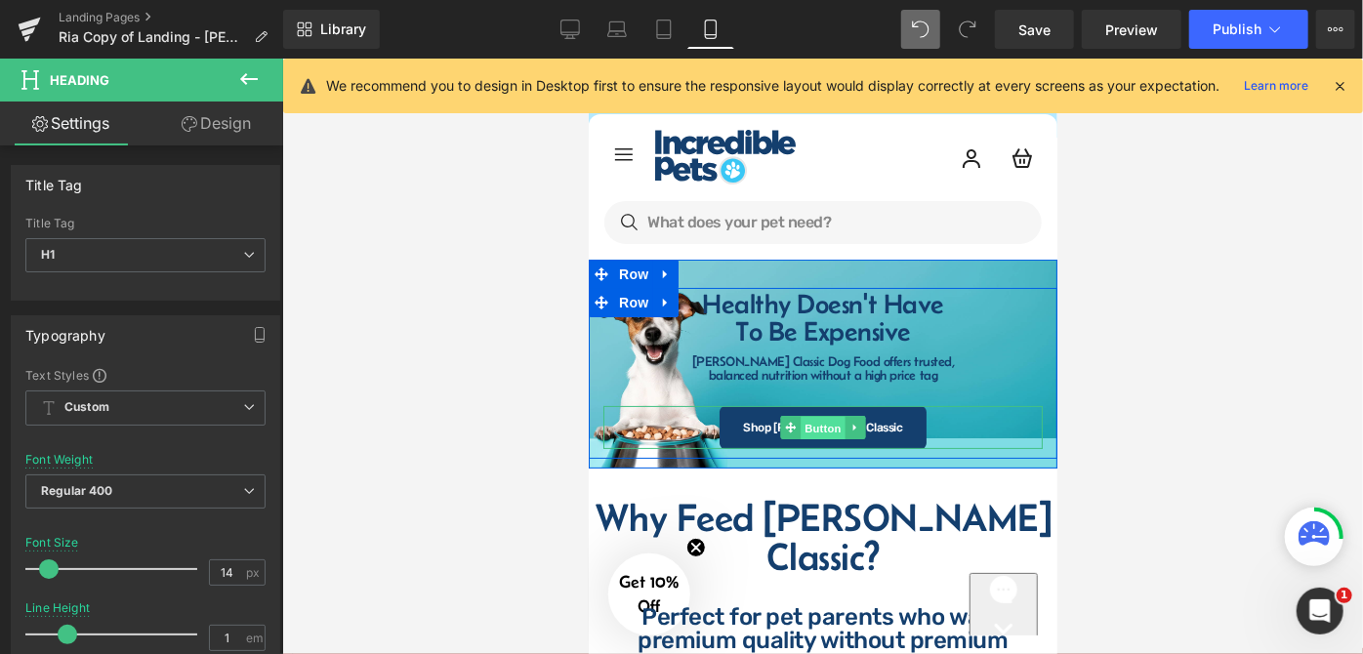
click at [802, 423] on span "Button" at bounding box center [822, 427] width 45 height 23
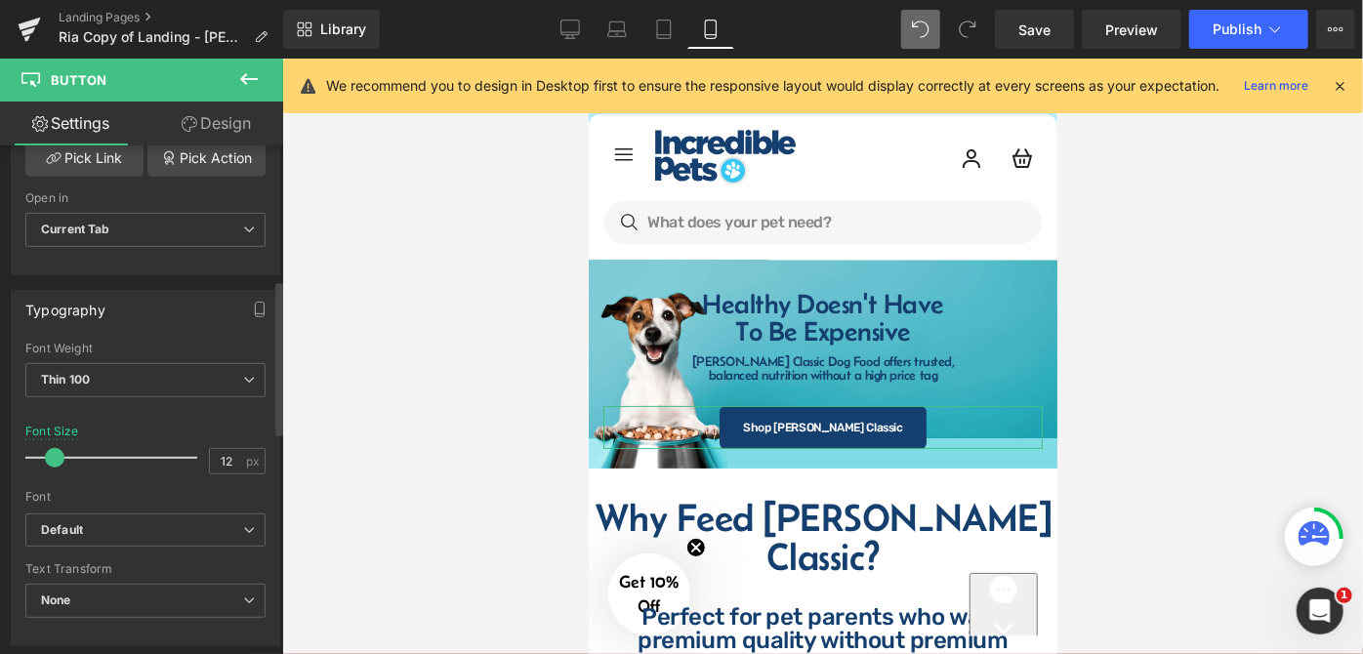
scroll to position [443, 0]
click at [1141, 429] on div at bounding box center [822, 357] width 1081 height 596
click at [1176, 385] on div at bounding box center [822, 357] width 1081 height 596
click at [1122, 389] on div at bounding box center [822, 357] width 1081 height 596
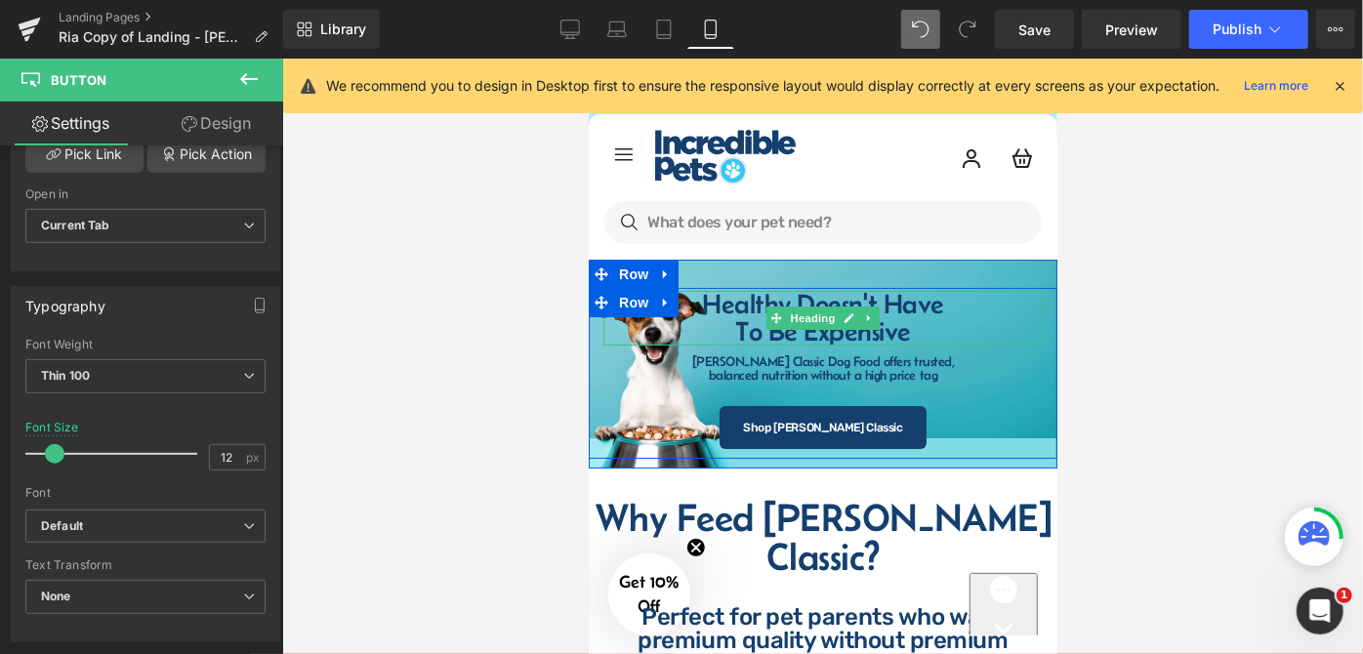
click at [690, 310] on h1 "Healthy Doesn't Have" at bounding box center [822, 303] width 439 height 27
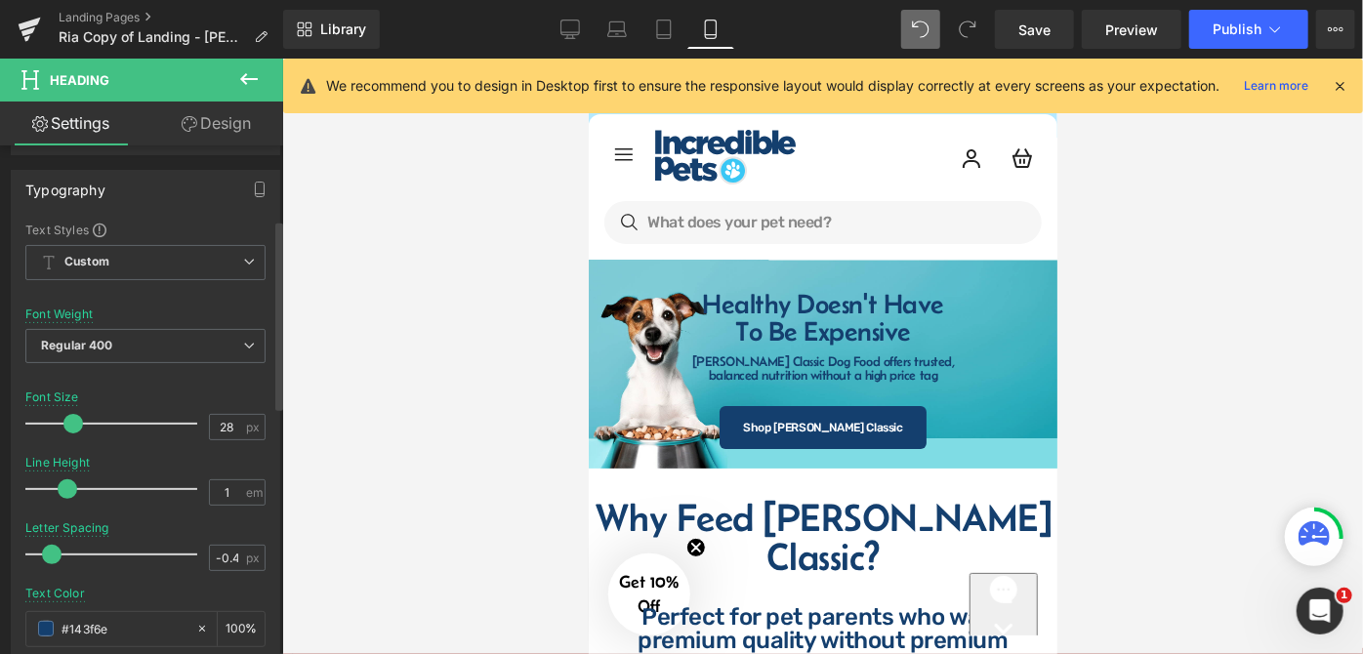
scroll to position [355, 0]
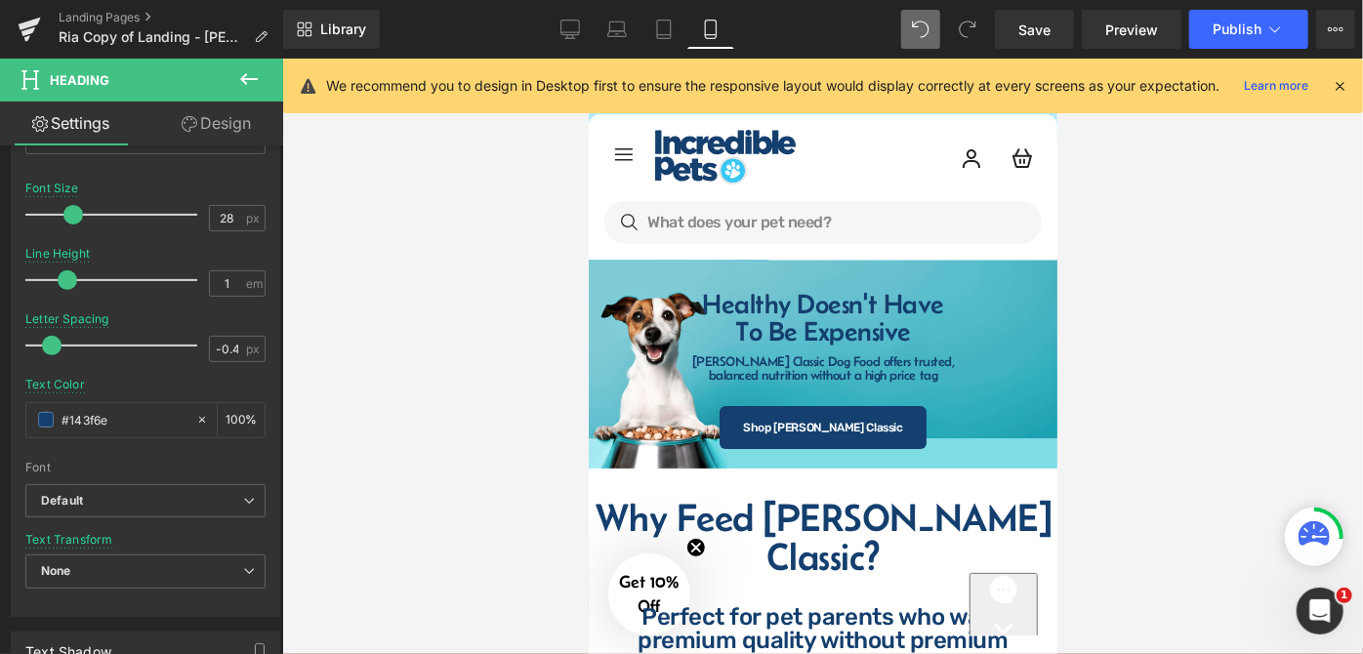
click at [239, 115] on link "Design" at bounding box center [217, 124] width 142 height 44
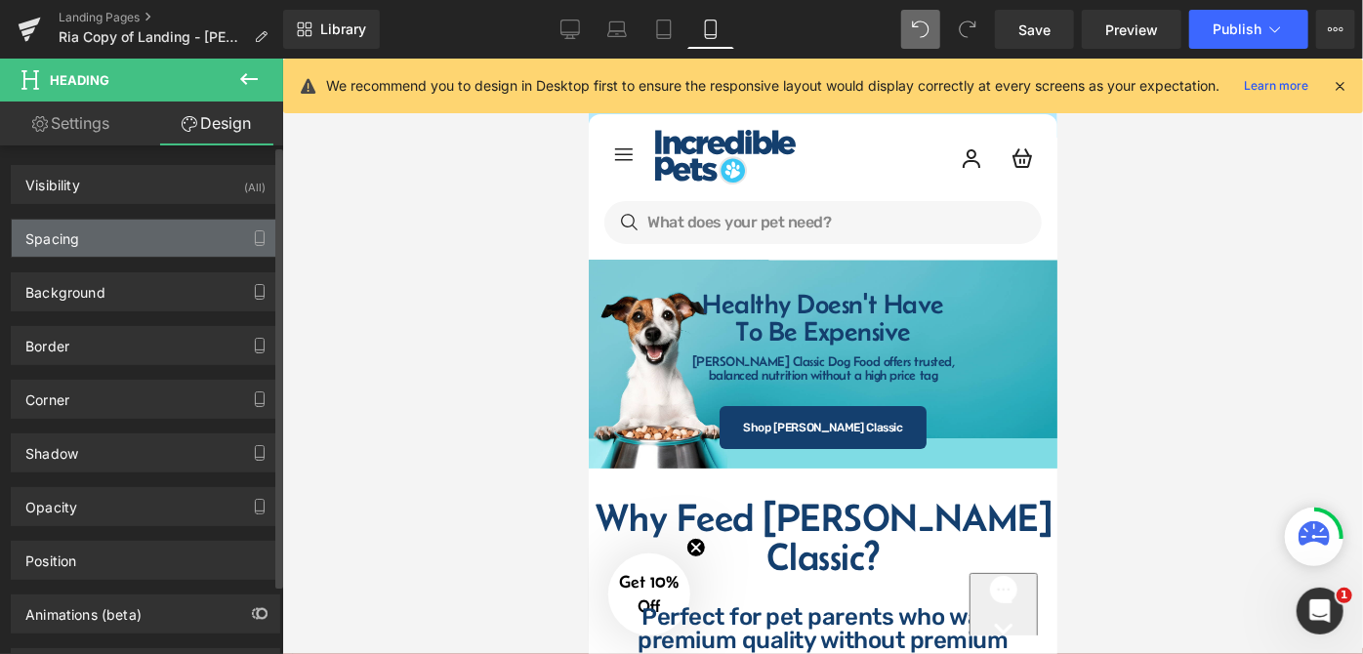
click at [125, 243] on div "Spacing" at bounding box center [146, 238] width 268 height 37
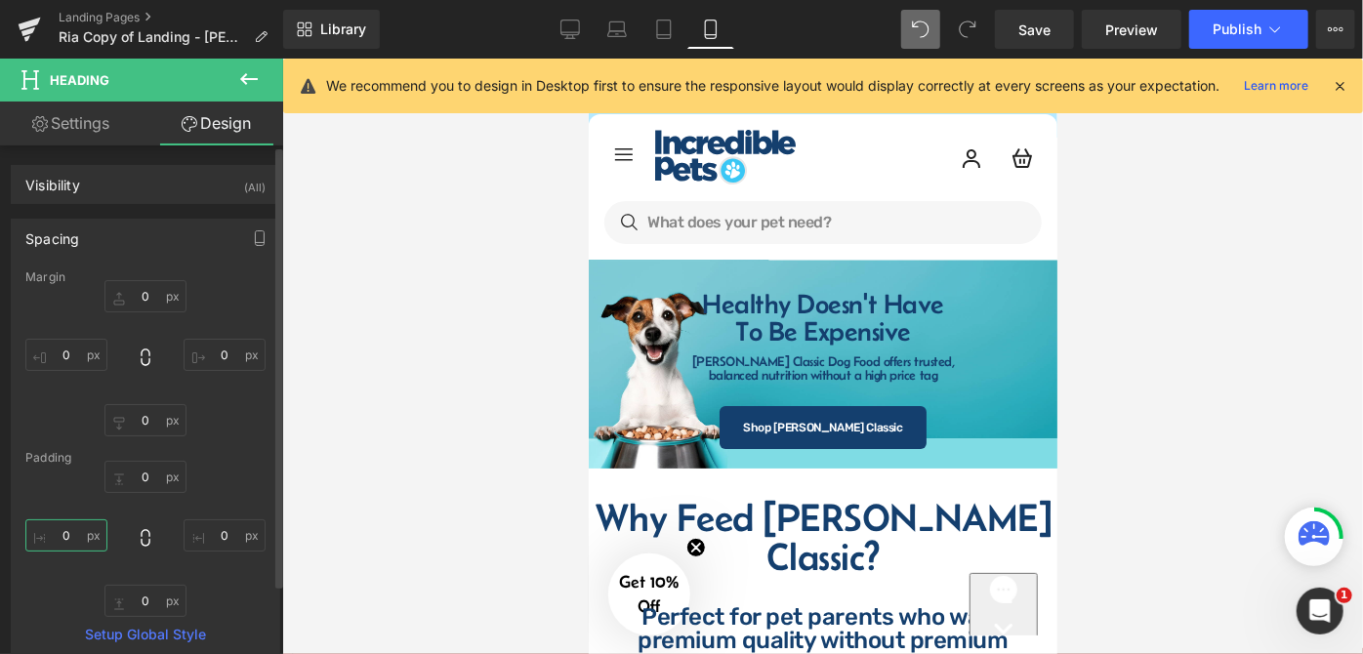
click at [71, 534] on input "text" at bounding box center [66, 536] width 82 height 32
type input "10"
click at [229, 529] on input "text" at bounding box center [225, 536] width 82 height 32
type input "10"
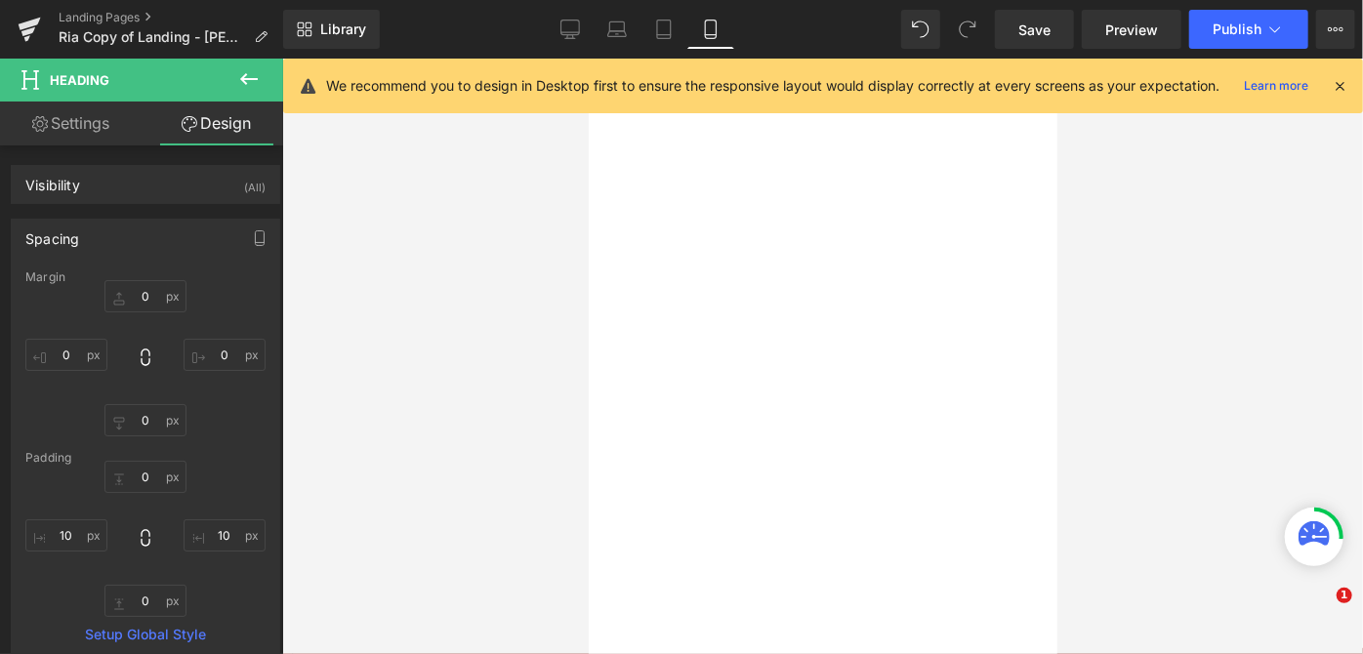
select select "30-lb"
select select "15-lb"
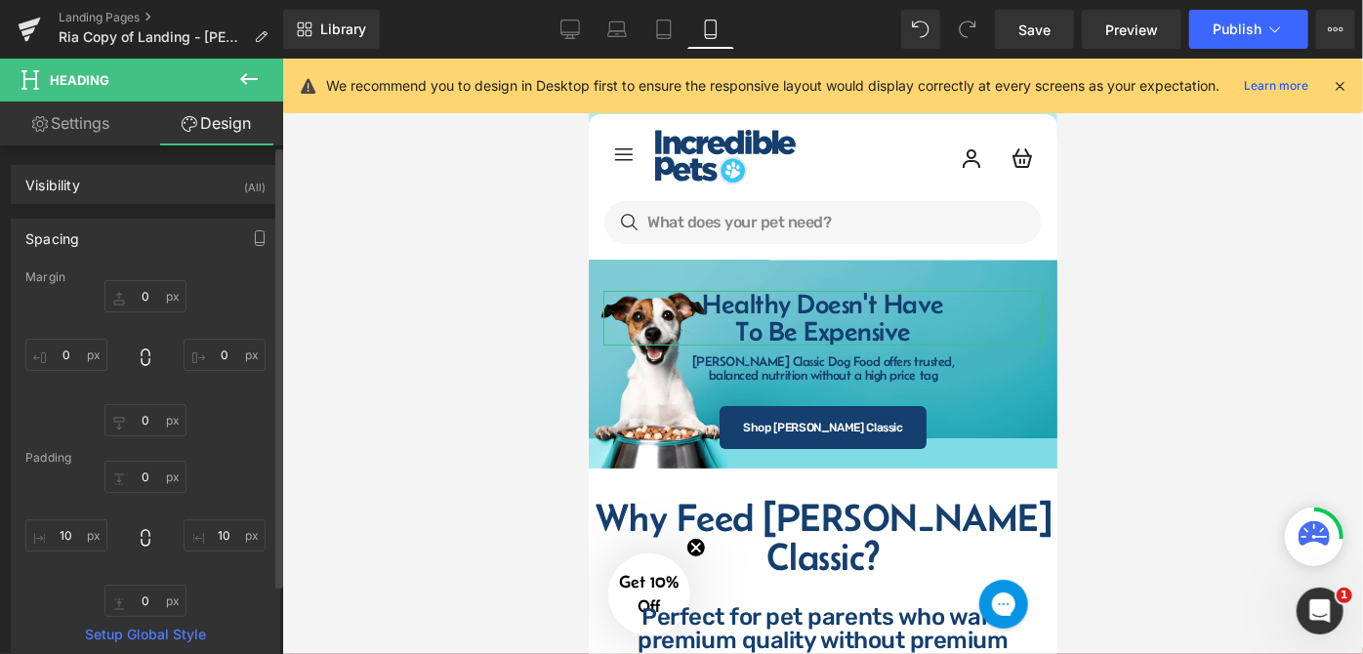
type input "10"
click at [221, 483] on div "0px 0 10 10 0px 0 10 10" at bounding box center [145, 539] width 240 height 156
click at [70, 534] on input "10" at bounding box center [66, 536] width 82 height 32
type input "15"
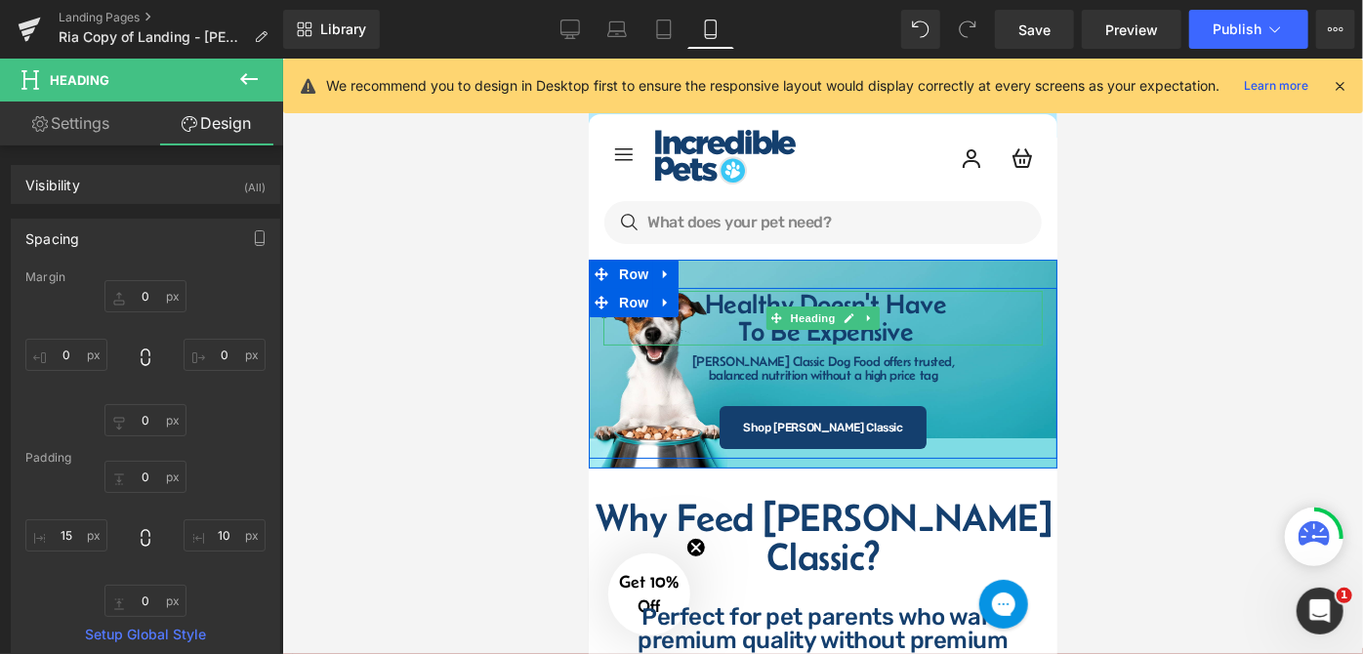
click at [882, 304] on h1 "Healthy Doesn't Have" at bounding box center [824, 303] width 415 height 27
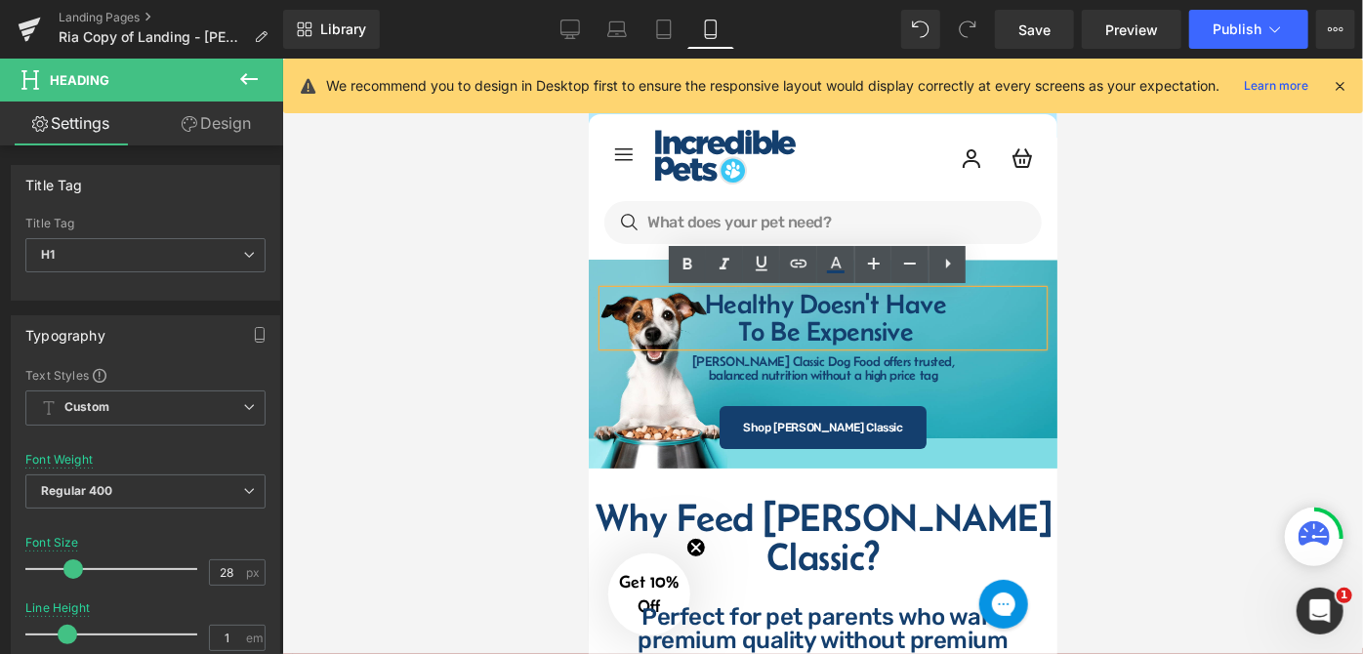
click at [795, 299] on h1 "Healthy Doesn't Have" at bounding box center [824, 303] width 415 height 27
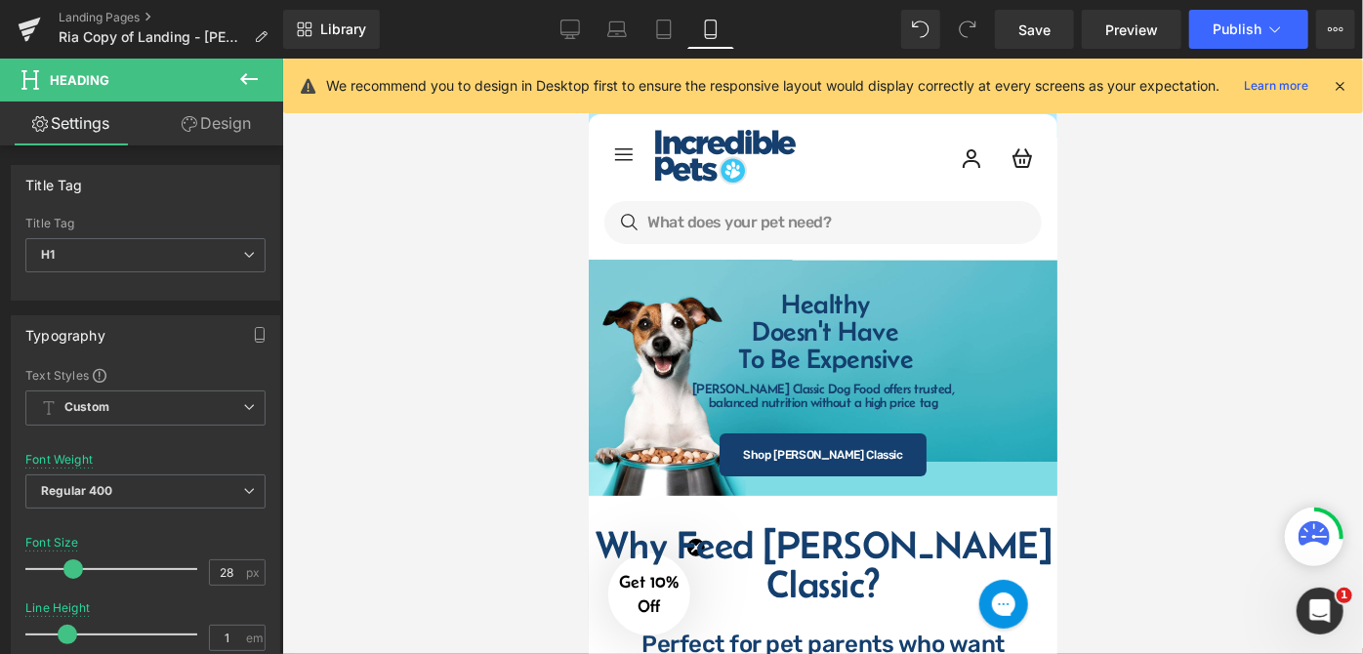
click at [1187, 314] on div at bounding box center [822, 357] width 1081 height 596
click at [1161, 449] on div at bounding box center [822, 357] width 1081 height 596
click at [1139, 324] on div at bounding box center [822, 357] width 1081 height 596
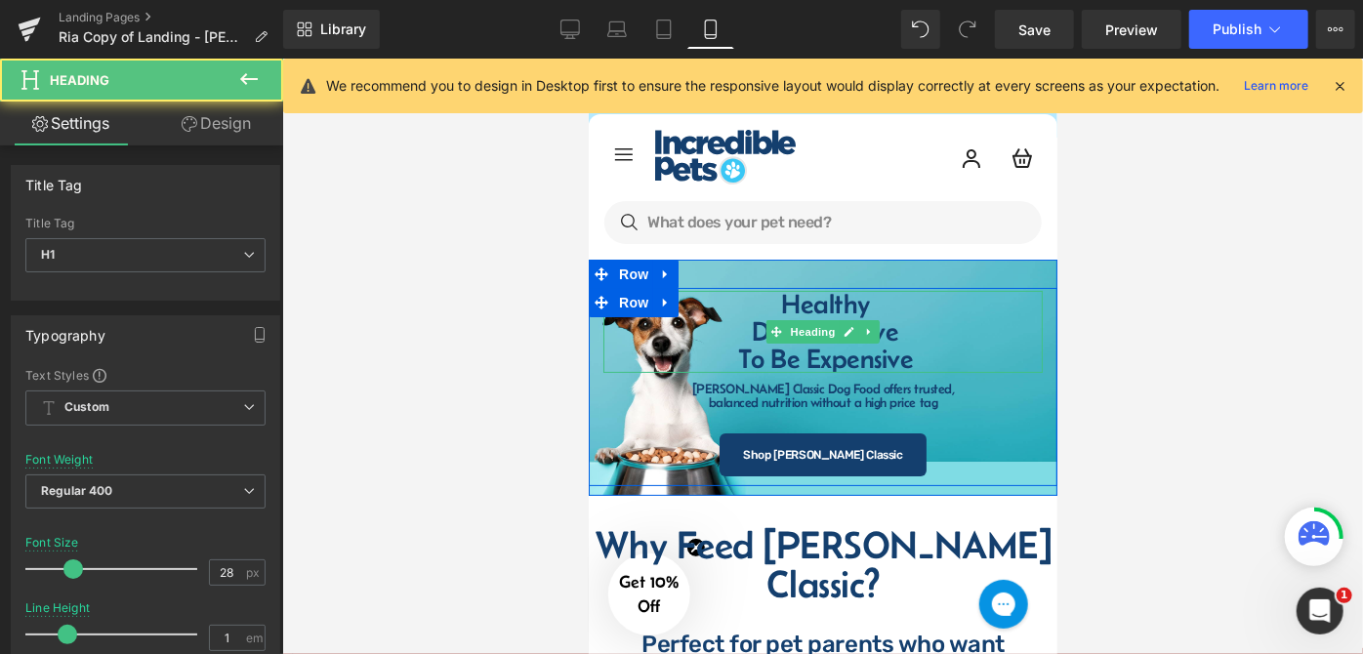
click at [773, 301] on h1 "Healthy" at bounding box center [824, 303] width 415 height 27
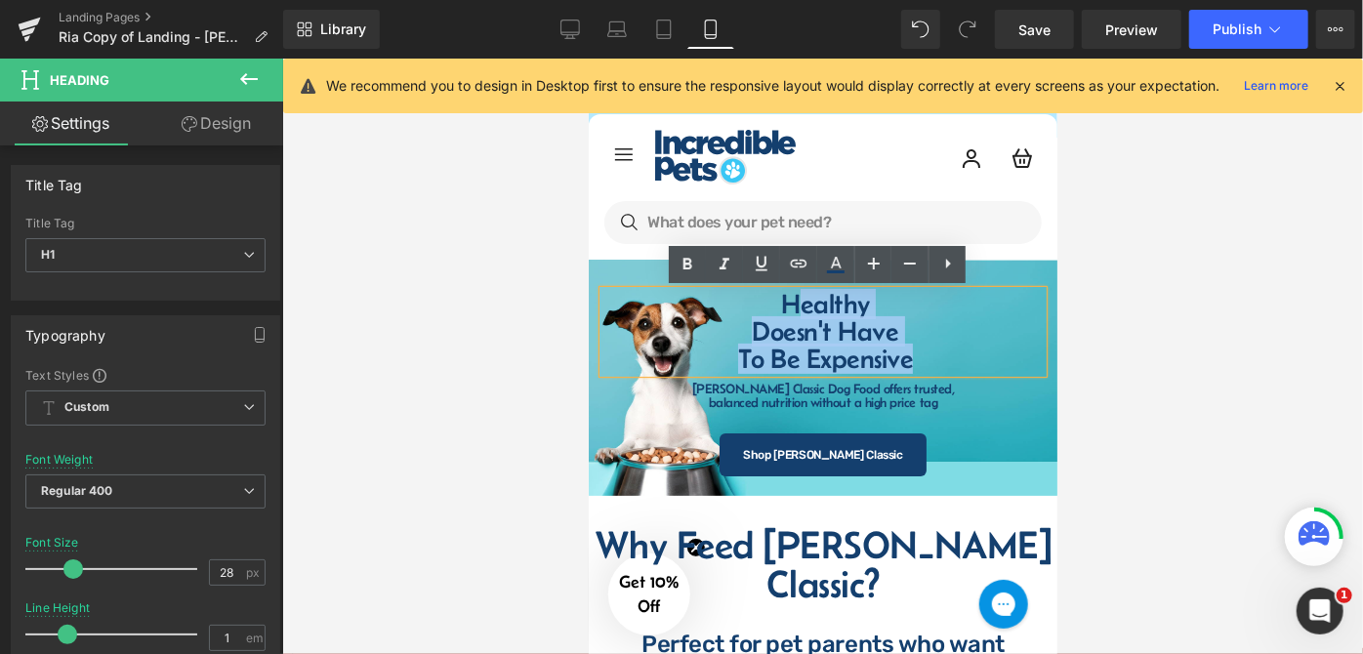
drag, startPoint x: 773, startPoint y: 301, endPoint x: 944, endPoint y: 354, distance: 179.8
click at [944, 354] on div "Healthy Doesn't Have To Be Expensive" at bounding box center [822, 331] width 439 height 82
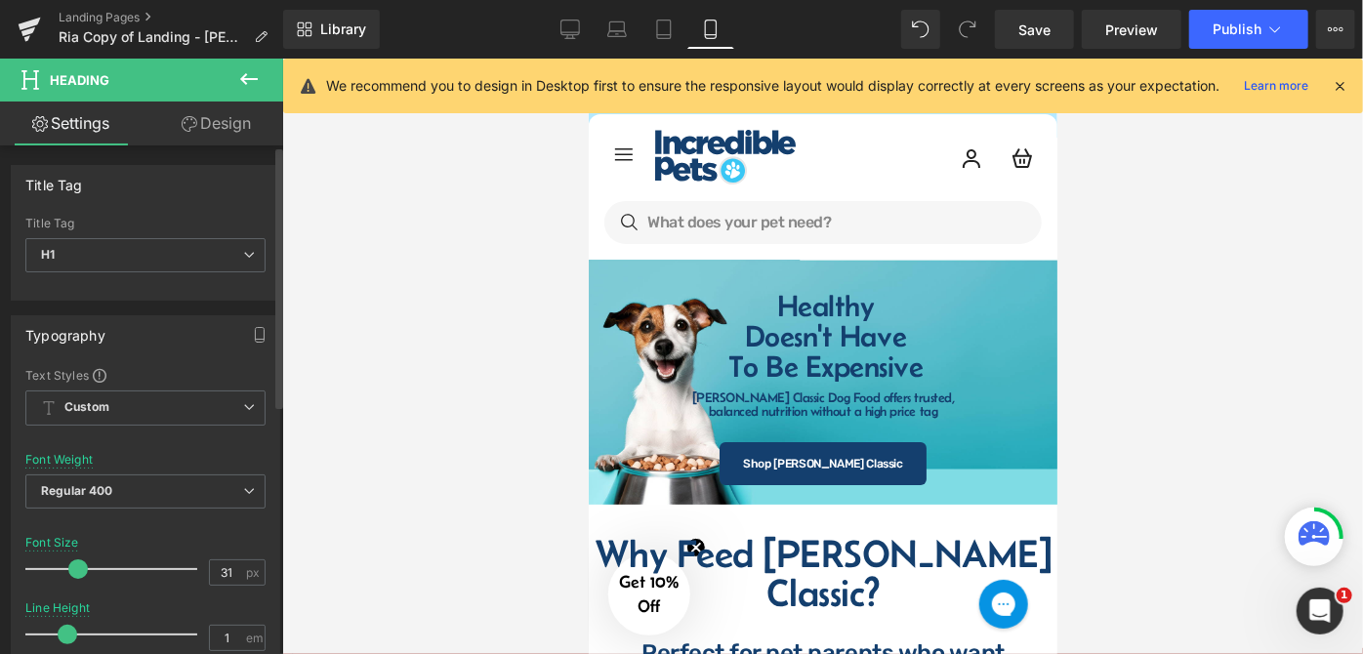
type input "32"
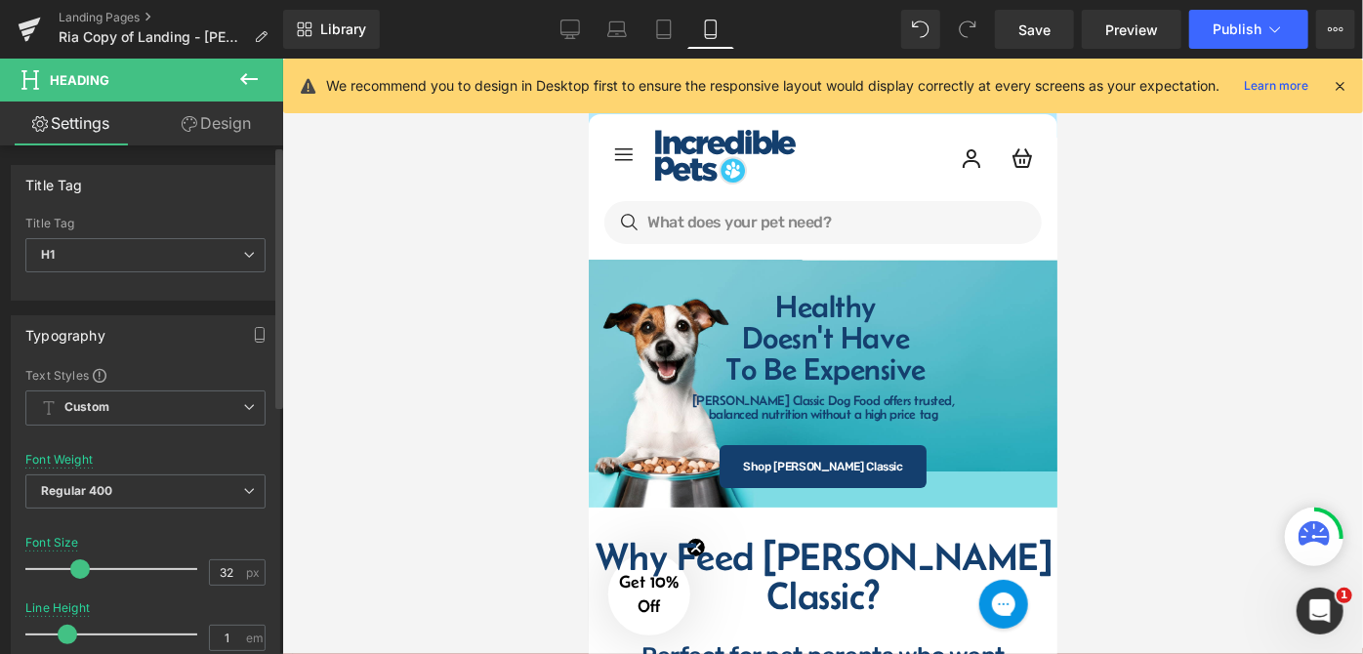
click at [77, 565] on span at bounding box center [80, 570] width 20 height 20
click at [1138, 386] on div at bounding box center [822, 357] width 1081 height 596
click at [1137, 385] on div at bounding box center [822, 357] width 1081 height 596
click at [1167, 382] on div at bounding box center [822, 357] width 1081 height 596
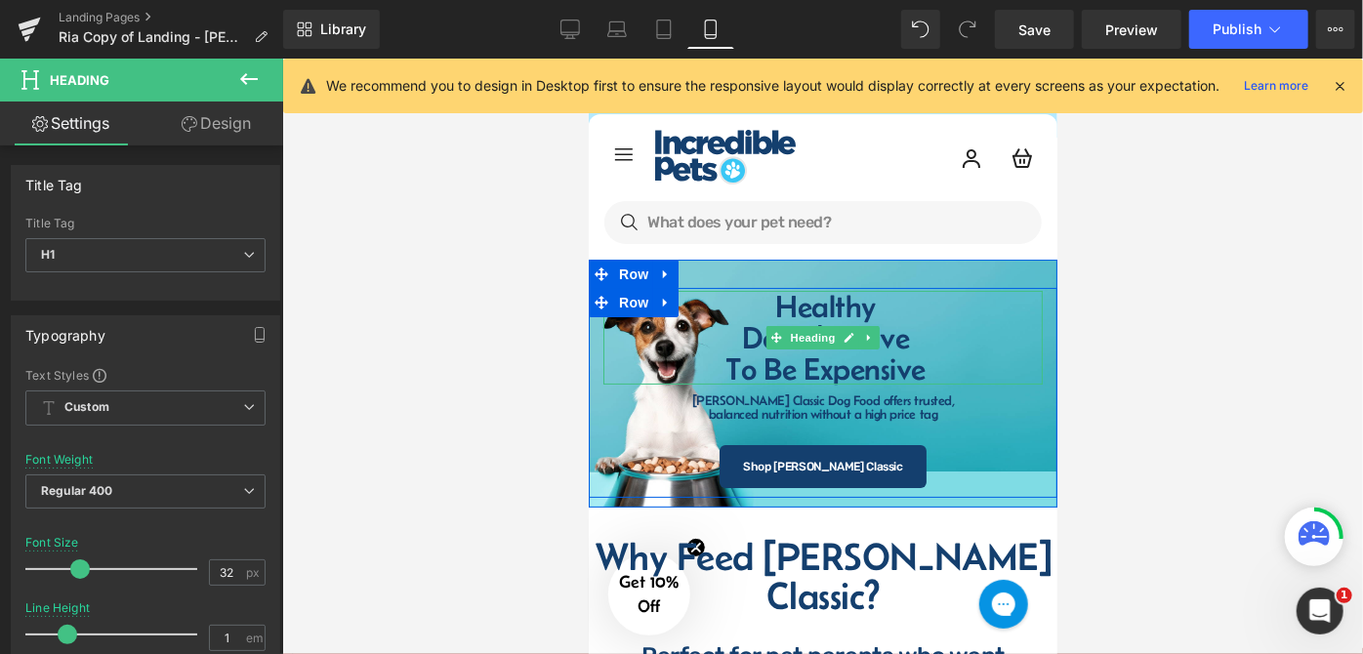
click at [673, 366] on h1 "To Be Expensive" at bounding box center [824, 368] width 415 height 31
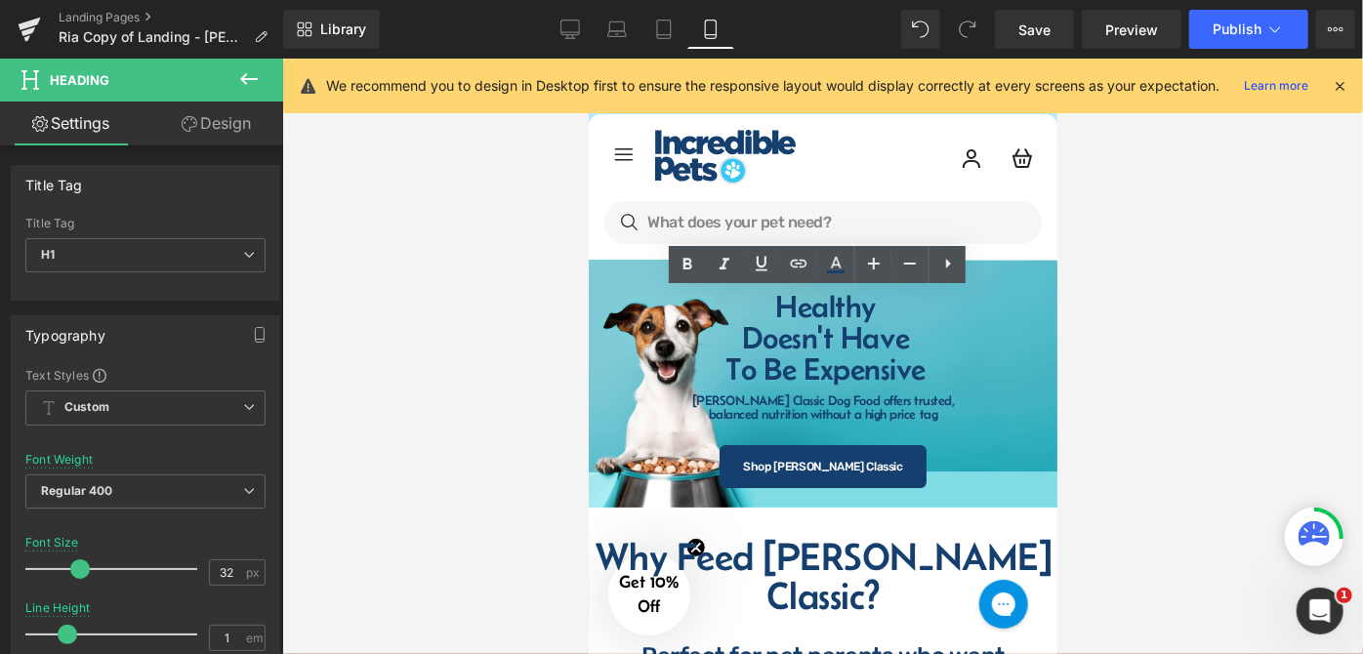
click at [1153, 344] on div at bounding box center [822, 357] width 1081 height 596
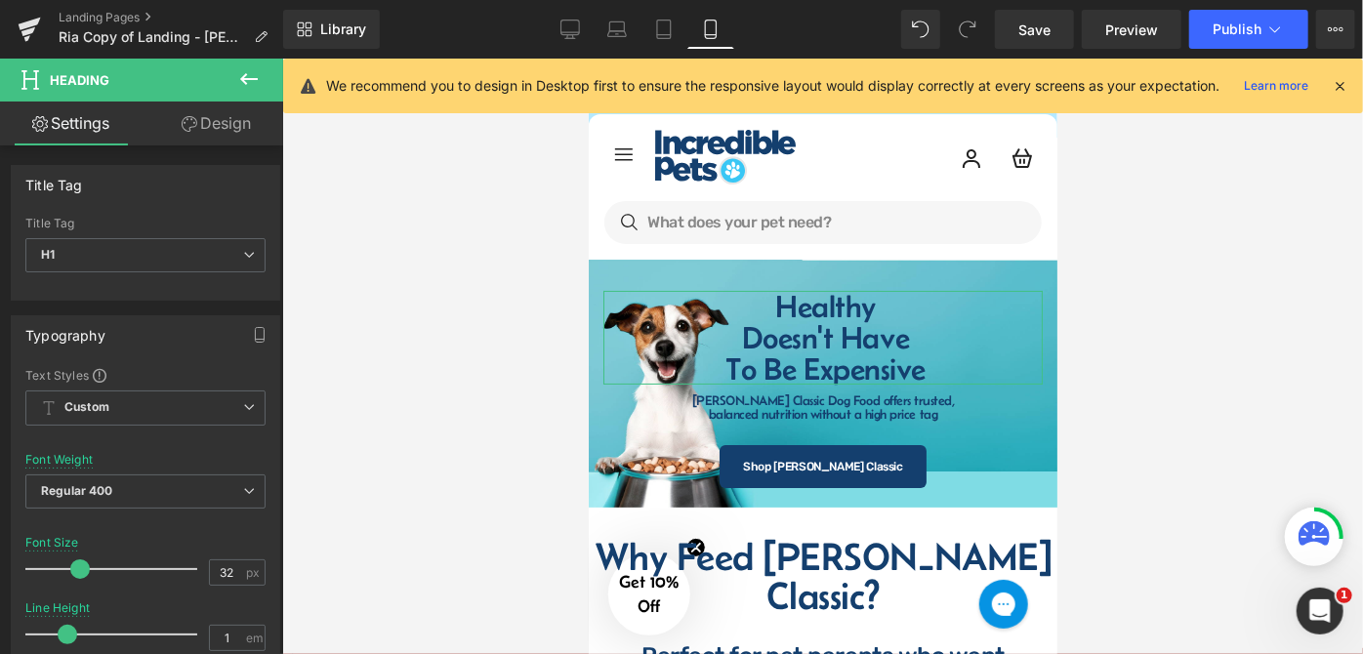
click at [211, 131] on link "Design" at bounding box center [217, 124] width 142 height 44
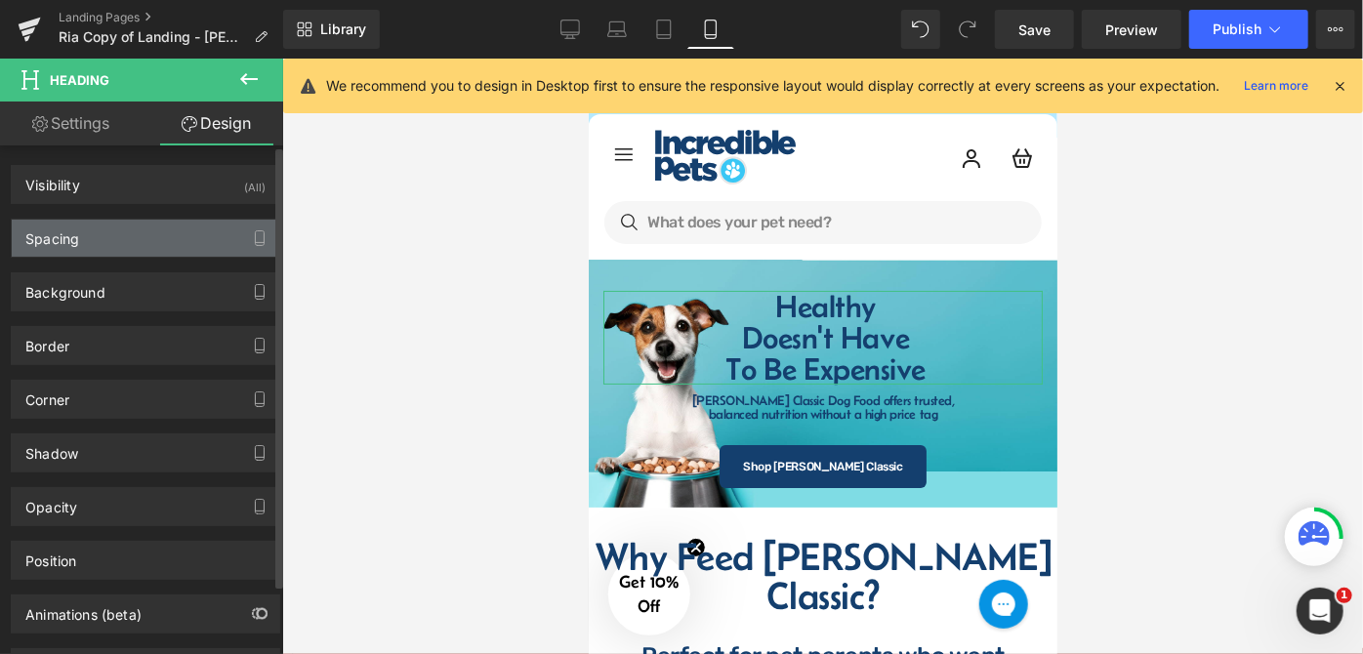
type input "0"
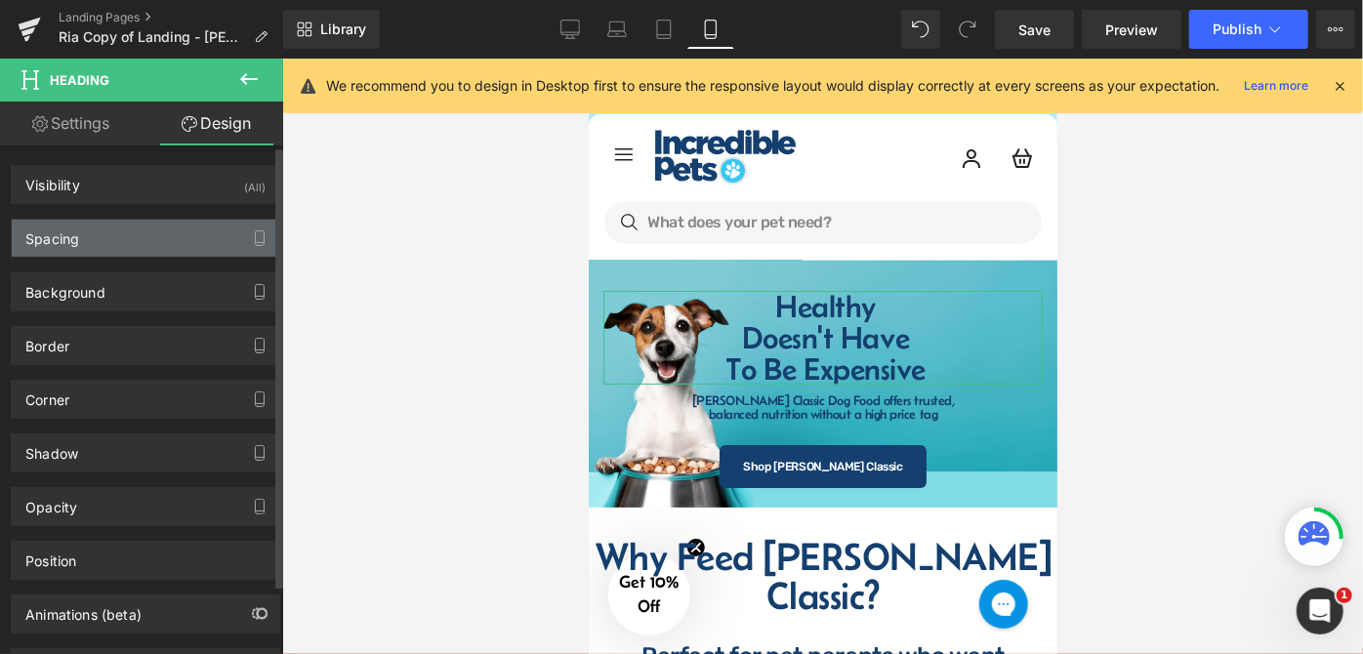
type input "10"
type input "0"
type input "15"
click at [141, 239] on div "Spacing" at bounding box center [146, 238] width 268 height 37
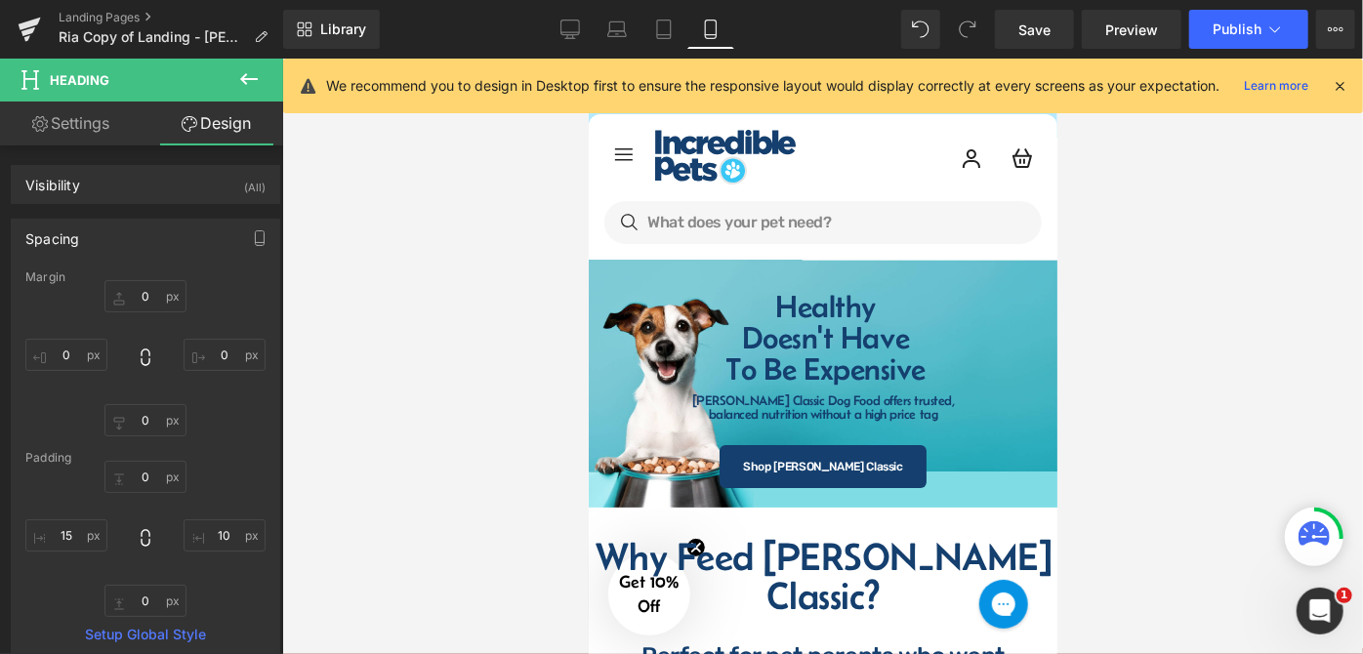
click at [1146, 276] on div at bounding box center [822, 357] width 1081 height 596
click at [1146, 284] on div at bounding box center [822, 357] width 1081 height 596
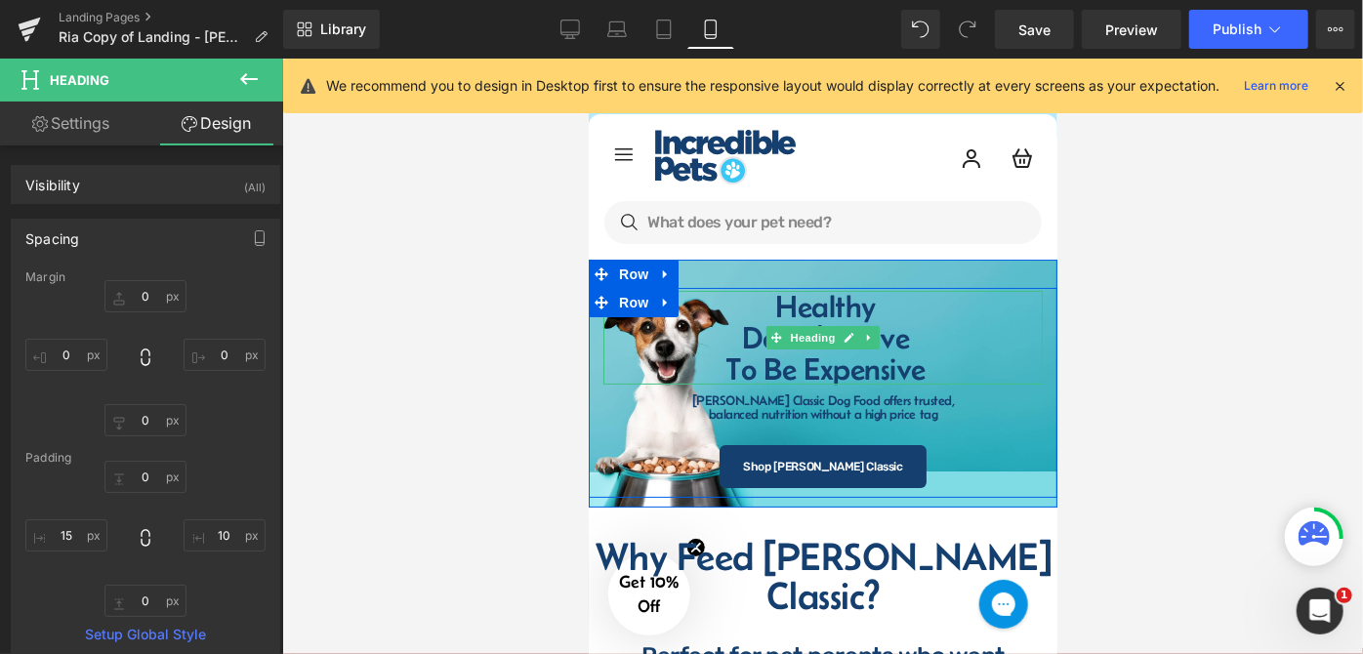
click at [770, 314] on h1 "Healthy" at bounding box center [824, 305] width 415 height 31
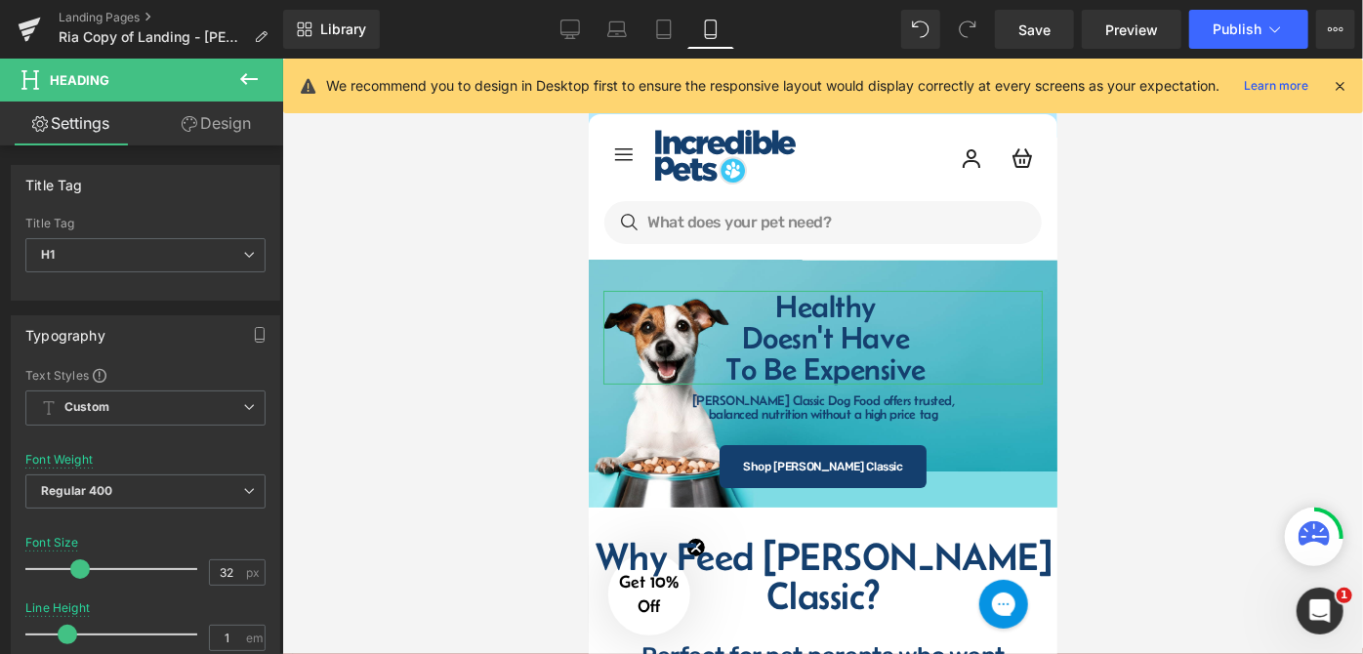
click at [214, 126] on link "Design" at bounding box center [217, 124] width 142 height 44
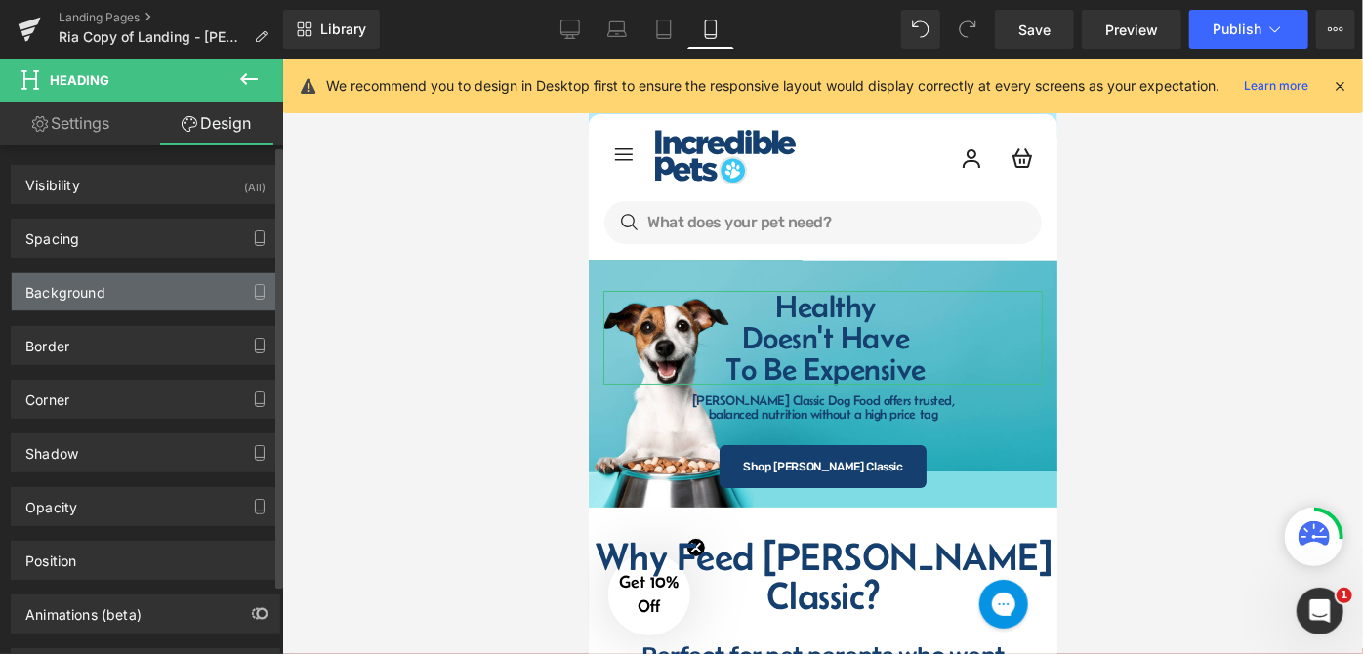
click at [128, 282] on div "Background" at bounding box center [146, 291] width 268 height 37
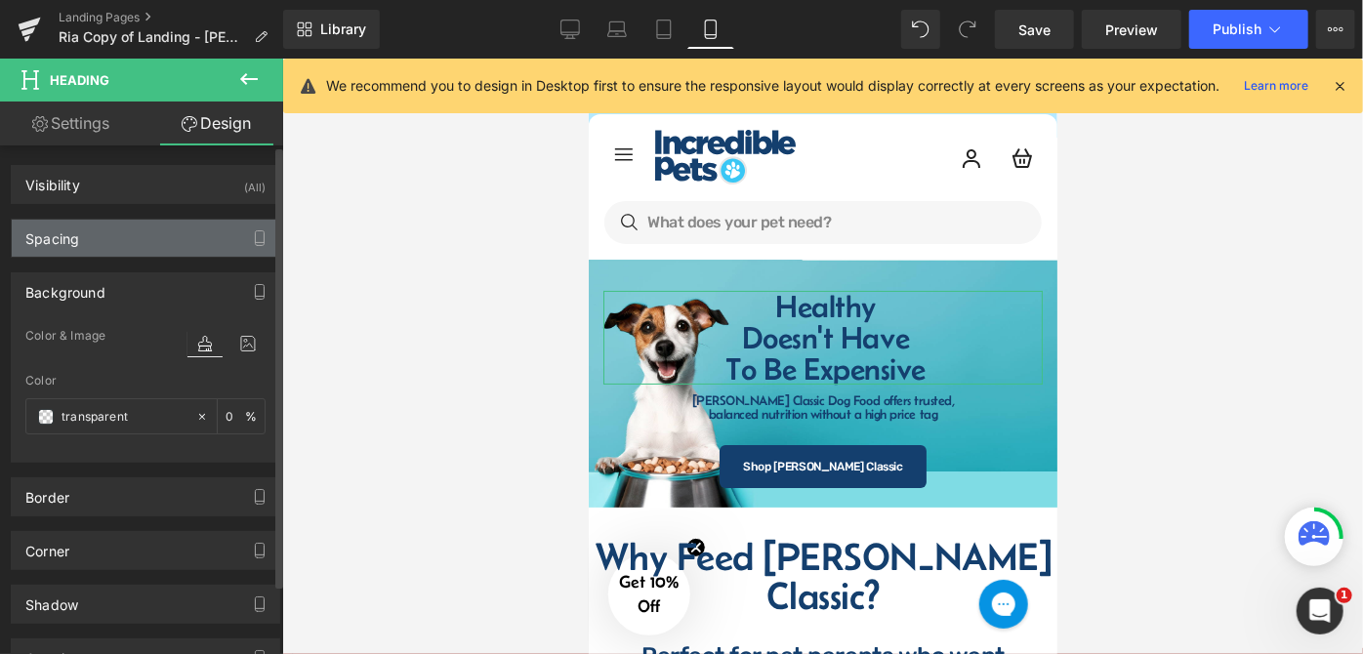
click at [166, 229] on div "Spacing" at bounding box center [146, 238] width 268 height 37
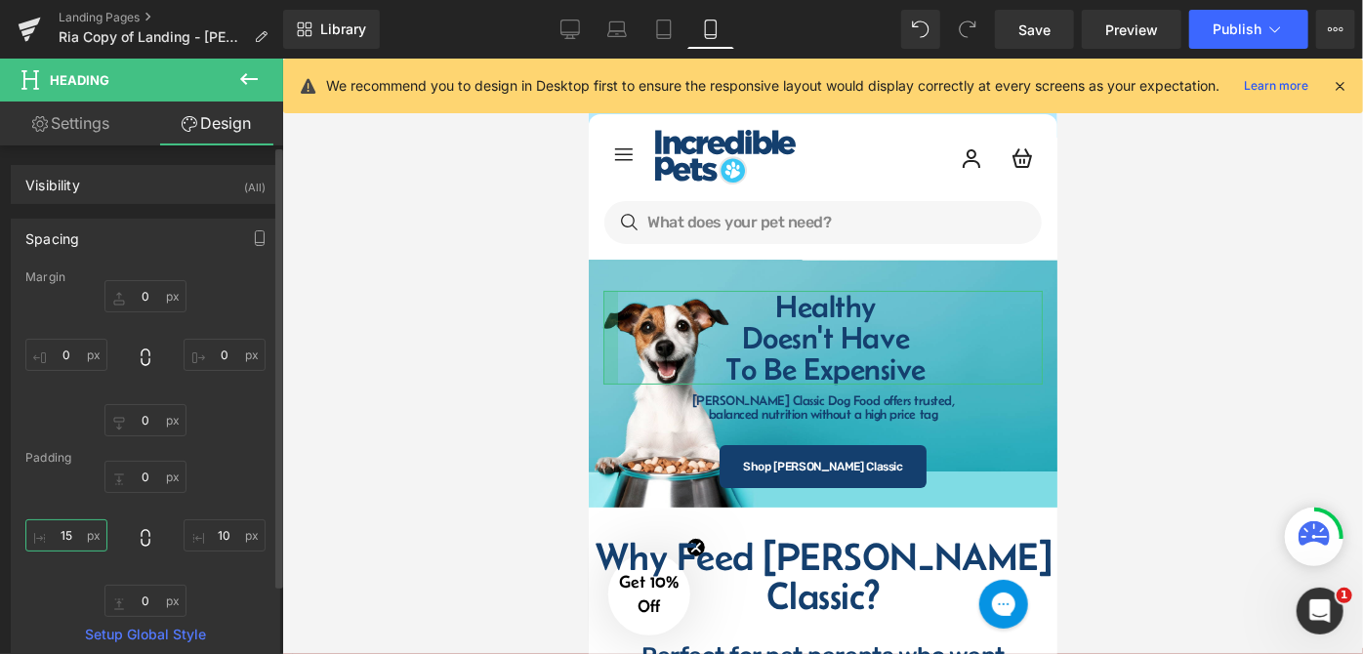
click at [71, 531] on input "15" at bounding box center [66, 536] width 82 height 32
type input "20"
click at [1155, 399] on div at bounding box center [822, 357] width 1081 height 596
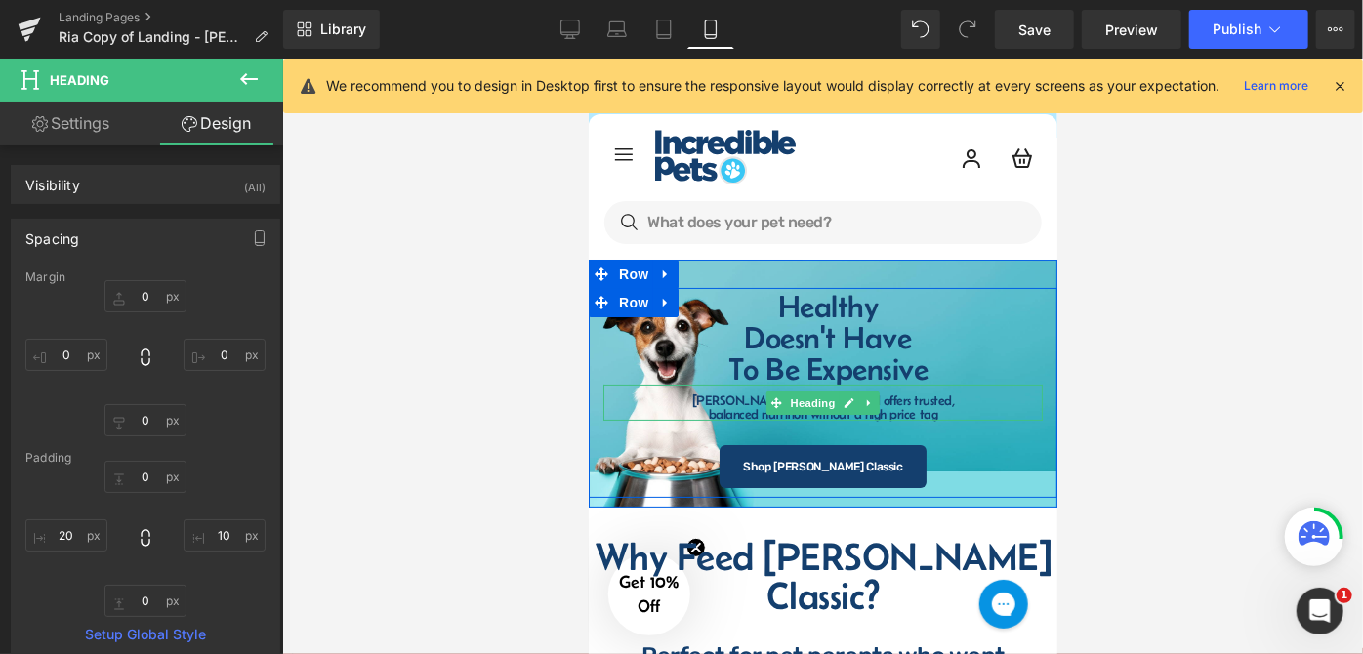
click at [729, 408] on h1 "balanced nutrition without a high price tag" at bounding box center [822, 413] width 439 height 14
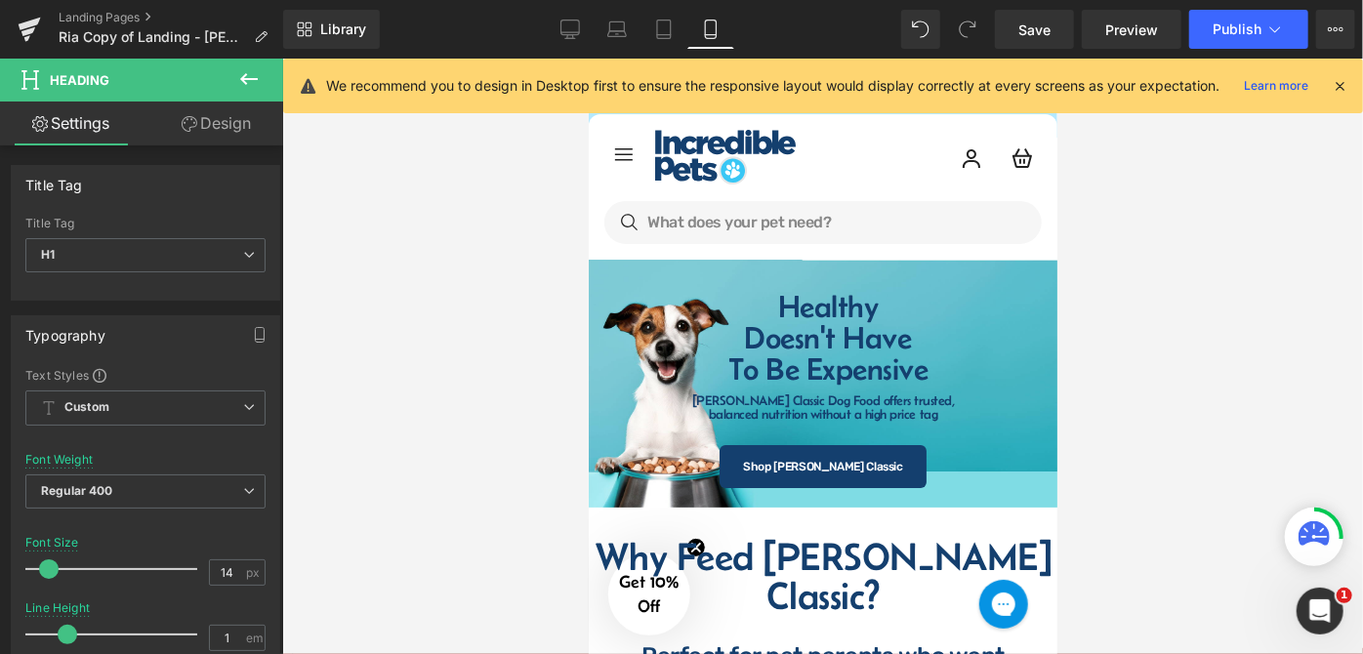
click at [198, 116] on link "Design" at bounding box center [217, 124] width 142 height 44
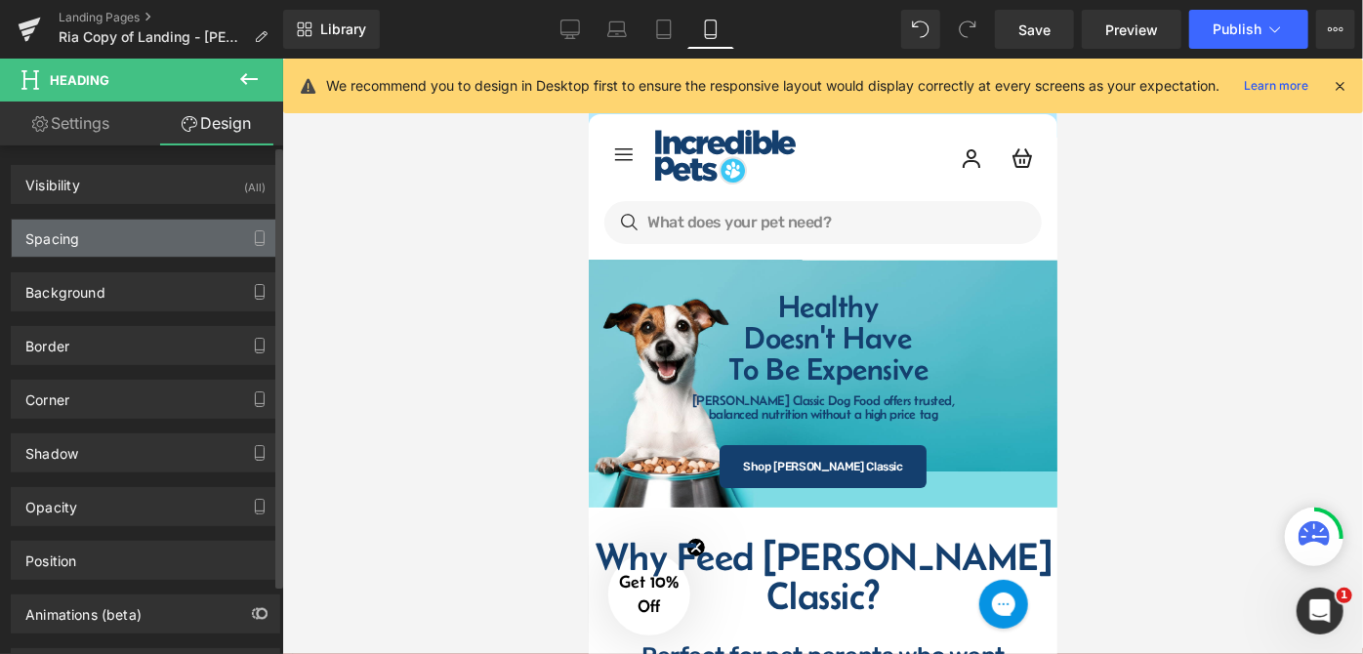
type input "0"
type input "9"
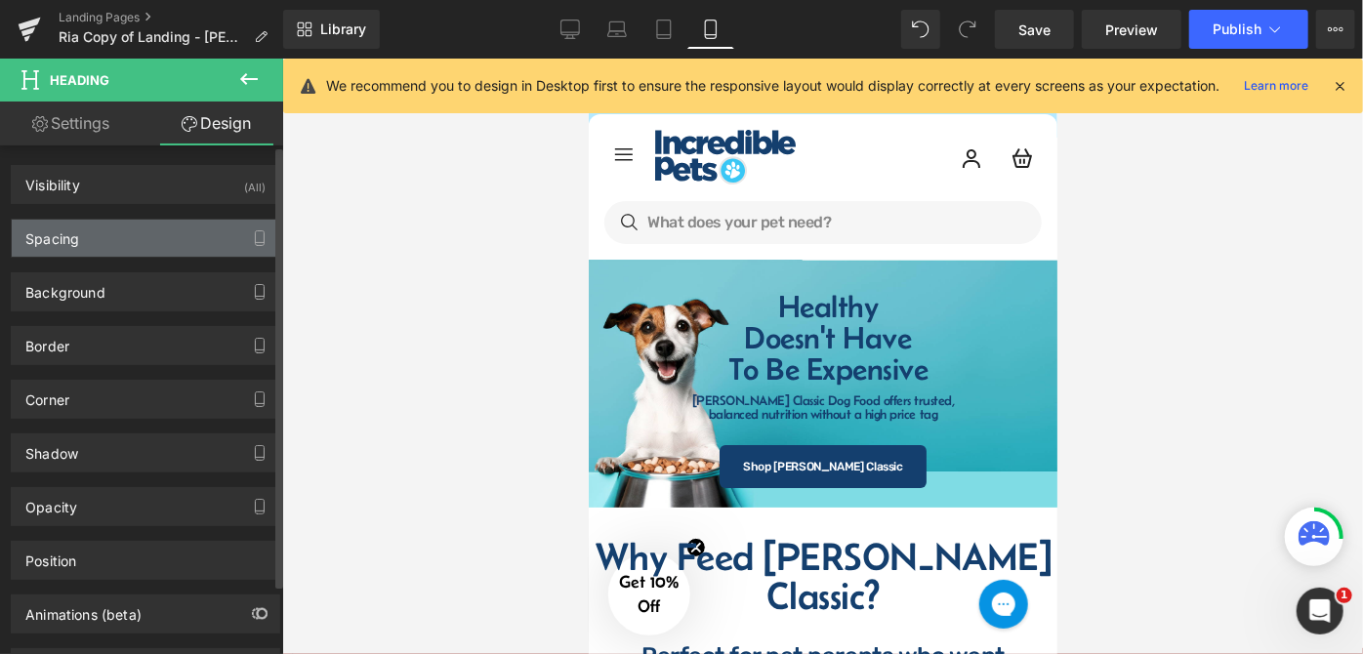
type input "0"
click at [141, 242] on div "Spacing" at bounding box center [146, 238] width 268 height 37
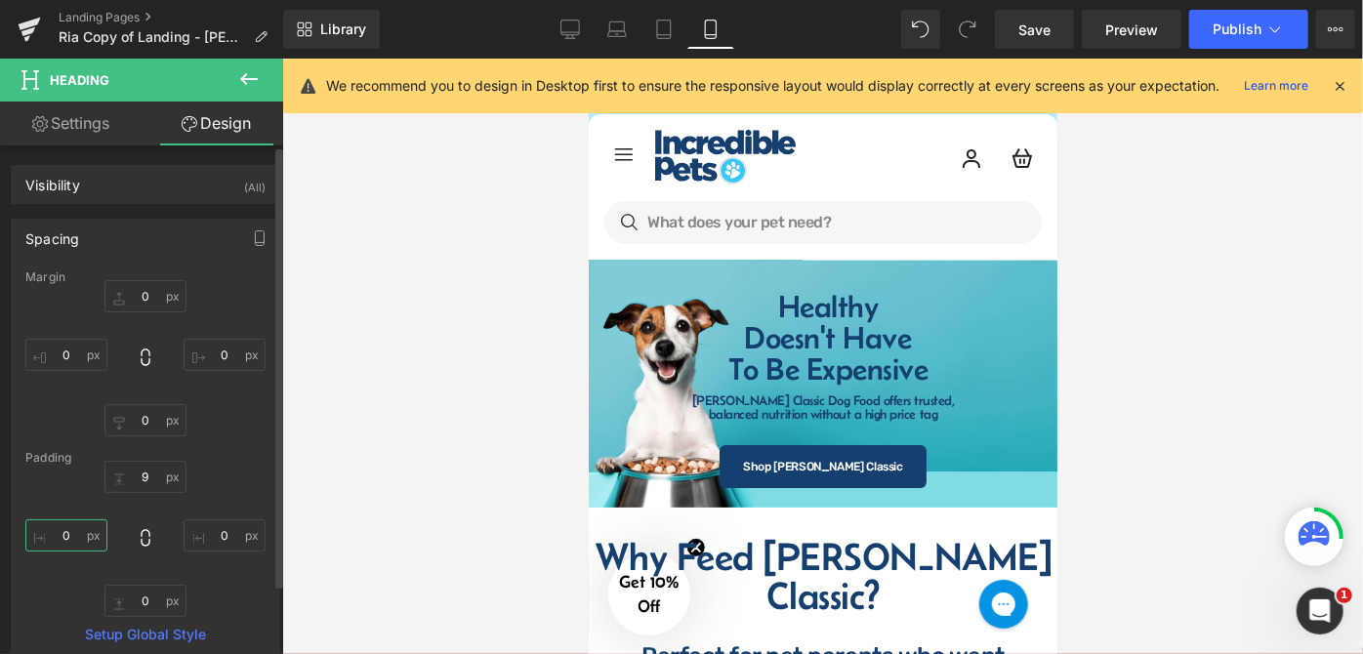
click at [77, 536] on input "0" at bounding box center [66, 536] width 82 height 32
type input "10"
click at [1202, 396] on div at bounding box center [822, 357] width 1081 height 596
click at [1148, 352] on div at bounding box center [822, 357] width 1081 height 596
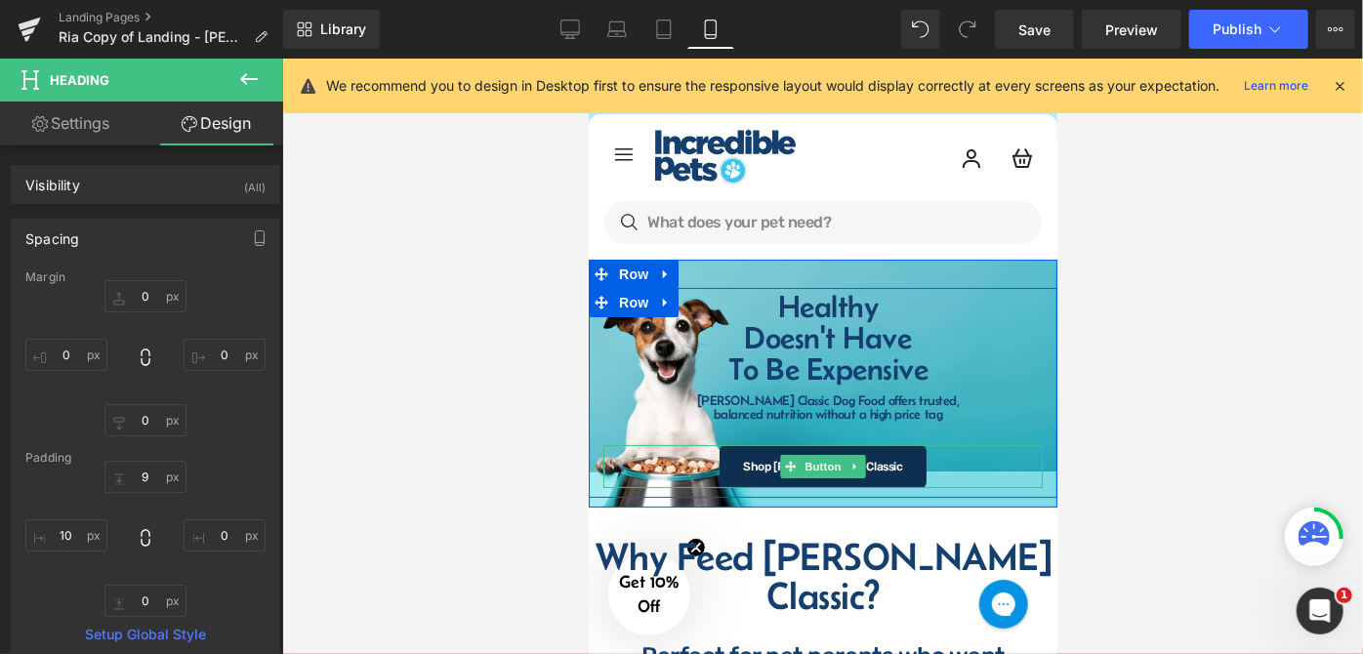
click at [888, 458] on link "Shop [PERSON_NAME] Classic" at bounding box center [822, 465] width 207 height 43
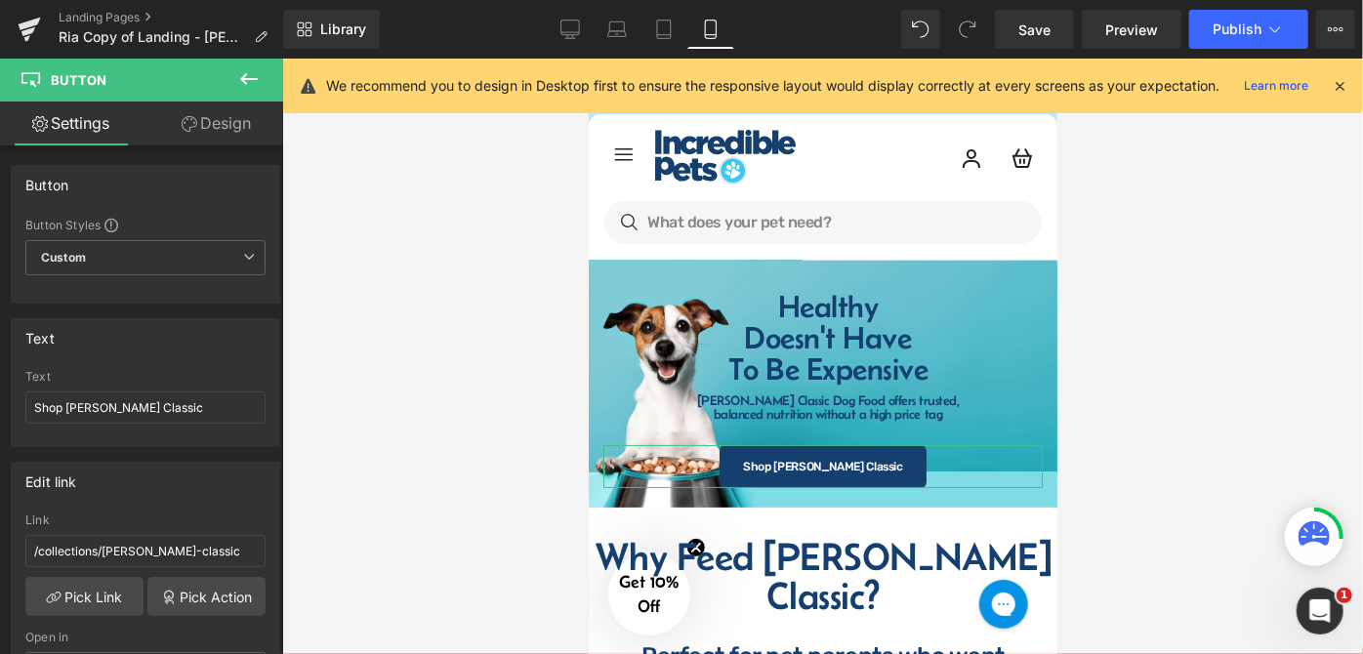
click at [212, 125] on link "Design" at bounding box center [217, 124] width 142 height 44
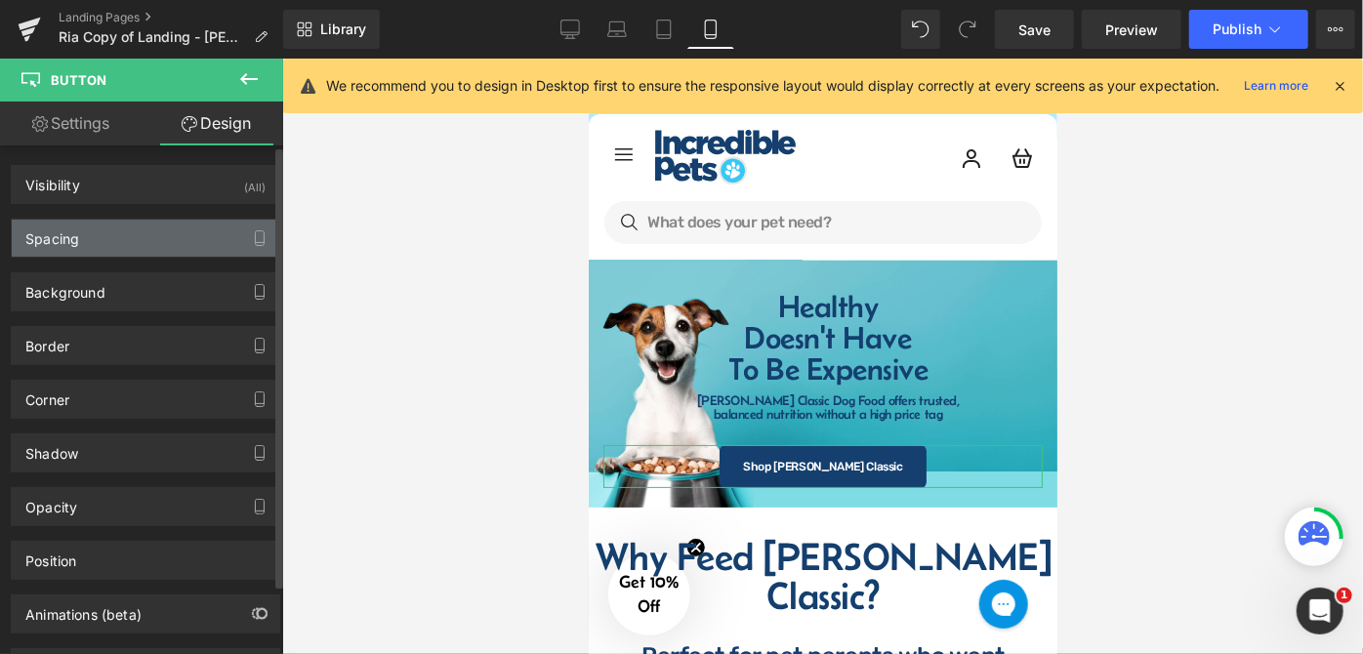
type input "25"
type input "0"
type input "16"
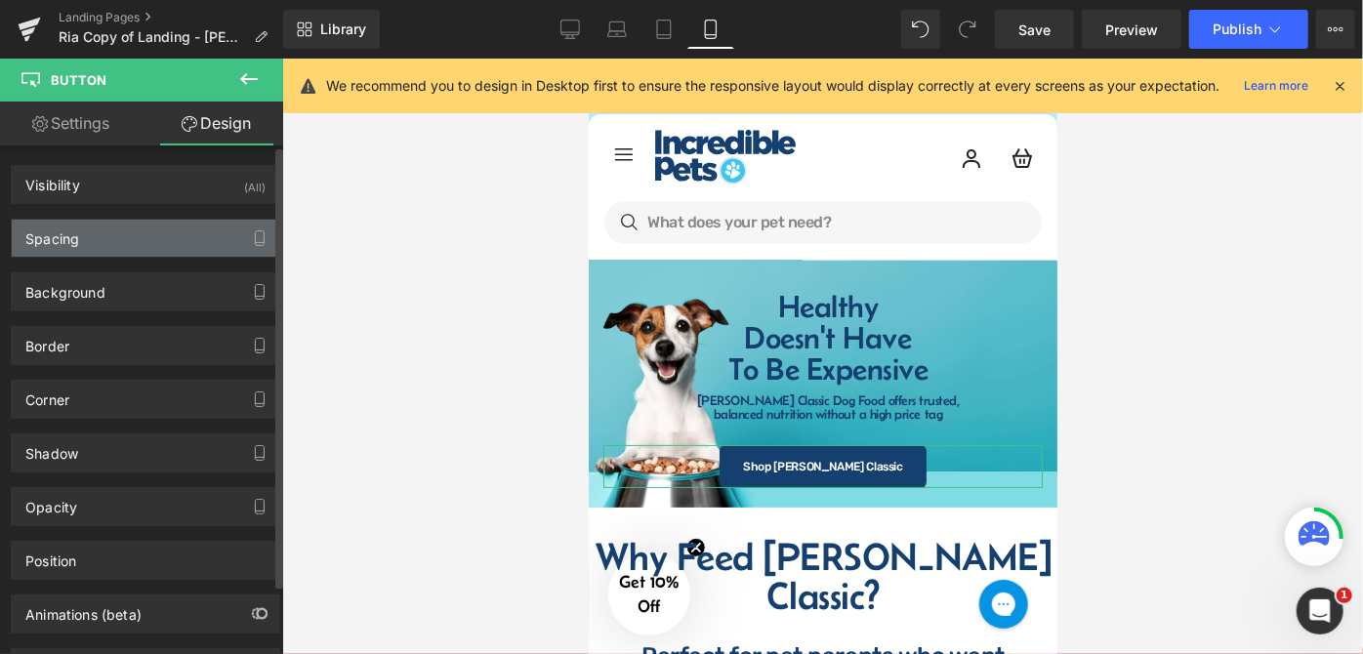
type input "24"
type input "16"
click at [117, 244] on div "Spacing" at bounding box center [146, 238] width 268 height 37
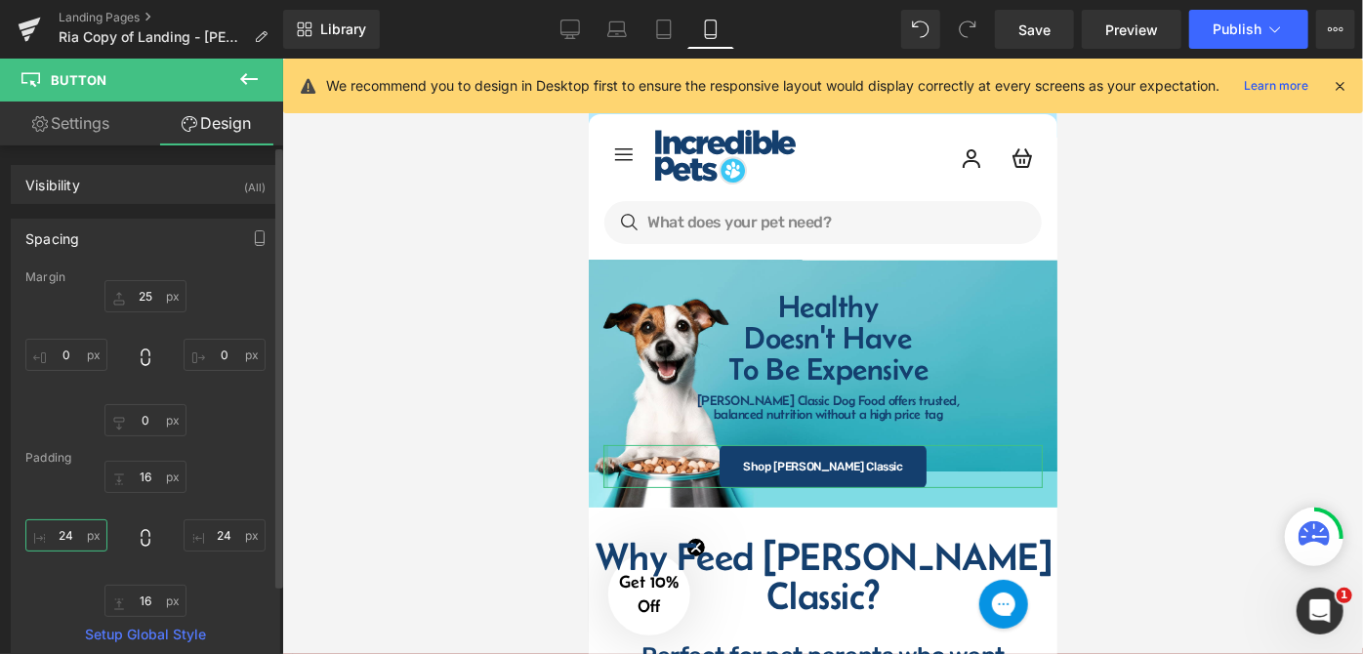
click at [67, 536] on input "24" at bounding box center [66, 536] width 82 height 32
type input "34"
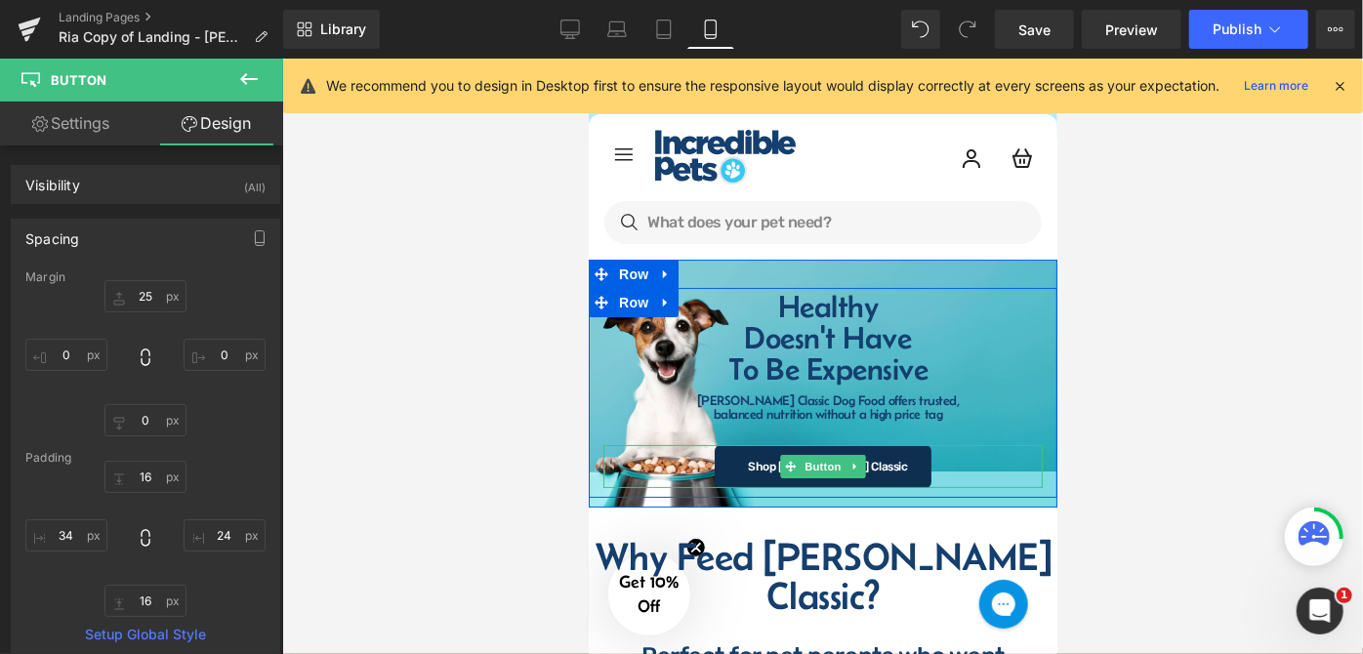
click at [770, 461] on span "Shop [PERSON_NAME] Classic" at bounding box center [827, 466] width 160 height 12
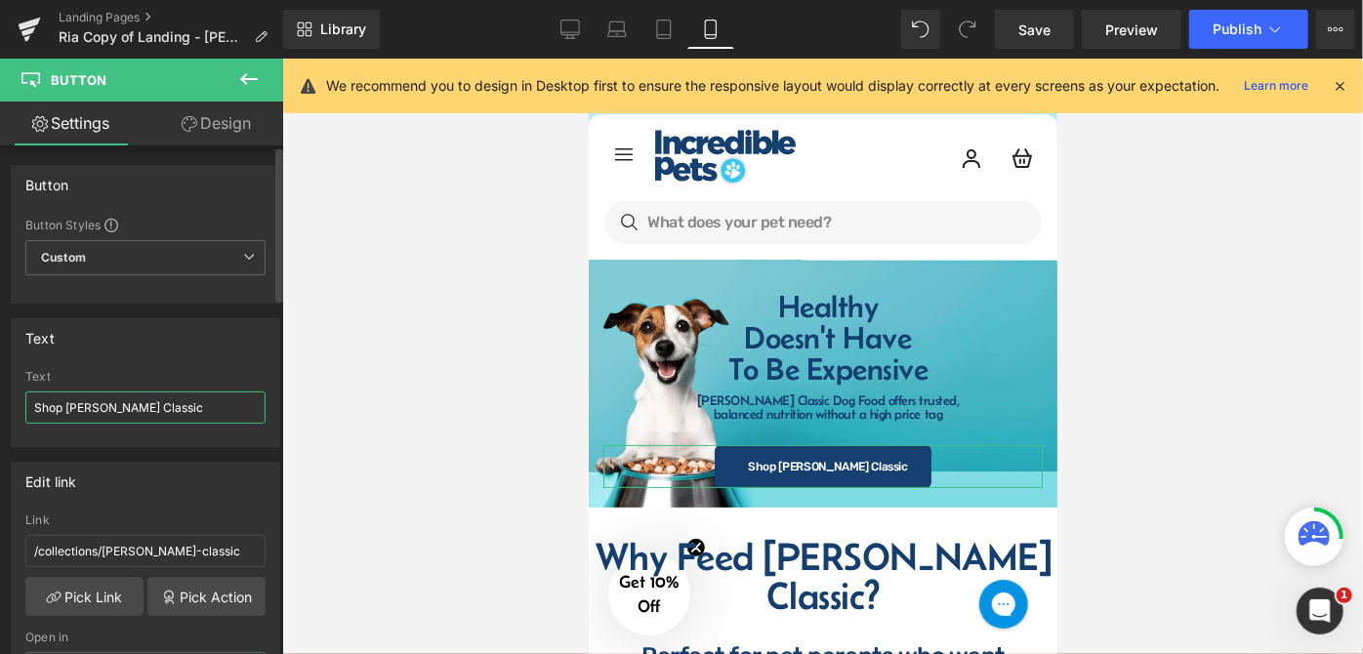
click at [44, 404] on input "Shop [PERSON_NAME] Classic" at bounding box center [145, 408] width 240 height 32
click at [1220, 340] on div at bounding box center [822, 357] width 1081 height 596
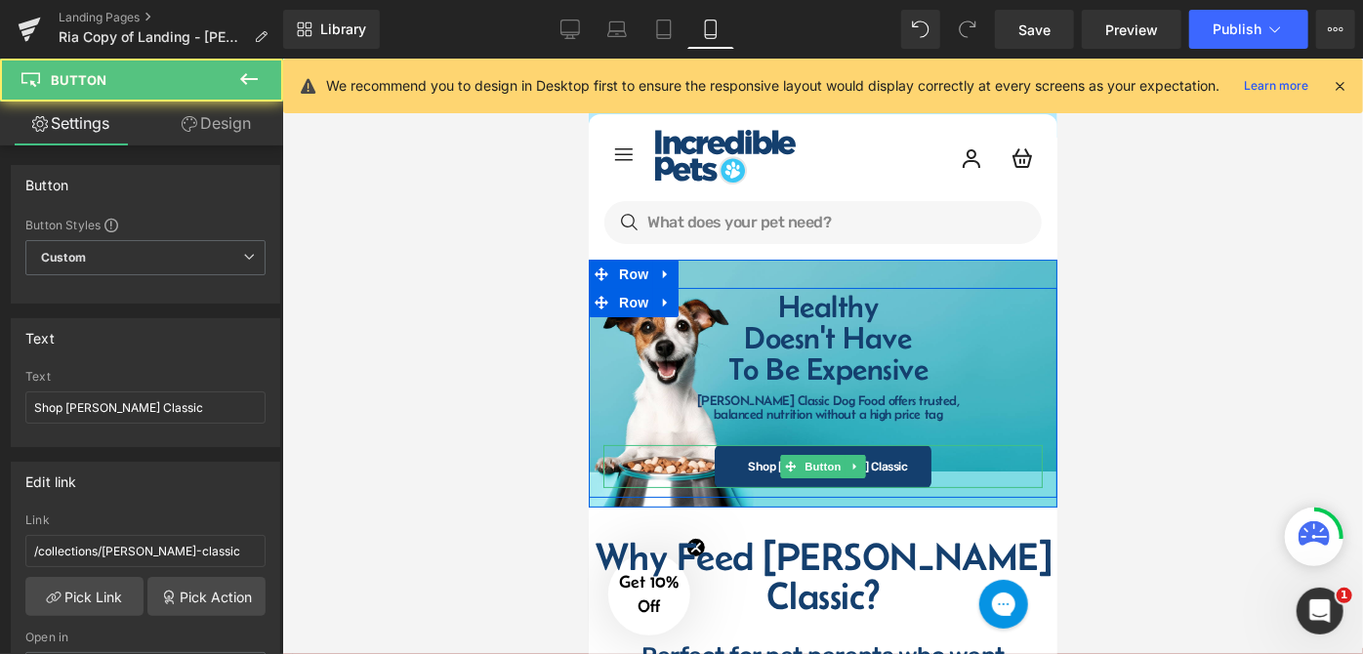
click at [715, 457] on div "Shop [PERSON_NAME] Classic" at bounding box center [822, 465] width 439 height 43
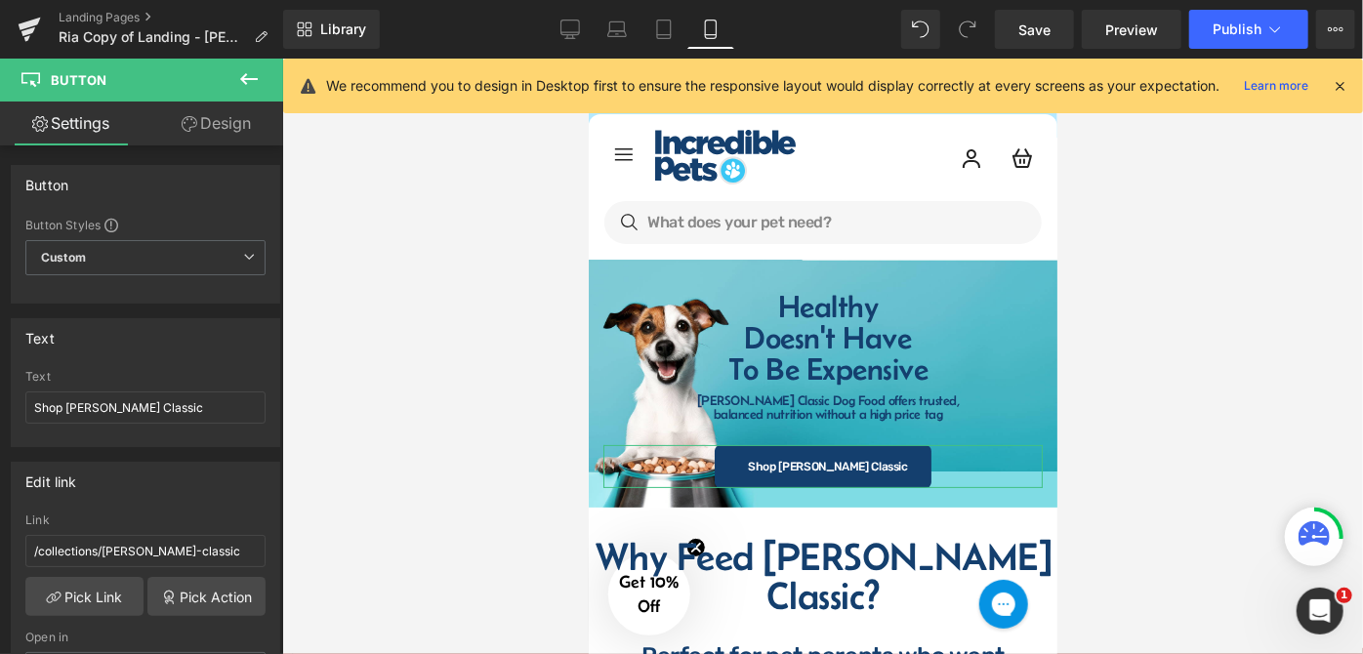
click at [203, 123] on link "Design" at bounding box center [217, 124] width 142 height 44
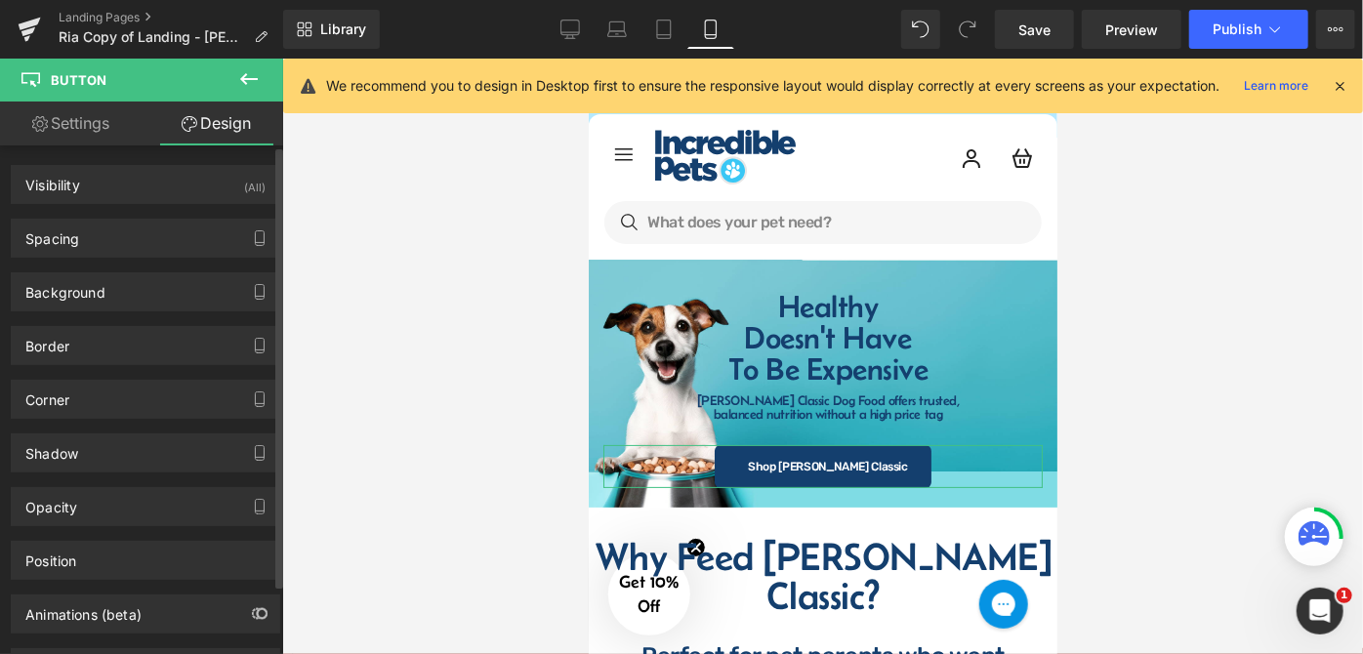
type input "25"
type input "0"
type input "16"
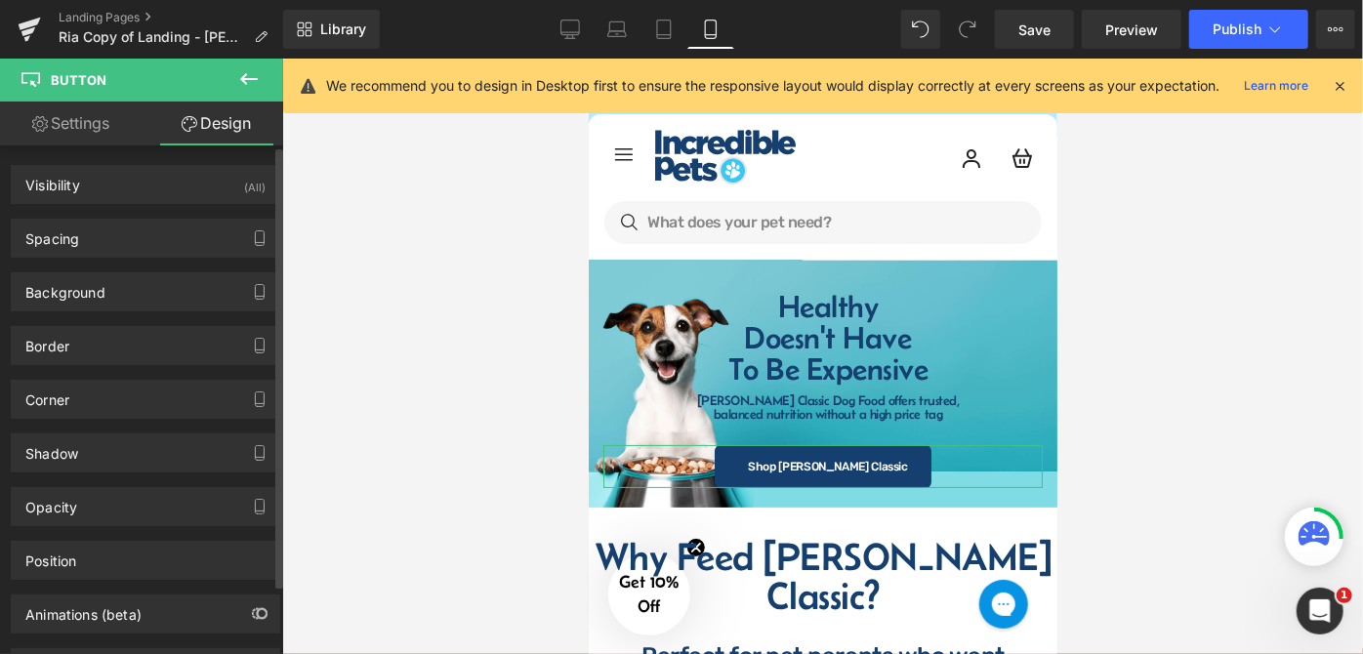
type input "24"
type input "16"
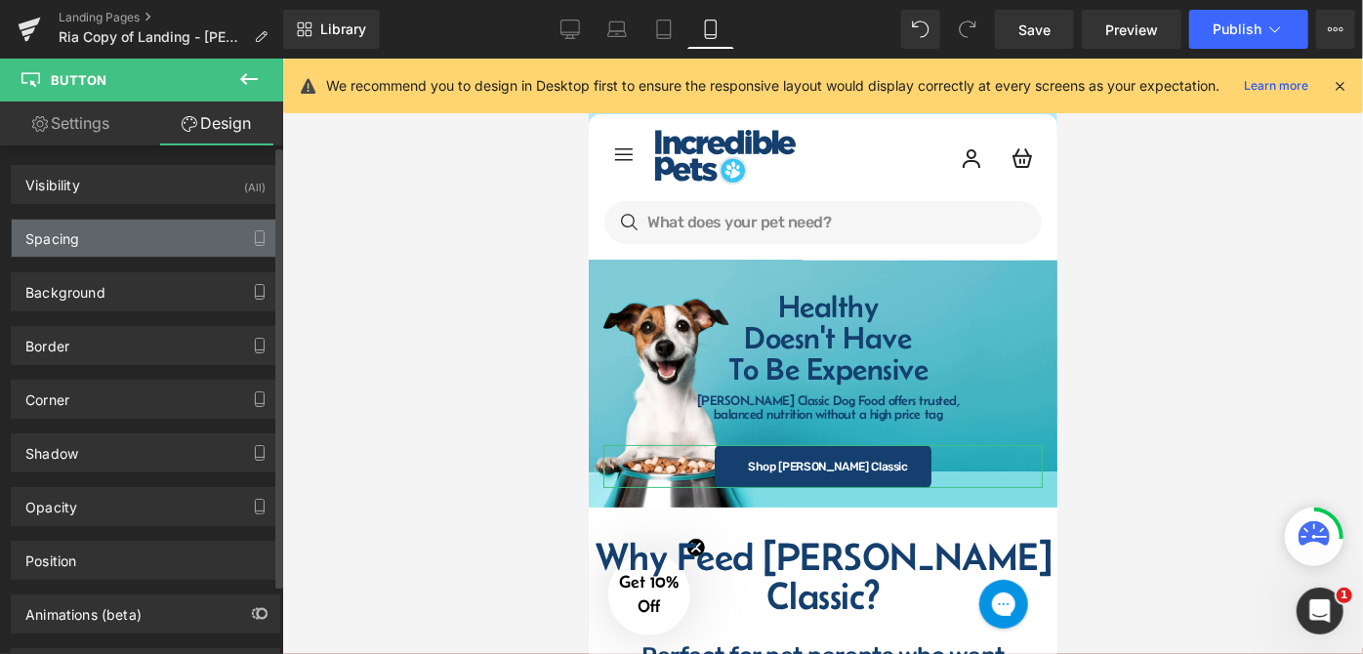
click at [117, 248] on div "Spacing" at bounding box center [146, 238] width 268 height 37
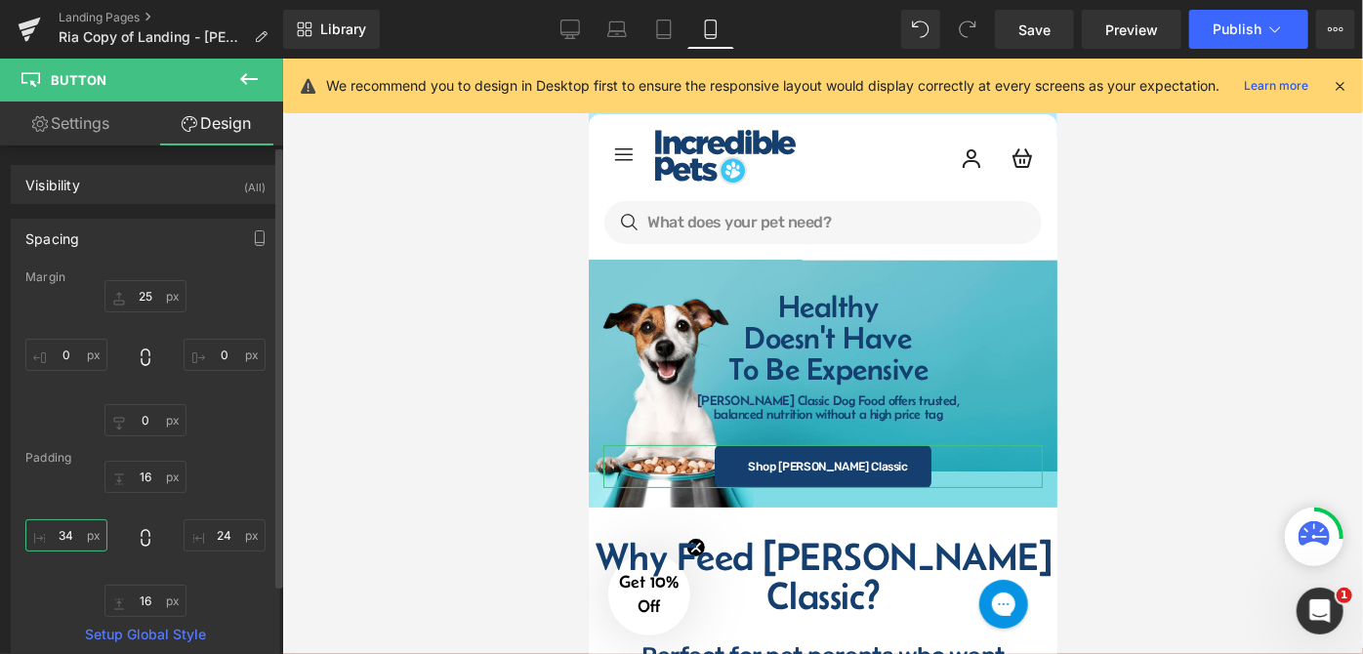
click at [71, 533] on input "34" at bounding box center [66, 536] width 82 height 32
type input "24"
click at [1224, 413] on div at bounding box center [822, 357] width 1081 height 596
click at [1163, 362] on div at bounding box center [822, 357] width 1081 height 596
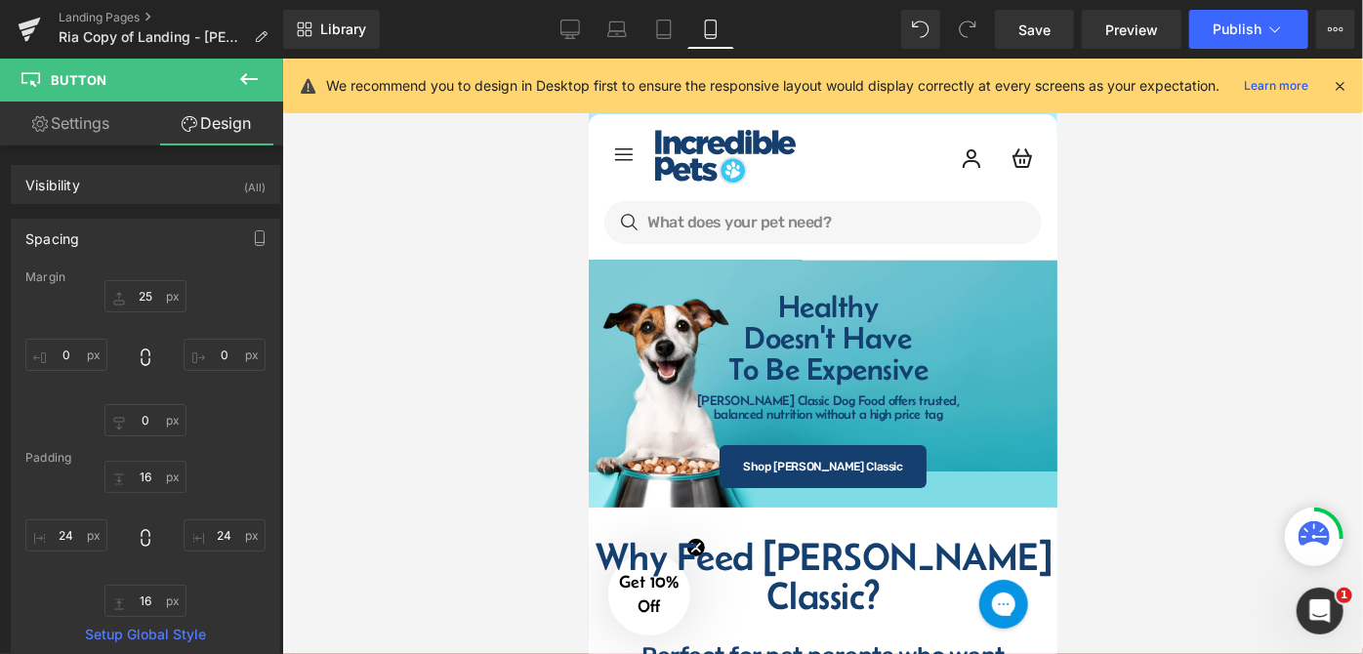
click at [1279, 284] on div at bounding box center [822, 357] width 1081 height 596
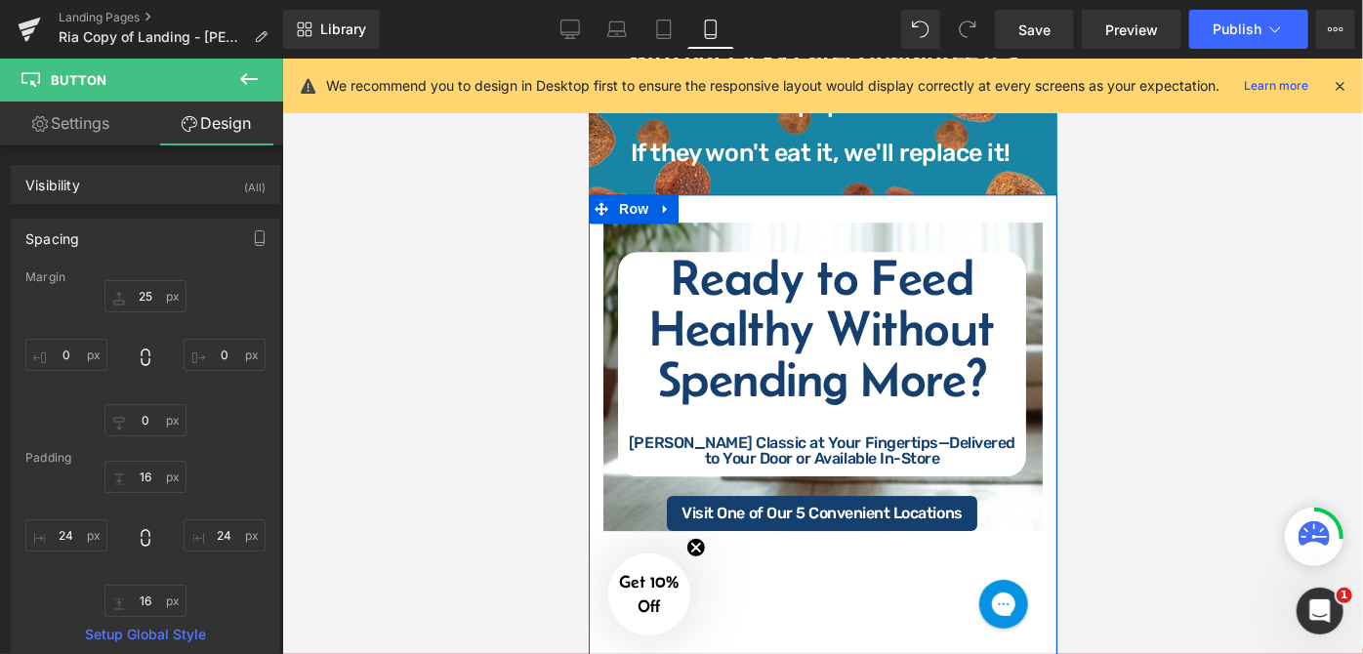
scroll to position [2752, 0]
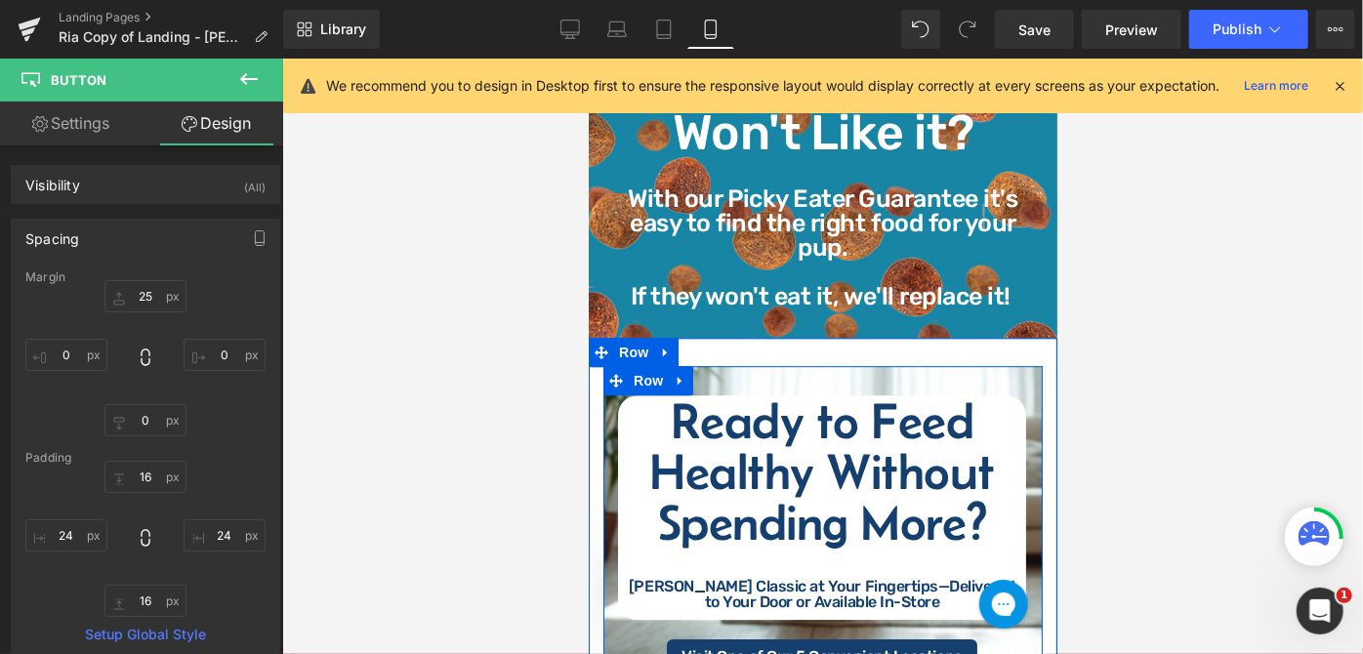
click at [803, 365] on div "Row Ready to Feed Healthy Without Spending More? [PERSON_NAME] Classic at Your …" at bounding box center [822, 519] width 439 height 309
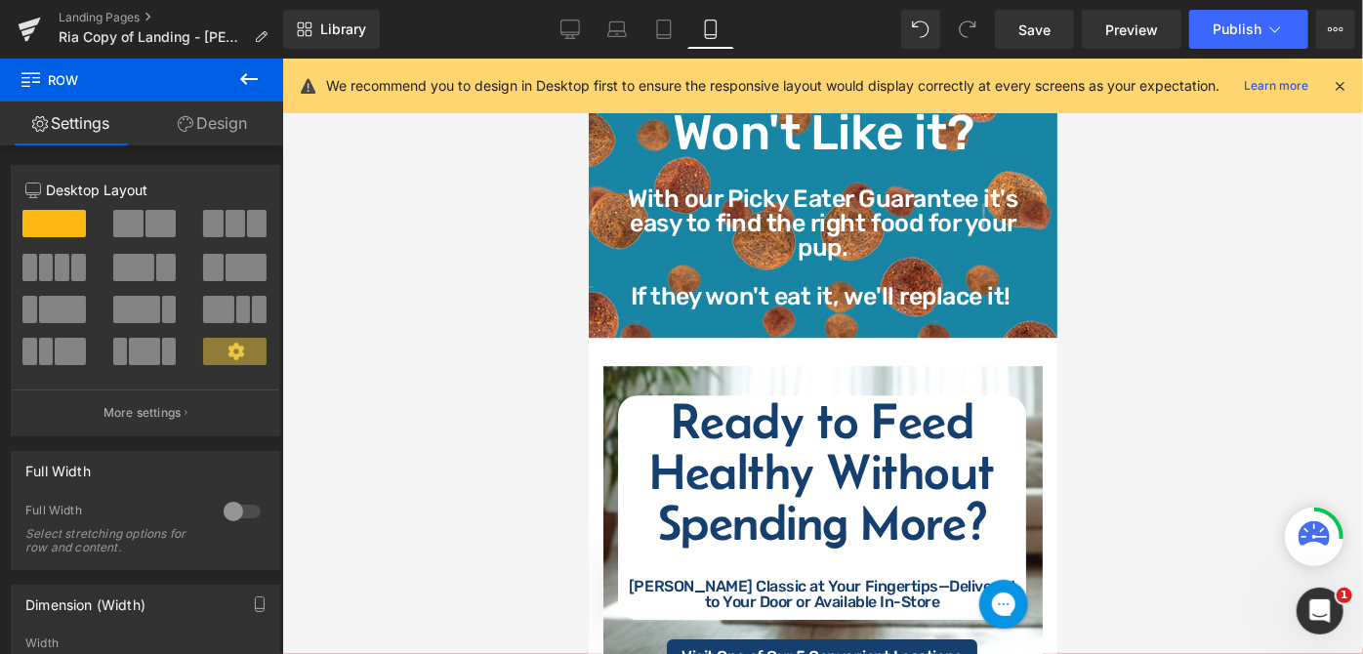
click at [255, 73] on icon at bounding box center [248, 78] width 23 height 23
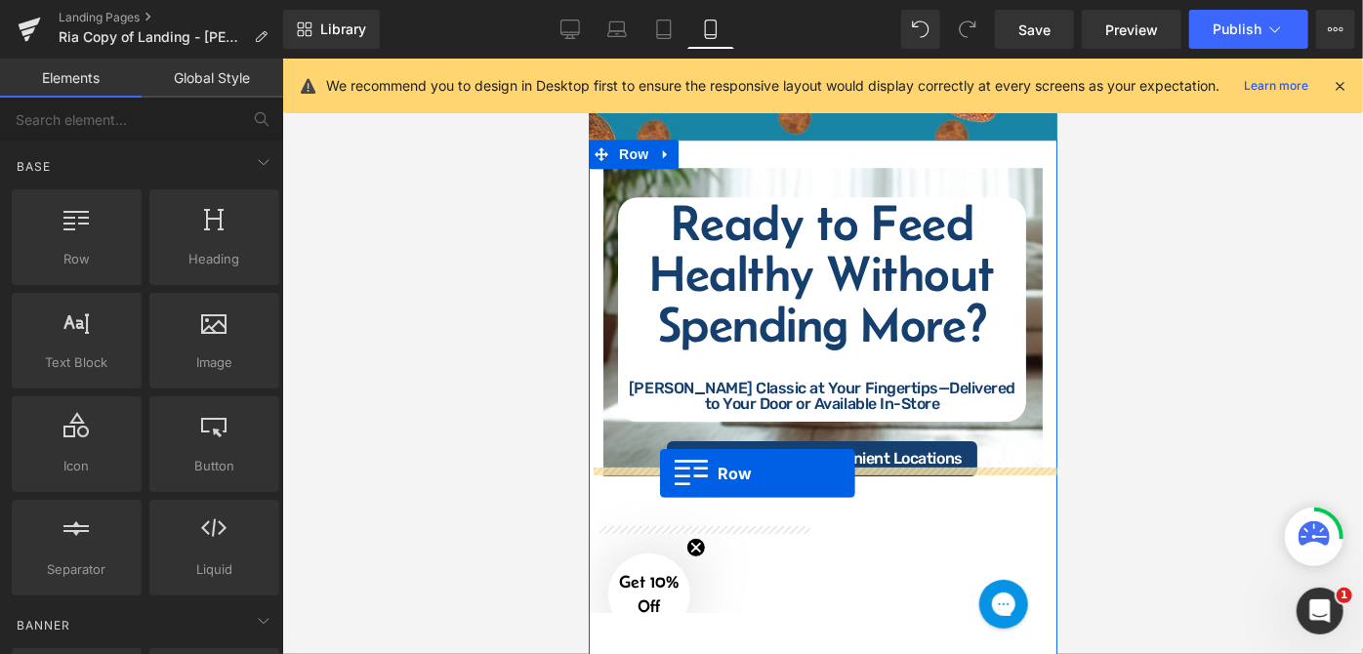
scroll to position [3010, 0]
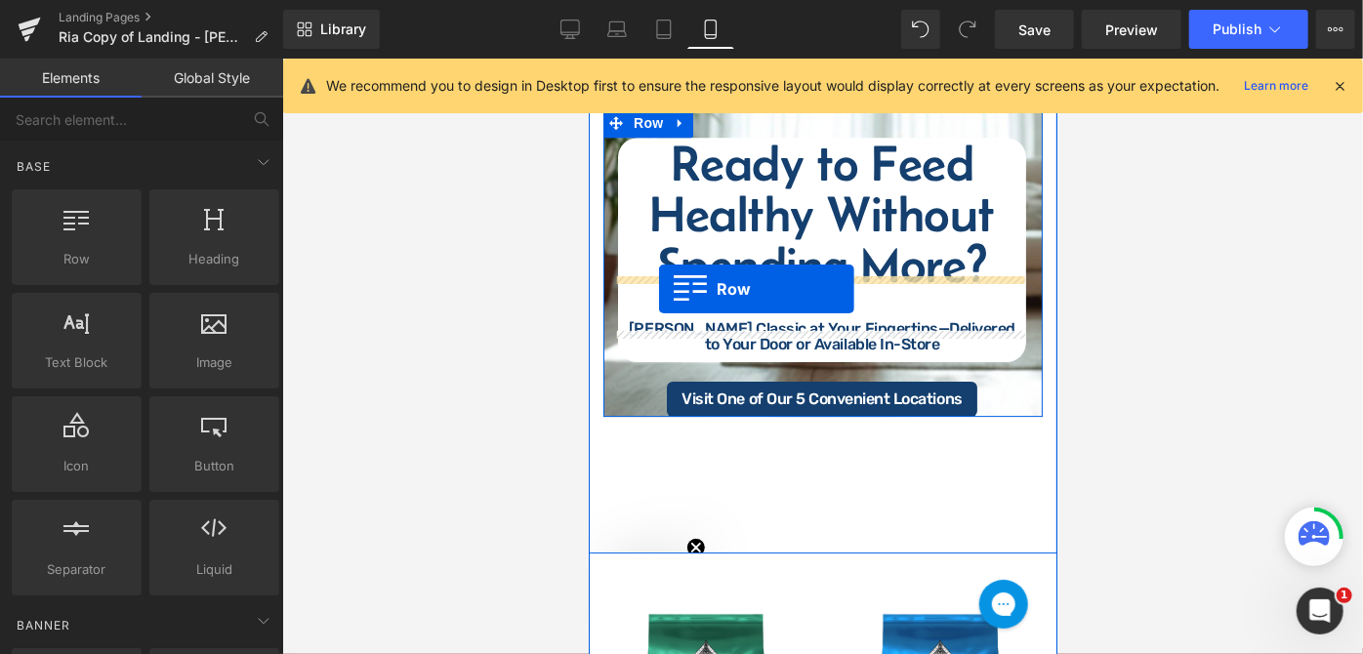
drag, startPoint x: 690, startPoint y: 310, endPoint x: 658, endPoint y: 288, distance: 38.7
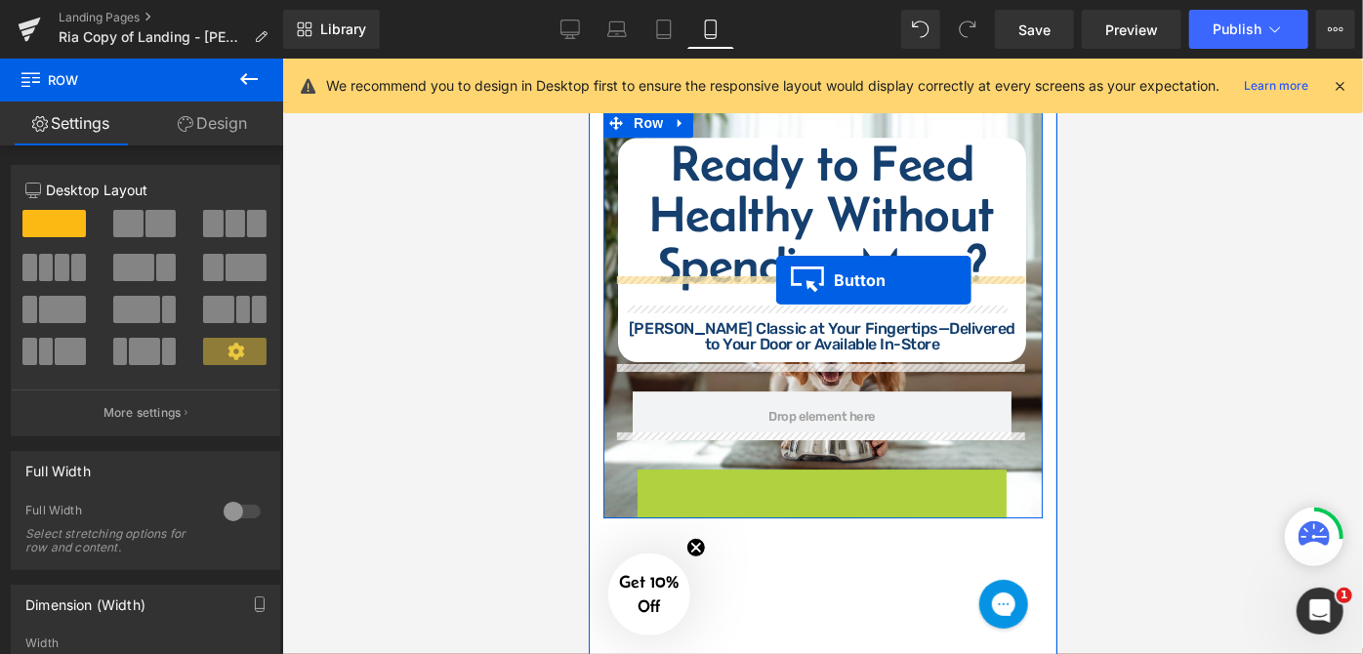
drag, startPoint x: 779, startPoint y: 397, endPoint x: 775, endPoint y: 279, distance: 117.3
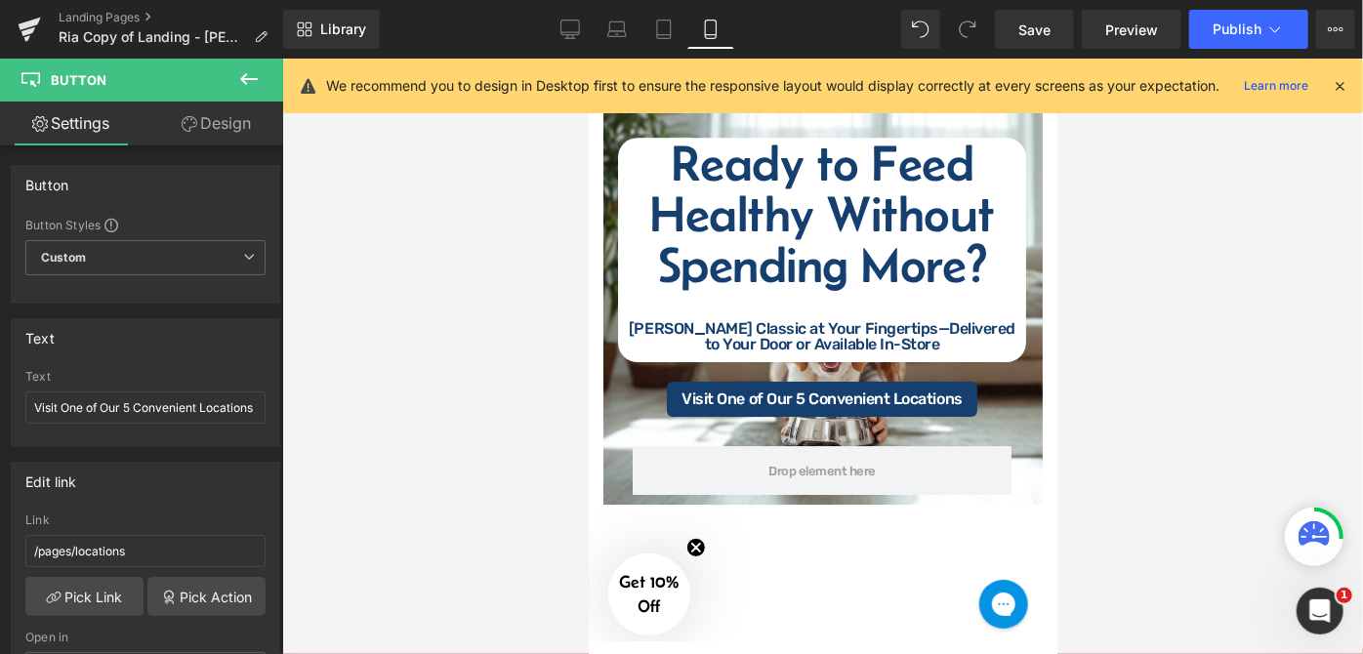
click at [1138, 320] on div at bounding box center [822, 357] width 1081 height 596
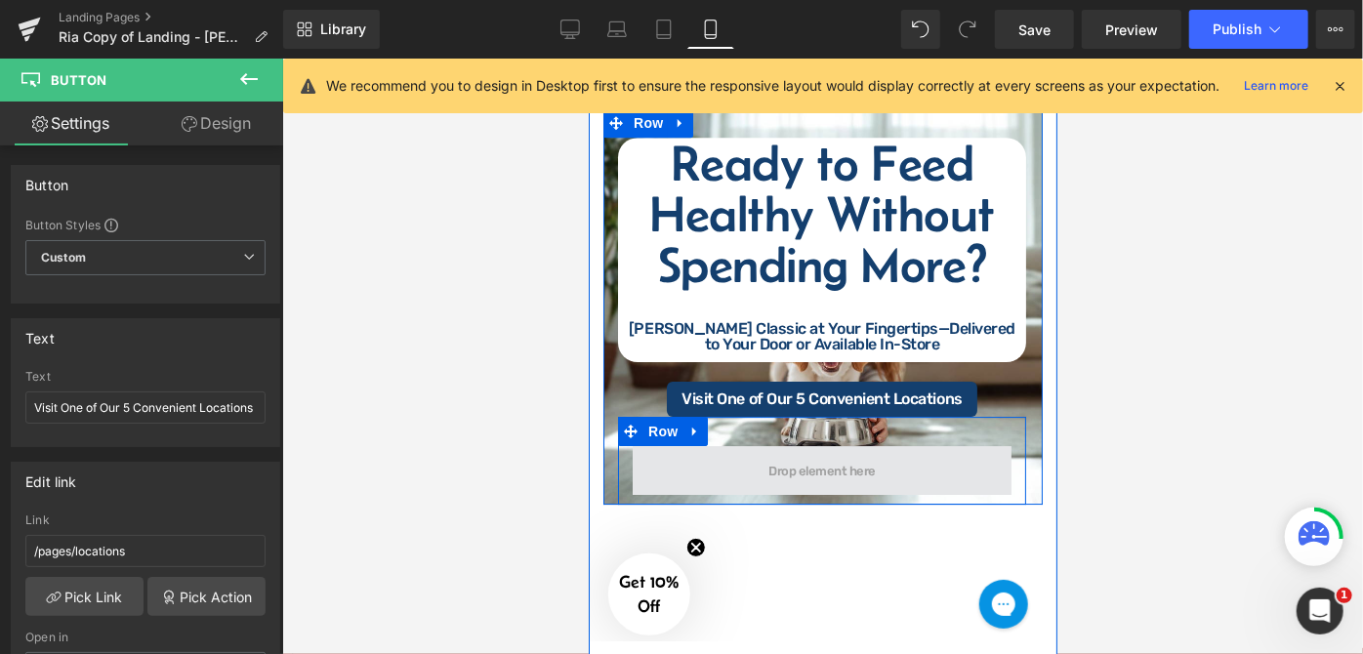
click at [984, 445] on span at bounding box center [821, 469] width 379 height 49
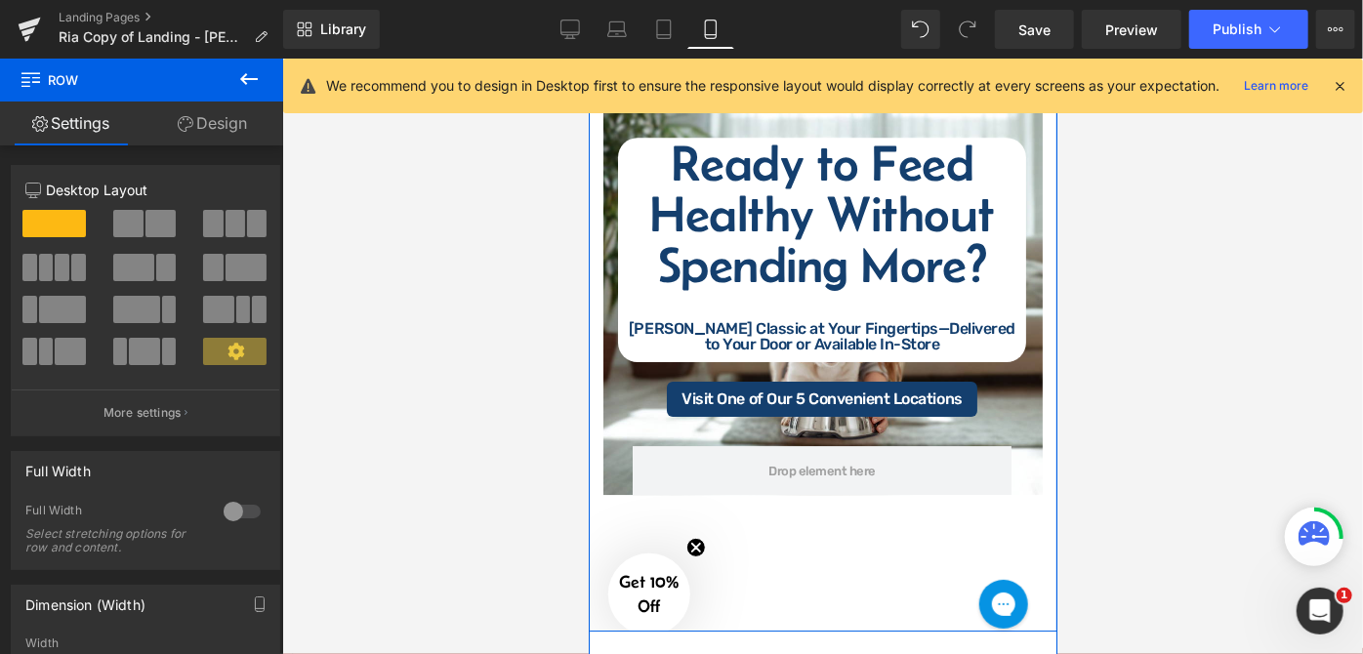
drag, startPoint x: 818, startPoint y: 411, endPoint x: 826, endPoint y: 431, distance: 21.0
click at [826, 431] on div "Row Ready to Feed Healthy Without Spending More? [PERSON_NAME] Classic at Your …" at bounding box center [822, 355] width 469 height 552
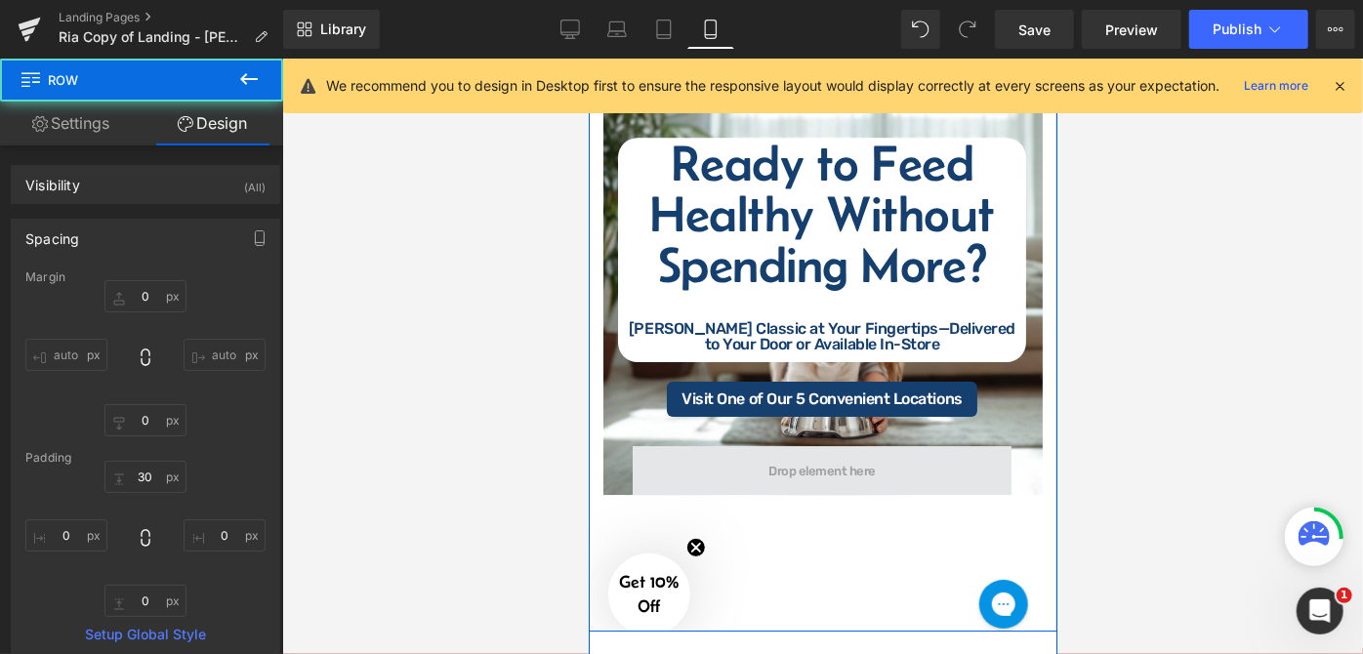
click at [923, 445] on span at bounding box center [821, 469] width 379 height 49
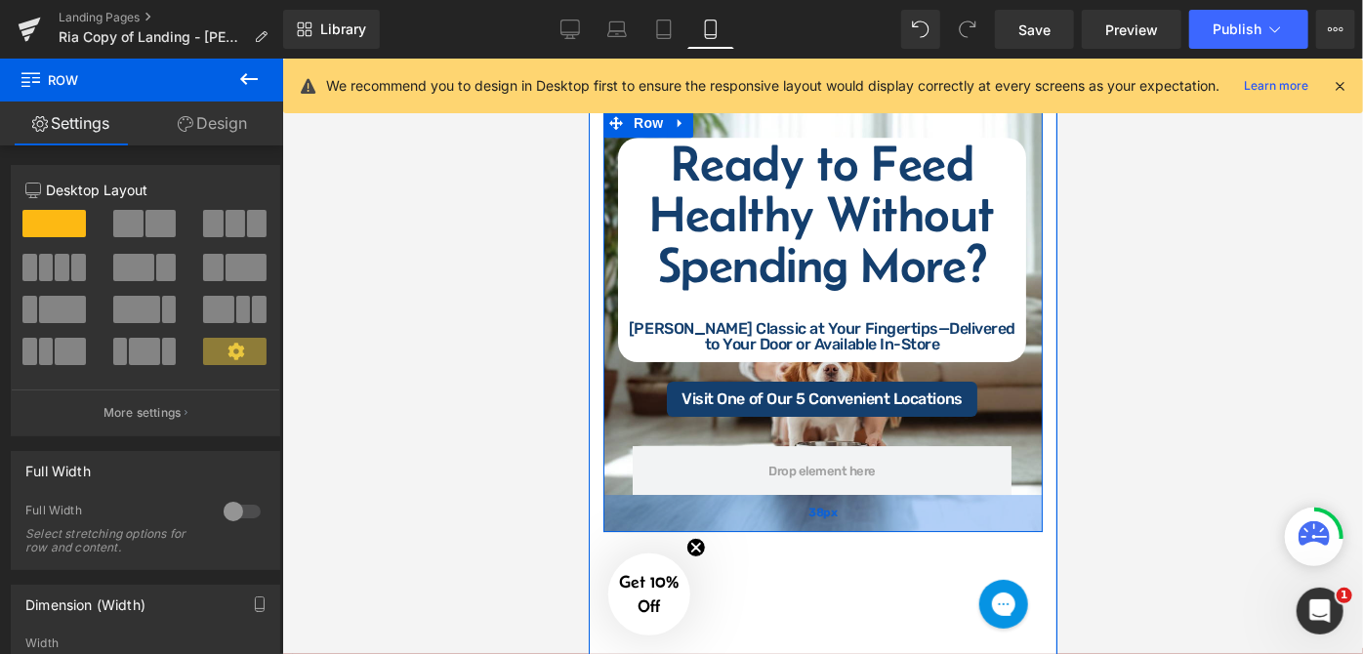
drag, startPoint x: 845, startPoint y: 405, endPoint x: 840, endPoint y: 442, distance: 37.4
click at [840, 494] on div "38px" at bounding box center [822, 512] width 439 height 37
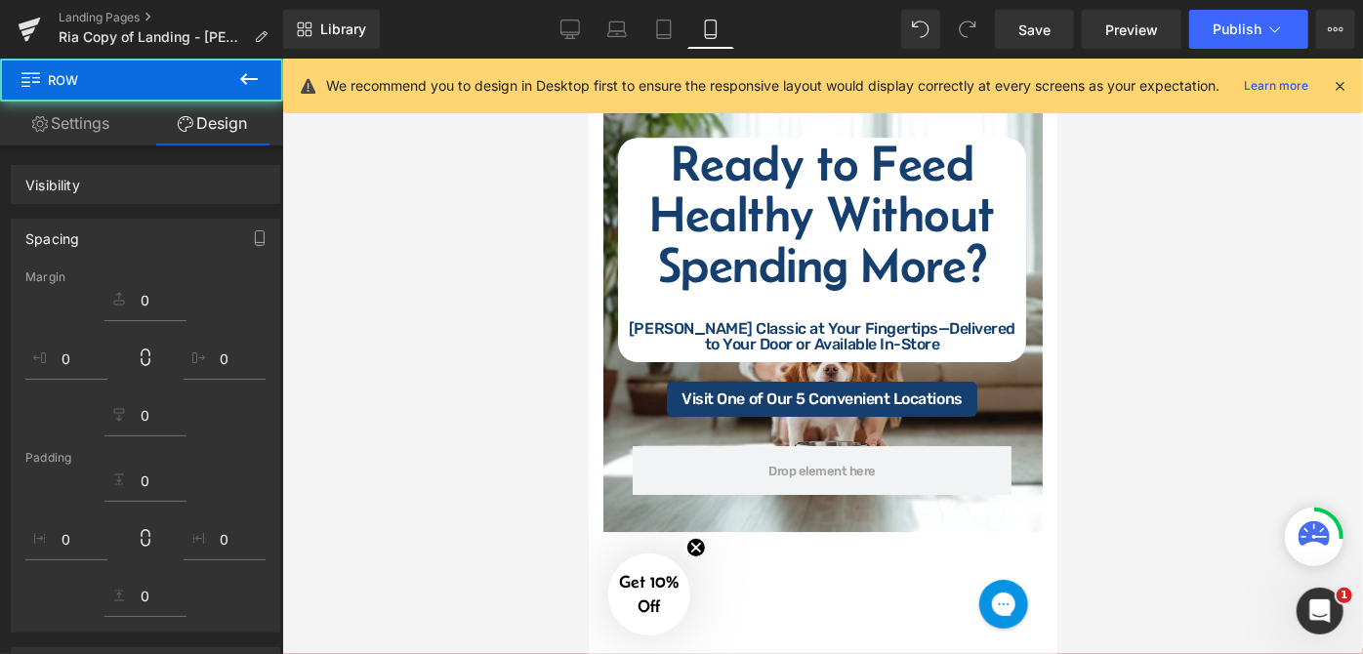
click at [1149, 358] on div at bounding box center [822, 357] width 1081 height 596
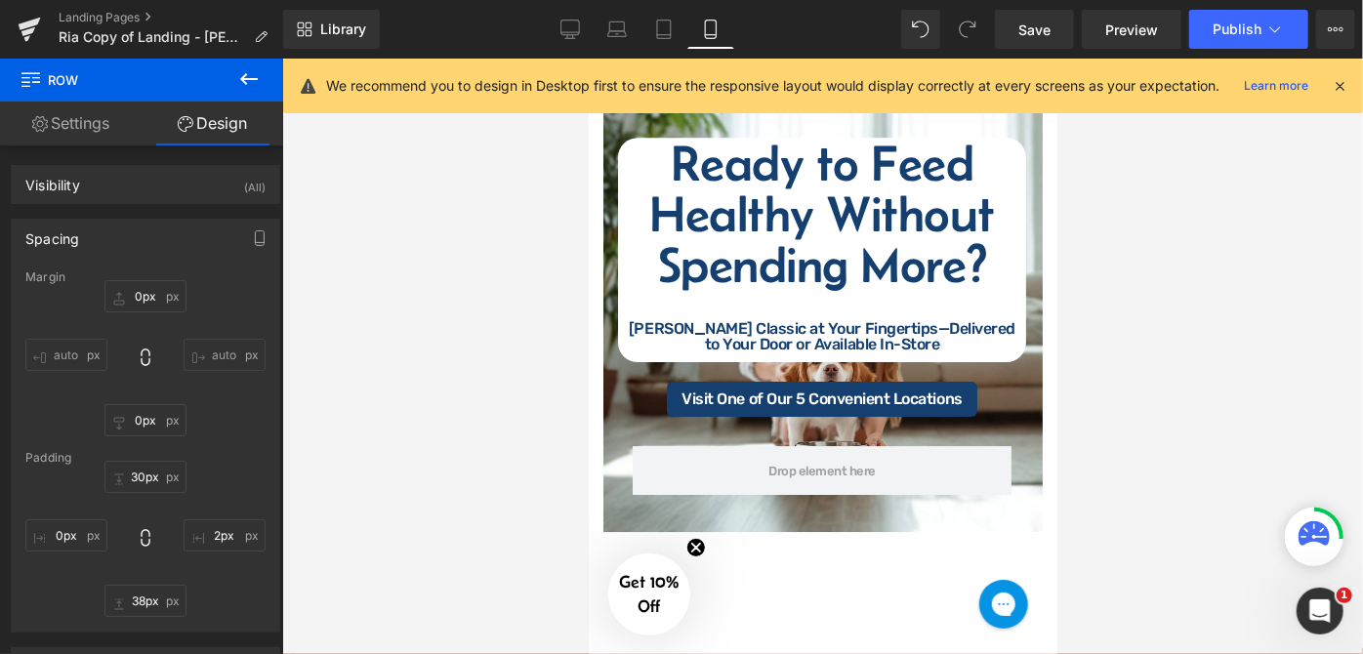
click at [1171, 355] on div at bounding box center [822, 357] width 1081 height 596
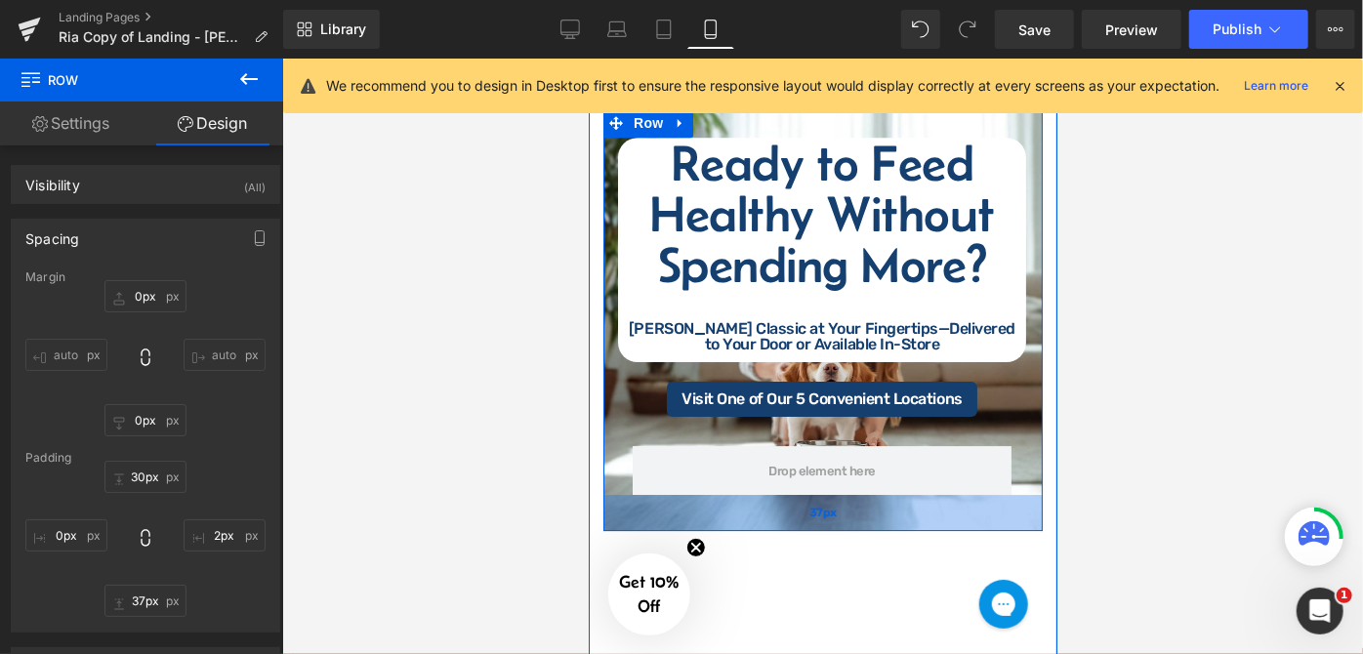
type input "33px"
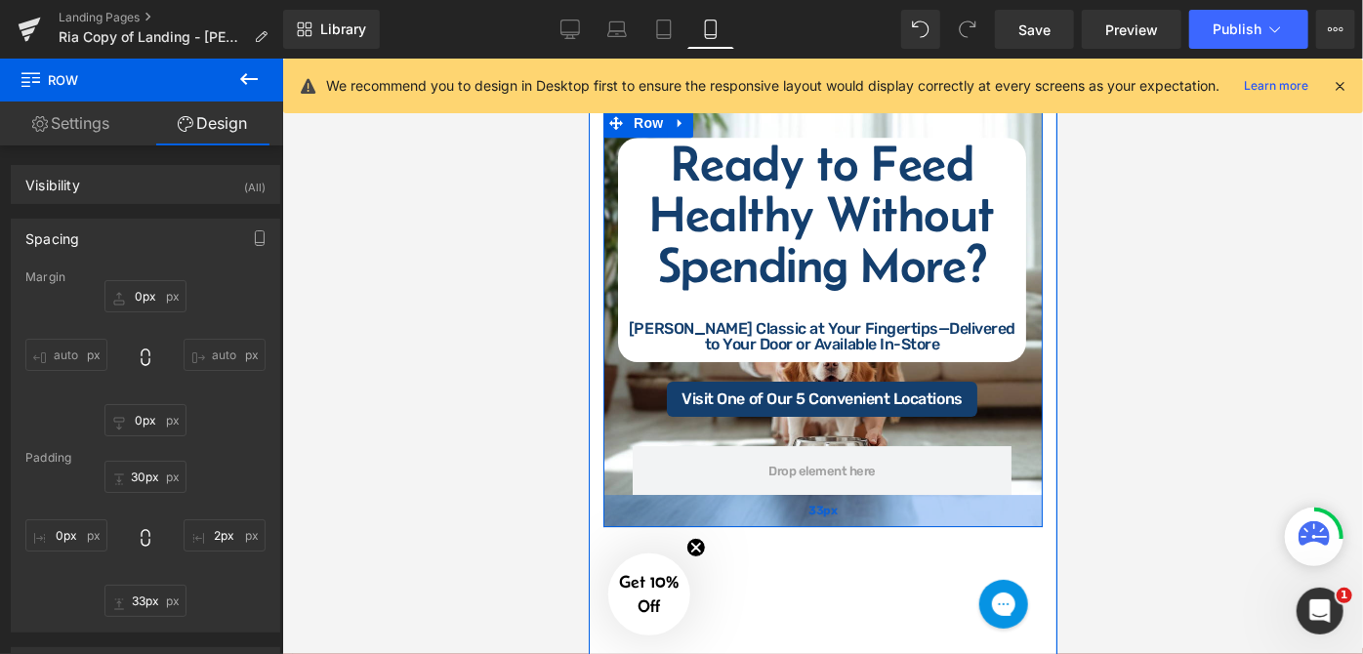
click at [854, 494] on div "33px" at bounding box center [822, 510] width 439 height 32
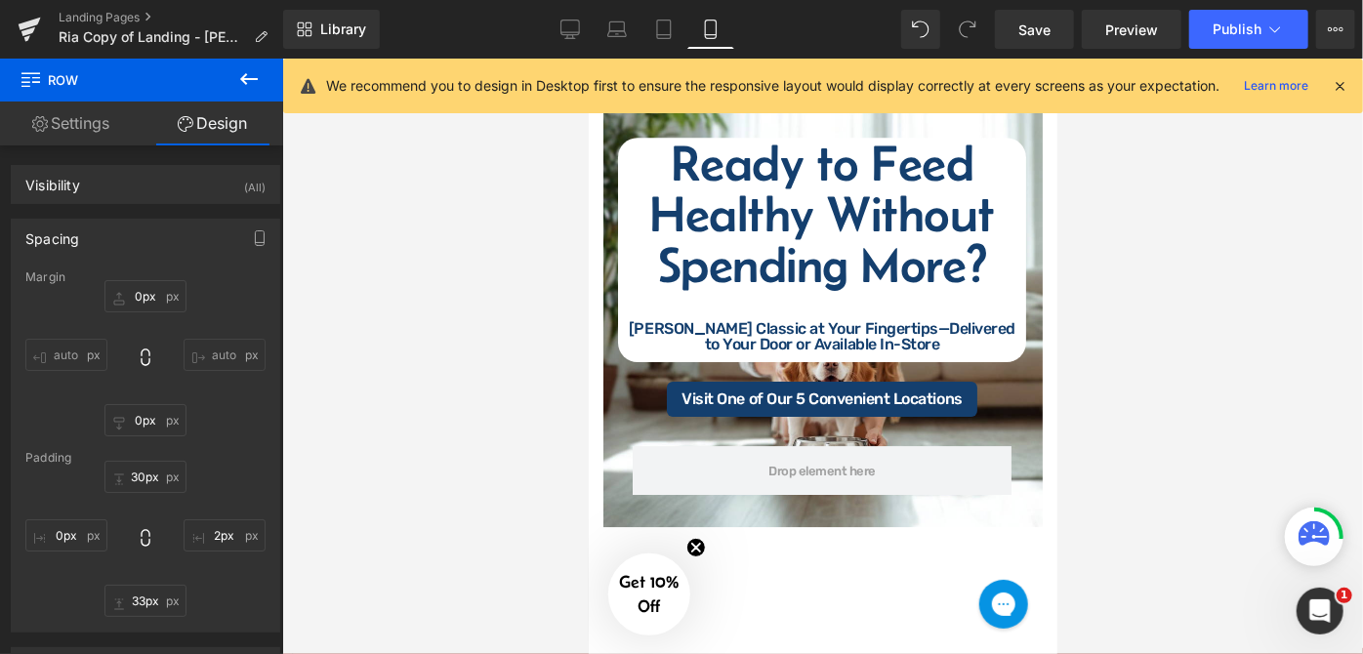
click at [1168, 352] on div at bounding box center [822, 357] width 1081 height 596
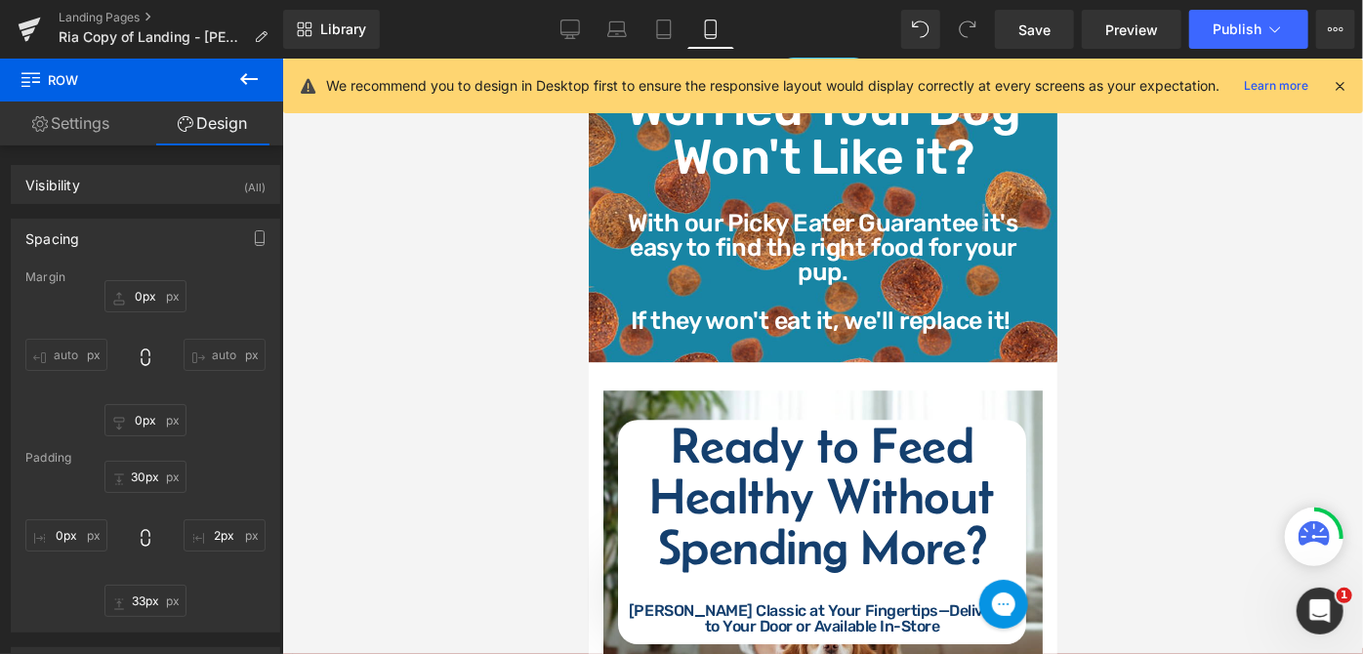
scroll to position [2832, 0]
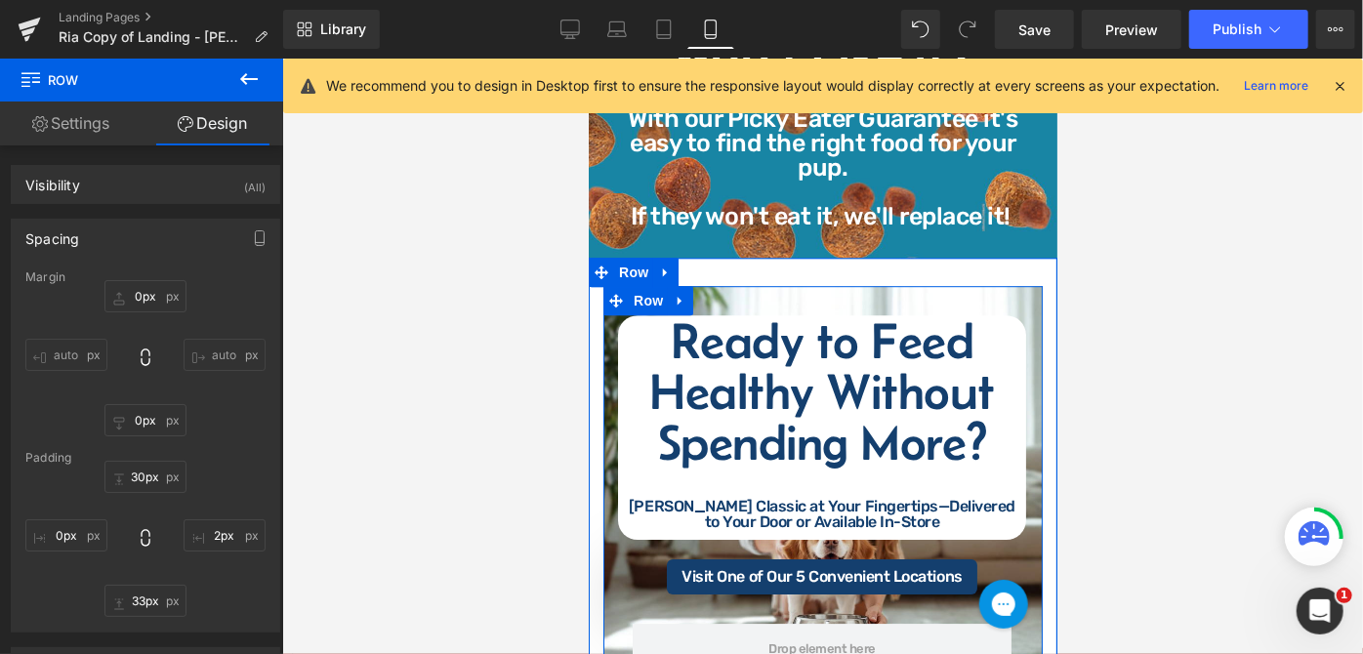
click at [768, 285] on div "Row Ready to Feed Healthy Without Spending More? [PERSON_NAME] Classic at Your …" at bounding box center [822, 494] width 439 height 419
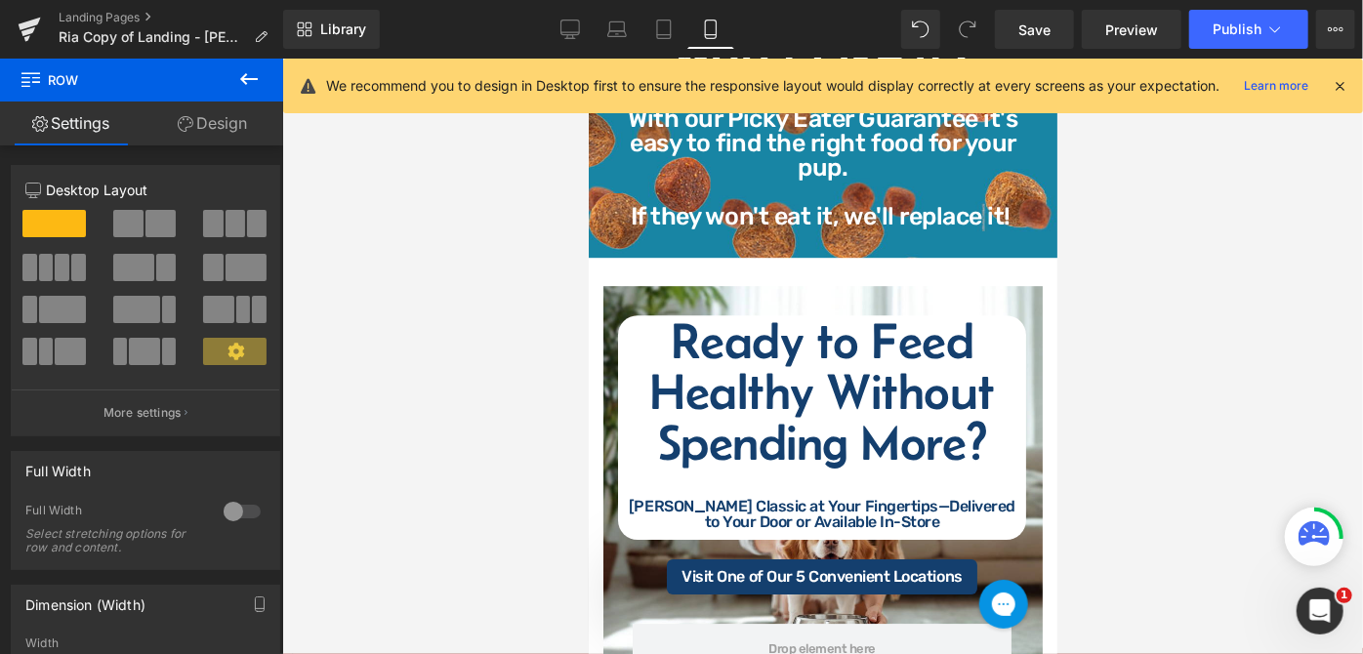
click at [1289, 334] on div at bounding box center [822, 357] width 1081 height 596
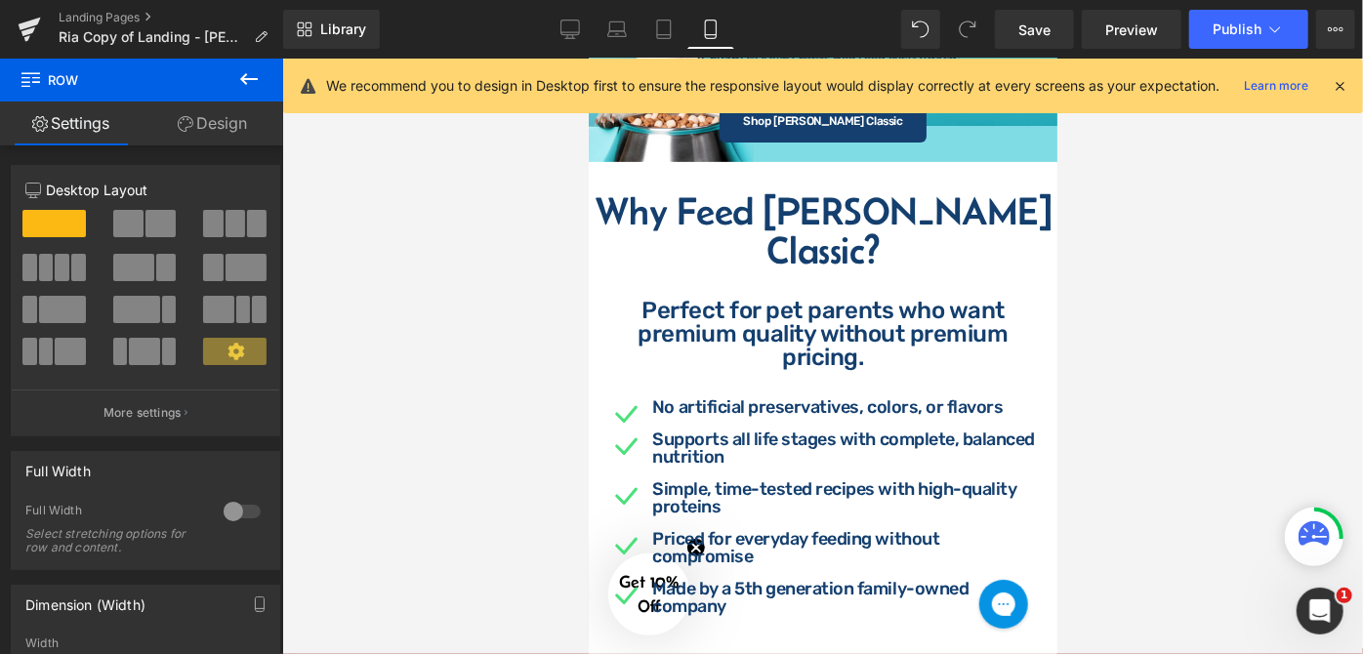
scroll to position [0, 0]
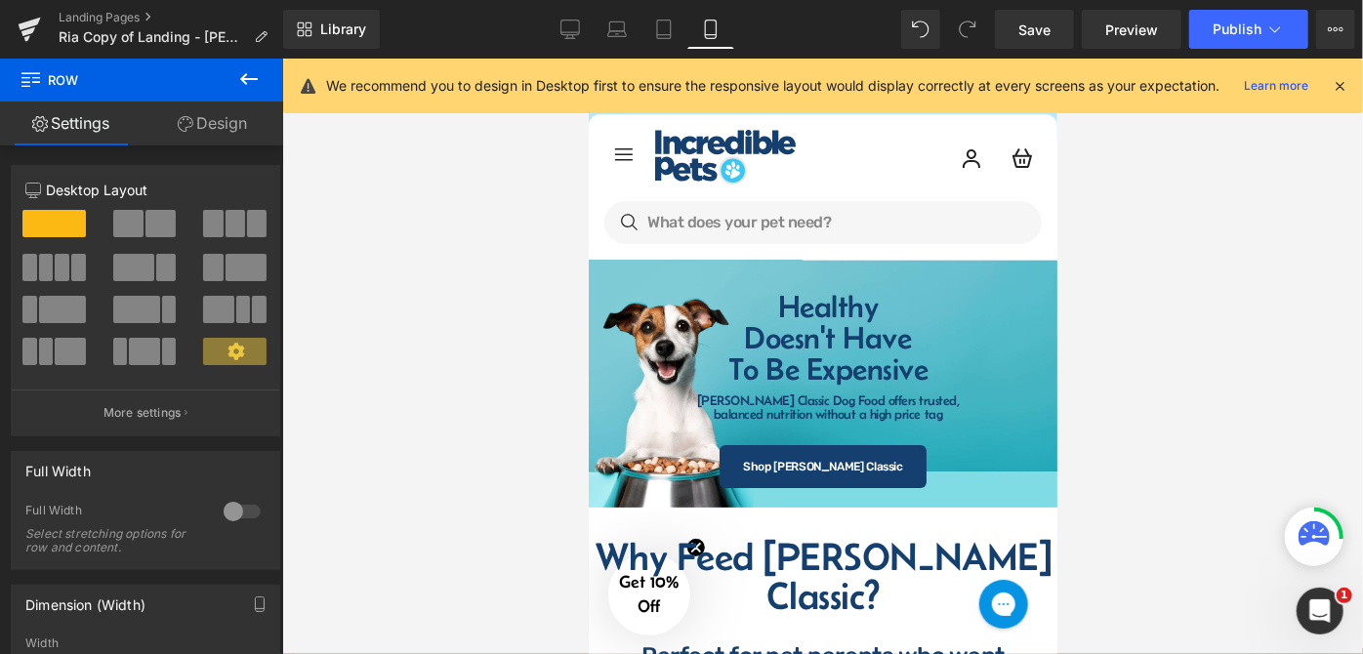
drag, startPoint x: 1052, startPoint y: 376, endPoint x: 1682, endPoint y: 149, distance: 669.4
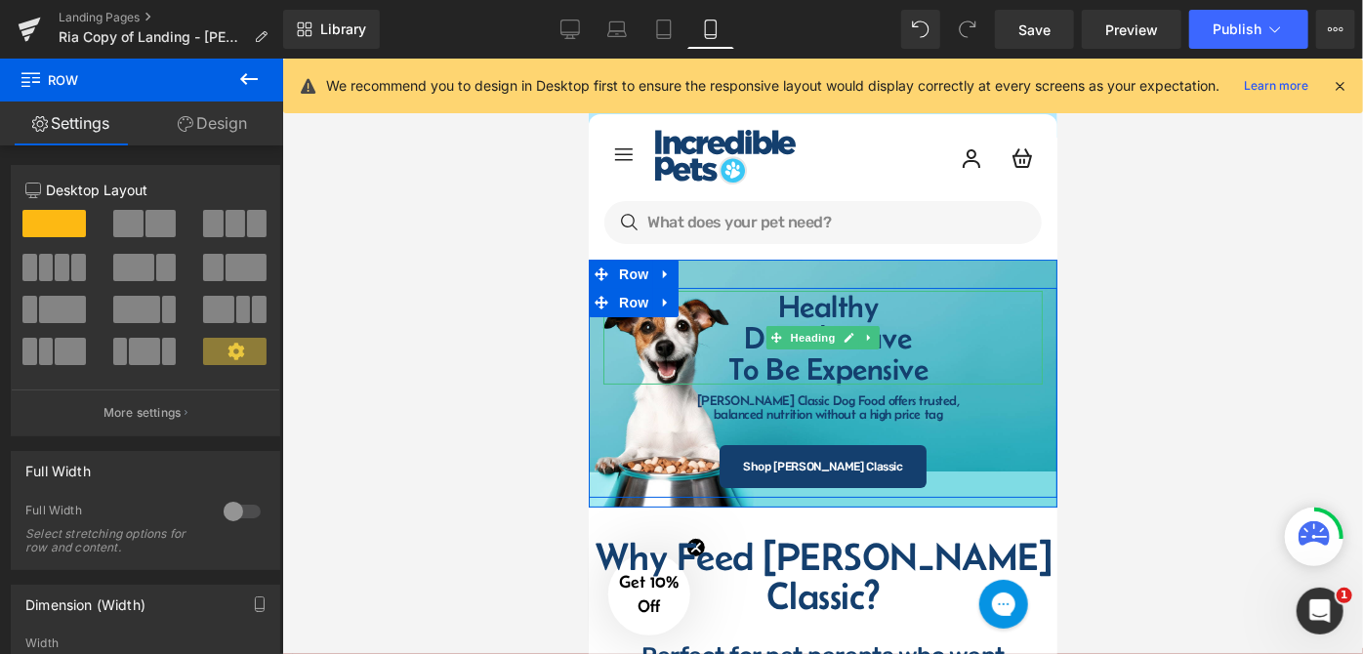
click at [822, 313] on h1 "Healthy" at bounding box center [827, 305] width 410 height 31
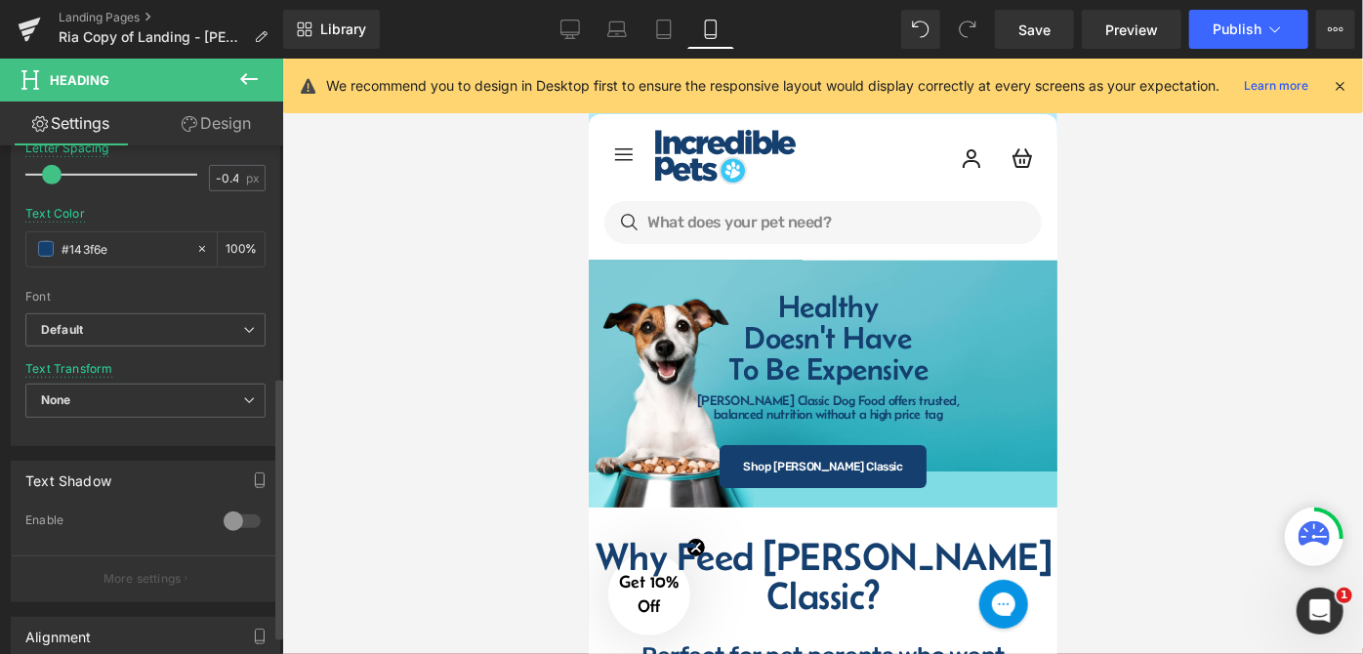
scroll to position [532, 0]
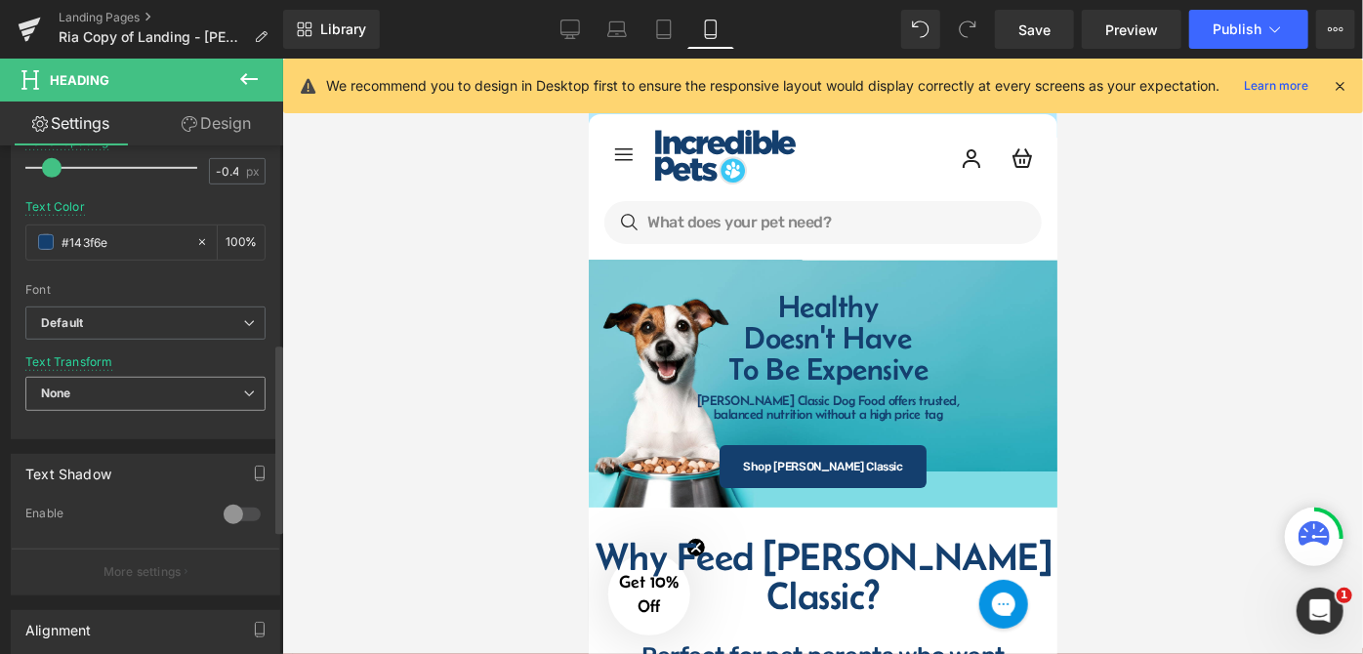
click at [186, 386] on span "None" at bounding box center [145, 394] width 240 height 34
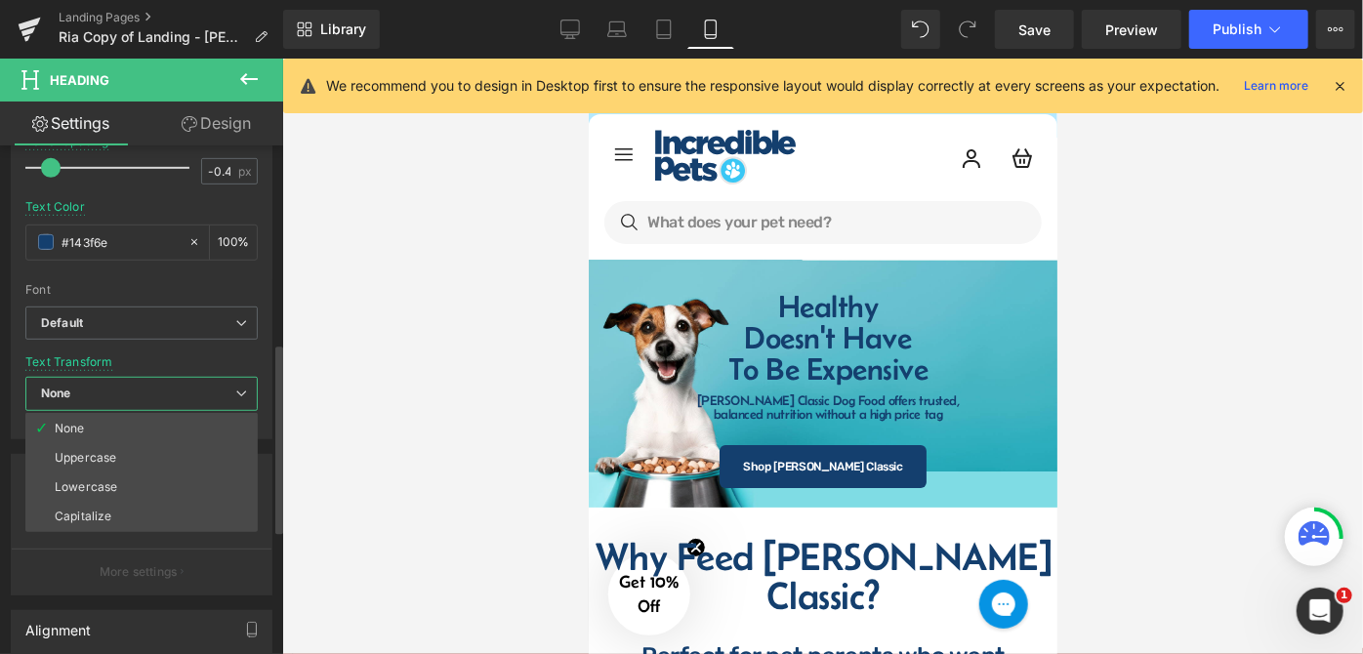
click at [209, 357] on div "Text Transform None None Uppercase Lowercase Capitalize" at bounding box center [141, 394] width 232 height 78
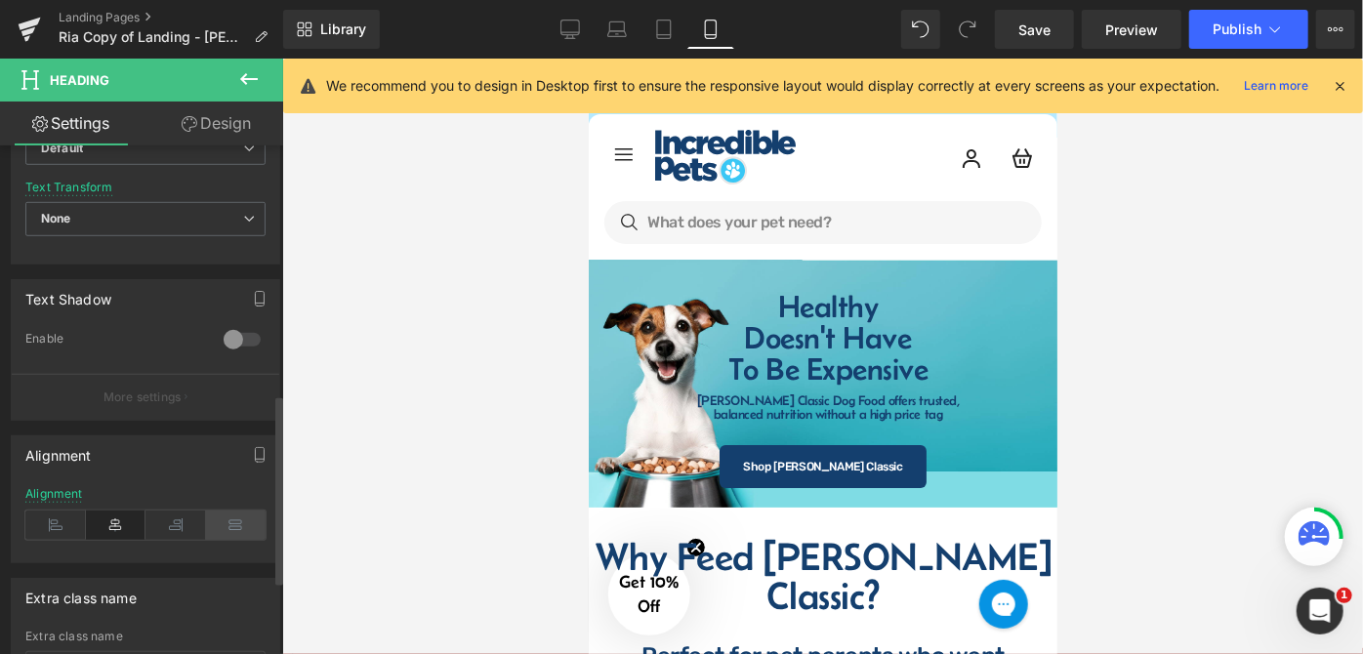
scroll to position [710, 0]
click at [228, 333] on div at bounding box center [242, 336] width 47 height 31
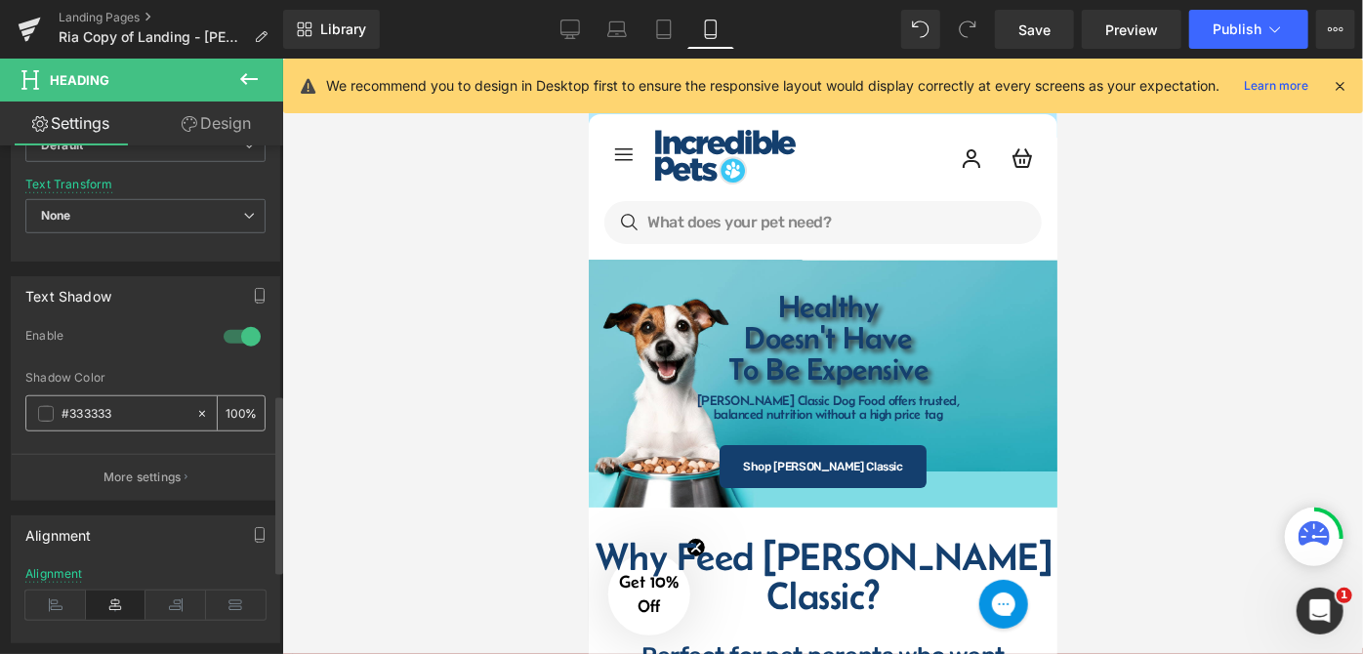
click at [52, 406] on span at bounding box center [46, 414] width 16 height 16
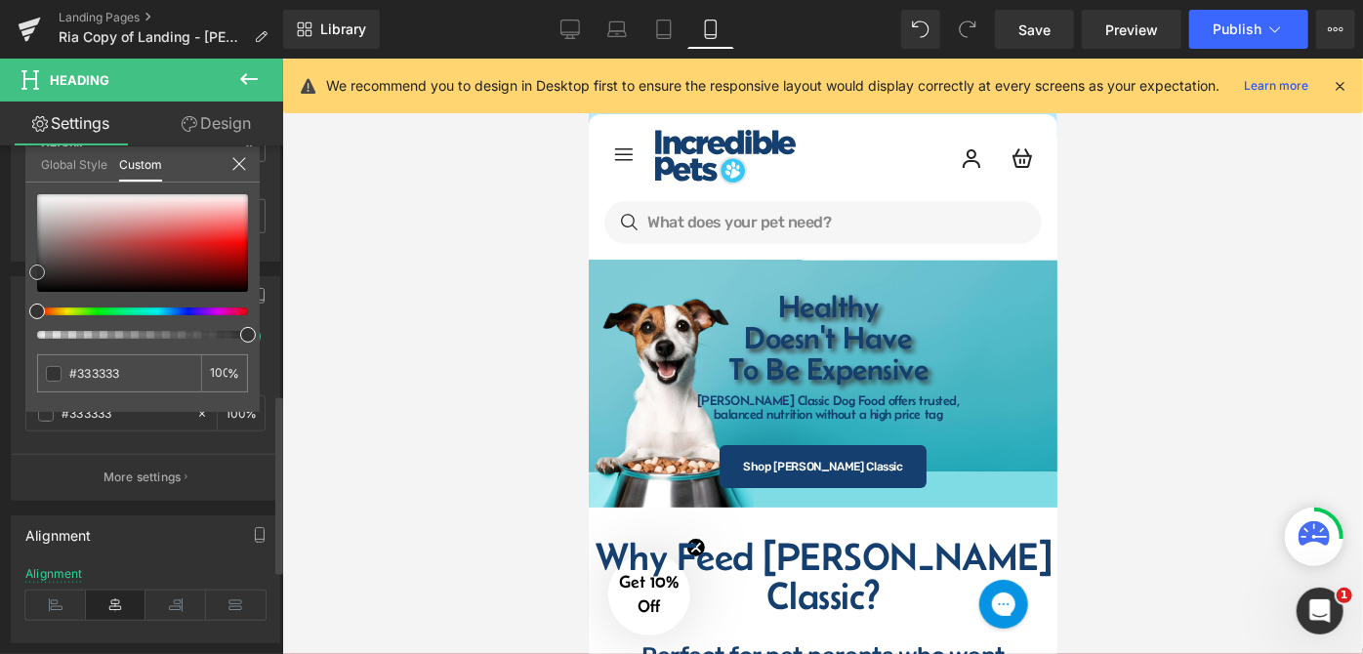
type input "#494949"
type input "#a4a2a2"
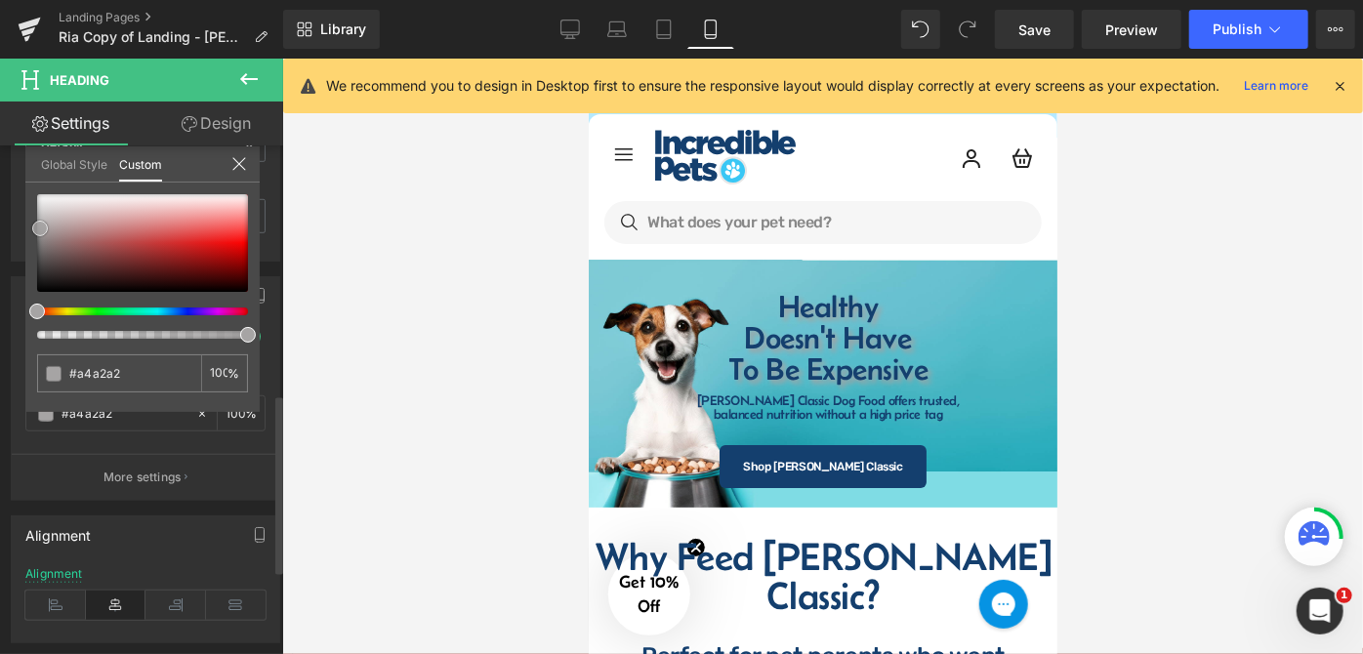
type input "#d6d6d6"
type input "#ffffff"
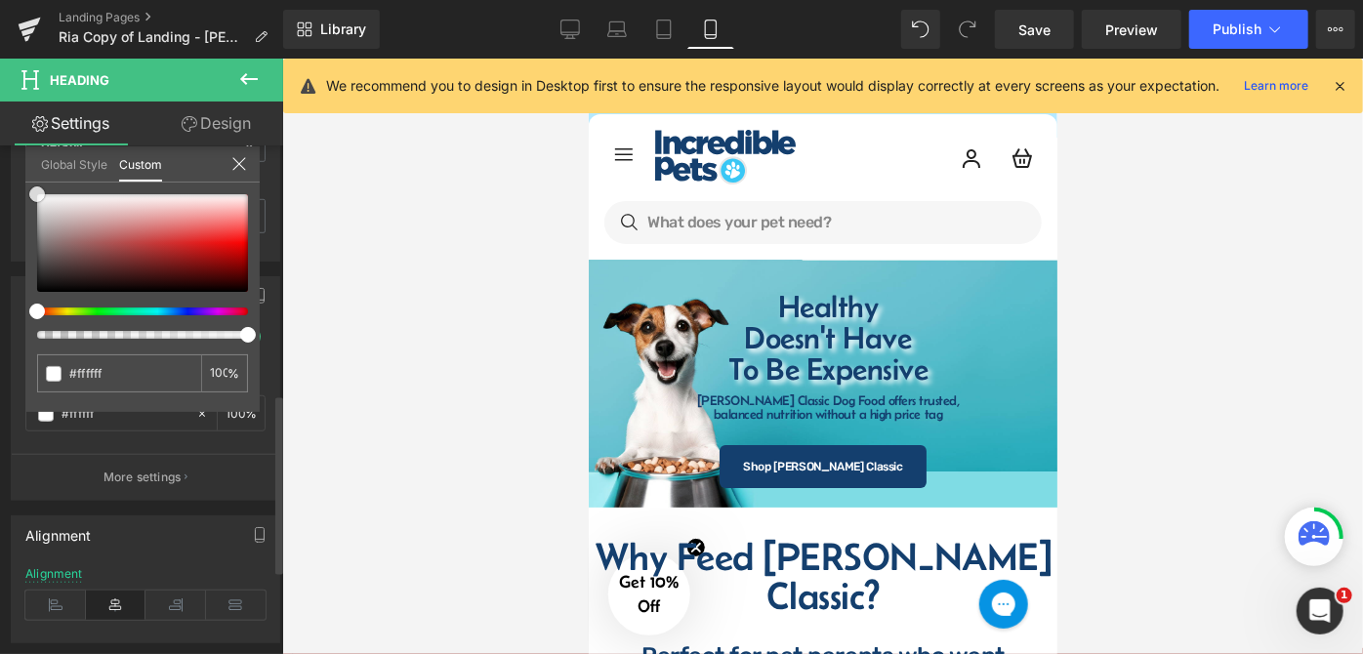
drag, startPoint x: 36, startPoint y: 273, endPoint x: 24, endPoint y: 188, distance: 85.8
click at [25, 188] on div "#ffffff 100 %" at bounding box center [142, 194] width 234 height 23
type input "99"
type input "98"
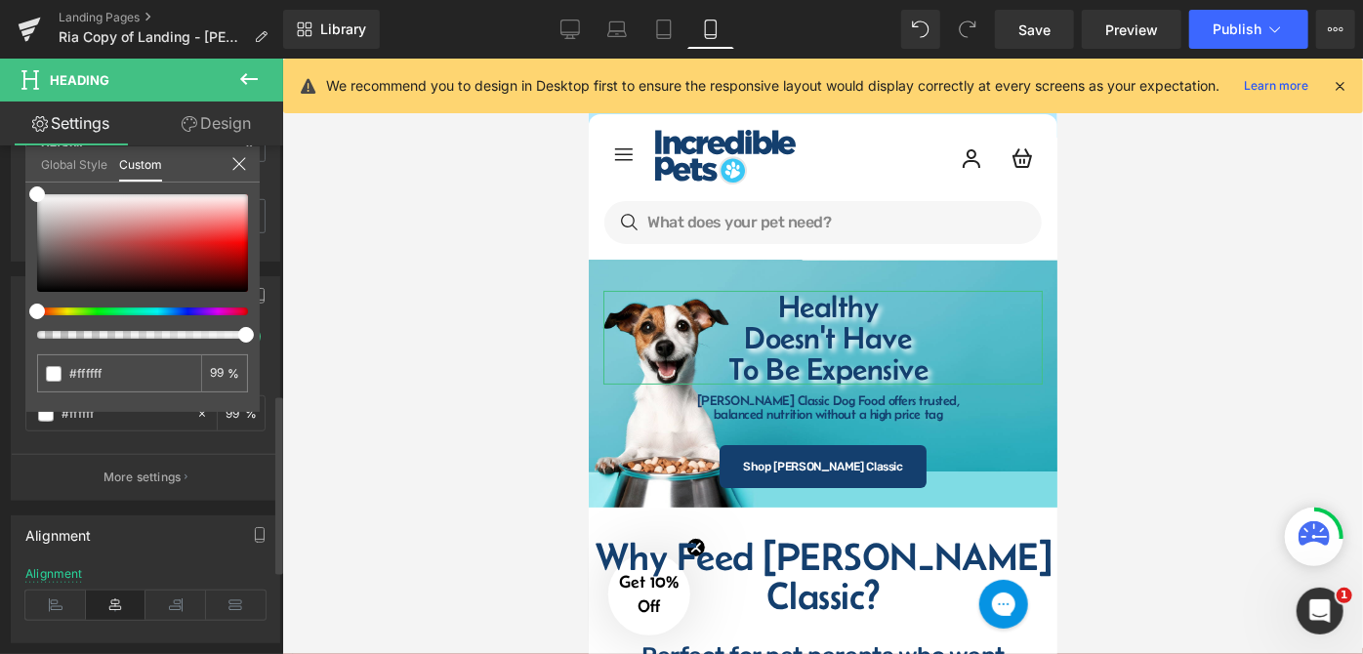
type input "98"
type input "96"
type input "90"
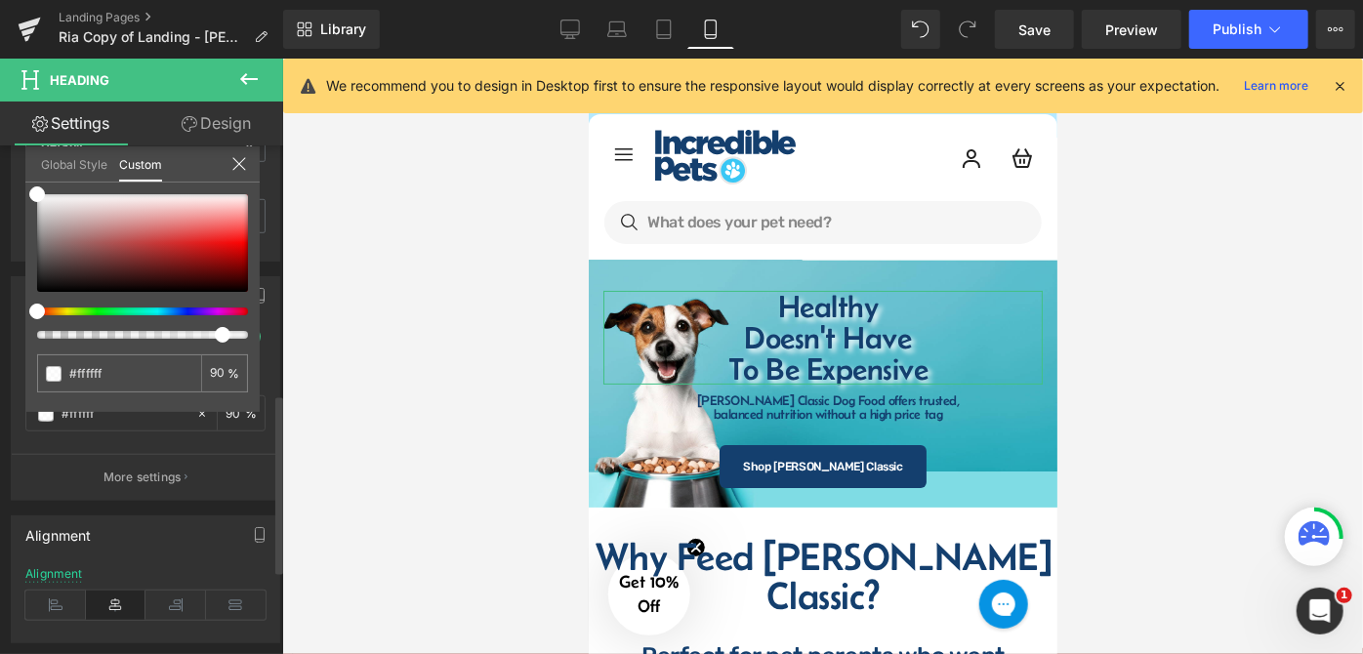
type input "88"
type input "86"
type input "84"
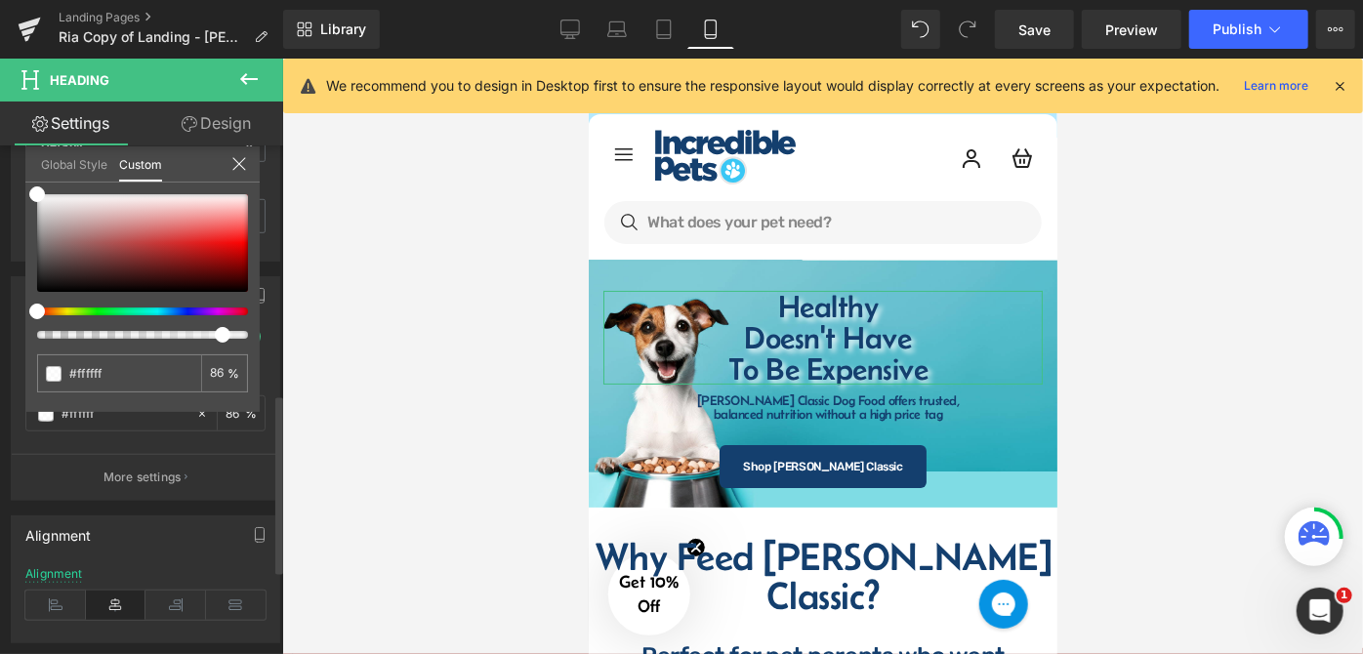
type input "84"
type input "82"
drag, startPoint x: 244, startPoint y: 336, endPoint x: 196, endPoint y: 338, distance: 47.9
click at [196, 338] on div "#ffffff 82 %" at bounding box center [142, 303] width 234 height 218
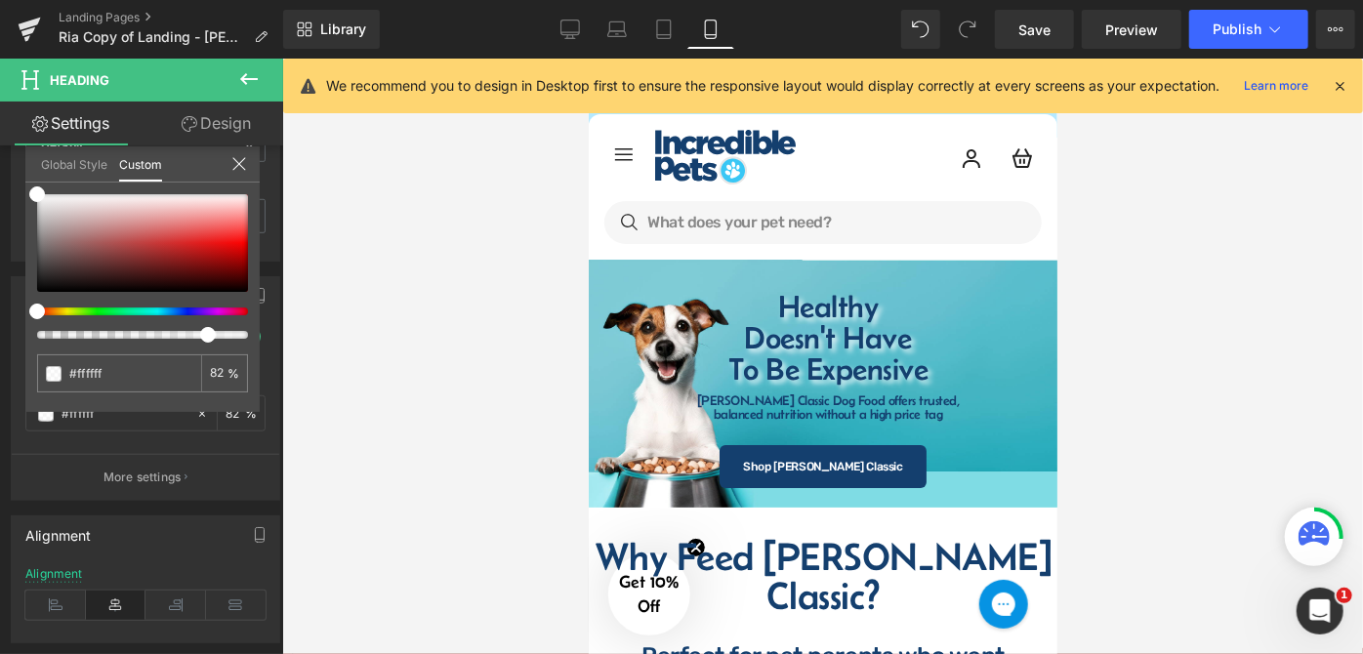
click at [1089, 356] on div at bounding box center [822, 357] width 1081 height 596
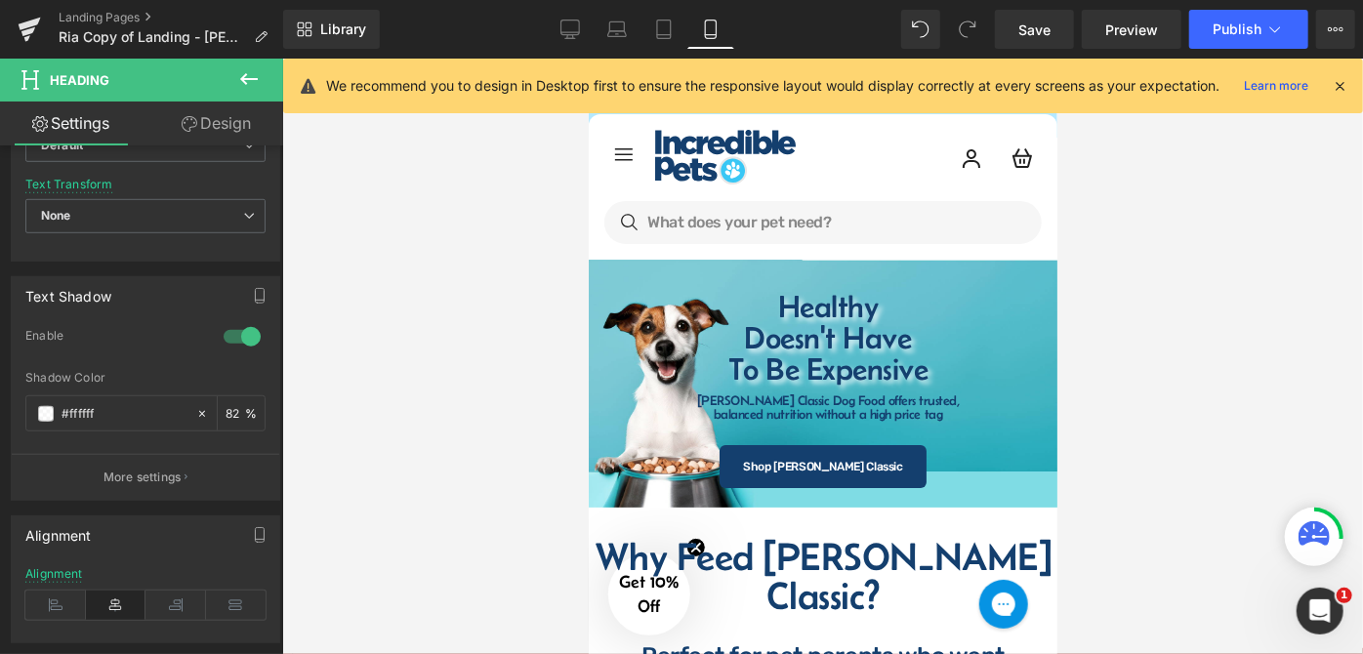
click at [1119, 329] on div at bounding box center [822, 357] width 1081 height 596
click at [583, 35] on link "Desktop" at bounding box center [570, 29] width 47 height 39
type input "72"
type input "100"
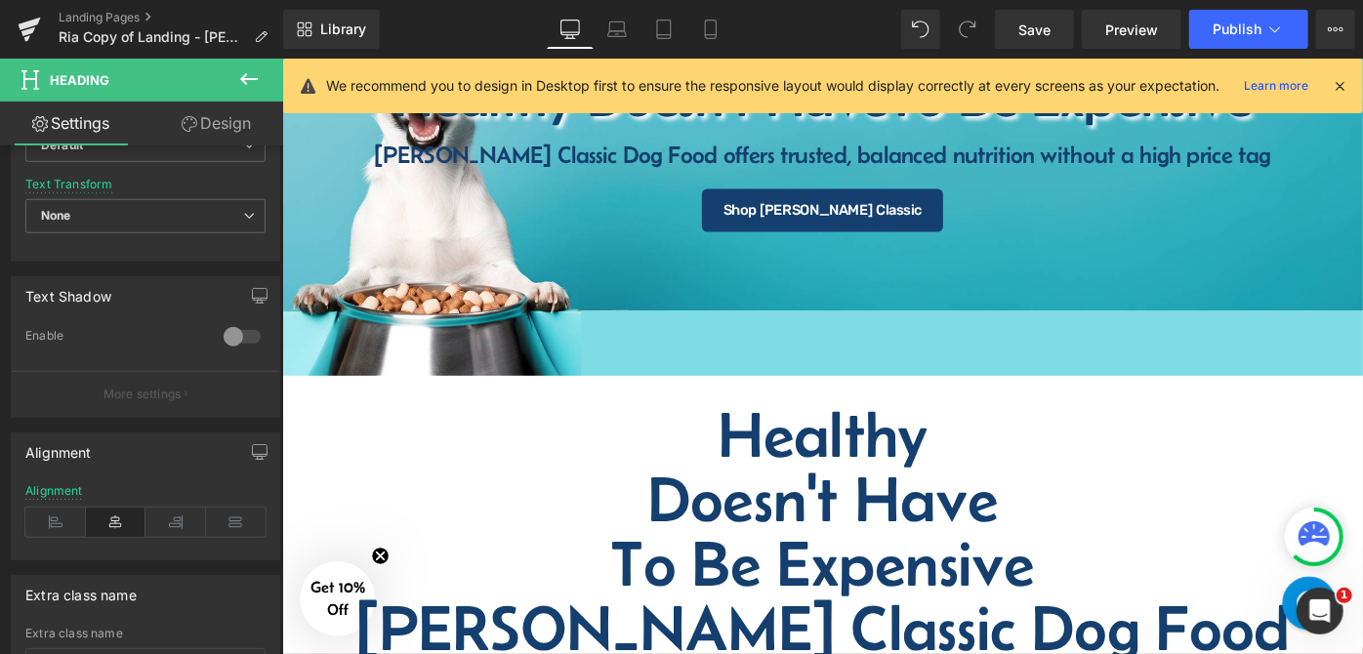
scroll to position [355, 0]
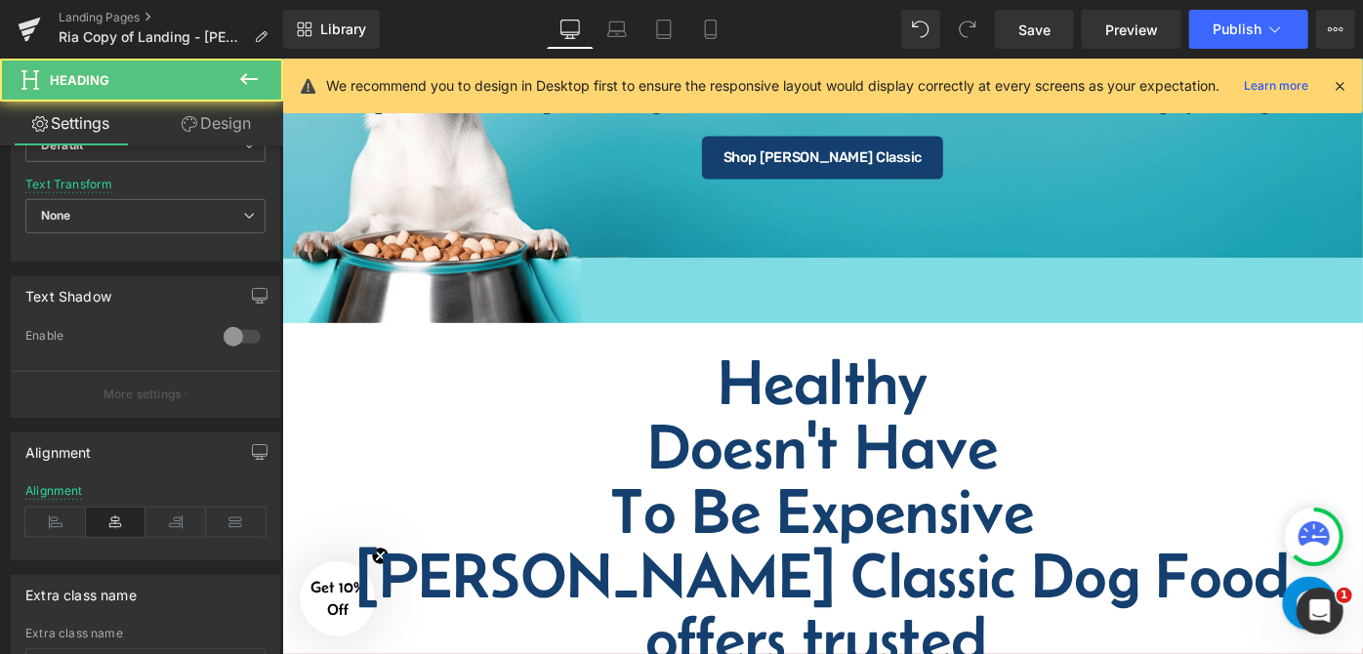
click at [878, 458] on h1 "Doesn't Have" at bounding box center [872, 481] width 1143 height 70
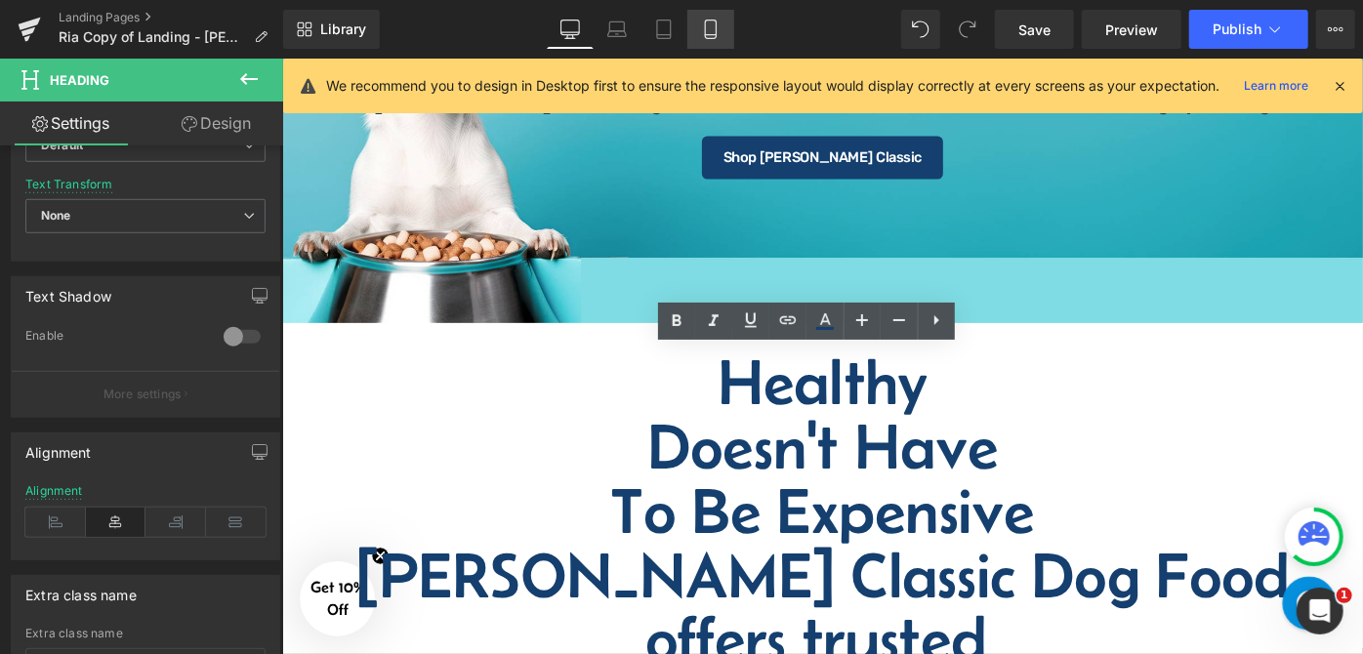
click at [716, 21] on icon at bounding box center [711, 30] width 20 height 20
type input "32"
type input "100"
type input "82"
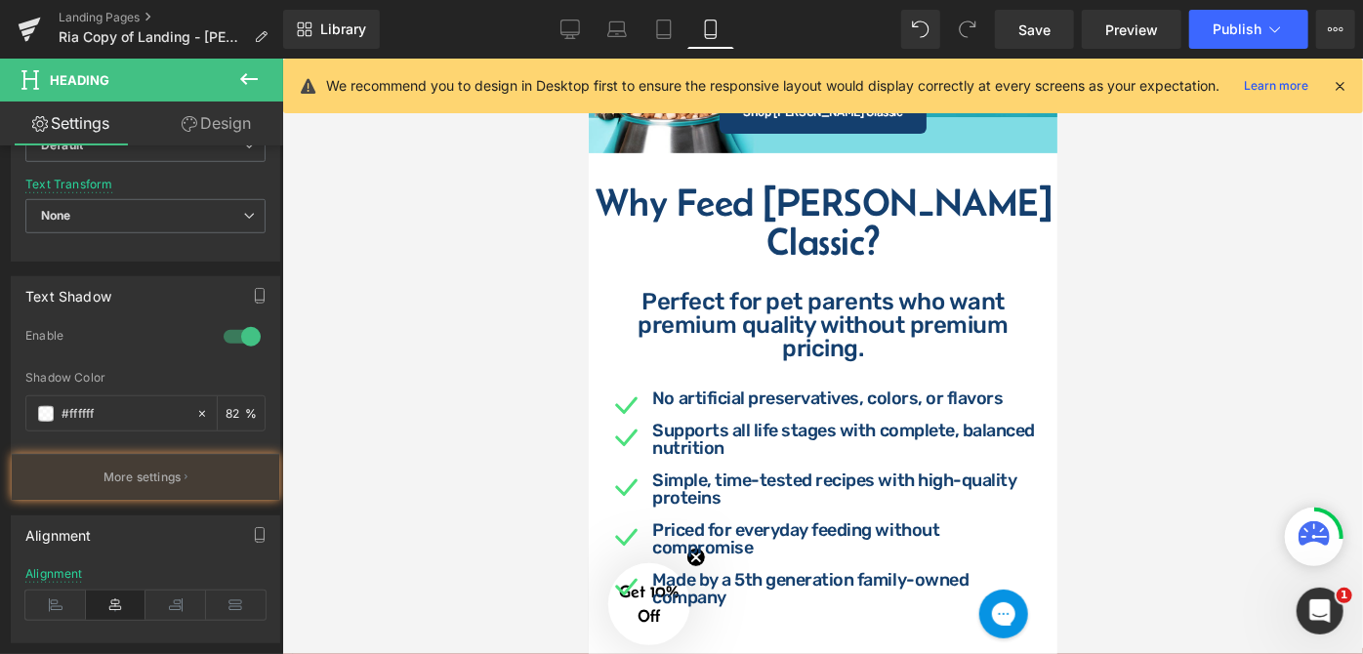
scroll to position [0, 0]
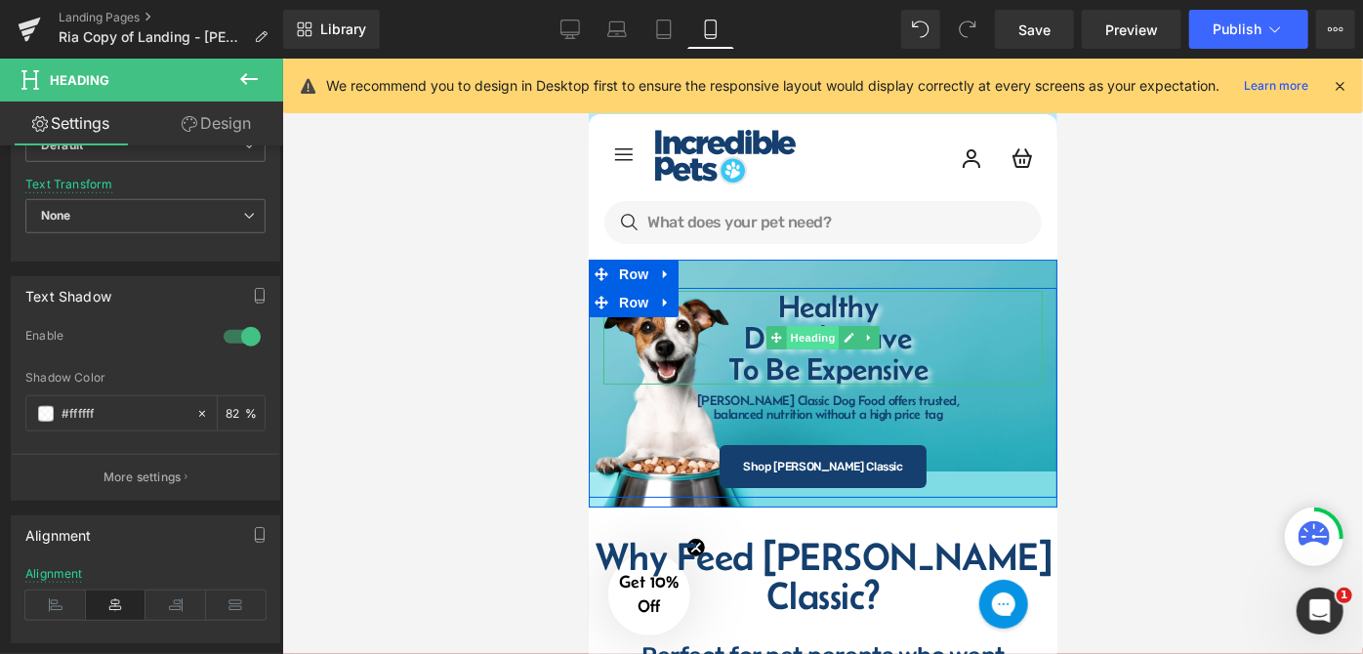
click at [786, 335] on span "Heading" at bounding box center [812, 336] width 53 height 23
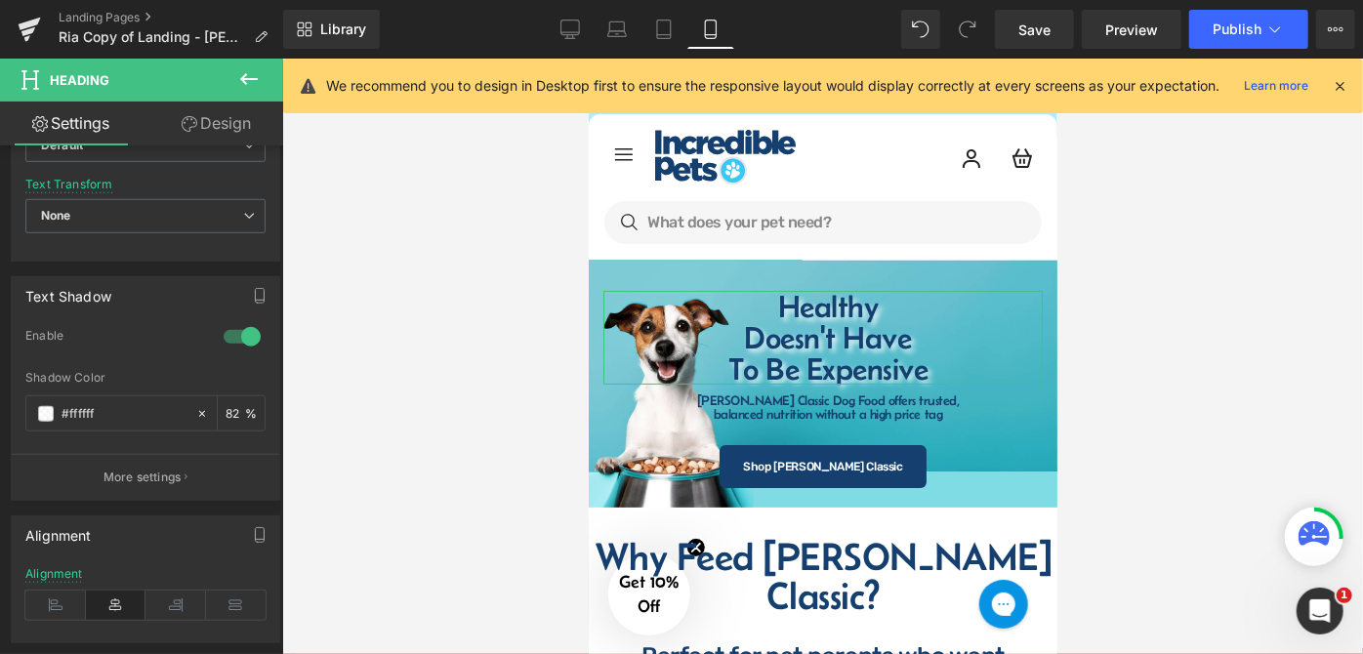
click at [221, 123] on link "Design" at bounding box center [217, 124] width 142 height 44
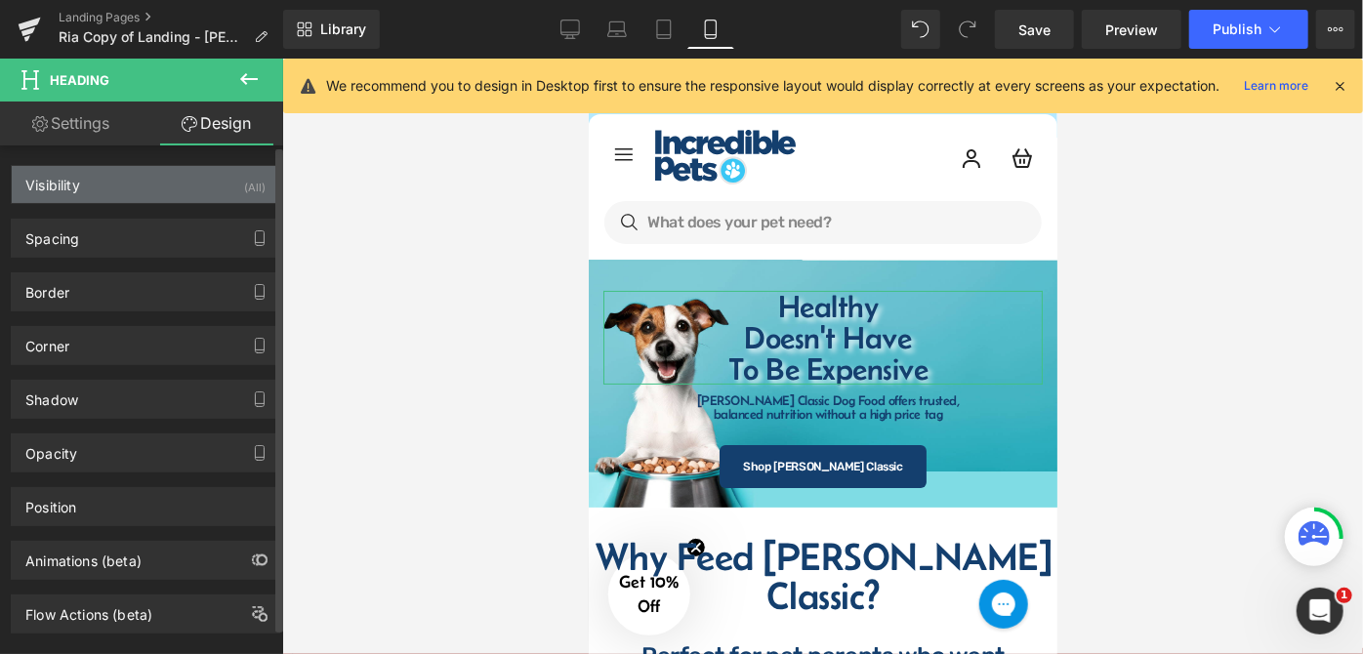
click at [198, 188] on div "Visibility (All)" at bounding box center [146, 184] width 268 height 37
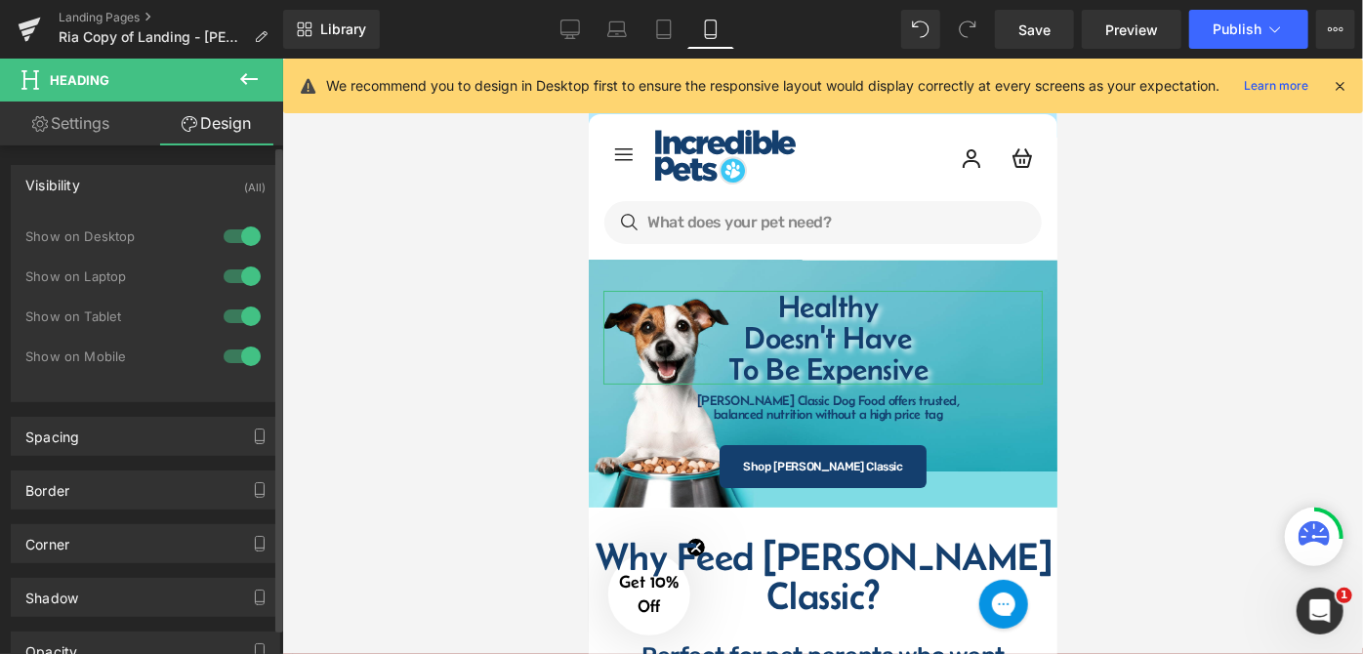
click at [222, 228] on div at bounding box center [242, 236] width 47 height 31
click at [219, 266] on div at bounding box center [242, 276] width 47 height 31
click at [219, 315] on div at bounding box center [242, 316] width 47 height 31
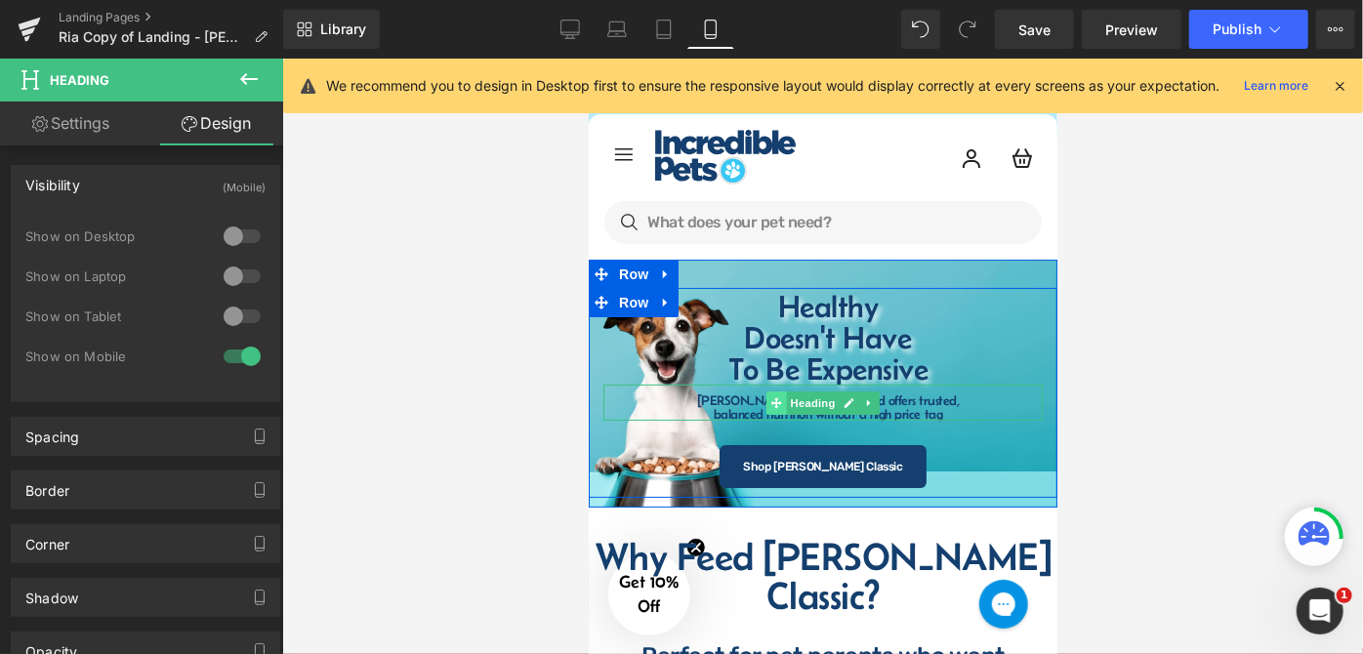
click at [776, 402] on span at bounding box center [776, 402] width 21 height 23
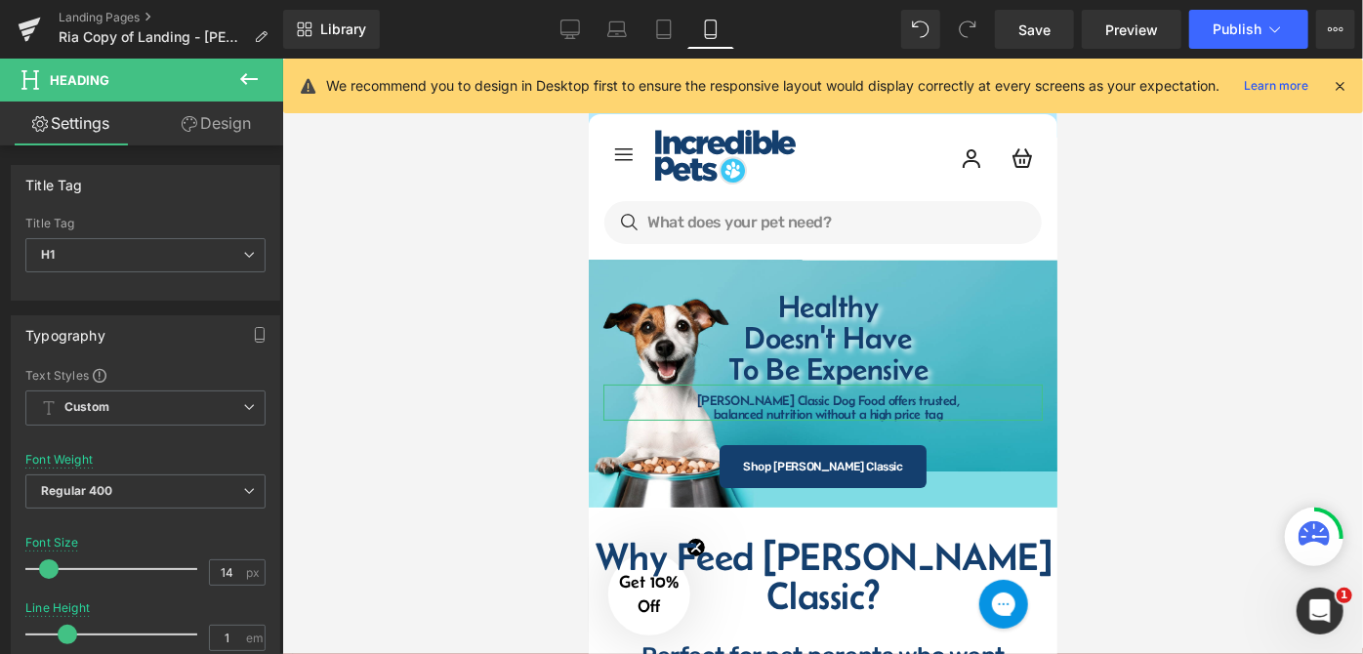
click at [239, 102] on link "Design" at bounding box center [217, 124] width 142 height 44
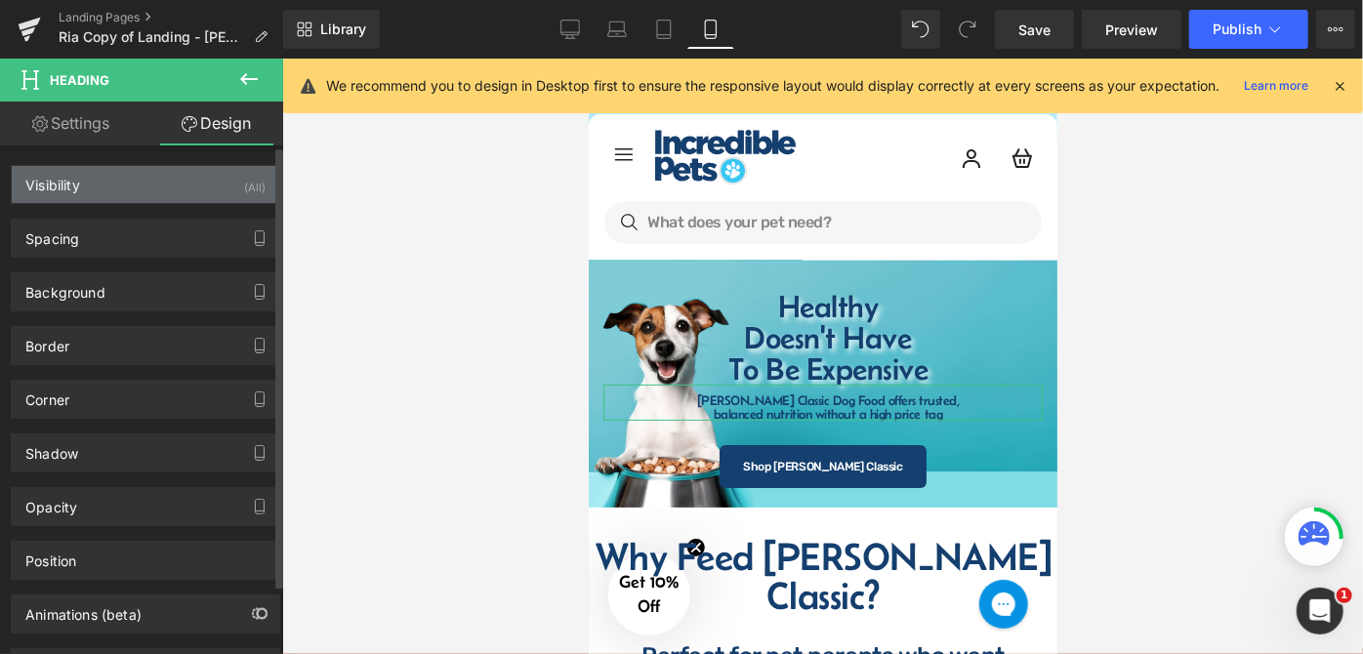
click at [174, 174] on div "Visibility (All)" at bounding box center [146, 184] width 268 height 37
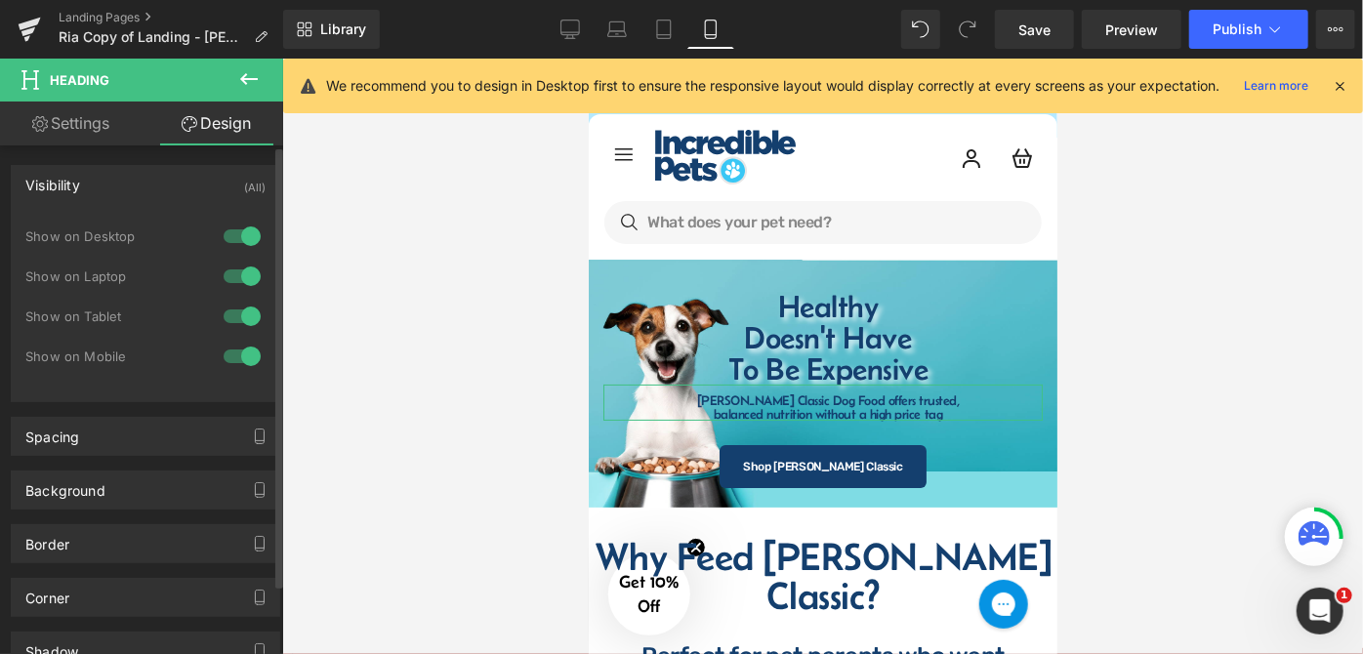
click at [231, 226] on div at bounding box center [242, 236] width 47 height 31
click at [234, 264] on div at bounding box center [242, 276] width 47 height 31
click at [230, 318] on div at bounding box center [242, 316] width 47 height 31
click at [1218, 386] on div at bounding box center [822, 357] width 1081 height 596
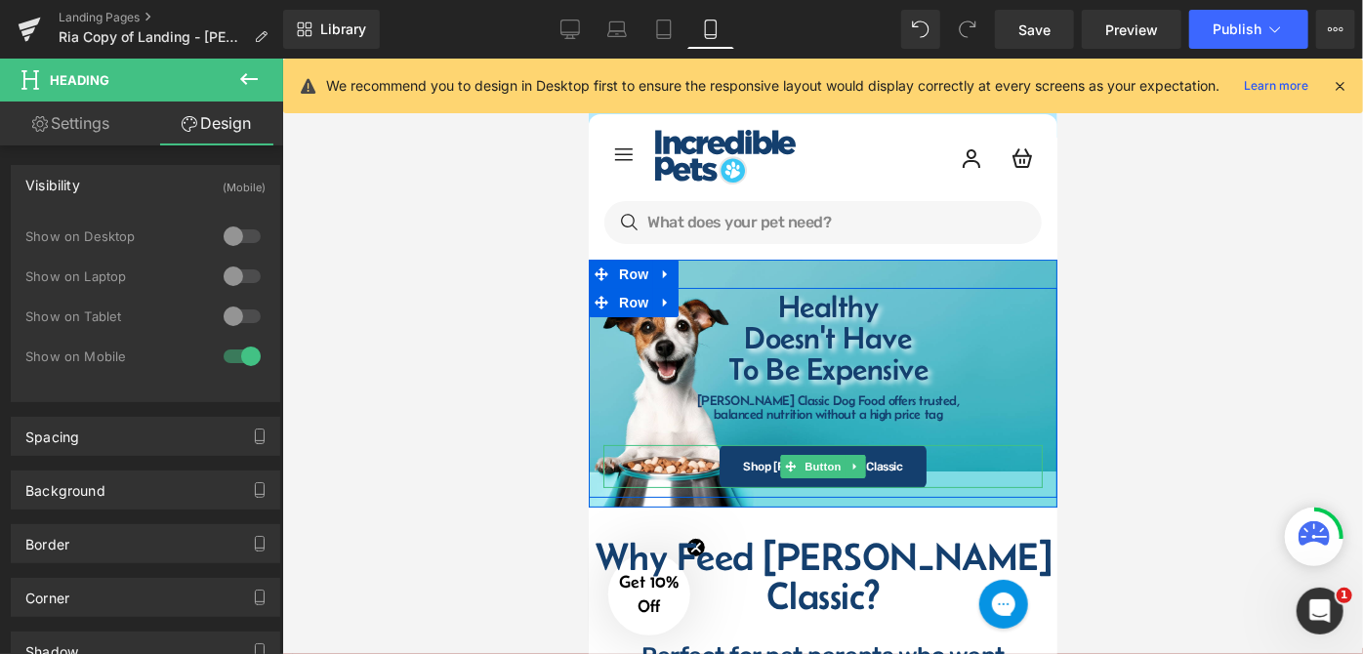
click at [908, 453] on div "Shop [PERSON_NAME] Classic" at bounding box center [822, 465] width 439 height 43
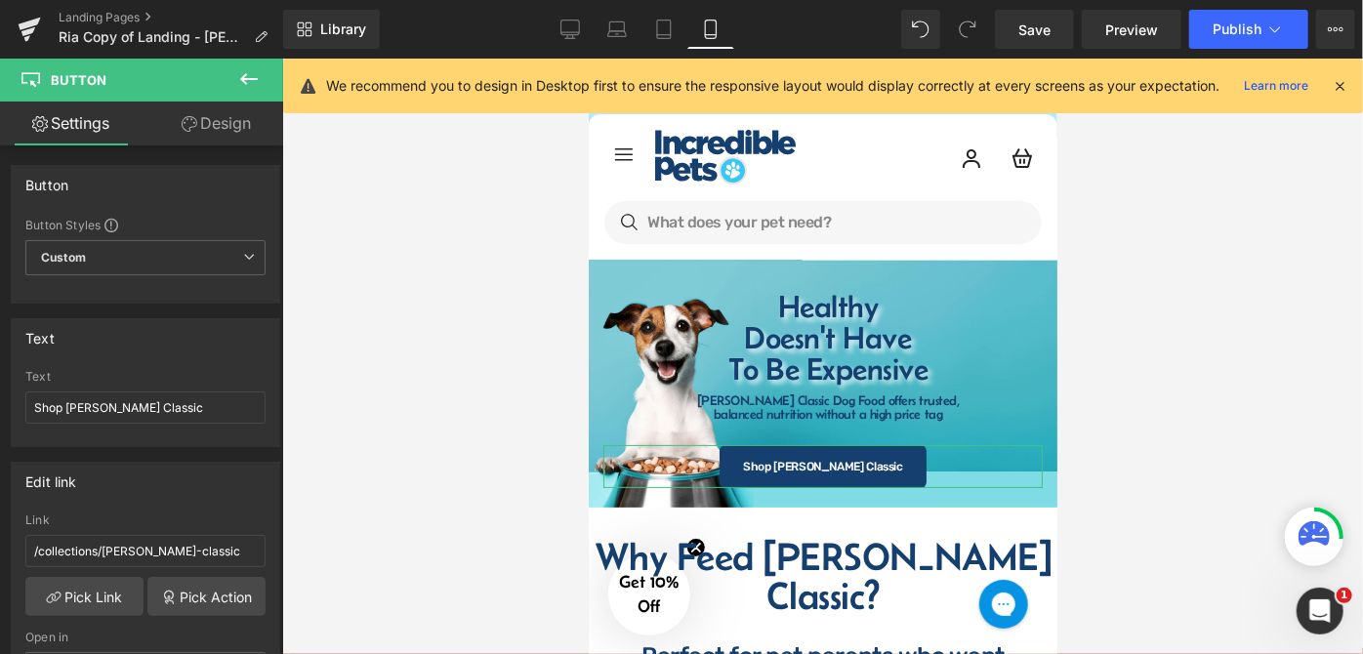
click at [219, 117] on link "Design" at bounding box center [217, 124] width 142 height 44
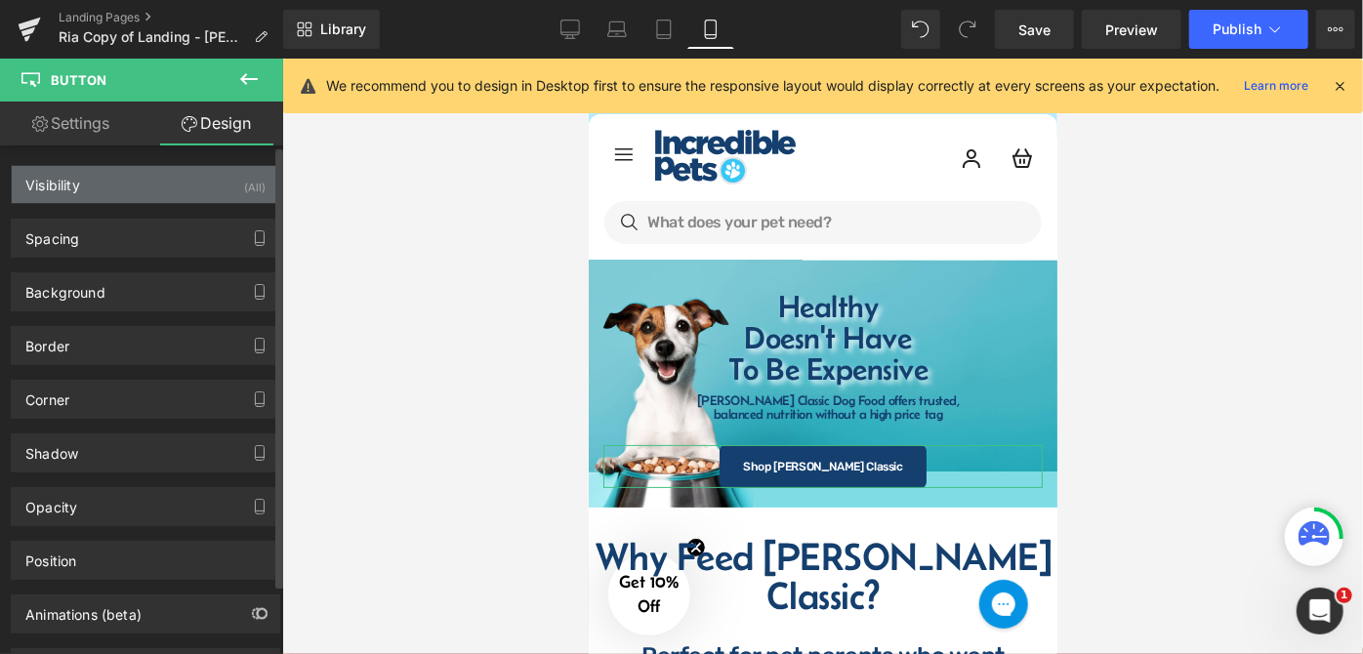
click at [199, 182] on div "Visibility (All)" at bounding box center [146, 184] width 268 height 37
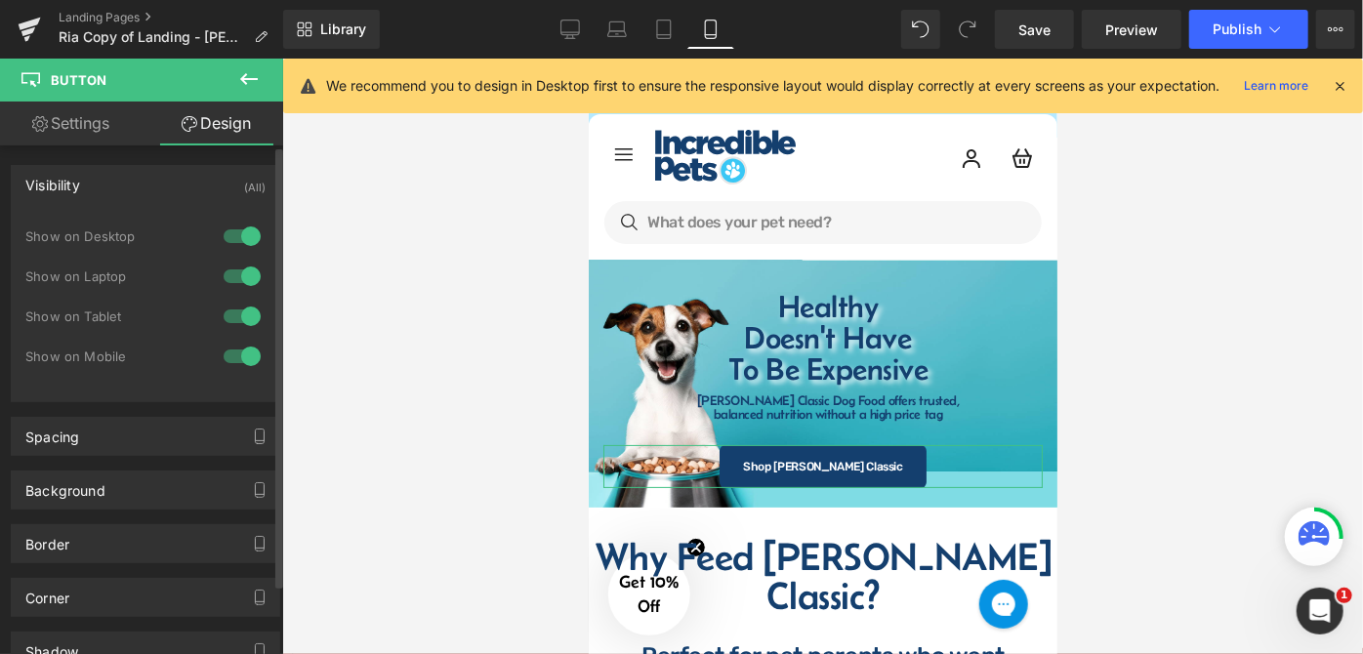
click at [235, 233] on div at bounding box center [242, 236] width 47 height 31
click at [221, 278] on div at bounding box center [242, 276] width 47 height 31
click at [226, 312] on div at bounding box center [242, 316] width 47 height 31
click at [1117, 367] on div at bounding box center [822, 357] width 1081 height 596
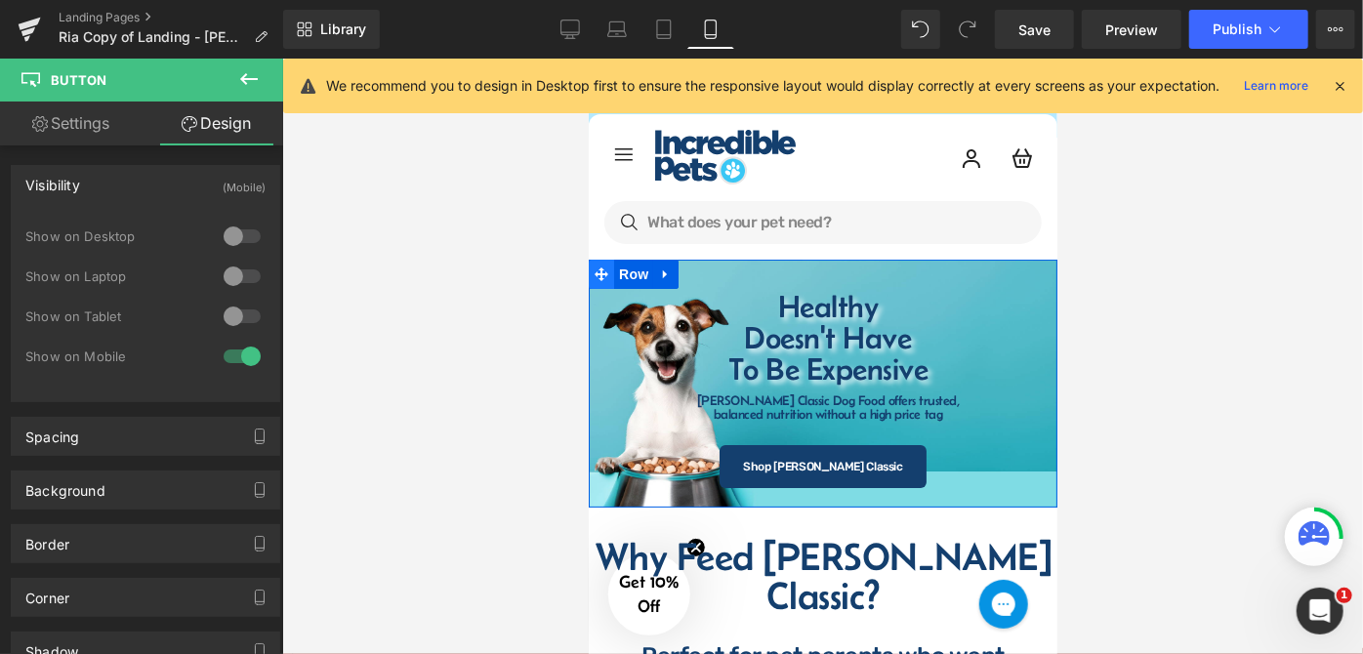
click at [598, 263] on span at bounding box center [600, 273] width 25 height 29
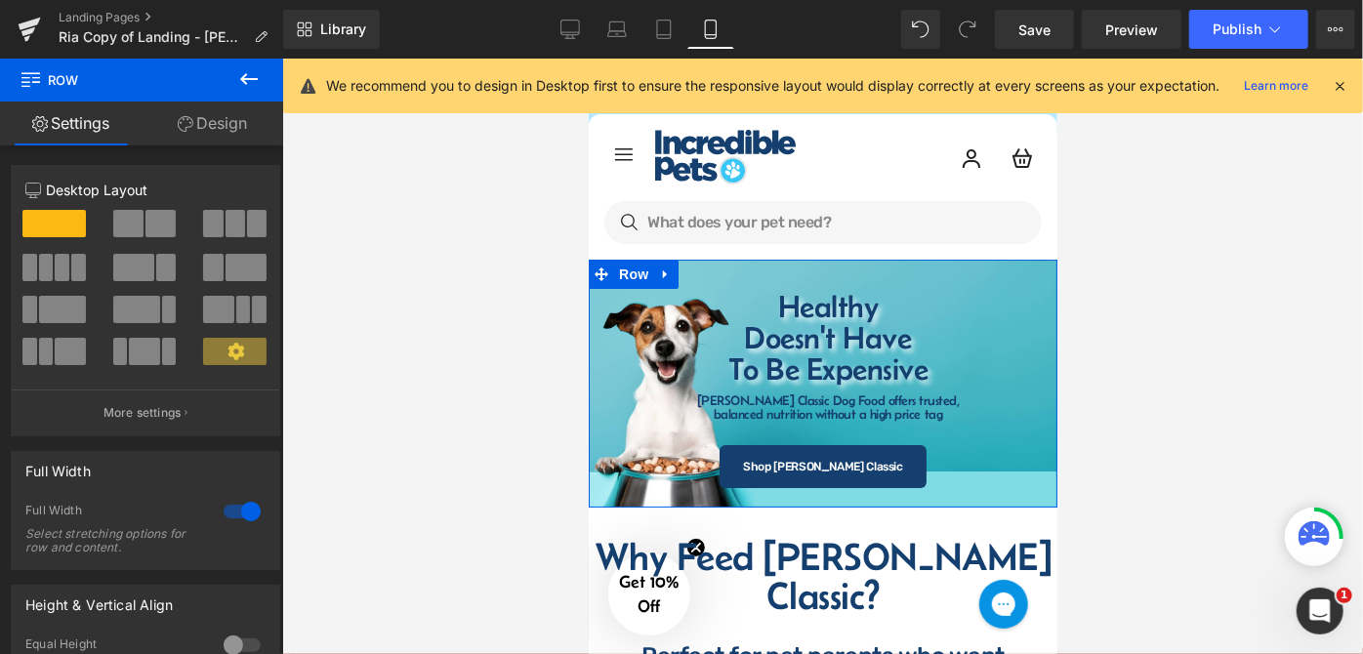
click at [221, 123] on link "Design" at bounding box center [213, 124] width 142 height 44
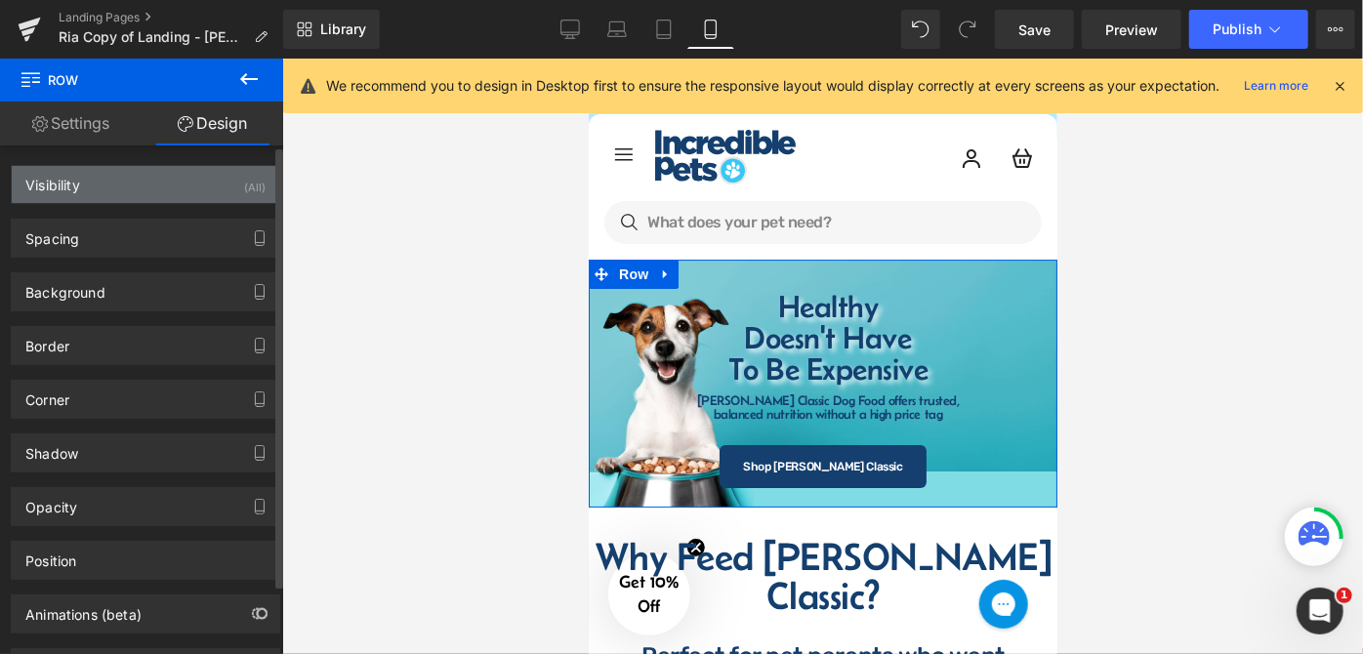
click at [154, 174] on div "Visibility (All)" at bounding box center [146, 184] width 268 height 37
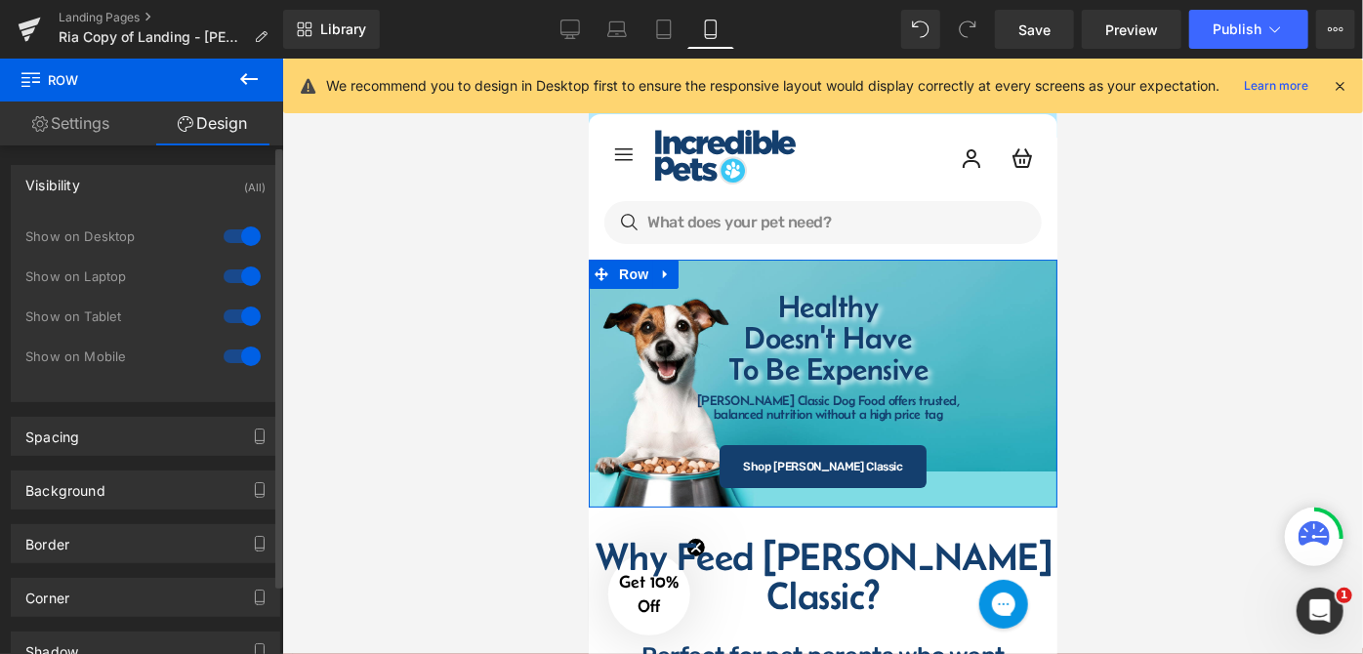
click at [237, 234] on div at bounding box center [242, 236] width 47 height 31
click at [231, 279] on div at bounding box center [242, 276] width 47 height 31
click at [228, 320] on div at bounding box center [242, 316] width 47 height 31
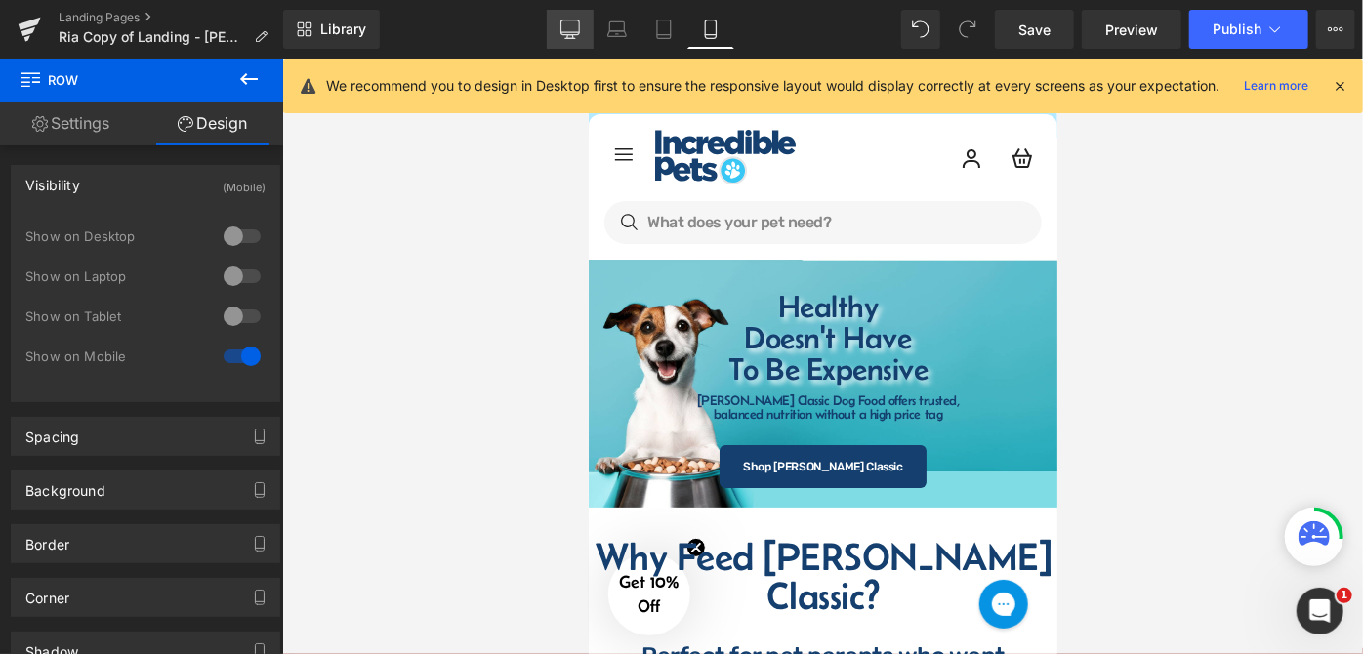
click at [564, 35] on icon at bounding box center [571, 30] width 20 height 20
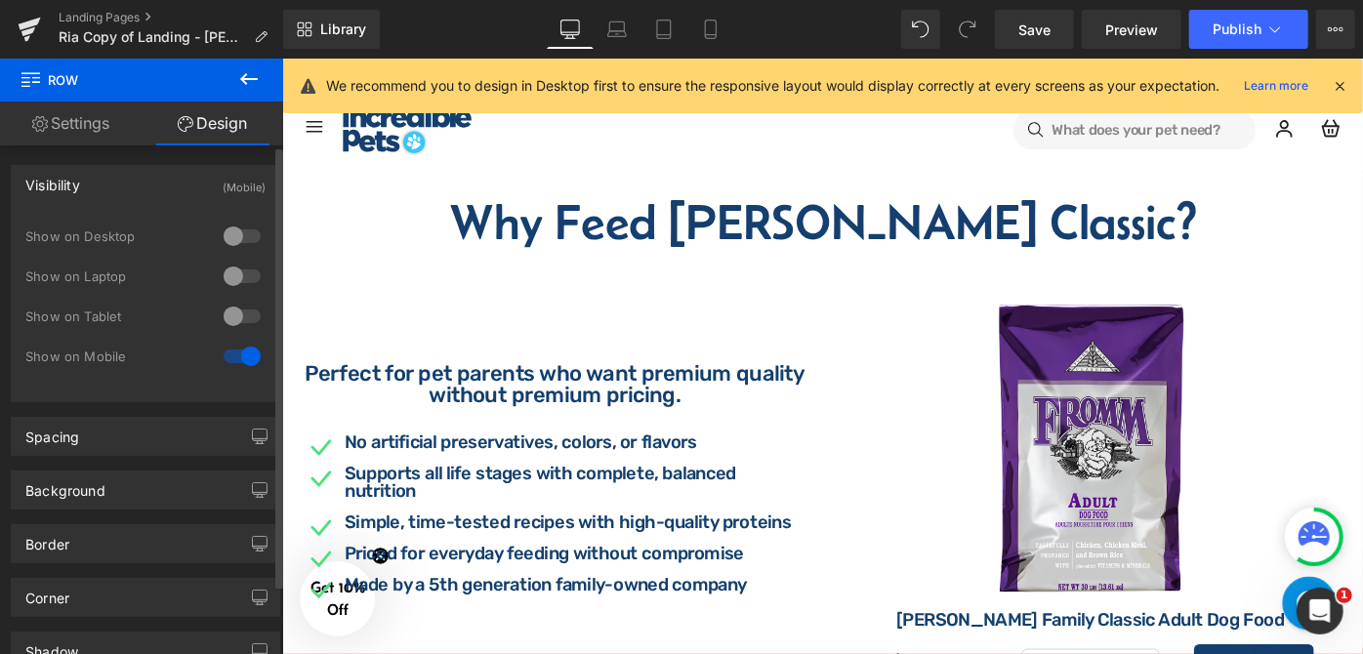
click at [249, 234] on div at bounding box center [242, 236] width 47 height 31
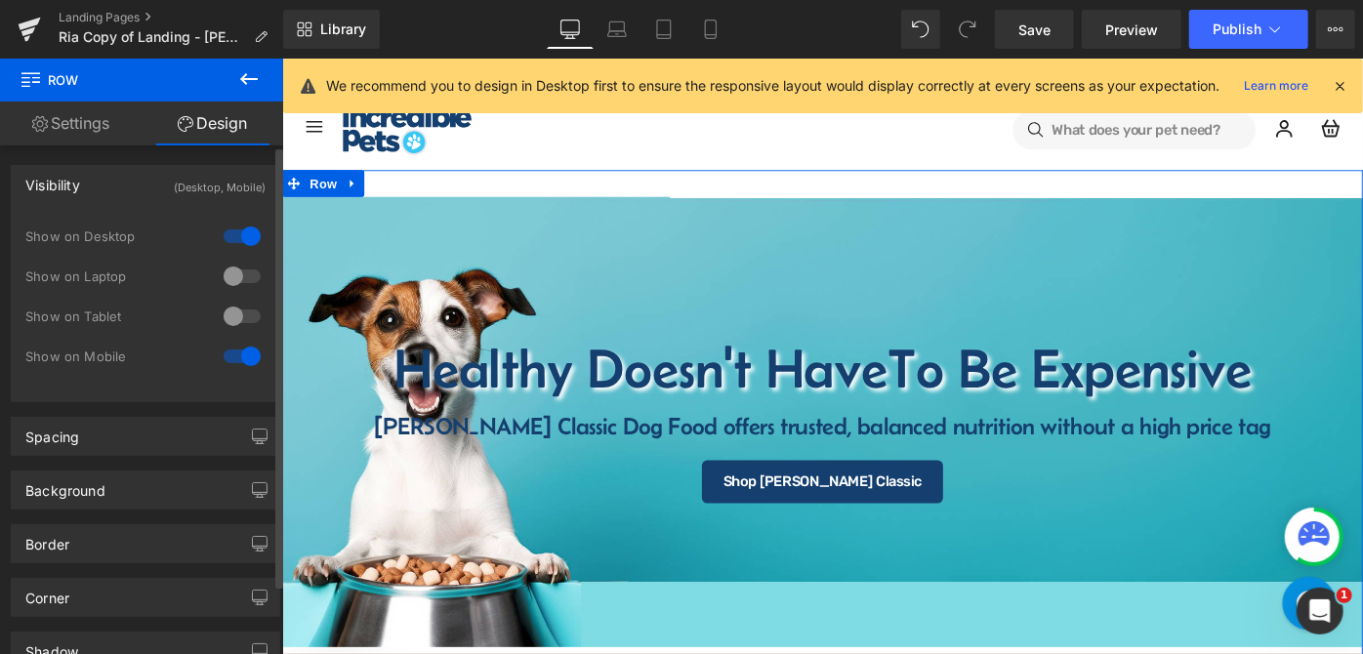
click at [244, 272] on div at bounding box center [242, 276] width 47 height 31
click at [247, 313] on div at bounding box center [242, 316] width 47 height 31
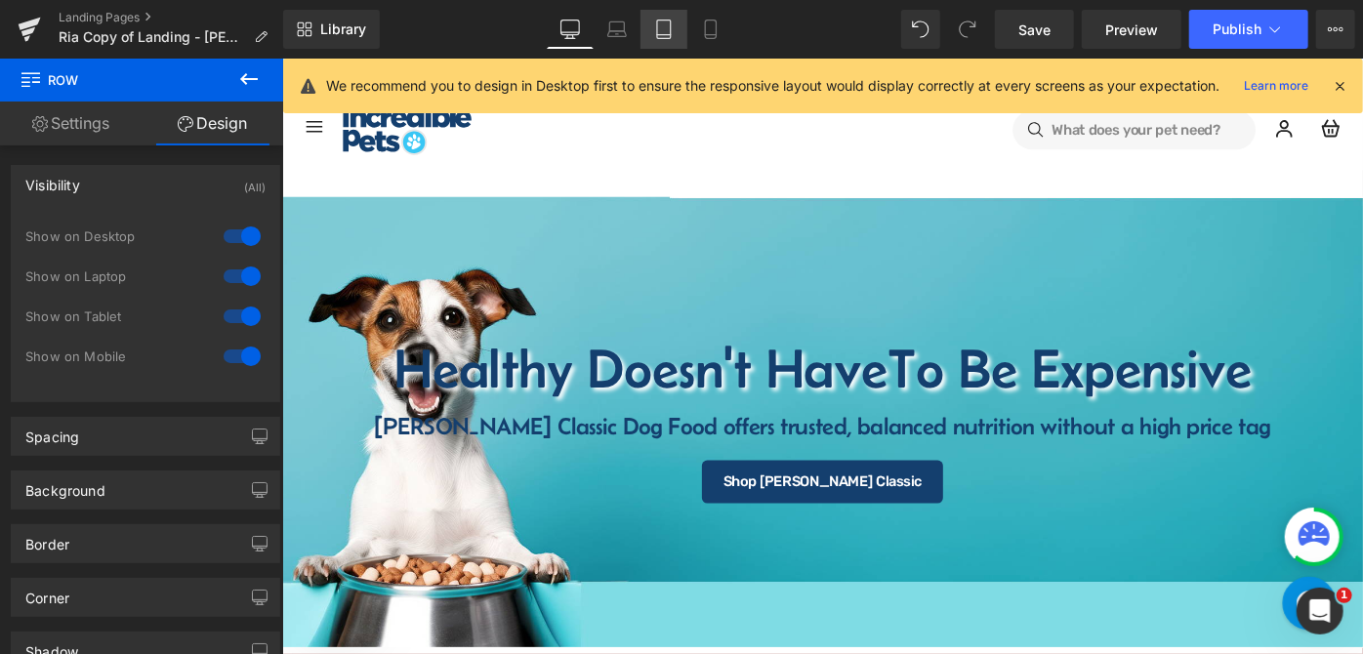
click at [682, 34] on link "Tablet" at bounding box center [664, 29] width 47 height 39
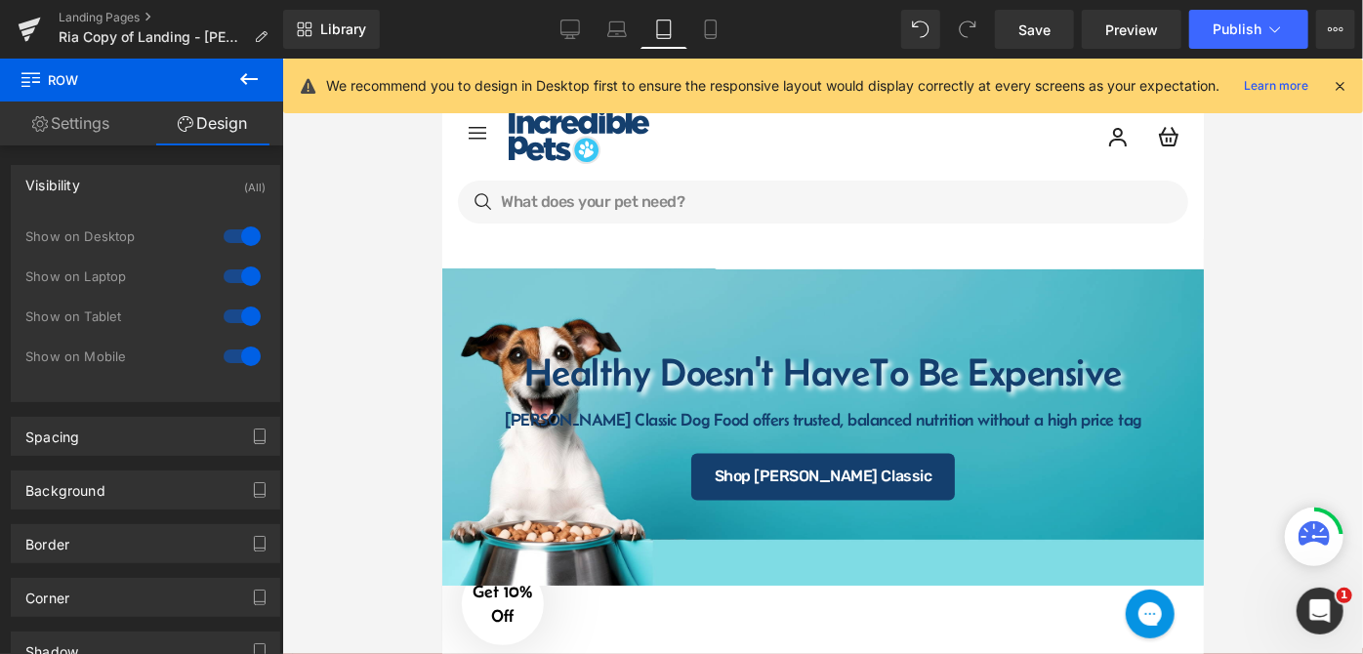
scroll to position [59, 0]
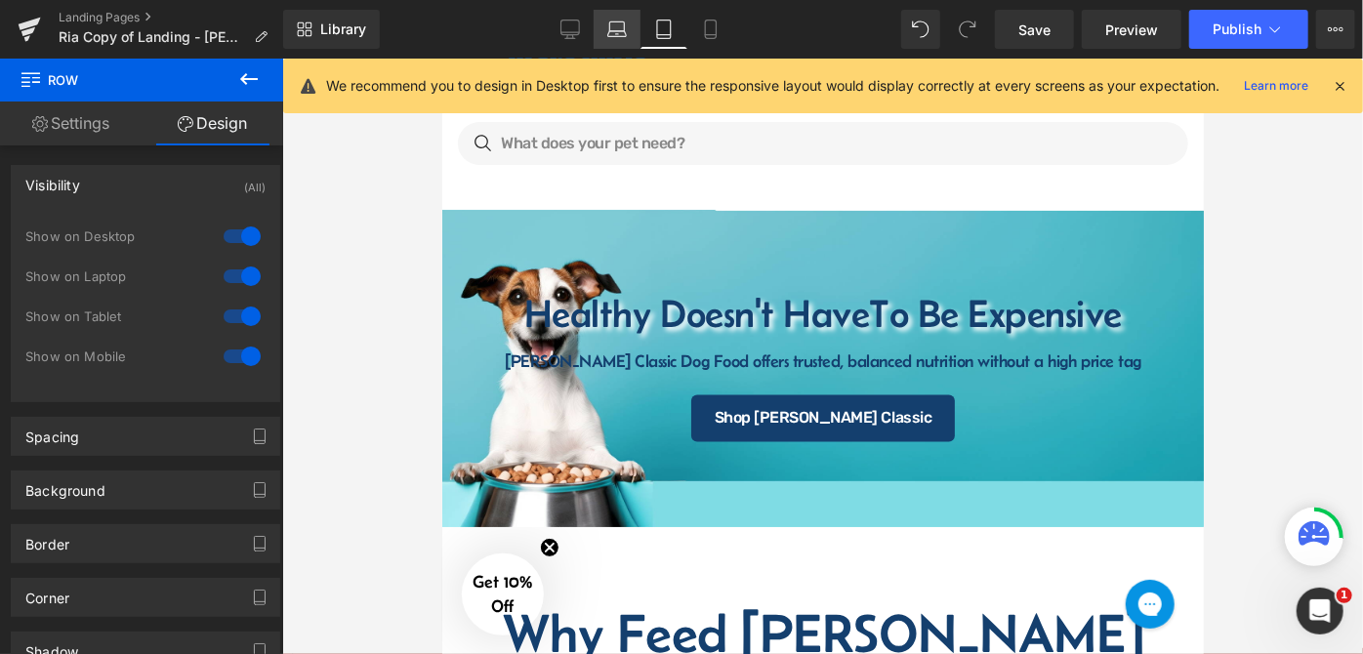
click at [608, 42] on link "Laptop" at bounding box center [617, 29] width 47 height 39
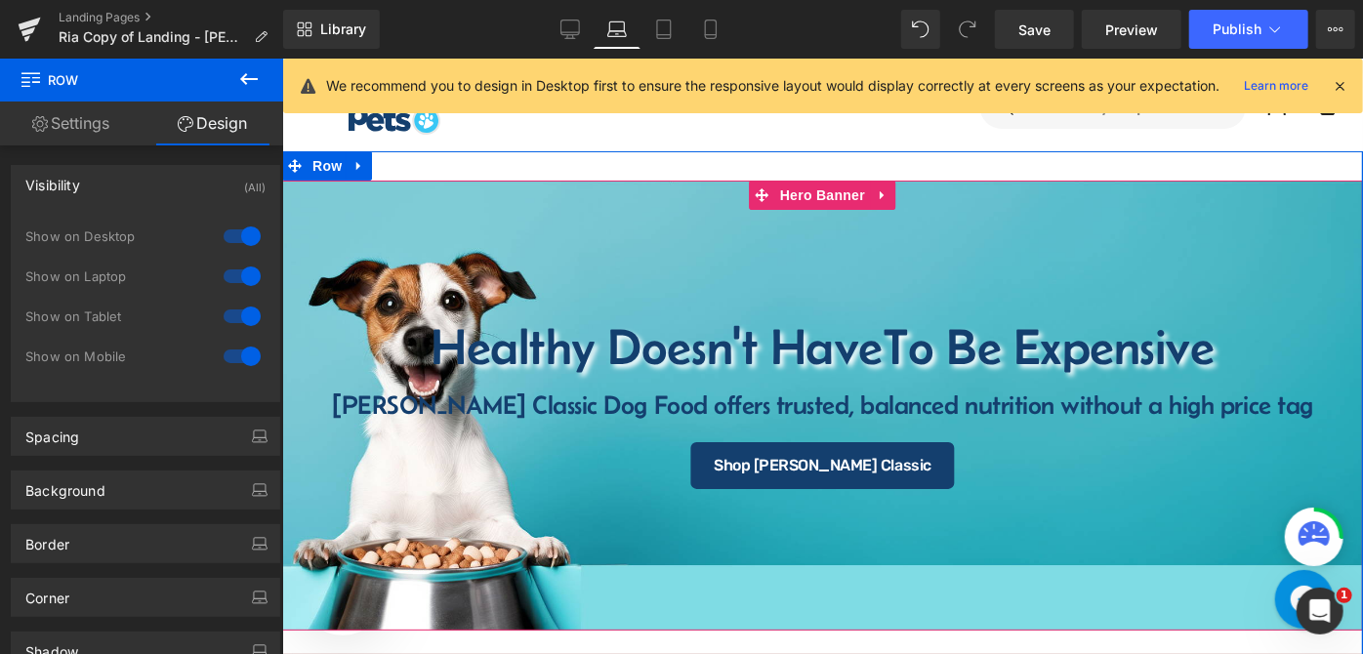
scroll to position [0, 0]
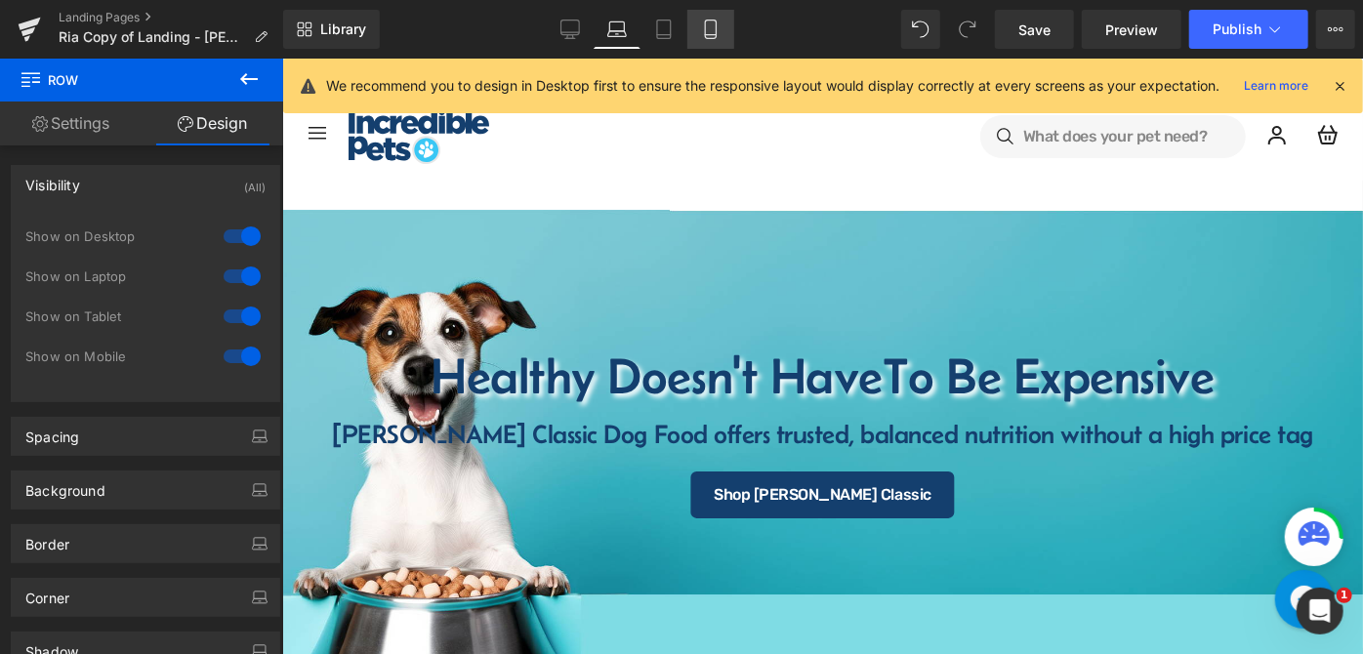
click at [698, 43] on link "Mobile" at bounding box center [711, 29] width 47 height 39
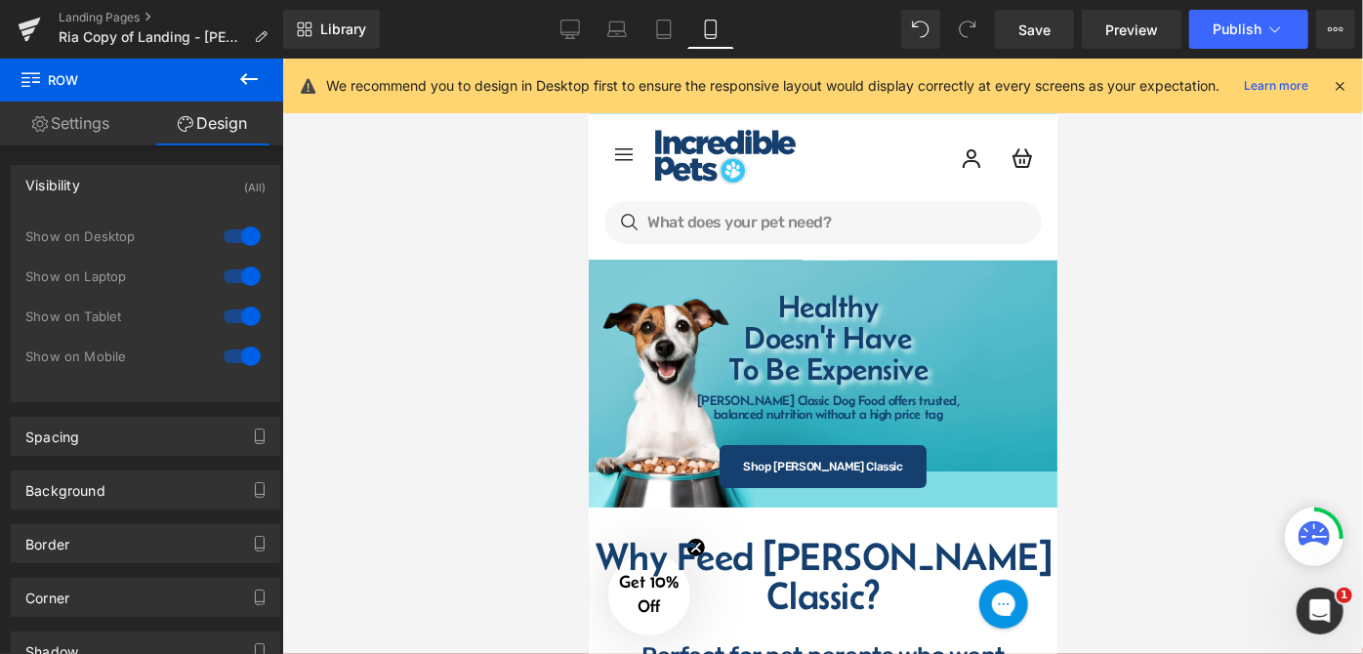
scroll to position [79, 0]
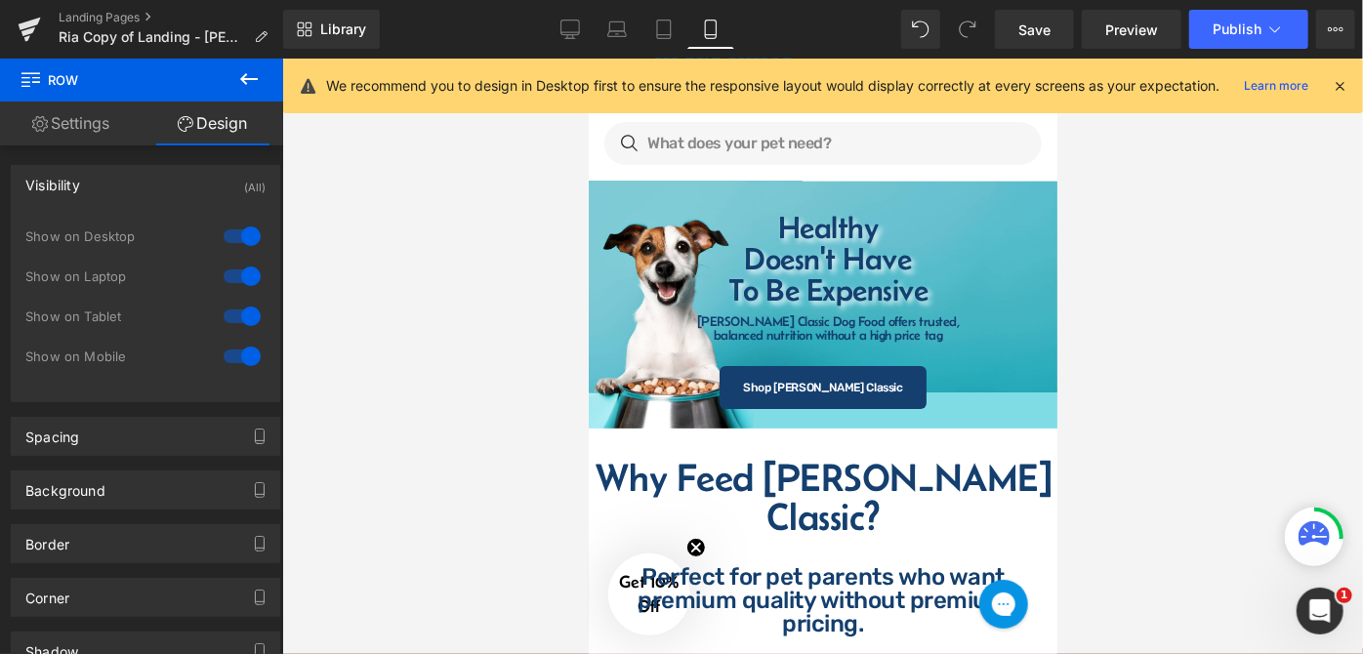
click at [1088, 380] on div at bounding box center [822, 357] width 1081 height 596
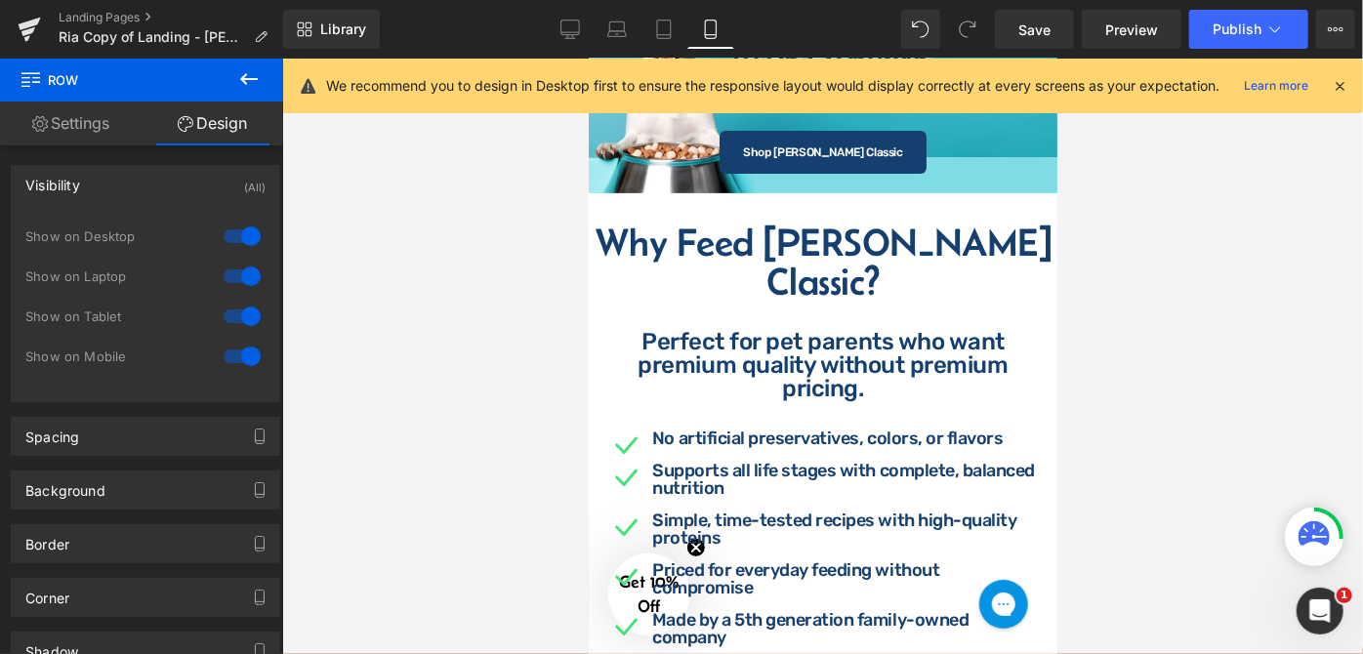
scroll to position [22, 0]
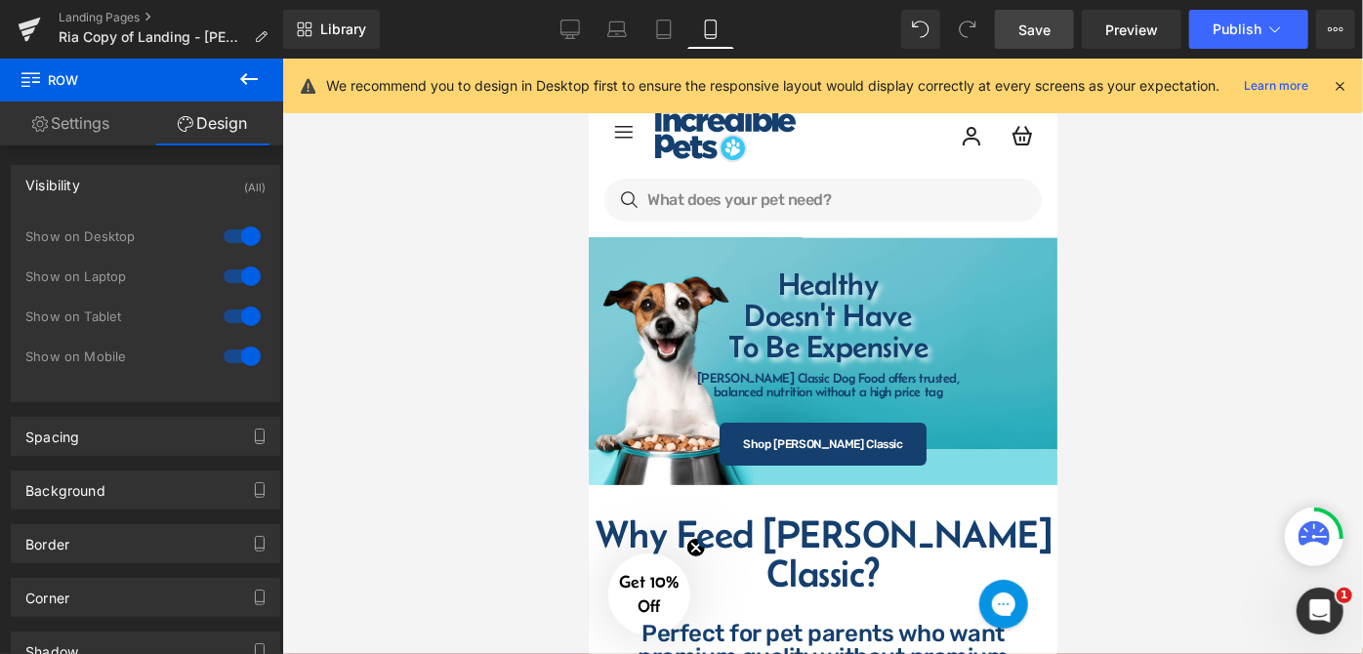
click at [1027, 29] on span "Save" at bounding box center [1035, 30] width 32 height 21
click at [1173, 243] on div at bounding box center [822, 357] width 1081 height 596
click at [1174, 235] on div at bounding box center [822, 357] width 1081 height 596
click at [1054, 27] on link "Save" at bounding box center [1034, 29] width 79 height 39
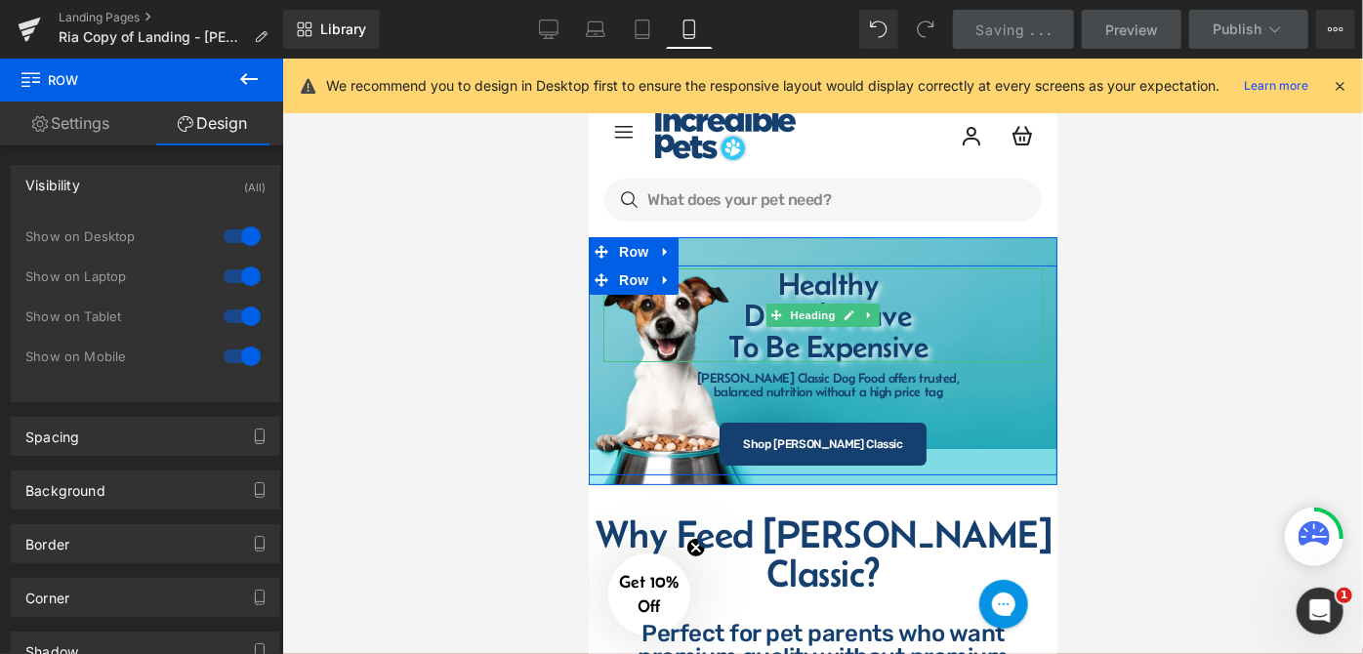
click at [874, 283] on h1 "Healthy" at bounding box center [827, 283] width 410 height 31
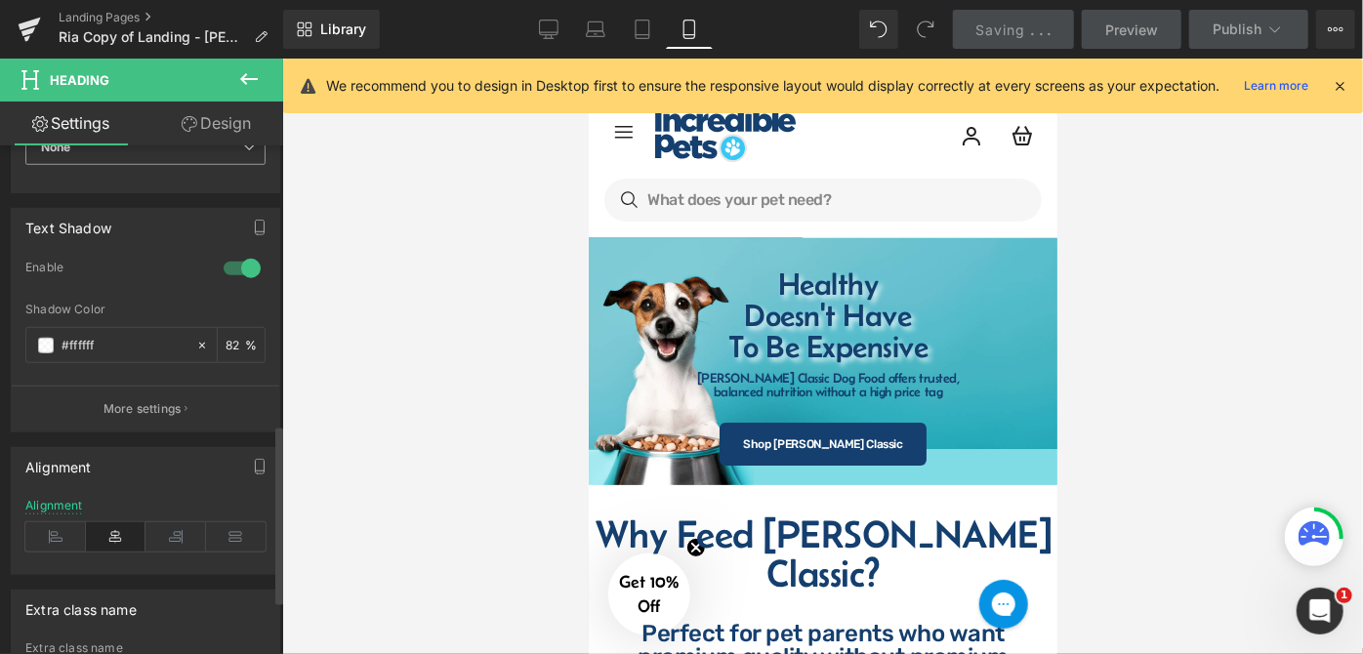
scroll to position [799, 0]
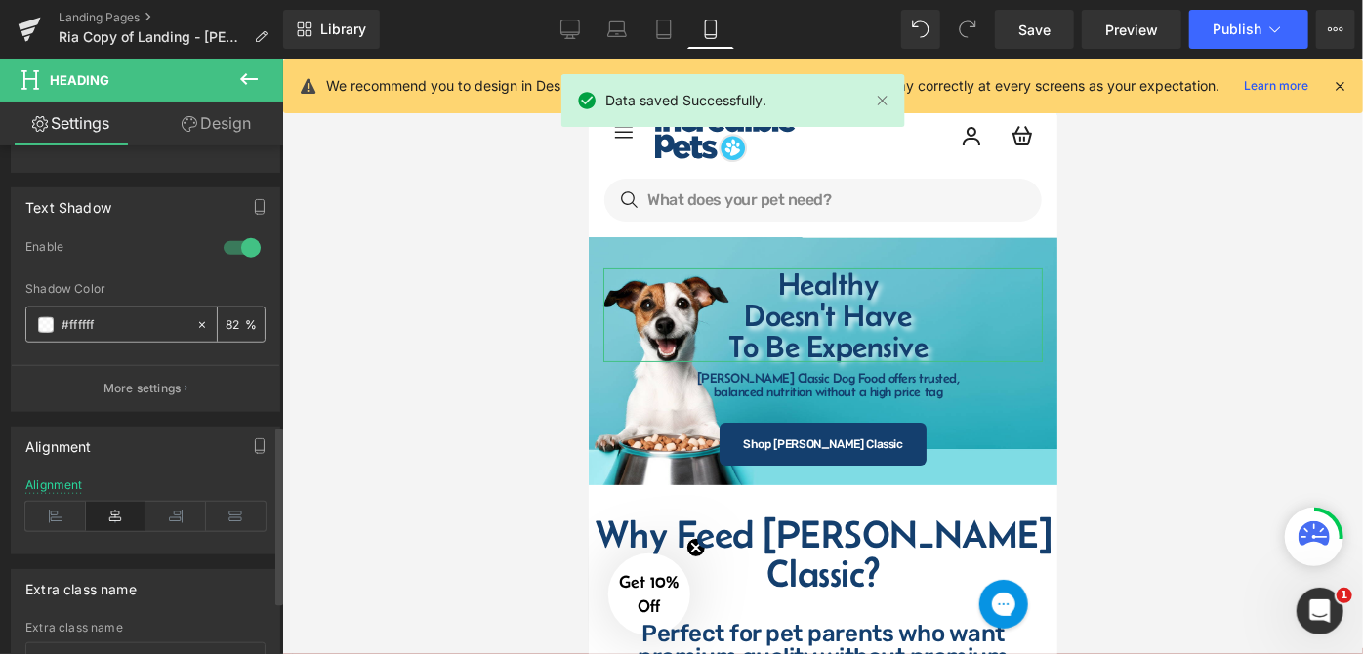
click at [242, 320] on div "82 %" at bounding box center [241, 325] width 47 height 34
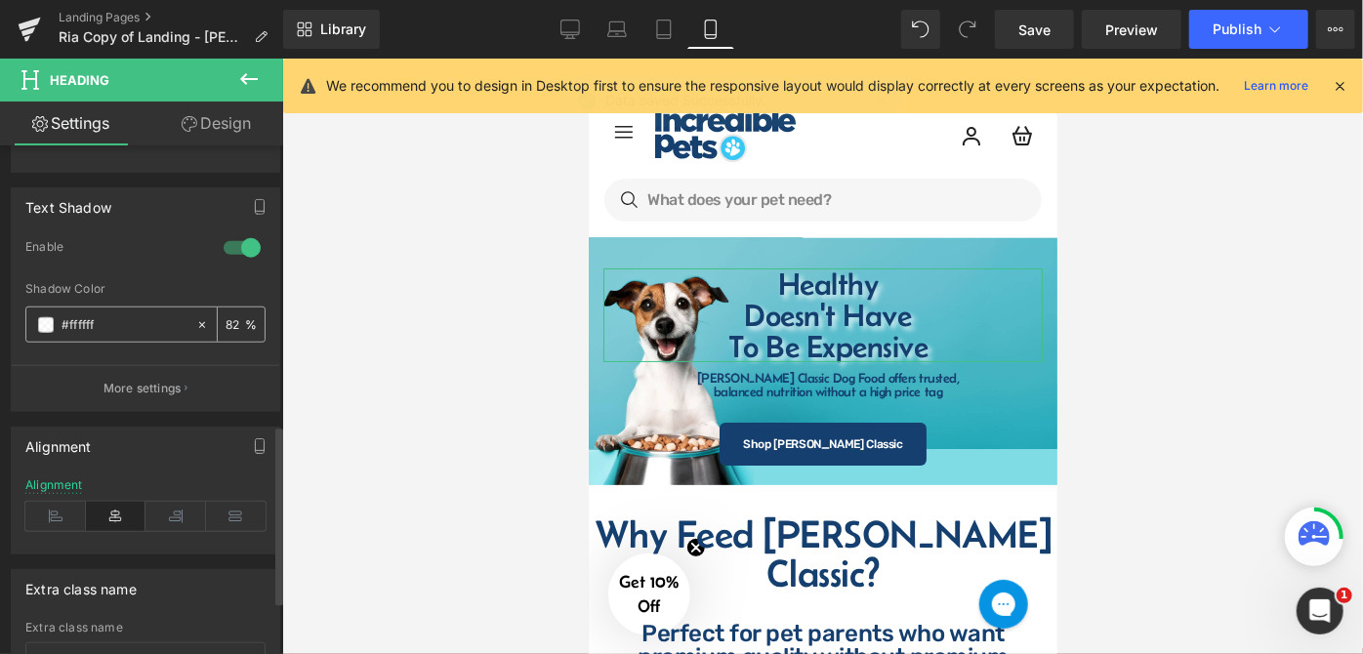
click at [231, 322] on input "82" at bounding box center [236, 323] width 20 height 21
type input "8"
type input "100"
click at [1135, 367] on div at bounding box center [822, 357] width 1081 height 596
click at [1116, 326] on div at bounding box center [822, 357] width 1081 height 596
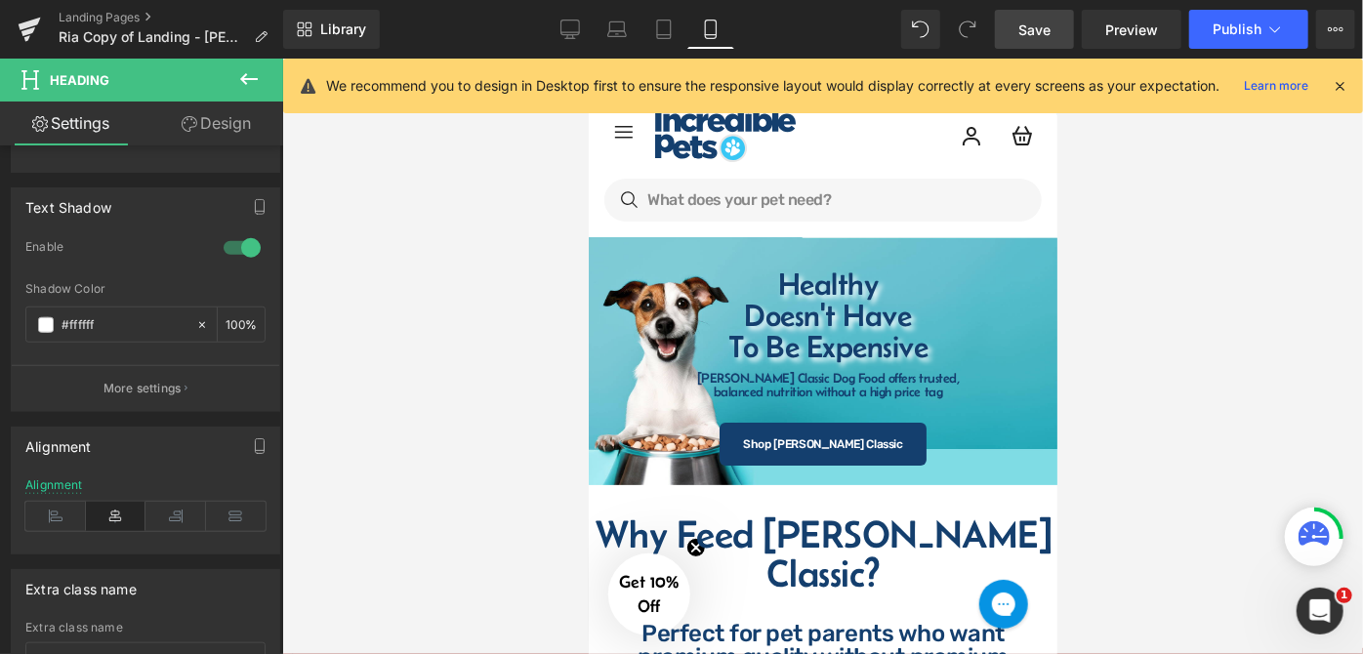
click at [1018, 34] on link "Save" at bounding box center [1034, 29] width 79 height 39
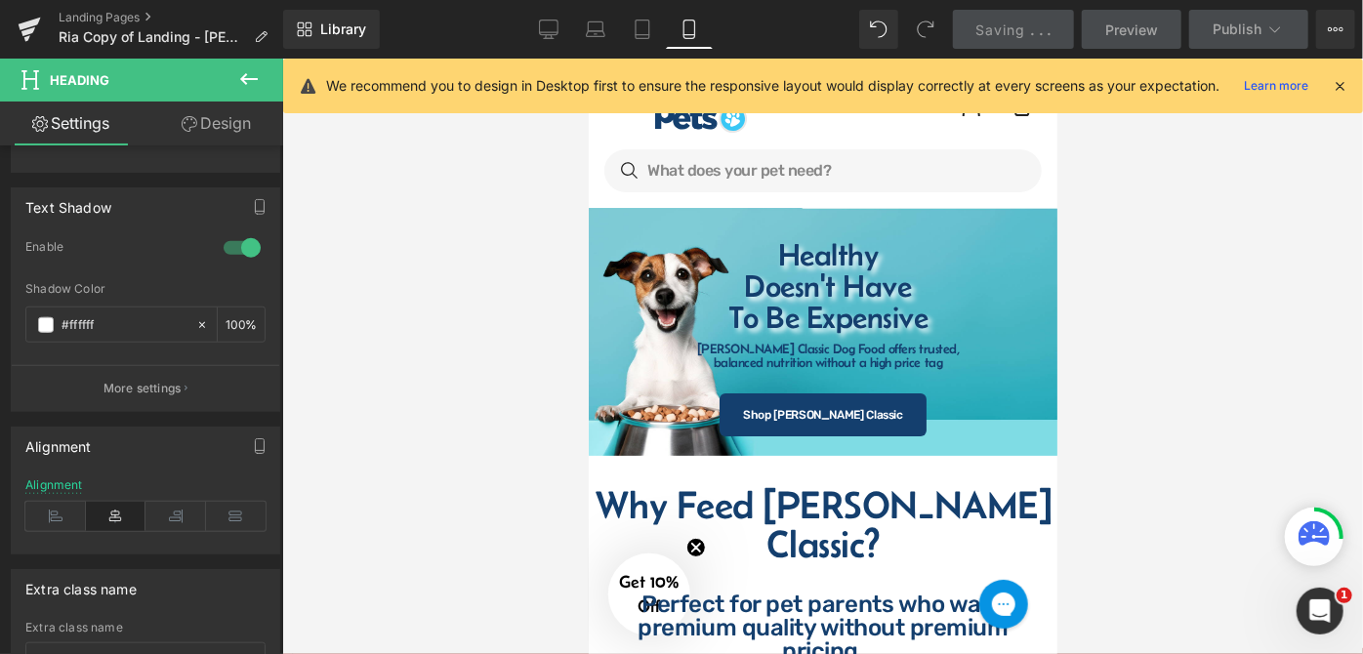
scroll to position [0, 0]
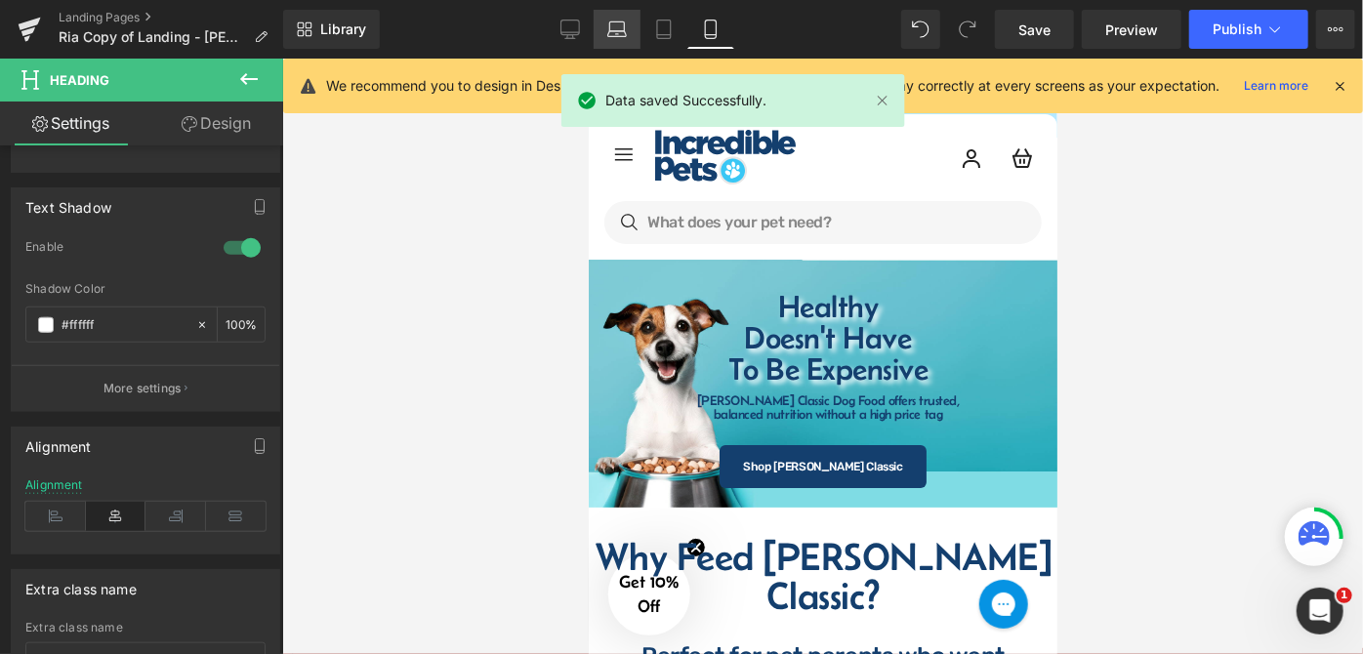
click at [625, 31] on icon at bounding box center [617, 30] width 20 height 20
type input "72"
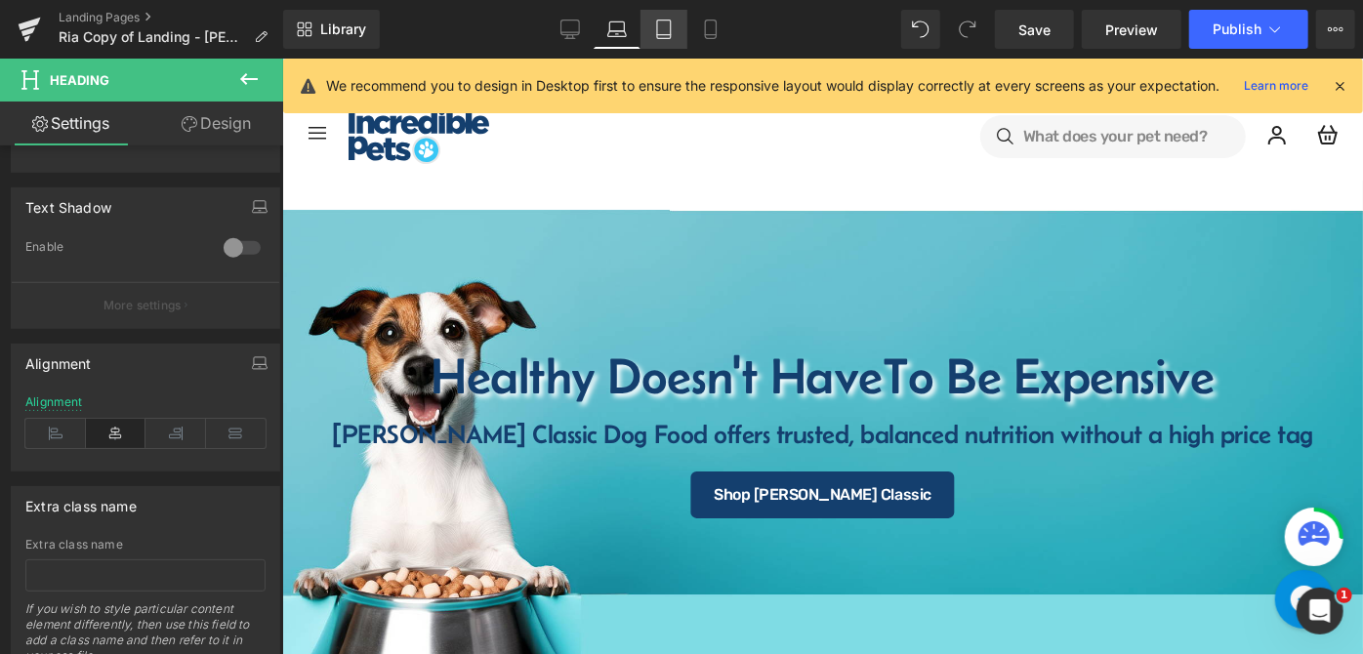
click at [653, 22] on link "Tablet" at bounding box center [664, 29] width 47 height 39
type input "100"
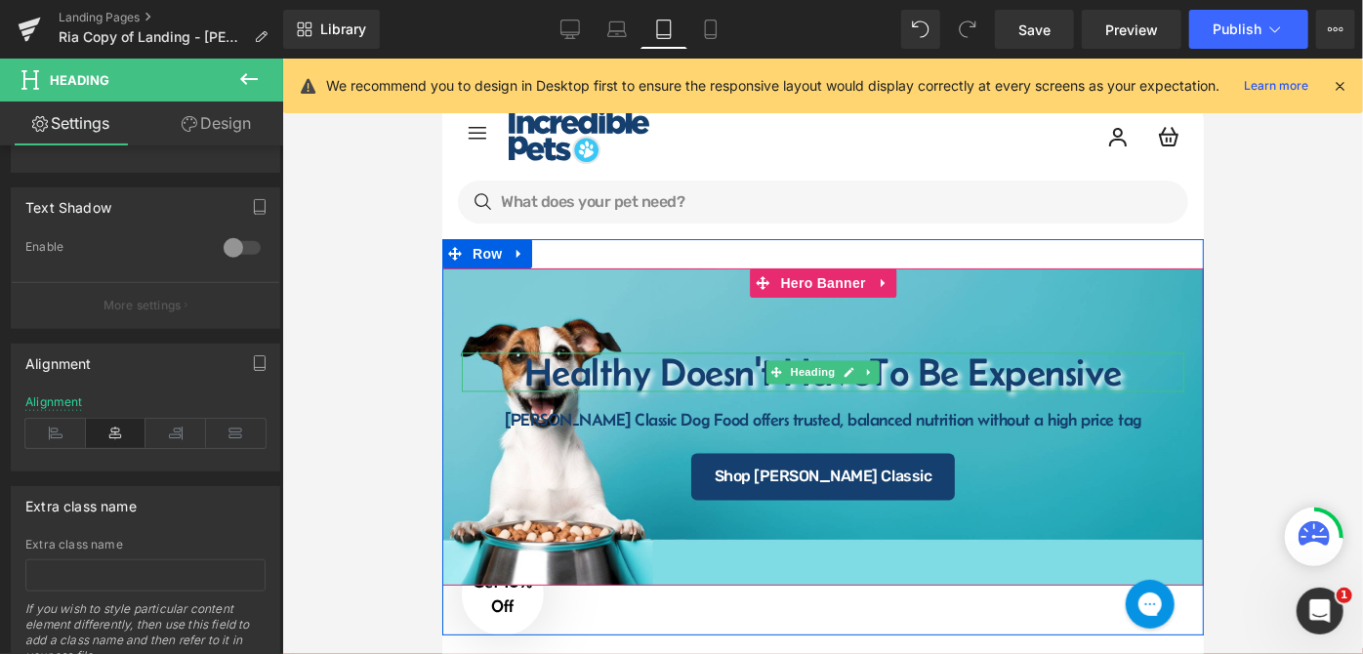
click at [536, 378] on h1 "Healthy Doesn't Have To Be Expensive" at bounding box center [822, 372] width 723 height 39
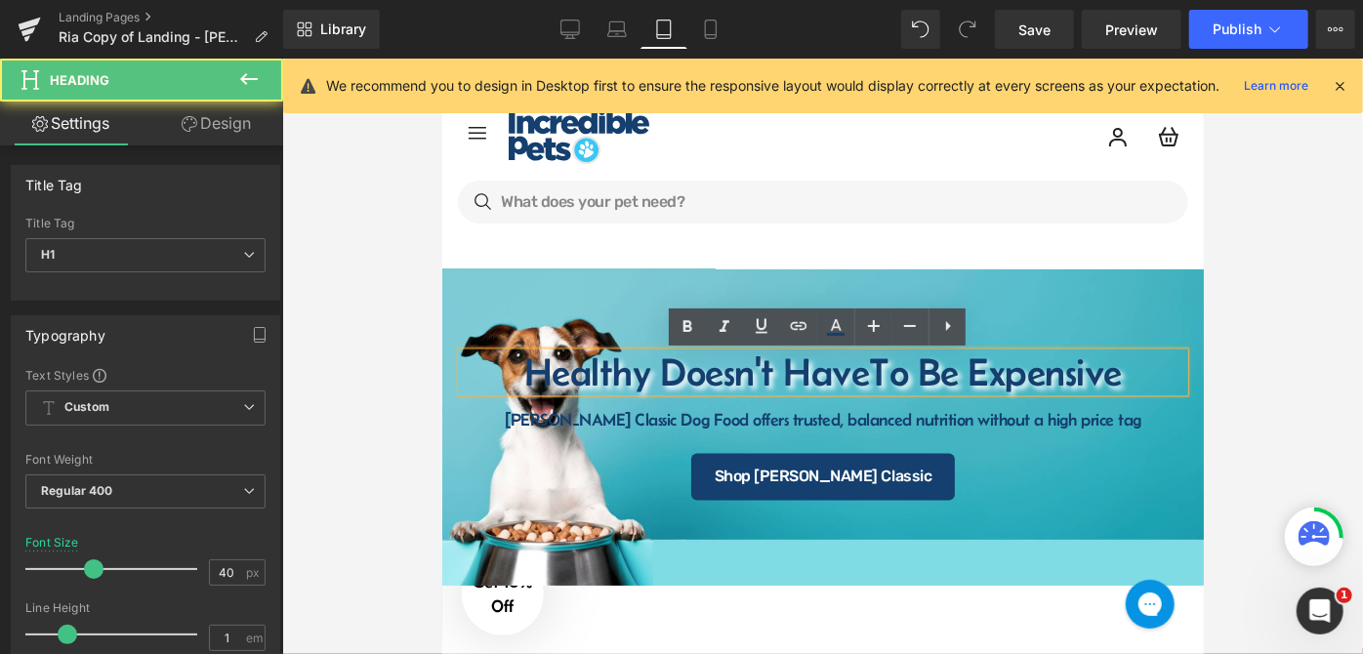
click at [524, 380] on h1 "Healthy Doesn't Have To Be Expensive" at bounding box center [822, 372] width 723 height 39
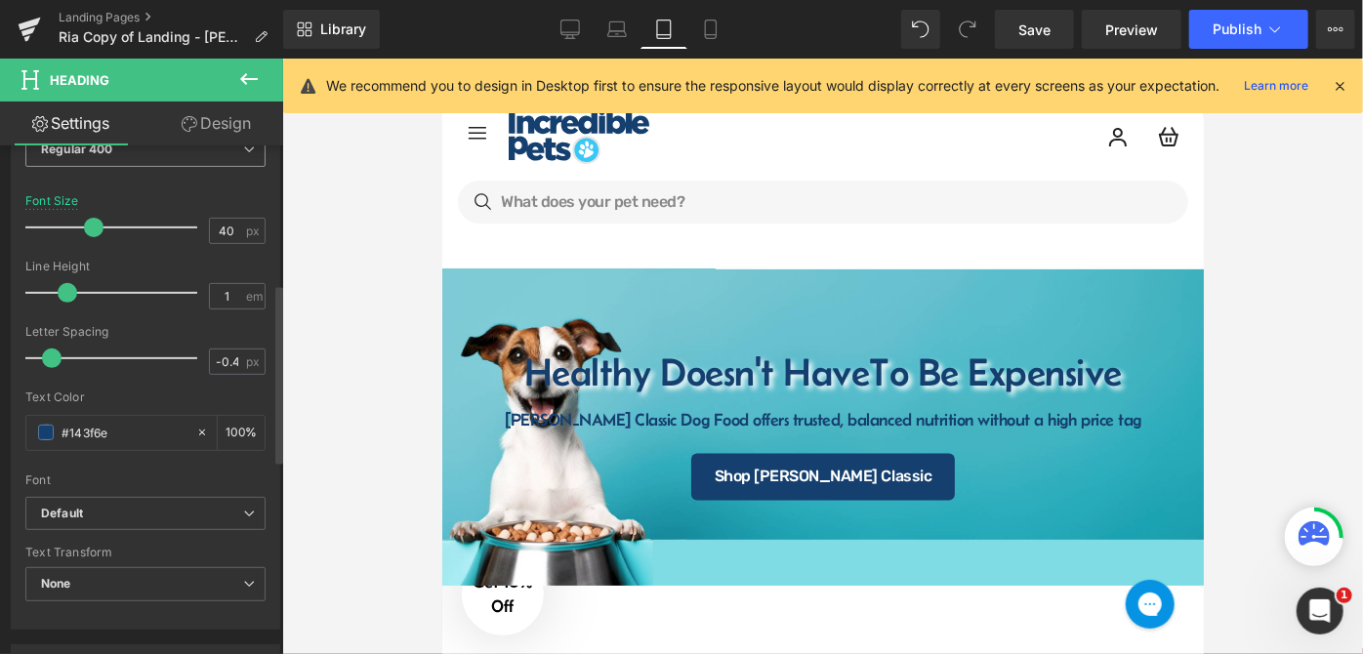
scroll to position [266, 0]
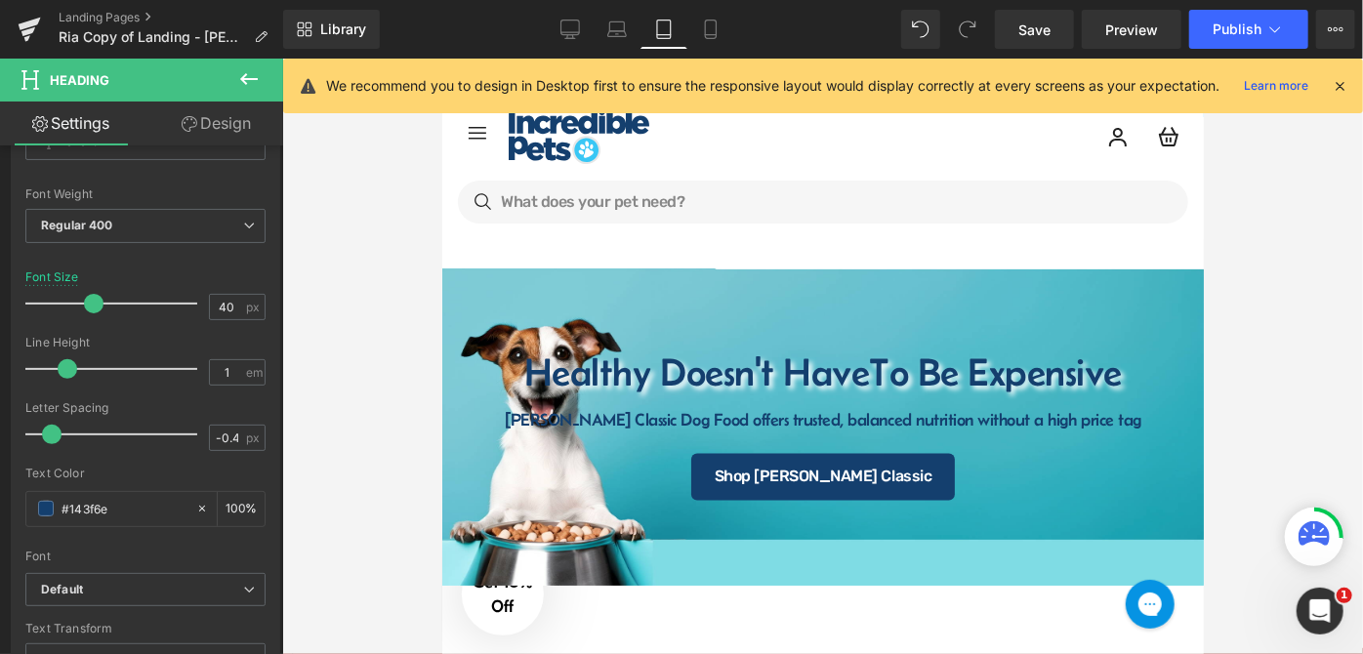
click at [225, 137] on link "Design" at bounding box center [217, 124] width 142 height 44
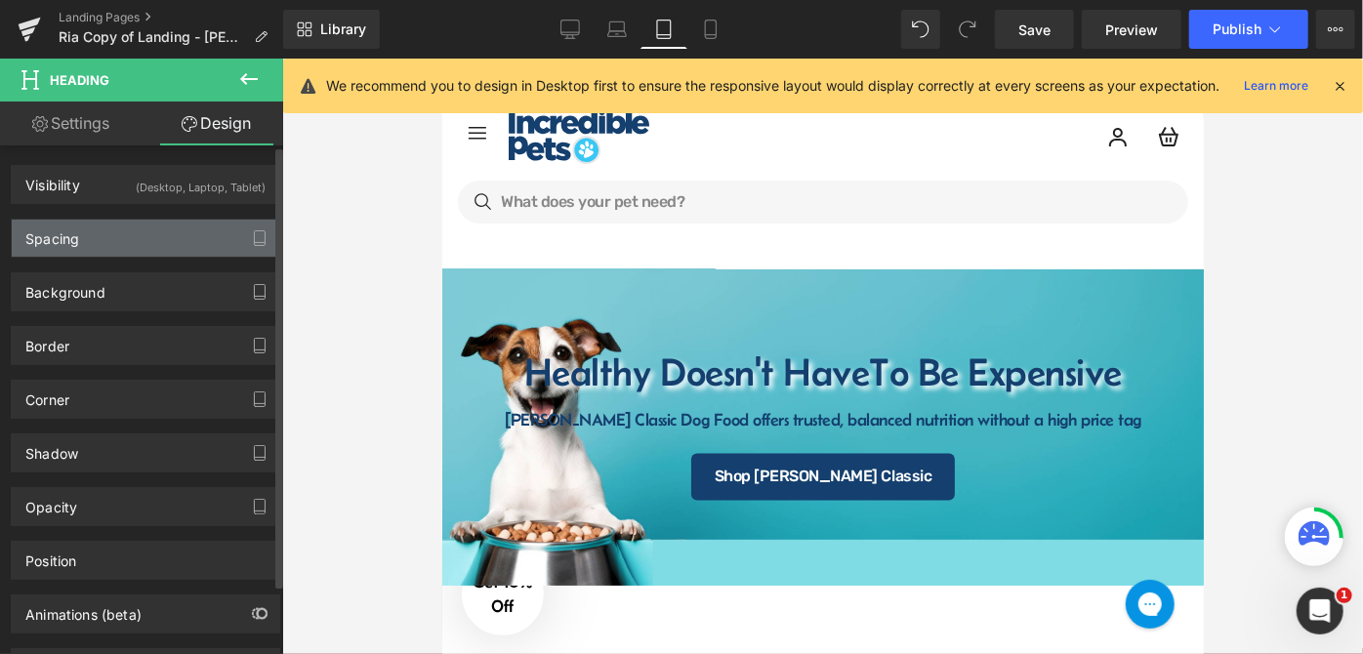
type input "0"
type input "20"
type input "0"
type input "20"
type input "0"
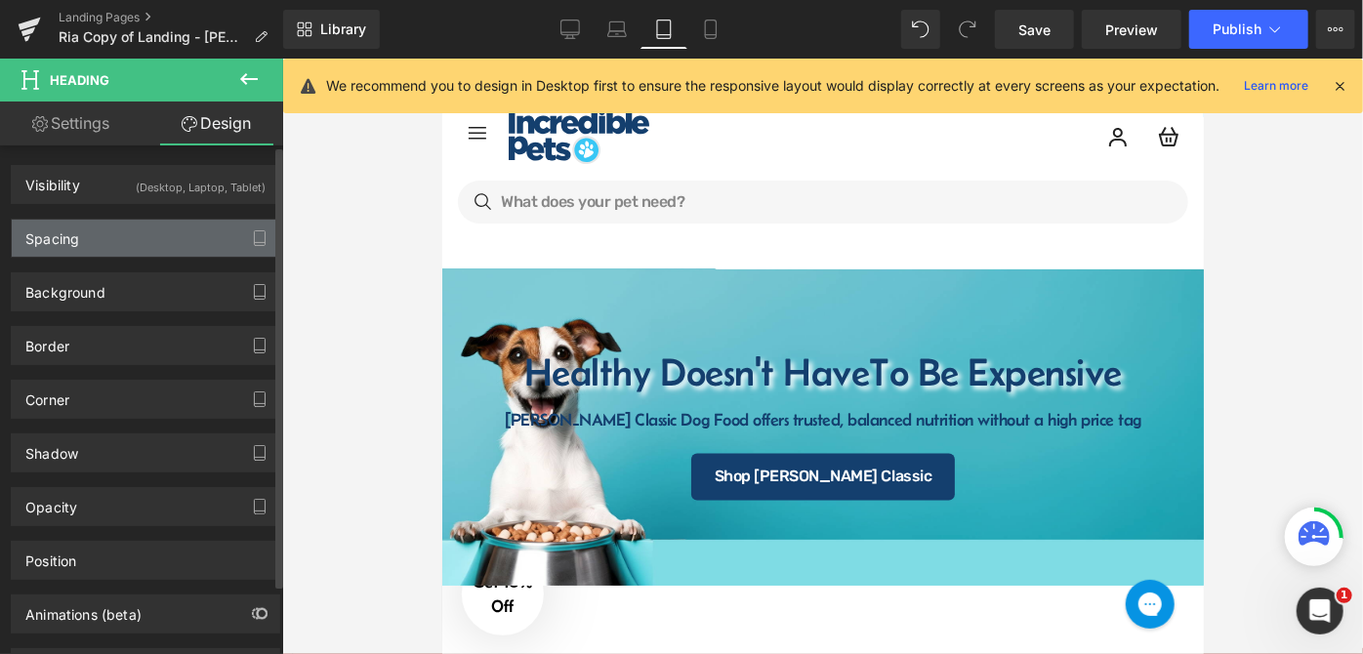
type input "0"
click at [158, 237] on div "Spacing" at bounding box center [146, 238] width 268 height 37
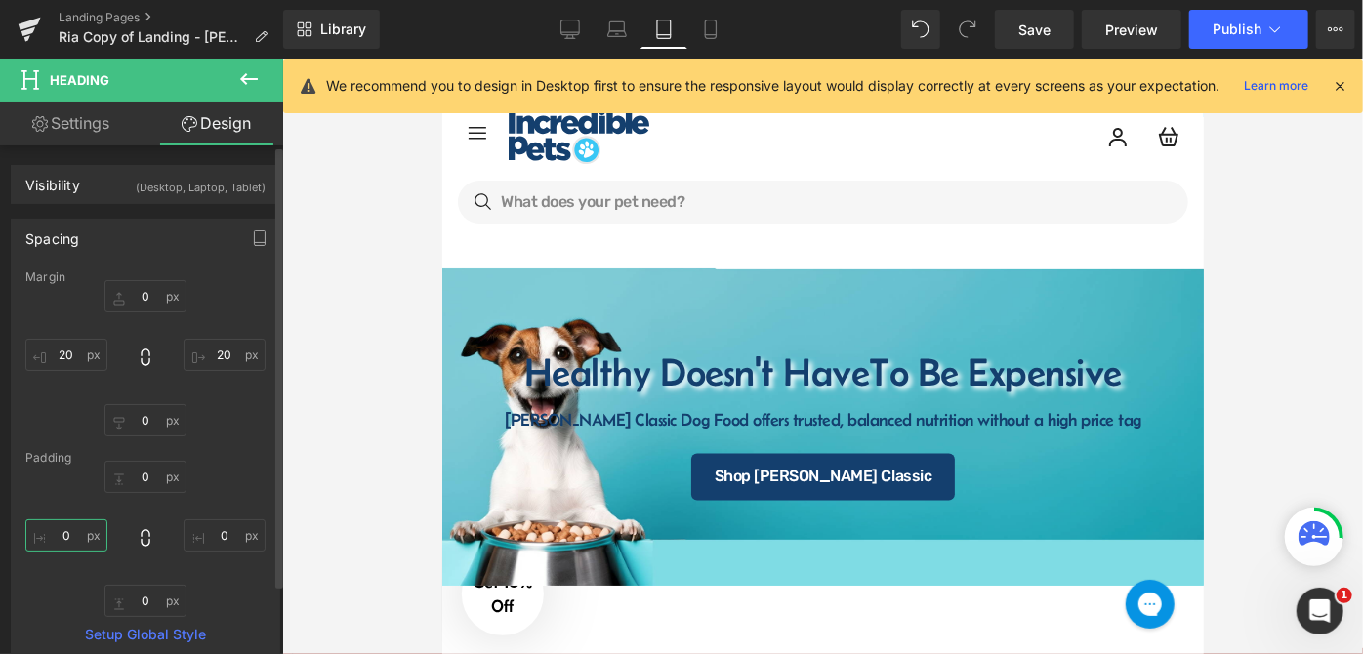
click at [75, 533] on input "0" at bounding box center [66, 536] width 82 height 32
type input "2"
type input "20"
click at [225, 542] on input "0" at bounding box center [225, 536] width 82 height 32
type input "20"
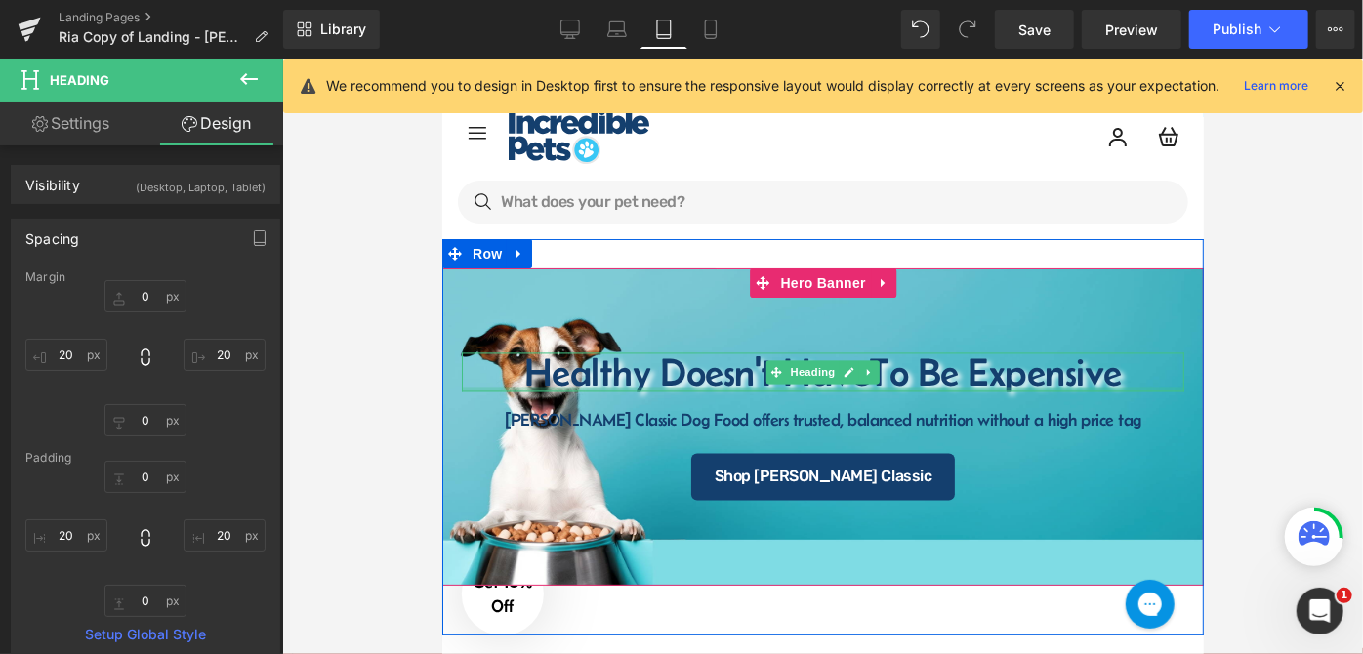
click at [658, 385] on h1 "Healthy Doesn't Have To Be Expensive" at bounding box center [823, 372] width 684 height 39
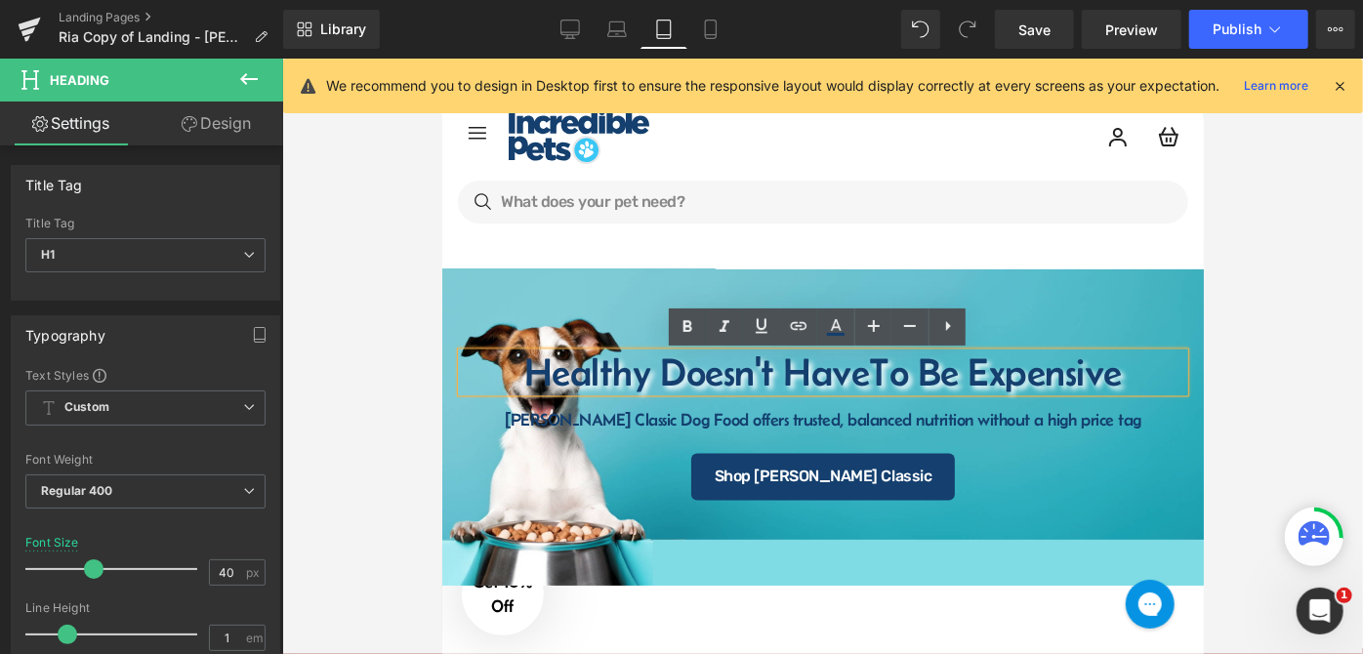
click at [876, 382] on span "To Be Expensive" at bounding box center [994, 372] width 253 height 43
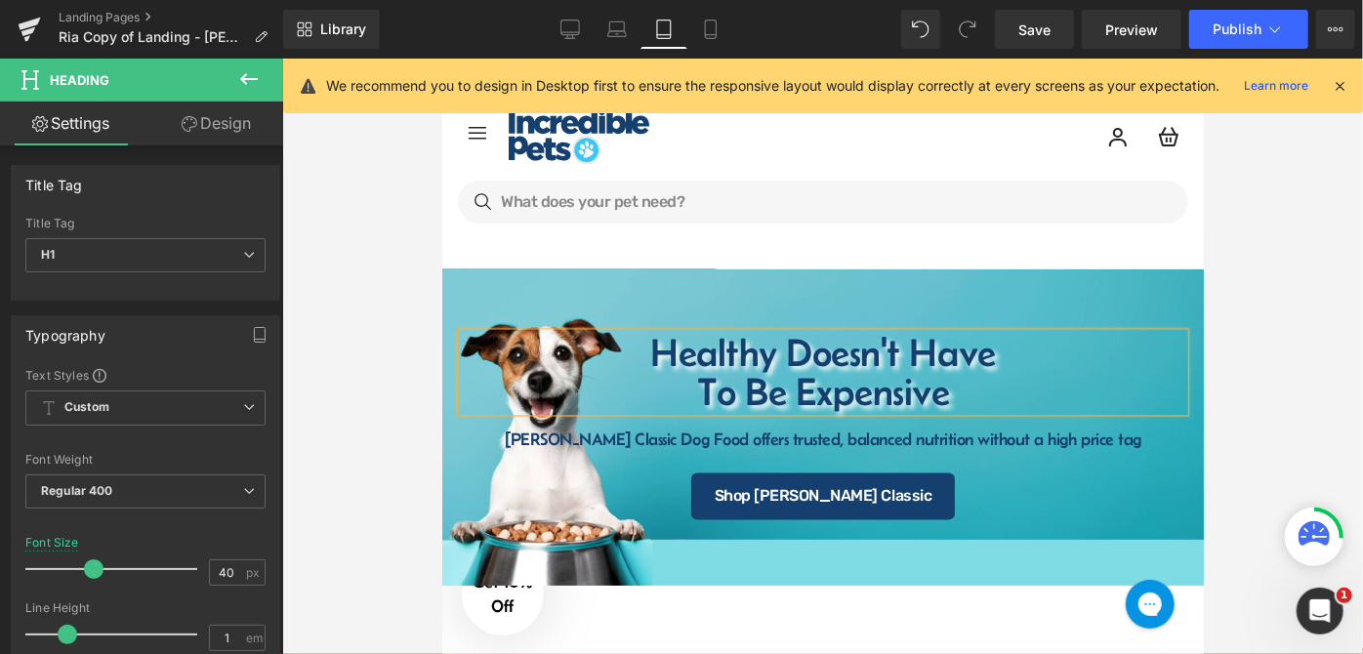
click at [1293, 311] on div at bounding box center [822, 357] width 1081 height 596
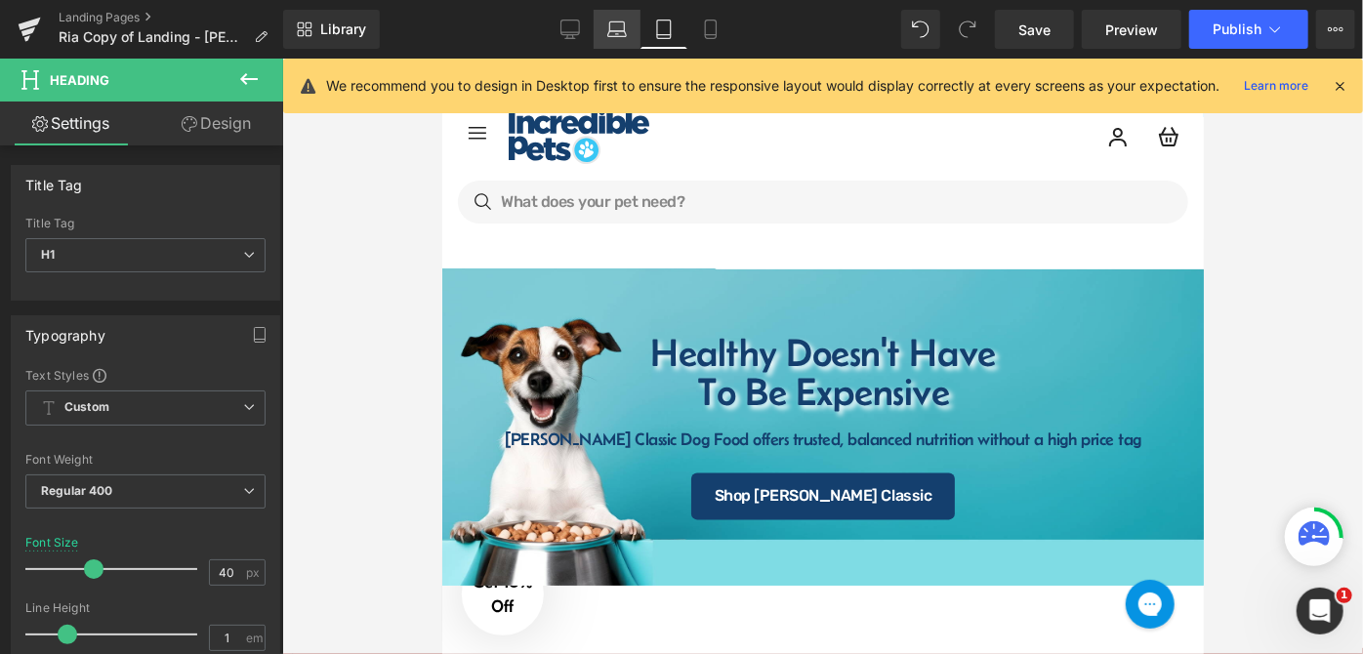
click at [611, 36] on icon at bounding box center [617, 34] width 19 height 6
type input "52"
type input "100"
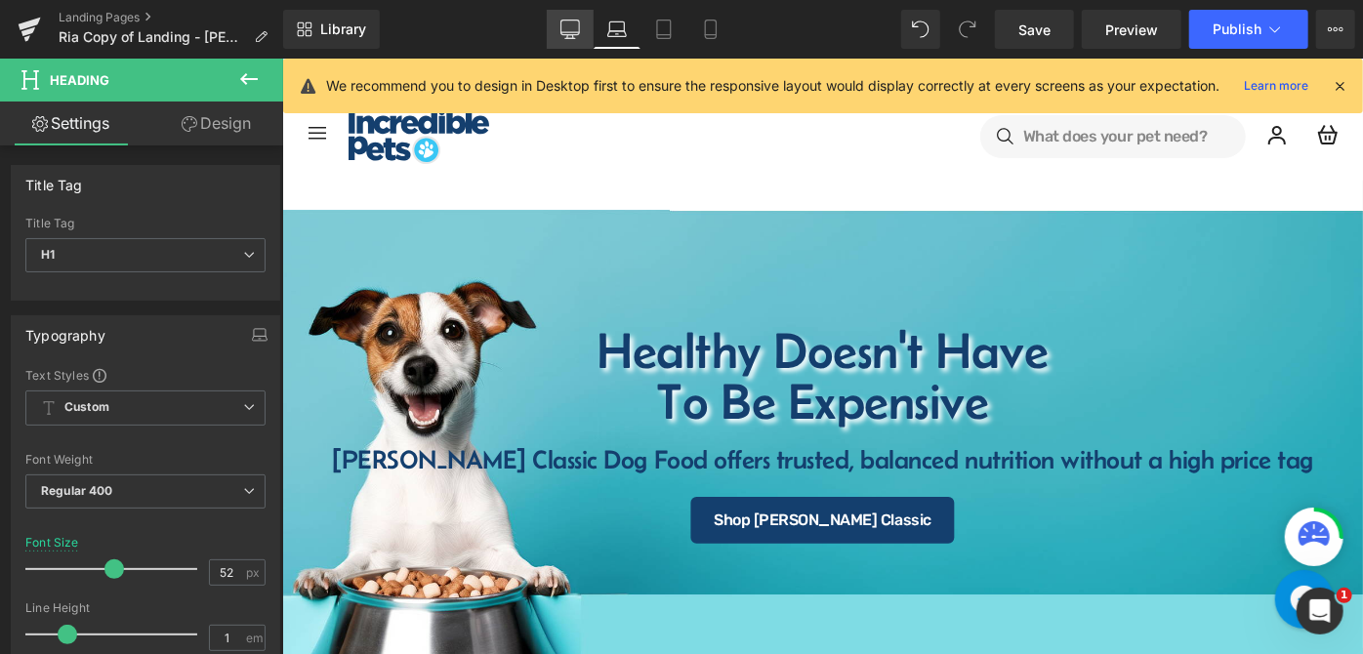
click at [584, 21] on link "Desktop" at bounding box center [570, 29] width 47 height 39
type input "62"
type input "100"
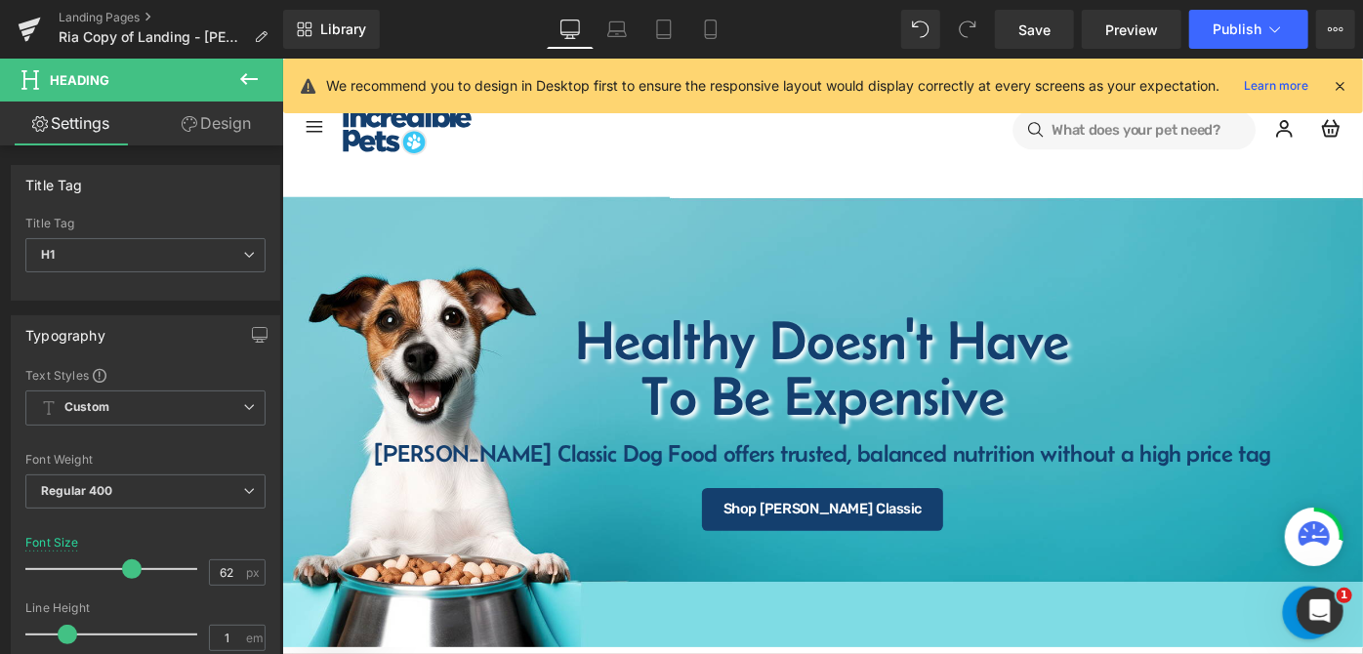
scroll to position [11, 0]
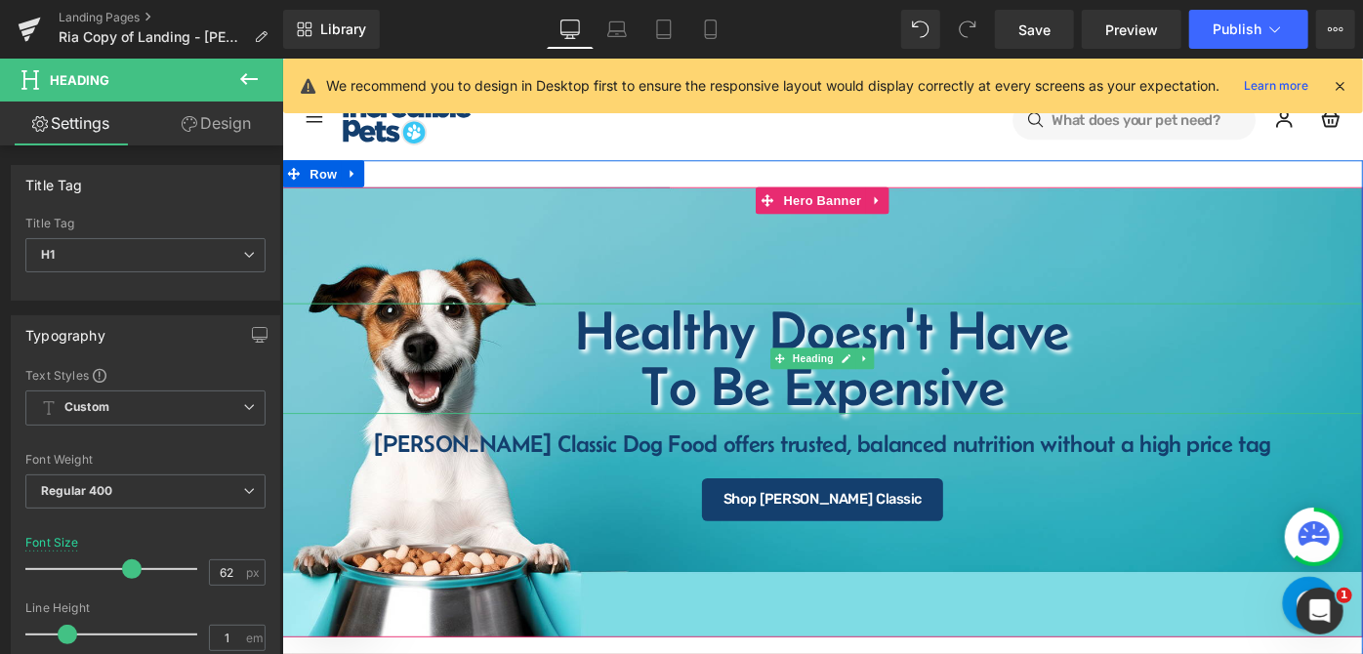
click at [655, 413] on h1 "To Be Expensive" at bounding box center [872, 416] width 1182 height 61
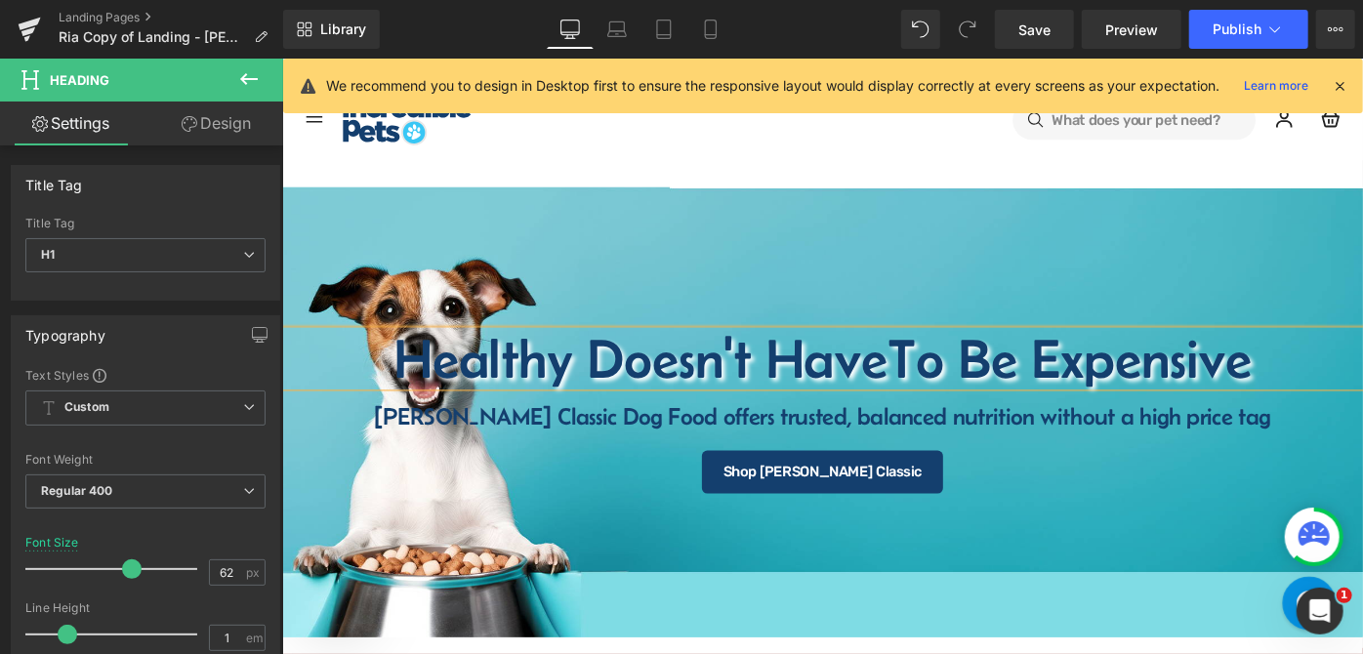
scroll to position [41, 0]
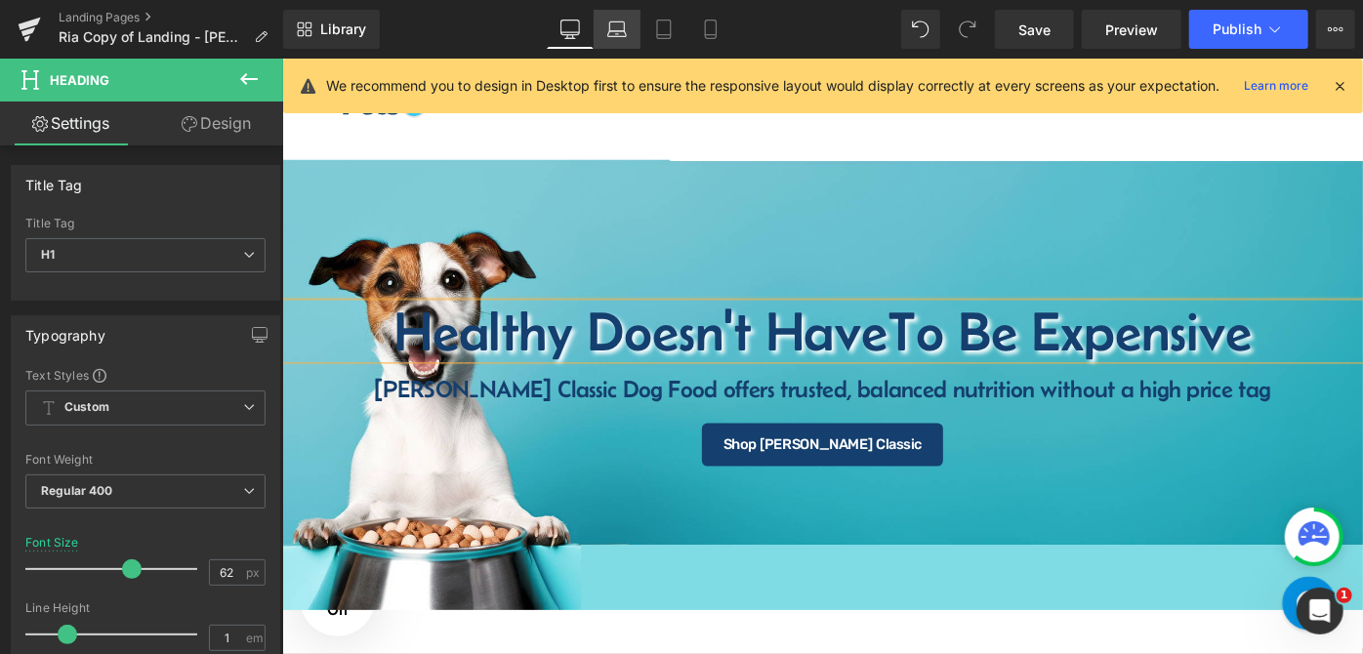
click at [613, 24] on icon at bounding box center [617, 30] width 20 height 20
type input "52"
type input "100"
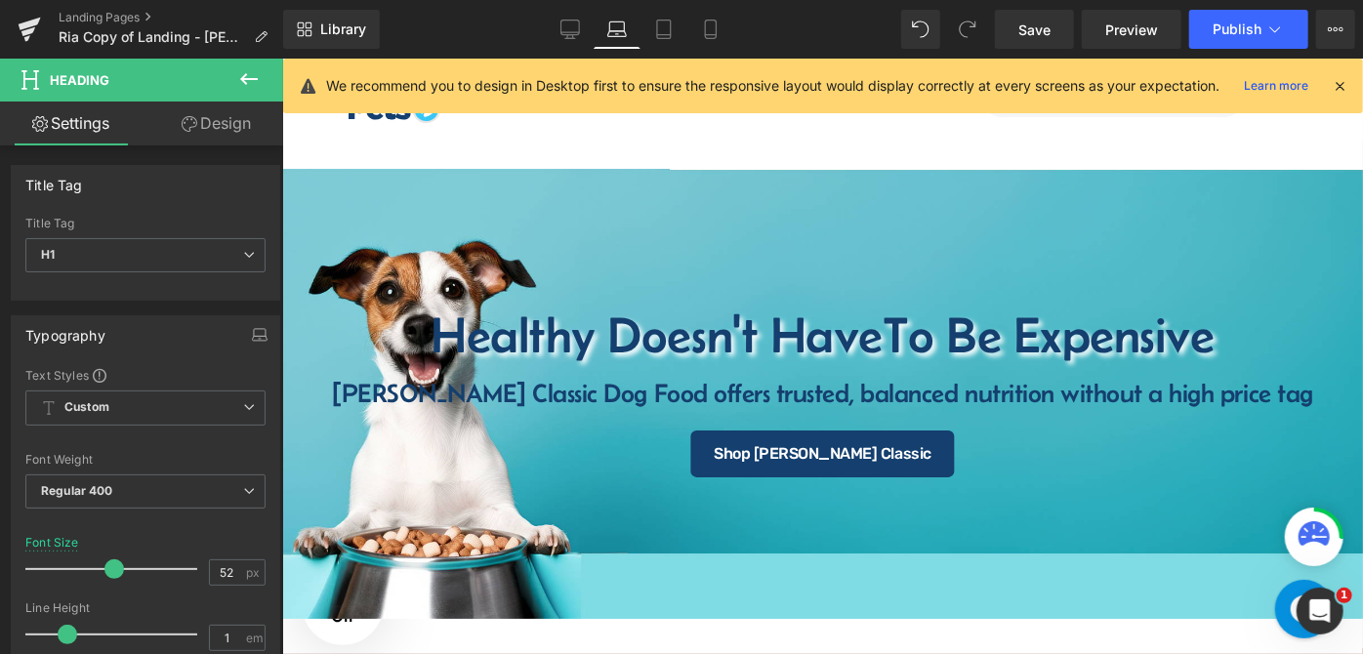
scroll to position [25, 0]
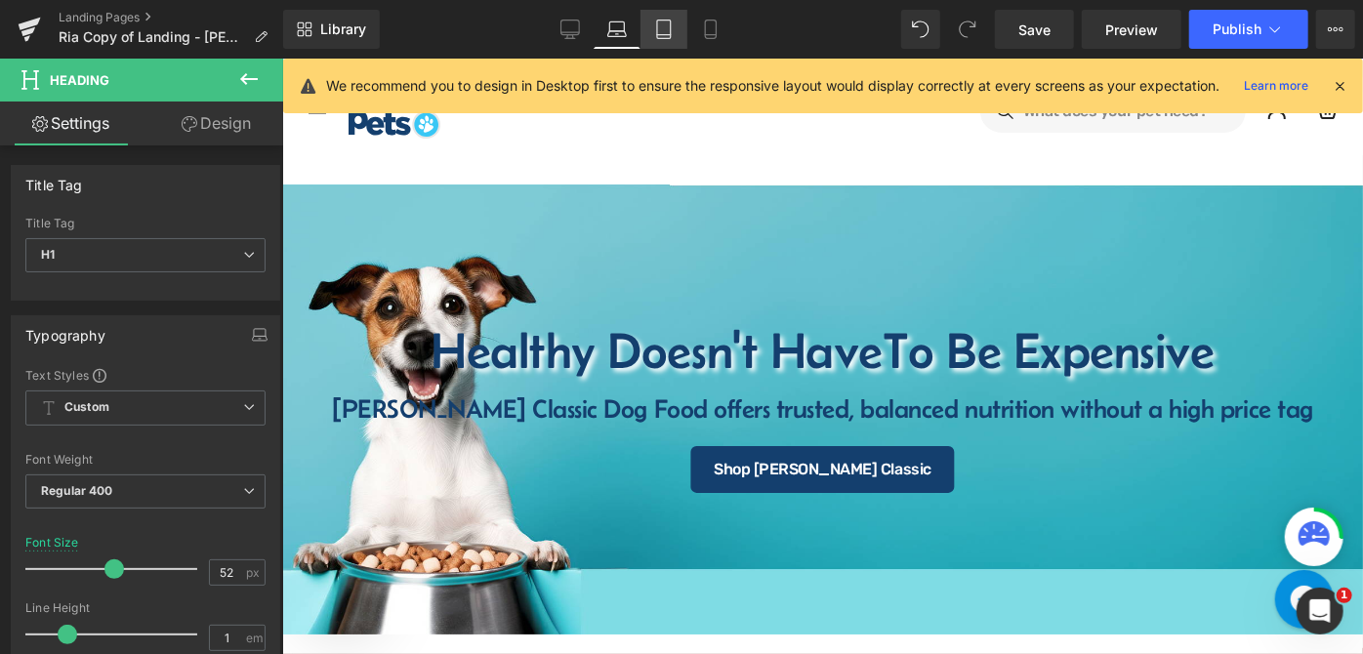
click at [650, 36] on link "Tablet" at bounding box center [664, 29] width 47 height 39
type input "40"
type input "100"
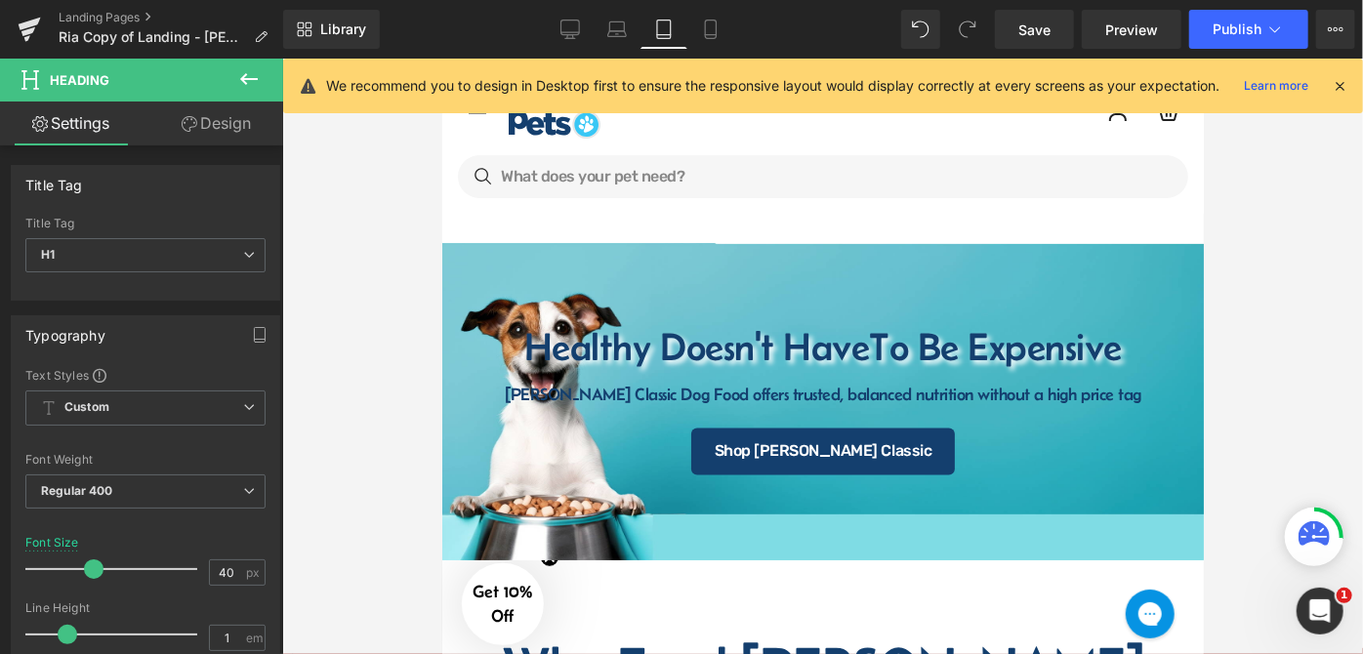
scroll to position [27, 0]
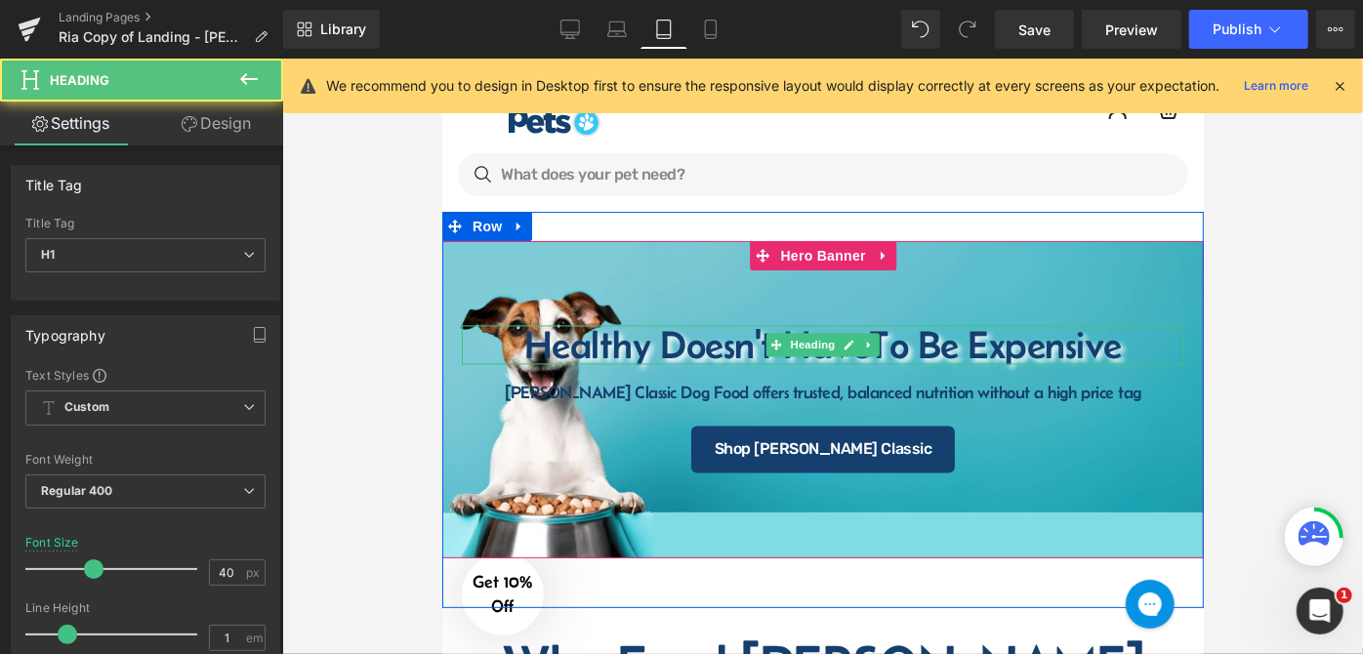
click at [550, 342] on h1 "Healthy Doesn't Have To Be Expensive" at bounding box center [823, 344] width 684 height 39
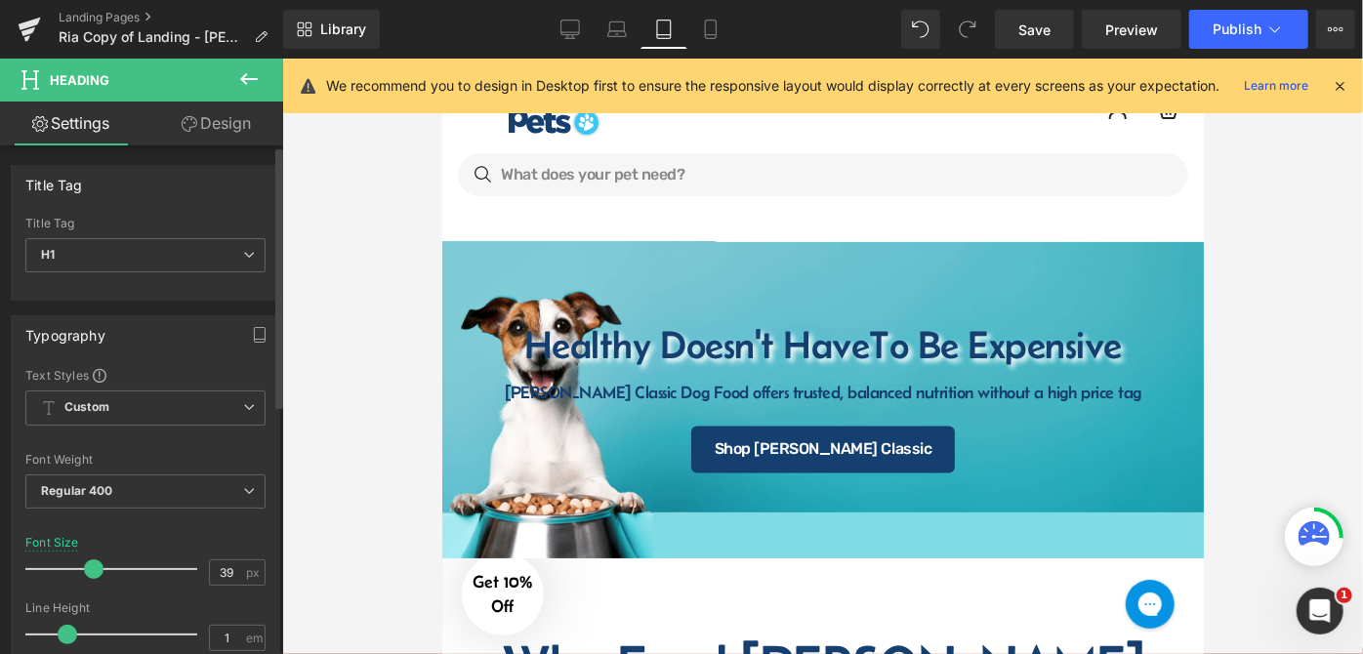
type input "38"
click at [82, 572] on span at bounding box center [91, 570] width 20 height 20
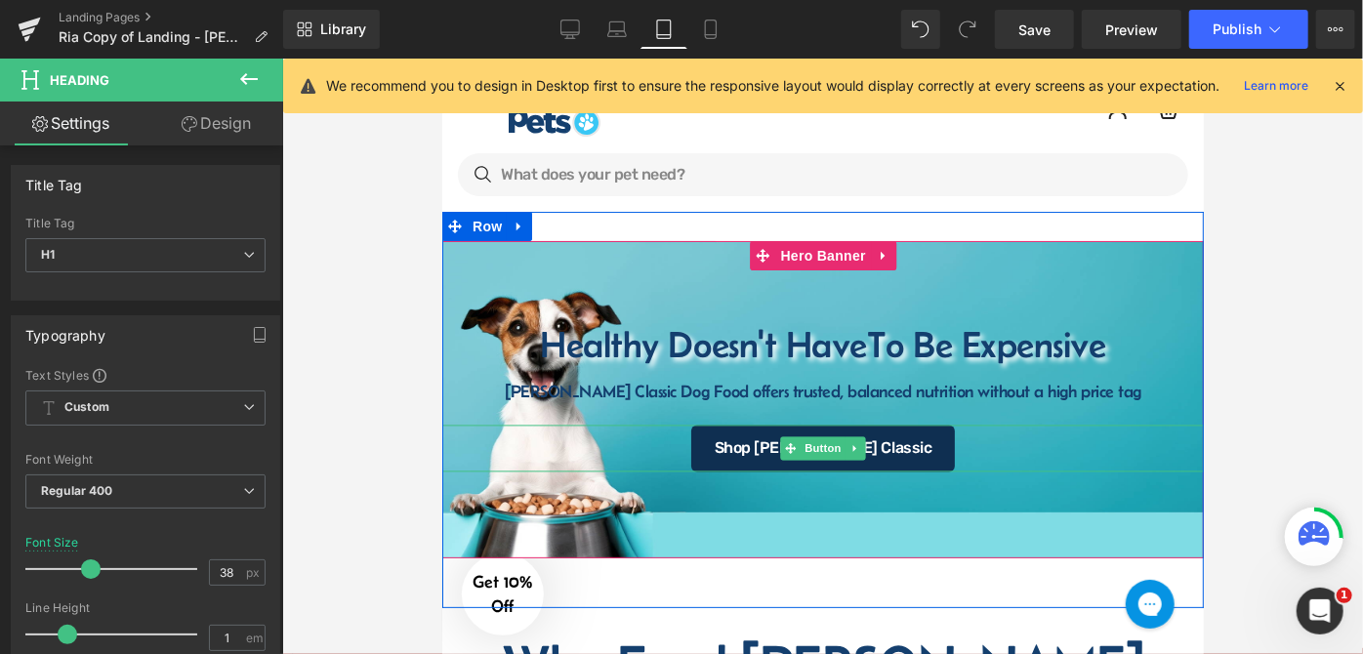
click at [883, 454] on span "Shop [PERSON_NAME] Classic" at bounding box center [823, 448] width 218 height 16
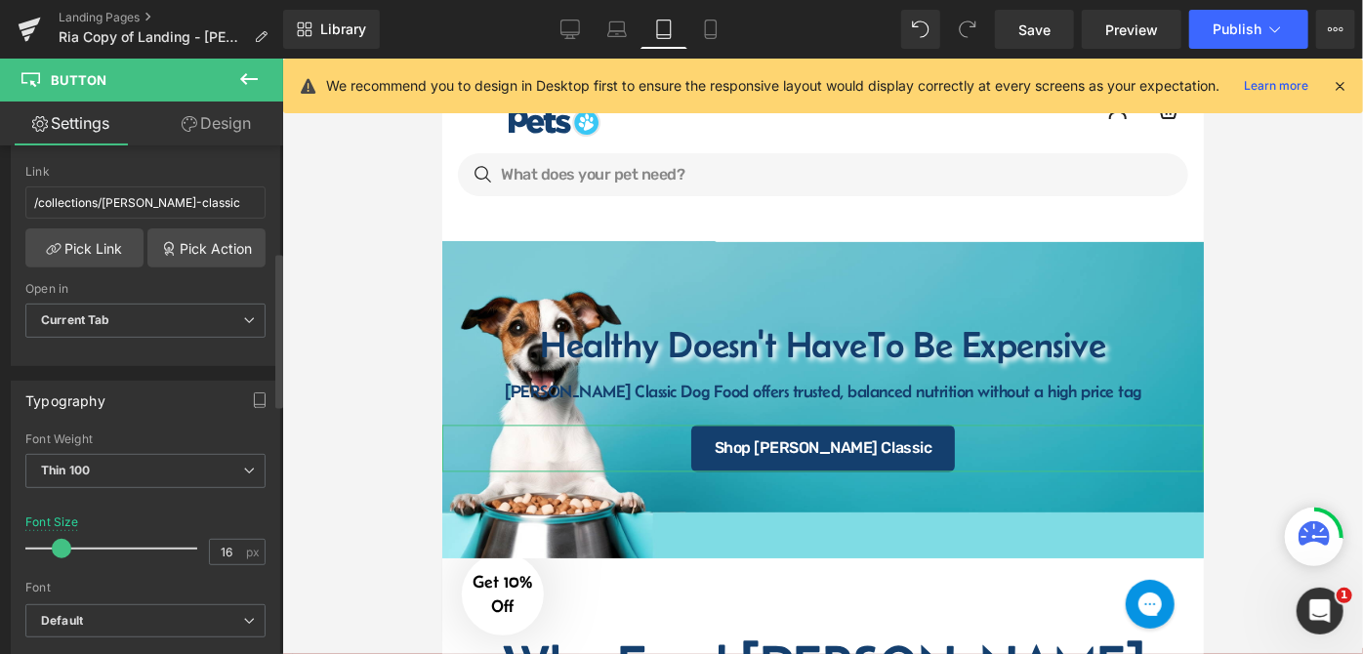
scroll to position [443, 0]
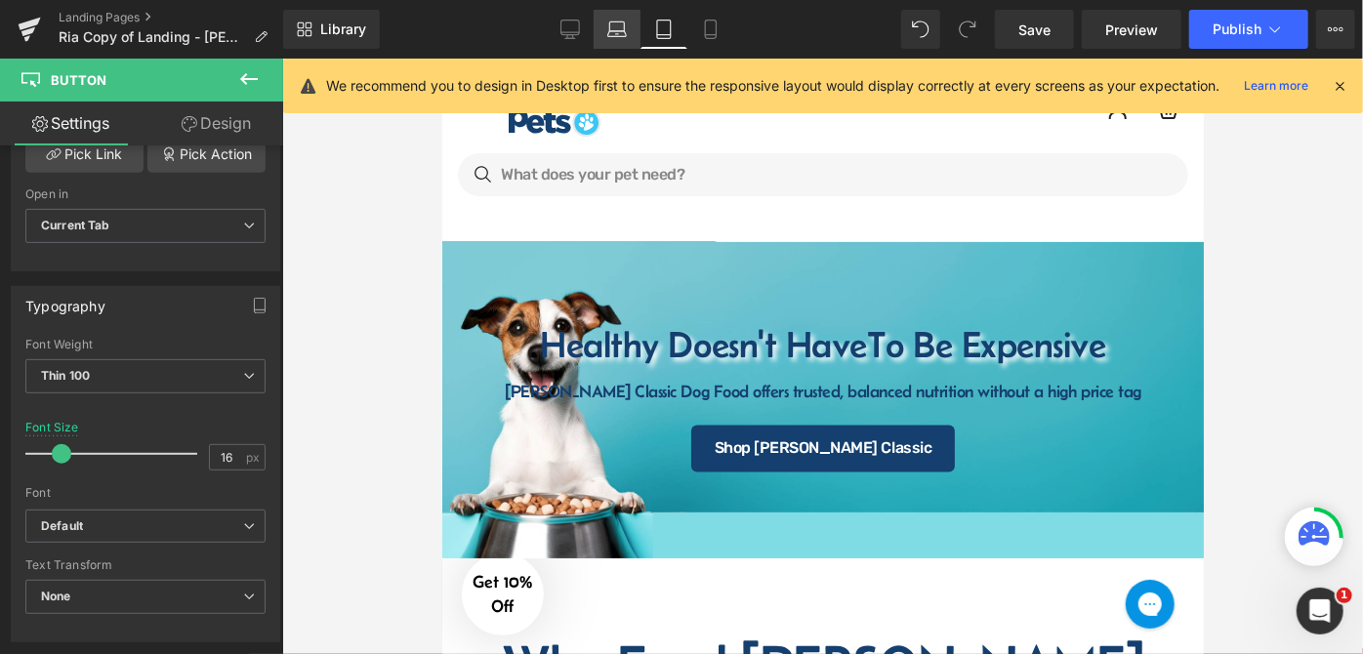
click at [609, 25] on icon at bounding box center [617, 30] width 20 height 20
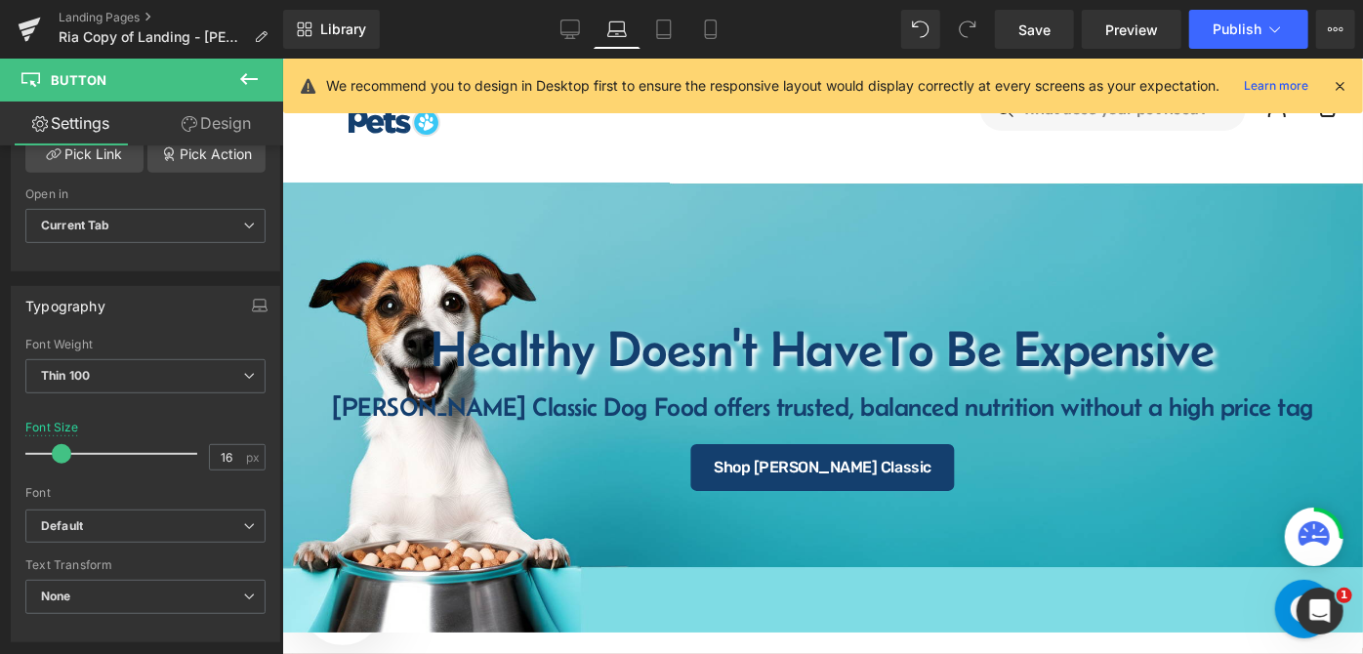
scroll to position [47, 0]
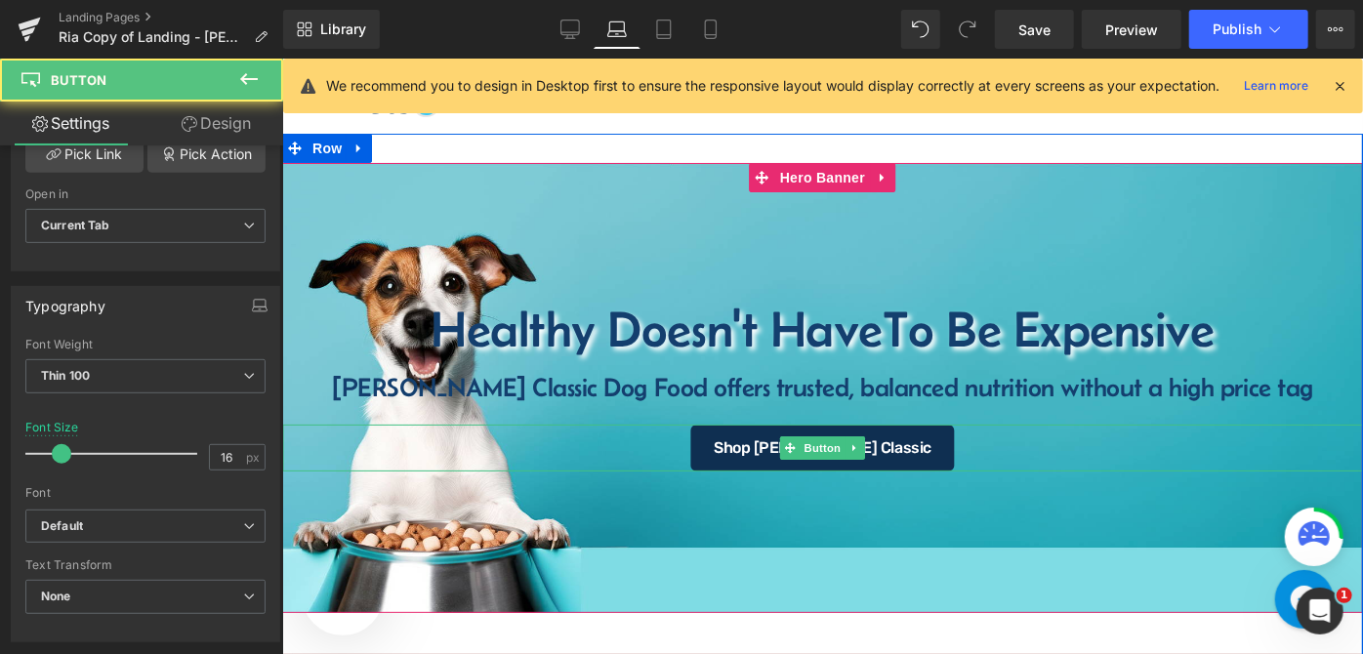
click at [742, 444] on link "Shop [PERSON_NAME] Classic" at bounding box center [821, 447] width 265 height 47
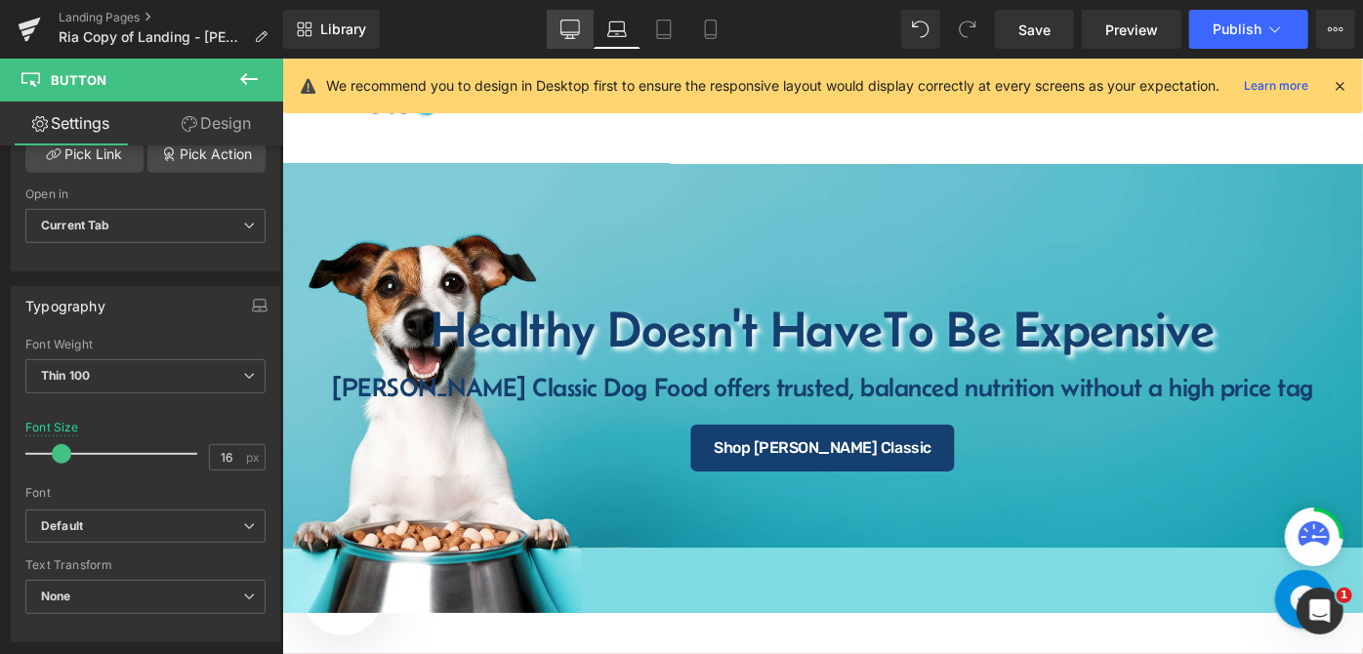
click at [579, 20] on icon at bounding box center [571, 30] width 20 height 20
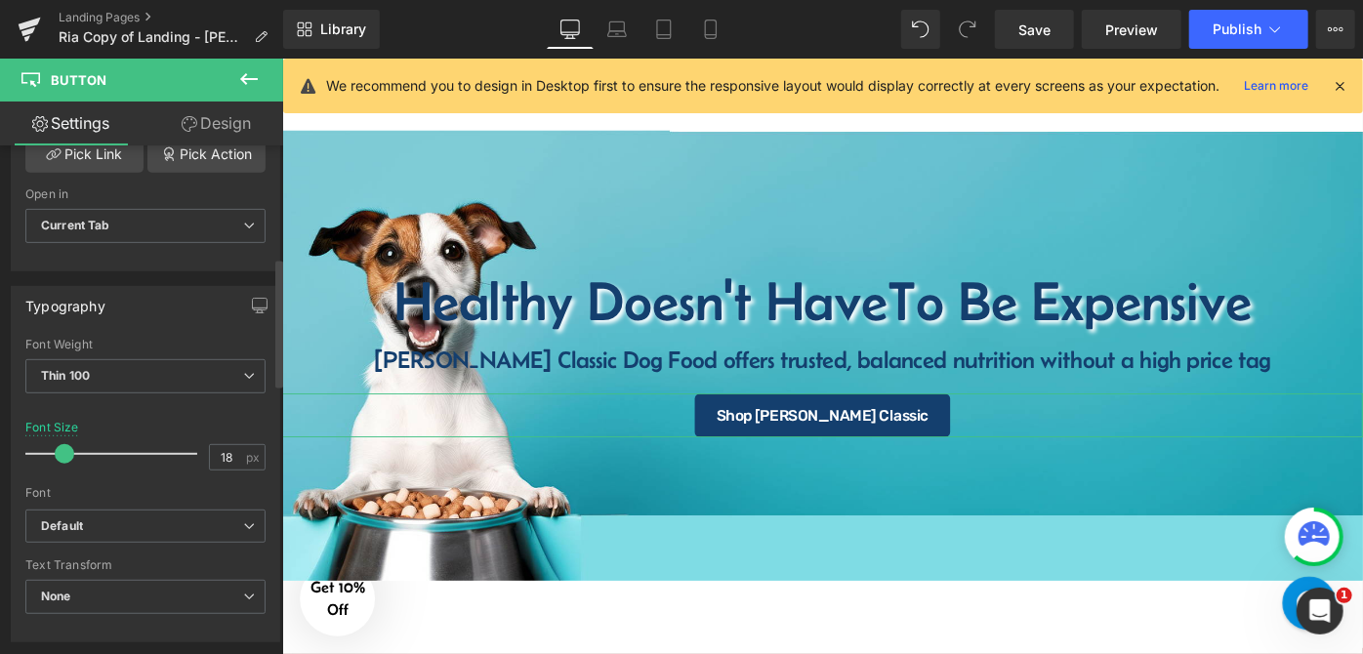
scroll to position [71, 0]
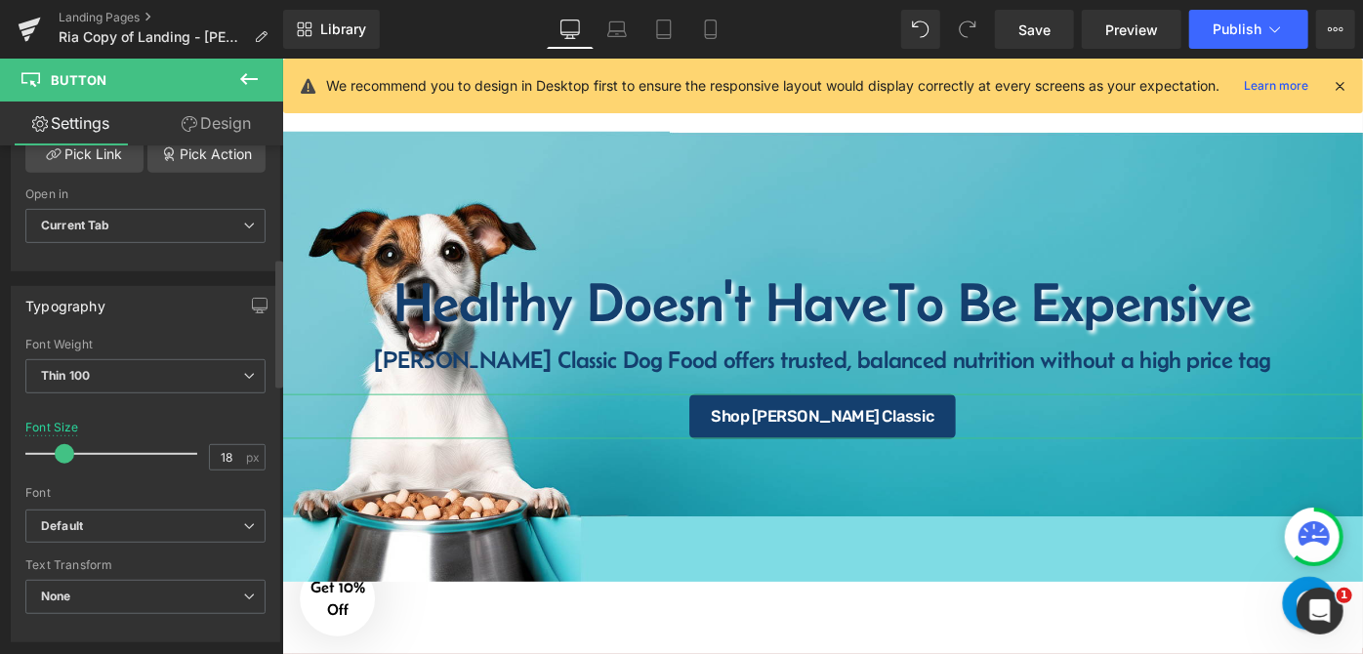
click at [63, 446] on span at bounding box center [65, 454] width 20 height 20
click at [630, 33] on link "Laptop" at bounding box center [617, 29] width 47 height 39
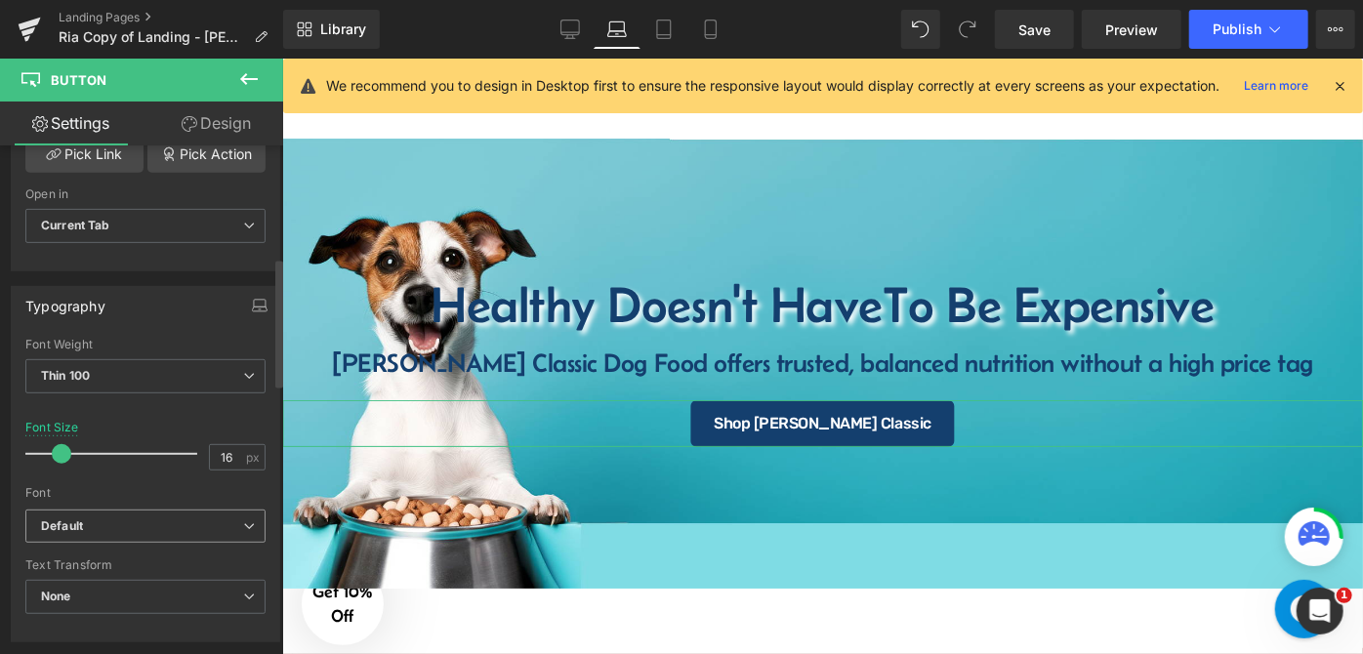
scroll to position [47, 0]
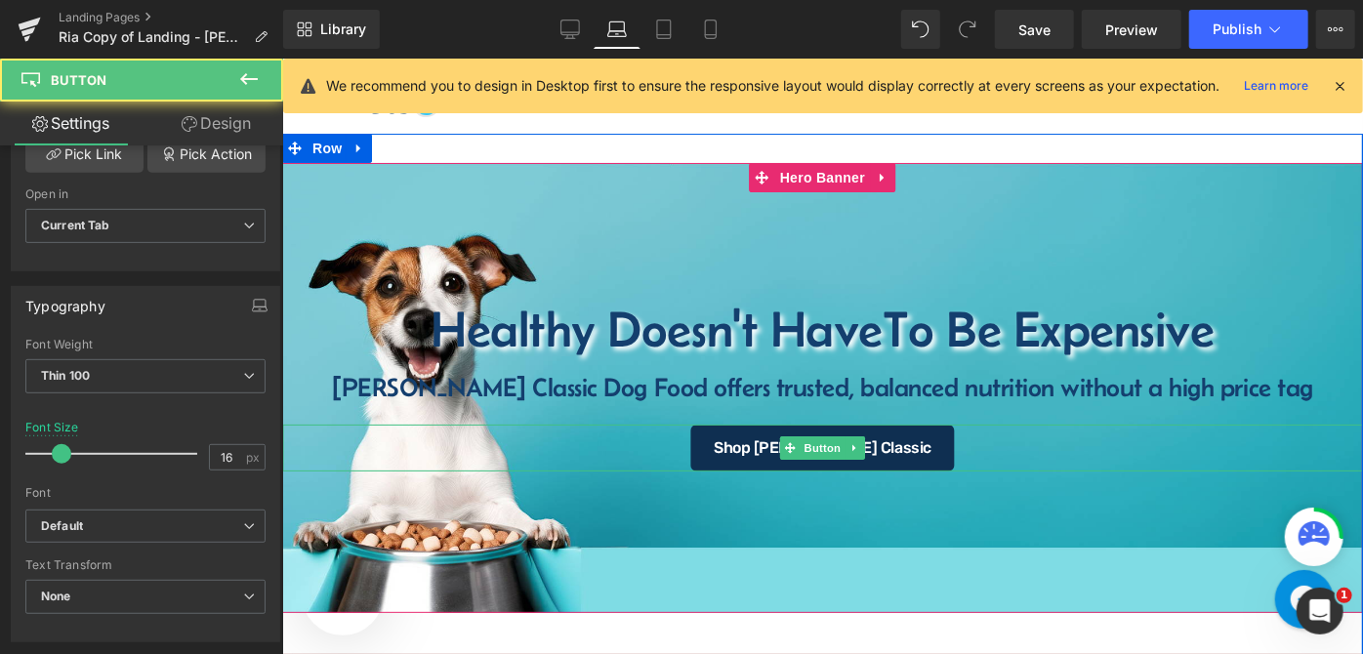
click at [743, 453] on link "Shop [PERSON_NAME] Classic" at bounding box center [821, 447] width 265 height 47
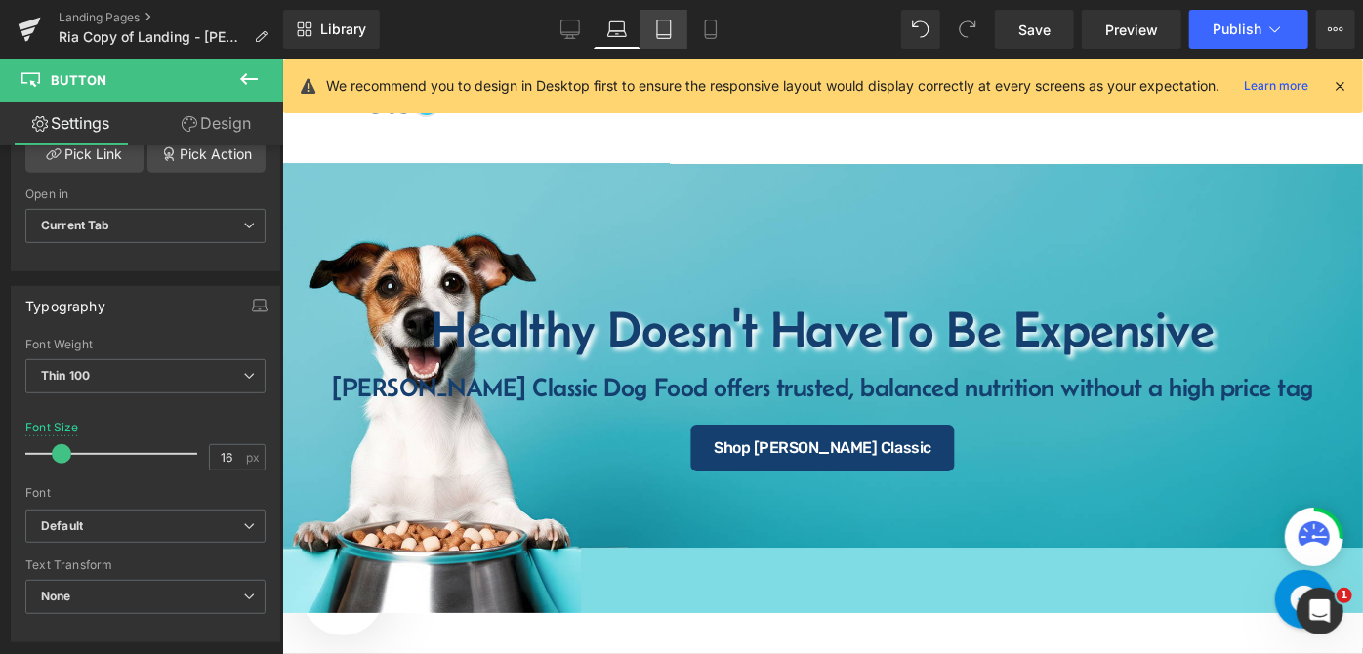
click at [666, 35] on icon at bounding box center [664, 30] width 20 height 20
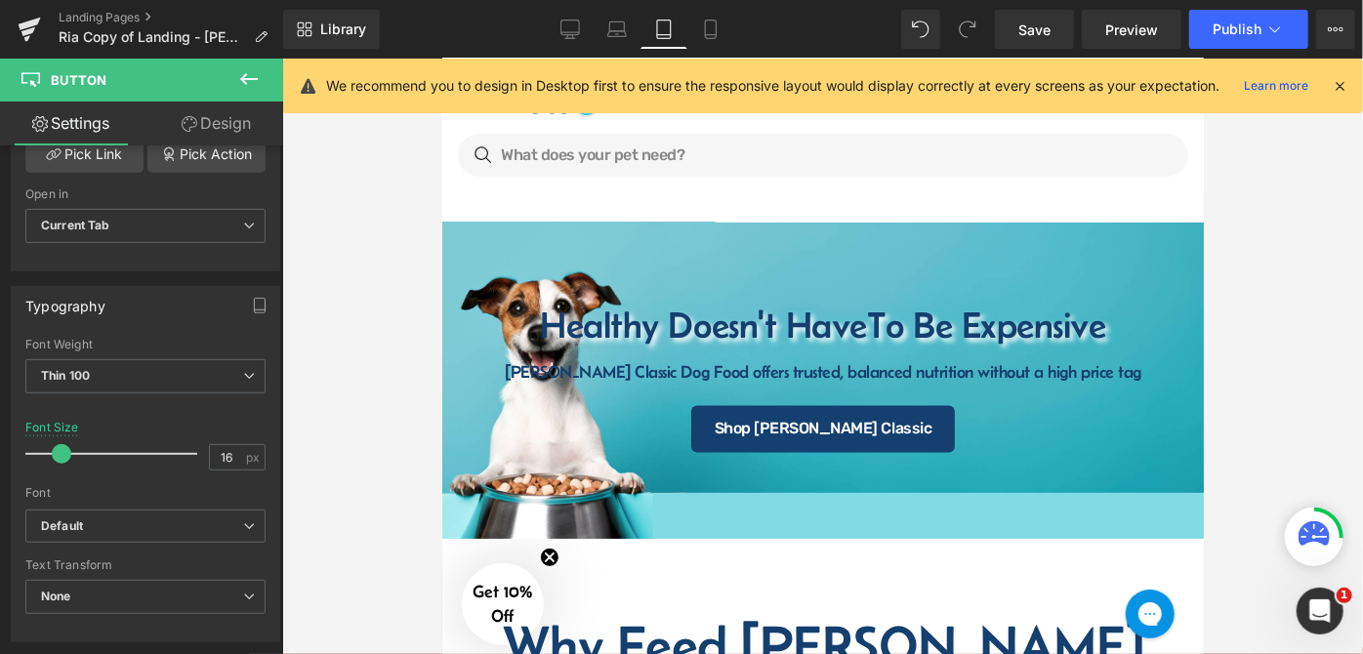
scroll to position [27, 0]
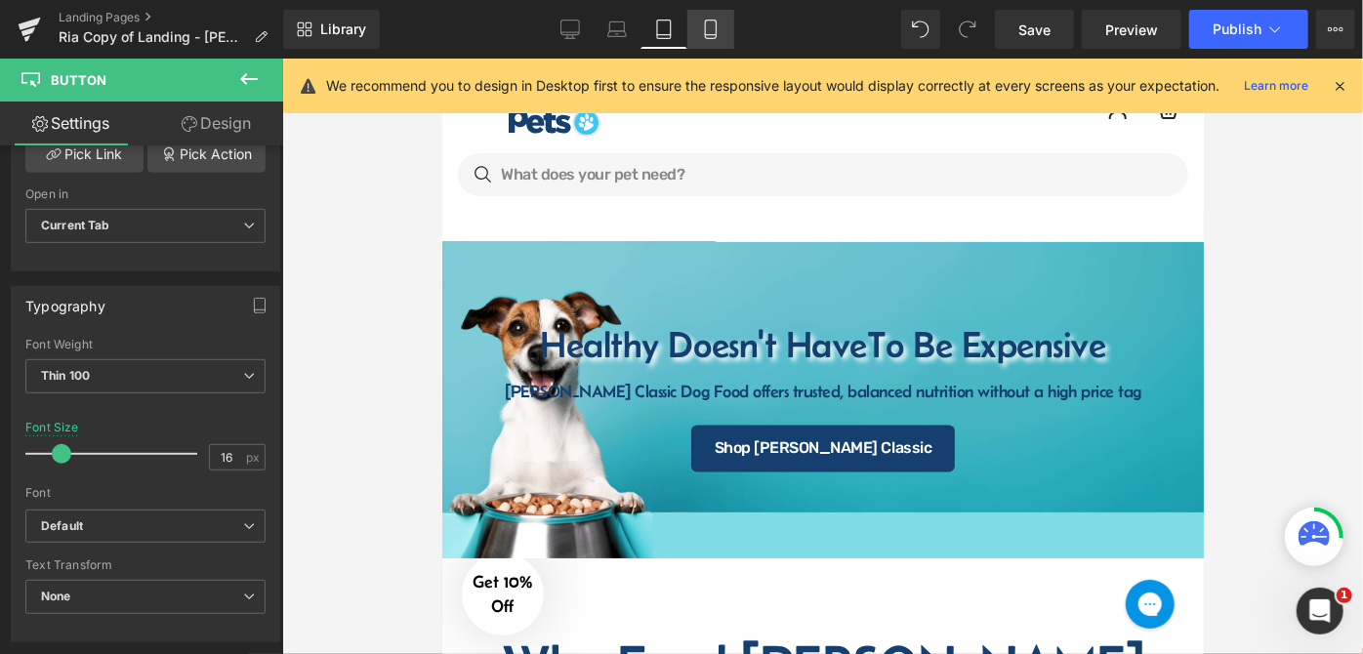
click at [697, 31] on link "Mobile" at bounding box center [711, 29] width 47 height 39
type input "15"
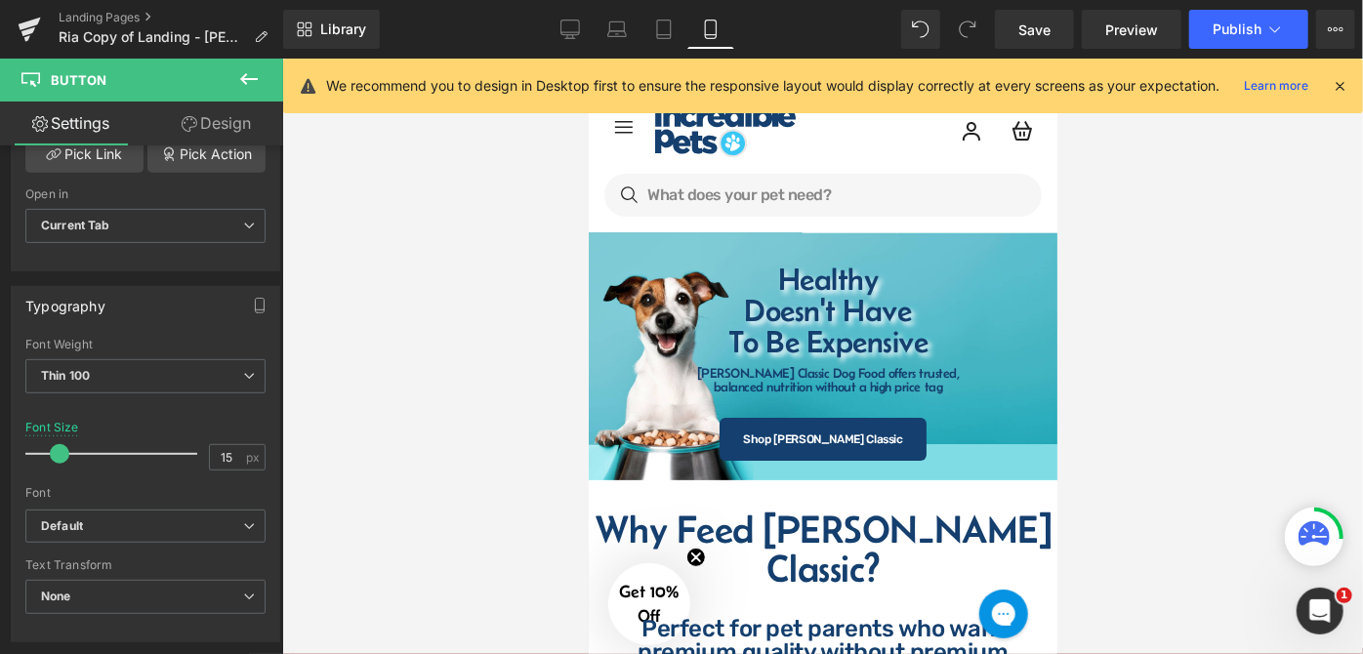
scroll to position [0, 0]
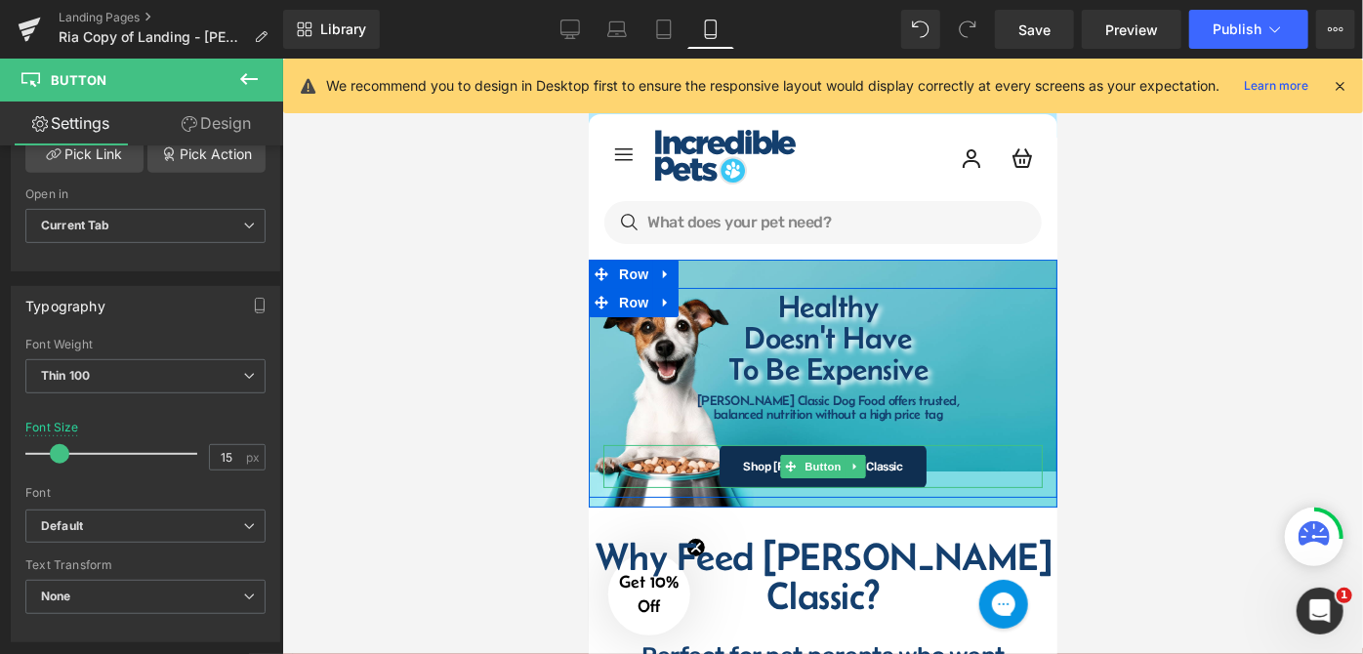
click at [885, 452] on link "Shop [PERSON_NAME] Classic" at bounding box center [822, 465] width 207 height 43
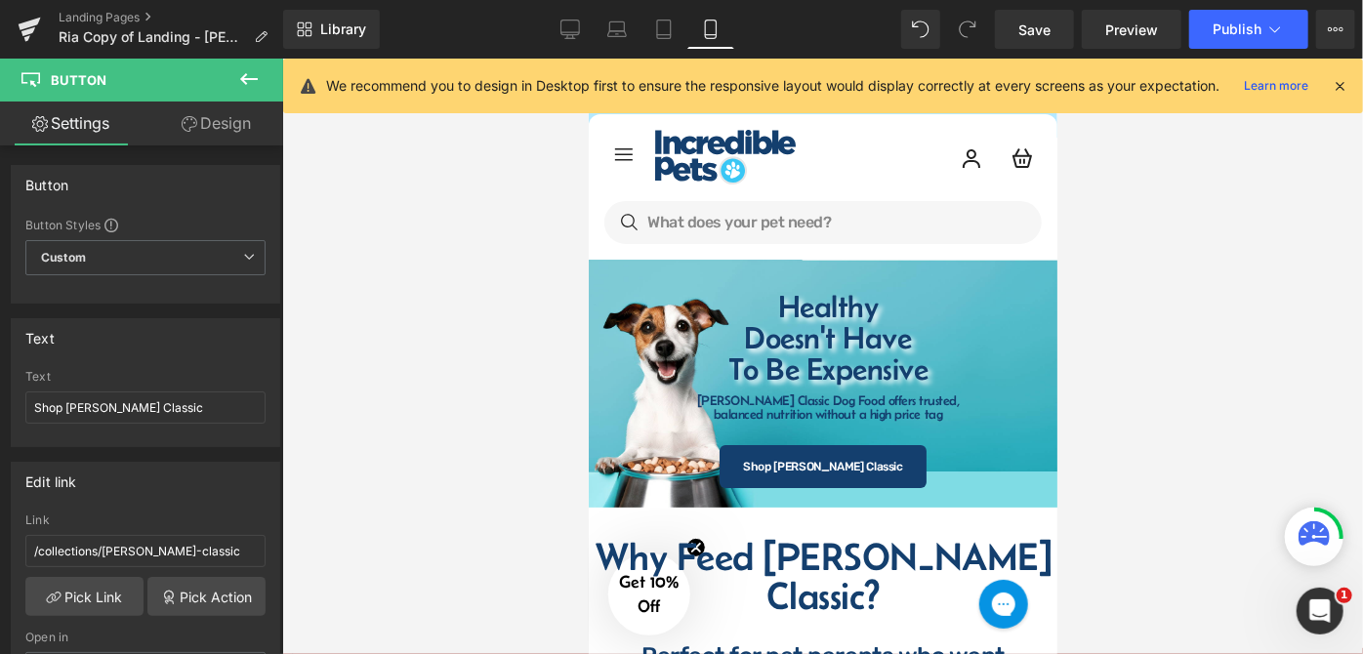
click at [1157, 377] on div at bounding box center [822, 357] width 1081 height 596
click at [1157, 370] on div at bounding box center [822, 357] width 1081 height 596
drag, startPoint x: 1047, startPoint y: 31, endPoint x: 453, endPoint y: 287, distance: 646.6
click at [1047, 31] on span "Save" at bounding box center [1035, 30] width 32 height 21
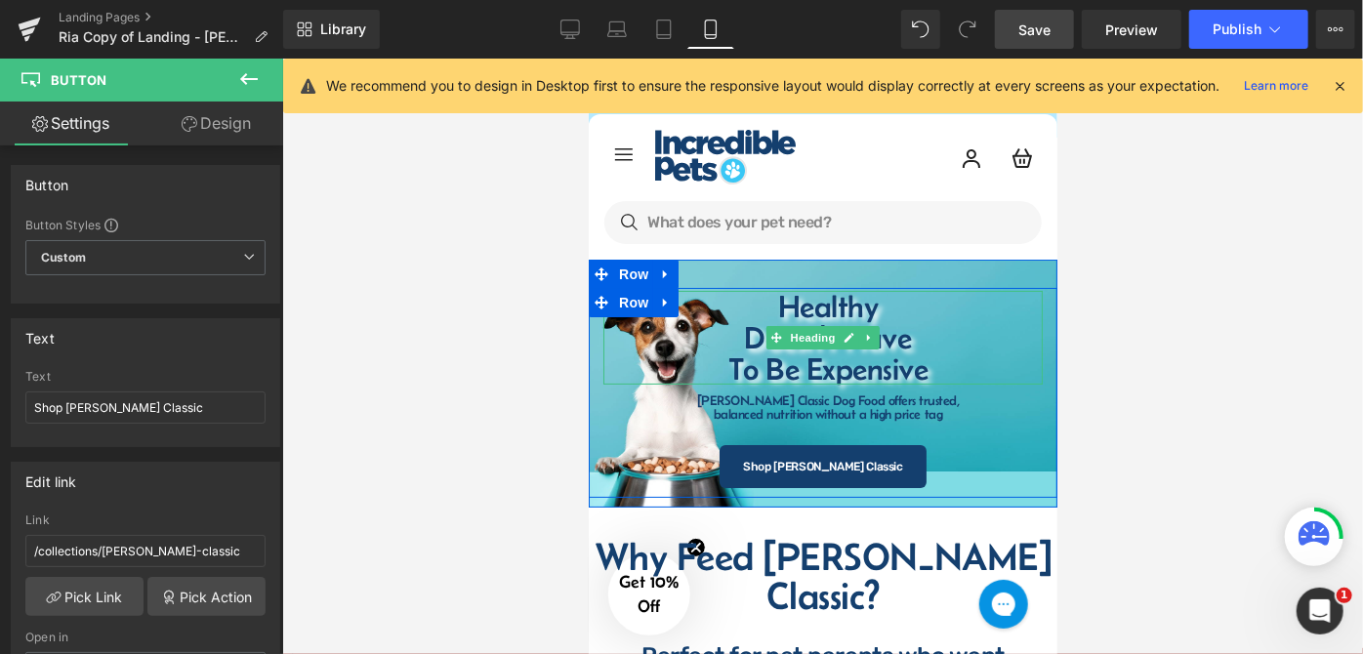
click at [816, 321] on h1 "Doesn't Have" at bounding box center [827, 336] width 410 height 31
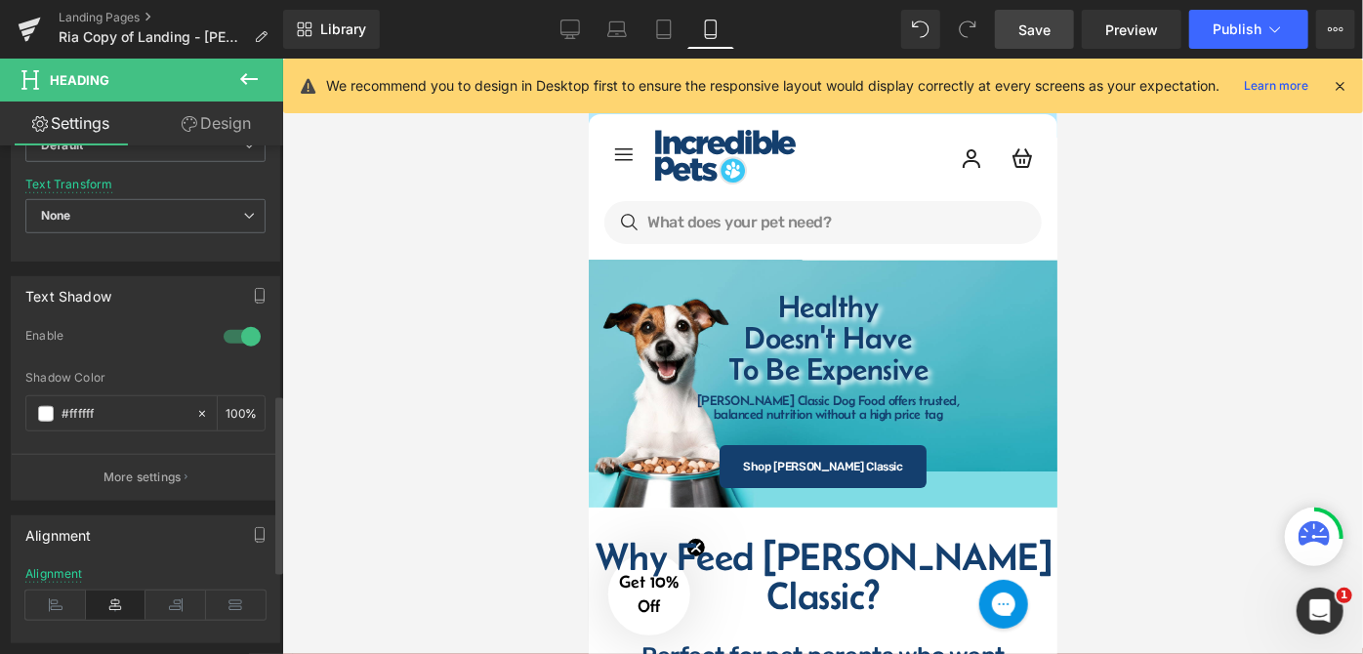
scroll to position [888, 0]
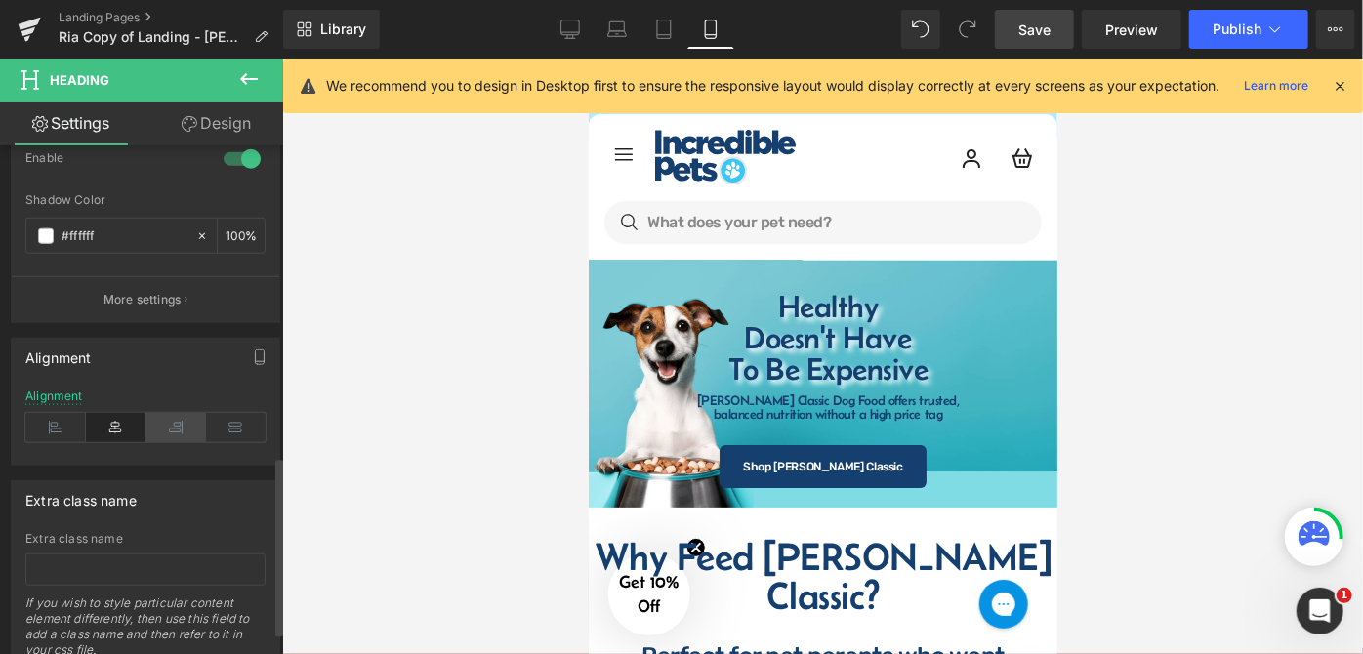
click at [177, 427] on icon at bounding box center [176, 427] width 61 height 29
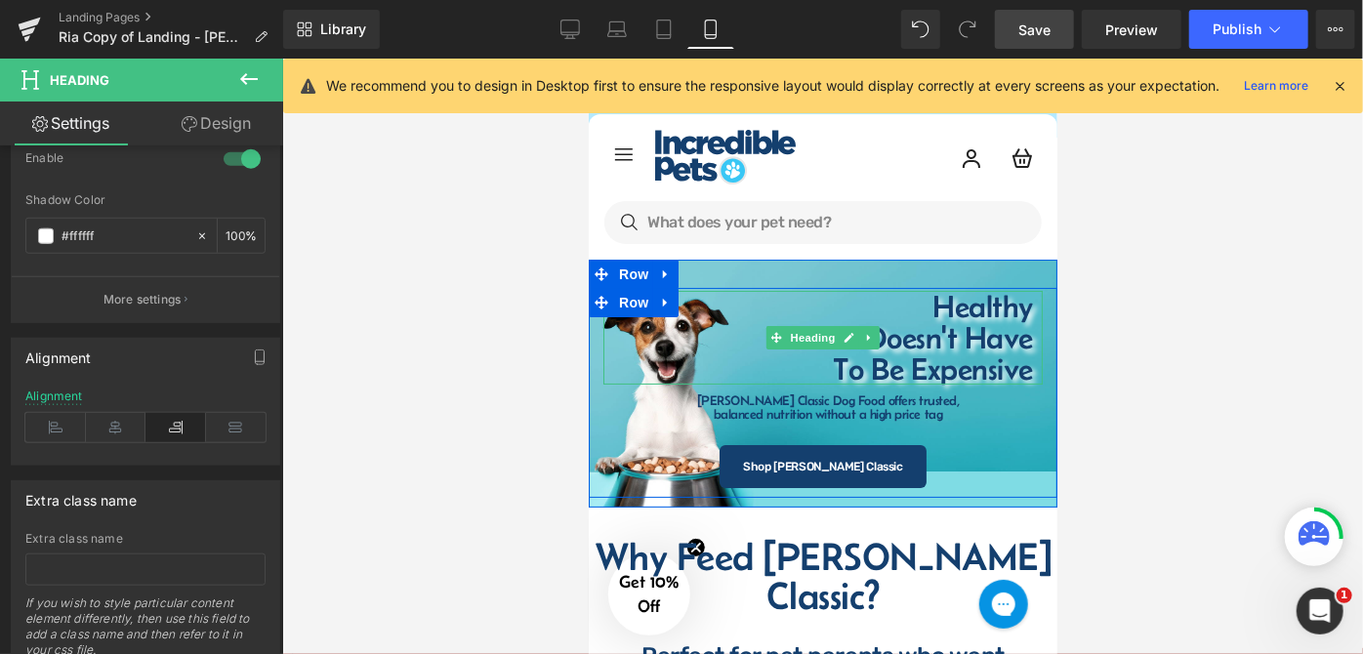
click at [827, 375] on h1 "To Be Expensive" at bounding box center [827, 368] width 410 height 31
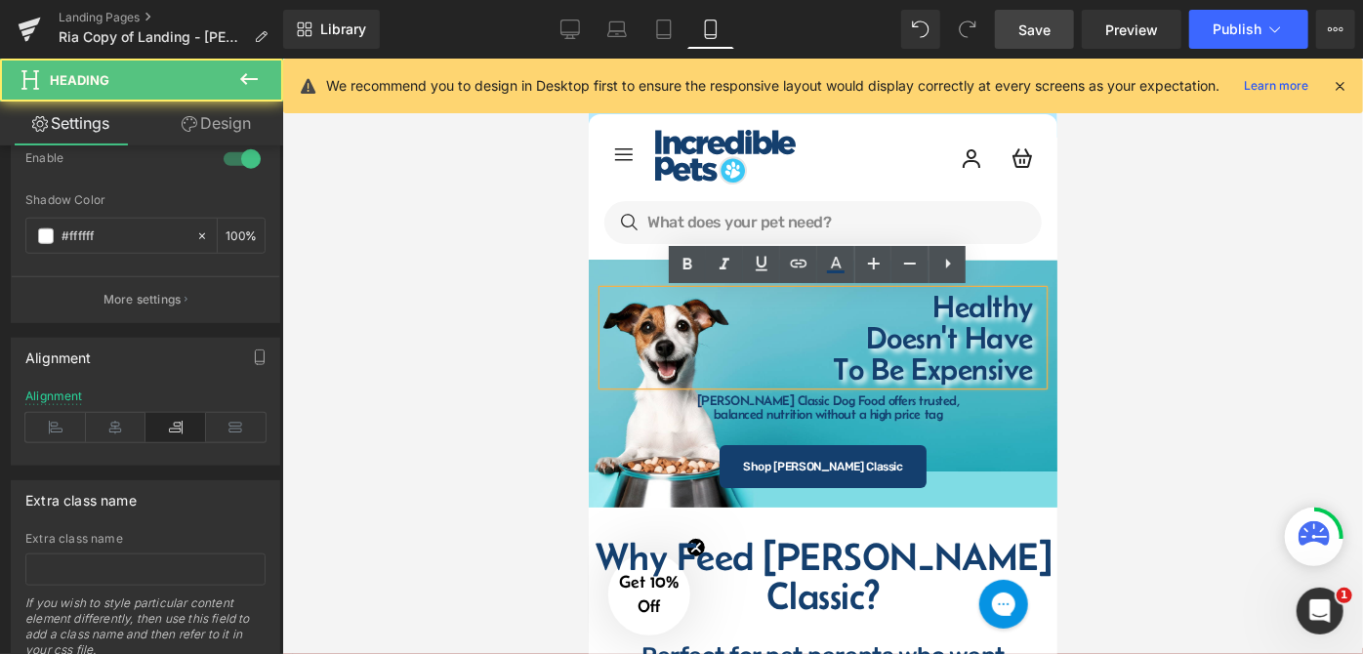
click at [856, 335] on h1 "Doesn't Have" at bounding box center [827, 336] width 410 height 31
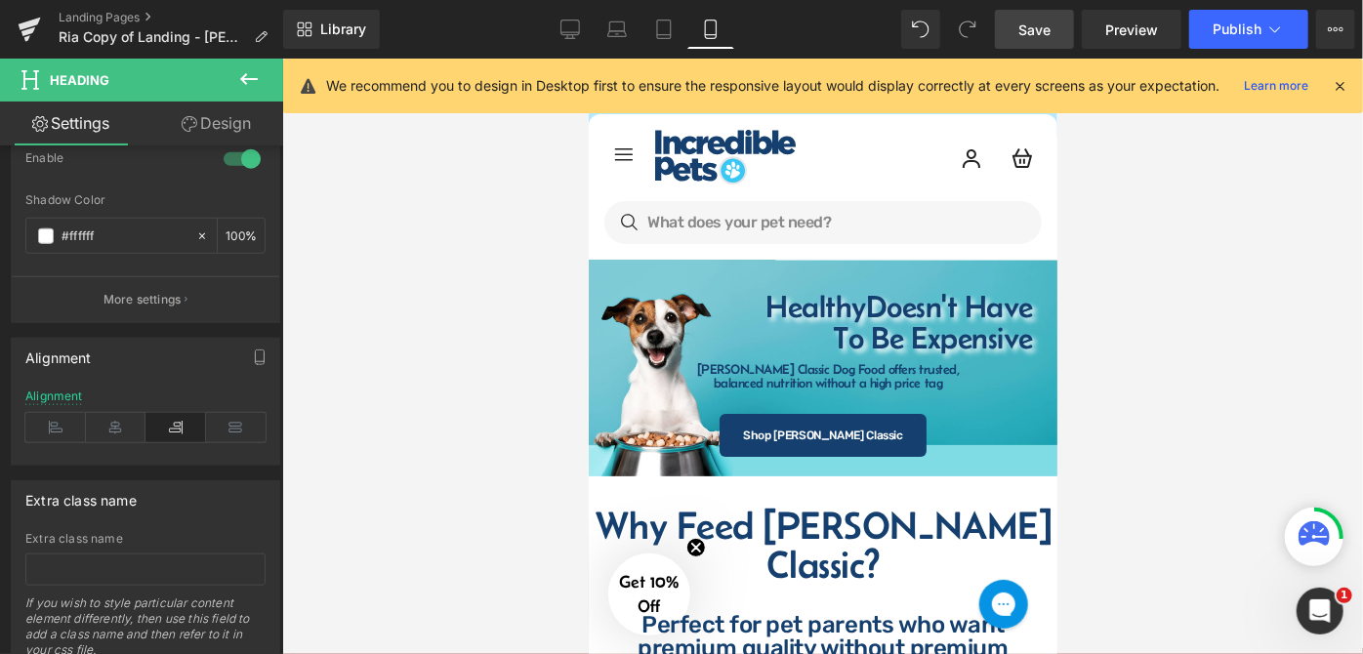
click at [1162, 354] on div at bounding box center [822, 357] width 1081 height 596
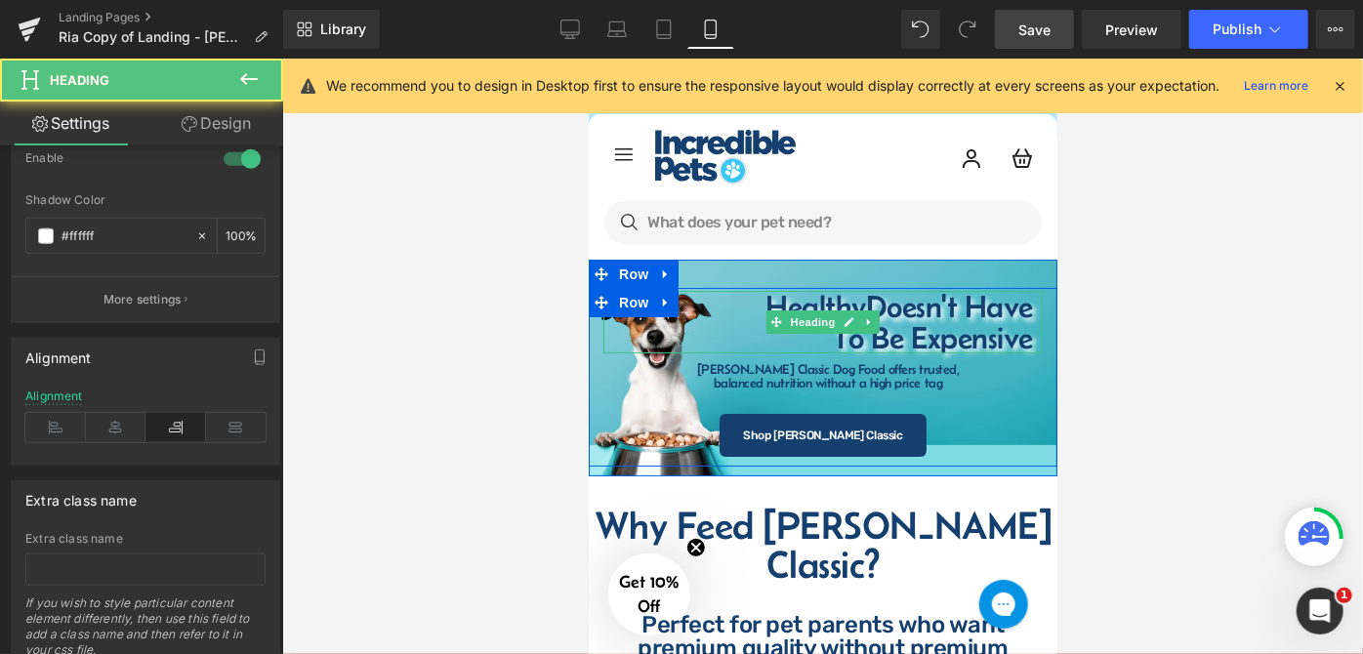
click at [733, 302] on h1 "Healthy Doesn't Have" at bounding box center [827, 305] width 410 height 31
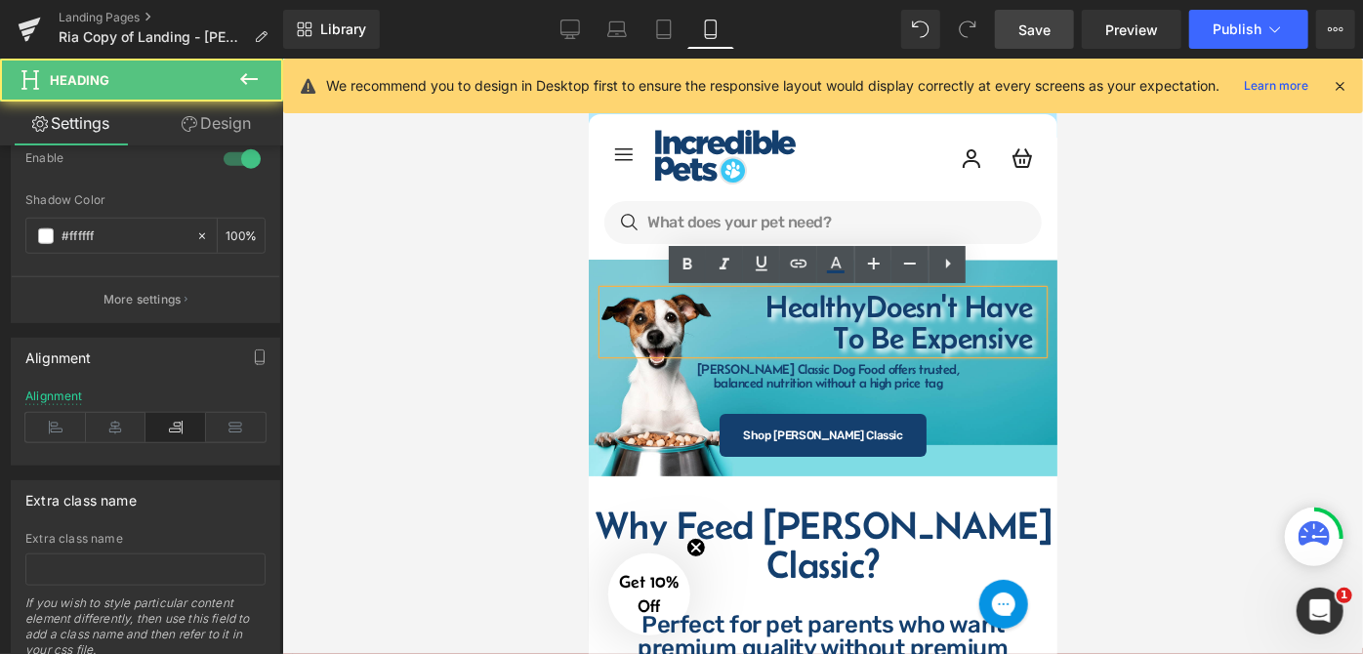
click at [757, 292] on h1 "Healthy Doesn't Have" at bounding box center [827, 305] width 410 height 31
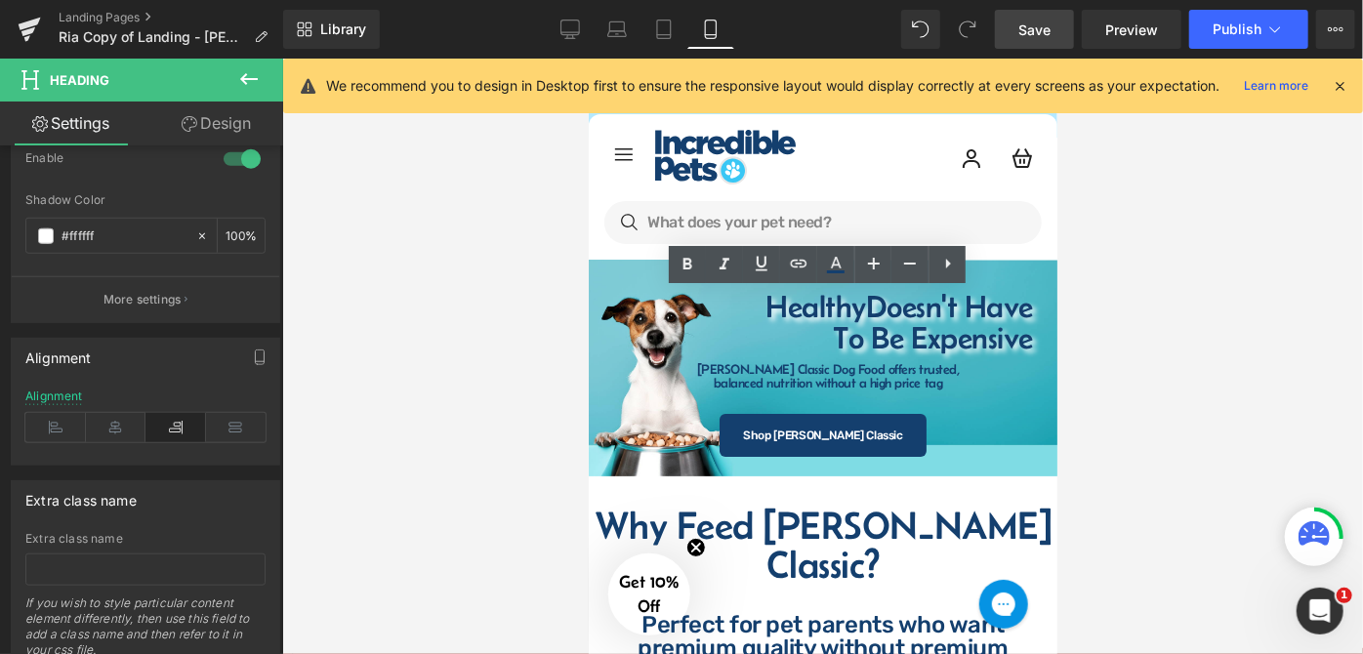
click at [1142, 374] on div at bounding box center [822, 357] width 1081 height 596
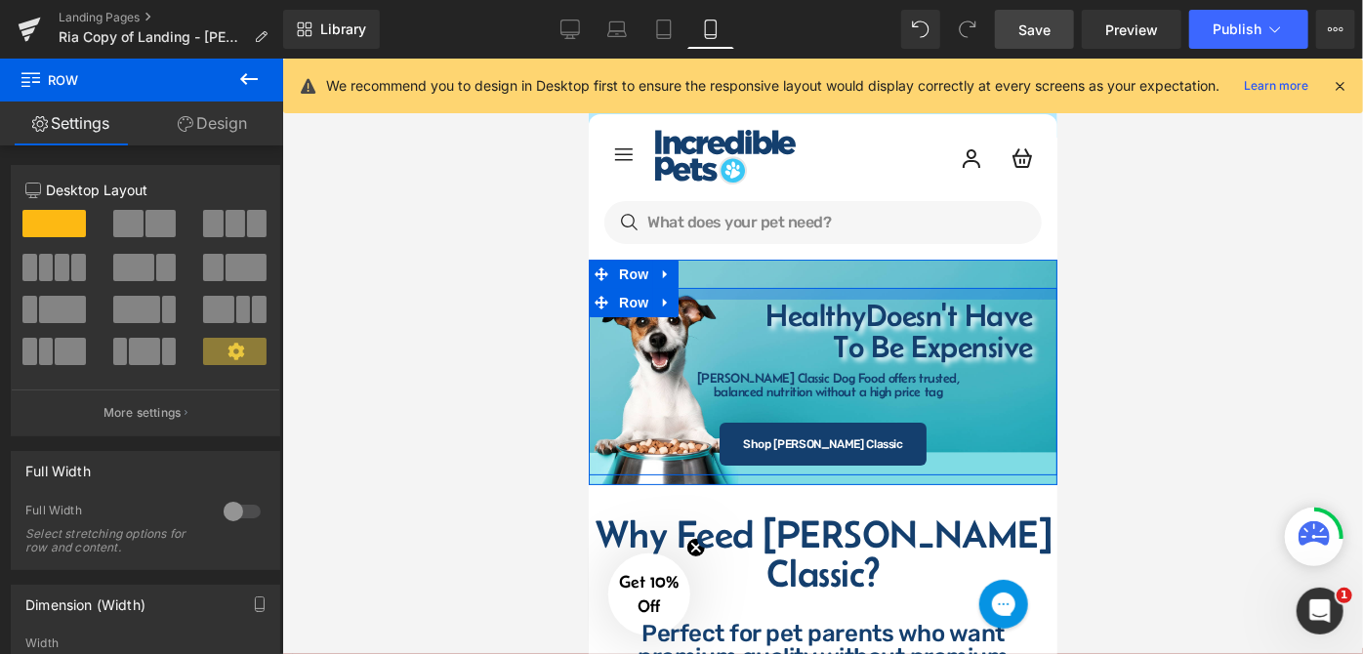
drag, startPoint x: 882, startPoint y: 287, endPoint x: 883, endPoint y: 297, distance: 9.8
click at [883, 297] on div at bounding box center [822, 293] width 469 height 12
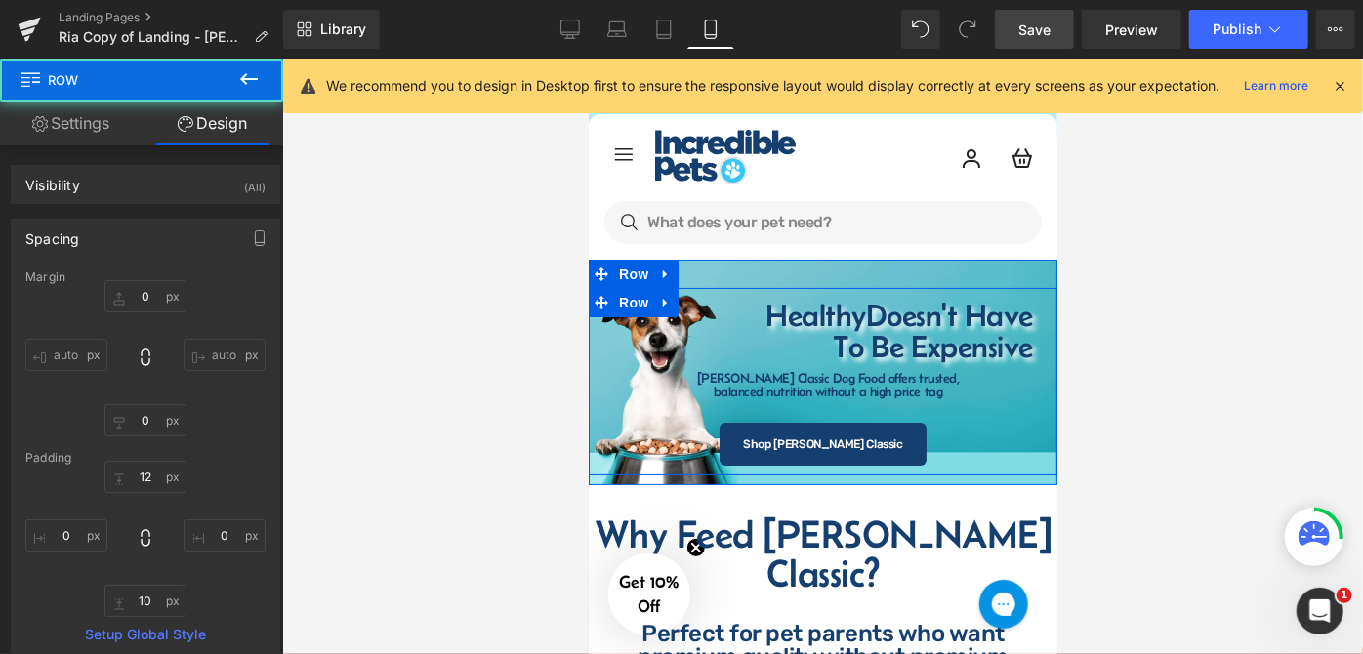
click at [795, 381] on span "Heading" at bounding box center [812, 379] width 53 height 23
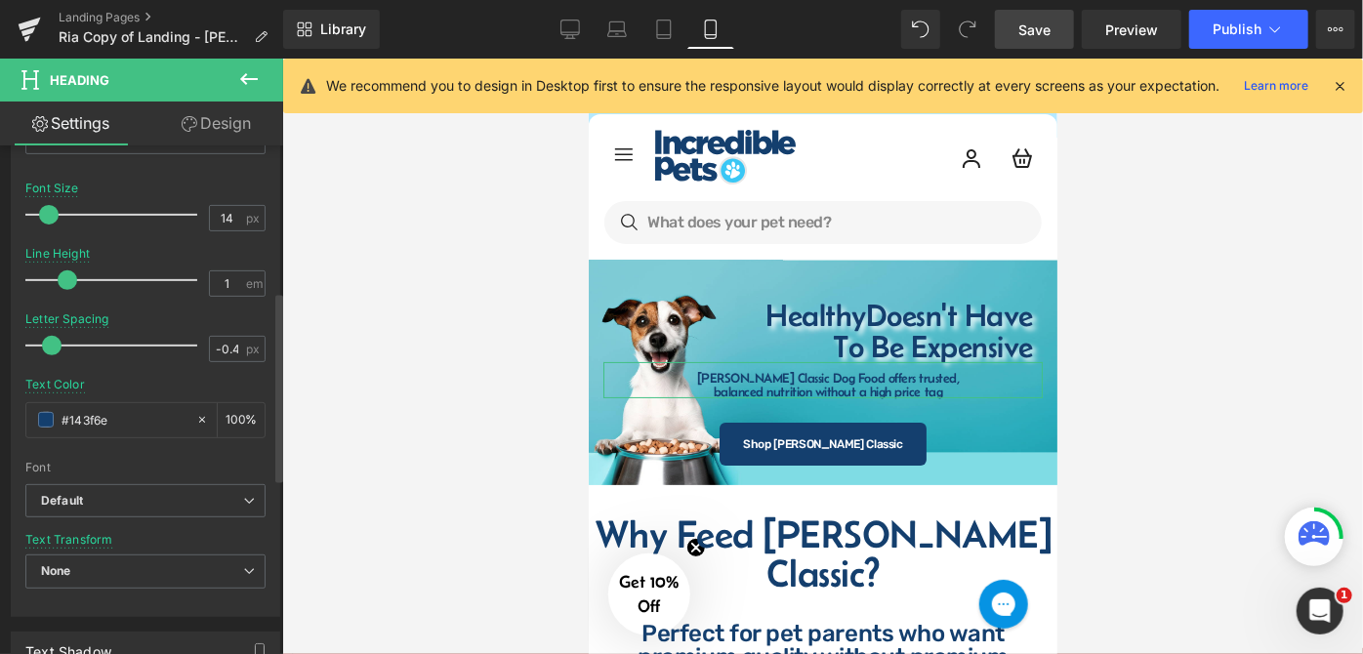
scroll to position [621, 0]
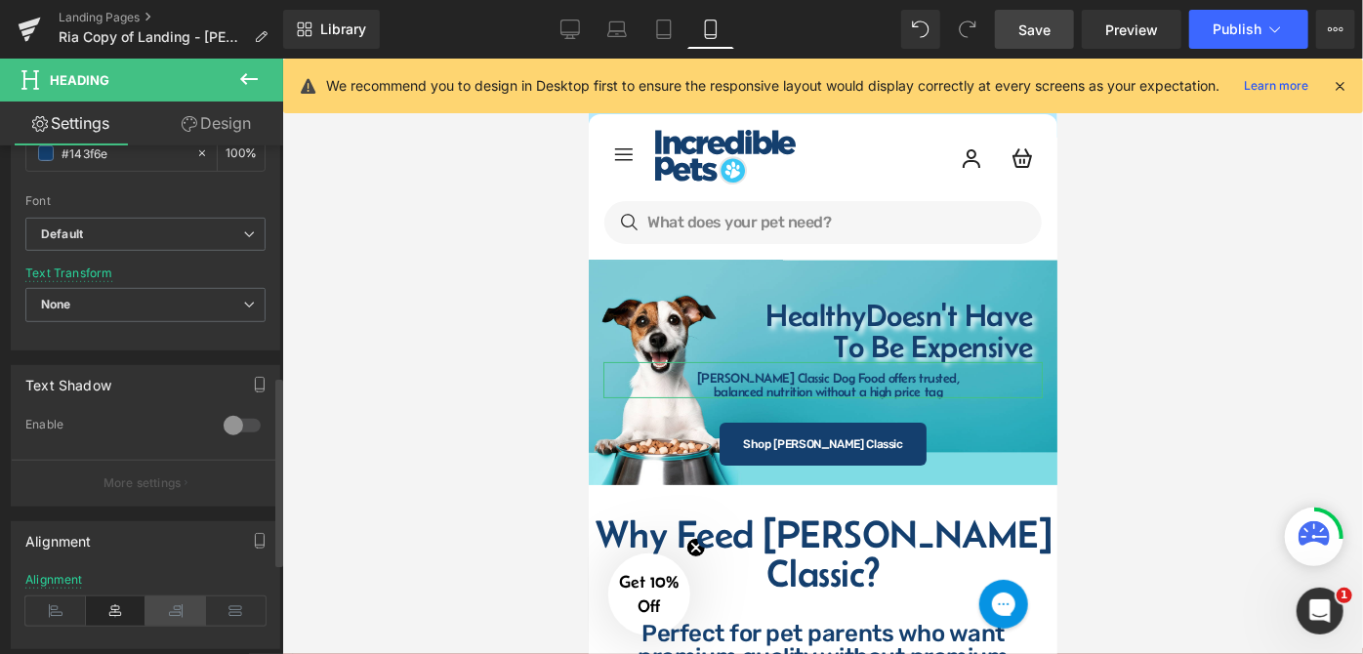
click at [161, 609] on icon at bounding box center [176, 611] width 61 height 29
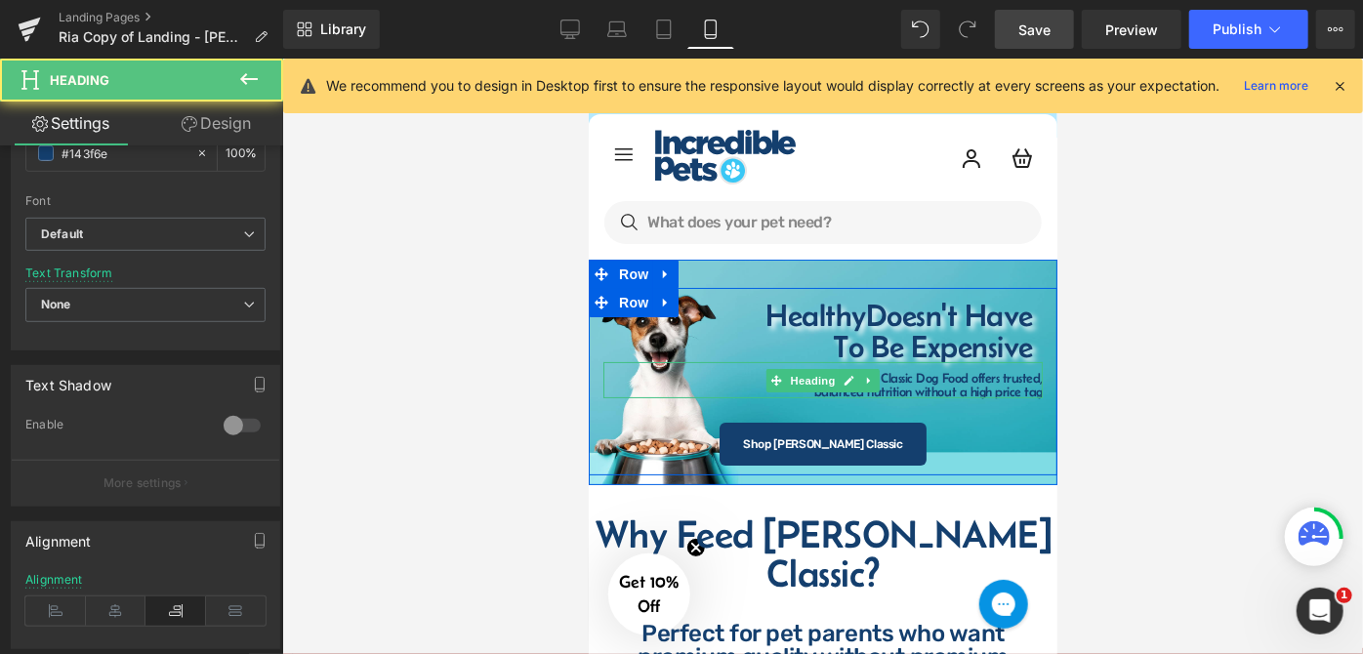
click at [863, 391] on h1 "balanced nutrition without a high price tag" at bounding box center [827, 391] width 430 height 14
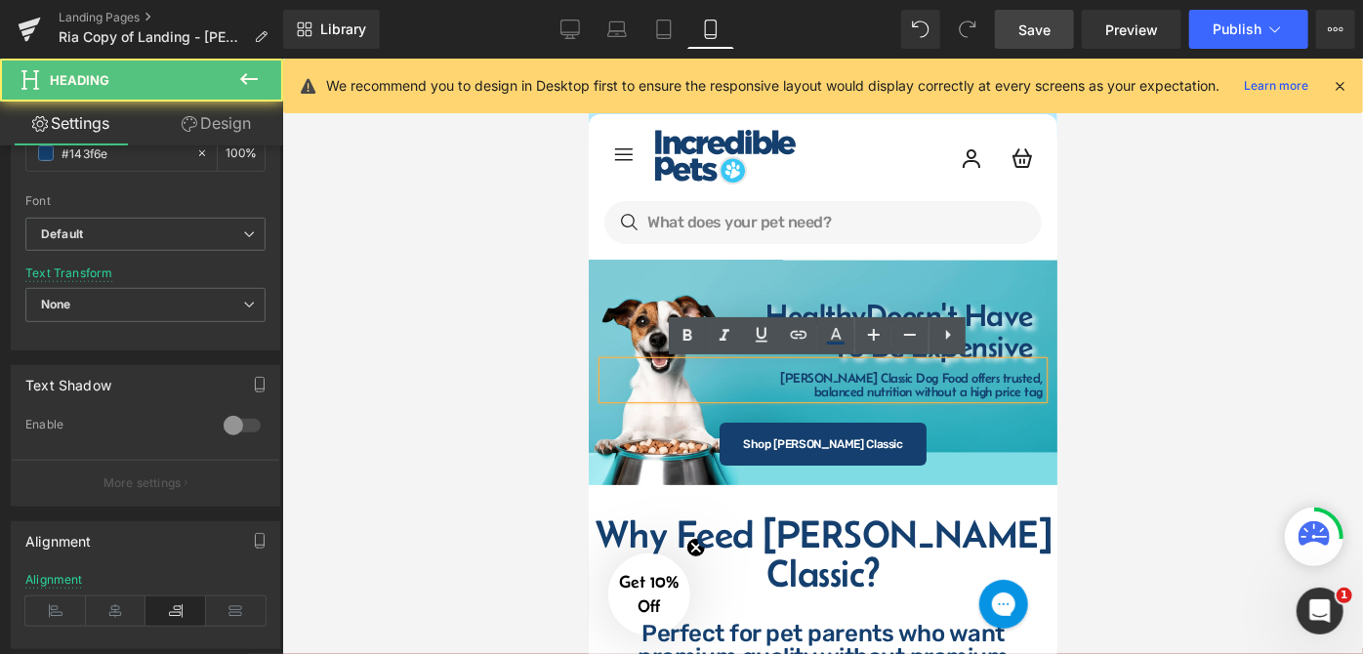
click at [808, 397] on h1 "balanced nutrition without a high price tag" at bounding box center [827, 391] width 430 height 14
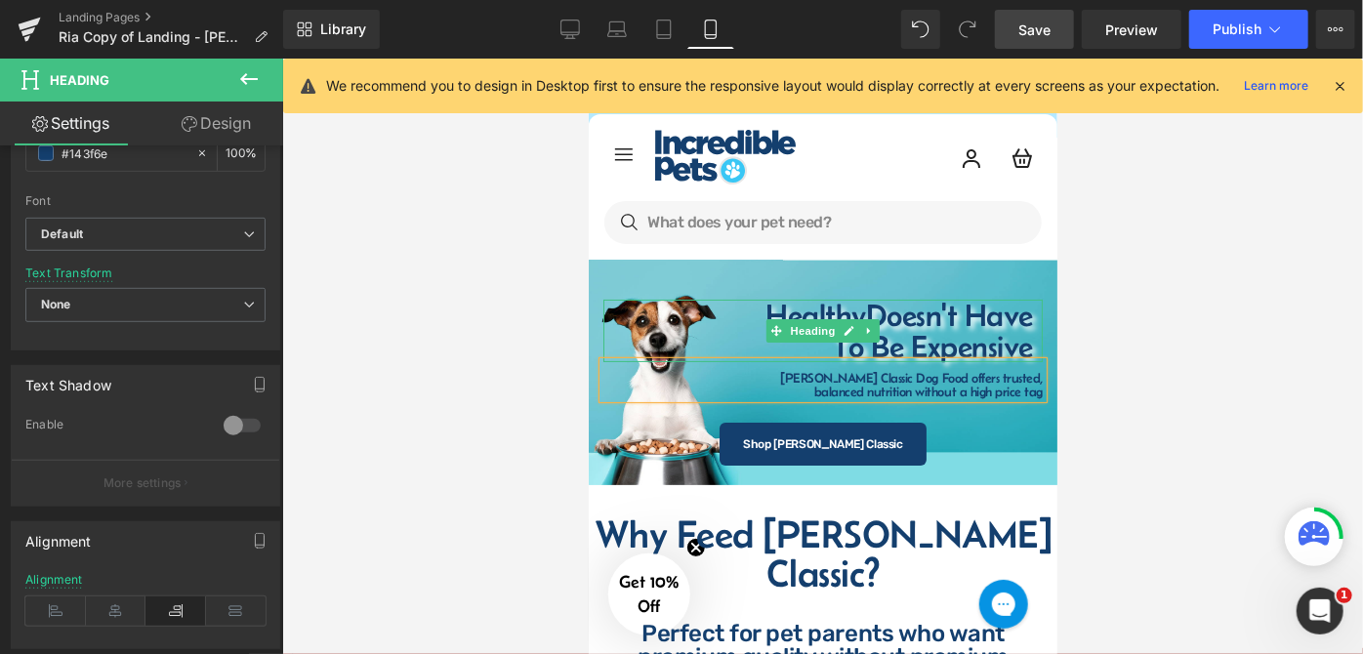
click at [1024, 331] on h1 "To Be Expensive" at bounding box center [827, 345] width 410 height 31
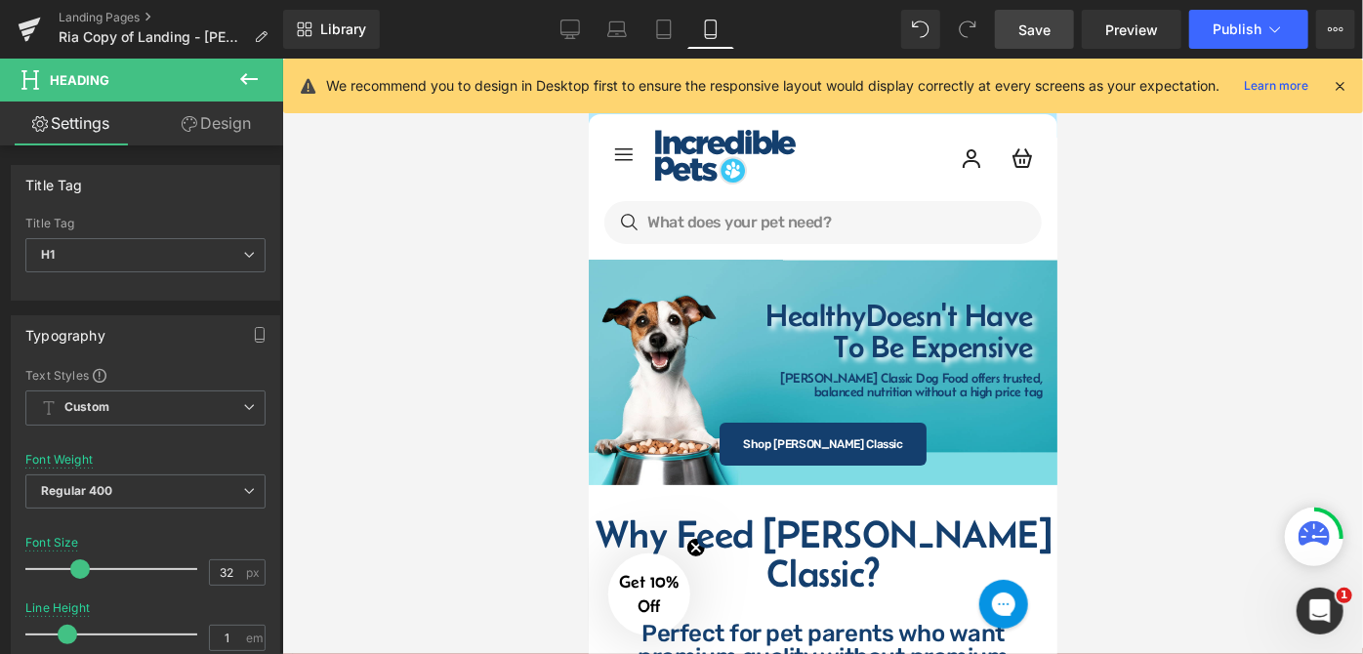
click at [221, 125] on link "Design" at bounding box center [217, 124] width 142 height 44
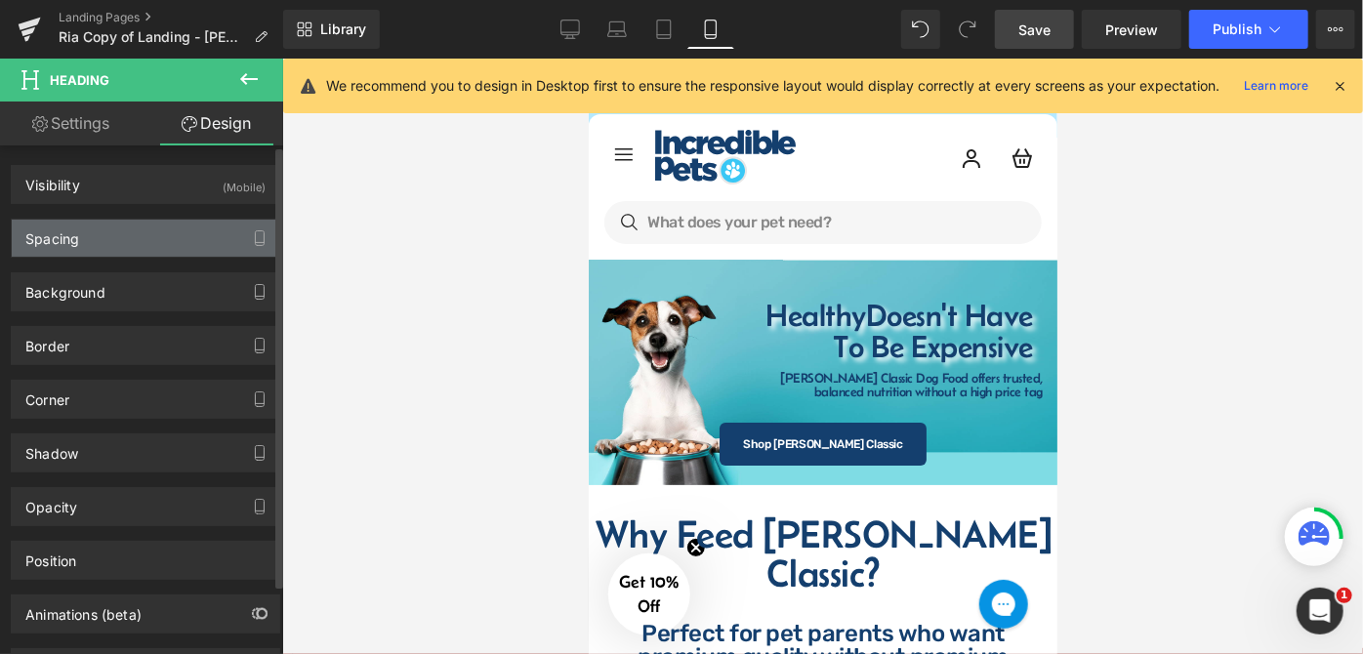
click at [158, 240] on div "Spacing" at bounding box center [146, 238] width 268 height 37
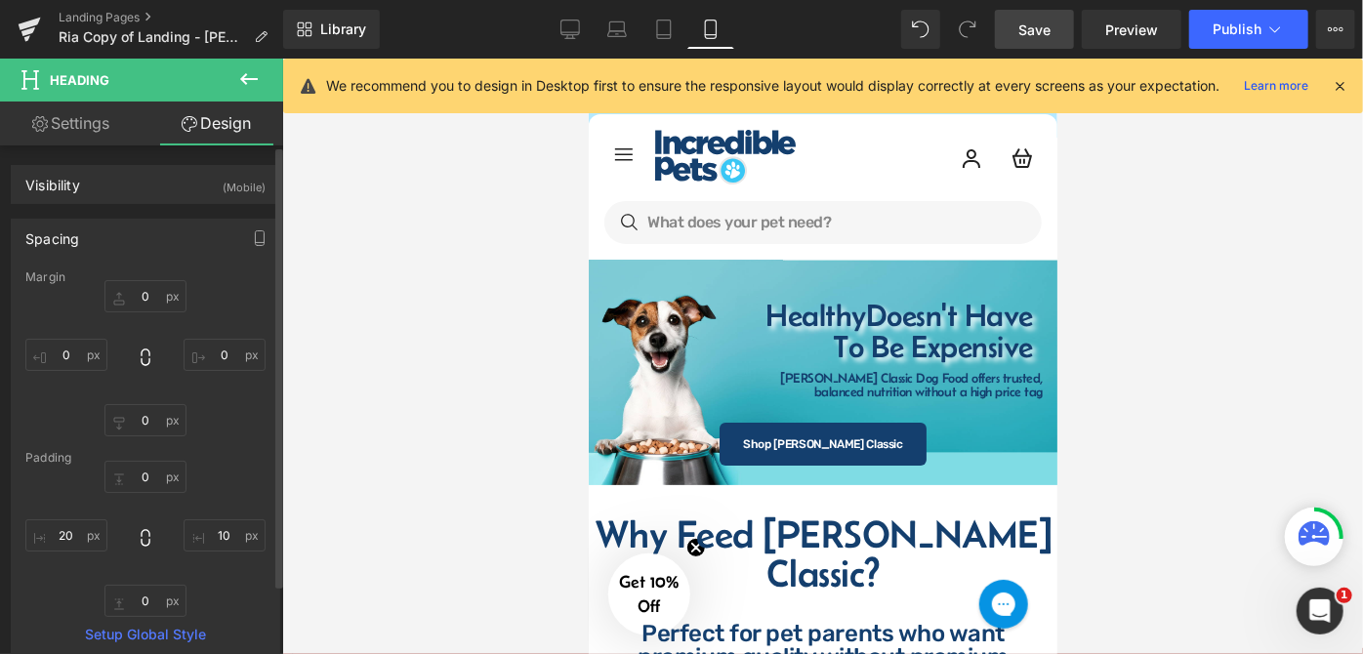
scroll to position [88, 0]
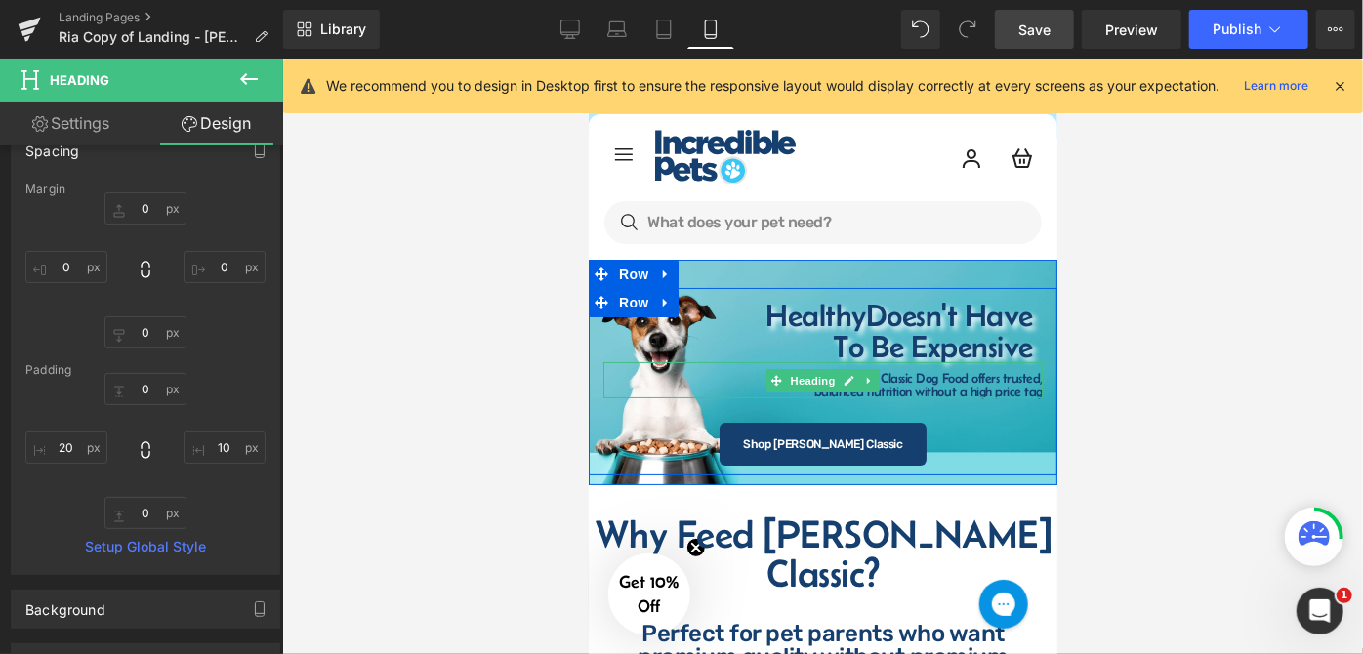
click at [979, 384] on span "balanced nutrition without a high price tag" at bounding box center [928, 391] width 229 height 16
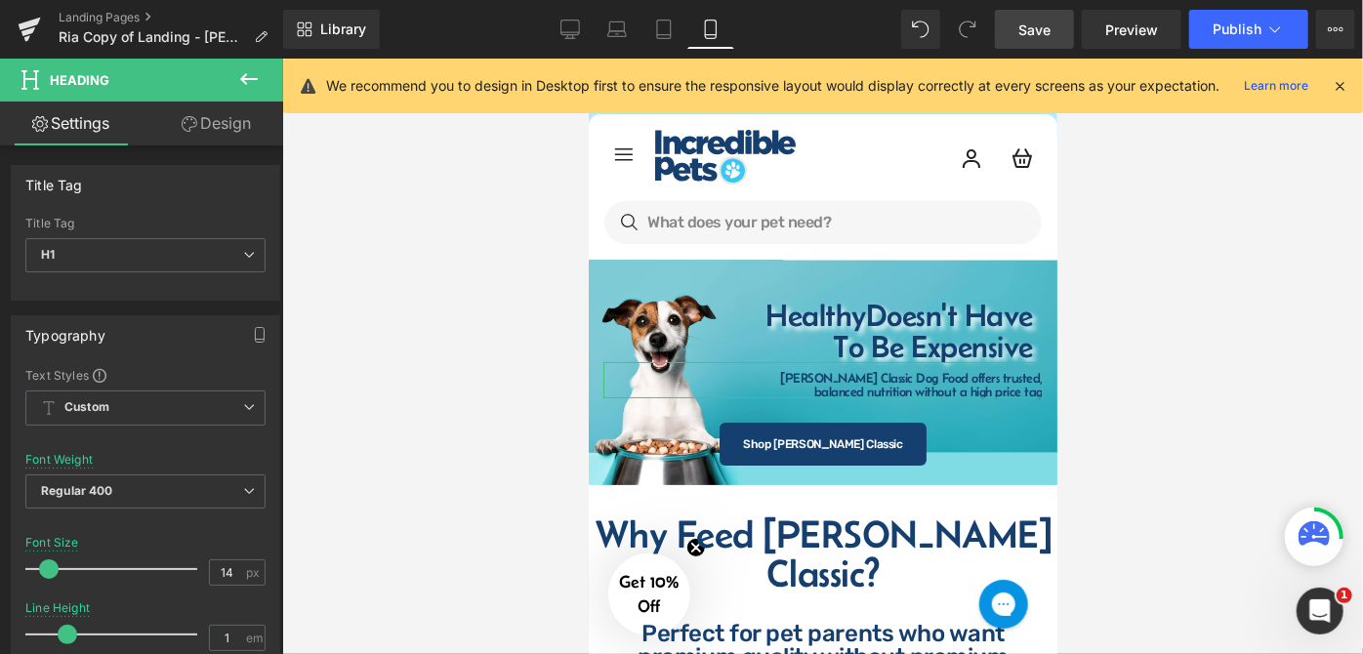
click at [218, 133] on link "Design" at bounding box center [217, 124] width 142 height 44
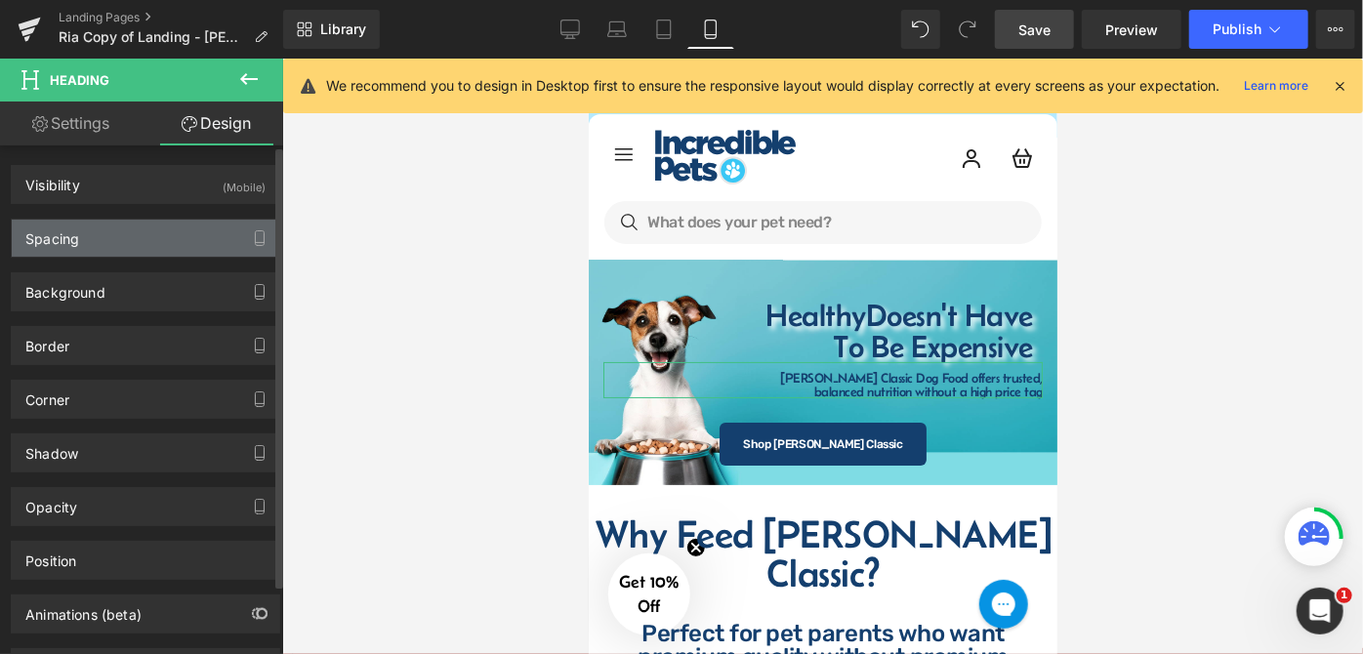
type input "0"
type input "9"
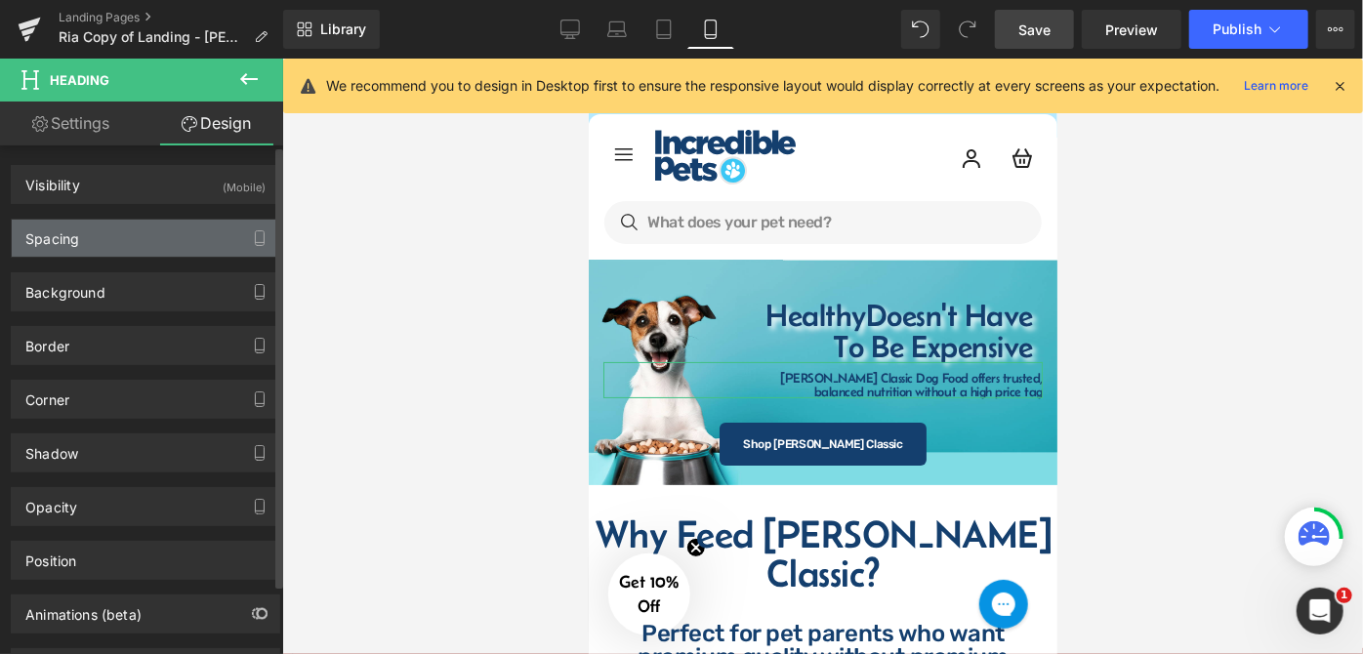
type input "0"
type input "10"
click at [164, 250] on div "Spacing" at bounding box center [146, 238] width 268 height 37
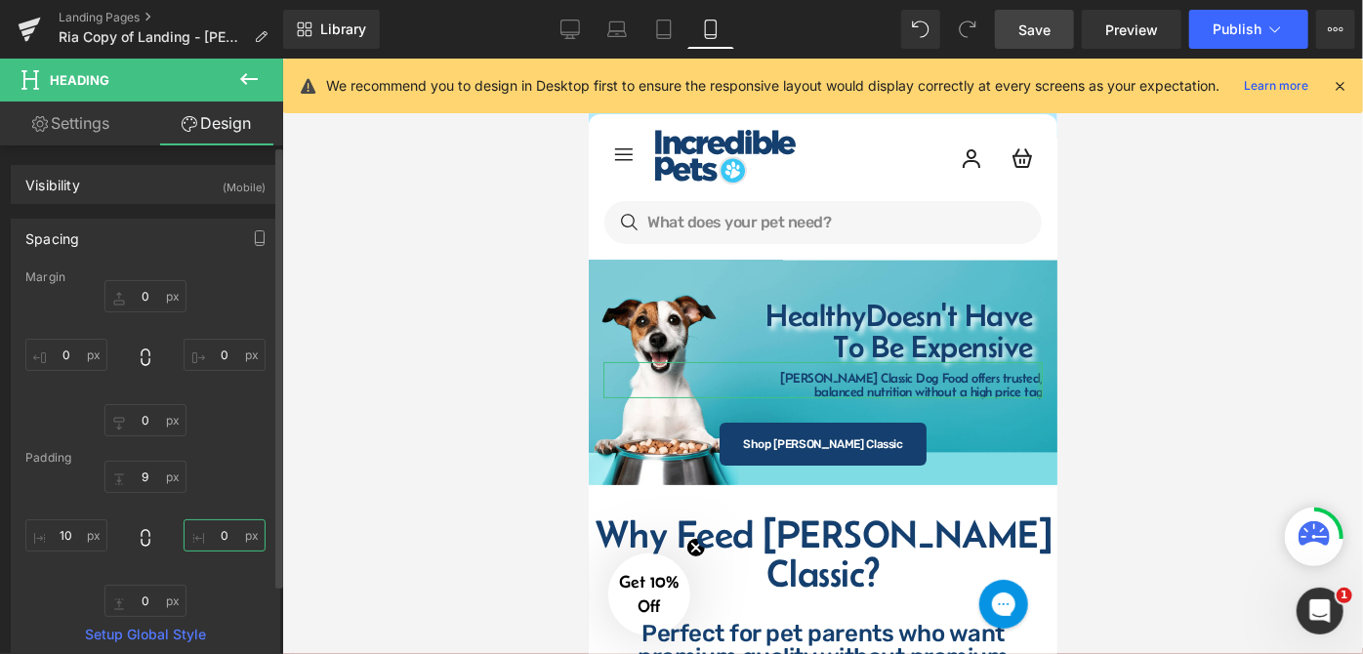
click at [234, 530] on input "0" at bounding box center [225, 536] width 82 height 32
type input "10"
click at [1240, 406] on div at bounding box center [822, 357] width 1081 height 596
click at [1157, 385] on div at bounding box center [822, 357] width 1081 height 596
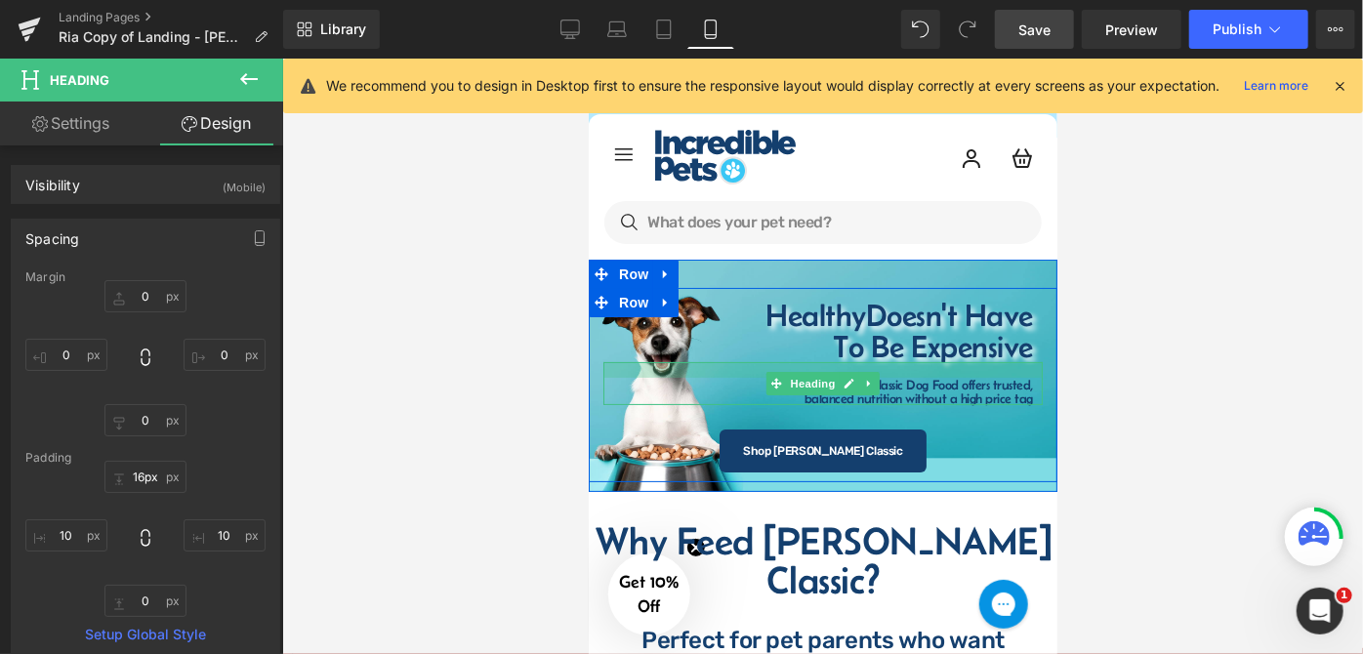
type input "19px"
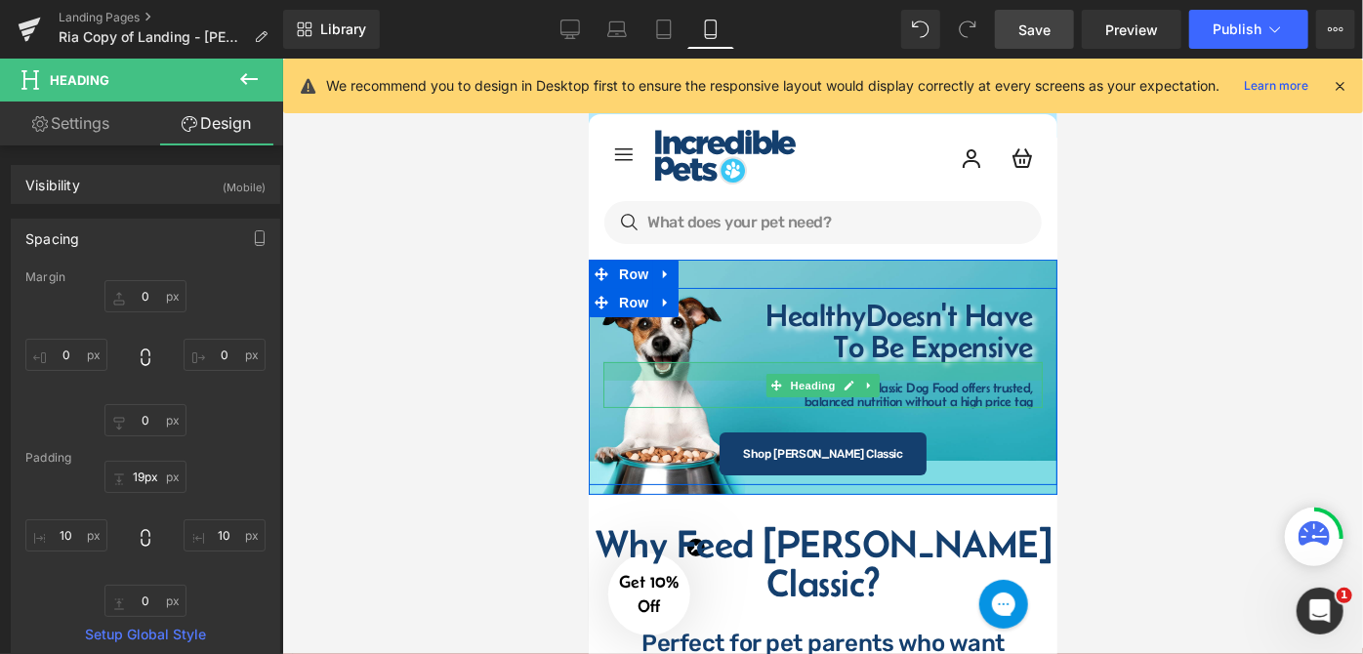
click at [955, 372] on div at bounding box center [822, 370] width 439 height 19
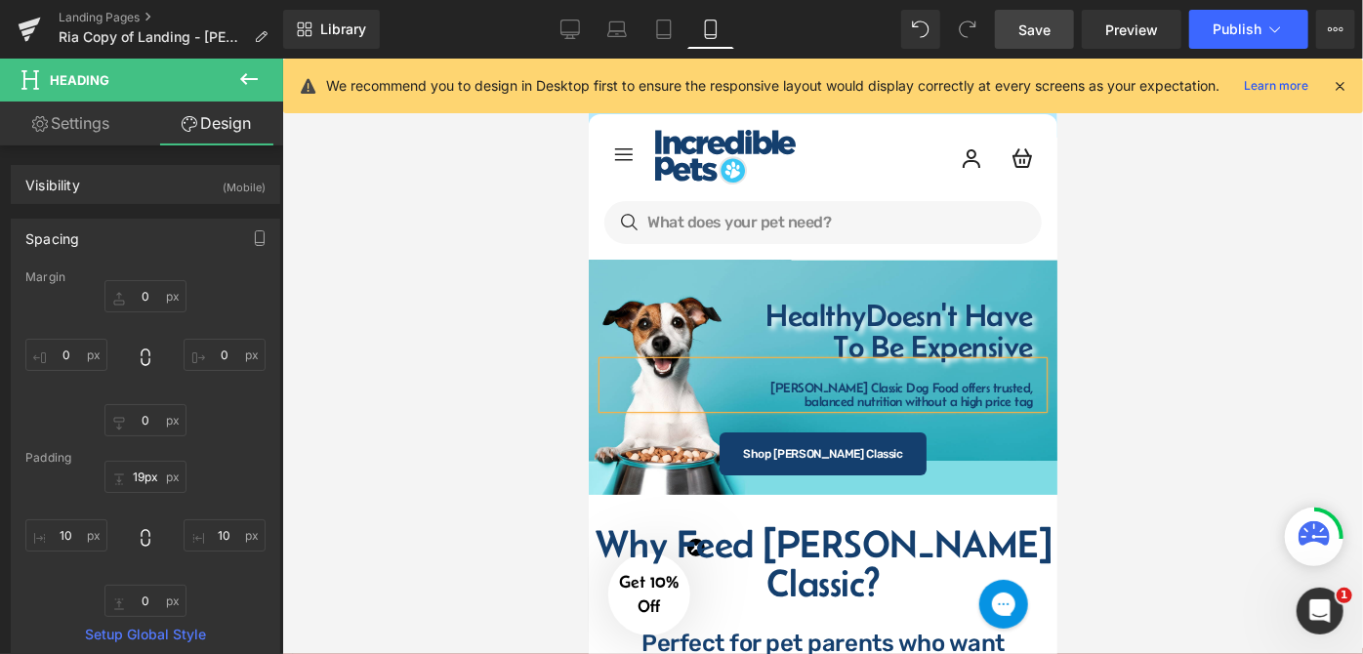
click at [1197, 370] on div at bounding box center [822, 357] width 1081 height 596
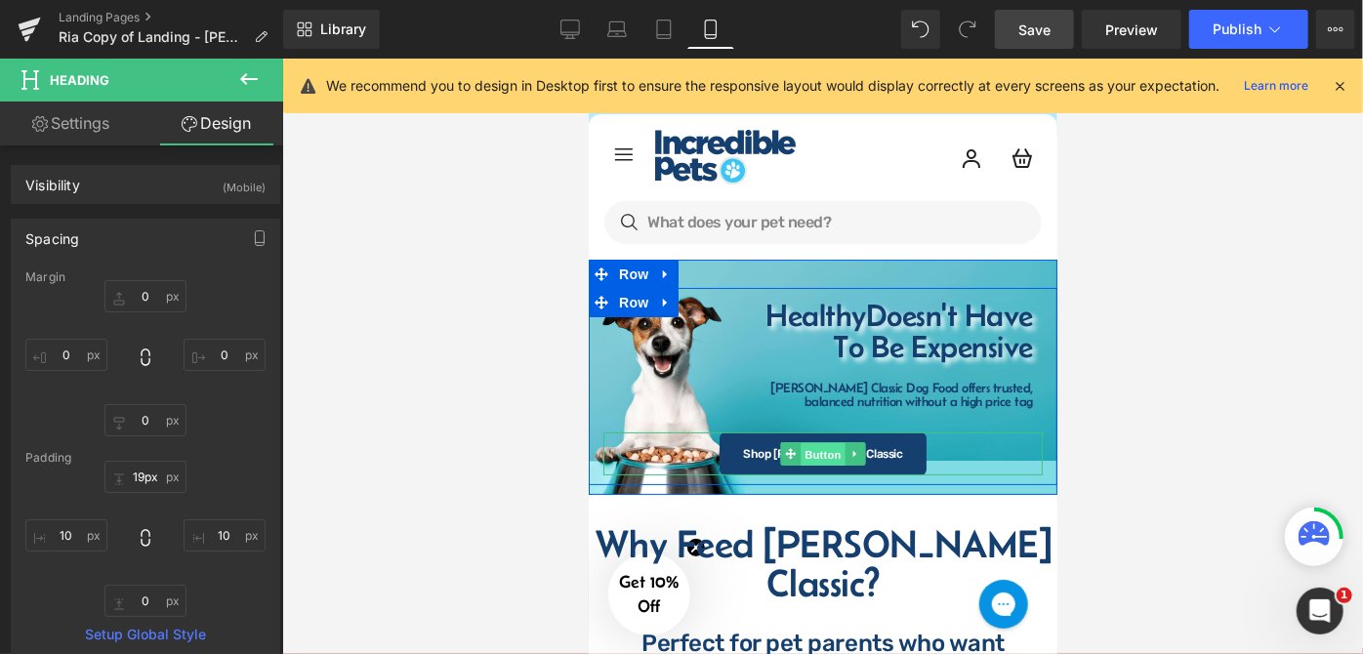
click at [812, 458] on span "Button" at bounding box center [822, 453] width 45 height 23
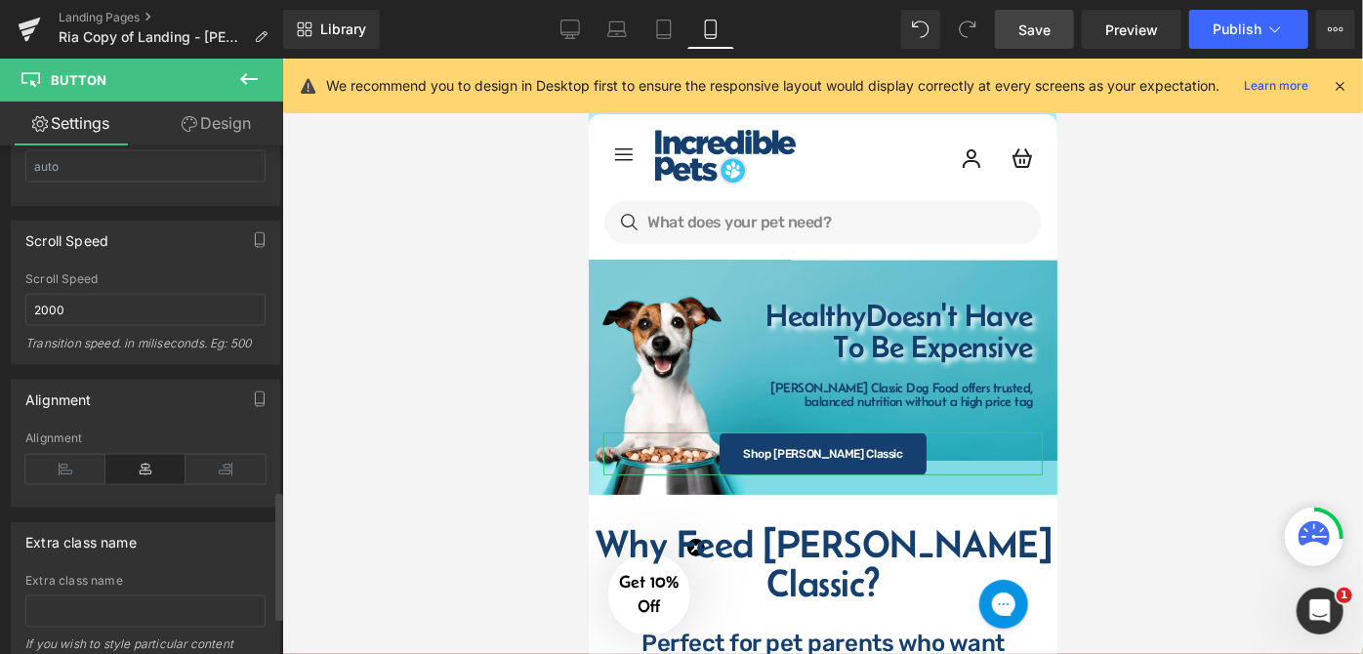
scroll to position [1420, 0]
click at [203, 458] on icon at bounding box center [226, 468] width 80 height 29
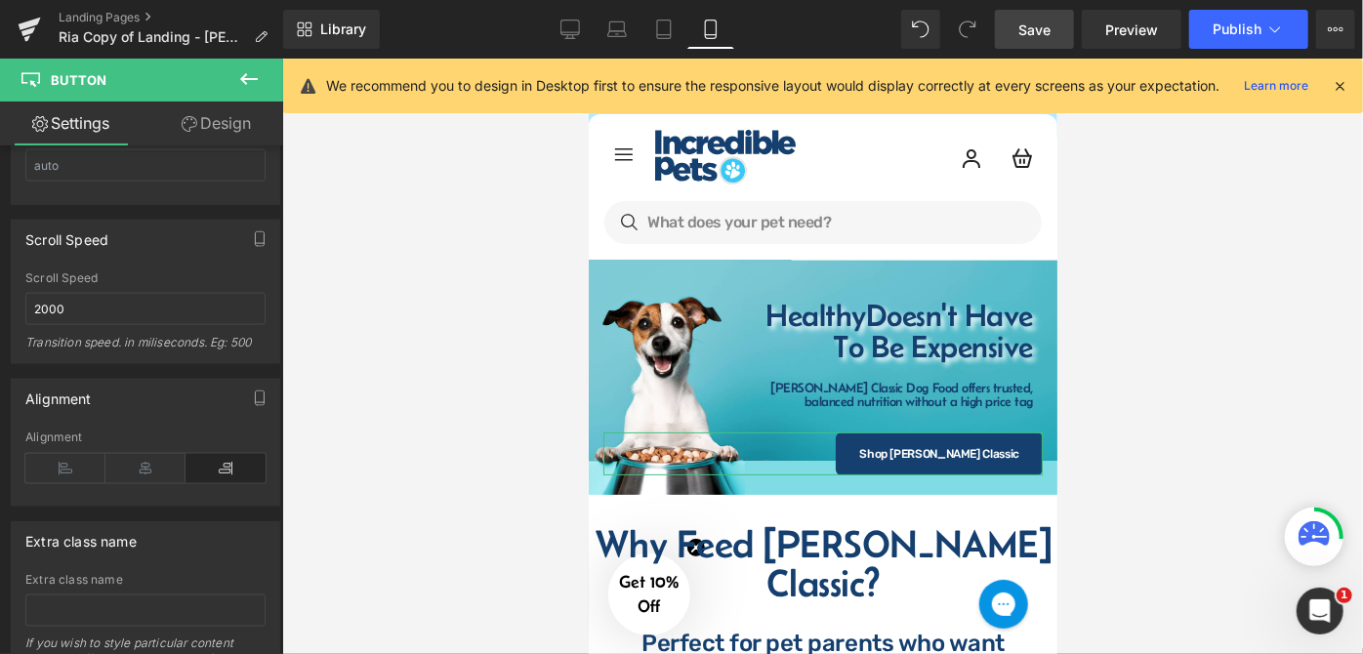
click at [216, 126] on link "Design" at bounding box center [217, 124] width 142 height 44
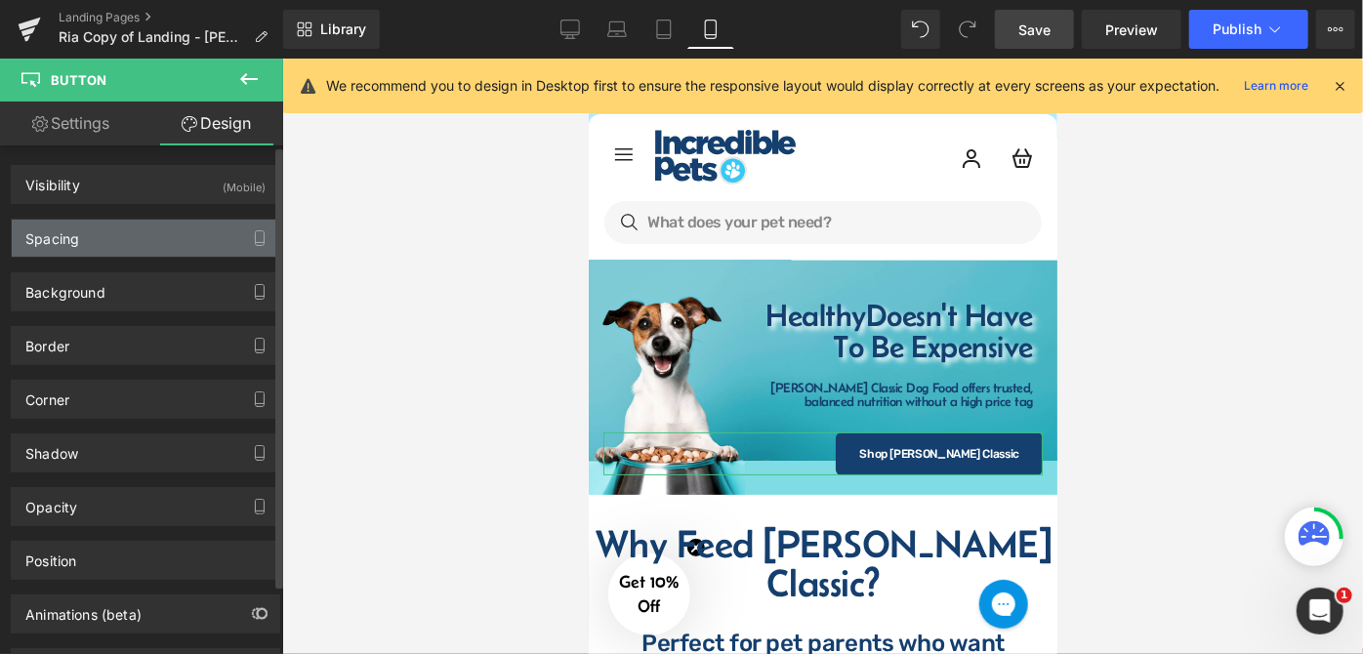
click at [152, 239] on div "Spacing" at bounding box center [146, 238] width 268 height 37
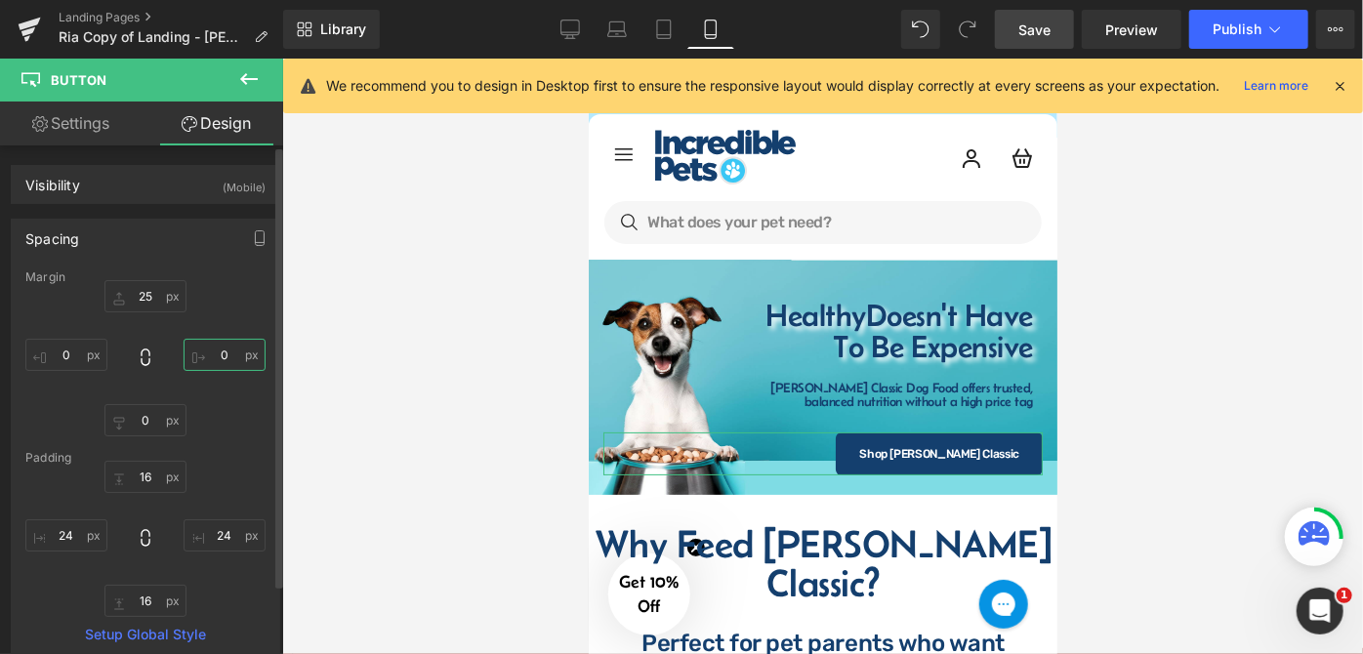
click at [225, 362] on input "0" at bounding box center [225, 355] width 82 height 32
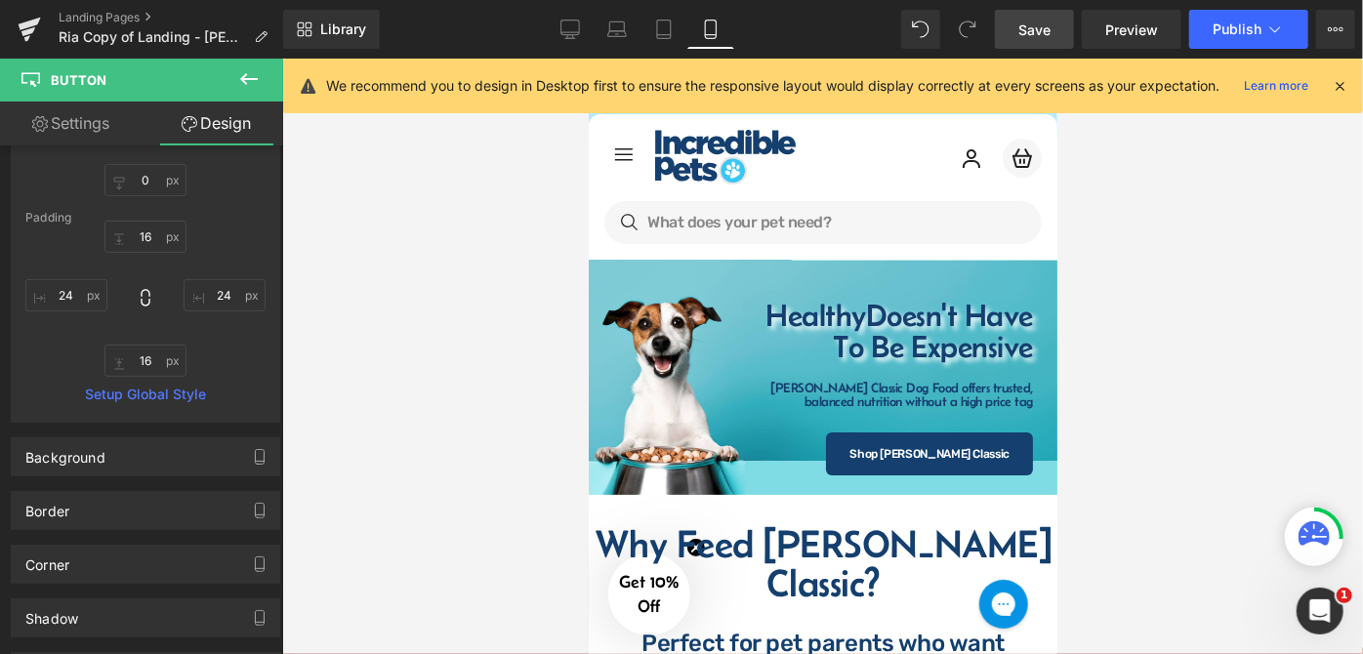
scroll to position [266, 0]
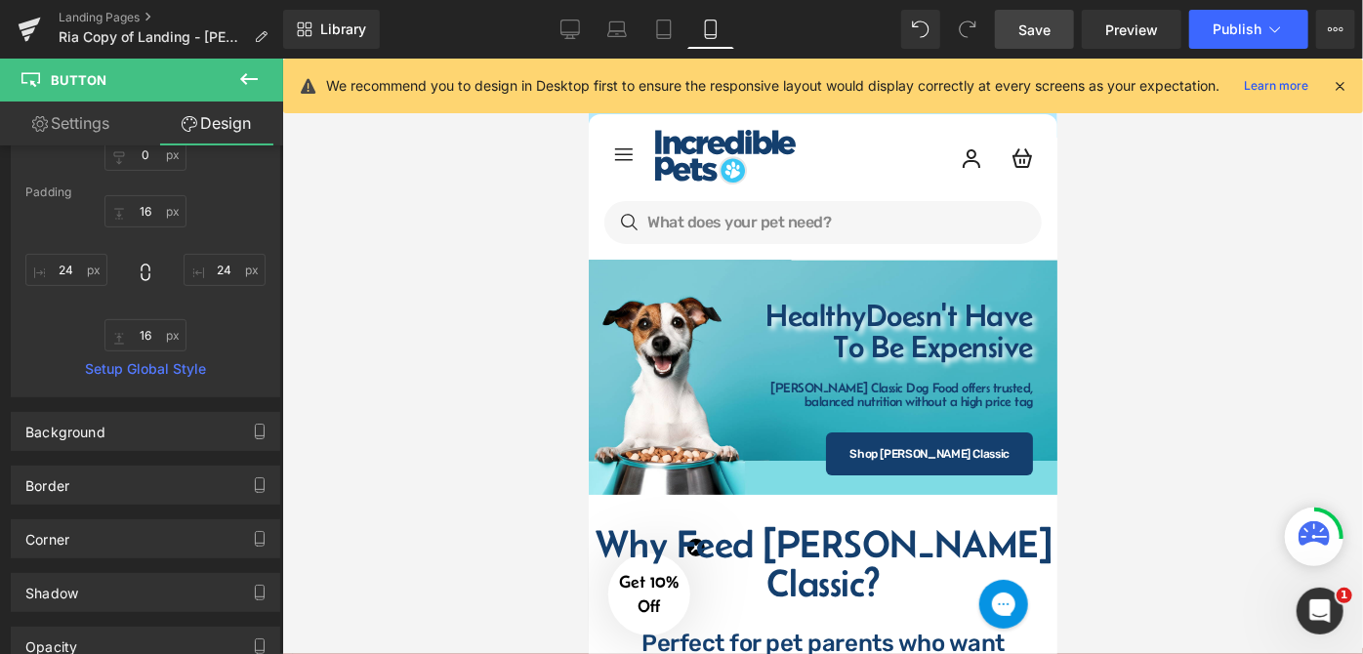
type input "10"
click at [1027, 37] on span "Save" at bounding box center [1035, 30] width 32 height 21
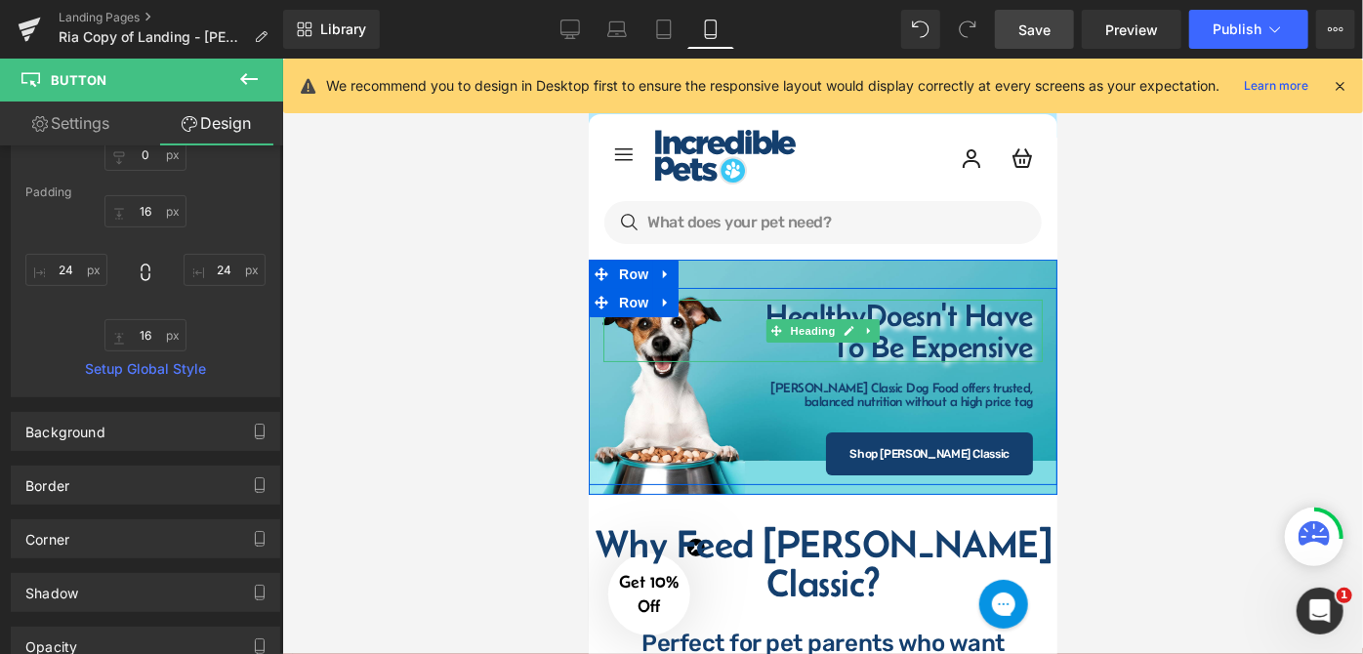
click at [1004, 309] on span "Doesn't Have" at bounding box center [948, 314] width 167 height 35
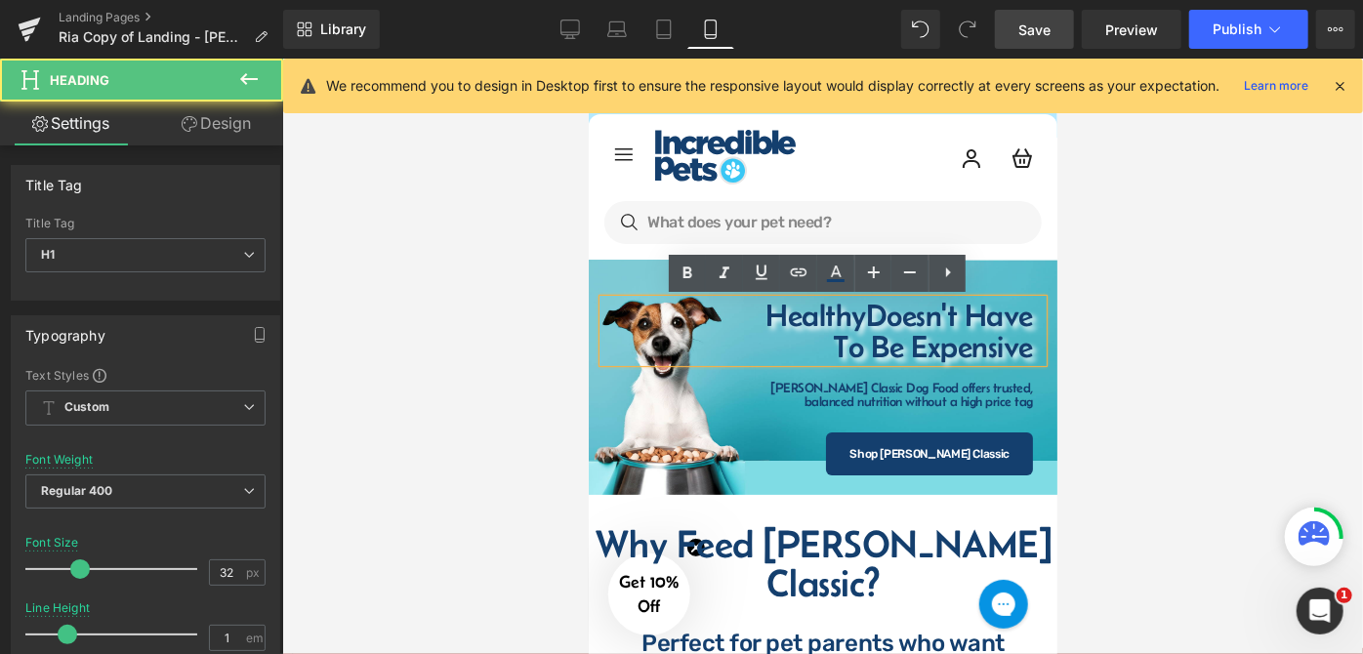
click at [1023, 313] on span "Doesn't Have" at bounding box center [948, 314] width 167 height 35
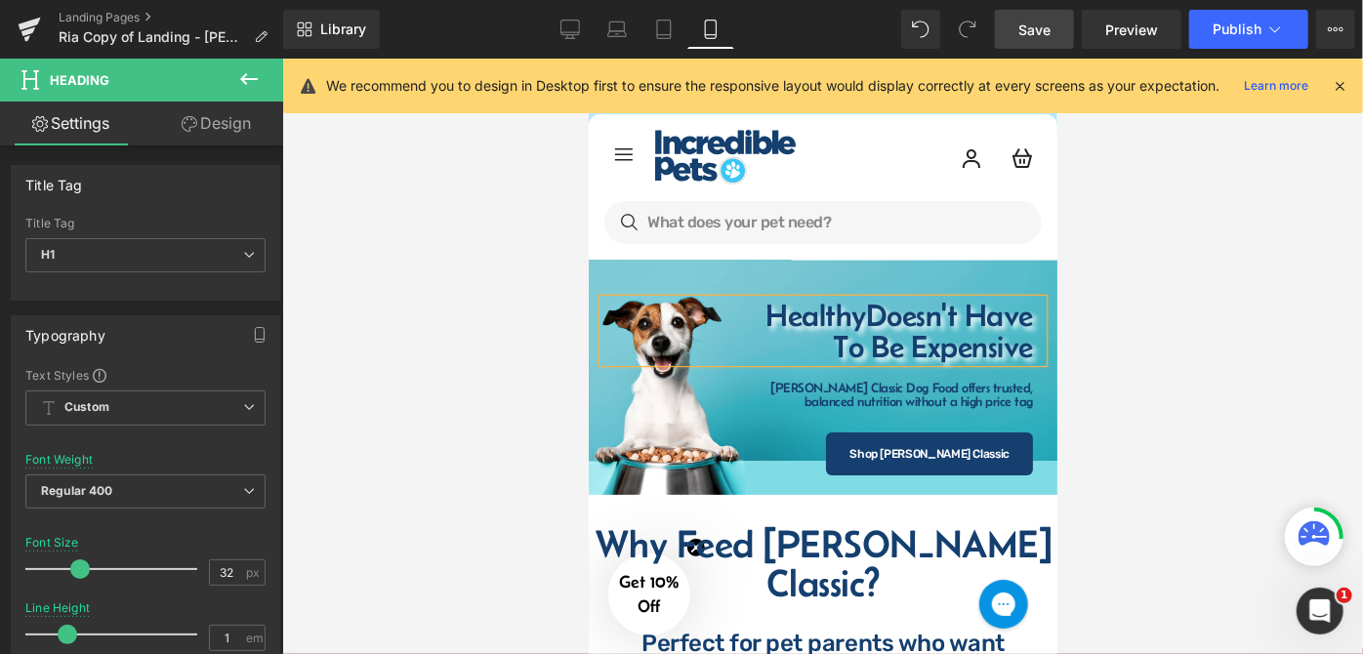
click at [1133, 270] on div at bounding box center [822, 357] width 1081 height 596
click at [1141, 355] on div at bounding box center [822, 357] width 1081 height 596
click at [1151, 304] on div at bounding box center [822, 357] width 1081 height 596
click at [1222, 359] on div at bounding box center [822, 357] width 1081 height 596
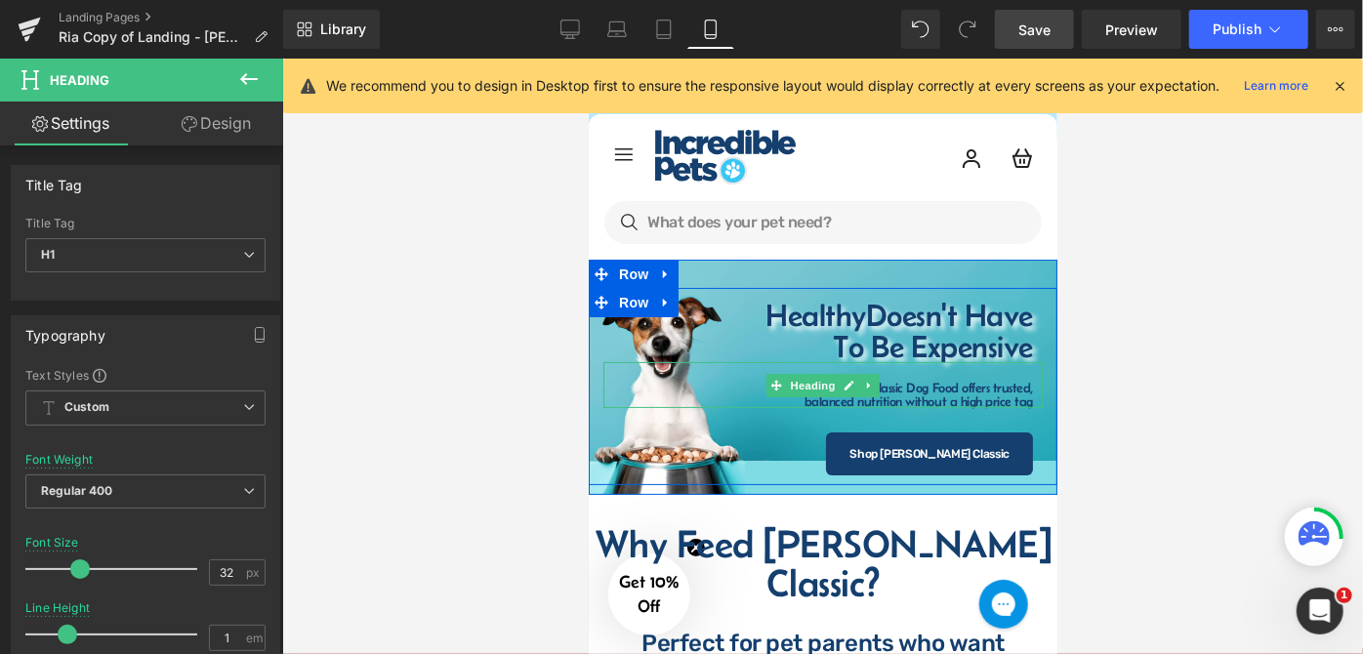
click at [964, 393] on span "balanced nutrition without a high price tag" at bounding box center [918, 401] width 229 height 16
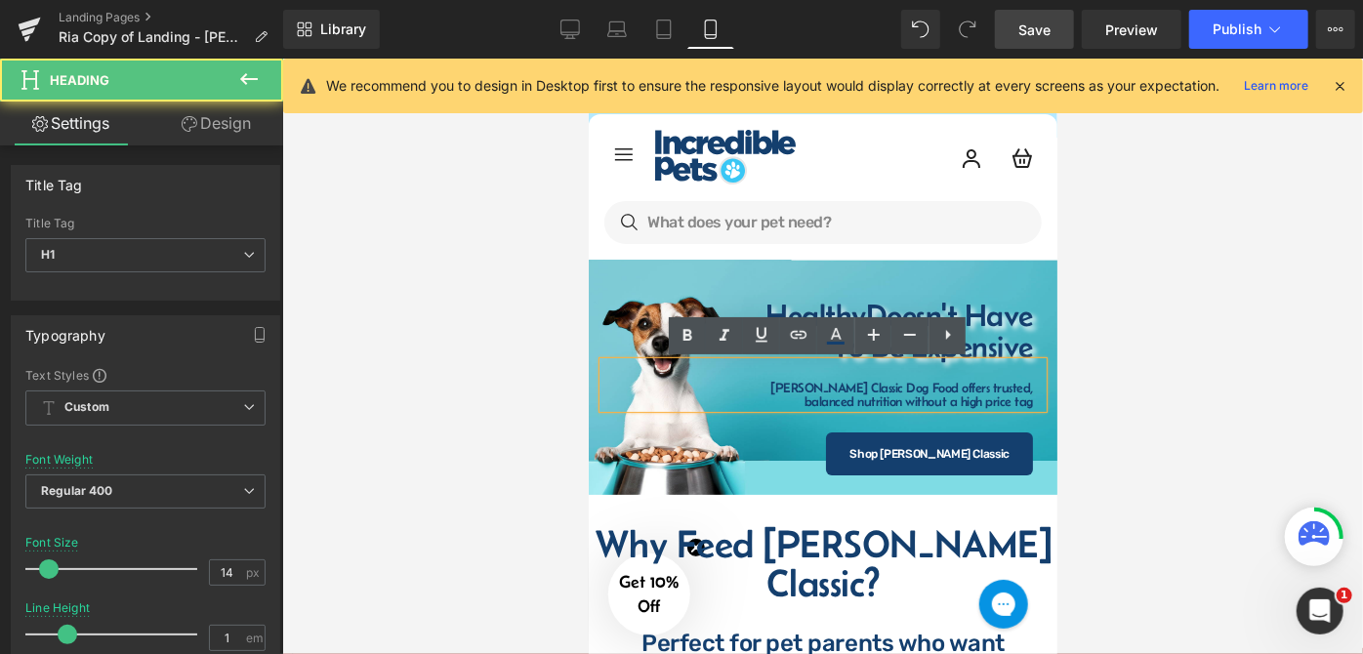
click at [1153, 367] on div at bounding box center [822, 357] width 1081 height 596
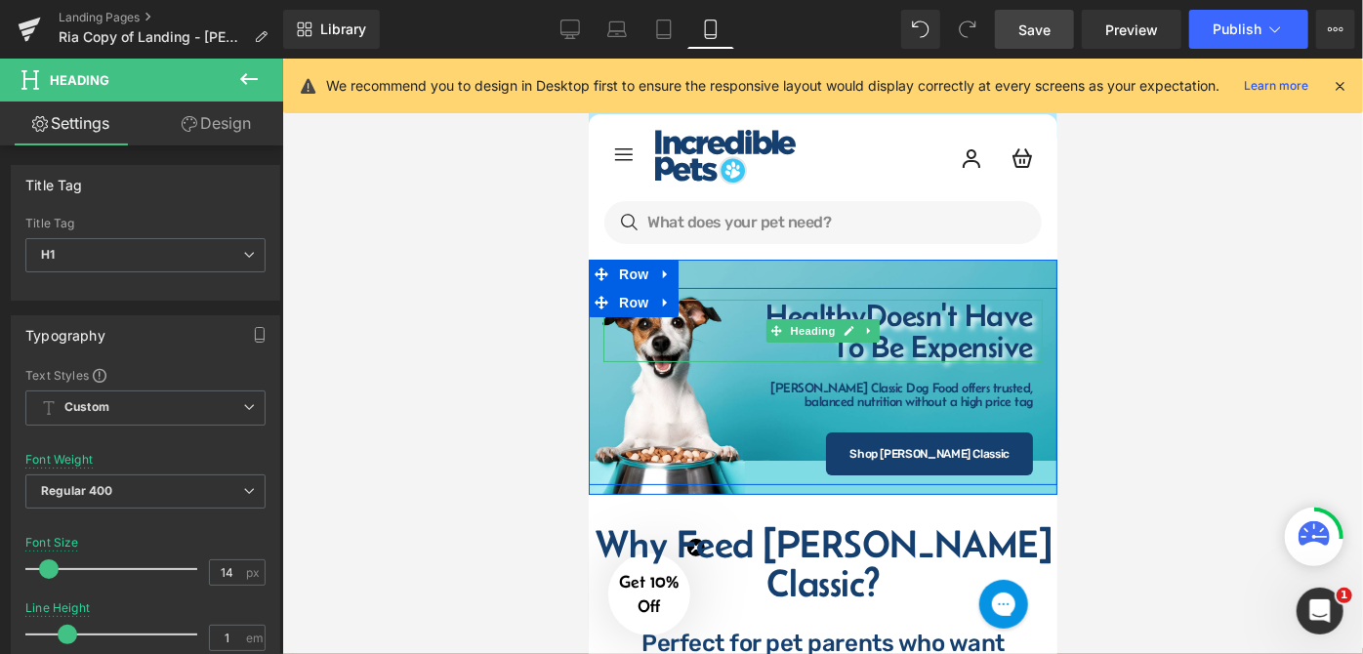
click at [952, 336] on h1 "To Be Expensive" at bounding box center [827, 345] width 410 height 31
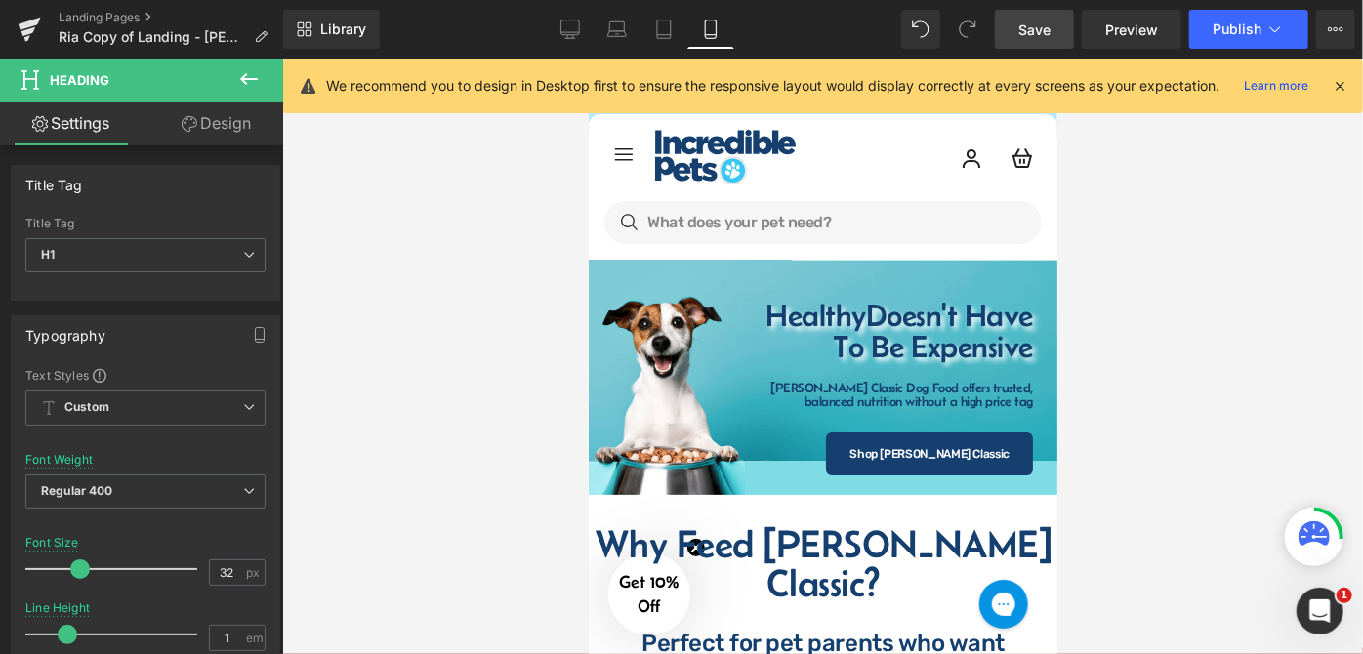
click at [1144, 339] on div at bounding box center [822, 357] width 1081 height 596
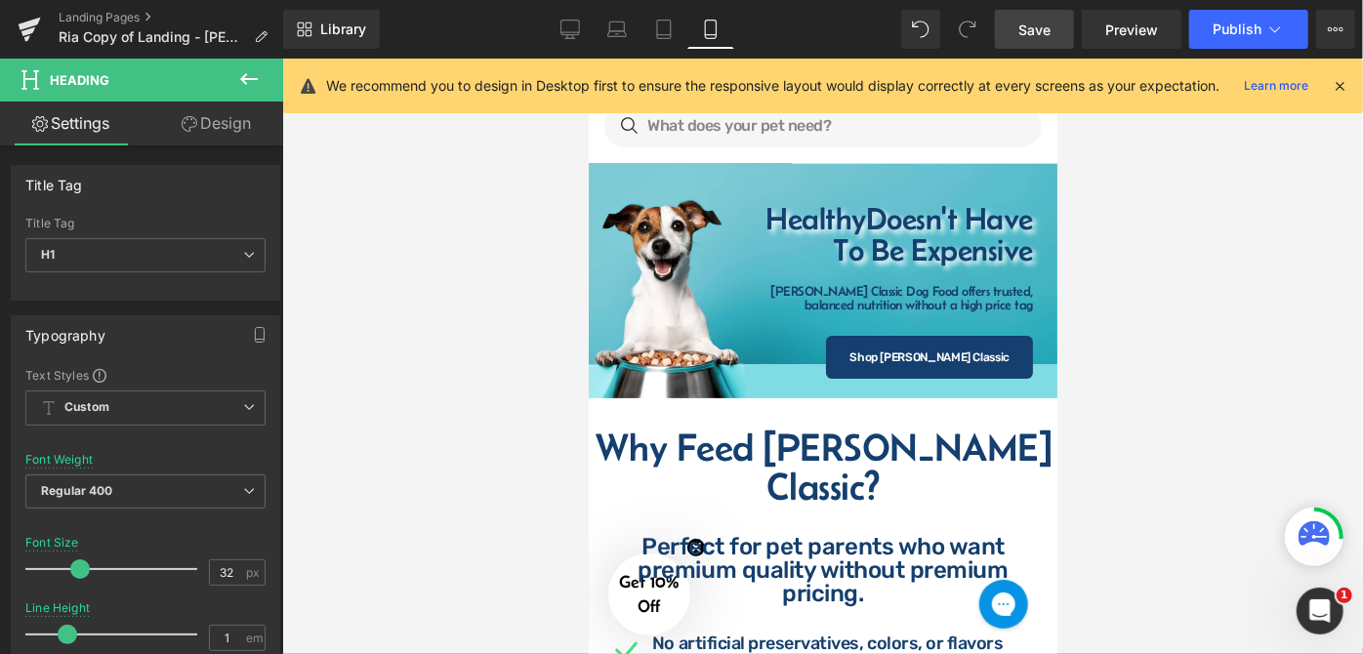
scroll to position [0, 0]
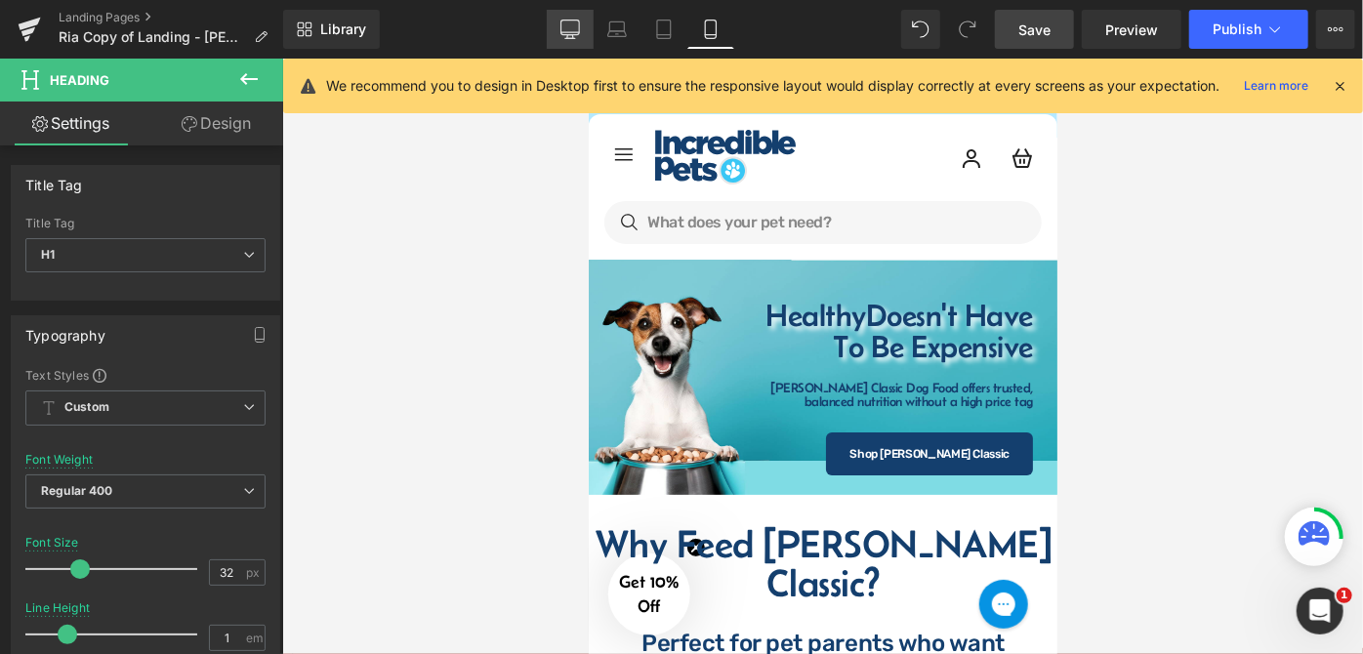
click at [573, 29] on icon at bounding box center [571, 30] width 20 height 20
type input "72"
type input "100"
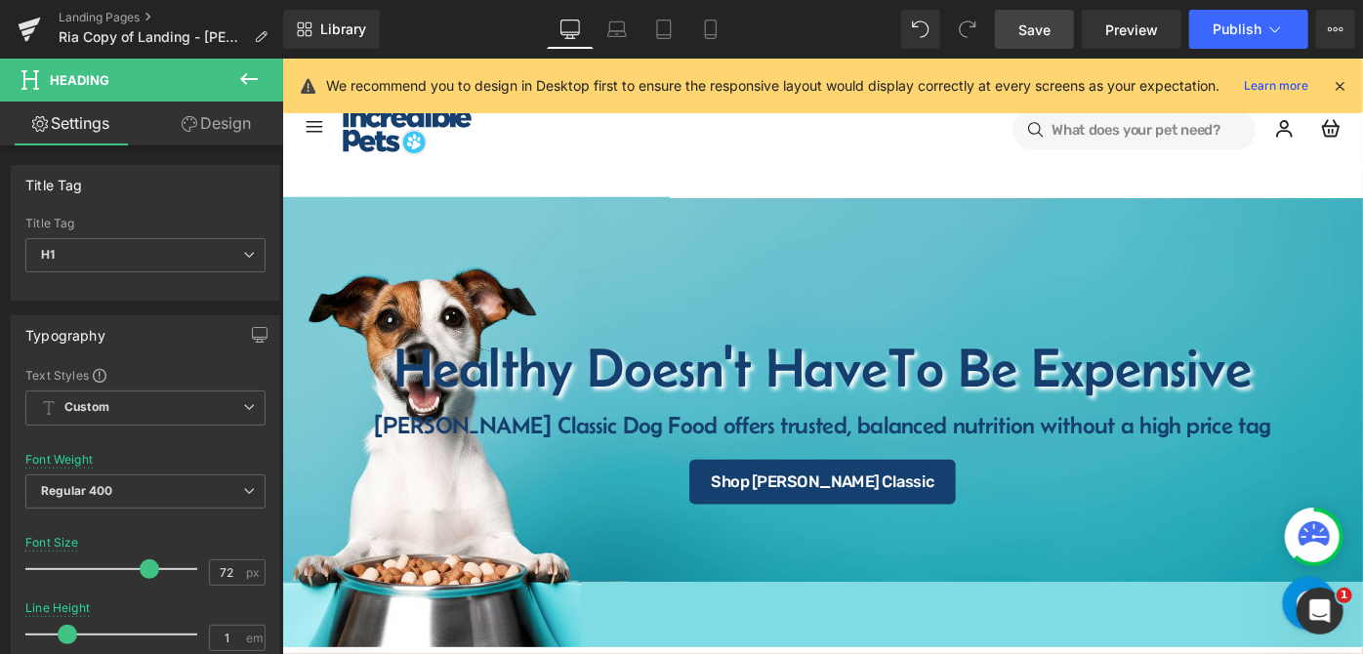
drag, startPoint x: 1057, startPoint y: 29, endPoint x: 844, endPoint y: 179, distance: 260.1
click at [1057, 29] on link "Save" at bounding box center [1034, 29] width 79 height 39
click at [1143, 26] on span "Preview" at bounding box center [1132, 30] width 53 height 21
click at [1122, 33] on span "Preview" at bounding box center [1132, 30] width 53 height 21
click at [702, 23] on icon at bounding box center [711, 30] width 20 height 20
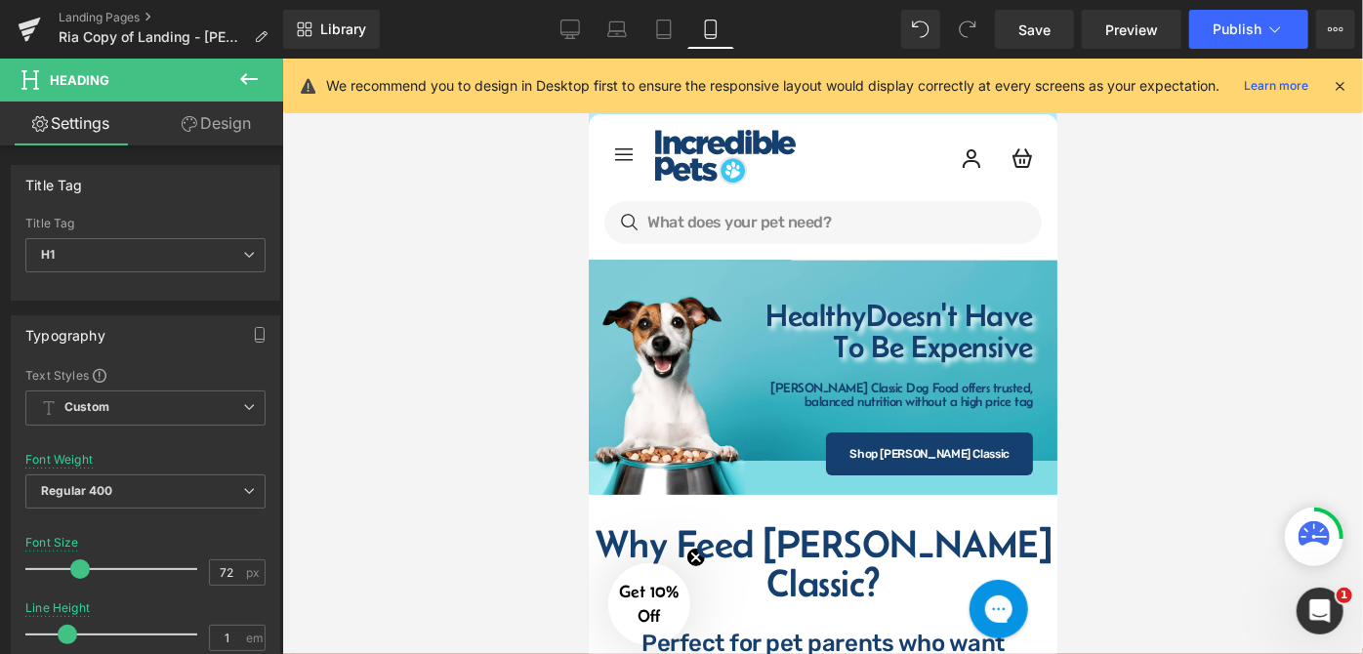
type input "32"
type input "100"
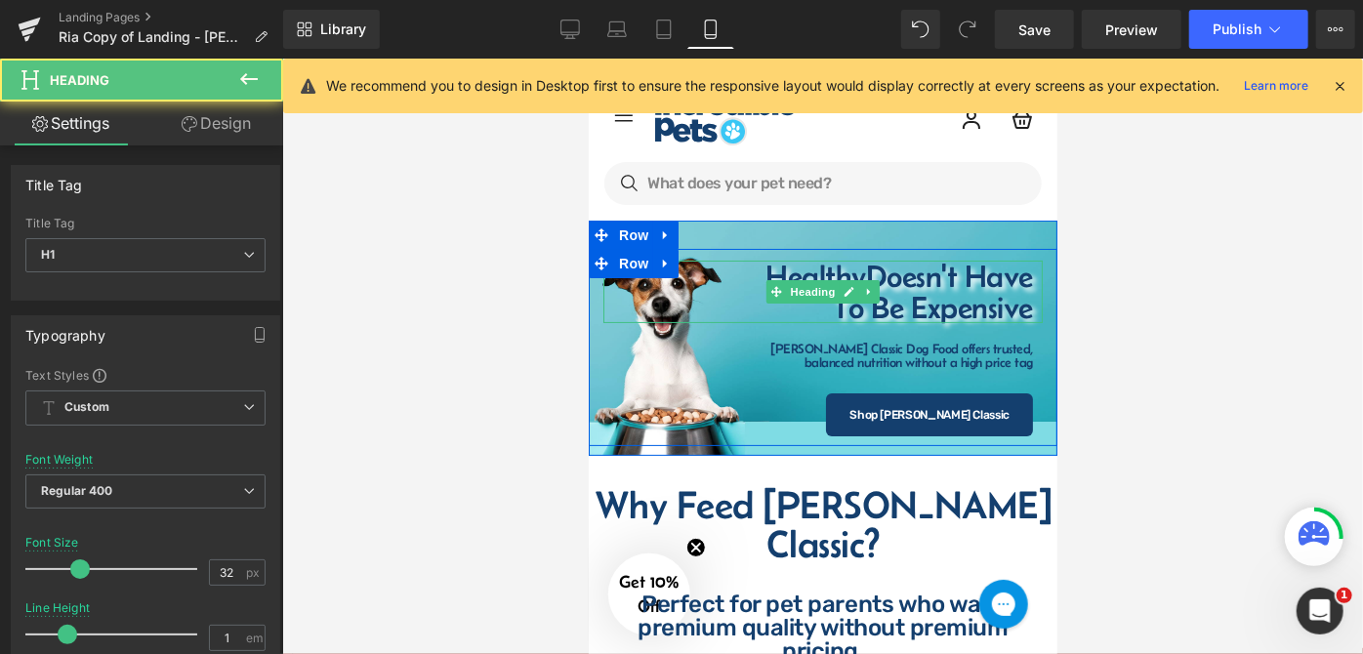
click at [754, 272] on h1 "Healthy Doesn't Have" at bounding box center [827, 275] width 410 height 31
click at [865, 268] on span "Doesn't Have" at bounding box center [948, 275] width 167 height 35
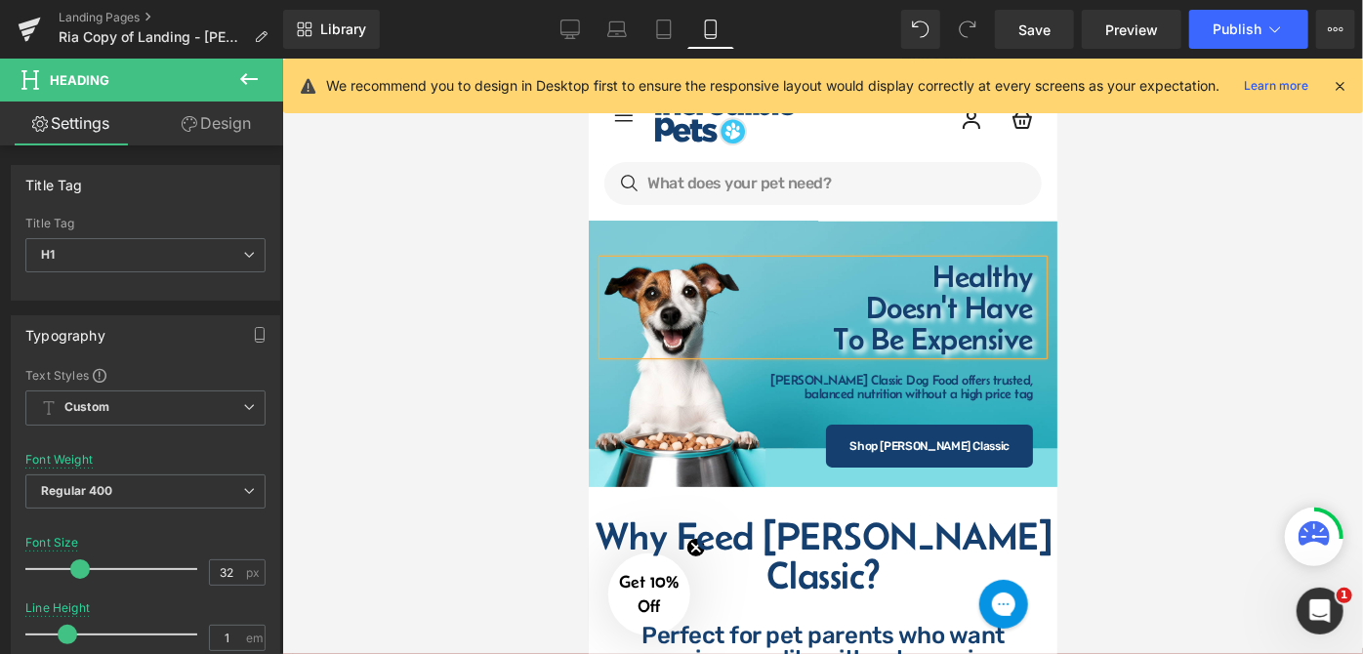
click at [1141, 294] on div at bounding box center [822, 357] width 1081 height 596
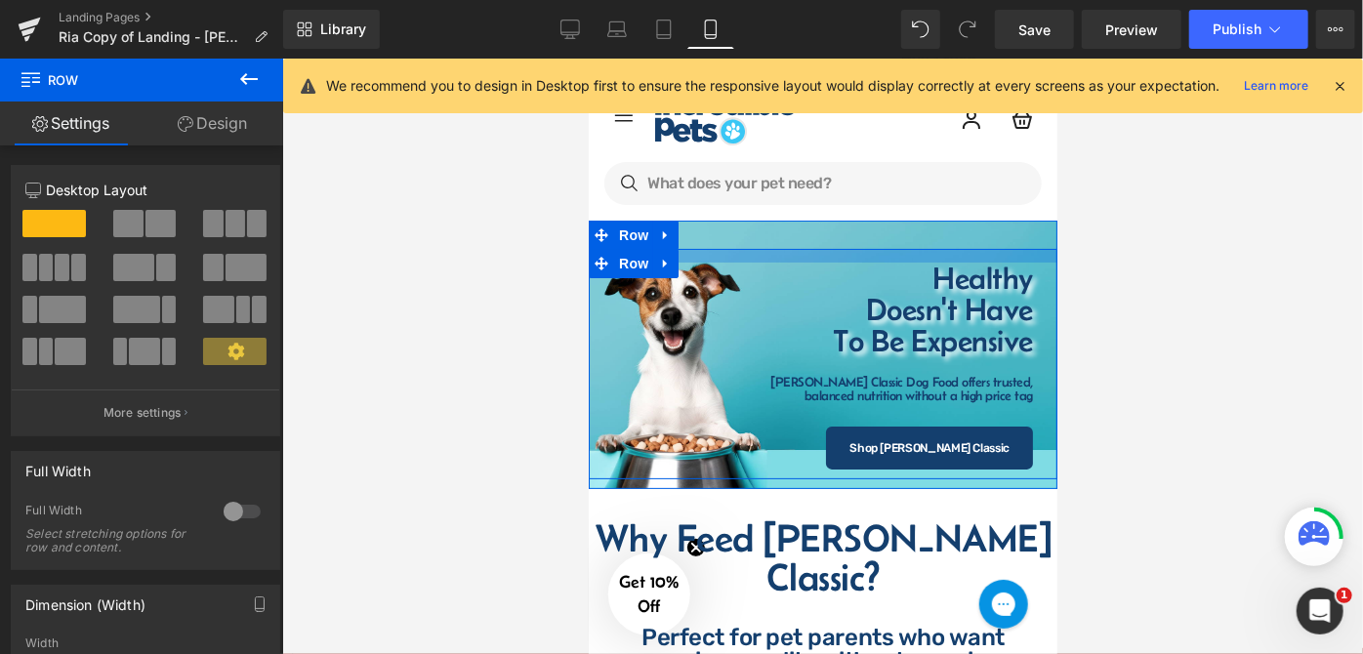
click at [909, 258] on div at bounding box center [822, 255] width 469 height 14
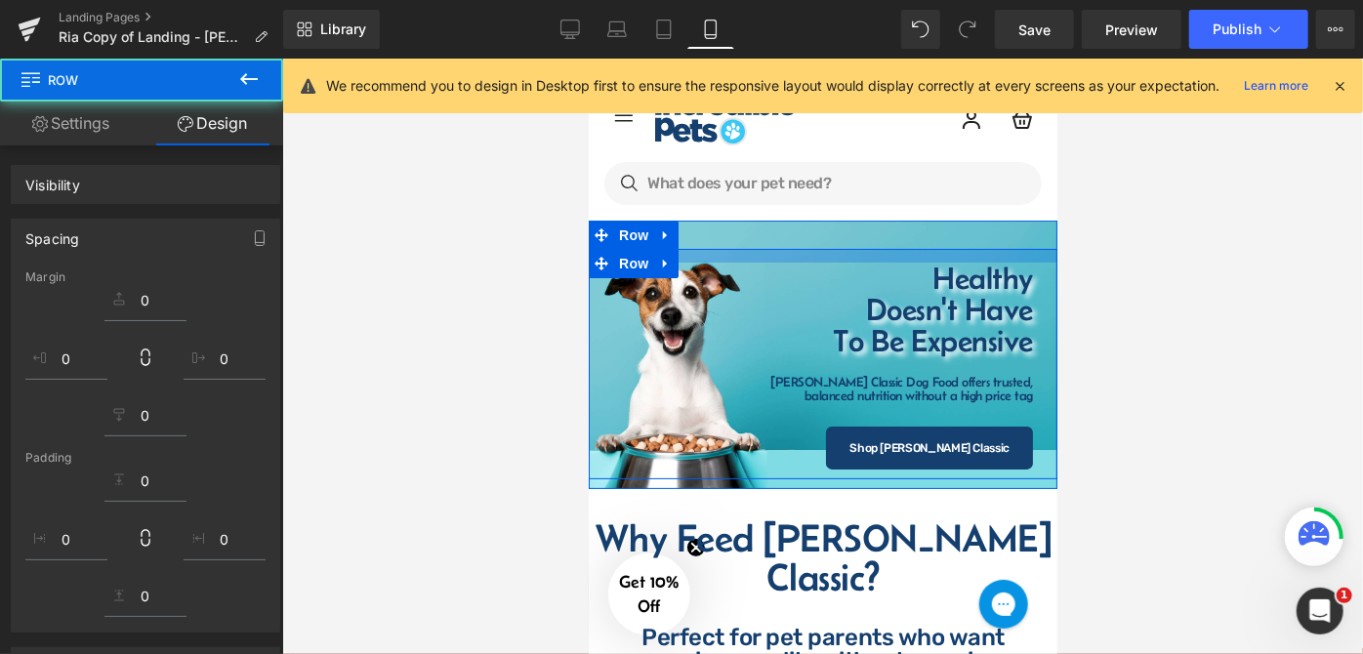
click at [1149, 320] on div at bounding box center [822, 357] width 1081 height 596
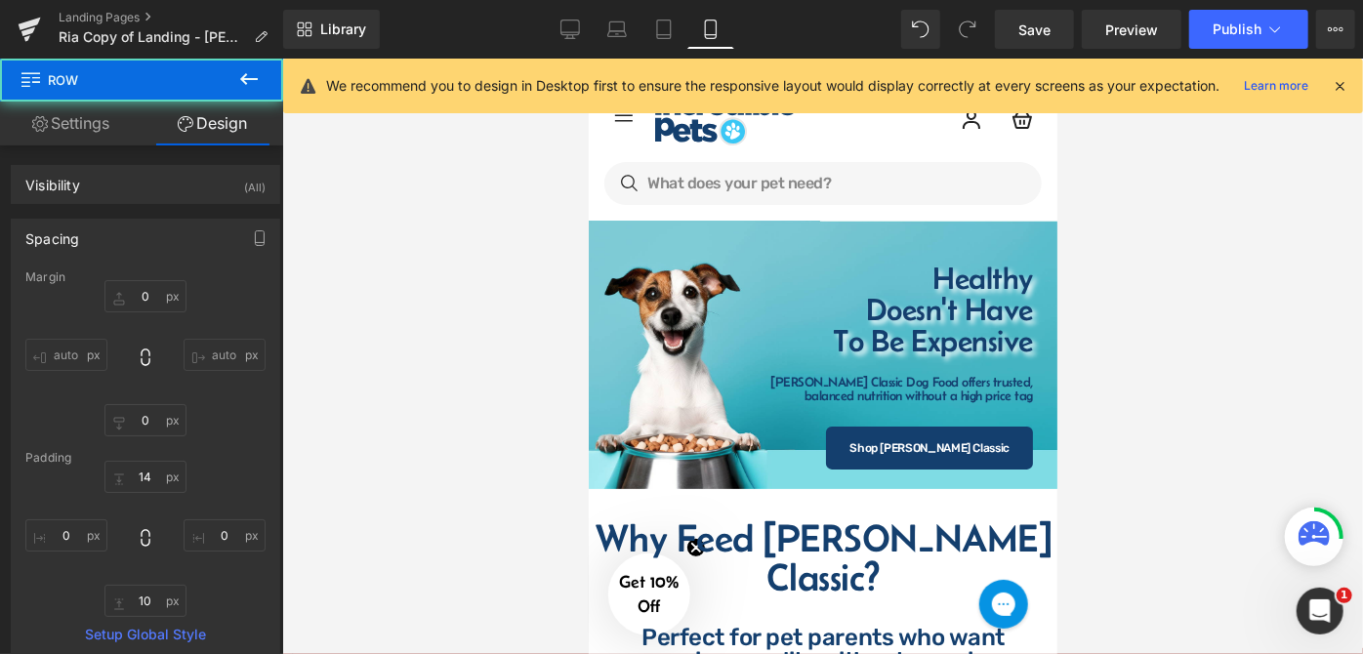
type input "0"
type input "14"
type input "0"
type input "10"
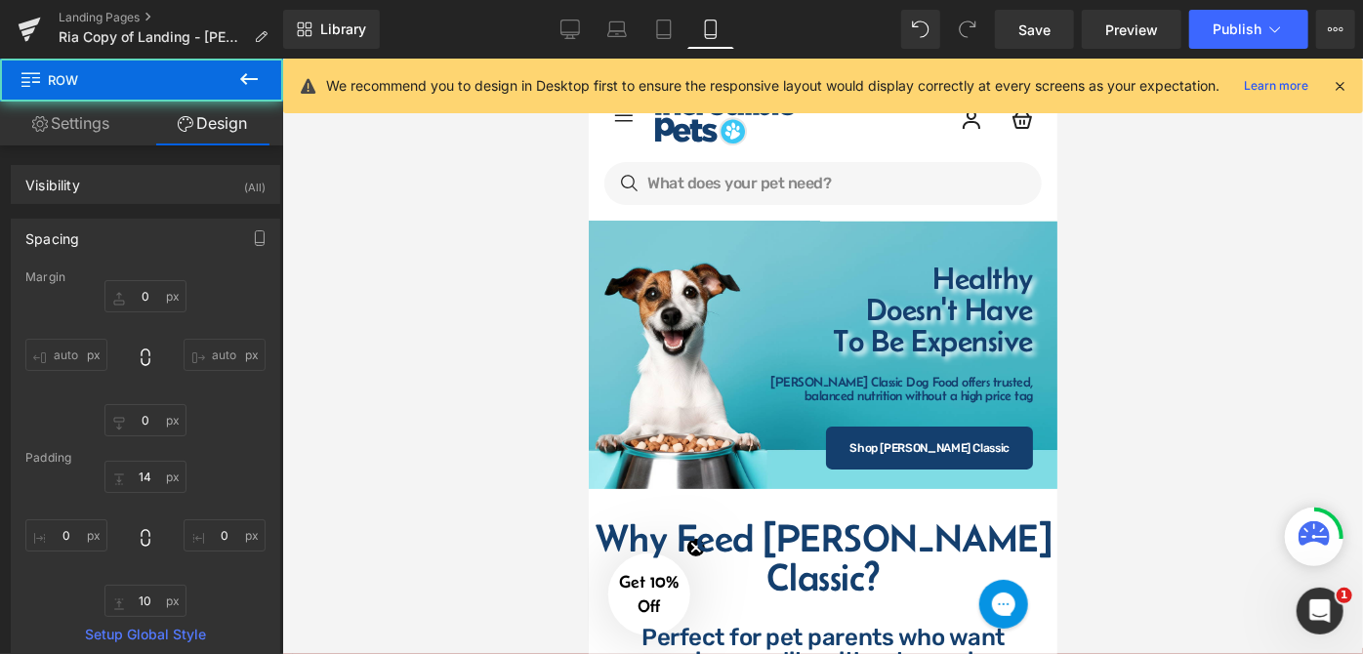
type input "0"
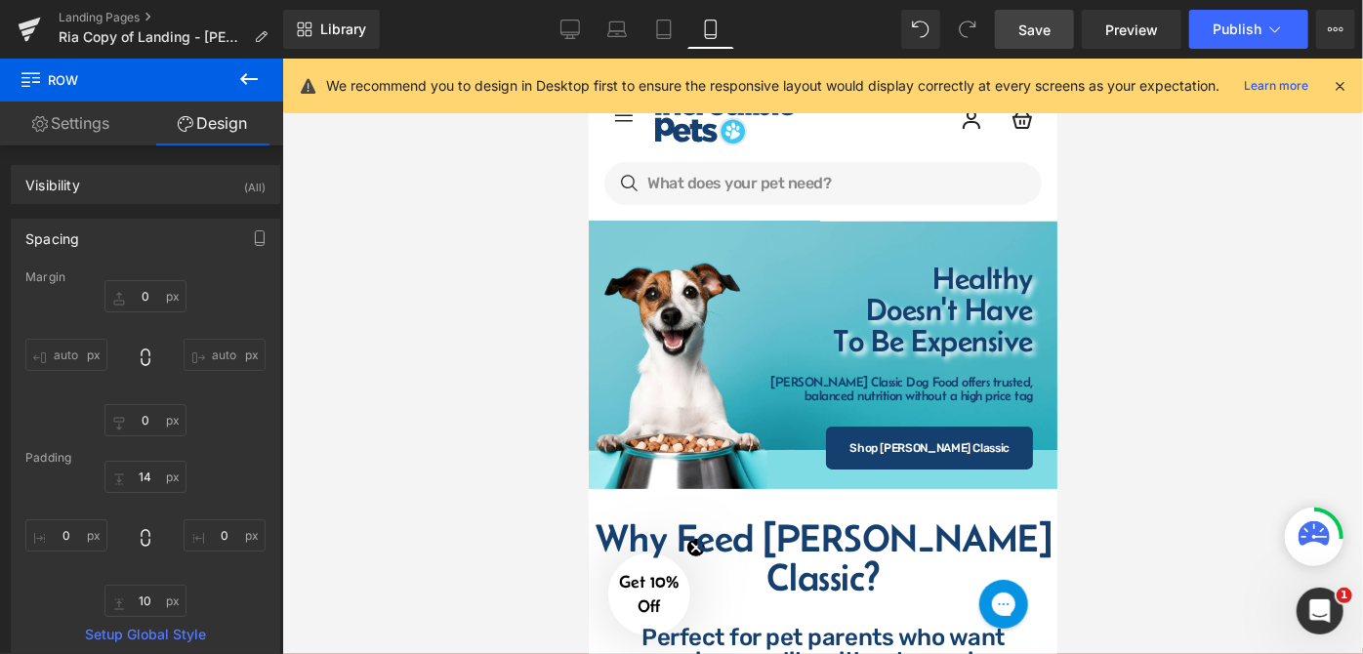
click at [1044, 26] on span "Save" at bounding box center [1035, 30] width 32 height 21
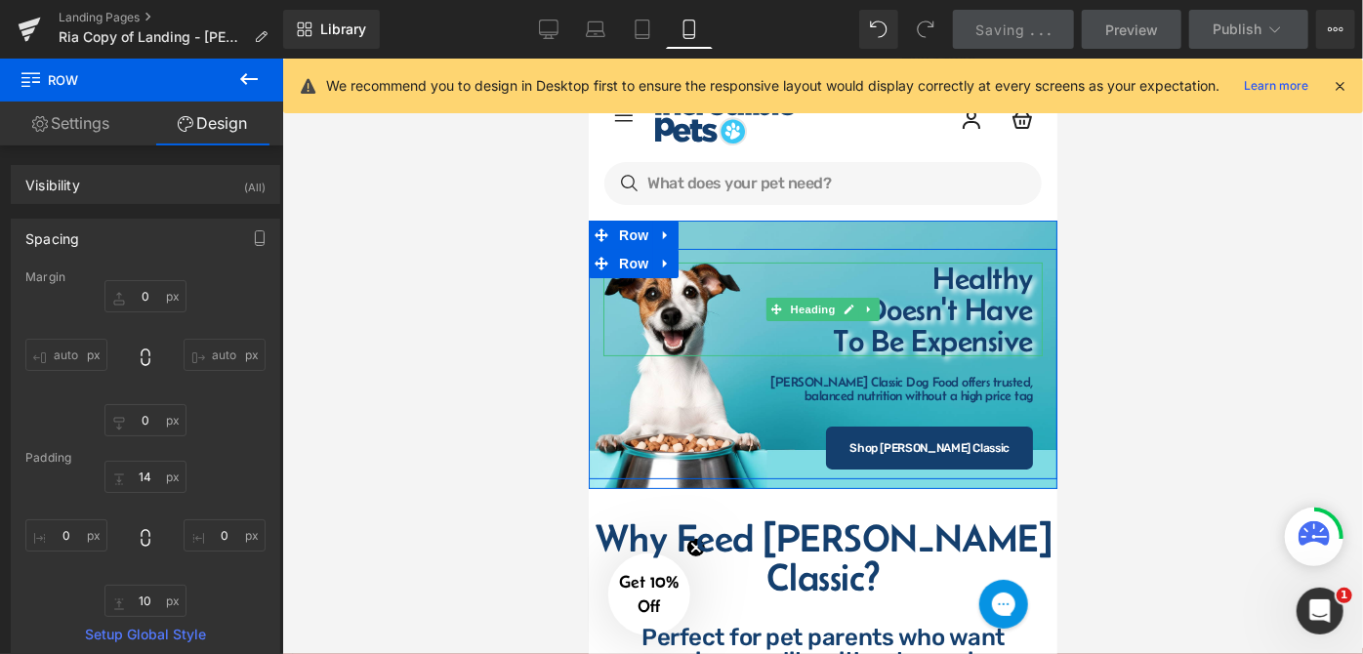
click at [1024, 280] on h1 "Healthy" at bounding box center [827, 277] width 410 height 31
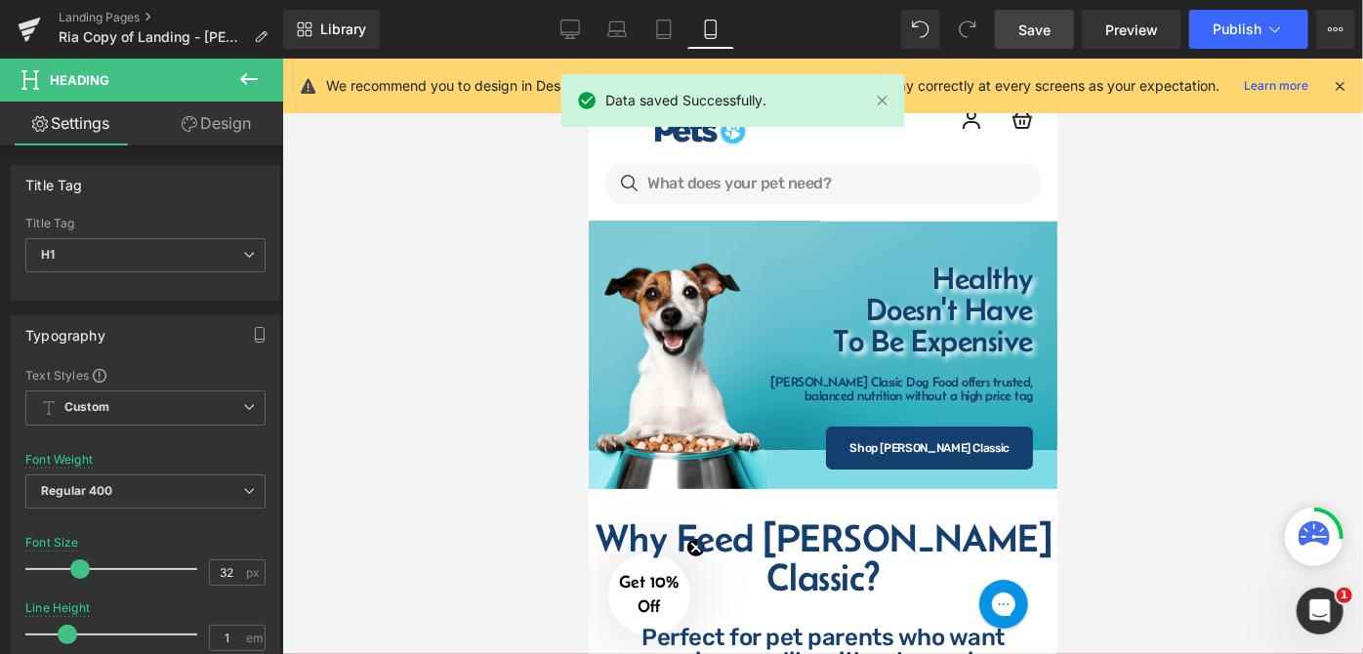
click at [1033, 33] on span "Save" at bounding box center [1035, 30] width 32 height 21
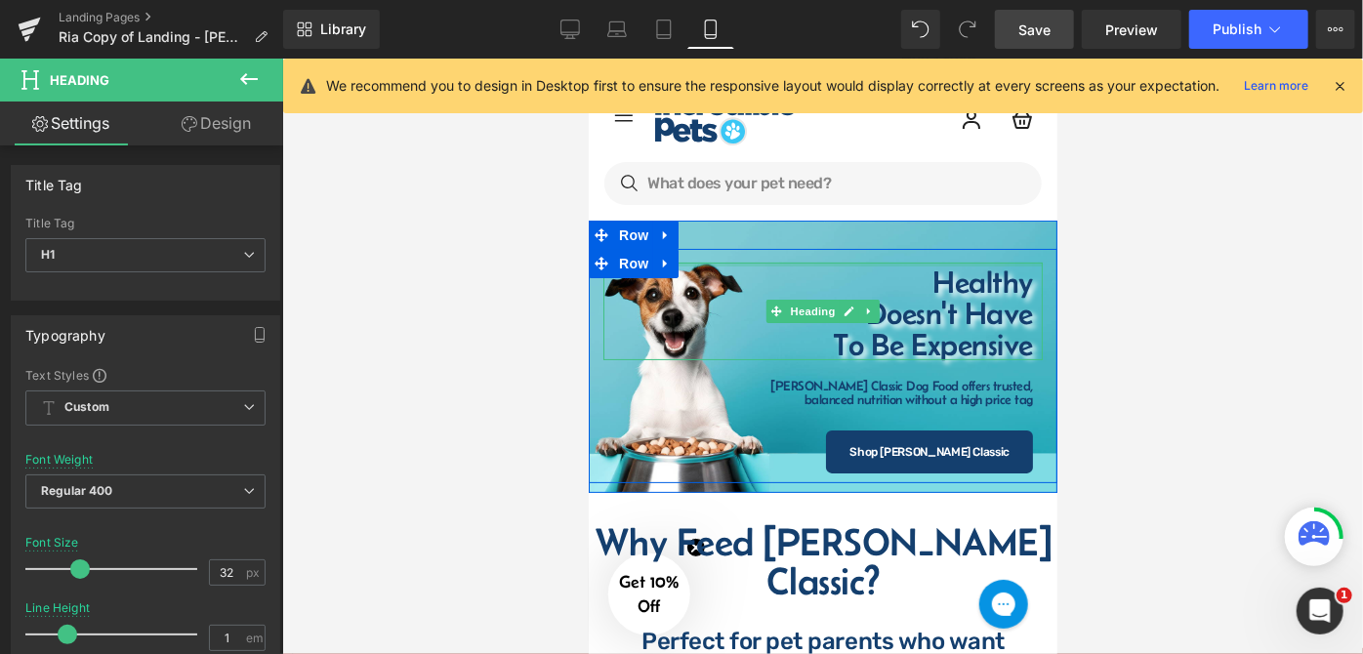
click at [917, 268] on div "Healthy Doesn't Have To Be Expensive Heading" at bounding box center [822, 311] width 439 height 98
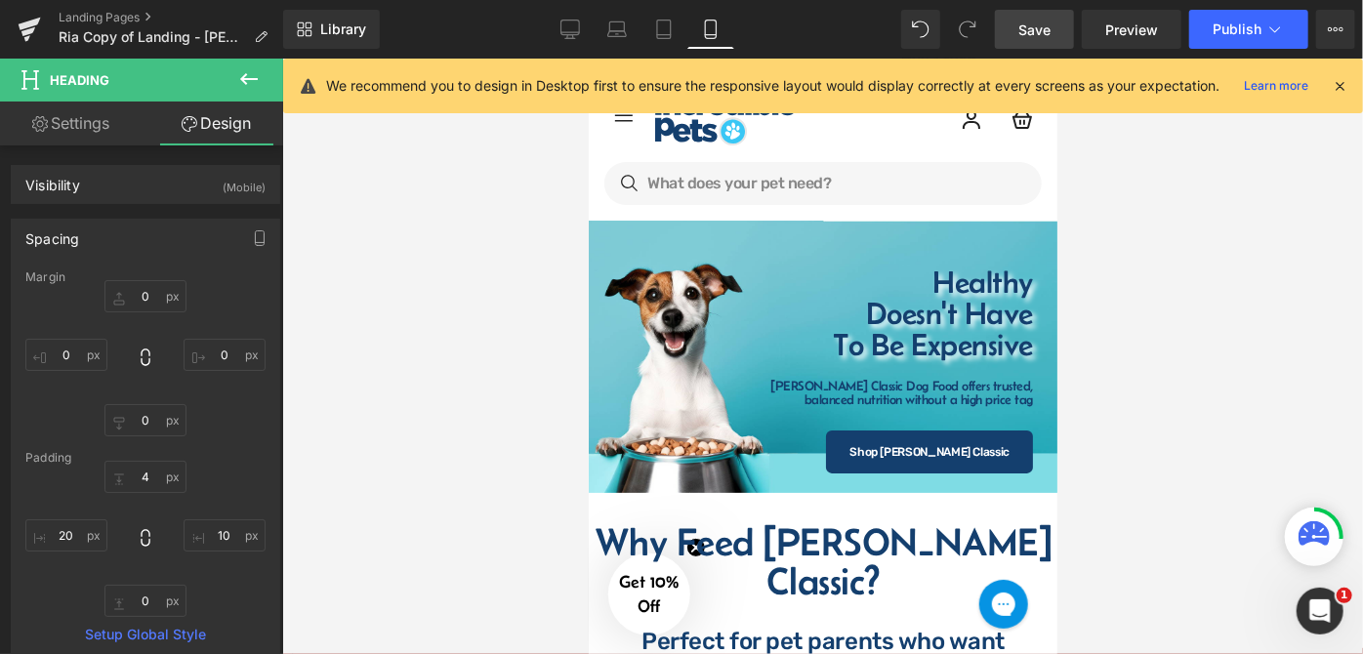
click at [1035, 23] on span "Save" at bounding box center [1035, 30] width 32 height 21
click at [1180, 253] on div at bounding box center [822, 357] width 1081 height 596
click at [1123, 252] on div at bounding box center [822, 357] width 1081 height 596
click at [1130, 220] on div at bounding box center [822, 357] width 1081 height 596
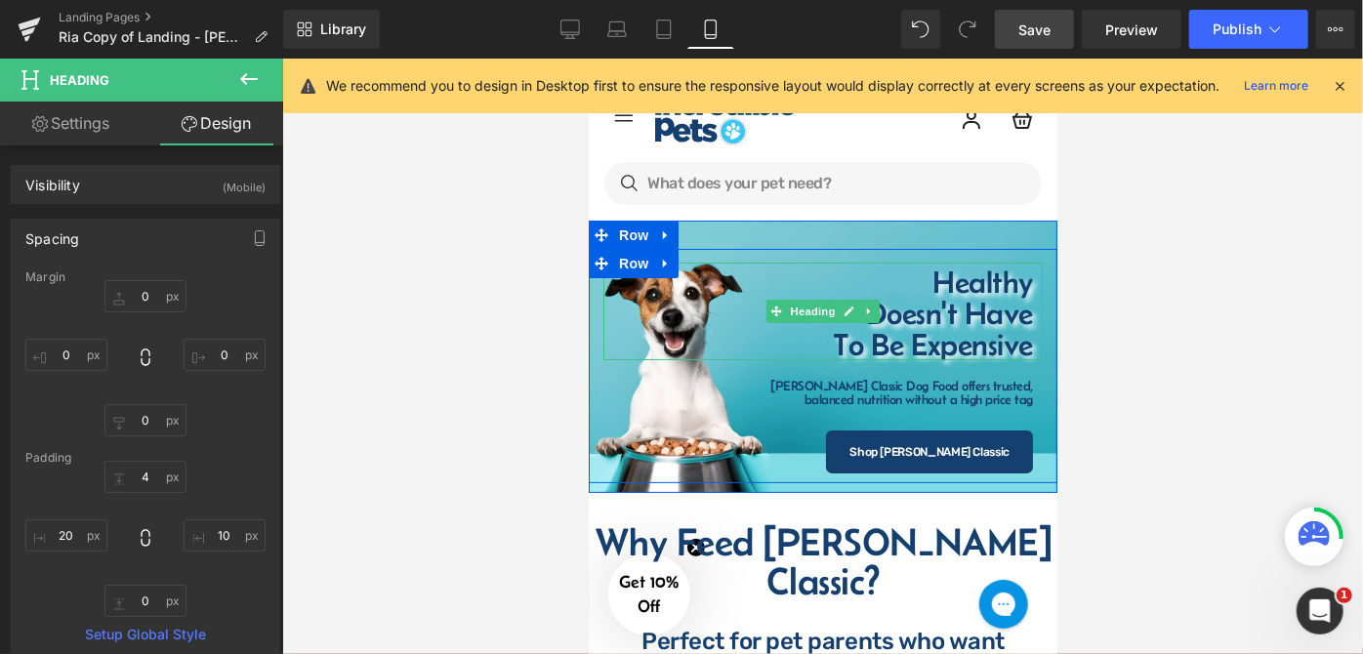
click at [978, 328] on h1 "To Be Expensive" at bounding box center [827, 343] width 410 height 31
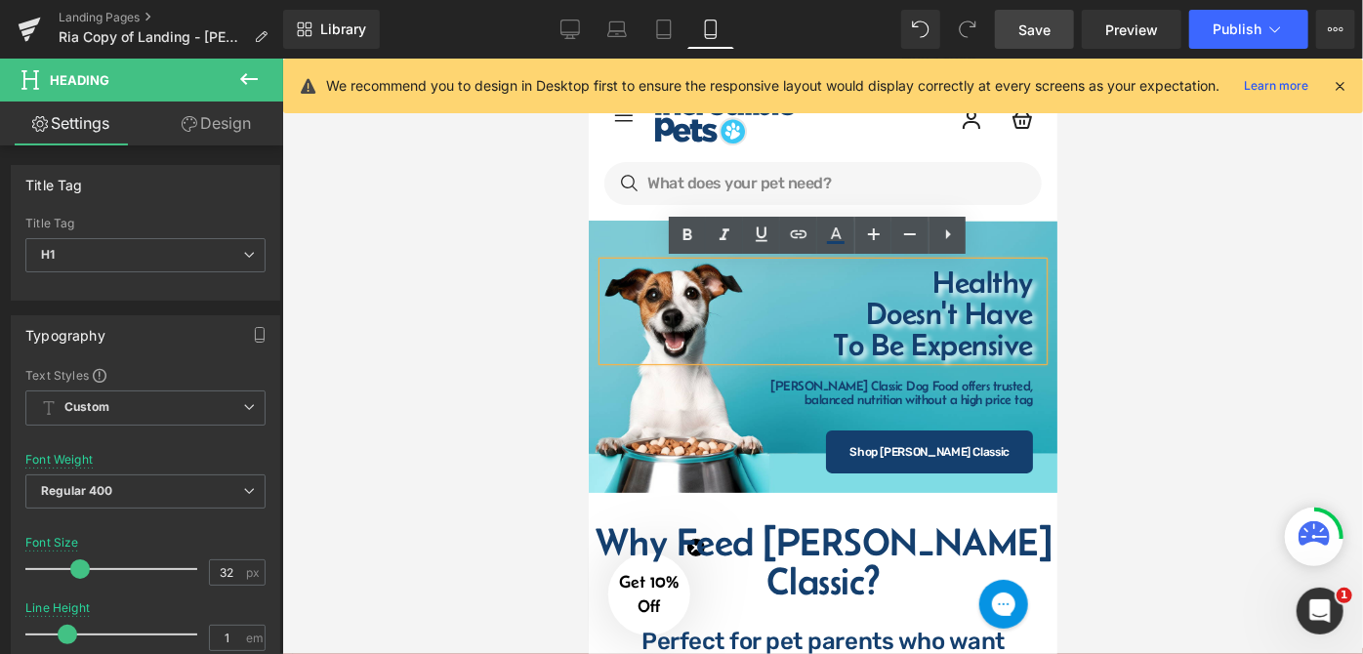
click at [1144, 382] on div at bounding box center [822, 357] width 1081 height 596
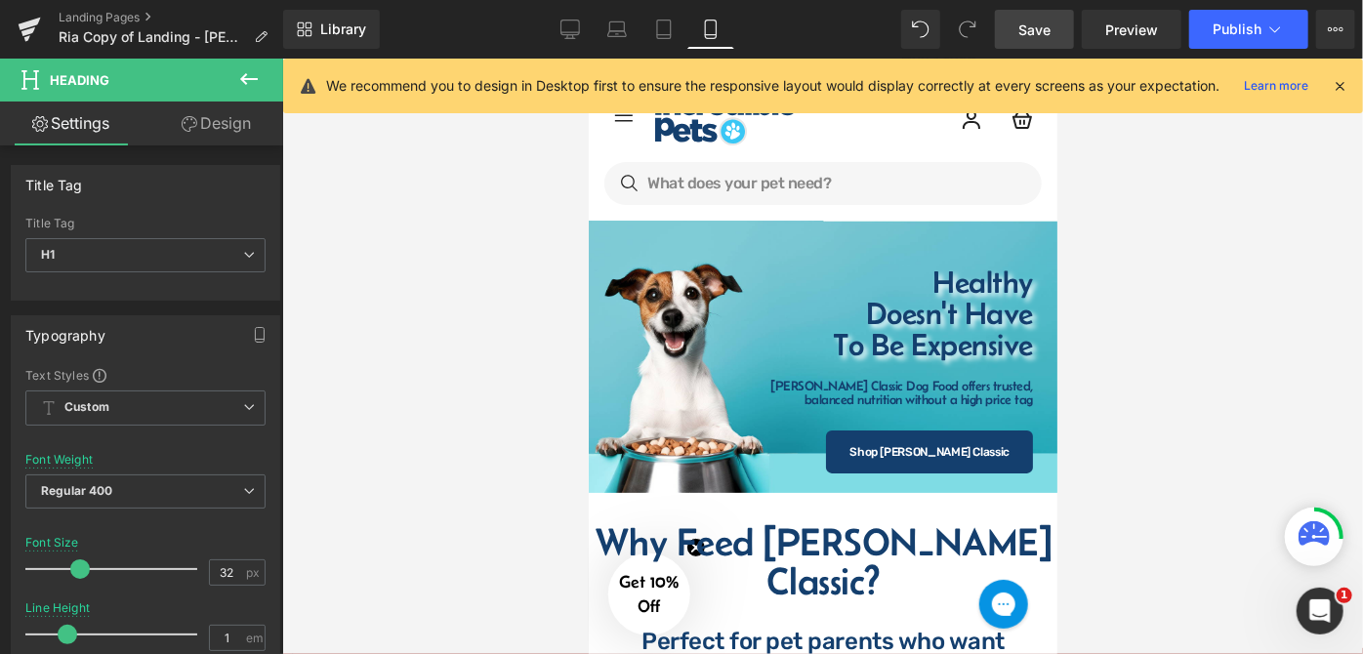
click at [1149, 283] on div at bounding box center [822, 357] width 1081 height 596
click at [576, 42] on link "Desktop" at bounding box center [570, 29] width 47 height 39
type input "72"
type input "100"
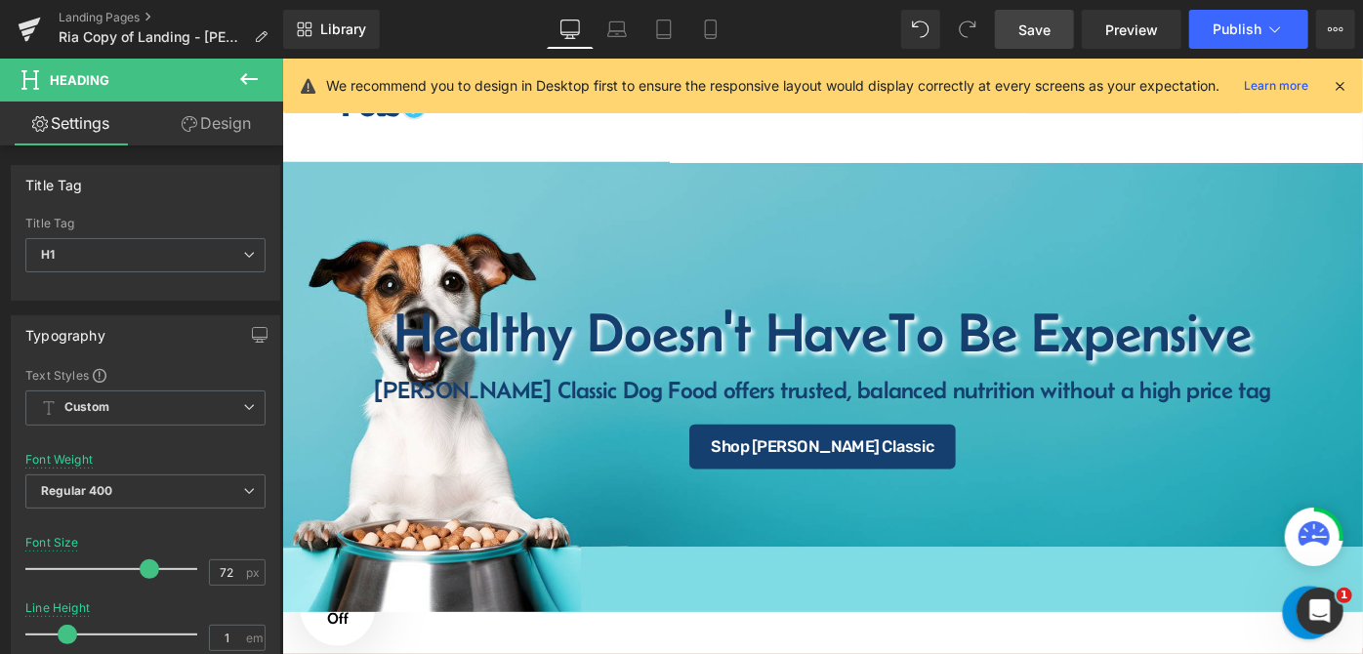
scroll to position [0, 0]
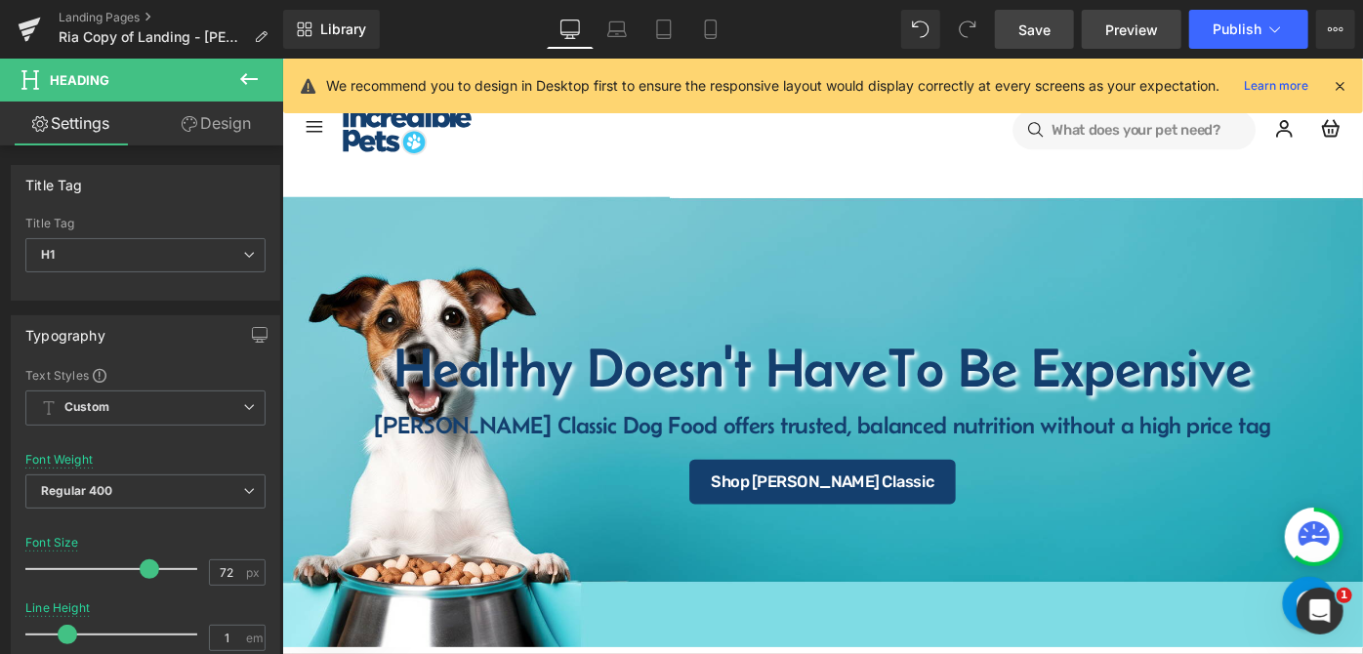
click at [1110, 28] on span "Preview" at bounding box center [1132, 30] width 53 height 21
click at [1132, 36] on span "Preview" at bounding box center [1132, 30] width 53 height 21
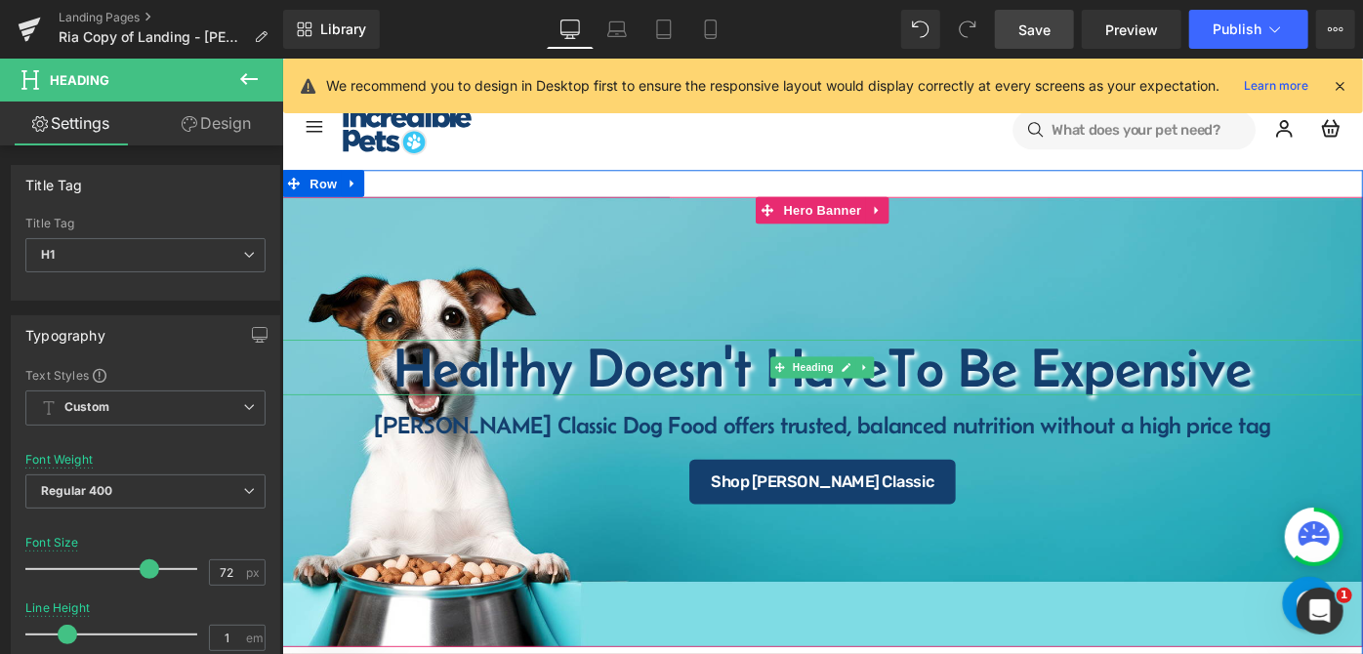
click at [690, 405] on h1 "Healthy Doesn't Have To Be Expensive" at bounding box center [872, 395] width 1182 height 61
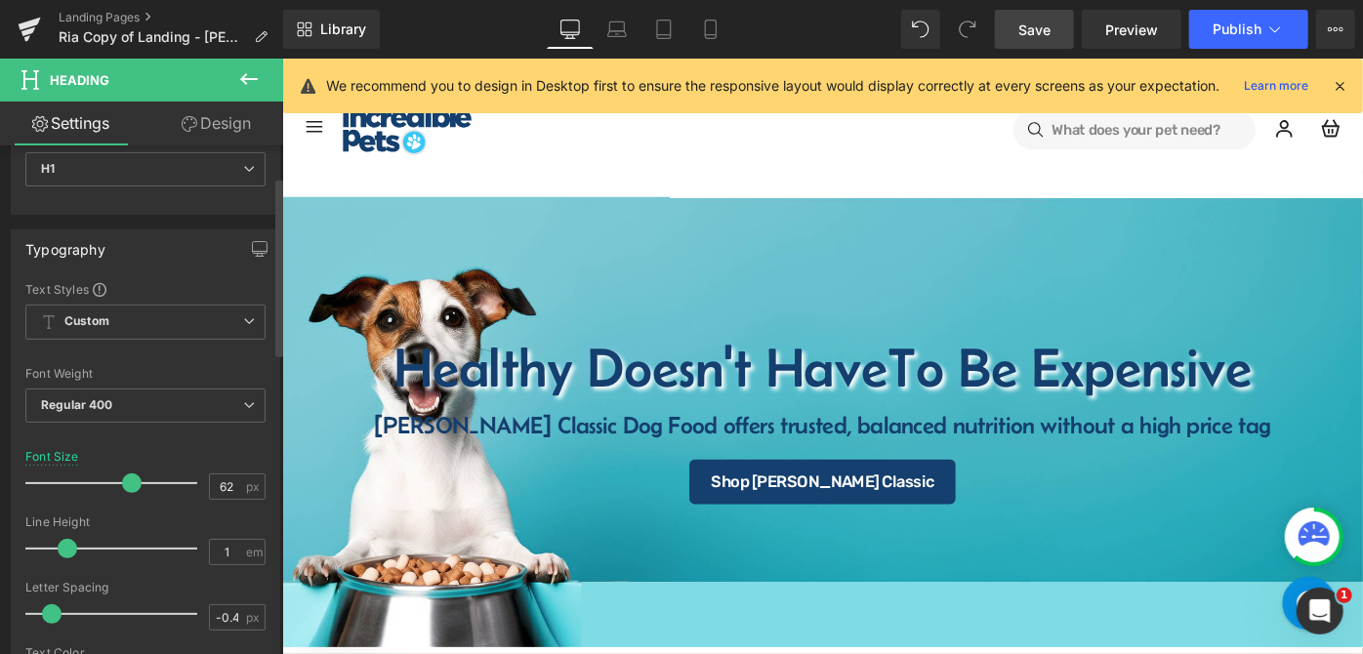
scroll to position [88, 0]
click at [229, 482] on input "62" at bounding box center [227, 485] width 34 height 24
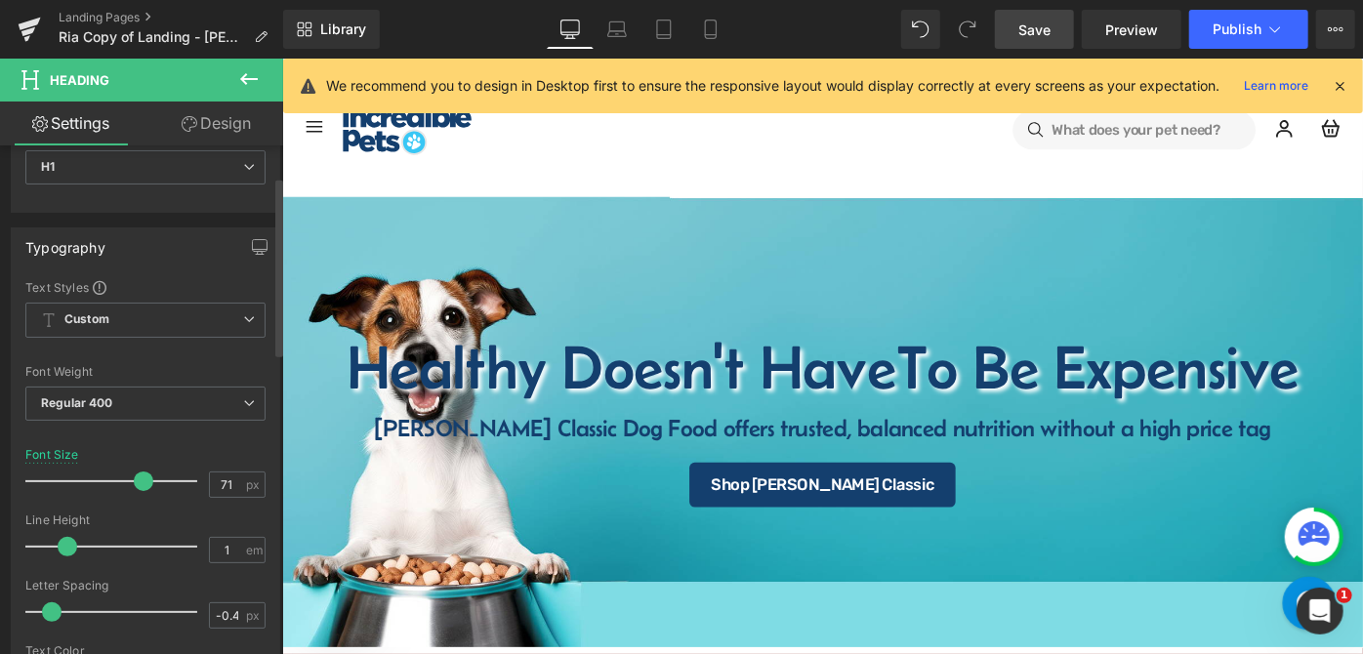
type input "72"
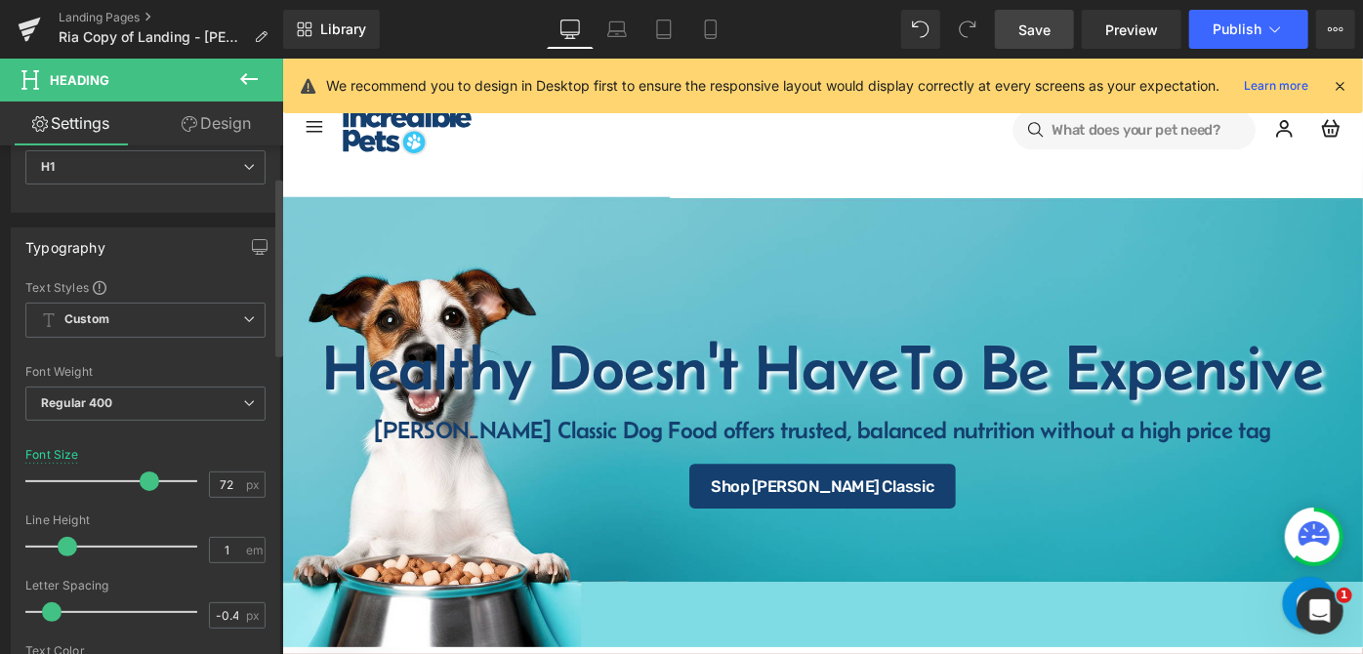
drag, startPoint x: 126, startPoint y: 480, endPoint x: 143, endPoint y: 479, distance: 16.6
click at [143, 479] on span at bounding box center [150, 482] width 20 height 20
click at [1034, 42] on link "Save" at bounding box center [1034, 29] width 79 height 39
click at [1130, 23] on span "Preview" at bounding box center [1132, 30] width 53 height 21
click at [1049, 29] on span "Save" at bounding box center [1035, 30] width 32 height 21
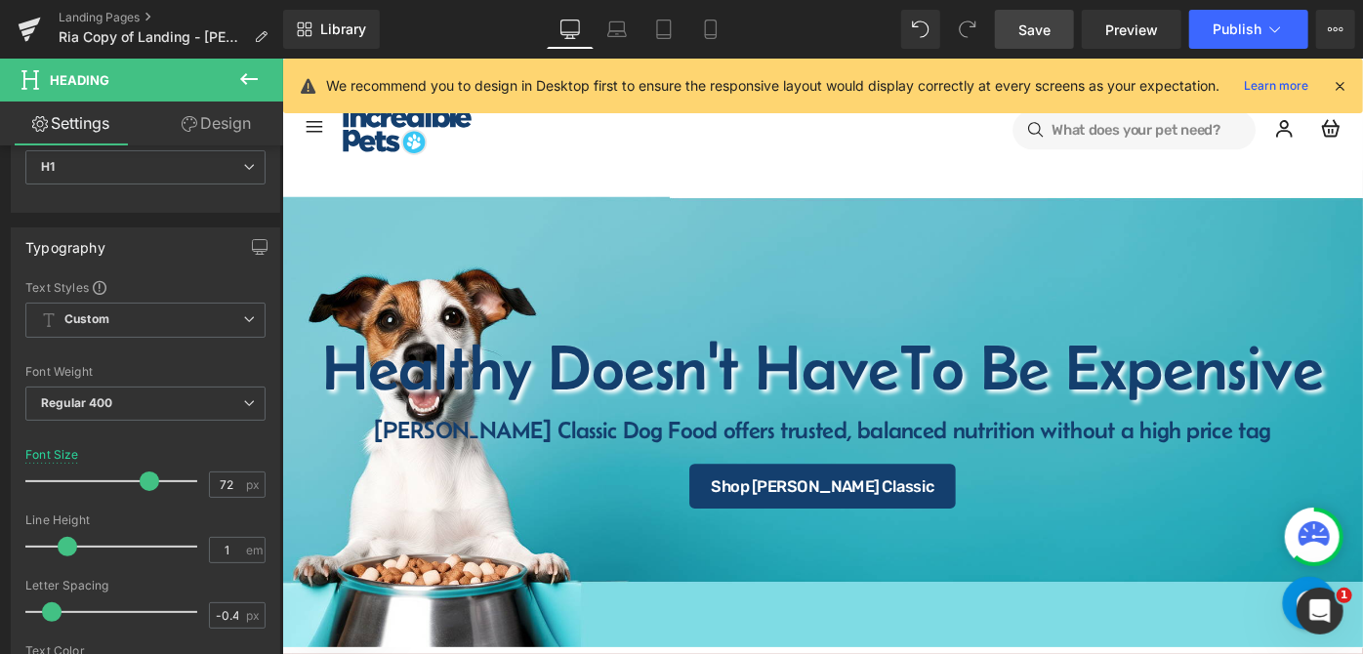
click at [1051, 34] on span "Save" at bounding box center [1035, 30] width 32 height 21
click at [1143, 32] on span "Preview" at bounding box center [1132, 30] width 53 height 21
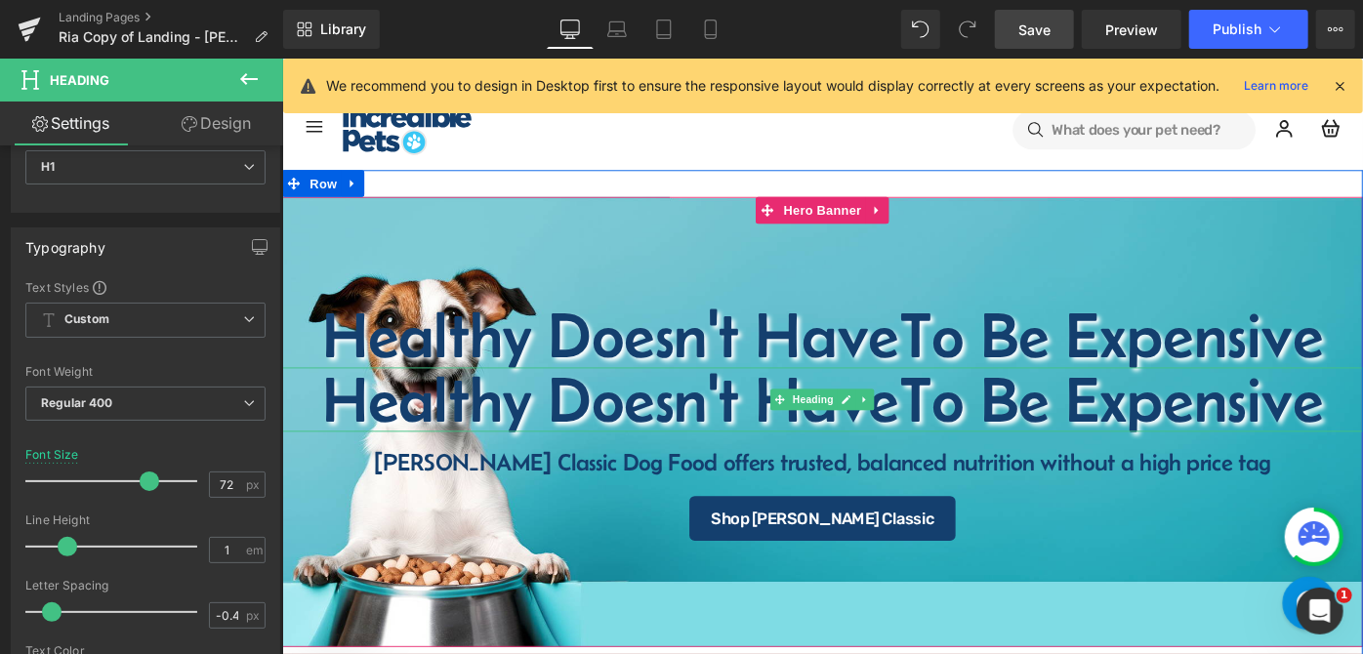
click at [773, 429] on h1 "Healthy Doesn't Have To Be Expensive" at bounding box center [872, 431] width 1182 height 70
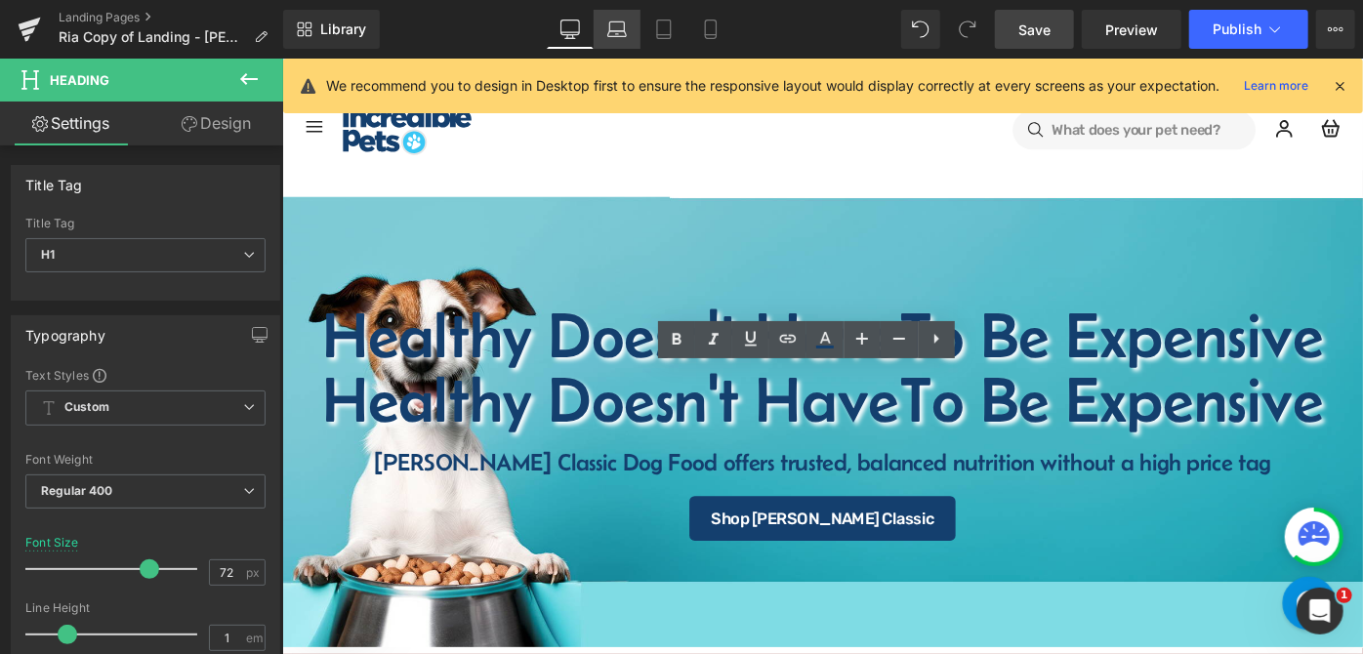
click at [610, 23] on icon at bounding box center [617, 30] width 20 height 20
type input "52"
type input "100"
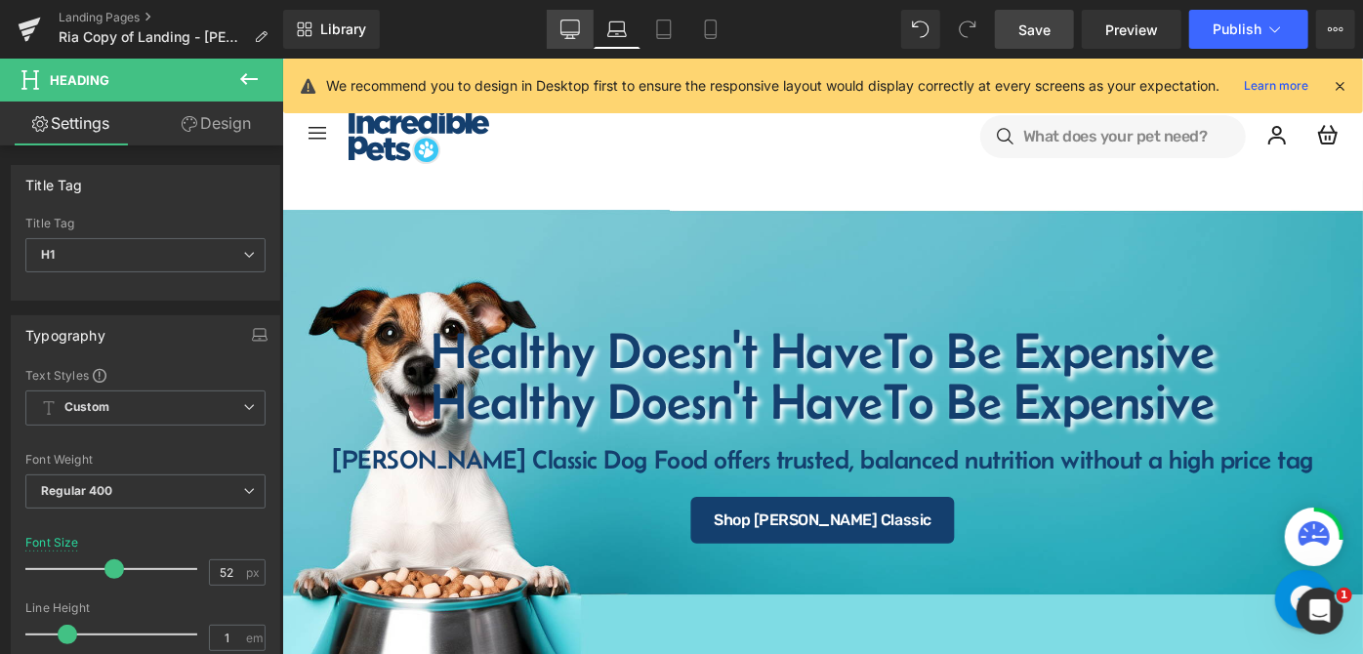
click at [564, 23] on icon at bounding box center [571, 30] width 20 height 20
type input "72"
type input "100"
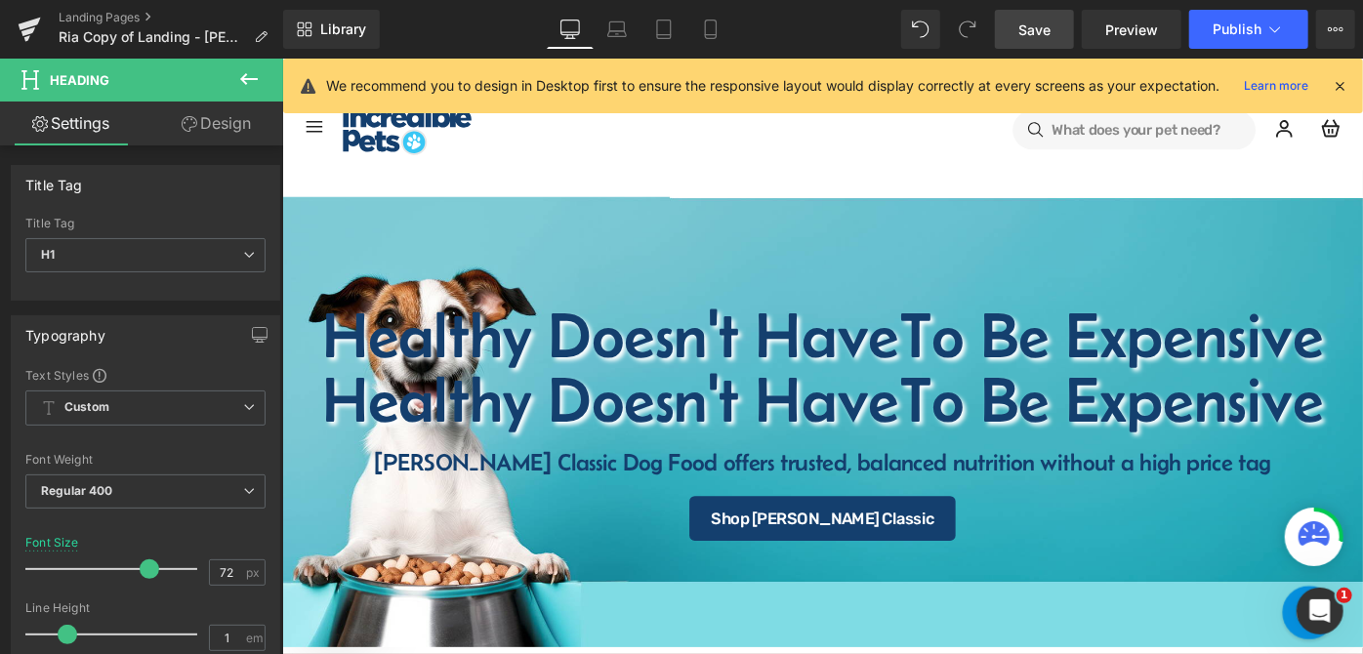
scroll to position [20, 0]
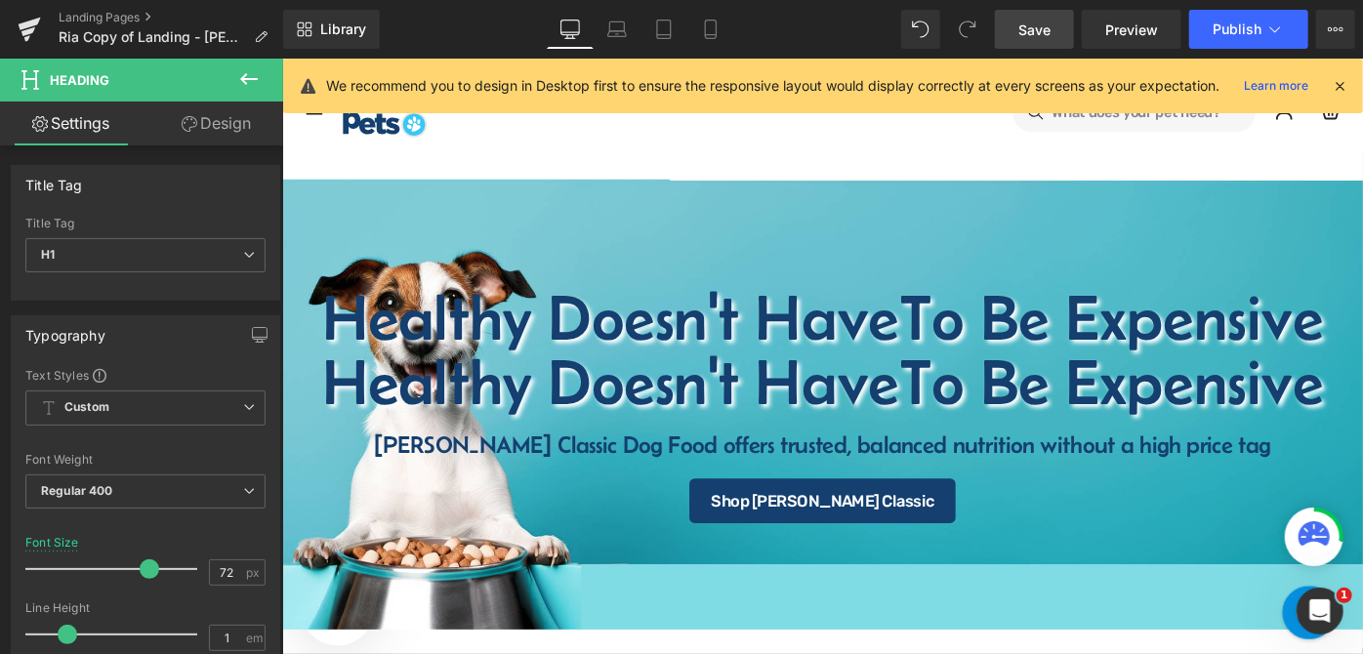
click at [828, 344] on div "Healthy Doesn't Have To Be Expensive Heading" at bounding box center [872, 342] width 1182 height 70
click at [216, 123] on link "Design" at bounding box center [217, 124] width 142 height 44
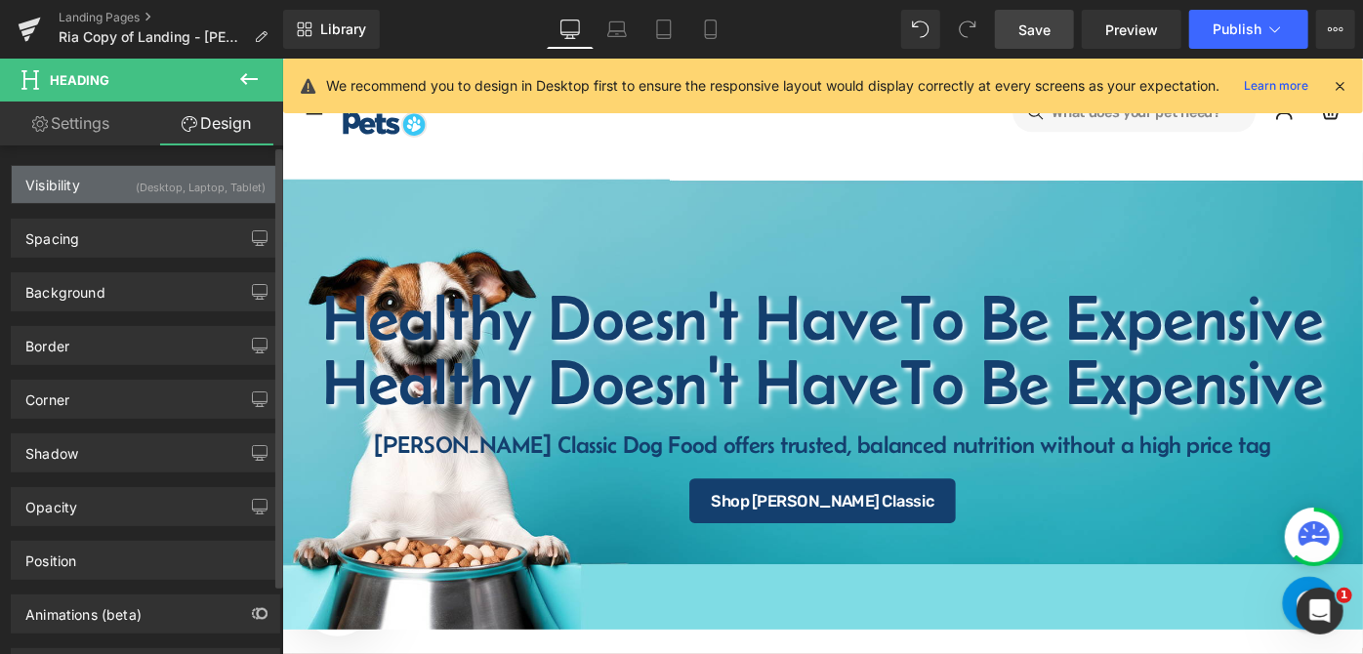
click at [145, 179] on div "(Desktop, Laptop, Tablet)" at bounding box center [201, 182] width 130 height 32
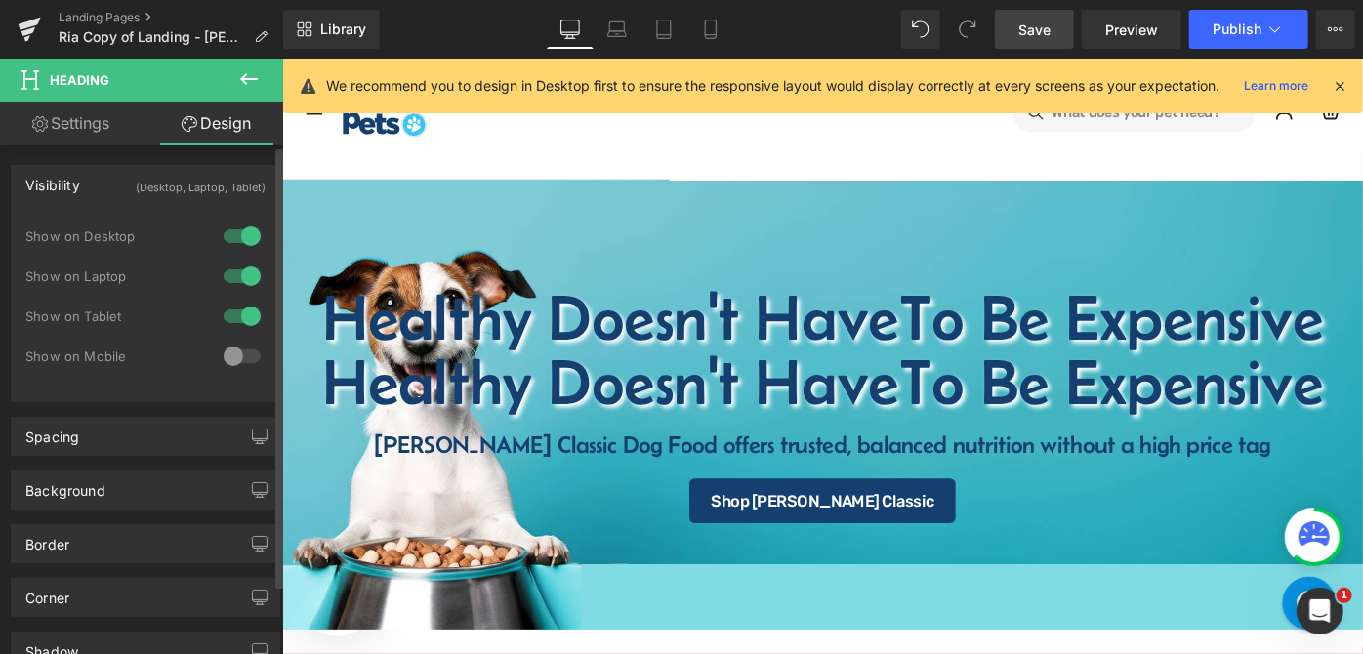
click at [223, 272] on div at bounding box center [242, 276] width 47 height 31
click at [233, 313] on div at bounding box center [242, 316] width 47 height 31
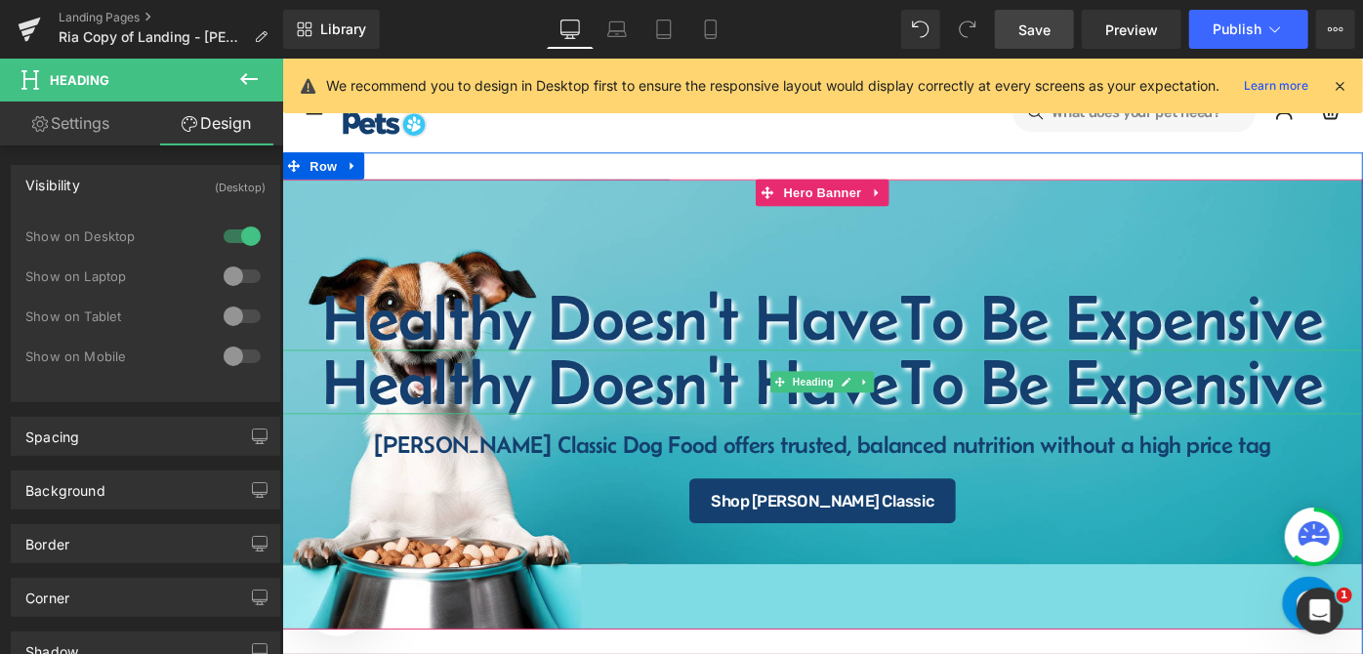
click at [724, 404] on h1 "Healthy Doesn't Have To Be Expensive" at bounding box center [872, 411] width 1182 height 70
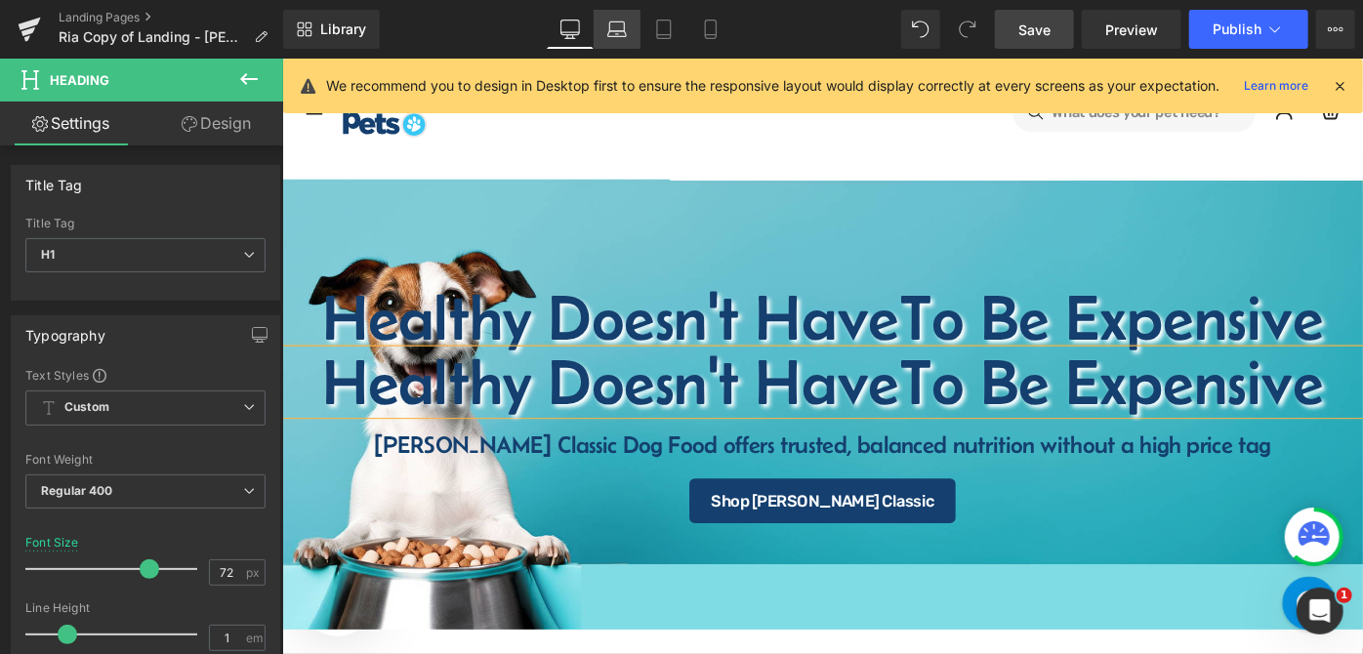
click at [615, 37] on icon at bounding box center [617, 34] width 19 height 6
type input "52"
type input "100"
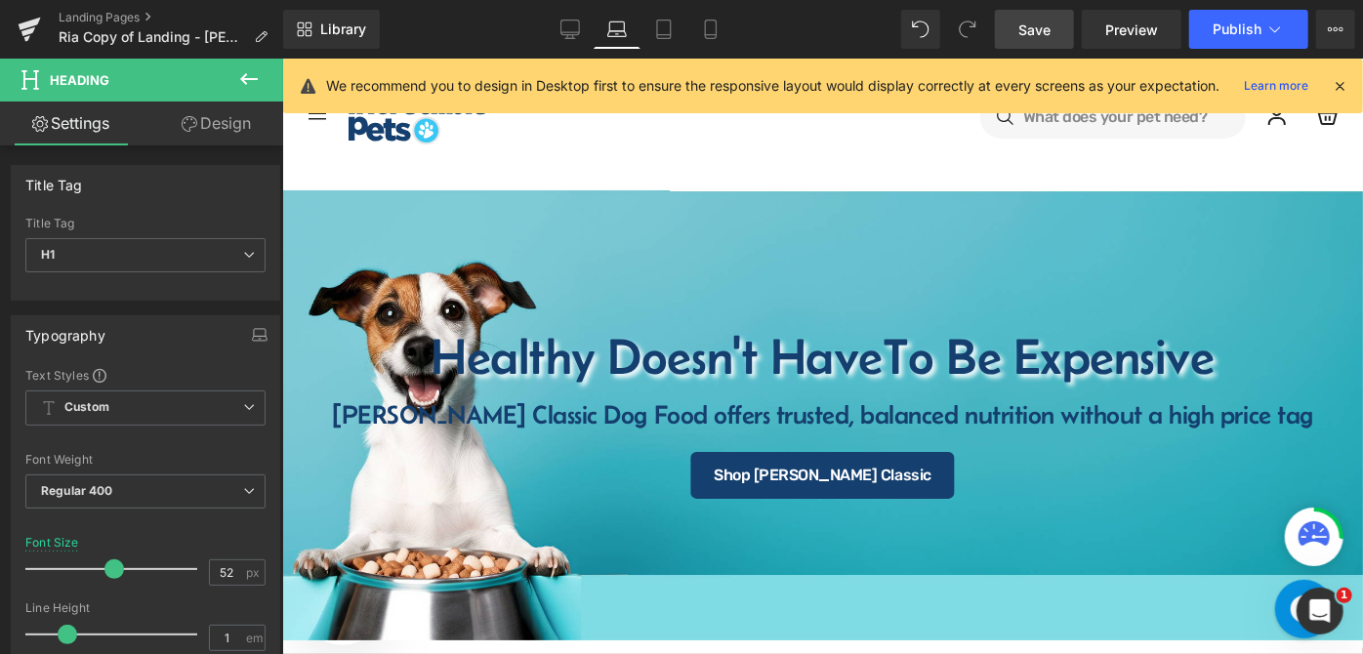
scroll to position [0, 0]
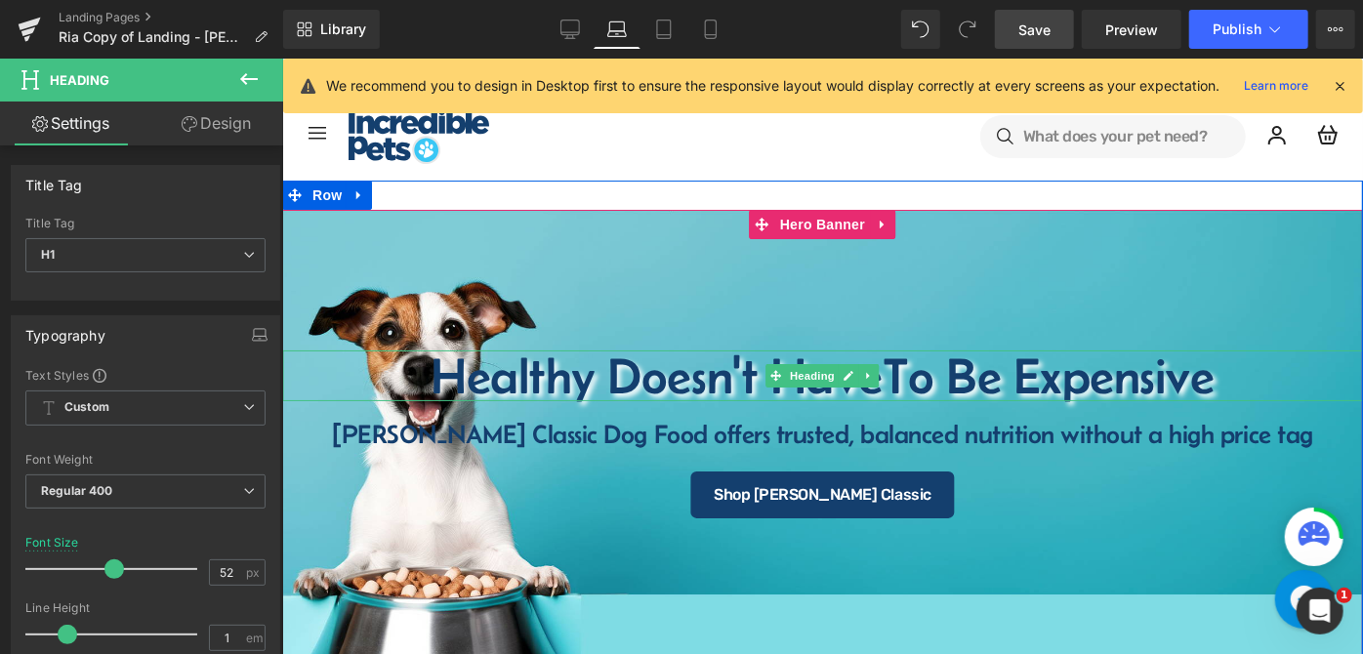
click at [532, 393] on h1 "Healthy Doesn't Have To Be Expensive" at bounding box center [821, 375] width 1081 height 51
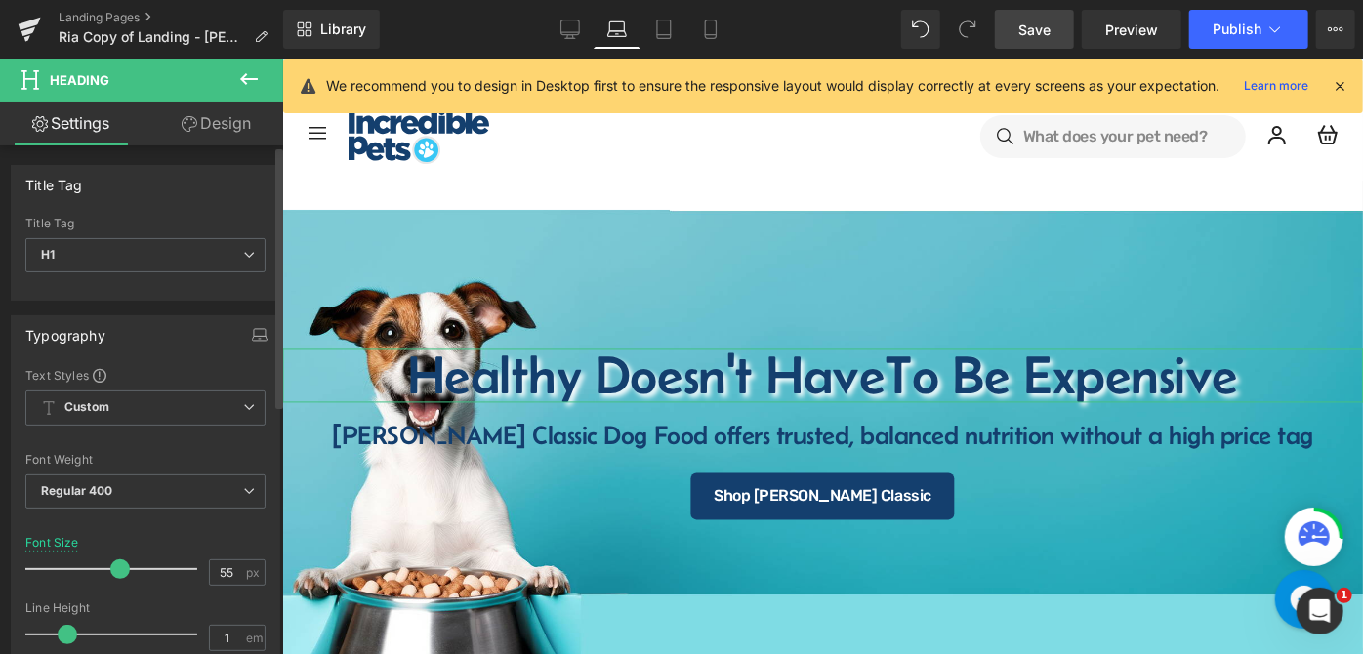
type input "54"
click at [114, 570] on span at bounding box center [118, 570] width 20 height 20
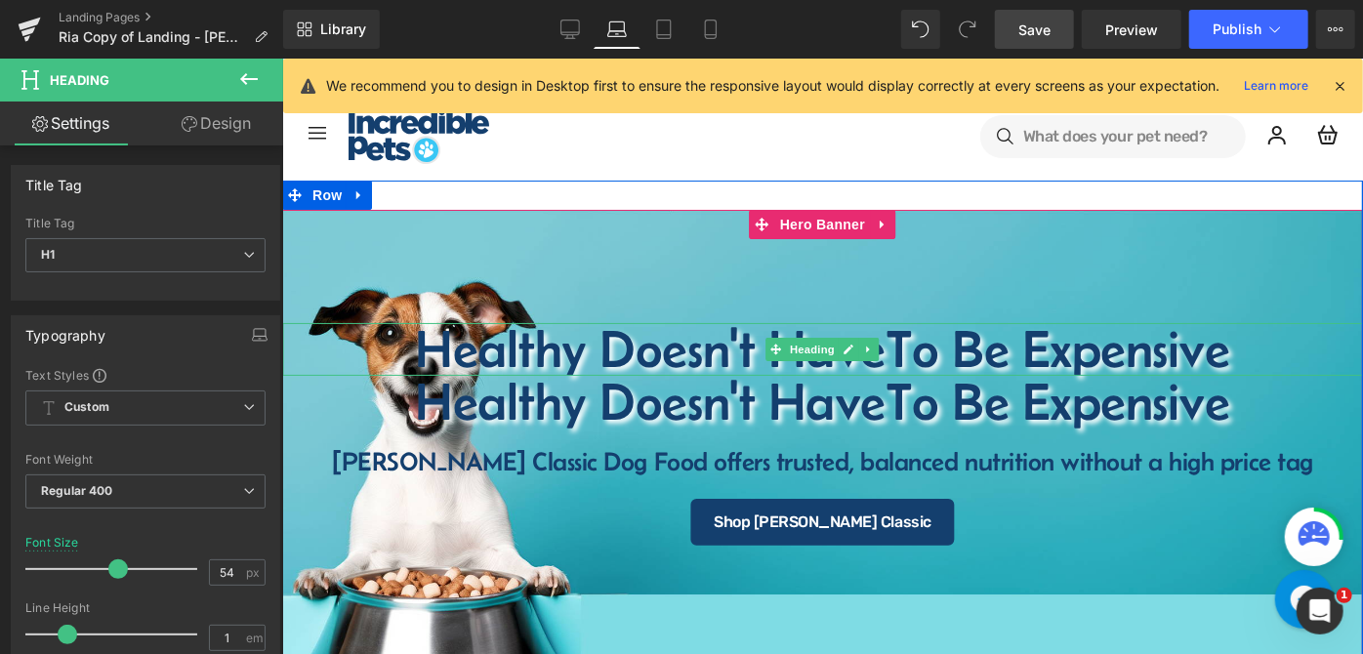
click at [596, 329] on h1 "Healthy Doesn't Have To Be Expensive" at bounding box center [821, 348] width 1081 height 53
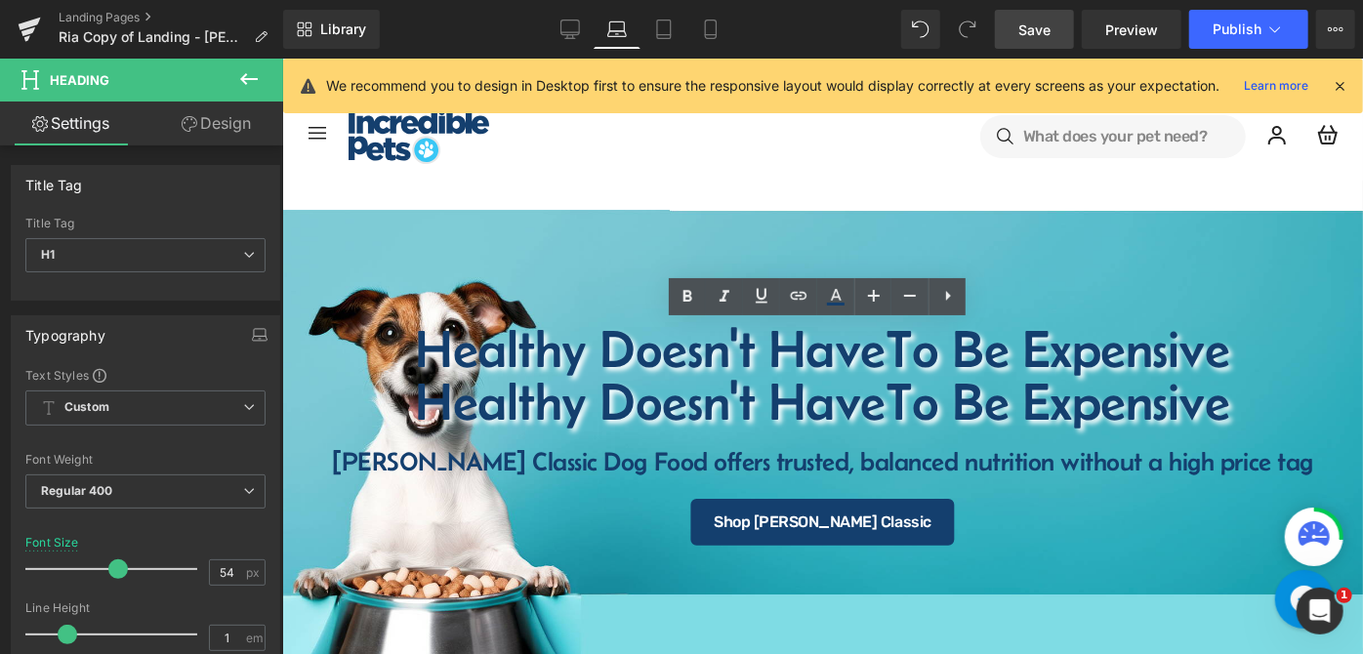
click at [227, 121] on link "Design" at bounding box center [217, 124] width 142 height 44
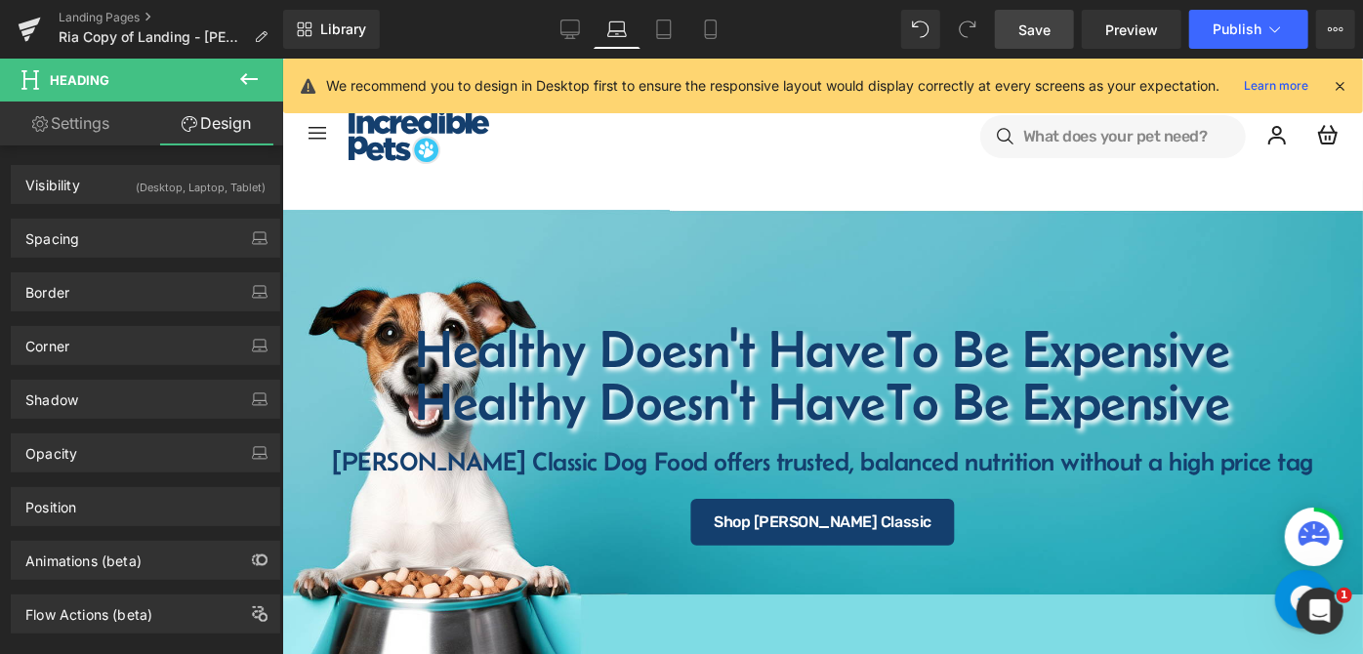
click at [197, 186] on div "(Desktop, Laptop, Tablet)" at bounding box center [201, 182] width 130 height 32
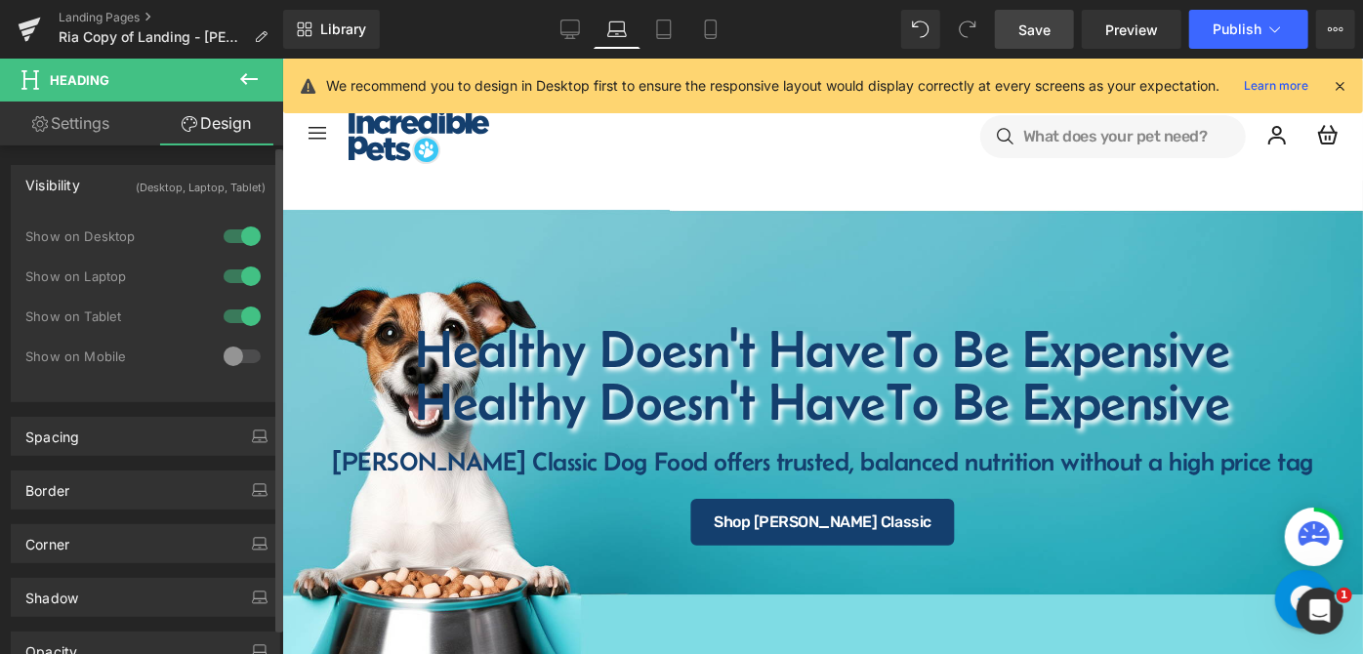
click at [228, 234] on div at bounding box center [242, 236] width 47 height 31
drag, startPoint x: 230, startPoint y: 315, endPoint x: 254, endPoint y: 318, distance: 23.6
click at [236, 315] on div at bounding box center [242, 316] width 47 height 31
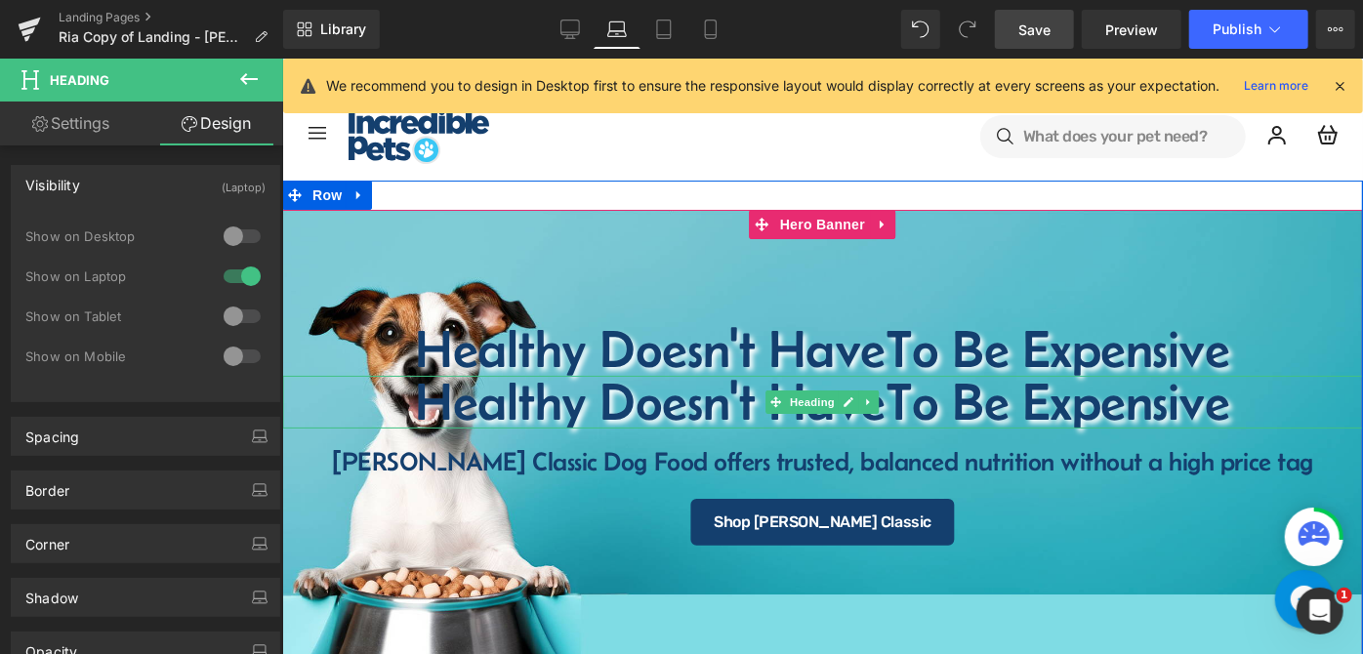
click at [673, 401] on h1 "Healthy Doesn't Have To Be Expensive" at bounding box center [821, 401] width 1081 height 53
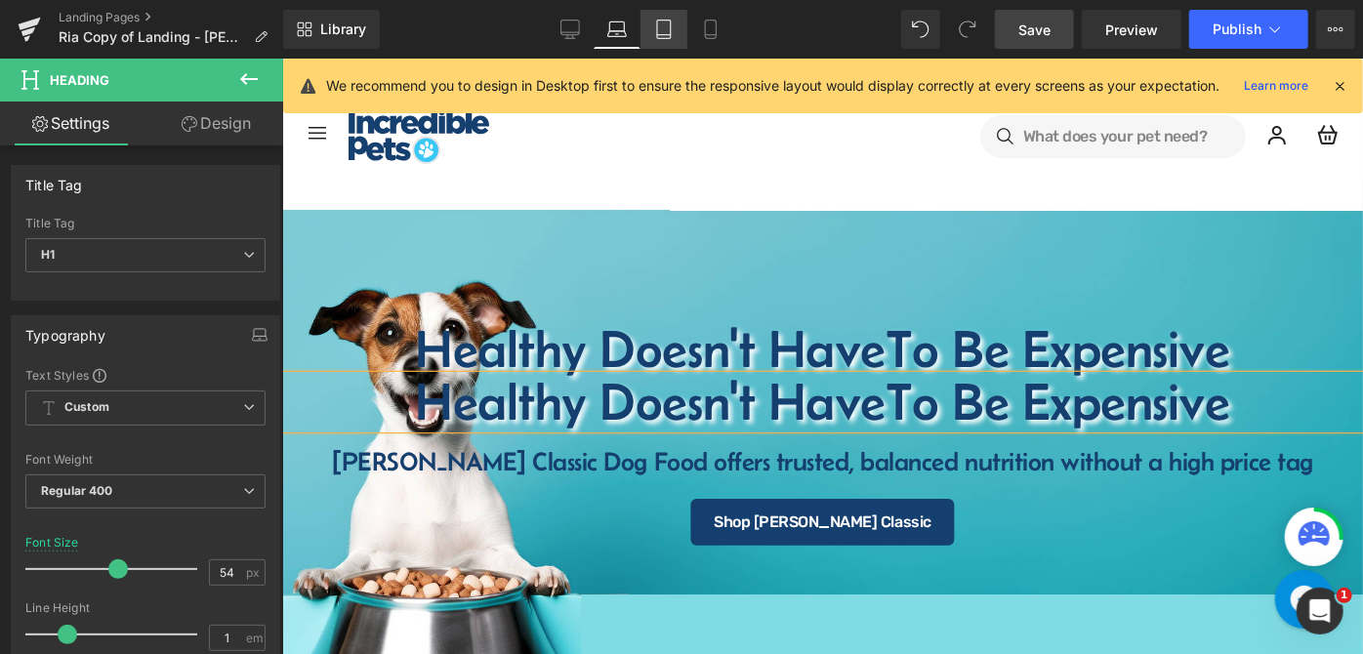
click at [656, 22] on icon at bounding box center [664, 30] width 20 height 20
type input "38"
type input "100"
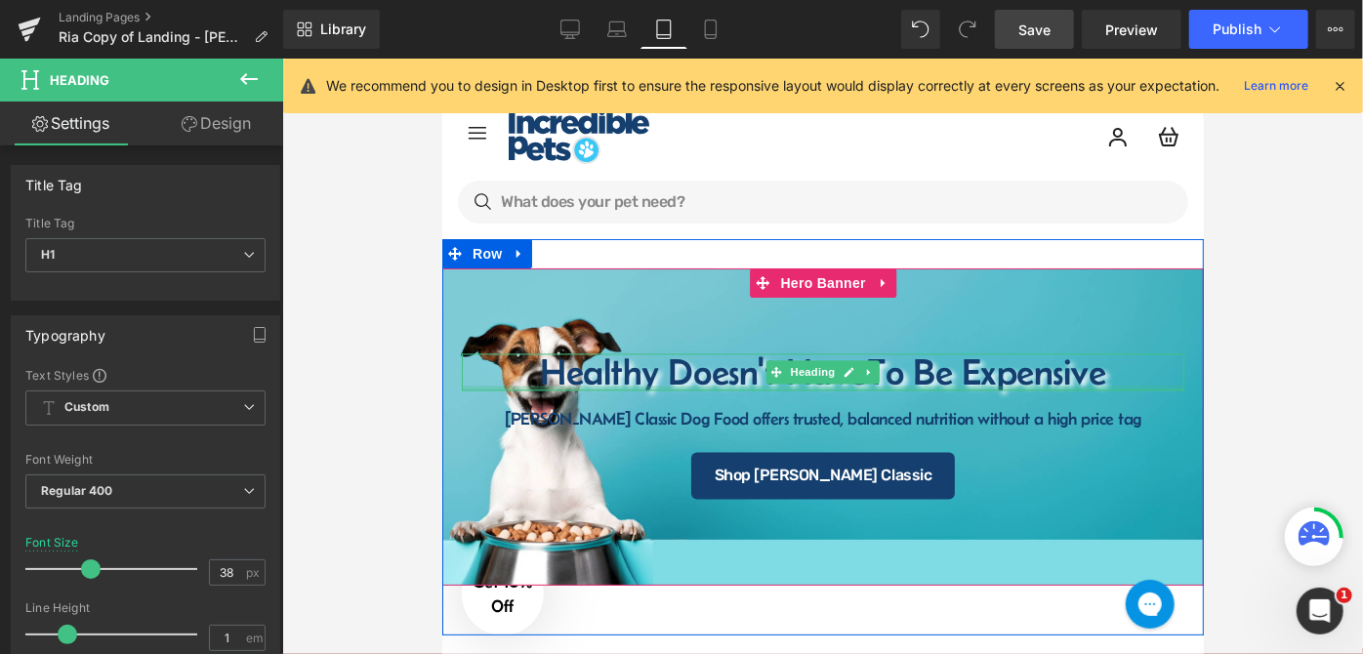
click at [629, 388] on div at bounding box center [822, 388] width 723 height 5
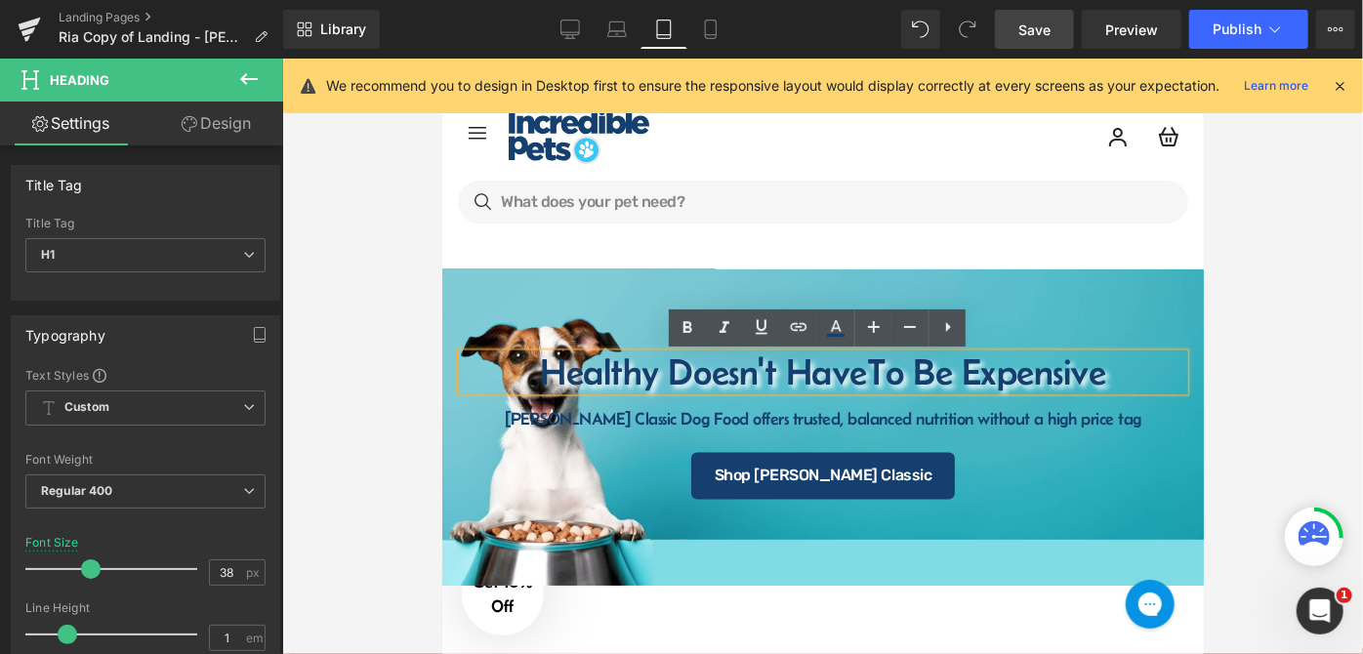
click at [575, 359] on h1 "Healthy Doesn't Have To Be Expensive" at bounding box center [823, 372] width 684 height 37
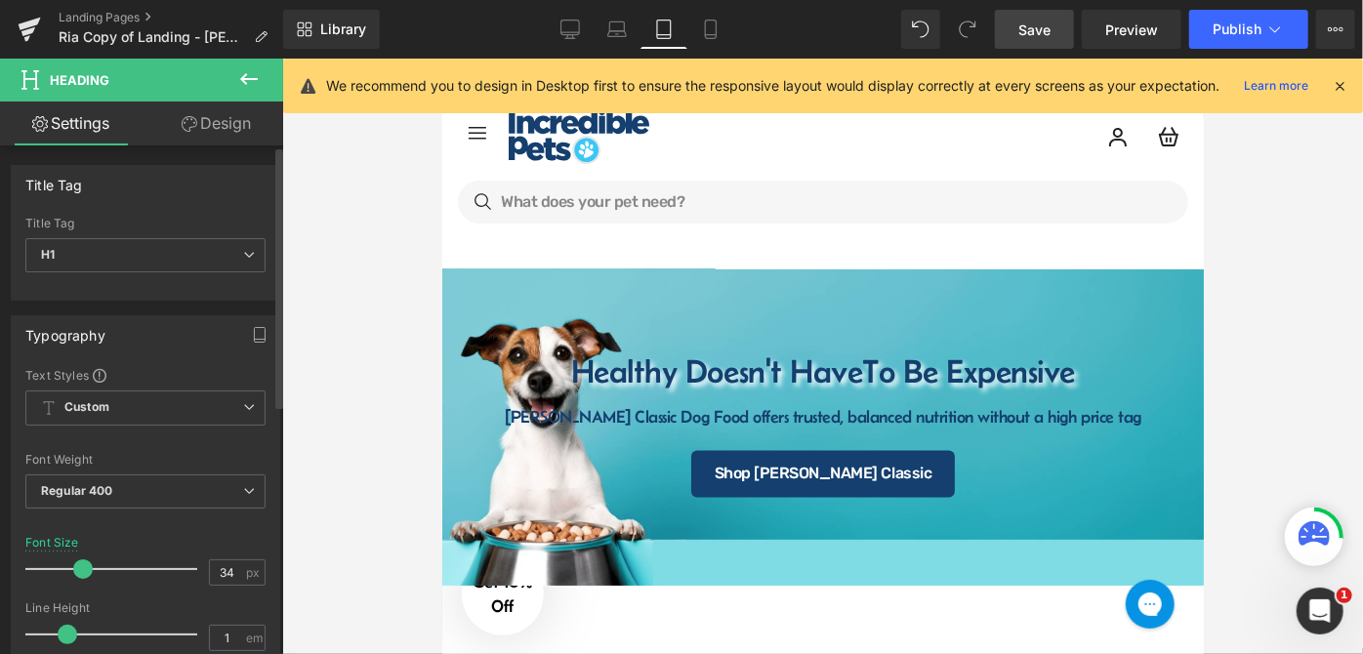
type input "33"
drag, startPoint x: 84, startPoint y: 568, endPoint x: 76, endPoint y: 576, distance: 11.0
click at [76, 576] on span at bounding box center [82, 570] width 20 height 20
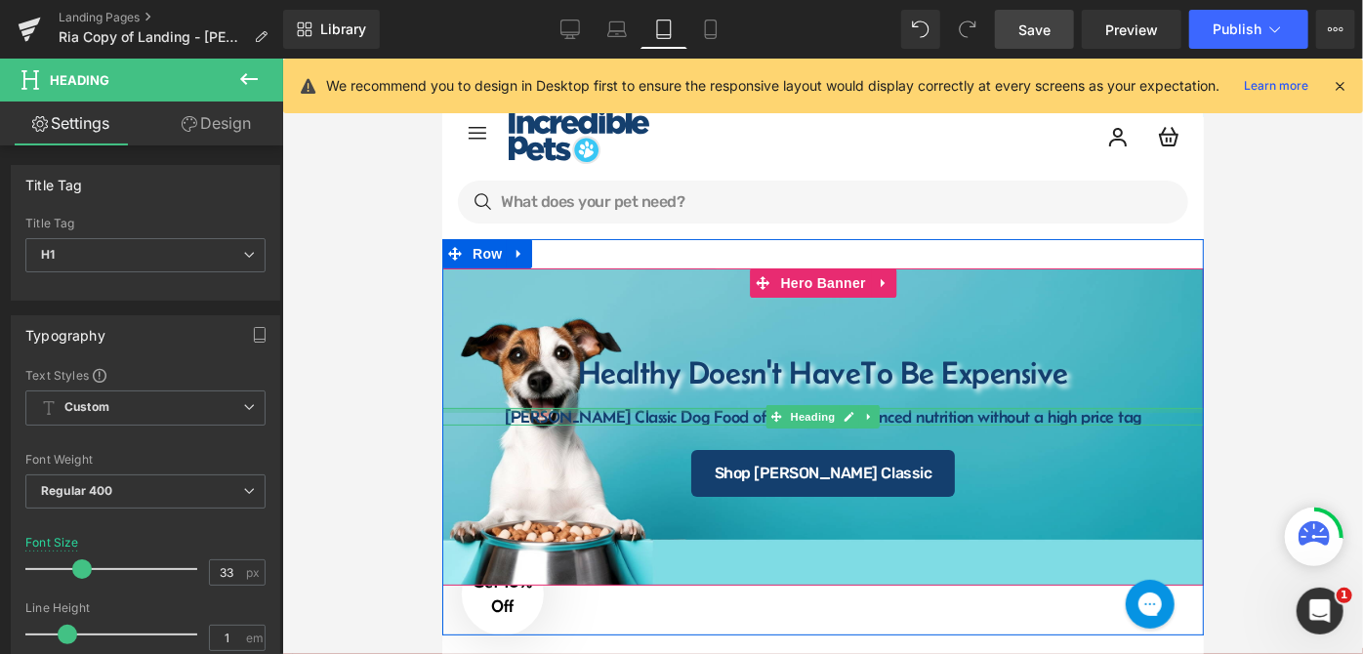
click at [682, 407] on div at bounding box center [822, 409] width 762 height 5
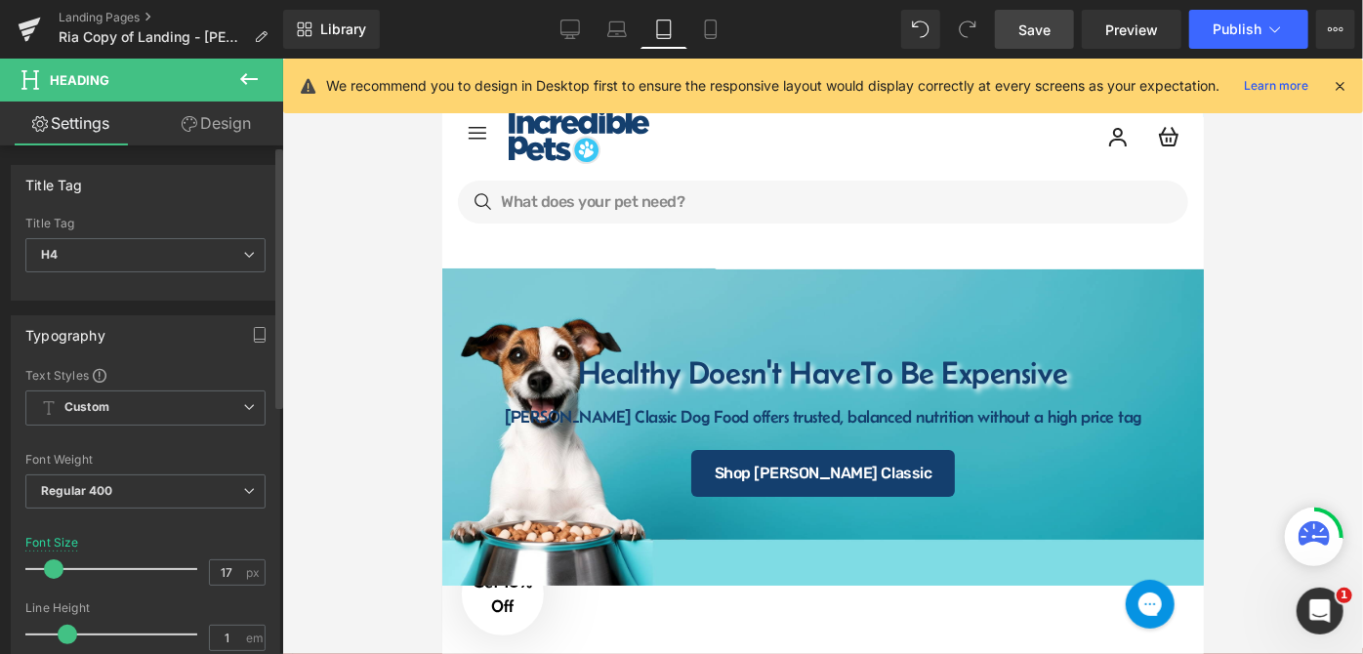
type input "16"
click at [51, 564] on span at bounding box center [53, 570] width 20 height 20
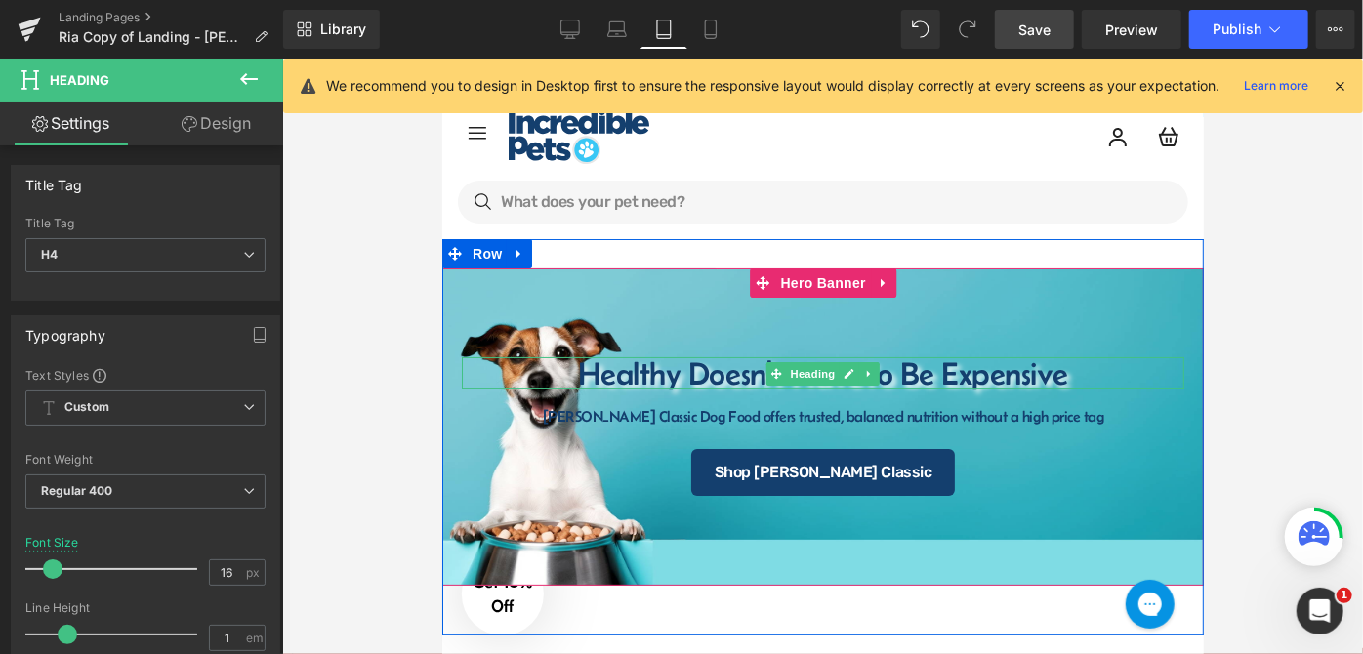
click at [591, 374] on h1 "Healthy Doesn't Have To Be Expensive" at bounding box center [823, 372] width 684 height 32
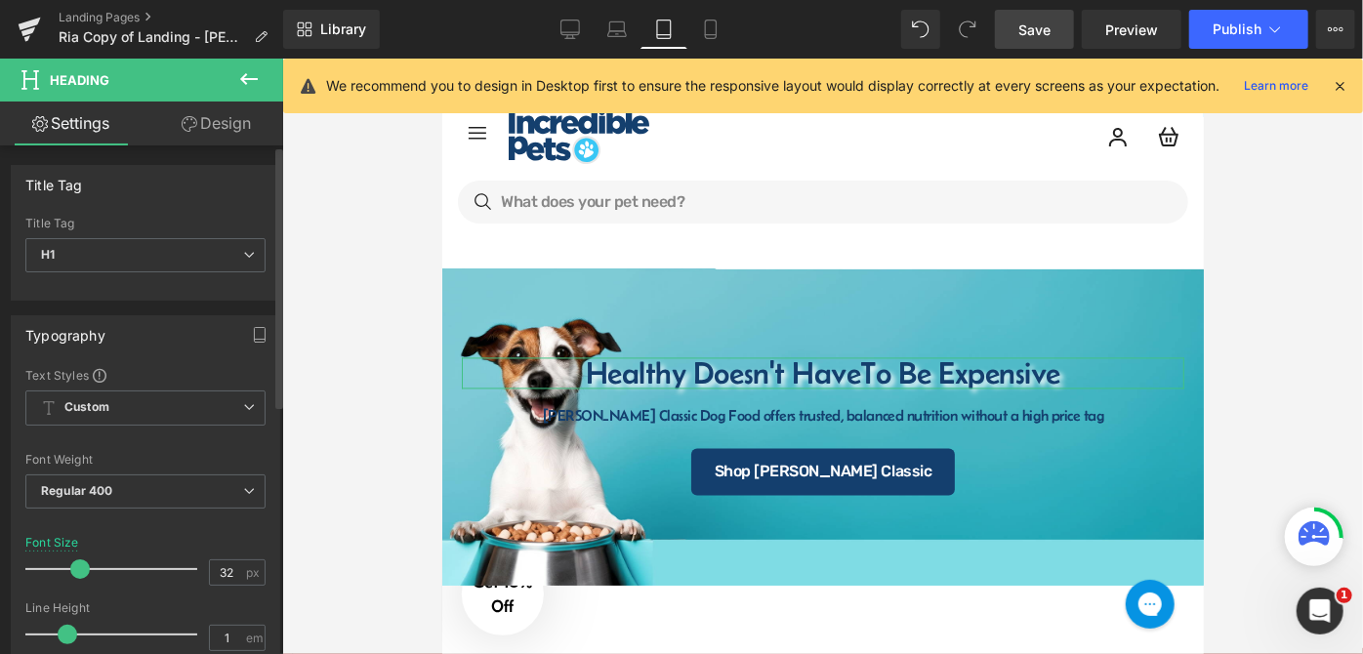
click at [80, 570] on span at bounding box center [80, 570] width 20 height 20
click at [622, 35] on icon at bounding box center [617, 30] width 20 height 20
type input "54"
type input "100"
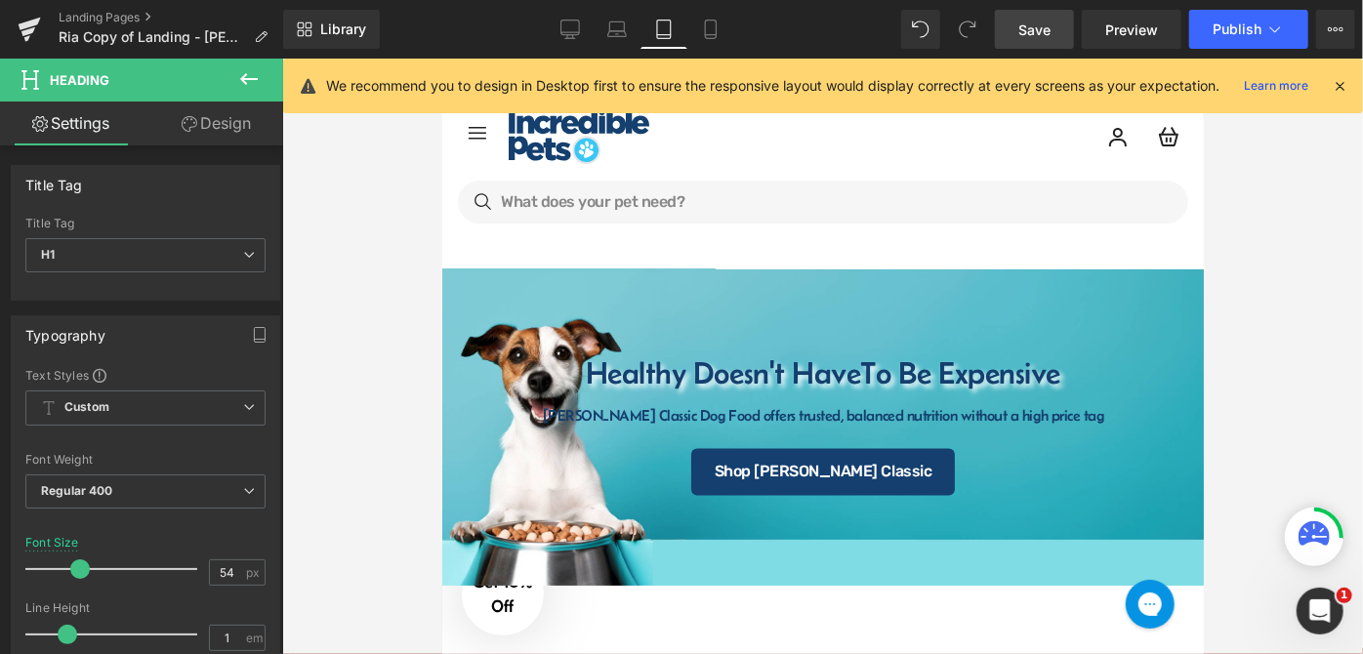
scroll to position [18, 0]
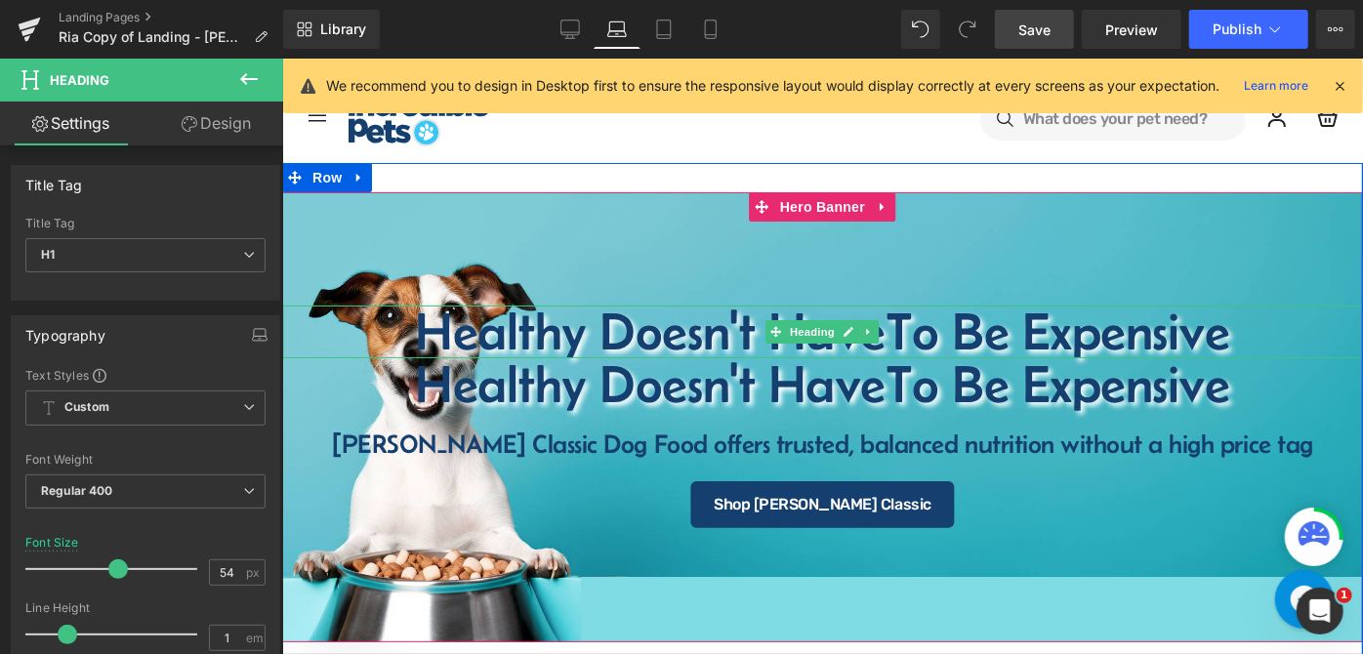
click at [739, 321] on h1 "Healthy Doesn't Have To Be Expensive" at bounding box center [821, 331] width 1081 height 53
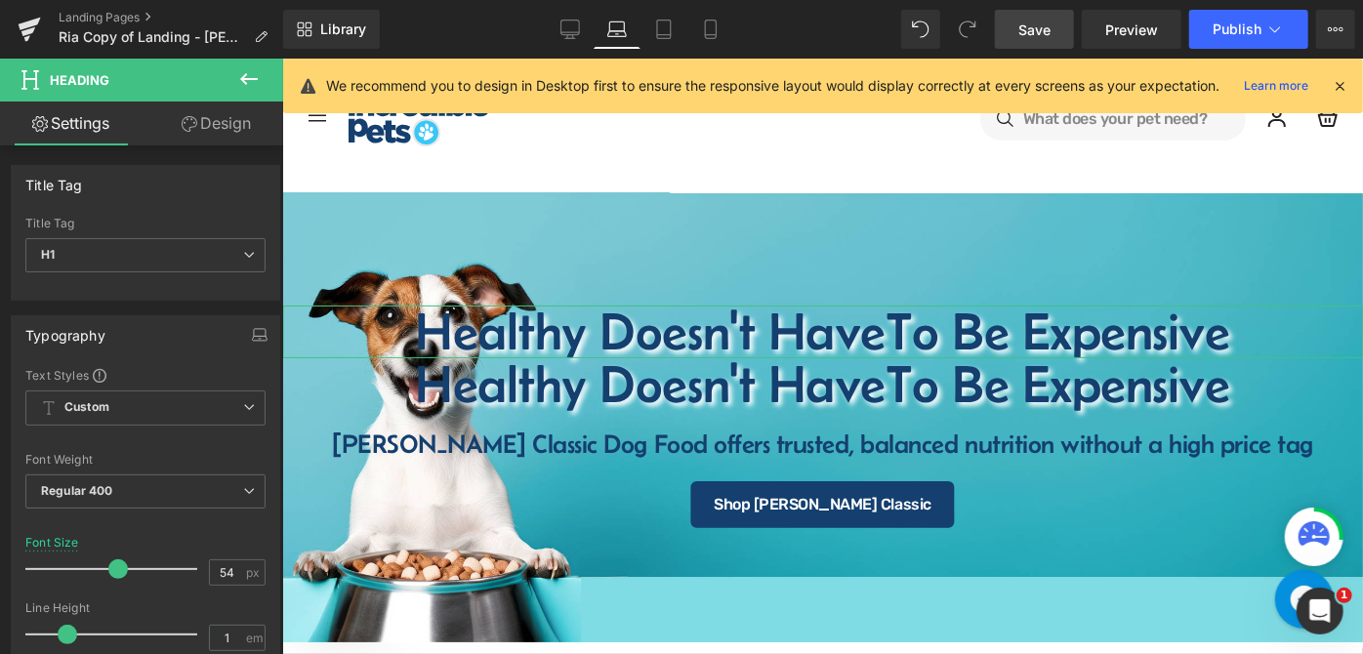
click at [213, 122] on link "Design" at bounding box center [217, 124] width 142 height 44
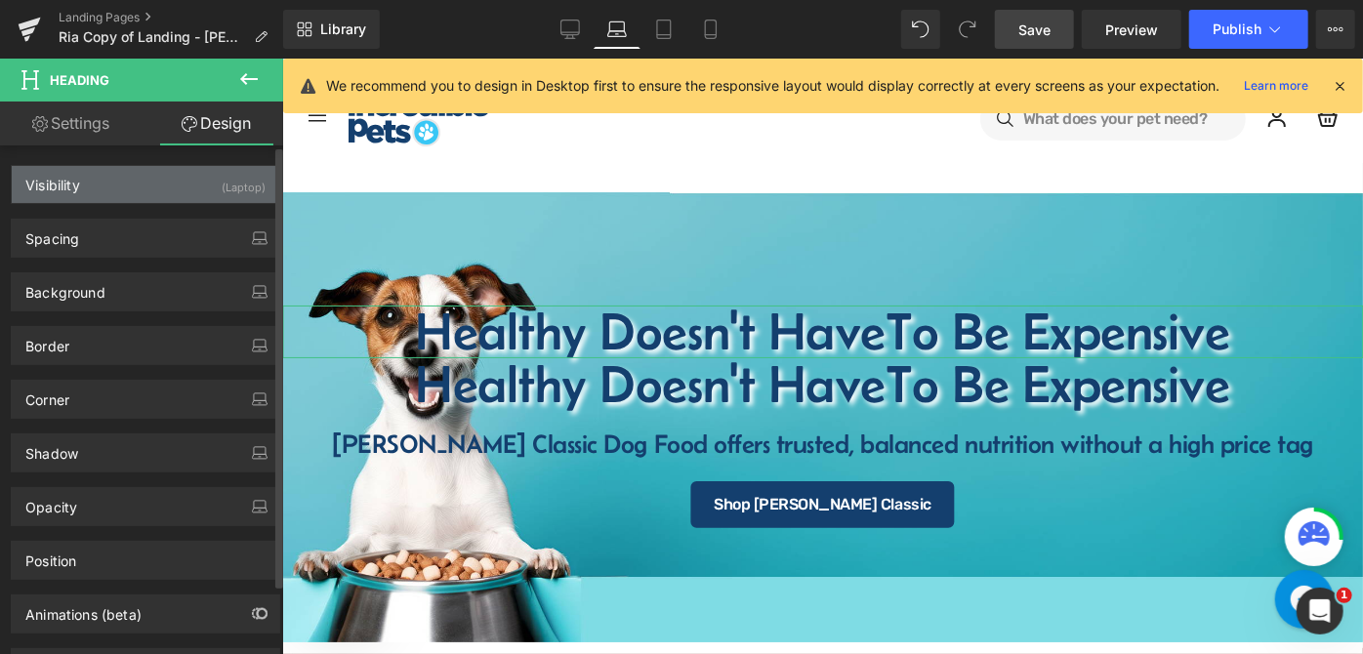
click at [146, 169] on div "Visibility (Laptop)" at bounding box center [146, 184] width 268 height 37
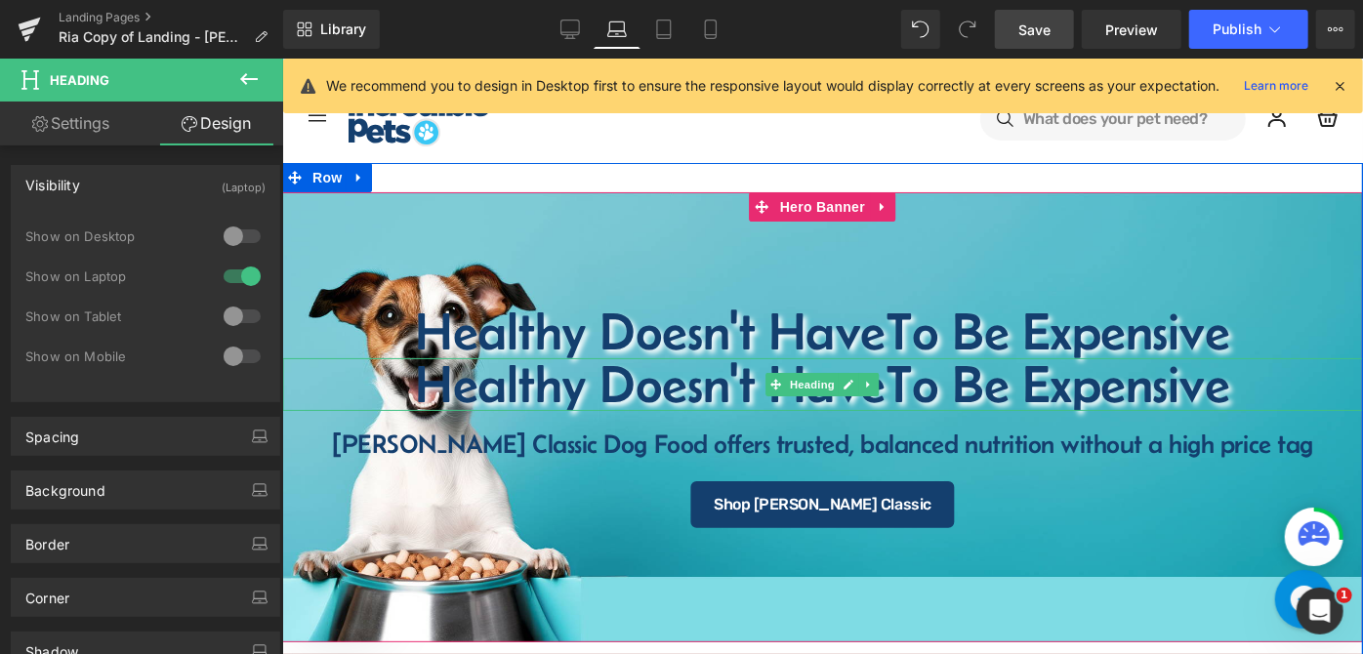
click at [623, 412] on span "Healthy Doesn't Have To Be Expensive Heading Healthy Doesn't Have To Be Expensi…" at bounding box center [821, 416] width 1081 height 223
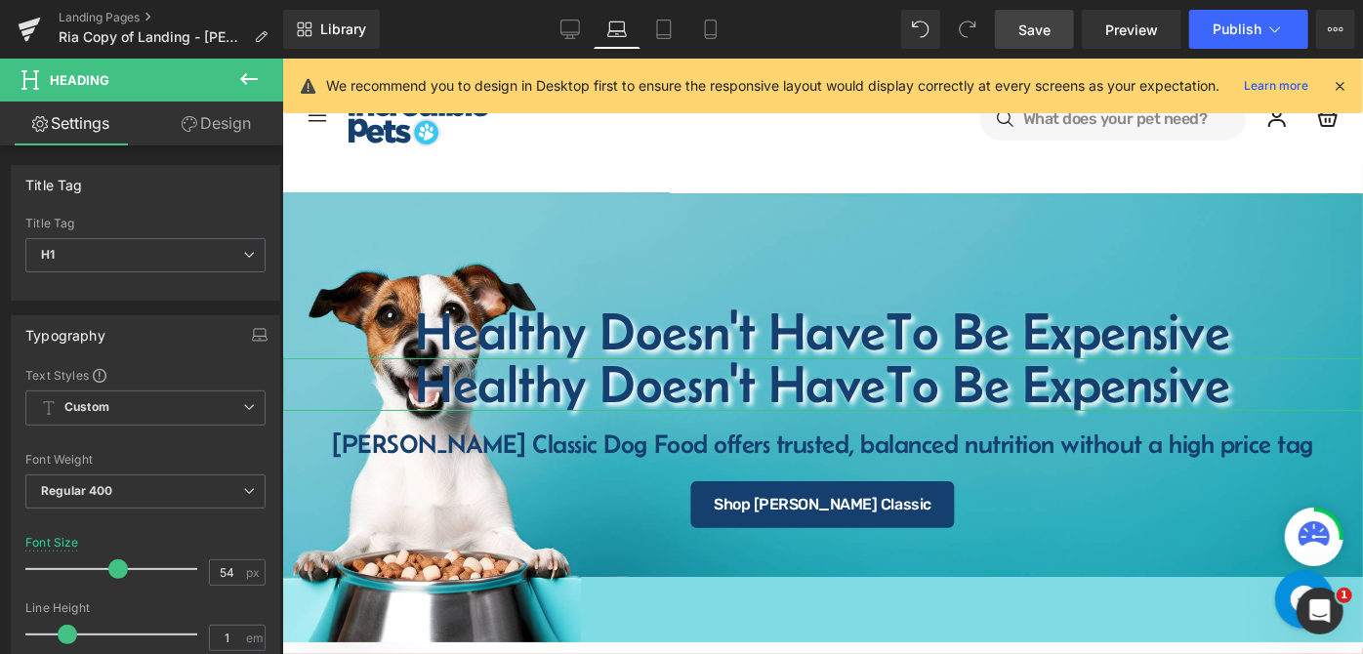
click at [236, 121] on link "Design" at bounding box center [217, 124] width 142 height 44
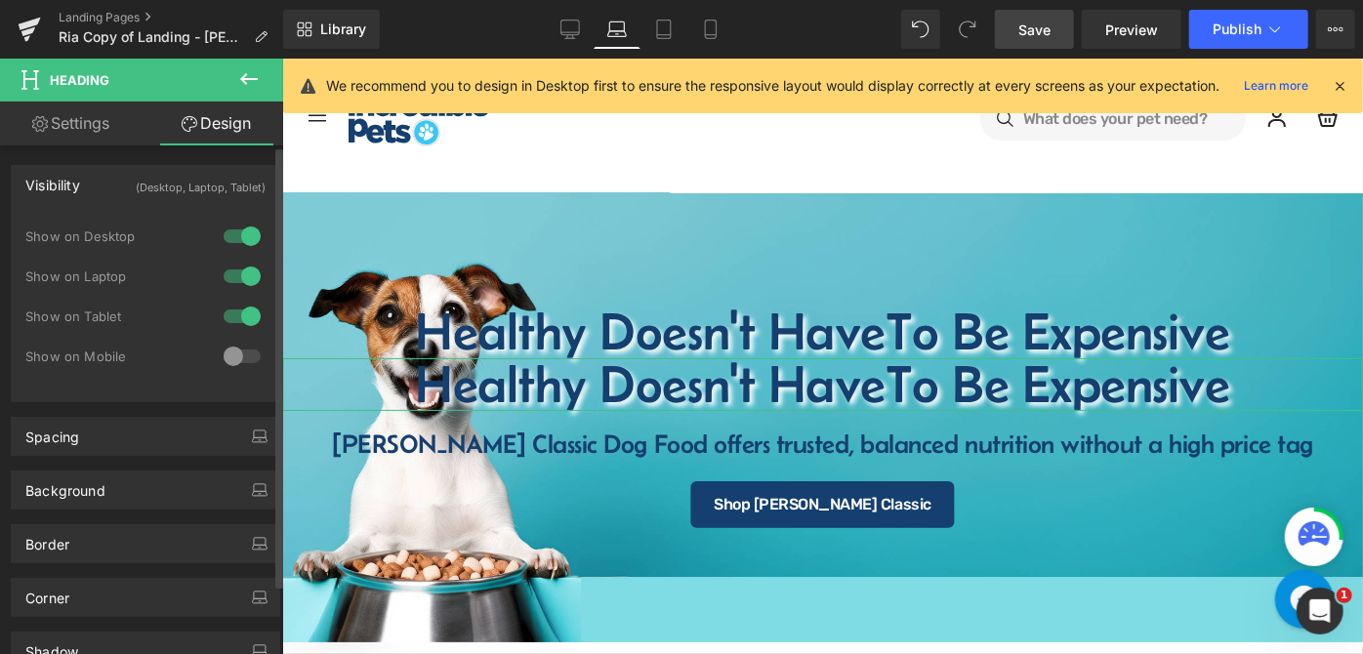
drag, startPoint x: 224, startPoint y: 272, endPoint x: 228, endPoint y: 261, distance: 12.4
click at [225, 272] on div at bounding box center [242, 276] width 47 height 31
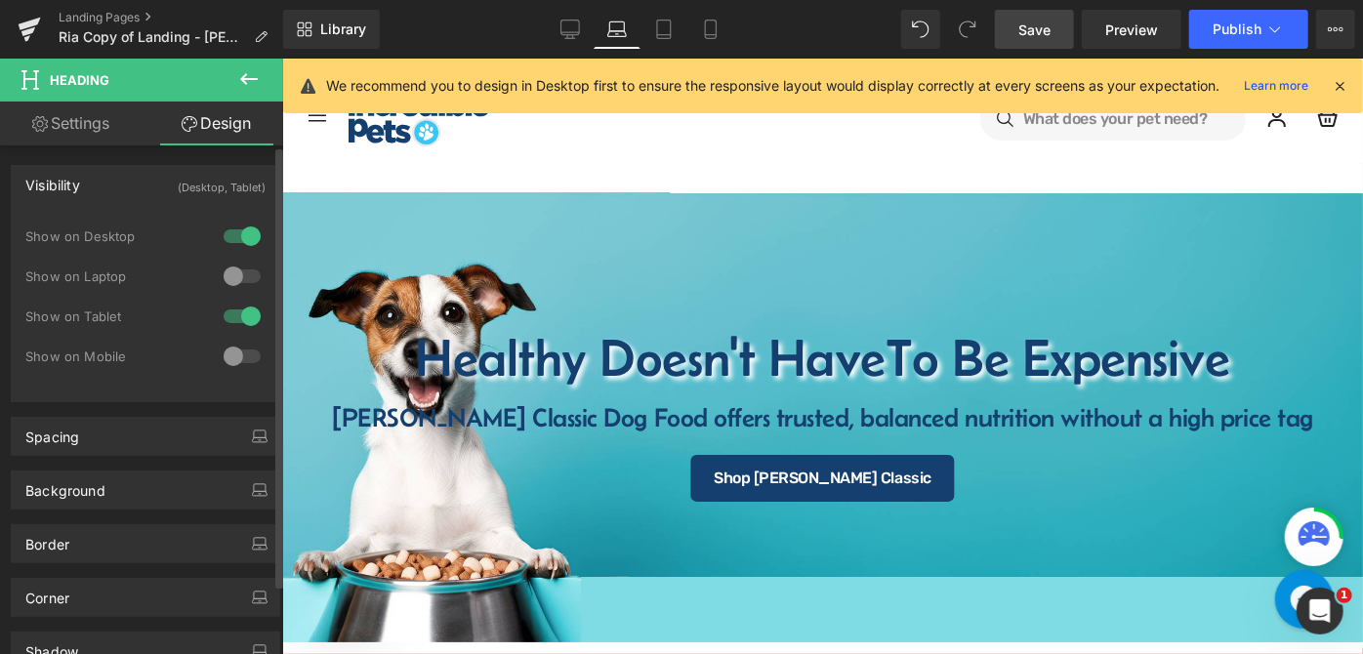
drag, startPoint x: 234, startPoint y: 227, endPoint x: 247, endPoint y: 234, distance: 14.9
click at [234, 227] on div at bounding box center [242, 236] width 47 height 31
click at [671, 42] on link "Tablet" at bounding box center [664, 29] width 47 height 39
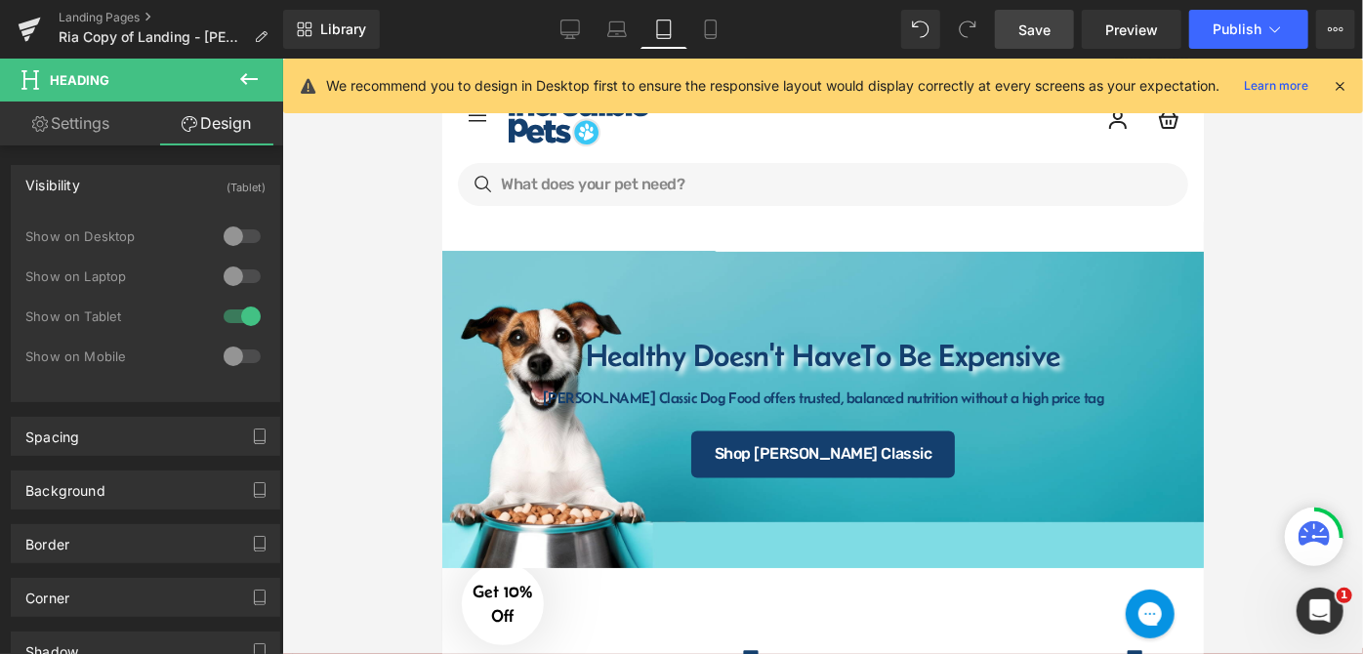
scroll to position [98, 0]
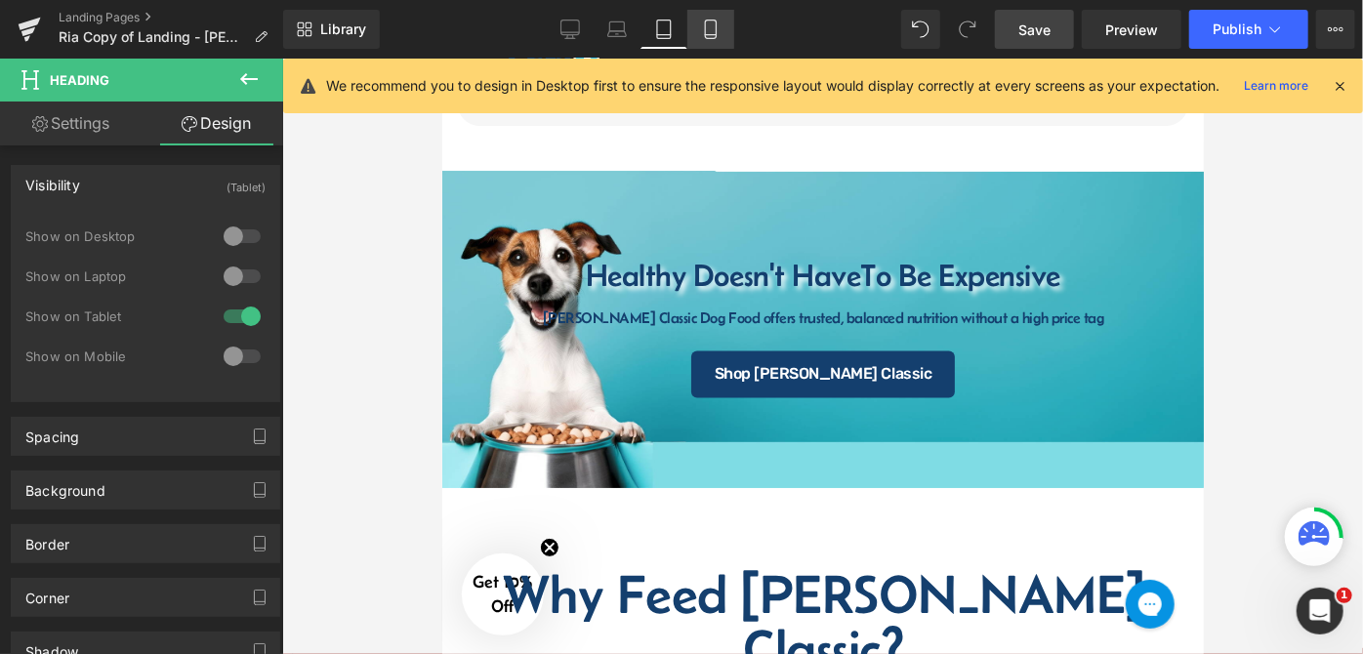
click at [708, 35] on icon at bounding box center [710, 35] width 11 height 0
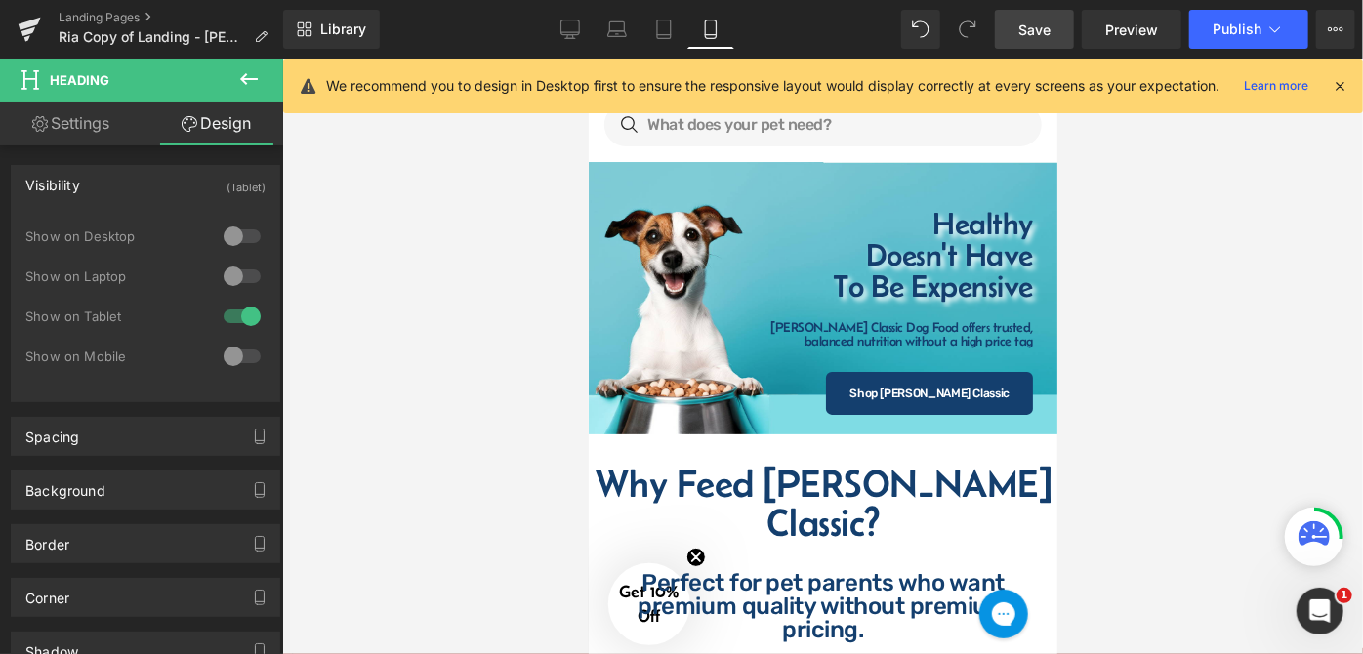
scroll to position [0, 0]
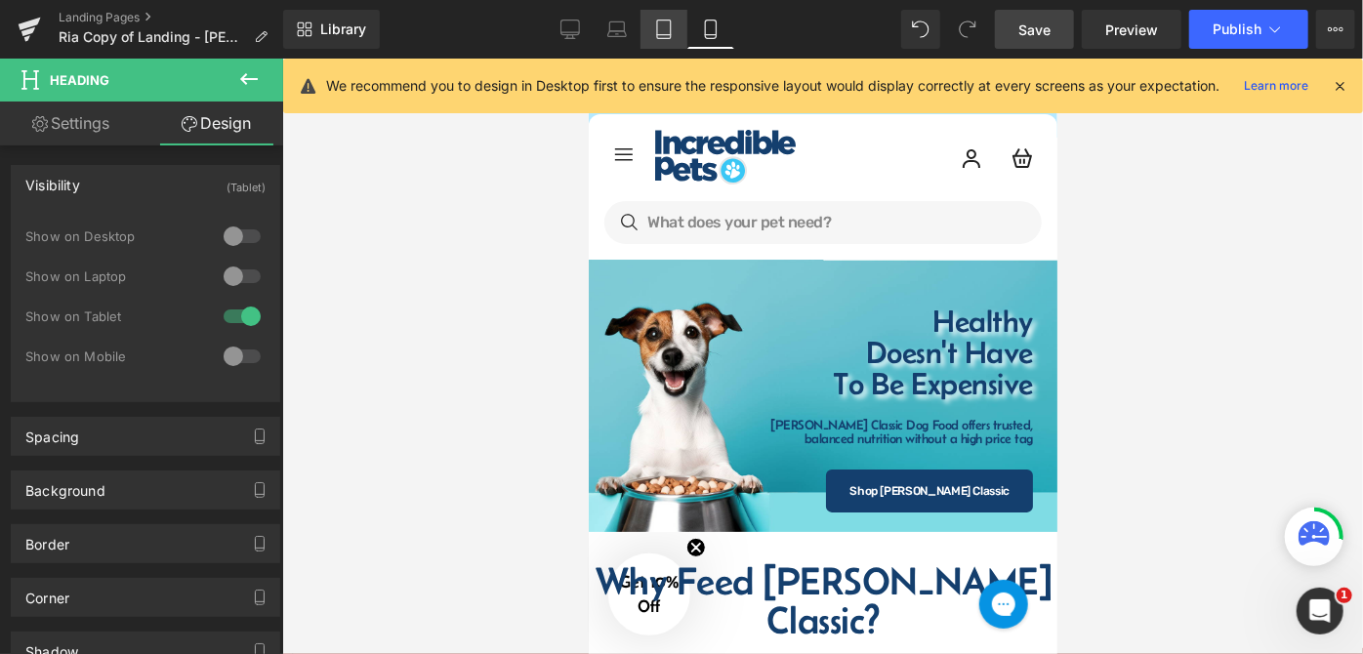
click at [653, 30] on link "Tablet" at bounding box center [664, 29] width 47 height 39
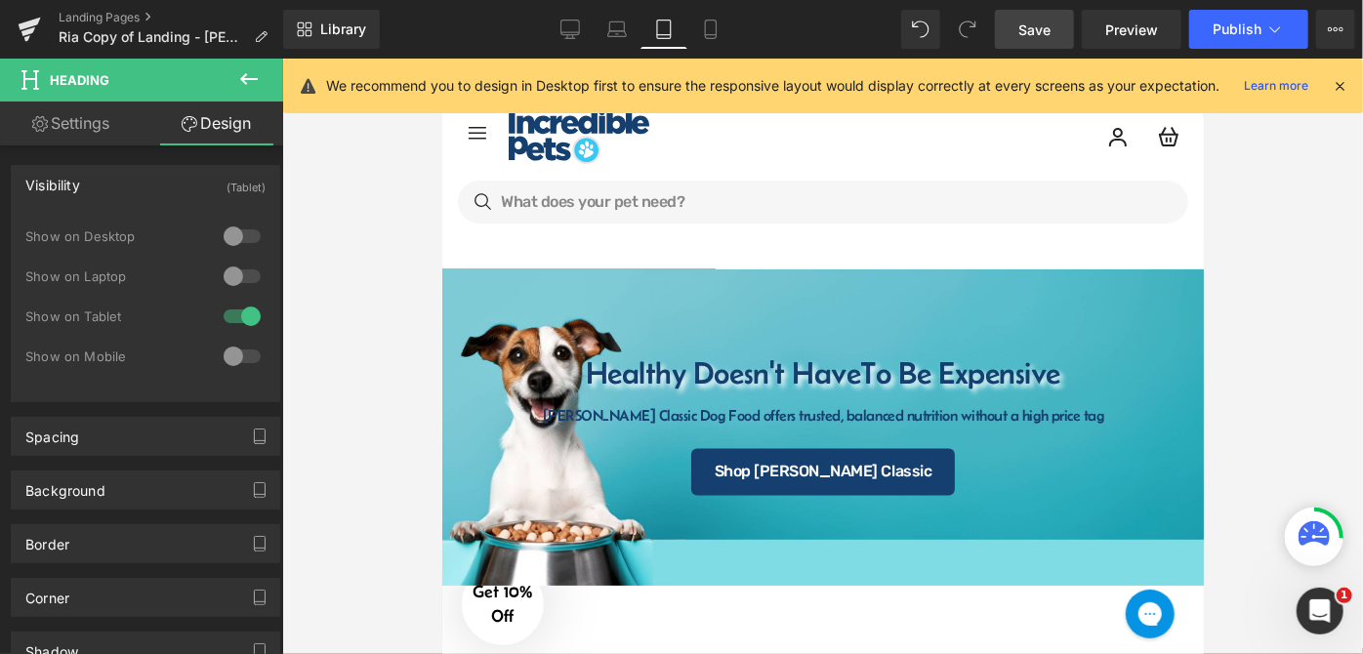
scroll to position [98, 0]
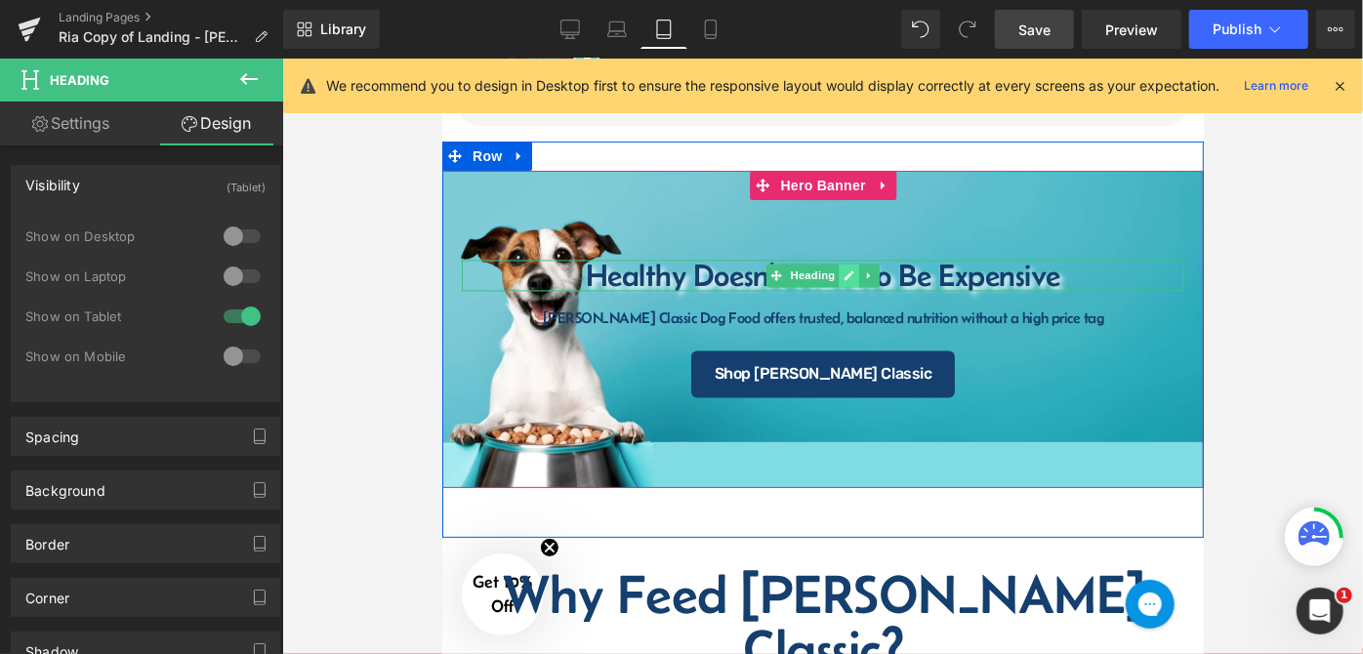
click at [841, 265] on link at bounding box center [849, 275] width 21 height 23
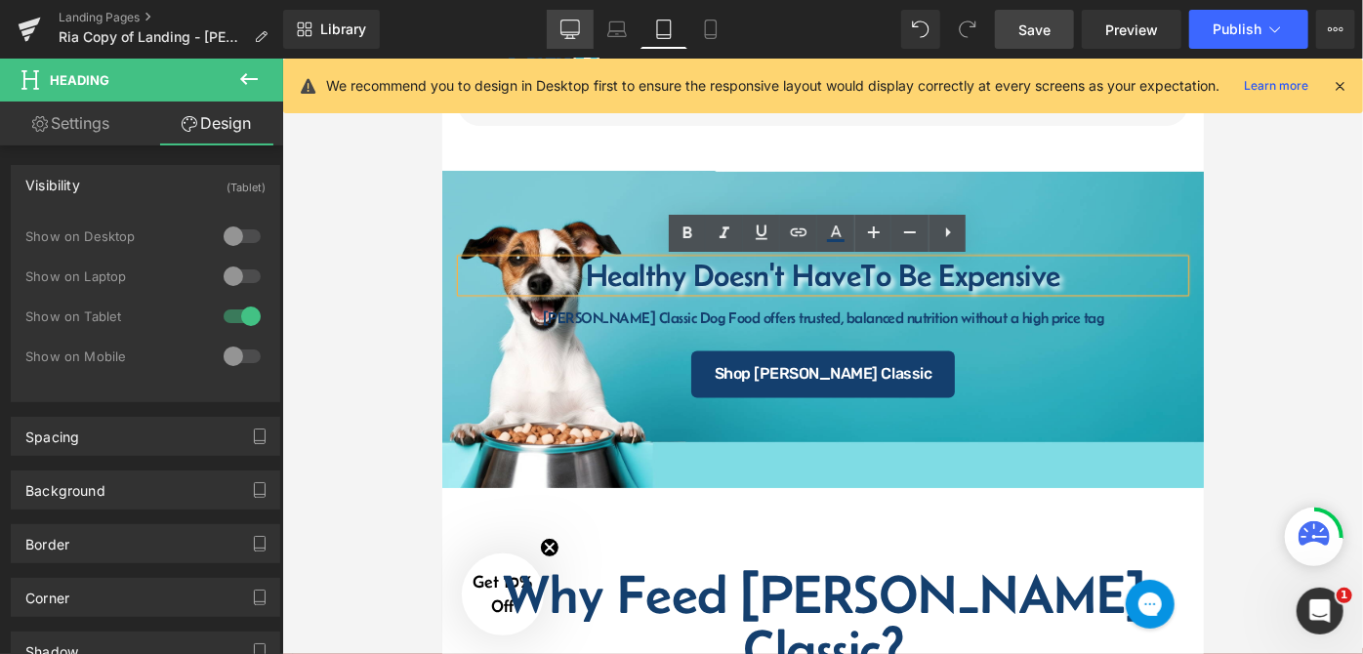
click at [586, 30] on link "Desktop" at bounding box center [570, 29] width 47 height 39
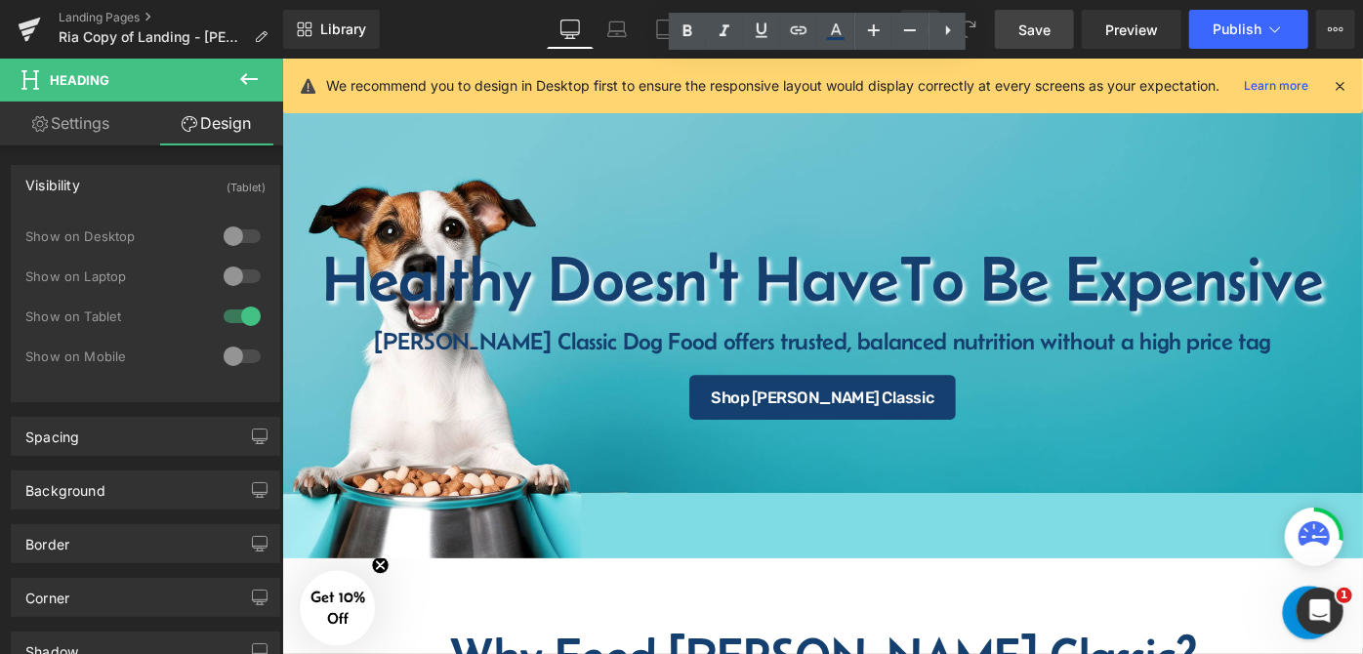
scroll to position [0, 0]
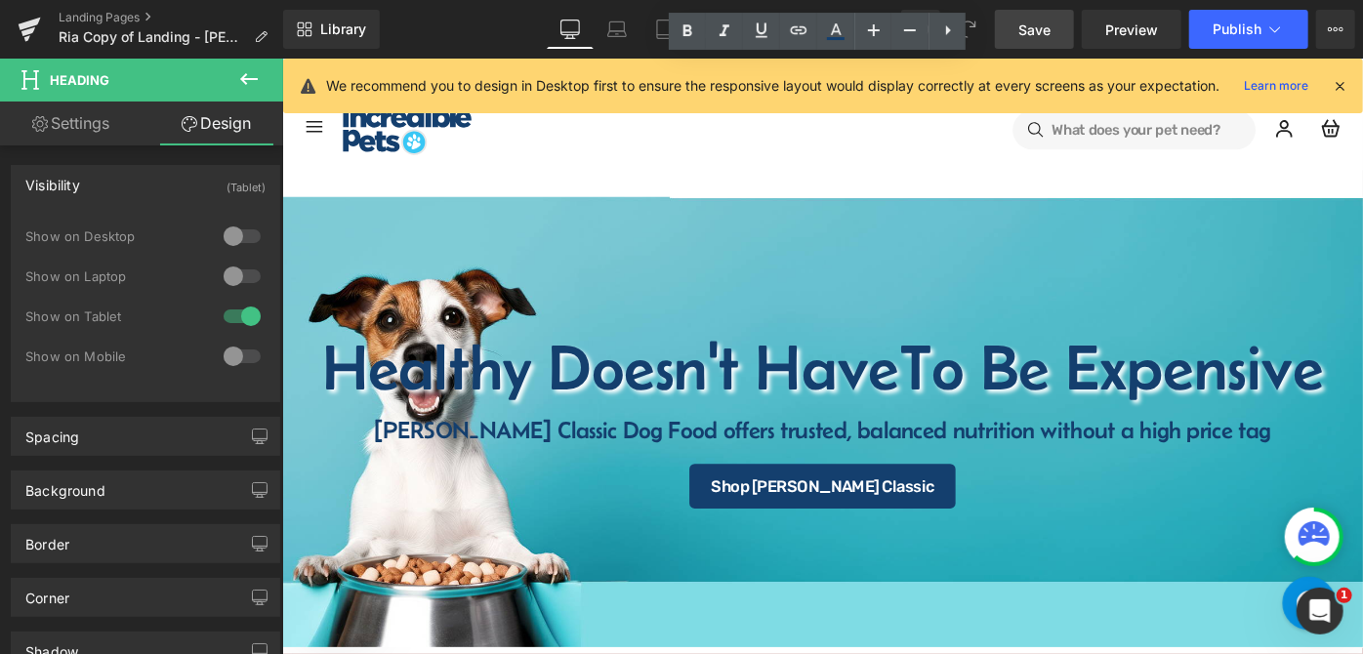
click at [762, 467] on h4 "[PERSON_NAME] Classic Dog Food offers trusted, balanced nutrition without a hig…" at bounding box center [872, 463] width 1182 height 26
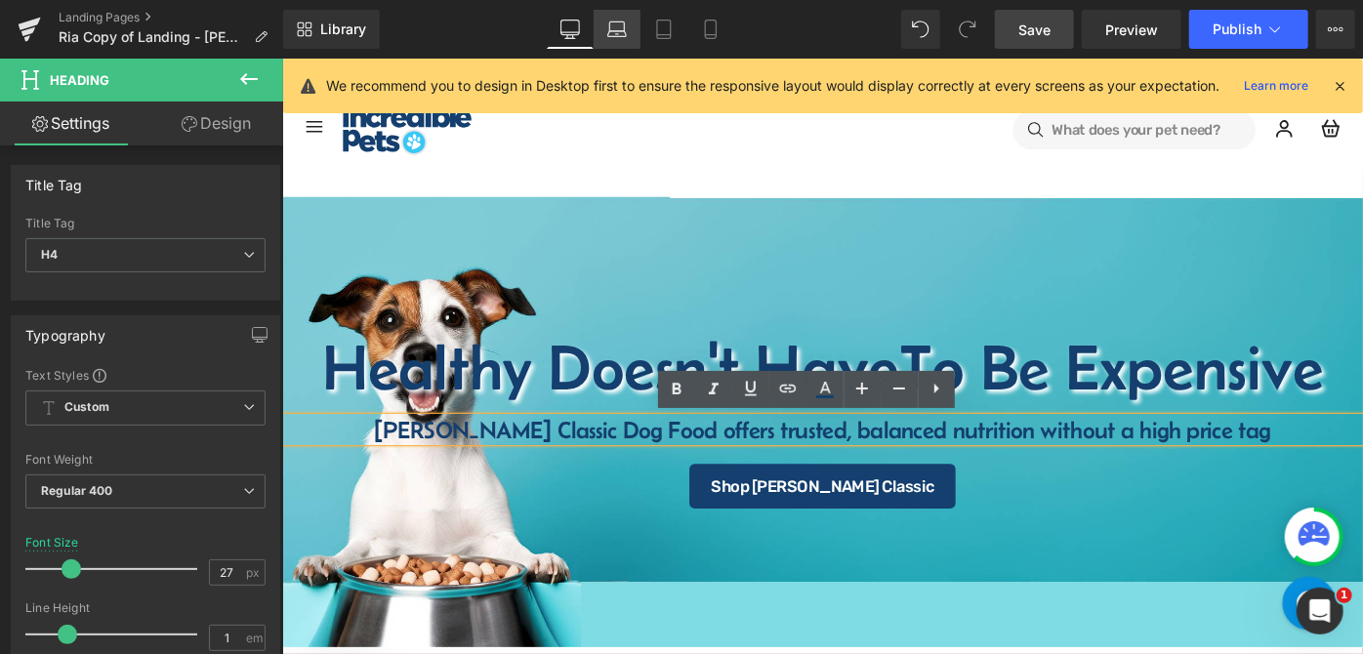
click at [622, 25] on icon at bounding box center [617, 30] width 20 height 20
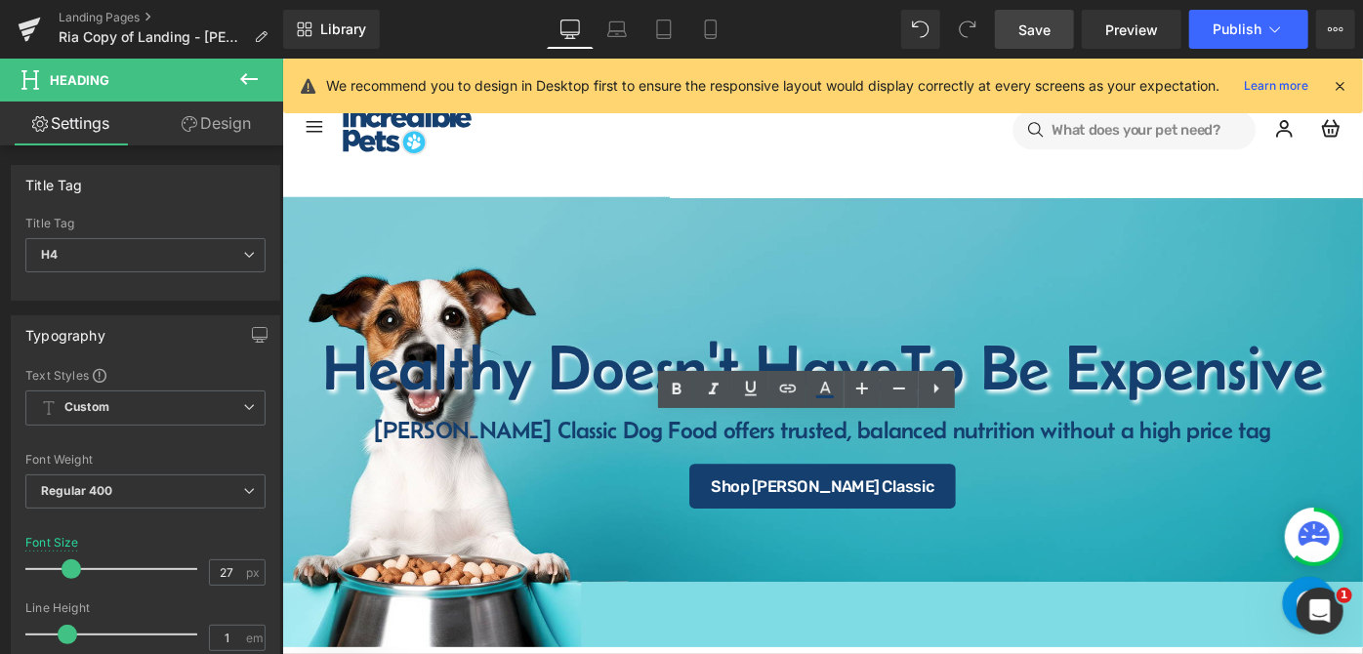
type input "100"
type input "0"
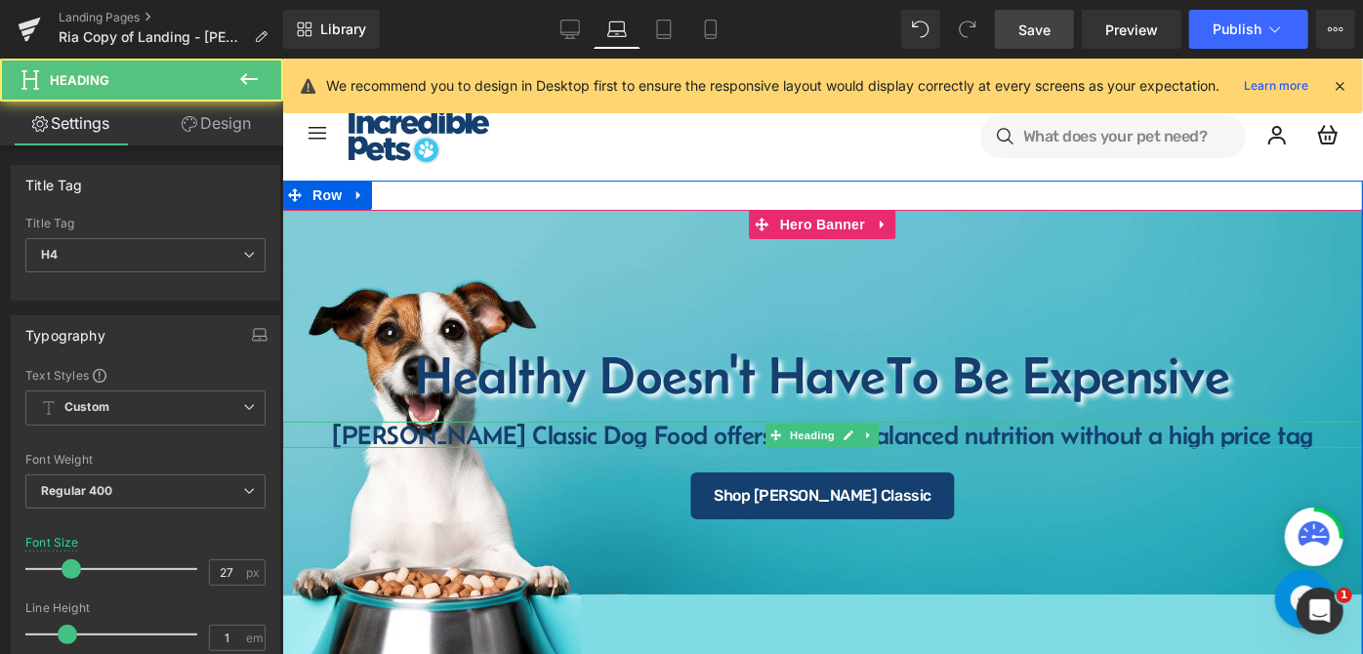
click at [753, 429] on h4 "[PERSON_NAME] Classic Dog Food offers trusted, balanced nutrition without a hig…" at bounding box center [821, 434] width 1081 height 26
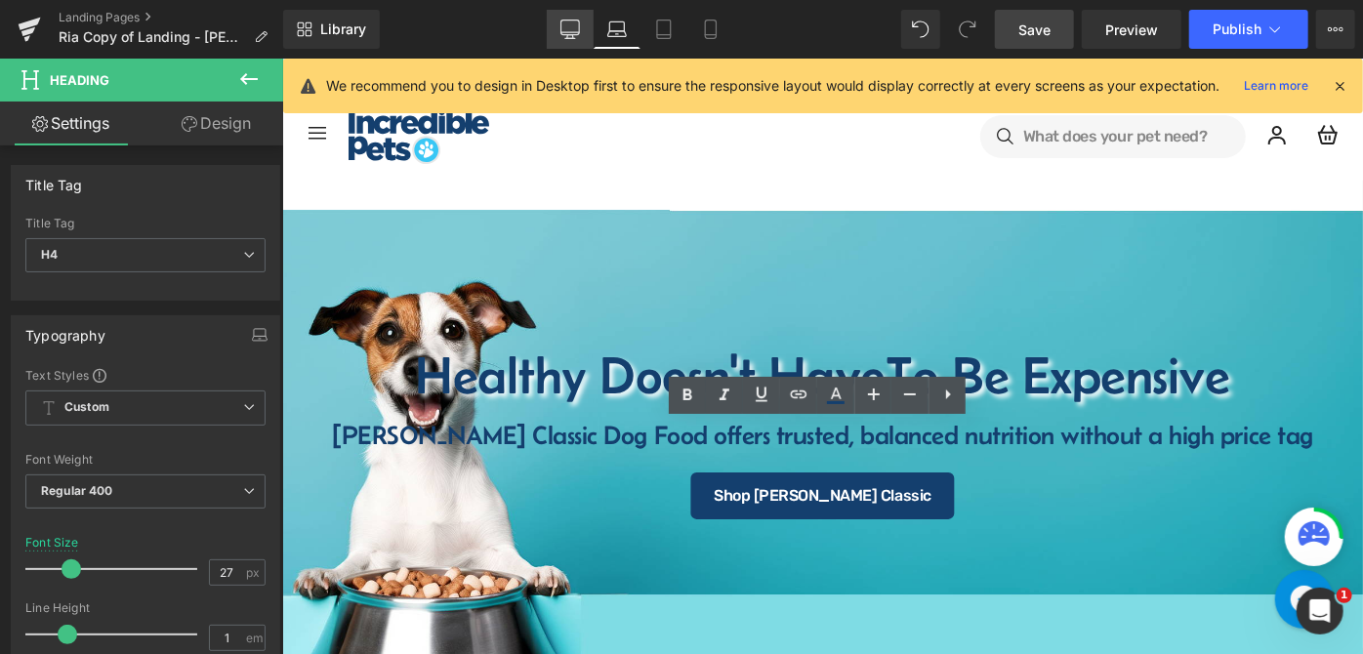
click at [561, 31] on link "Desktop" at bounding box center [570, 29] width 47 height 39
type input "100"
type input "0"
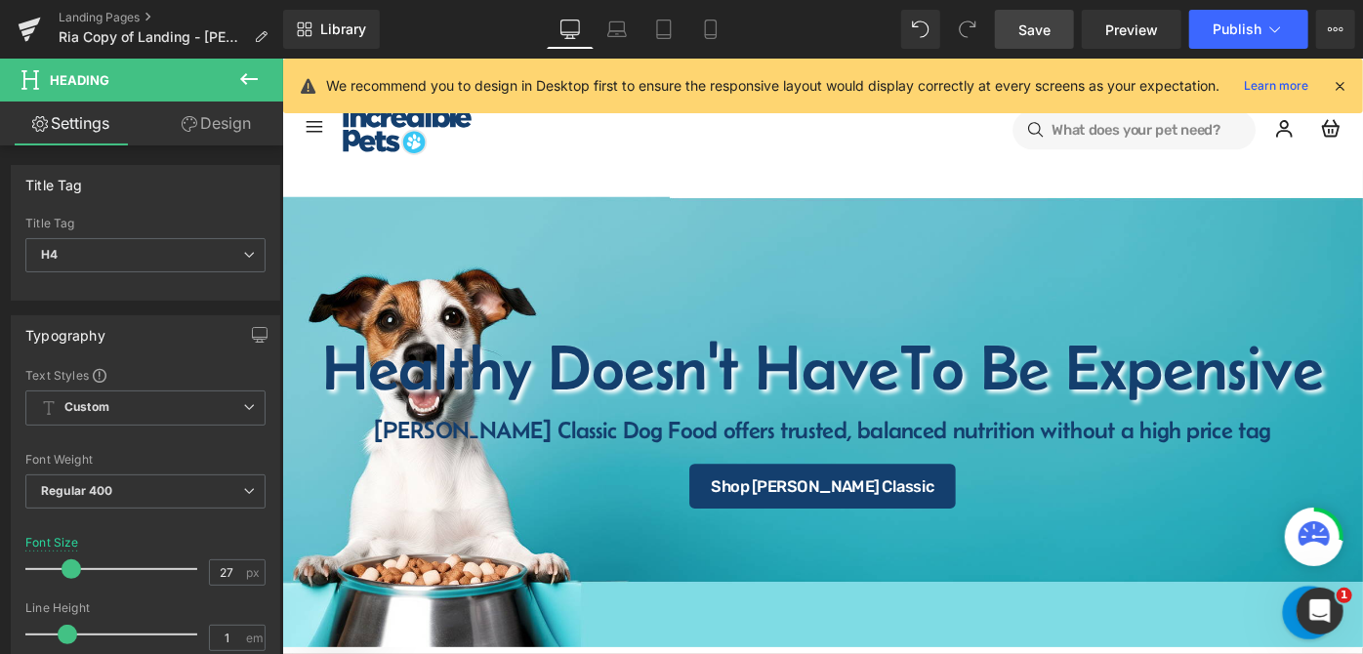
scroll to position [28, 0]
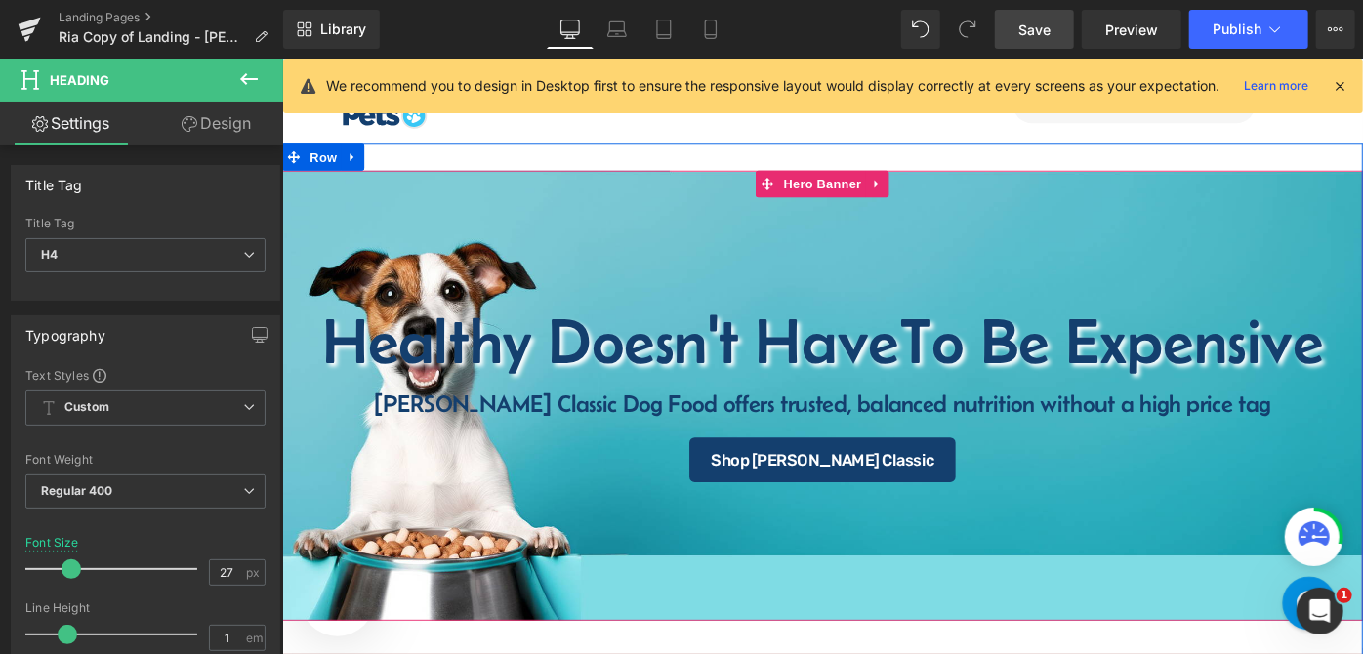
click at [872, 417] on span "Healthy Doesn't Have To Be Expensive Heading Healthy Doesn't Have To Be Expensi…" at bounding box center [872, 426] width 1182 height 189
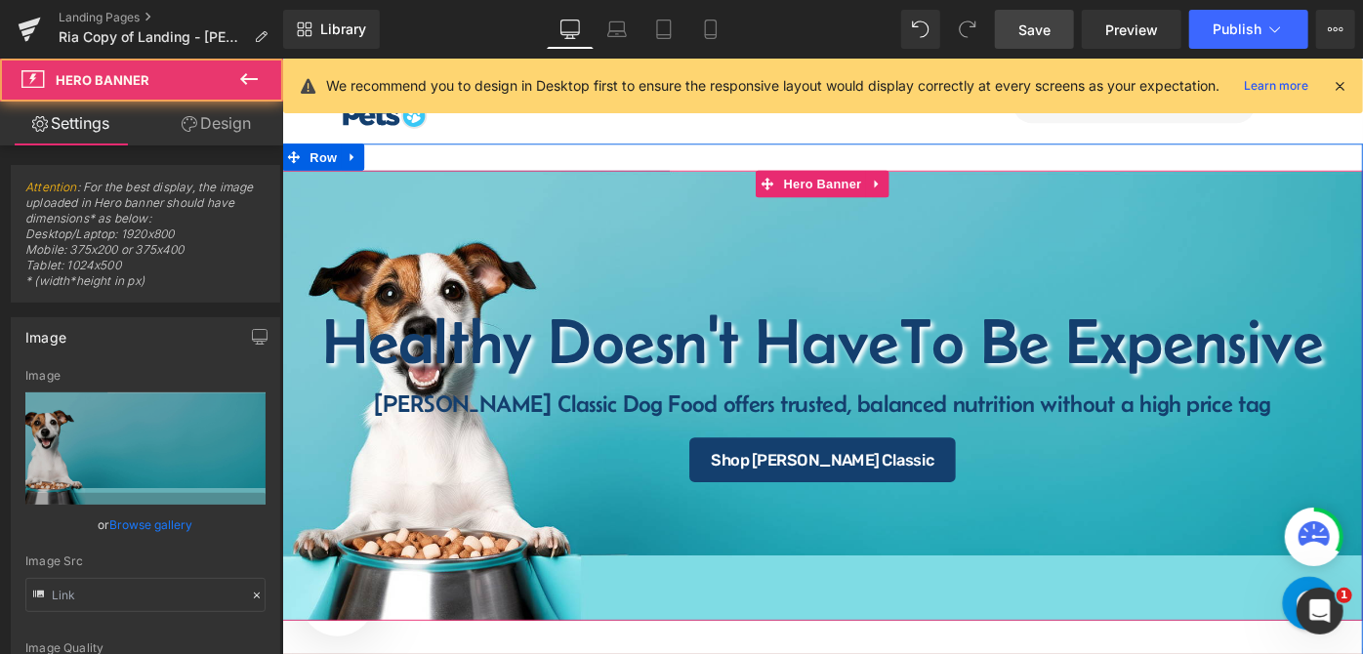
type input "[URL][DOMAIN_NAME]"
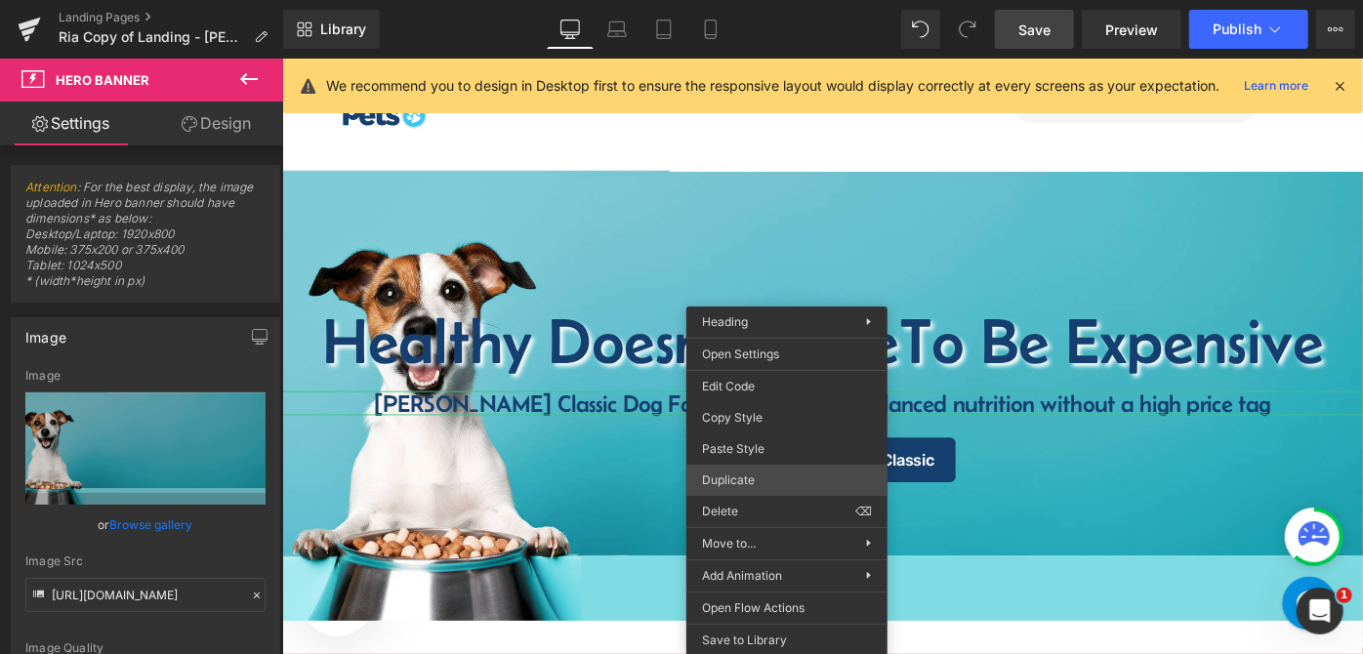
drag, startPoint x: 1054, startPoint y: 533, endPoint x: 816, endPoint y: 513, distance: 238.2
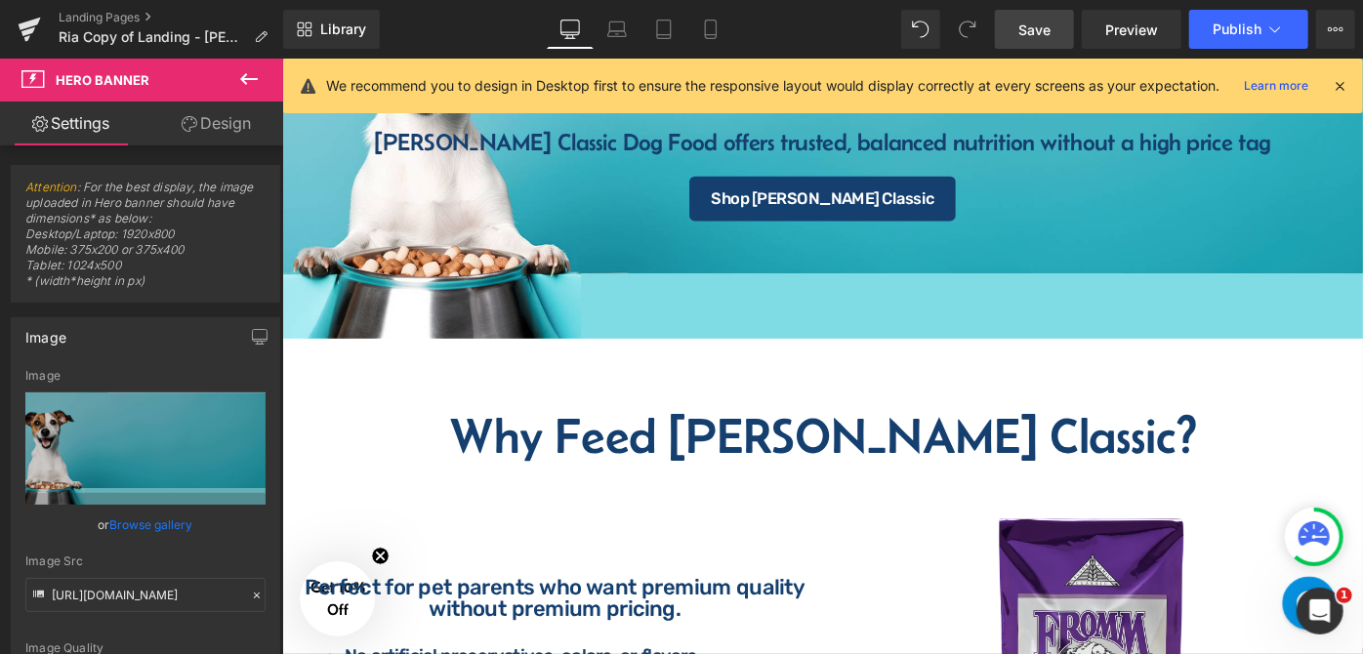
scroll to position [159, 0]
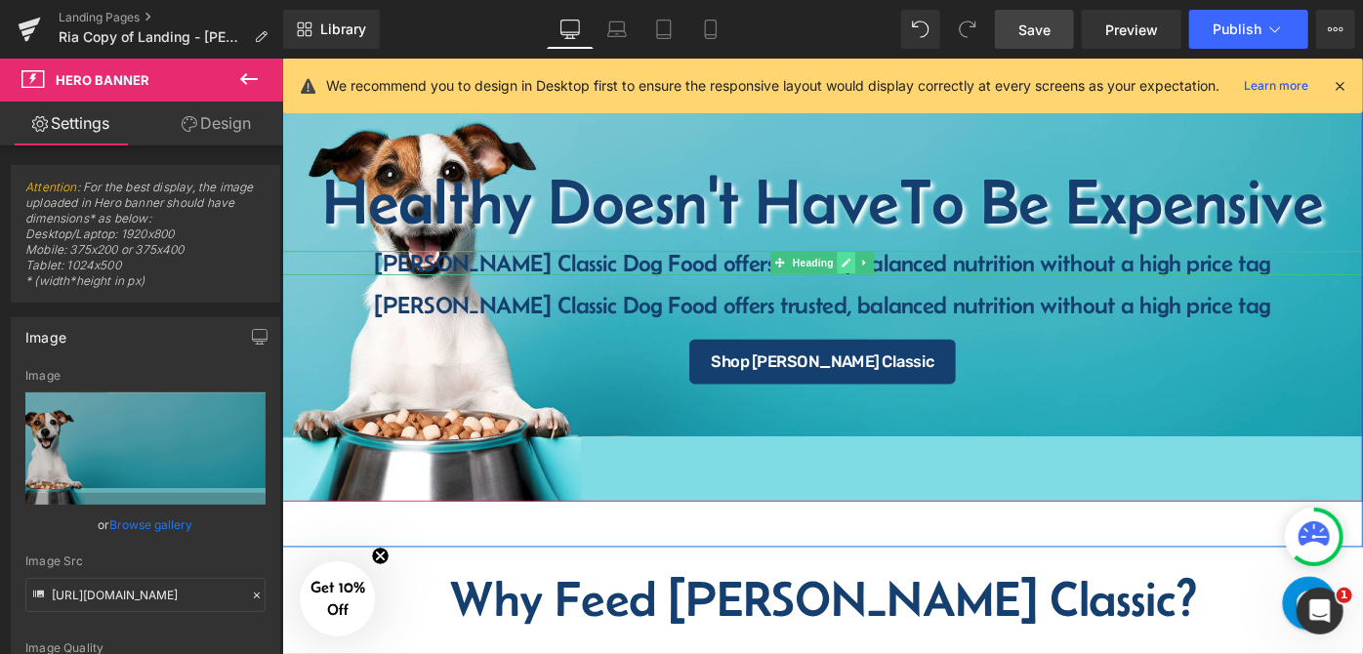
click at [894, 283] on icon at bounding box center [899, 281] width 10 height 10
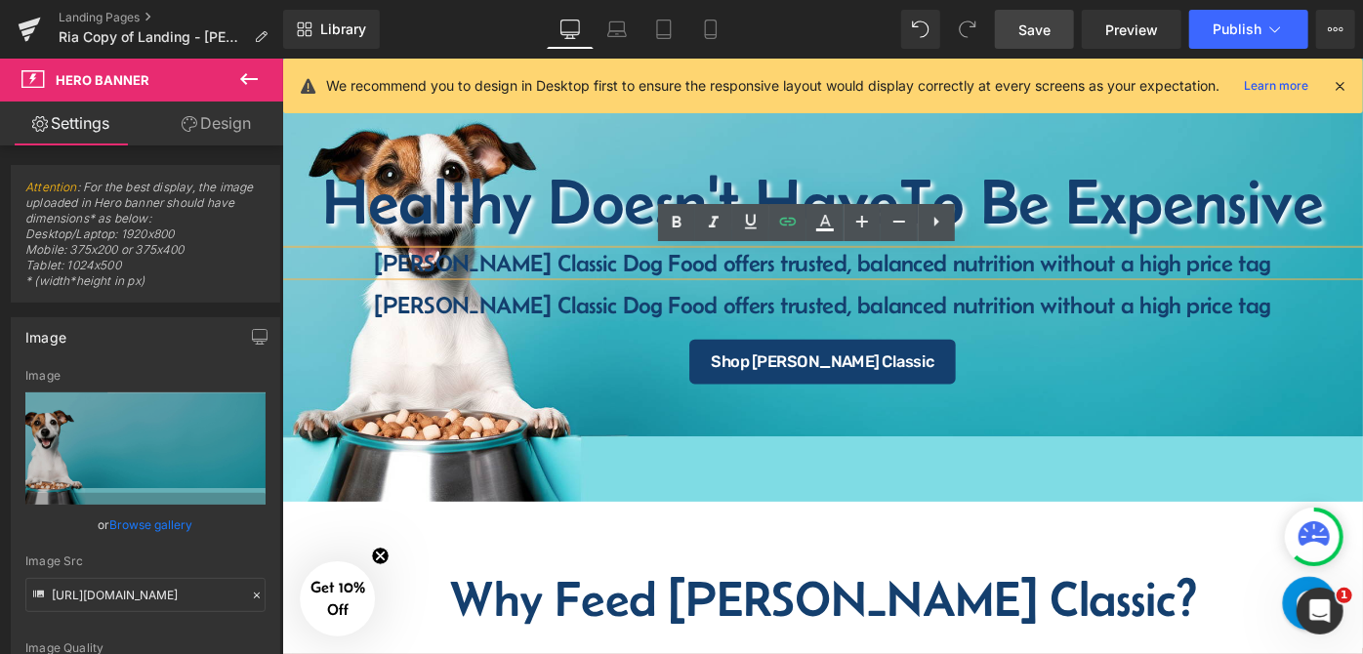
click at [827, 283] on h4 "[PERSON_NAME] Classic Dog Food offers trusted, balanced nutrition without a hig…" at bounding box center [872, 281] width 1182 height 26
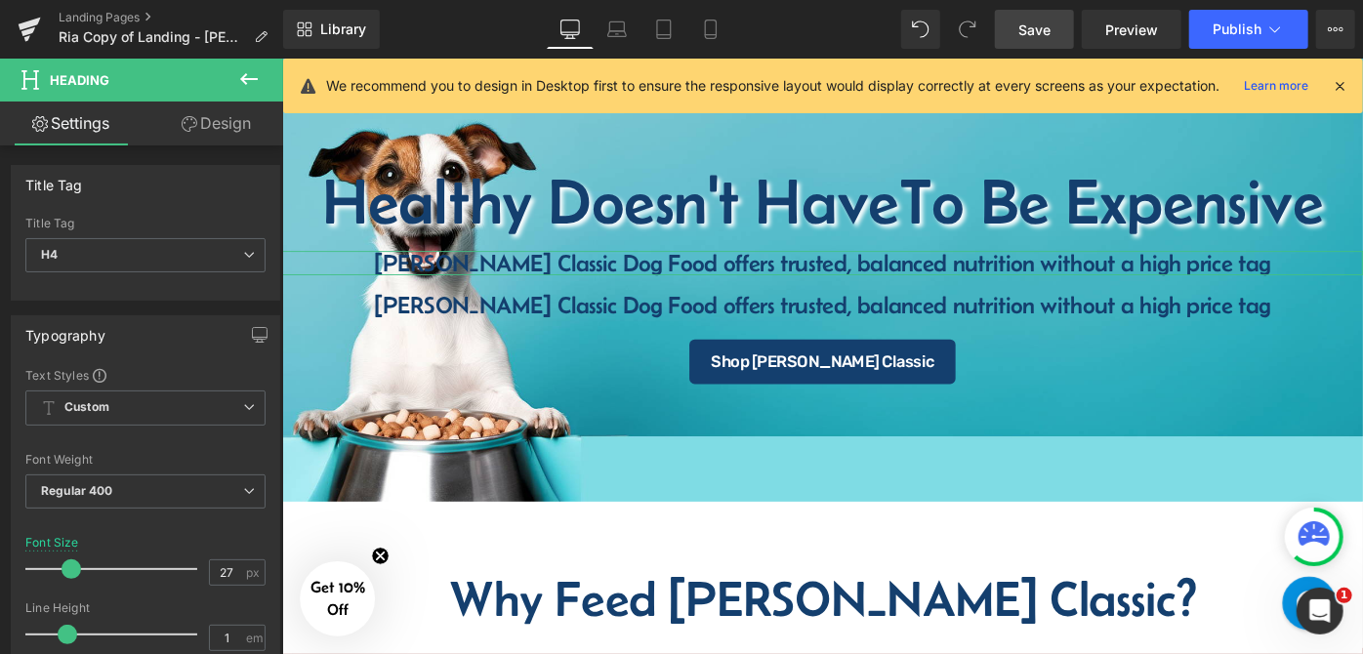
drag, startPoint x: 240, startPoint y: 110, endPoint x: 318, endPoint y: 146, distance: 86.1
click at [240, 110] on link "Design" at bounding box center [217, 124] width 142 height 44
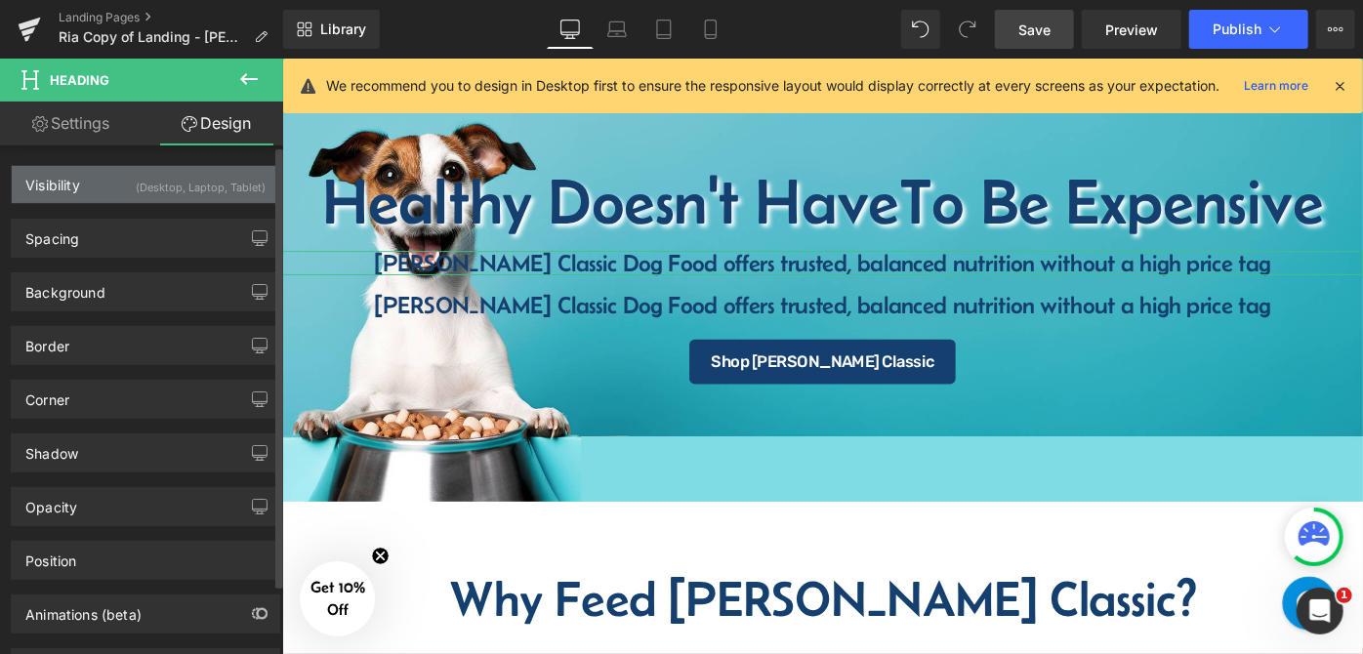
click at [158, 195] on div "(Desktop, Laptop, Tablet)" at bounding box center [201, 182] width 130 height 32
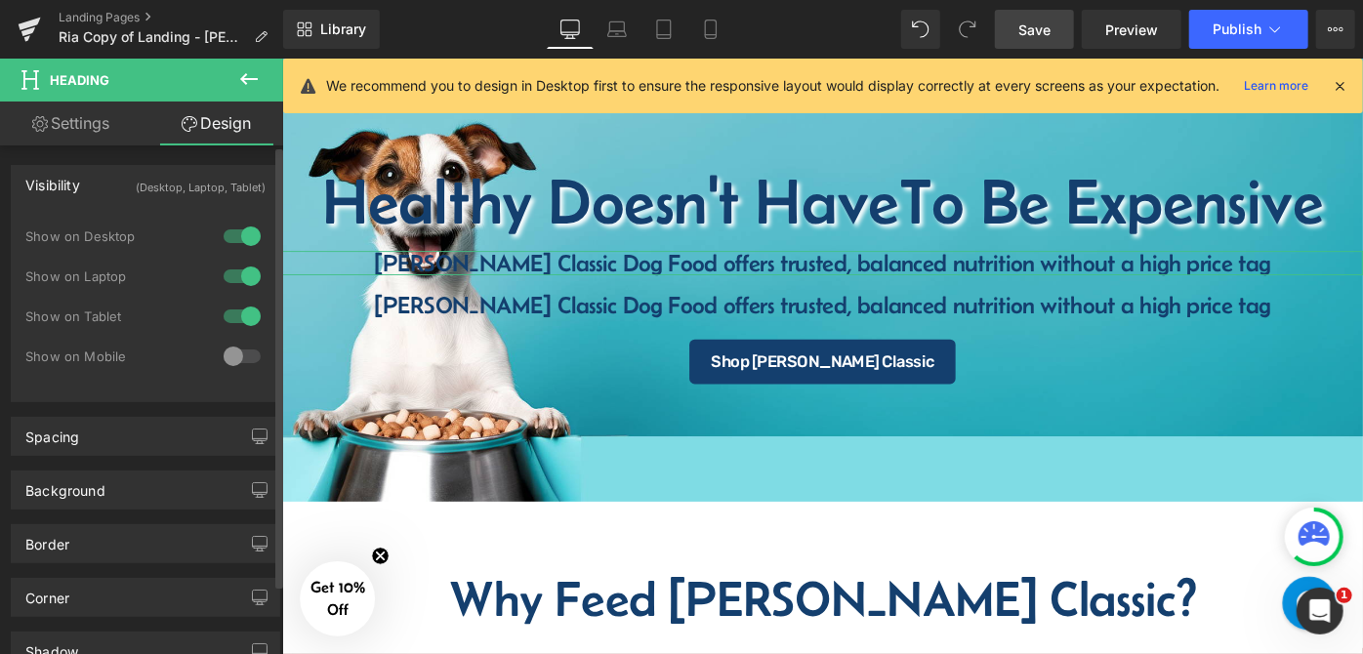
click at [228, 276] on div at bounding box center [242, 276] width 47 height 31
click at [219, 317] on div at bounding box center [242, 316] width 47 height 31
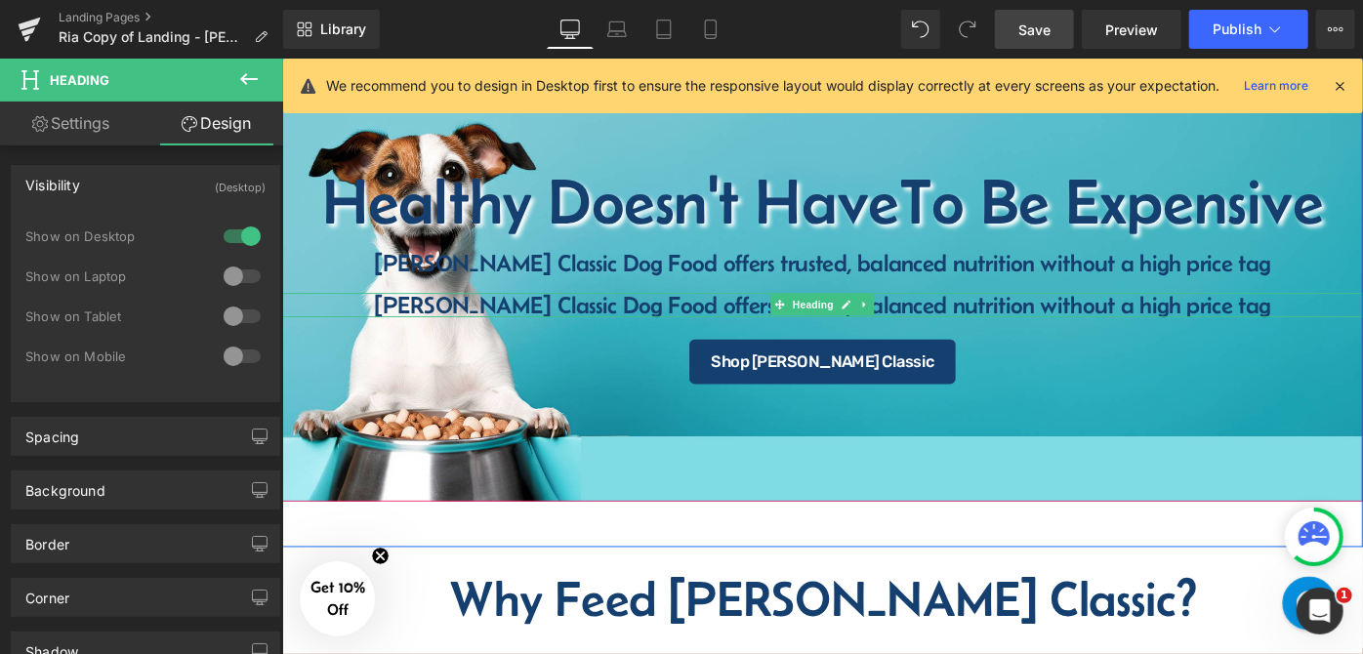
click at [679, 330] on h4 "[PERSON_NAME] Classic Dog Food offers trusted, balanced nutrition without a hig…" at bounding box center [872, 326] width 1182 height 26
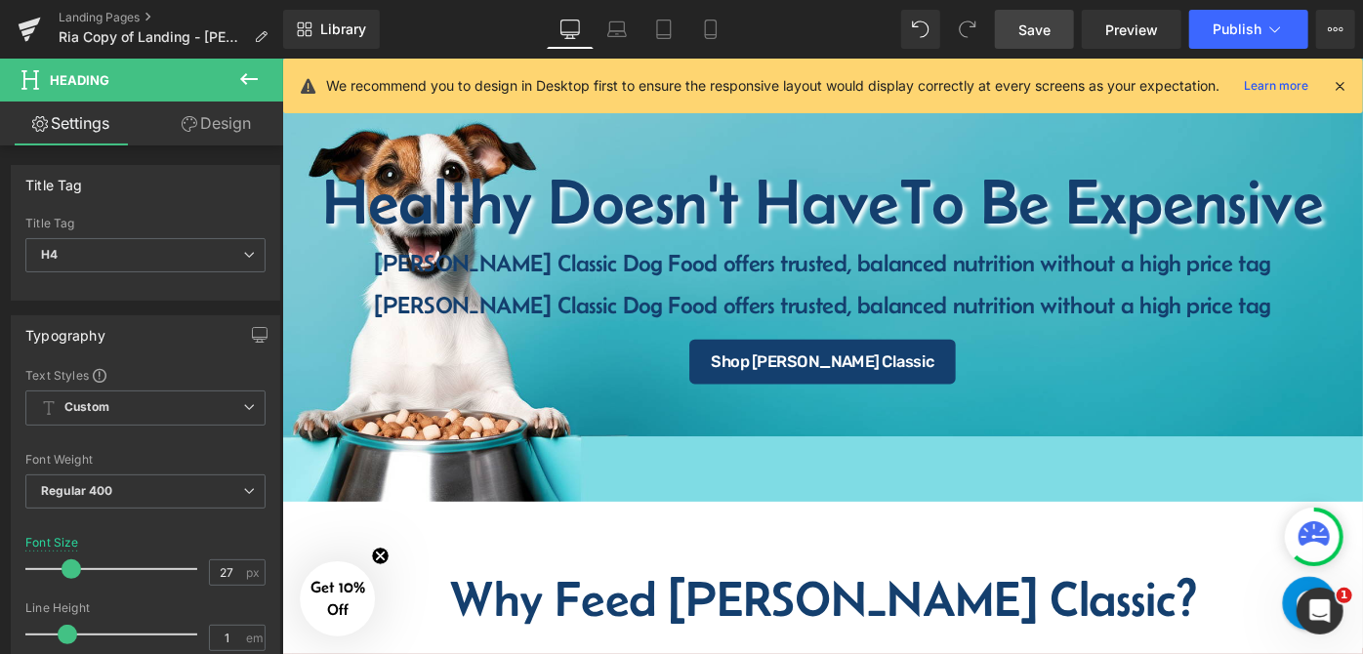
click at [240, 123] on link "Design" at bounding box center [217, 124] width 142 height 44
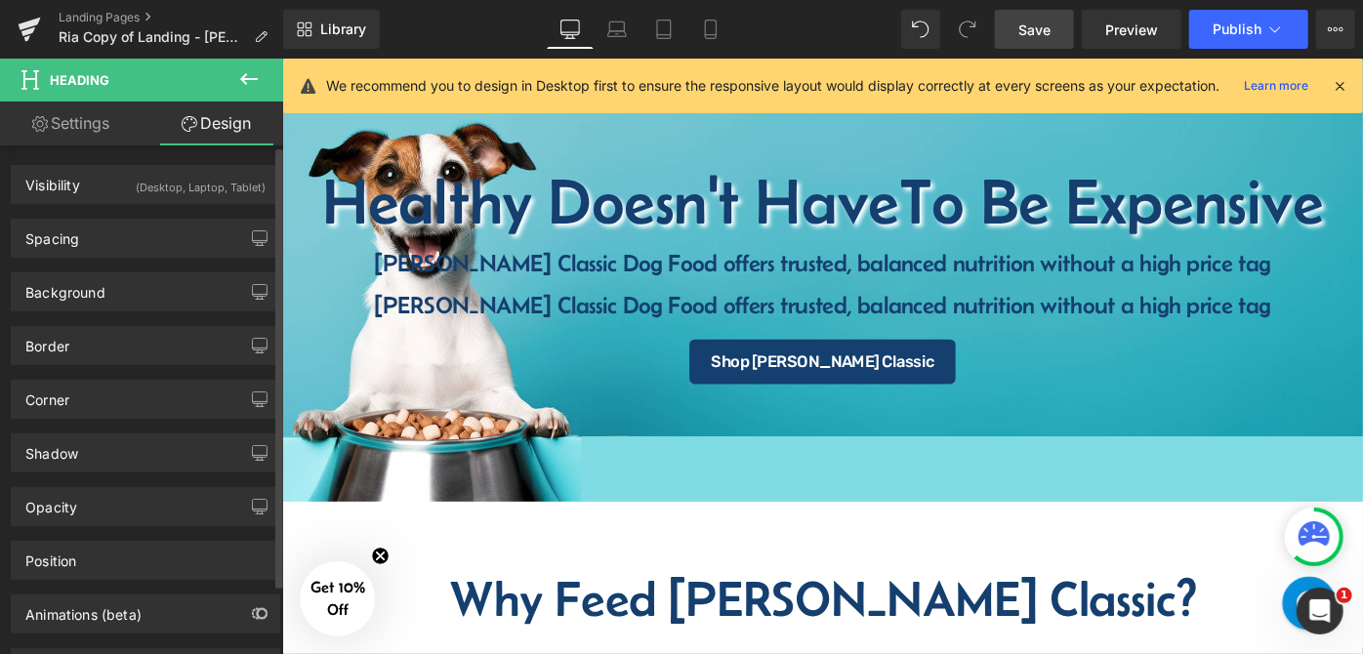
click at [173, 204] on div "Spacing [GEOGRAPHIC_DATA] 20px 20 0px 0 0px 0 0px 0 [GEOGRAPHIC_DATA] 0px 0 0px…" at bounding box center [146, 231] width 292 height 54
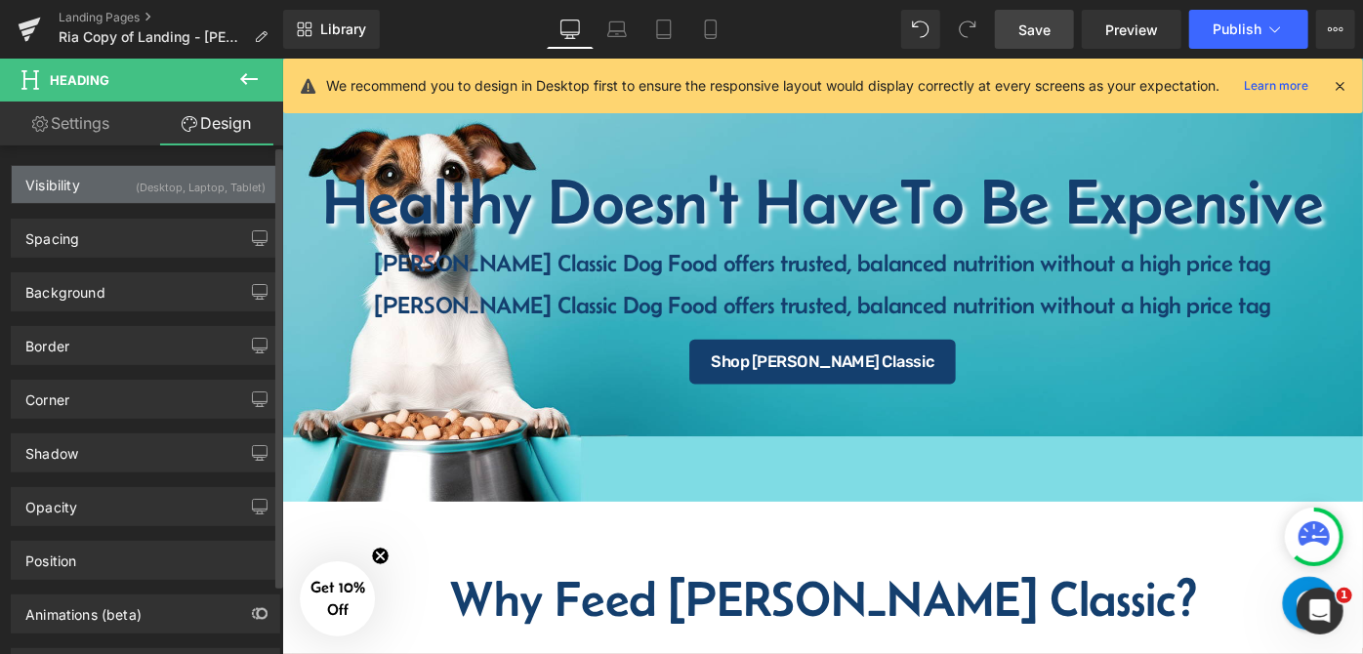
click at [179, 184] on div "(Desktop, Laptop, Tablet)" at bounding box center [201, 182] width 130 height 32
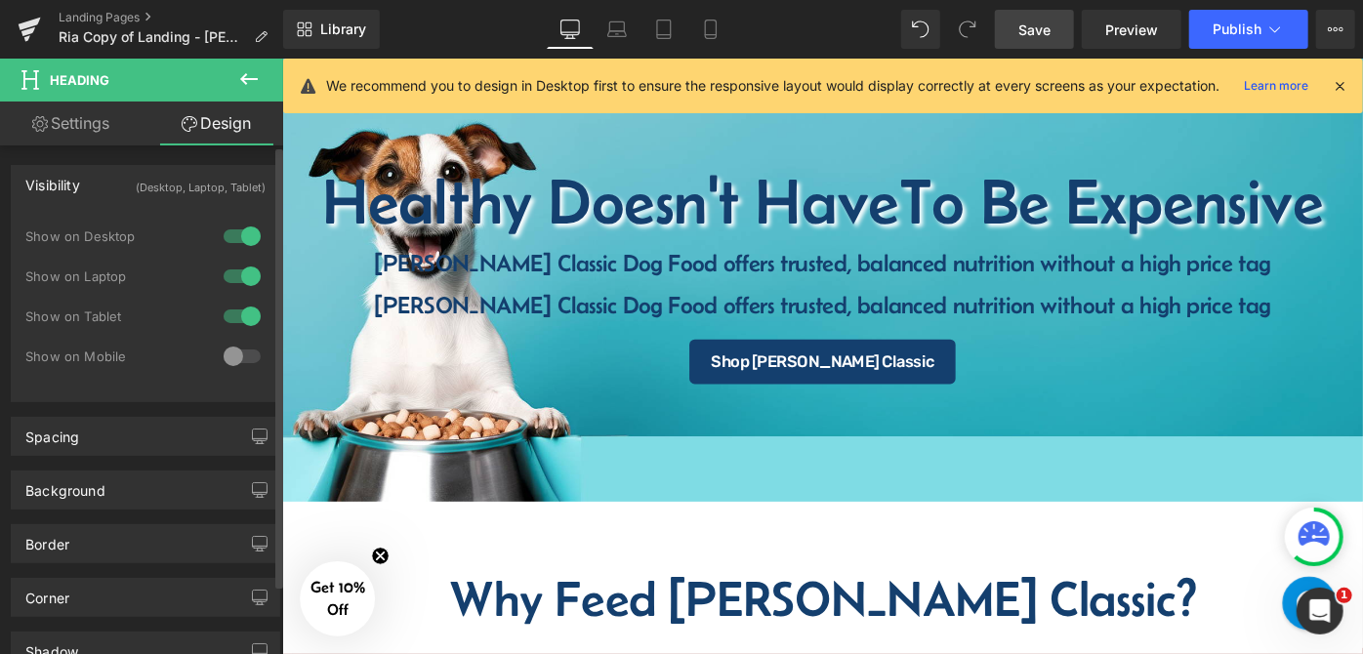
click at [223, 236] on div at bounding box center [242, 236] width 47 height 31
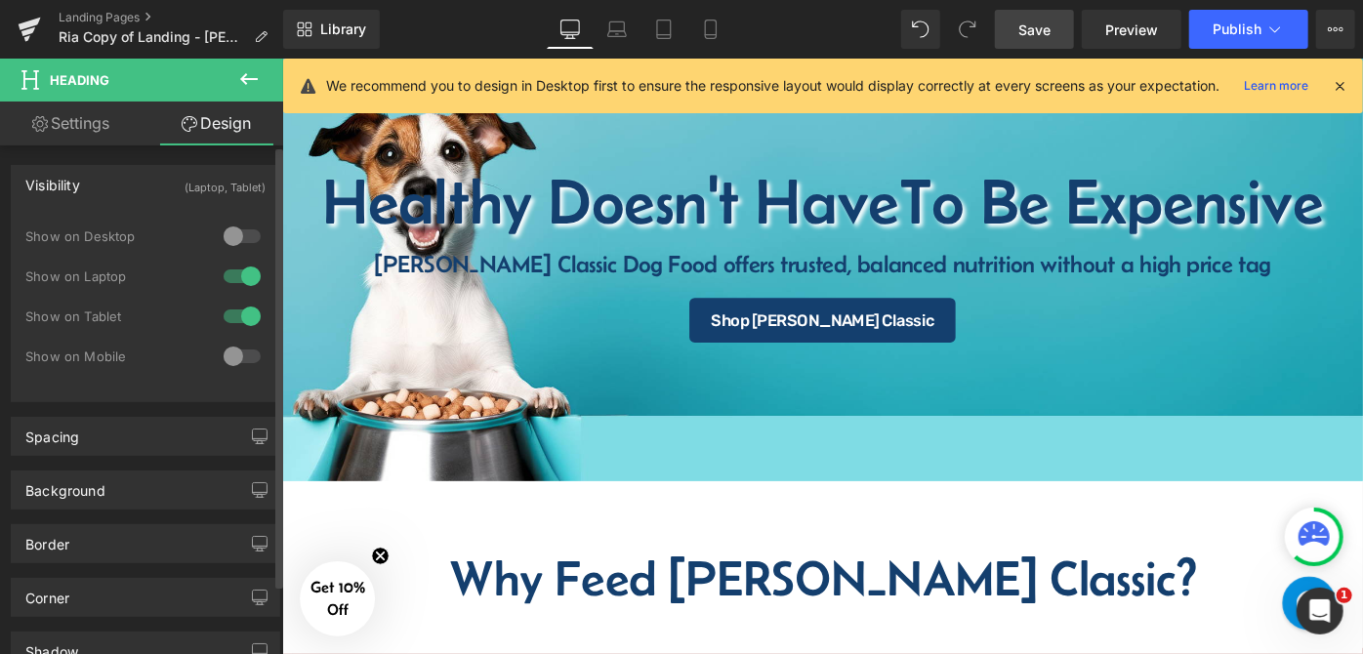
click at [227, 276] on div at bounding box center [242, 276] width 47 height 31
drag, startPoint x: 235, startPoint y: 275, endPoint x: 227, endPoint y: 286, distance: 13.9
click at [236, 275] on div at bounding box center [242, 276] width 47 height 31
click at [220, 311] on div at bounding box center [242, 316] width 47 height 31
click at [609, 23] on icon at bounding box center [617, 30] width 20 height 20
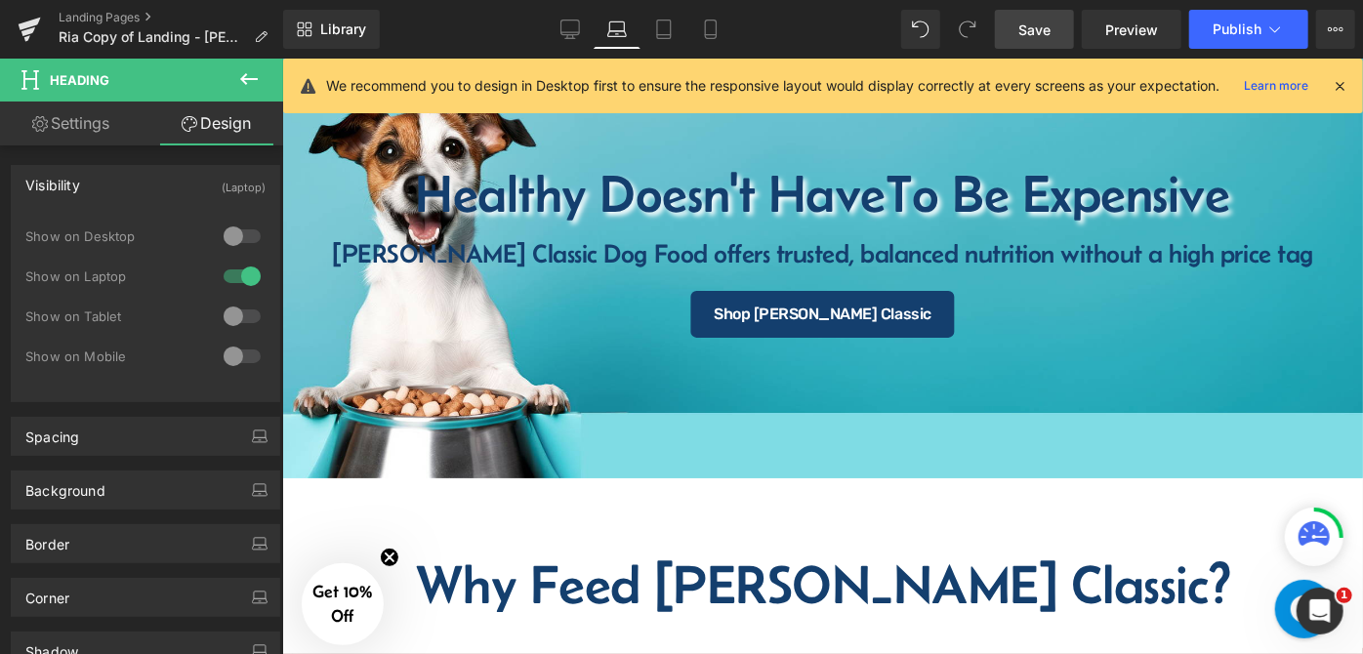
scroll to position [161, 0]
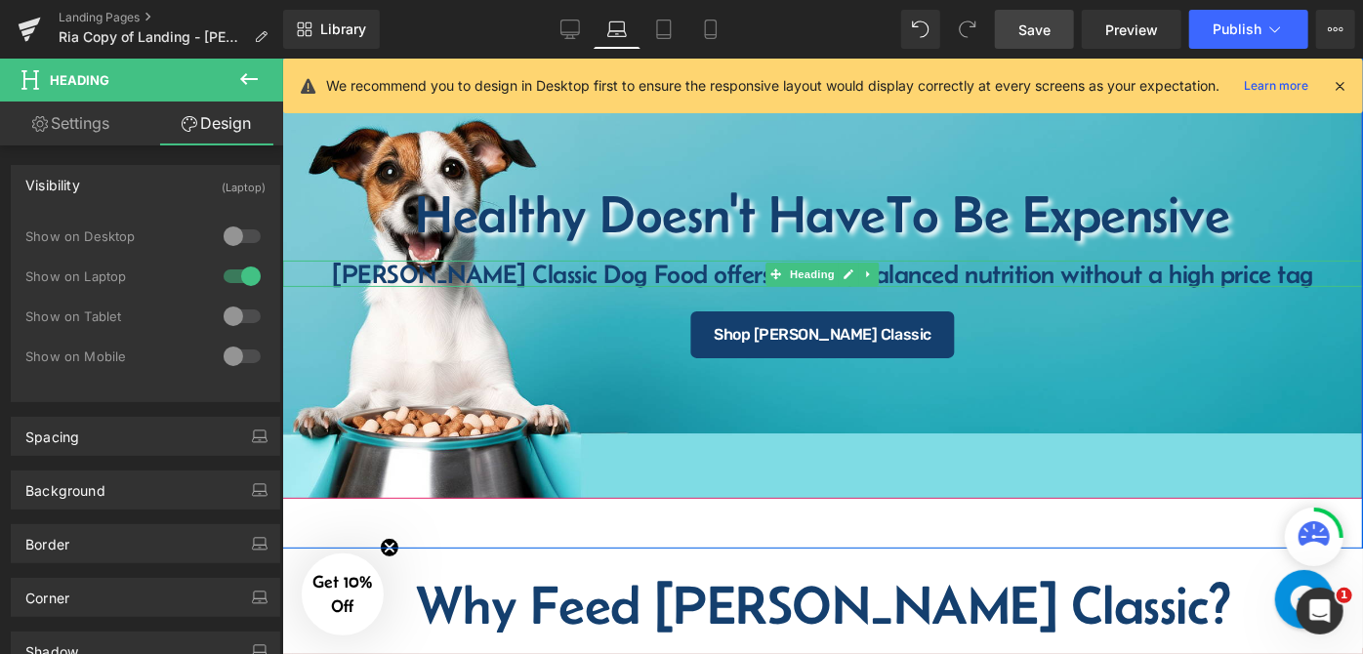
click at [679, 271] on h4 "[PERSON_NAME] Classic Dog Food offers trusted, balanced nutrition without a hig…" at bounding box center [821, 273] width 1081 height 26
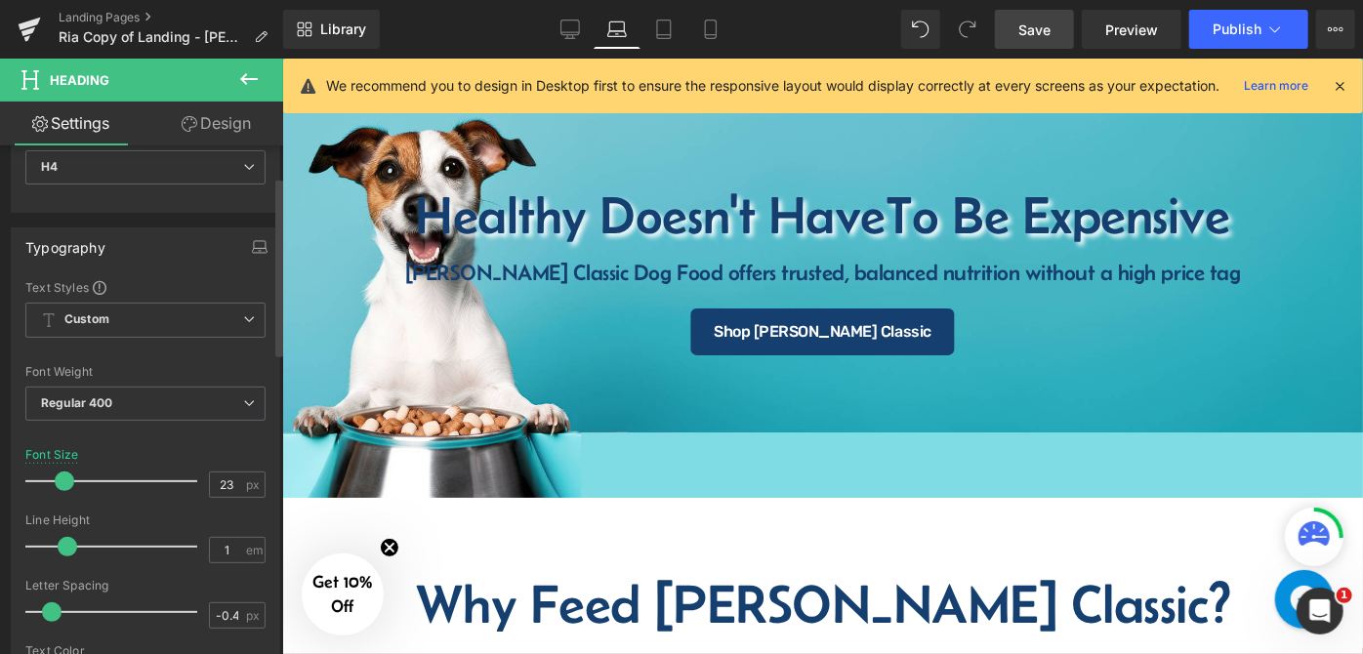
scroll to position [164, 0]
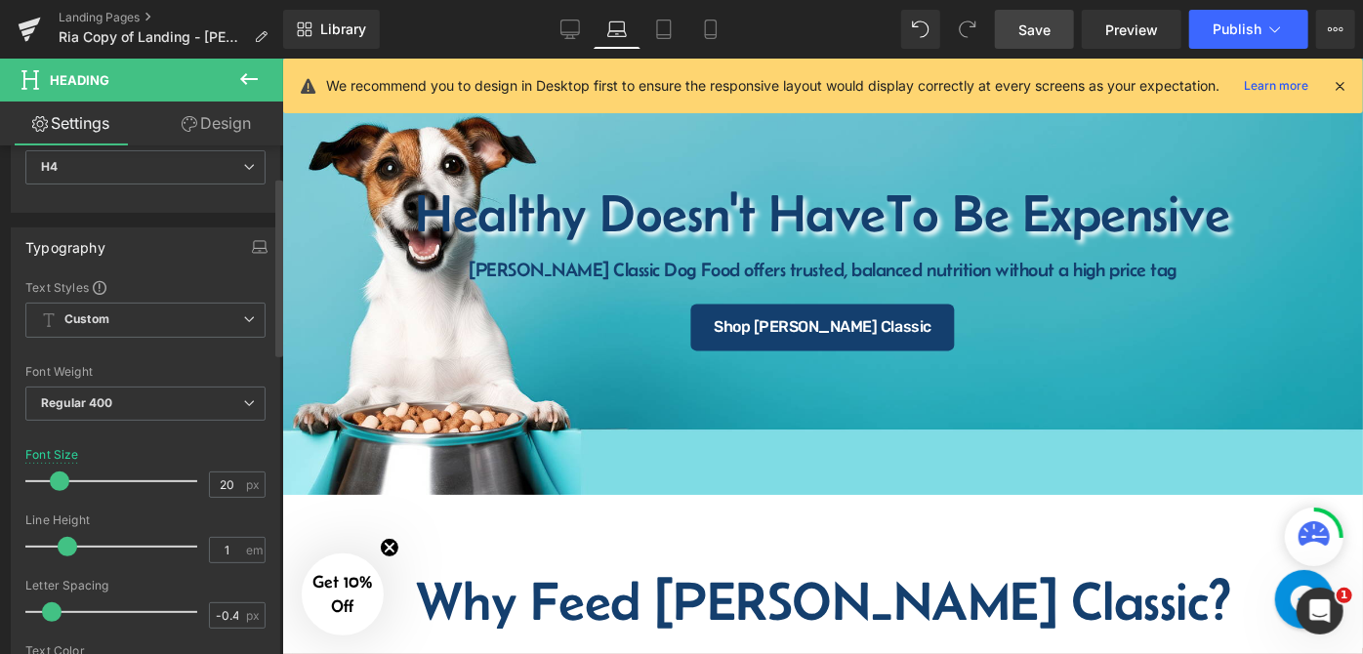
type input "22"
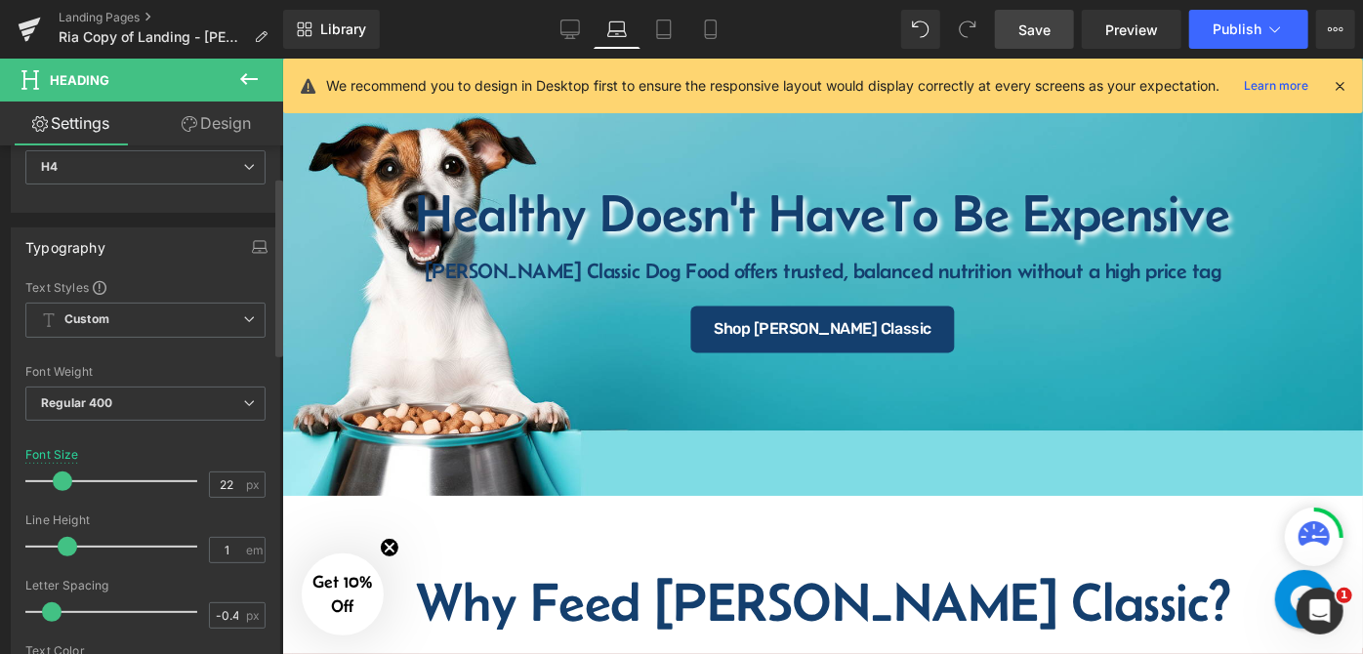
drag, startPoint x: 70, startPoint y: 479, endPoint x: 62, endPoint y: 485, distance: 11.1
click at [62, 485] on span at bounding box center [63, 482] width 20 height 20
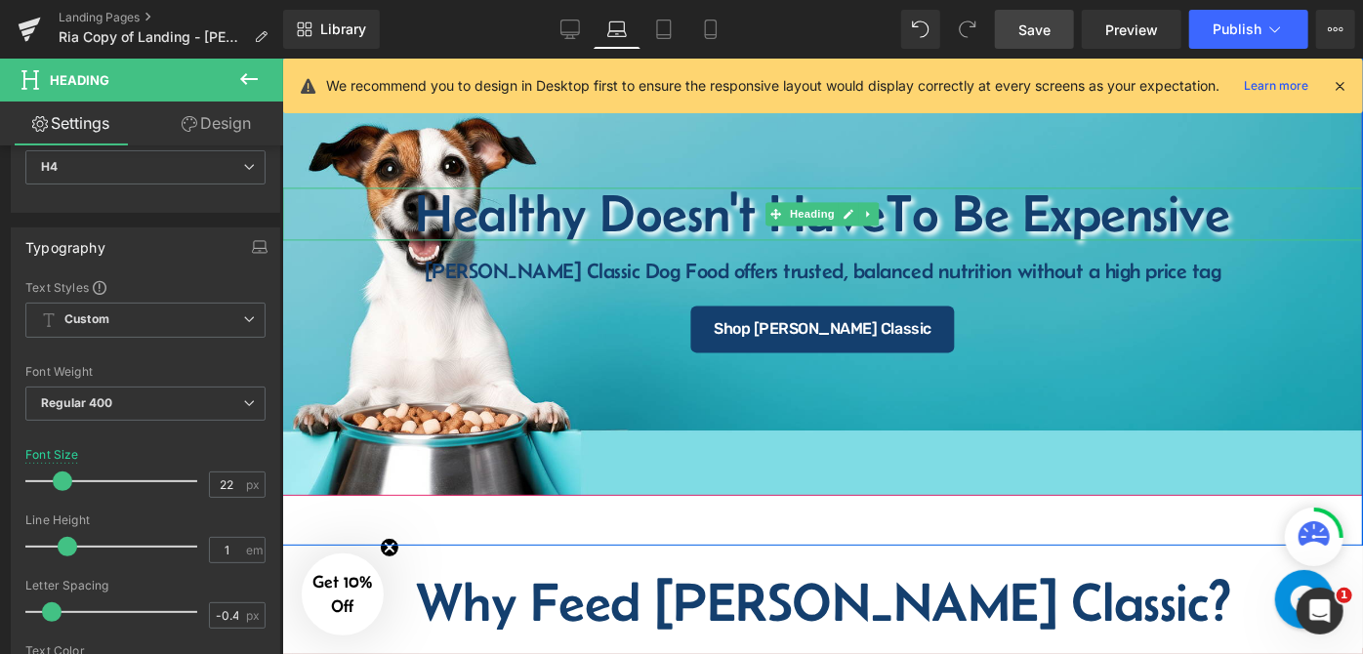
click at [904, 214] on span "To Be Expensive" at bounding box center [1057, 214] width 345 height 58
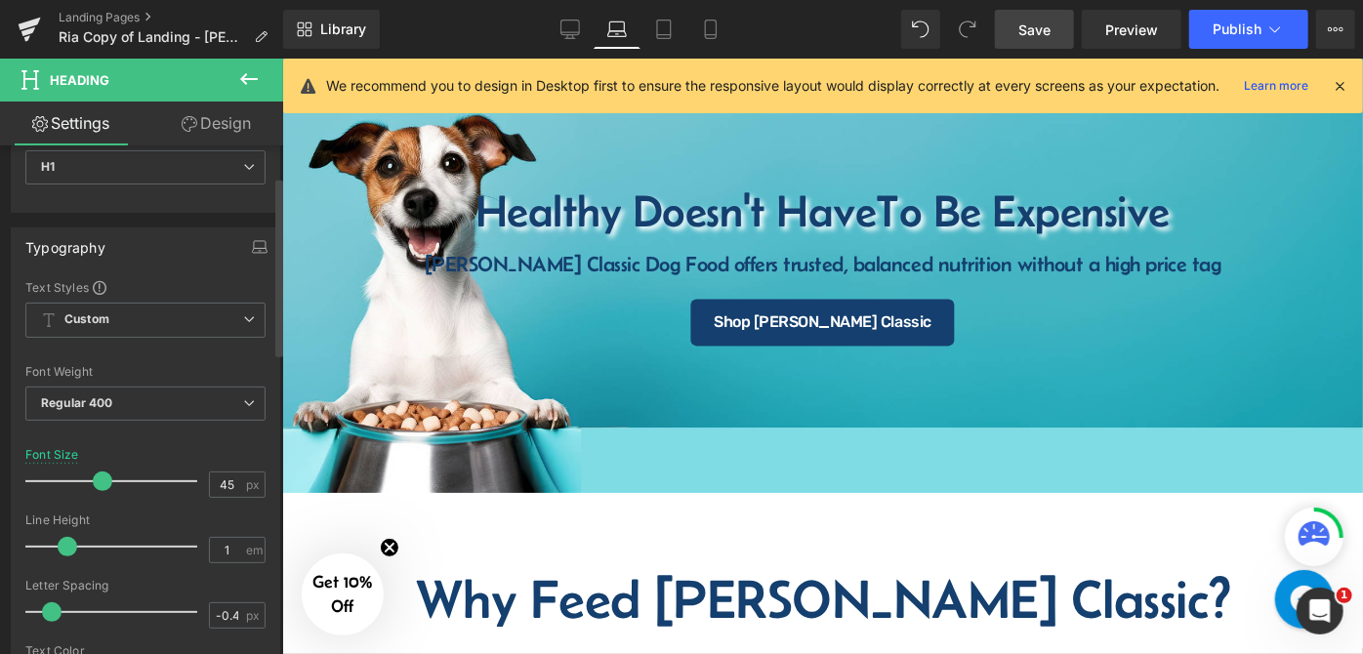
scroll to position [169, 0]
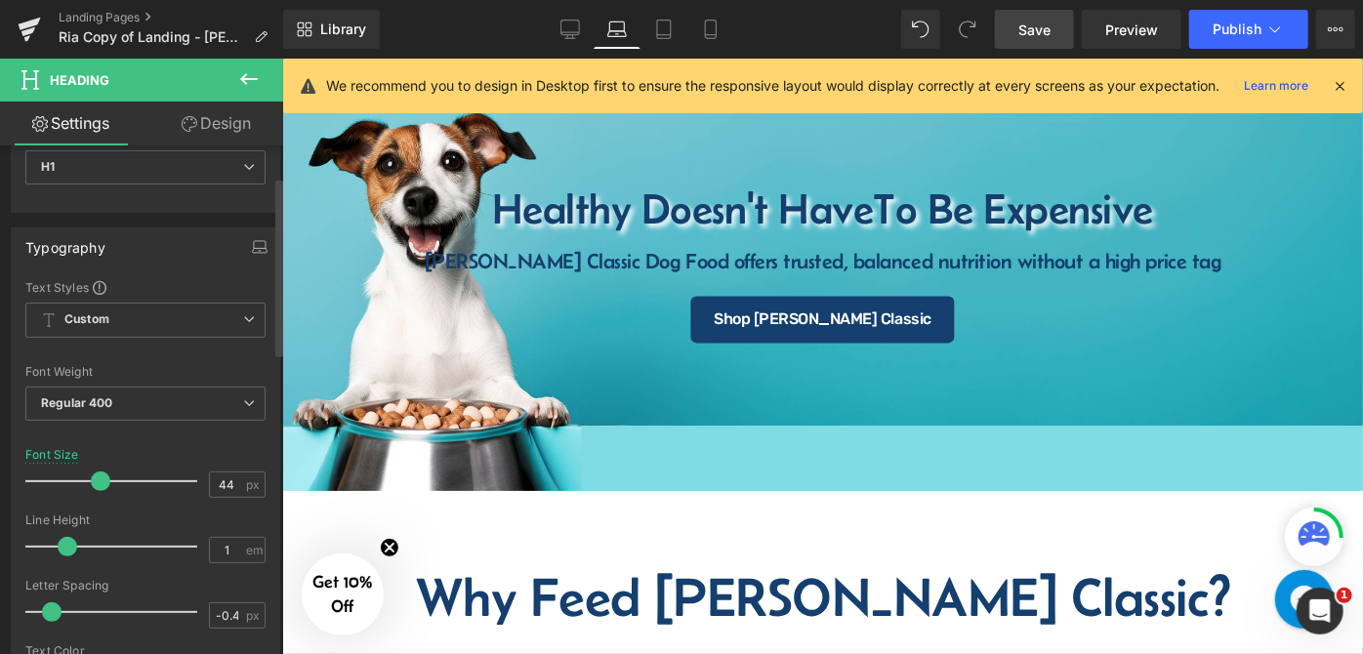
drag, startPoint x: 109, startPoint y: 480, endPoint x: 95, endPoint y: 484, distance: 15.4
click at [95, 484] on span at bounding box center [101, 482] width 20 height 20
click at [1048, 26] on span "Save" at bounding box center [1035, 30] width 32 height 21
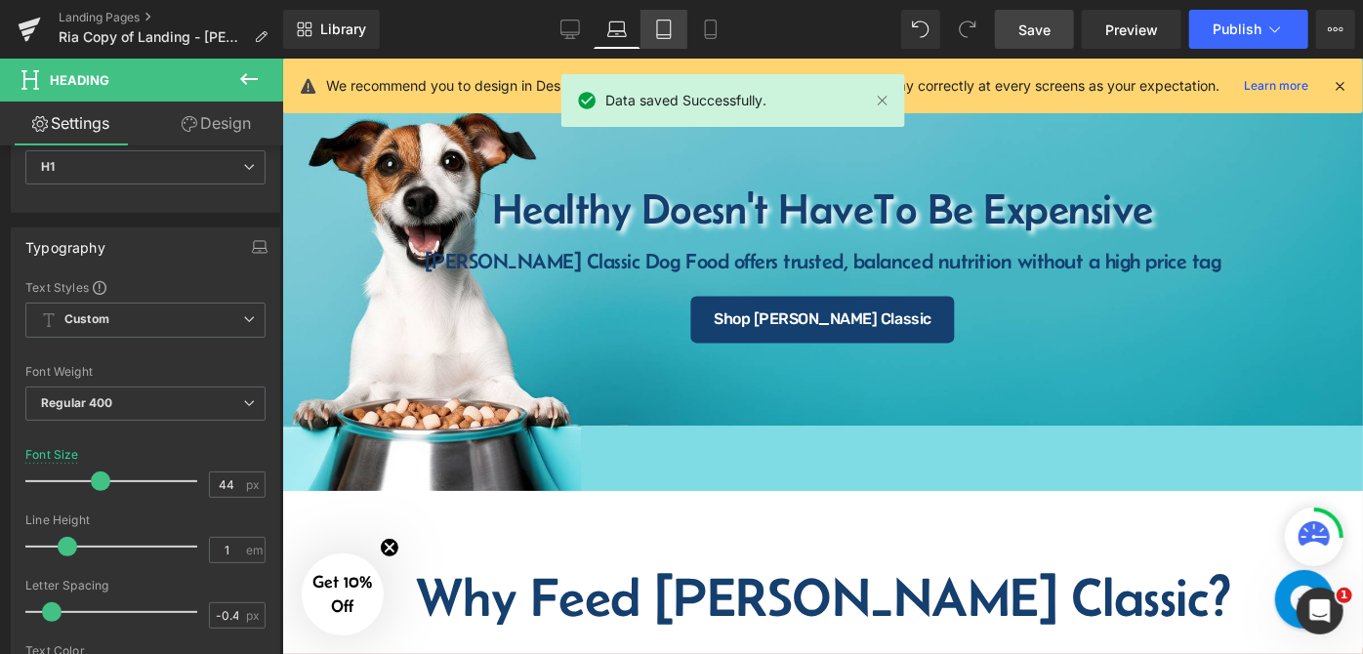
click at [649, 39] on link "Tablet" at bounding box center [664, 29] width 47 height 39
type input "38"
type input "100"
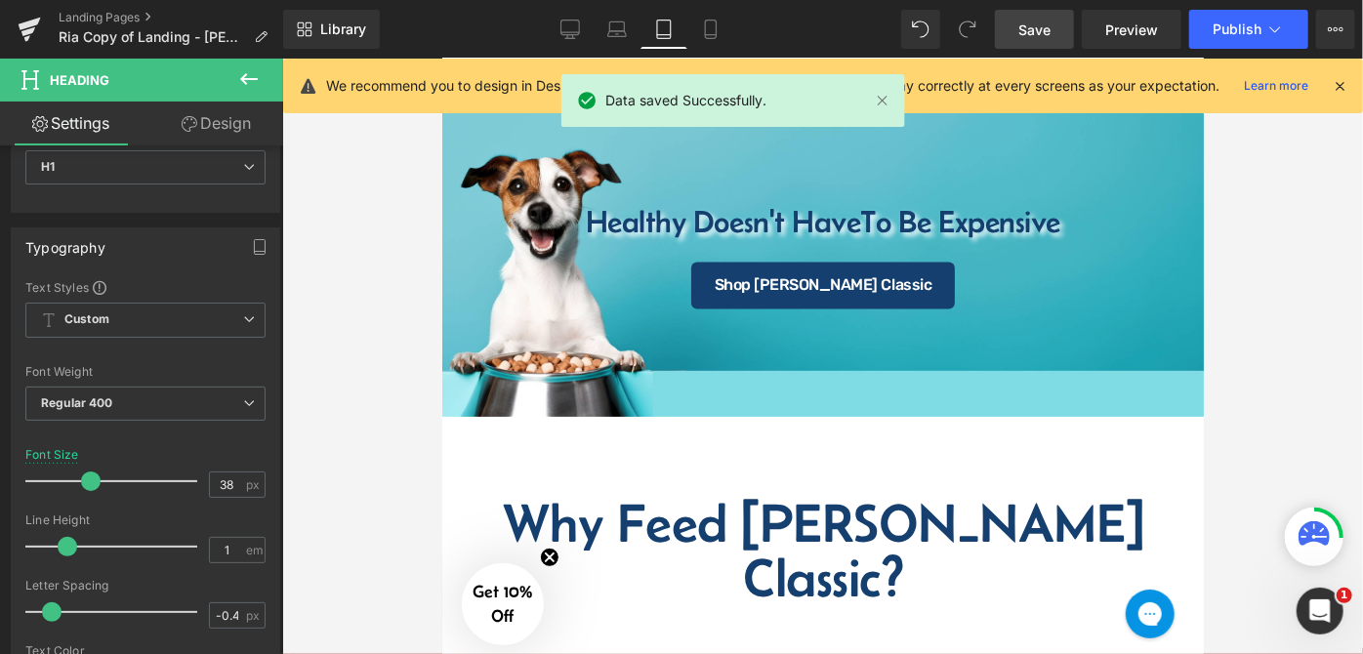
scroll to position [0, 0]
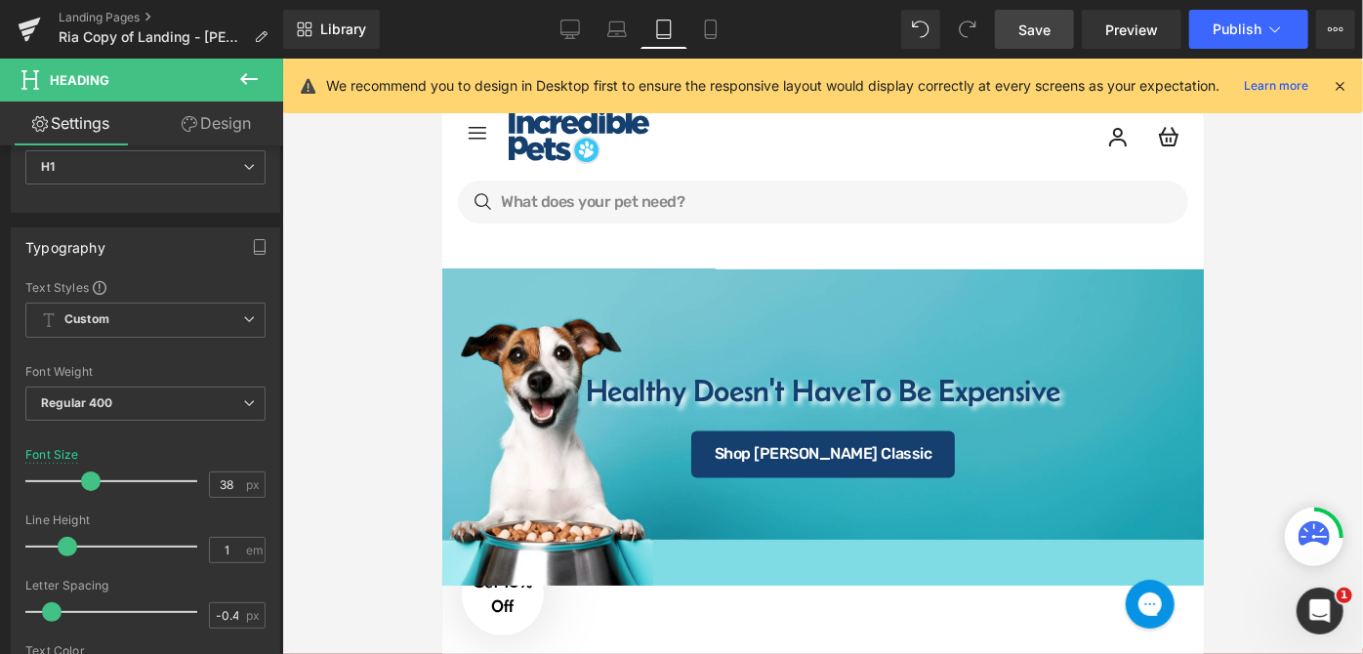
click at [605, 34] on link "Laptop" at bounding box center [617, 29] width 47 height 39
type input "44"
type input "100"
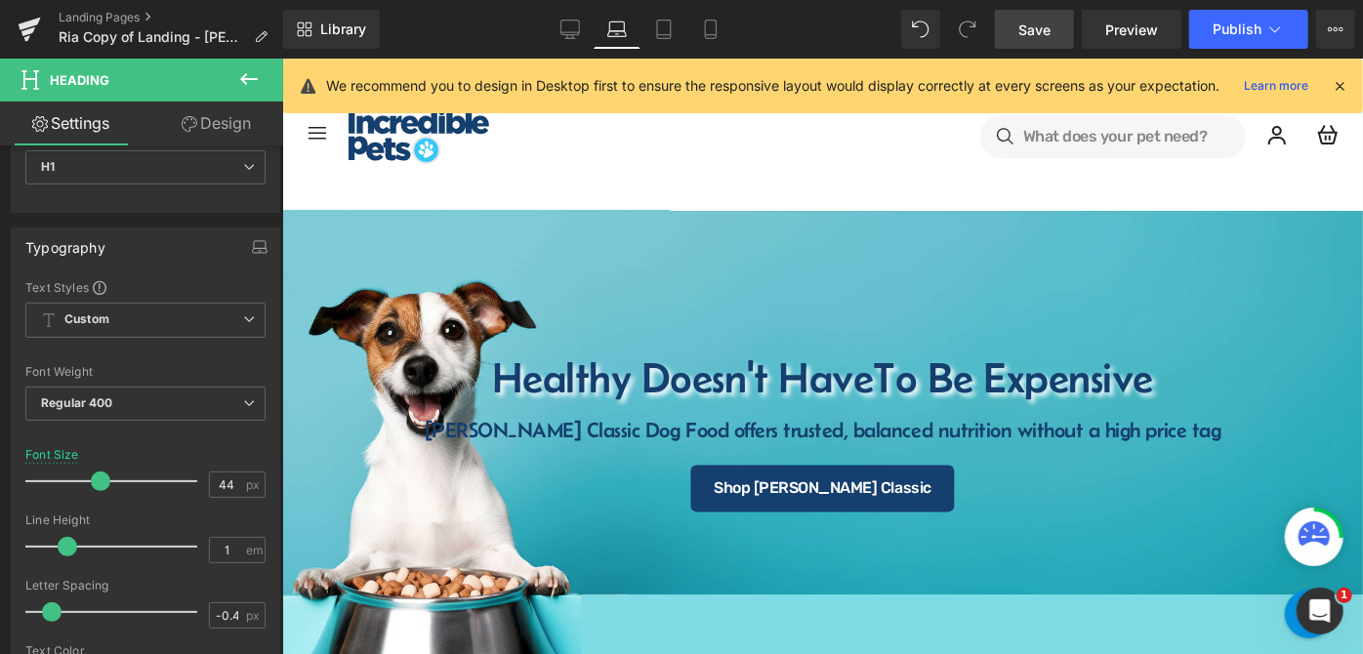
scroll to position [96, 0]
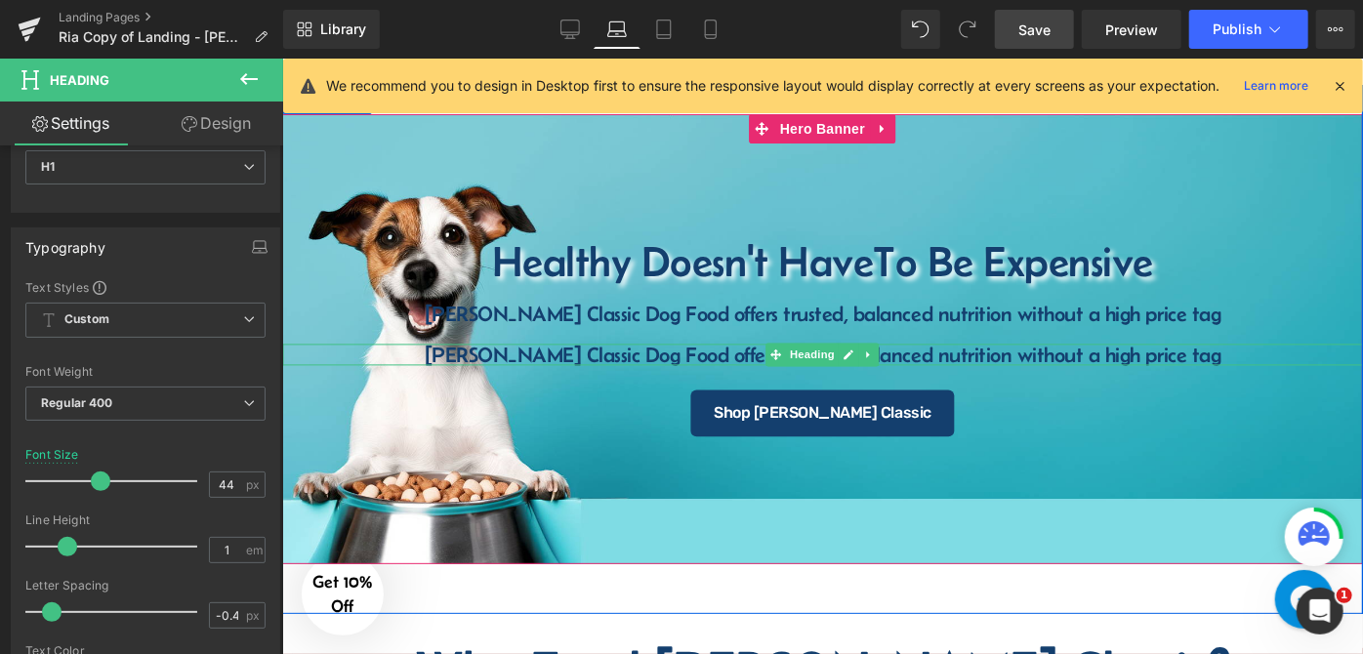
click at [714, 355] on h4 "[PERSON_NAME] Classic Dog Food offers trusted, balanced nutrition without a hig…" at bounding box center [821, 354] width 1081 height 21
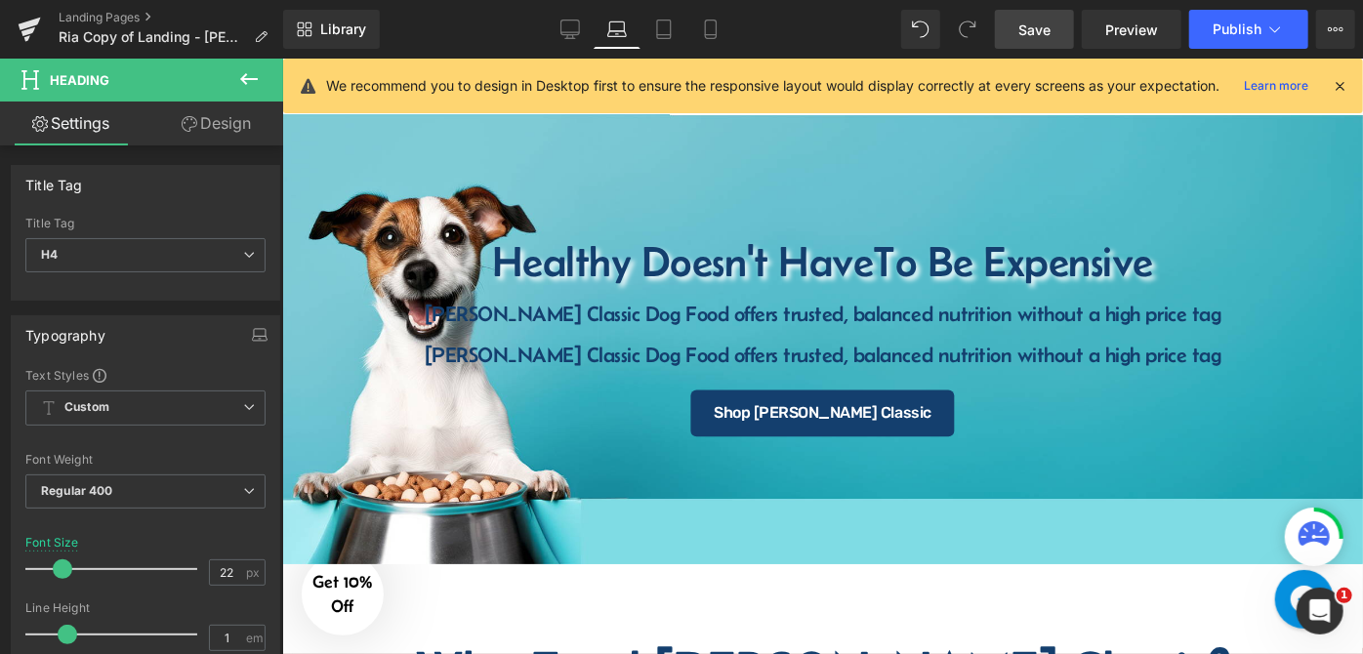
click at [226, 122] on link "Design" at bounding box center [217, 124] width 142 height 44
click at [0, 0] on div "Visibility" at bounding box center [0, 0] width 0 height 0
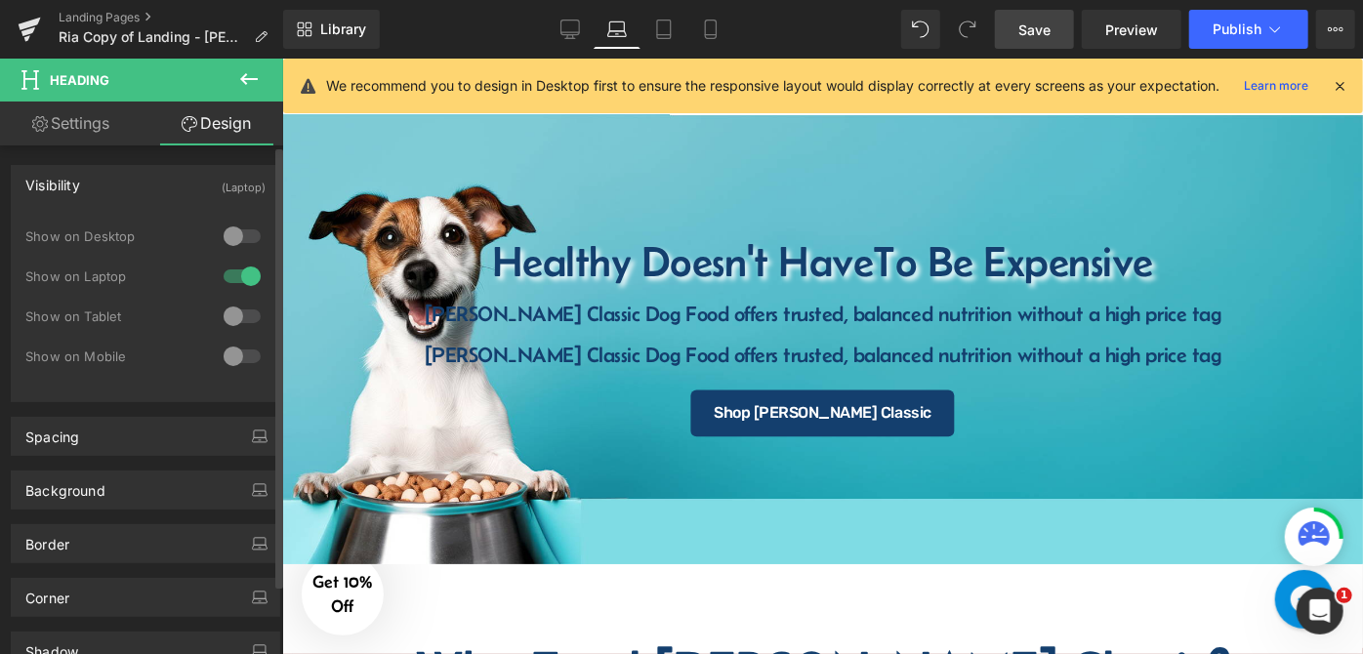
click at [242, 315] on div at bounding box center [242, 316] width 47 height 31
click at [231, 271] on div at bounding box center [242, 276] width 47 height 31
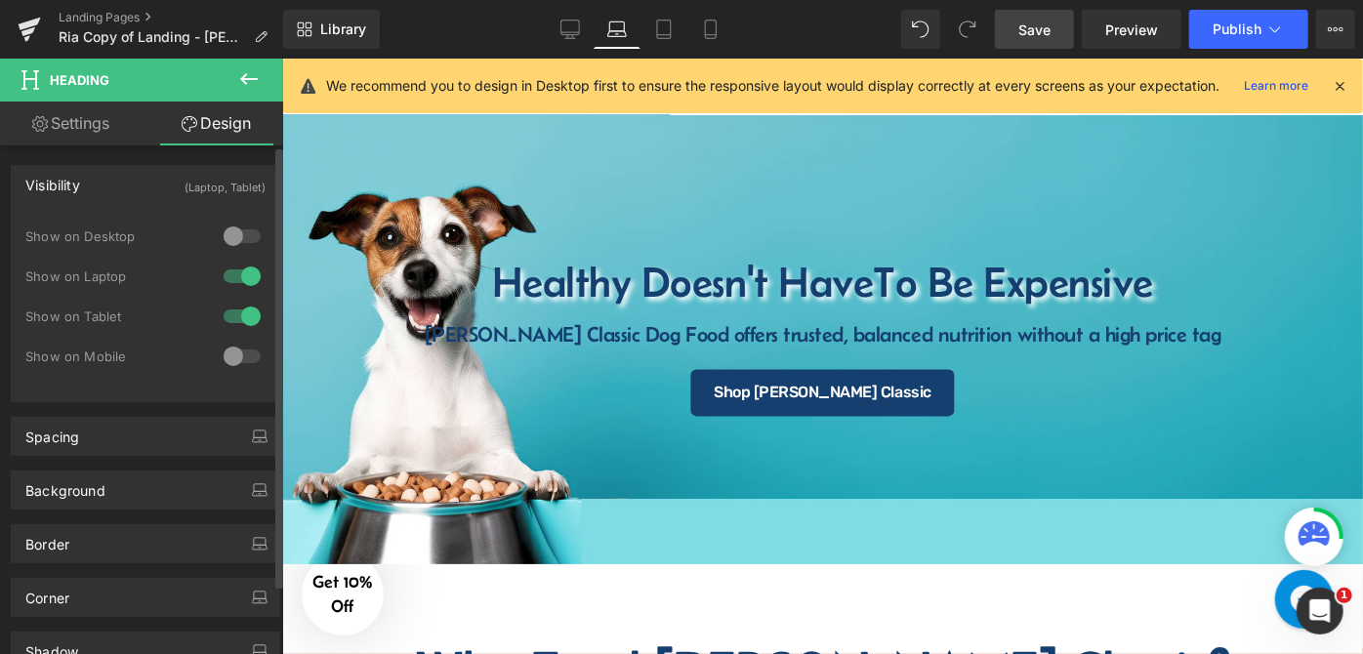
scroll to position [117, 0]
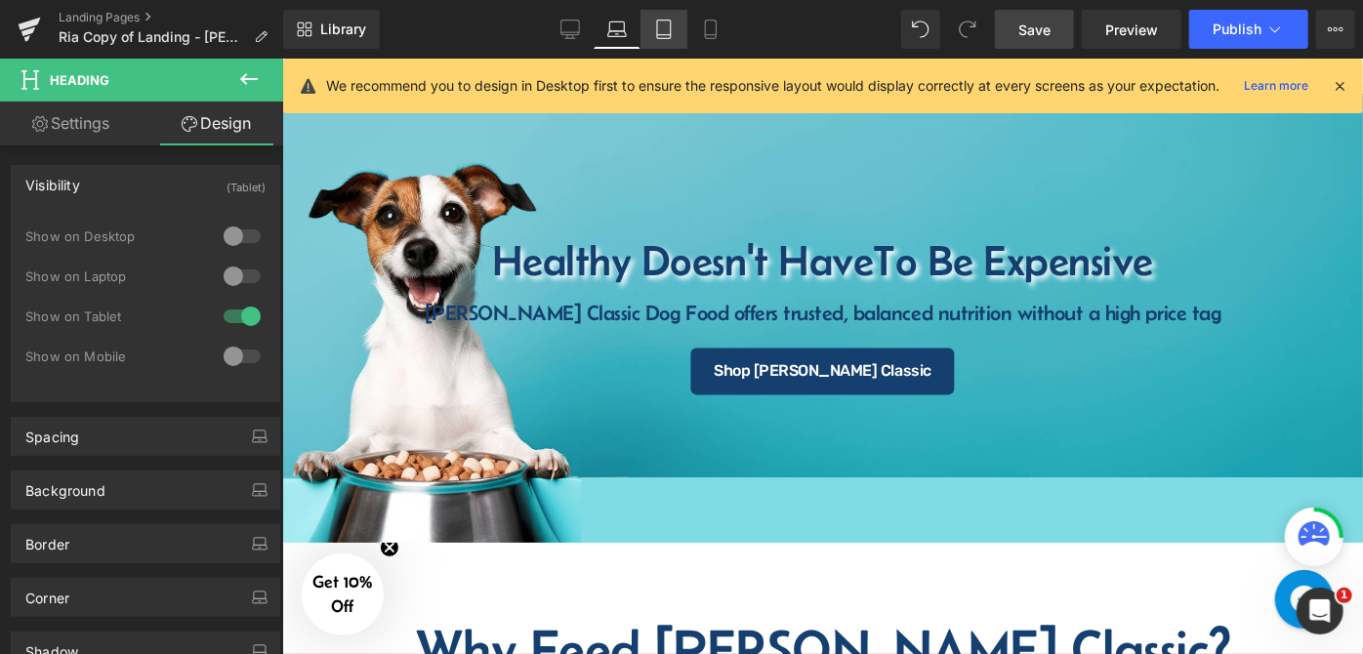
click at [674, 33] on link "Tablet" at bounding box center [664, 29] width 47 height 39
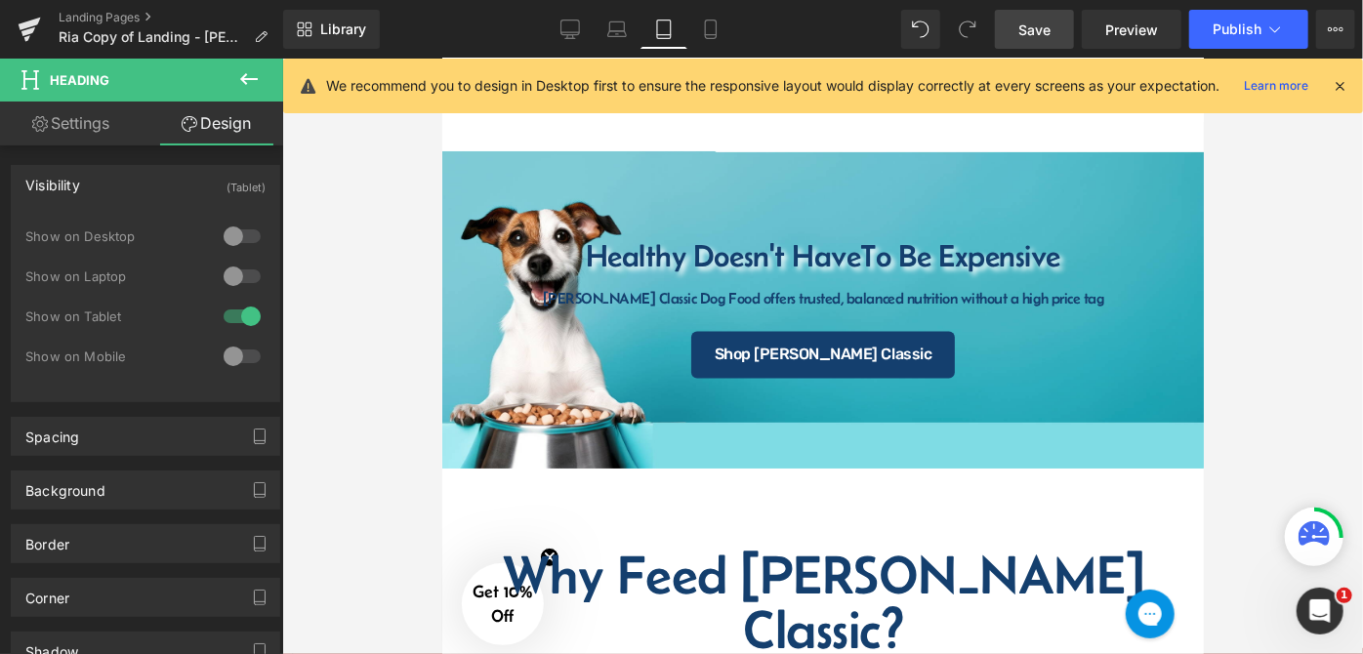
scroll to position [148, 0]
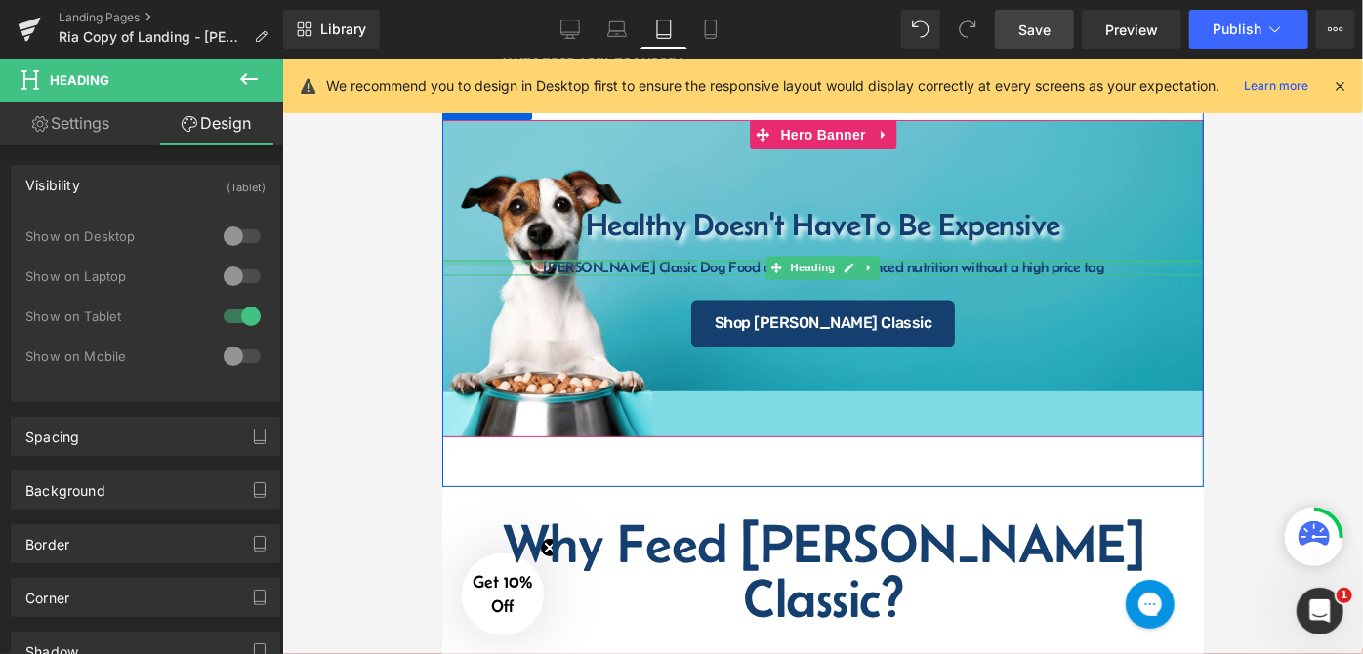
click at [684, 262] on div at bounding box center [822, 262] width 762 height 5
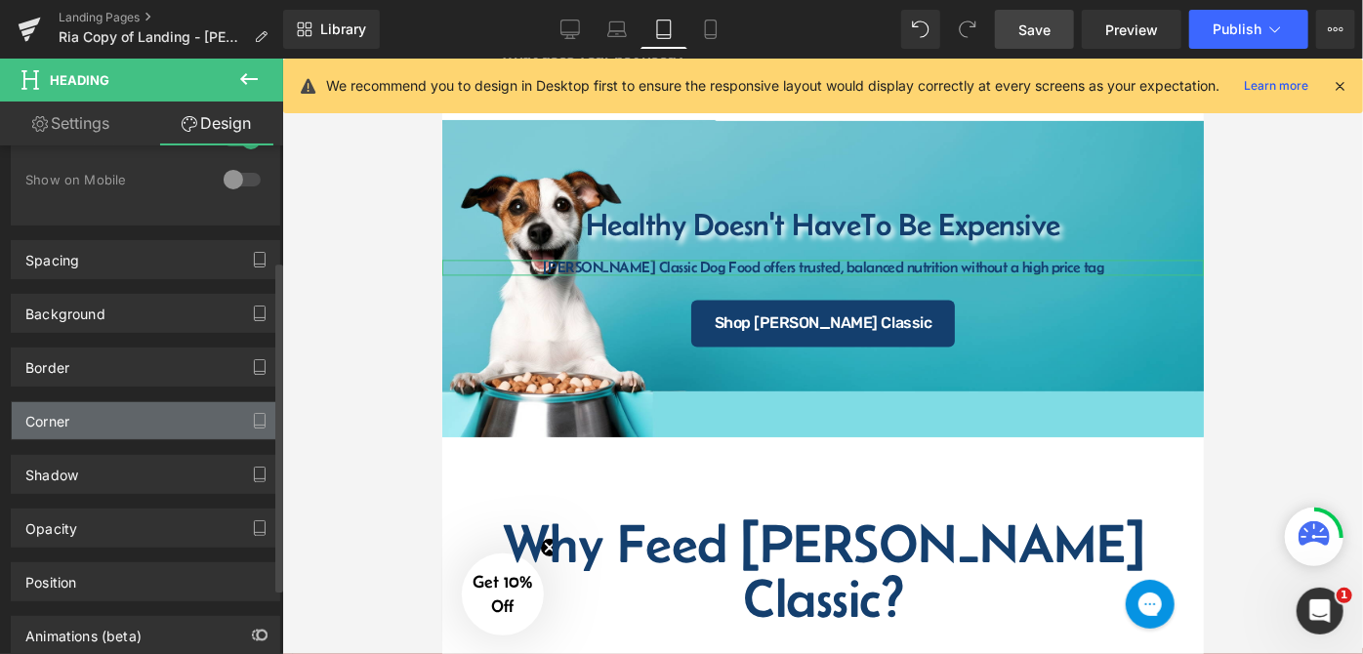
scroll to position [0, 0]
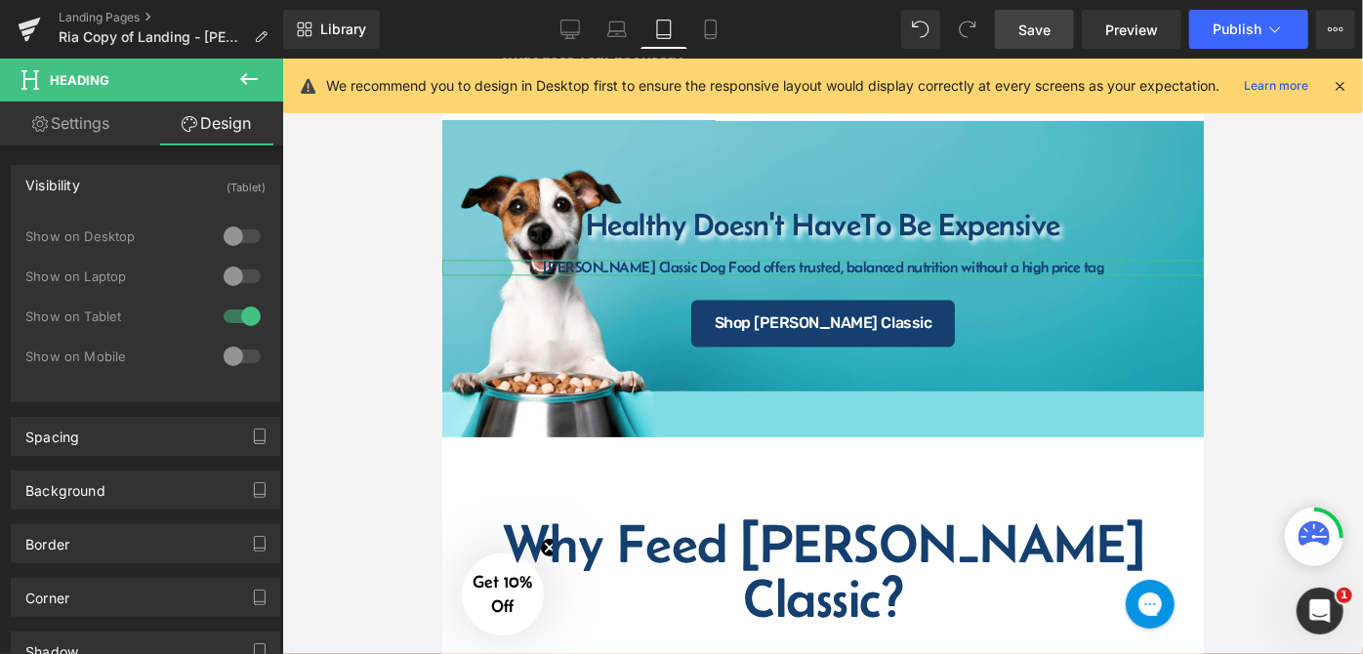
click at [99, 123] on link "Settings" at bounding box center [71, 124] width 142 height 44
click at [100, 117] on link "Settings" at bounding box center [71, 124] width 142 height 44
type input "16"
type input "100"
type input "none"
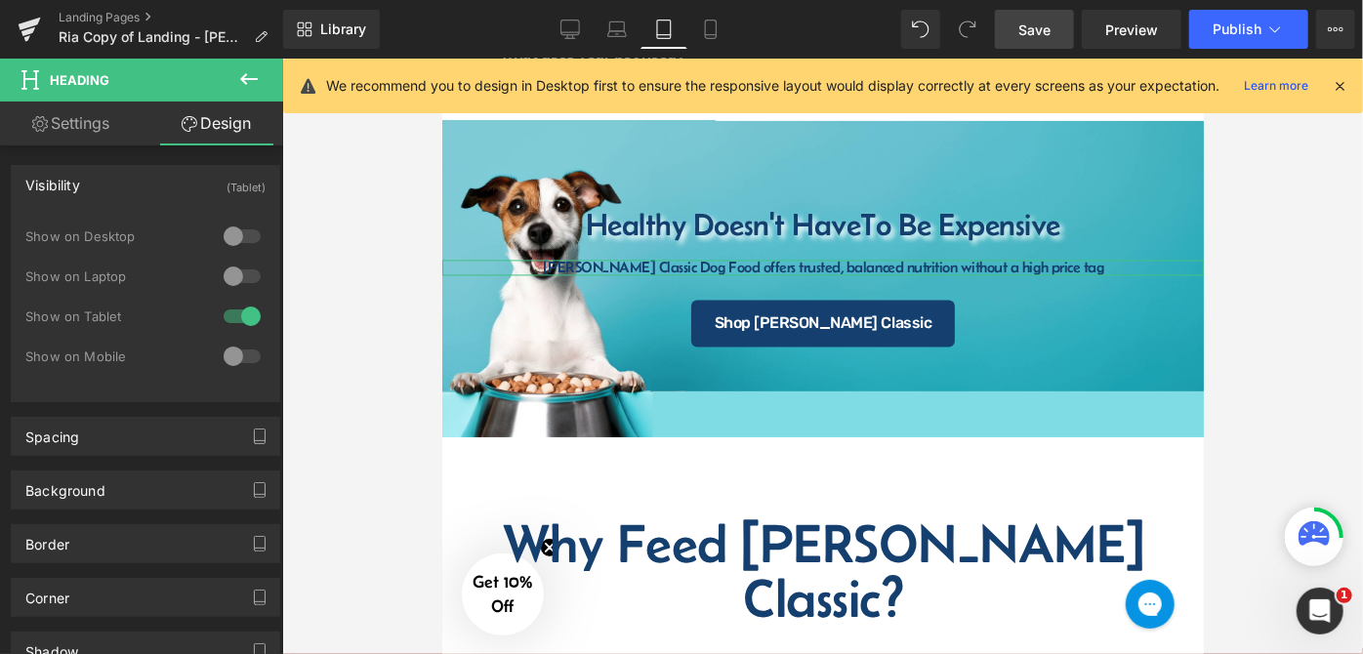
type input "0"
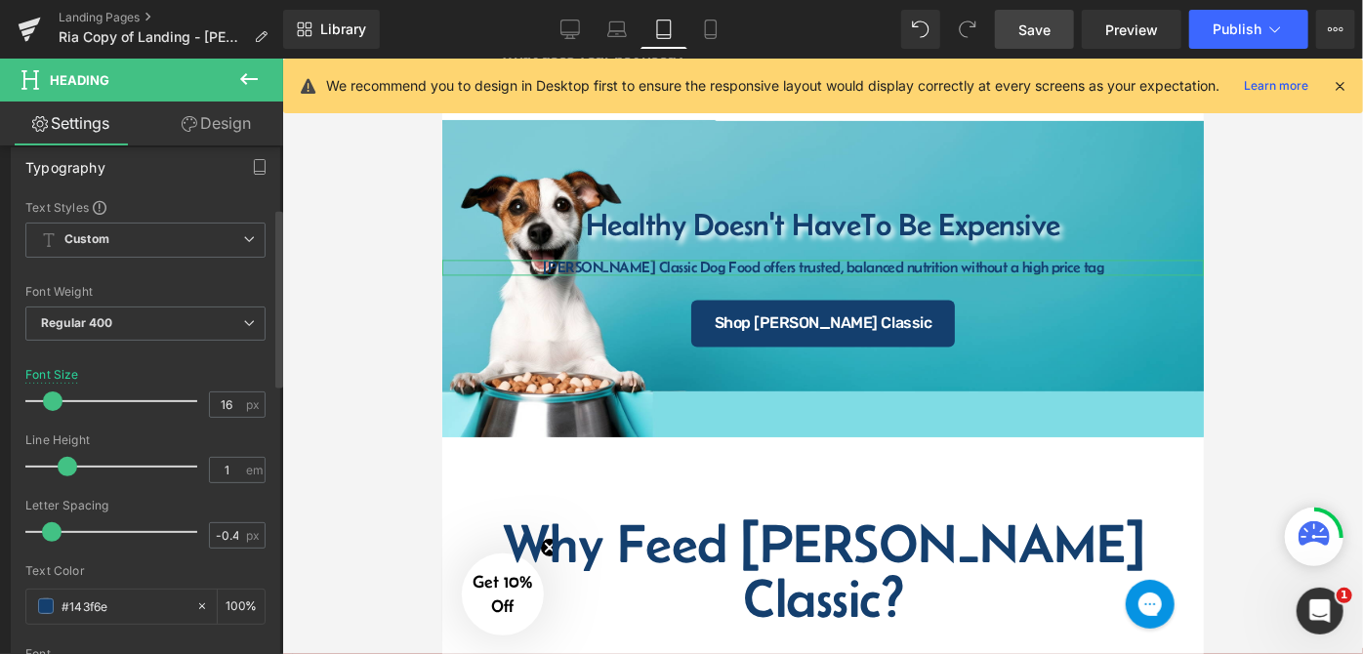
scroll to position [177, 0]
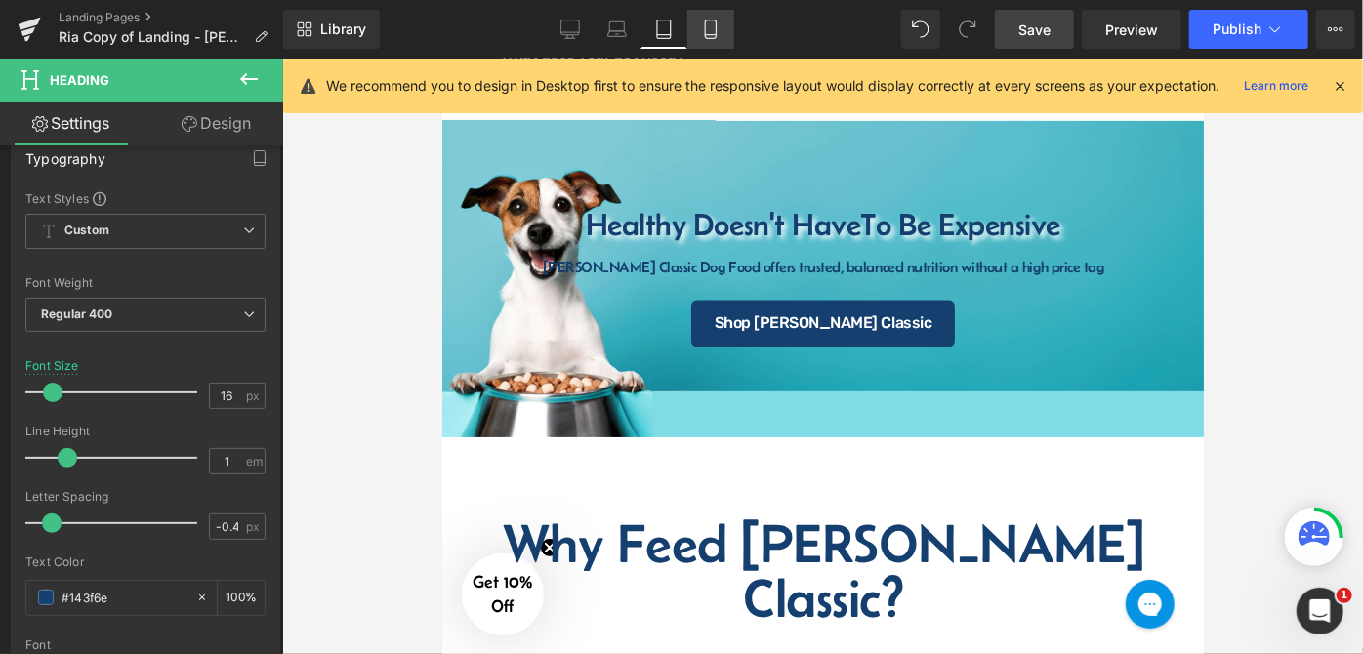
drag, startPoint x: 715, startPoint y: 37, endPoint x: 146, endPoint y: 55, distance: 569.6
click at [715, 37] on icon at bounding box center [710, 30] width 11 height 19
type input "12"
type input "100"
type input "0"
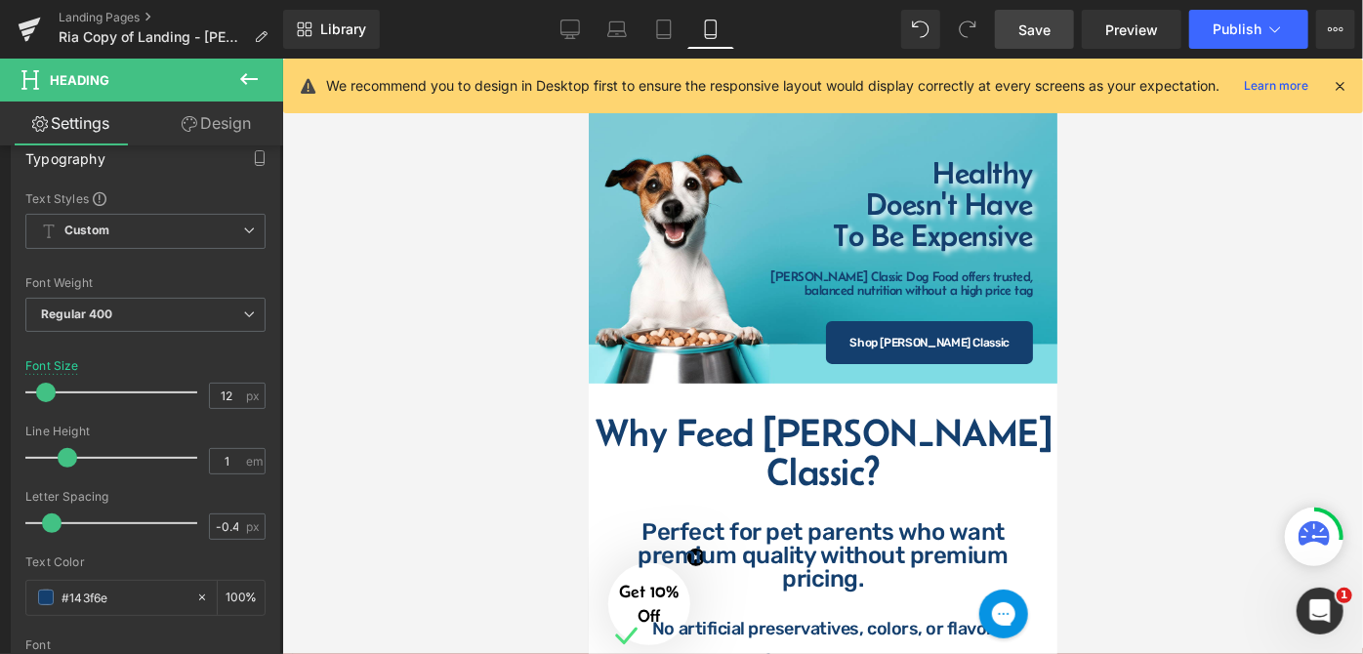
scroll to position [0, 0]
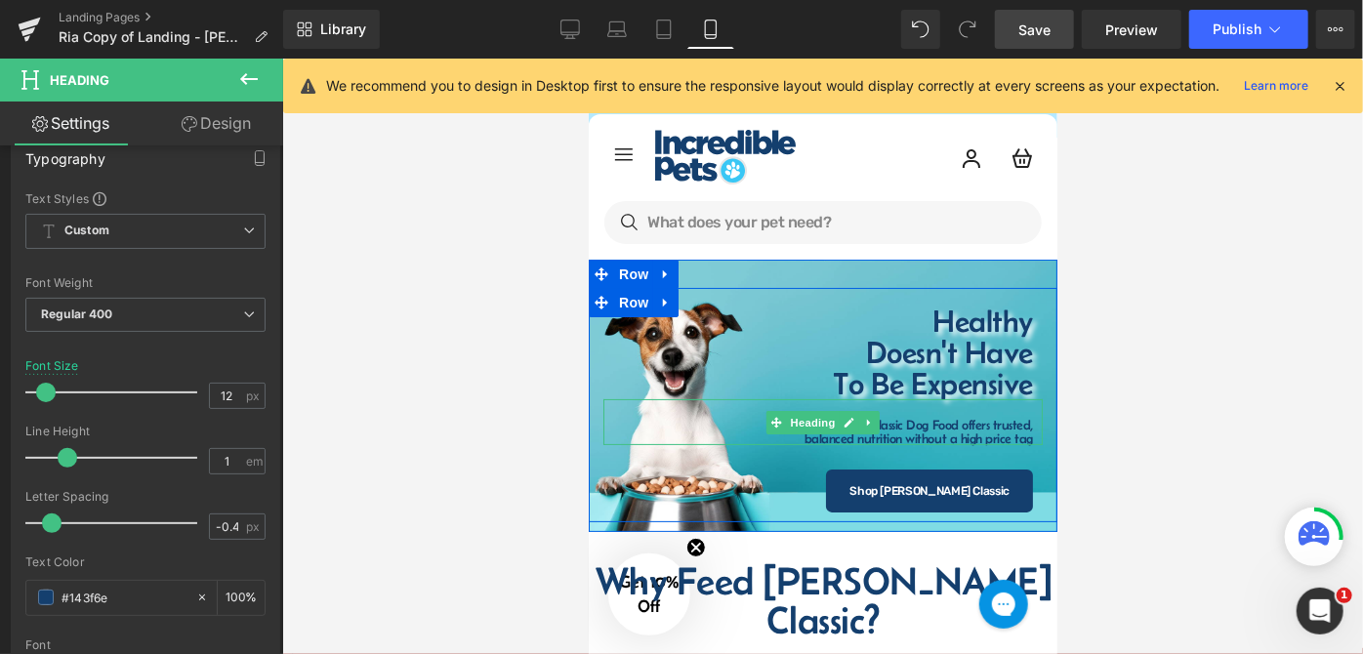
click at [897, 432] on span "balanced nutrition without a high price tag" at bounding box center [918, 438] width 229 height 16
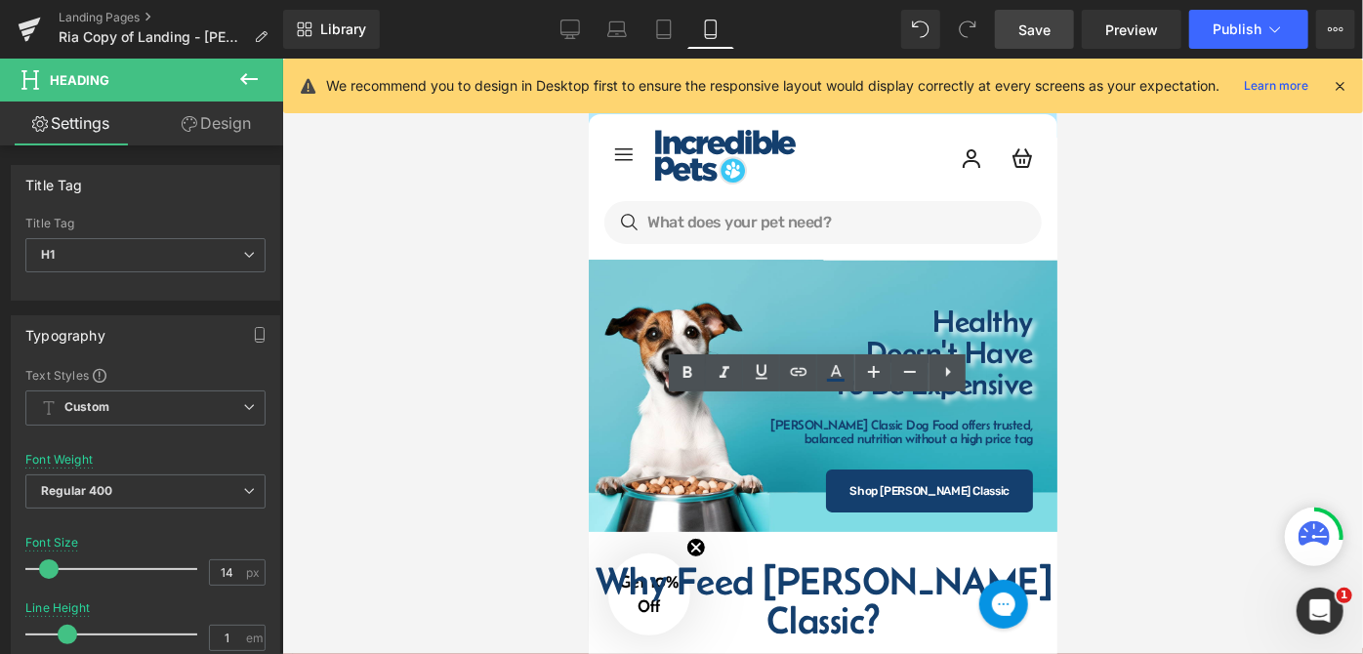
click at [1191, 327] on div at bounding box center [822, 357] width 1081 height 596
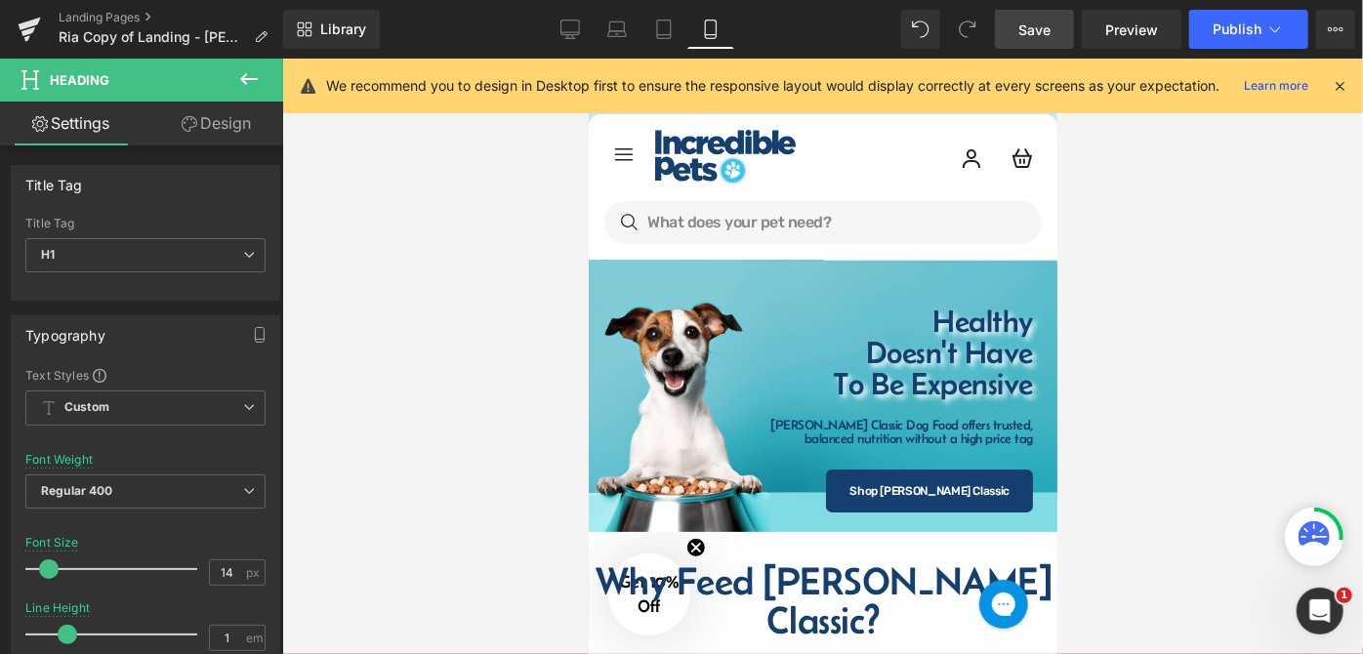
click at [1196, 269] on div at bounding box center [822, 357] width 1081 height 596
click at [655, 23] on icon at bounding box center [664, 30] width 20 height 20
type input "72"
type input "100"
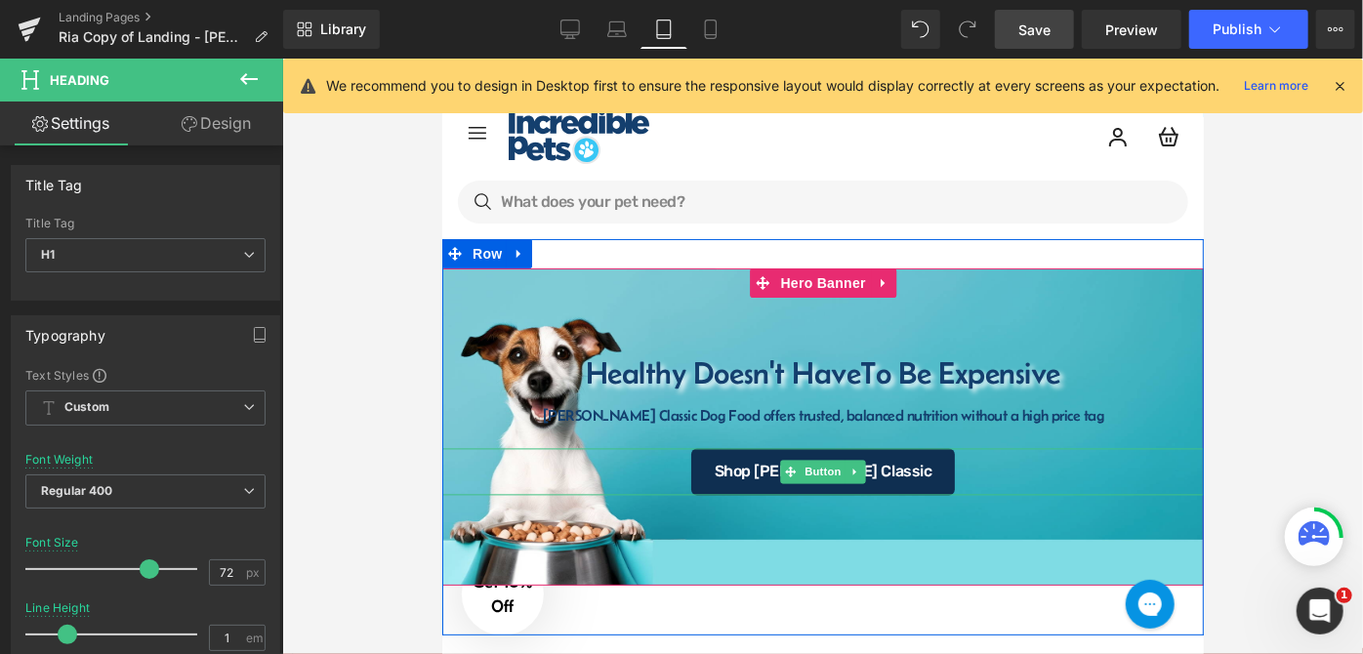
click at [879, 472] on span "Shop [PERSON_NAME] Classic" at bounding box center [823, 472] width 218 height 16
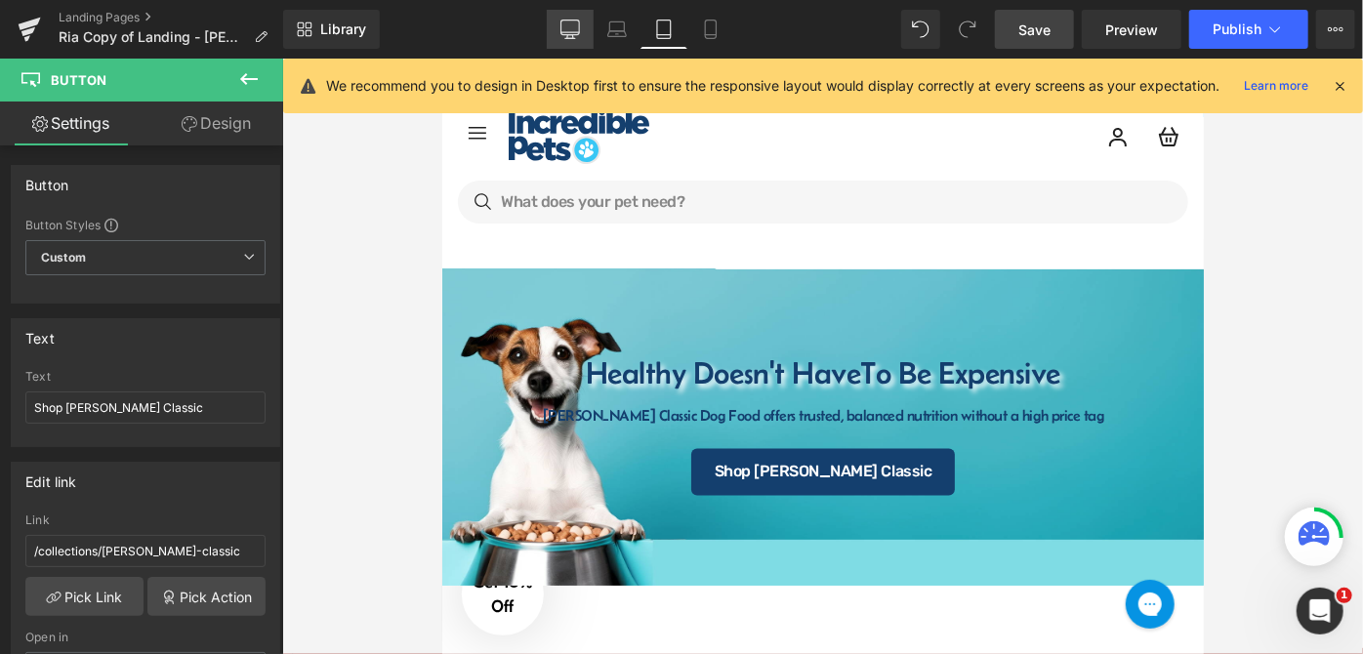
click at [553, 29] on link "Desktop" at bounding box center [570, 29] width 47 height 39
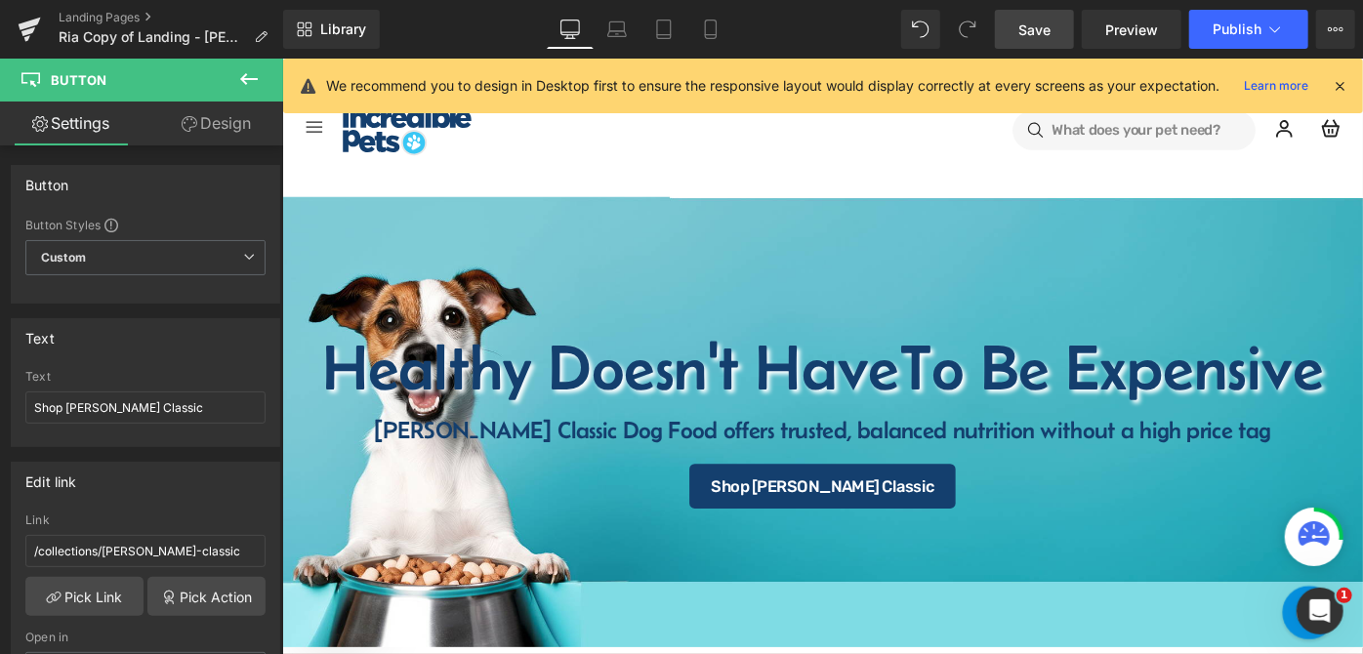
scroll to position [52, 0]
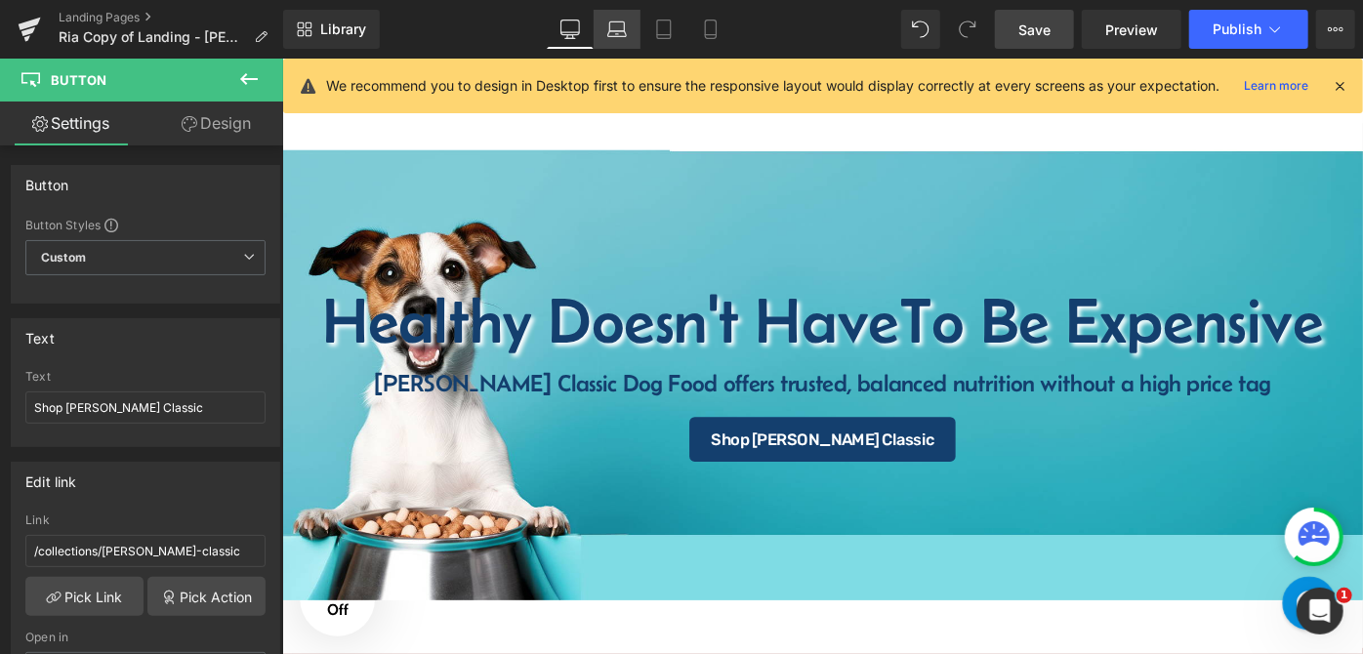
click at [623, 29] on icon at bounding box center [617, 30] width 20 height 20
type input "16"
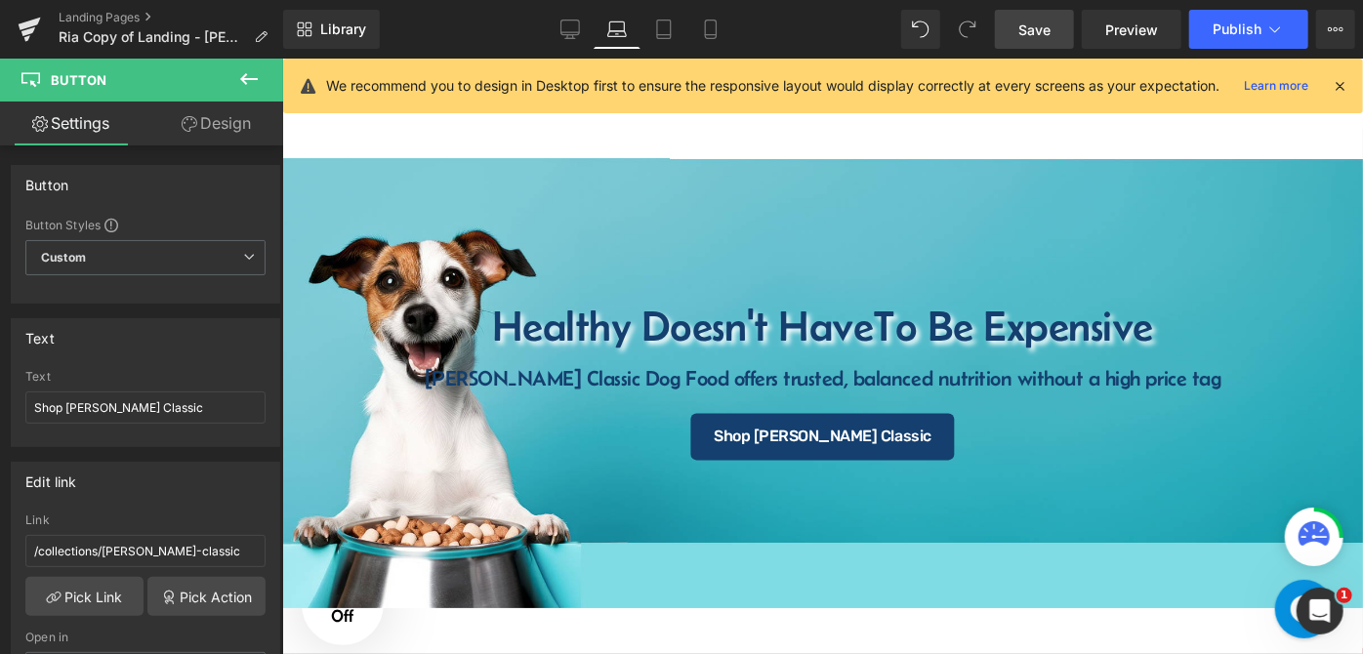
scroll to position [16, 0]
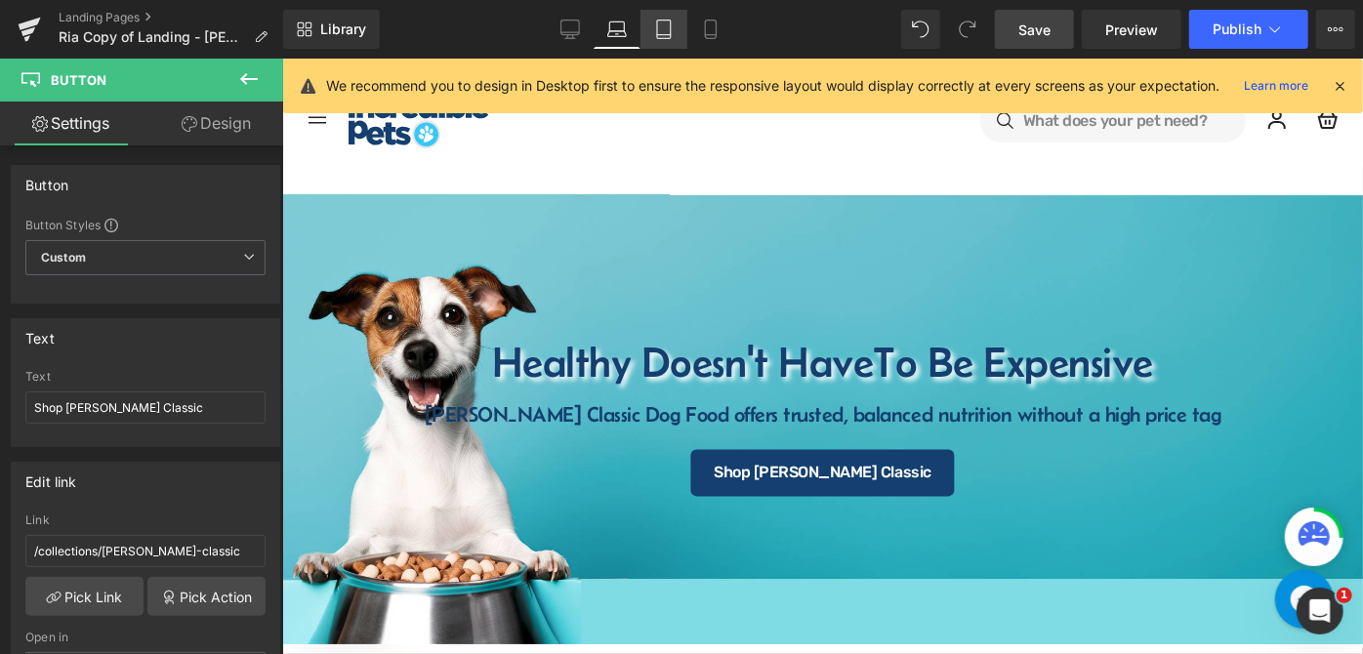
click at [659, 39] on link "Tablet" at bounding box center [664, 29] width 47 height 39
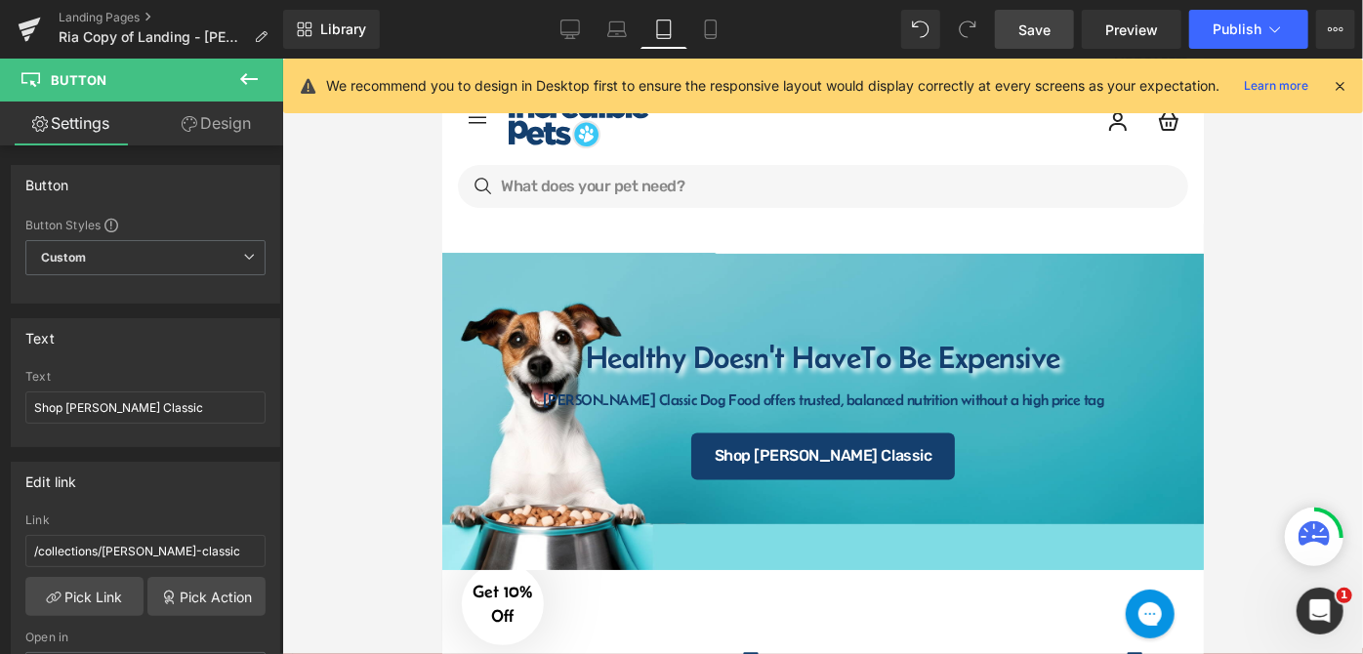
scroll to position [0, 0]
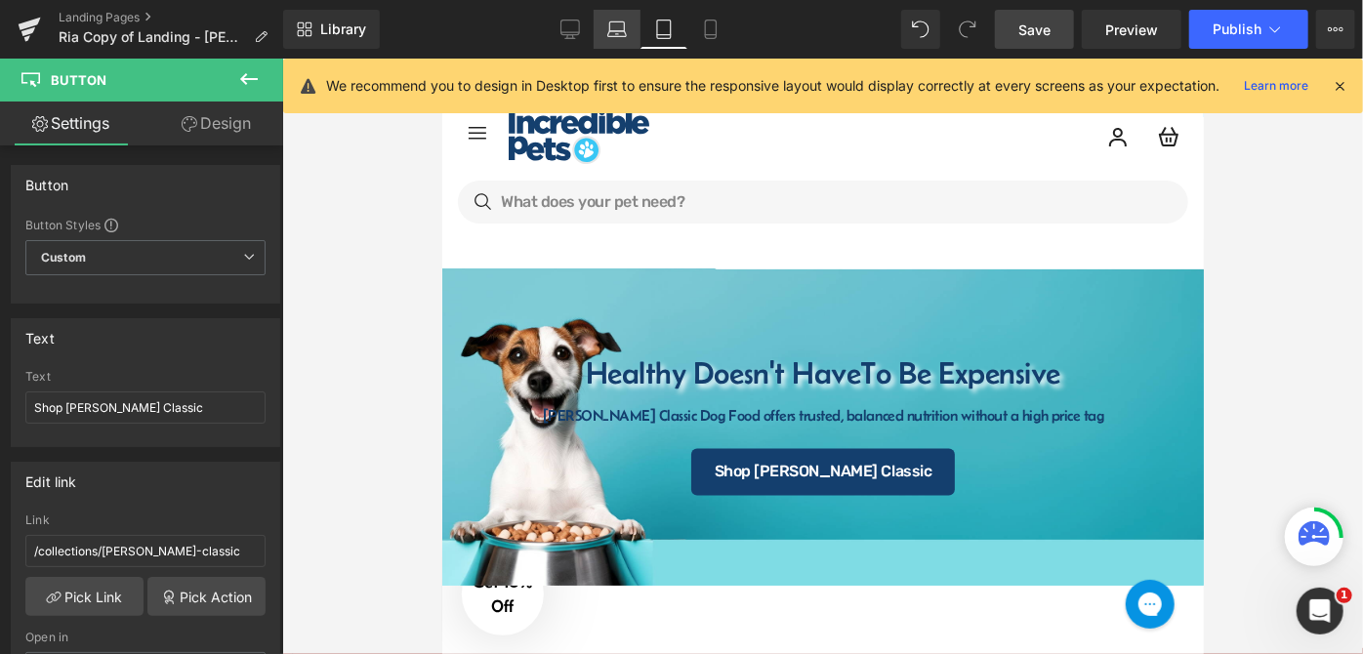
click at [622, 24] on icon at bounding box center [617, 30] width 20 height 20
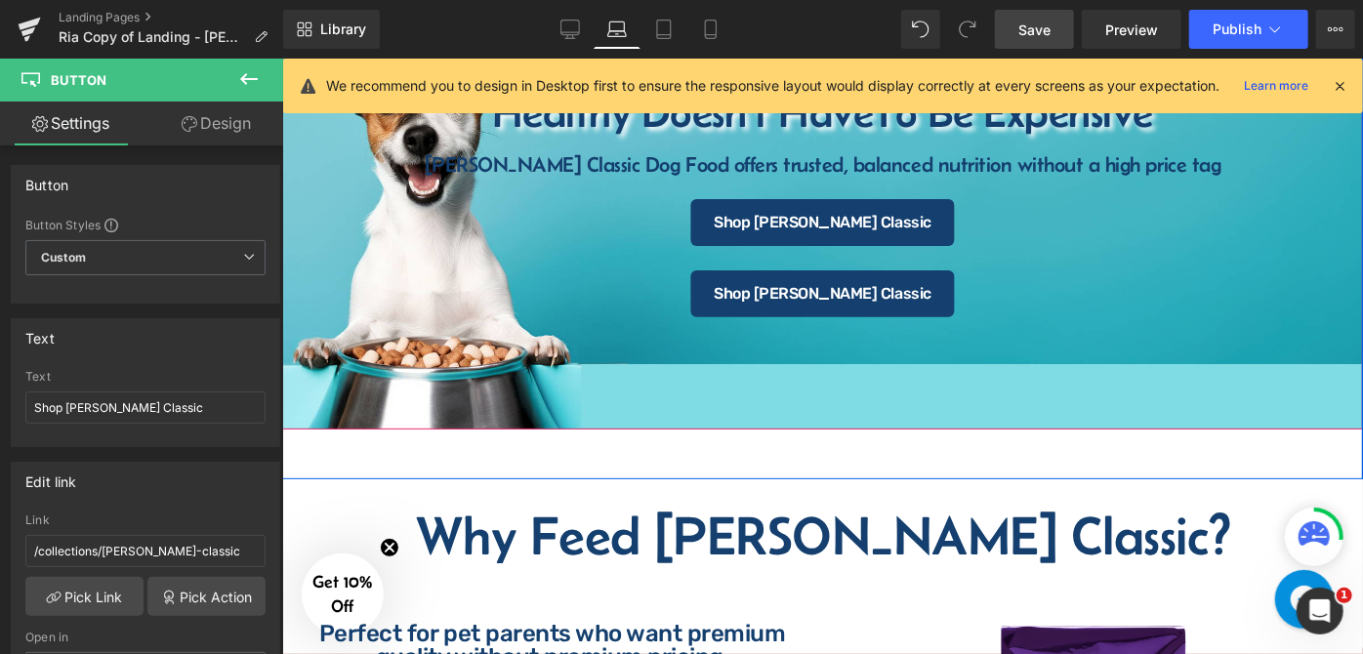
scroll to position [187, 0]
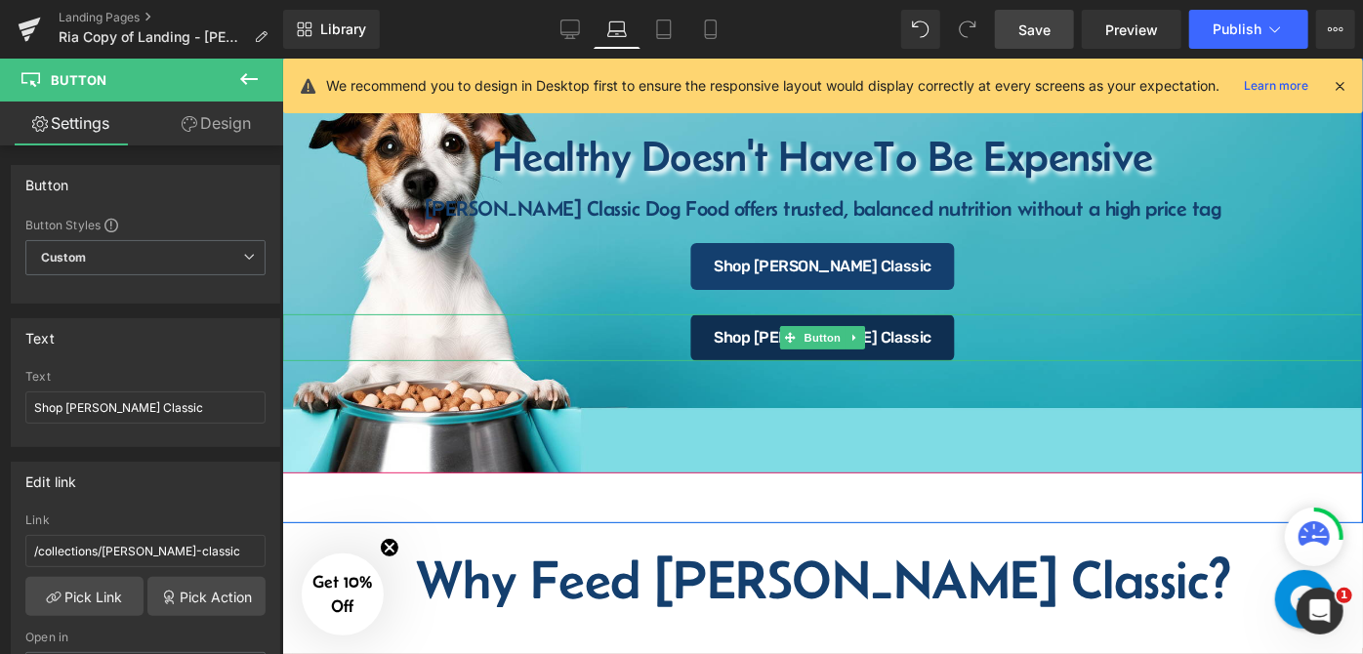
click at [730, 329] on link "Shop [PERSON_NAME] Classic" at bounding box center [821, 336] width 265 height 47
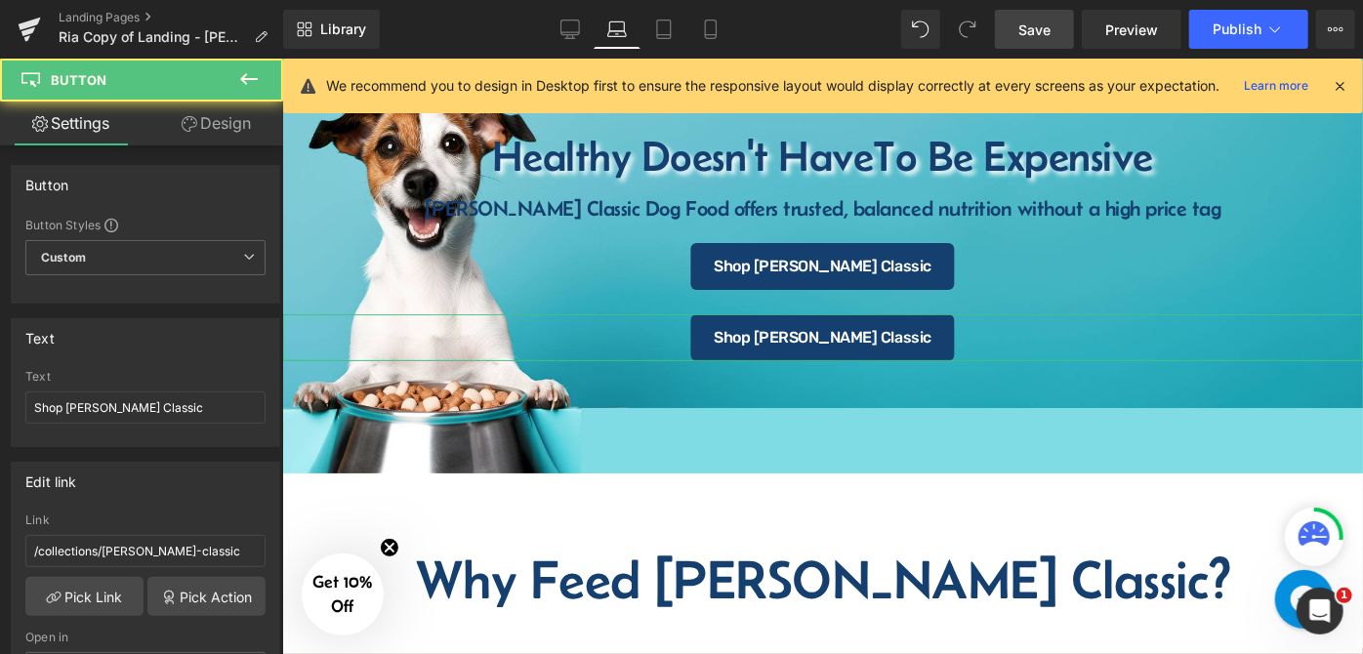
drag, startPoint x: 214, startPoint y: 123, endPoint x: 126, endPoint y: 197, distance: 115.0
click at [214, 123] on link "Design" at bounding box center [217, 124] width 142 height 44
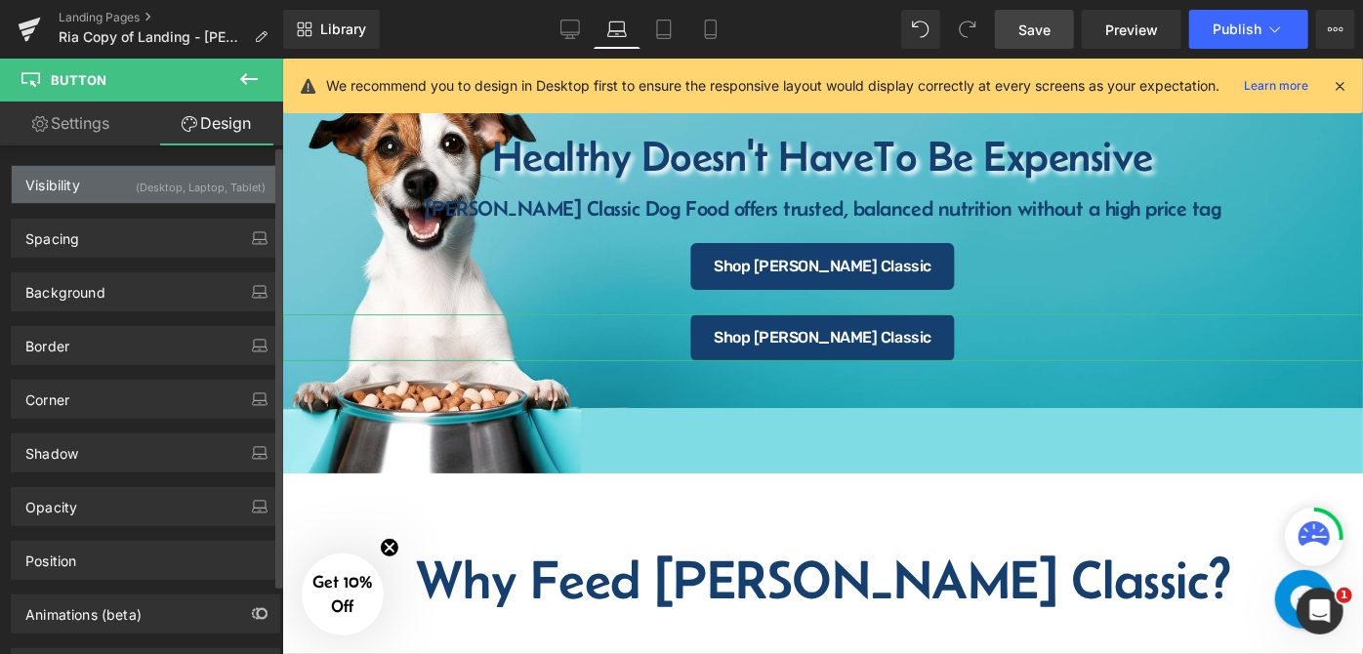
click at [126, 197] on div "Visibility (Desktop, Laptop, Tablet)" at bounding box center [146, 184] width 268 height 37
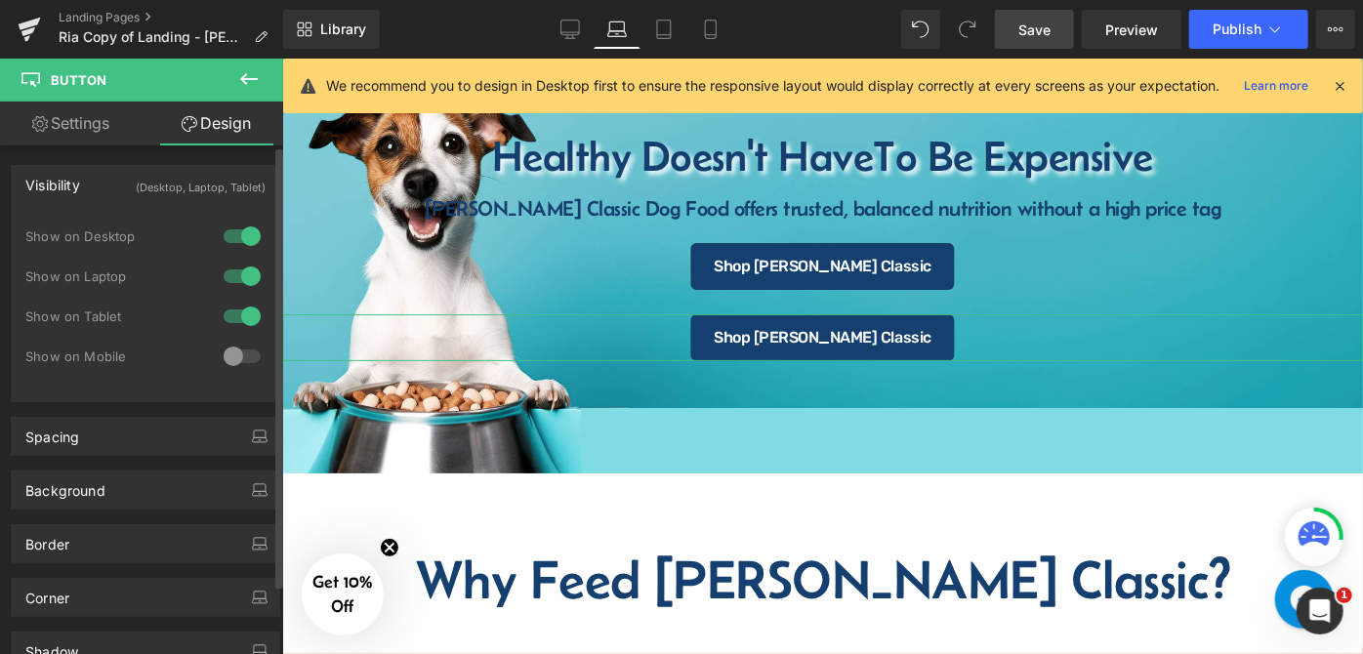
click at [227, 234] on div at bounding box center [242, 236] width 47 height 31
click at [232, 274] on div at bounding box center [242, 276] width 47 height 31
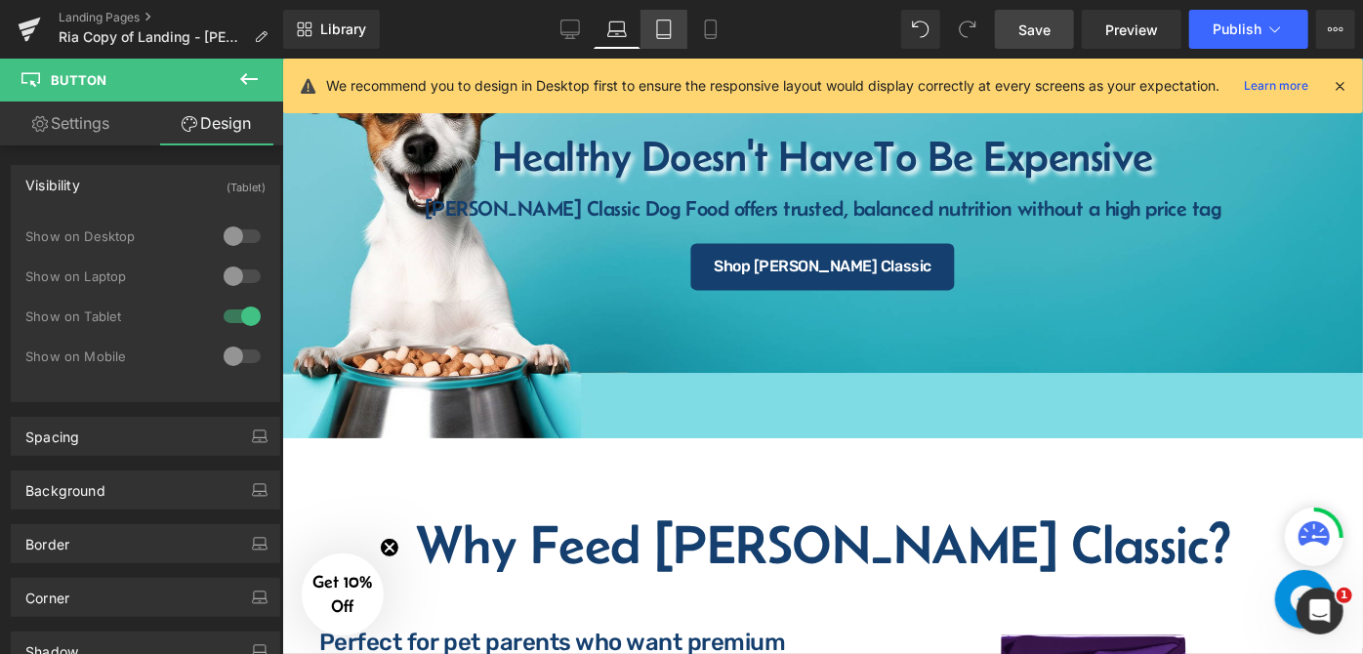
click at [673, 32] on icon at bounding box center [664, 30] width 20 height 20
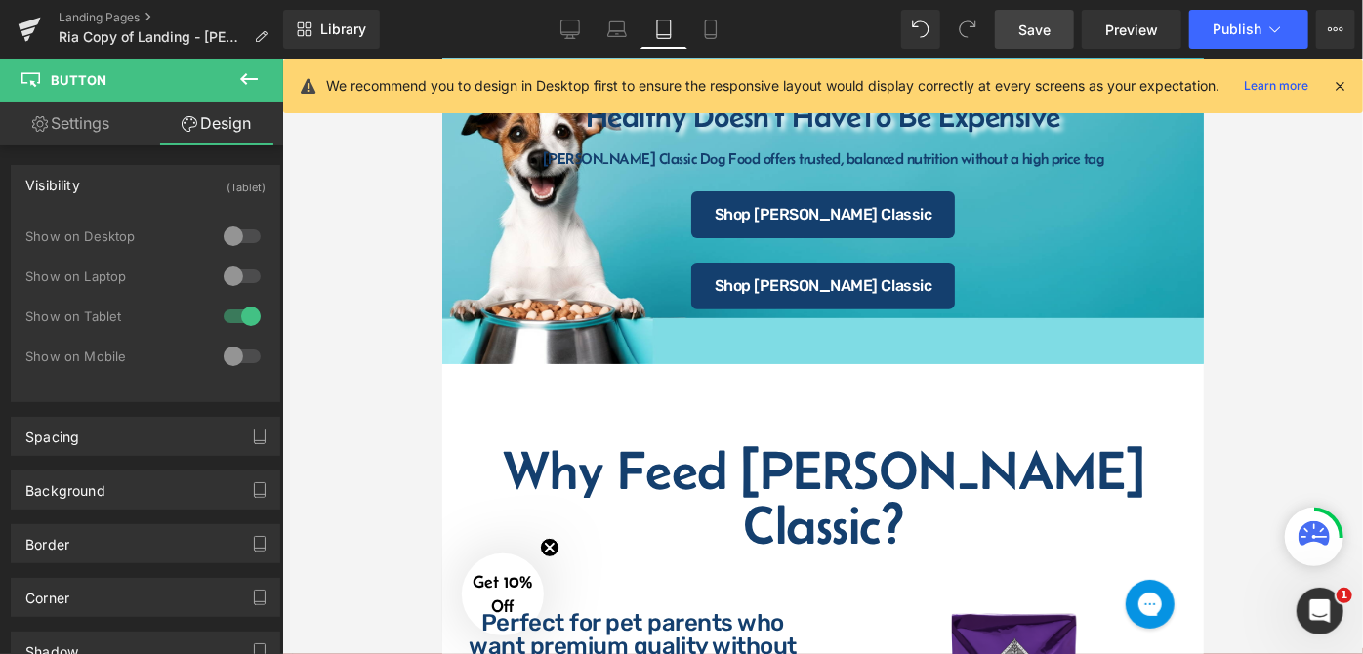
scroll to position [224, 0]
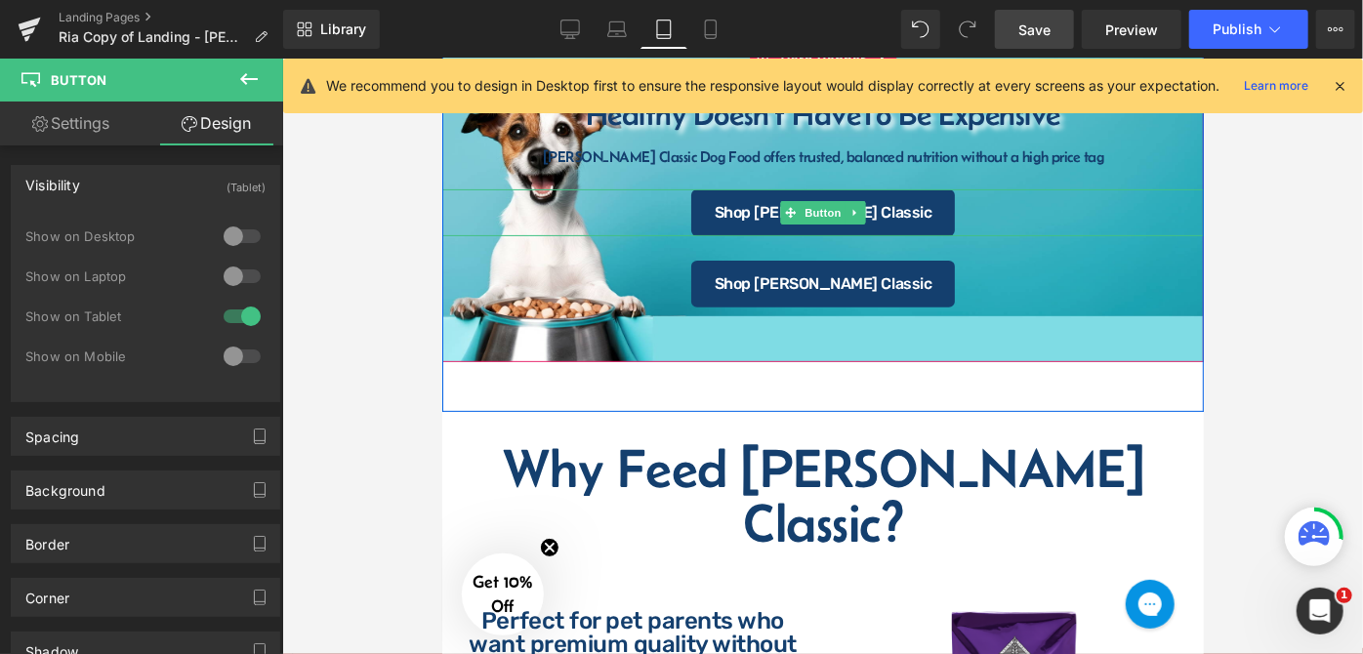
click at [710, 198] on div "Shop [PERSON_NAME] Classic" at bounding box center [822, 211] width 762 height 47
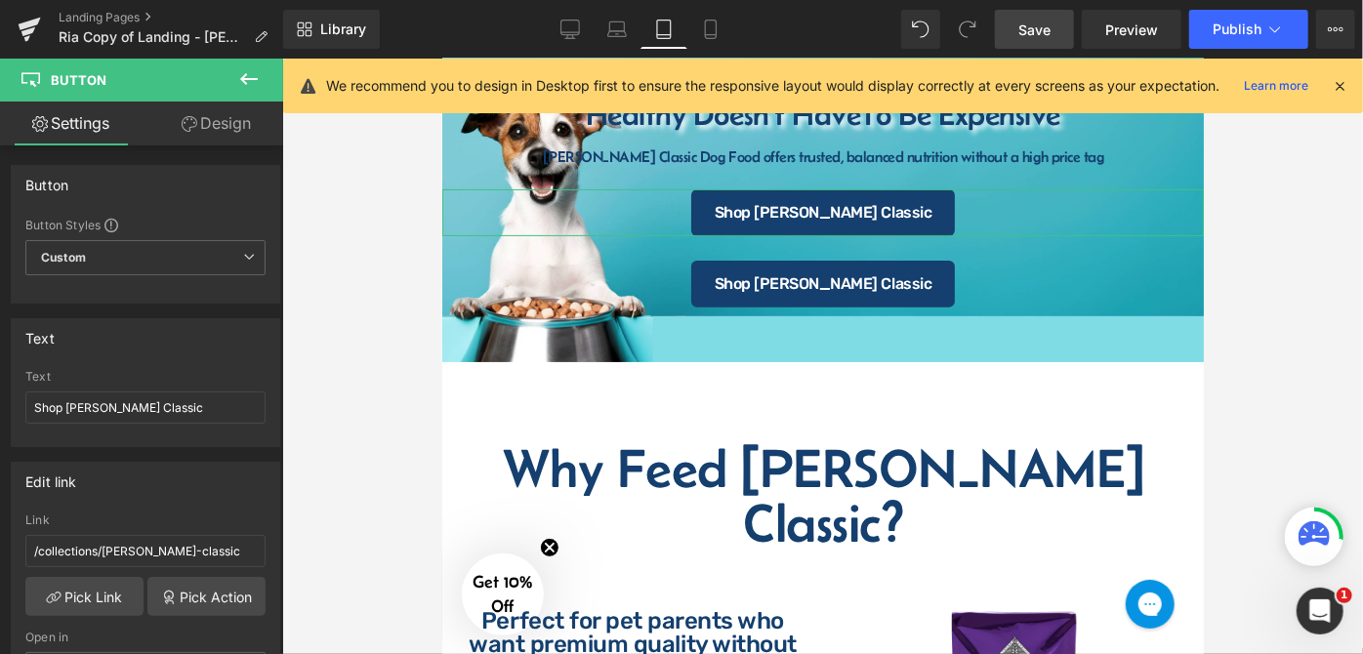
click at [231, 129] on link "Design" at bounding box center [217, 124] width 142 height 44
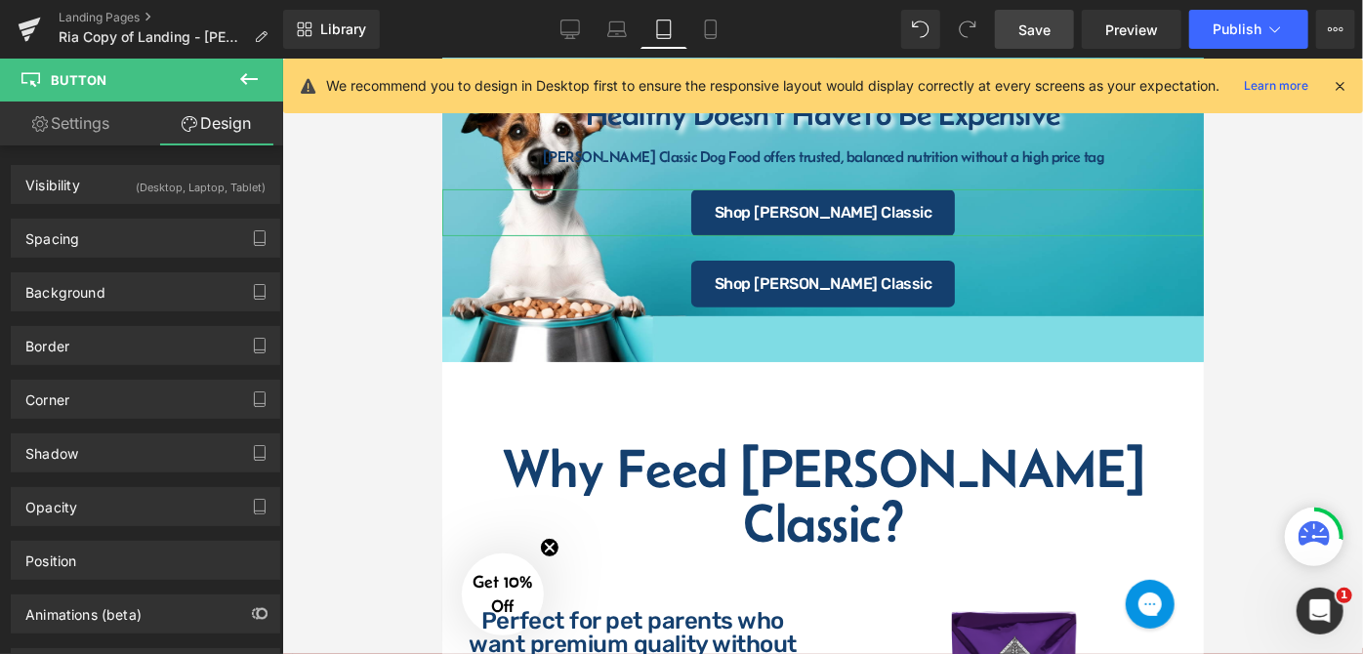
click at [150, 195] on div "(Desktop, Laptop, Tablet)" at bounding box center [201, 182] width 130 height 32
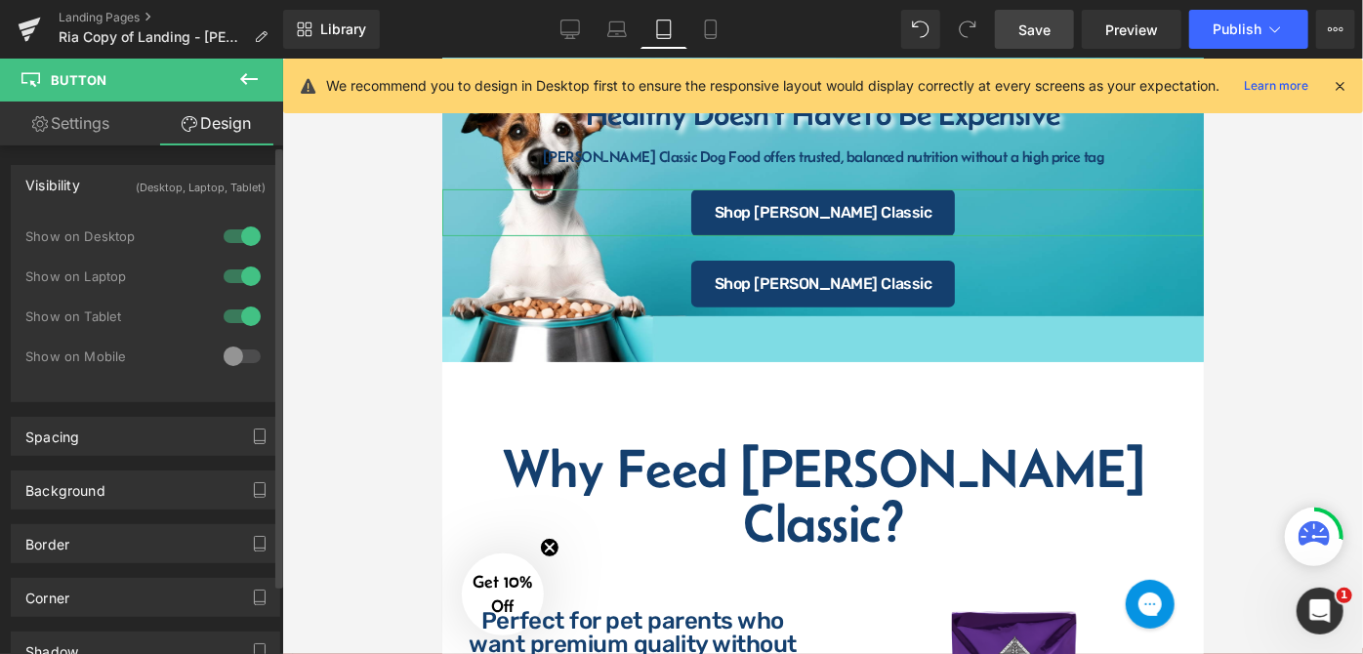
click at [230, 269] on div at bounding box center [242, 276] width 47 height 31
click at [221, 232] on div at bounding box center [242, 236] width 47 height 31
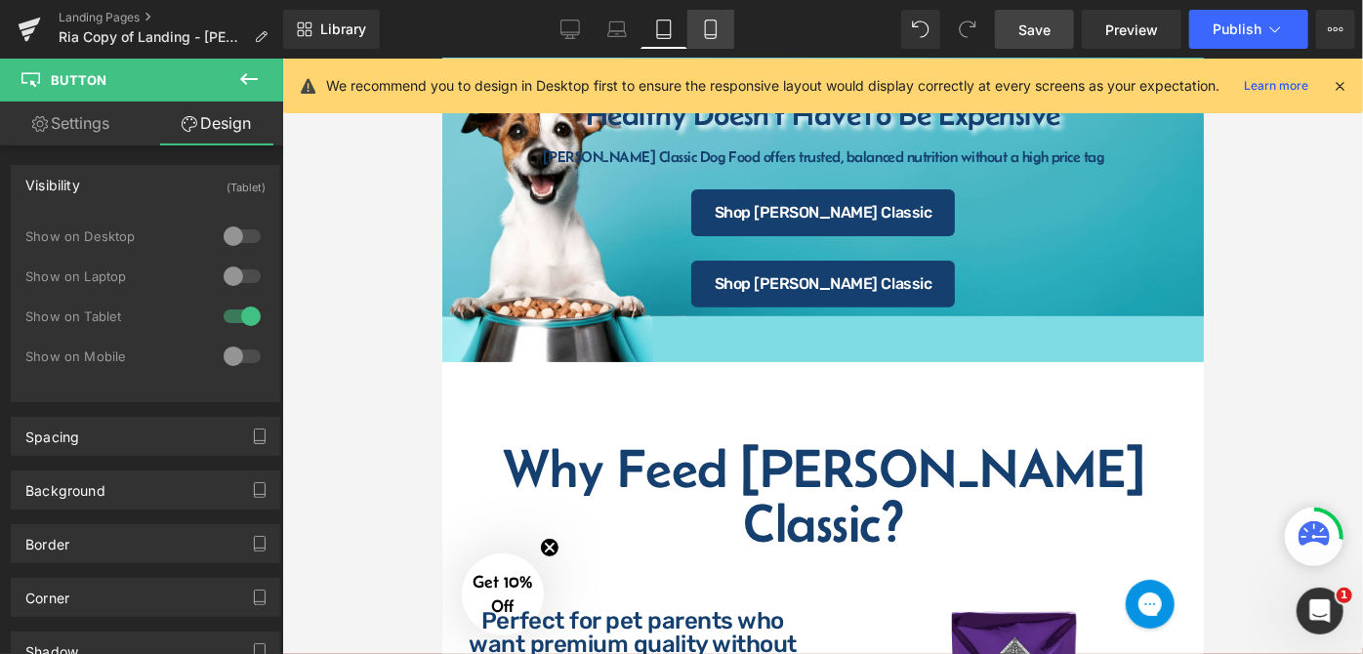
click at [723, 42] on link "Mobile" at bounding box center [711, 29] width 47 height 39
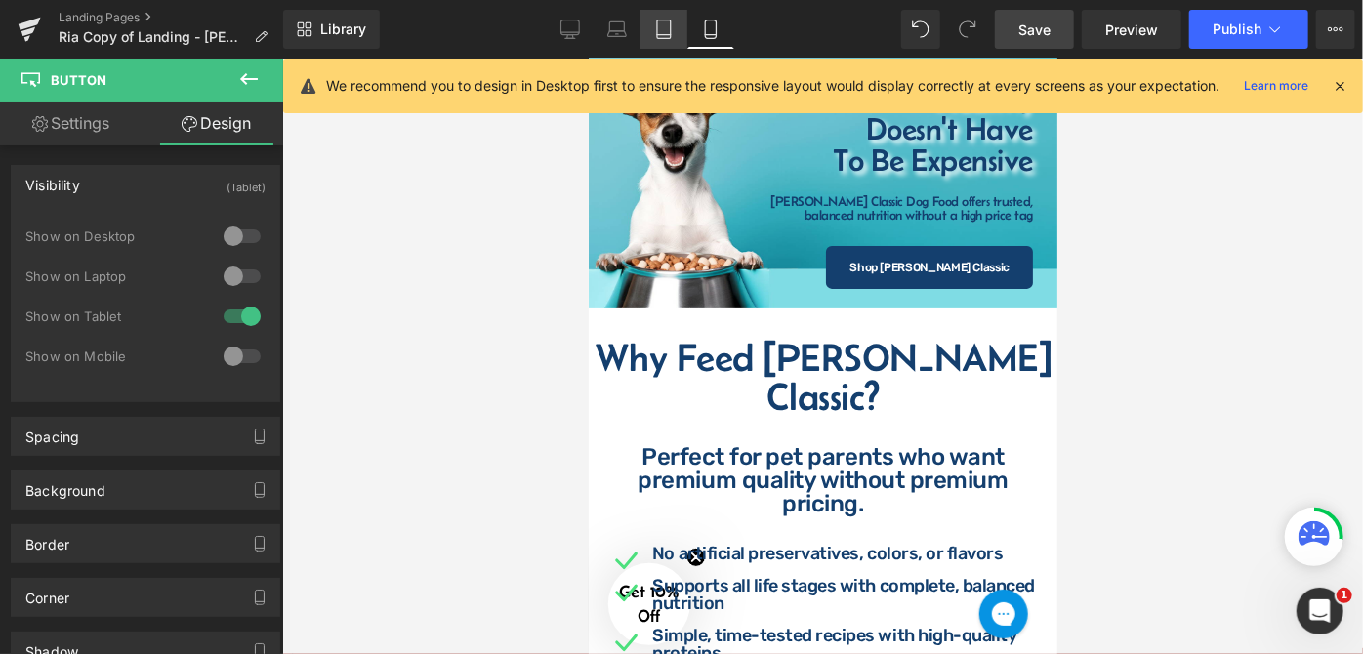
scroll to position [0, 0]
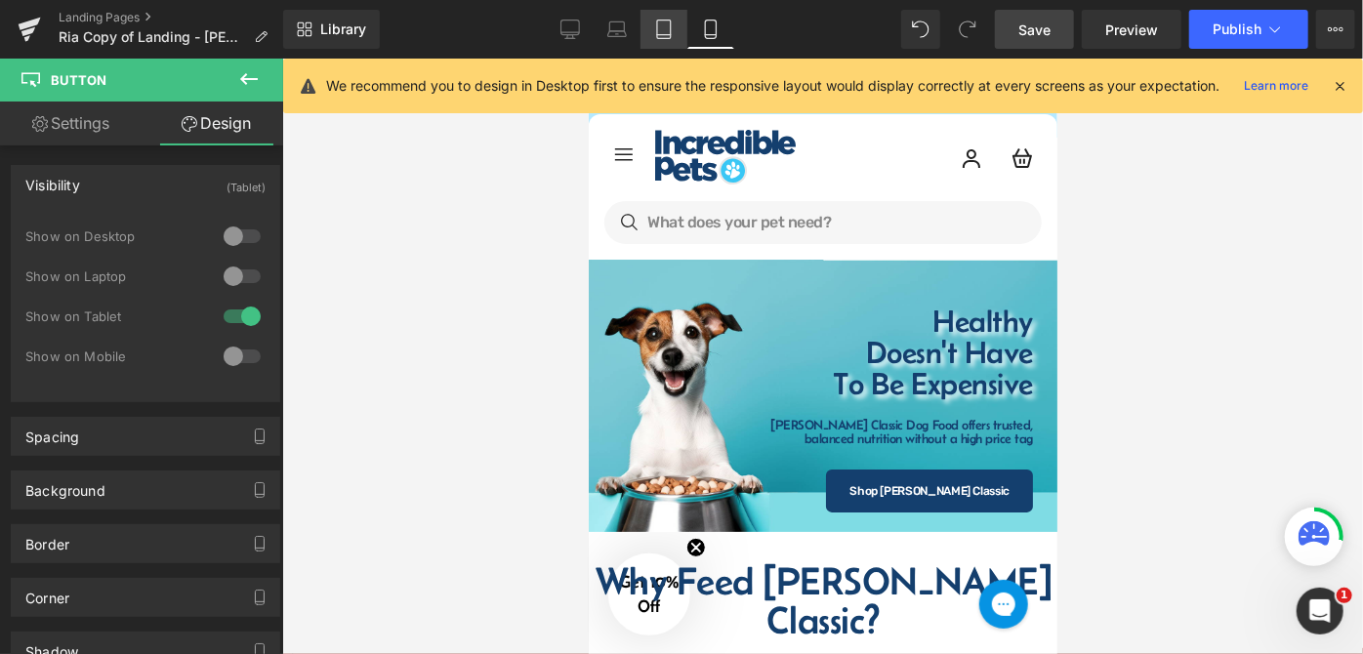
click at [676, 40] on link "Tablet" at bounding box center [664, 29] width 47 height 39
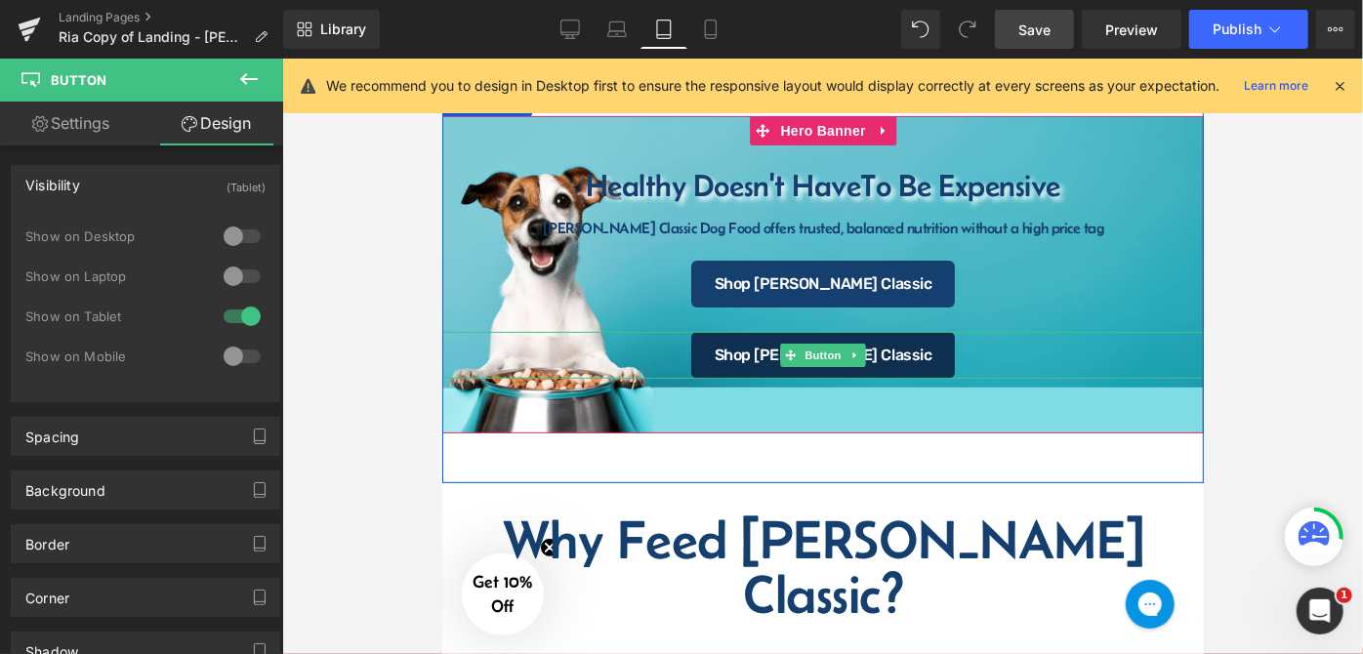
click at [736, 347] on link "Shop [PERSON_NAME] Classic" at bounding box center [822, 354] width 265 height 47
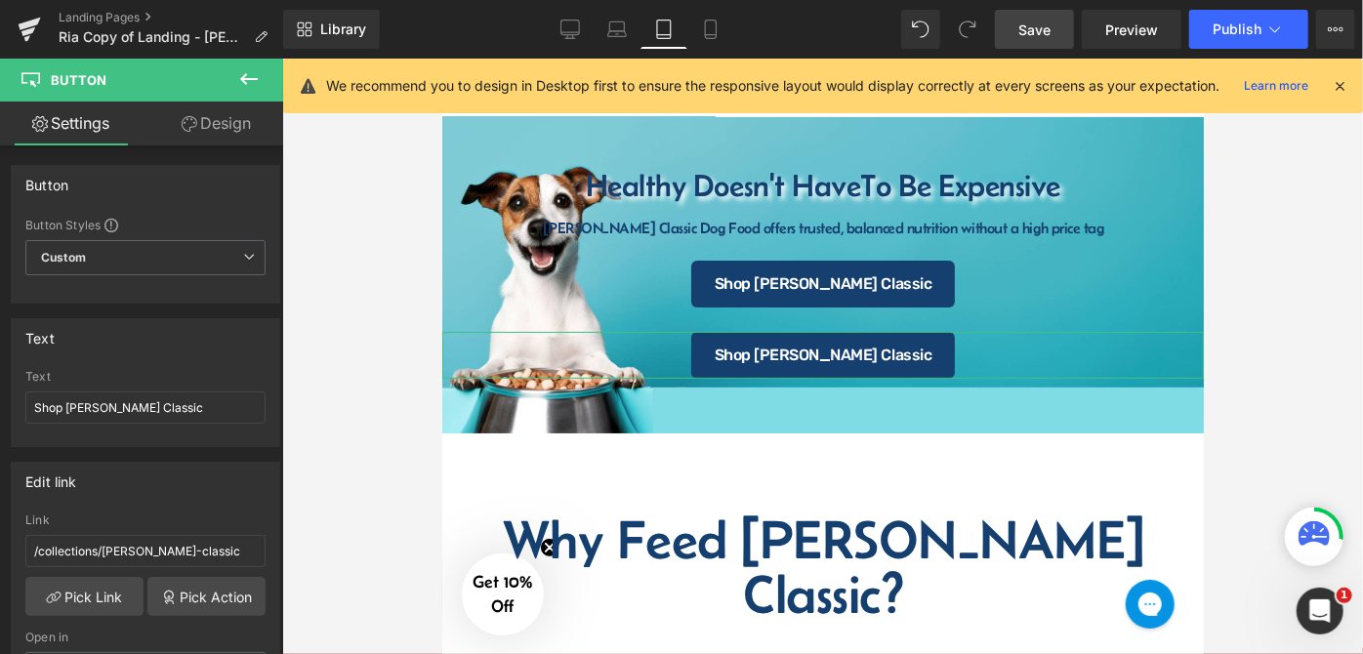
click at [227, 123] on link "Design" at bounding box center [217, 124] width 142 height 44
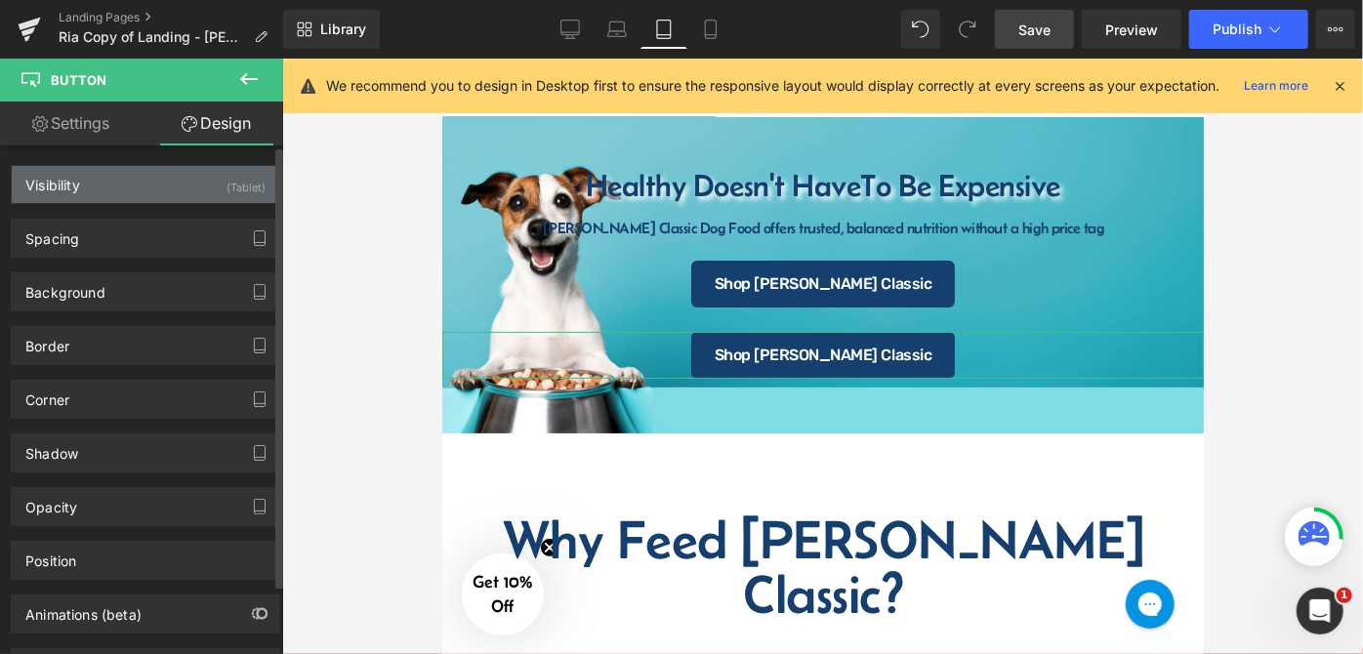
click at [179, 182] on div "Visibility (Tablet)" at bounding box center [146, 184] width 268 height 37
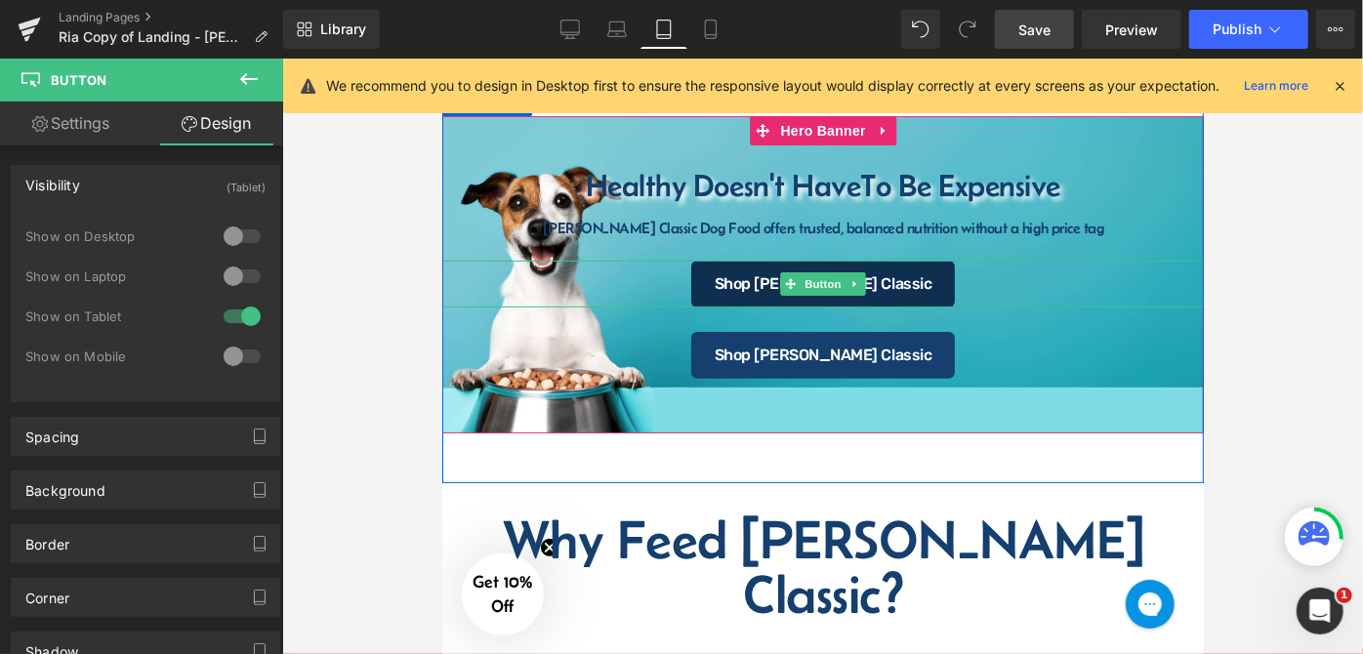
click at [733, 275] on link "Shop [PERSON_NAME] Classic" at bounding box center [822, 283] width 265 height 47
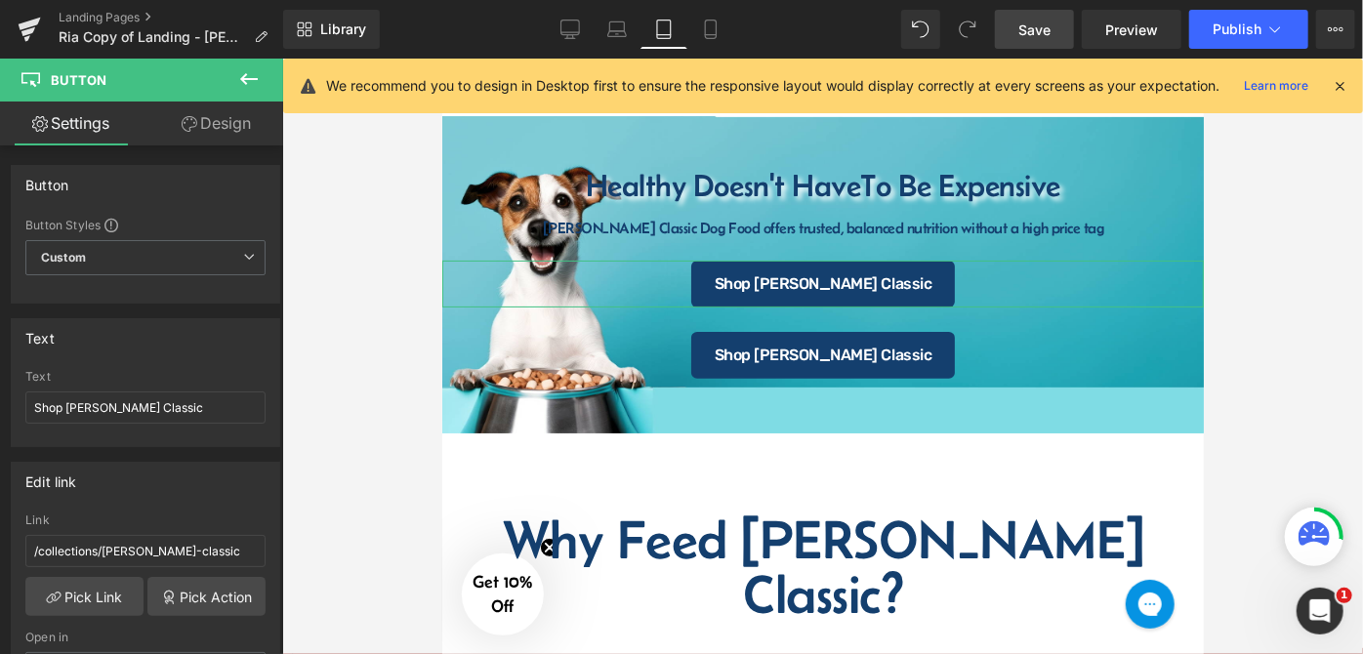
click at [224, 120] on link "Design" at bounding box center [217, 124] width 142 height 44
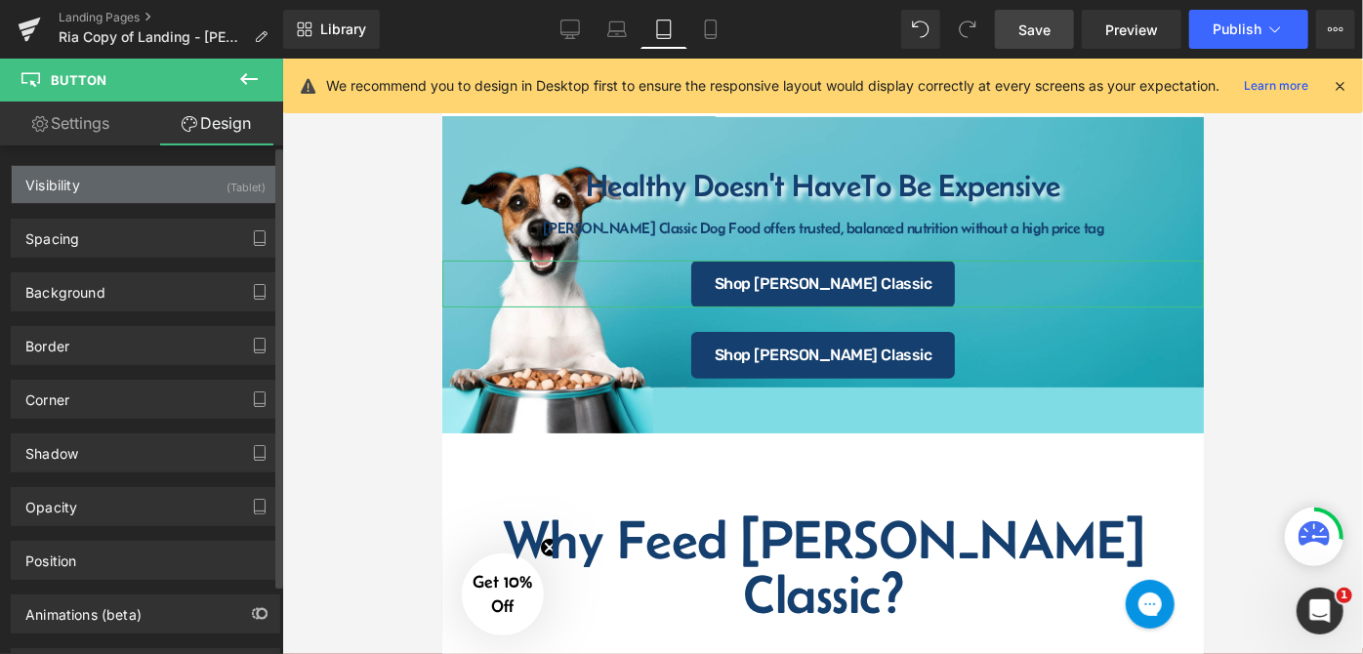
click at [190, 180] on div "Visibility (Tablet)" at bounding box center [146, 184] width 268 height 37
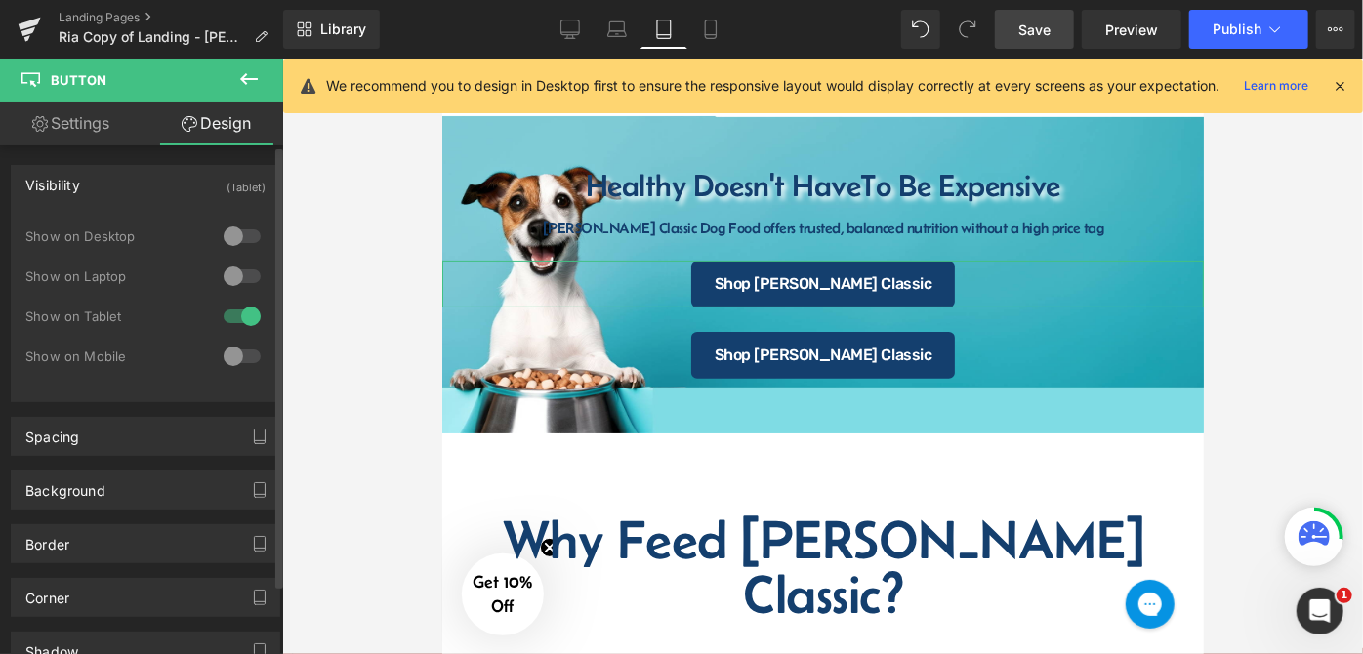
click at [247, 279] on div at bounding box center [242, 276] width 47 height 31
click at [222, 311] on div at bounding box center [242, 316] width 47 height 31
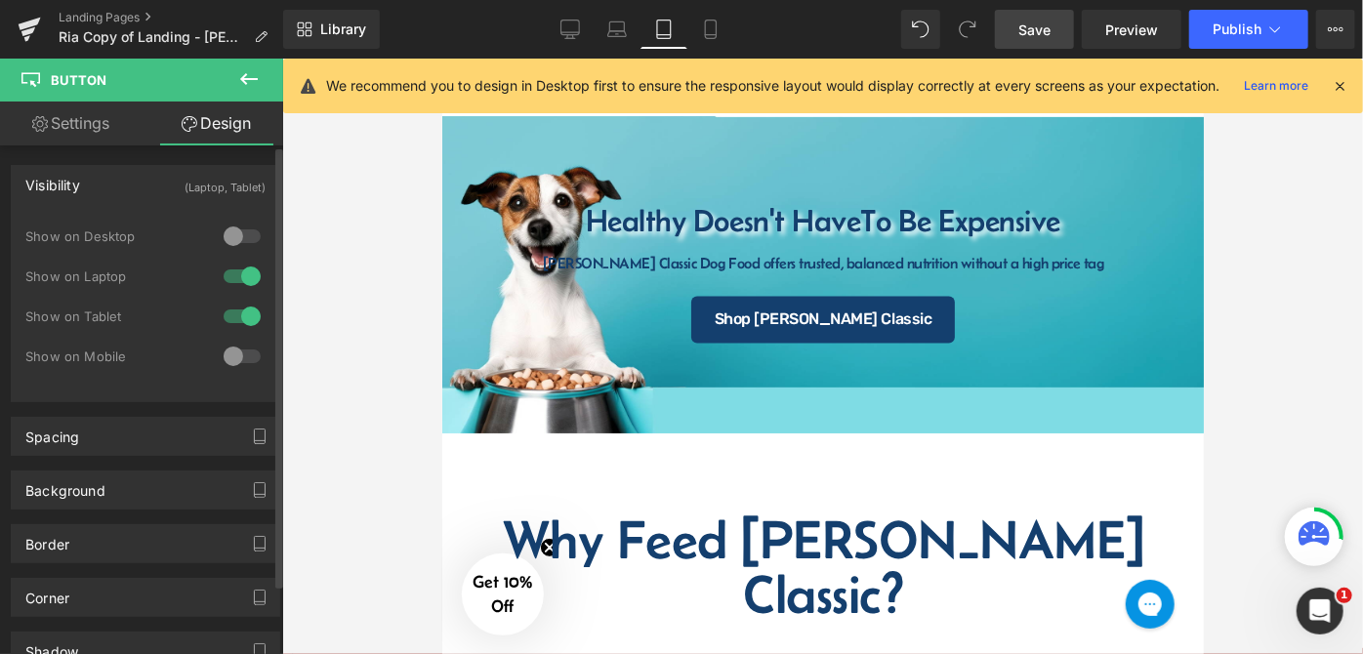
scroll to position [188, 0]
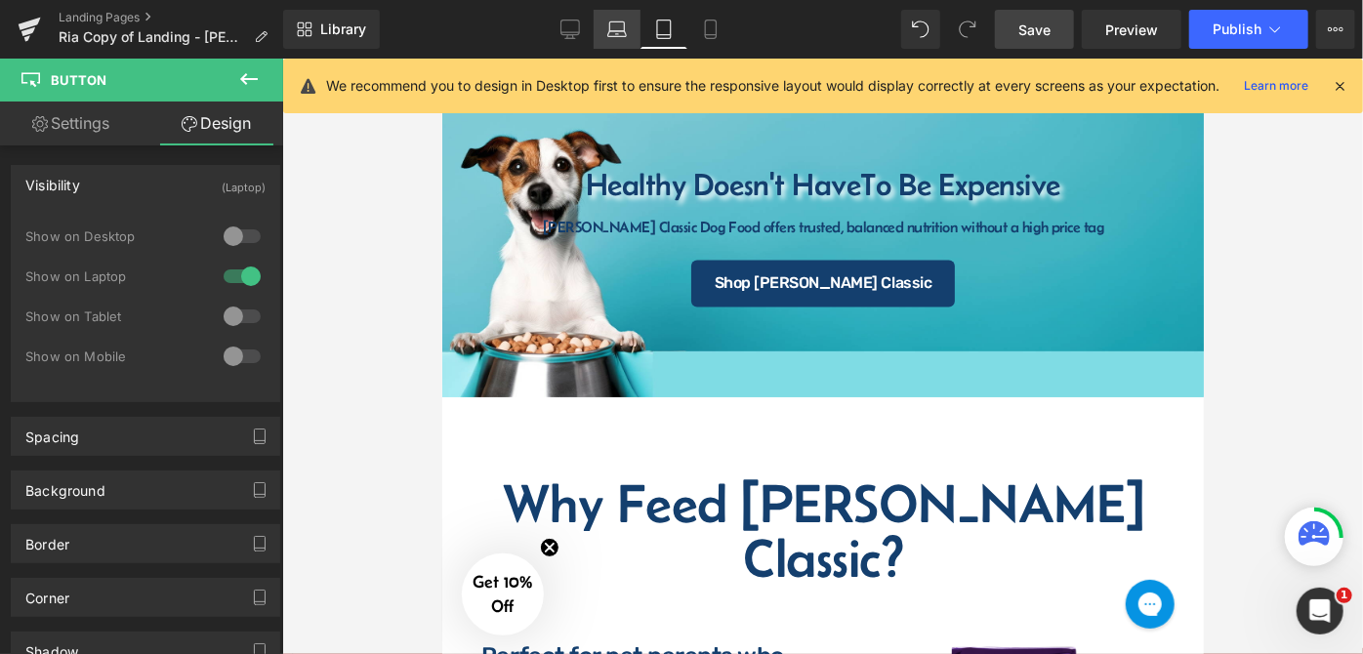
click at [627, 23] on icon at bounding box center [617, 30] width 20 height 20
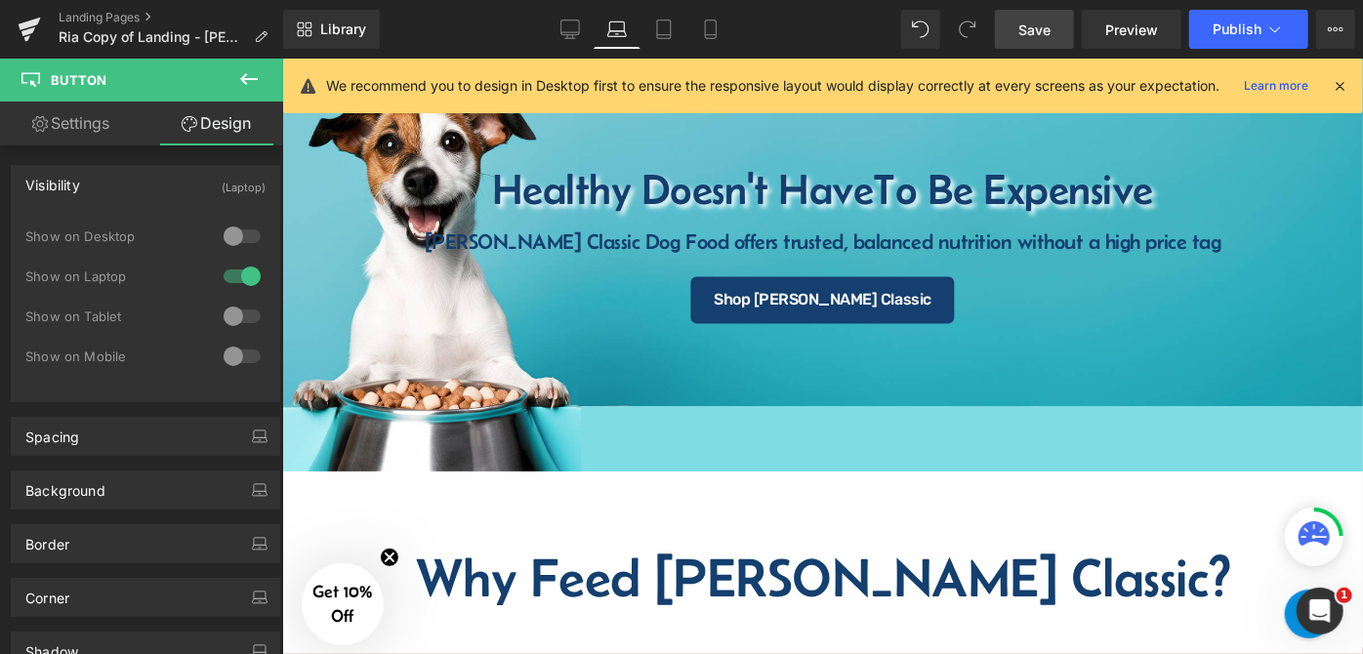
scroll to position [205, 0]
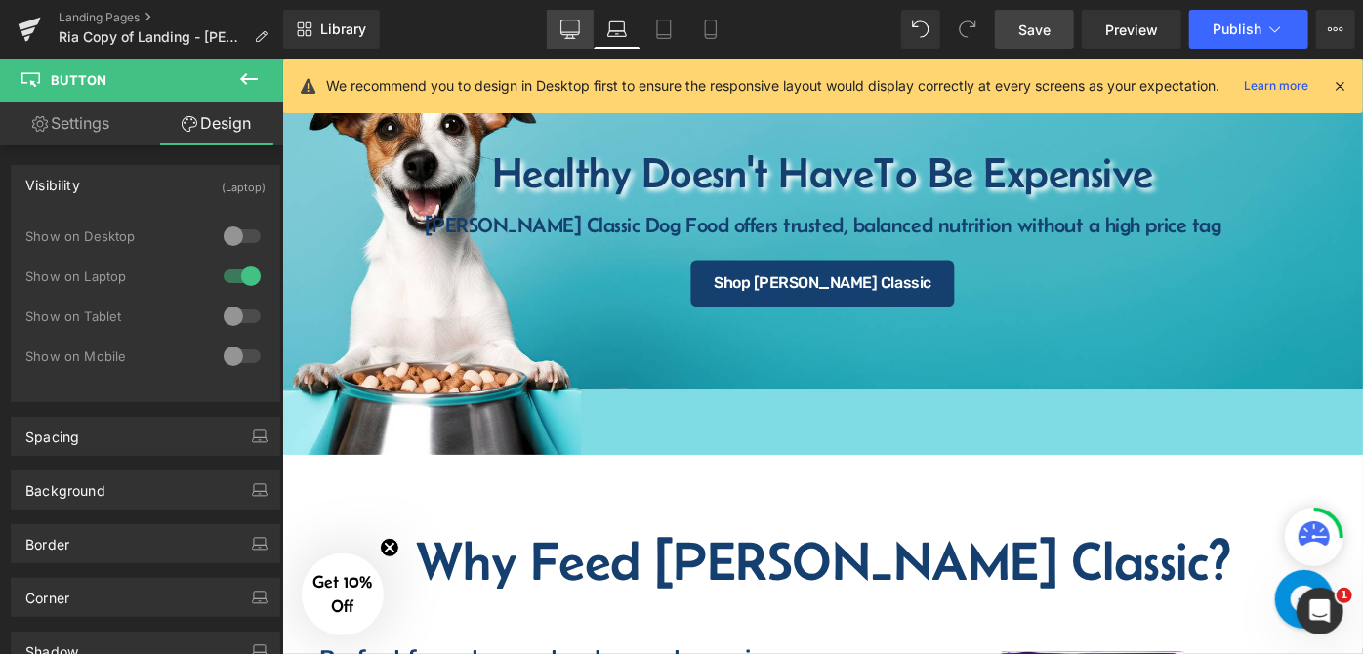
click at [591, 29] on link "Desktop" at bounding box center [570, 29] width 47 height 39
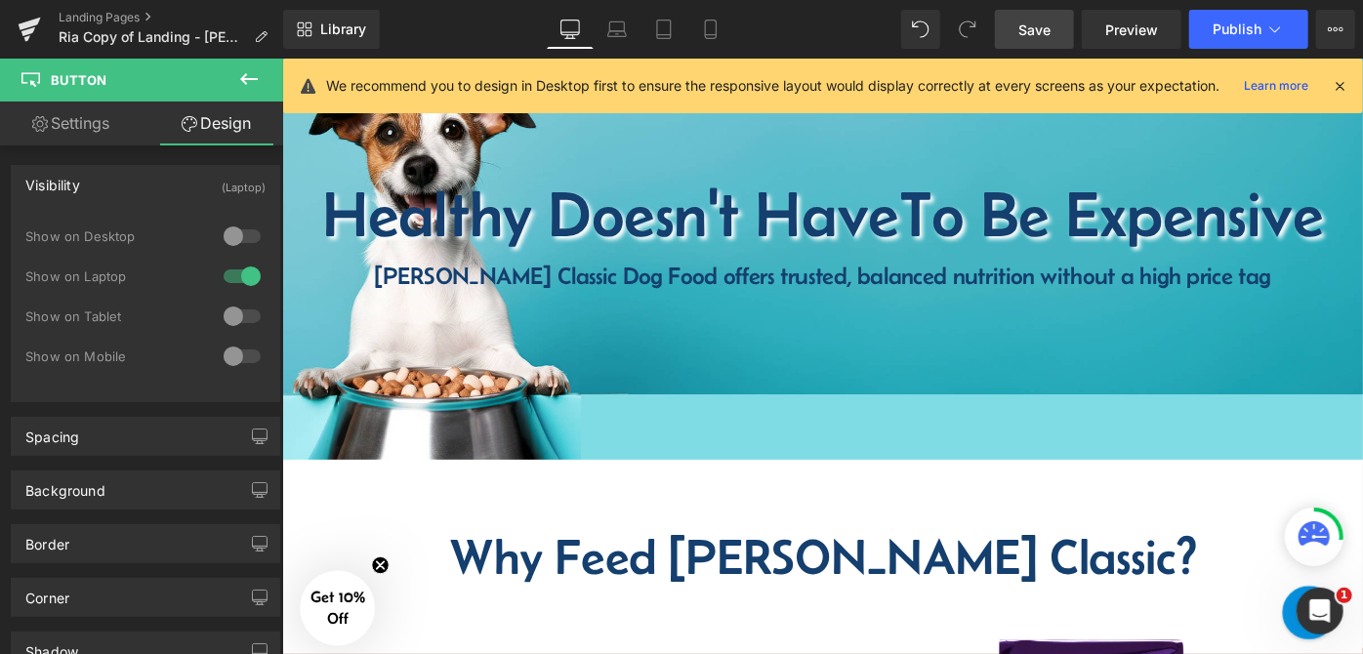
scroll to position [0, 0]
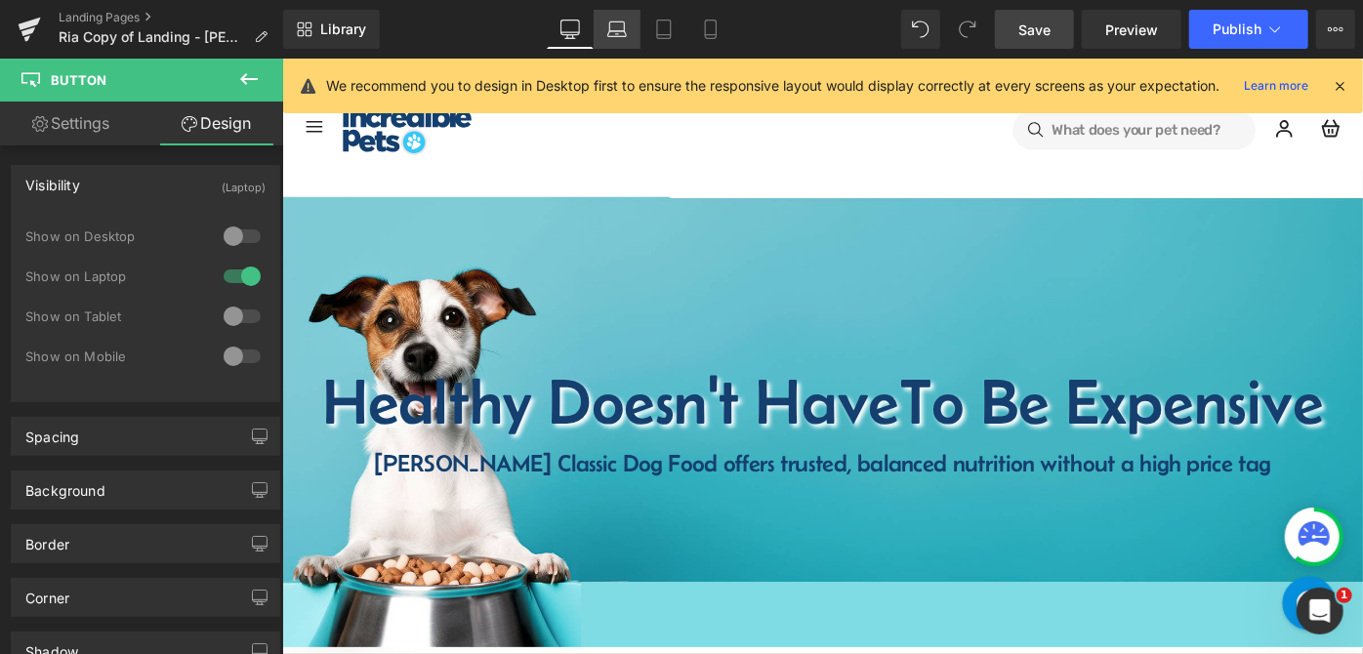
click at [605, 34] on link "Laptop" at bounding box center [617, 29] width 47 height 39
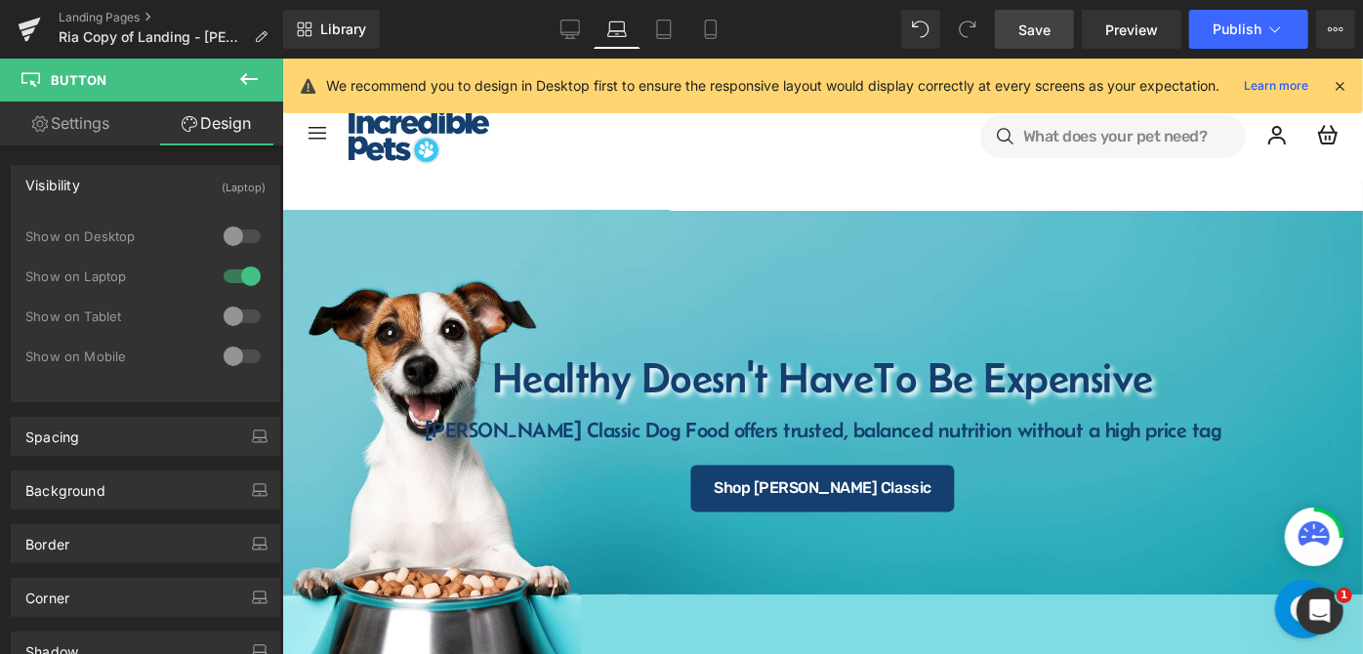
scroll to position [205, 0]
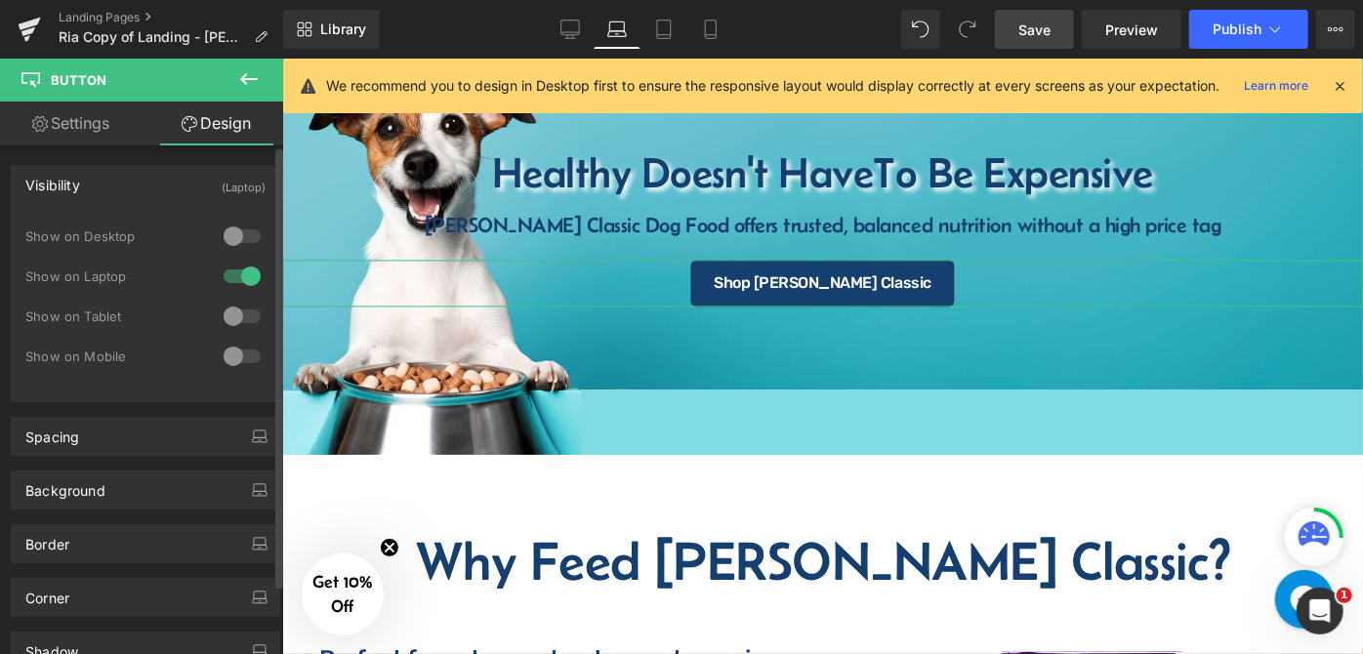
click at [252, 235] on div at bounding box center [242, 236] width 47 height 31
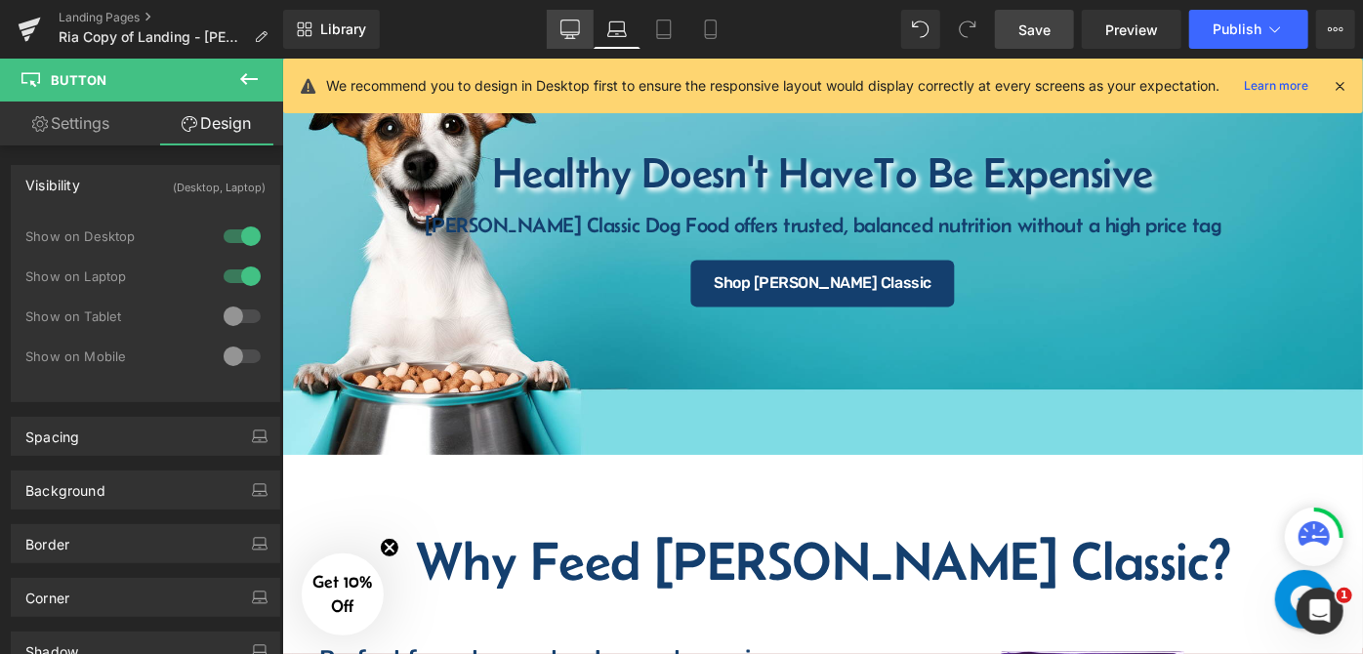
click at [564, 14] on link "Desktop" at bounding box center [570, 29] width 47 height 39
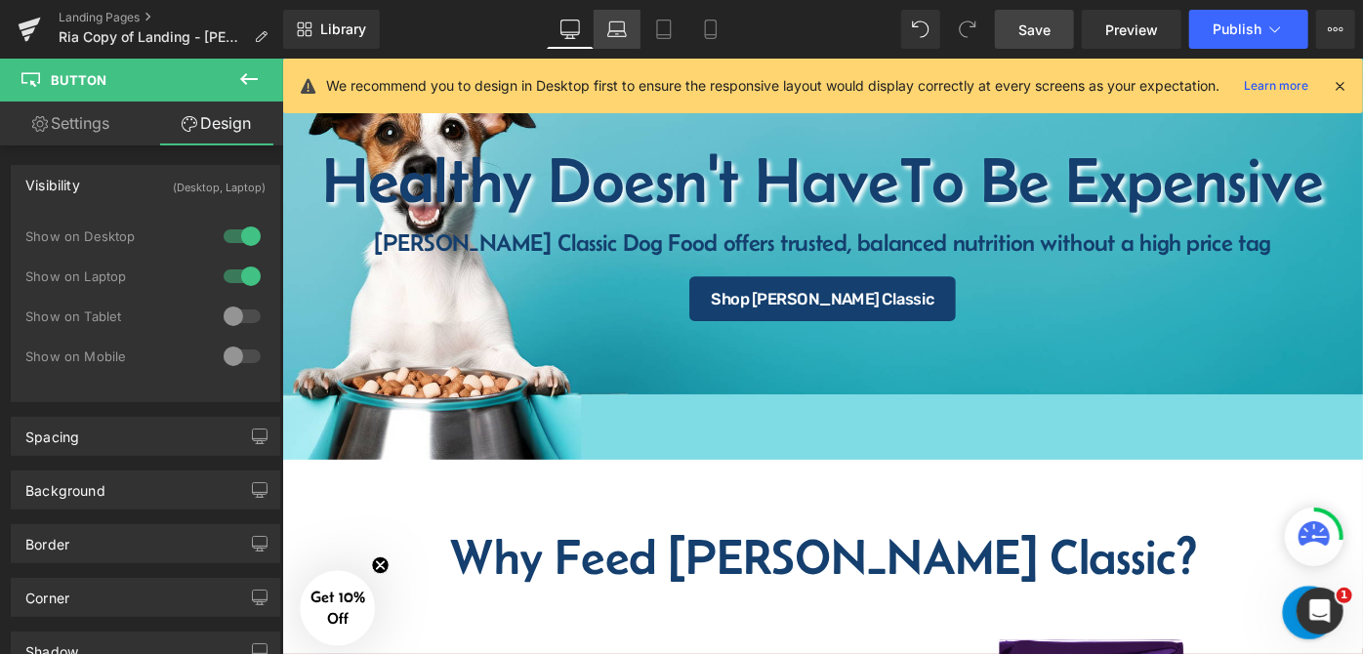
scroll to position [241, 0]
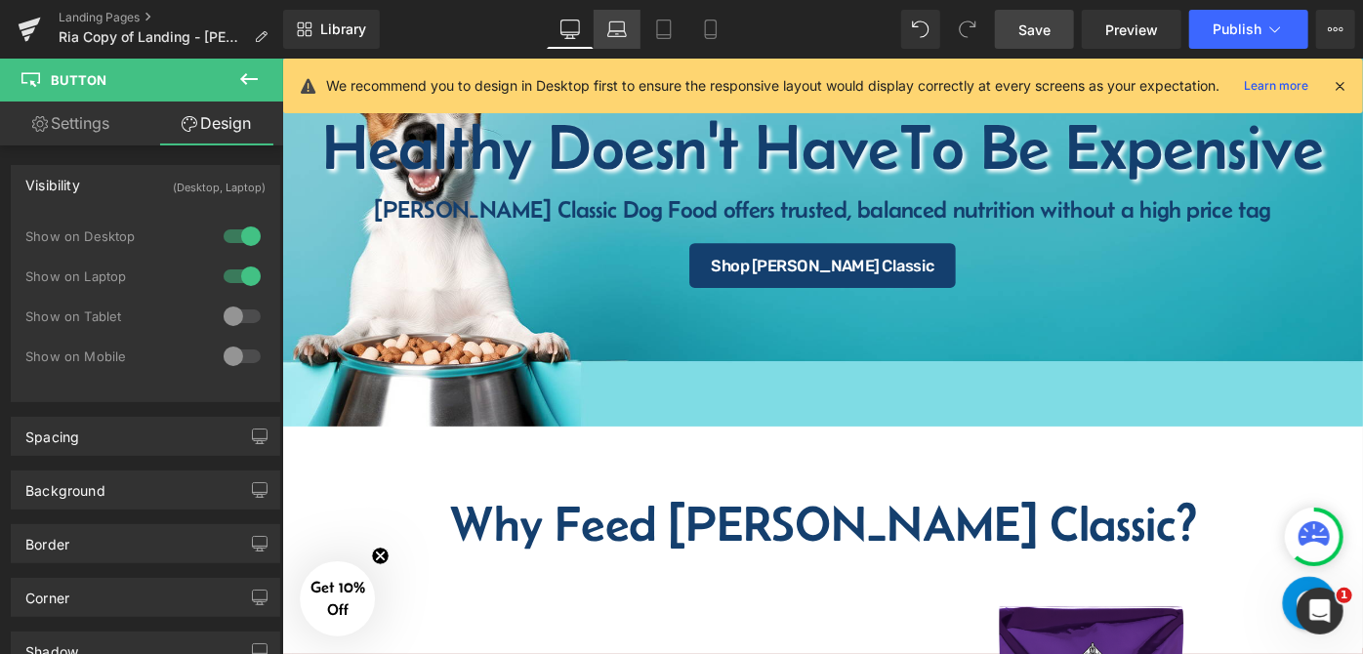
click at [608, 20] on icon at bounding box center [617, 30] width 20 height 20
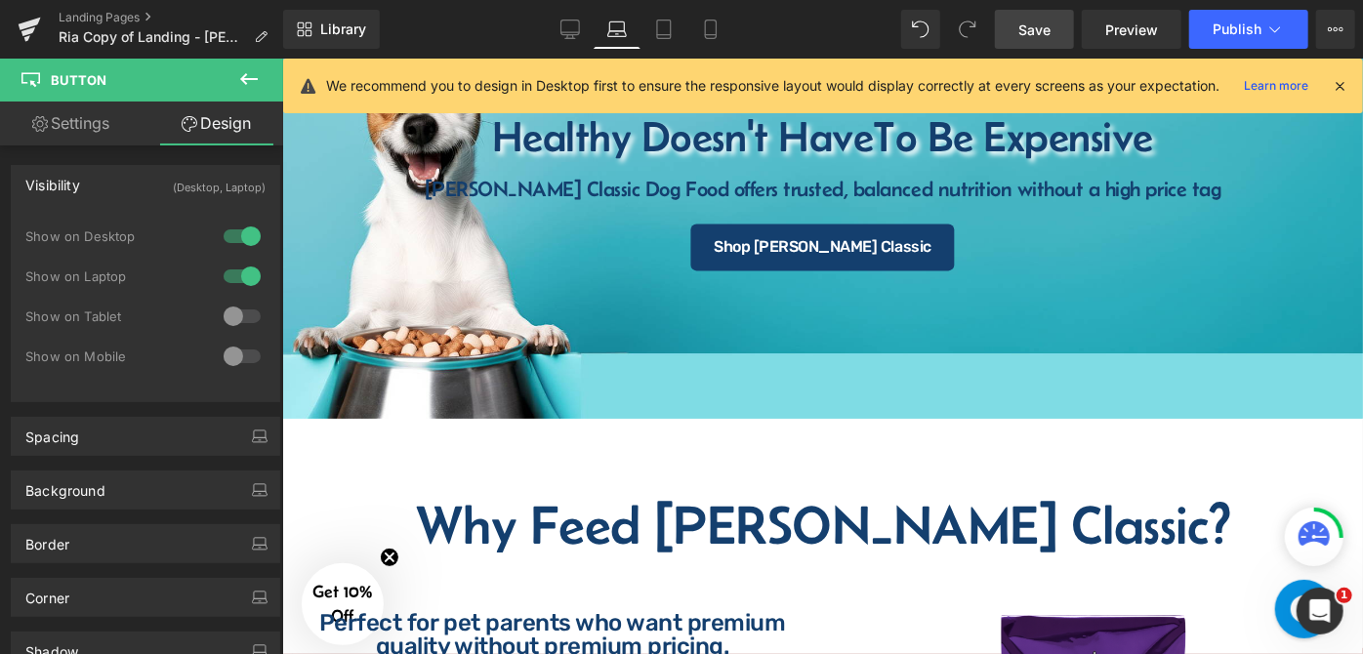
scroll to position [205, 0]
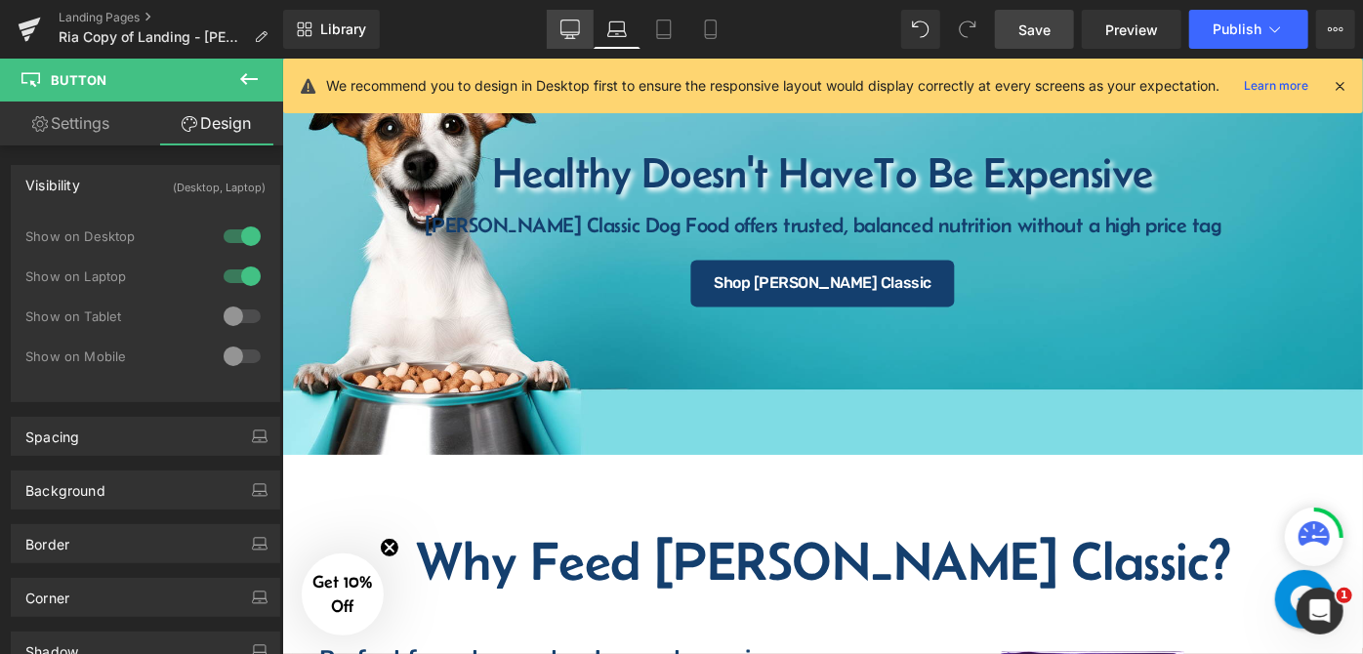
click at [571, 40] on link "Desktop" at bounding box center [570, 29] width 47 height 39
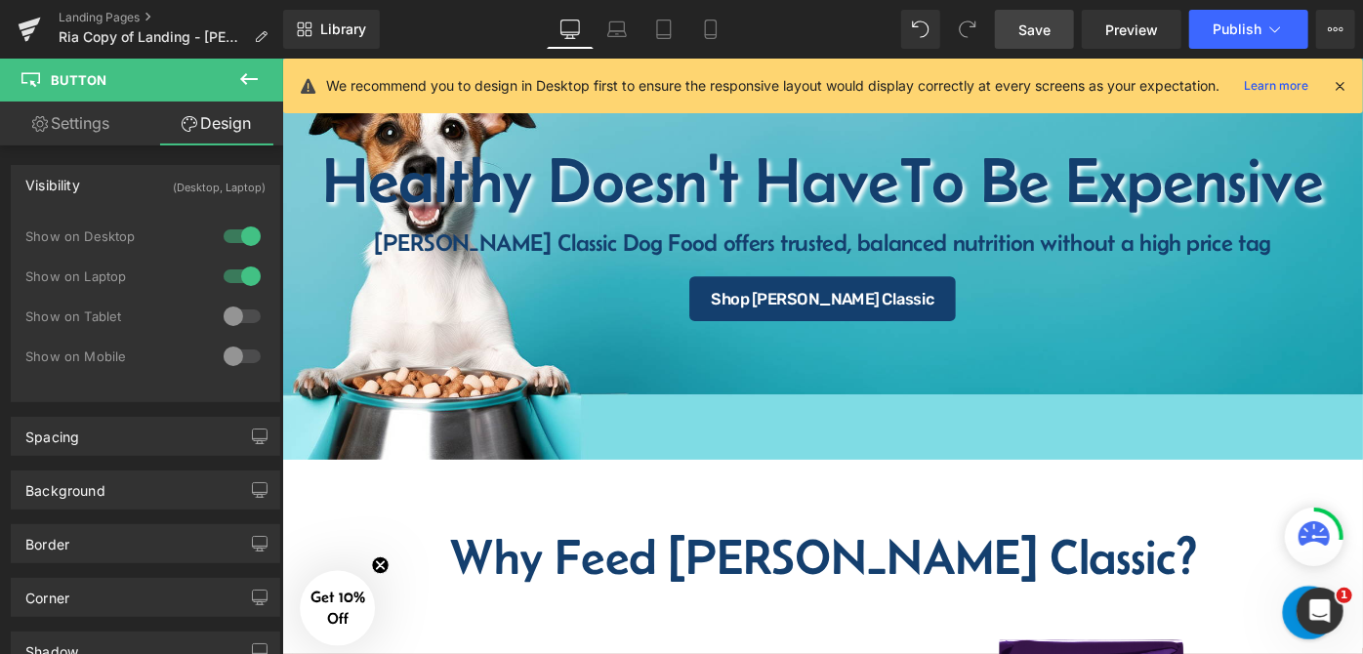
scroll to position [241, 0]
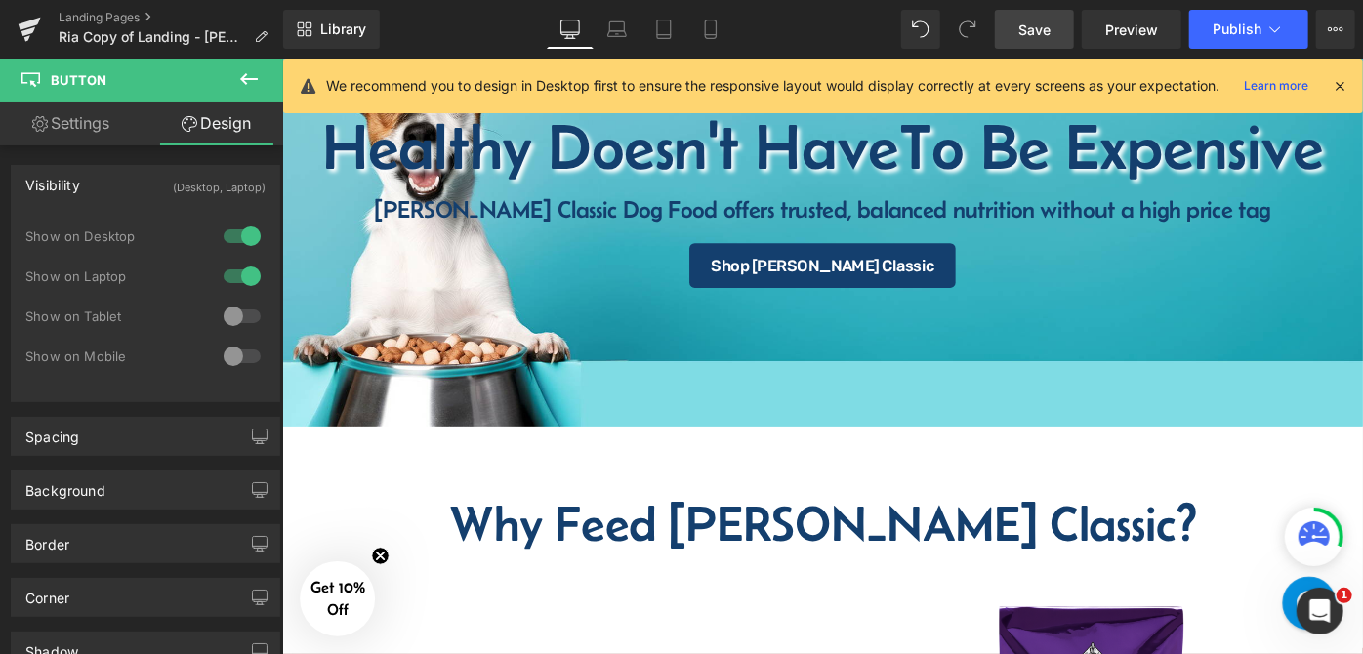
click at [835, 150] on div "Healthy Doesn't Have To Be Expensive Heading" at bounding box center [872, 154] width 1182 height 70
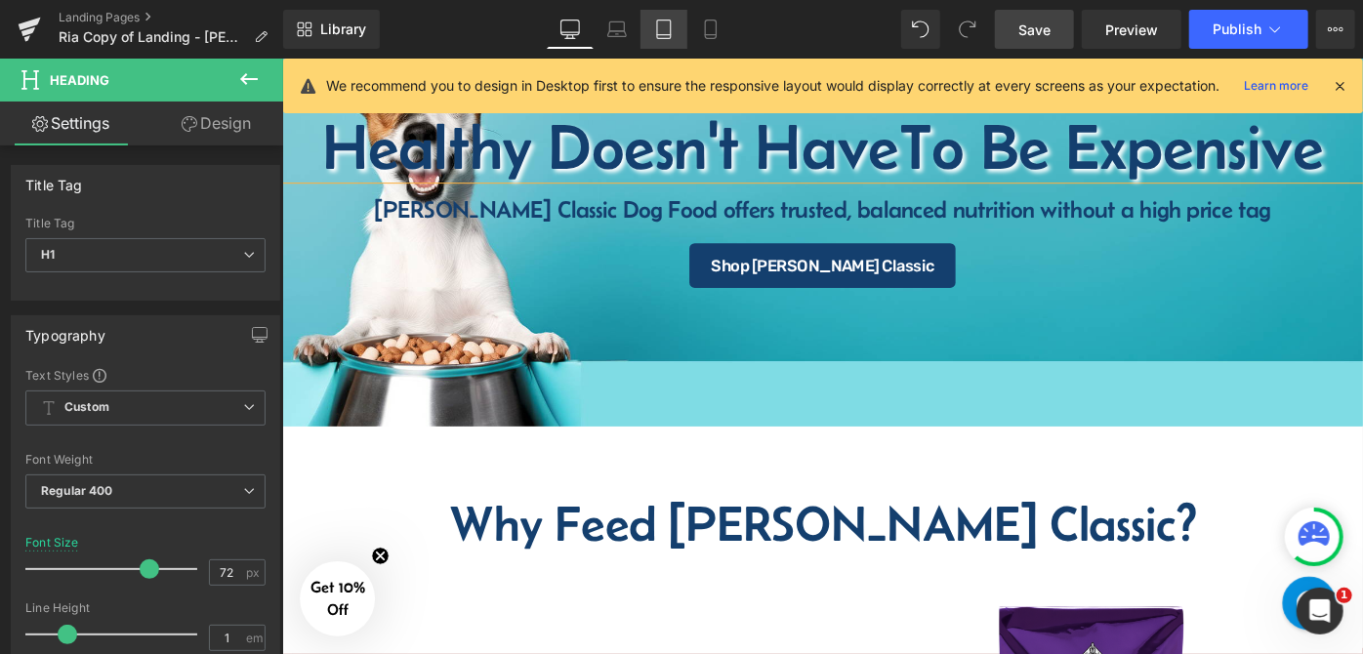
click at [683, 29] on link "Tablet" at bounding box center [664, 29] width 47 height 39
type input "38"
type input "100"
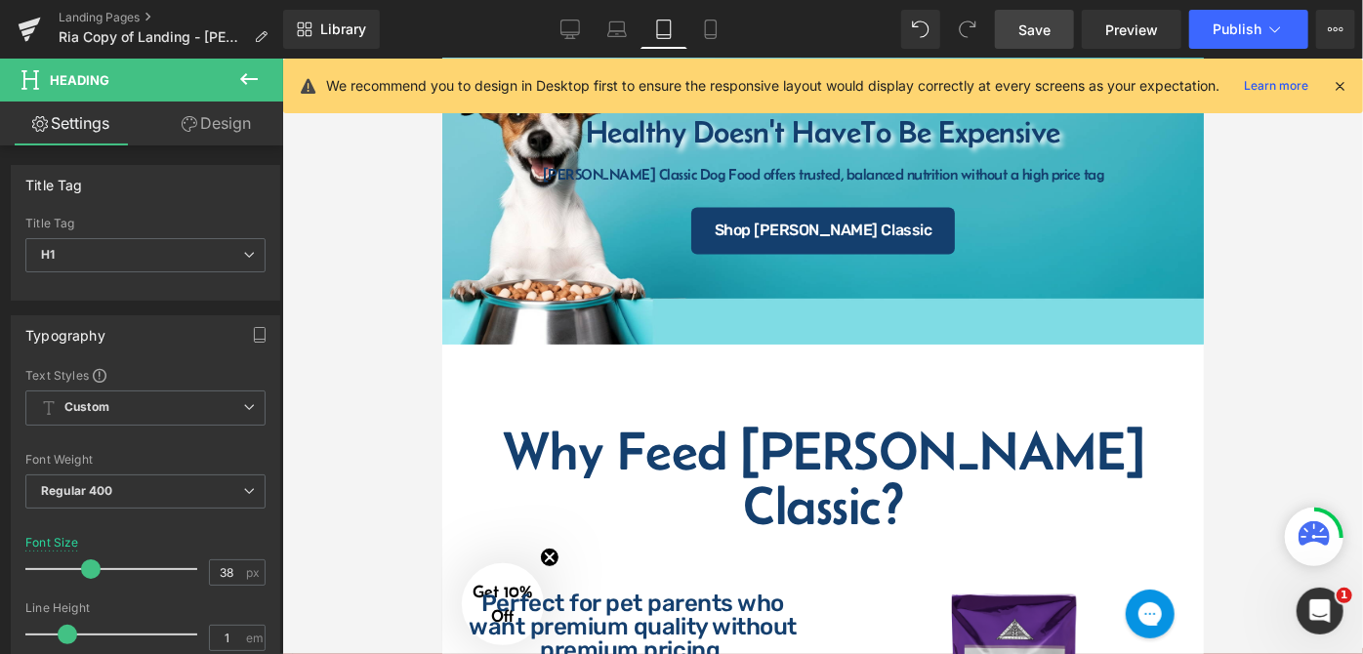
scroll to position [0, 0]
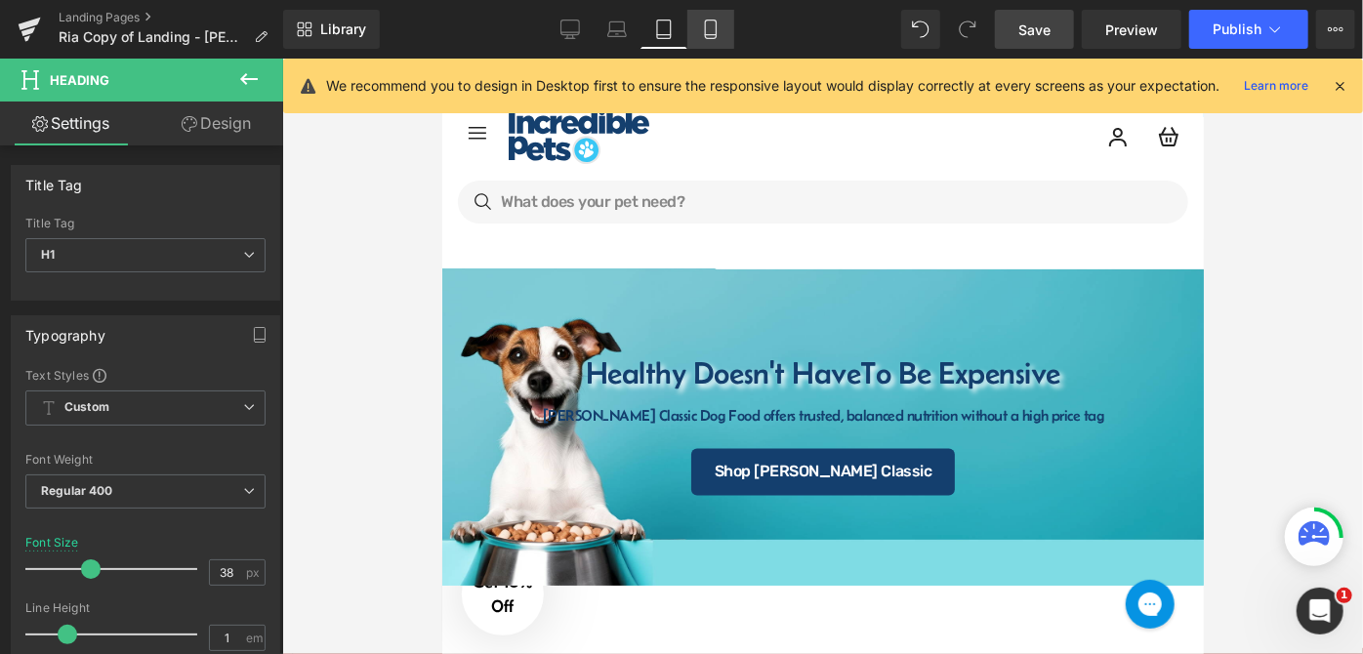
click at [695, 33] on link "Mobile" at bounding box center [711, 29] width 47 height 39
type input "33"
type input "100"
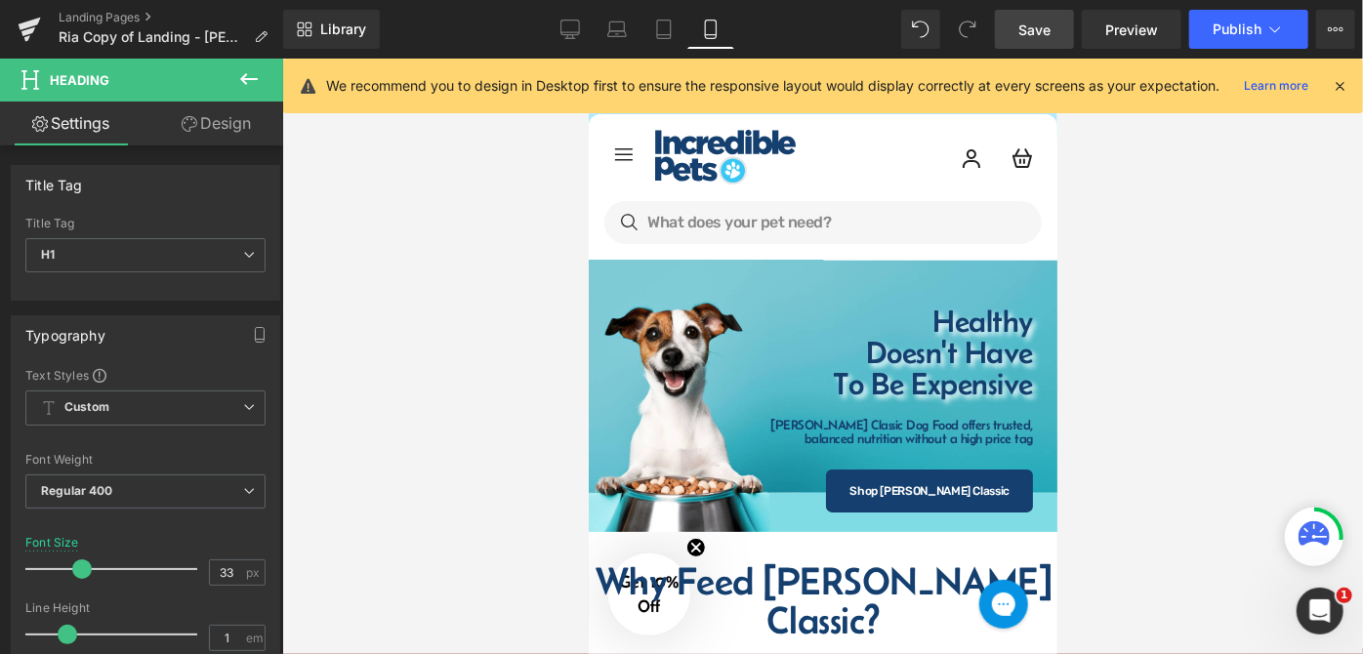
click at [1033, 29] on span "Save" at bounding box center [1035, 30] width 32 height 21
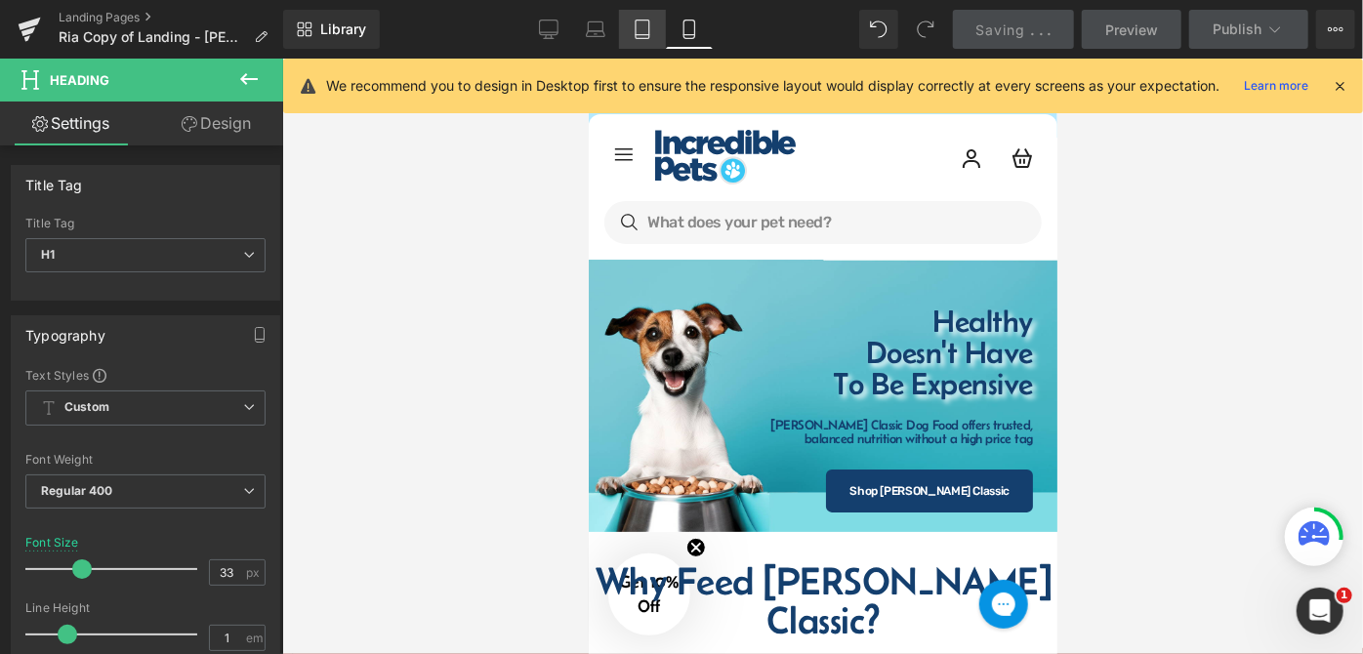
click at [652, 29] on icon at bounding box center [643, 30] width 20 height 20
type input "38"
type input "100"
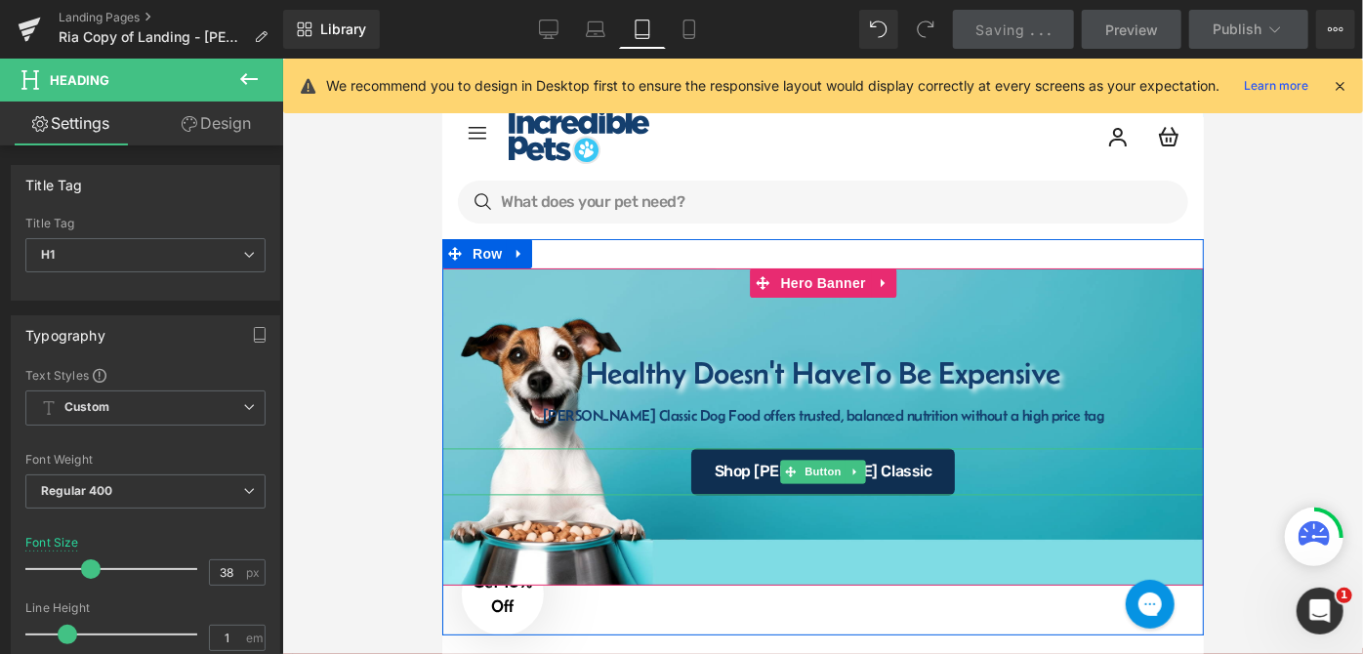
click at [800, 455] on link "Shop [PERSON_NAME] Classic" at bounding box center [822, 471] width 265 height 47
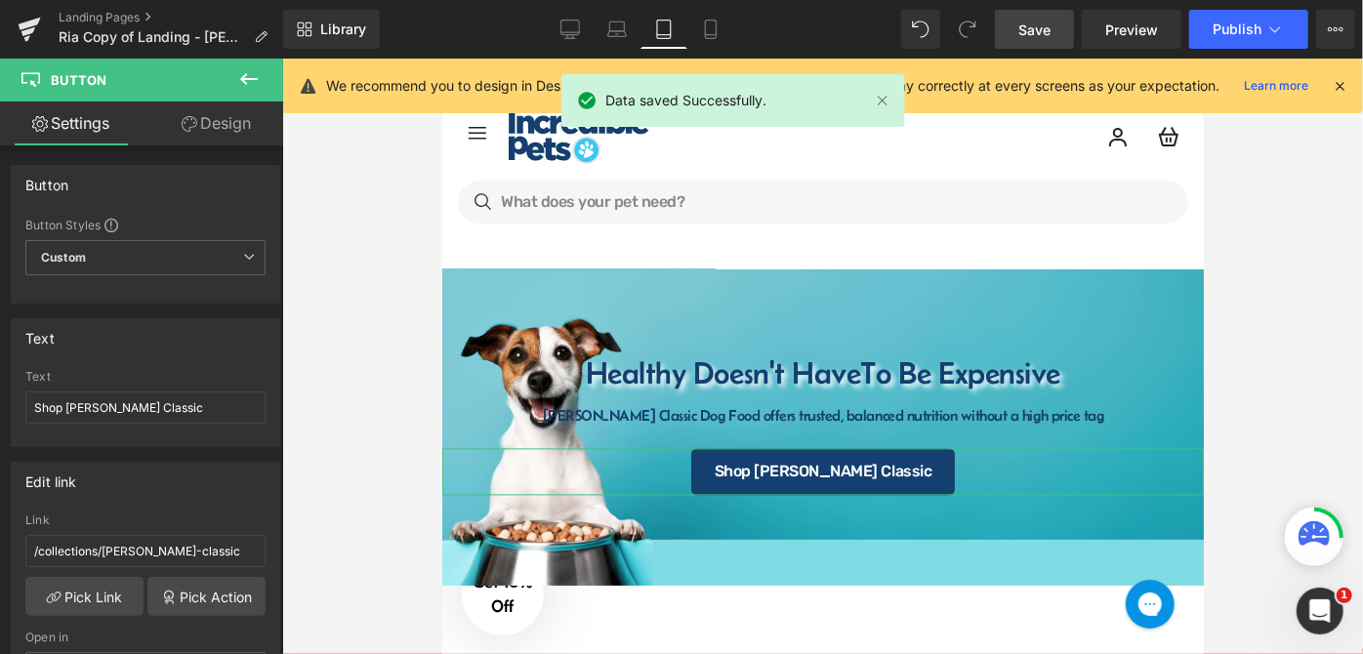
click at [253, 125] on link "Design" at bounding box center [217, 124] width 142 height 44
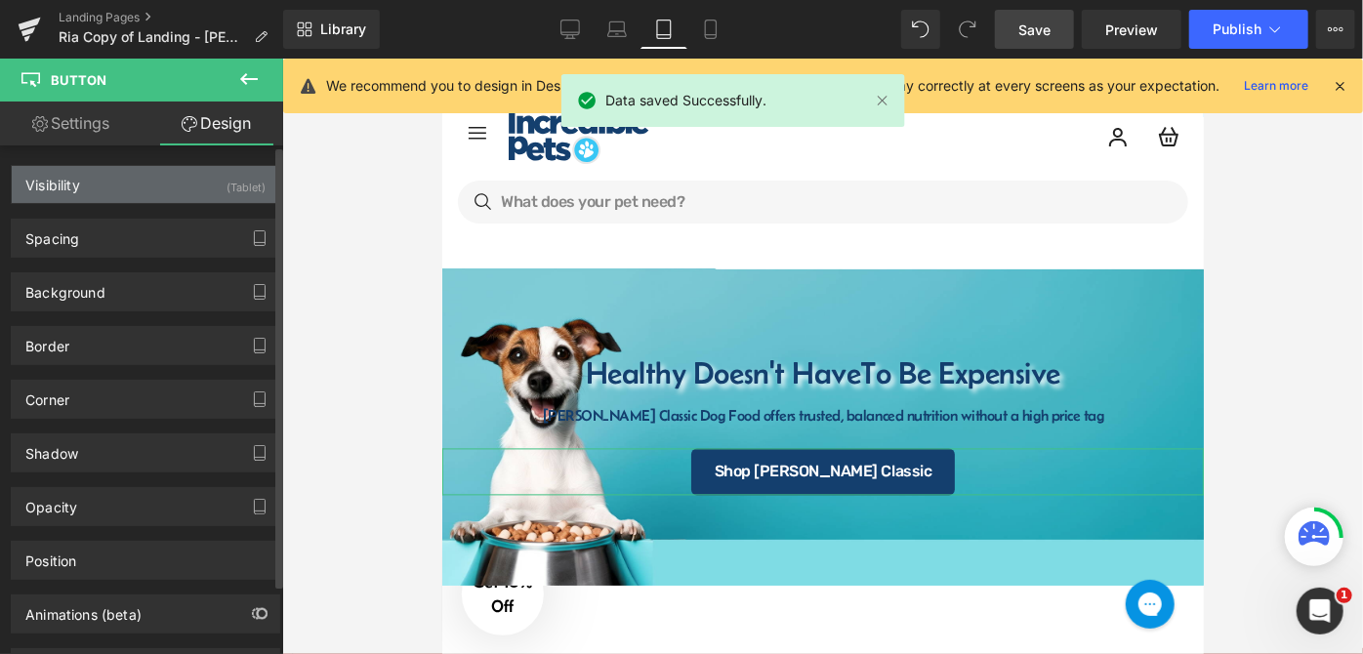
click at [195, 195] on div "Visibility (Tablet)" at bounding box center [146, 184] width 268 height 37
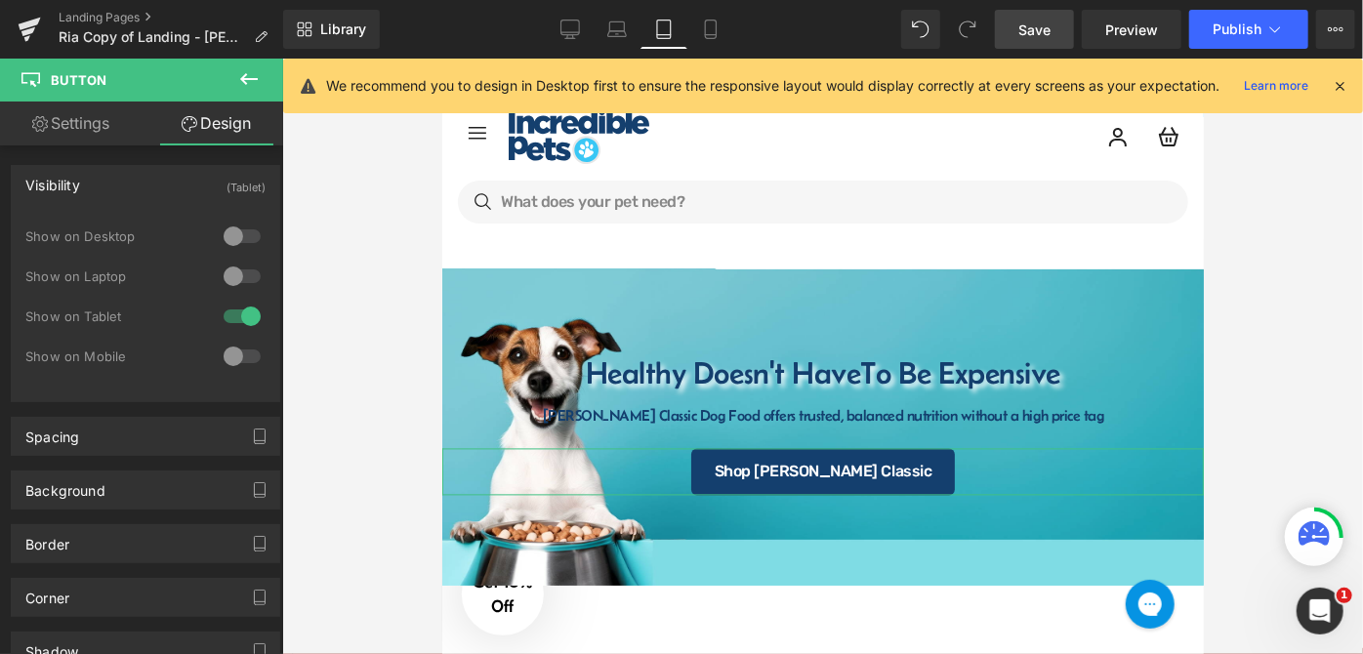
click at [95, 112] on link "Settings" at bounding box center [71, 124] width 142 height 44
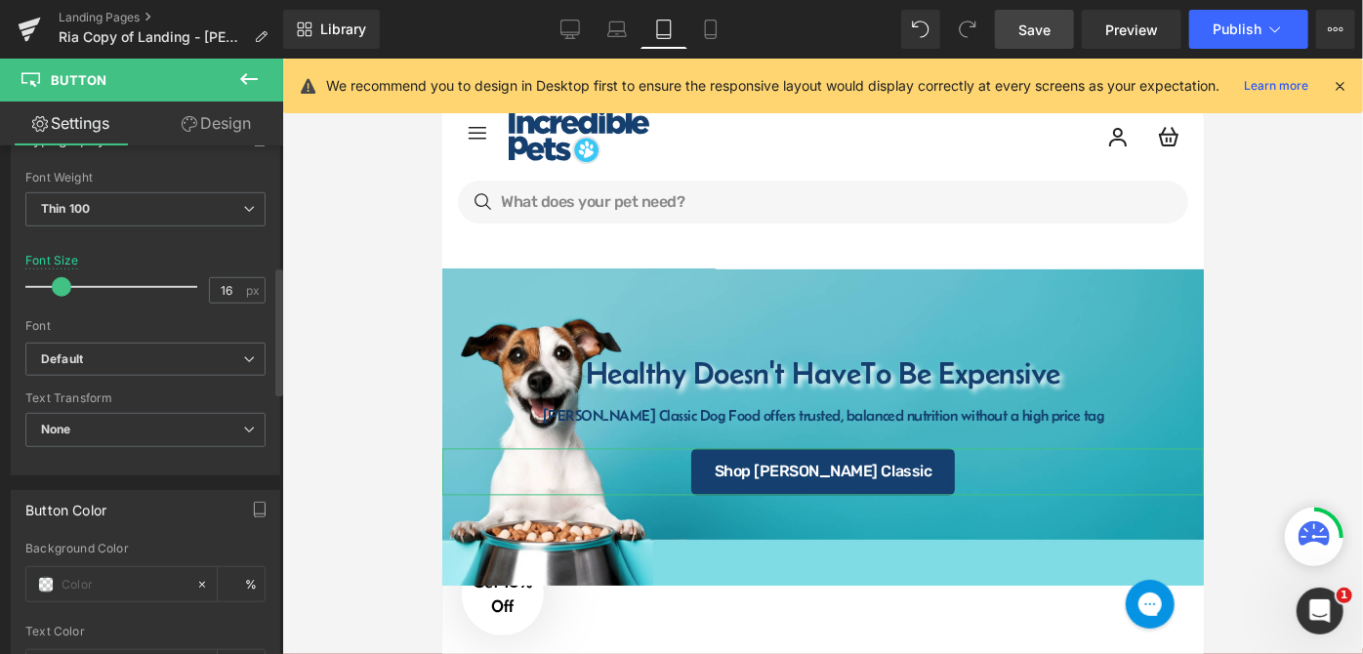
scroll to position [621, 0]
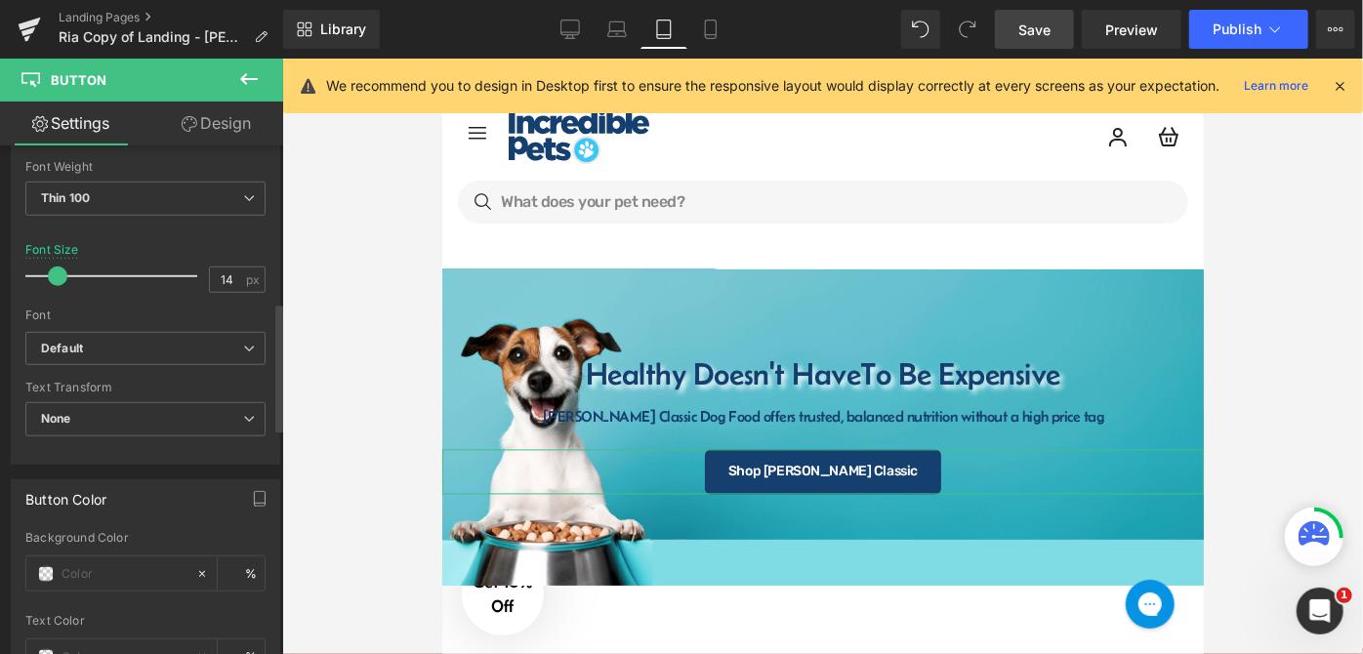
click at [57, 272] on span at bounding box center [58, 277] width 20 height 20
click at [1031, 26] on span "Save" at bounding box center [1035, 30] width 32 height 21
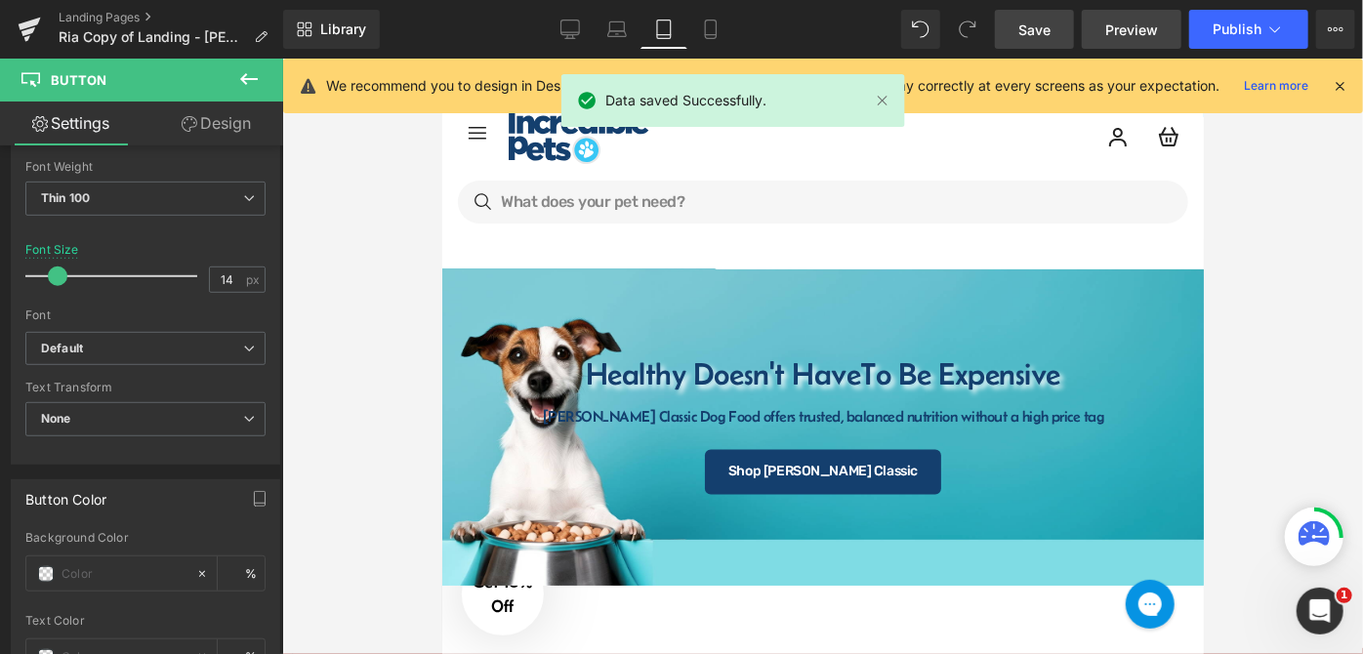
click at [1146, 21] on span "Preview" at bounding box center [1132, 30] width 53 height 21
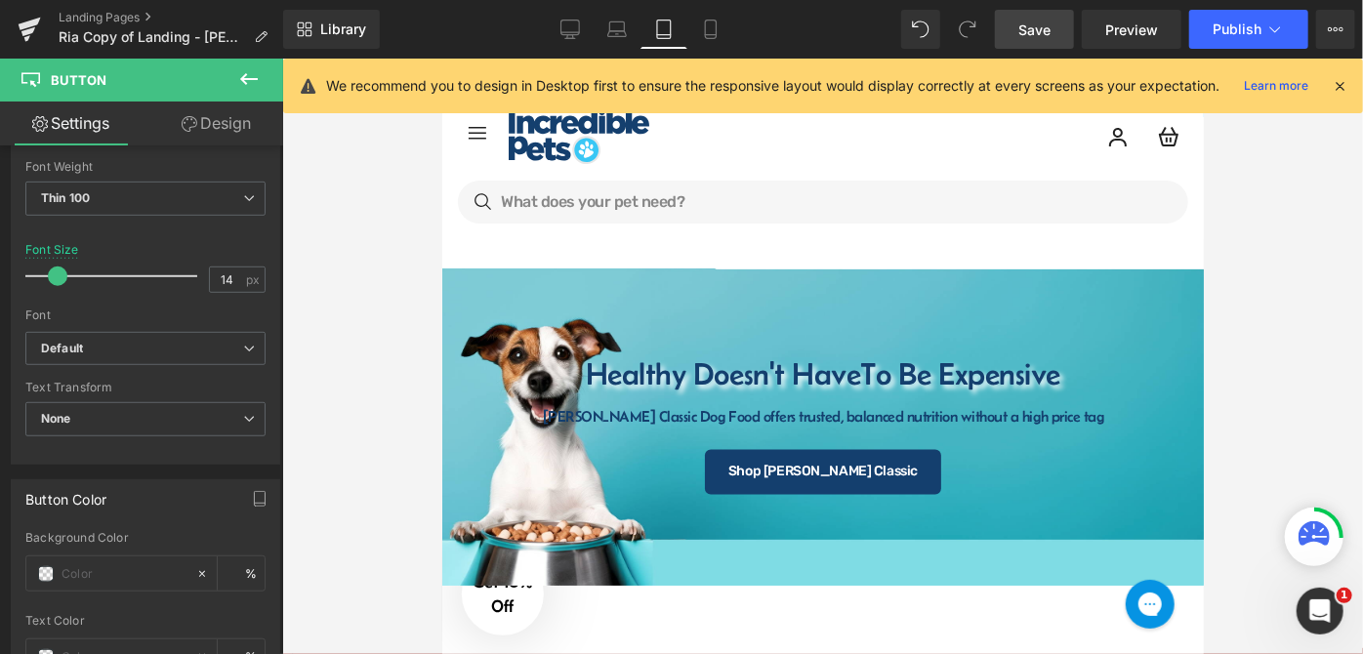
click at [565, 34] on icon at bounding box center [571, 28] width 19 height 15
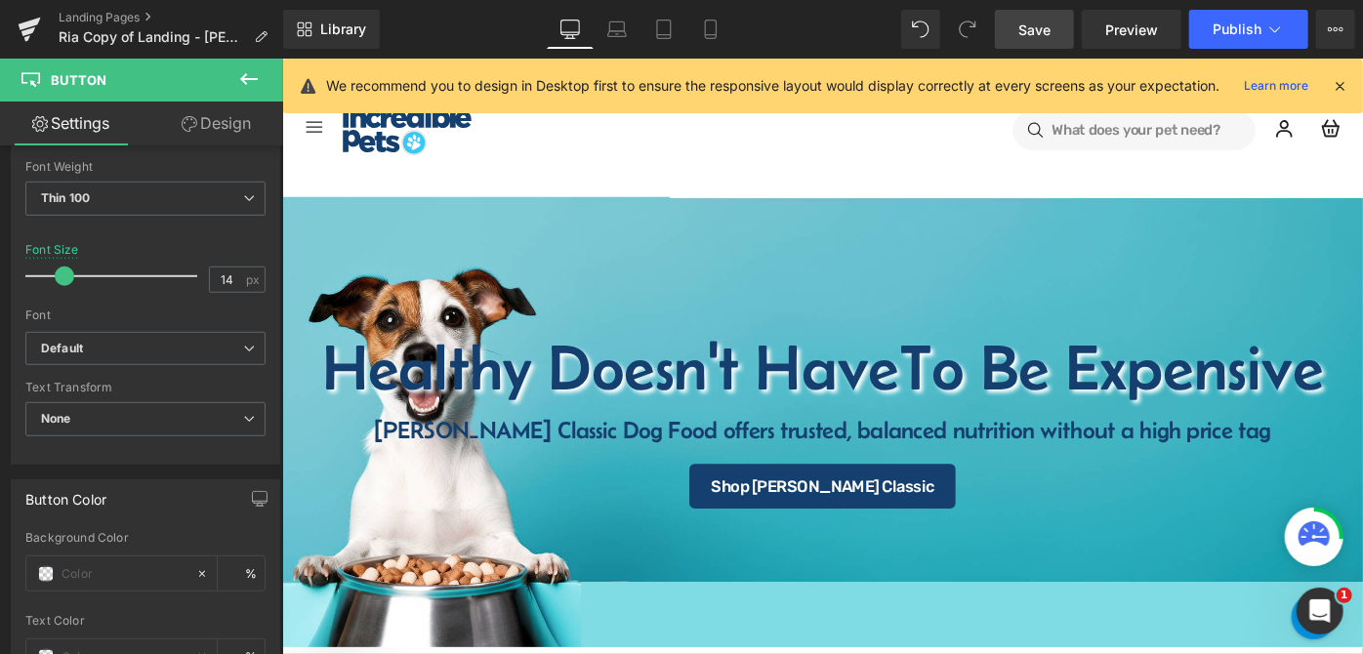
type input "18"
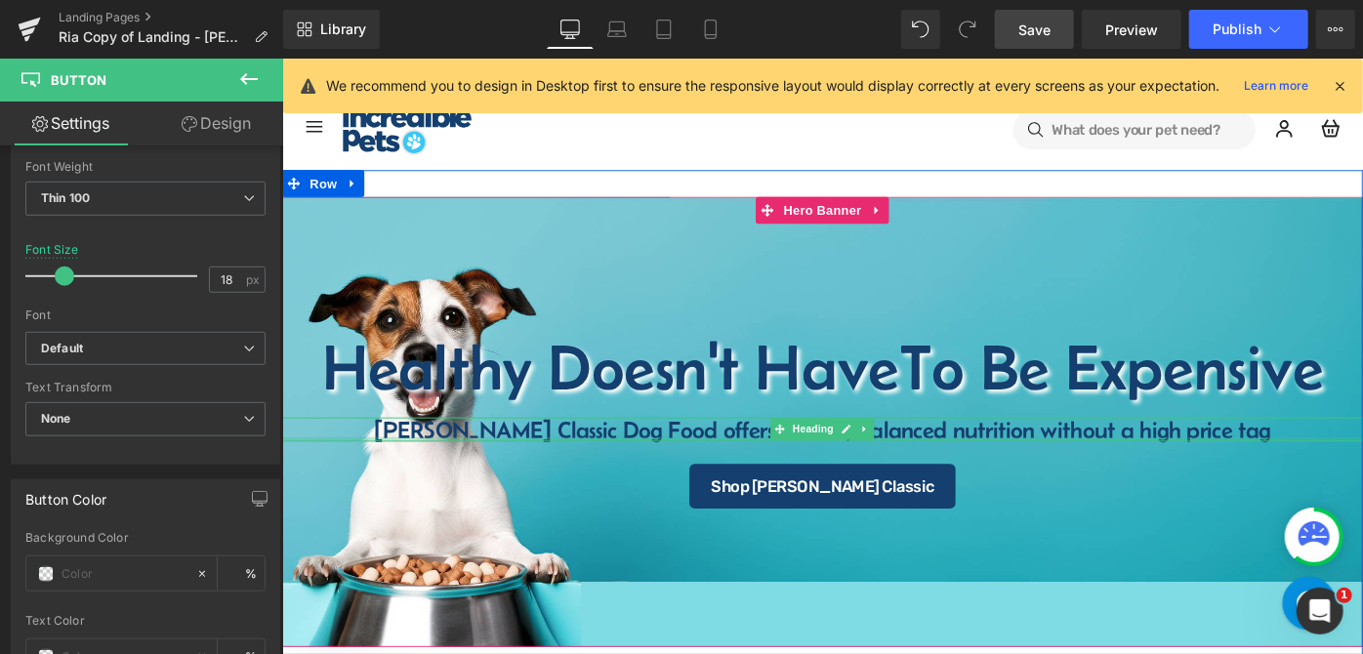
click at [663, 472] on div at bounding box center [872, 474] width 1182 height 5
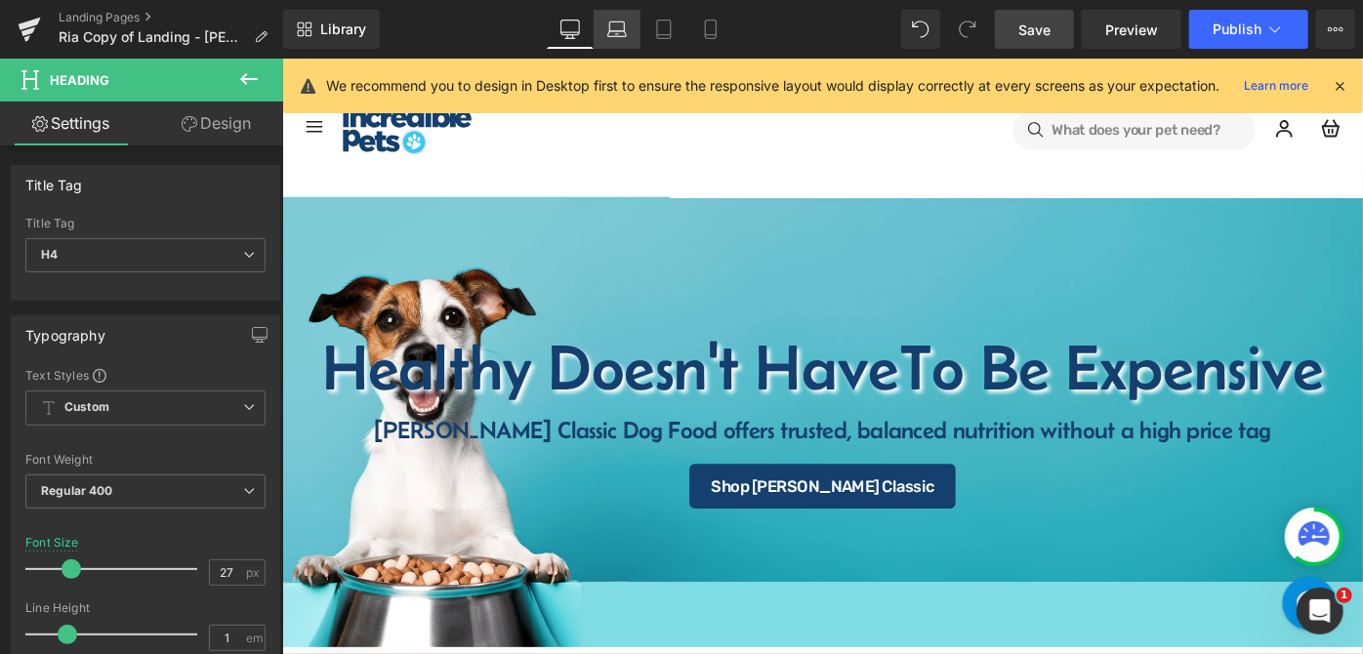
click at [618, 29] on icon at bounding box center [617, 30] width 20 height 20
type input "100"
type input "0"
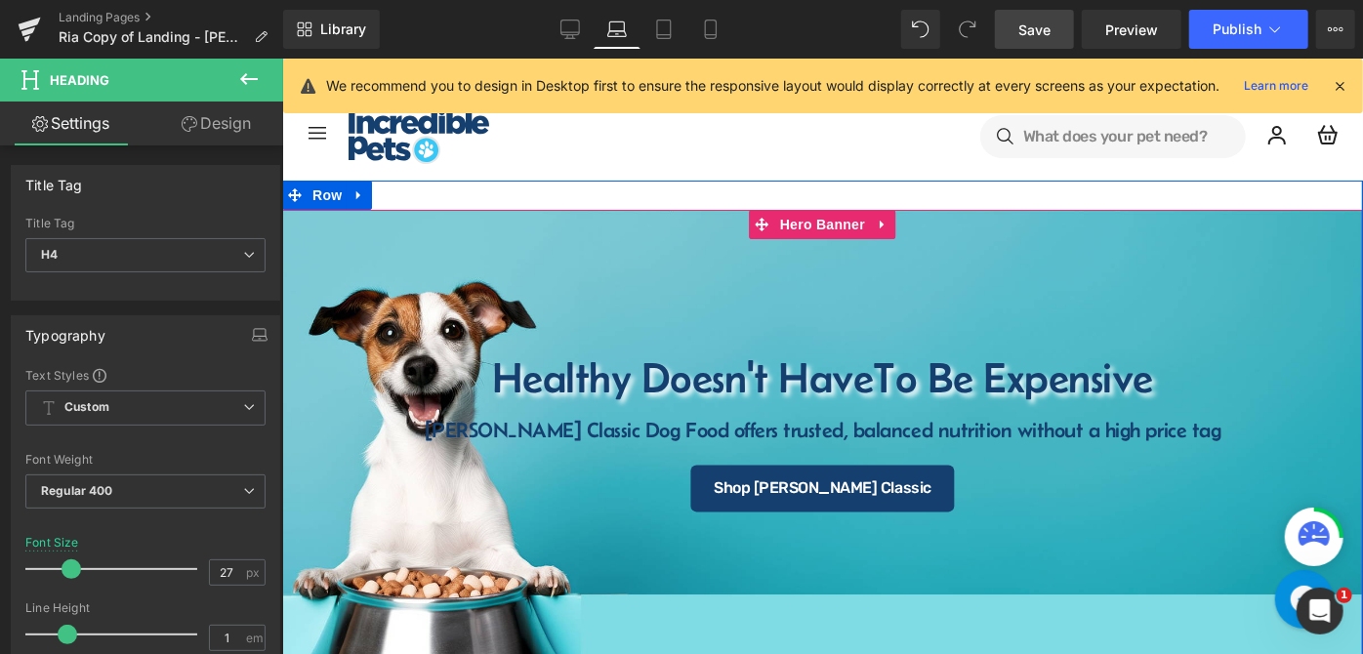
click at [664, 432] on h4 "[PERSON_NAME] Classic Dog Food offers trusted, balanced nutrition without a hig…" at bounding box center [821, 429] width 1081 height 21
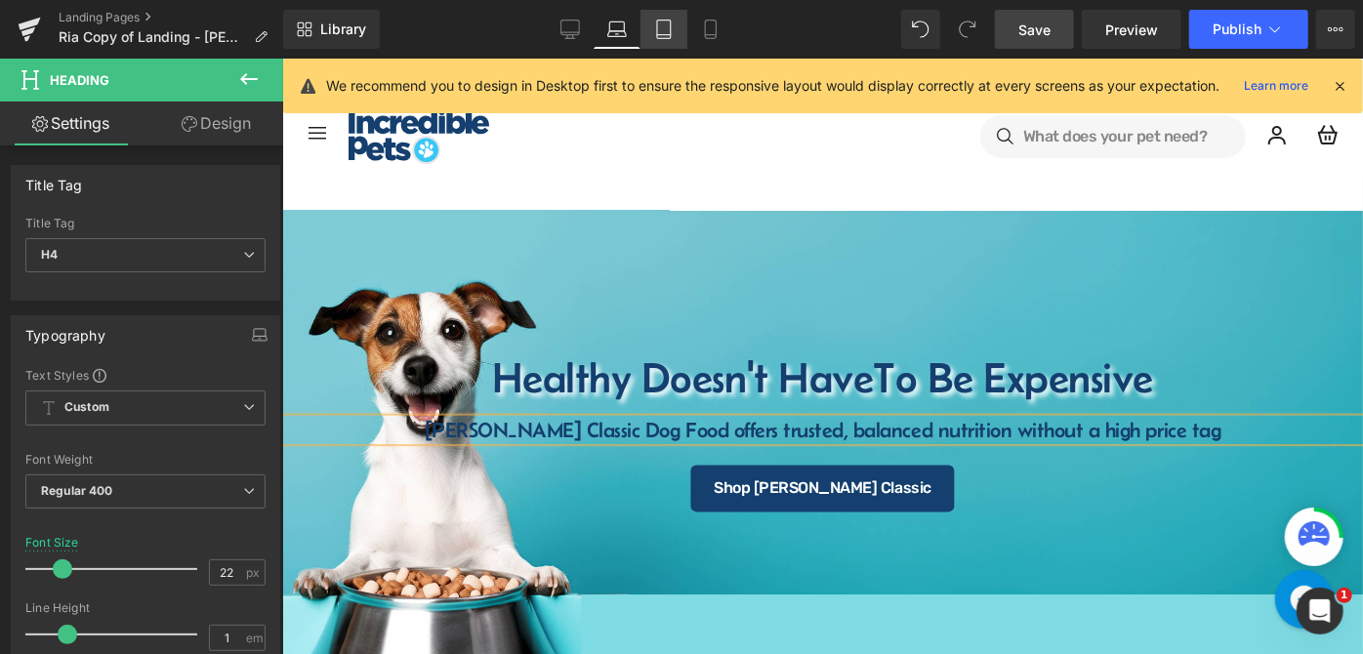
drag, startPoint x: 664, startPoint y: 21, endPoint x: 261, endPoint y: 291, distance: 485.1
click at [664, 21] on icon at bounding box center [664, 30] width 20 height 20
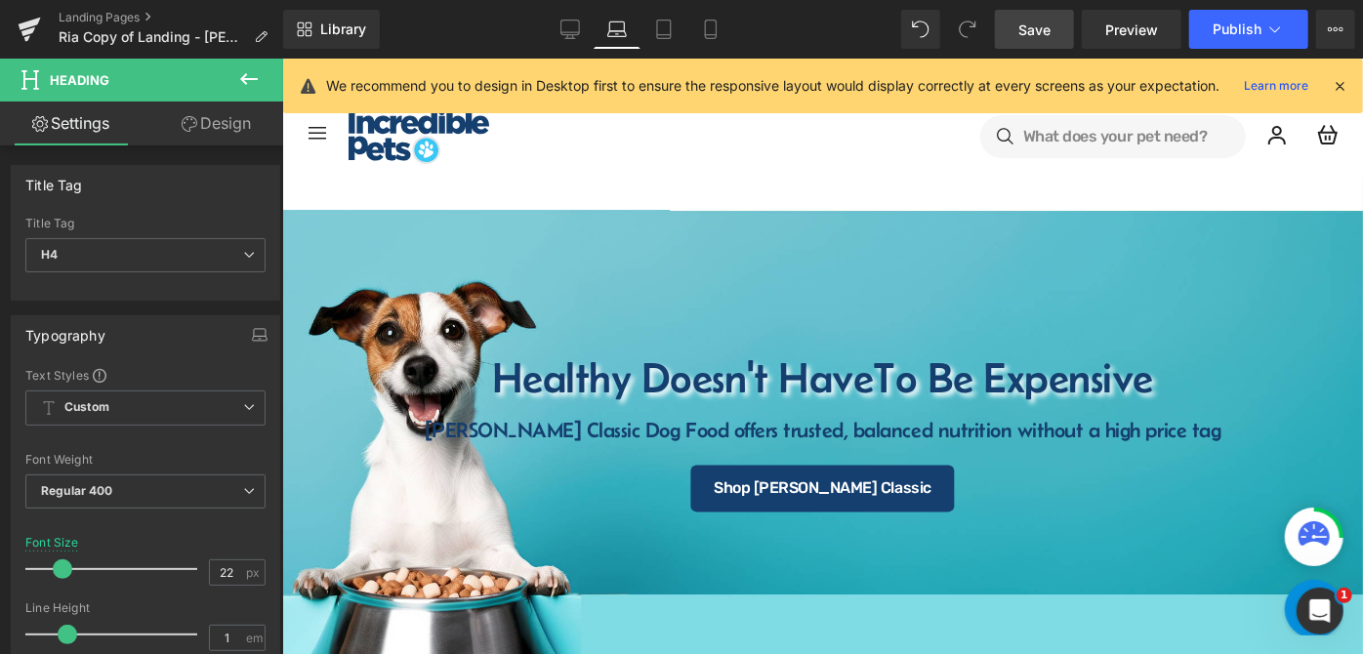
type input "16"
type input "100"
type input "0"
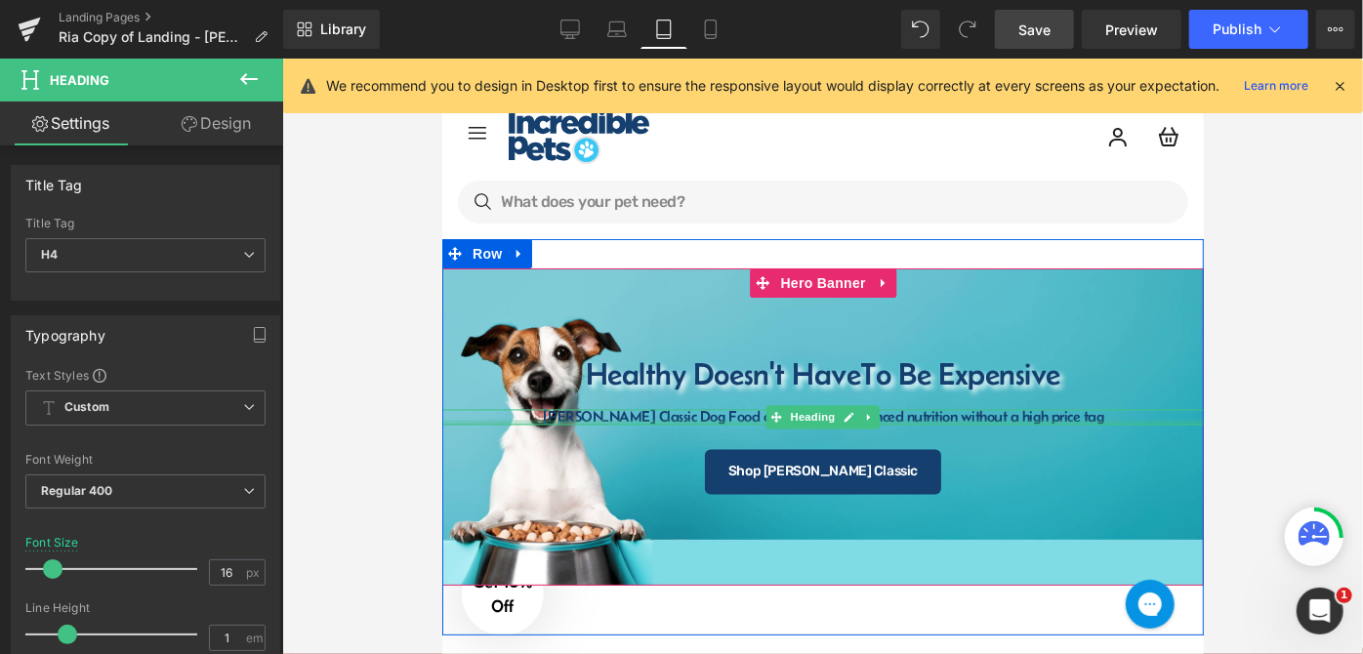
click at [699, 420] on div at bounding box center [822, 422] width 762 height 5
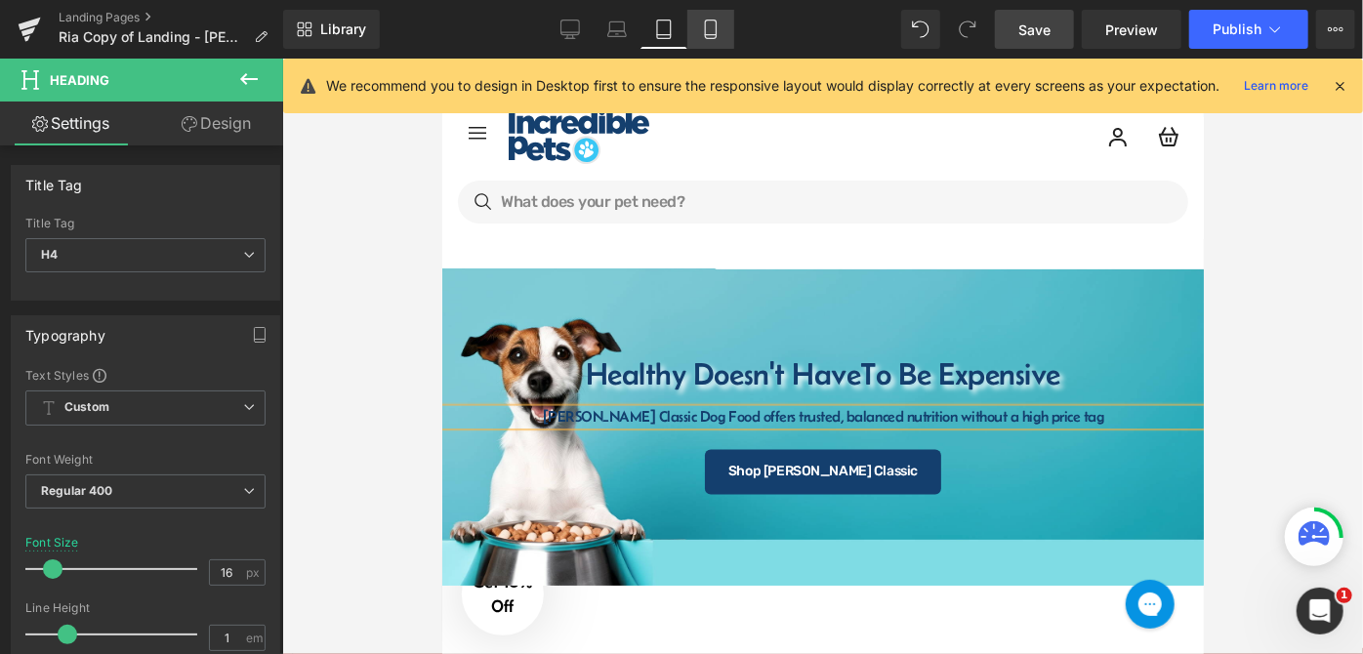
click at [721, 29] on link "Mobile" at bounding box center [711, 29] width 47 height 39
type input "12"
type input "100"
type input "0"
